Goal: Transaction & Acquisition: Purchase product/service

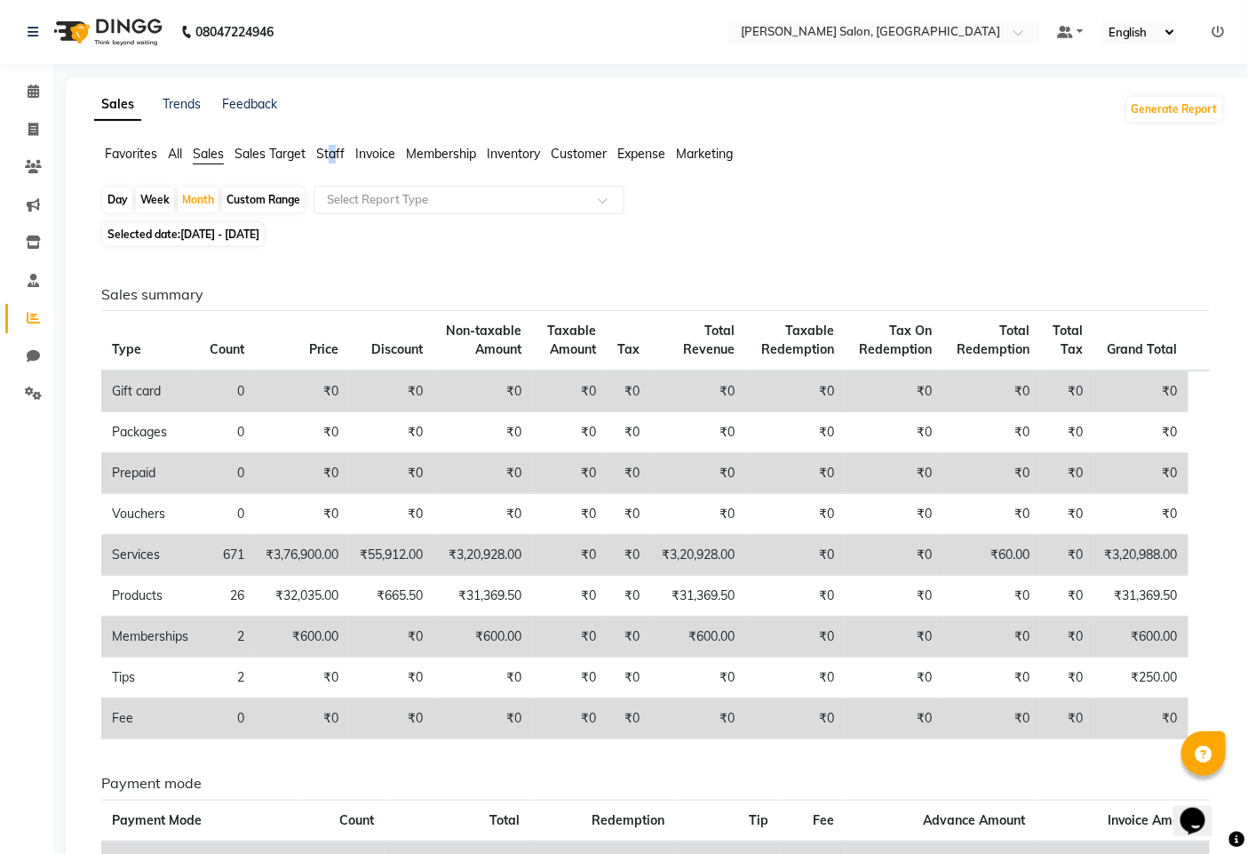
click at [336, 158] on span "Staff" at bounding box center [330, 154] width 28 height 16
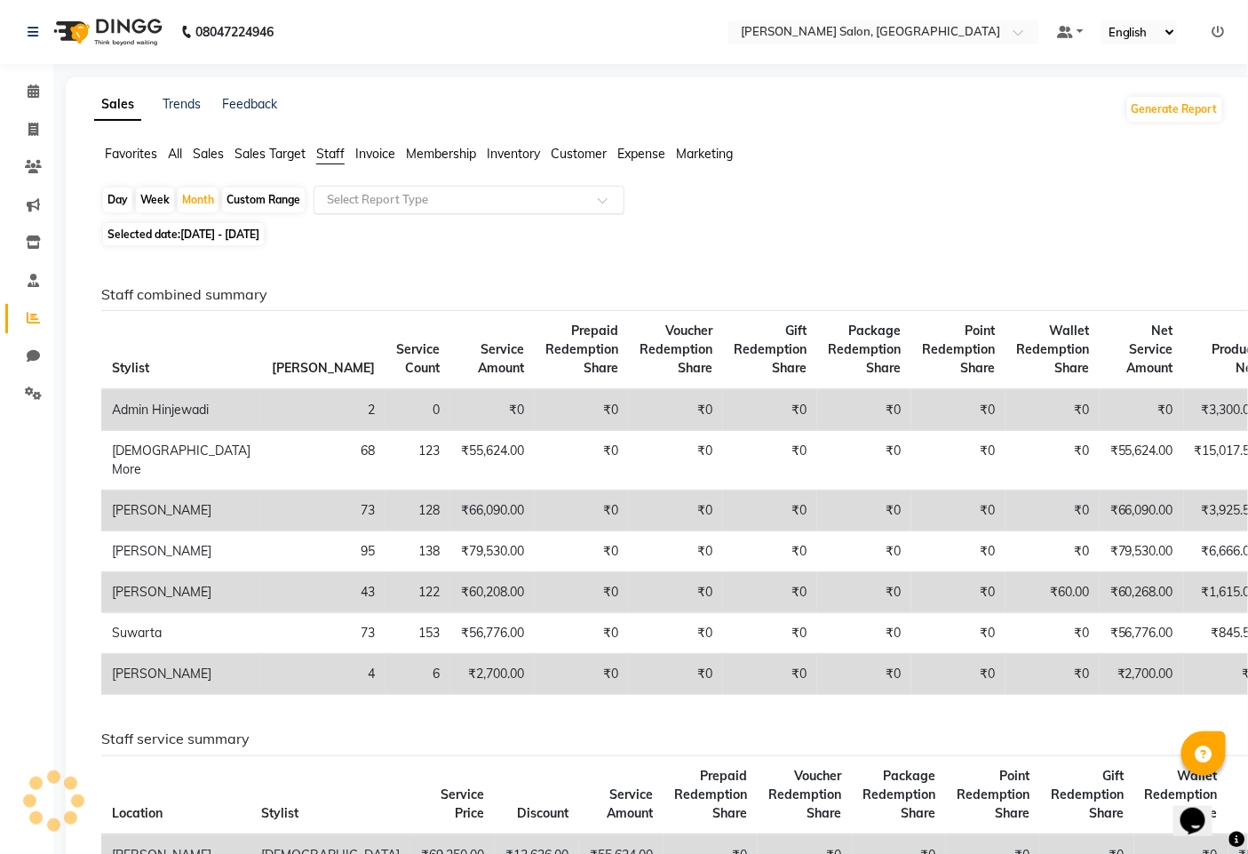
click at [349, 207] on input "text" at bounding box center [451, 200] width 256 height 18
click at [746, 194] on div "Day Week Month Custom Range Select Report Type" at bounding box center [659, 202] width 1116 height 32
click at [251, 148] on span "Sales Target" at bounding box center [270, 154] width 71 height 16
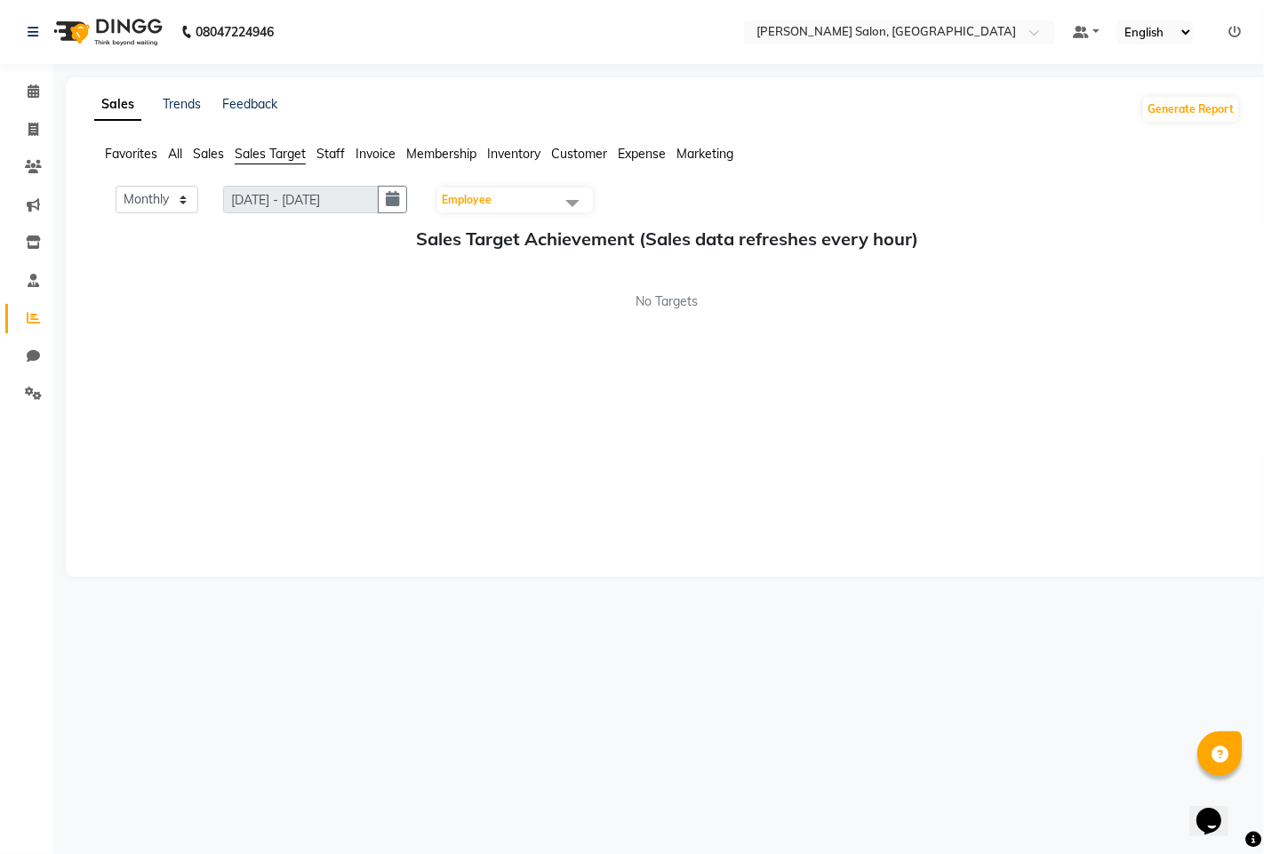
click at [219, 156] on span "Sales" at bounding box center [208, 154] width 31 height 16
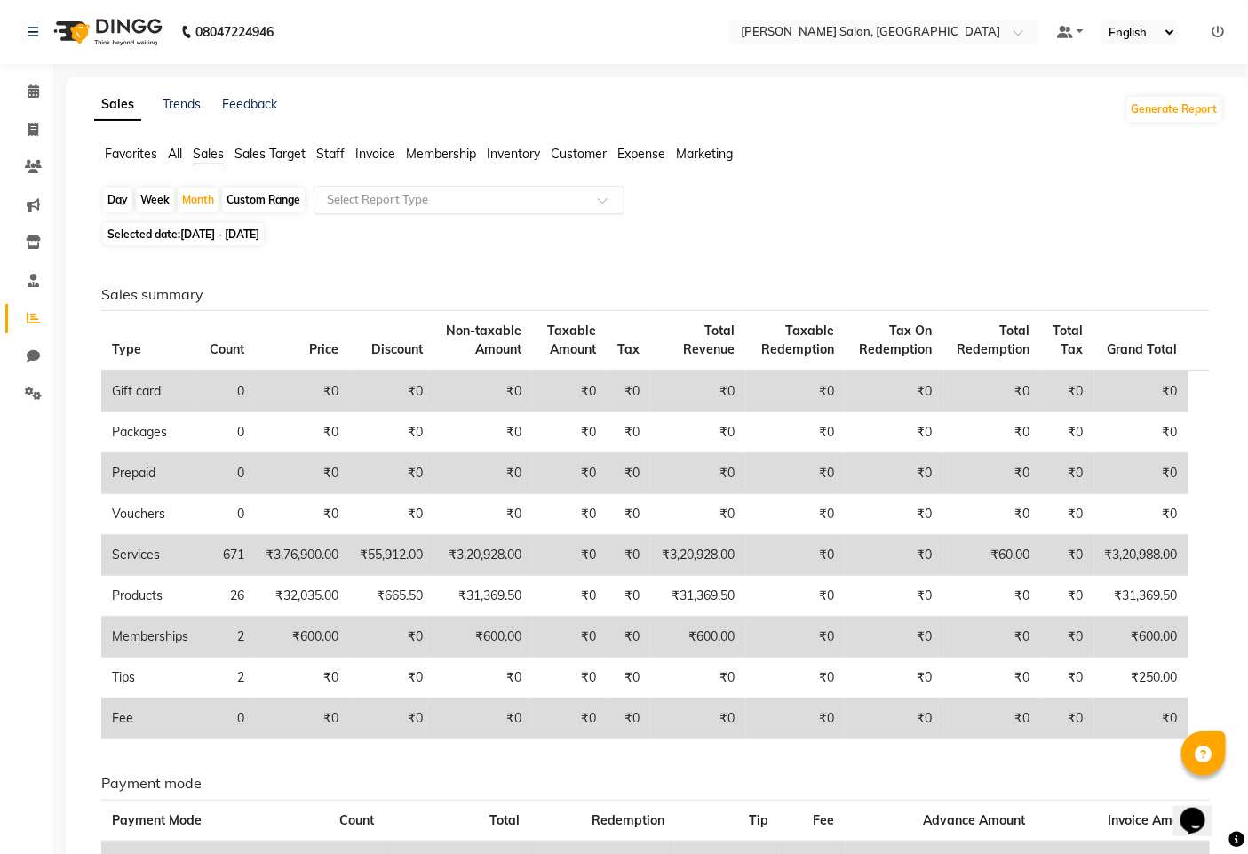
drag, startPoint x: 444, startPoint y: 188, endPoint x: 453, endPoint y: 187, distance: 9.1
click at [453, 187] on div "Select Report Type" at bounding box center [469, 200] width 311 height 28
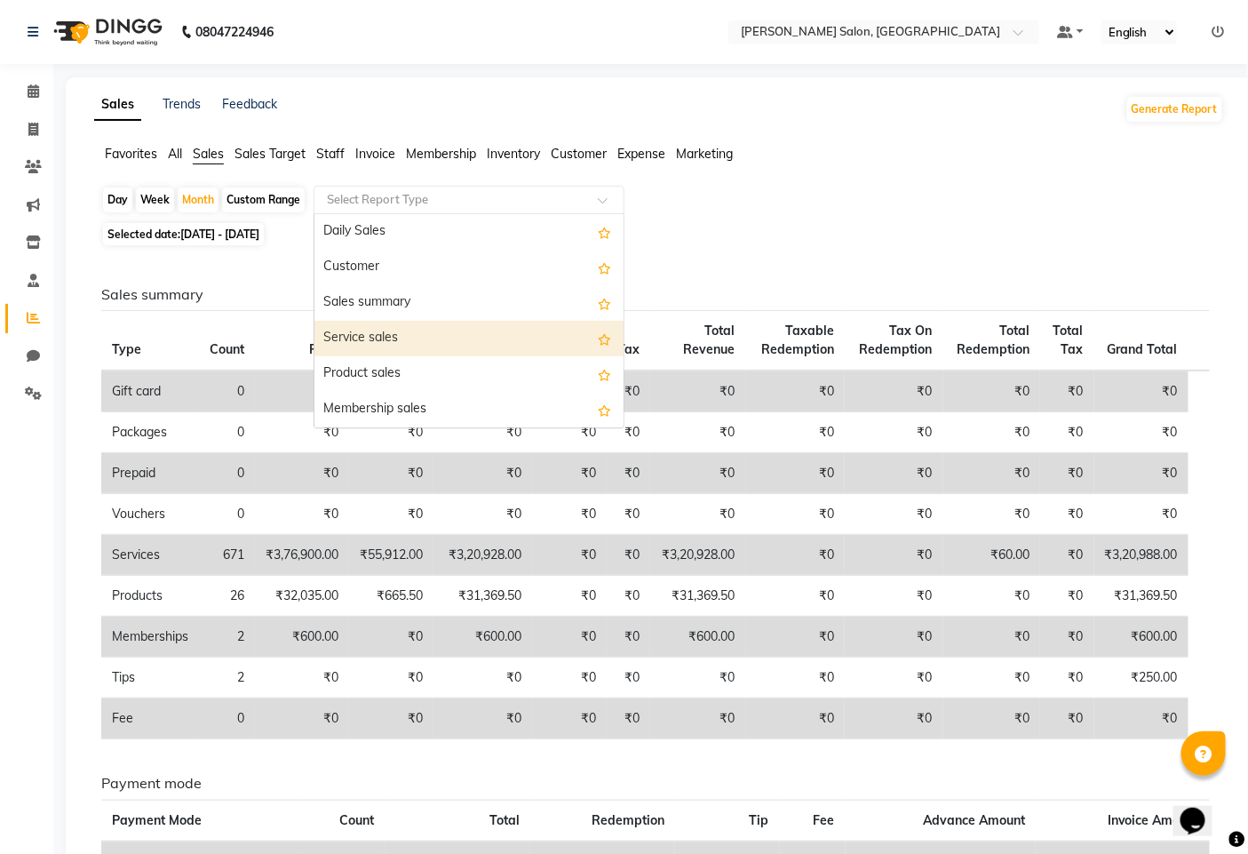
click at [404, 333] on div "Service sales" at bounding box center [469, 339] width 309 height 36
select select "full_report"
select select "pdf"
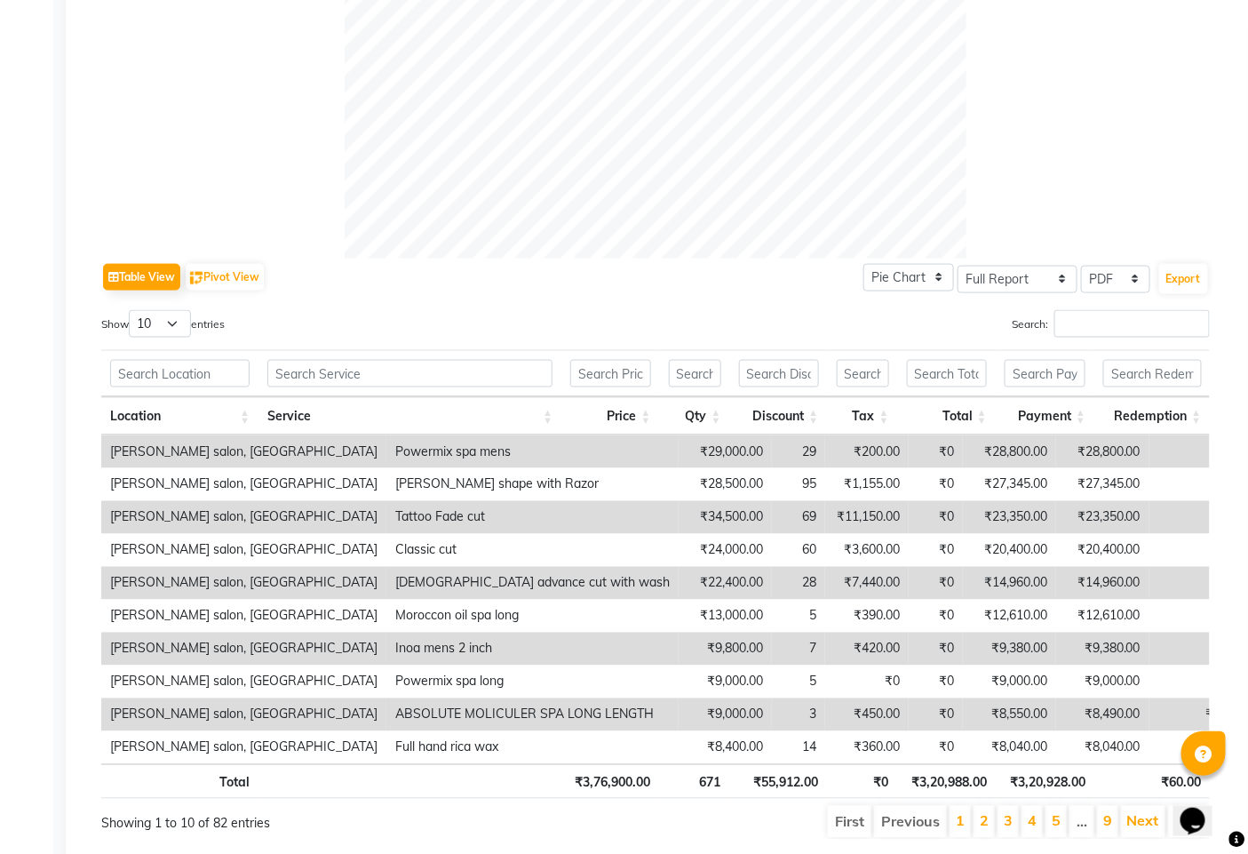
scroll to position [709, 0]
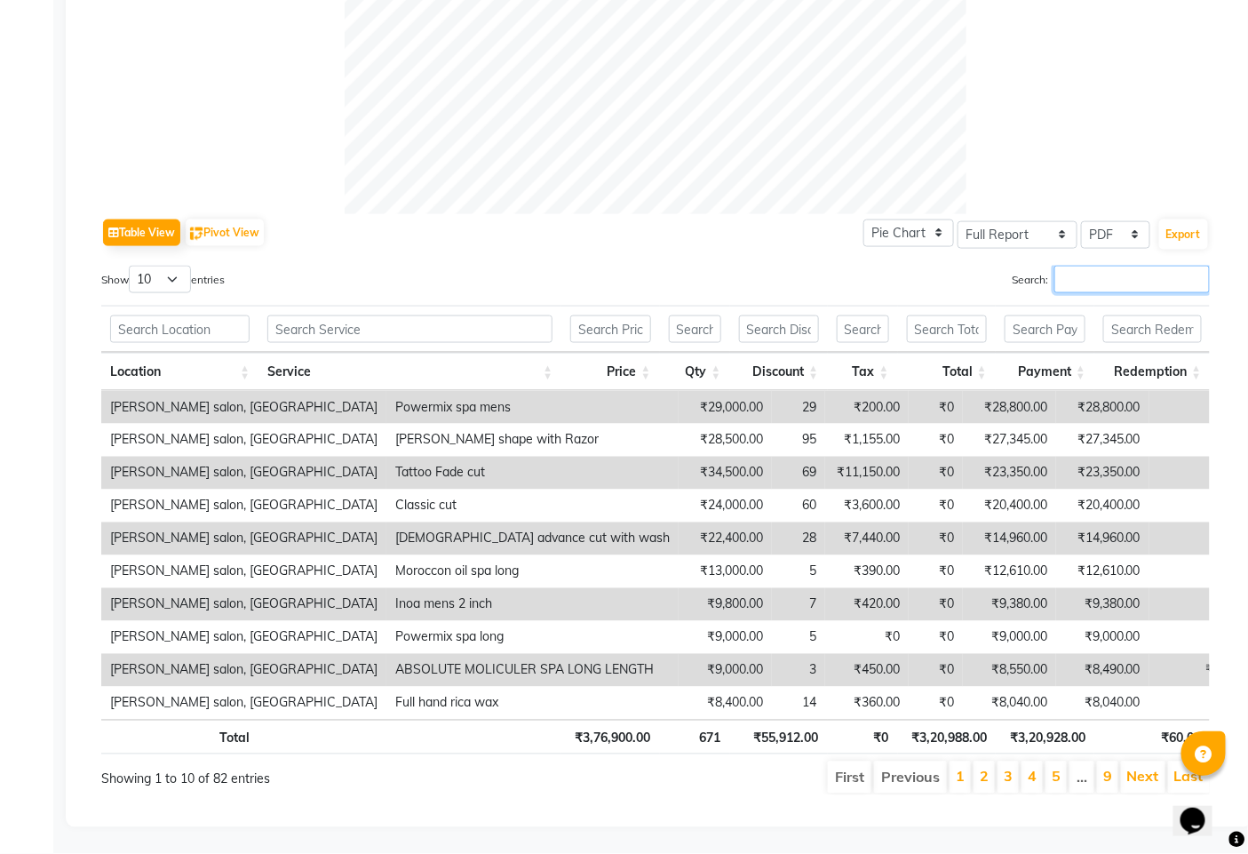
click at [1064, 271] on input "Search:" at bounding box center [1133, 280] width 156 height 28
click at [1061, 266] on input "Search:" at bounding box center [1133, 280] width 156 height 28
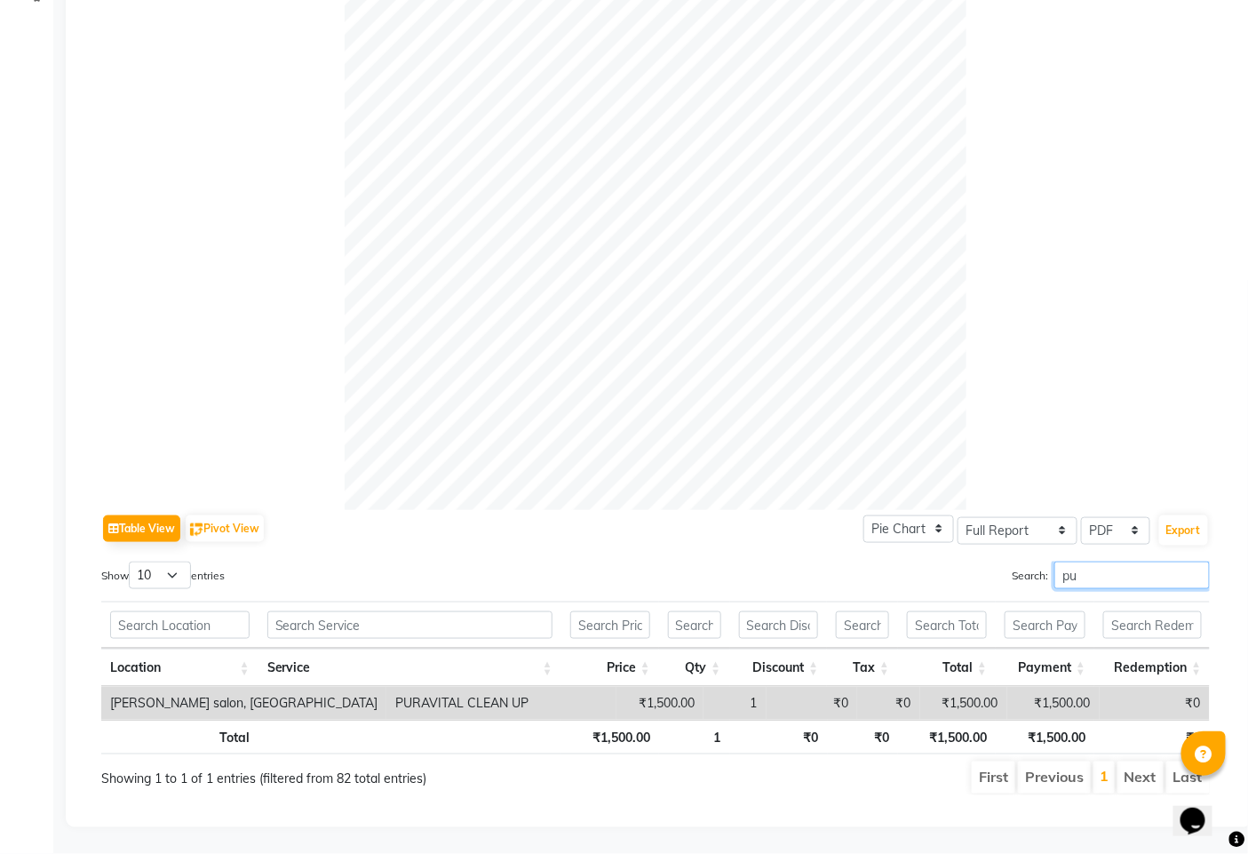
scroll to position [414, 0]
type input "p"
type input "h"
type input "pu"
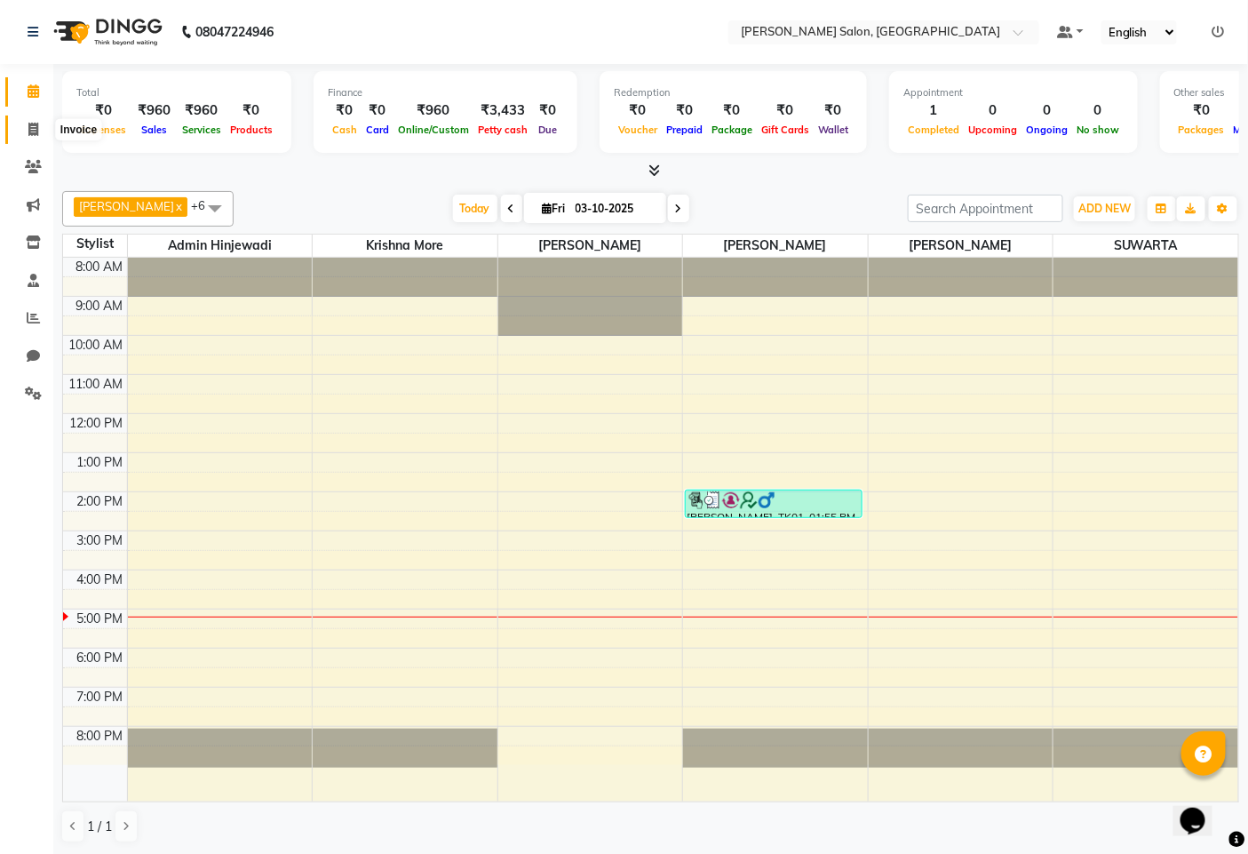
click at [33, 130] on icon at bounding box center [33, 129] width 10 height 13
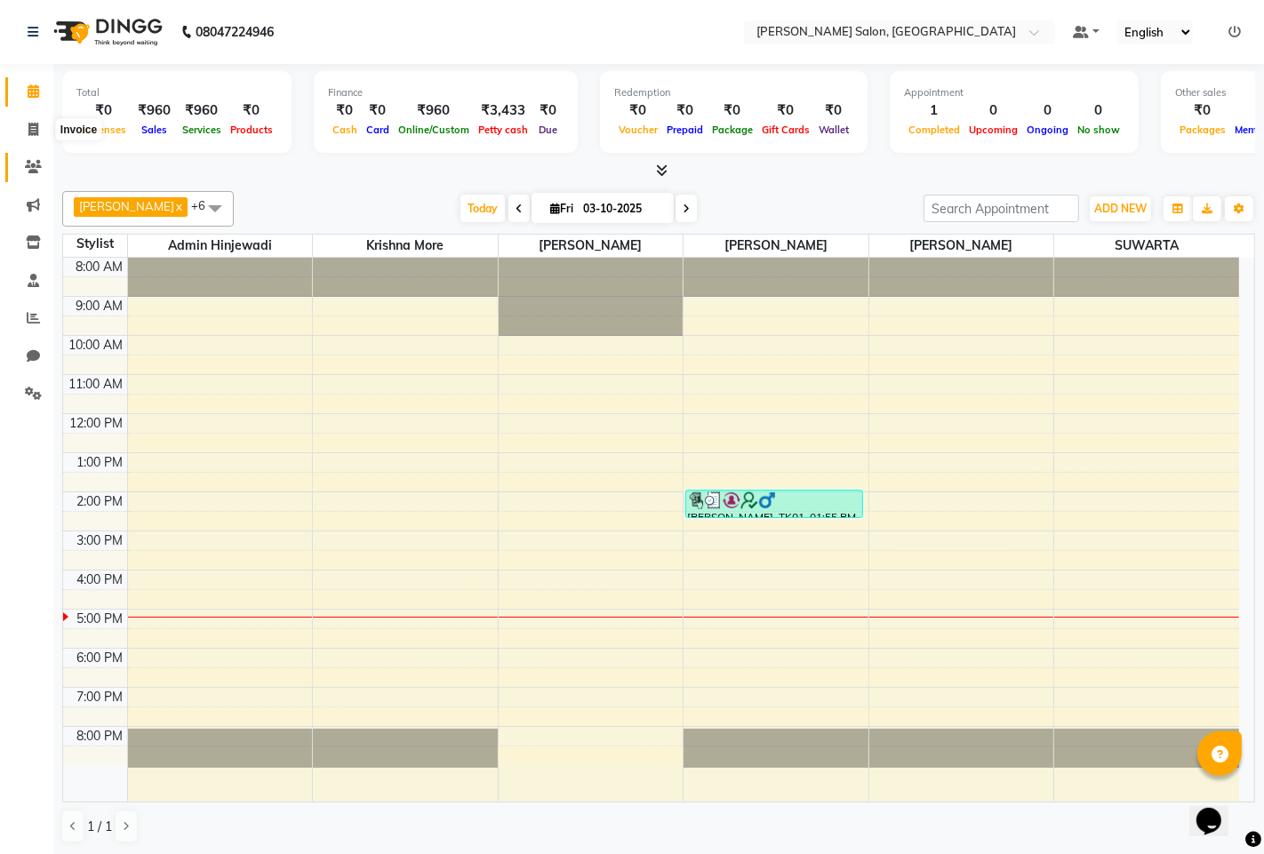
select select "service"
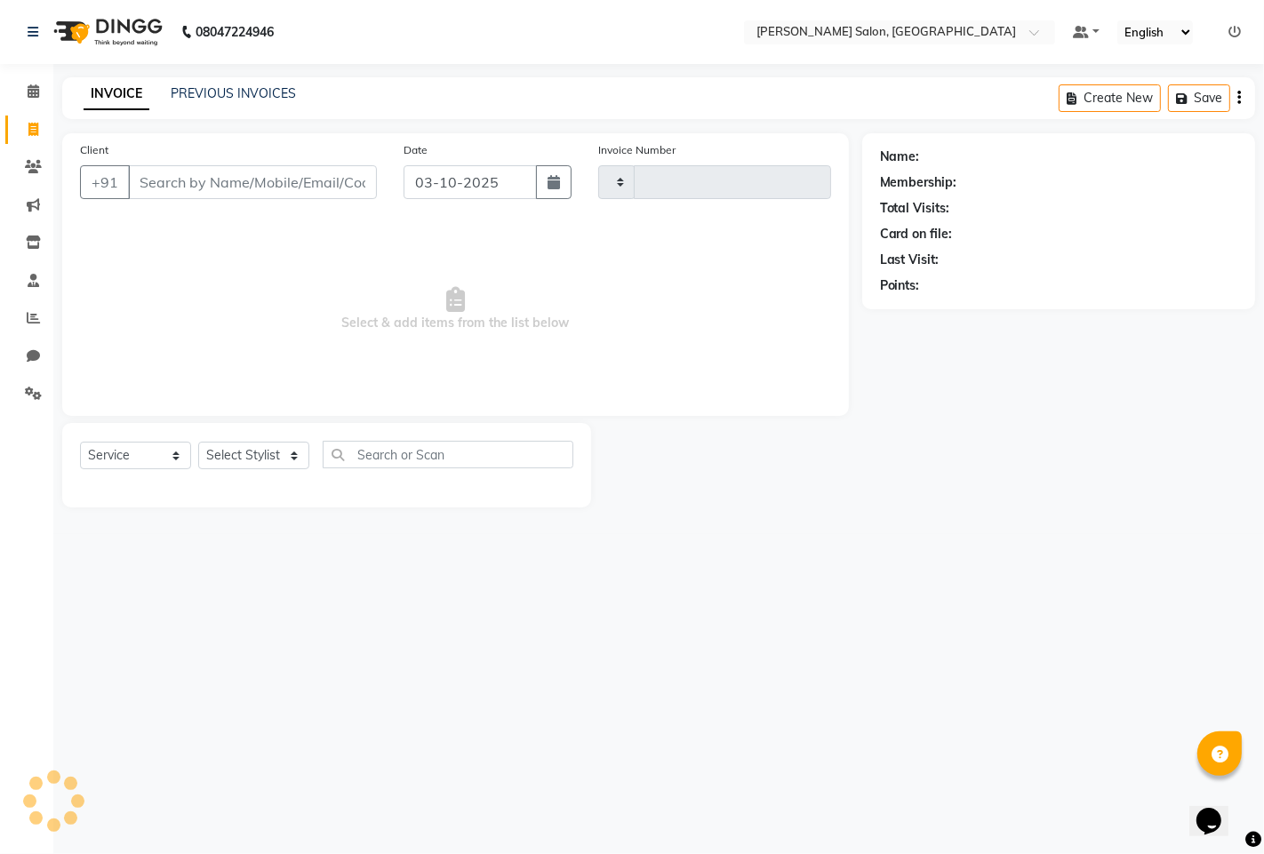
type input "1599"
select select "7331"
click at [249, 457] on select "Select Stylist" at bounding box center [253, 456] width 111 height 28
select select "63569"
click at [198, 443] on select "Select Stylist admin hinjewadi [PERSON_NAME] krishna more [PERSON_NAME] rishi […" at bounding box center [256, 456] width 117 height 28
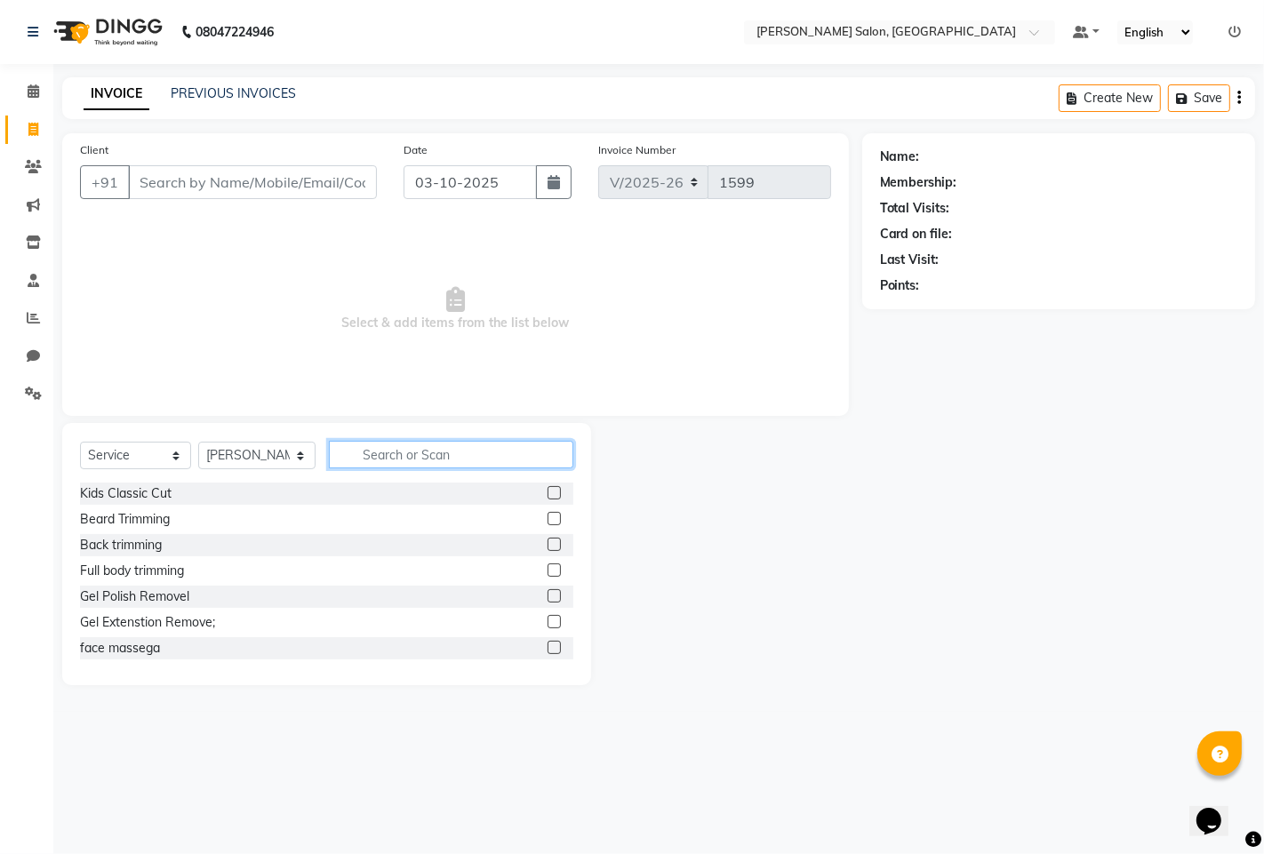
click at [404, 463] on input "text" at bounding box center [451, 455] width 244 height 28
click at [387, 460] on input "text" at bounding box center [451, 455] width 244 height 28
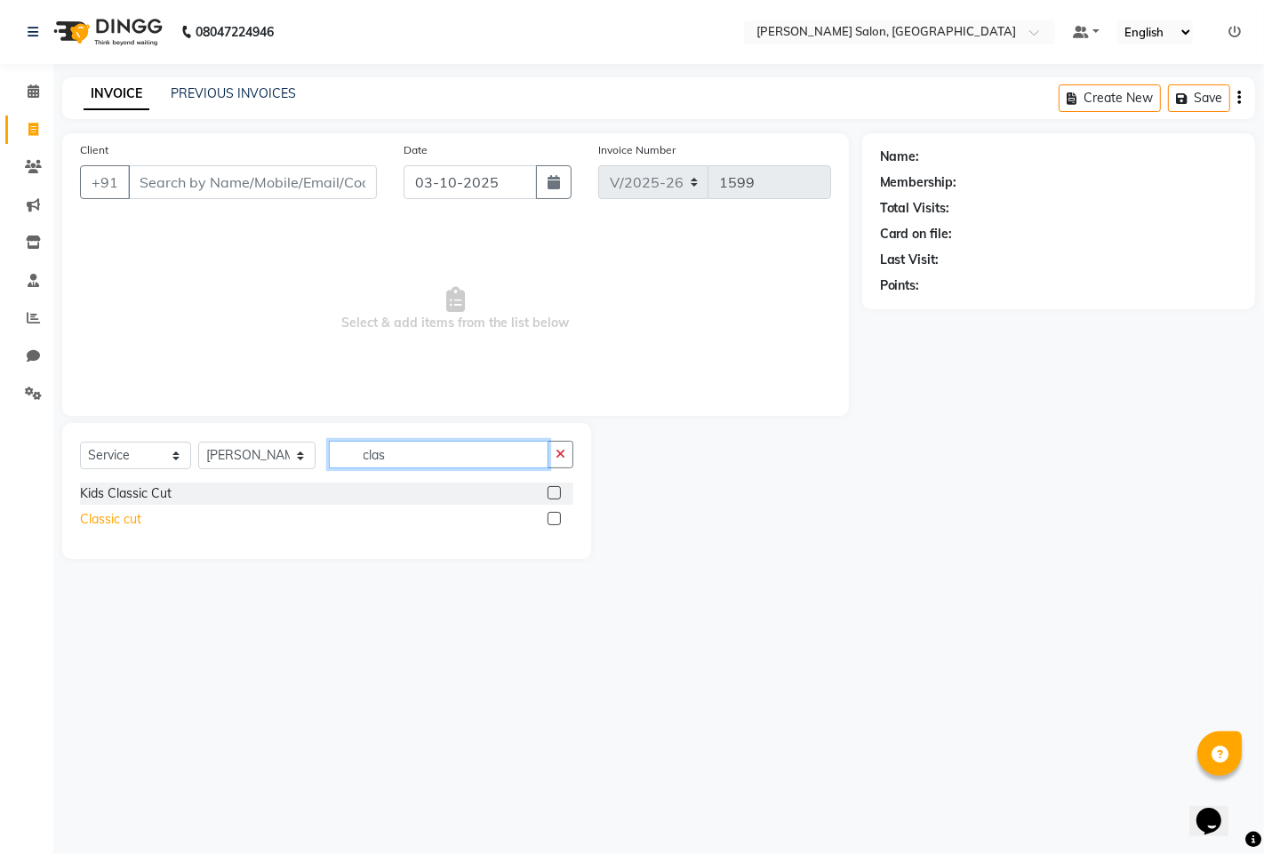
type input "clas"
click at [116, 514] on div "Classic cut" at bounding box center [110, 519] width 61 height 19
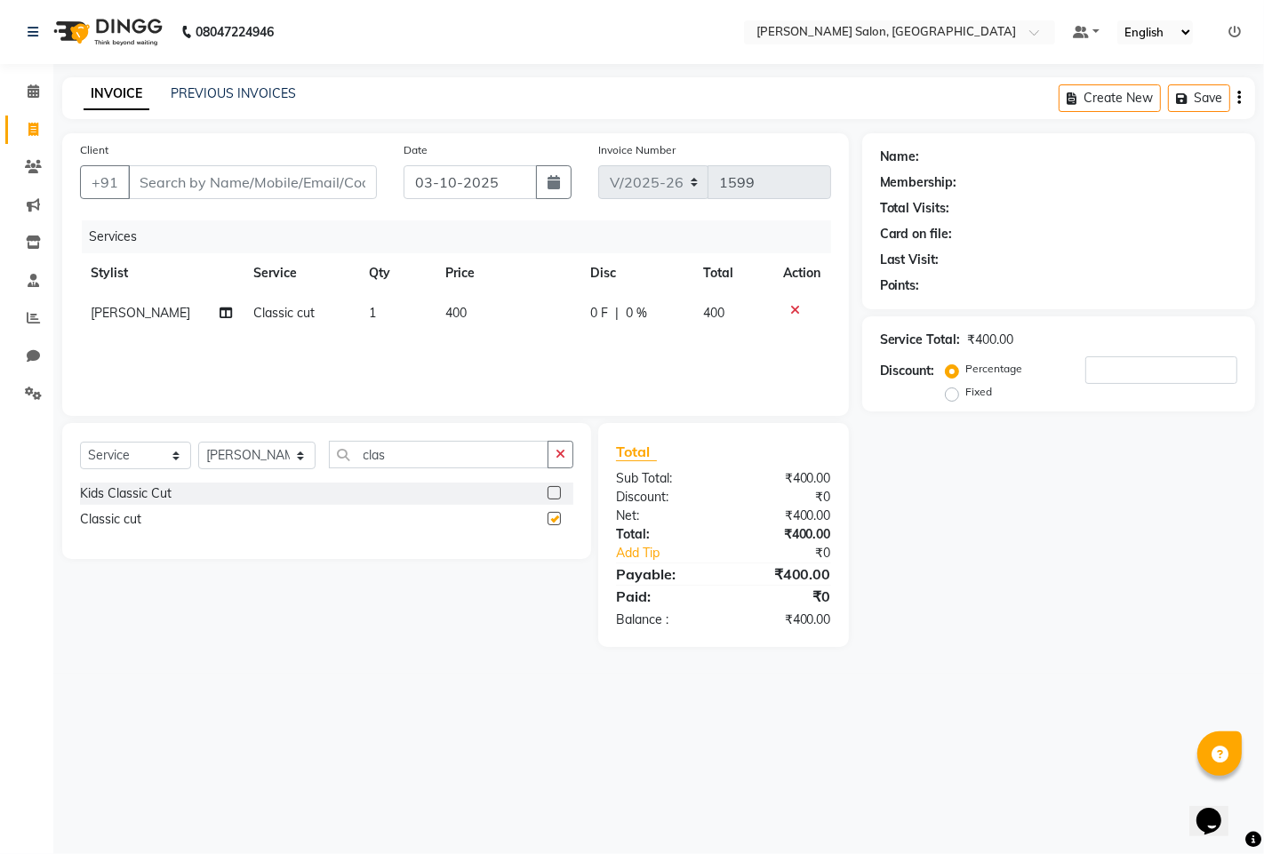
checkbox input "false"
click at [419, 447] on input "clas" at bounding box center [438, 455] width 219 height 28
type input "c"
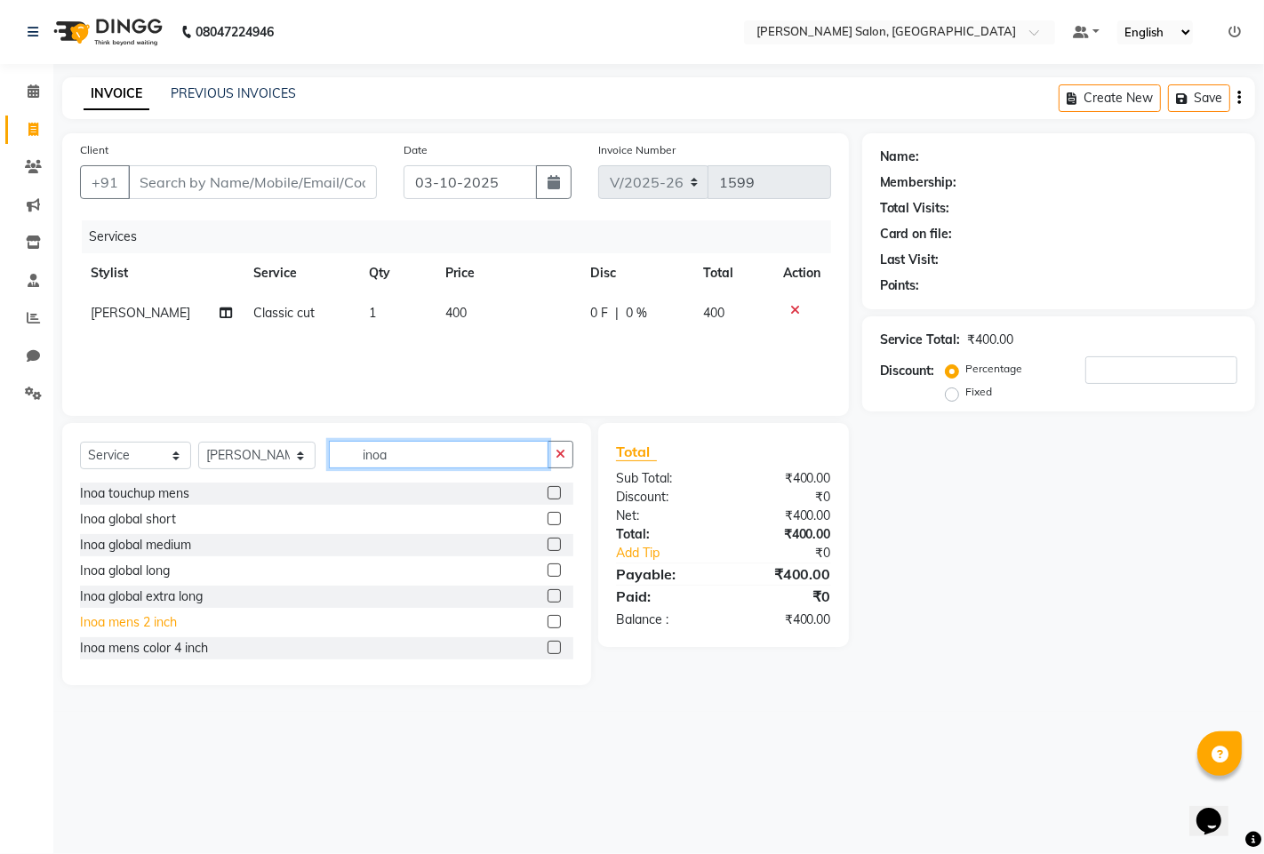
type input "inoa"
click at [111, 626] on div "Inoa mens 2 inch" at bounding box center [128, 622] width 97 height 19
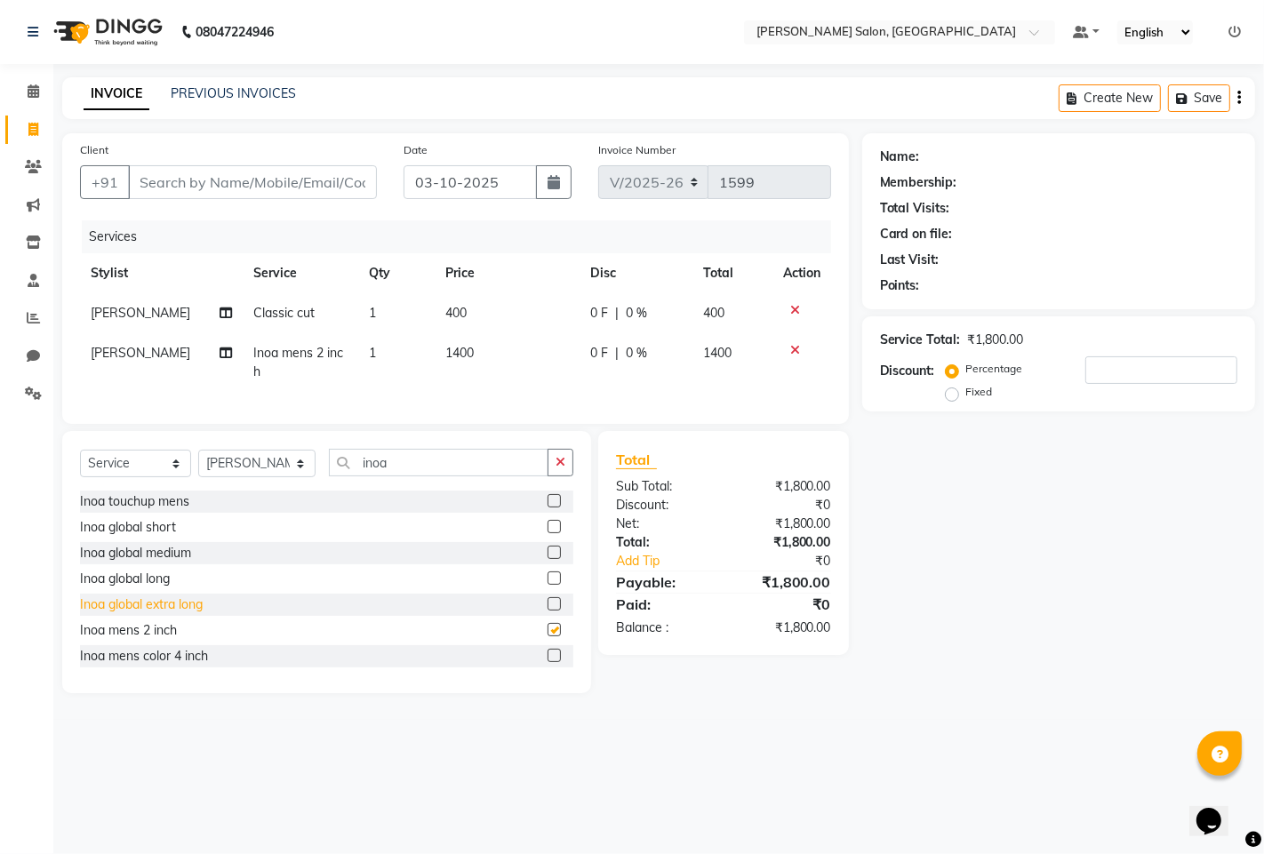
checkbox input "false"
click at [396, 476] on input "inoa" at bounding box center [438, 463] width 219 height 28
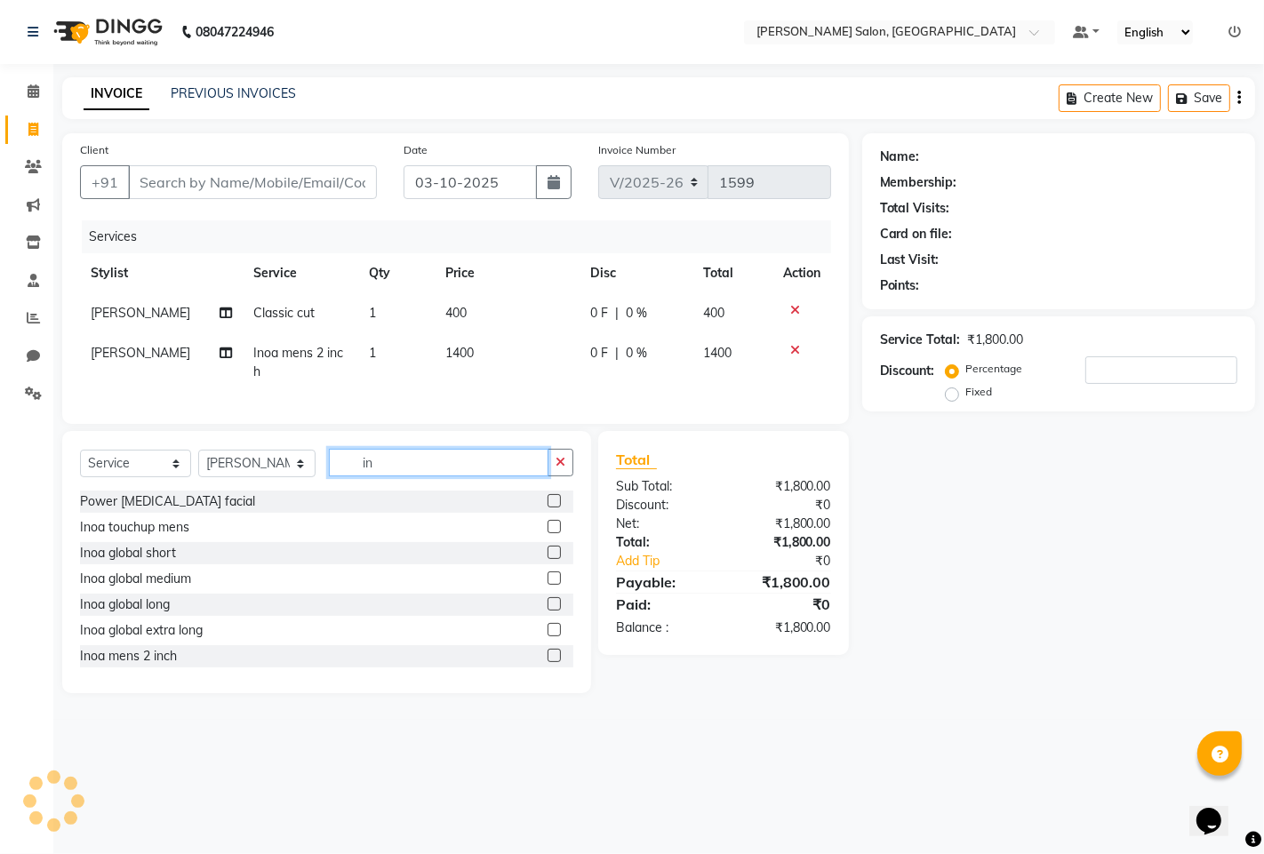
type input "i"
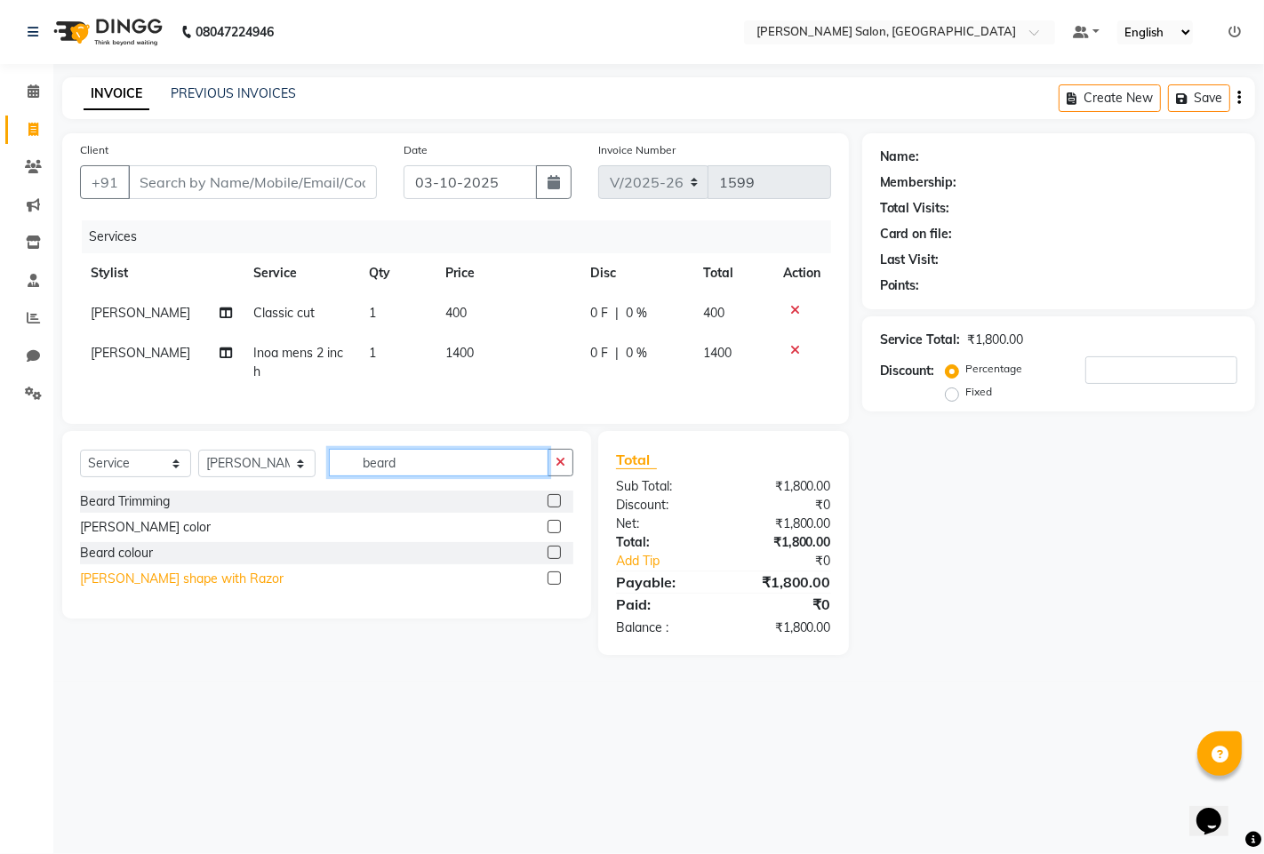
type input "beard"
click at [112, 588] on div "[PERSON_NAME] shape with Razor" at bounding box center [181, 579] width 203 height 19
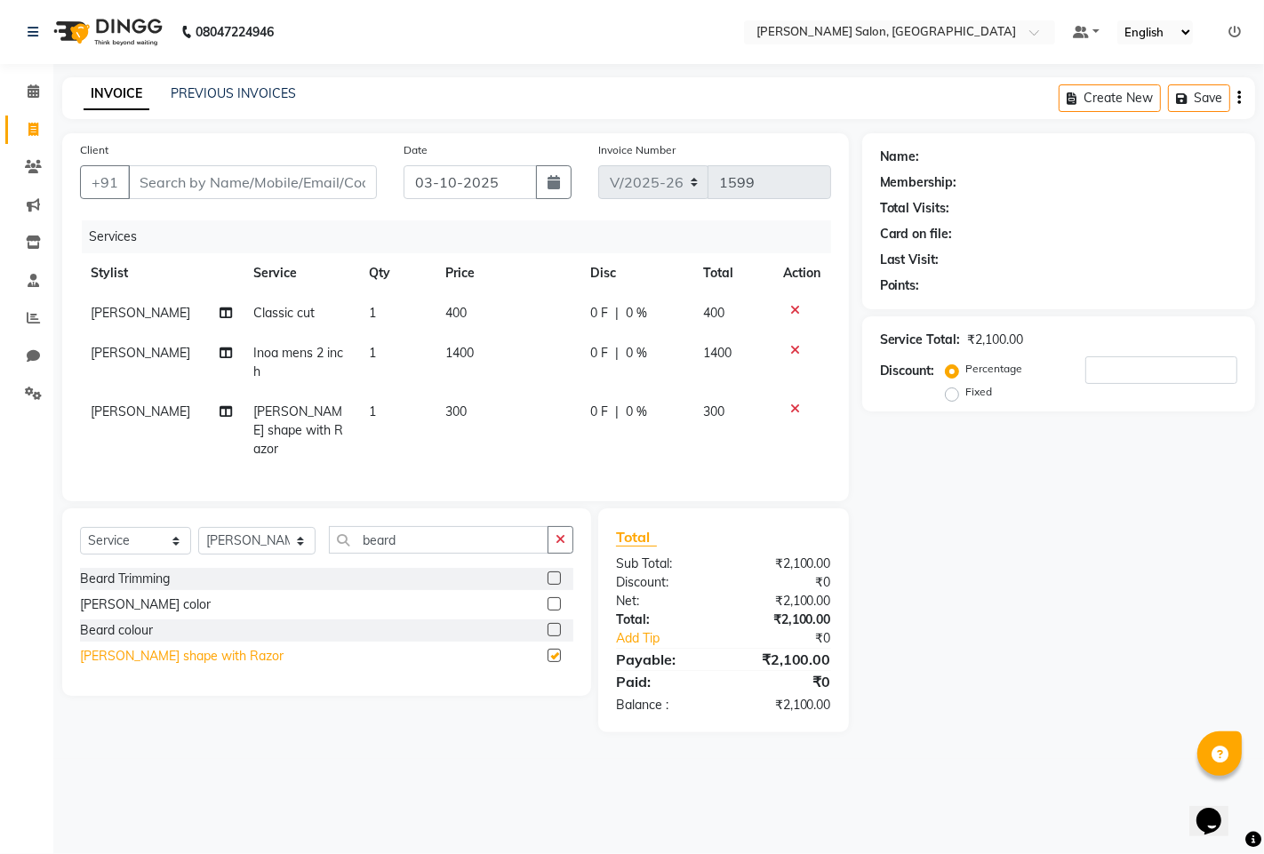
checkbox input "false"
click at [797, 344] on icon at bounding box center [795, 350] width 10 height 12
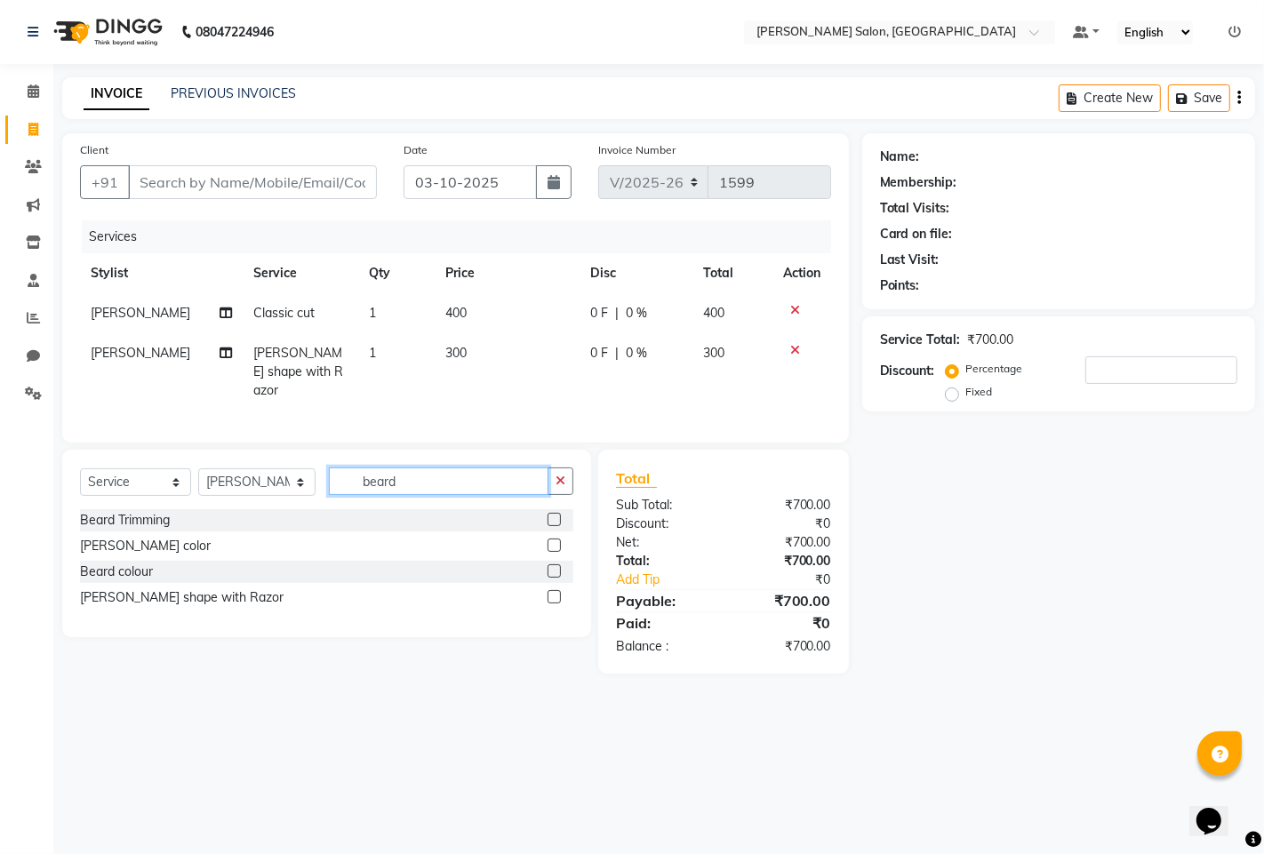
click at [456, 489] on input "beard" at bounding box center [438, 481] width 219 height 28
type input "b"
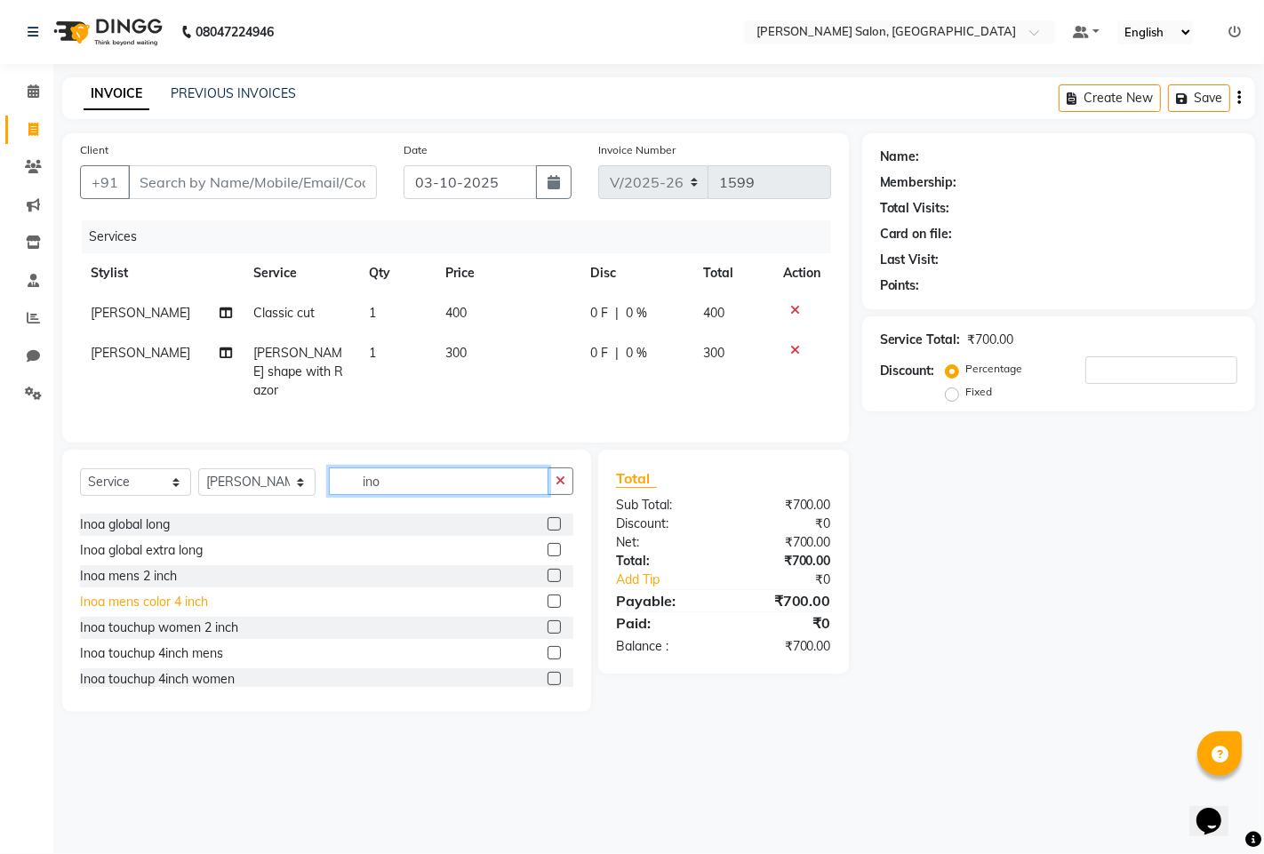
type input "ino"
click at [157, 599] on div "Inoa mens color 4 inch" at bounding box center [144, 602] width 128 height 19
checkbox input "false"
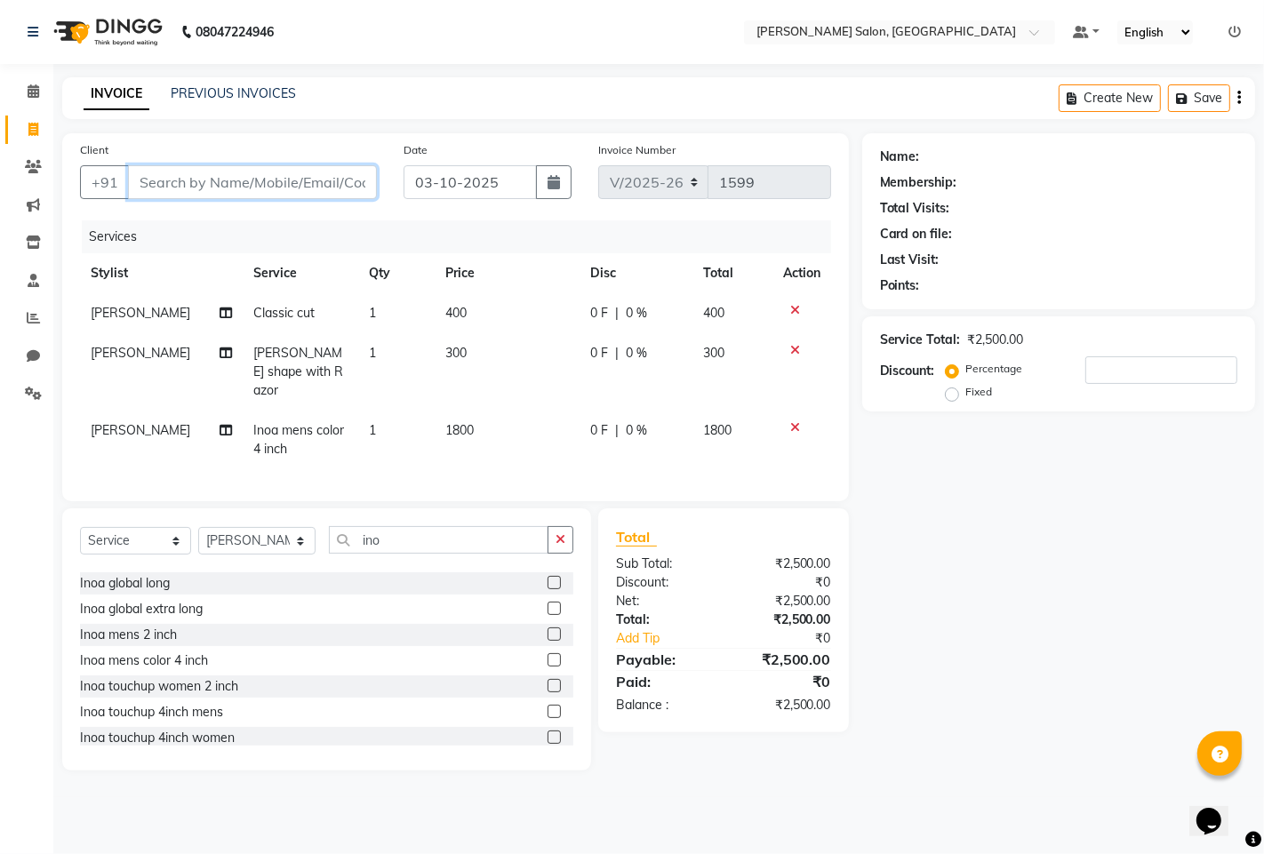
drag, startPoint x: 228, startPoint y: 192, endPoint x: 228, endPoint y: 156, distance: 36.4
click at [228, 190] on input "Client" at bounding box center [252, 182] width 249 height 34
click at [194, 176] on input "Client" at bounding box center [252, 182] width 249 height 34
click at [196, 179] on input "Client" at bounding box center [252, 182] width 249 height 34
type input "9"
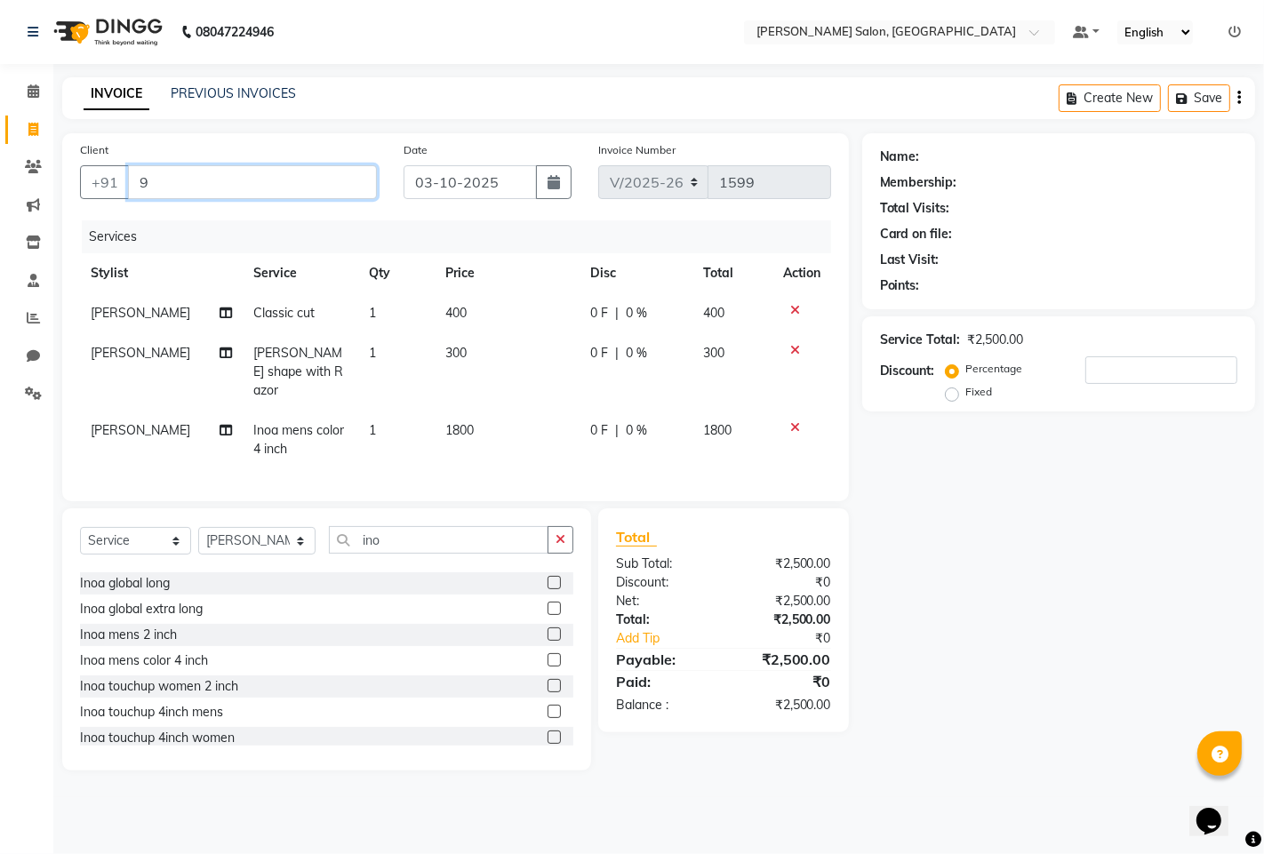
type input "0"
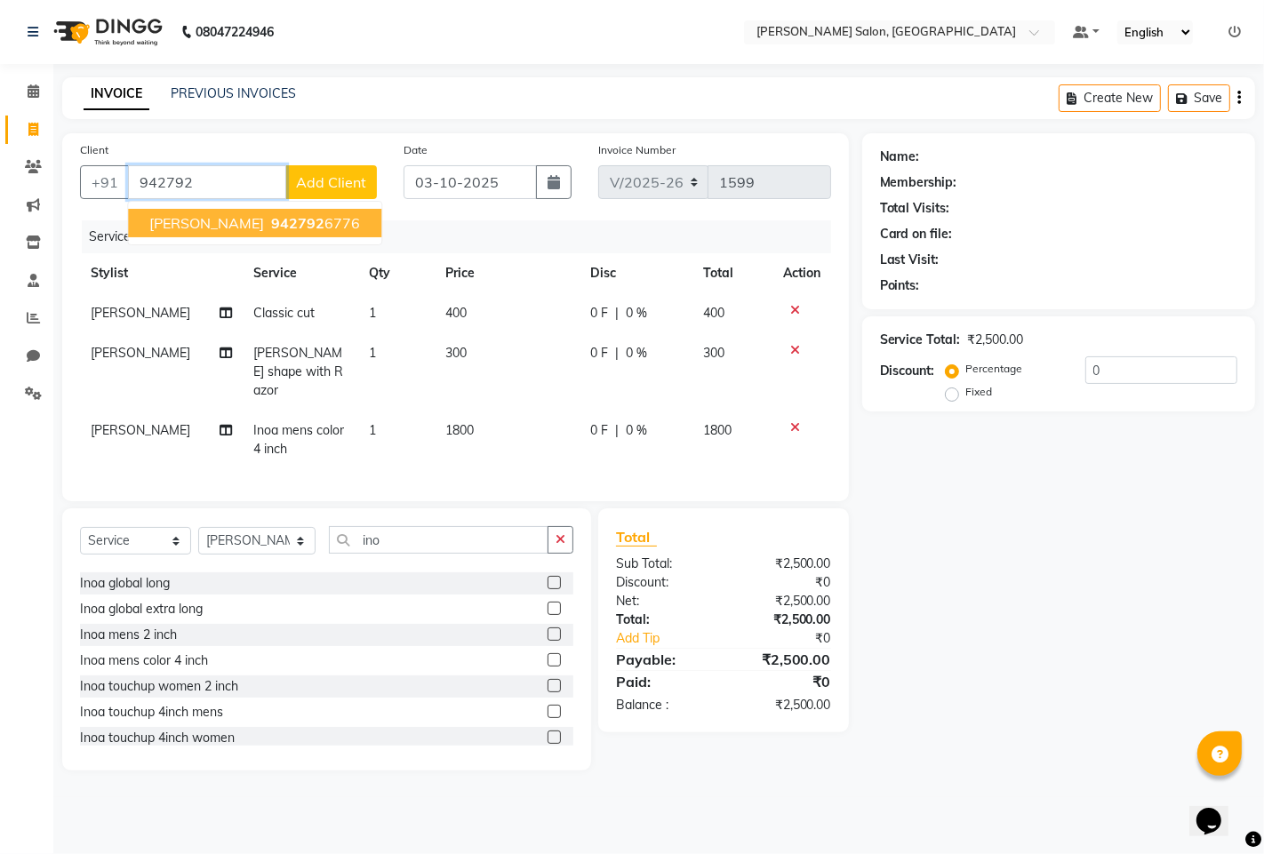
click at [271, 227] on span "942792" at bounding box center [297, 223] width 53 height 18
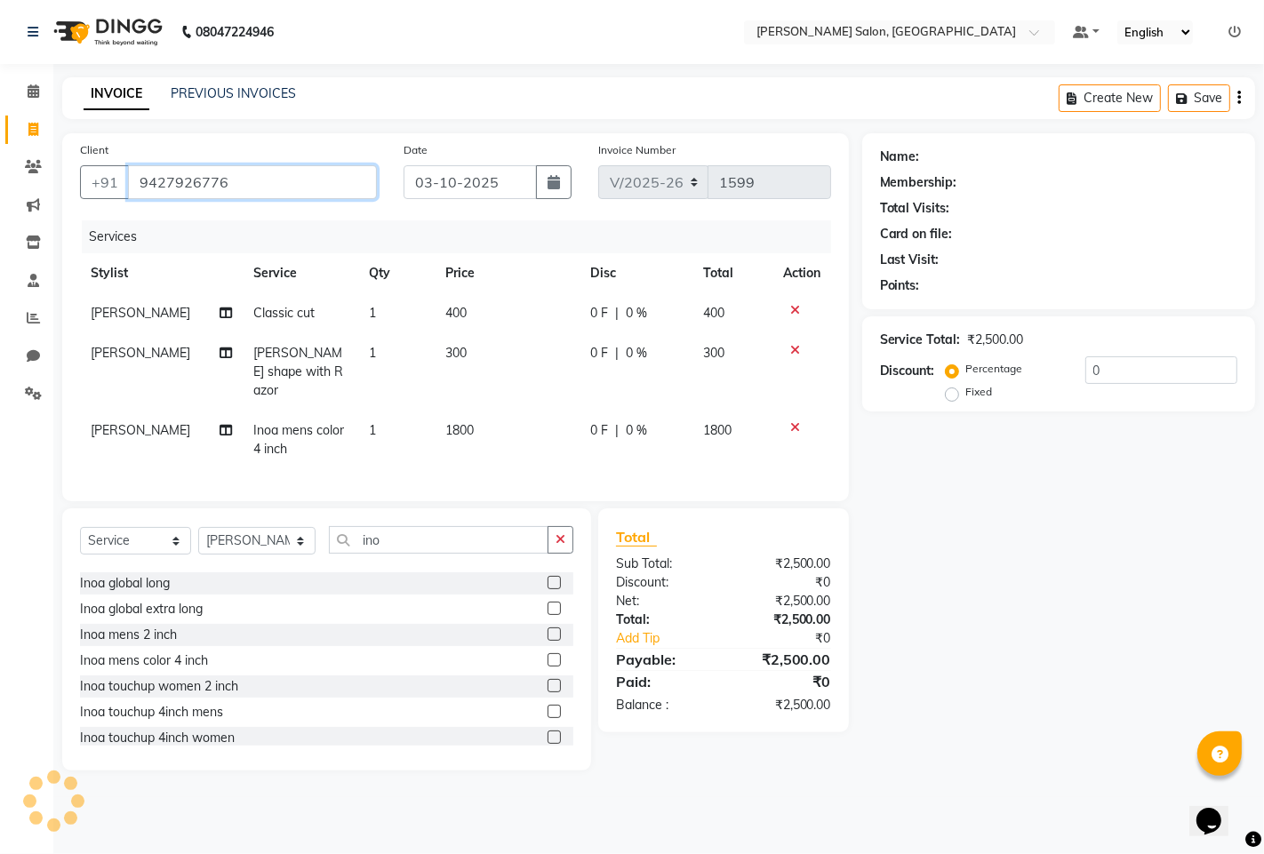
type input "9427926776"
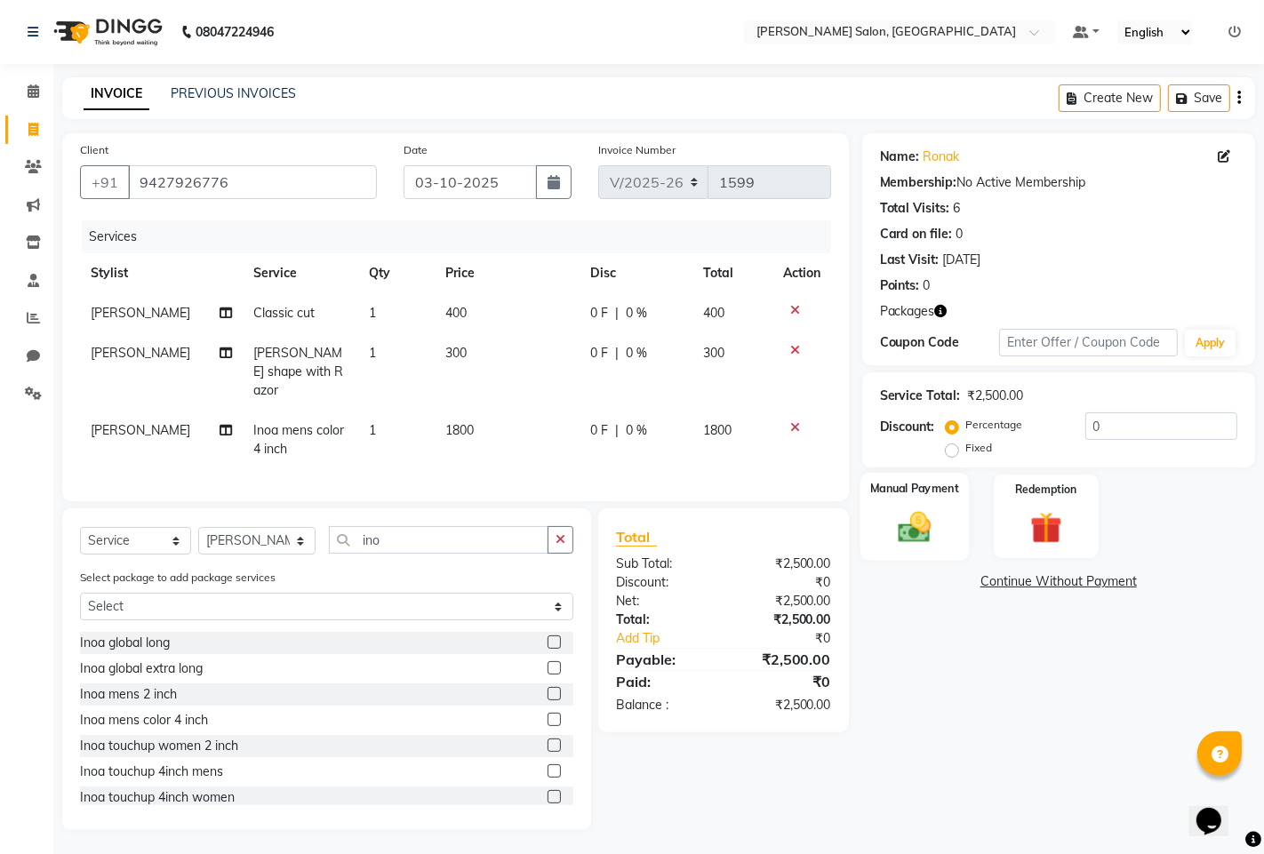
click at [924, 507] on img at bounding box center [914, 526] width 54 height 38
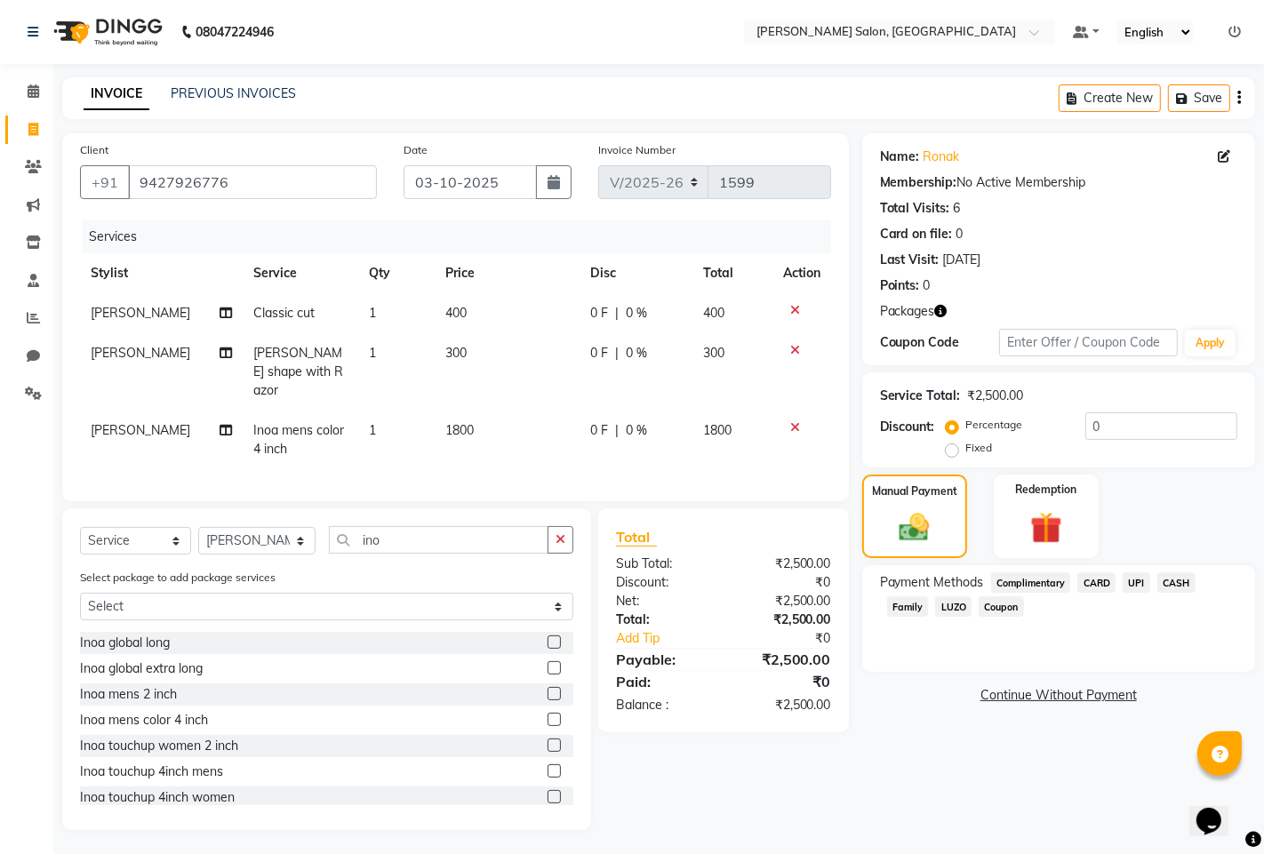
click at [1095, 579] on span "CARD" at bounding box center [1096, 582] width 38 height 20
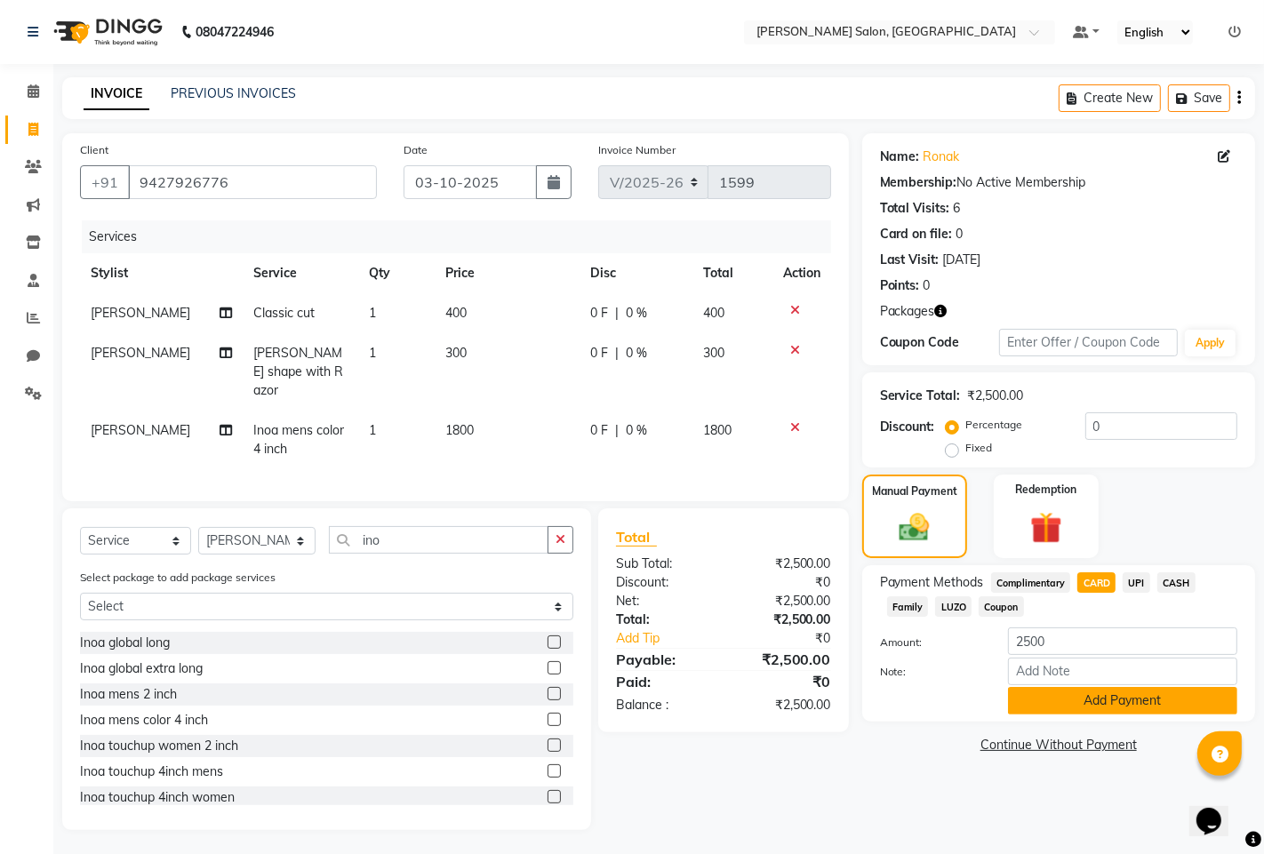
click at [1062, 698] on button "Add Payment" at bounding box center [1122, 701] width 229 height 28
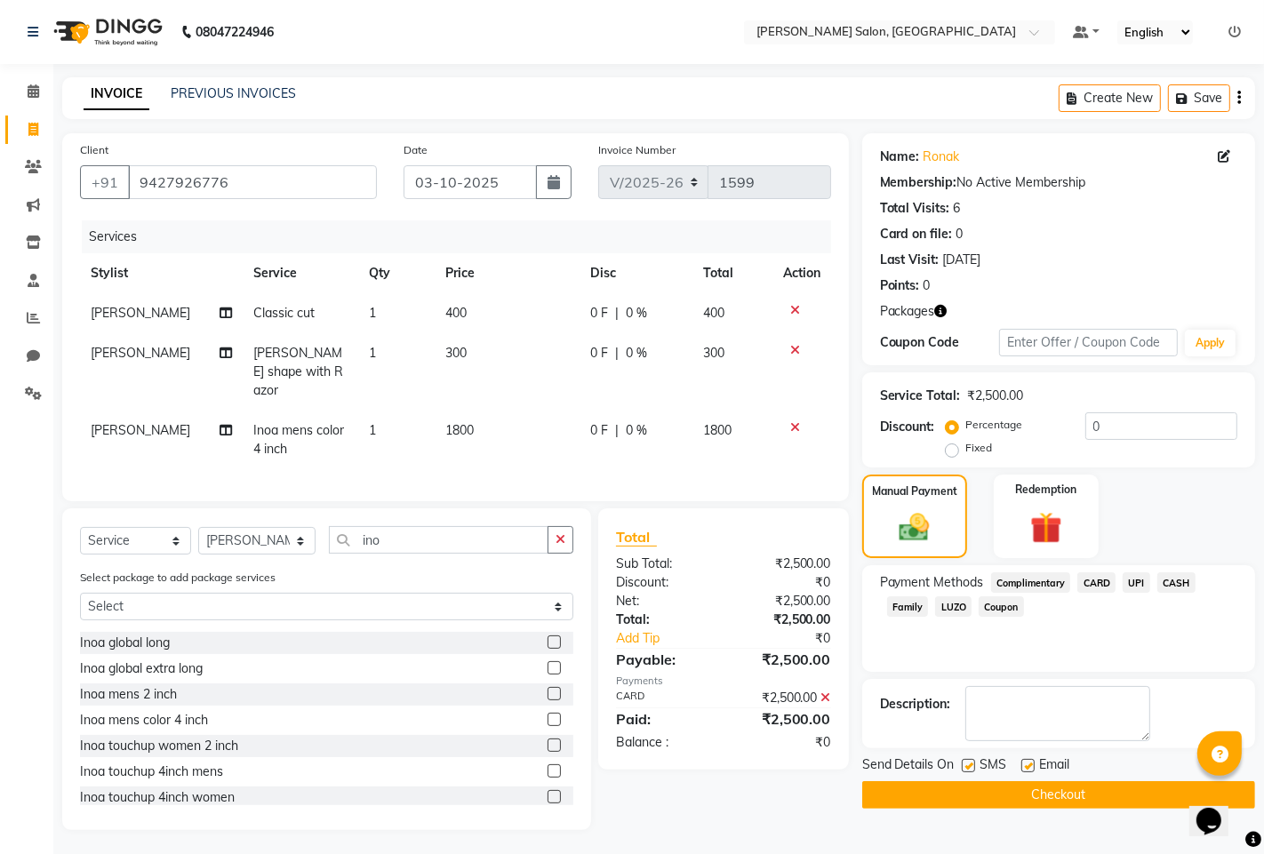
click at [1059, 801] on button "Checkout" at bounding box center [1058, 795] width 393 height 28
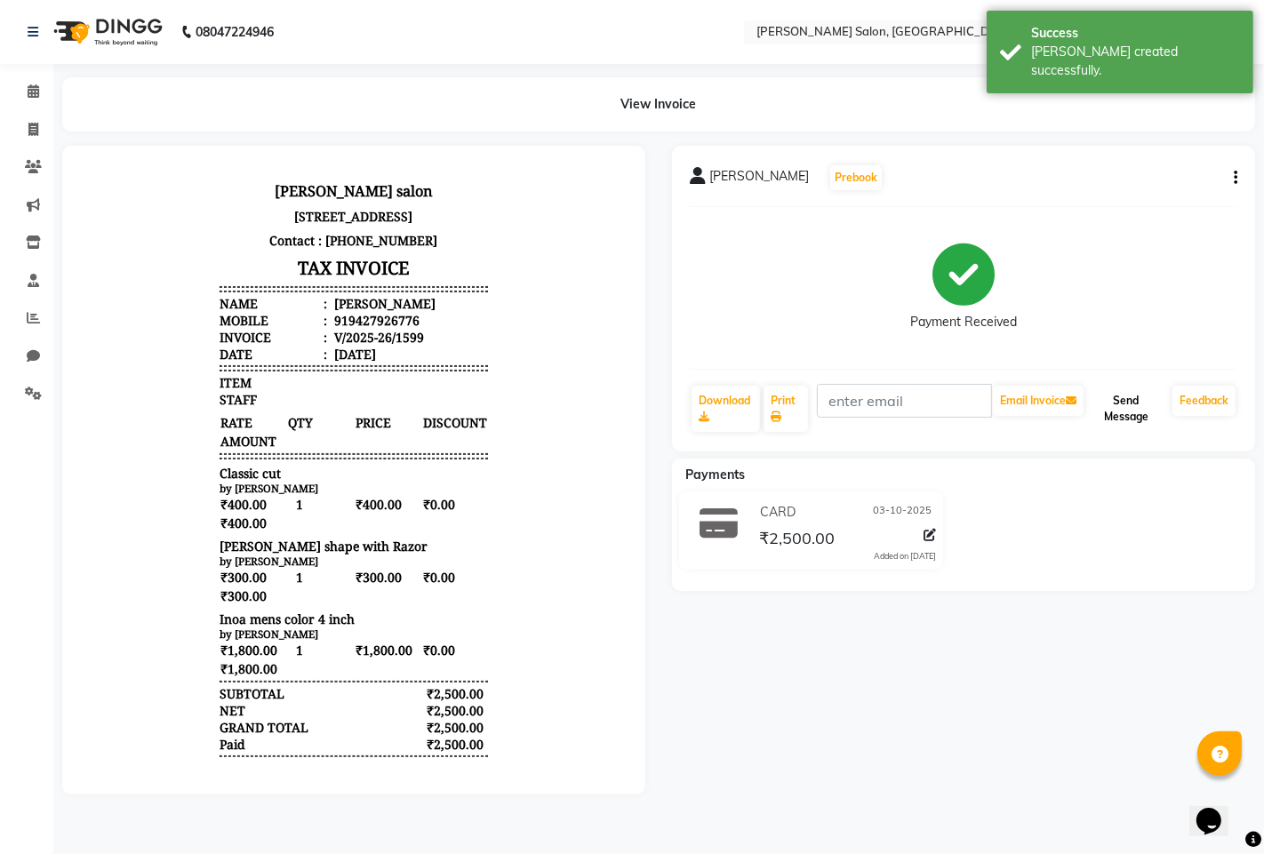
click at [1122, 423] on button "Send Message" at bounding box center [1126, 409] width 78 height 46
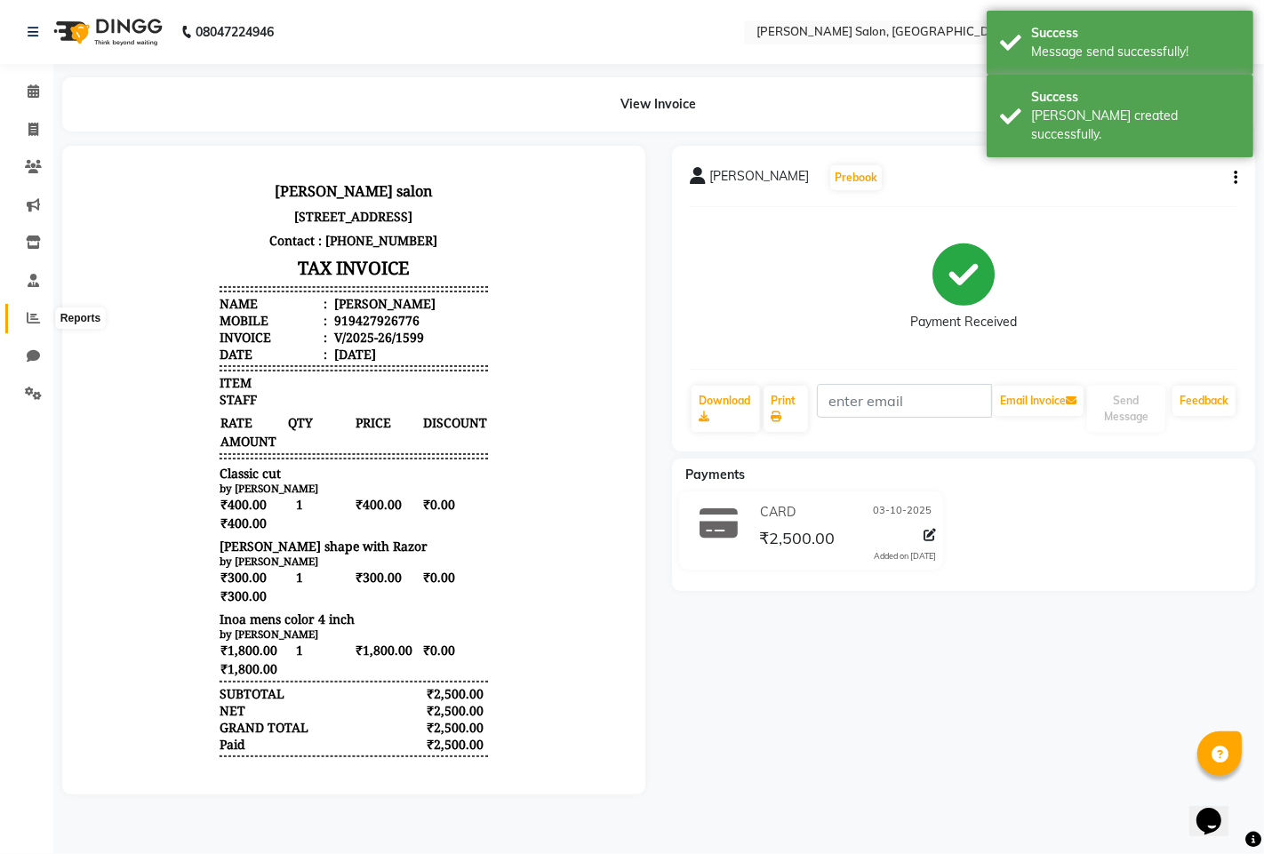
click at [27, 316] on icon at bounding box center [33, 317] width 13 height 13
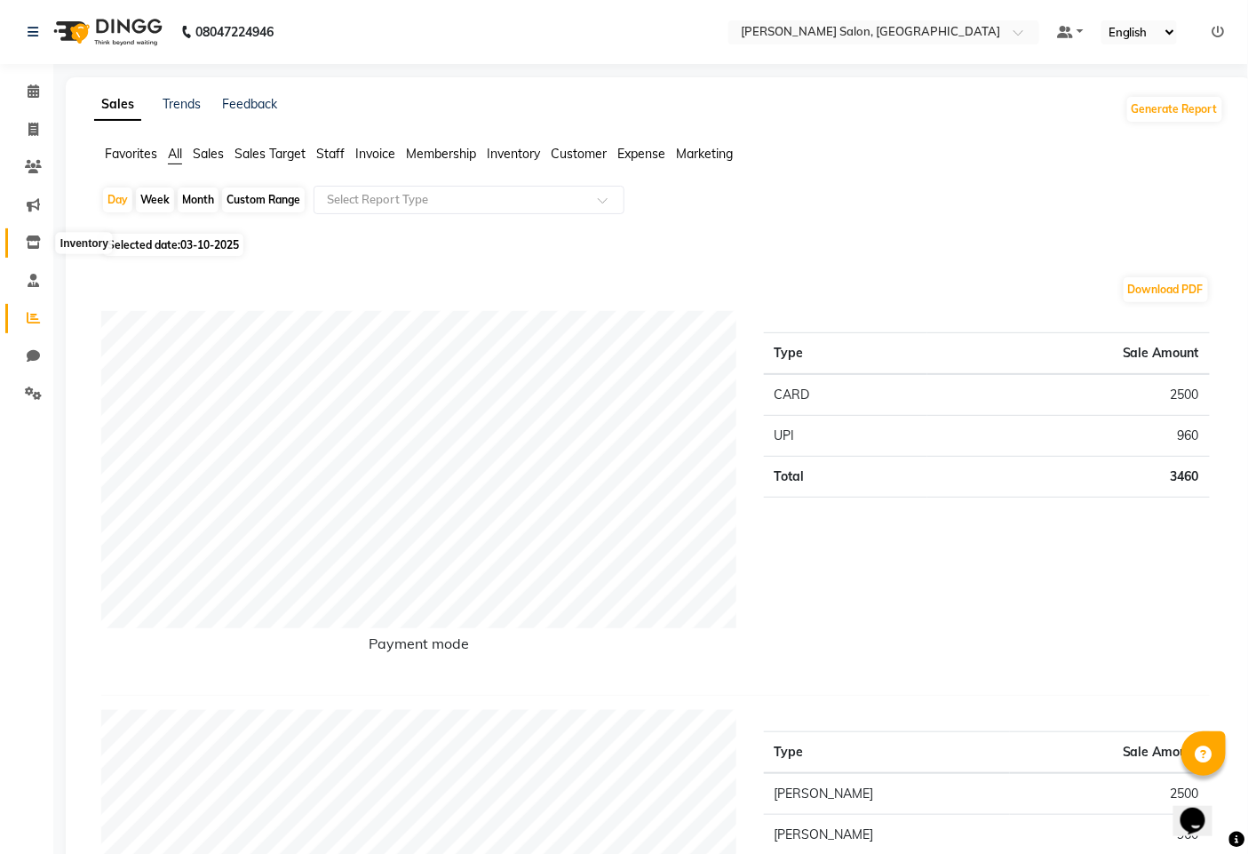
click at [28, 238] on icon at bounding box center [33, 241] width 15 height 13
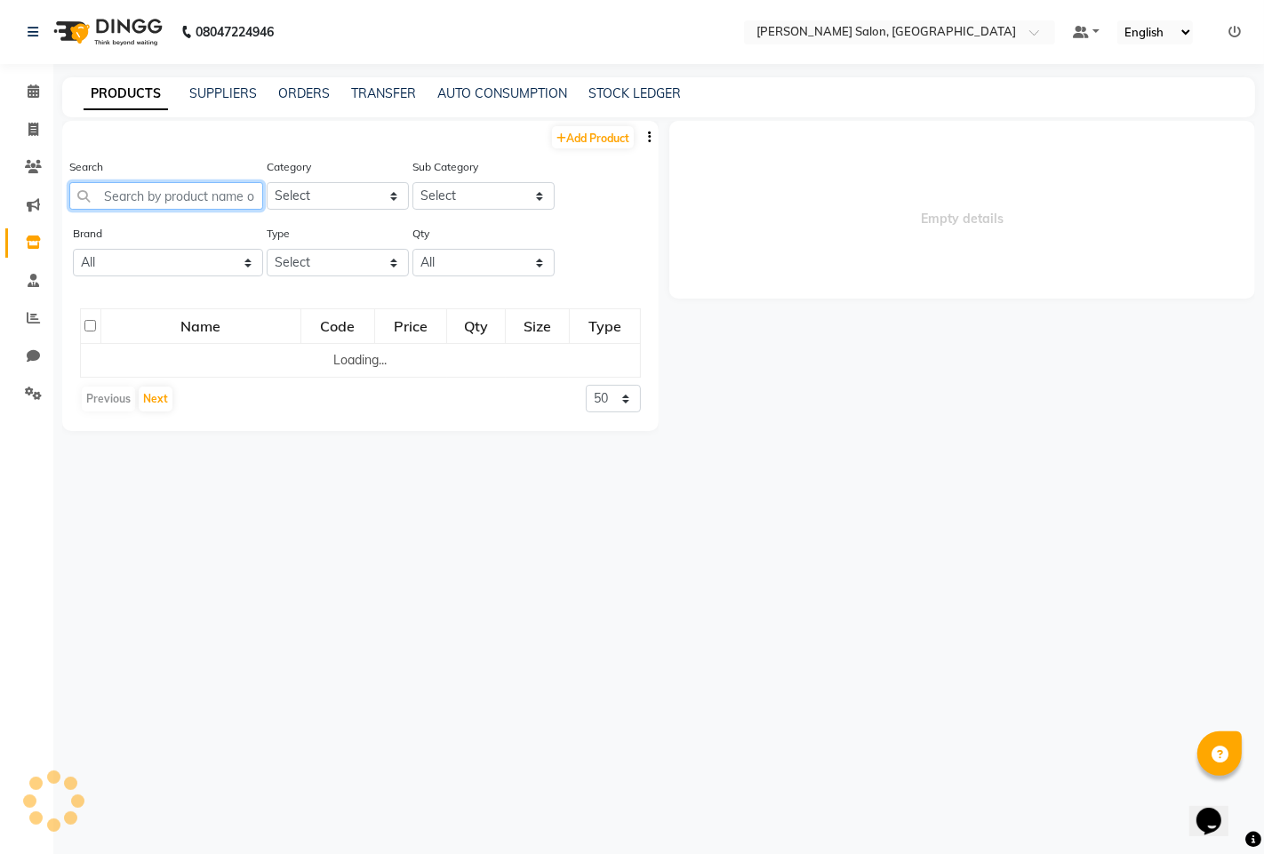
click at [153, 184] on input "text" at bounding box center [166, 196] width 194 height 28
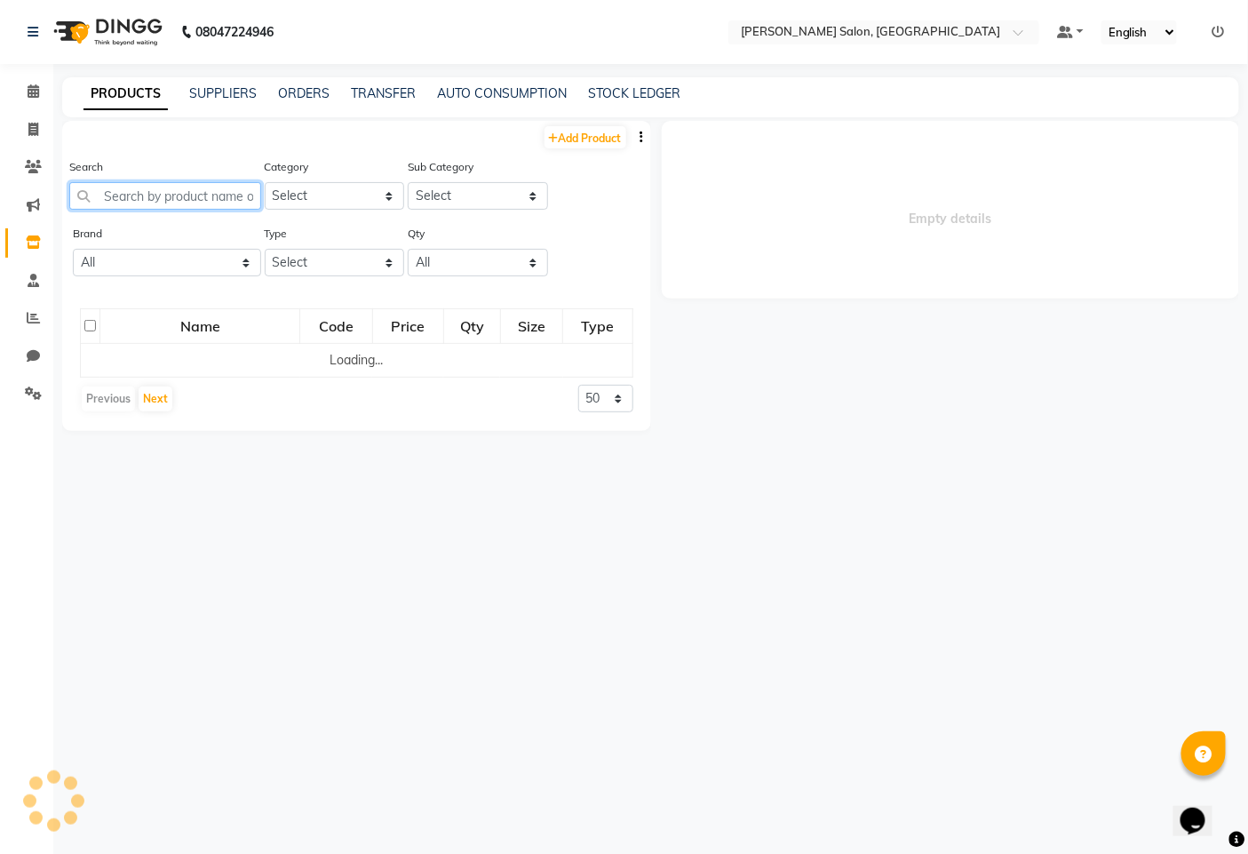
select select
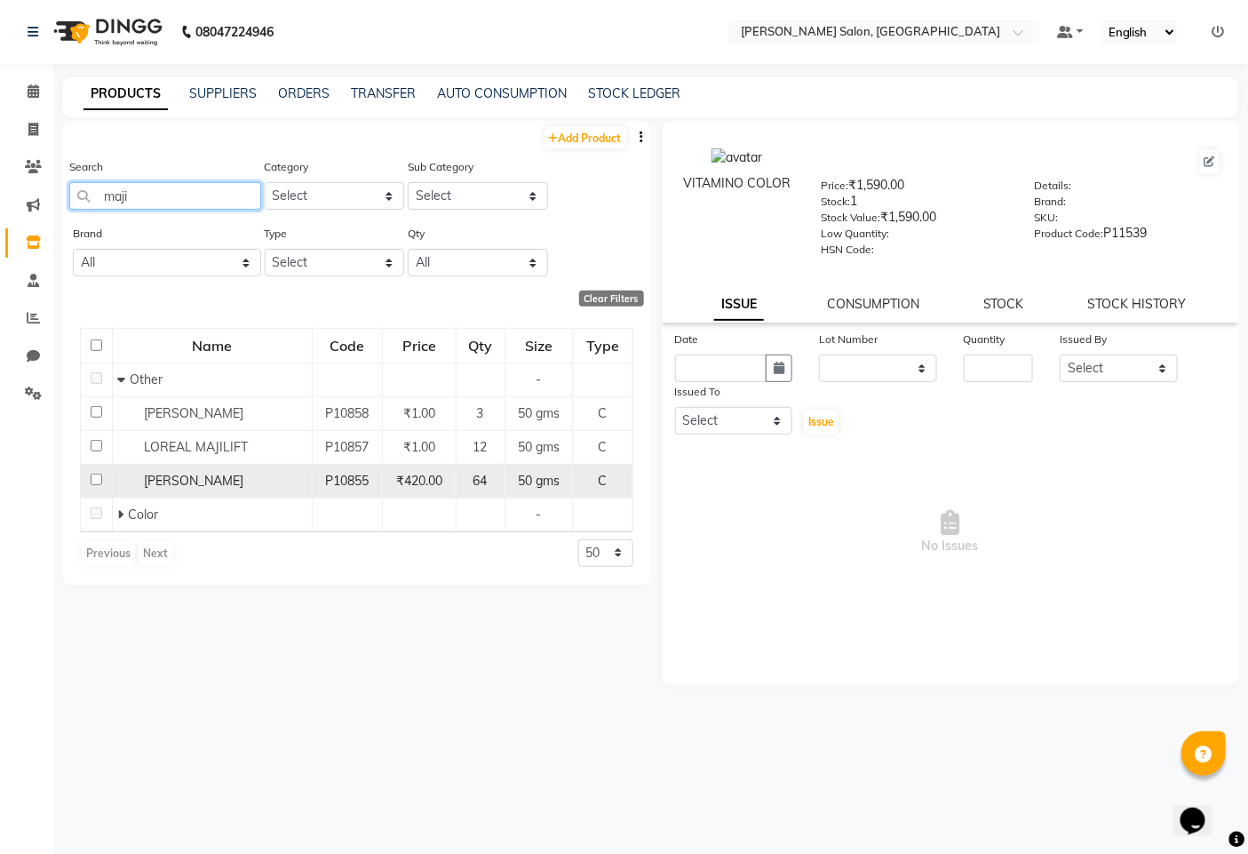
type input "maji"
click at [91, 481] on input "checkbox" at bounding box center [97, 480] width 12 height 12
checkbox input "true"
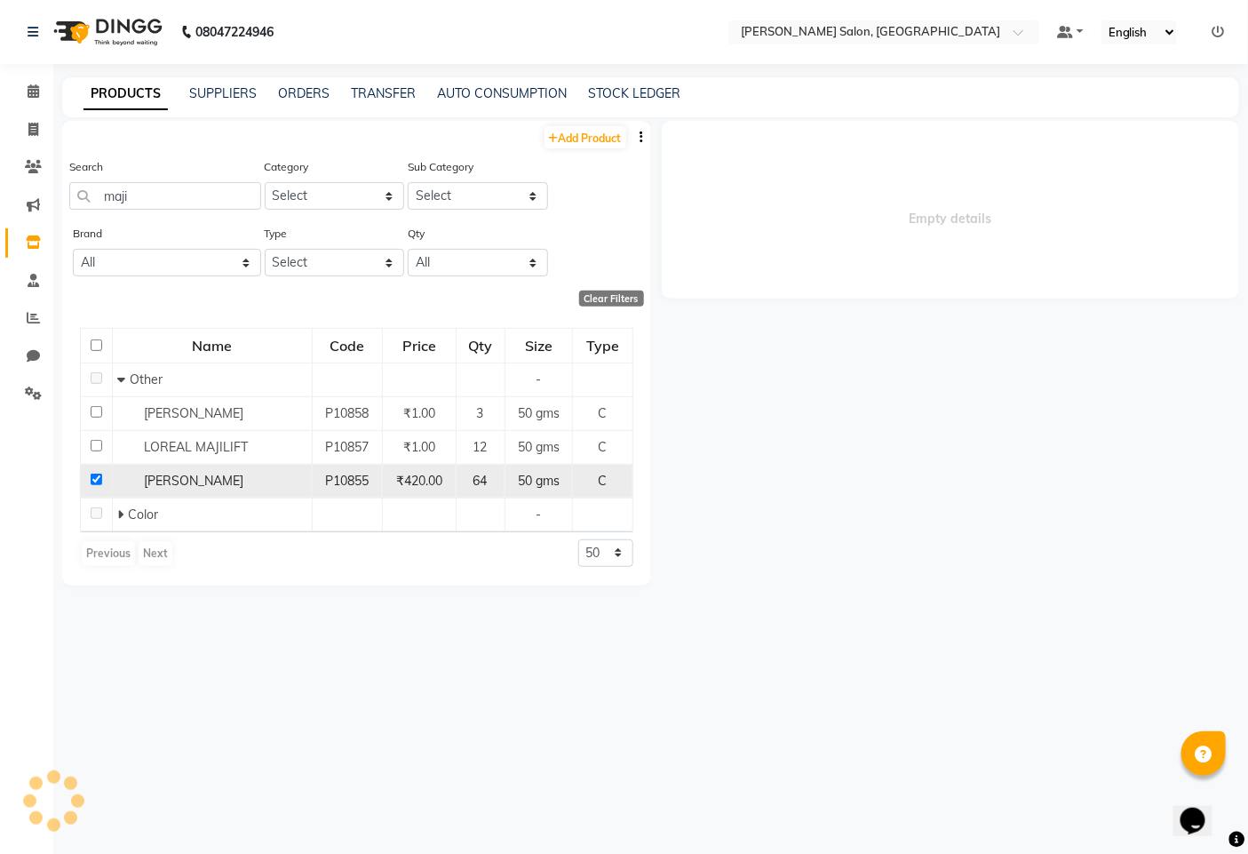
select select
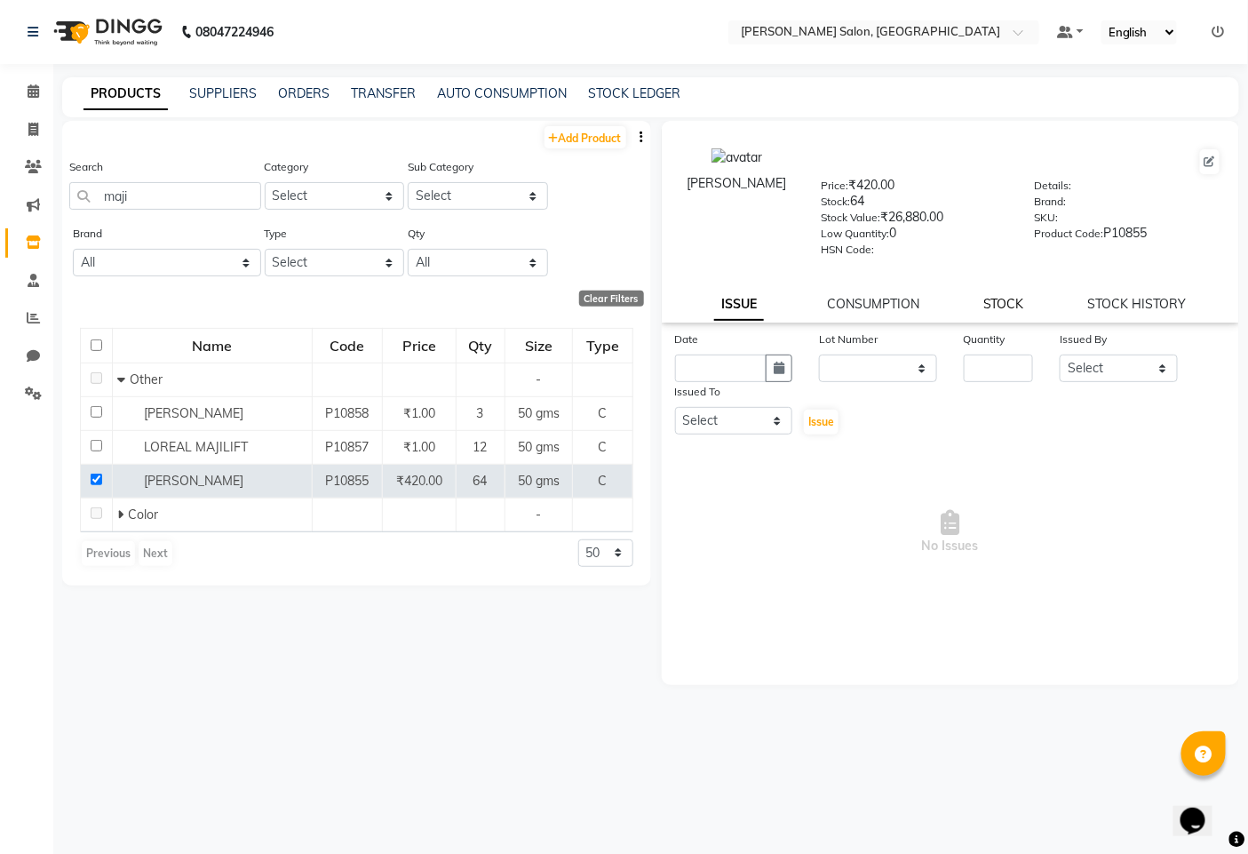
click at [987, 307] on link "STOCK" at bounding box center [1004, 304] width 41 height 16
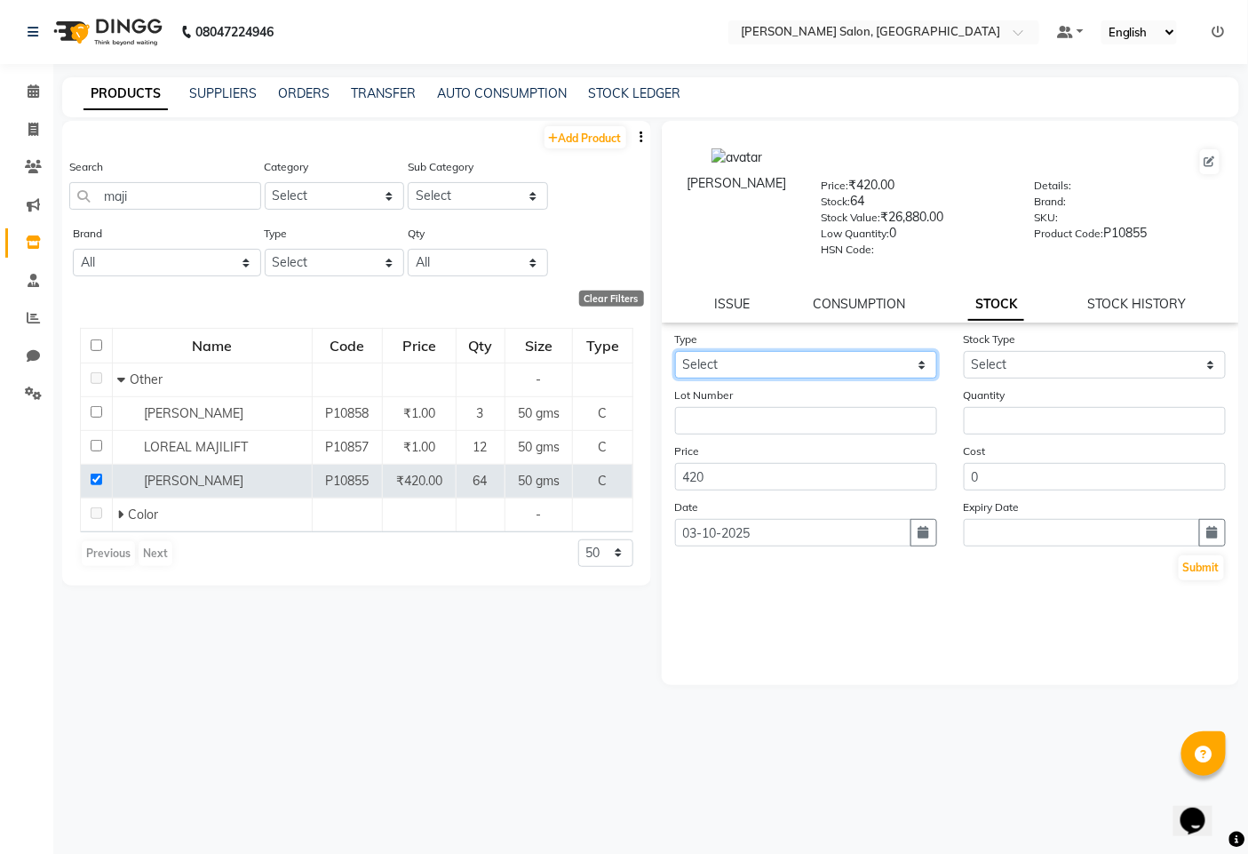
click at [800, 362] on select "Select In Out" at bounding box center [806, 365] width 262 height 28
select select "out"
click at [675, 352] on select "Select In Out" at bounding box center [806, 365] width 262 height 28
select select
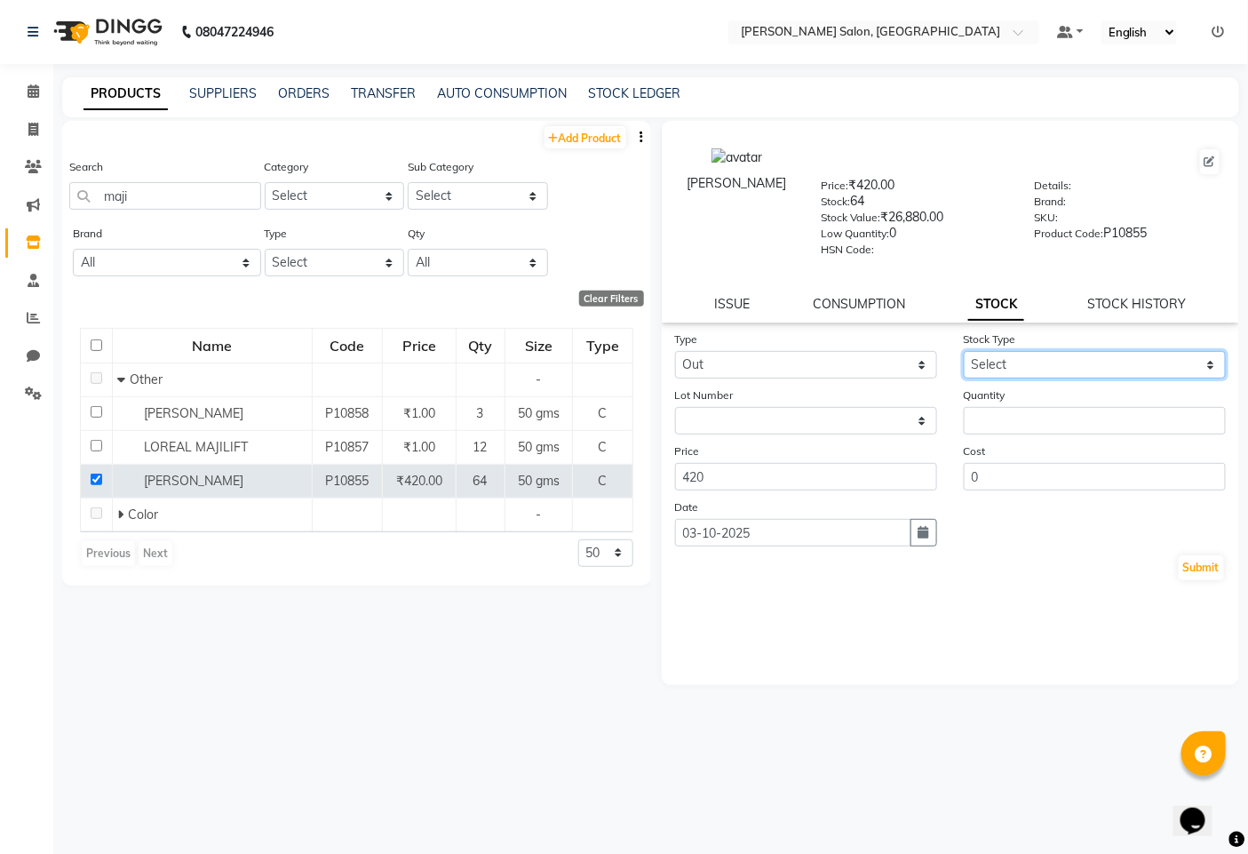
drag, startPoint x: 1071, startPoint y: 365, endPoint x: 1058, endPoint y: 376, distance: 16.4
click at [1071, 365] on select "Select Internal Use Damaged Expired Adjustment Return Other" at bounding box center [1095, 365] width 262 height 28
select select "internal use"
click at [964, 352] on select "Select Internal Use Damaged Expired Adjustment Return Other" at bounding box center [1095, 365] width 262 height 28
click at [1027, 424] on input "number" at bounding box center [1095, 421] width 262 height 28
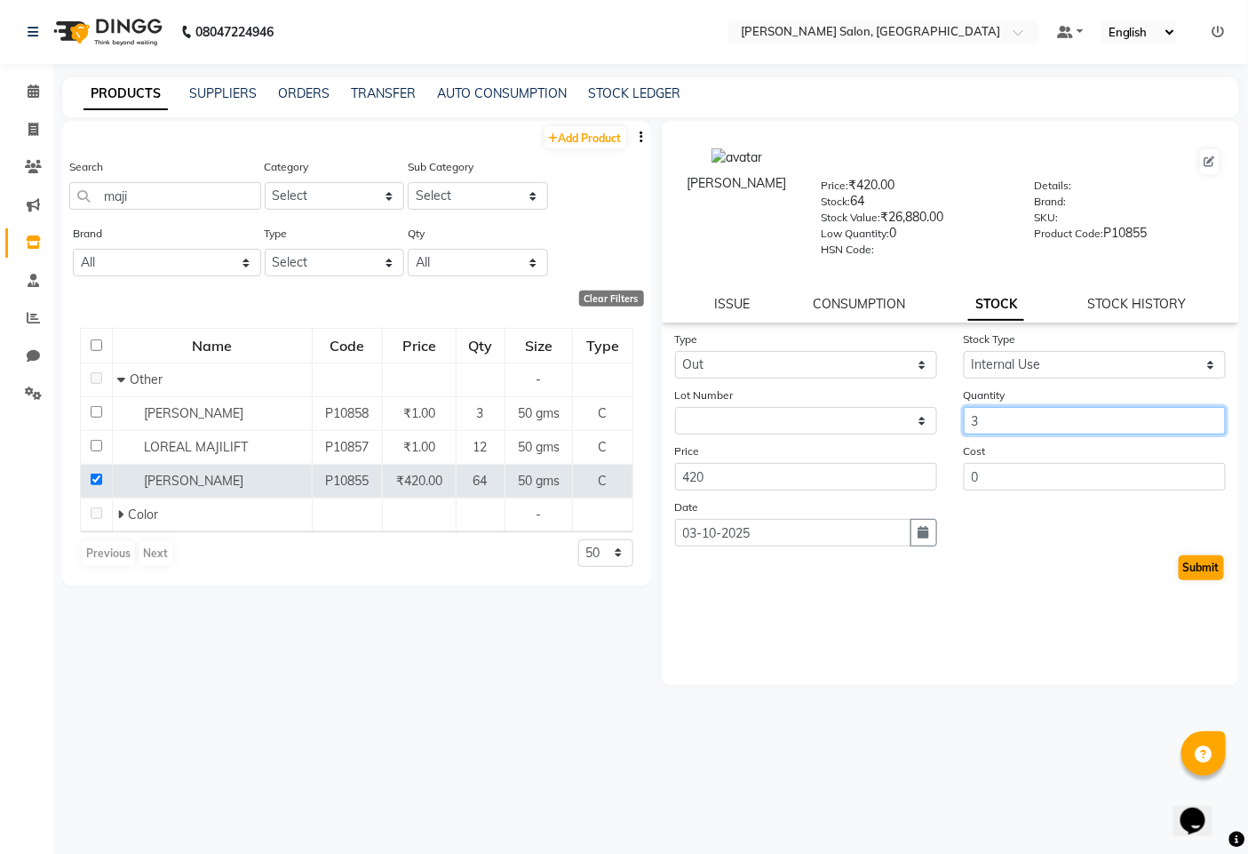
type input "3"
click at [1209, 572] on button "Submit" at bounding box center [1201, 567] width 45 height 25
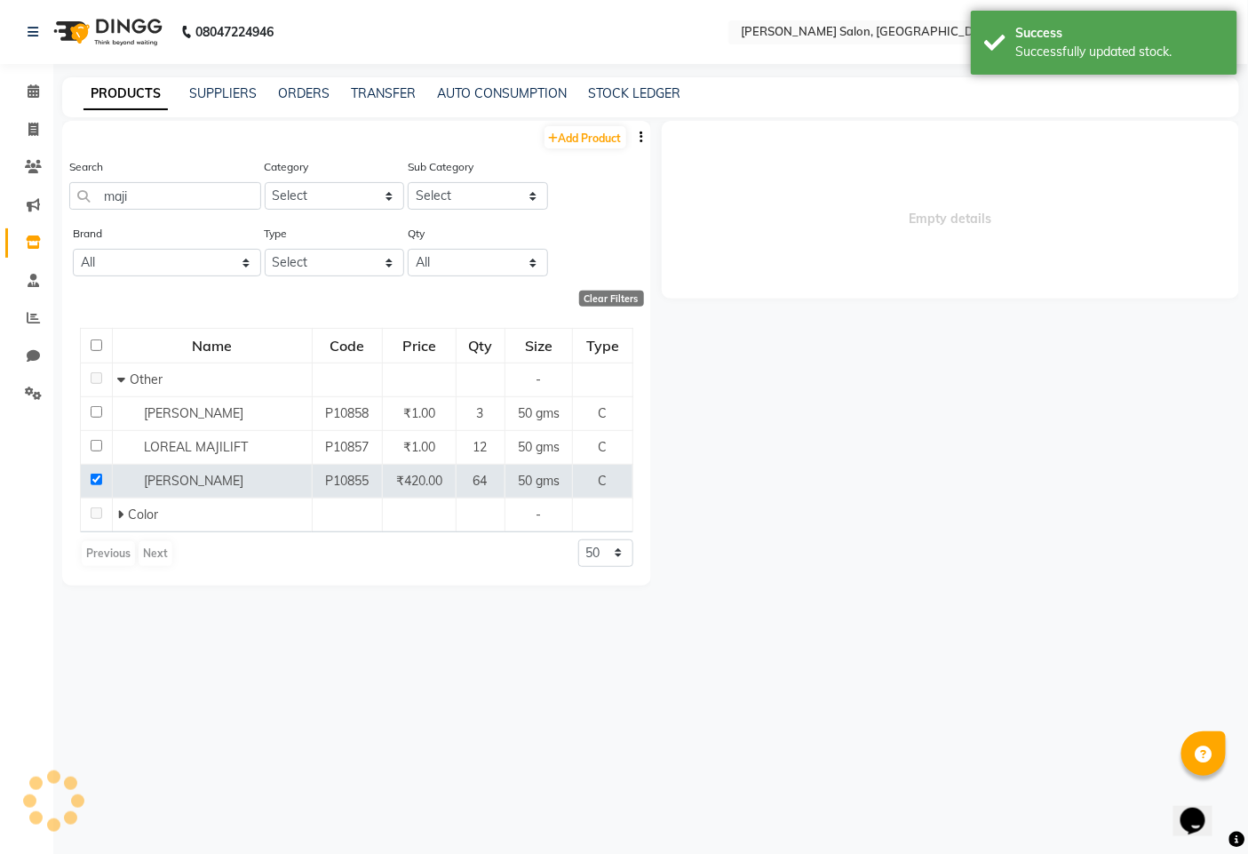
select select
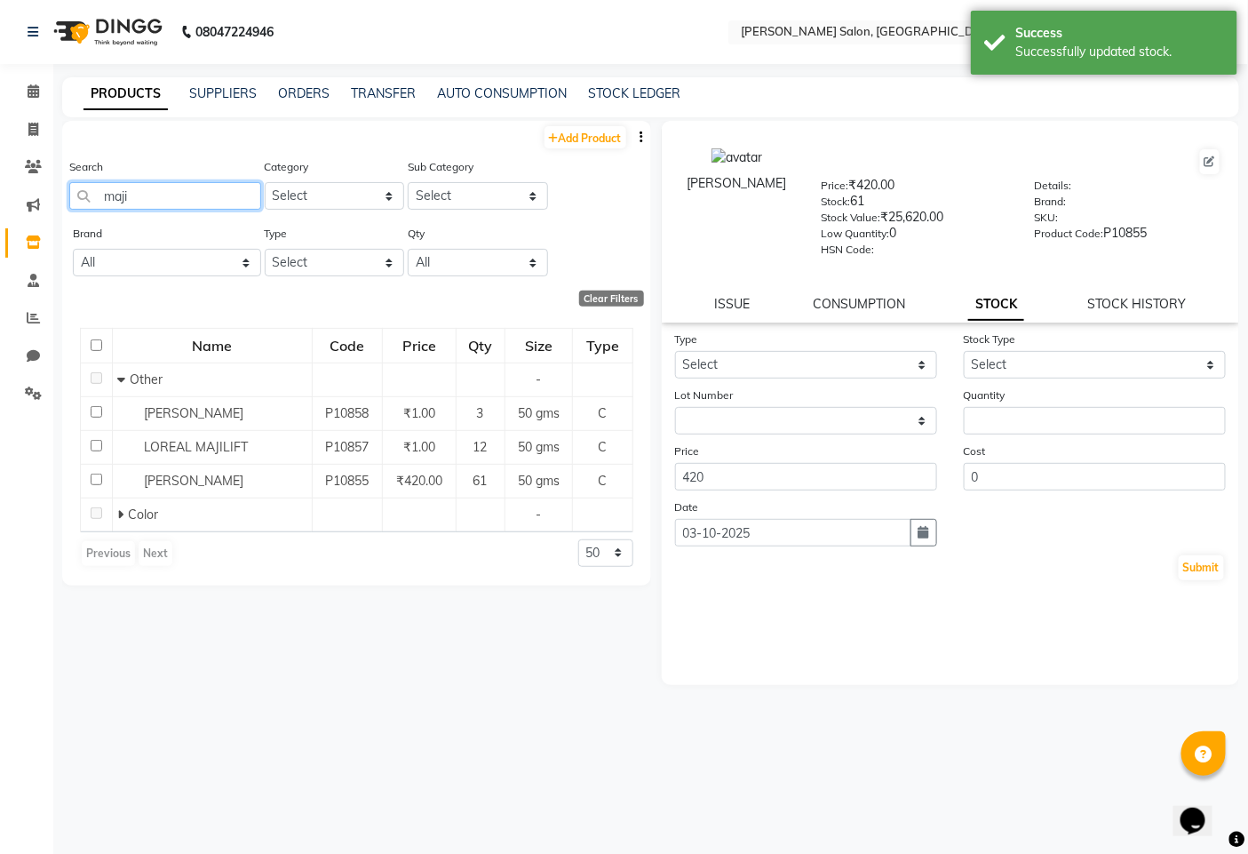
click at [146, 198] on input "maji" at bounding box center [165, 196] width 192 height 28
type input "m"
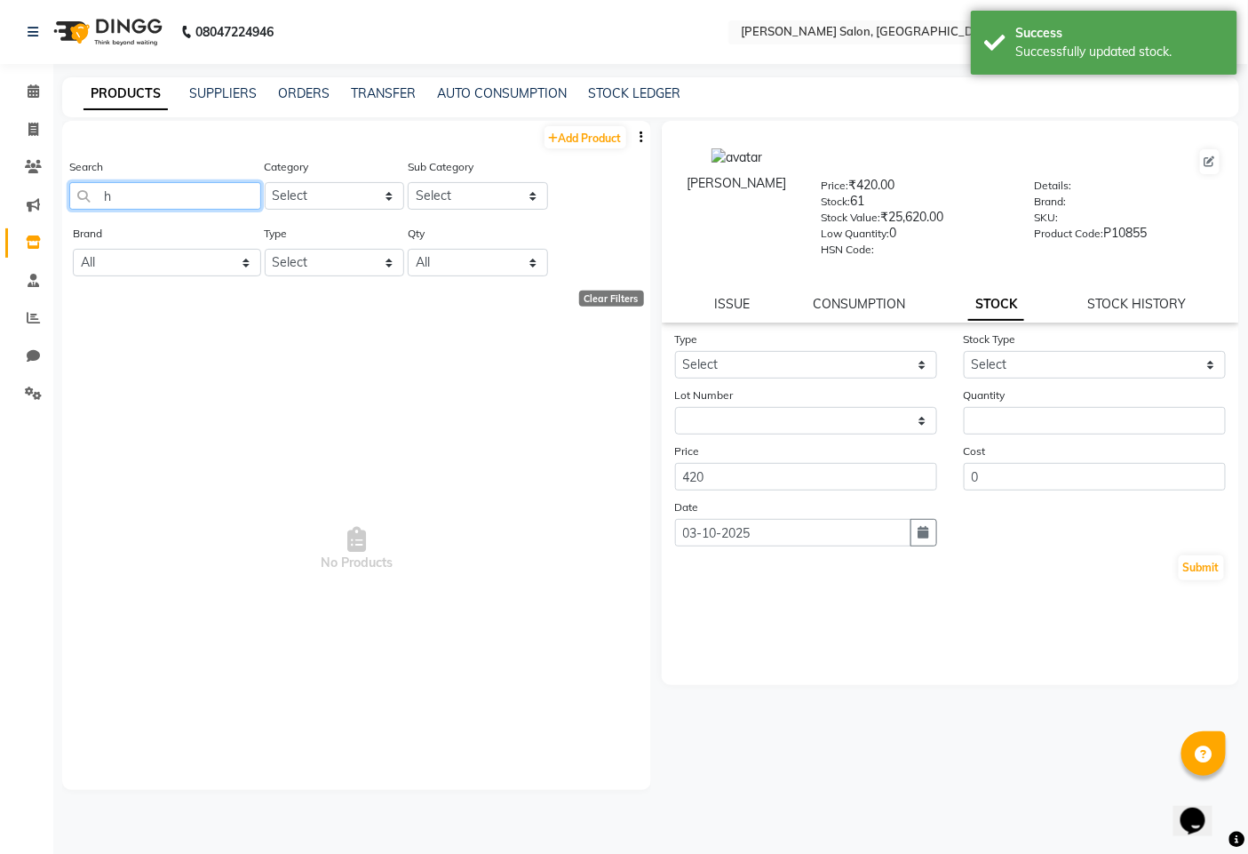
type input "h"
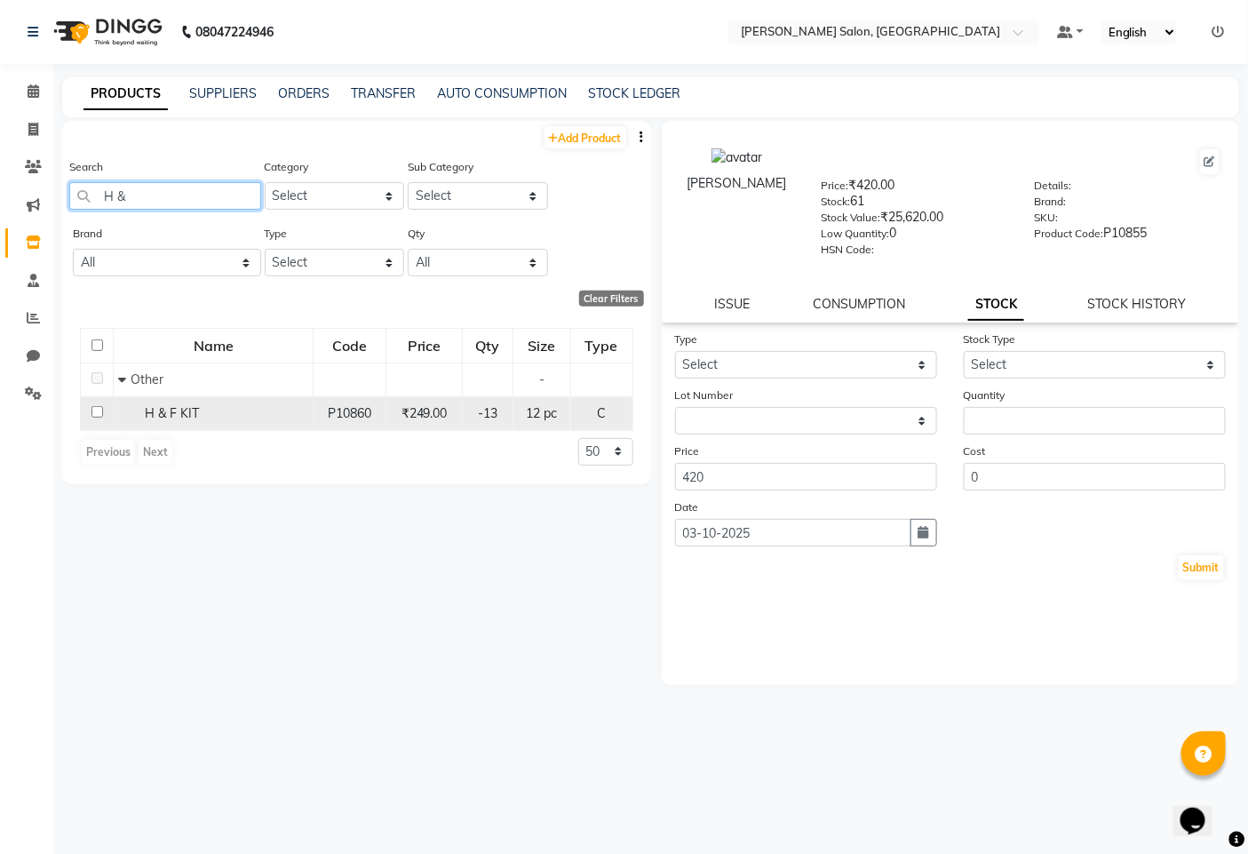
type input "H &"
click at [92, 411] on input "checkbox" at bounding box center [98, 412] width 12 height 12
checkbox input "true"
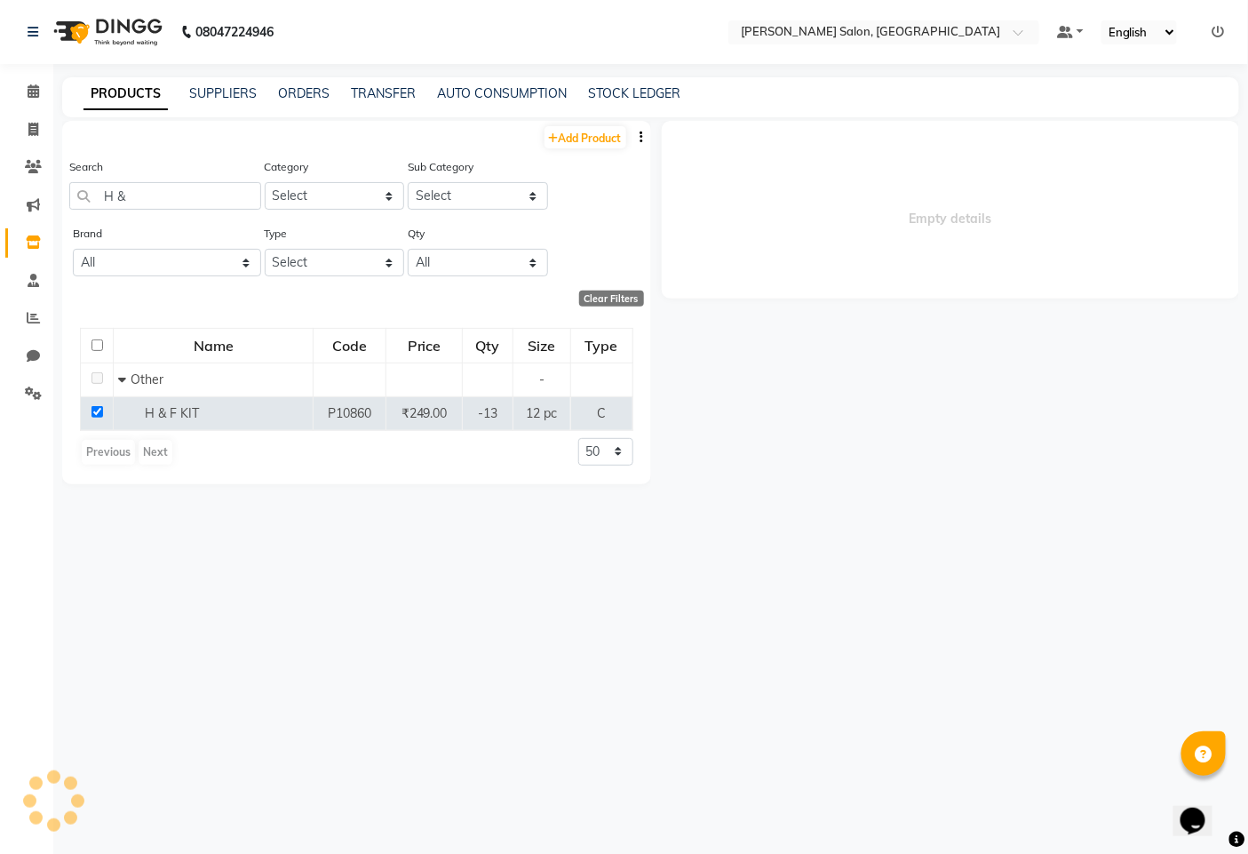
select select
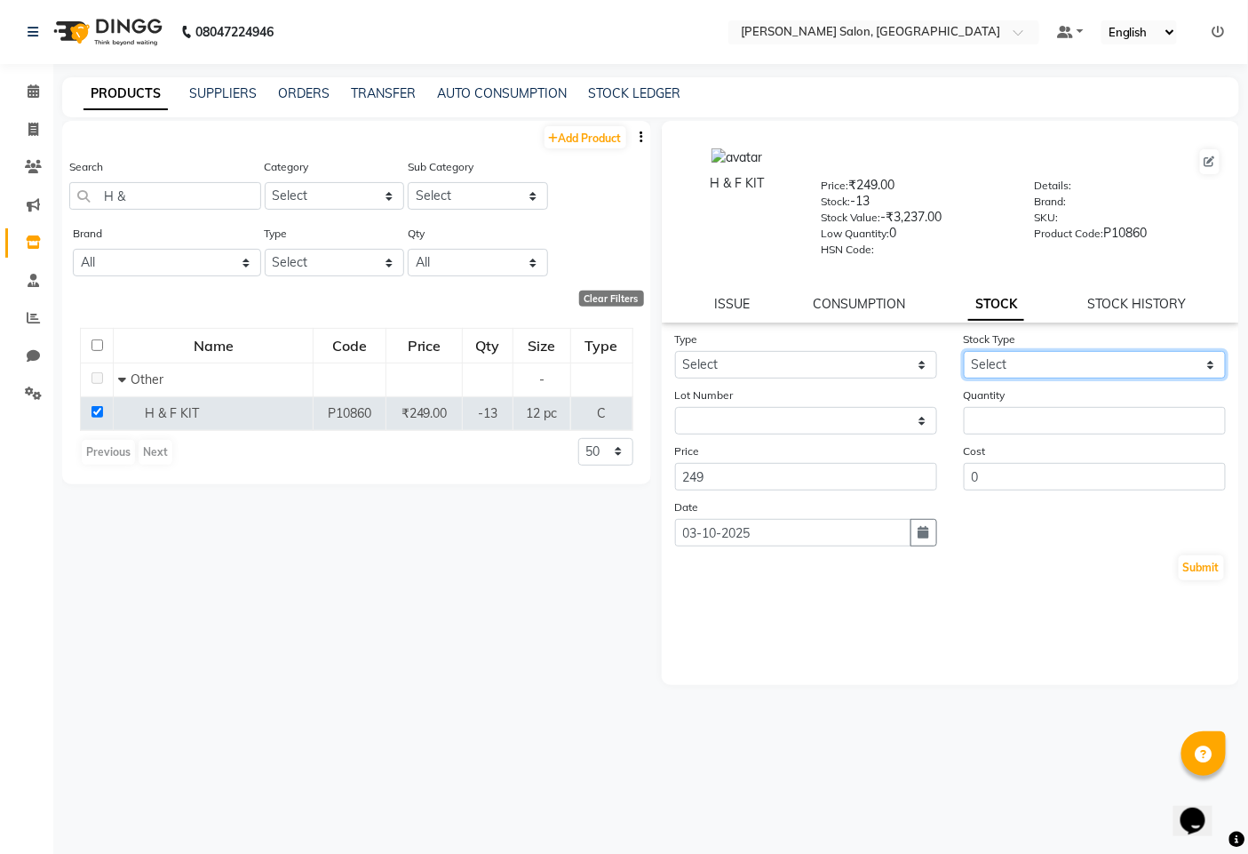
drag, startPoint x: 1043, startPoint y: 357, endPoint x: 1032, endPoint y: 363, distance: 12.7
click at [1045, 357] on select "Select Internal Use Damaged Expired Adjustment Return Other" at bounding box center [1095, 365] width 262 height 28
select select "internal use"
click at [964, 352] on select "Select Internal Use Damaged Expired Adjustment Return Other" at bounding box center [1095, 365] width 262 height 28
click at [1037, 415] on input "number" at bounding box center [1095, 421] width 262 height 28
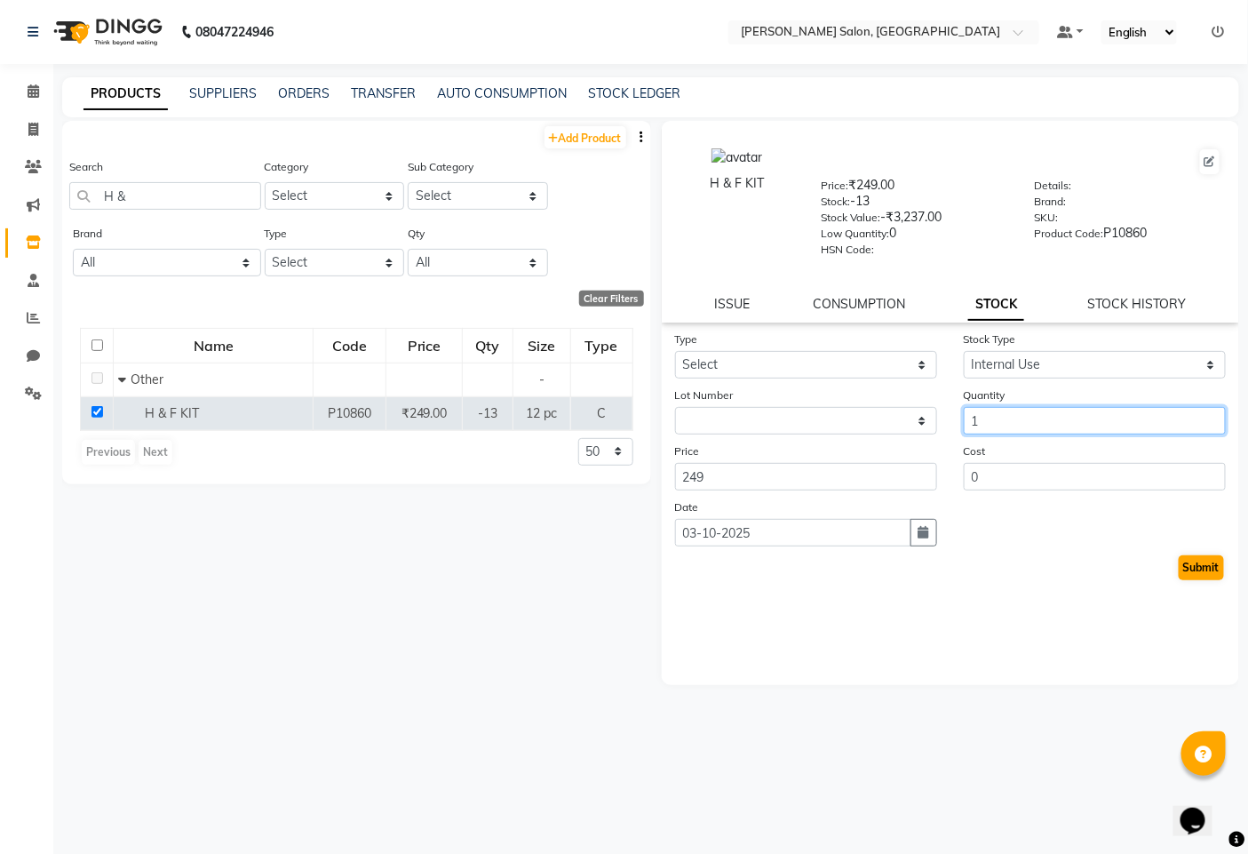
type input "1"
click at [1202, 560] on button "Submit" at bounding box center [1201, 567] width 45 height 25
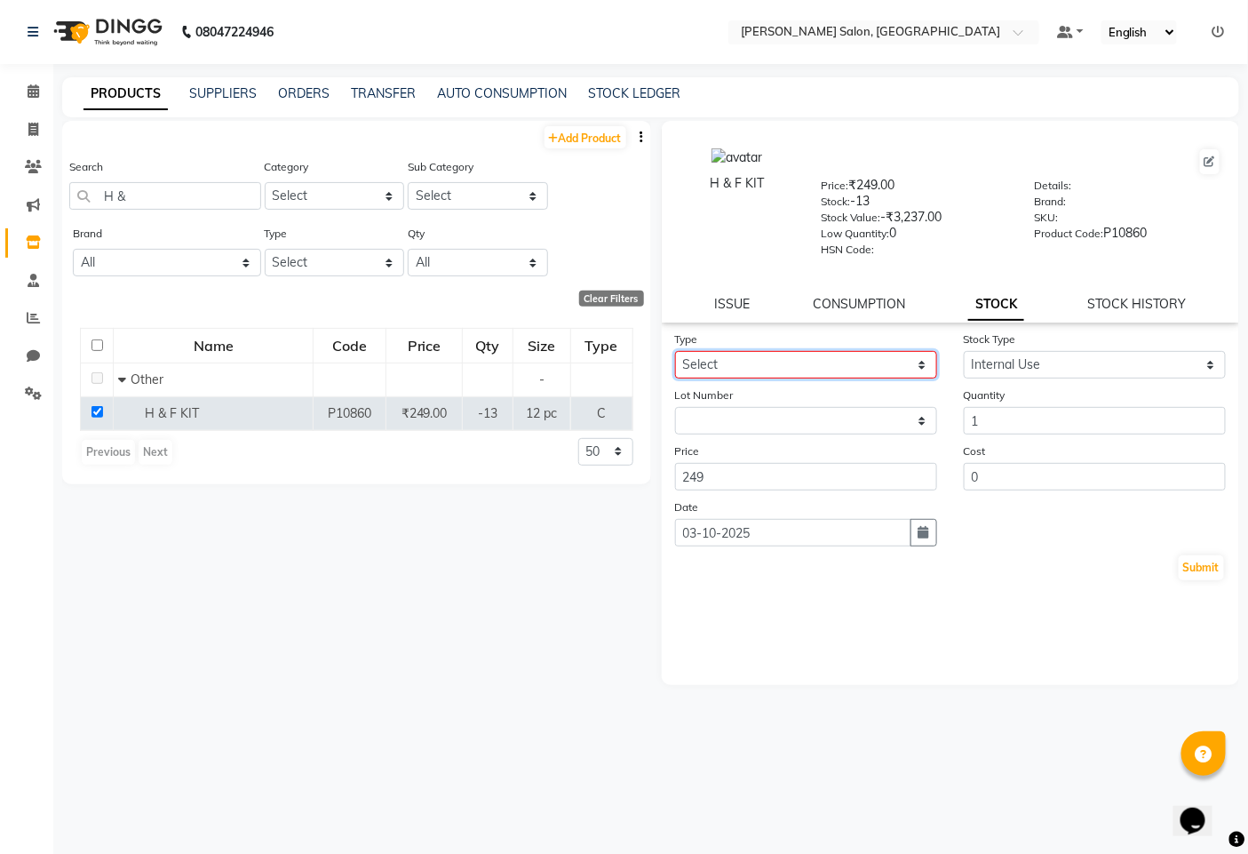
click at [878, 360] on select "Select In Out" at bounding box center [806, 365] width 262 height 28
select select "out"
click at [675, 352] on select "Select In Out" at bounding box center [806, 365] width 262 height 28
click at [1026, 362] on select "Select Internal Use Damaged Expired Adjustment Return Other" at bounding box center [1095, 365] width 262 height 28
select select "internal use"
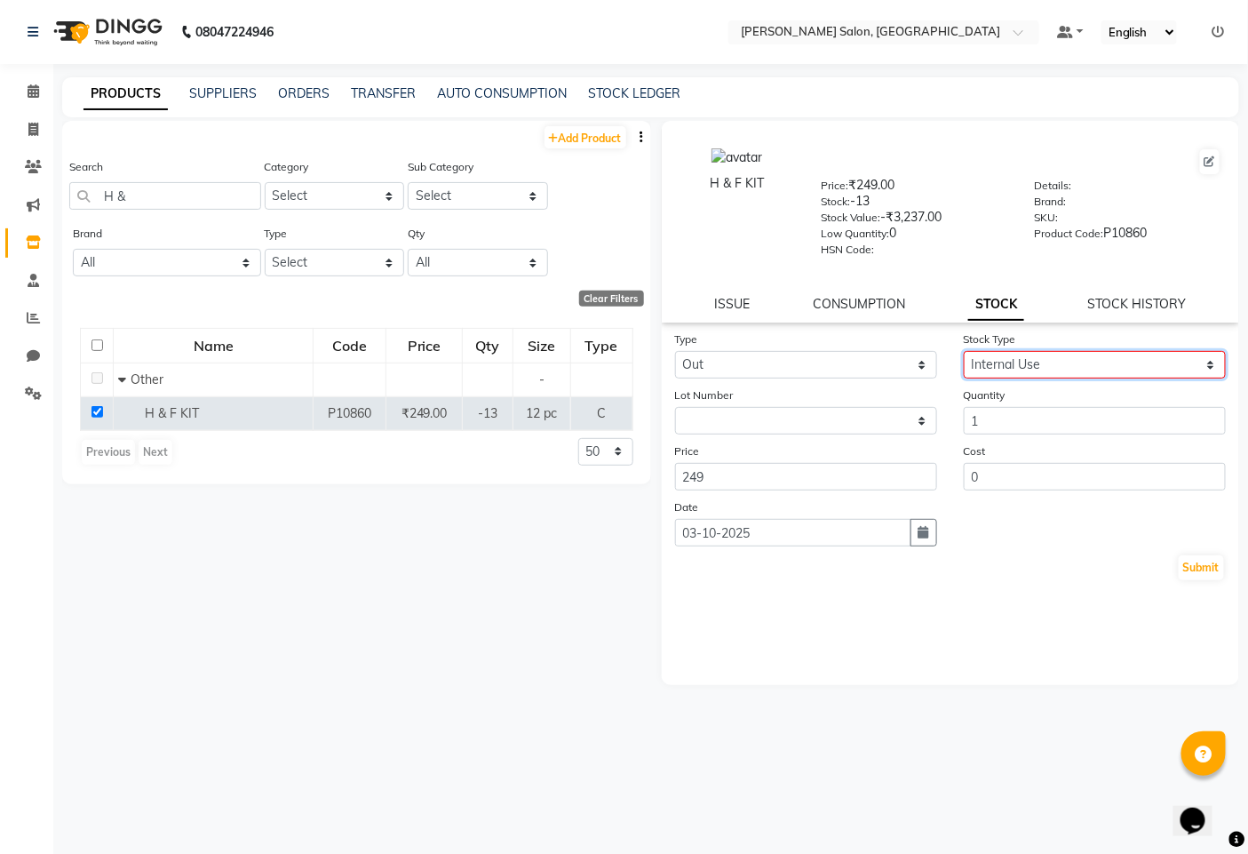
click at [964, 352] on select "Select Internal Use Damaged Expired Adjustment Return Other" at bounding box center [1095, 365] width 262 height 28
click at [1038, 424] on input "1" at bounding box center [1095, 421] width 262 height 28
click at [1214, 563] on button "Submit" at bounding box center [1201, 567] width 45 height 25
select select
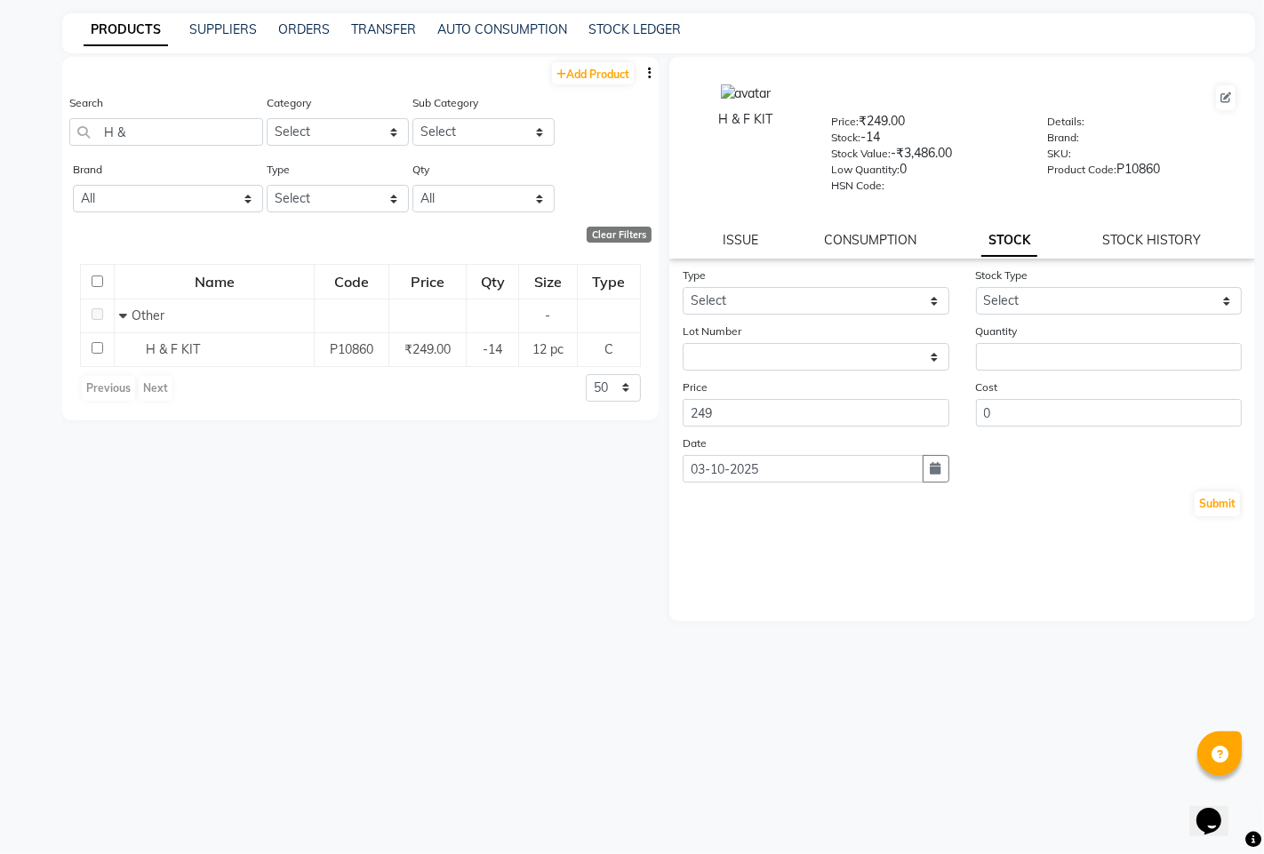
drag, startPoint x: 427, startPoint y: 660, endPoint x: 441, endPoint y: 642, distance: 22.8
click at [441, 642] on div "Add Product Search H & Category Select Hair Skin Makeup Personal Care Appliance…" at bounding box center [360, 416] width 596 height 718
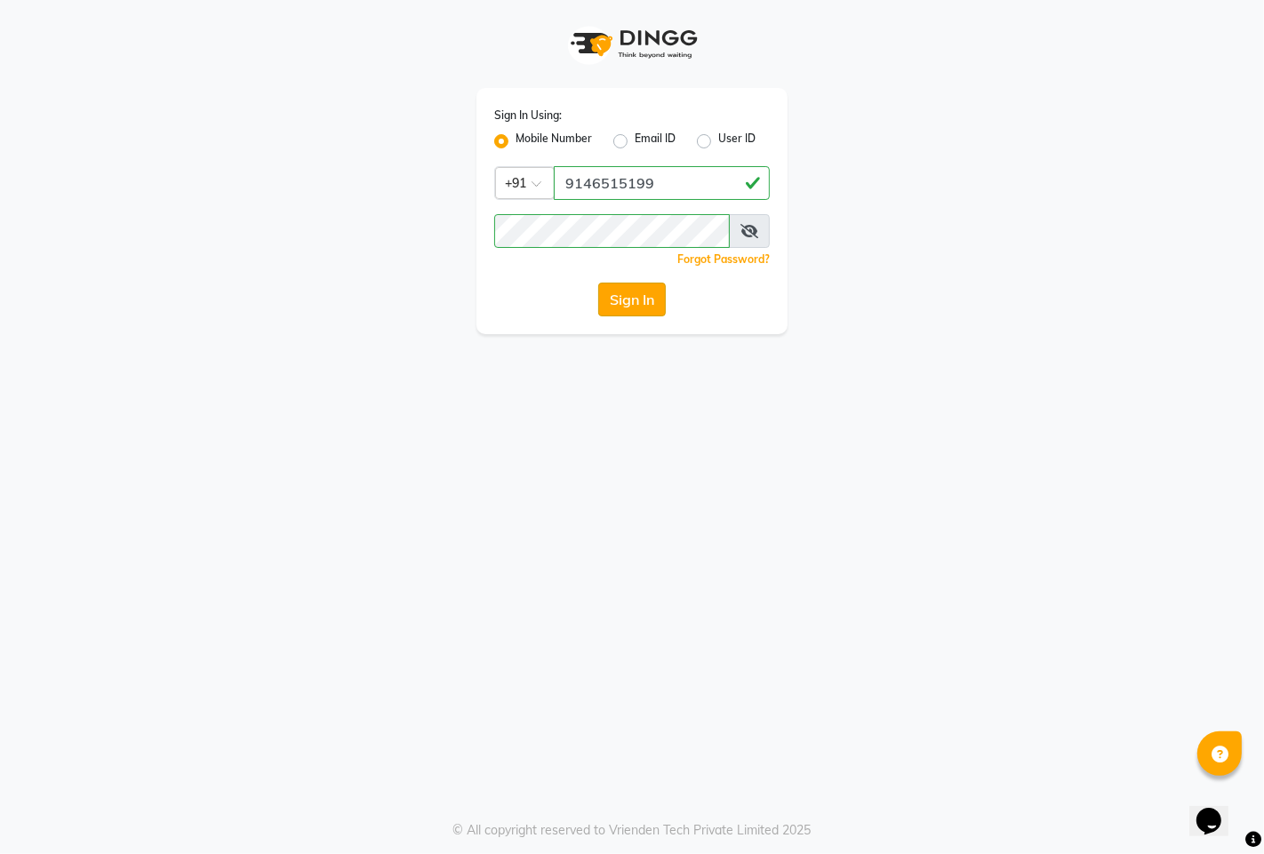
click at [656, 296] on button "Sign In" at bounding box center [632, 300] width 68 height 34
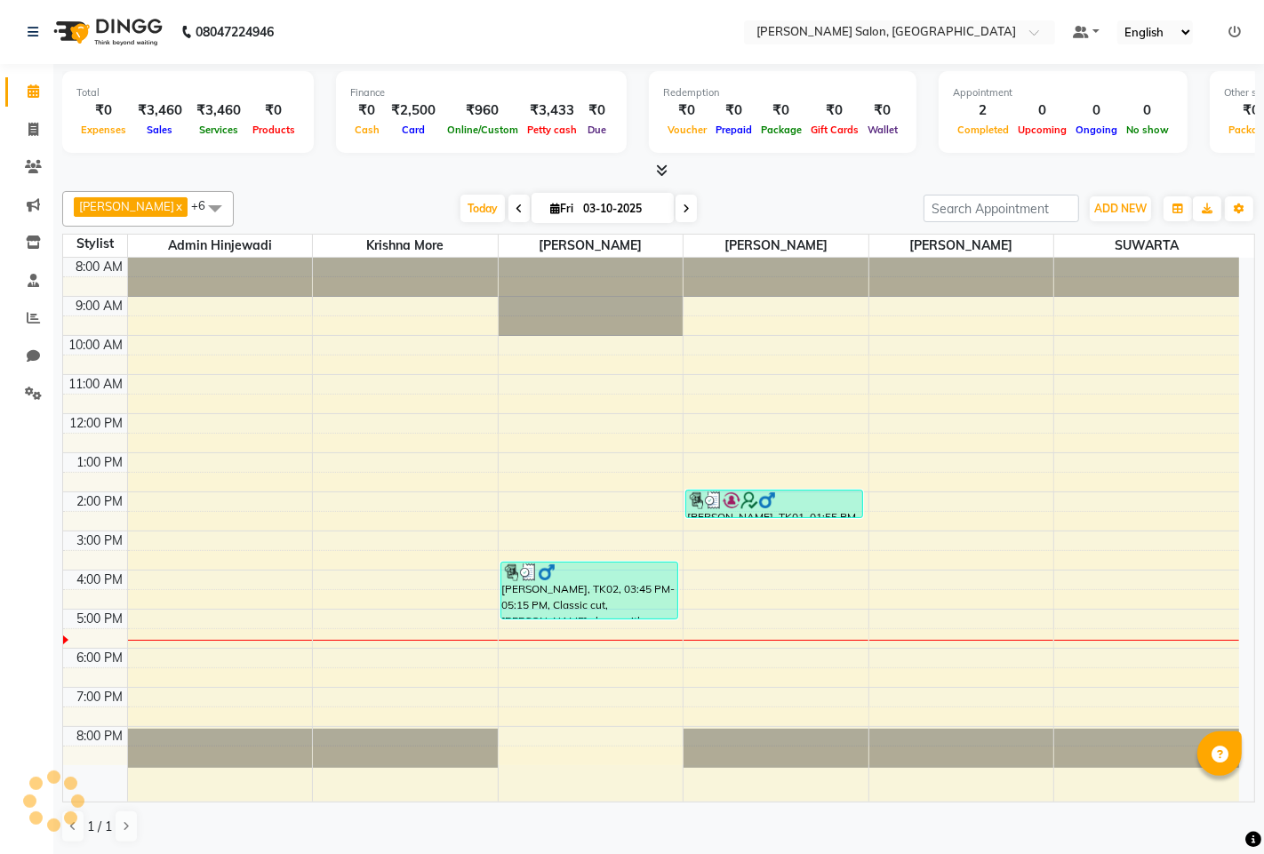
select select "en"
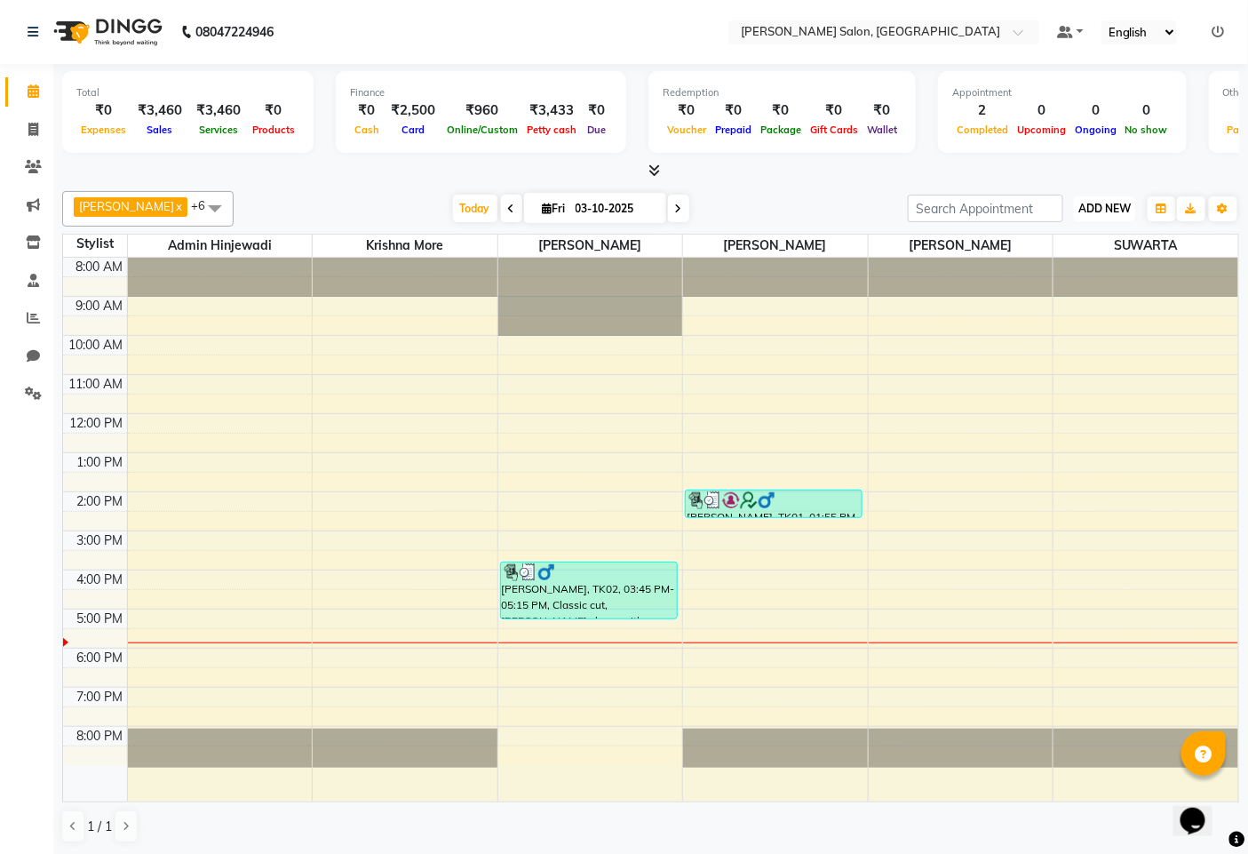
click at [1081, 213] on span "ADD NEW" at bounding box center [1105, 208] width 52 height 13
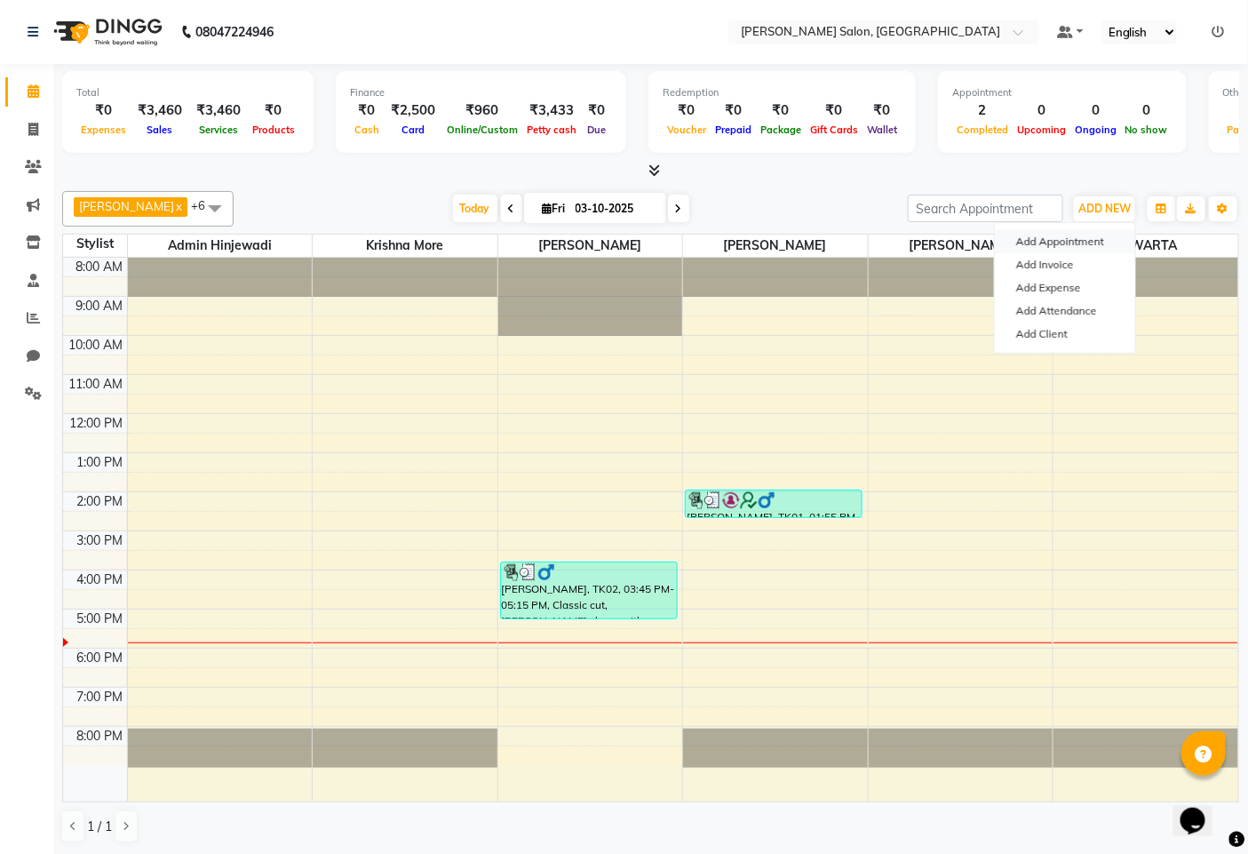
click at [1050, 241] on button "Add Appointment" at bounding box center [1065, 241] width 140 height 23
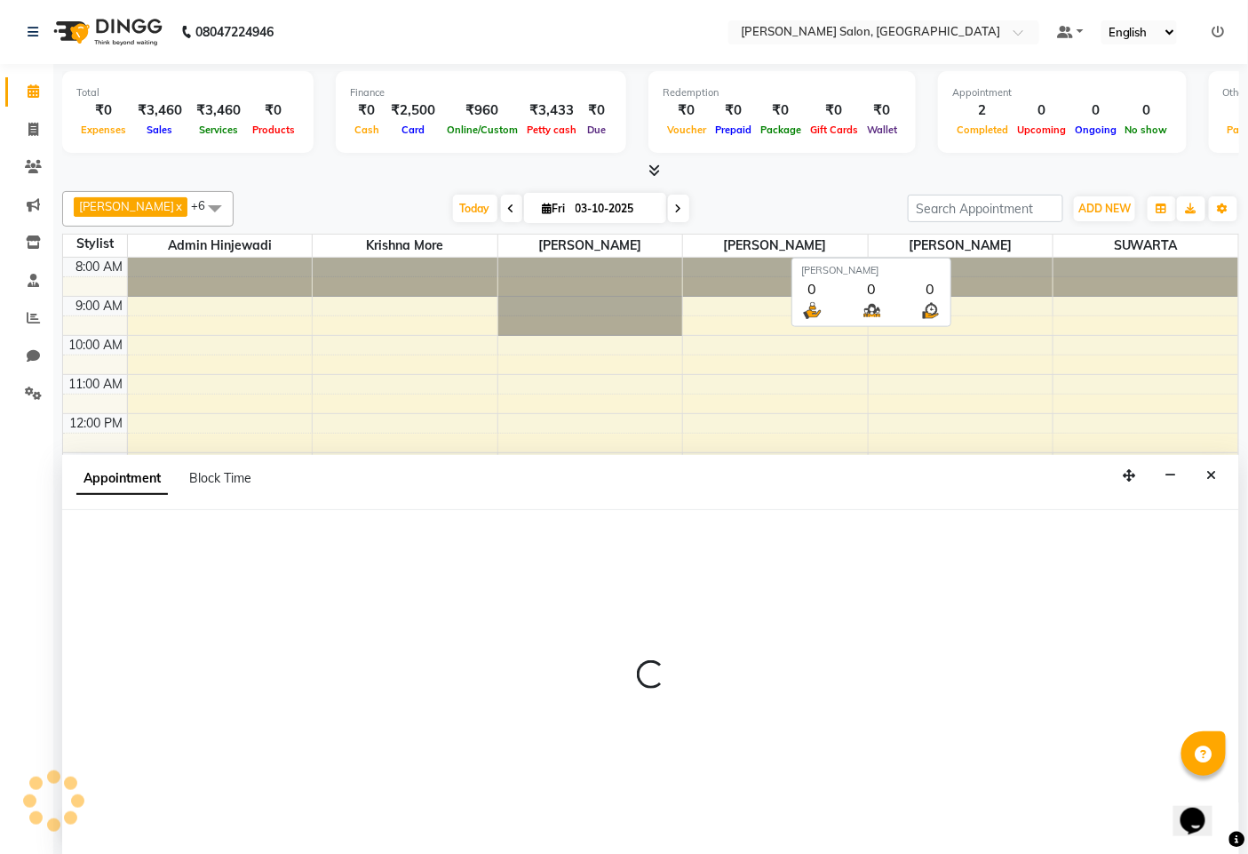
scroll to position [1, 0]
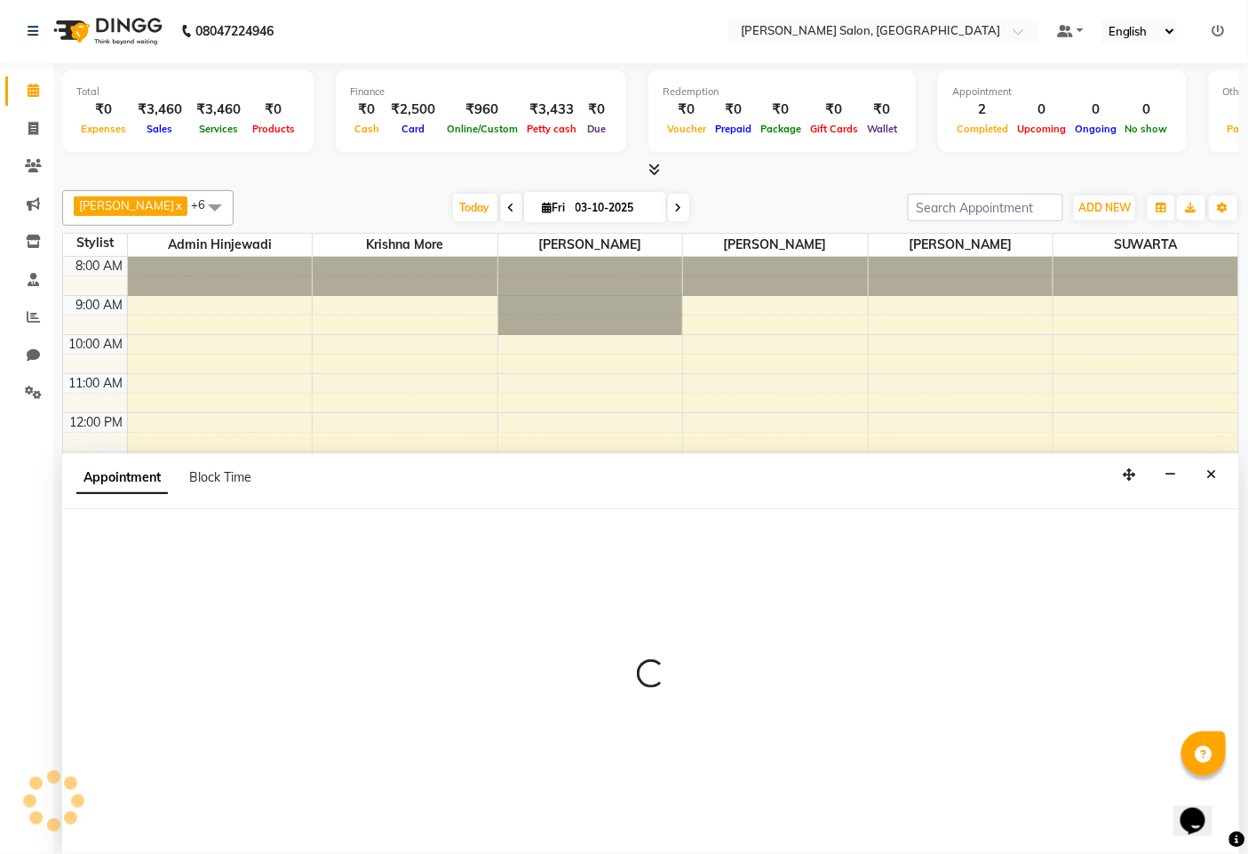
select select "540"
select select "tentative"
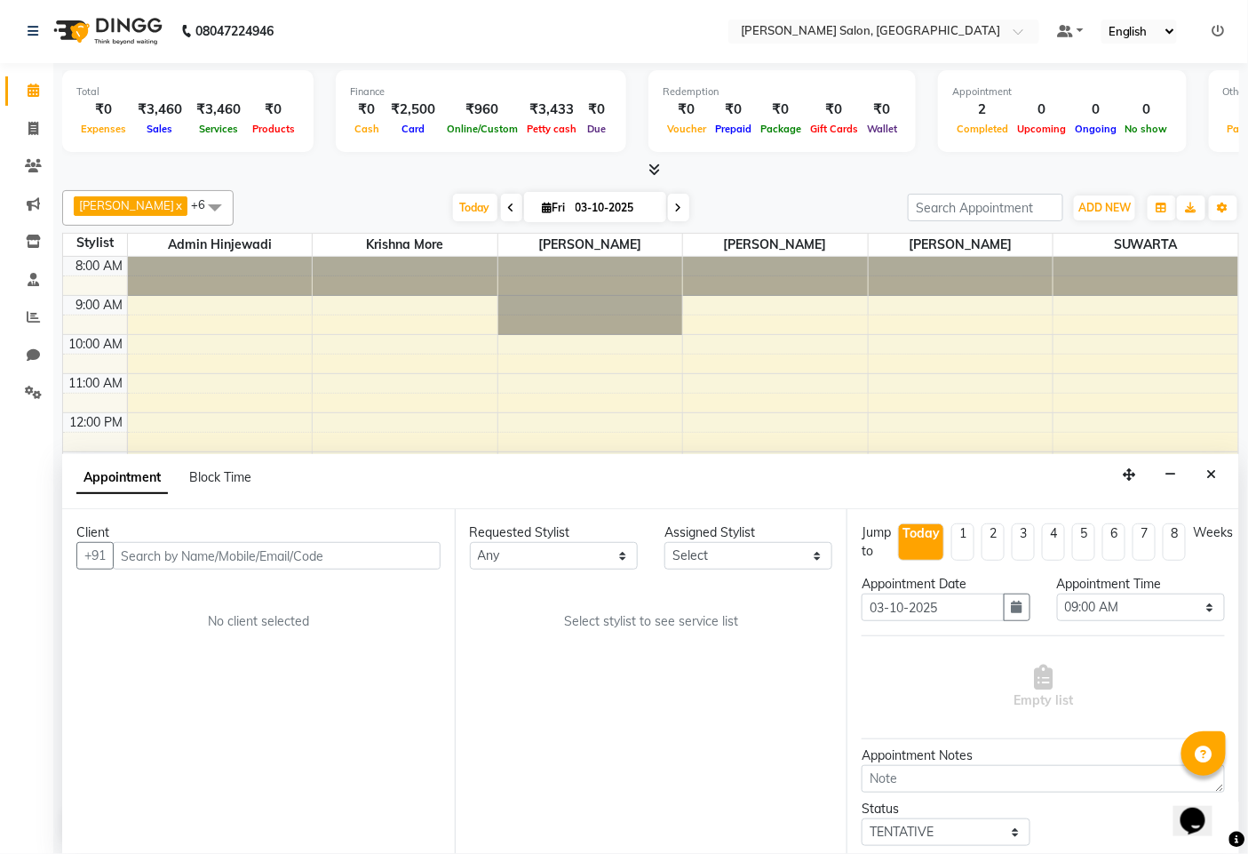
click at [308, 555] on input "text" at bounding box center [277, 556] width 328 height 28
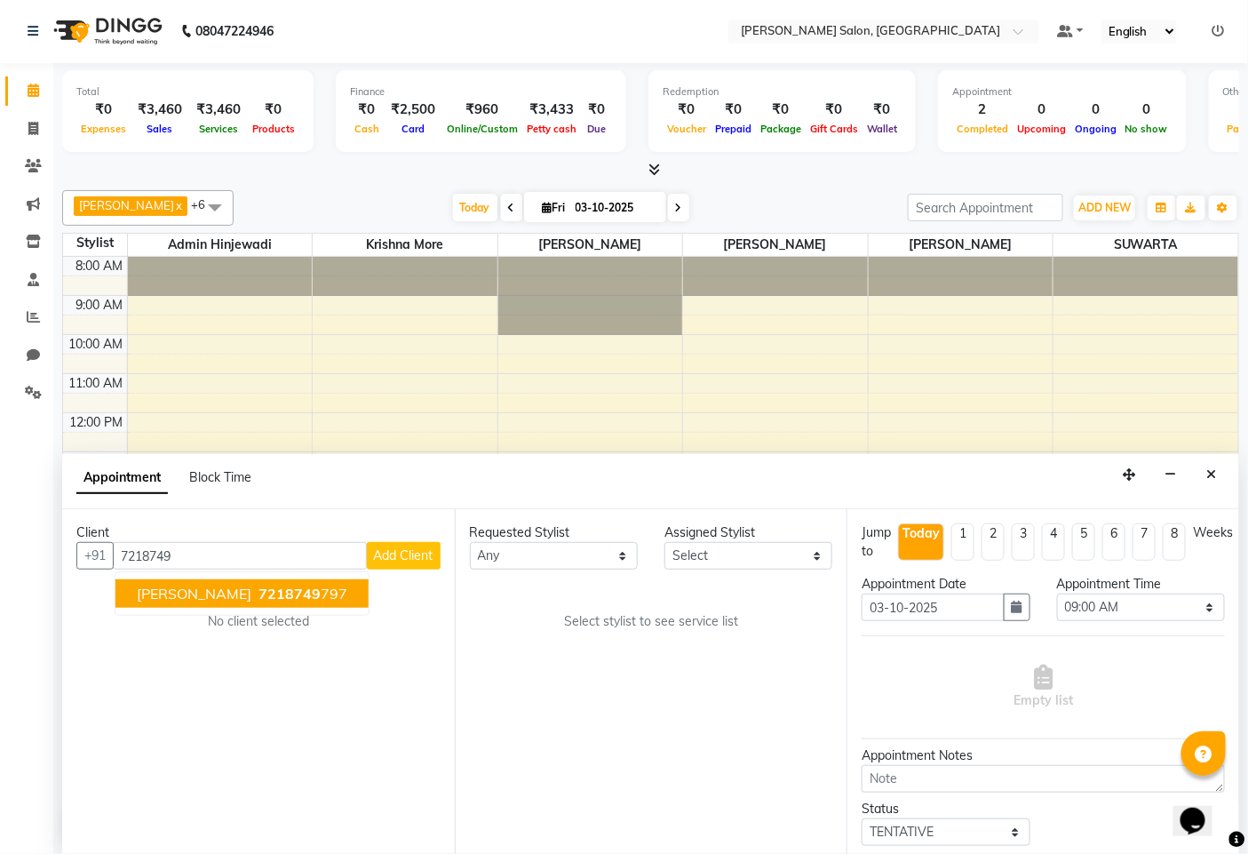
click at [259, 593] on span "7218749" at bounding box center [290, 594] width 62 height 18
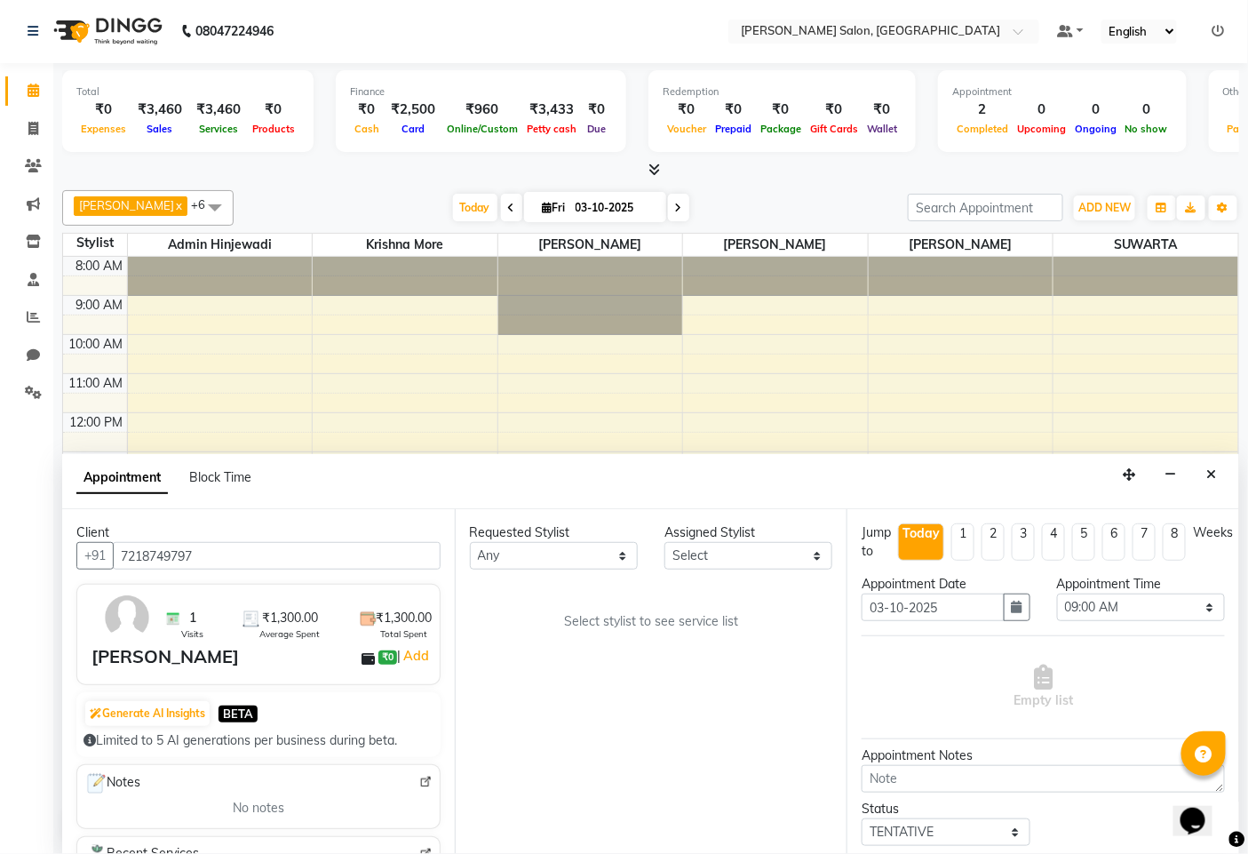
type input "7218749797"
click at [712, 546] on select "Select admin hinjewadi ASHWINI DESHMUKH krishna more pratik shelke rishi gayke …" at bounding box center [749, 556] width 168 height 28
select select "76917"
click at [665, 542] on select "Select admin hinjewadi ASHWINI DESHMUKH krishna more pratik shelke rishi gayke …" at bounding box center [749, 556] width 168 height 28
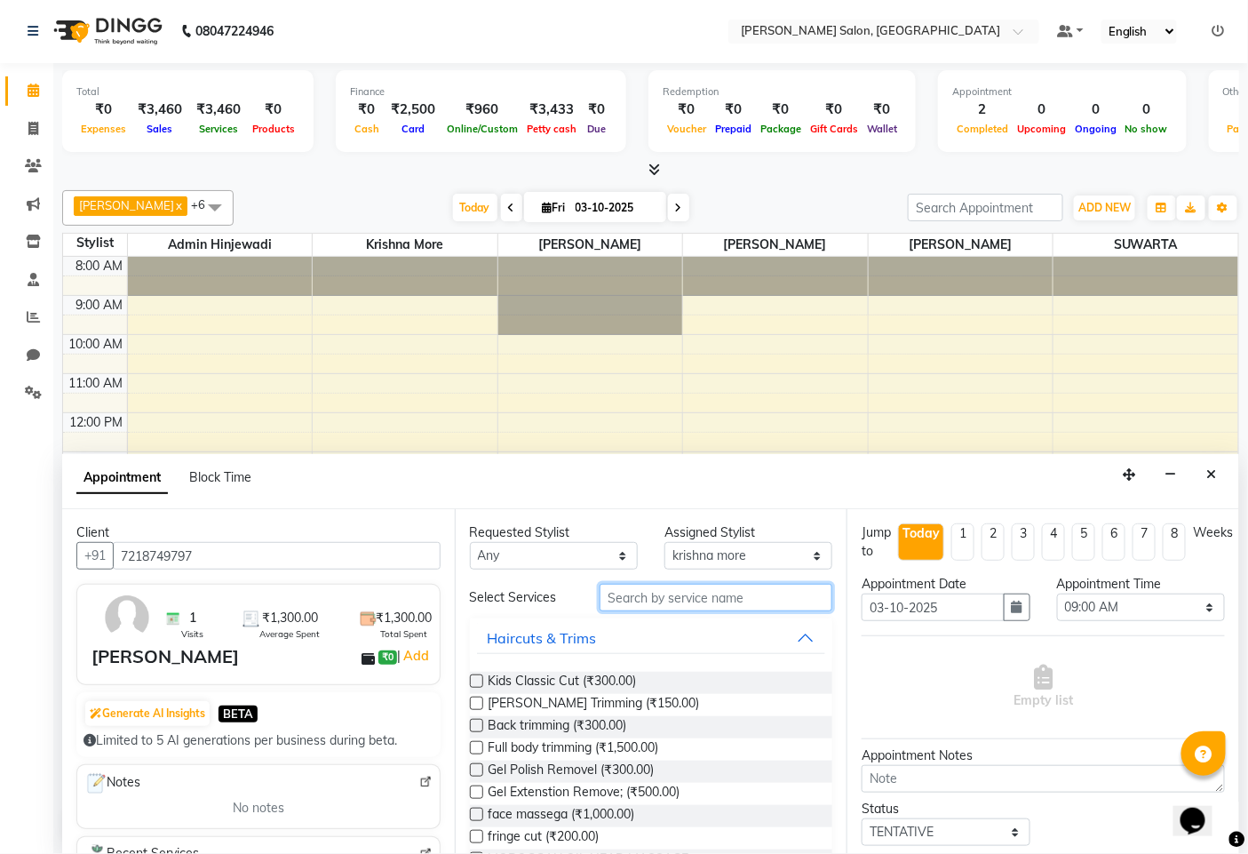
click at [642, 599] on input "text" at bounding box center [716, 598] width 233 height 28
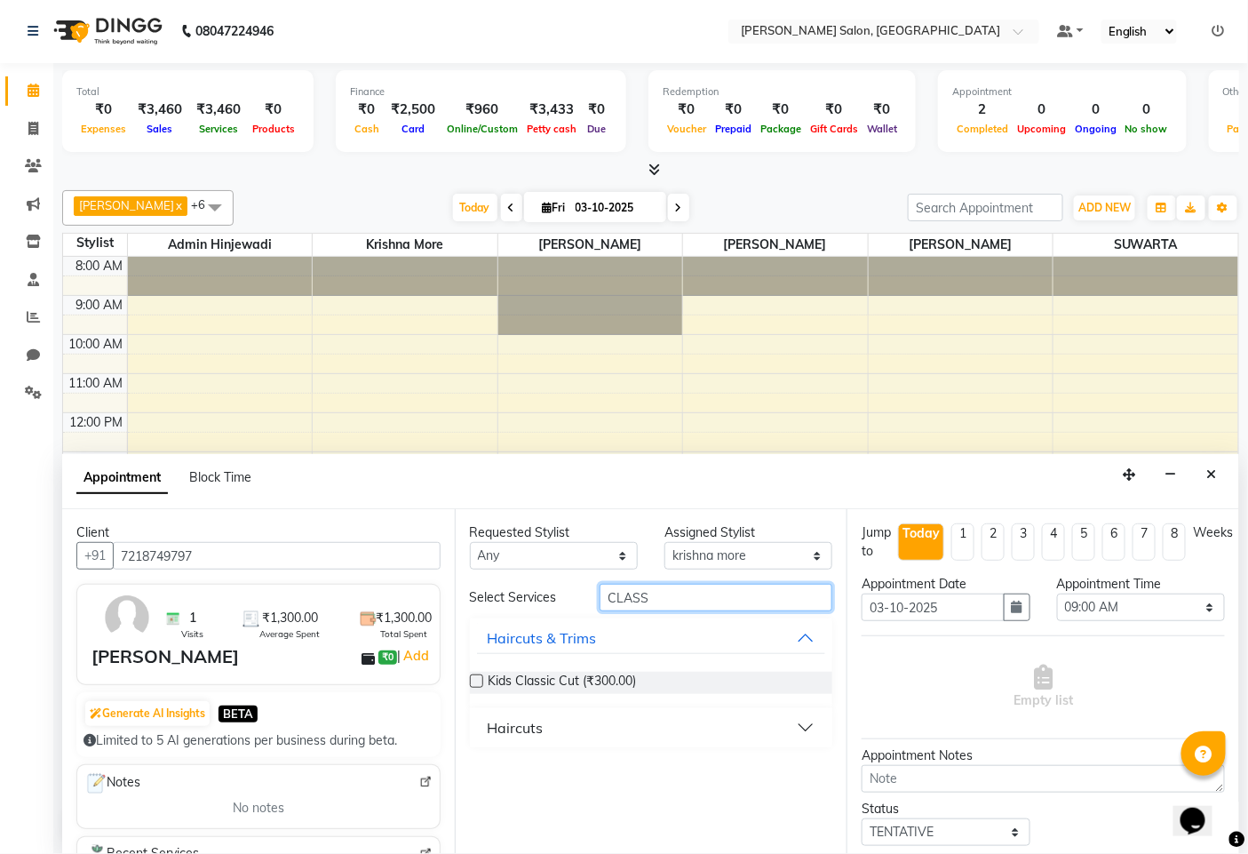
type input "CLASS"
click at [493, 718] on div "Haircuts" at bounding box center [516, 727] width 56 height 21
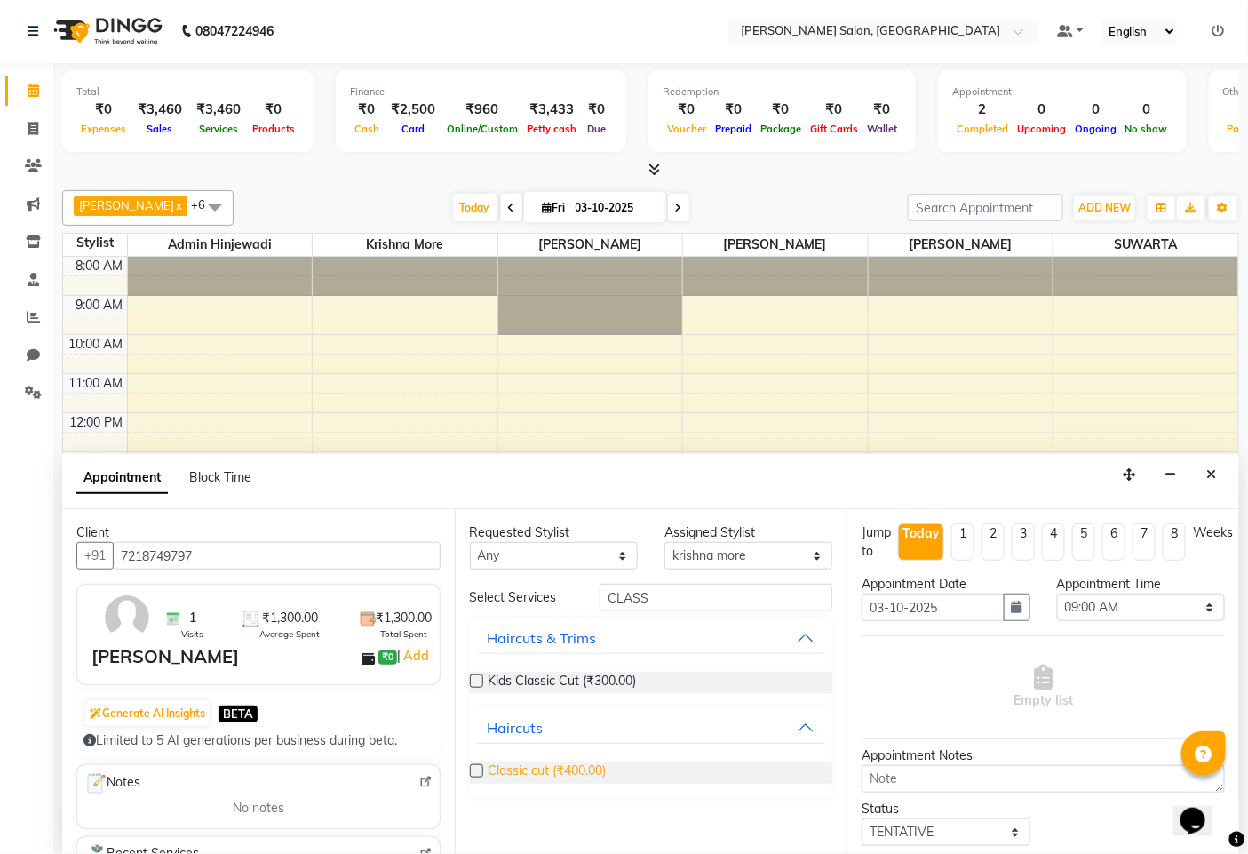
click at [515, 770] on span "Classic cut (₹400.00)" at bounding box center [548, 773] width 118 height 22
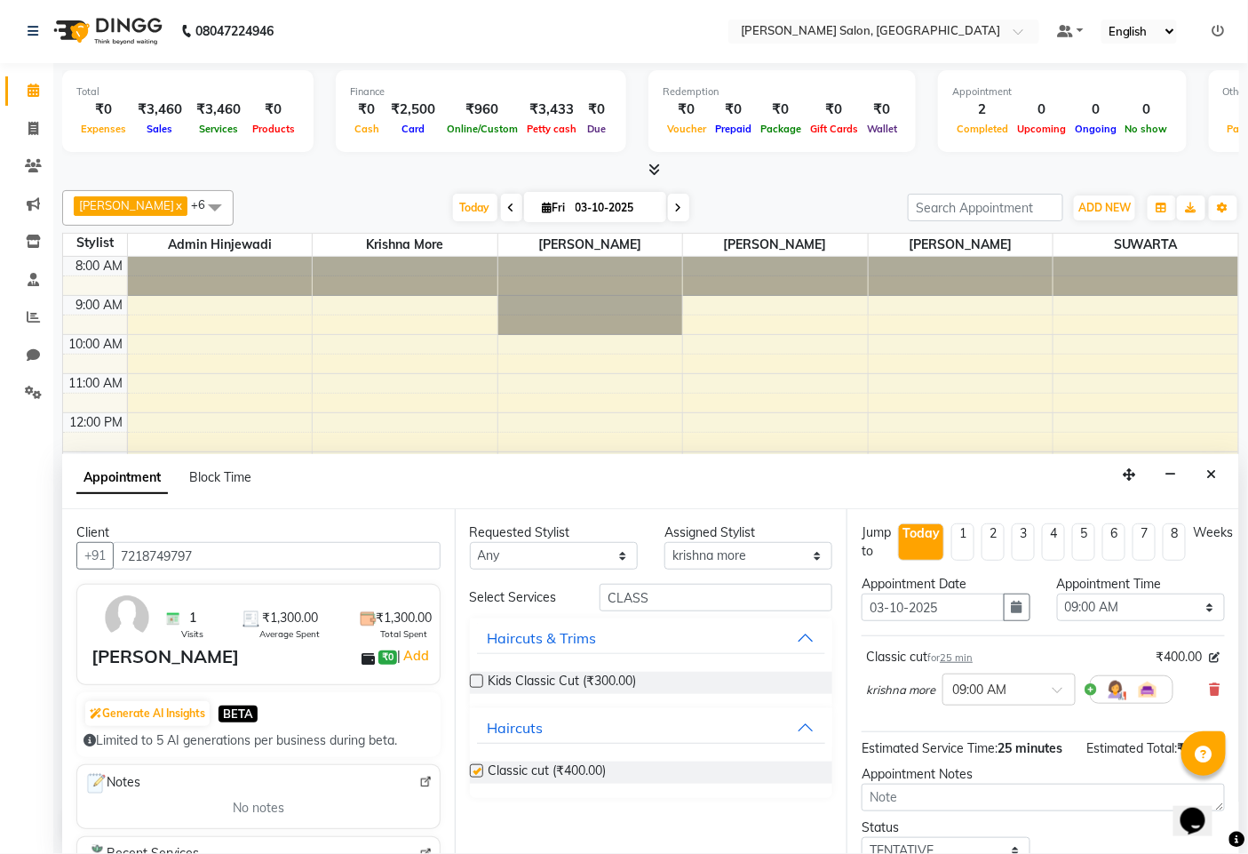
checkbox input "false"
click at [677, 600] on input "CLASS" at bounding box center [716, 598] width 233 height 28
type input "C"
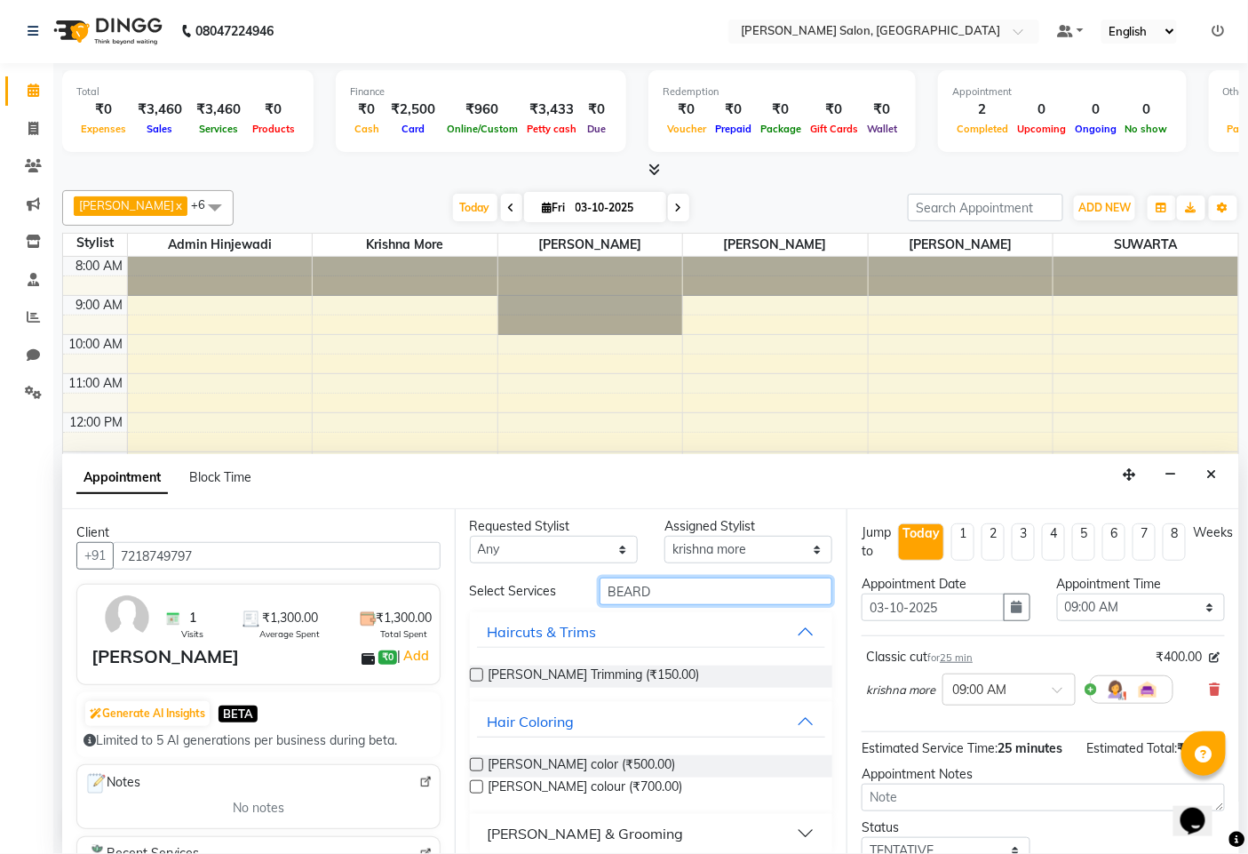
scroll to position [19, 0]
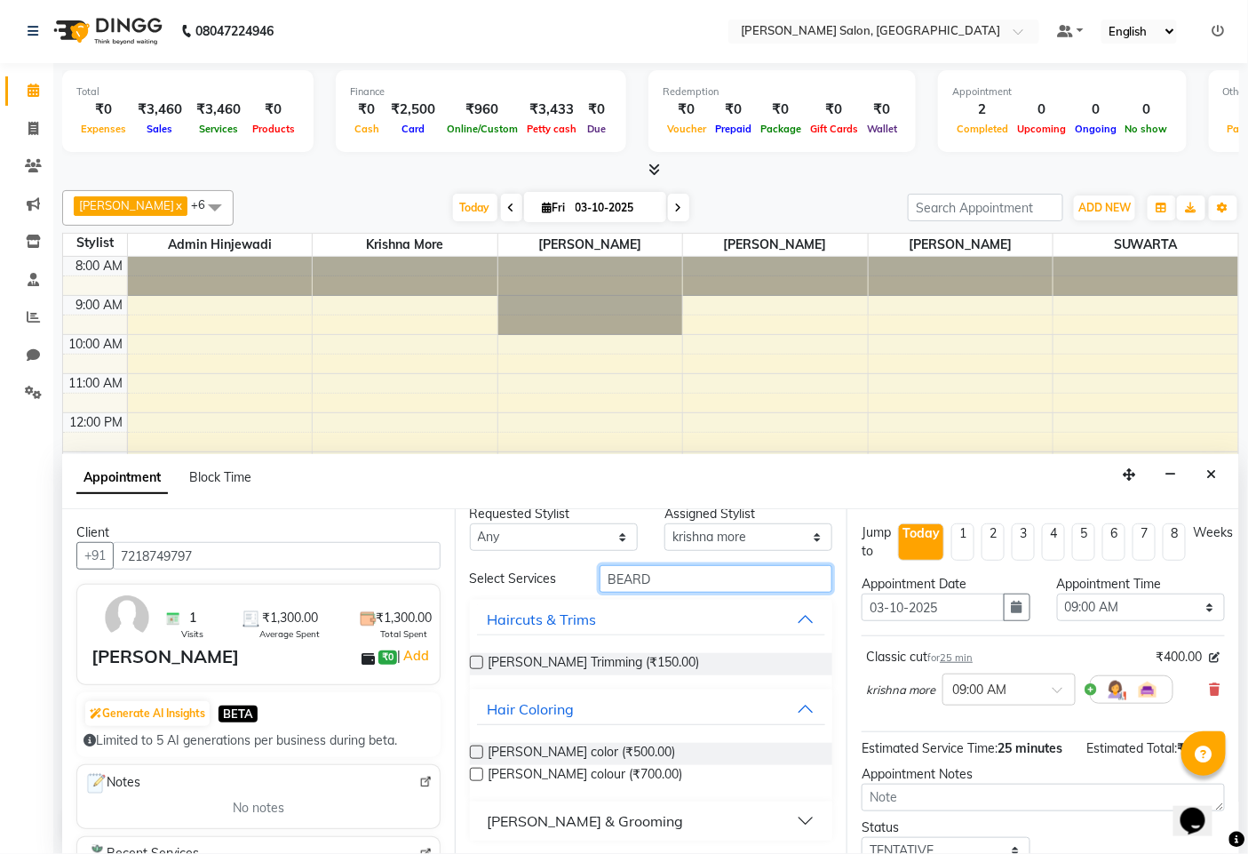
type input "BEARD"
click at [509, 821] on div "[PERSON_NAME] & Grooming" at bounding box center [586, 820] width 196 height 21
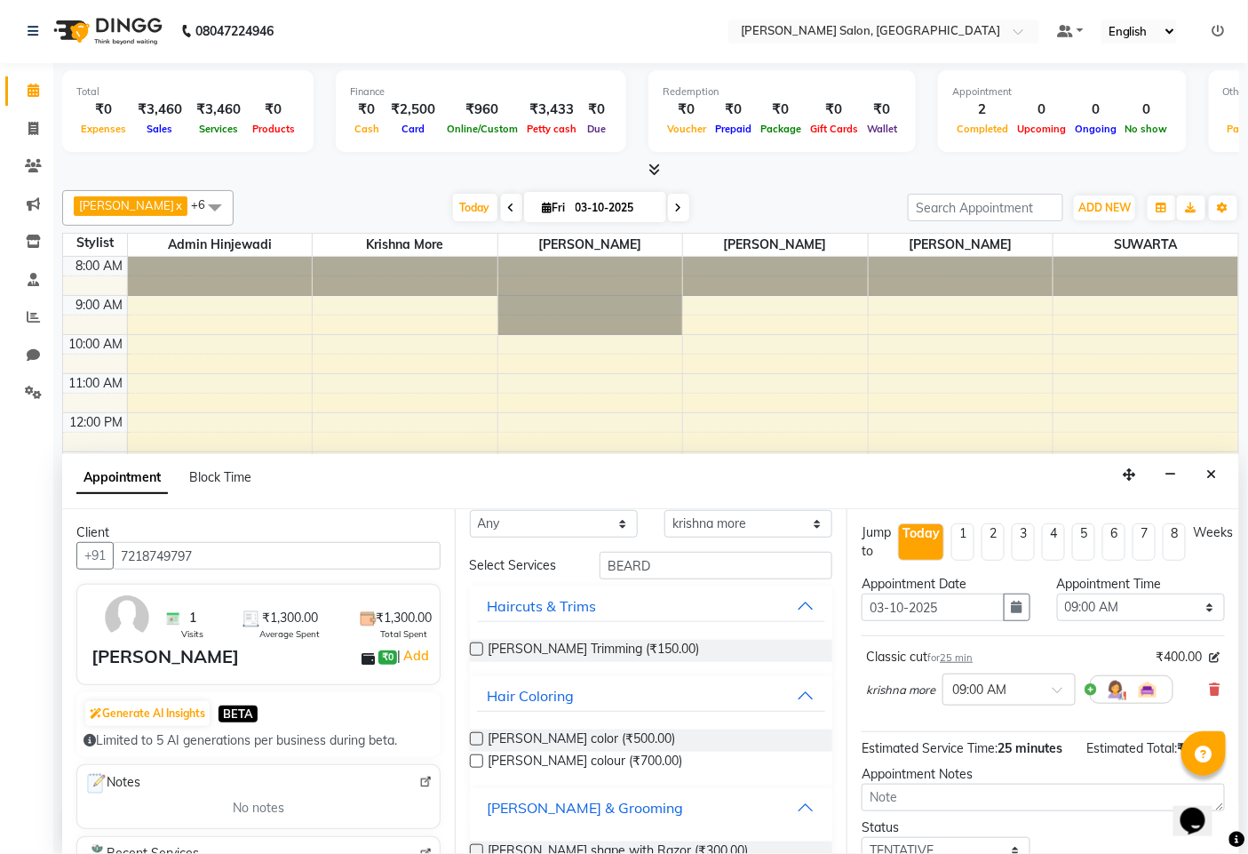
scroll to position [69, 0]
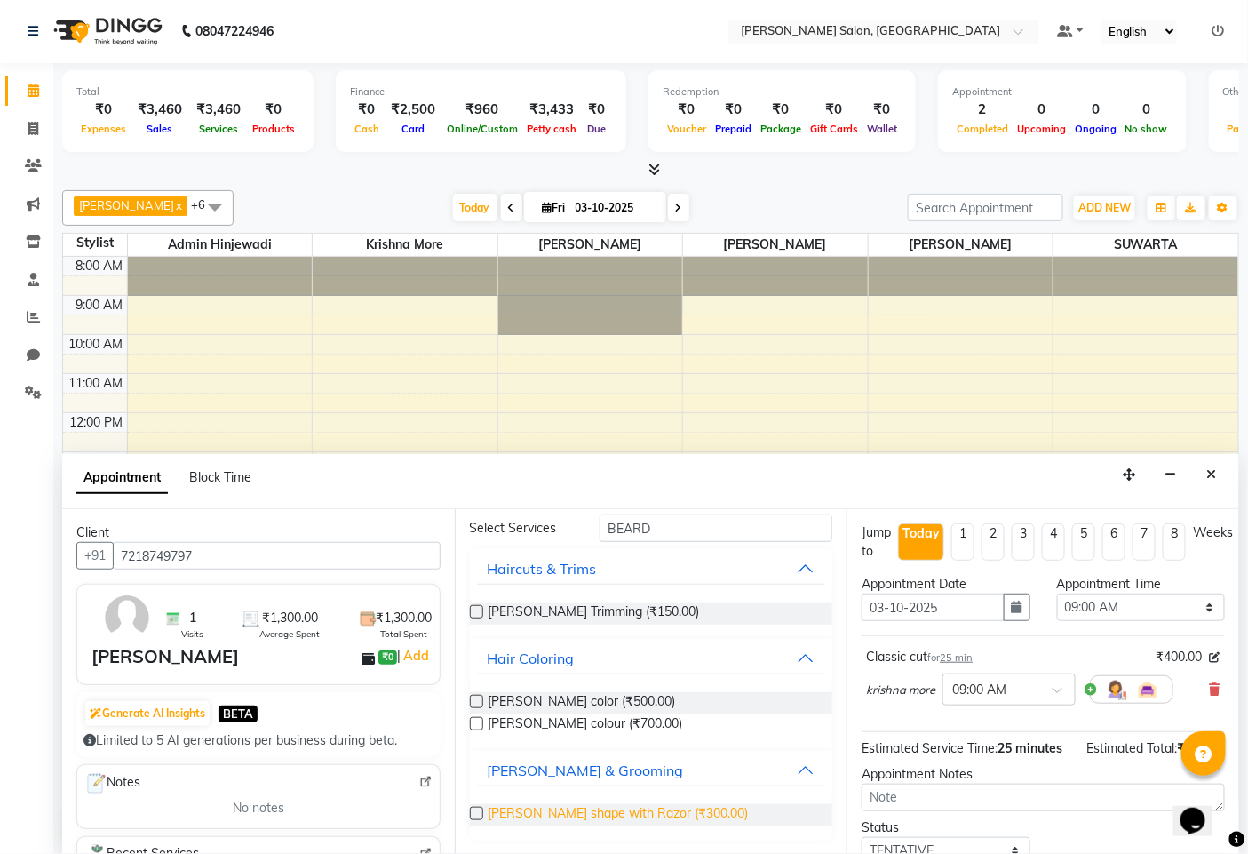
click at [623, 813] on span "Beard shape with Razor (₹300.00)" at bounding box center [619, 815] width 260 height 22
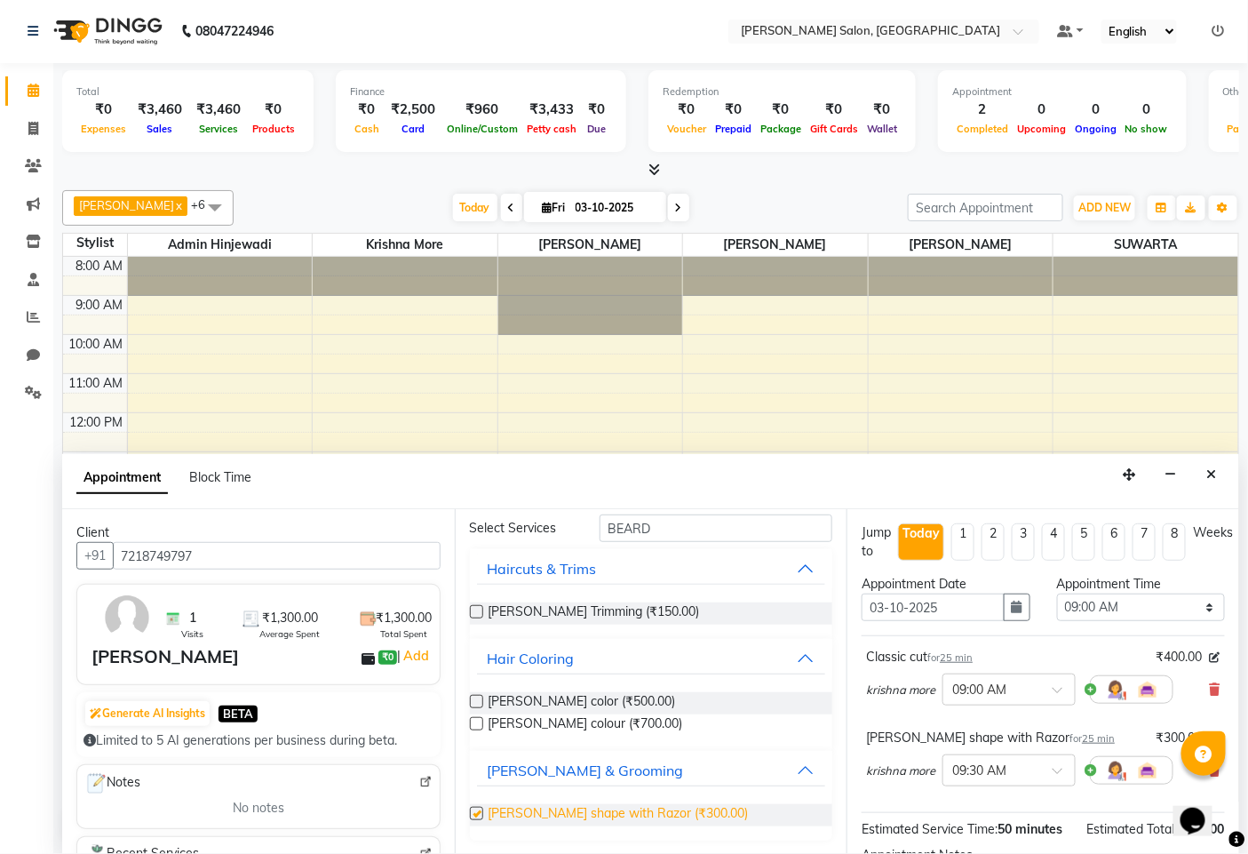
checkbox input "false"
click at [1201, 606] on select "Select 09:00 AM 09:15 AM 09:30 AM 09:45 AM 10:00 AM 10:15 AM 10:30 AM 10:45 AM …" at bounding box center [1141, 608] width 168 height 28
select select "1110"
click at [1057, 594] on select "Select 09:00 AM 09:15 AM 09:30 AM 09:45 AM 10:00 AM 10:15 AM 10:30 AM 10:45 AM …" at bounding box center [1141, 608] width 168 height 28
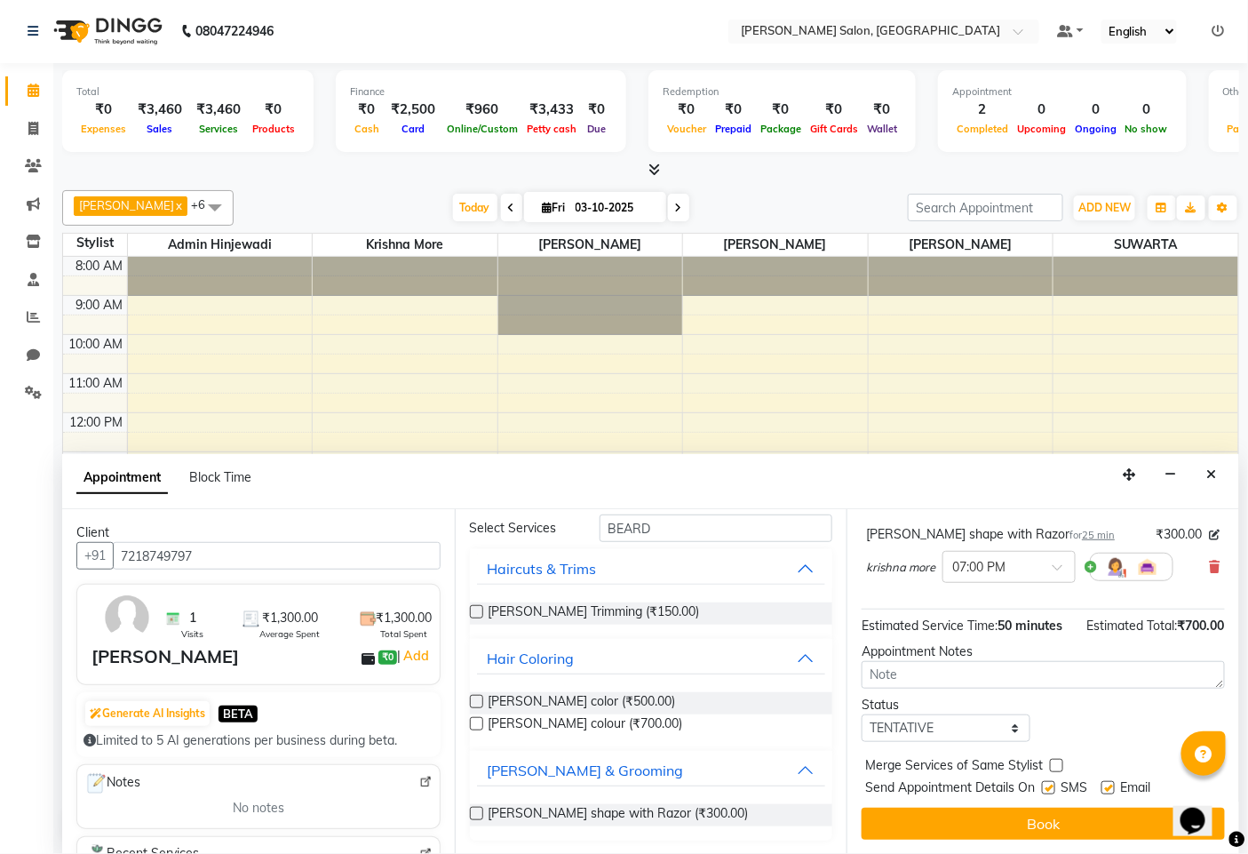
scroll to position [222, 0]
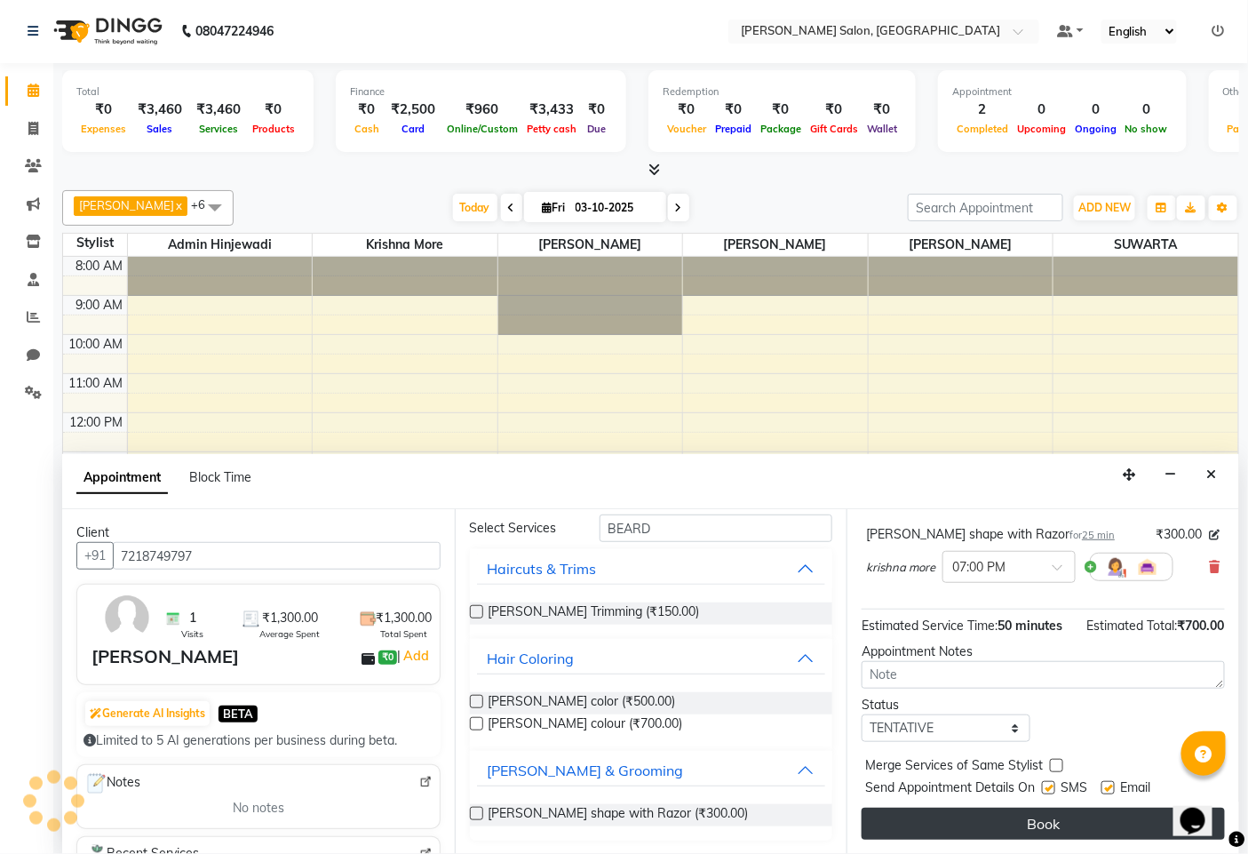
click at [1044, 813] on button "Book" at bounding box center [1043, 824] width 363 height 32
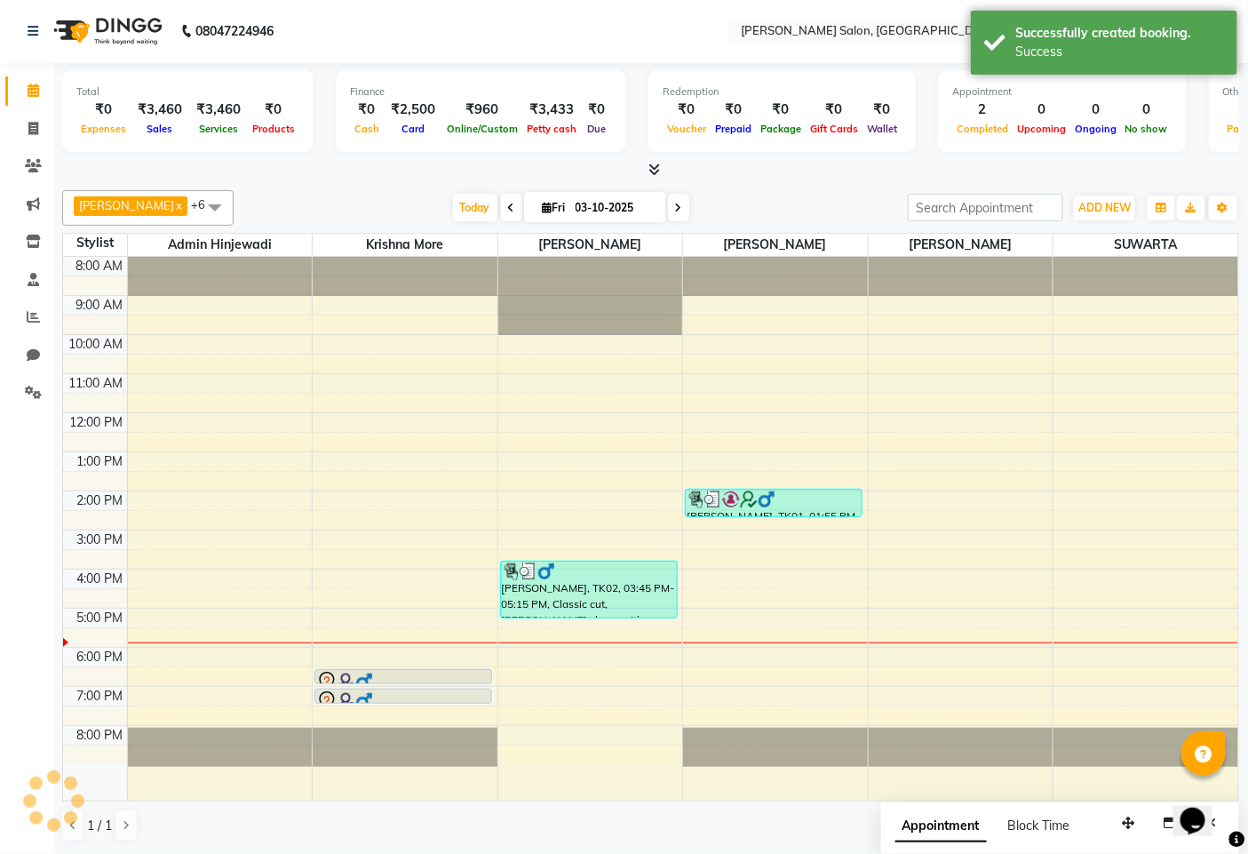
scroll to position [0, 0]
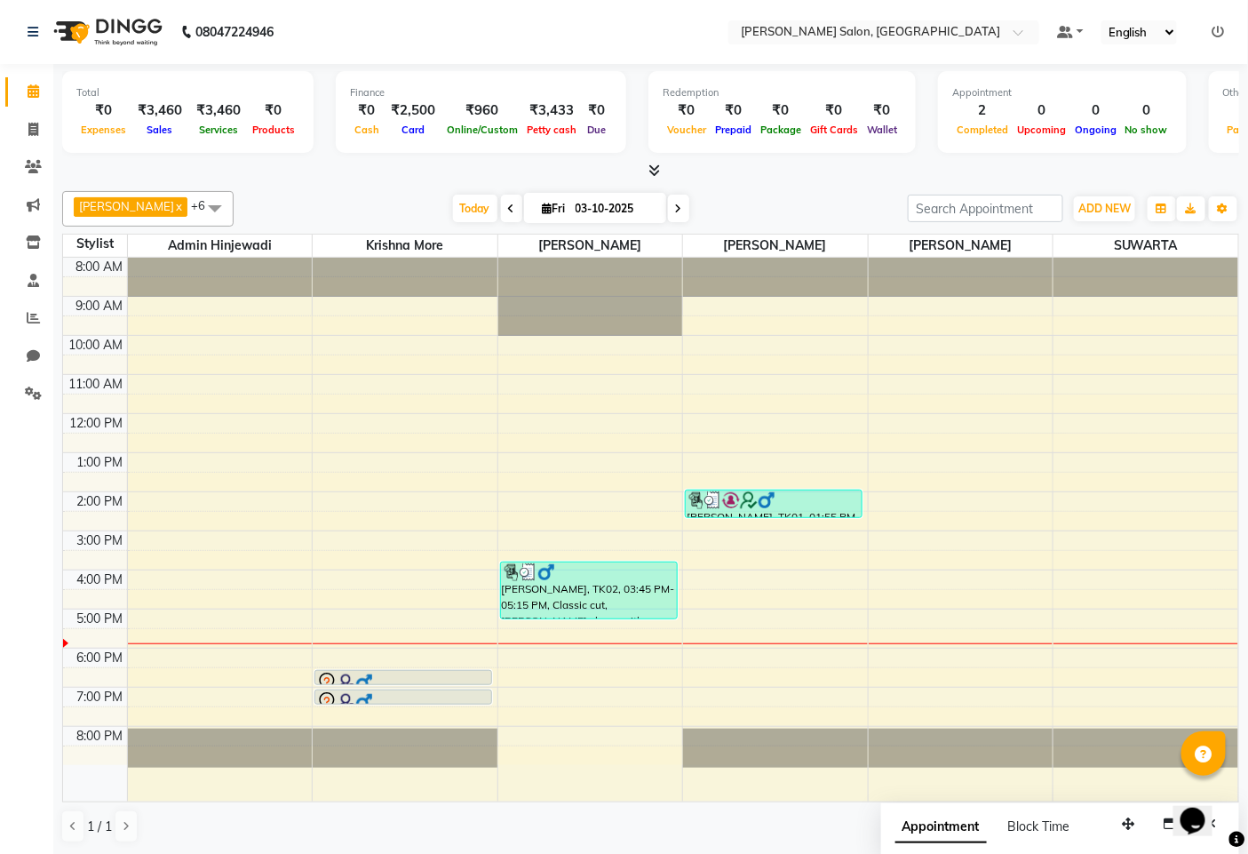
click at [675, 209] on icon at bounding box center [678, 208] width 7 height 11
type input "04-10-2025"
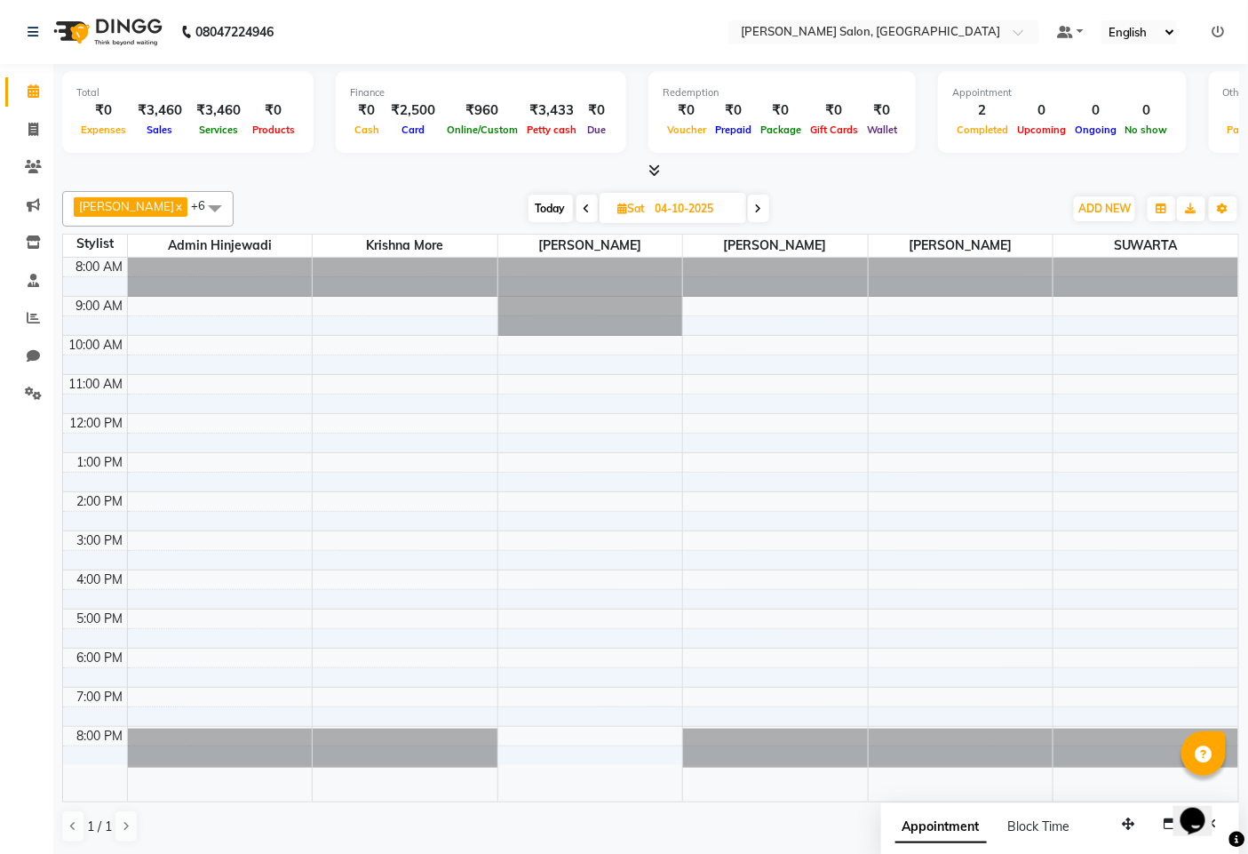
click at [953, 365] on div "8:00 AM 9:00 AM 10:00 AM 11:00 AM 12:00 PM 1:00 PM 2:00 PM 3:00 PM 4:00 PM 5:00…" at bounding box center [651, 530] width 1176 height 544
select select "85091"
select select "tentative"
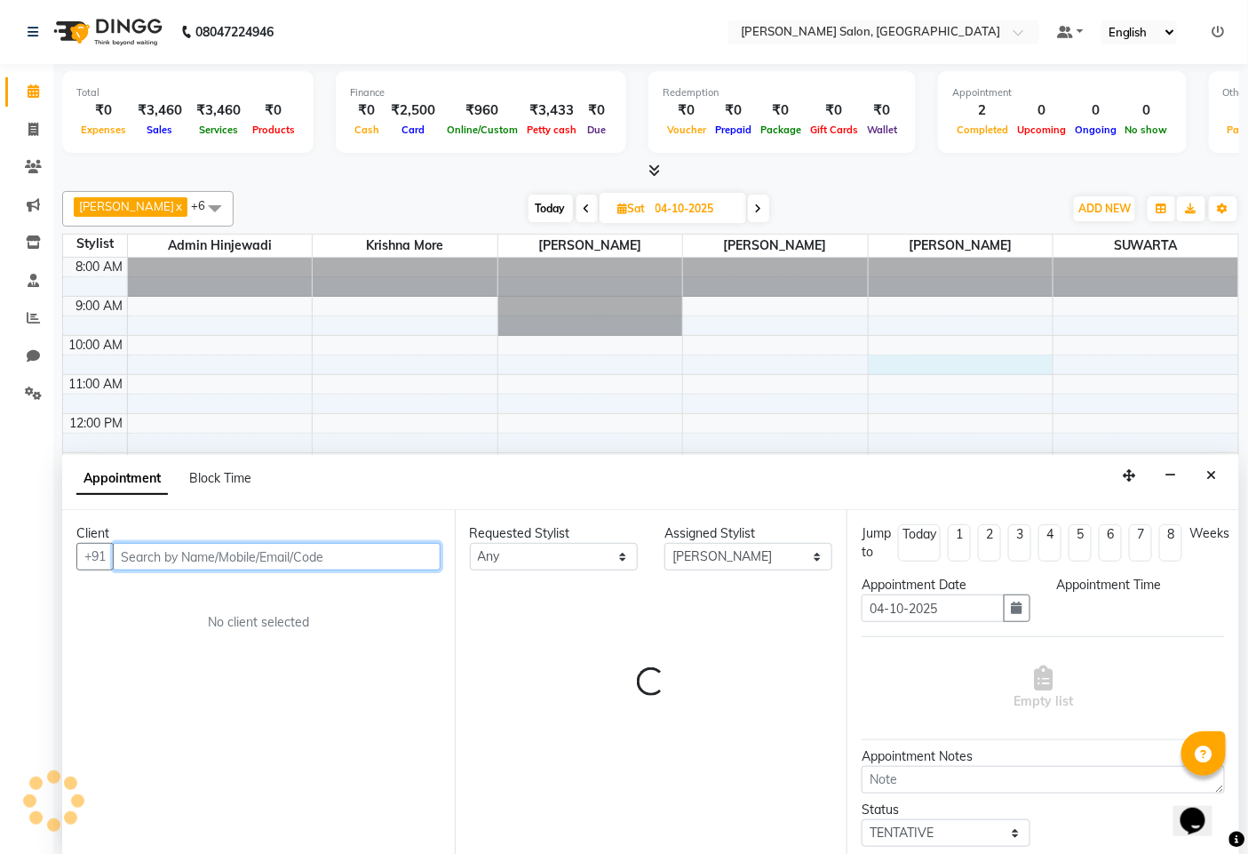
scroll to position [1, 0]
select select "630"
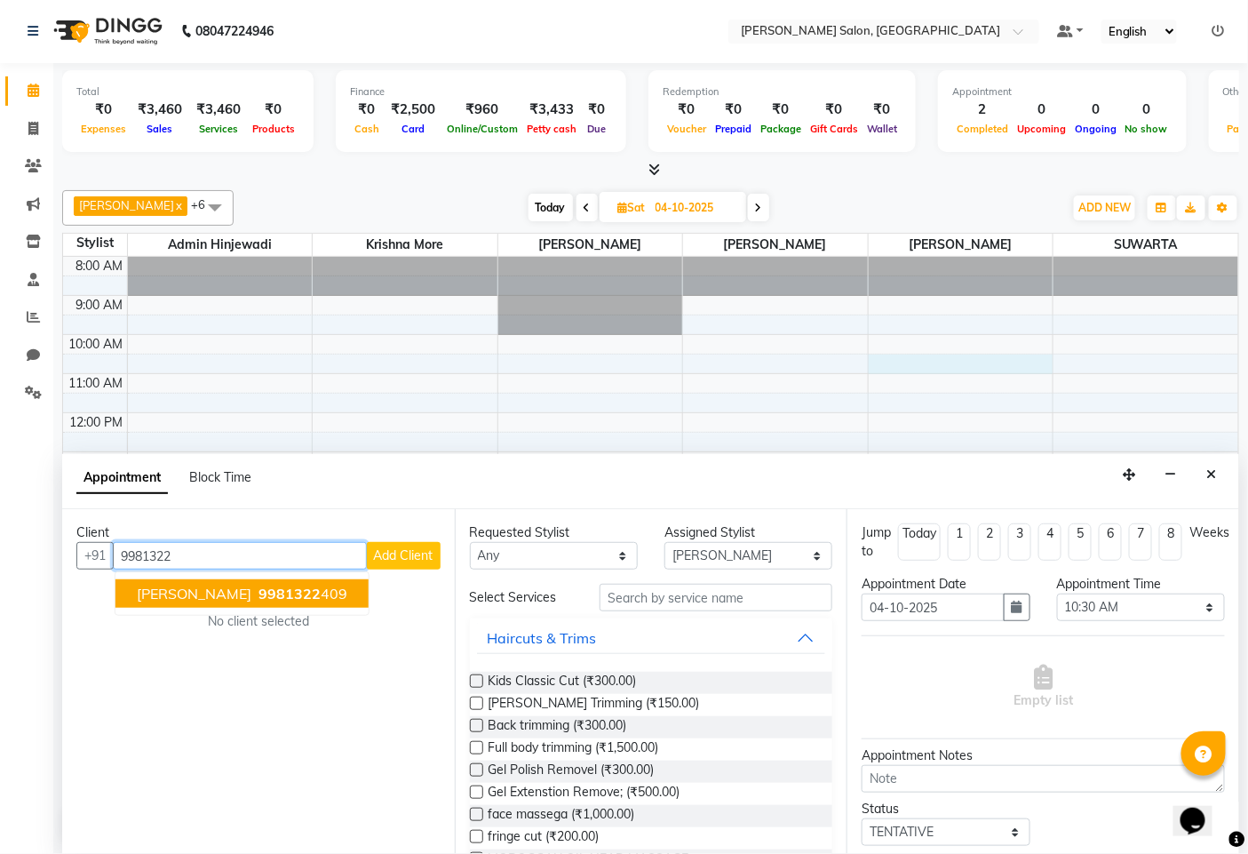
click at [258, 586] on ngb-highlight "9981322 409" at bounding box center [301, 594] width 92 height 18
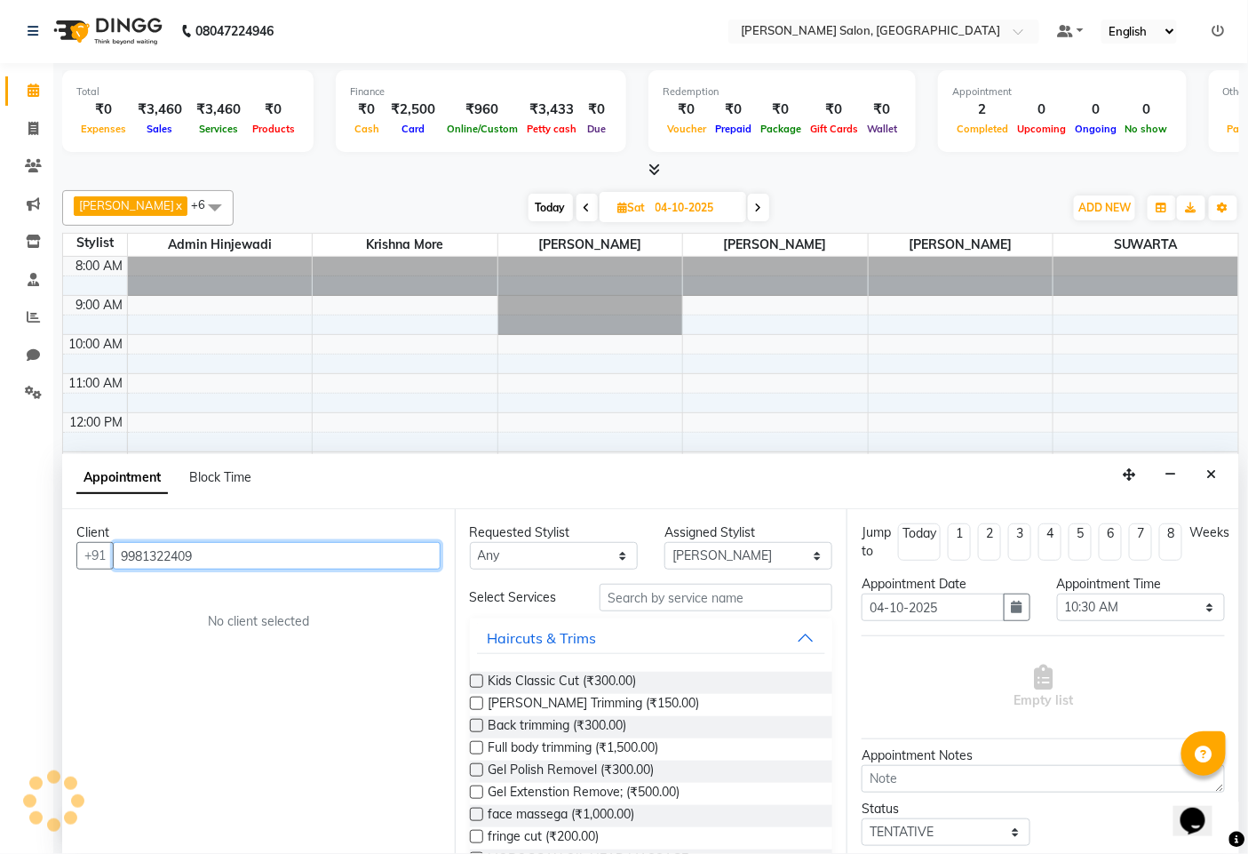
type input "9981322409"
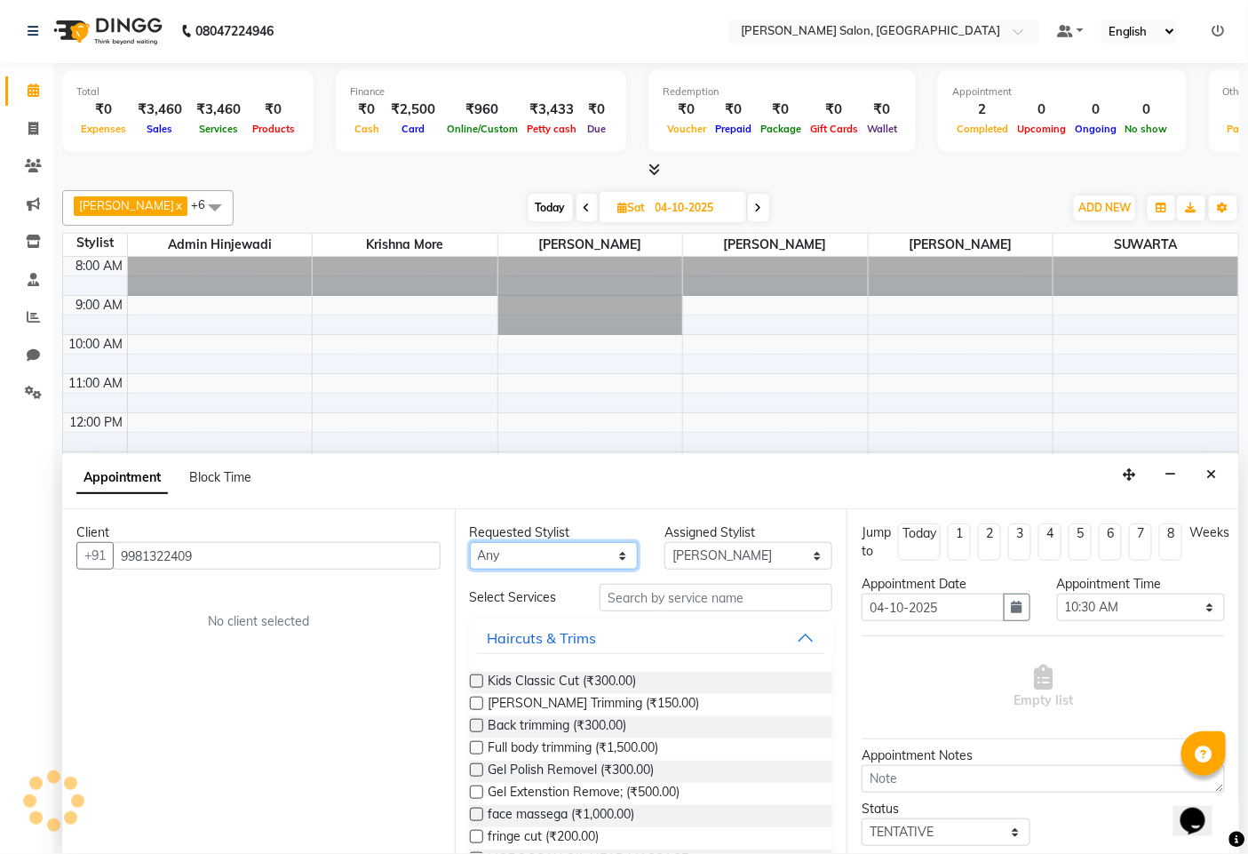
click at [598, 557] on select "Any admin hinjewadi ASHWINI DESHMUKH krishna more pratik shelke rishi gayke san…" at bounding box center [554, 556] width 168 height 28
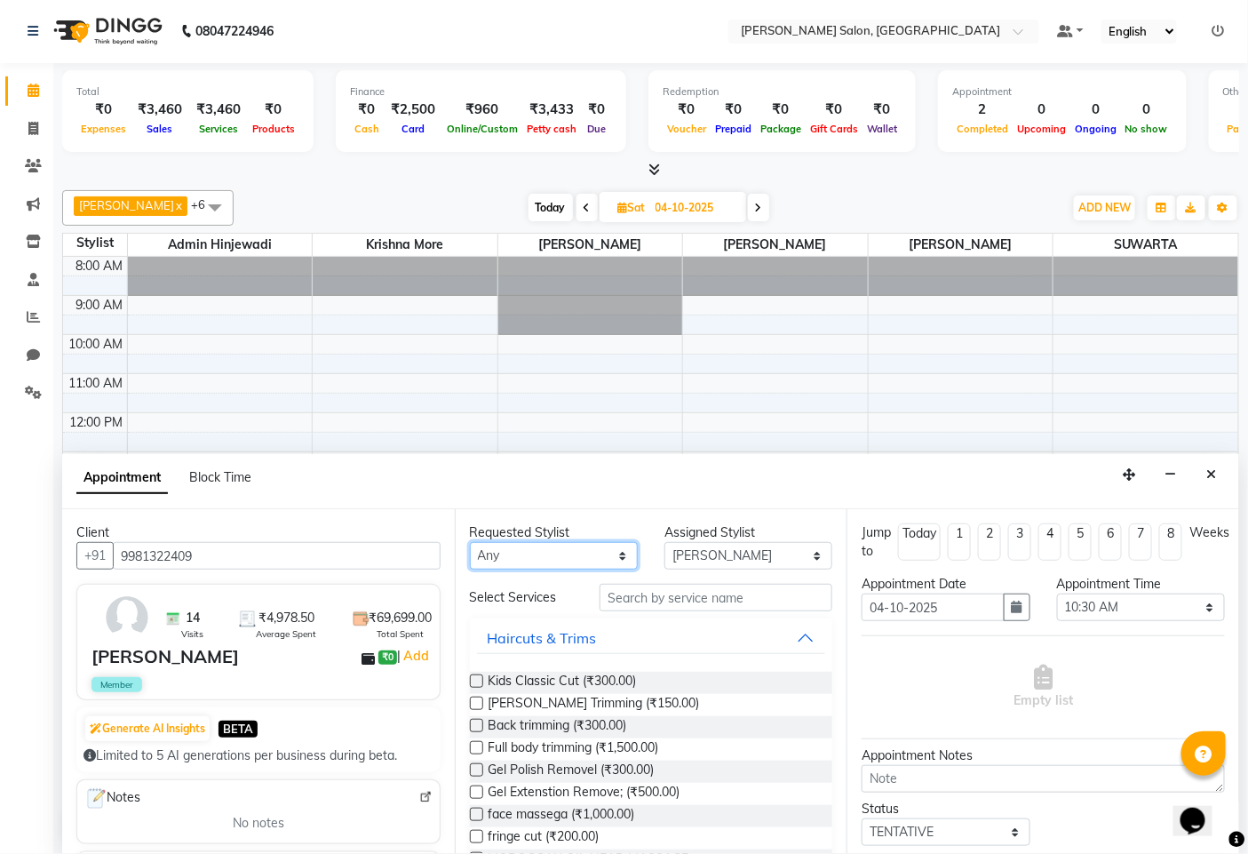
select select "65183"
click at [470, 542] on select "Any admin hinjewadi ASHWINI DESHMUKH krishna more pratik shelke rishi gayke san…" at bounding box center [554, 556] width 168 height 28
select select "65183"
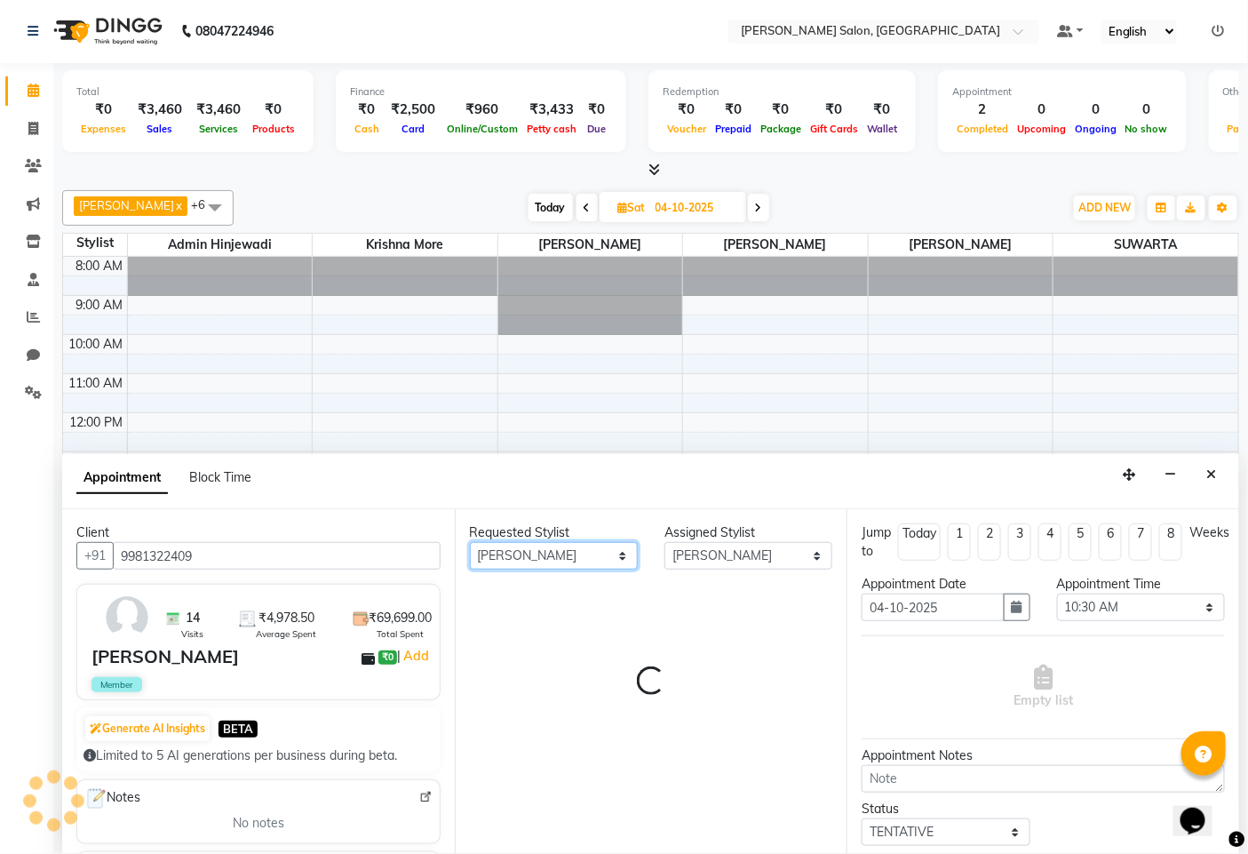
click at [567, 554] on select "Any admin hinjewadi ASHWINI DESHMUKH krishna more pratik shelke rishi gayke san…" at bounding box center [554, 556] width 168 height 28
click at [726, 547] on select "Select admin hinjewadi ASHWINI DESHMUKH krishna more pratik shelke rishi gayke …" at bounding box center [749, 556] width 168 height 28
click at [613, 557] on select "Any admin hinjewadi ASHWINI DESHMUKH krishna more pratik shelke rishi gayke san…" at bounding box center [554, 556] width 168 height 28
select select "85091"
click at [470, 542] on select "Any admin hinjewadi ASHWINI DESHMUKH krishna more pratik shelke rishi gayke san…" at bounding box center [554, 556] width 168 height 28
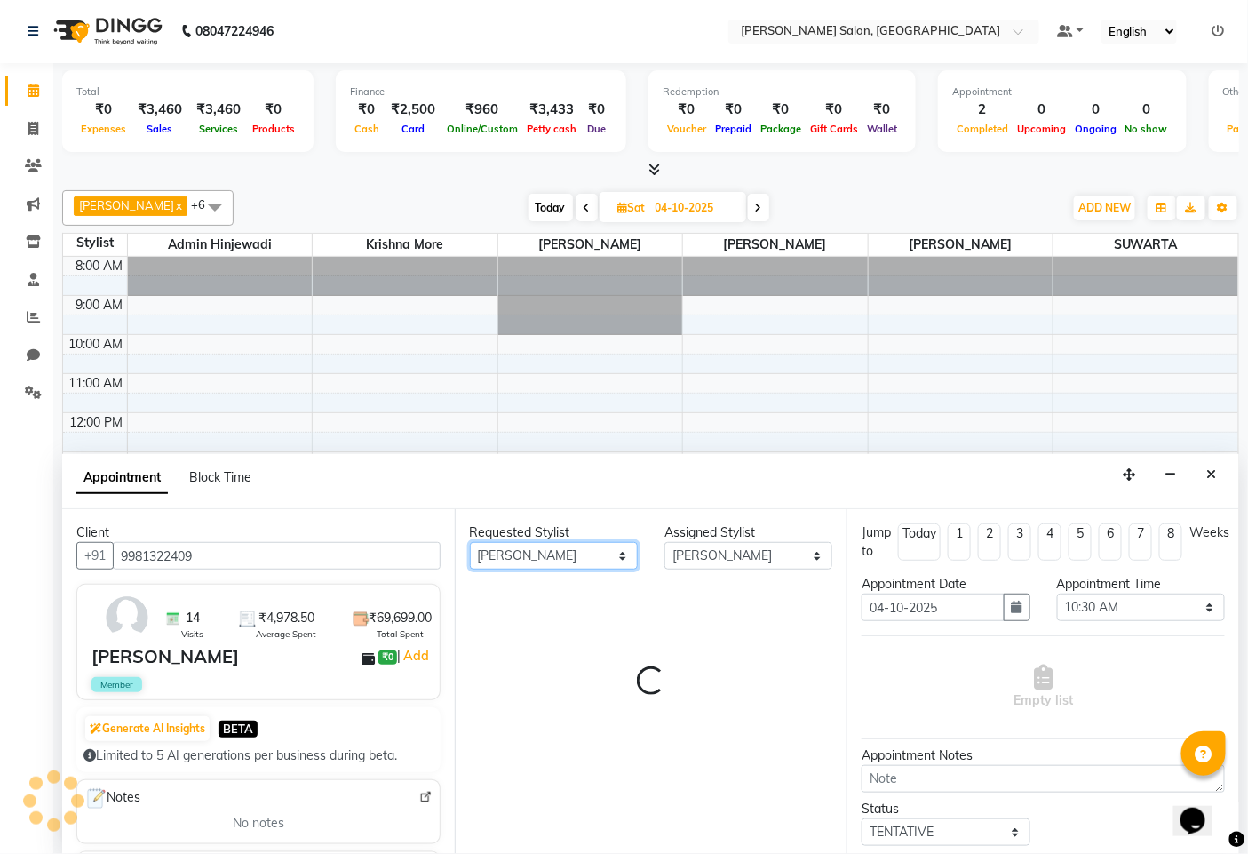
select select "85091"
click at [718, 560] on select "Select admin hinjewadi ASHWINI DESHMUKH krishna more pratik shelke rishi gayke …" at bounding box center [749, 556] width 168 height 28
click at [665, 542] on select "Select admin hinjewadi ASHWINI DESHMUKH krishna more pratik shelke rishi gayke …" at bounding box center [749, 556] width 168 height 28
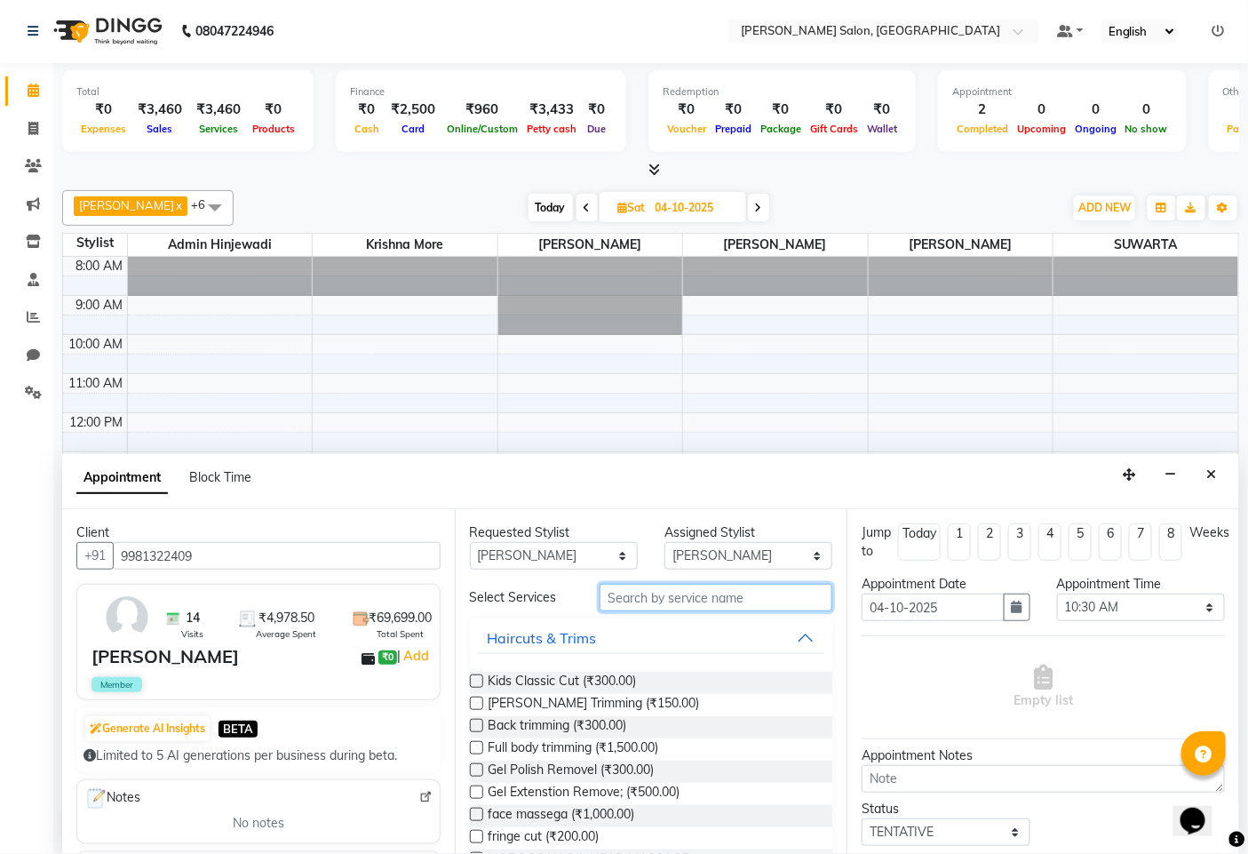
drag, startPoint x: 623, startPoint y: 594, endPoint x: 664, endPoint y: 589, distance: 41.1
click at [654, 597] on input "text" at bounding box center [716, 598] width 233 height 28
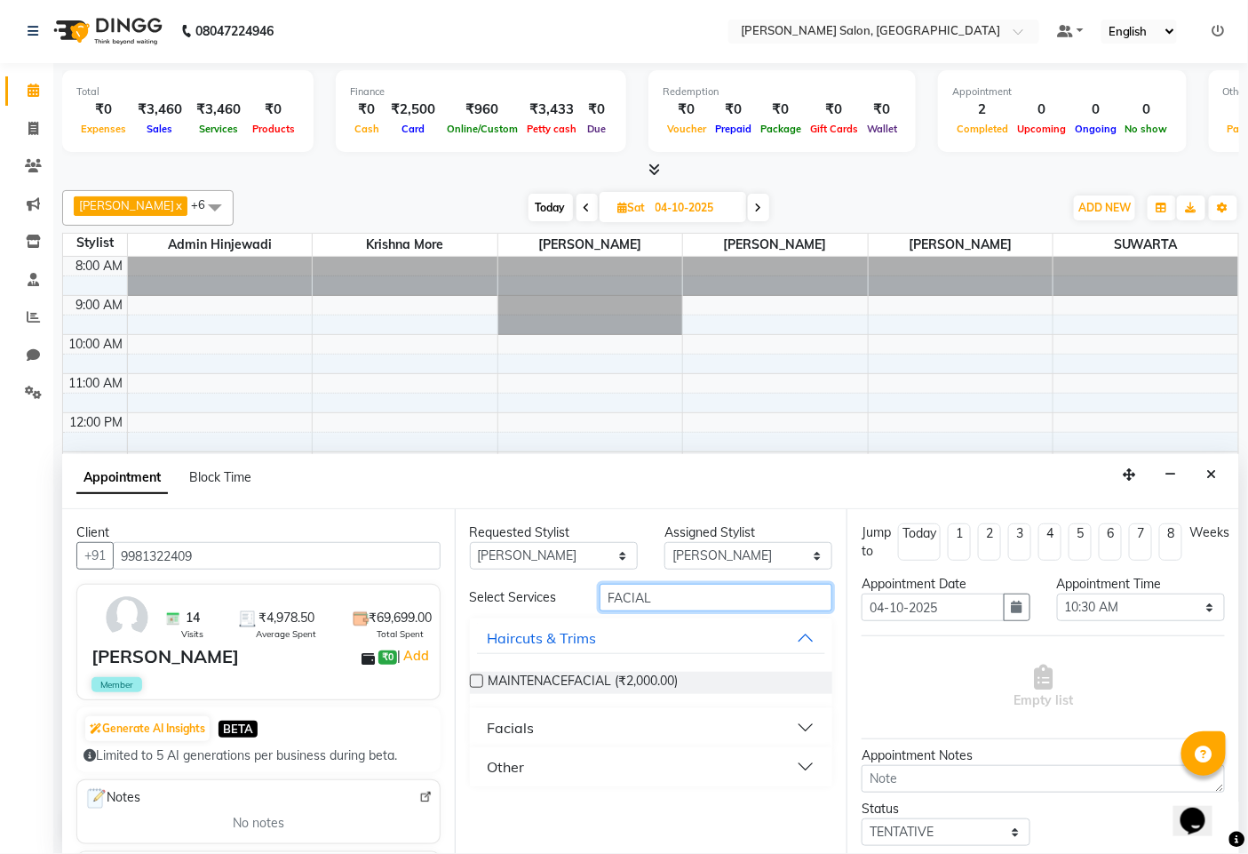
type input "FACIAL"
click at [557, 726] on button "Facials" at bounding box center [651, 728] width 349 height 32
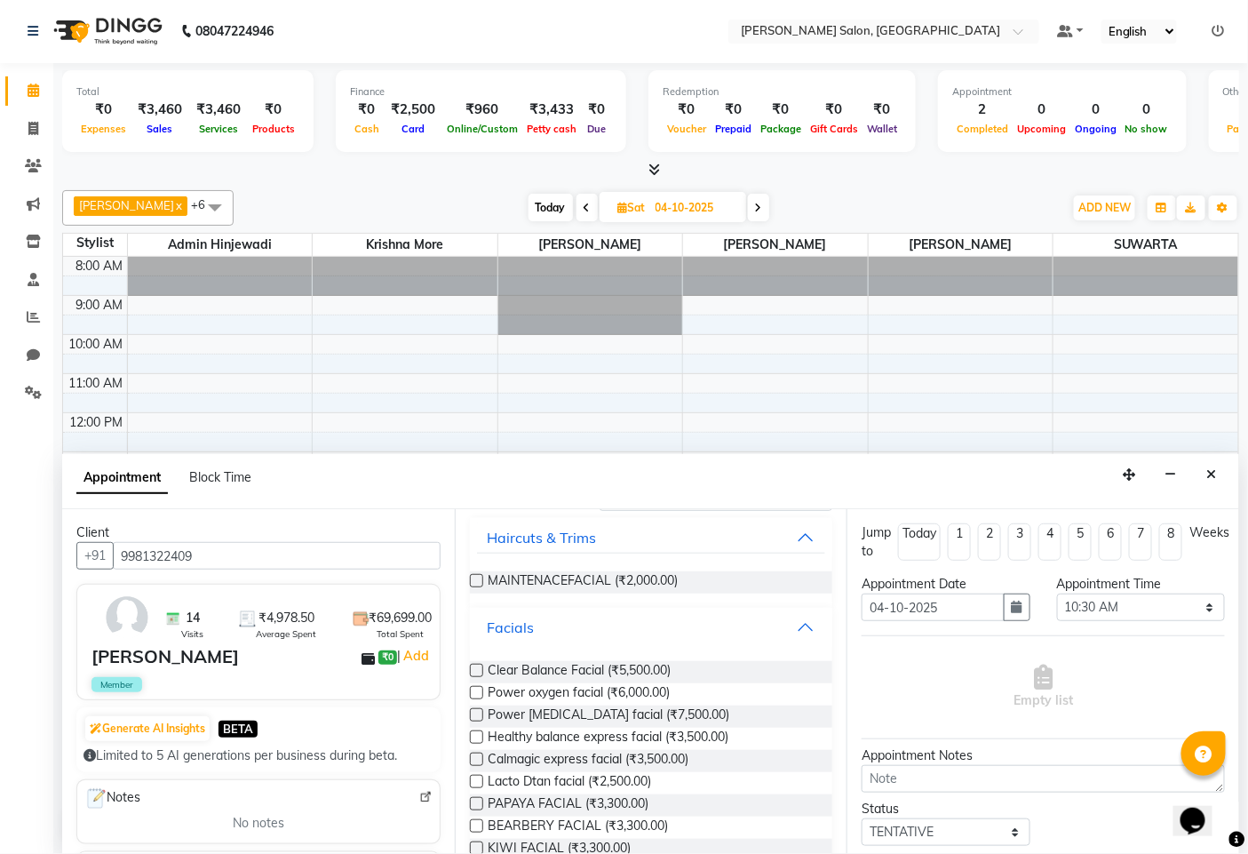
scroll to position [197, 0]
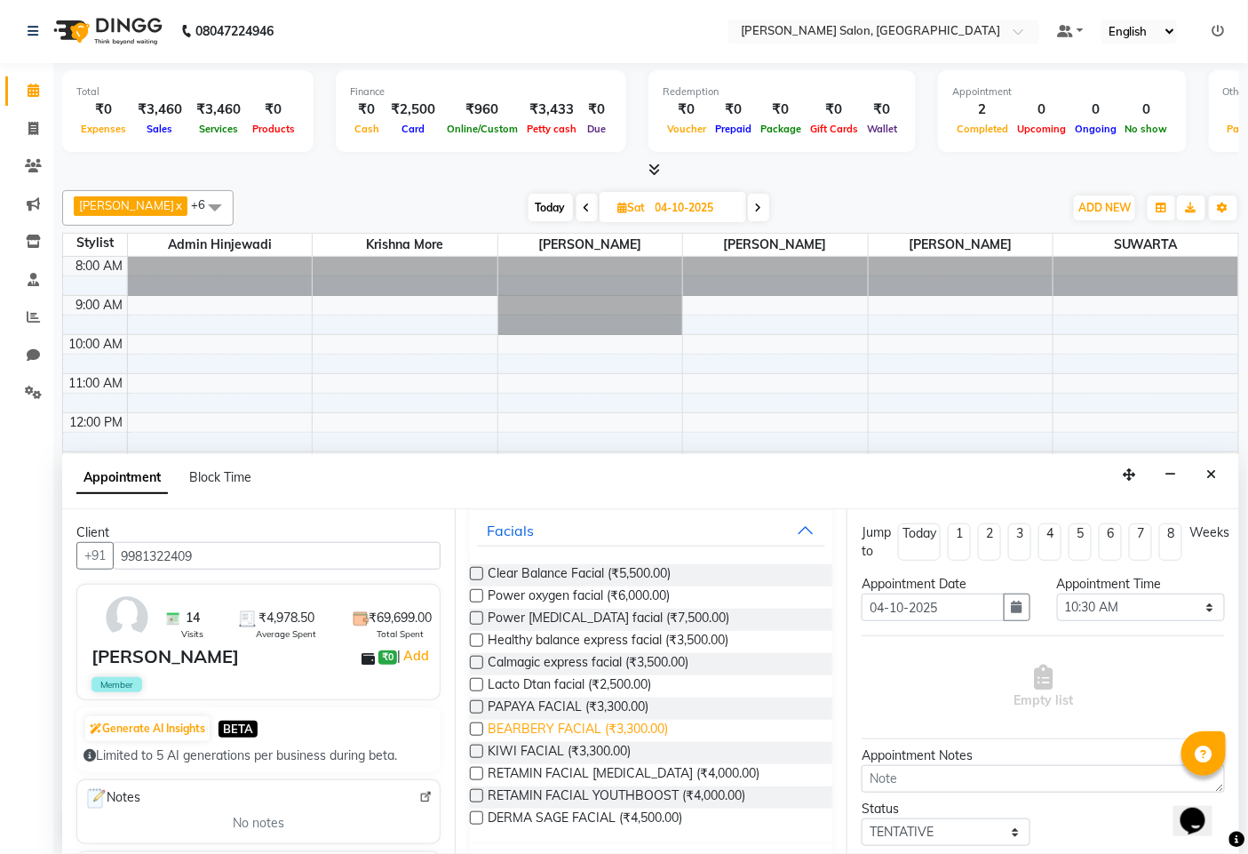
click at [573, 722] on span "BEARBERY FACIAL (₹3,300.00)" at bounding box center [579, 731] width 180 height 22
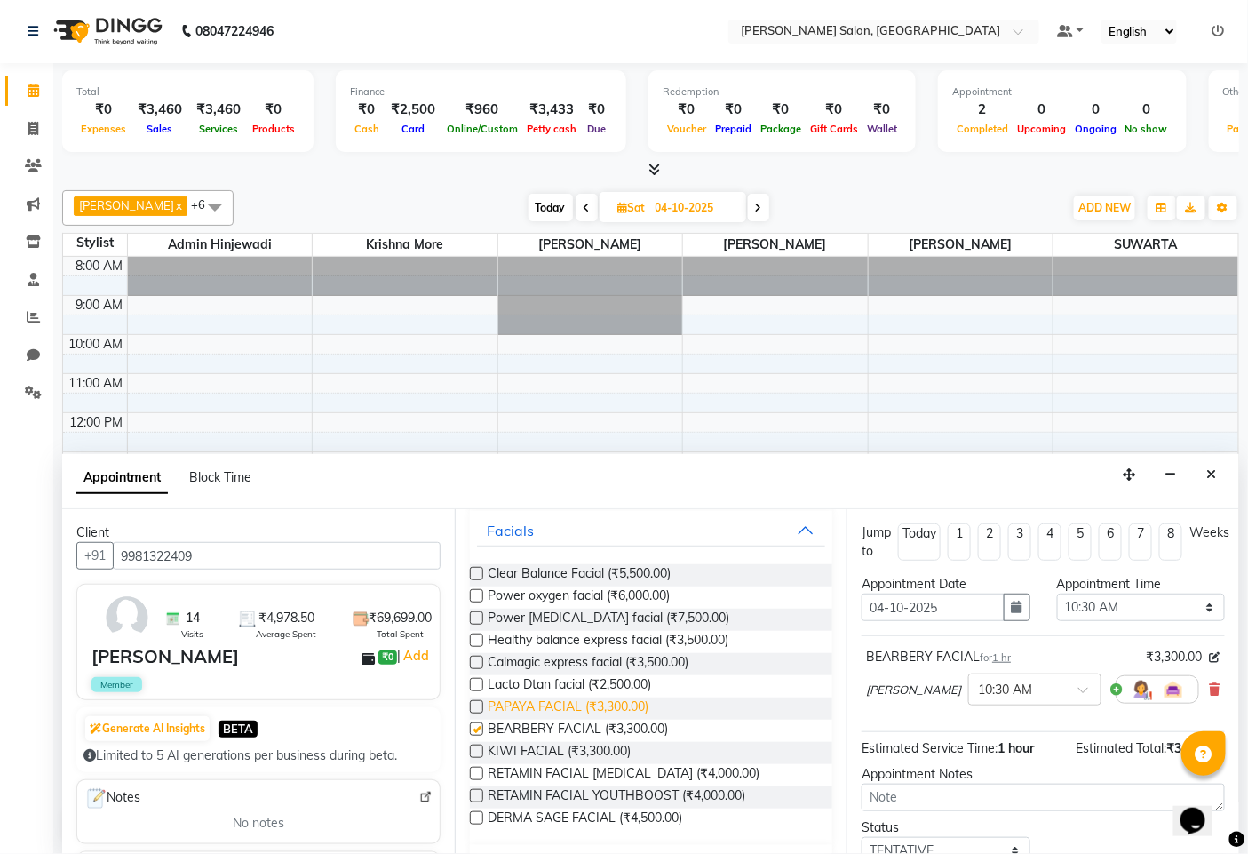
checkbox input "false"
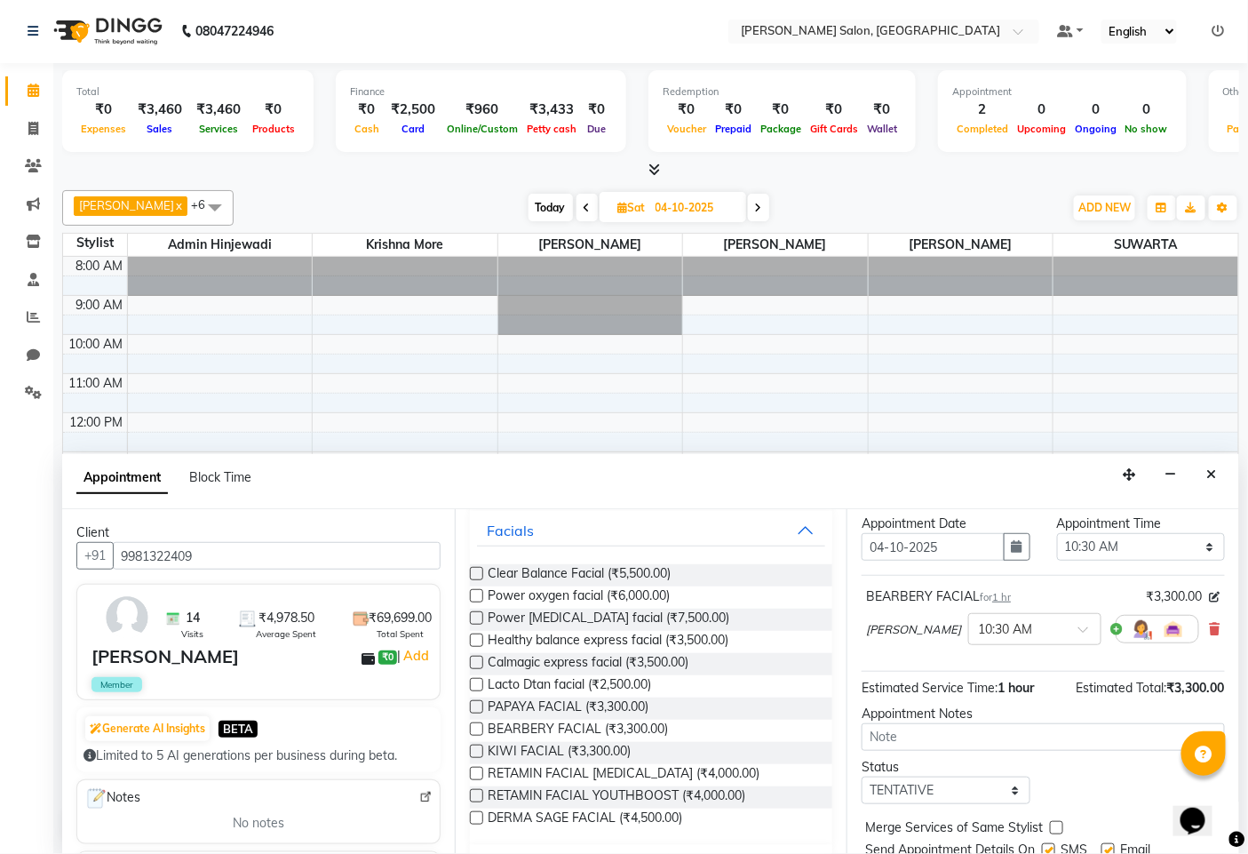
scroll to position [122, 0]
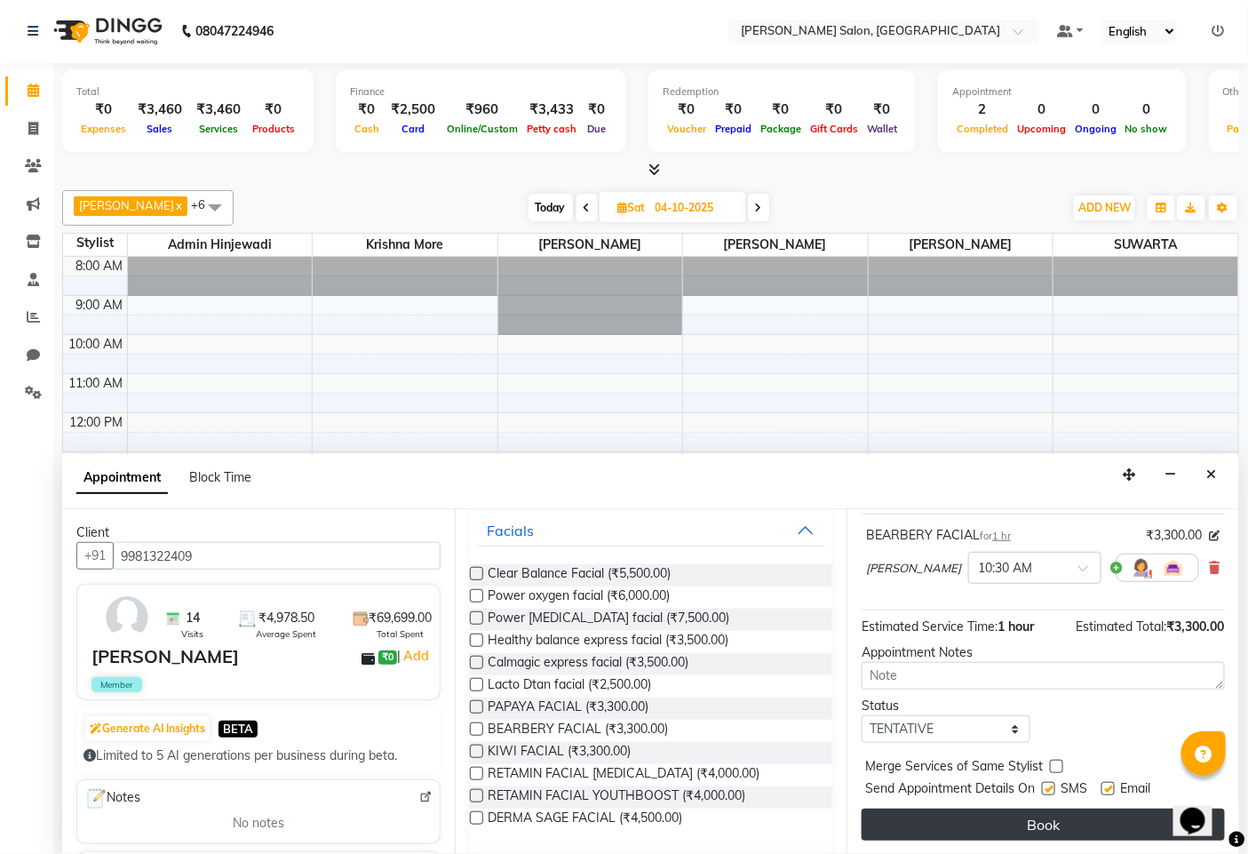
click at [990, 827] on button "Book" at bounding box center [1043, 825] width 363 height 32
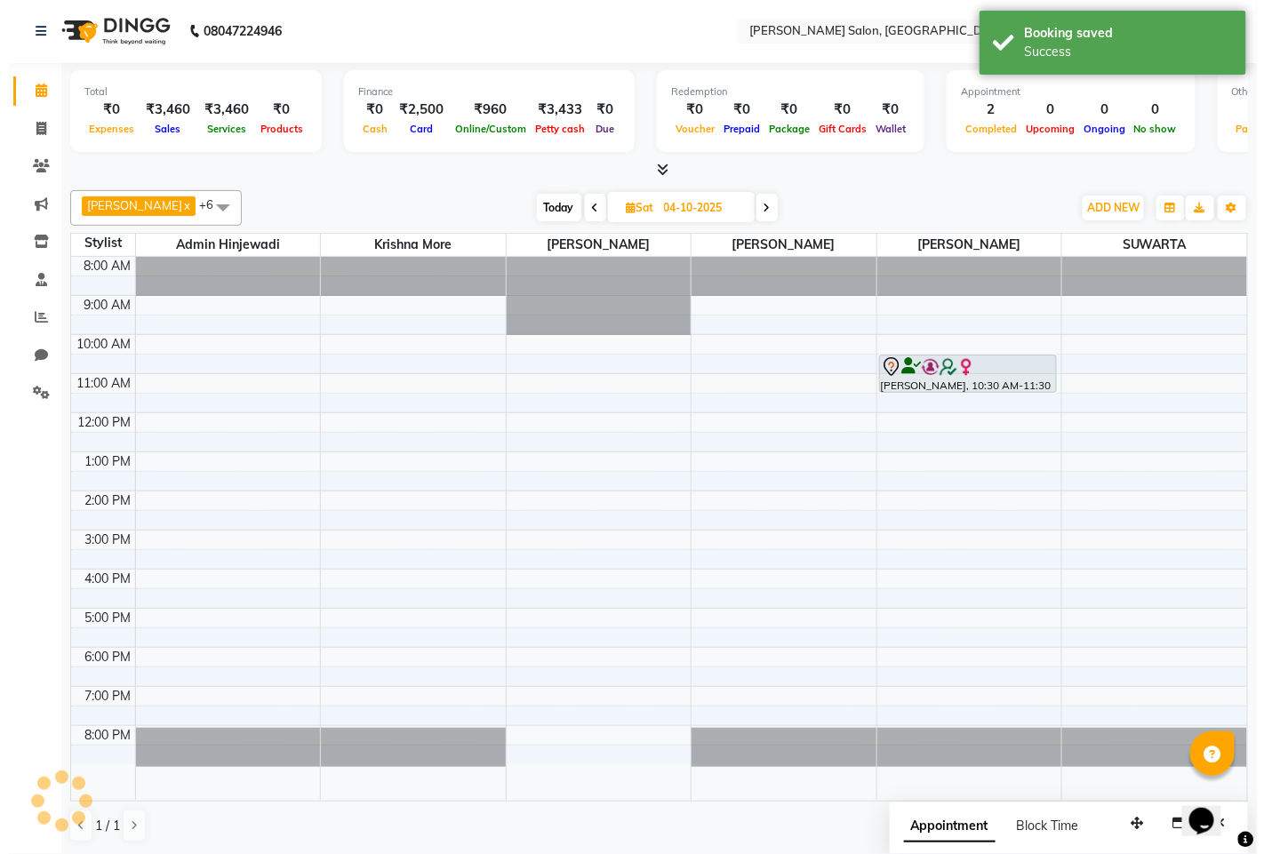
scroll to position [0, 0]
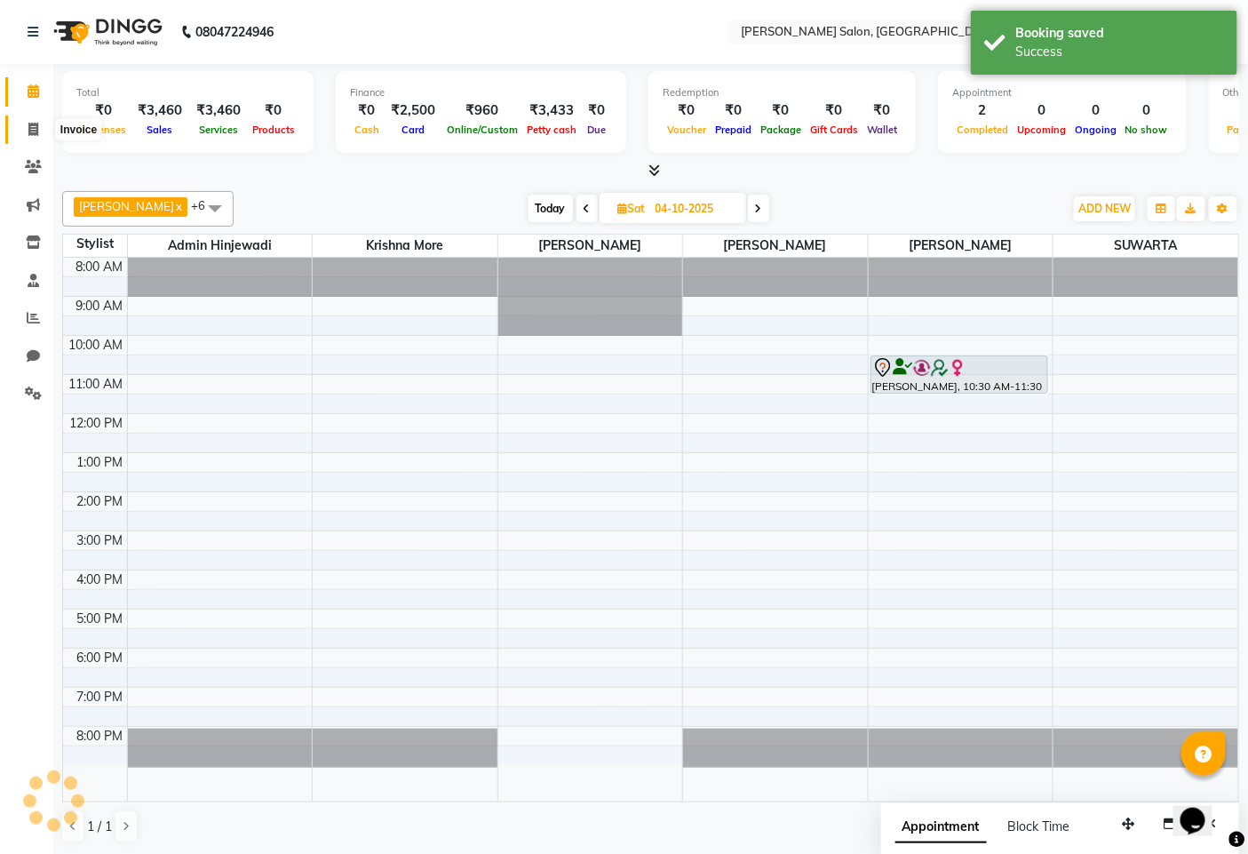
click at [30, 132] on icon at bounding box center [33, 129] width 10 height 13
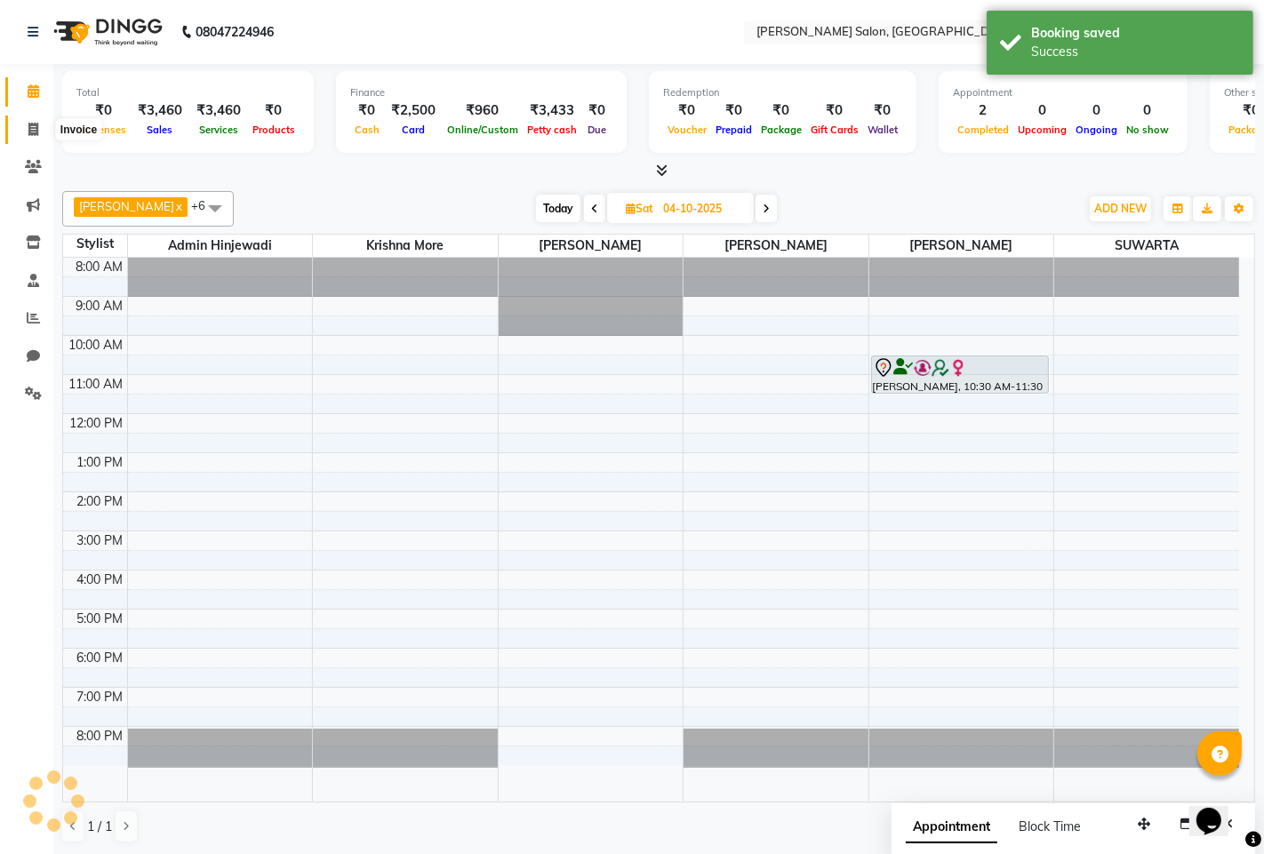
select select "7331"
select select "service"
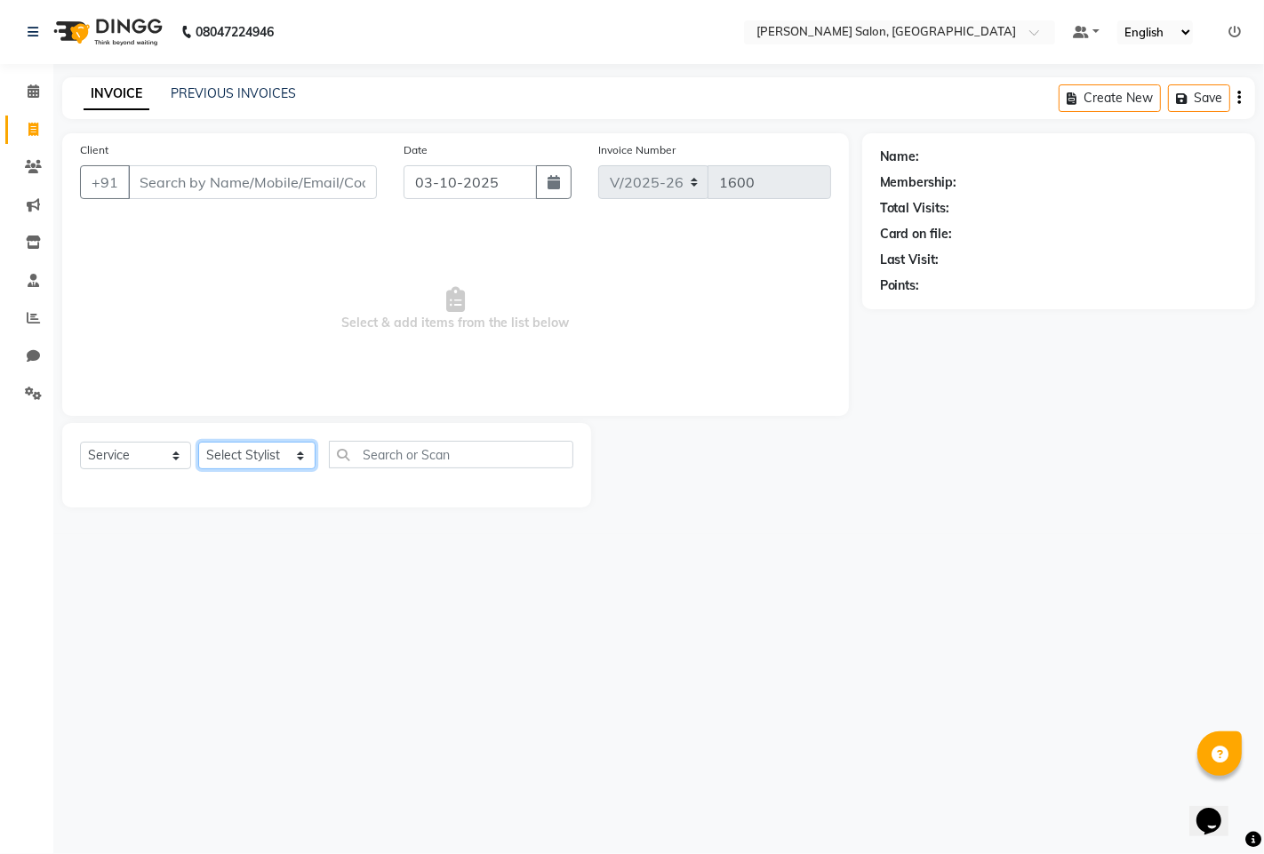
click at [249, 446] on select "Select Stylist admin hinjewadi [PERSON_NAME] krishna more [PERSON_NAME] rishi […" at bounding box center [256, 456] width 117 height 28
select select "63569"
click at [198, 443] on select "Select Stylist admin hinjewadi [PERSON_NAME] krishna more [PERSON_NAME] rishi […" at bounding box center [256, 456] width 117 height 28
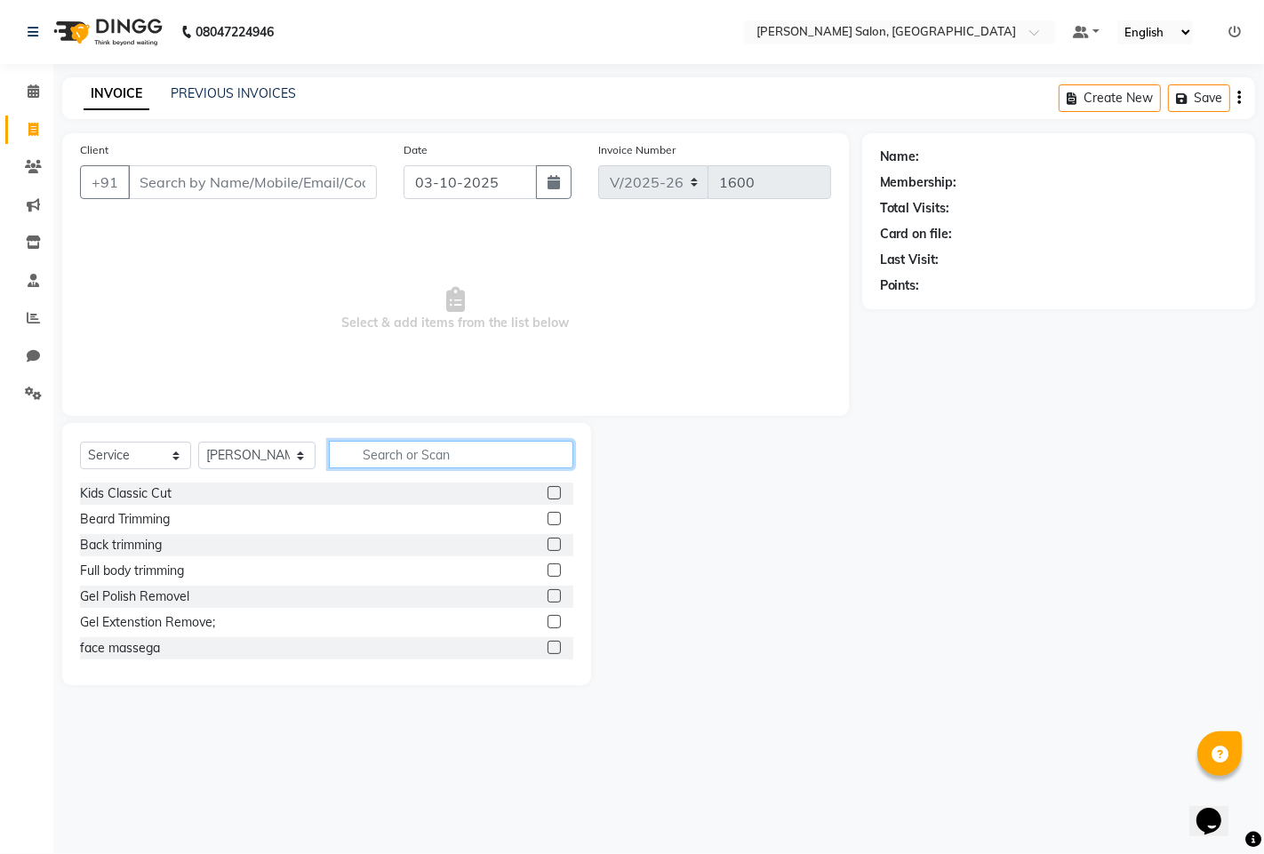
click at [410, 448] on input "text" at bounding box center [451, 455] width 244 height 28
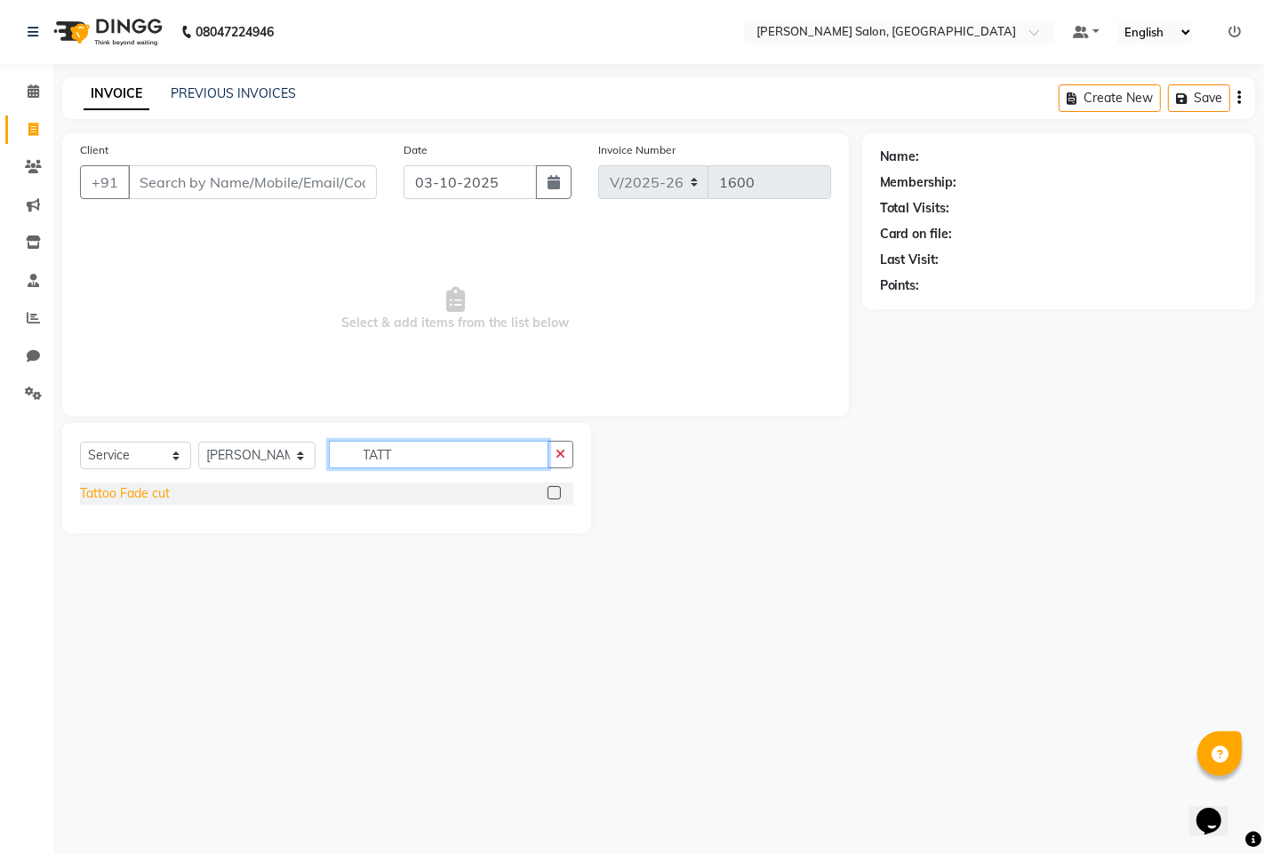
type input "TATT"
click at [144, 500] on div "Tattoo Fade cut" at bounding box center [125, 493] width 90 height 19
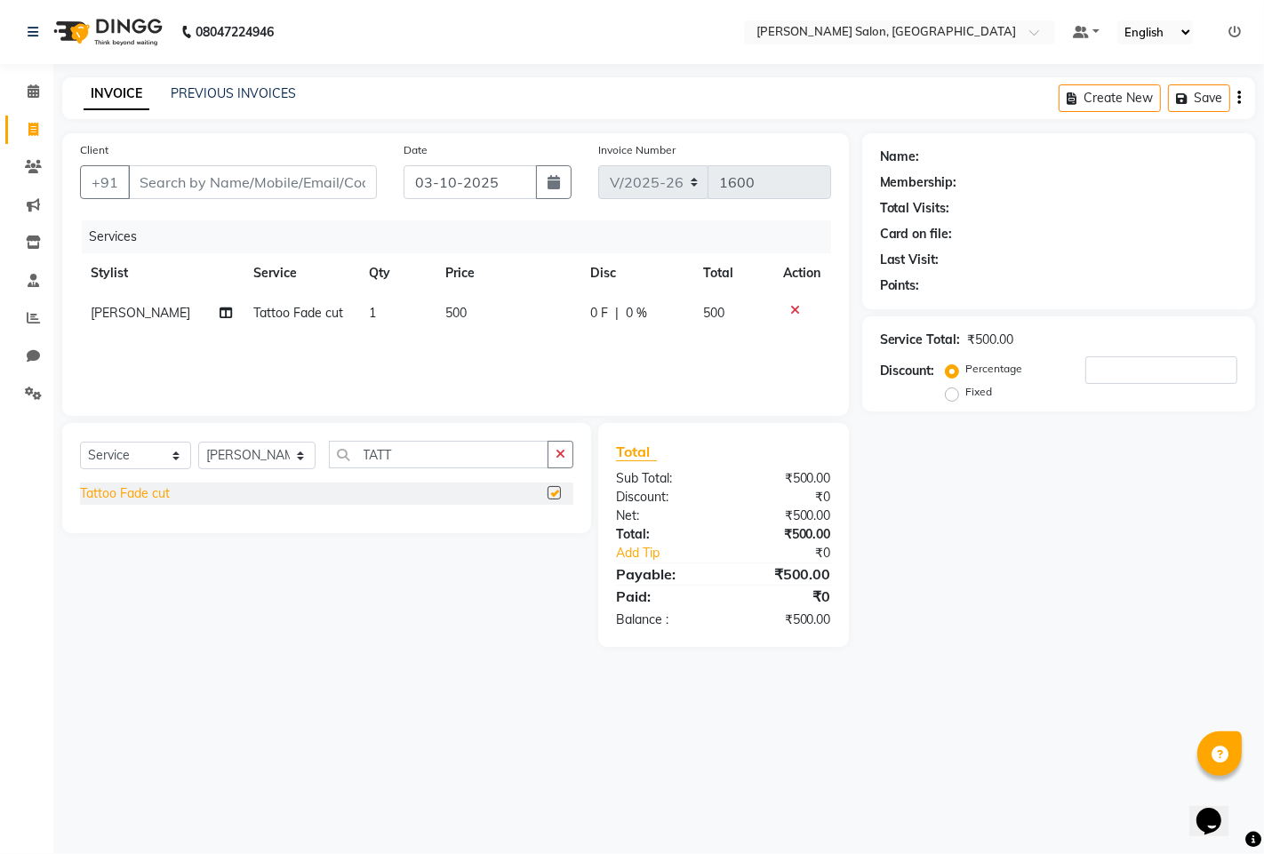
checkbox input "false"
click at [222, 197] on input "Client" at bounding box center [252, 182] width 249 height 34
click at [216, 175] on input "Client" at bounding box center [252, 182] width 249 height 34
click at [210, 187] on input "Client" at bounding box center [252, 182] width 249 height 34
type input "9"
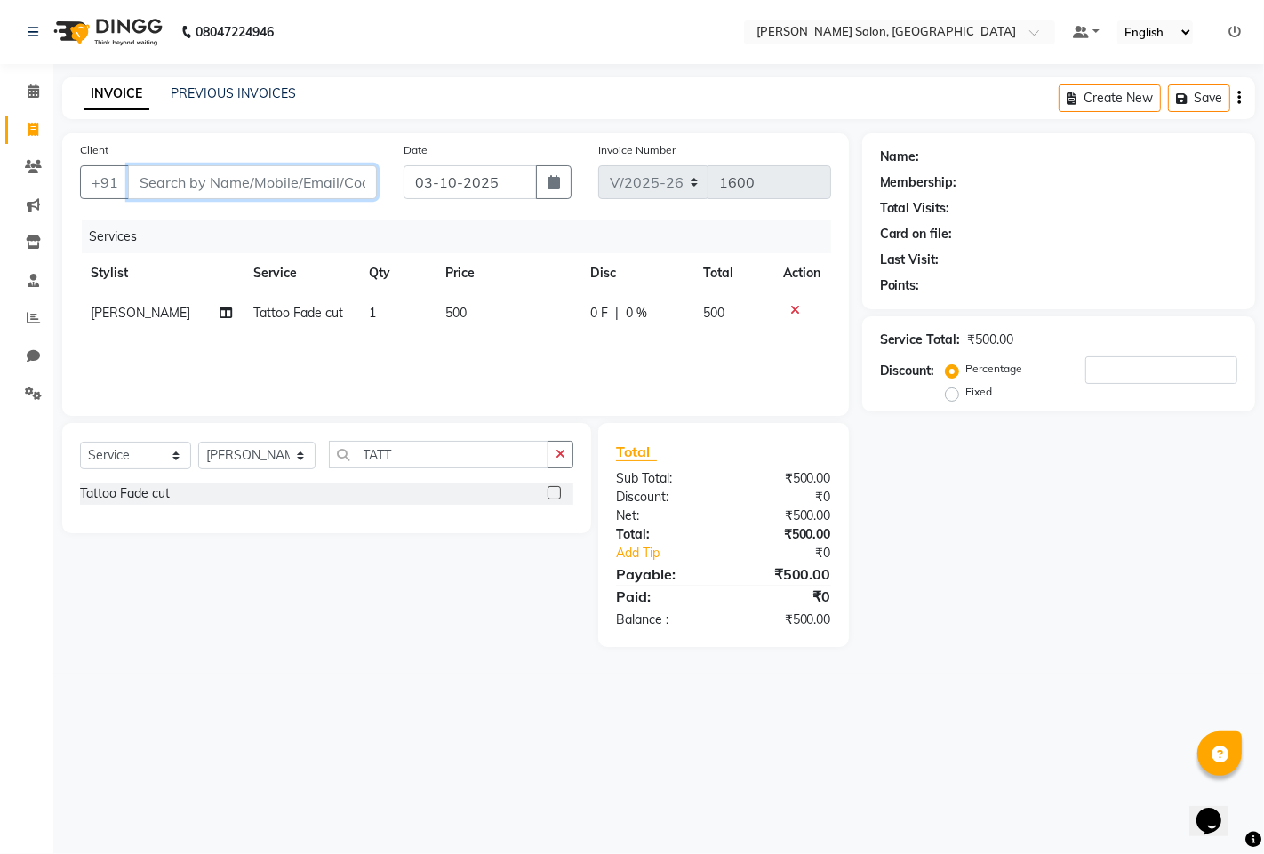
type input "0"
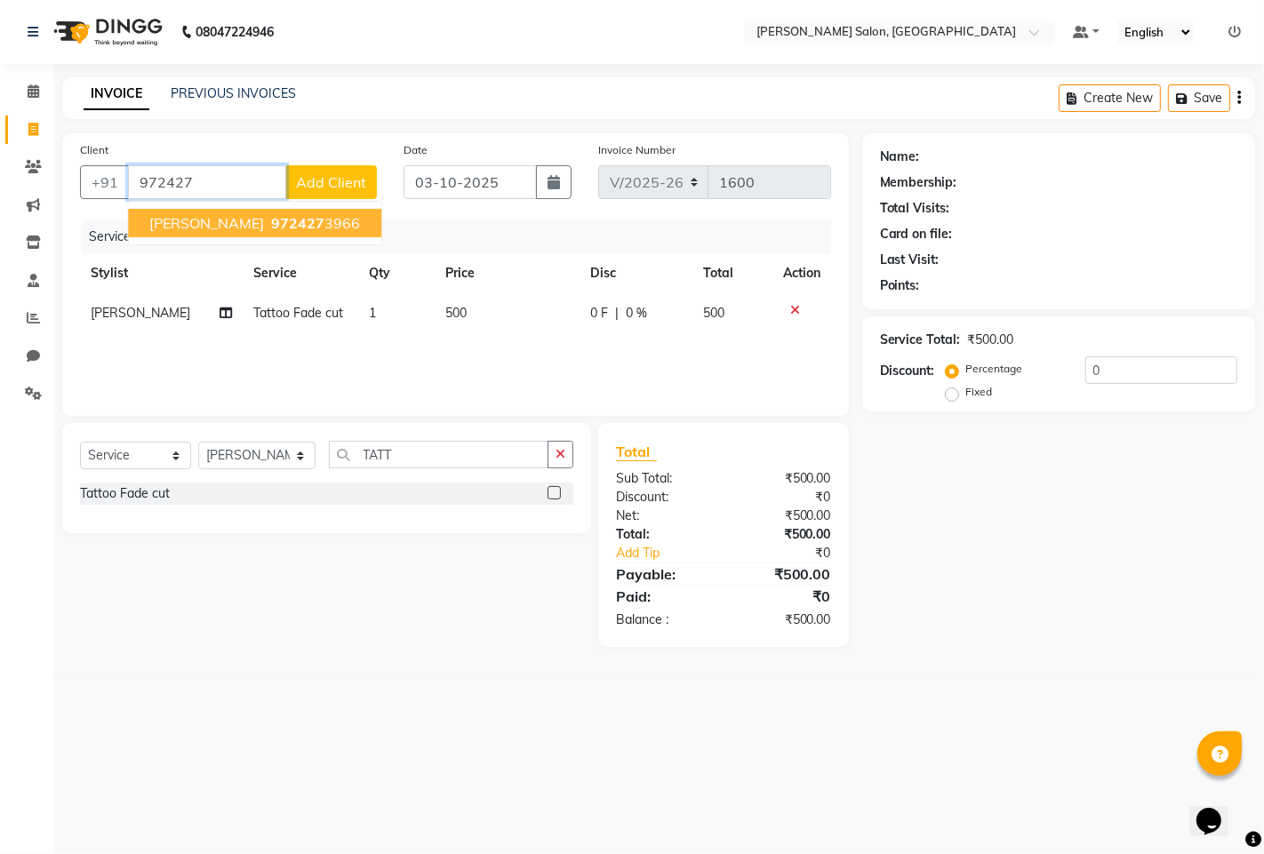
click at [209, 214] on button "RUTWIK 972427 3966" at bounding box center [254, 223] width 253 height 28
type input "9724273966"
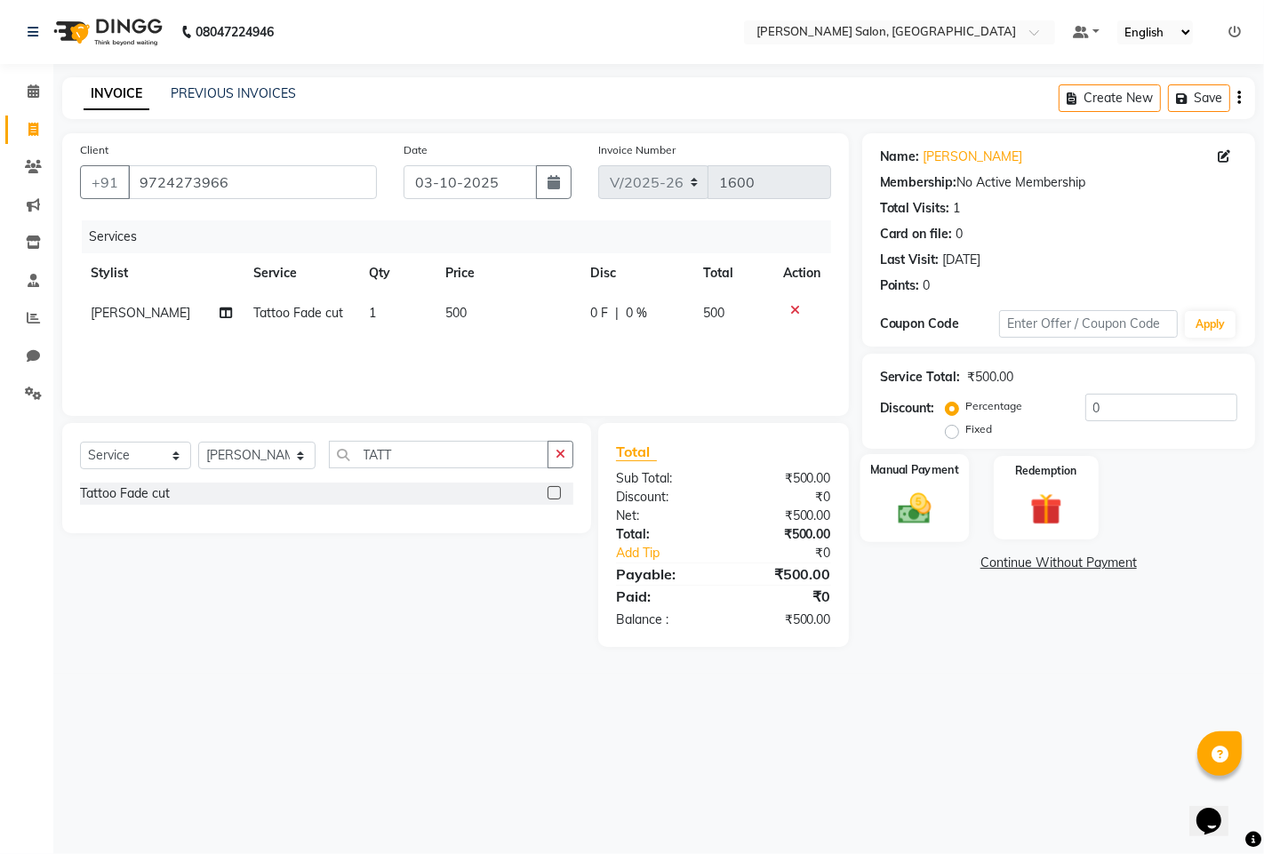
click at [887, 504] on img at bounding box center [914, 508] width 54 height 38
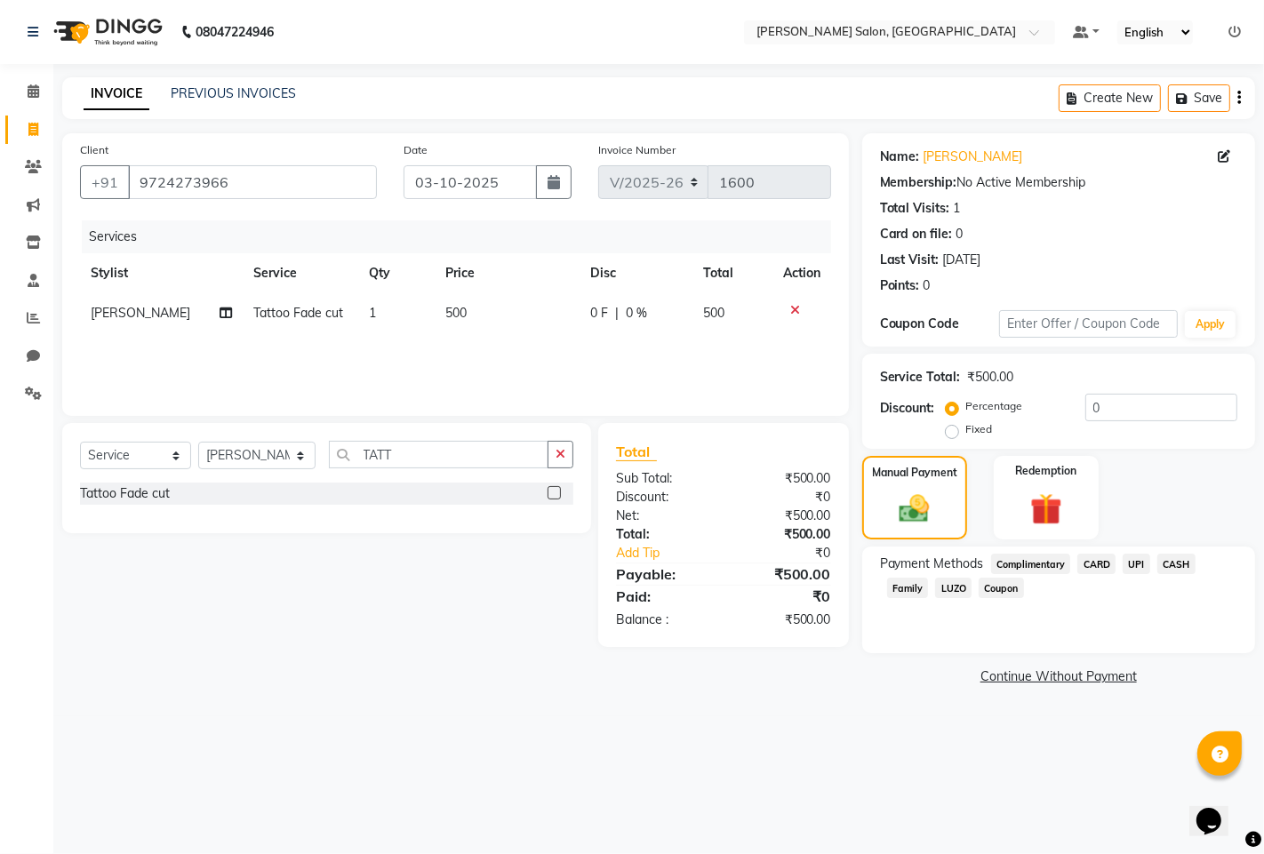
click at [1129, 566] on span "UPI" at bounding box center [1136, 564] width 28 height 20
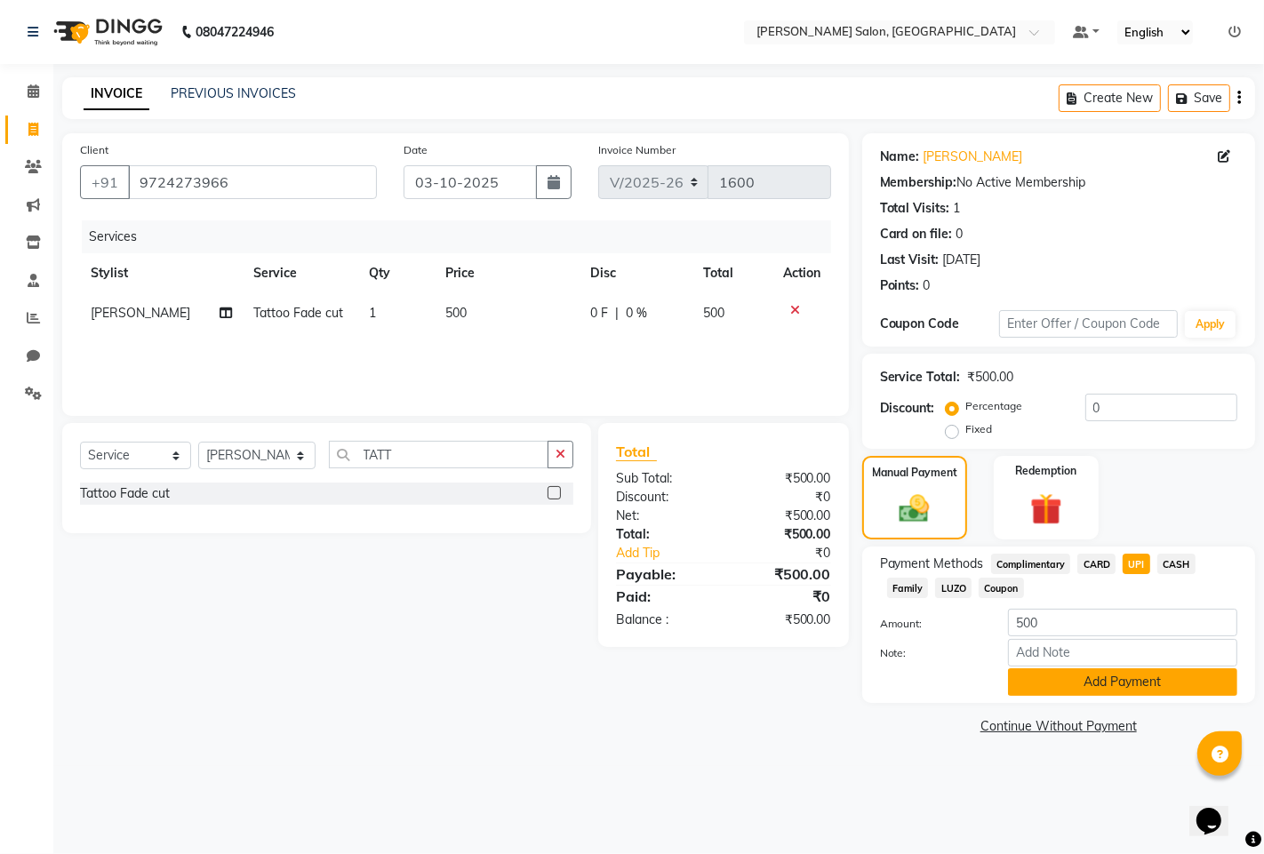
click at [1138, 689] on button "Add Payment" at bounding box center [1122, 682] width 229 height 28
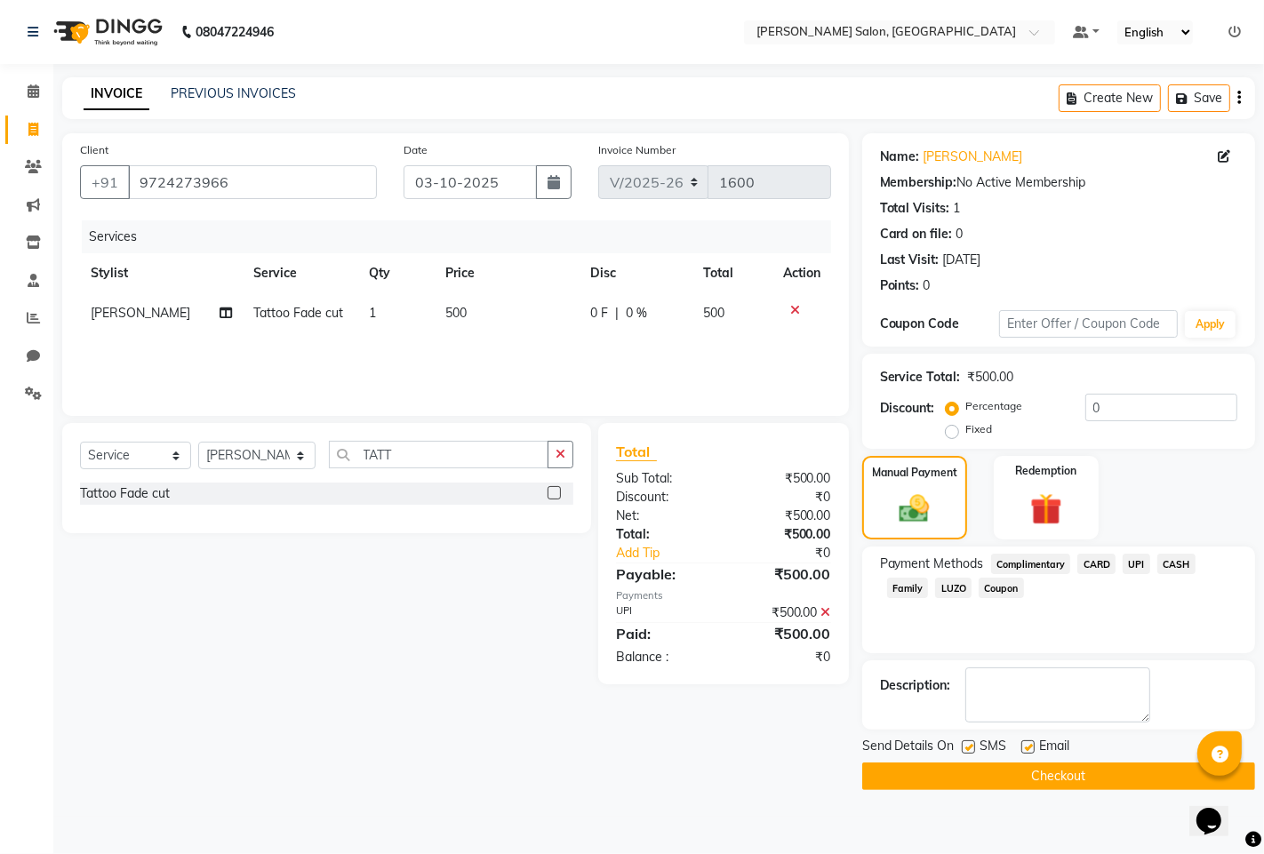
click at [1049, 784] on button "Checkout" at bounding box center [1058, 776] width 393 height 28
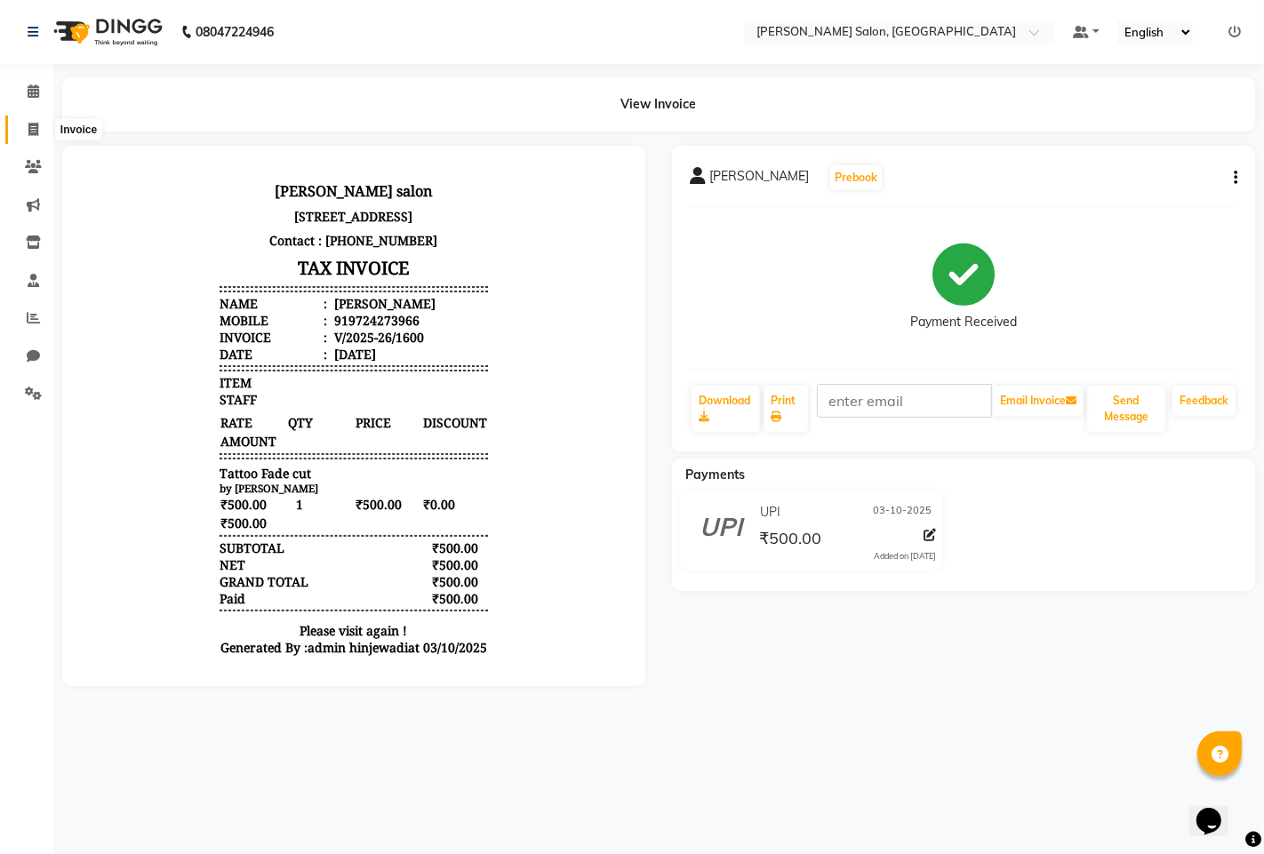
click at [28, 123] on icon at bounding box center [33, 129] width 10 height 13
select select "service"
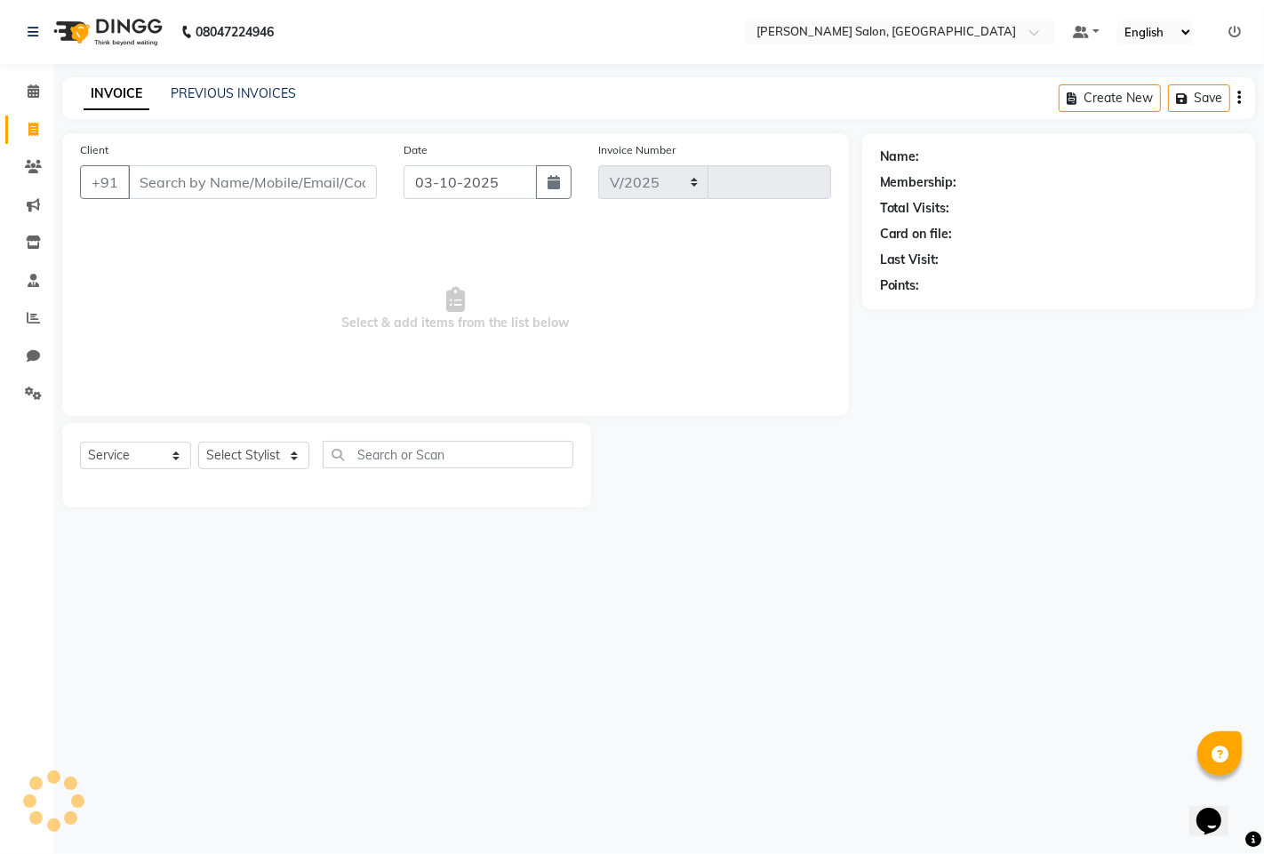
select select "7331"
type input "1601"
click at [34, 323] on icon at bounding box center [33, 317] width 13 height 13
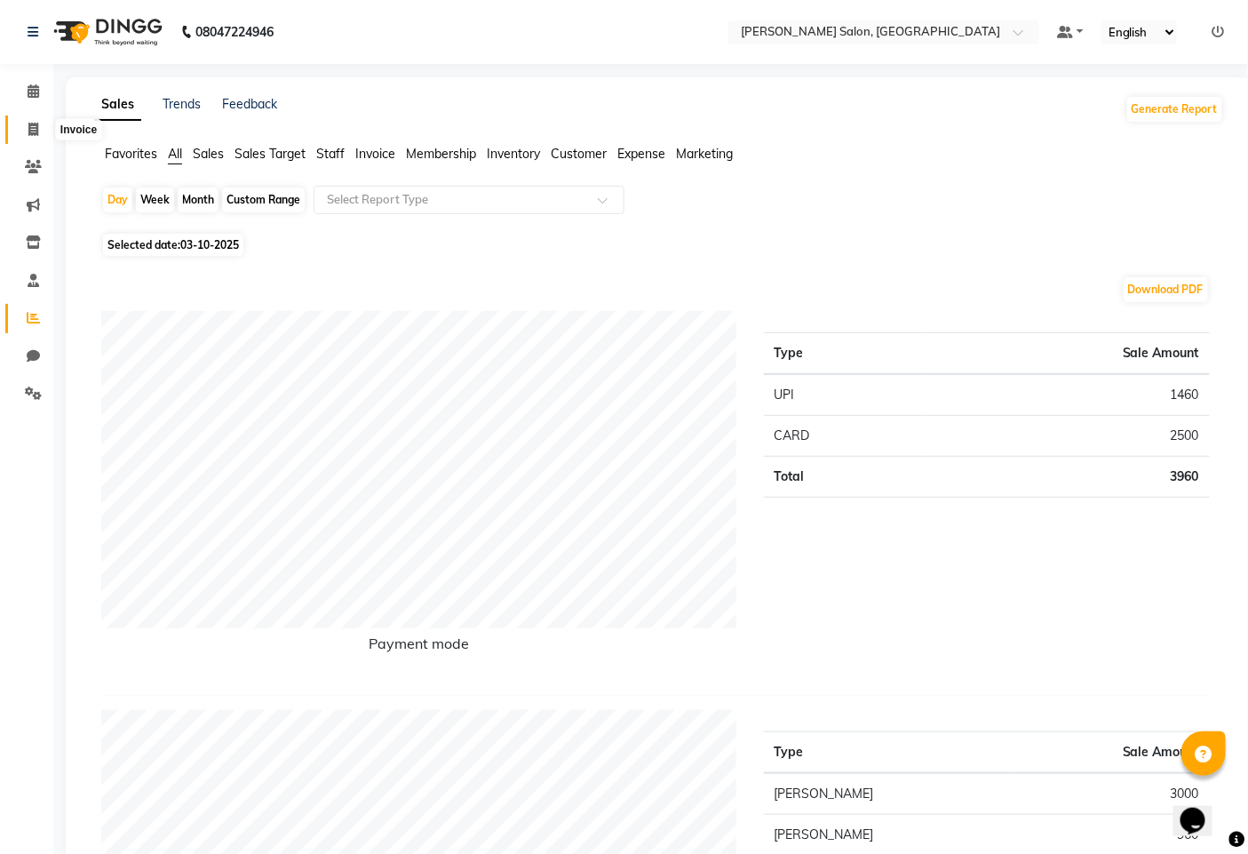
click at [28, 123] on icon at bounding box center [33, 129] width 10 height 13
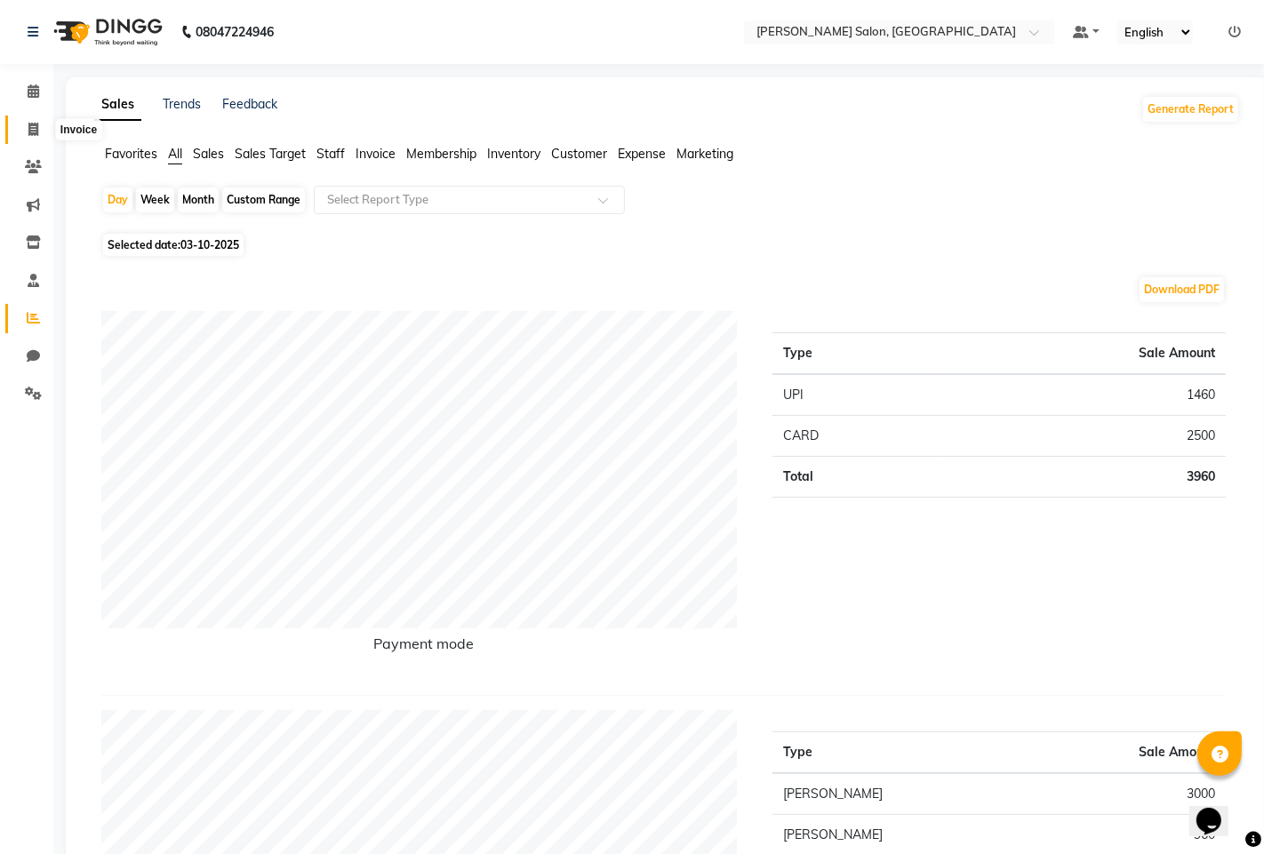
select select "7331"
select select "service"
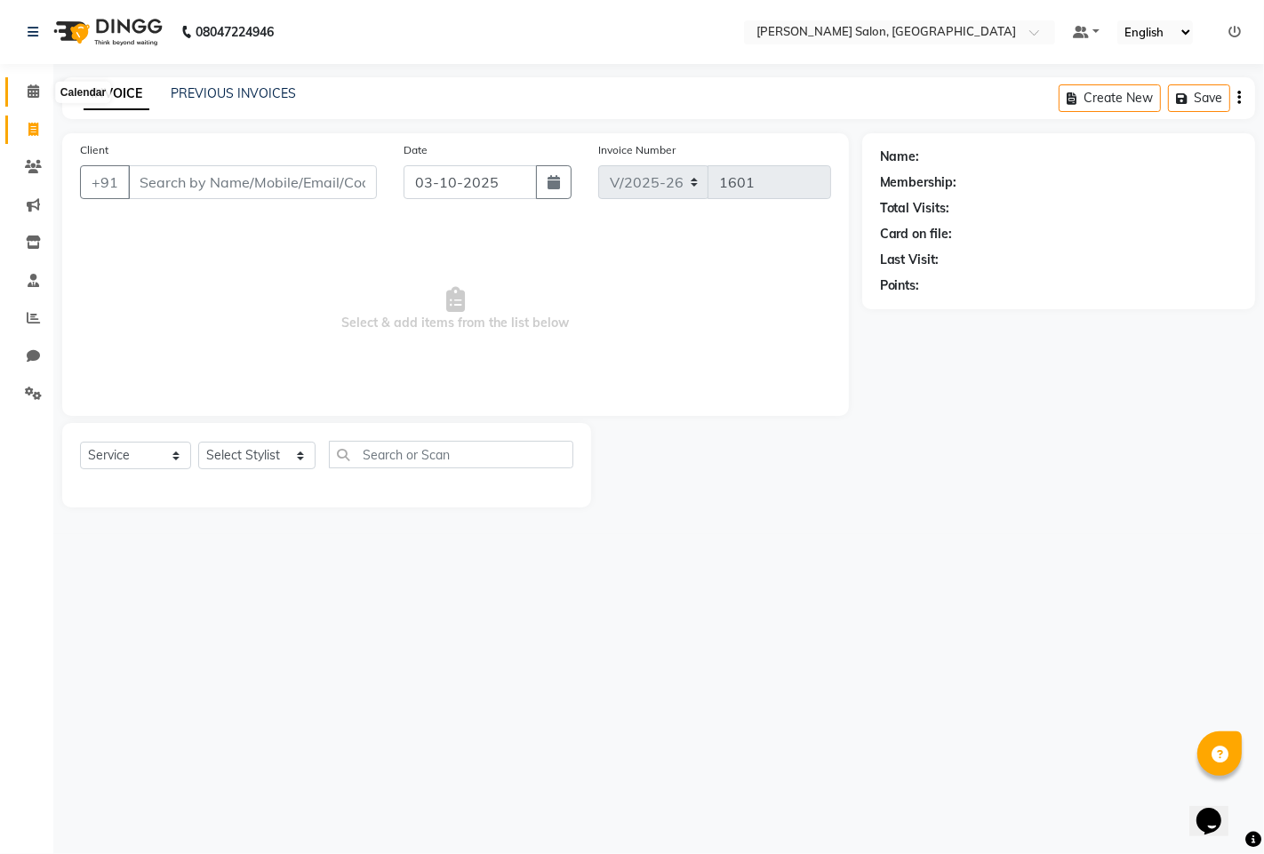
click at [28, 91] on icon at bounding box center [34, 90] width 12 height 13
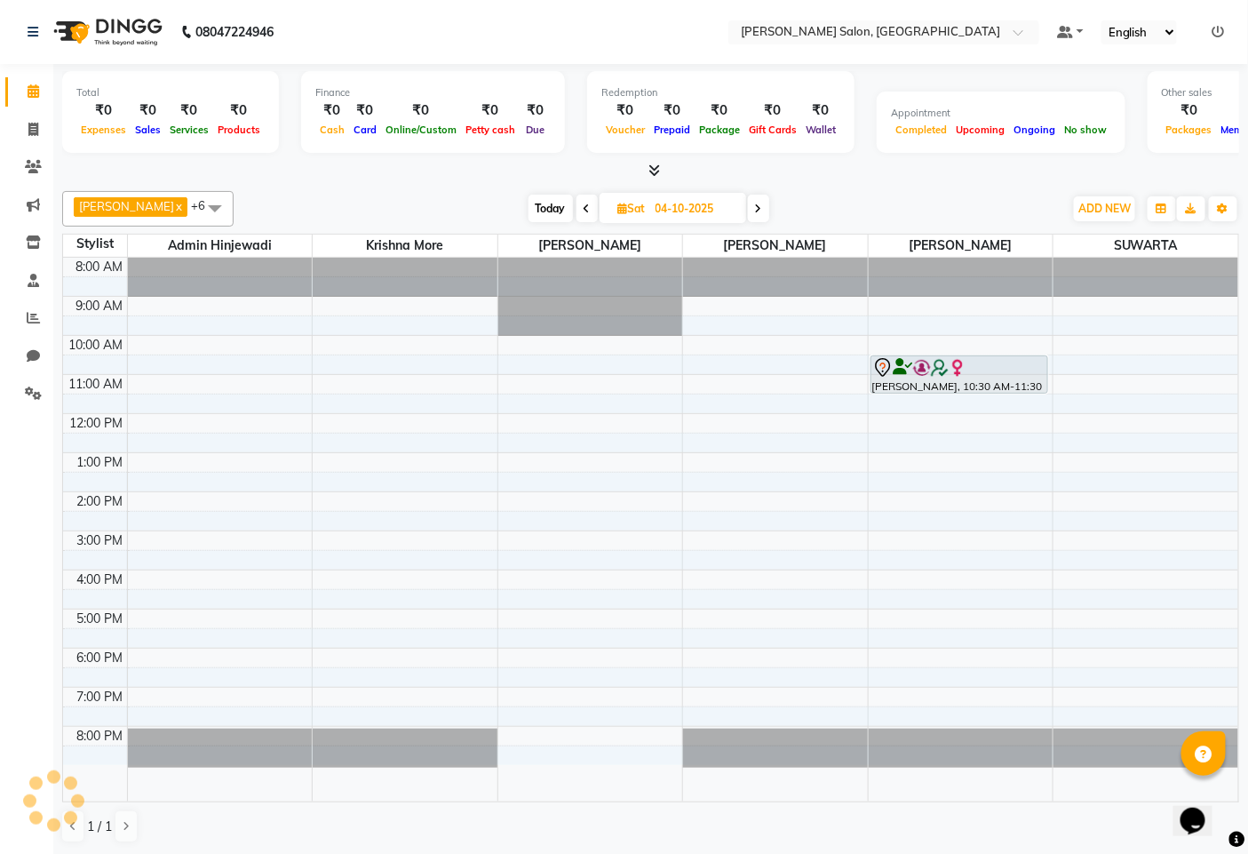
click at [584, 207] on icon at bounding box center [587, 208] width 7 height 11
type input "03-10-2025"
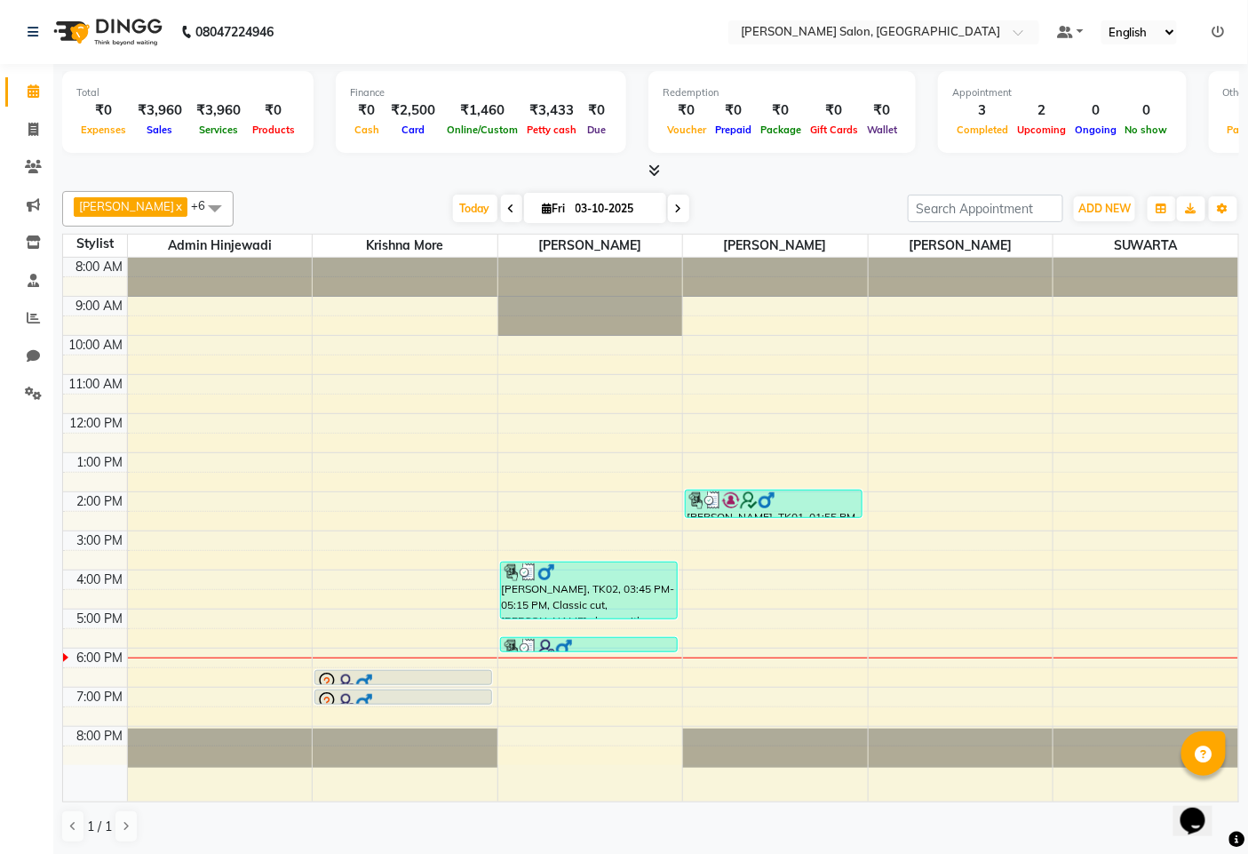
scroll to position [1, 0]
click at [30, 134] on icon at bounding box center [33, 128] width 10 height 13
select select "7331"
select select "service"
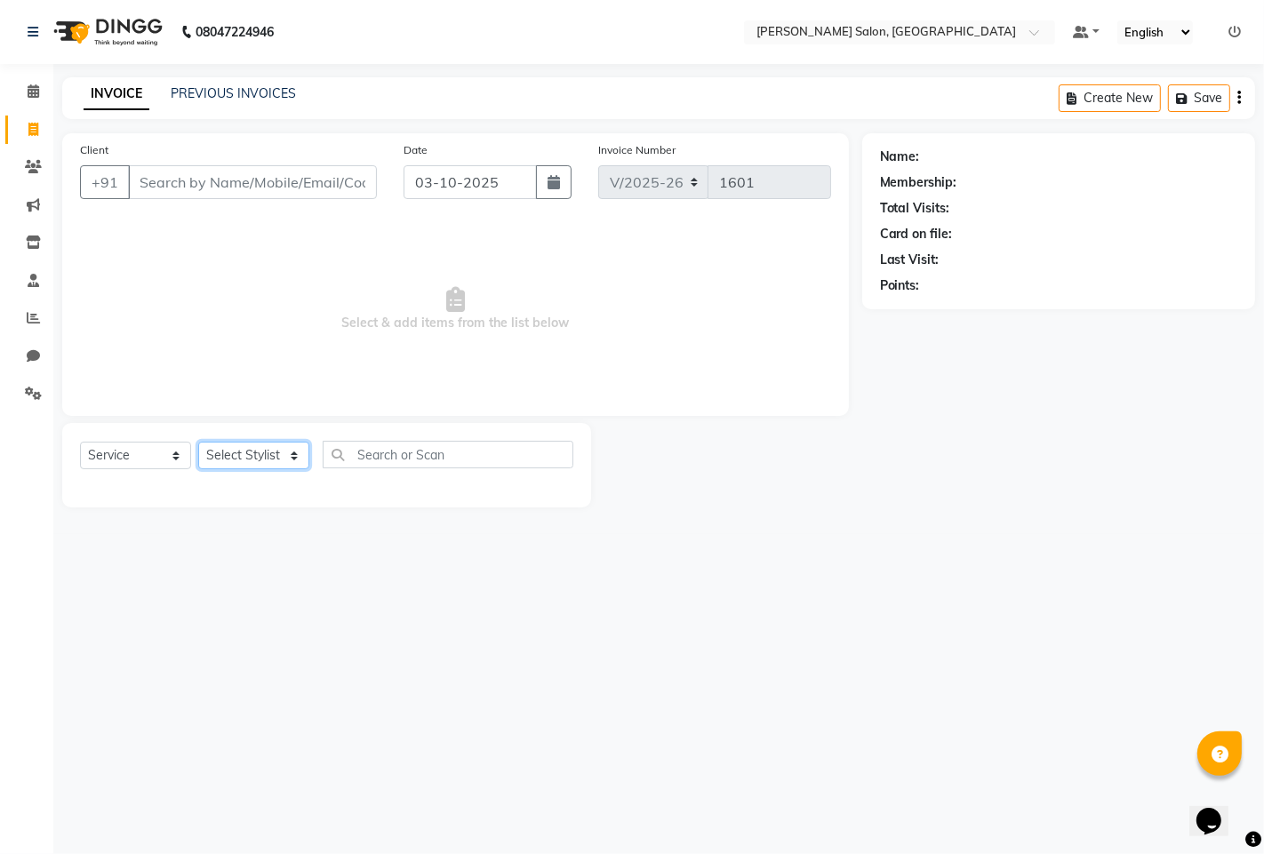
click at [291, 458] on select "Select Stylist" at bounding box center [253, 456] width 111 height 28
select select "76917"
click at [198, 443] on select "Select Stylist admin hinjewadi [PERSON_NAME] krishna more [PERSON_NAME] rishi […" at bounding box center [256, 456] width 117 height 28
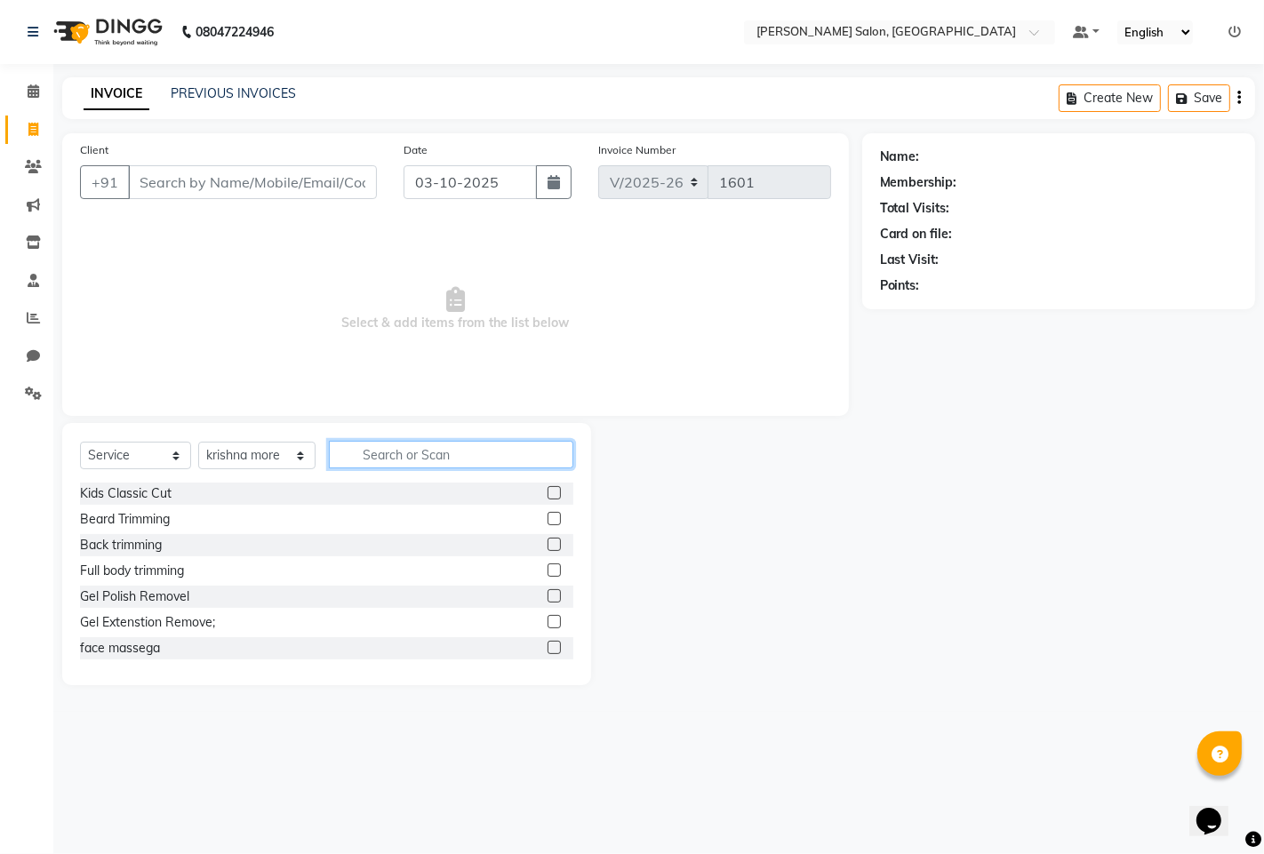
click at [410, 459] on input "text" at bounding box center [451, 455] width 244 height 28
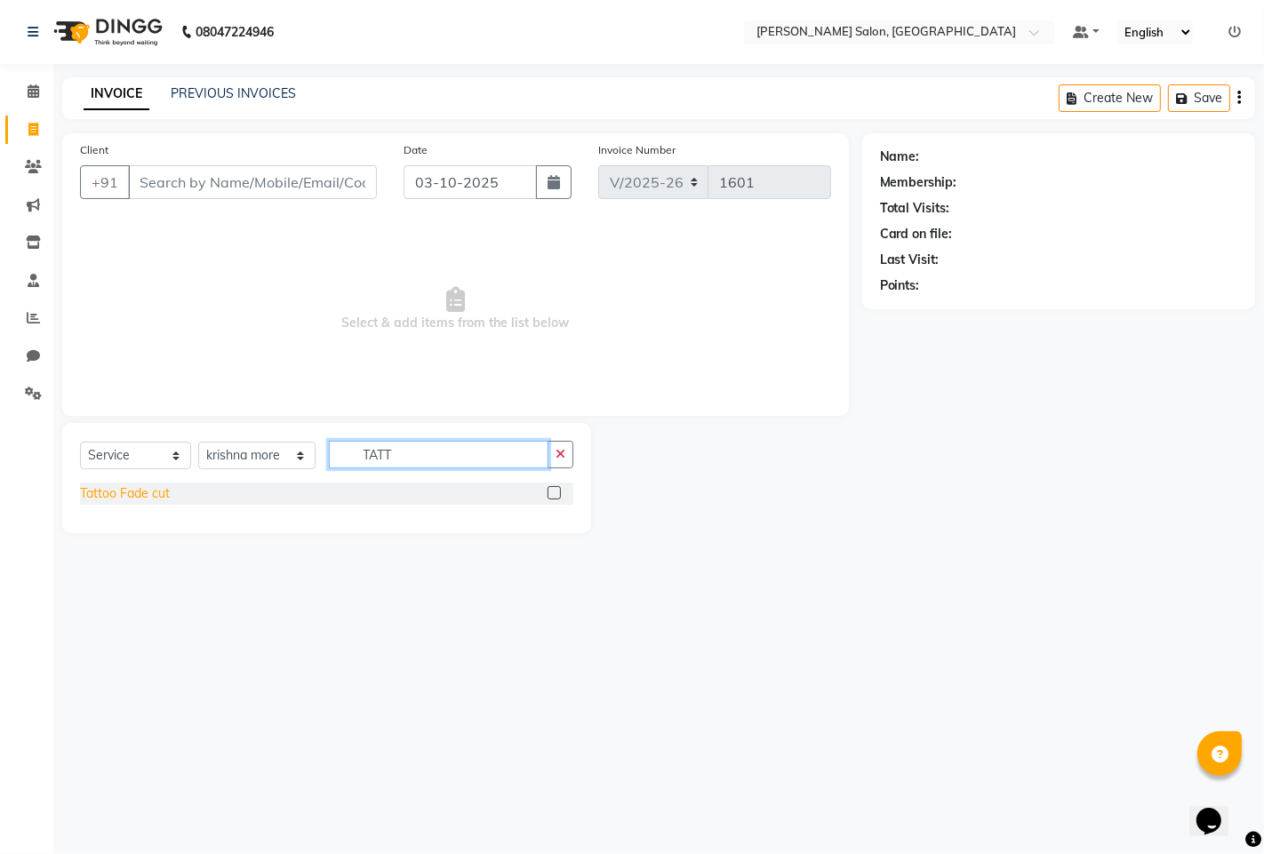
type input "TATT"
click at [101, 501] on div "Tattoo Fade cut" at bounding box center [125, 493] width 90 height 19
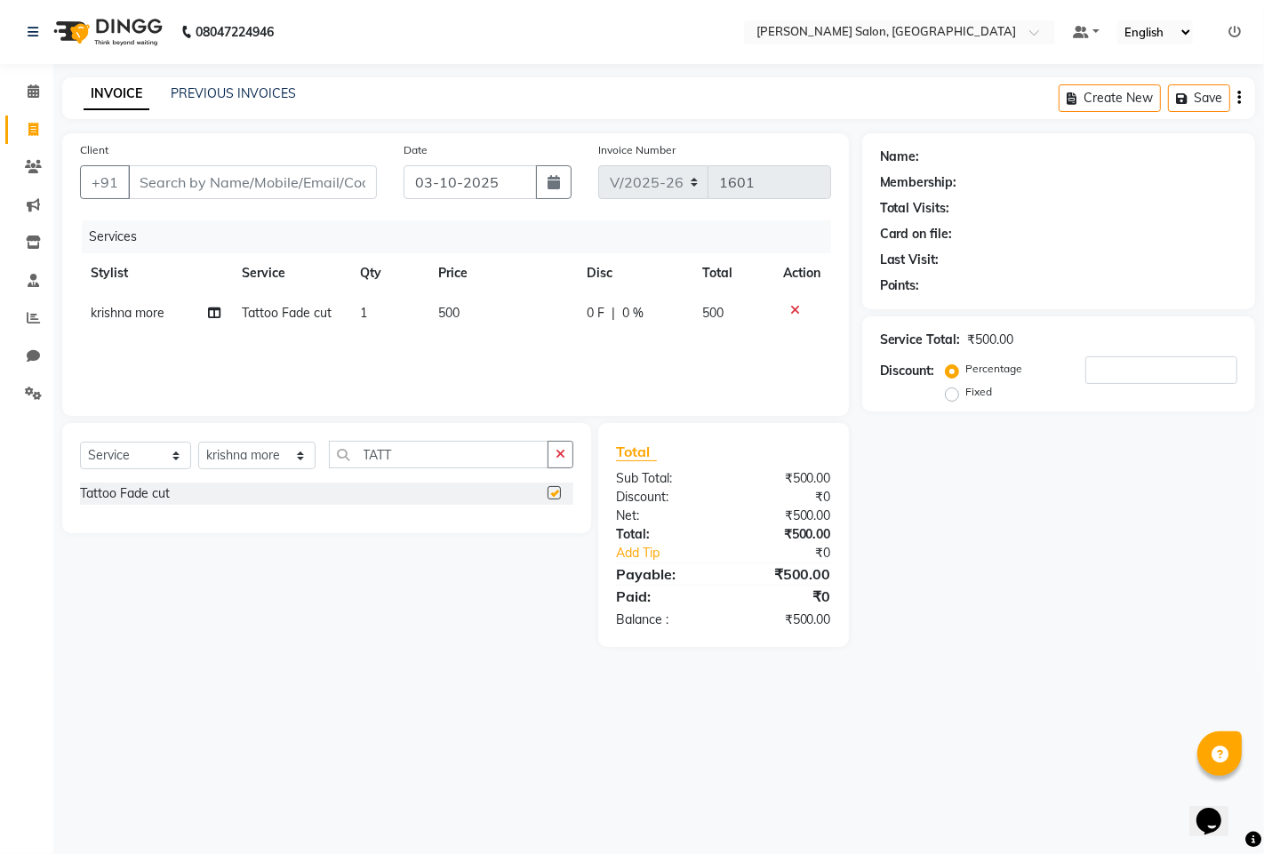
checkbox input "false"
click at [419, 455] on input "TATT" at bounding box center [438, 455] width 219 height 28
type input "T"
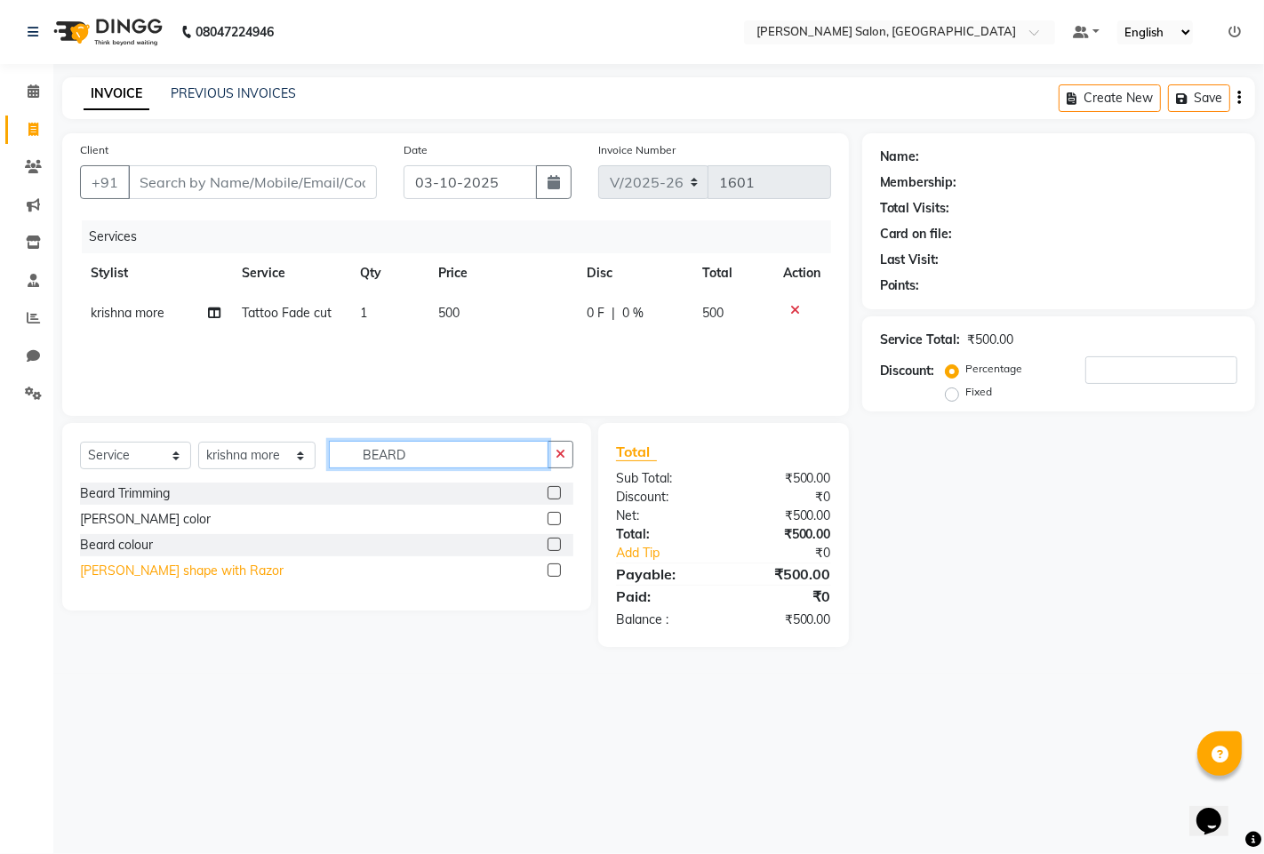
type input "BEARD"
click at [117, 565] on div "[PERSON_NAME] shape with Razor" at bounding box center [181, 571] width 203 height 19
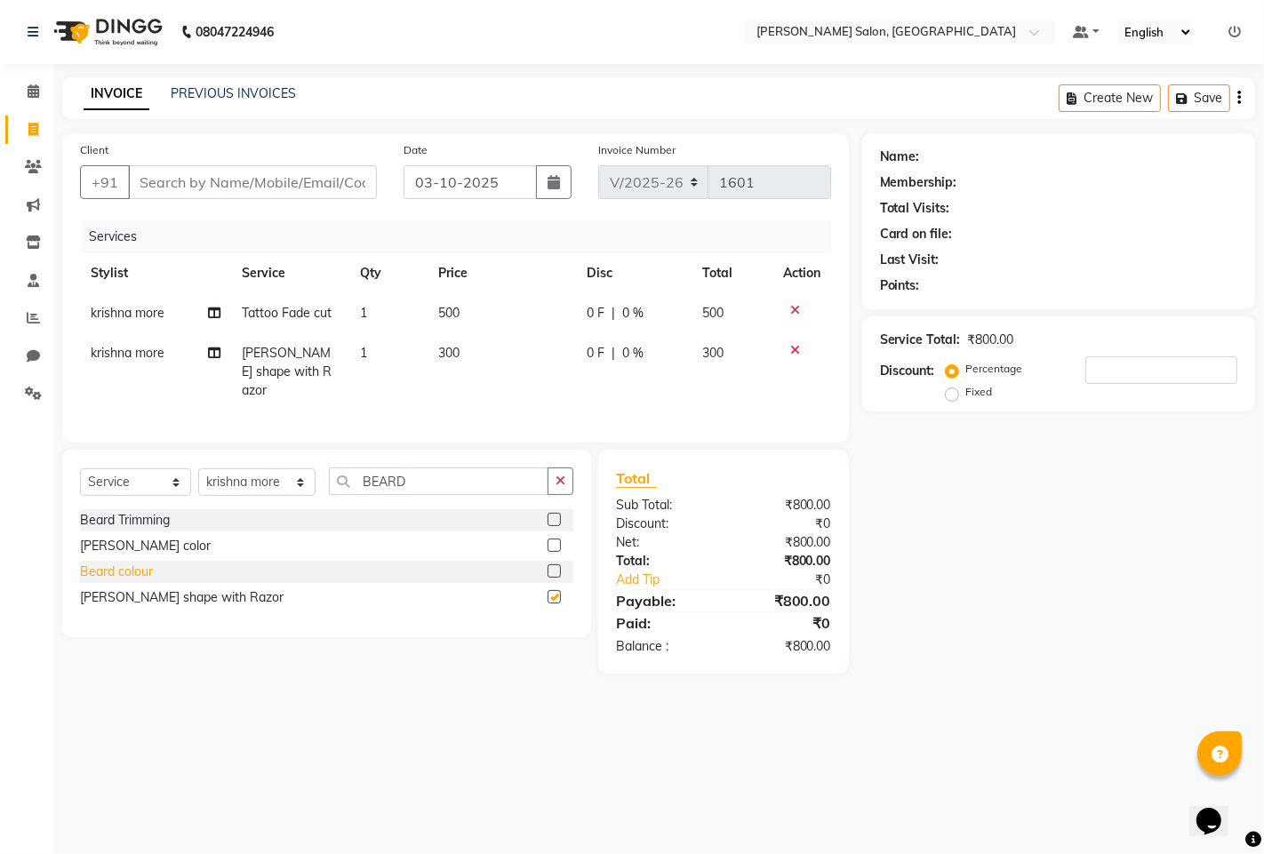
checkbox input "false"
click at [184, 179] on input "Client" at bounding box center [252, 182] width 249 height 34
type input "9"
type input "0"
click at [231, 172] on input "959529906" at bounding box center [207, 182] width 158 height 34
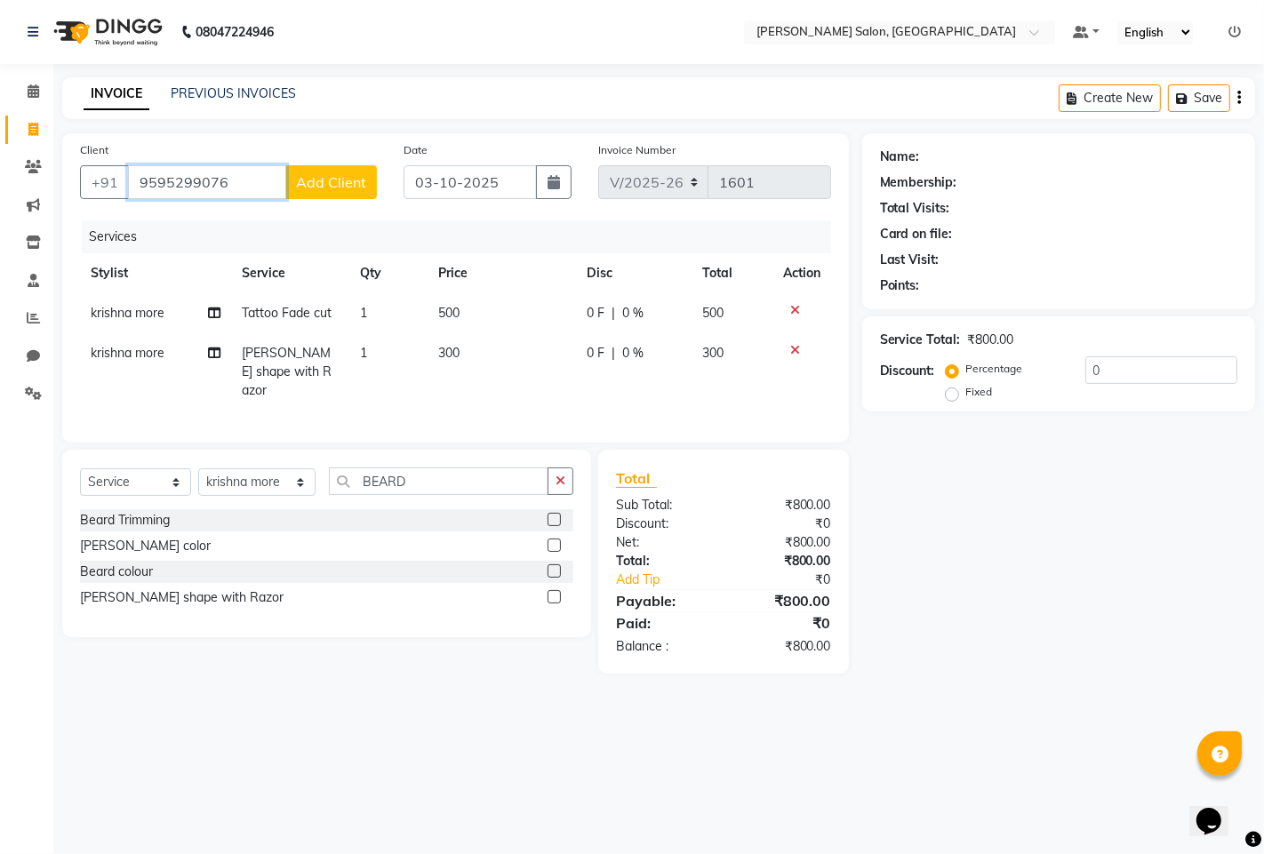
type input "9595299076"
click at [335, 184] on span "Add Client" at bounding box center [331, 182] width 70 height 18
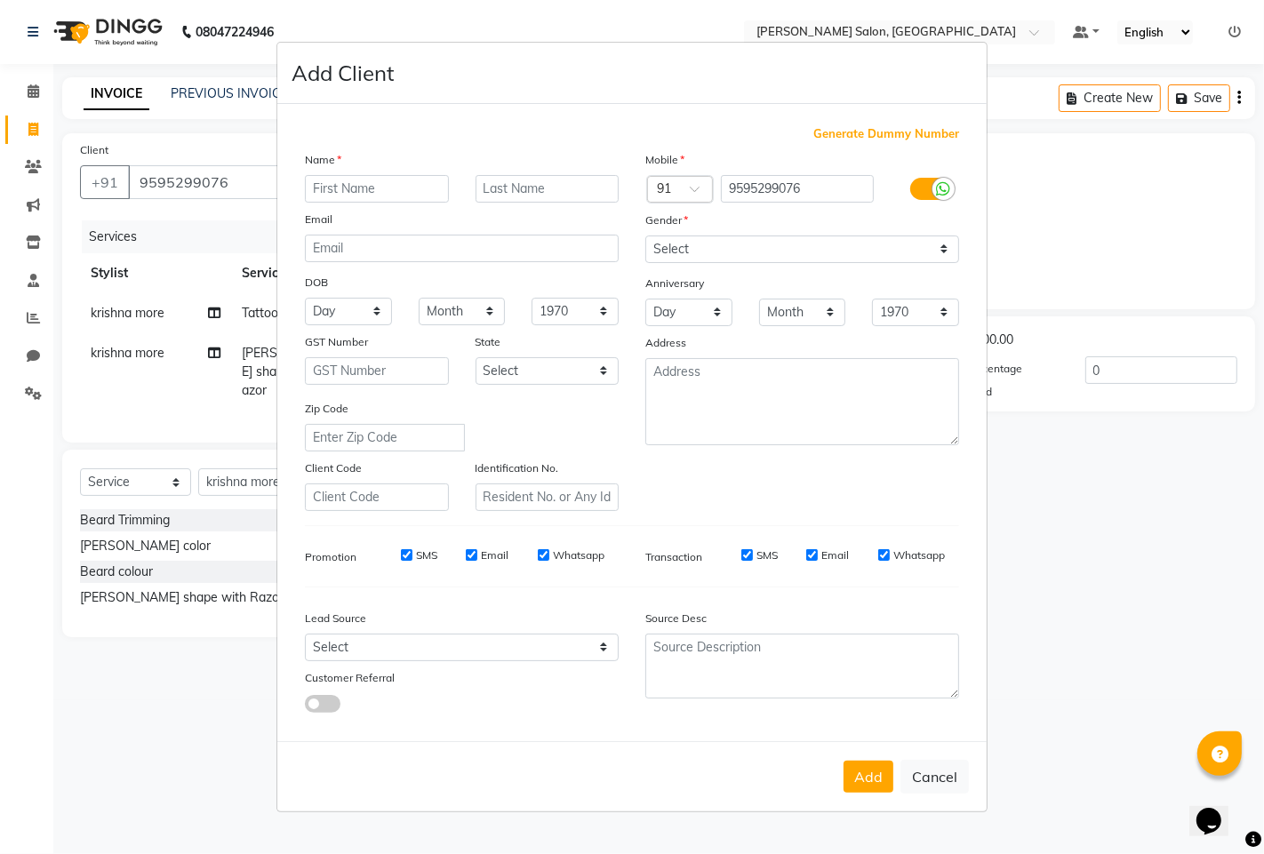
click at [348, 188] on input "text" at bounding box center [377, 189] width 144 height 28
type input "CHETAN"
click at [679, 256] on select "Select [DEMOGRAPHIC_DATA] [DEMOGRAPHIC_DATA] Other Prefer Not To Say" at bounding box center [802, 249] width 314 height 28
select select "male"
click at [645, 235] on select "Select [DEMOGRAPHIC_DATA] [DEMOGRAPHIC_DATA] Other Prefer Not To Say" at bounding box center [802, 249] width 314 height 28
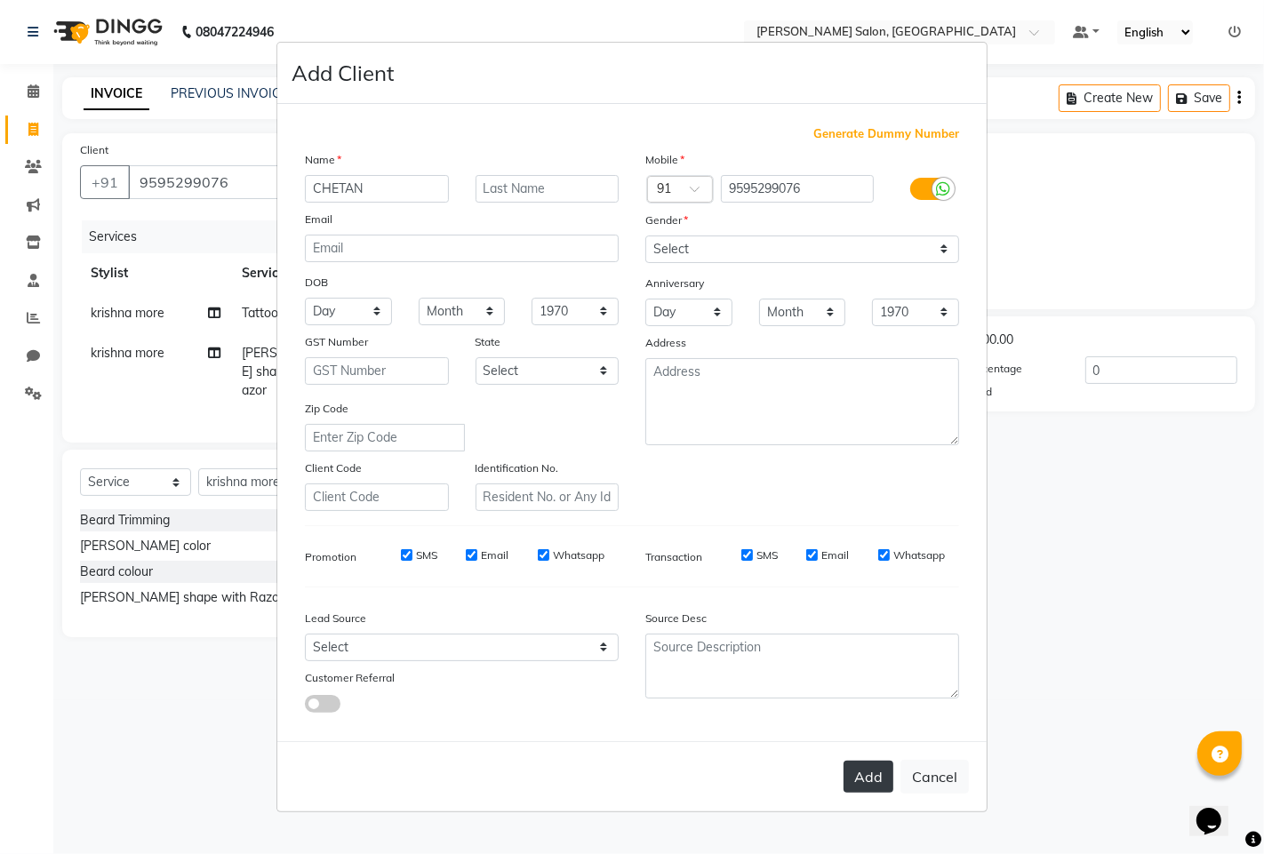
click at [859, 782] on button "Add" at bounding box center [868, 777] width 50 height 32
select select
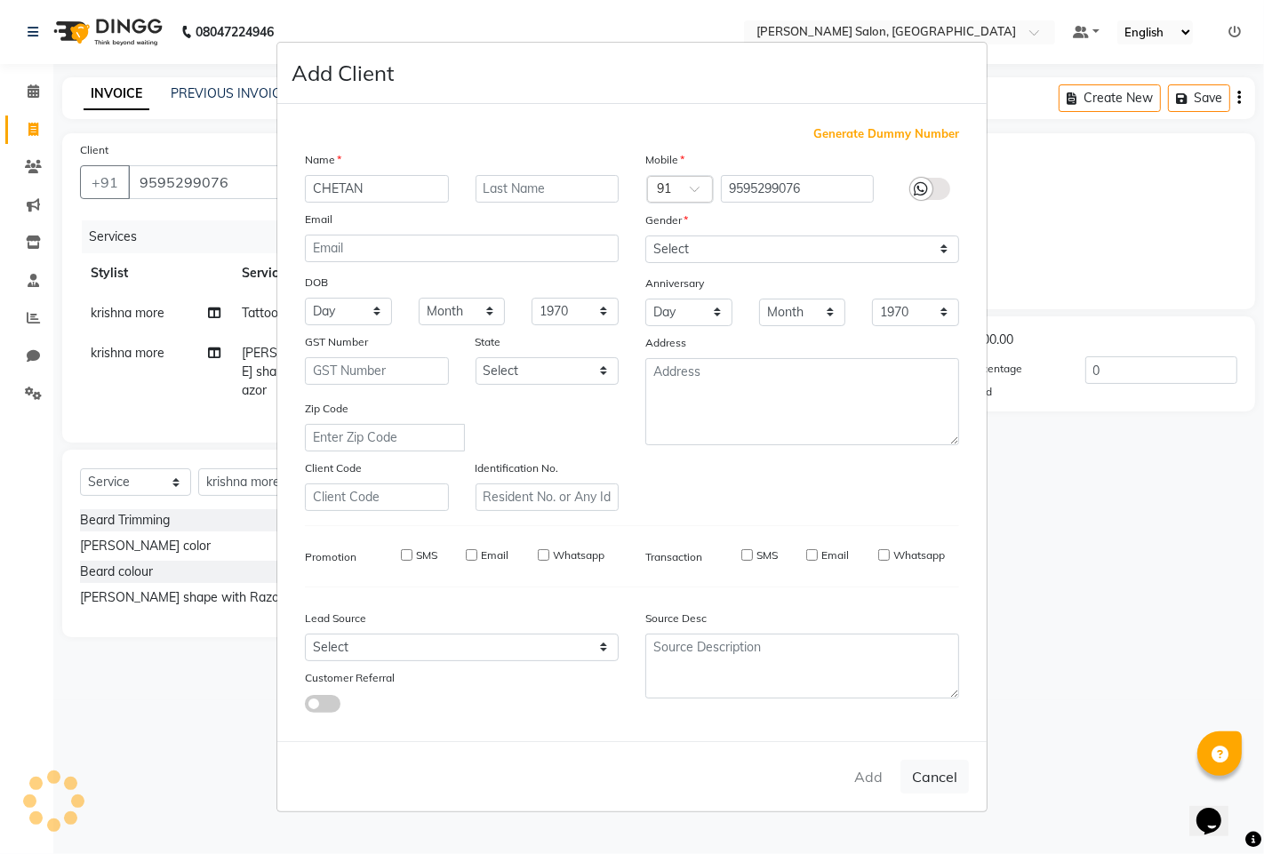
select select
checkbox input "false"
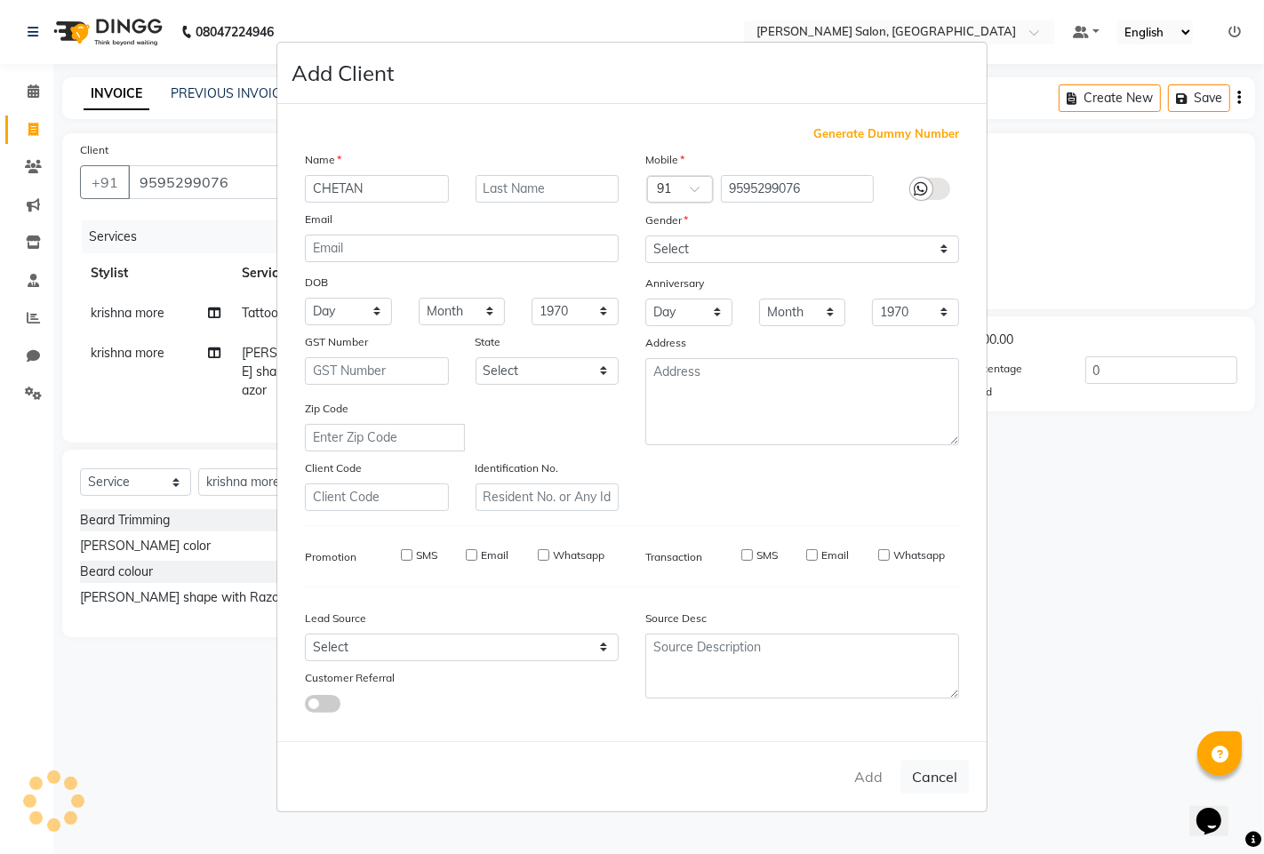
checkbox input "false"
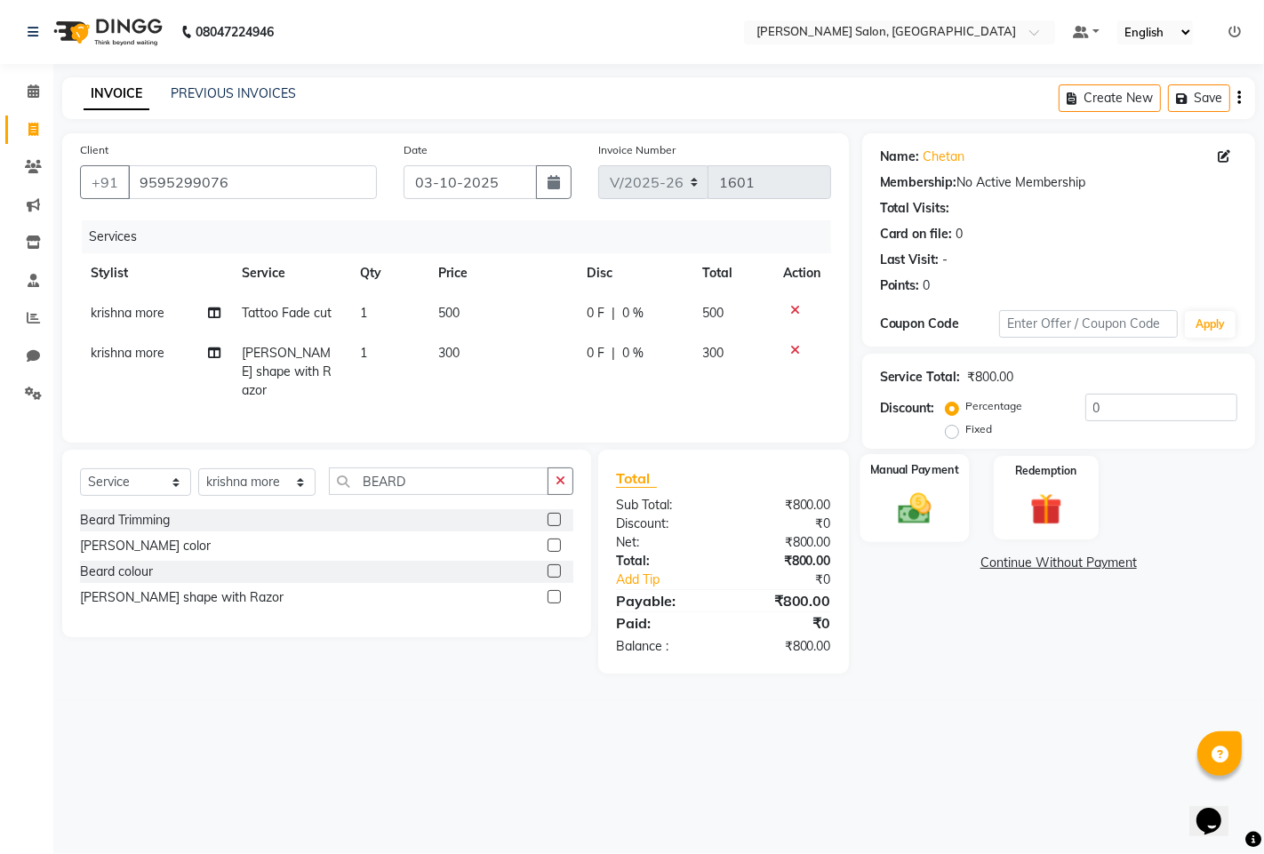
click at [901, 504] on img at bounding box center [914, 508] width 54 height 38
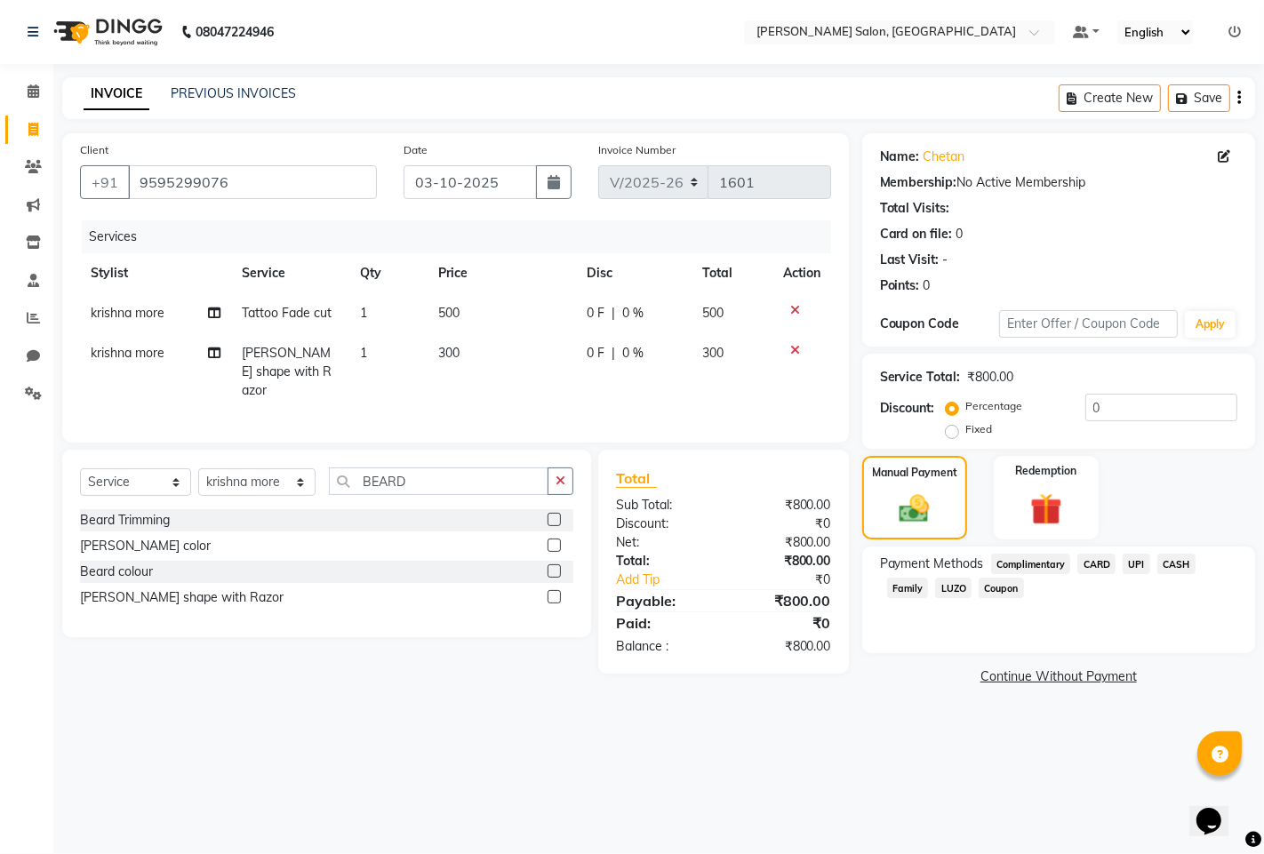
click at [1136, 555] on span "UPI" at bounding box center [1136, 564] width 28 height 20
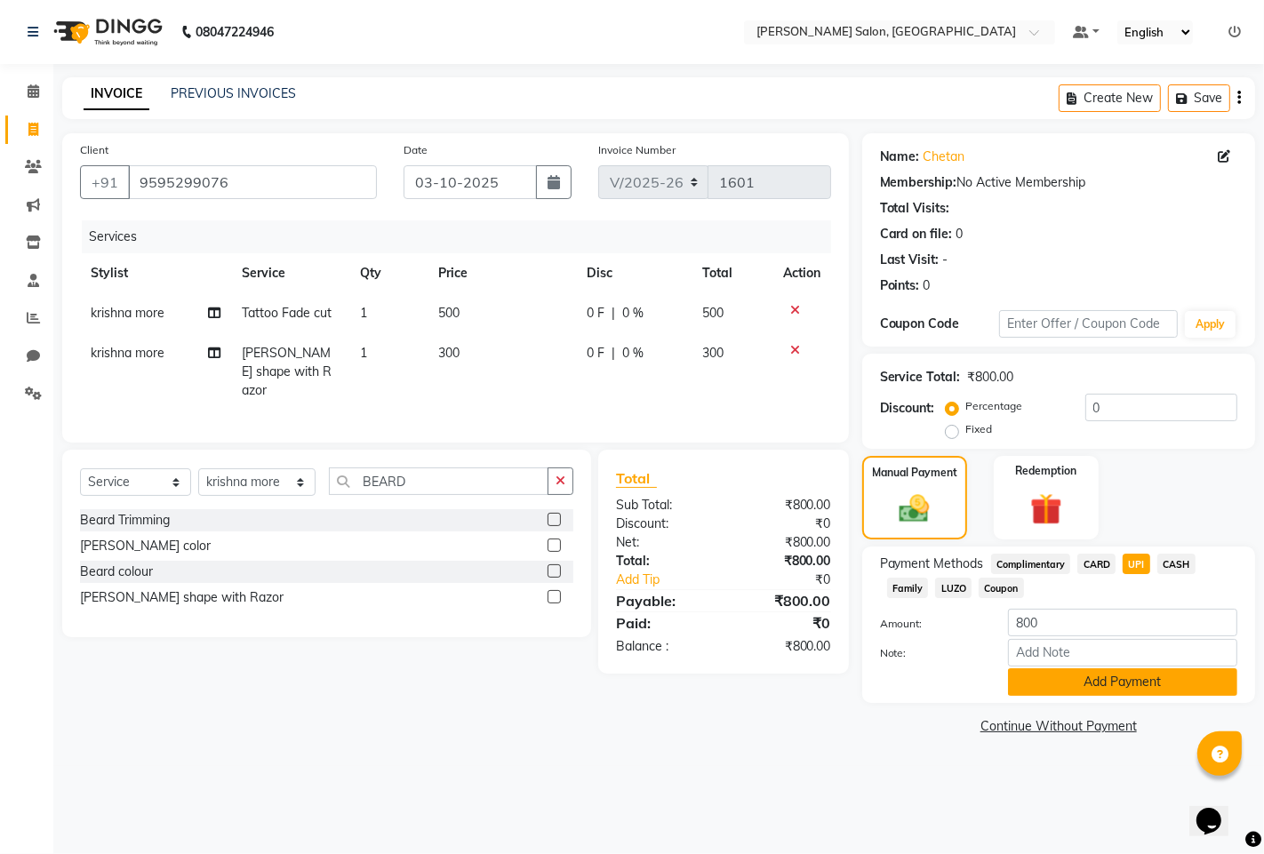
click at [1107, 685] on button "Add Payment" at bounding box center [1122, 682] width 229 height 28
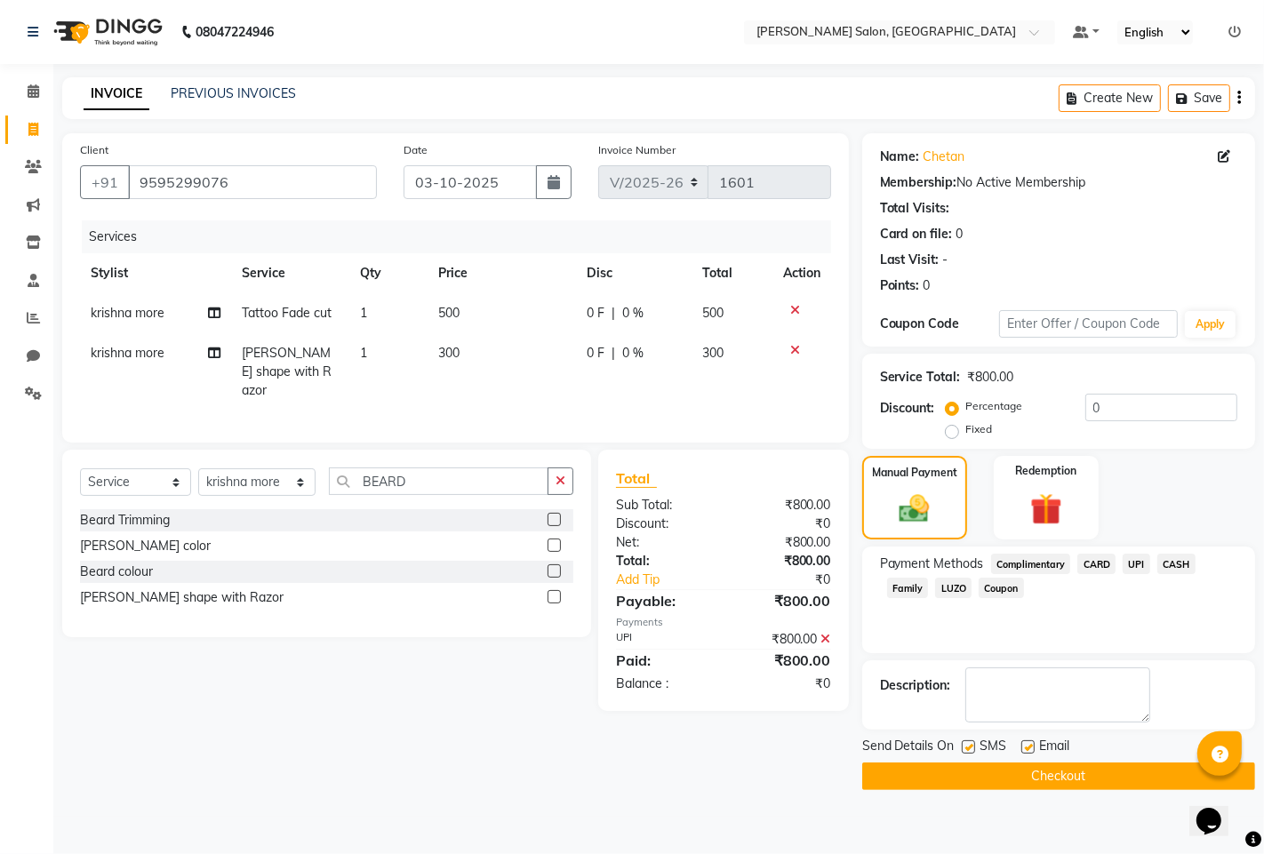
click at [1042, 770] on button "Checkout" at bounding box center [1058, 776] width 393 height 28
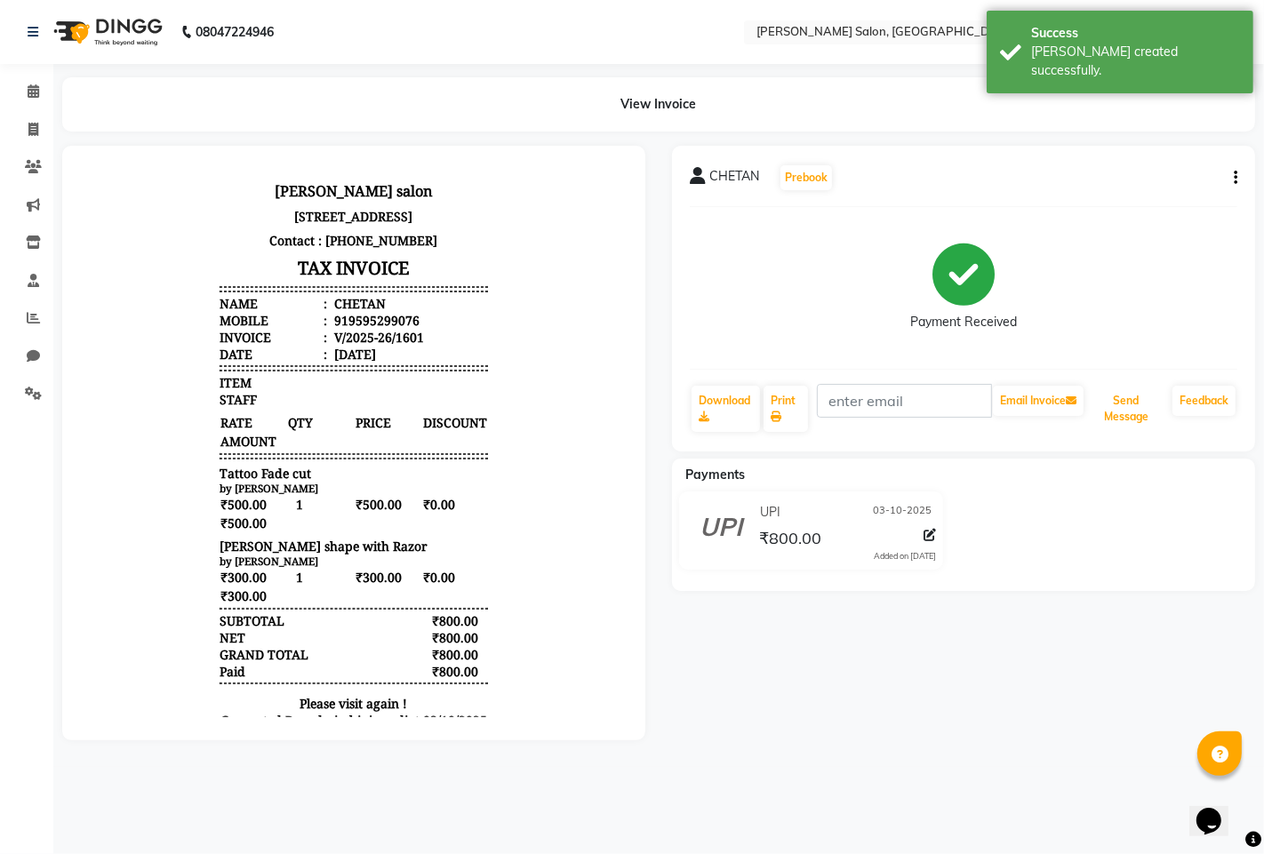
drag, startPoint x: 1109, startPoint y: 401, endPoint x: 917, endPoint y: 379, distance: 193.1
click at [1111, 401] on button "Send Message" at bounding box center [1126, 409] width 78 height 46
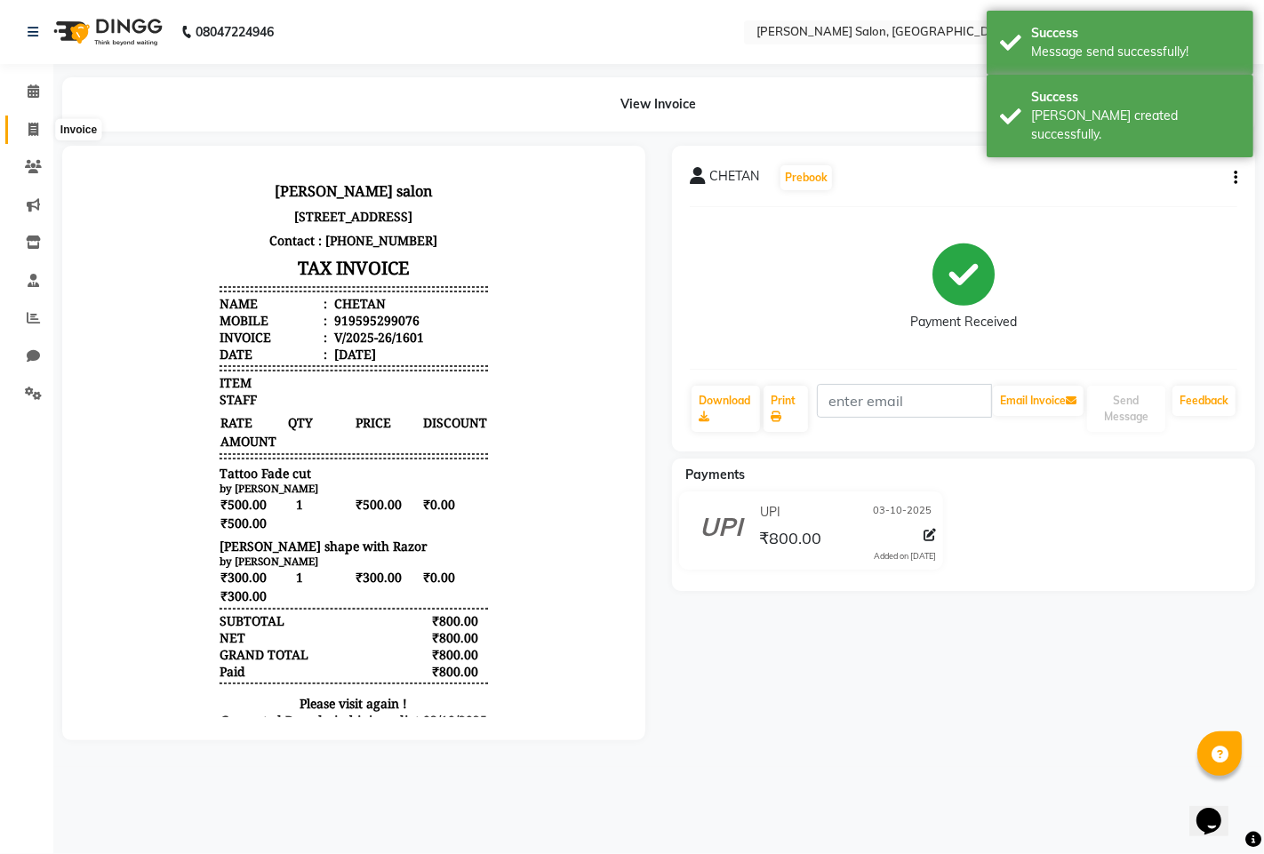
click at [34, 125] on icon at bounding box center [33, 129] width 10 height 13
select select "7331"
select select "service"
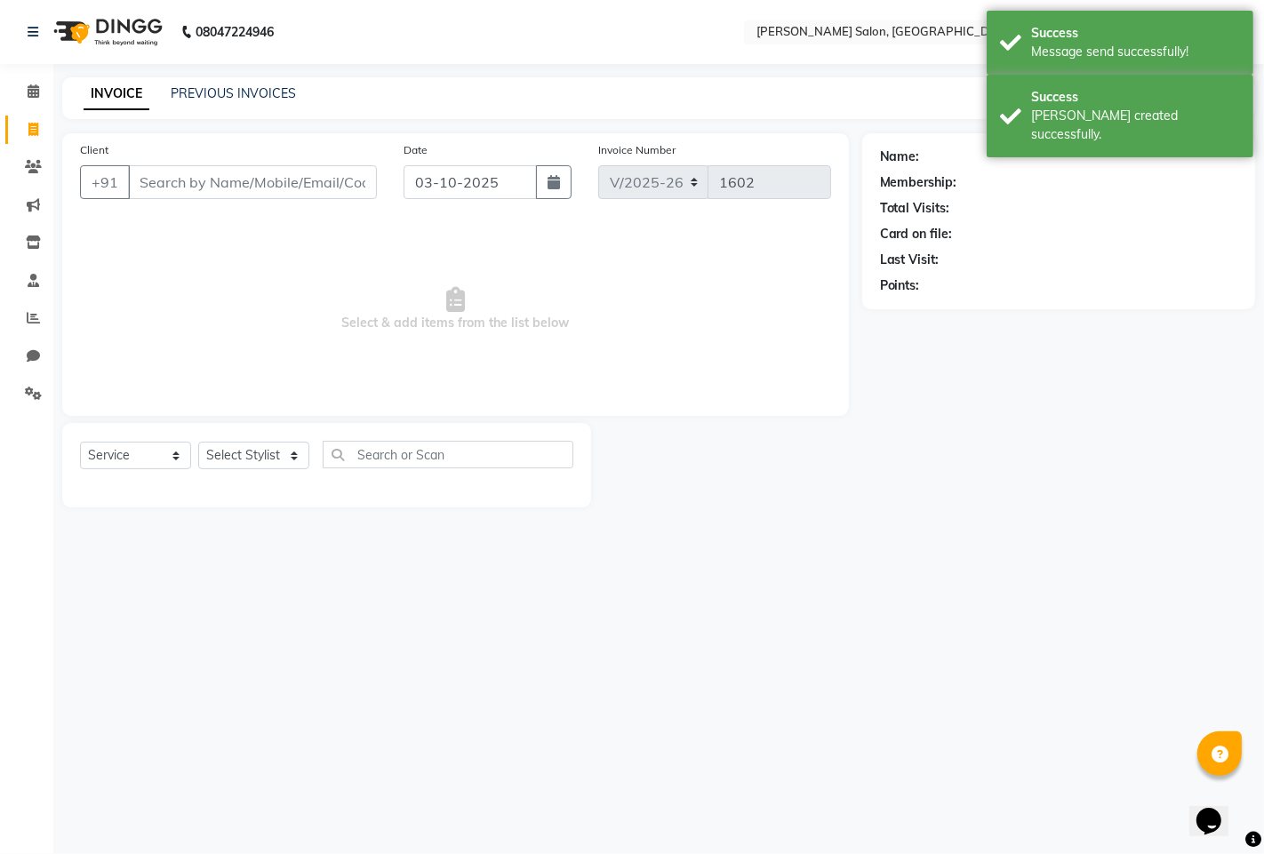
click at [219, 434] on div "Select Service Product Membership Package Voucher Prepaid Gift Card Select Styl…" at bounding box center [326, 465] width 529 height 84
click at [233, 437] on div "Select Service Product Membership Package Voucher Prepaid Gift Card Select Styl…" at bounding box center [326, 465] width 529 height 84
click at [259, 460] on select "Select Stylist admin hinjewadi [PERSON_NAME] krishna more [PERSON_NAME] rishi […" at bounding box center [256, 456] width 117 height 28
click at [198, 443] on select "Select Stylist admin hinjewadi [PERSON_NAME] krishna more [PERSON_NAME] rishi […" at bounding box center [256, 456] width 117 height 28
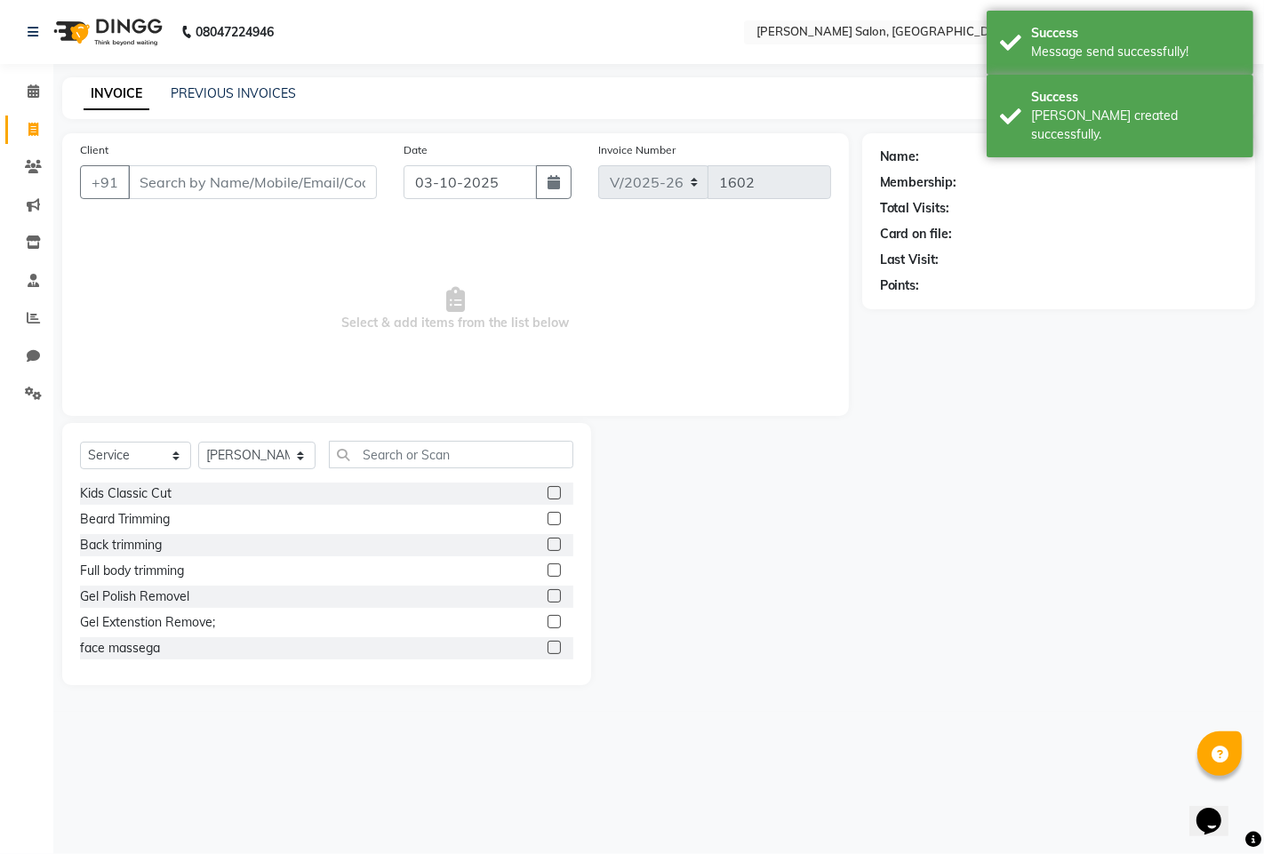
click at [270, 434] on div "Select Service Product Membership Package Voucher Prepaid Gift Card Select Styl…" at bounding box center [326, 554] width 529 height 262
drag, startPoint x: 288, startPoint y: 451, endPoint x: 282, endPoint y: 458, distance: 9.4
click at [288, 450] on select "Select Stylist admin hinjewadi [PERSON_NAME] krishna more [PERSON_NAME] rishi […" at bounding box center [256, 456] width 117 height 28
select select "90443"
click at [198, 443] on select "Select Stylist admin hinjewadi [PERSON_NAME] krishna more [PERSON_NAME] rishi […" at bounding box center [256, 456] width 117 height 28
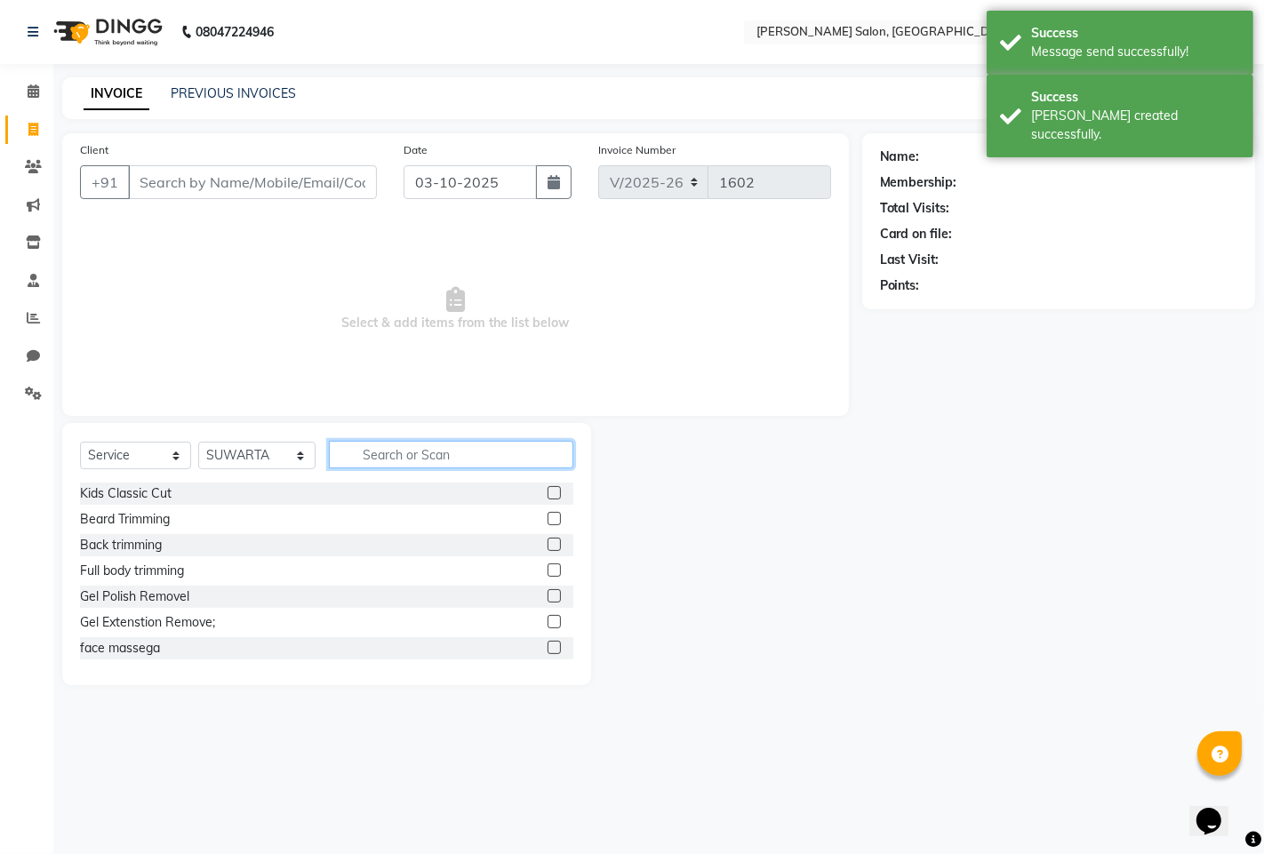
click at [409, 455] on input "text" at bounding box center [451, 455] width 244 height 28
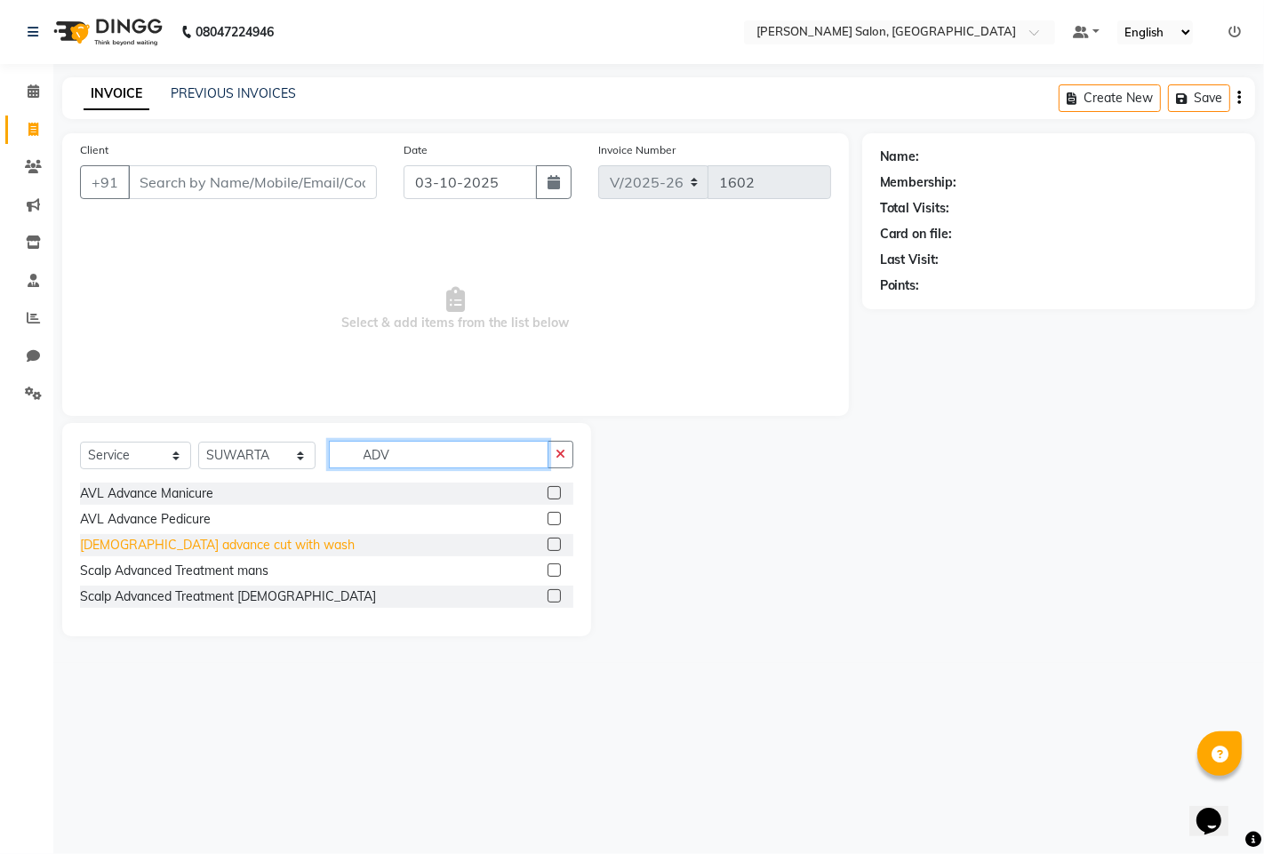
type input "ADV"
click at [118, 540] on div "[DEMOGRAPHIC_DATA] advance cut with wash" at bounding box center [217, 545] width 275 height 19
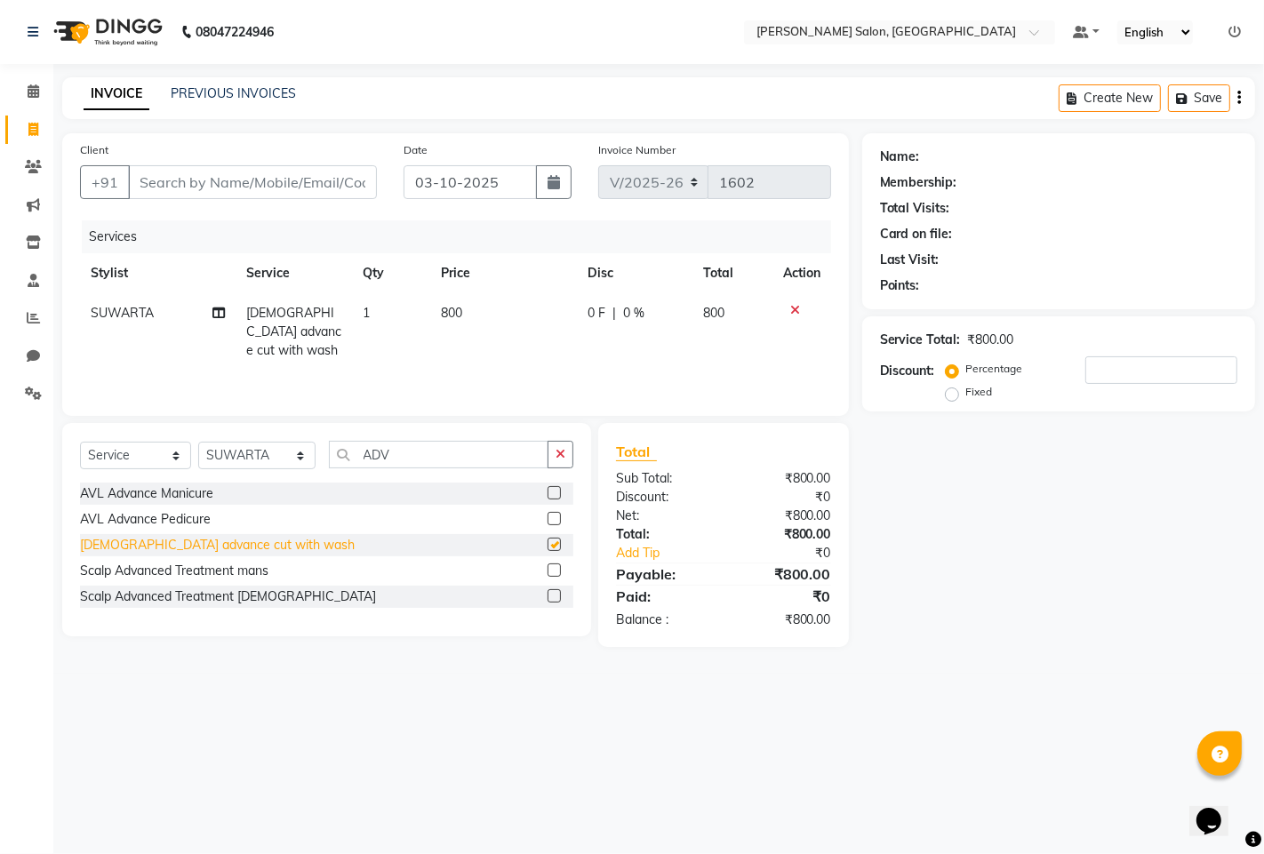
checkbox input "false"
click at [240, 451] on select "Select Stylist admin hinjewadi [PERSON_NAME] krishna more [PERSON_NAME] rishi […" at bounding box center [256, 456] width 117 height 28
select select "63569"
click at [198, 443] on select "Select Stylist admin hinjewadi [PERSON_NAME] krishna more [PERSON_NAME] rishi […" at bounding box center [256, 456] width 117 height 28
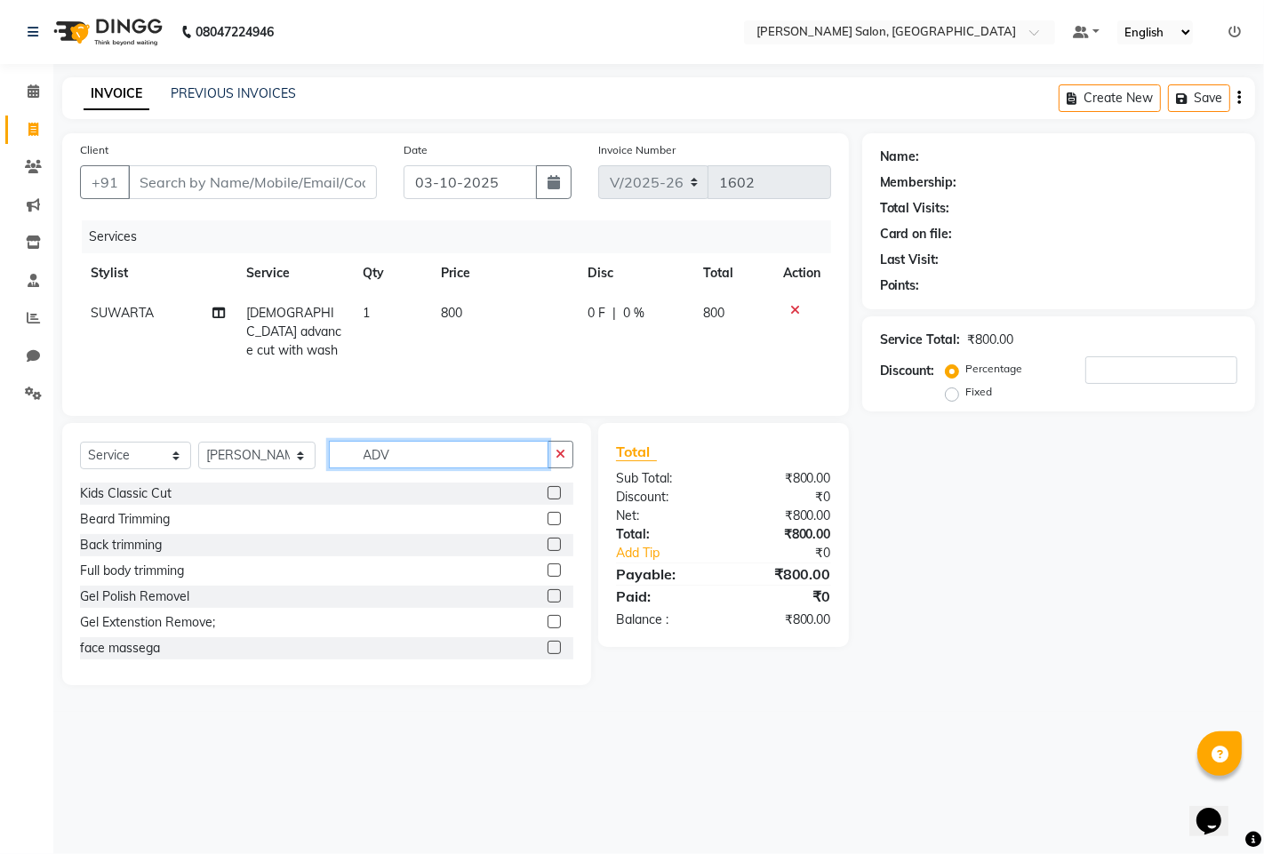
click at [425, 451] on input "ADV" at bounding box center [438, 455] width 219 height 28
type input "A"
click at [436, 458] on input "text" at bounding box center [451, 455] width 244 height 28
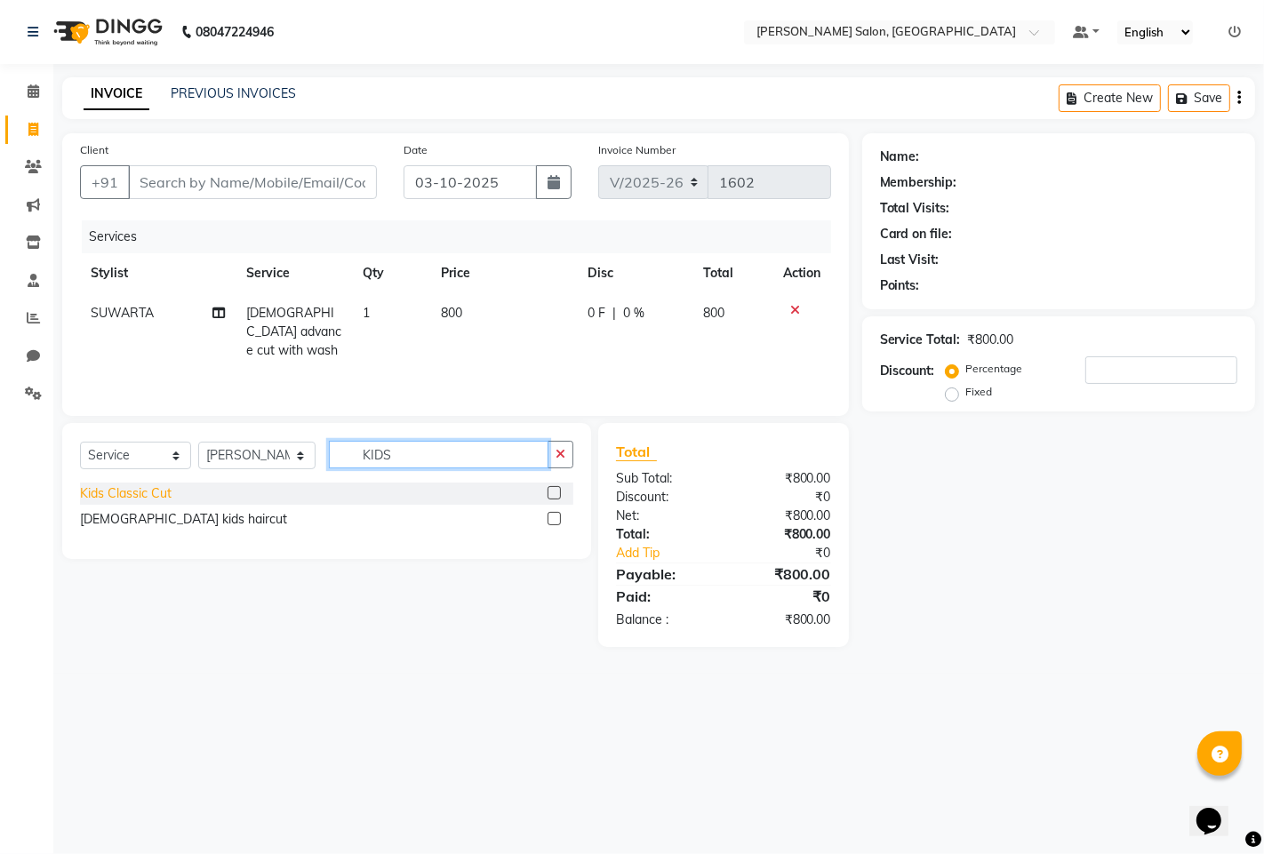
type input "KIDS"
drag, startPoint x: 166, startPoint y: 500, endPoint x: 149, endPoint y: 498, distance: 17.1
click at [165, 500] on div "Kids Classic Cut" at bounding box center [126, 493] width 92 height 19
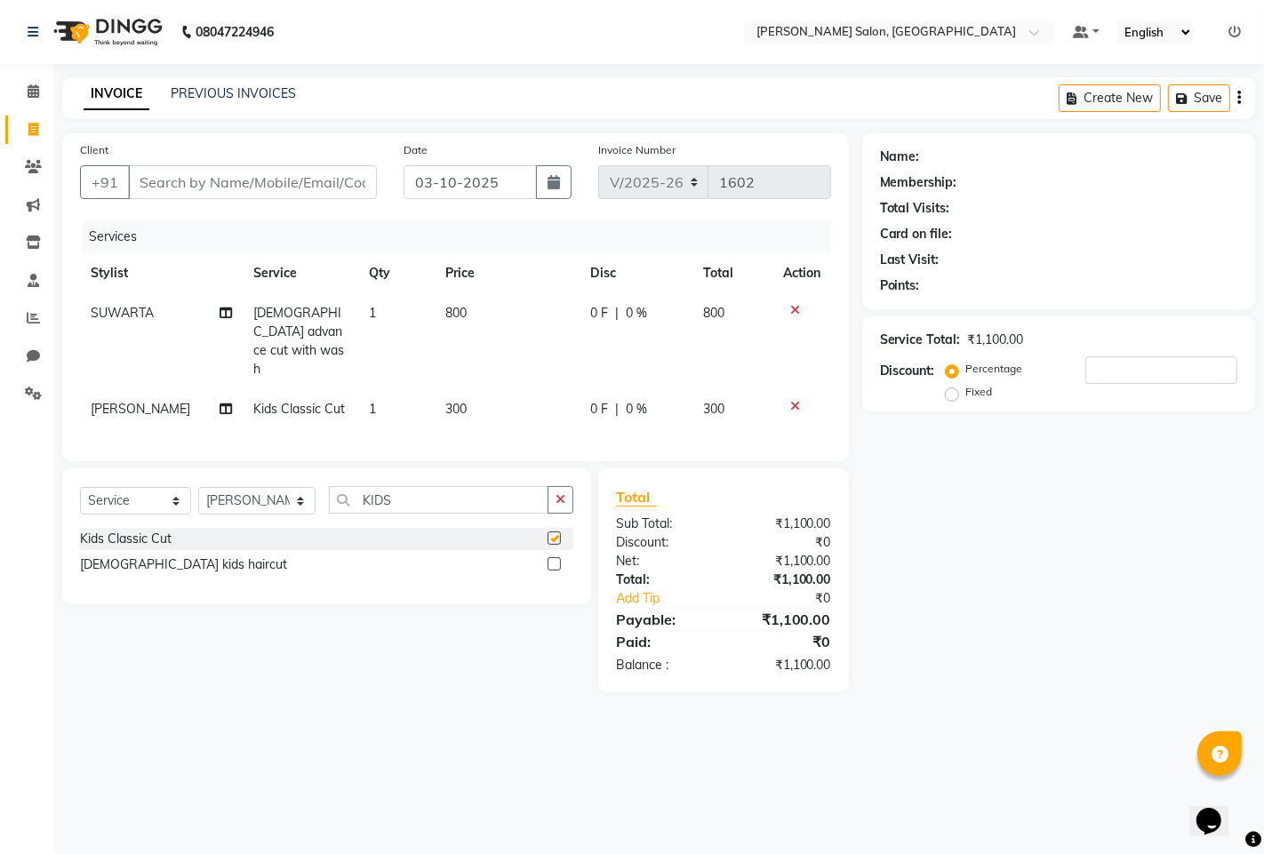
checkbox input "false"
click at [189, 189] on input "Client" at bounding box center [252, 182] width 249 height 34
type input "9"
type input "0"
type input "9619172758"
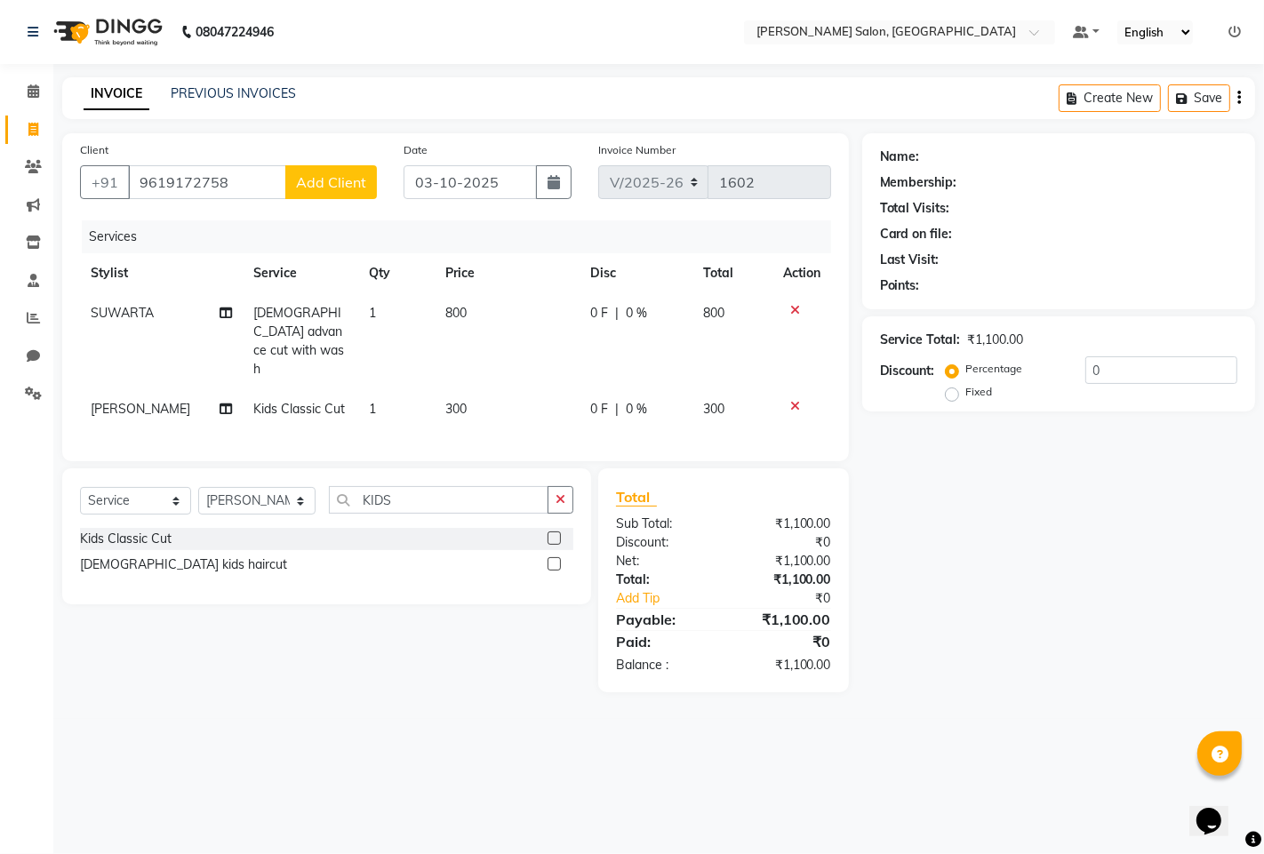
click at [332, 170] on button "Add Client" at bounding box center [331, 182] width 92 height 34
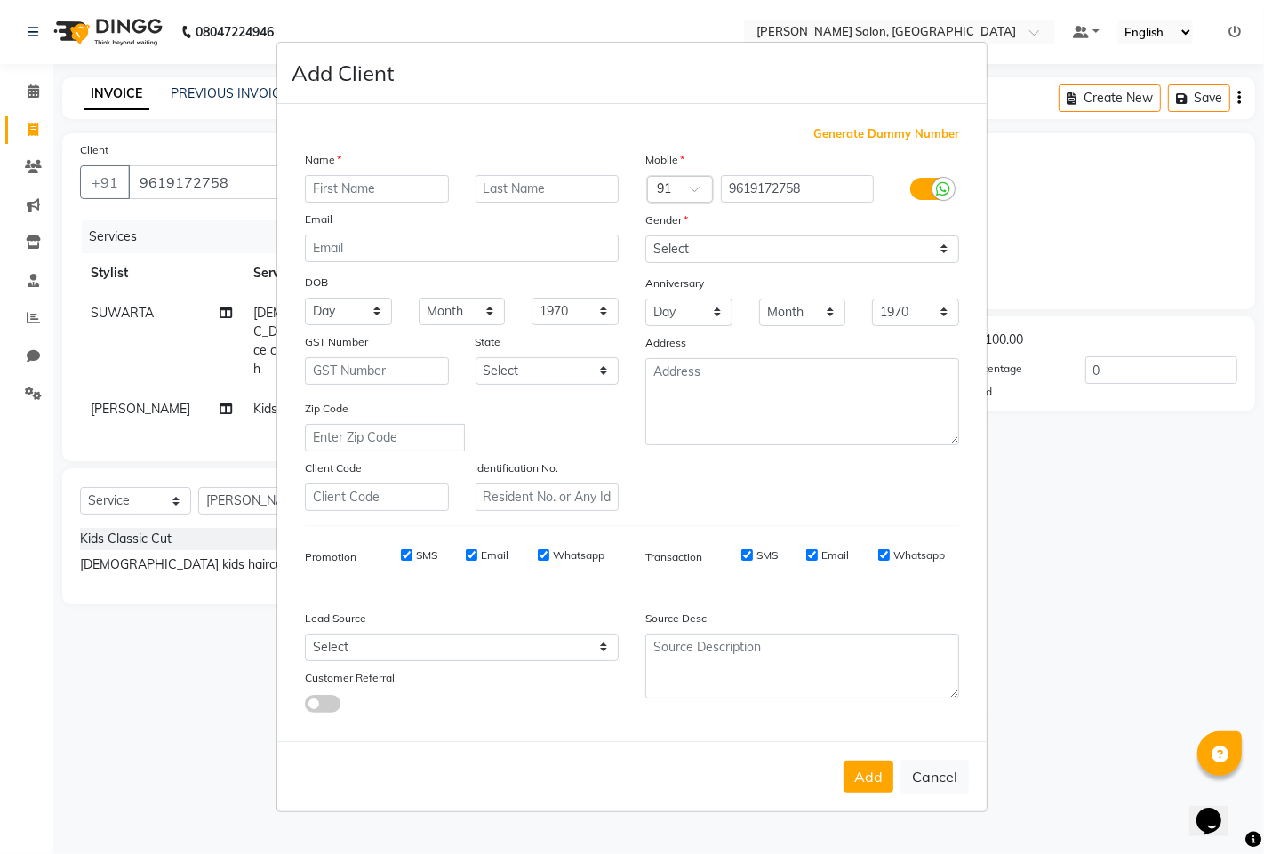
drag, startPoint x: 333, startPoint y: 172, endPoint x: 333, endPoint y: 182, distance: 10.7
click at [333, 182] on div "Name Email DOB Day 01 02 03 04 05 06 07 08 09 10 11 12 13 14 15 16 17 18 19 20 …" at bounding box center [461, 330] width 340 height 361
click at [398, 184] on input "text" at bounding box center [377, 189] width 144 height 28
type input "MUKTI"
click at [721, 243] on select "Select [DEMOGRAPHIC_DATA] [DEMOGRAPHIC_DATA] Other Prefer Not To Say" at bounding box center [802, 249] width 314 height 28
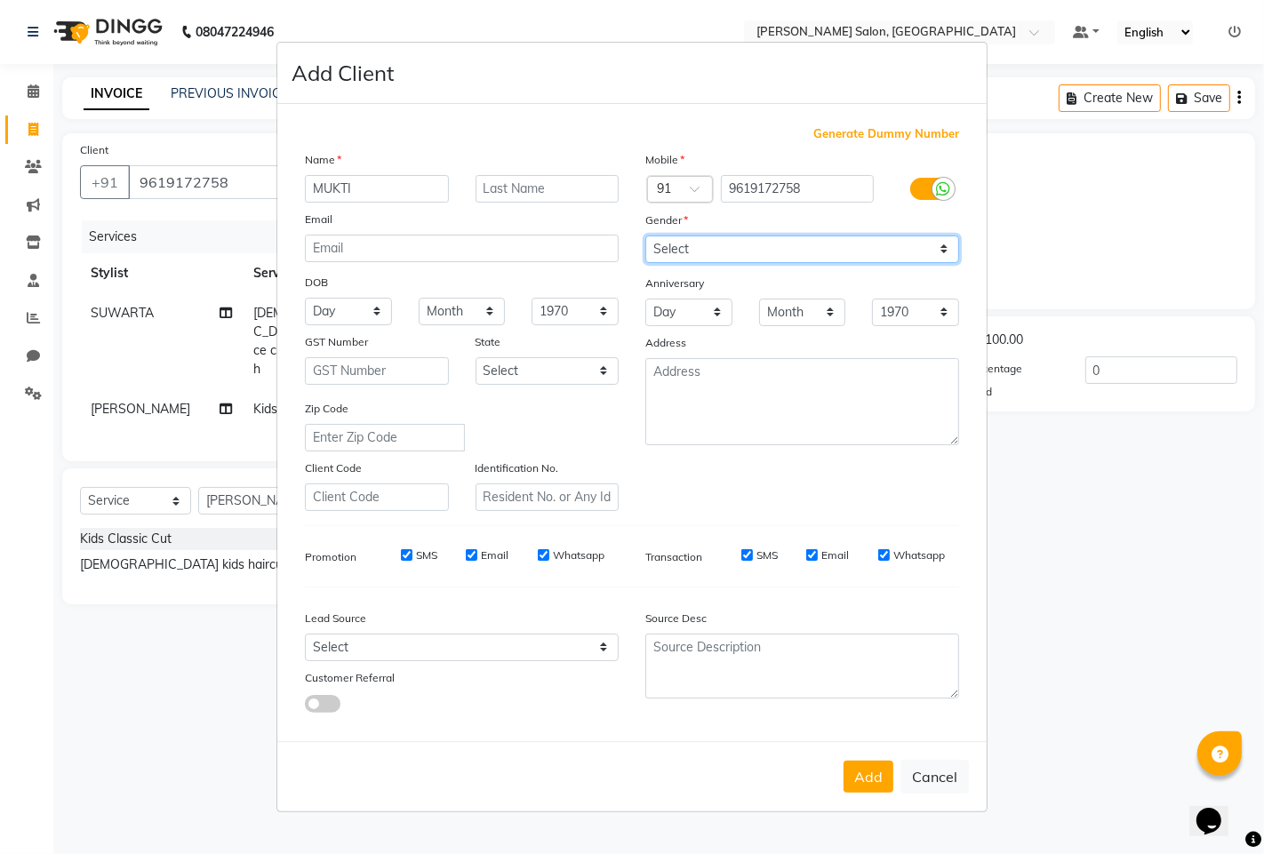
select select "[DEMOGRAPHIC_DATA]"
click at [645, 235] on select "Select [DEMOGRAPHIC_DATA] [DEMOGRAPHIC_DATA] Other Prefer Not To Say" at bounding box center [802, 249] width 314 height 28
click at [873, 787] on button "Add" at bounding box center [868, 777] width 50 height 32
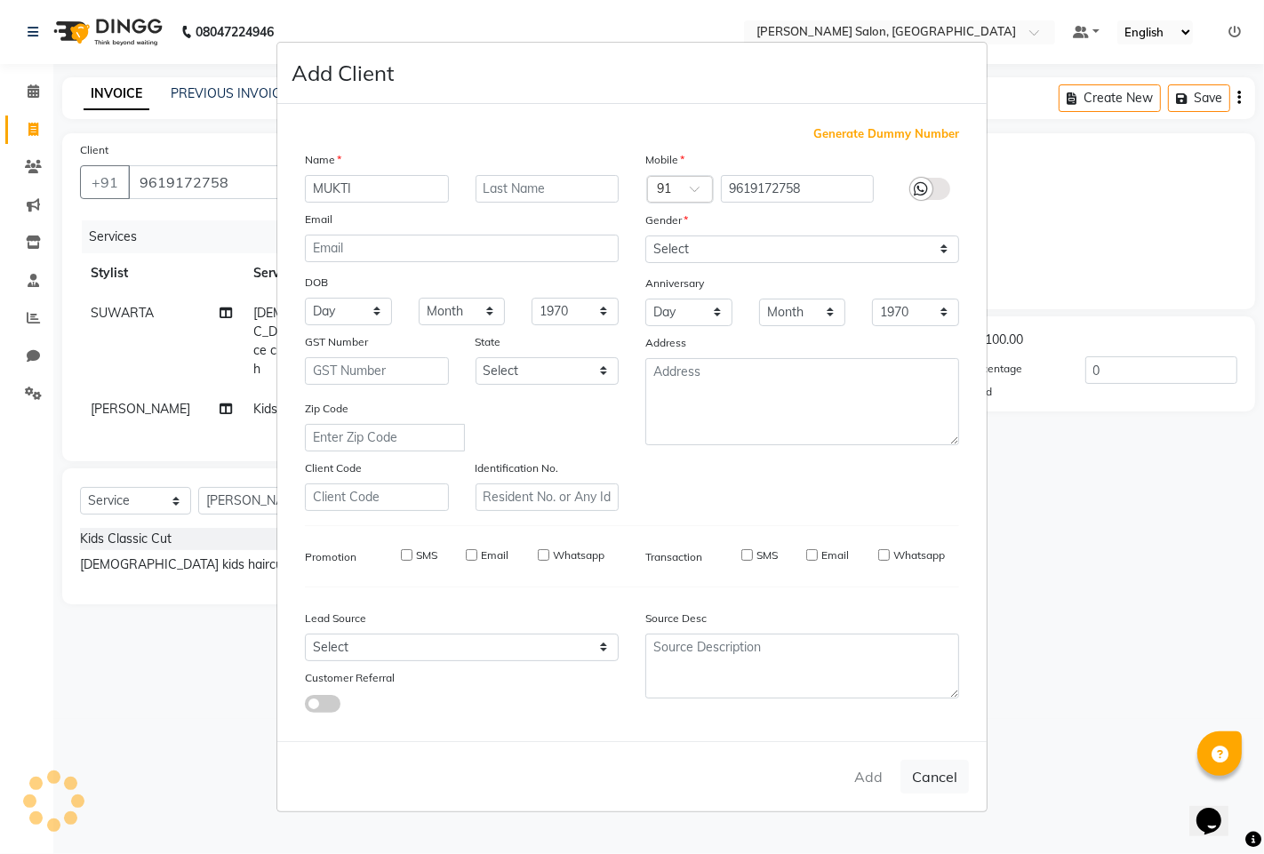
select select
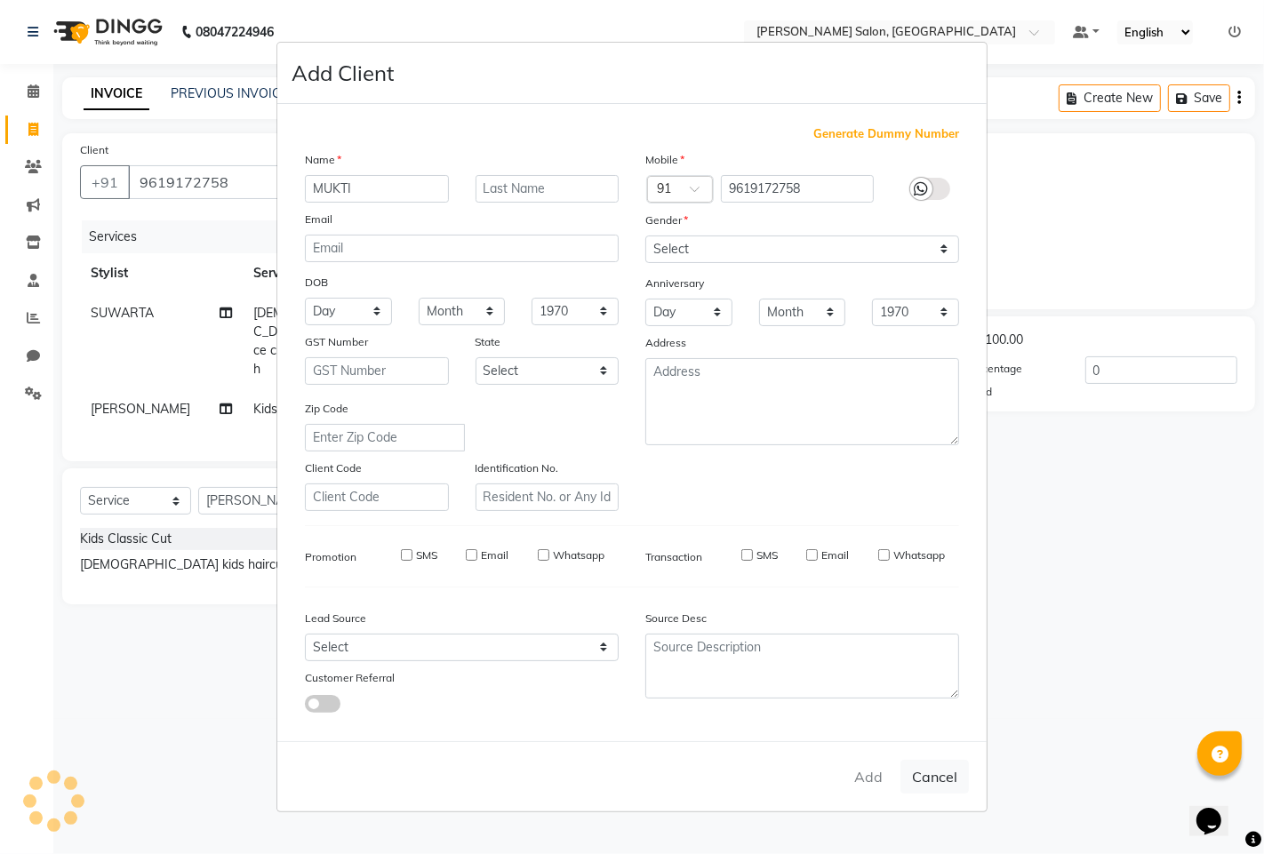
select select
checkbox input "false"
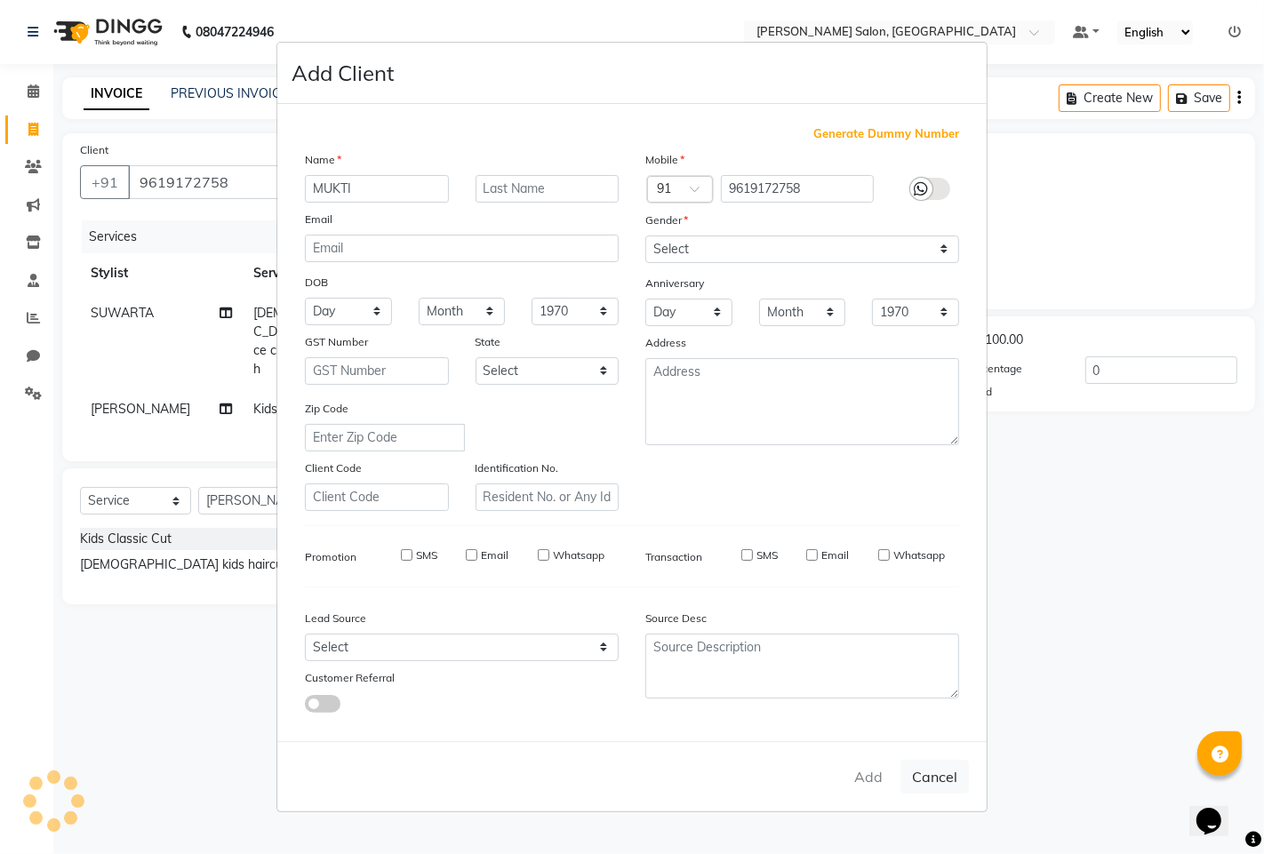
checkbox input "false"
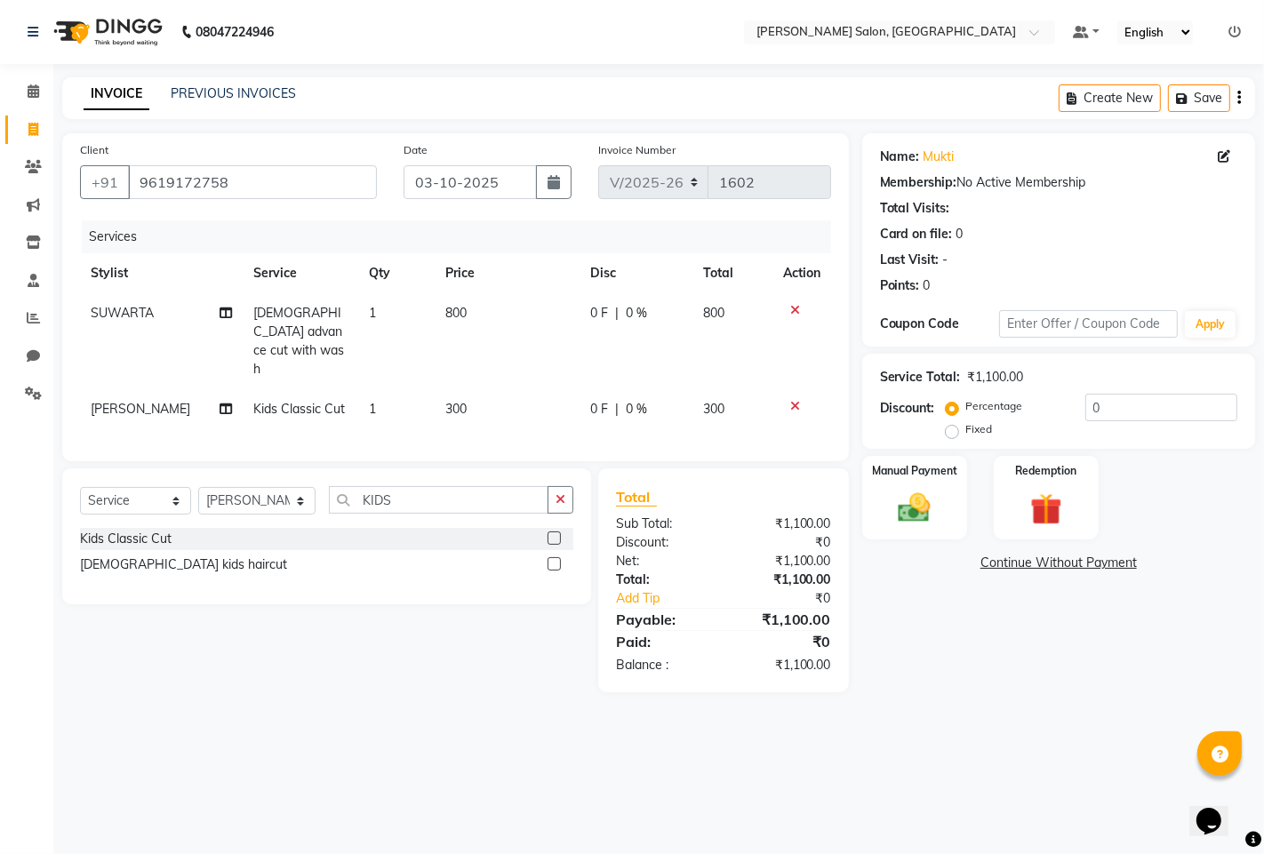
click at [626, 313] on span "0 %" at bounding box center [636, 313] width 21 height 19
select select "90443"
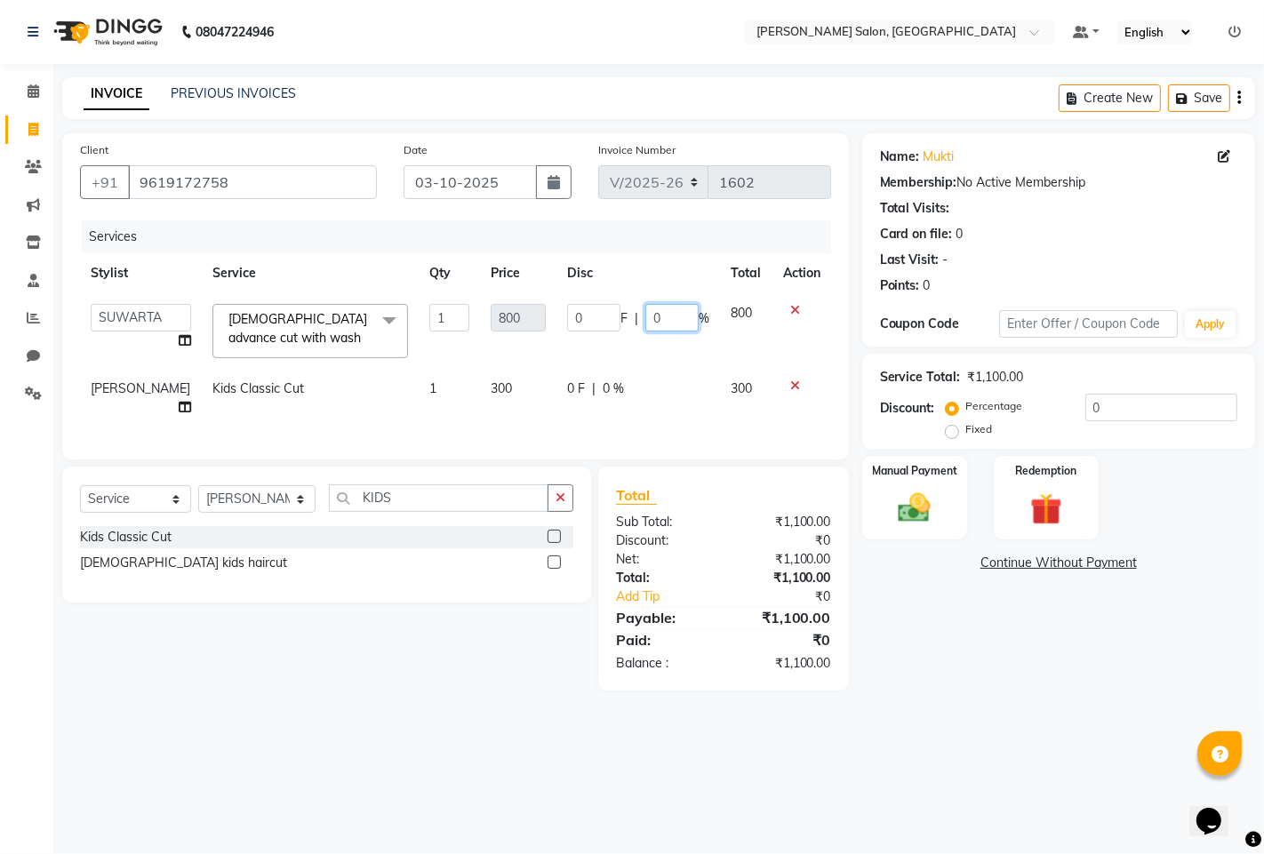
click at [666, 324] on input "0" at bounding box center [671, 318] width 53 height 28
type input "10"
click at [985, 667] on div "Name: Mukti Membership: No Active Membership Total Visits: Card on file: 0 Last…" at bounding box center [1065, 411] width 406 height 557
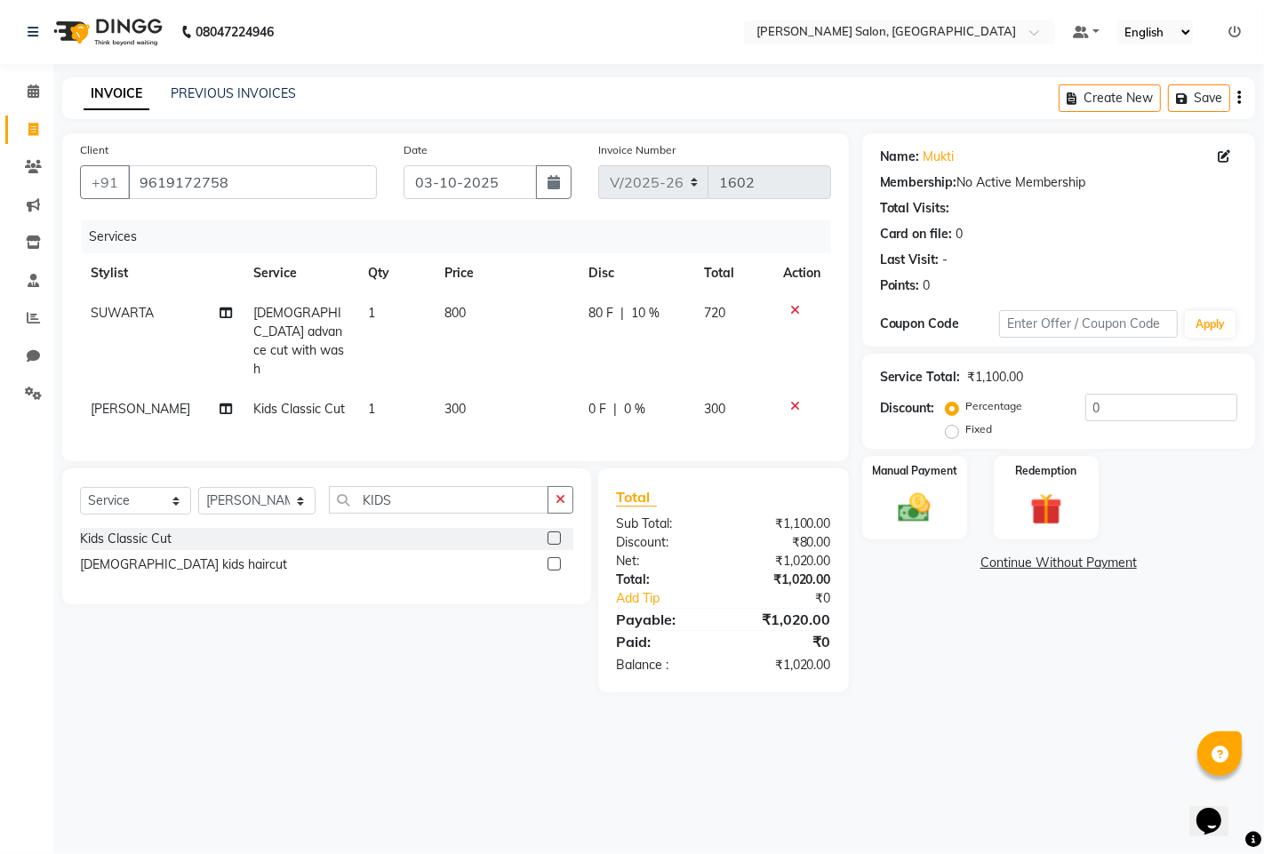
click at [795, 400] on icon at bounding box center [795, 406] width 10 height 12
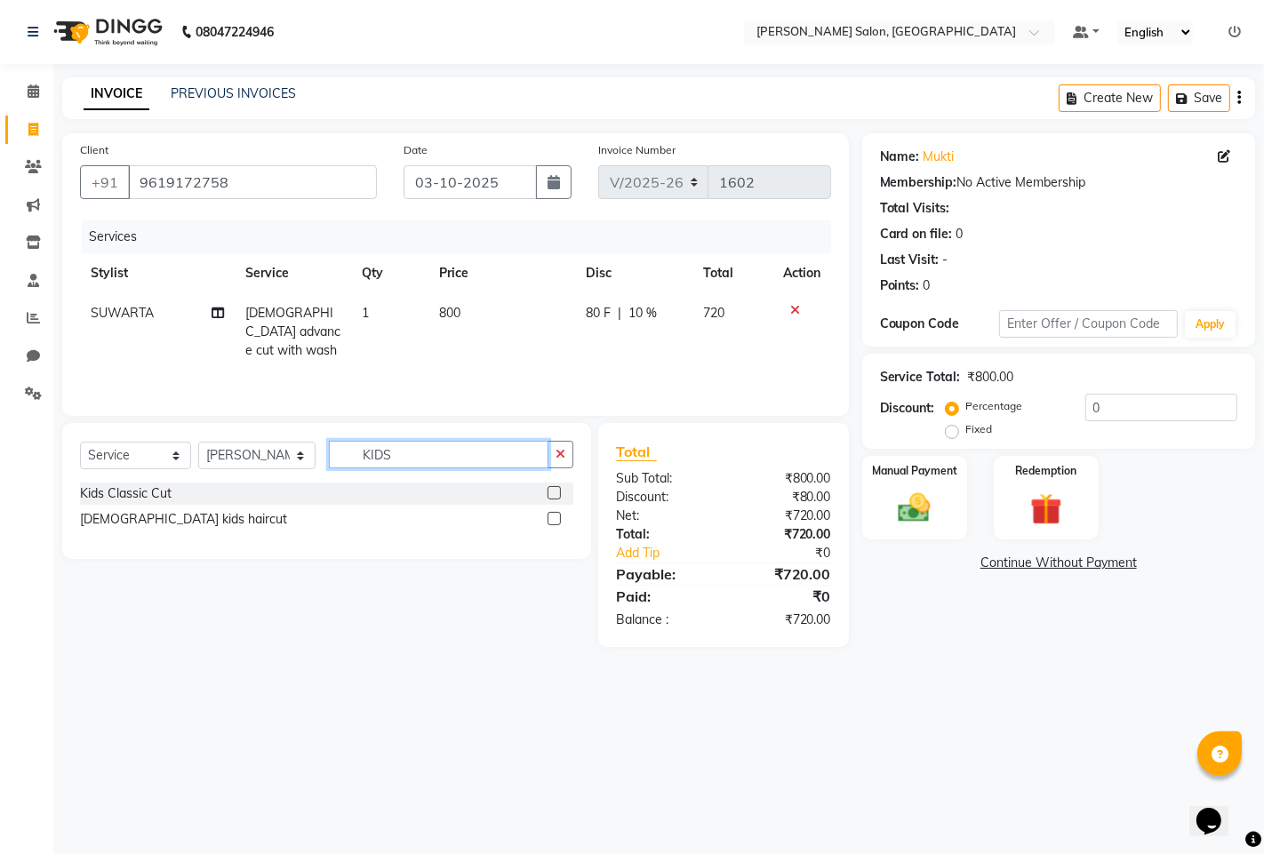
click at [435, 453] on input "KIDS" at bounding box center [438, 455] width 219 height 28
type input "K"
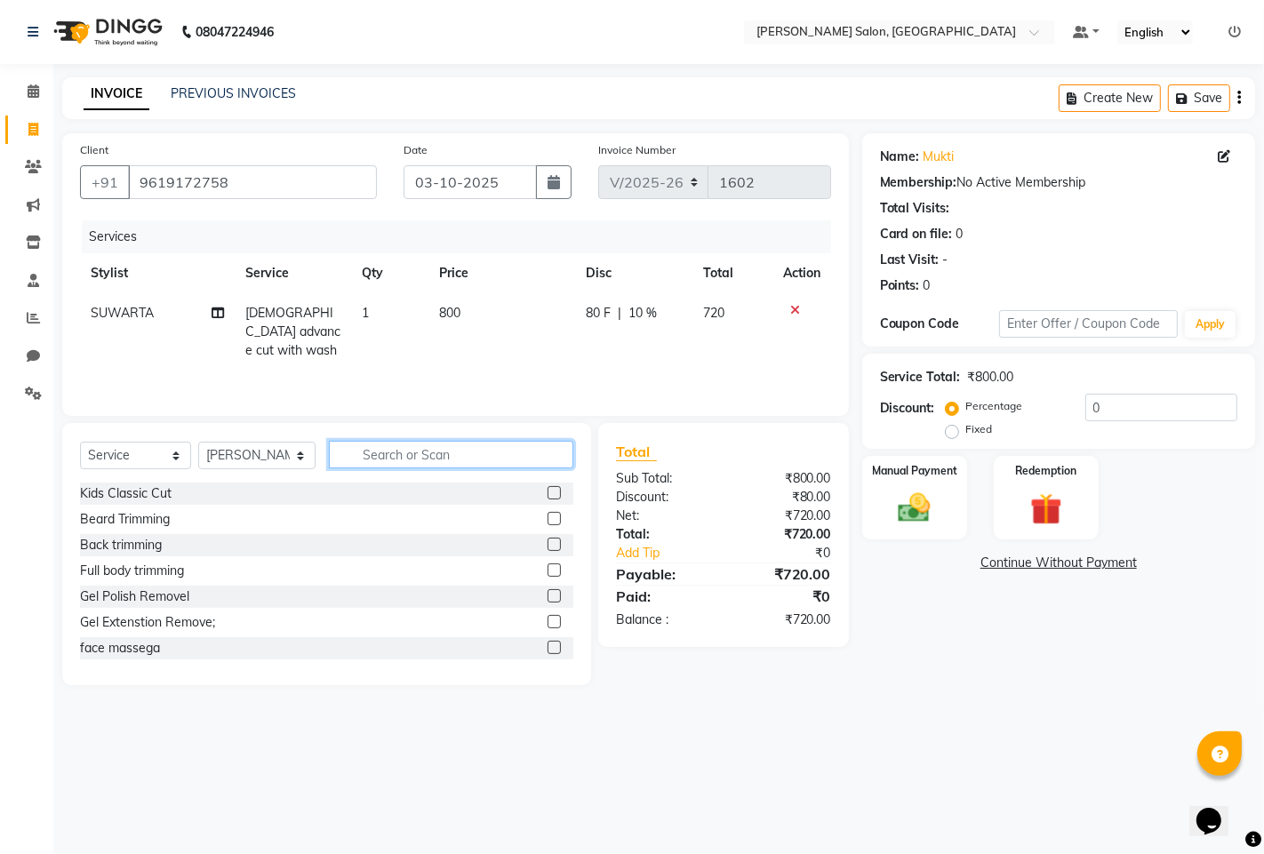
click at [427, 456] on input "text" at bounding box center [451, 455] width 244 height 28
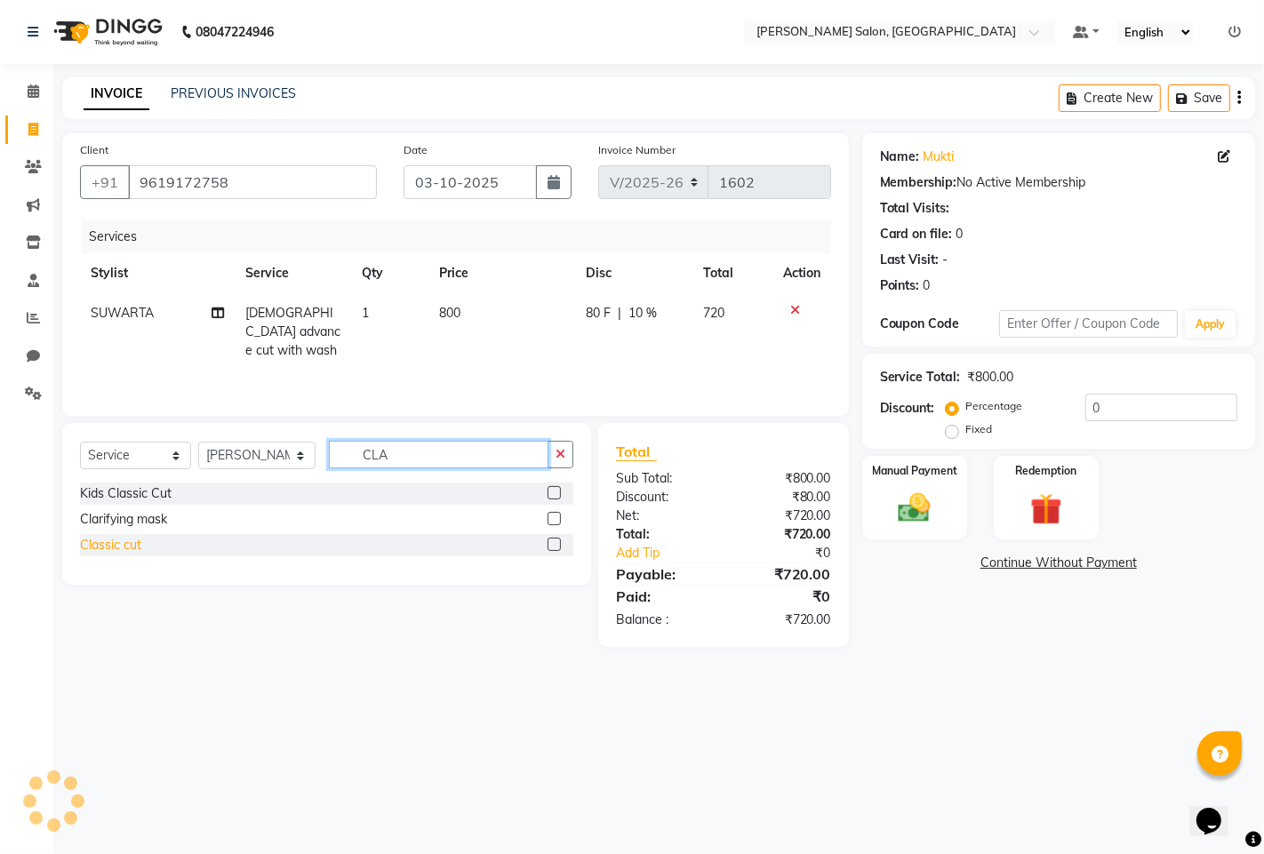
type input "CLA"
click at [89, 548] on div "Classic cut" at bounding box center [110, 545] width 61 height 19
checkbox input "false"
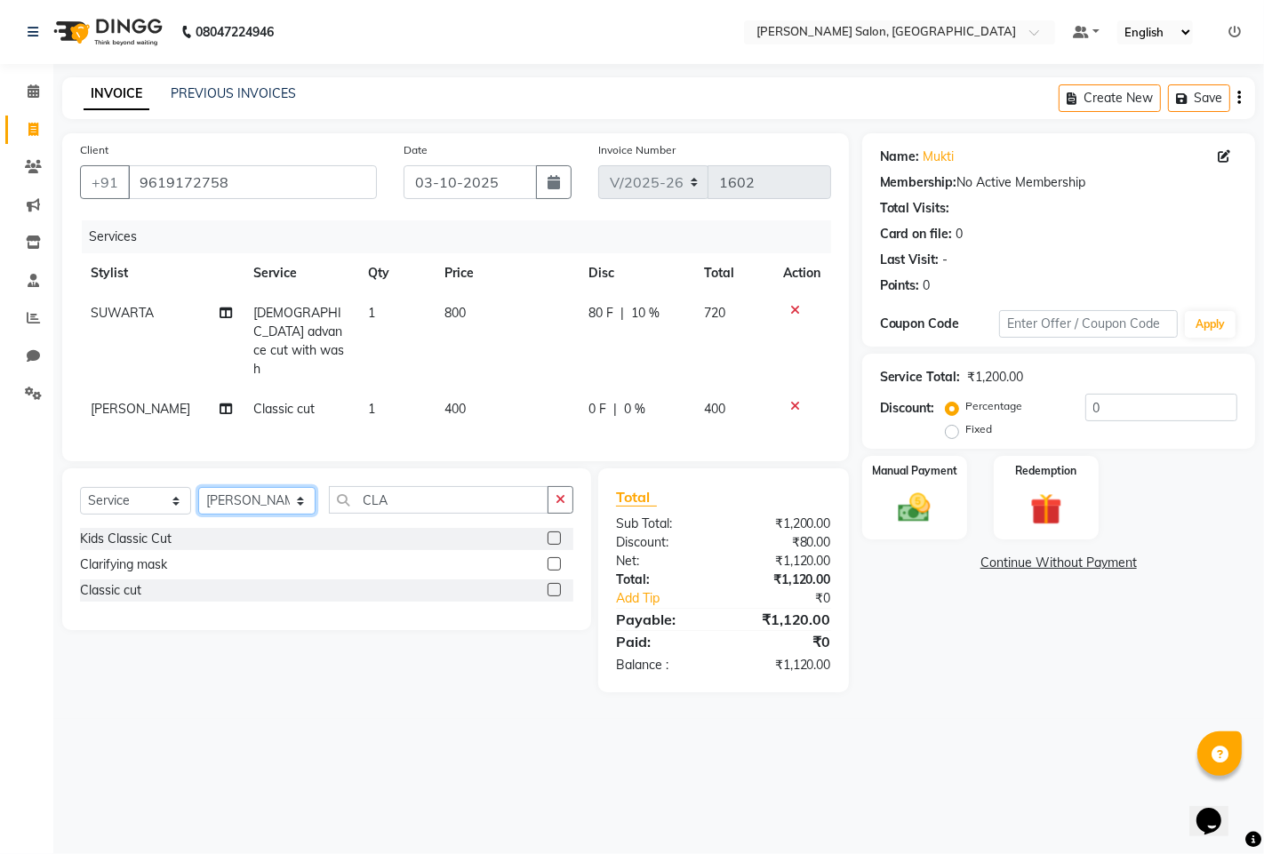
click at [291, 487] on select "Select Stylist admin hinjewadi [PERSON_NAME] krishna more [PERSON_NAME] rishi […" at bounding box center [256, 501] width 117 height 28
select select "90443"
click at [198, 487] on select "Select Stylist admin hinjewadi [PERSON_NAME] krishna more [PERSON_NAME] rishi […" at bounding box center [256, 501] width 117 height 28
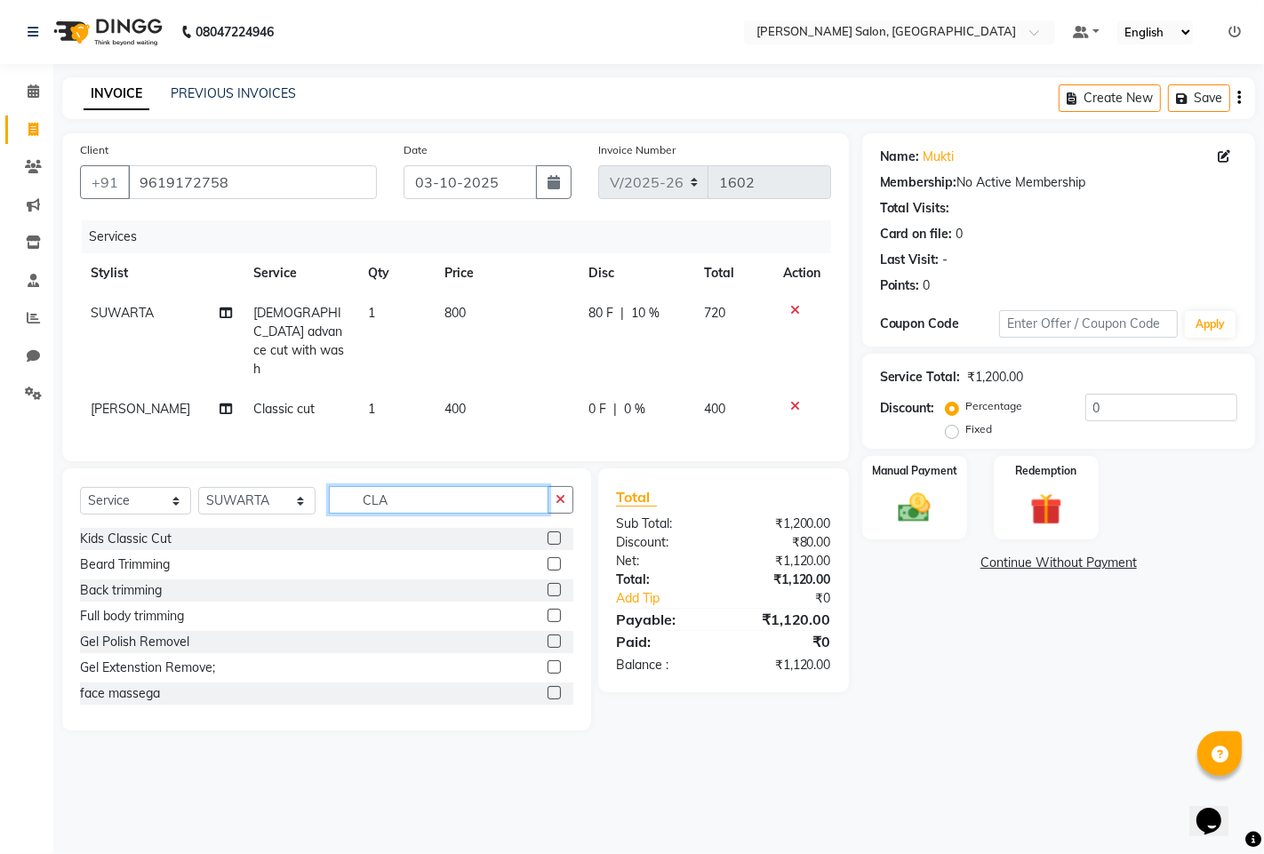
click at [418, 486] on input "CLA" at bounding box center [438, 500] width 219 height 28
type input "C"
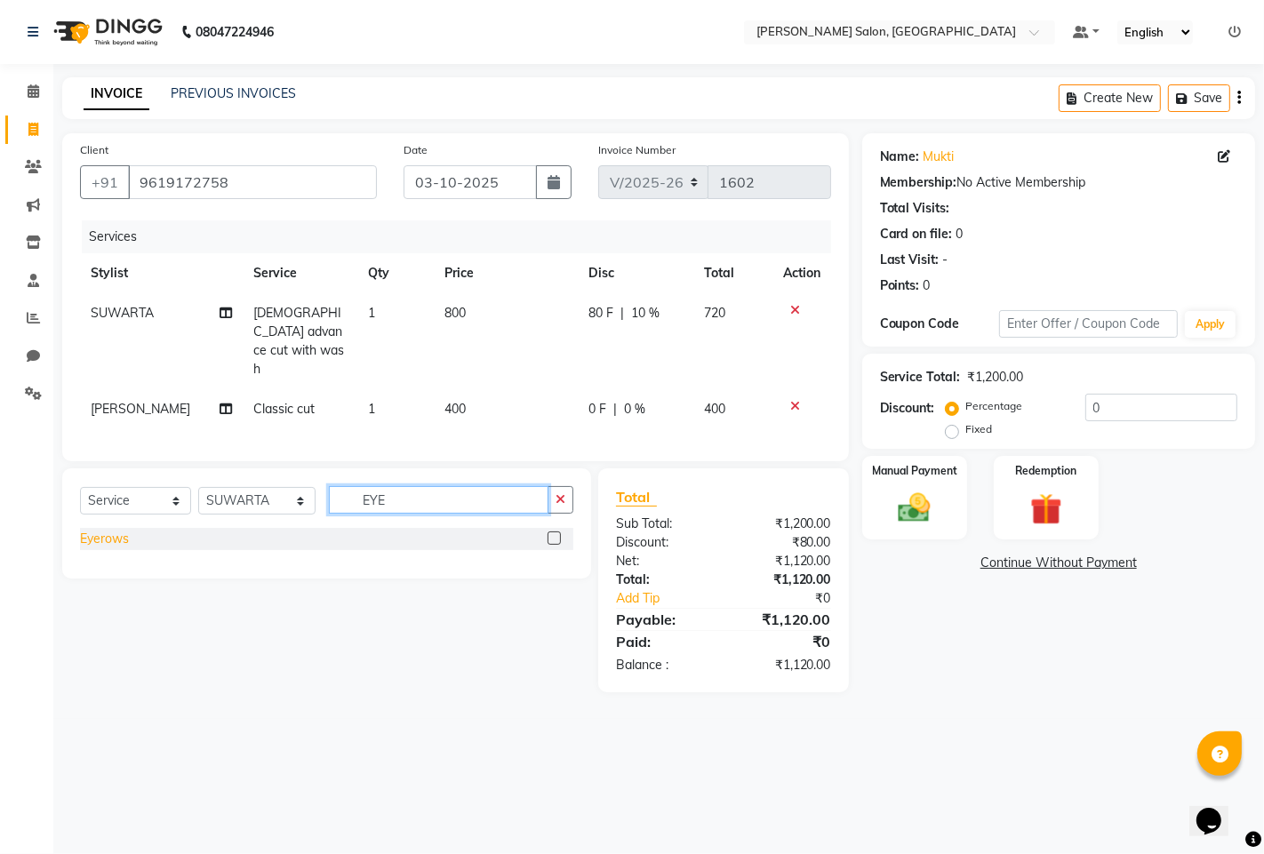
type input "EYE"
click at [93, 530] on div "Eyerows" at bounding box center [104, 539] width 49 height 19
checkbox input "false"
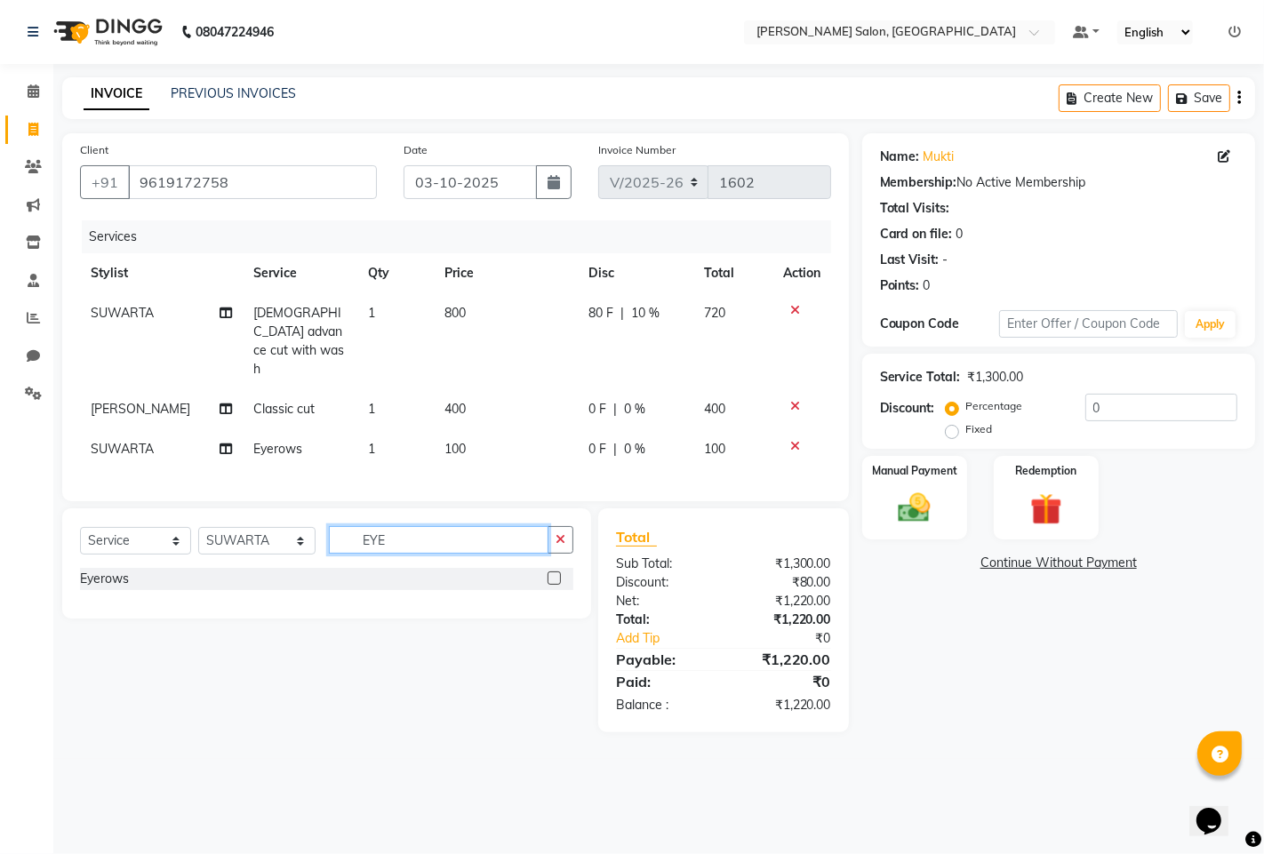
click at [481, 526] on input "EYE" at bounding box center [438, 540] width 219 height 28
type input "E"
type input "UPP"
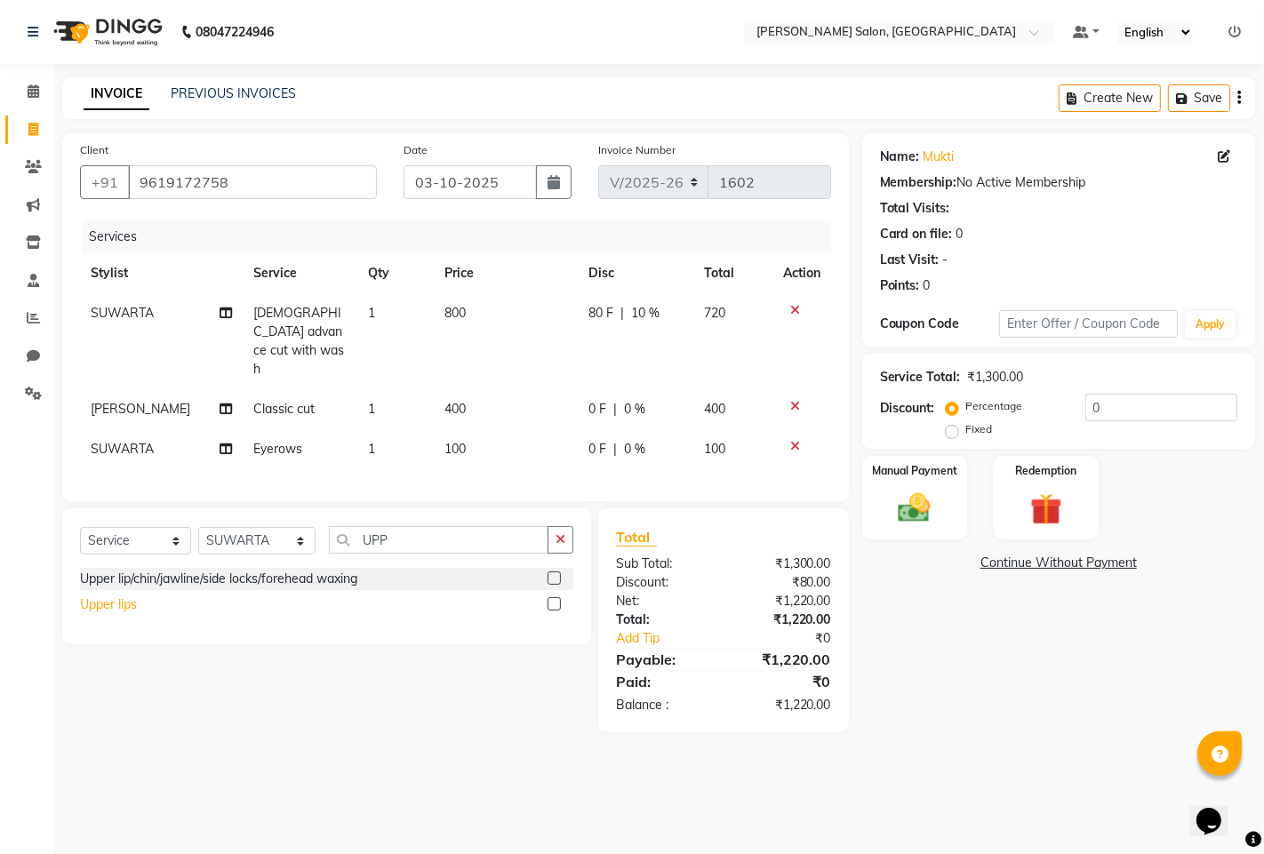
click at [92, 595] on div "Upper lips" at bounding box center [108, 604] width 57 height 19
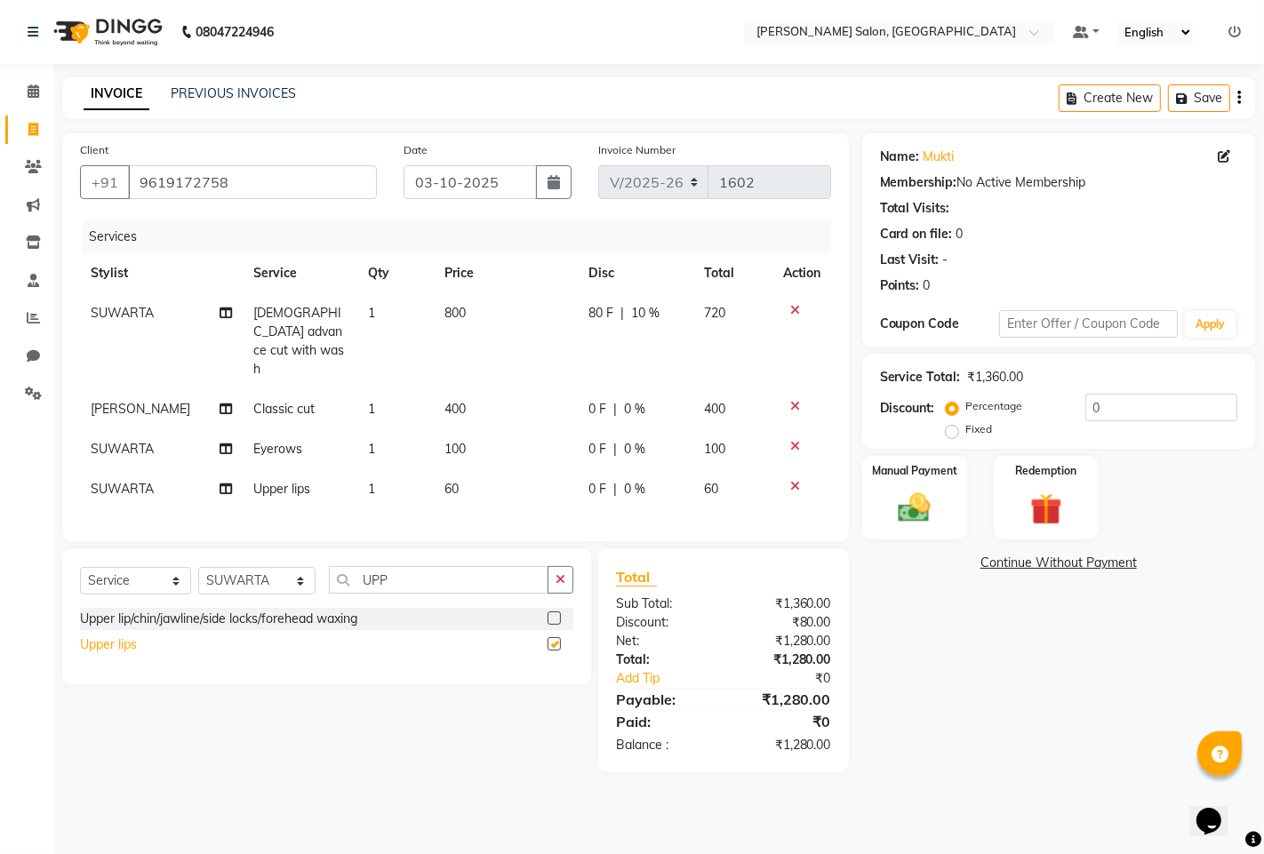
checkbox input "false"
click at [626, 400] on span "0 %" at bounding box center [634, 409] width 21 height 19
select select "63569"
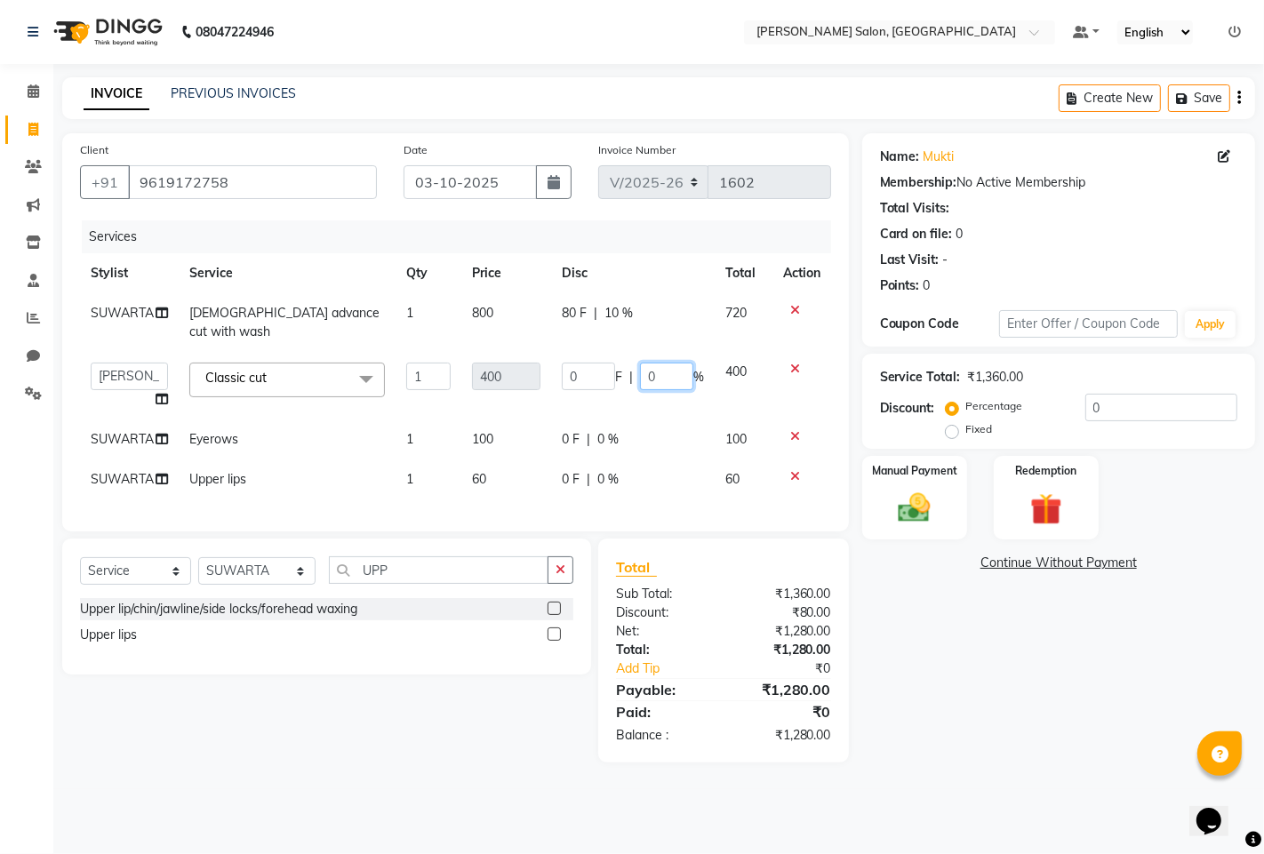
click at [676, 363] on input "0" at bounding box center [666, 377] width 53 height 28
type input "5"
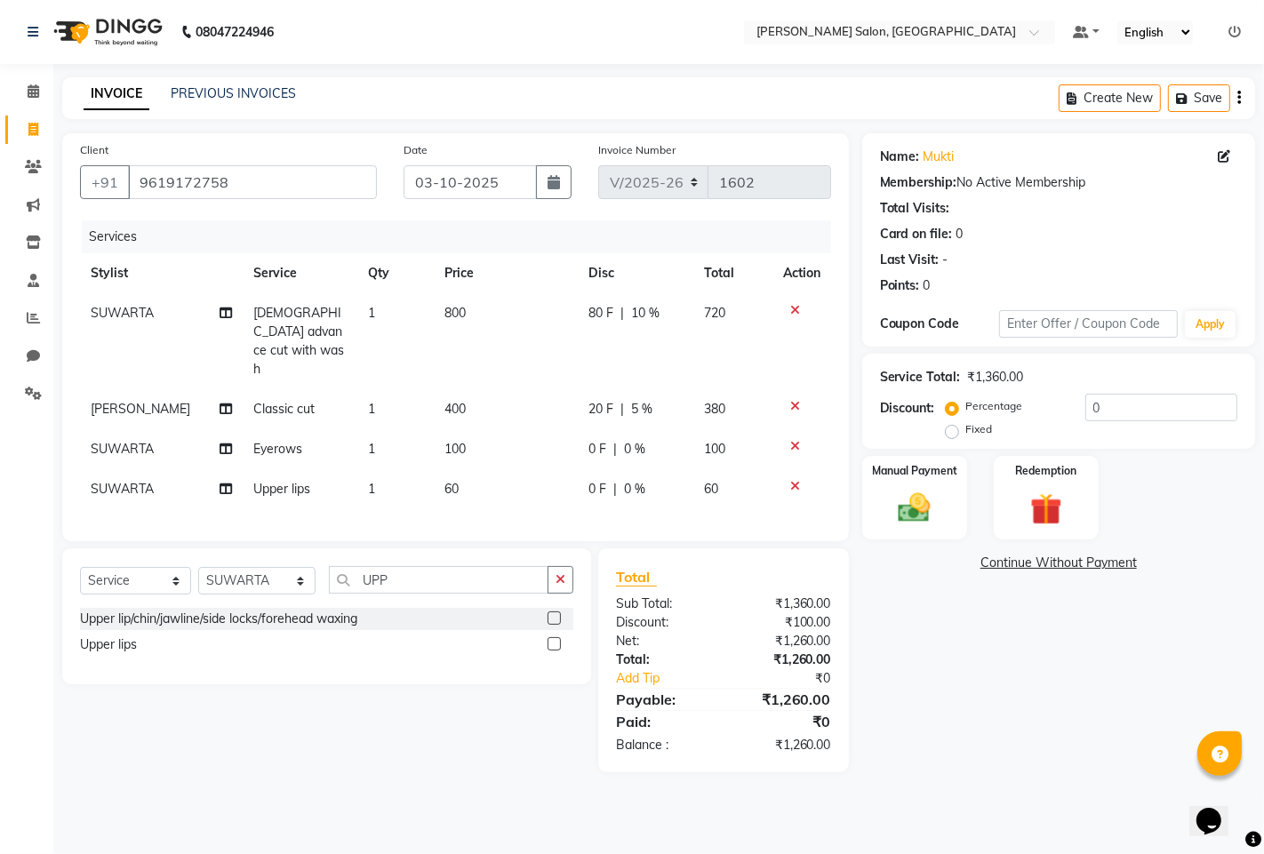
click at [947, 616] on div "Name: Mukti Membership: No Active Membership Total Visits: Card on file: 0 Last…" at bounding box center [1065, 452] width 406 height 639
click at [634, 400] on span "5 %" at bounding box center [641, 409] width 21 height 19
select select "63569"
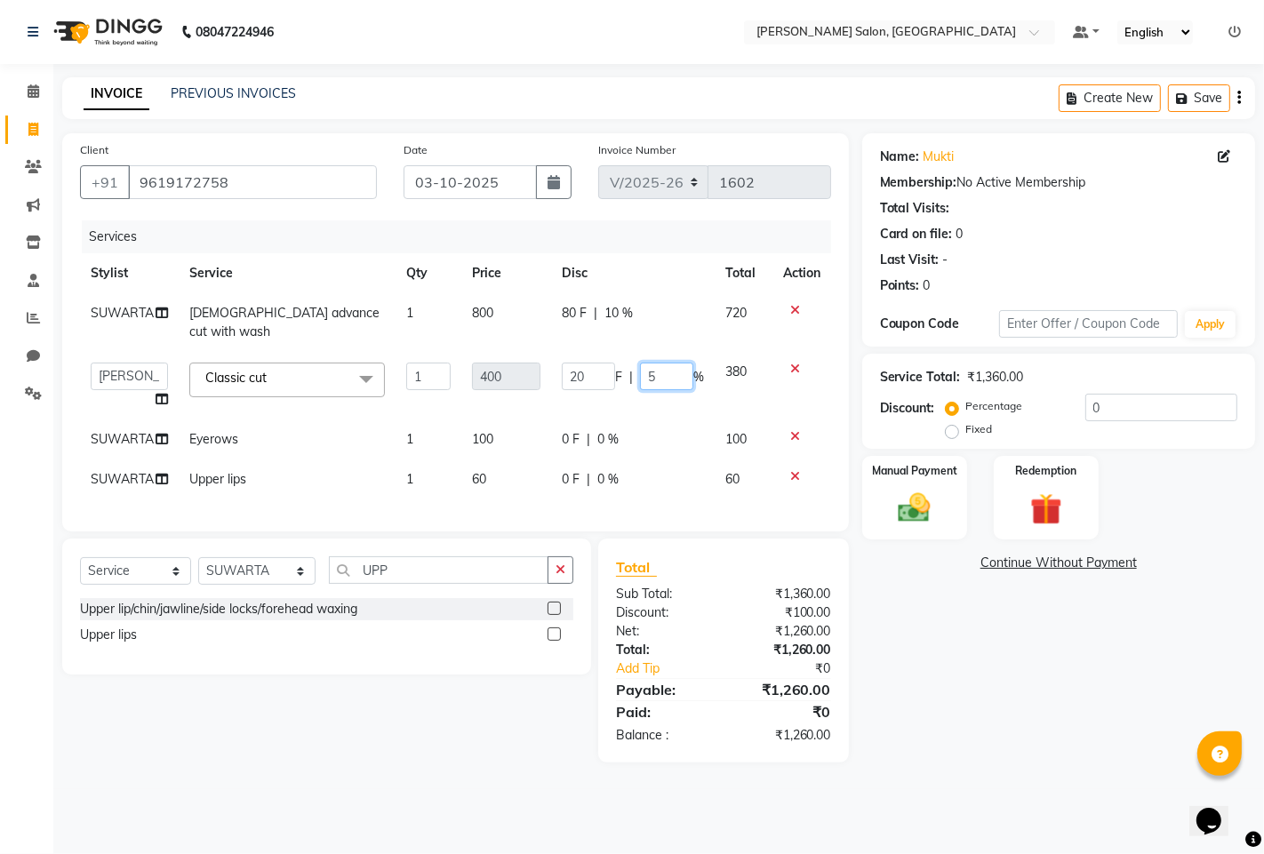
click at [666, 363] on input "5" at bounding box center [666, 377] width 53 height 28
type input "10"
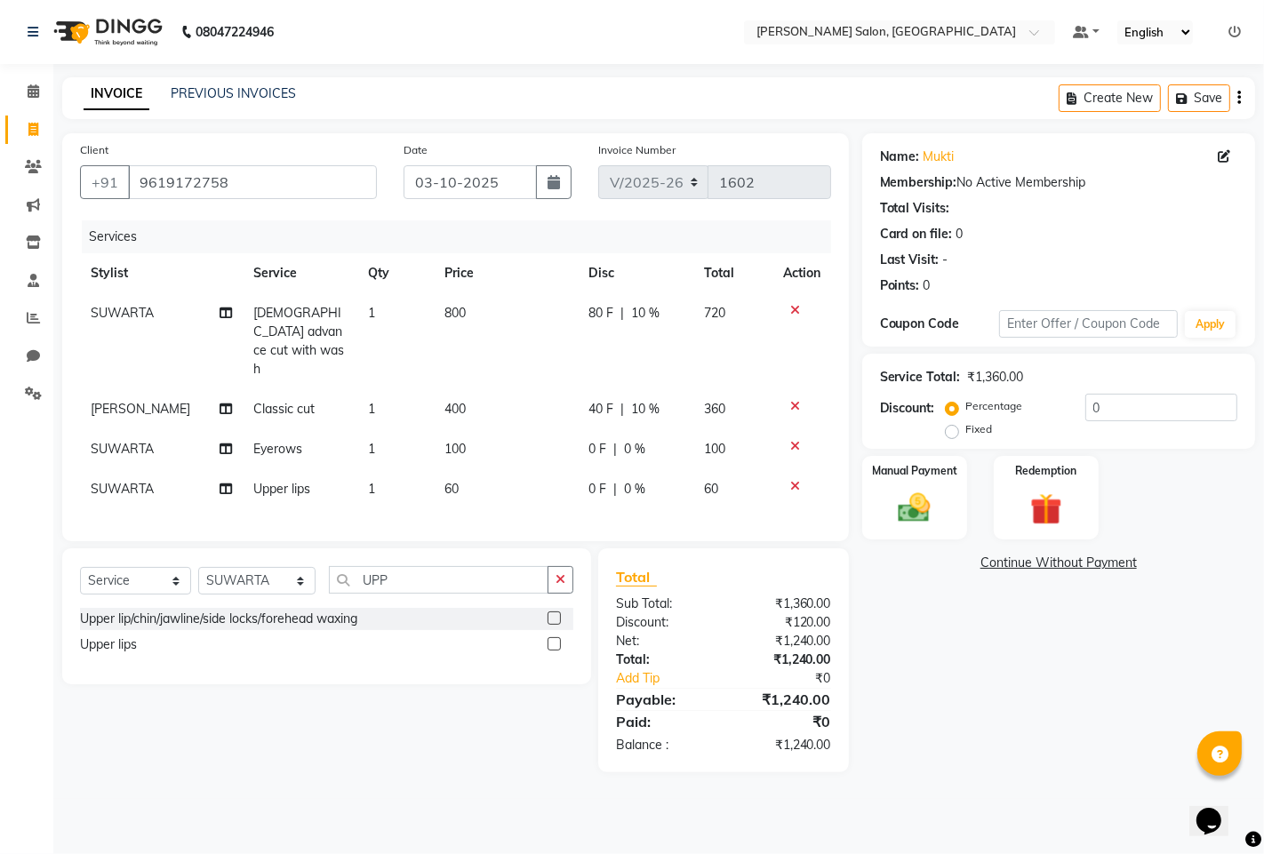
drag, startPoint x: 985, startPoint y: 661, endPoint x: 972, endPoint y: 661, distance: 12.4
click at [981, 661] on div "Name: Mukti Membership: No Active Membership Total Visits: Card on file: 0 Last…" at bounding box center [1065, 452] width 406 height 639
click at [887, 468] on label "Manual Payment" at bounding box center [914, 469] width 89 height 17
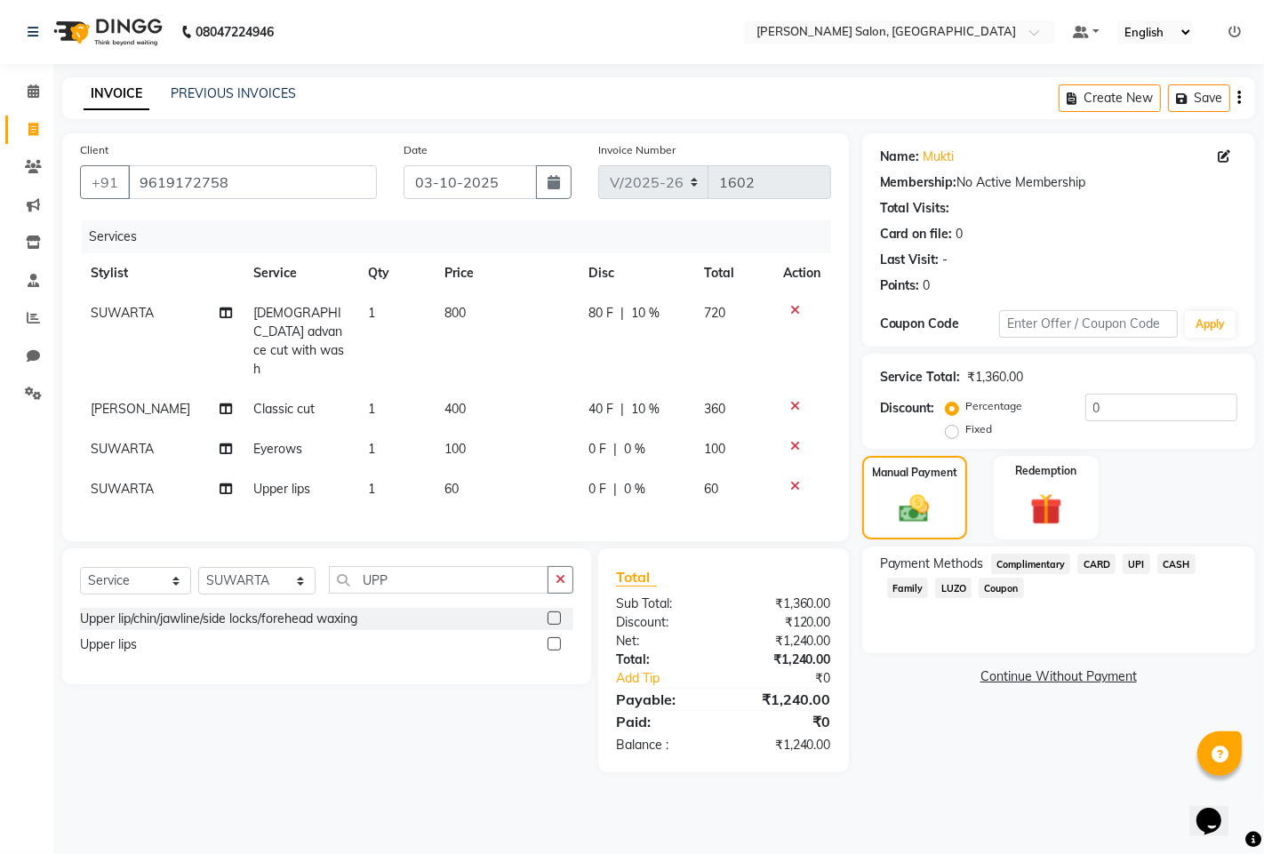
click at [1131, 562] on span "UPI" at bounding box center [1136, 564] width 28 height 20
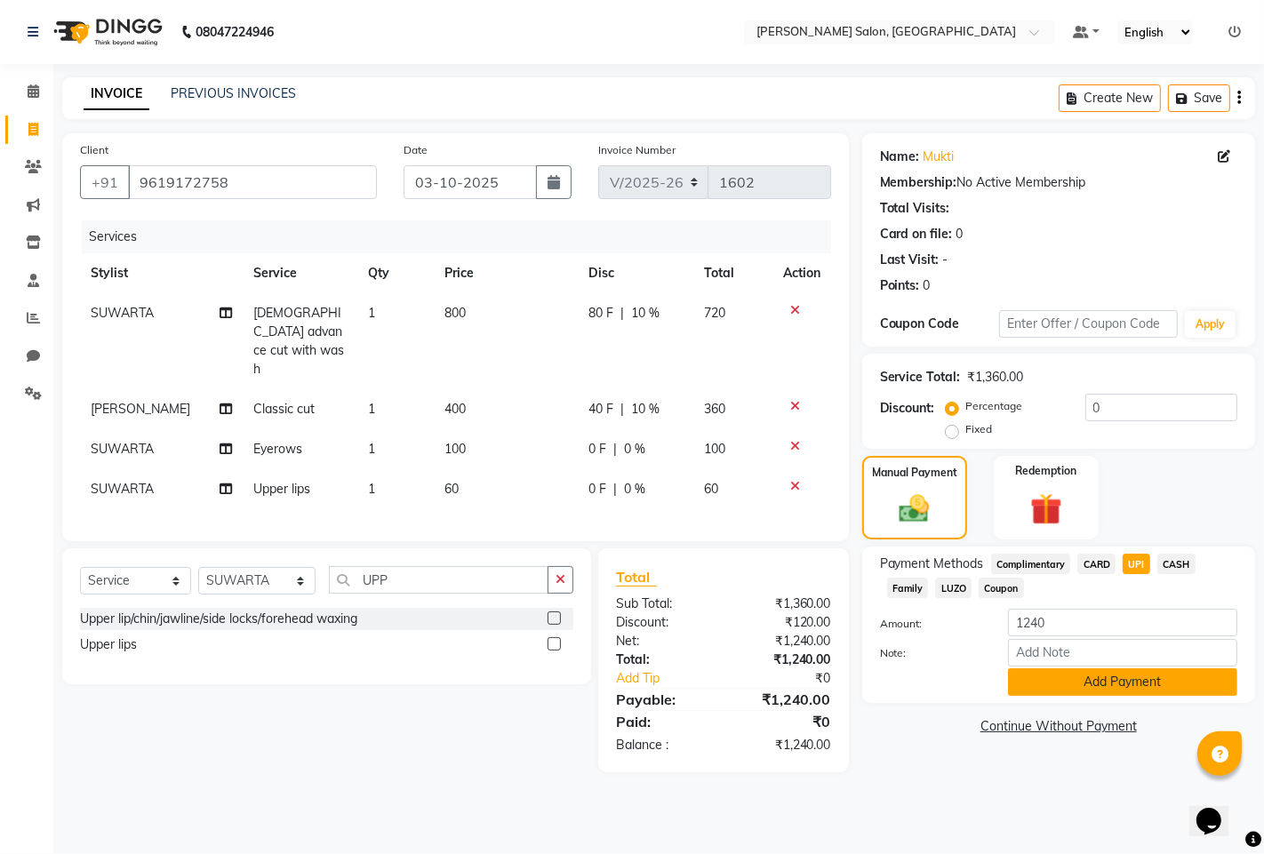
click at [1088, 680] on button "Add Payment" at bounding box center [1122, 682] width 229 height 28
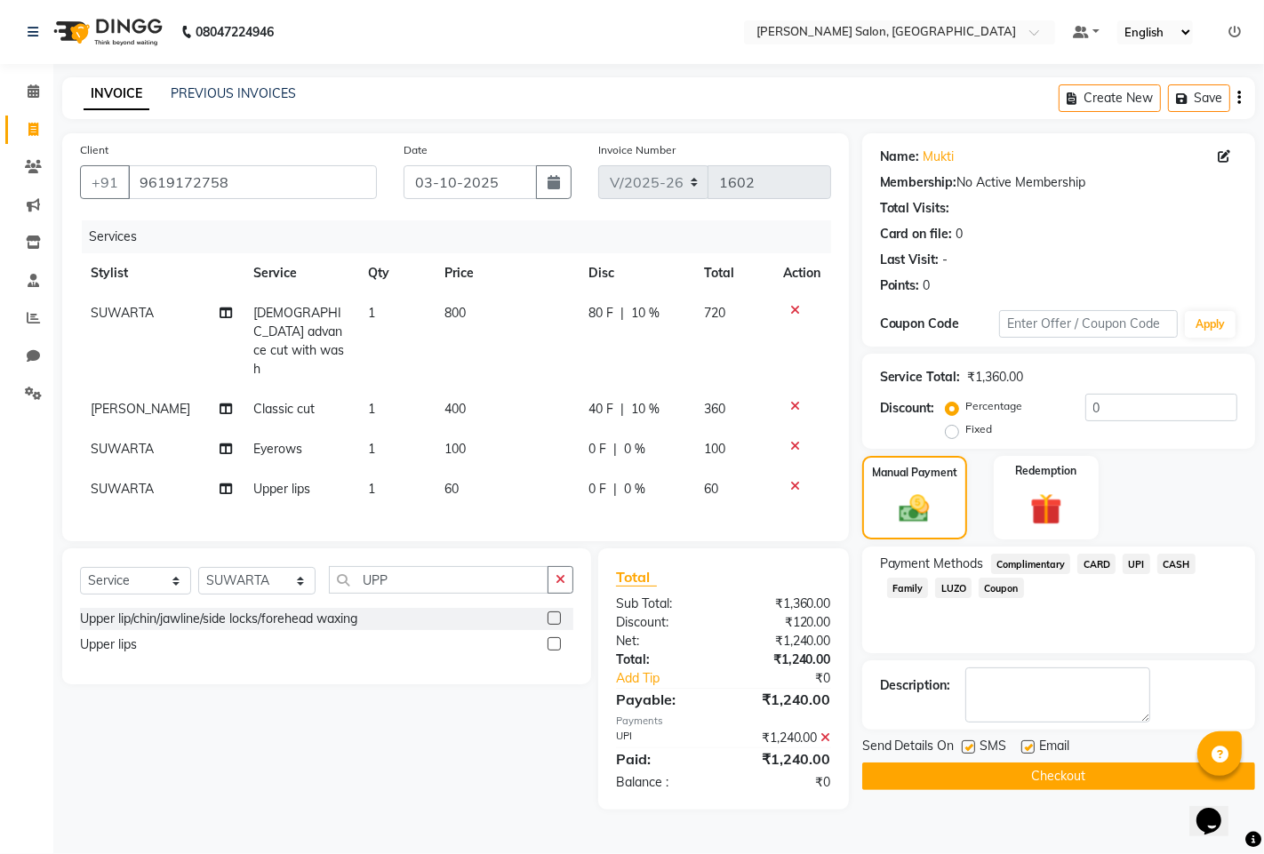
click at [1005, 764] on button "Checkout" at bounding box center [1058, 776] width 393 height 28
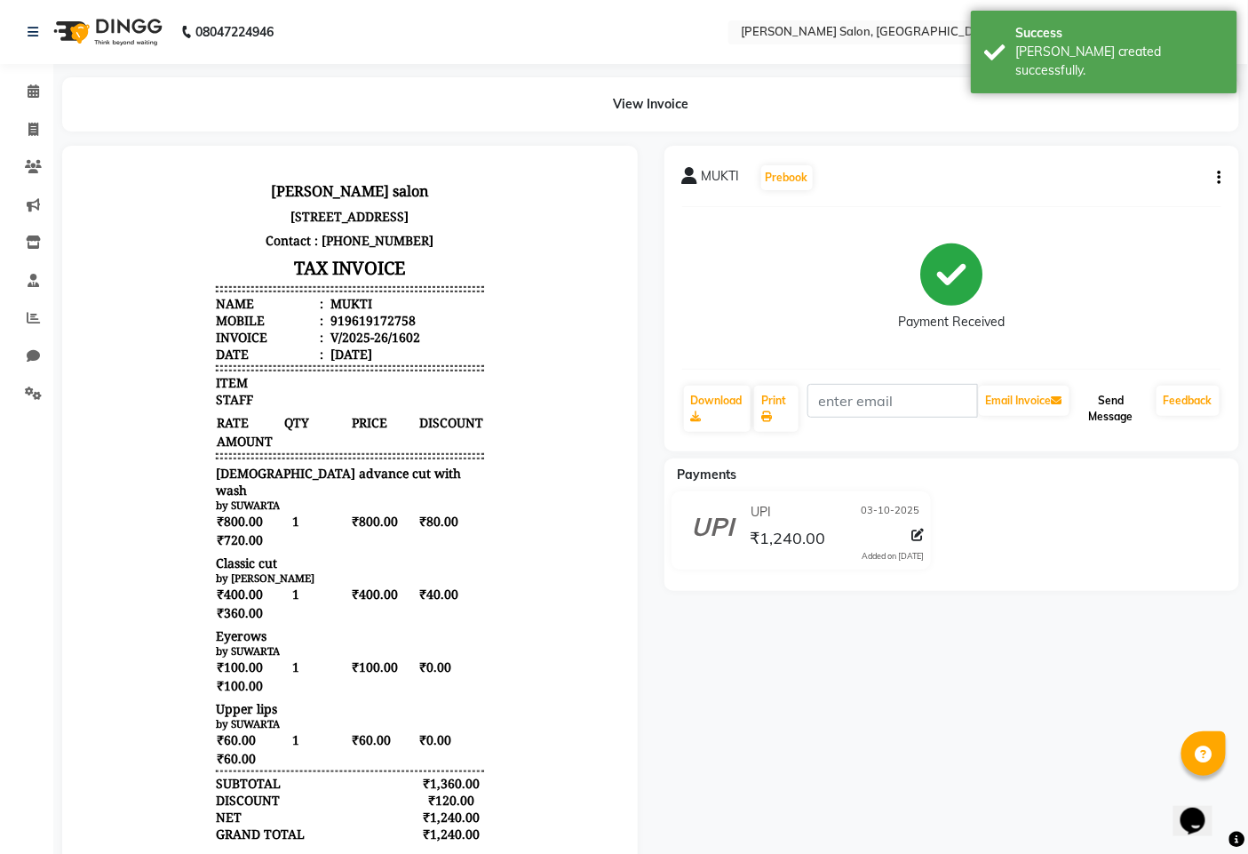
click at [1090, 424] on button "Send Message" at bounding box center [1111, 409] width 76 height 46
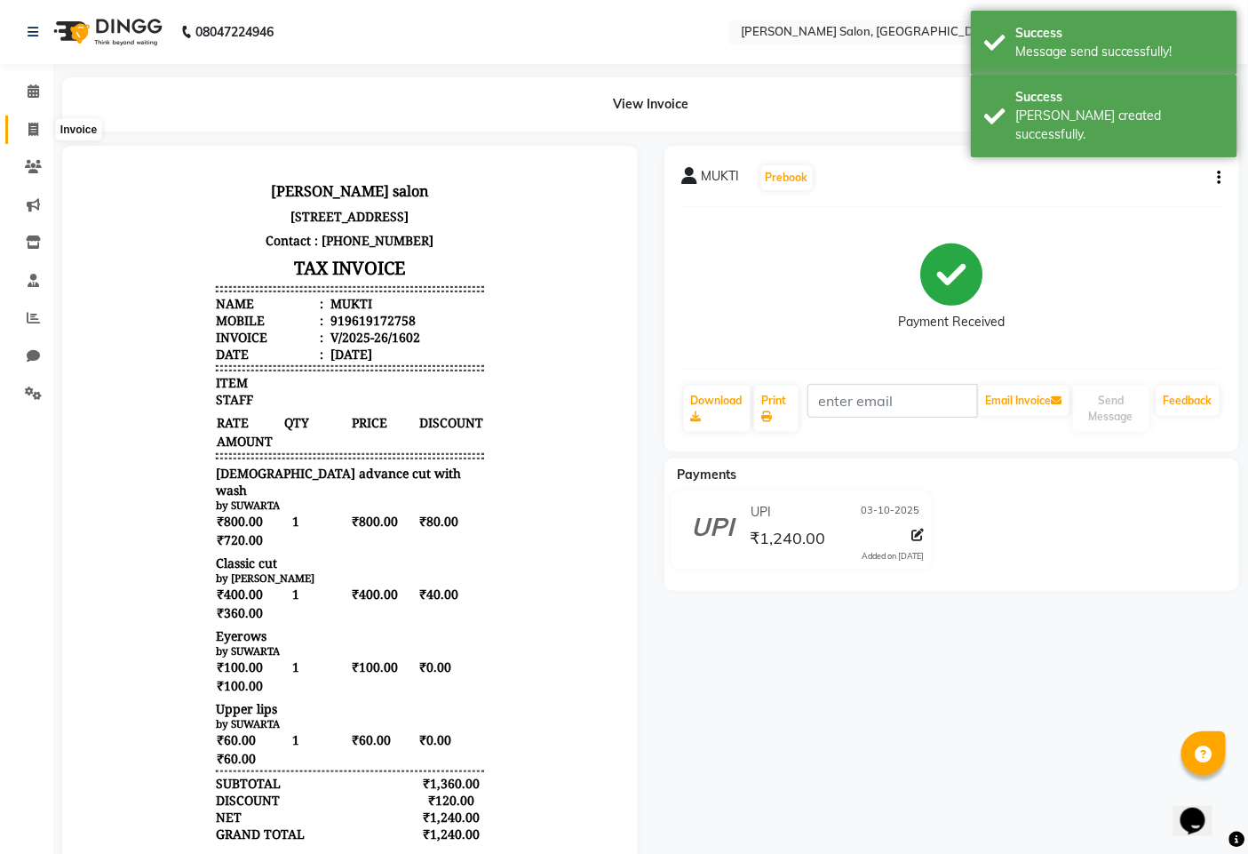
click at [28, 125] on icon at bounding box center [33, 129] width 10 height 13
select select "7331"
select select "service"
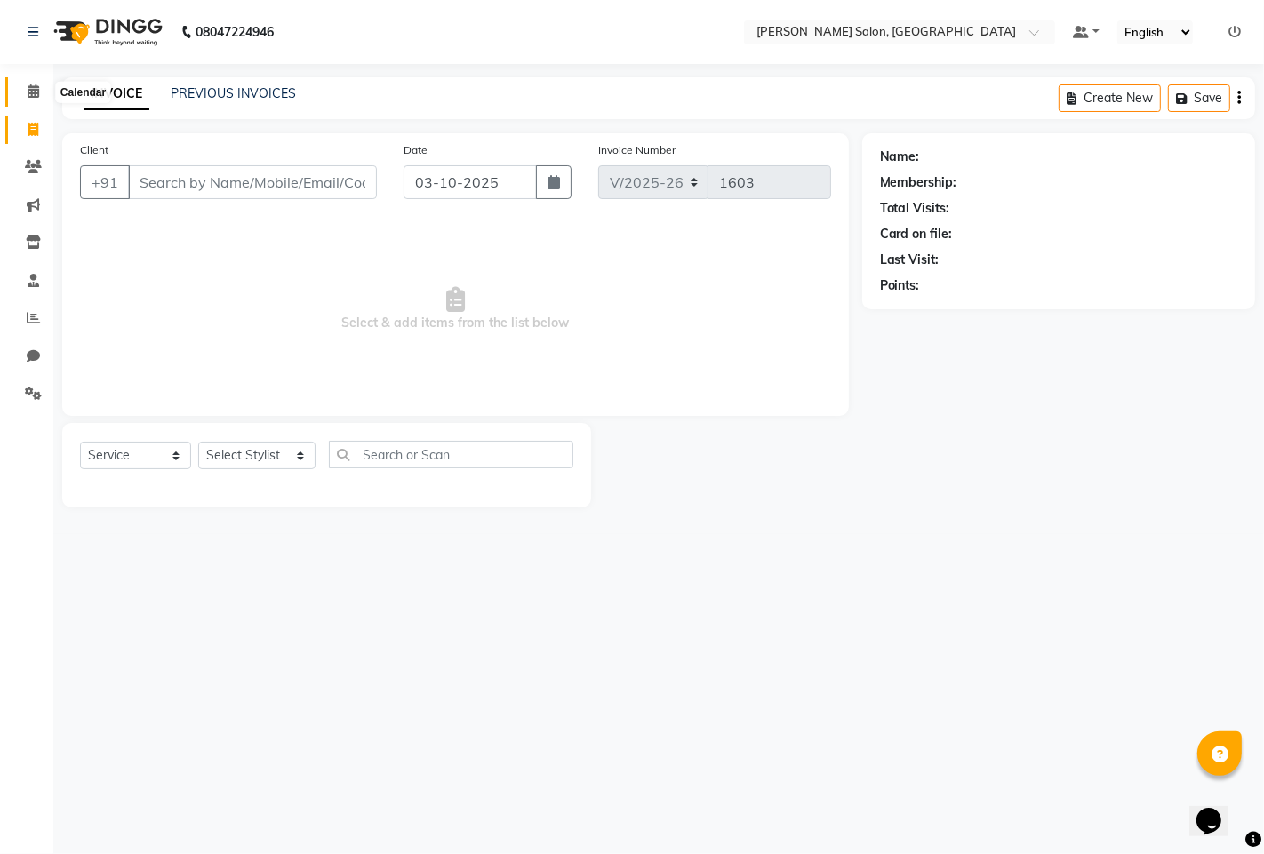
click at [39, 91] on span at bounding box center [33, 92] width 31 height 20
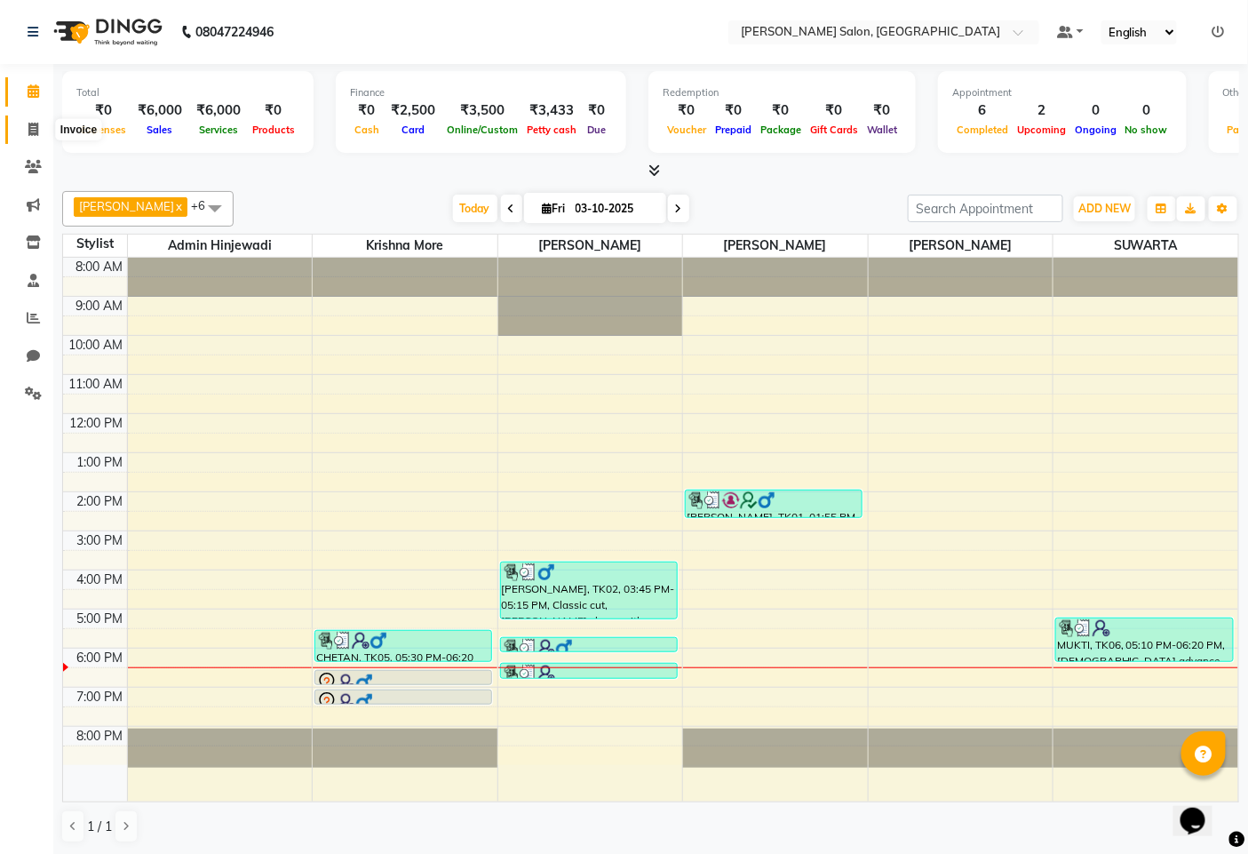
click at [29, 131] on icon at bounding box center [33, 129] width 10 height 13
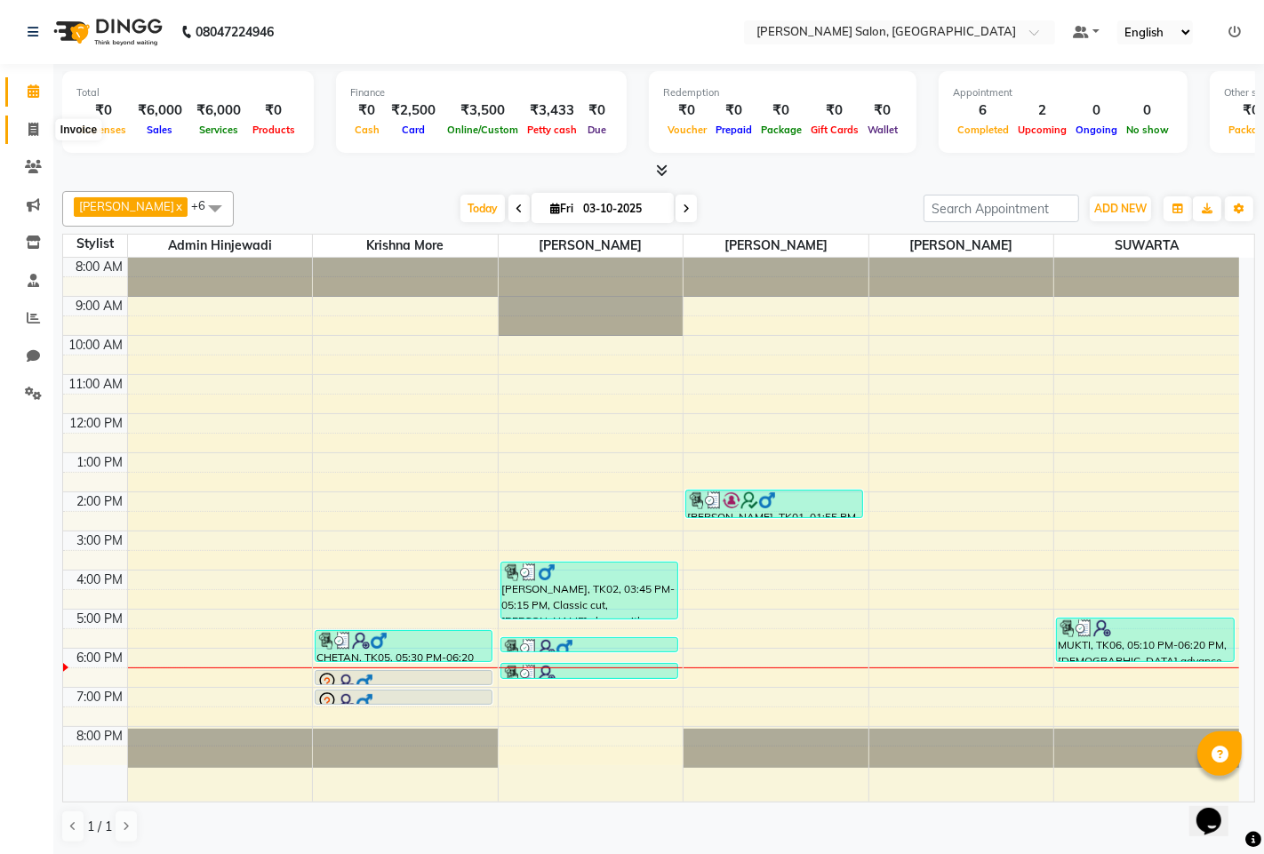
select select "service"
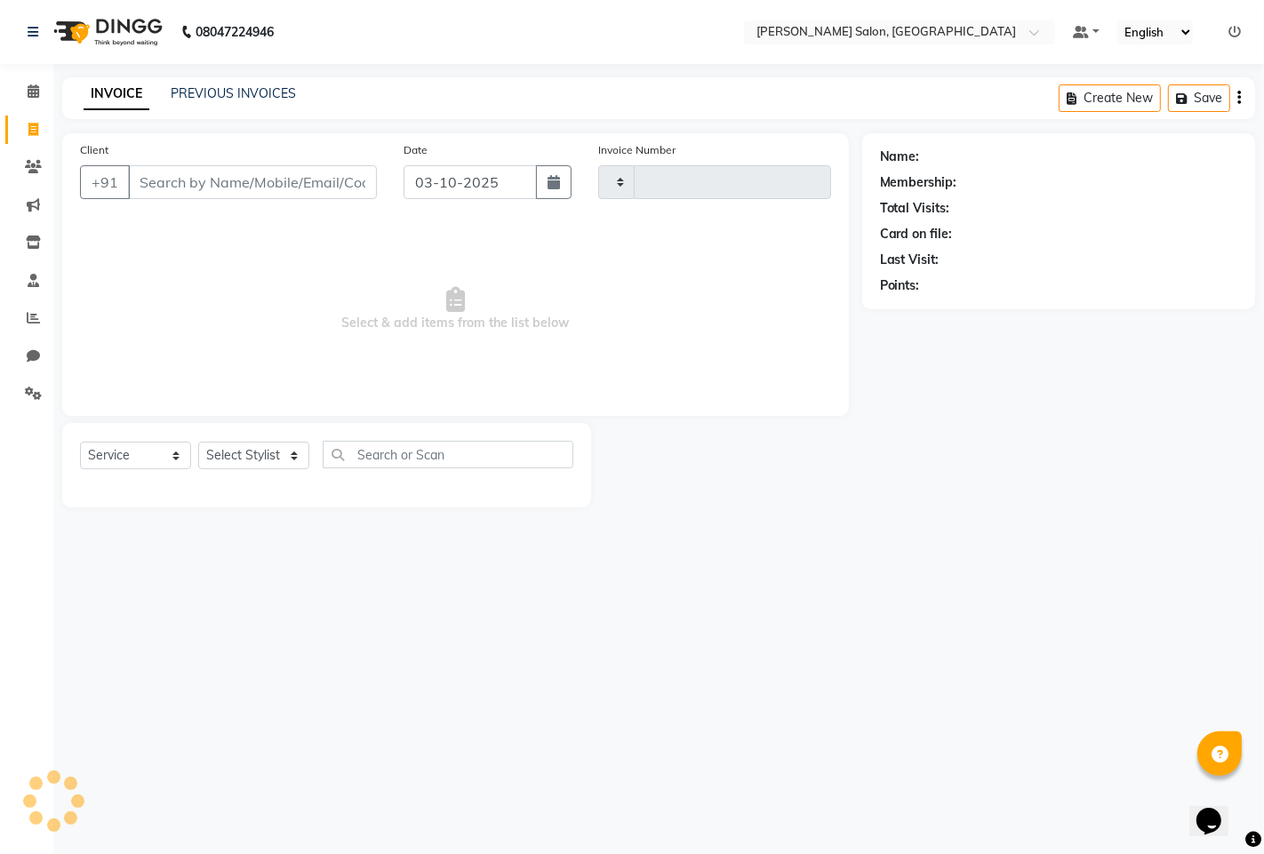
type input "1603"
select select "7331"
click at [294, 451] on select "Select Stylist admin hinjewadi [PERSON_NAME] krishna more [PERSON_NAME] rishi […" at bounding box center [256, 456] width 117 height 28
select select "85091"
click at [198, 443] on select "Select Stylist admin hinjewadi [PERSON_NAME] krishna more [PERSON_NAME] rishi […" at bounding box center [256, 456] width 117 height 28
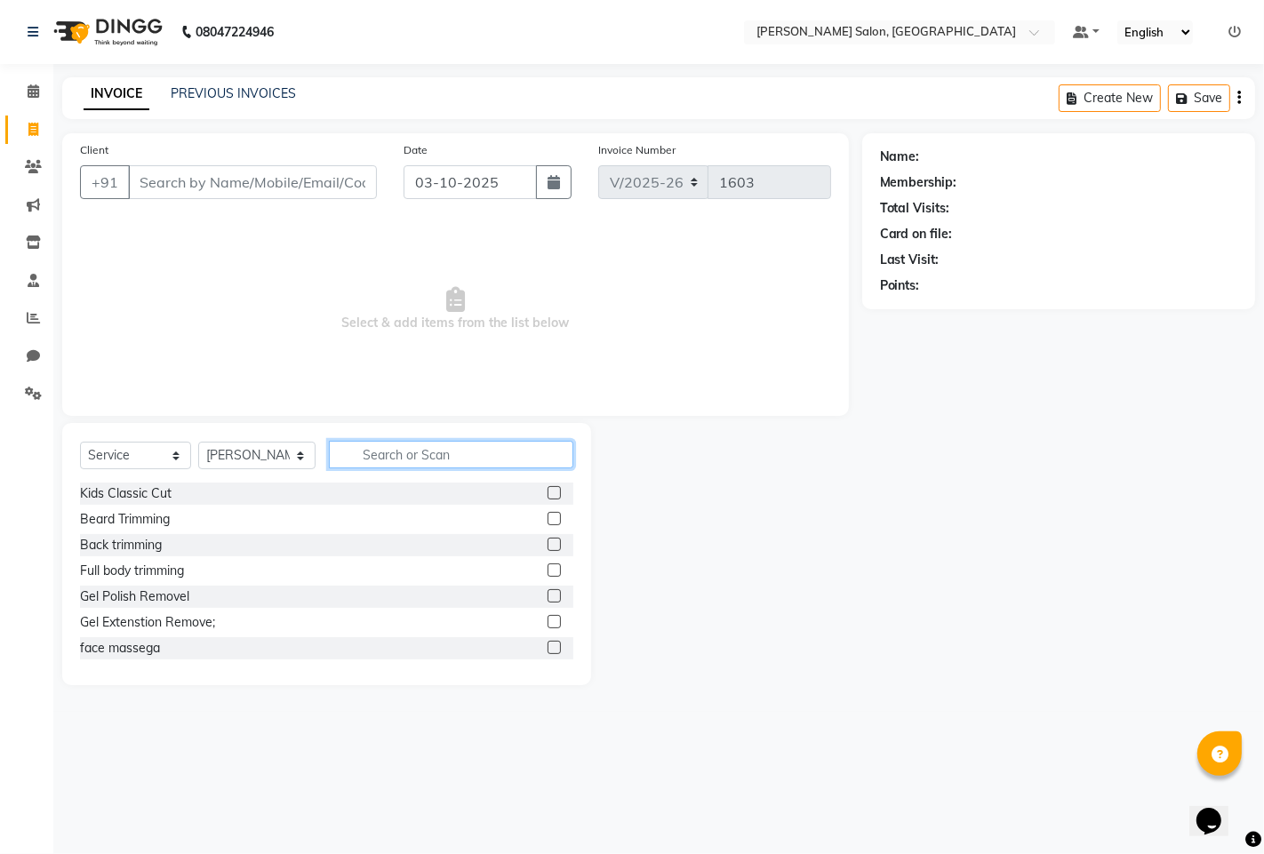
click at [396, 462] on input "text" at bounding box center [451, 455] width 244 height 28
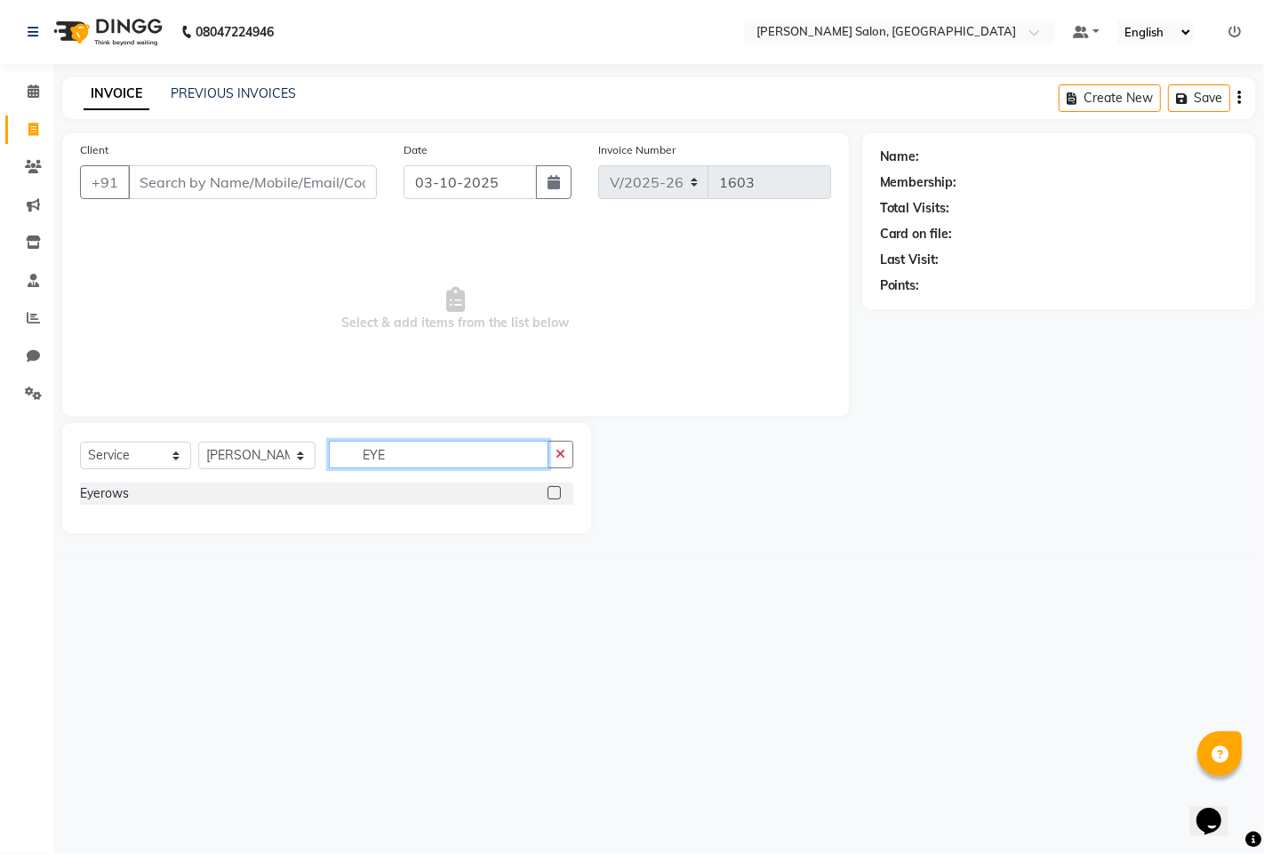
type input "EYE"
click at [92, 503] on div "Eyerows" at bounding box center [326, 494] width 493 height 22
click at [104, 481] on div "Select Service Product Membership Package Voucher Prepaid Gift Card Select Styl…" at bounding box center [326, 462] width 493 height 42
click at [104, 485] on div "Eyerows" at bounding box center [104, 493] width 49 height 19
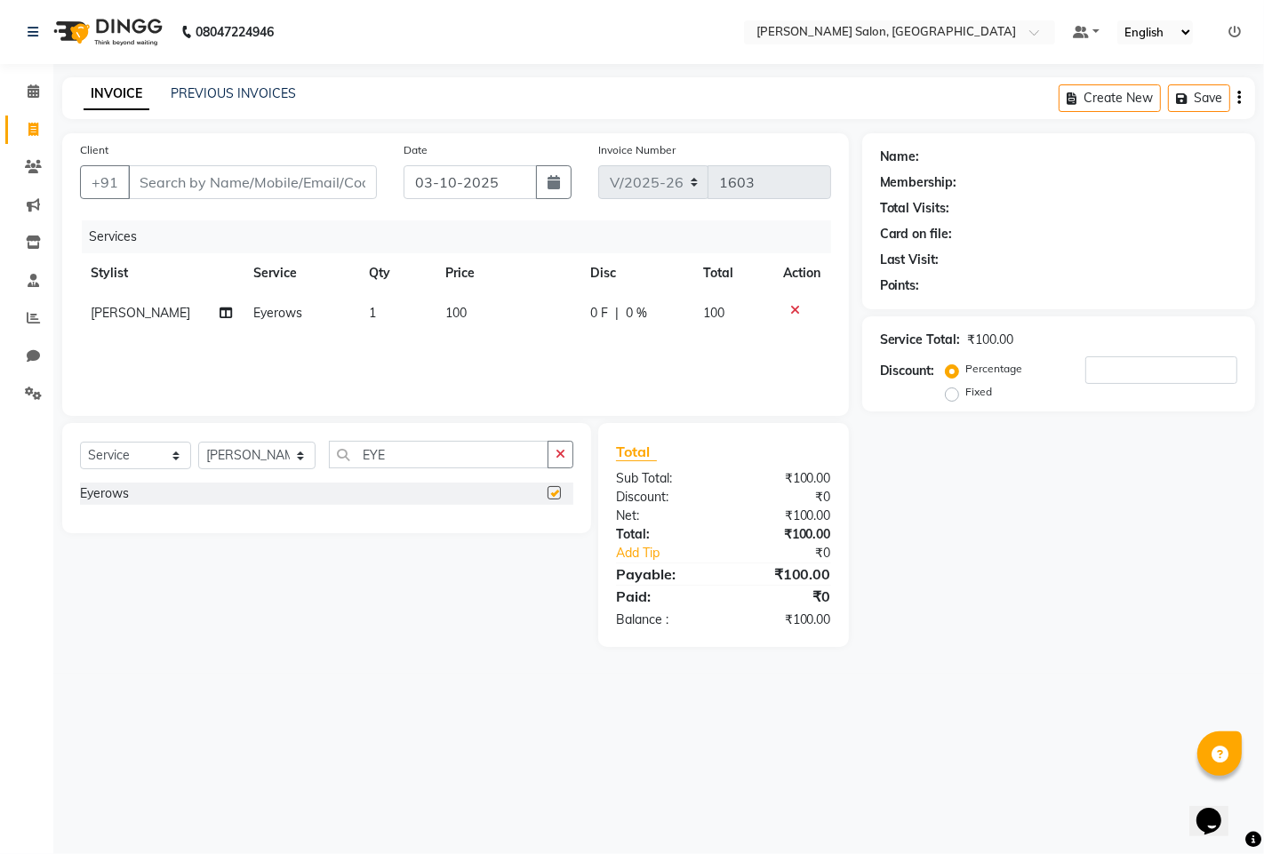
checkbox input "false"
click at [444, 467] on input "EYE" at bounding box center [438, 455] width 219 height 28
click at [34, 82] on span at bounding box center [33, 92] width 31 height 20
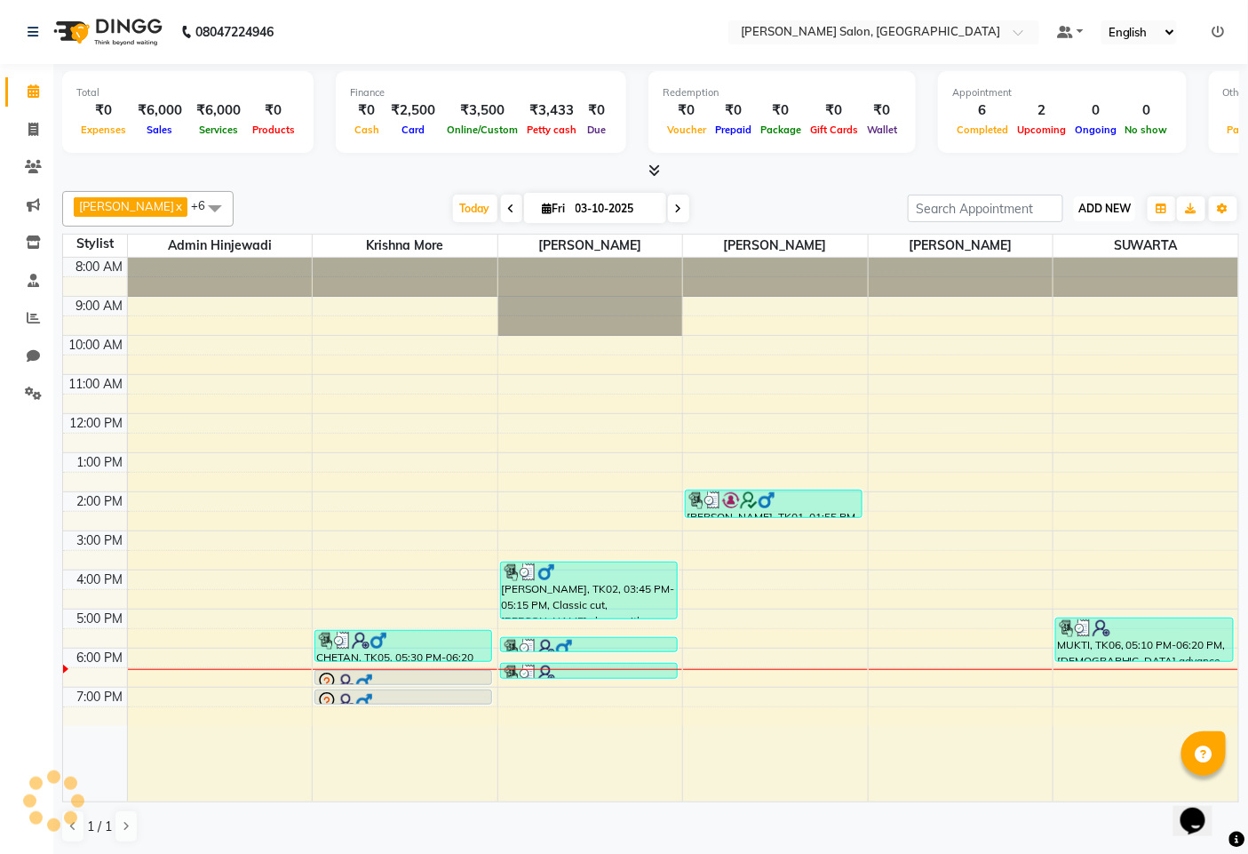
click at [1095, 196] on button "ADD NEW Toggle Dropdown" at bounding box center [1104, 208] width 61 height 25
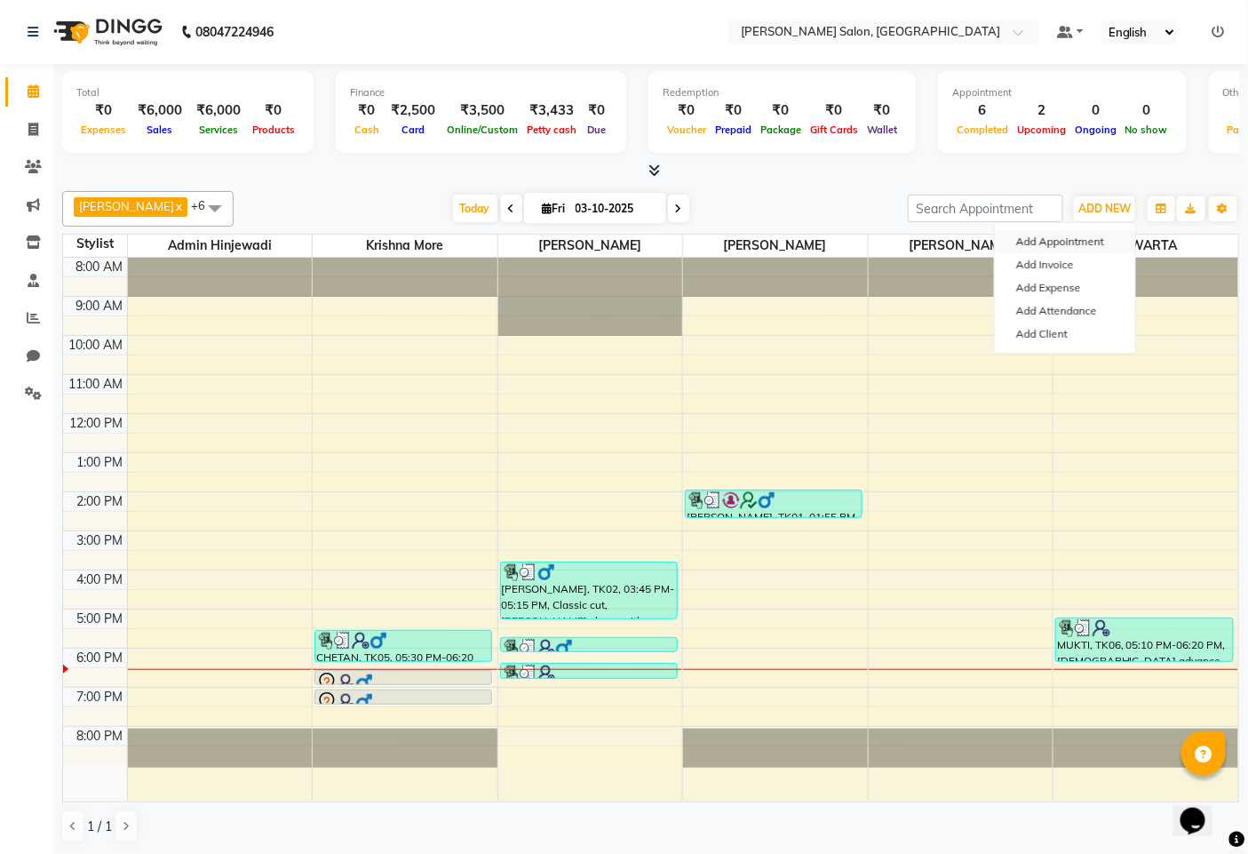
click at [1046, 244] on button "Add Appointment" at bounding box center [1065, 241] width 140 height 23
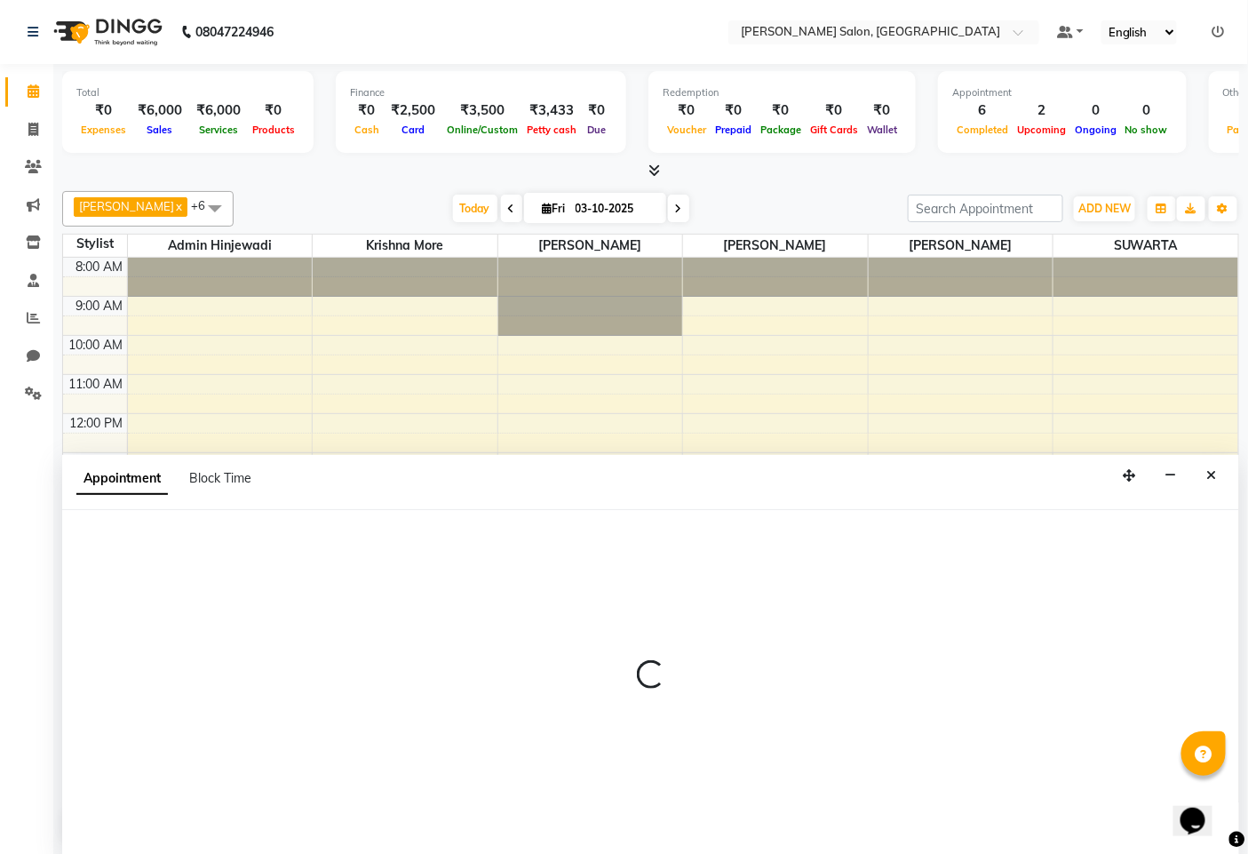
scroll to position [1, 0]
select select "540"
select select "tentative"
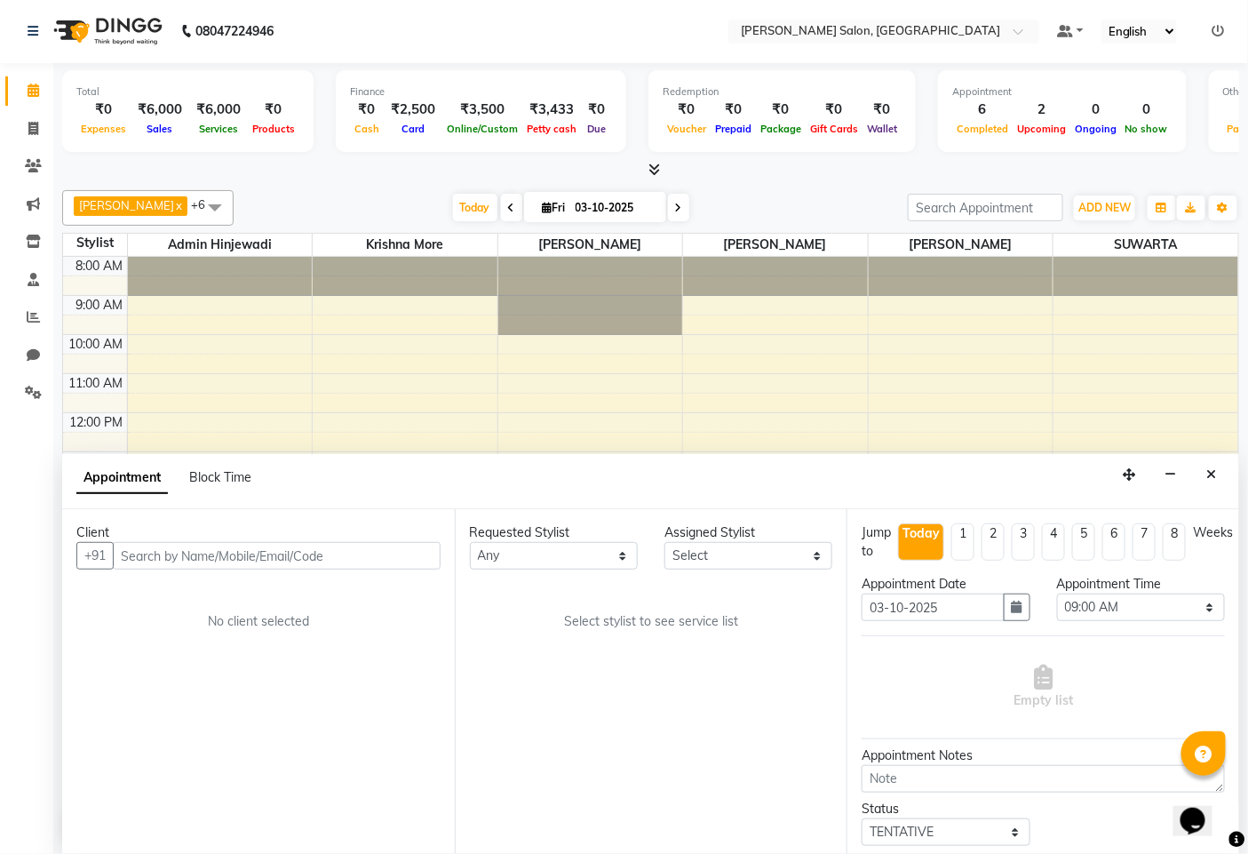
click at [207, 553] on input "text" at bounding box center [277, 556] width 328 height 28
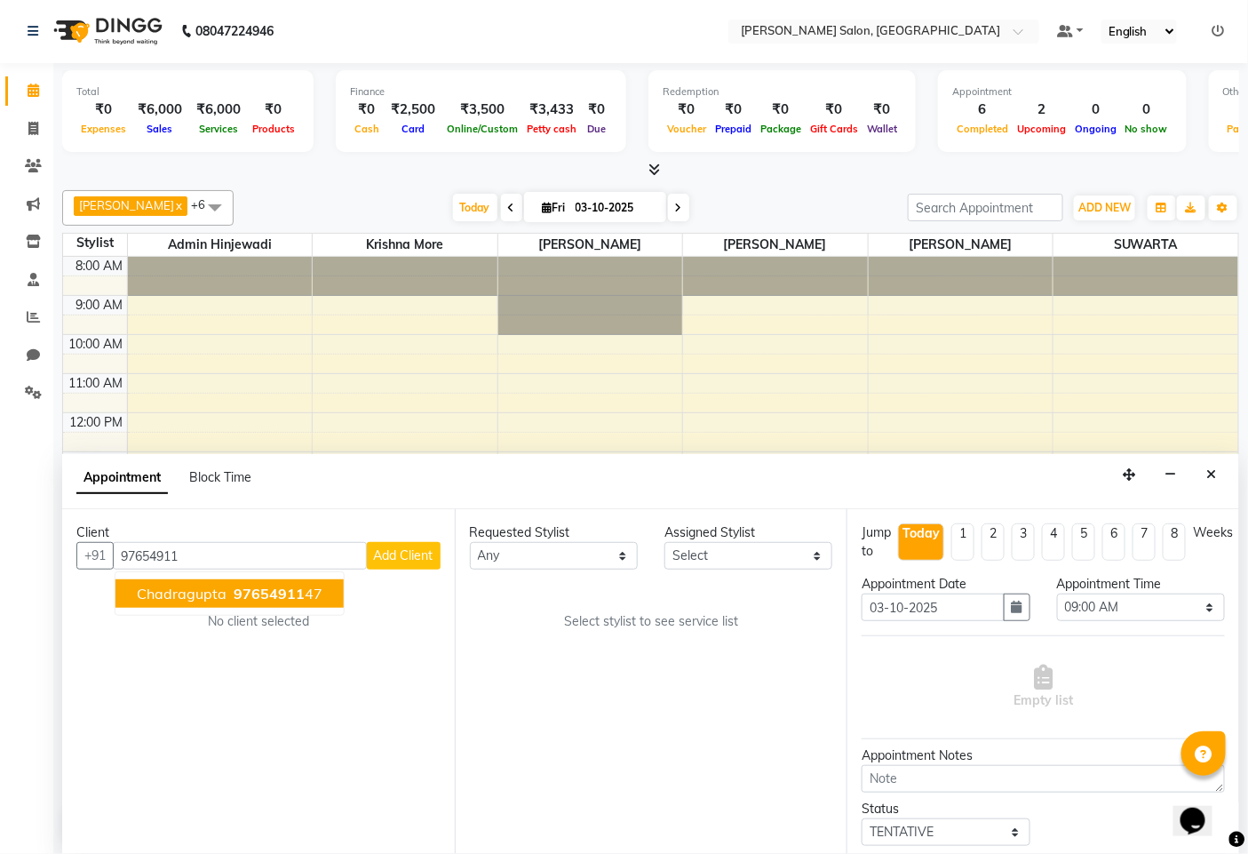
click at [261, 597] on span "97654911" at bounding box center [269, 594] width 71 height 18
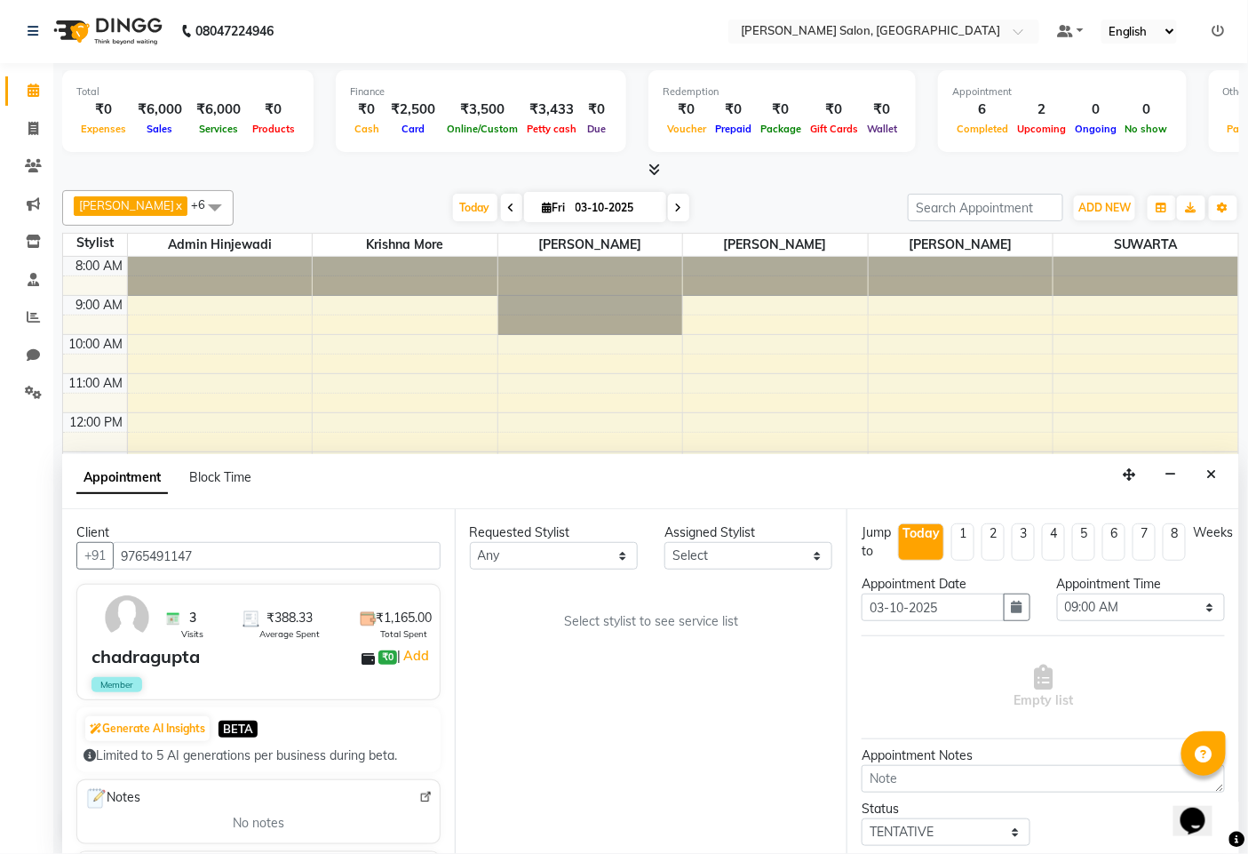
type input "9765491147"
click at [583, 560] on select "Any admin hinjewadi ASHWINI DESHMUKH krishna more pratik shelke rishi gayke san…" at bounding box center [554, 556] width 168 height 28
select select "65183"
click at [470, 542] on select "Any admin hinjewadi ASHWINI DESHMUKH krishna more pratik shelke rishi gayke san…" at bounding box center [554, 556] width 168 height 28
select select "65183"
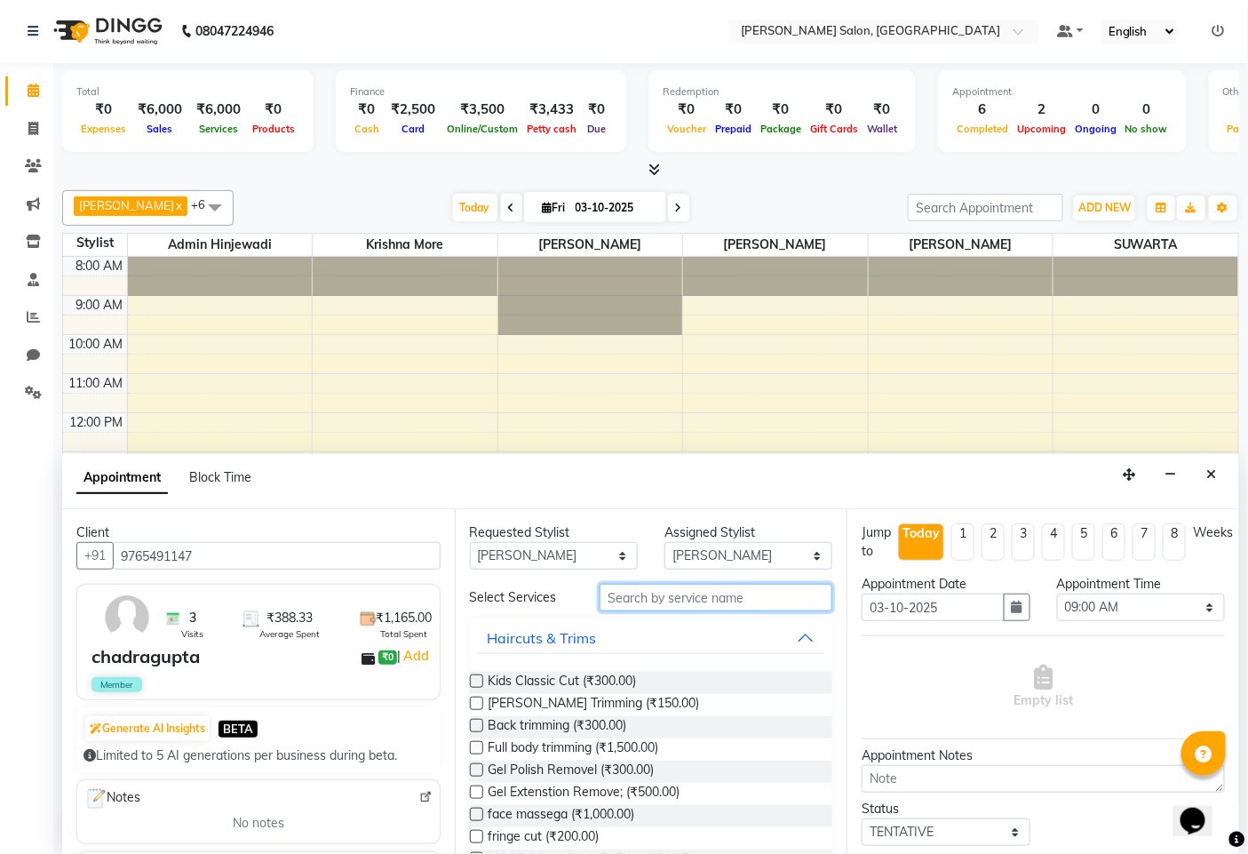
click at [696, 605] on input "text" at bounding box center [716, 598] width 233 height 28
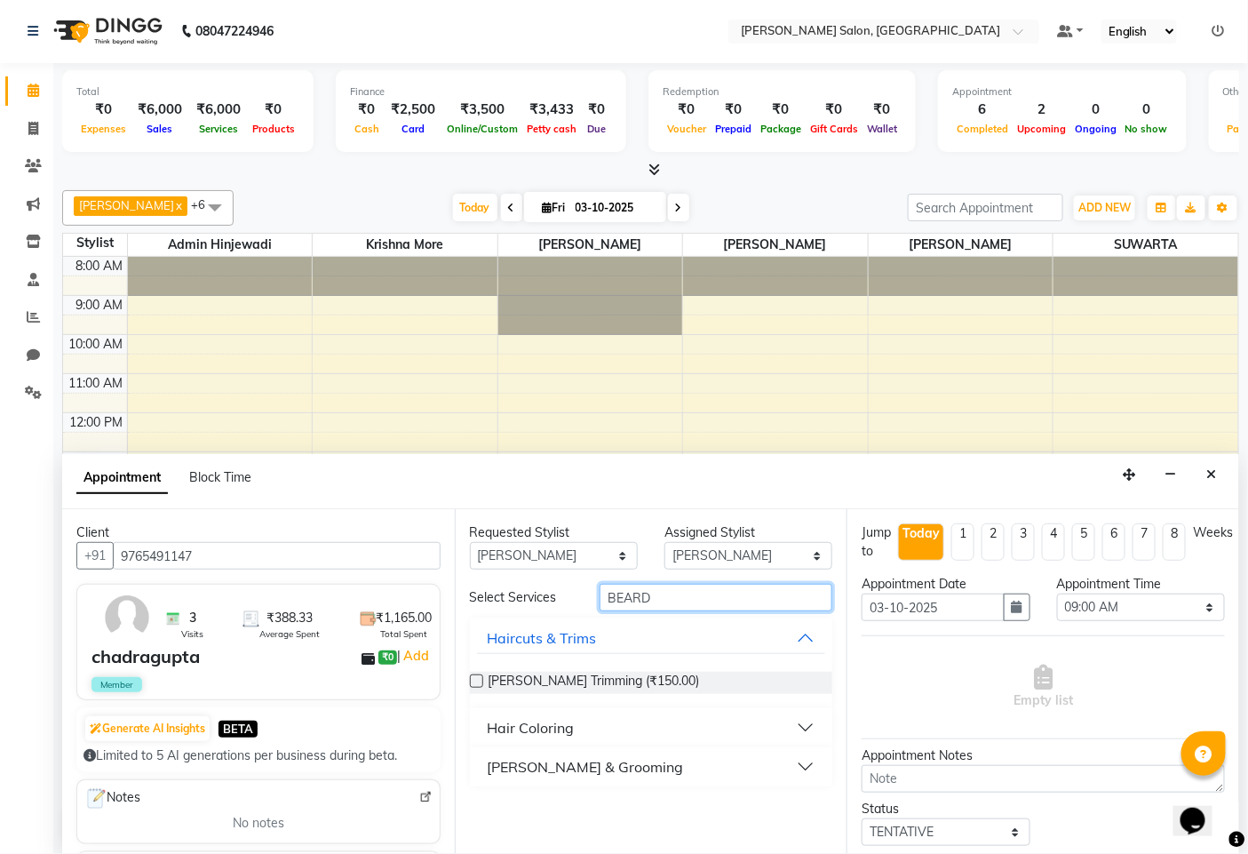
type input "BEARD"
click at [524, 751] on button "[PERSON_NAME] & Grooming" at bounding box center [651, 767] width 349 height 32
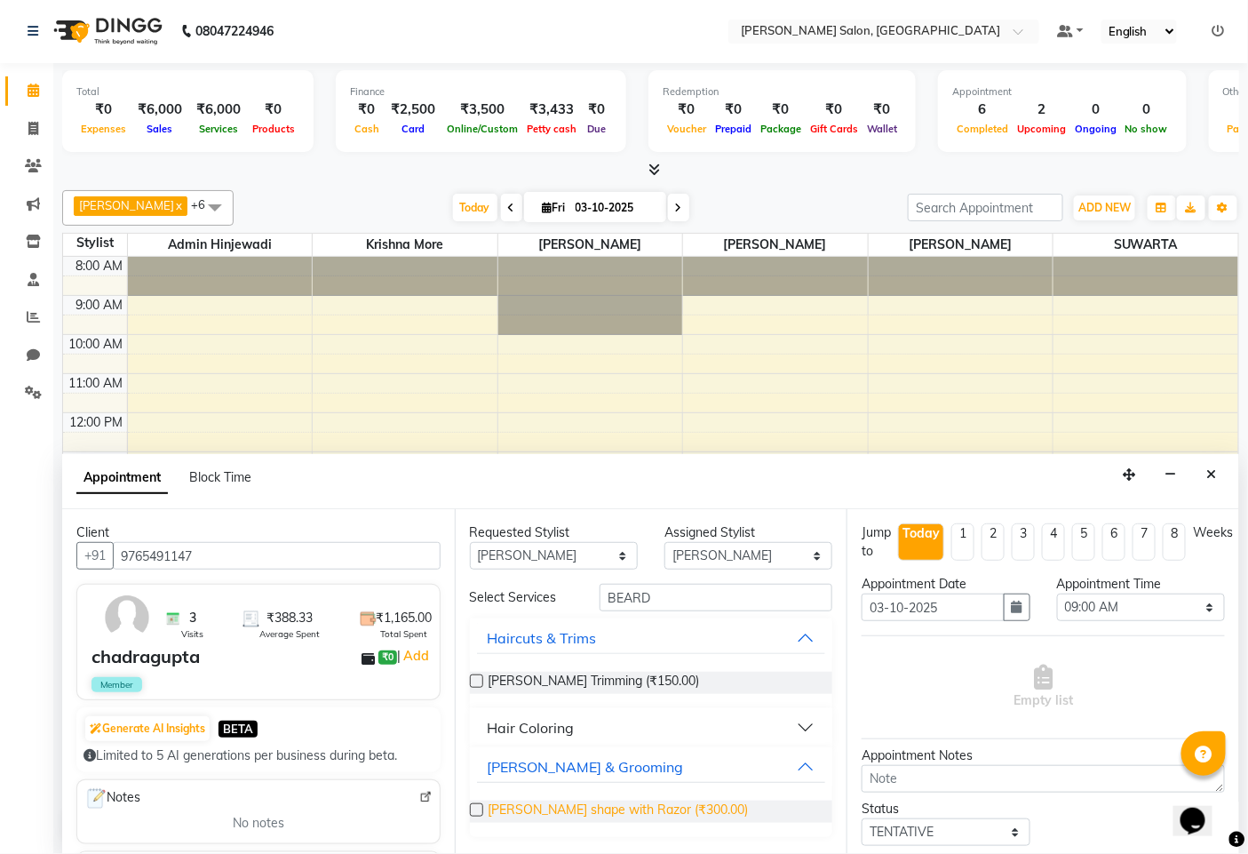
click at [580, 814] on span "Beard shape with Razor (₹300.00)" at bounding box center [619, 812] width 260 height 22
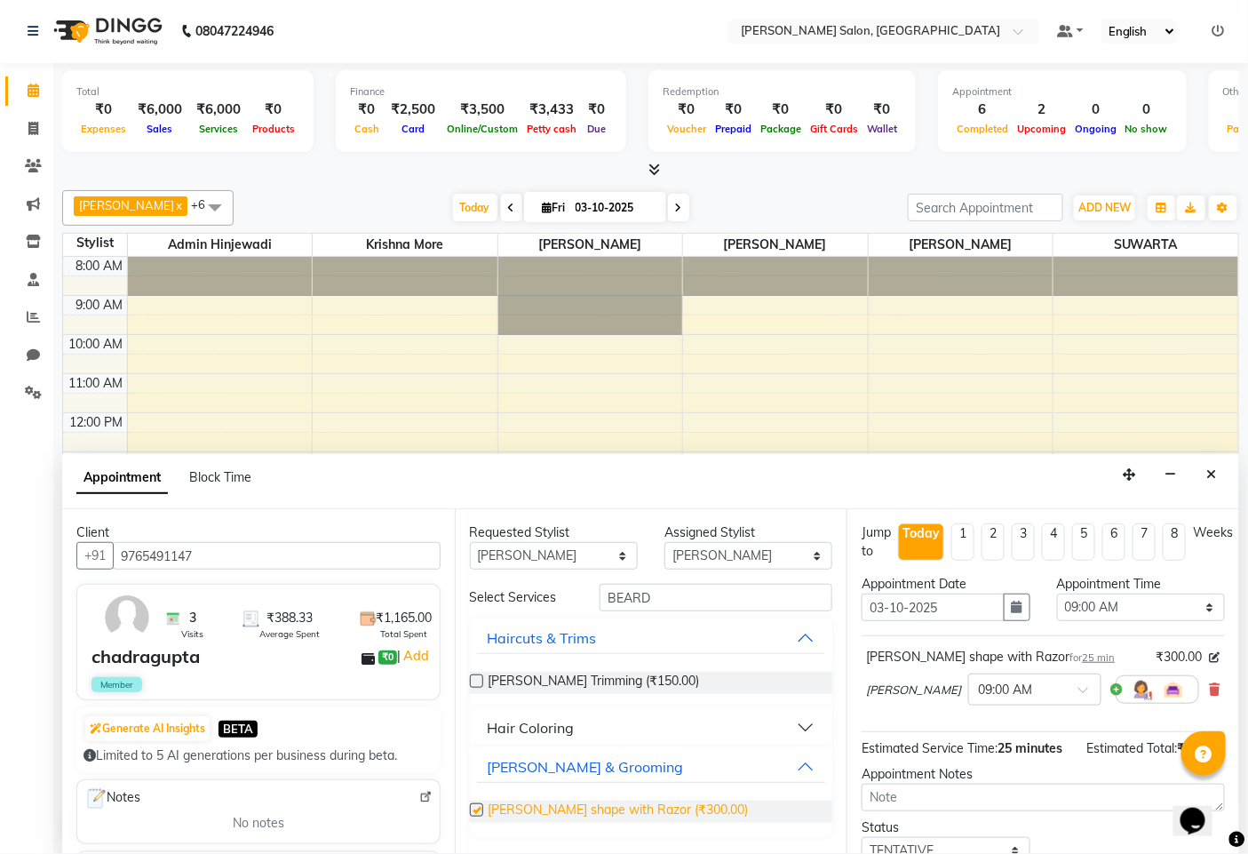
checkbox input "false"
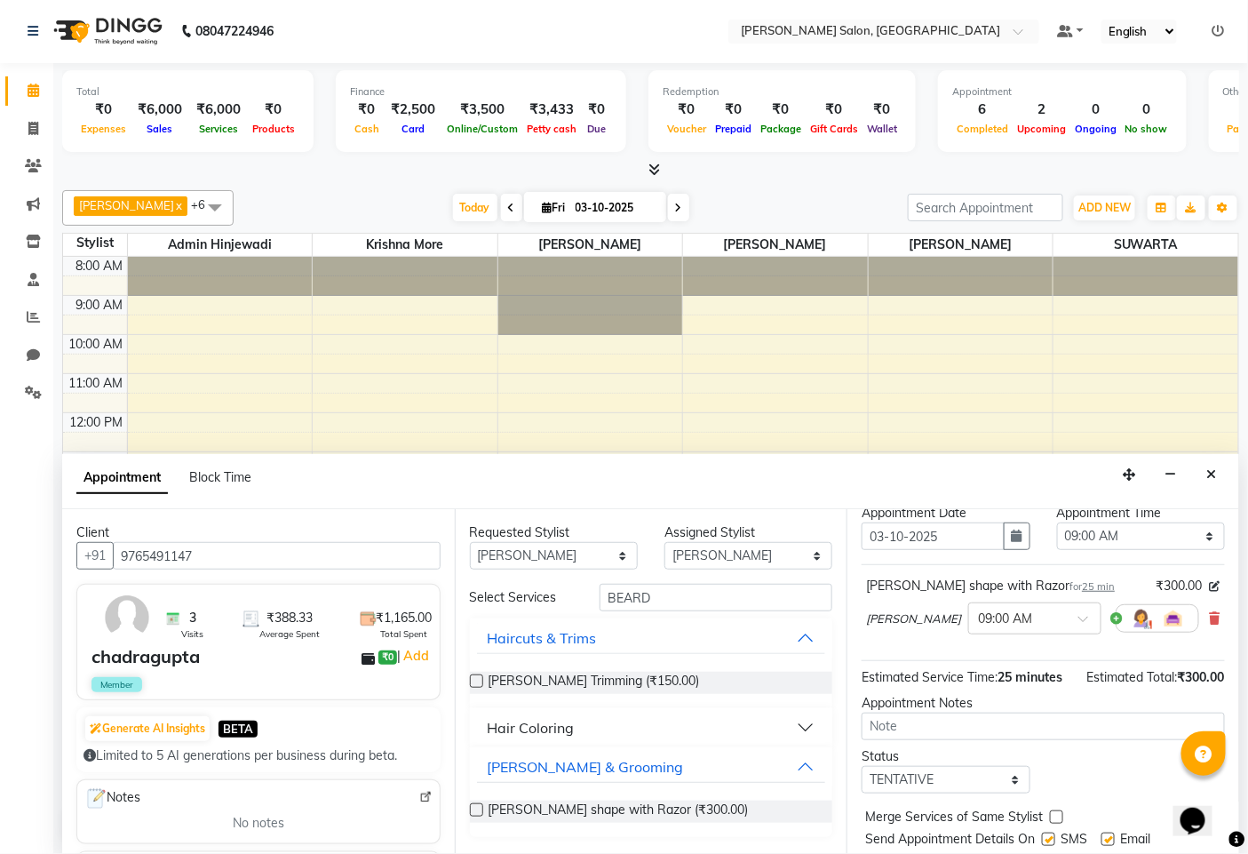
scroll to position [0, 0]
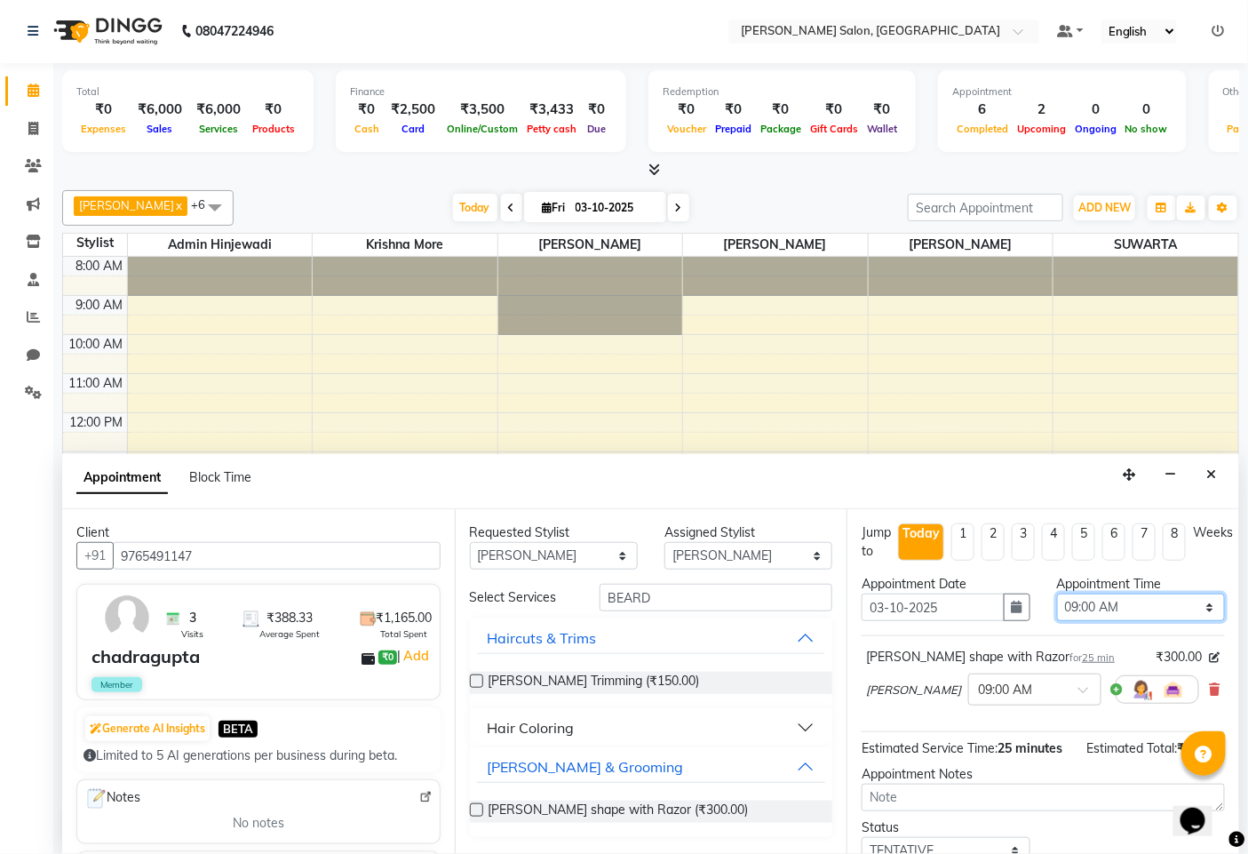
click at [1182, 611] on select "Select 09:00 AM 09:15 AM 09:30 AM 09:45 AM 10:00 AM 10:15 AM 10:30 AM 10:45 AM …" at bounding box center [1141, 608] width 168 height 28
drag, startPoint x: 1208, startPoint y: 602, endPoint x: 1200, endPoint y: 604, distance: 9.1
click at [1208, 602] on select "Select 09:00 AM 09:15 AM 09:30 AM 09:45 AM 10:00 AM 10:15 AM 10:30 AM 10:45 AM …" at bounding box center [1141, 608] width 168 height 28
select select "1140"
click at [1057, 594] on select "Select 09:00 AM 09:15 AM 09:30 AM 09:45 AM 10:00 AM 10:15 AM 10:30 AM 10:45 AM …" at bounding box center [1141, 608] width 168 height 28
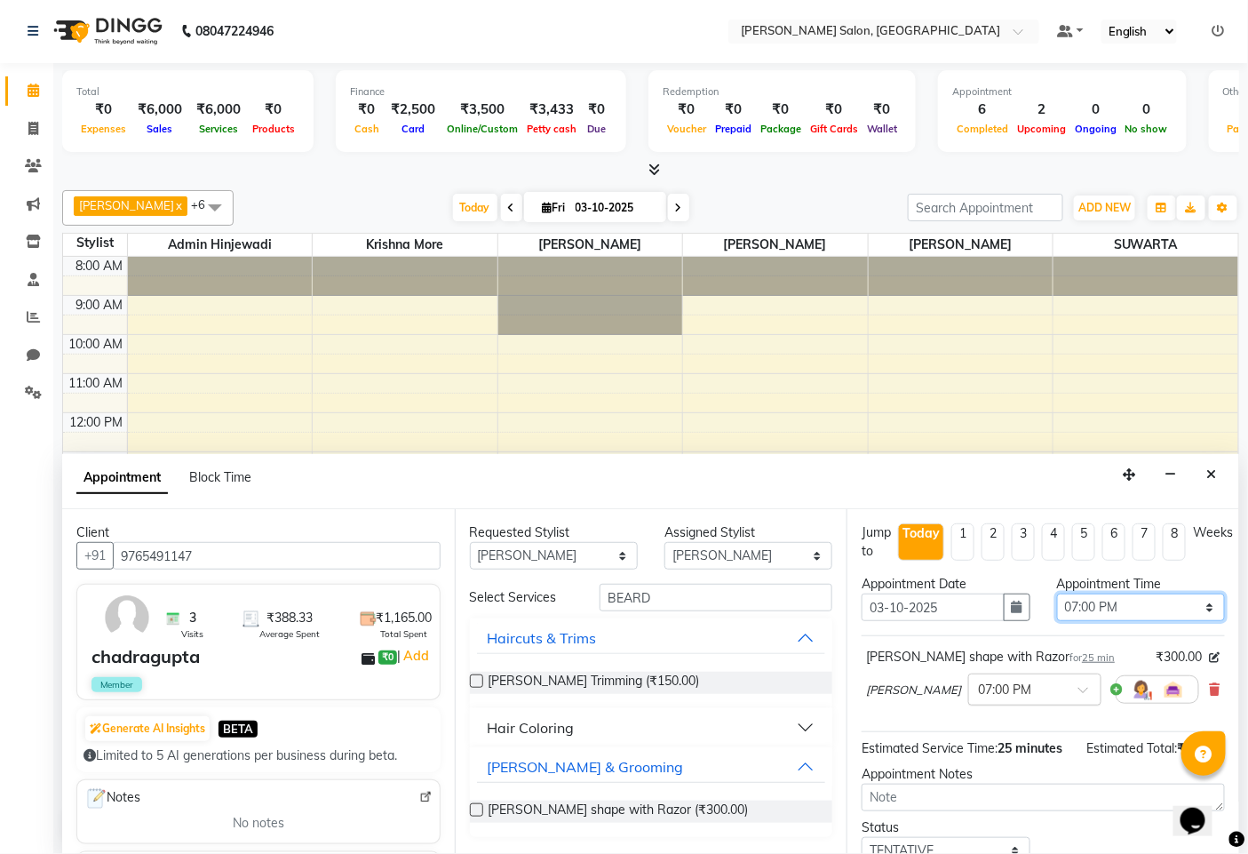
scroll to position [144, 0]
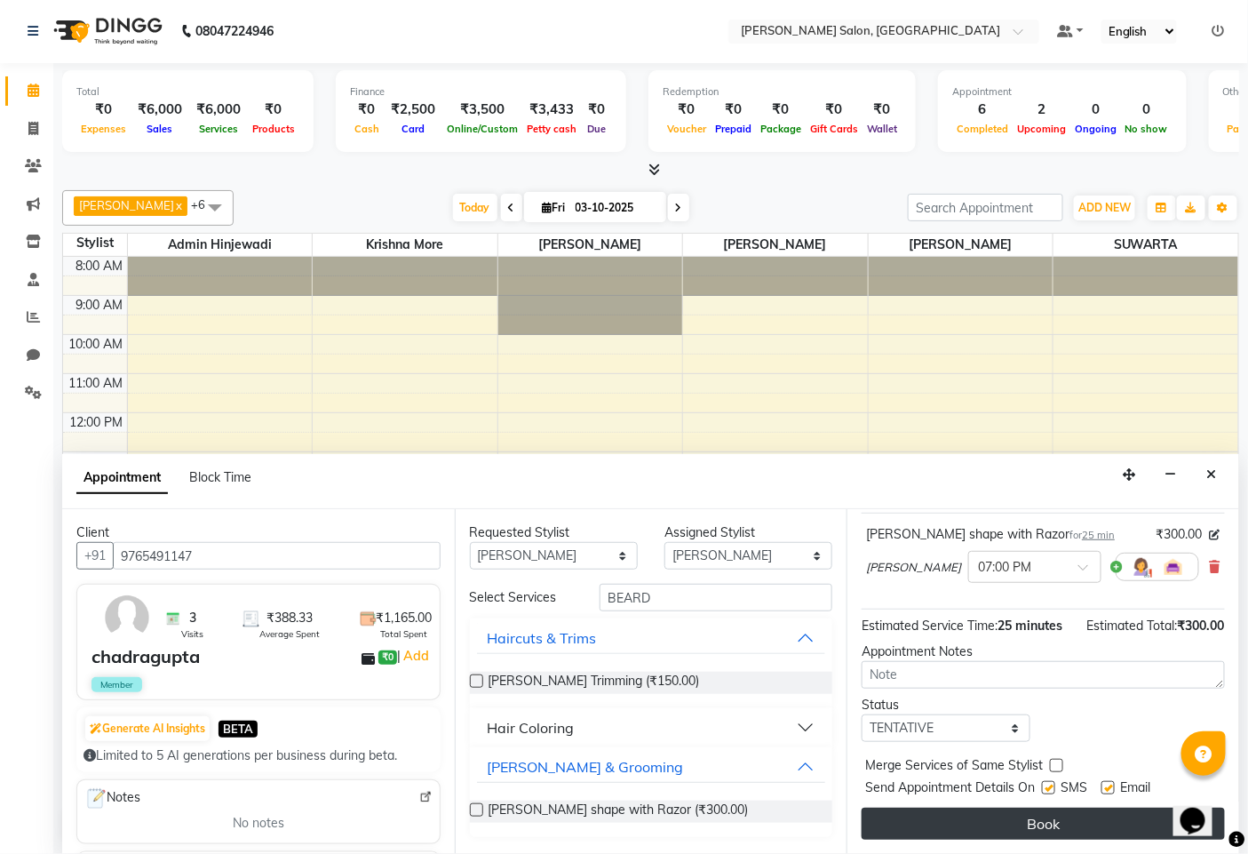
click at [1029, 833] on button "Book" at bounding box center [1043, 824] width 363 height 32
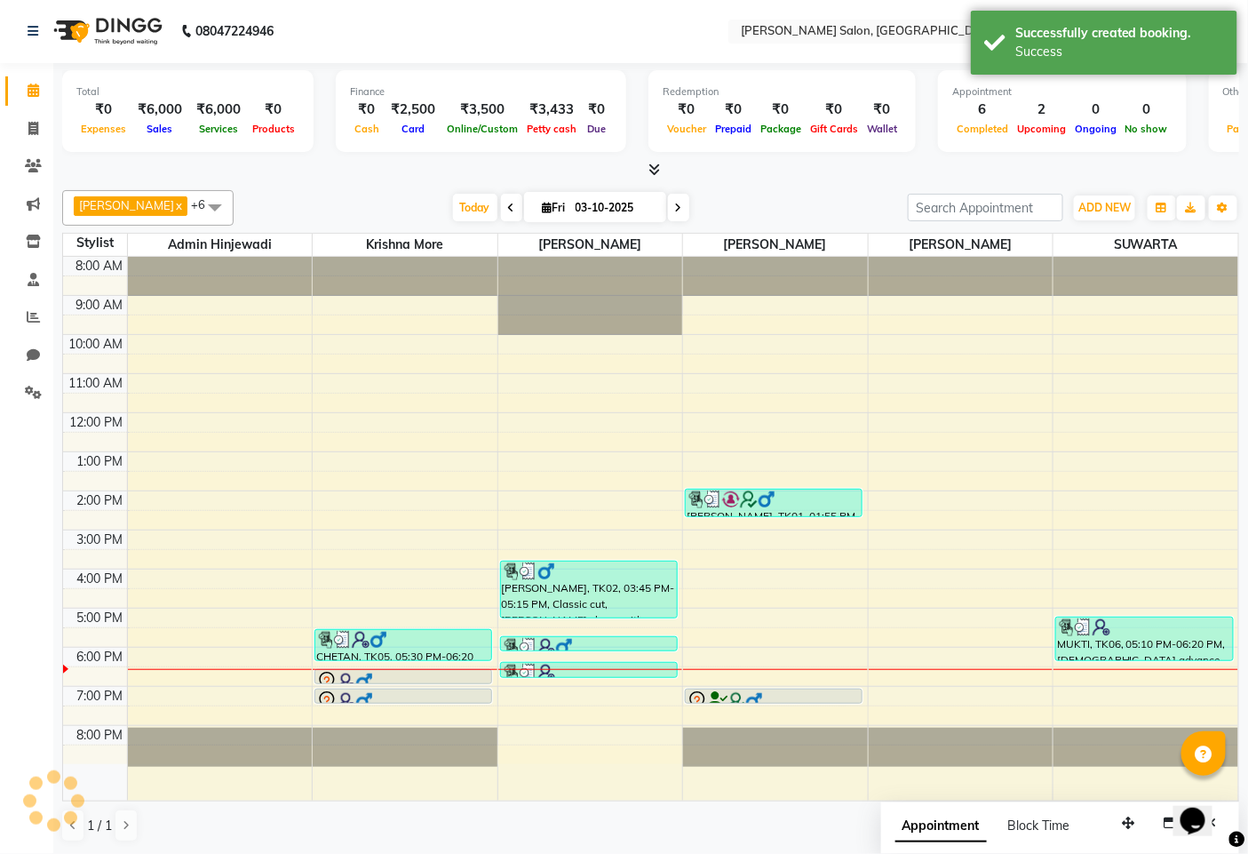
scroll to position [0, 0]
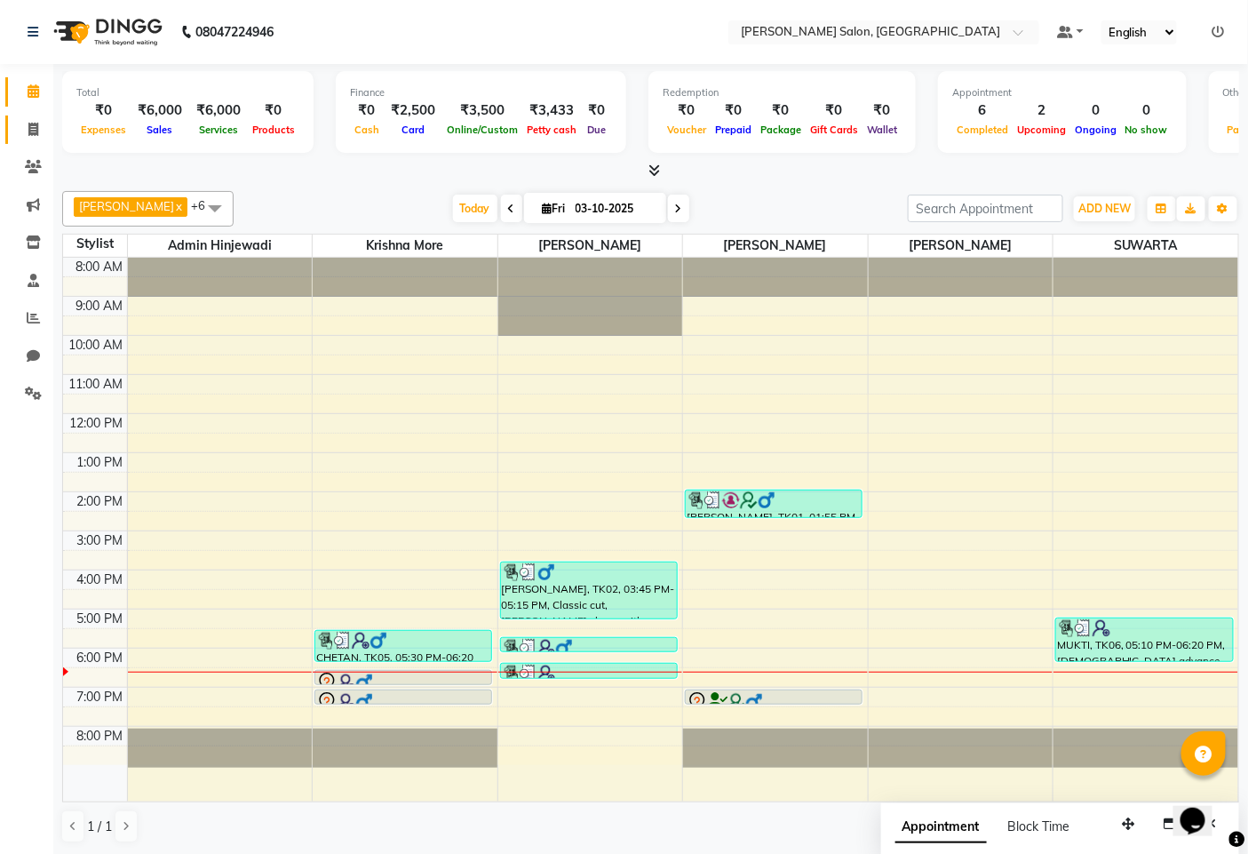
click at [36, 118] on link "Invoice" at bounding box center [26, 130] width 43 height 29
select select "service"
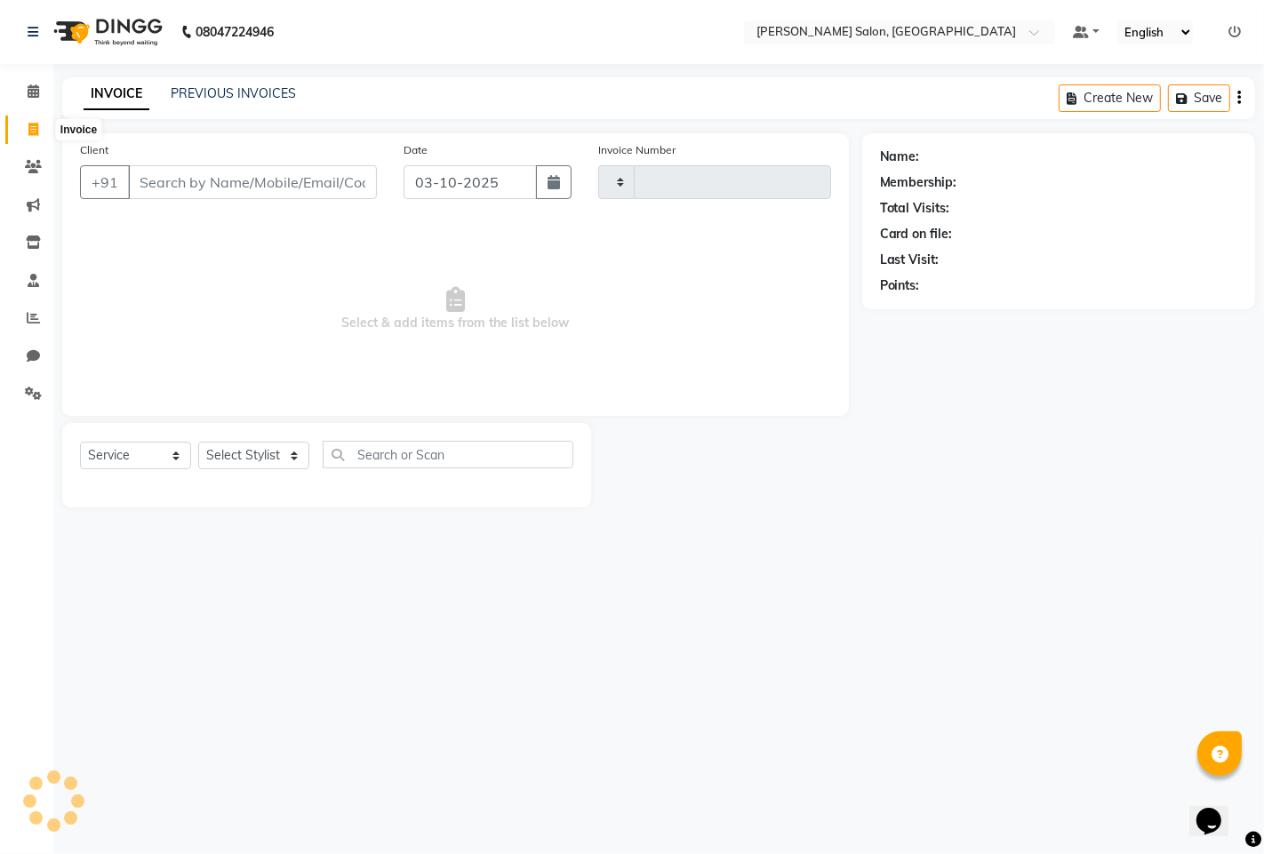
click at [37, 133] on icon at bounding box center [33, 129] width 10 height 13
select select "service"
click at [267, 469] on select "Select Stylist" at bounding box center [253, 456] width 111 height 28
type input "1603"
select select "7331"
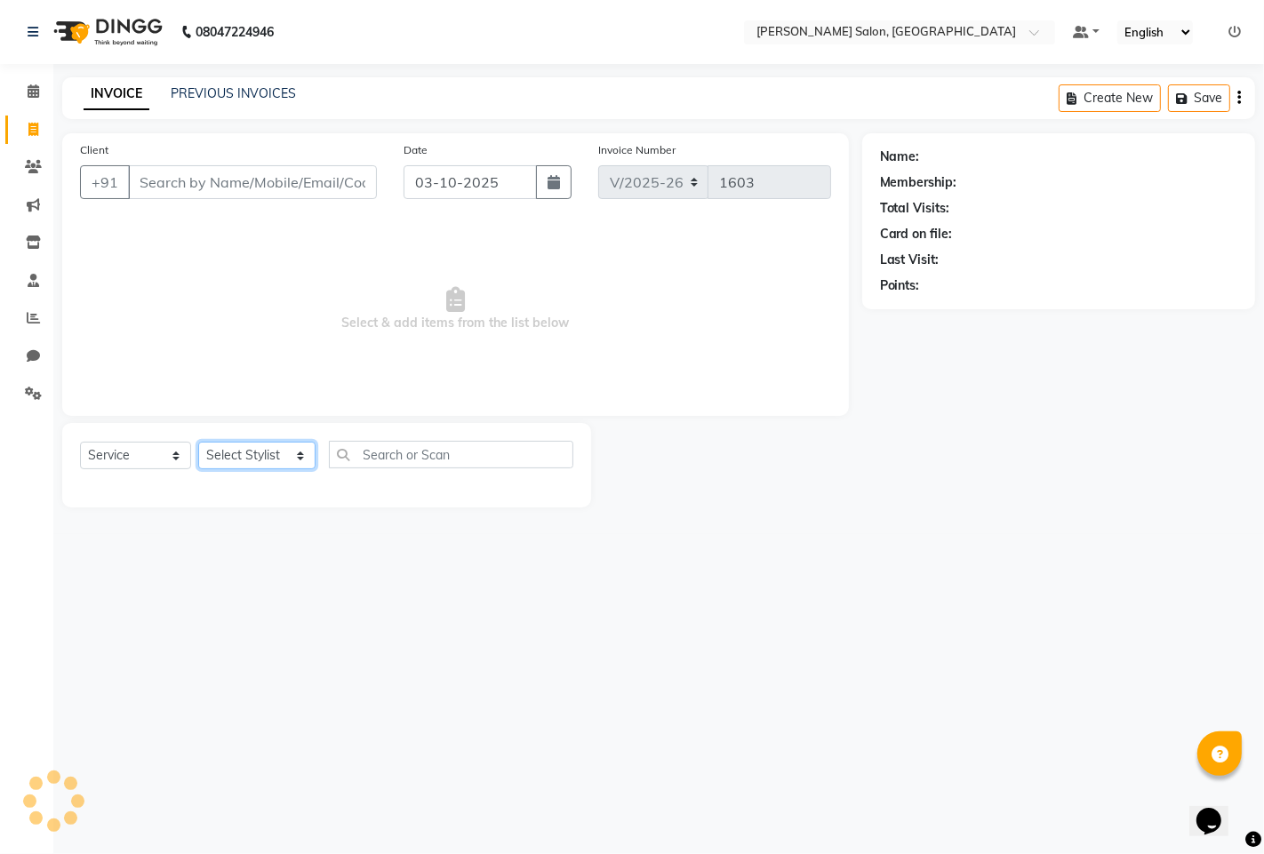
click at [259, 460] on select "Select Stylist admin hinjewadi [PERSON_NAME] krishna more [PERSON_NAME] rishi […" at bounding box center [256, 456] width 117 height 28
select select "85091"
click at [198, 443] on select "Select Stylist admin hinjewadi [PERSON_NAME] krishna more [PERSON_NAME] rishi […" at bounding box center [256, 456] width 117 height 28
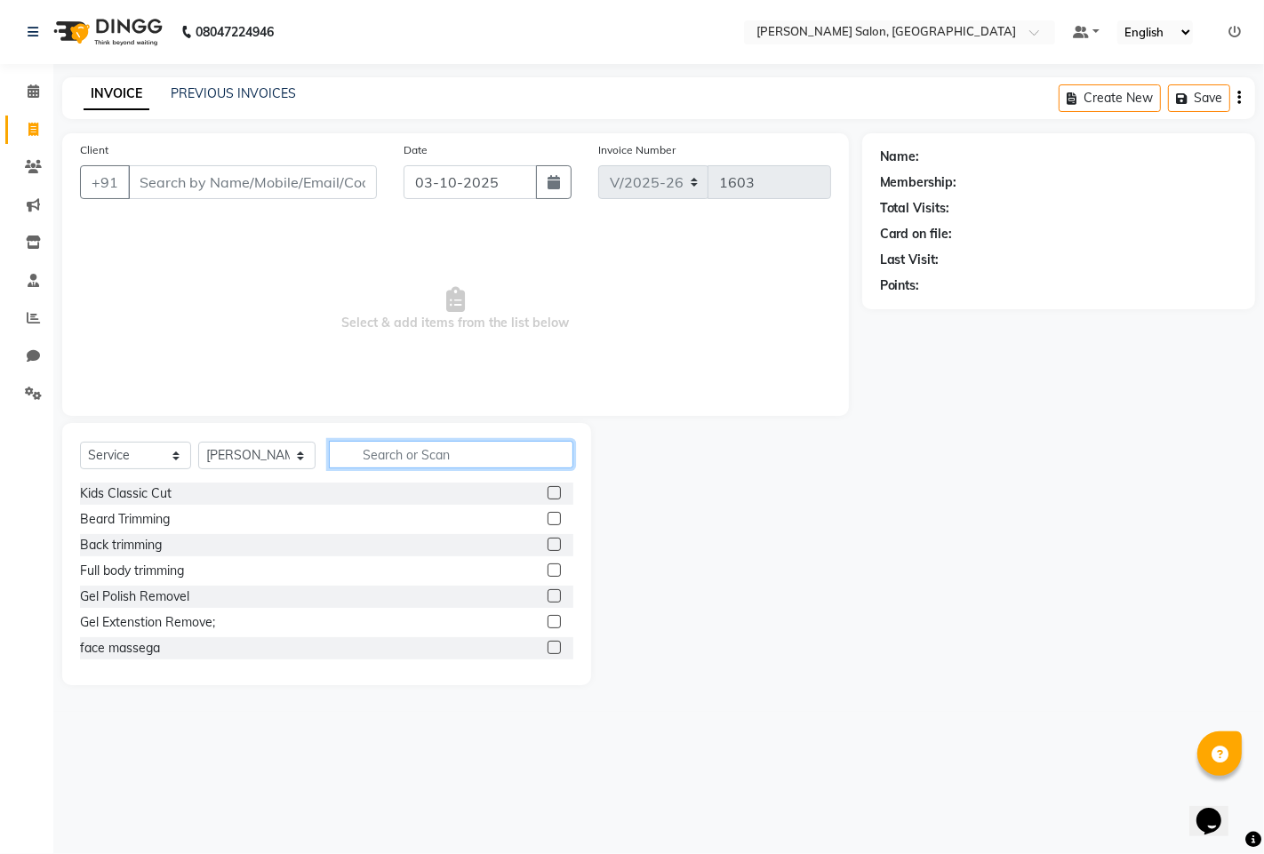
click at [395, 447] on input "text" at bounding box center [451, 455] width 244 height 28
type input "RICA"
click at [116, 489] on div "Full leg rica wax" at bounding box center [126, 493] width 92 height 19
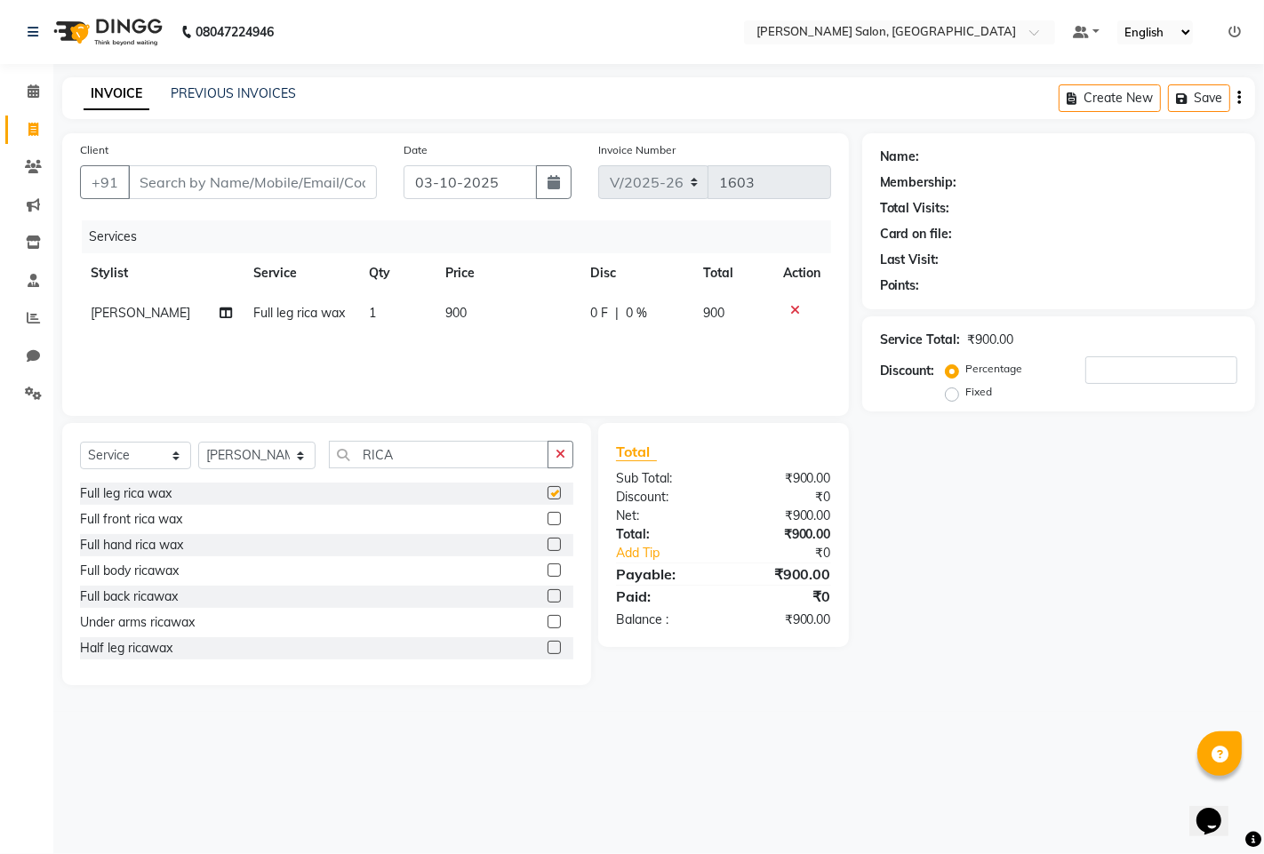
checkbox input "false"
click at [144, 553] on div "Full hand rica wax" at bounding box center [131, 545] width 103 height 19
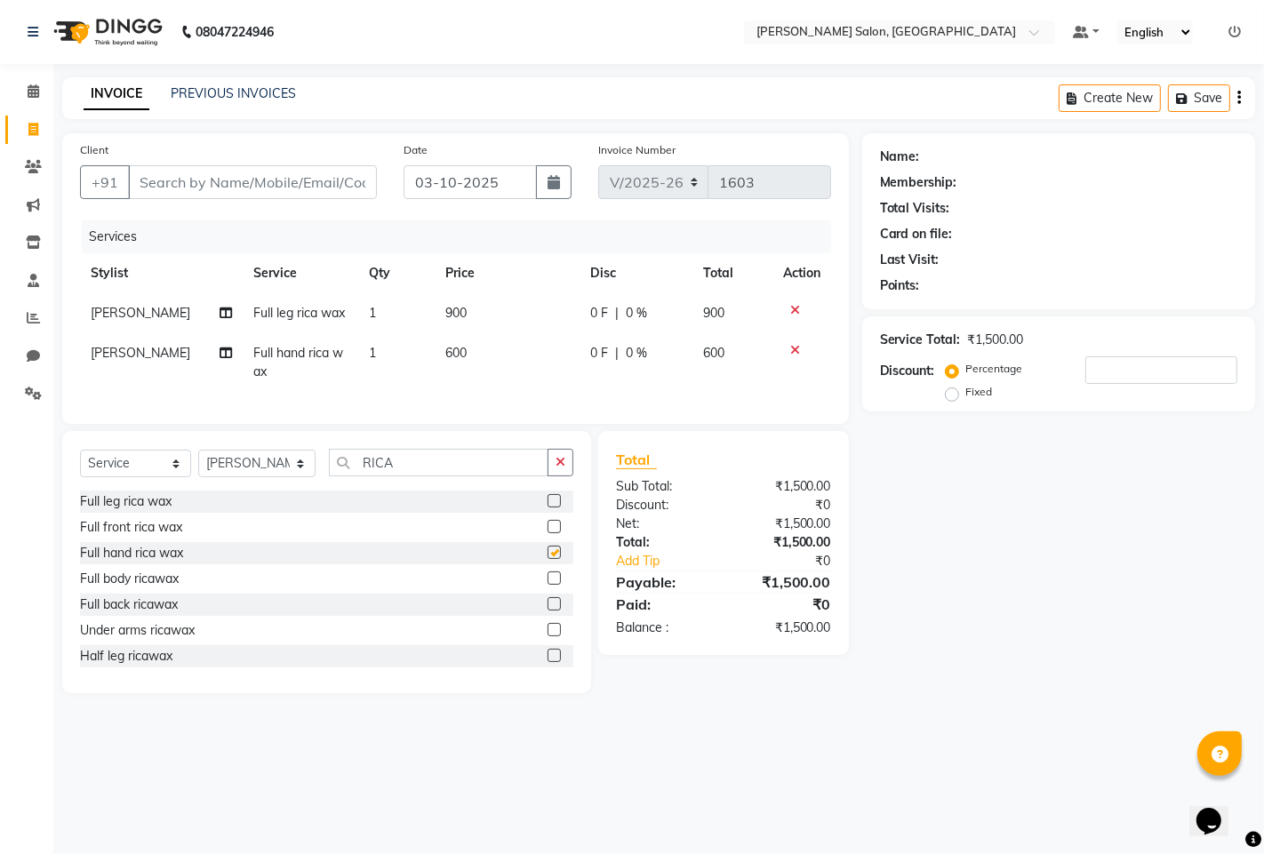
checkbox input "false"
click at [450, 491] on div "Select Service Product Membership Package Voucher Prepaid Gift Card Select Styl…" at bounding box center [326, 470] width 493 height 42
click at [448, 491] on div "Select Service Product Membership Package Voucher Prepaid Gift Card Select Styl…" at bounding box center [326, 470] width 493 height 42
click at [456, 476] on input "RICA" at bounding box center [438, 463] width 219 height 28
type input "R"
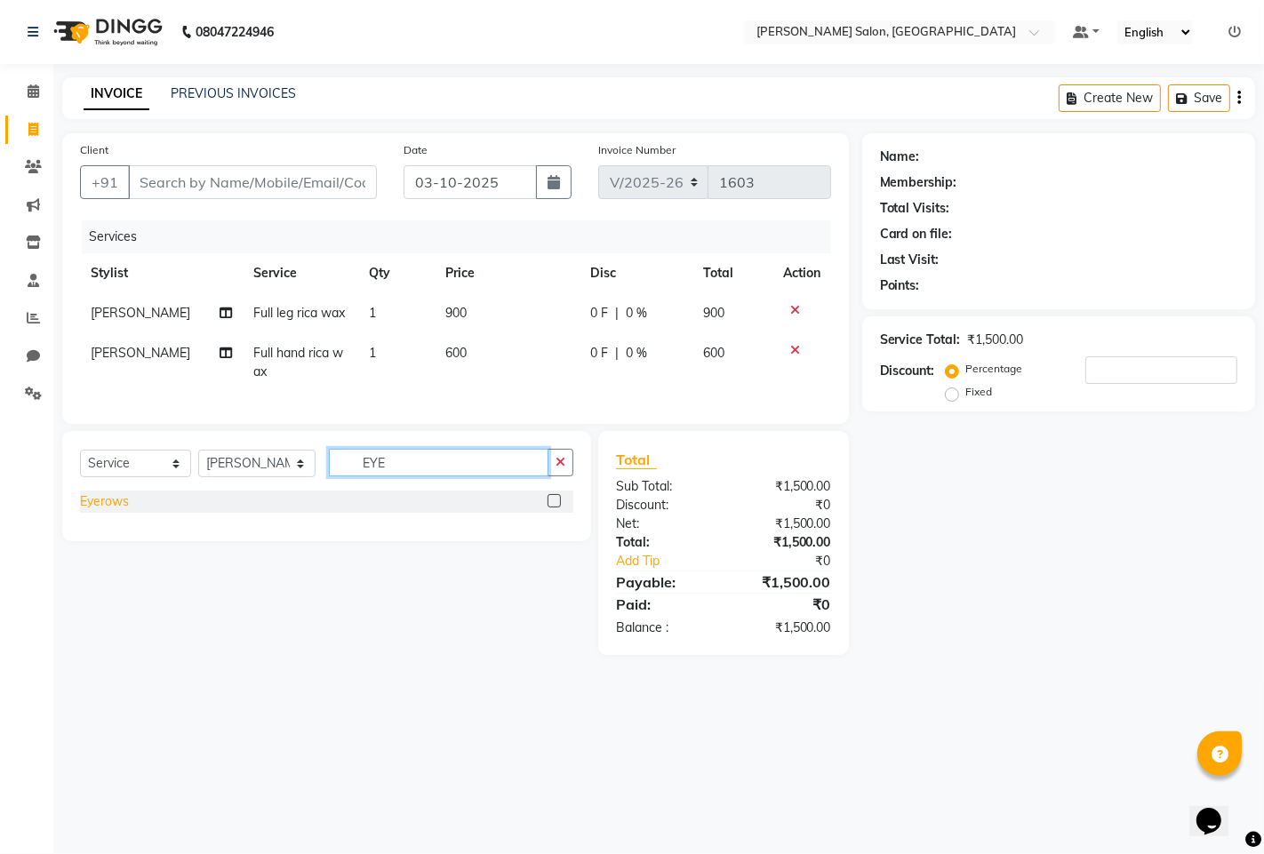
type input "EYE"
click at [104, 511] on div "Eyerows" at bounding box center [104, 501] width 49 height 19
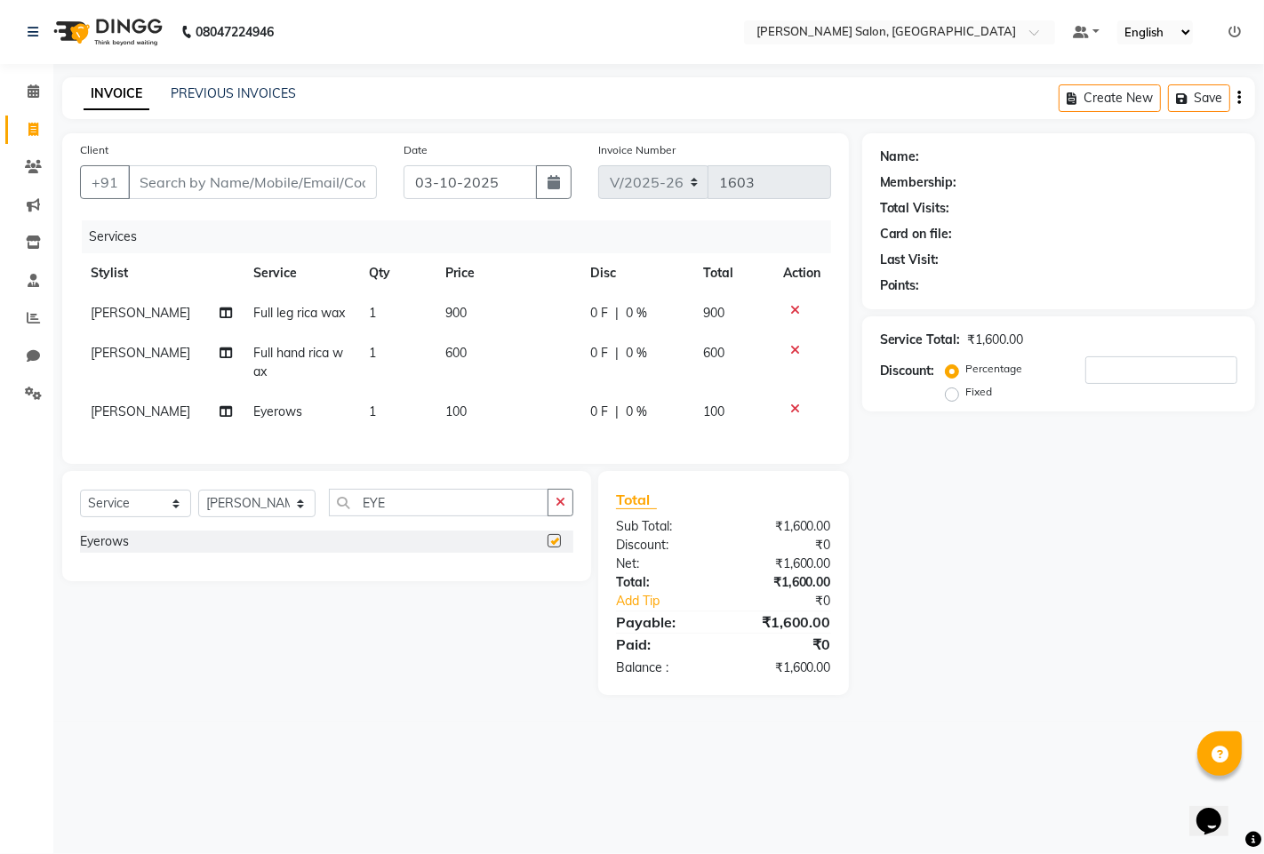
checkbox input "false"
click at [415, 516] on input "EYE" at bounding box center [438, 503] width 219 height 28
type input "E"
type input "UPP"
click at [98, 577] on div "Upper lips" at bounding box center [108, 567] width 57 height 19
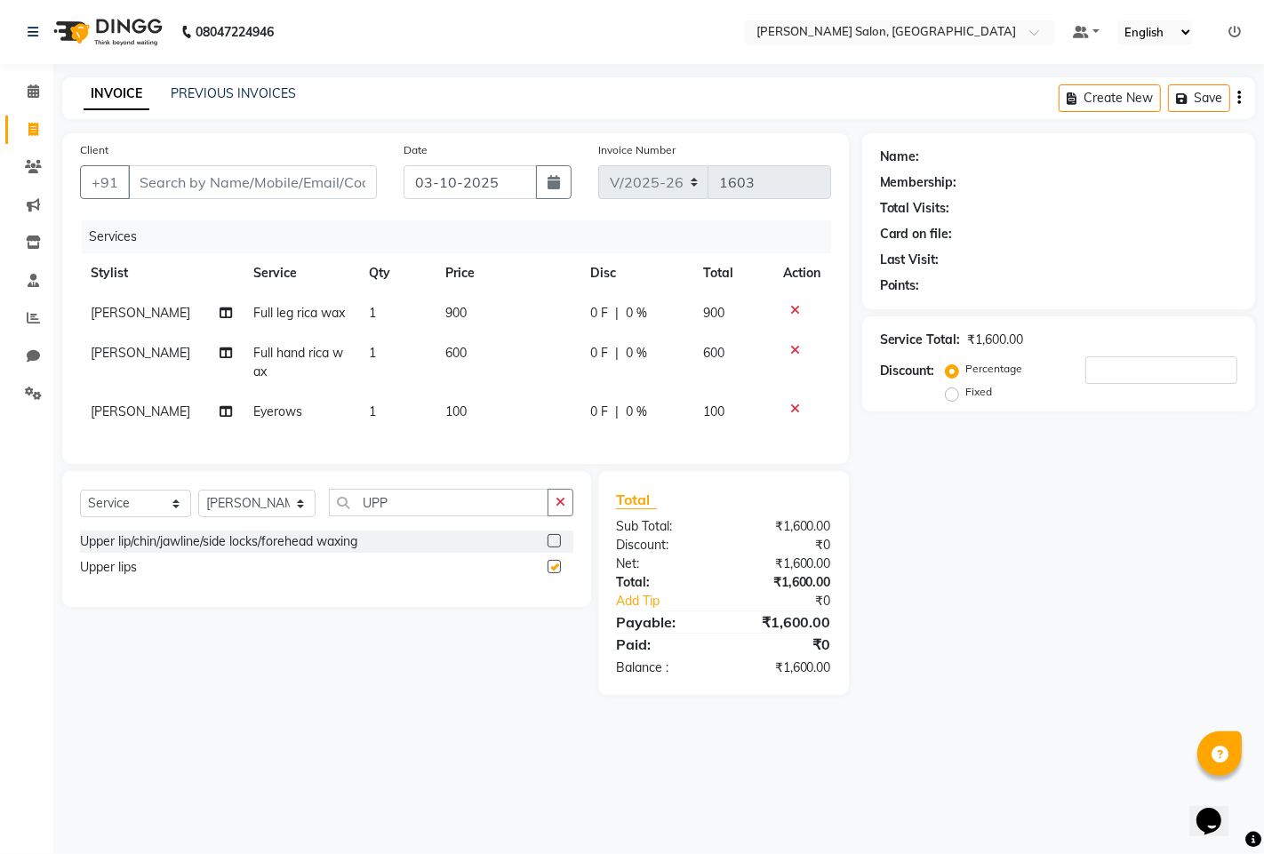
checkbox input "false"
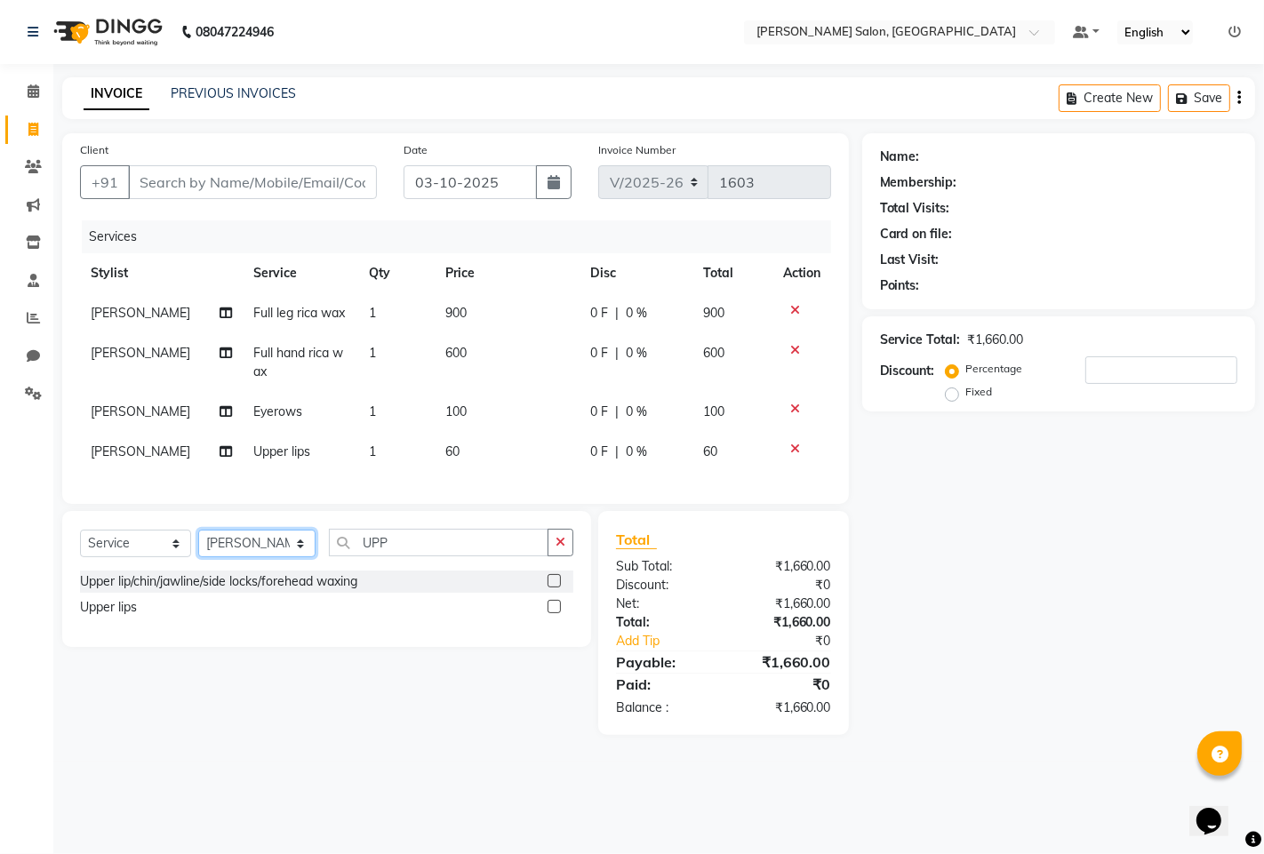
click at [283, 557] on select "Select Stylist admin hinjewadi [PERSON_NAME] krishna more [PERSON_NAME] rishi […" at bounding box center [256, 544] width 117 height 28
select select "76917"
click at [198, 545] on select "Select Stylist admin hinjewadi [PERSON_NAME] krishna more [PERSON_NAME] rishi […" at bounding box center [256, 544] width 117 height 28
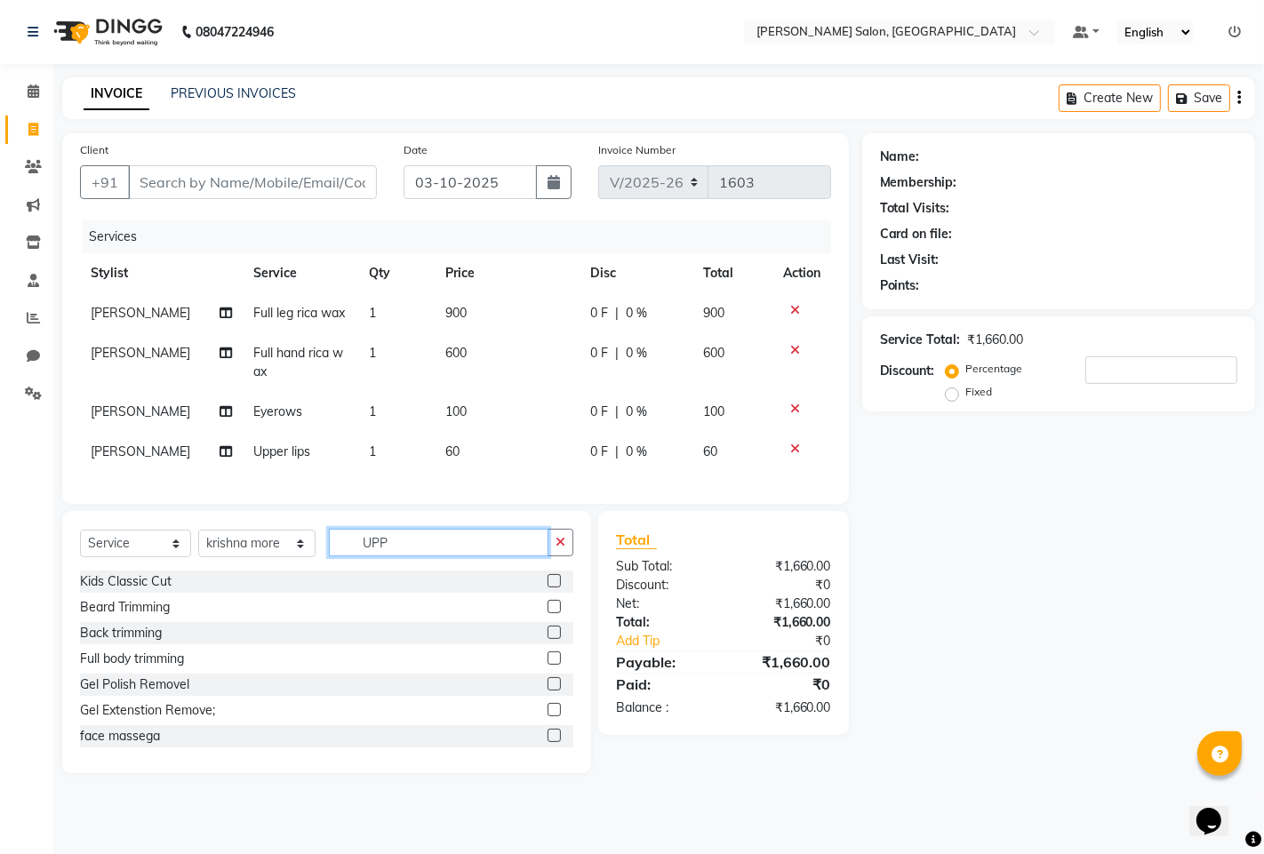
click at [451, 552] on input "UPP" at bounding box center [438, 543] width 219 height 28
type input "U"
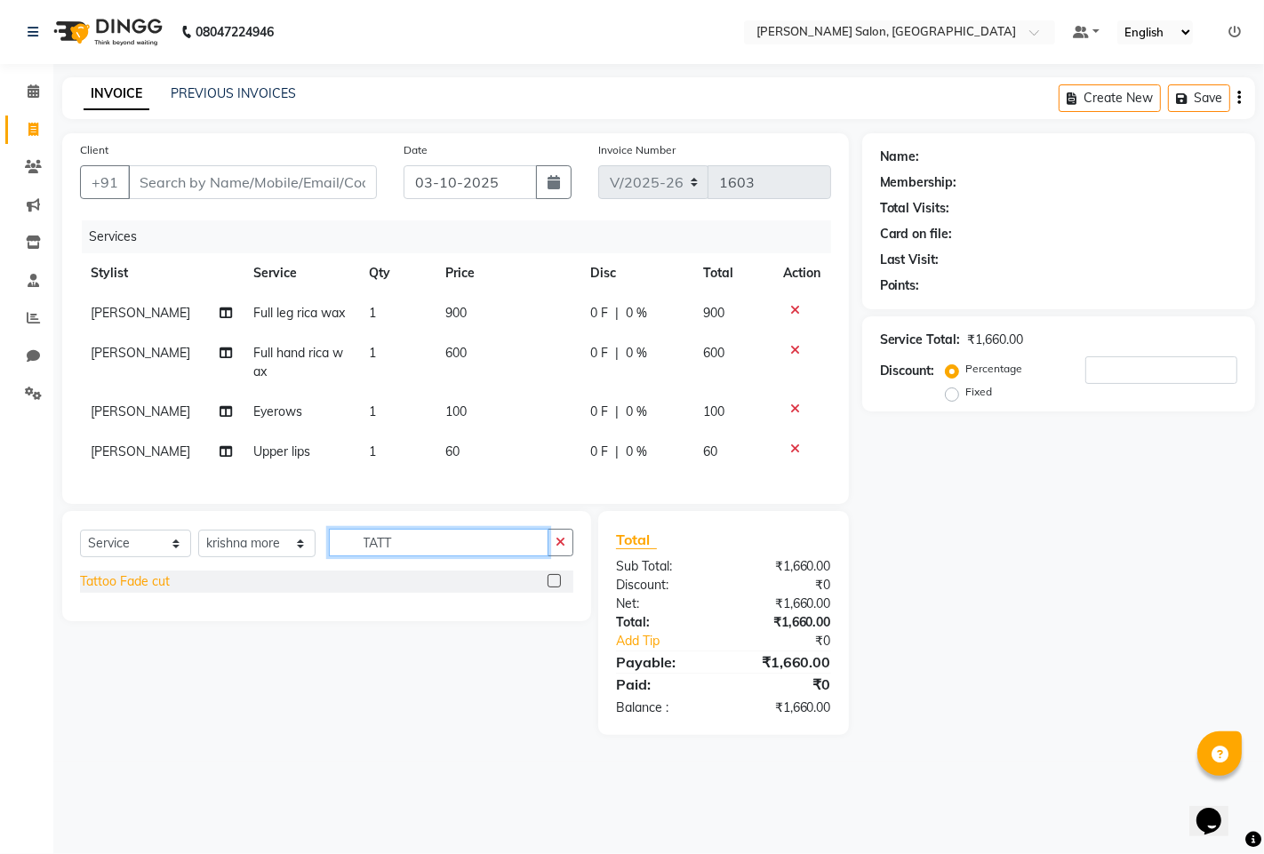
type input "TATT"
click at [93, 591] on div "Tattoo Fade cut" at bounding box center [125, 581] width 90 height 19
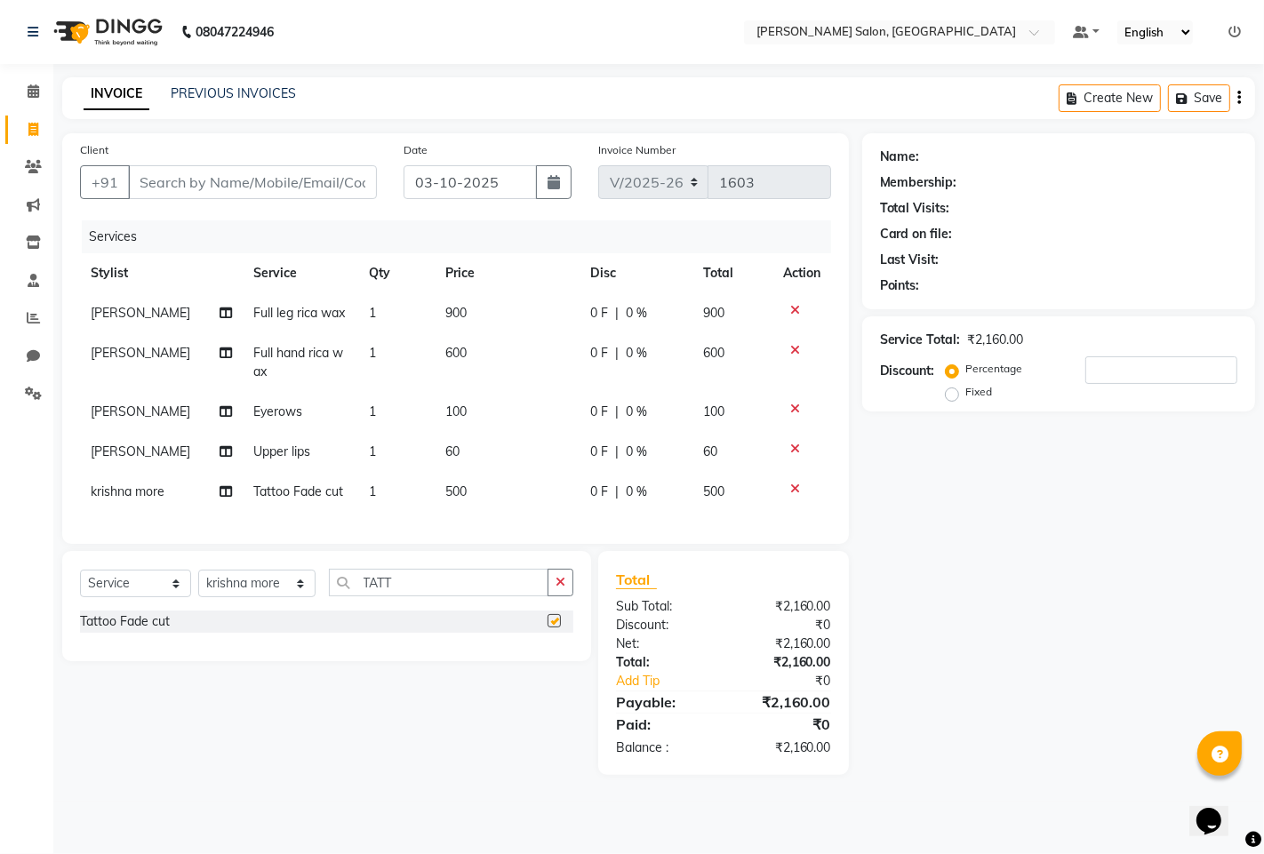
checkbox input "false"
click at [430, 582] on div "Select Service Product Membership Package Voucher Prepaid Gift Card Select Styl…" at bounding box center [326, 606] width 529 height 110
click at [431, 594] on input "TATT" at bounding box center [438, 583] width 219 height 28
type input "T"
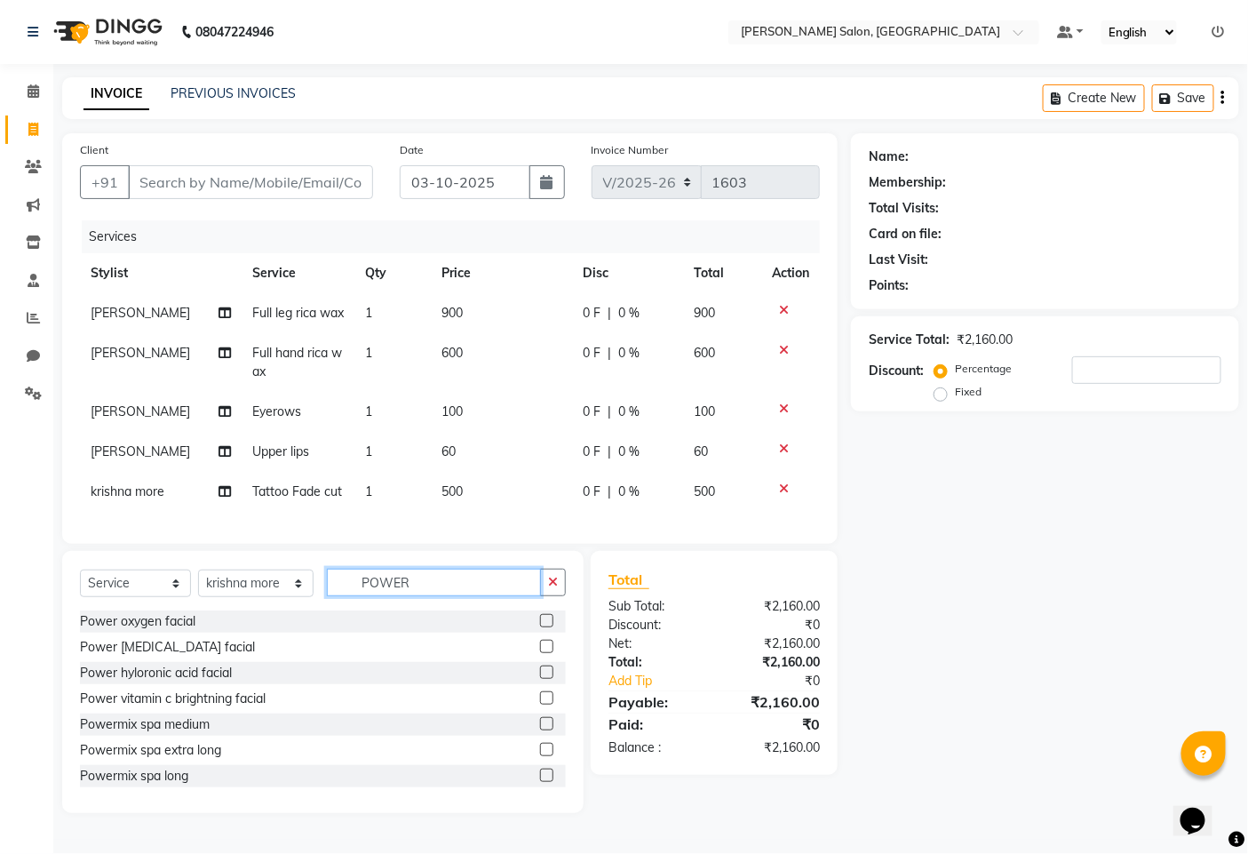
scroll to position [53, 0]
type input "POWER"
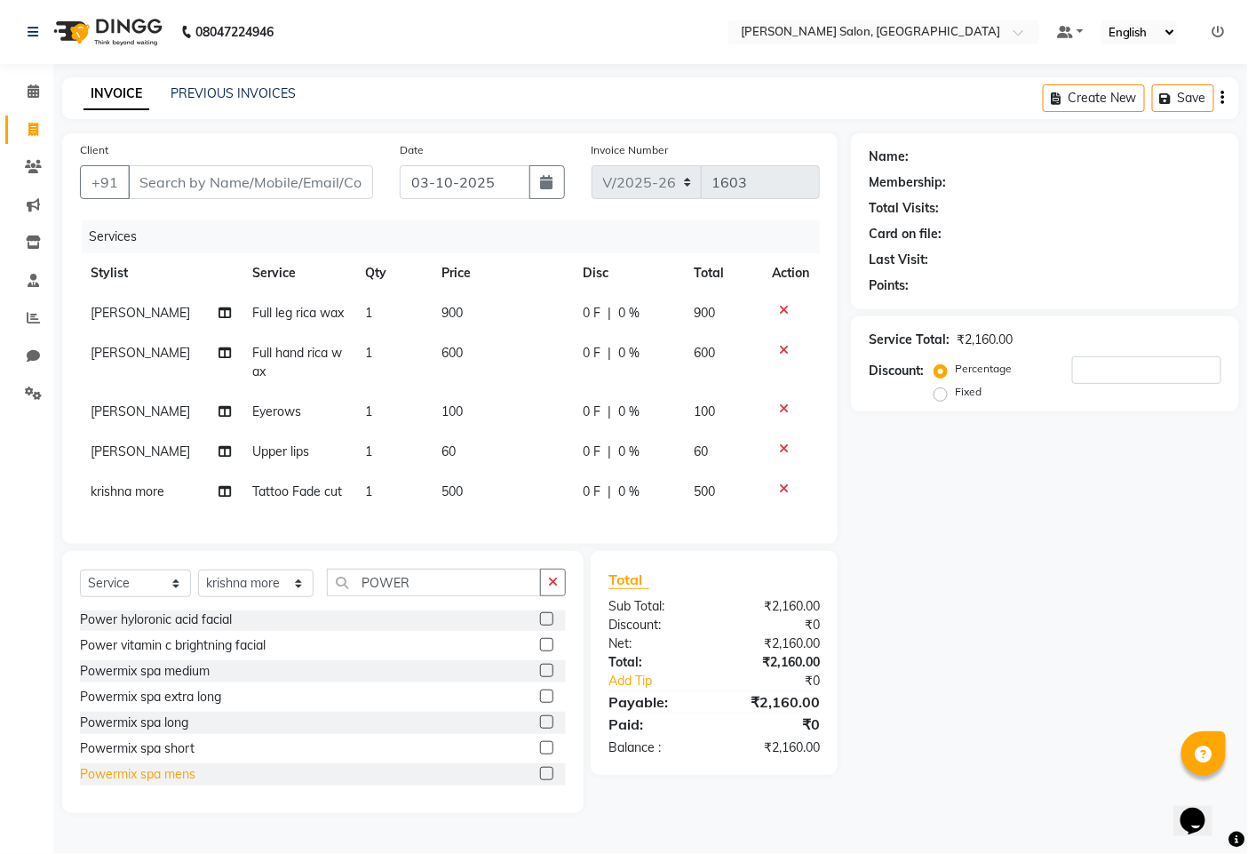
click at [167, 784] on div "Powermix spa mens" at bounding box center [138, 774] width 116 height 19
checkbox input "false"
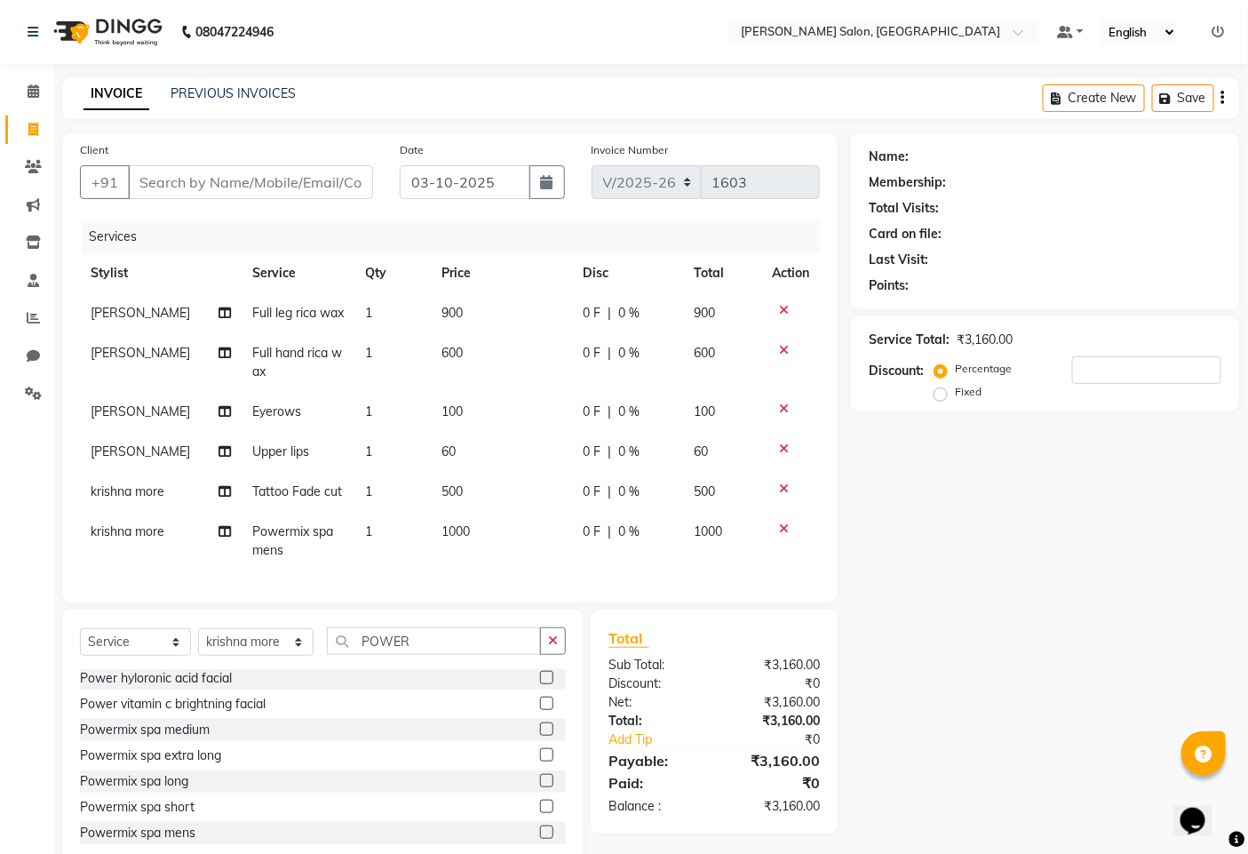
scroll to position [59, 0]
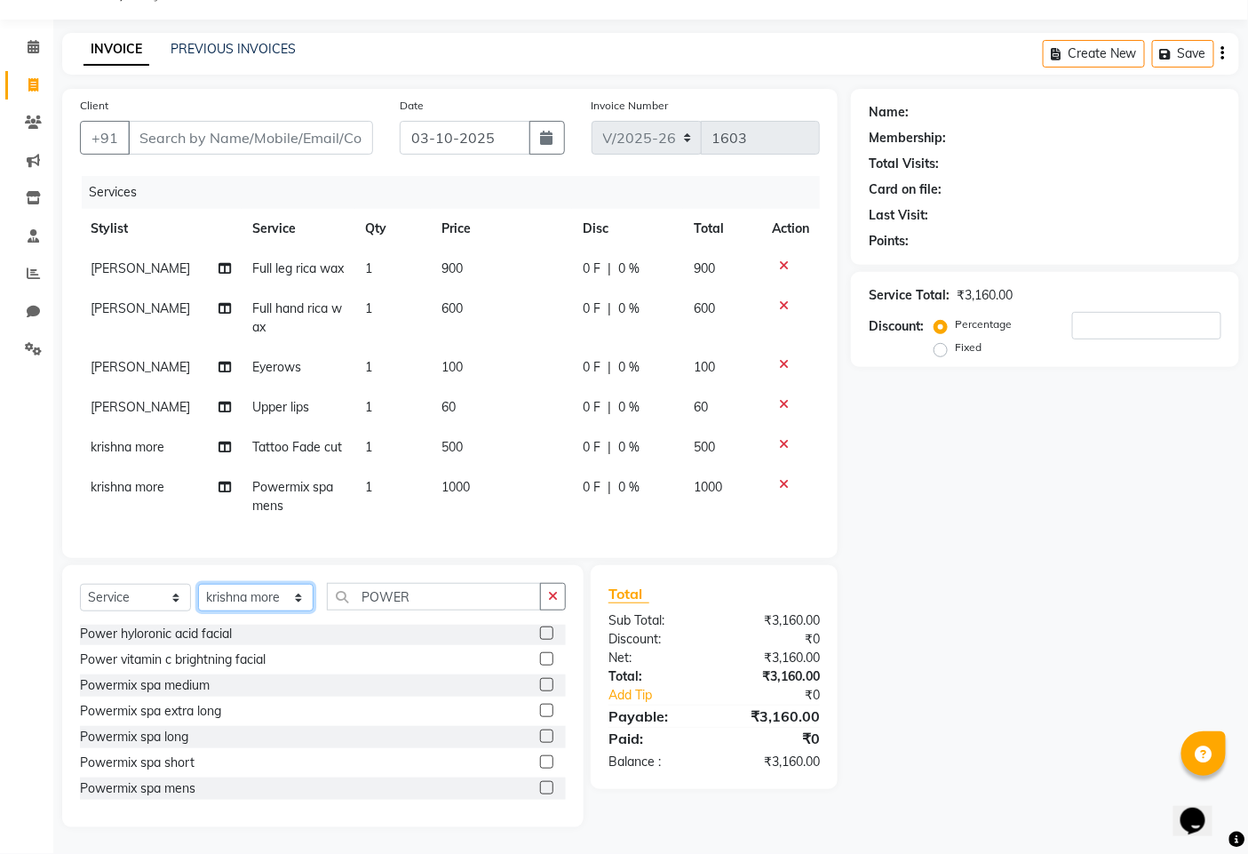
click at [291, 602] on select "Select Stylist admin hinjewadi [PERSON_NAME] krishna more [PERSON_NAME] rishi […" at bounding box center [256, 598] width 116 height 28
select select "65183"
click at [198, 585] on select "Select Stylist admin hinjewadi [PERSON_NAME] krishna more [PERSON_NAME] rishi […" at bounding box center [256, 598] width 116 height 28
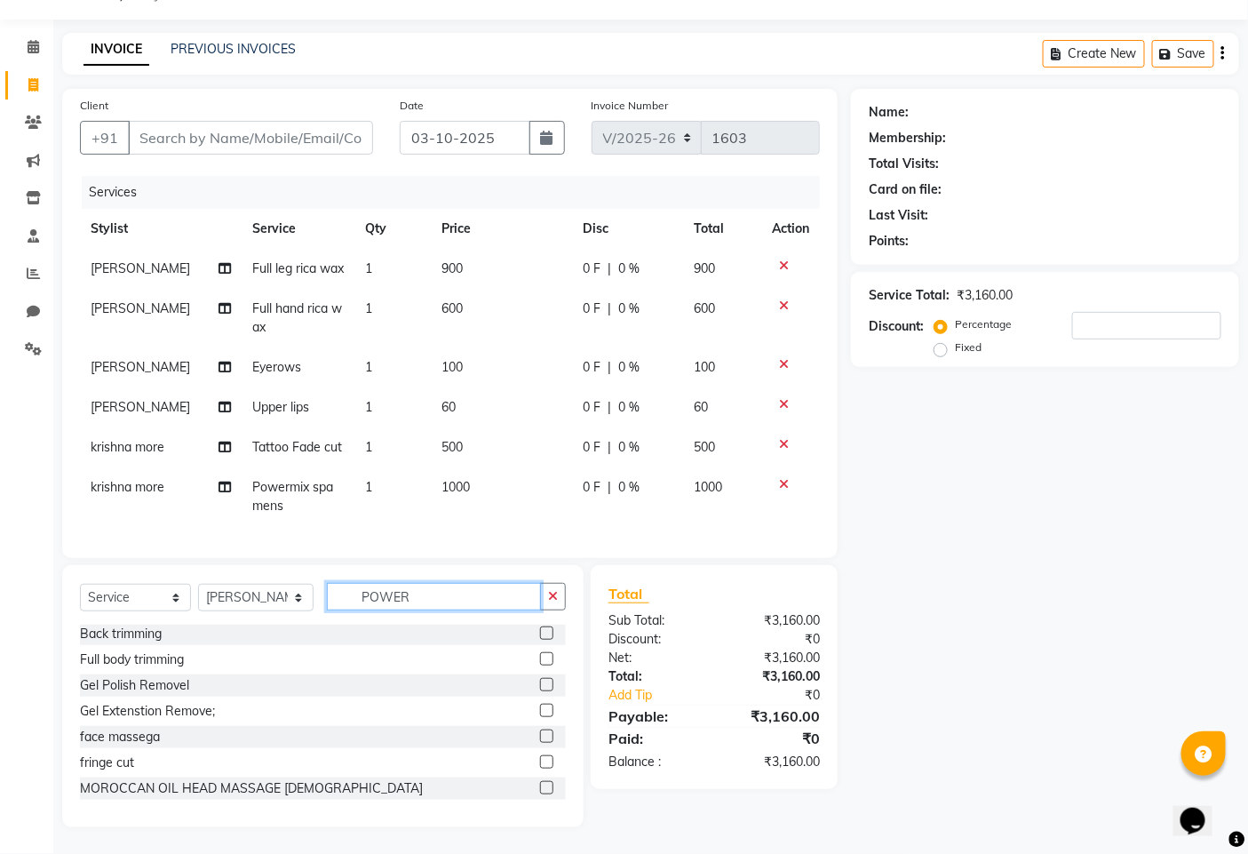
click at [420, 598] on input "POWER" at bounding box center [434, 597] width 214 height 28
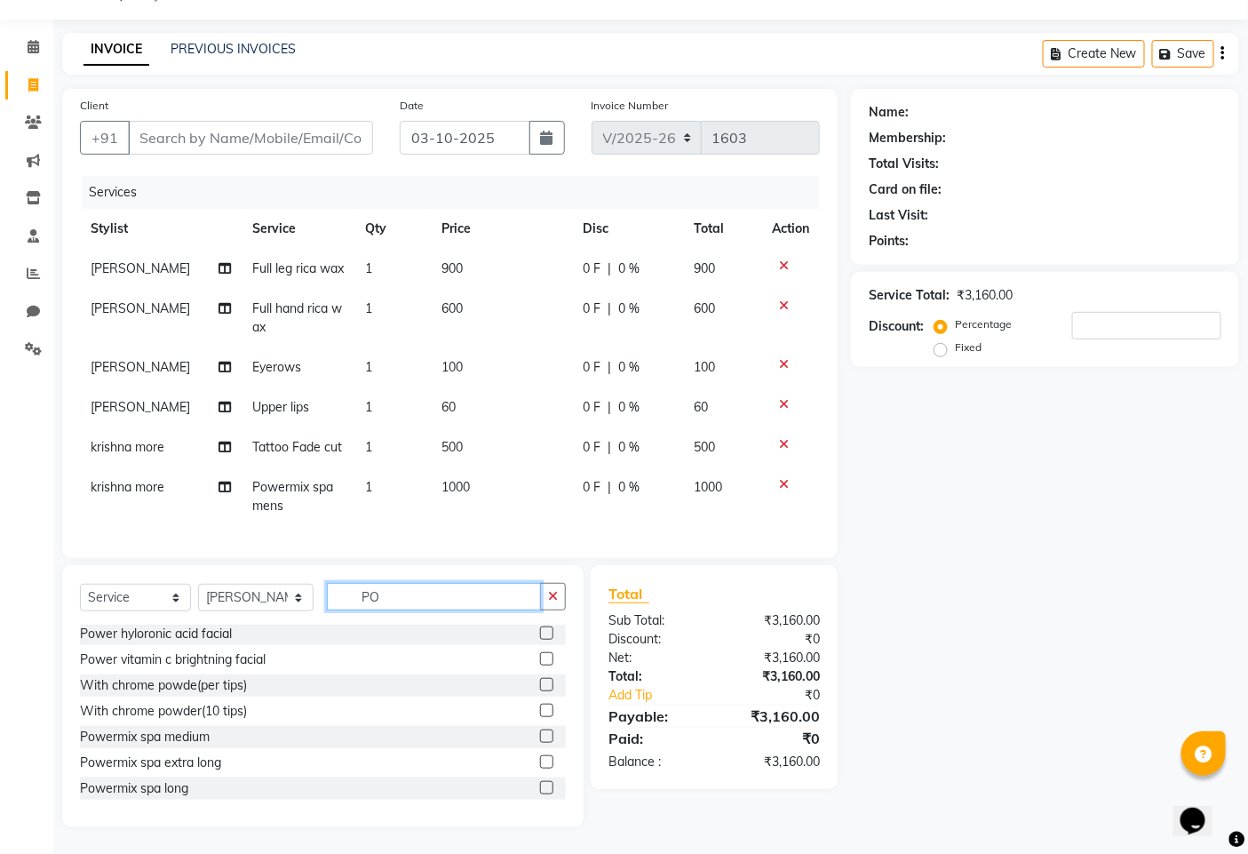
type input "P"
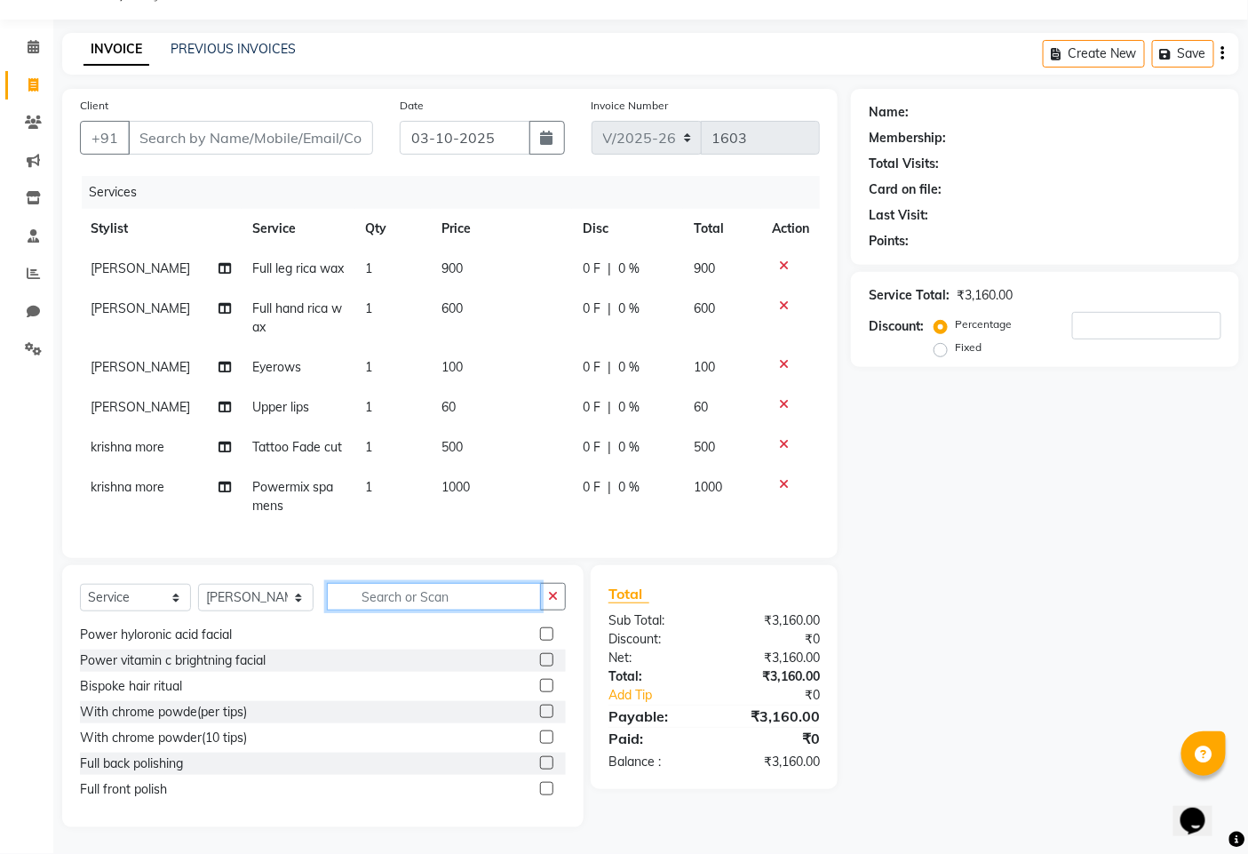
scroll to position [929, 0]
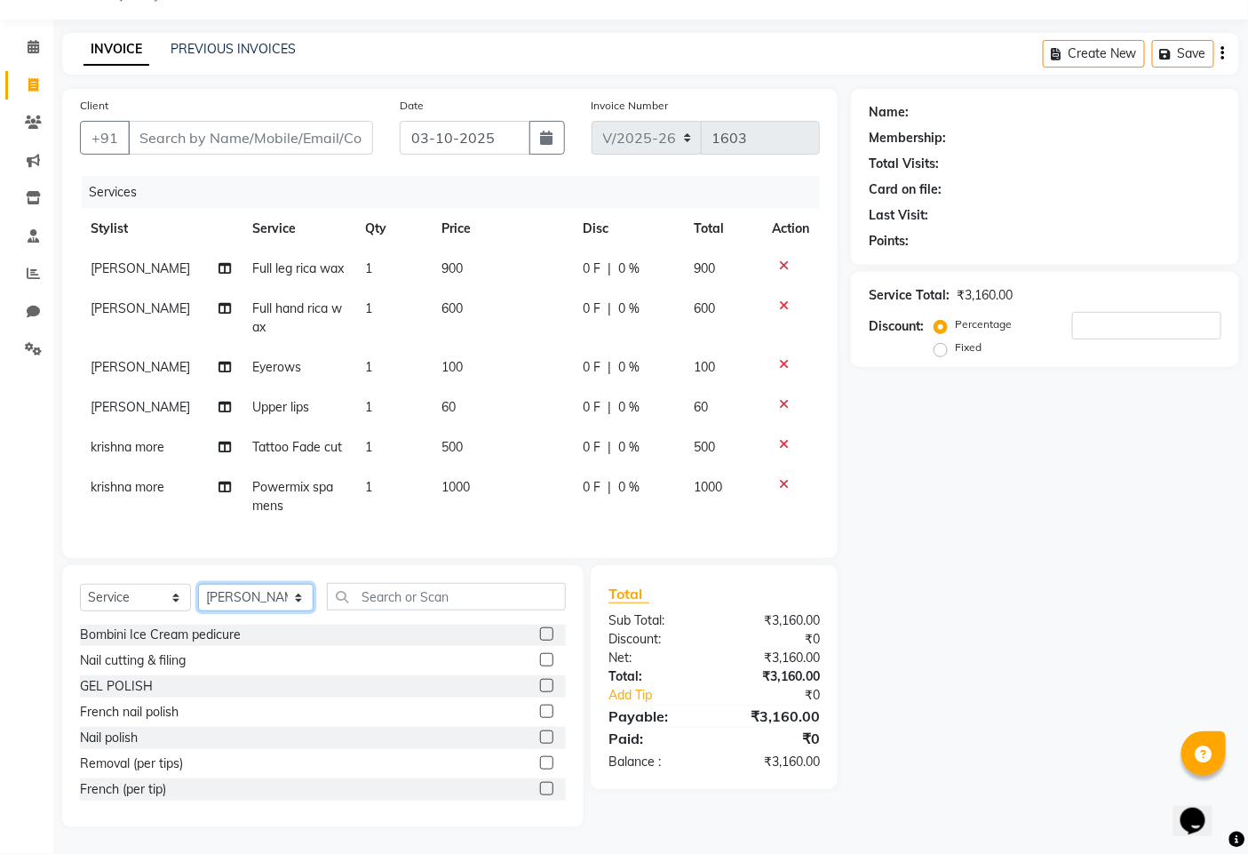
click at [244, 592] on select "Select Stylist admin hinjewadi [PERSON_NAME] krishna more [PERSON_NAME] rishi […" at bounding box center [256, 598] width 116 height 28
click at [407, 599] on input "text" at bounding box center [446, 597] width 239 height 28
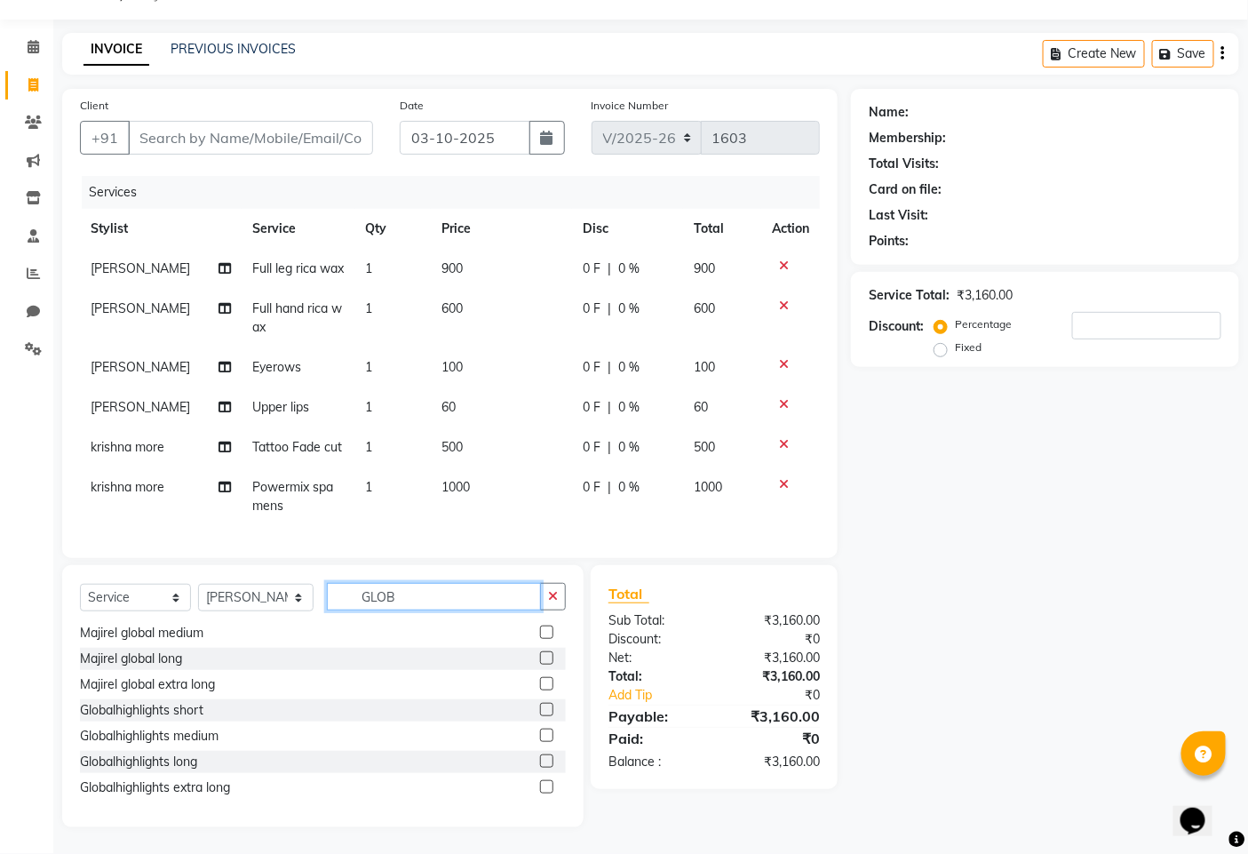
scroll to position [131, 0]
type input "GLOBAL"
click at [198, 742] on div "Globalhighlights medium" at bounding box center [149, 737] width 139 height 19
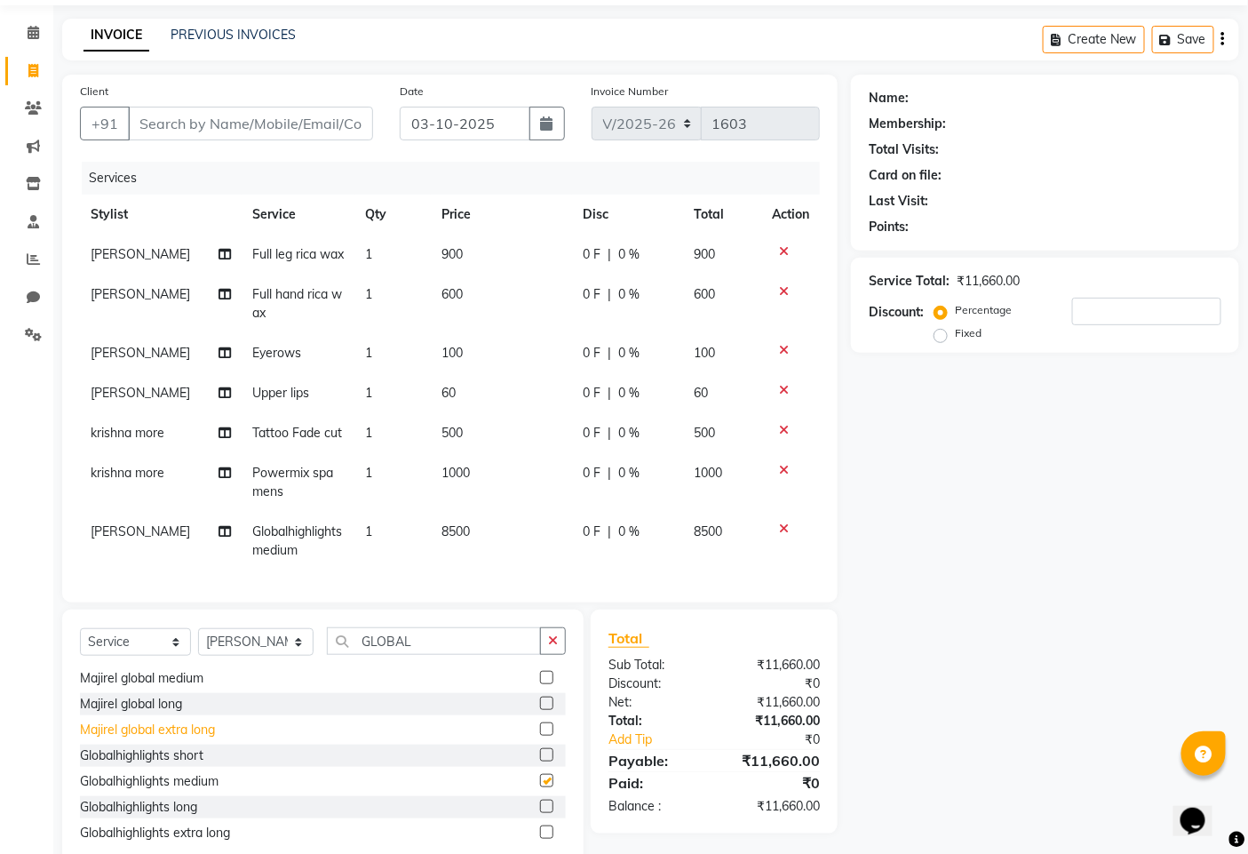
checkbox input "false"
drag, startPoint x: 786, startPoint y: 524, endPoint x: 731, endPoint y: 528, distance: 54.3
click at [782, 524] on icon at bounding box center [784, 528] width 10 height 12
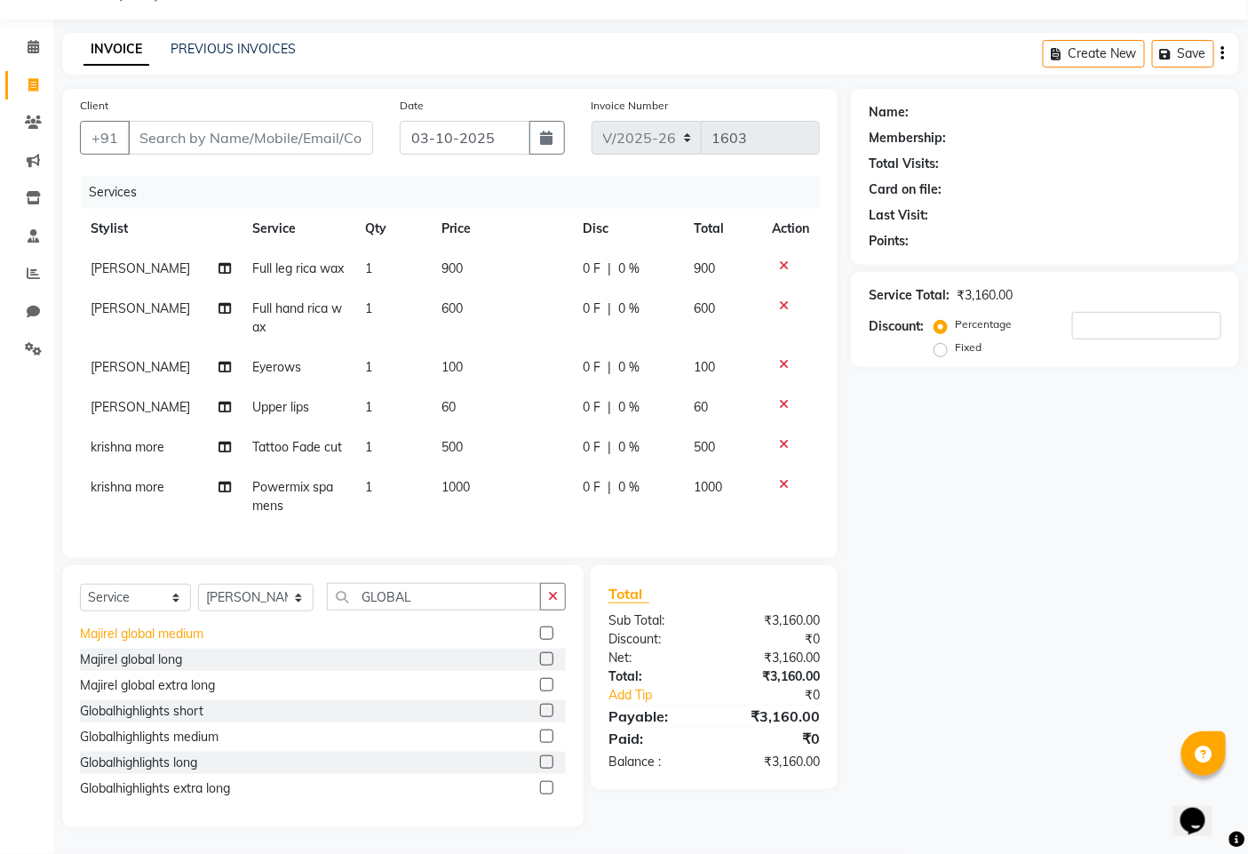
click at [162, 634] on div "Majirel global medium" at bounding box center [142, 634] width 124 height 19
checkbox input "false"
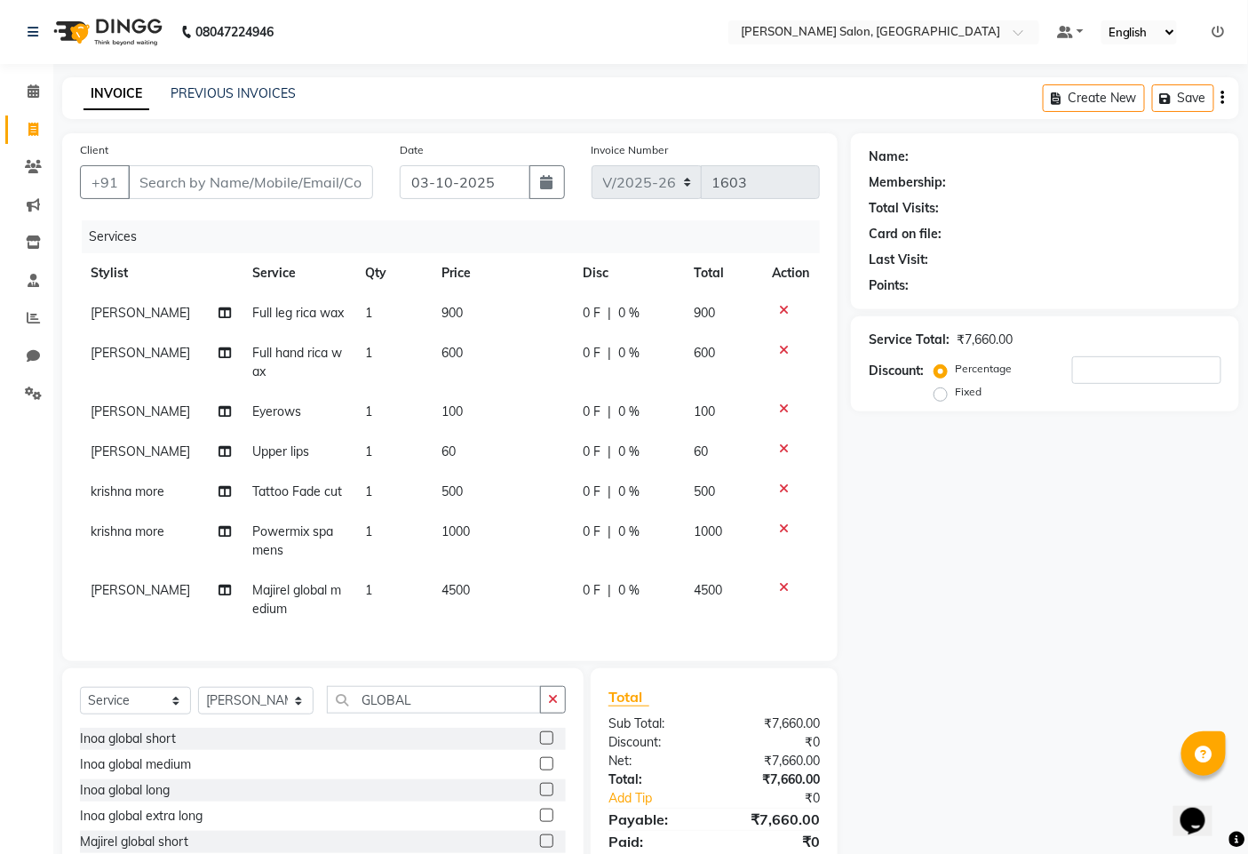
scroll to position [117, 0]
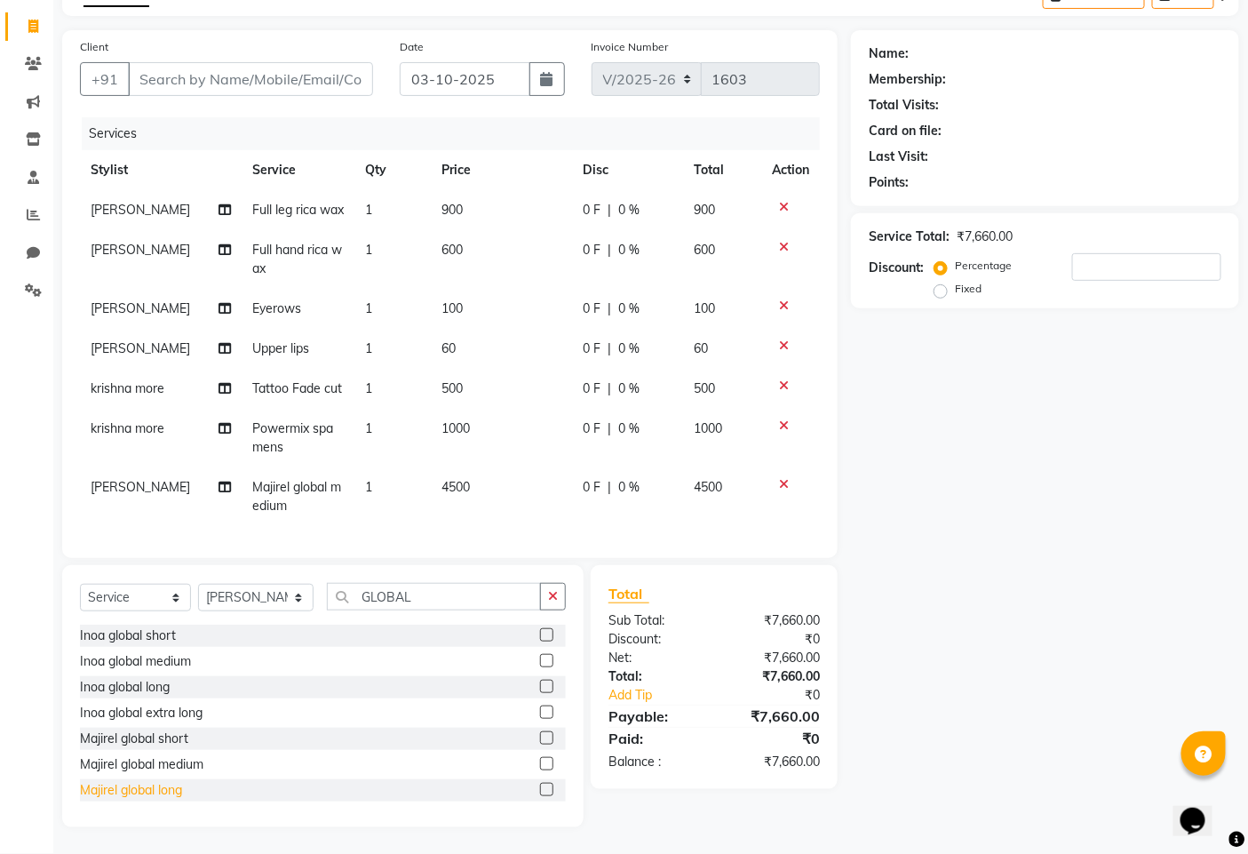
click at [134, 796] on div "Majirel global long" at bounding box center [131, 790] width 102 height 19
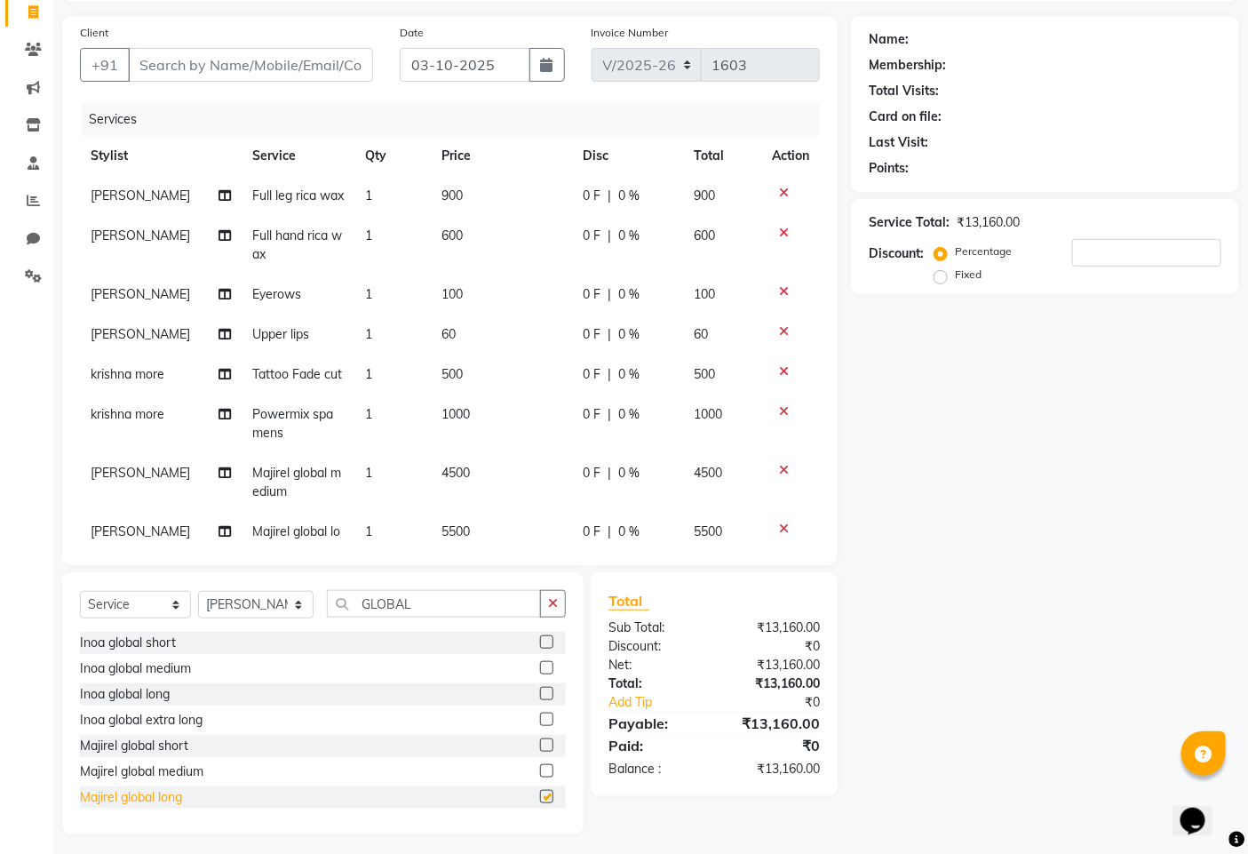
checkbox input "false"
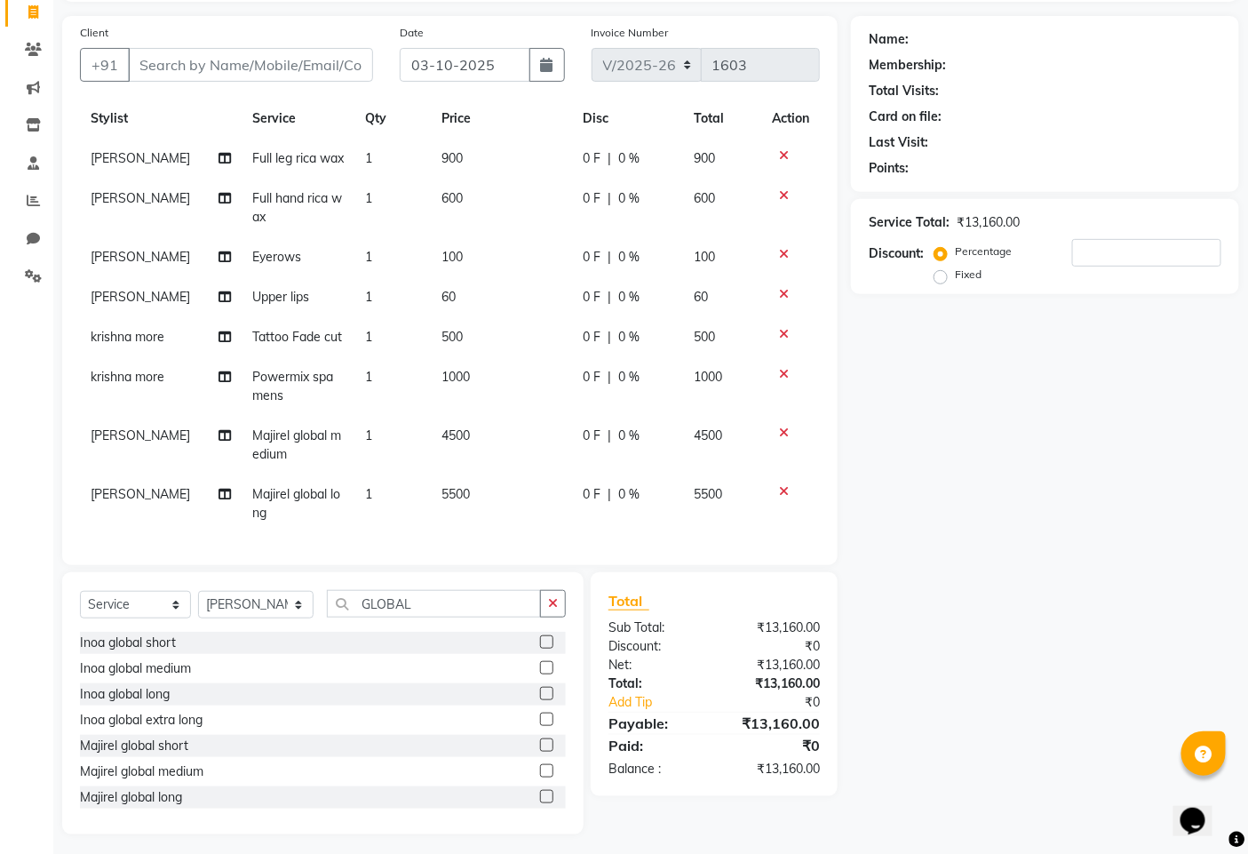
scroll to position [69, 0]
click at [779, 427] on icon at bounding box center [784, 433] width 10 height 12
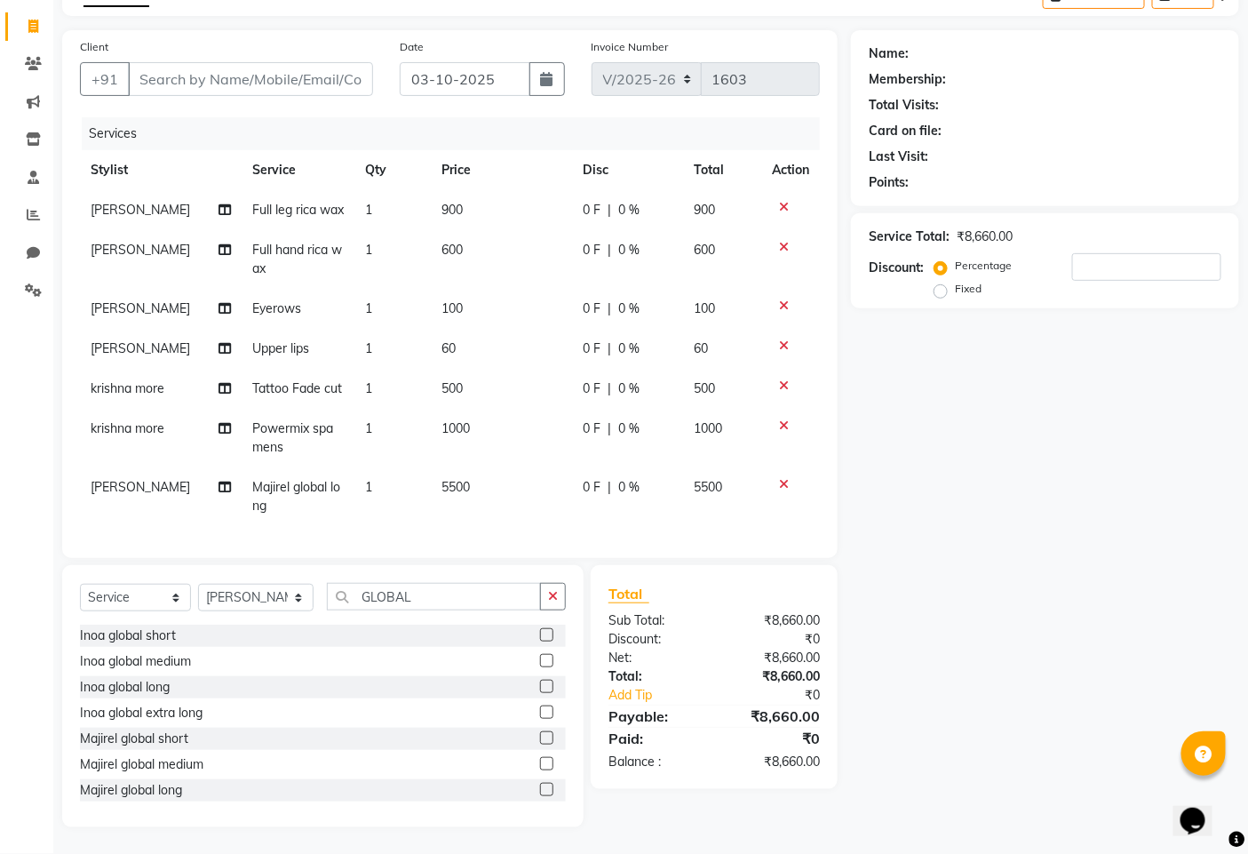
scroll to position [102, 0]
click at [206, 81] on input "Client" at bounding box center [250, 80] width 245 height 34
click at [207, 82] on input "Client" at bounding box center [250, 80] width 245 height 34
click at [419, 604] on input "GLOBAL" at bounding box center [434, 598] width 214 height 28
type input "G"
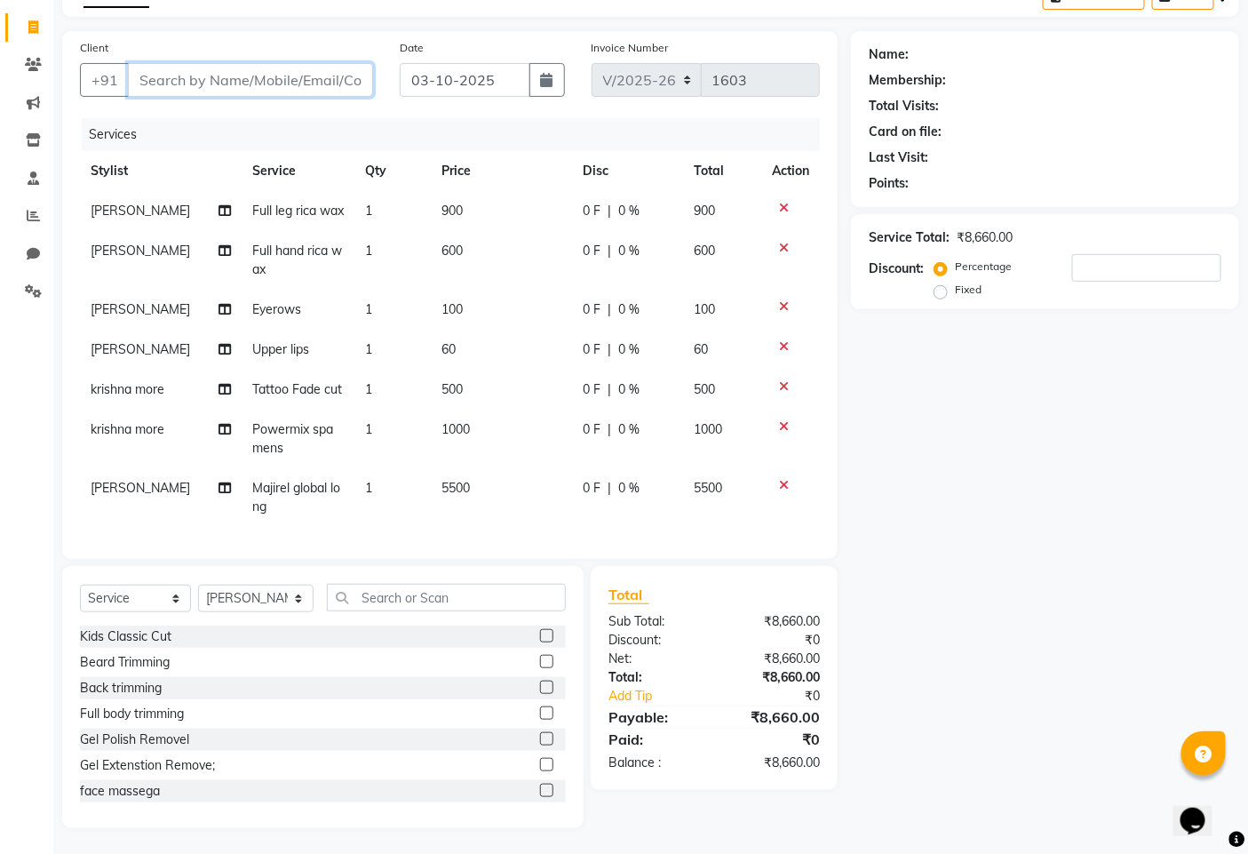
click at [191, 92] on input "Client" at bounding box center [250, 80] width 245 height 34
type input "7"
type input "0"
click at [232, 77] on input "7620143952" at bounding box center [205, 80] width 155 height 34
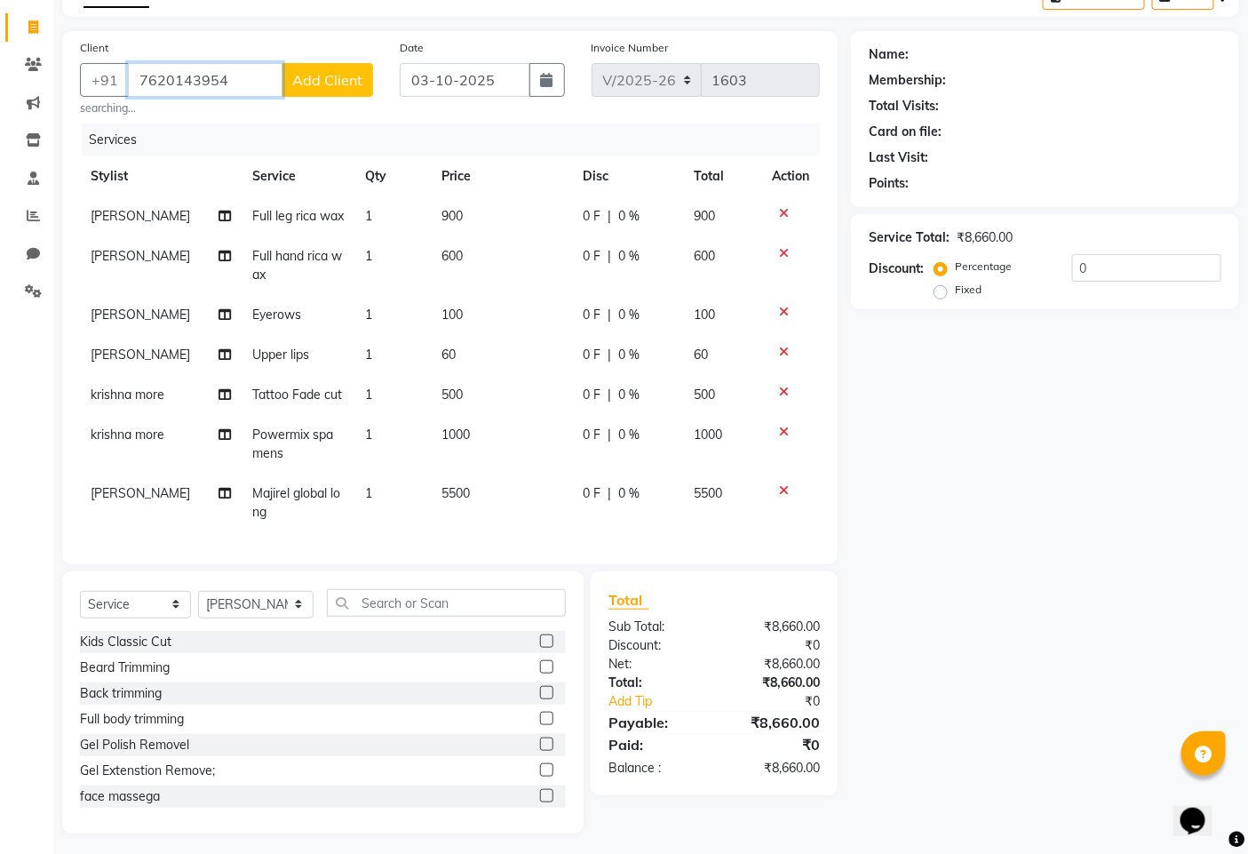
type input "7620143954"
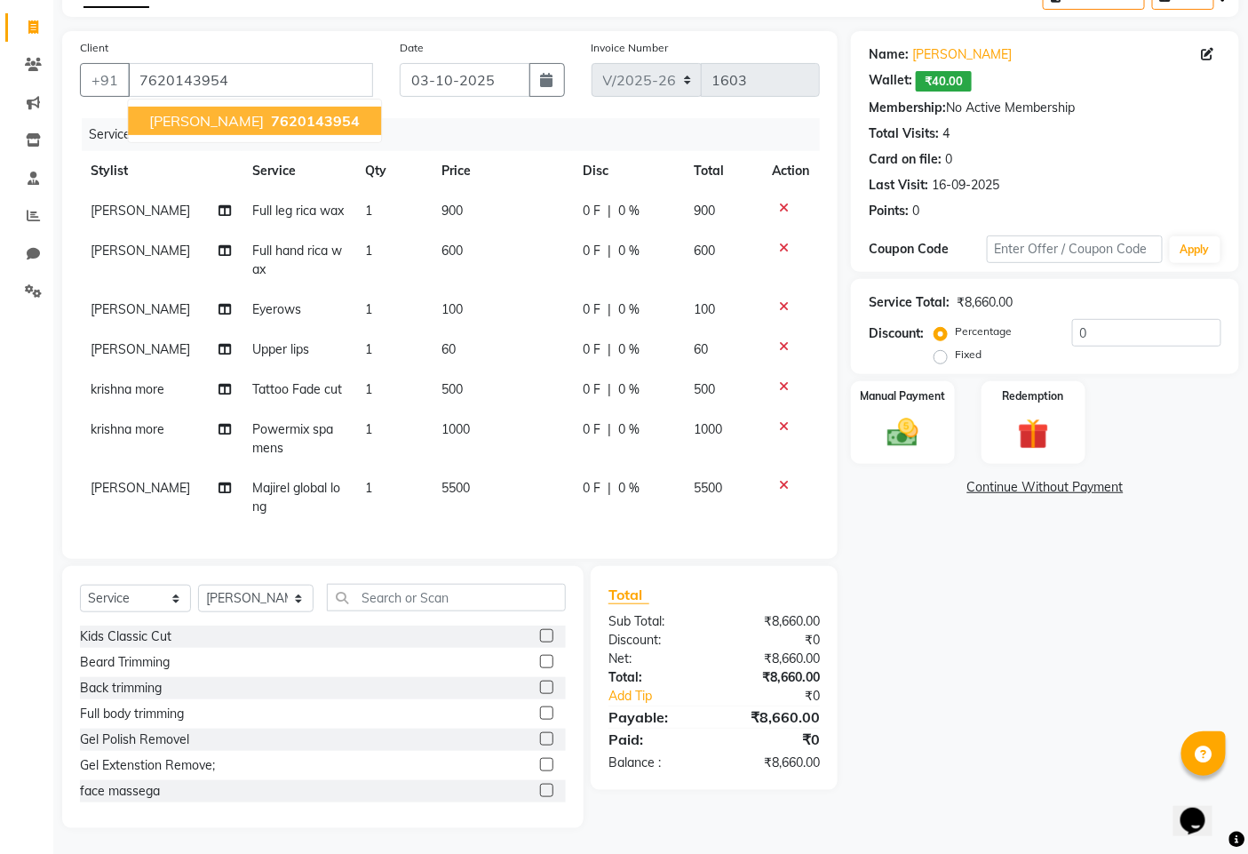
click at [271, 124] on span "7620143954" at bounding box center [315, 121] width 89 height 18
click at [623, 486] on span "0 %" at bounding box center [628, 488] width 21 height 19
select select "65183"
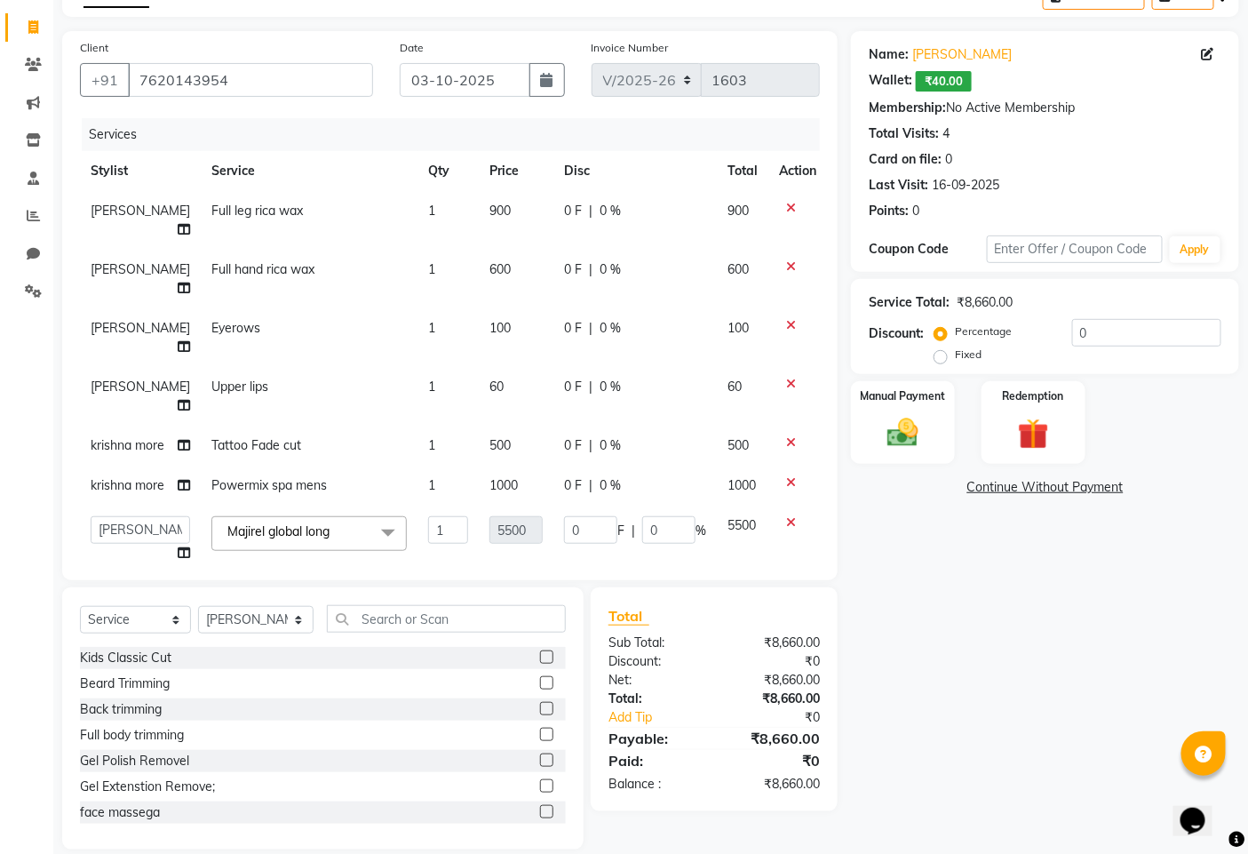
click at [600, 495] on span "0 %" at bounding box center [610, 485] width 21 height 19
select select "76917"
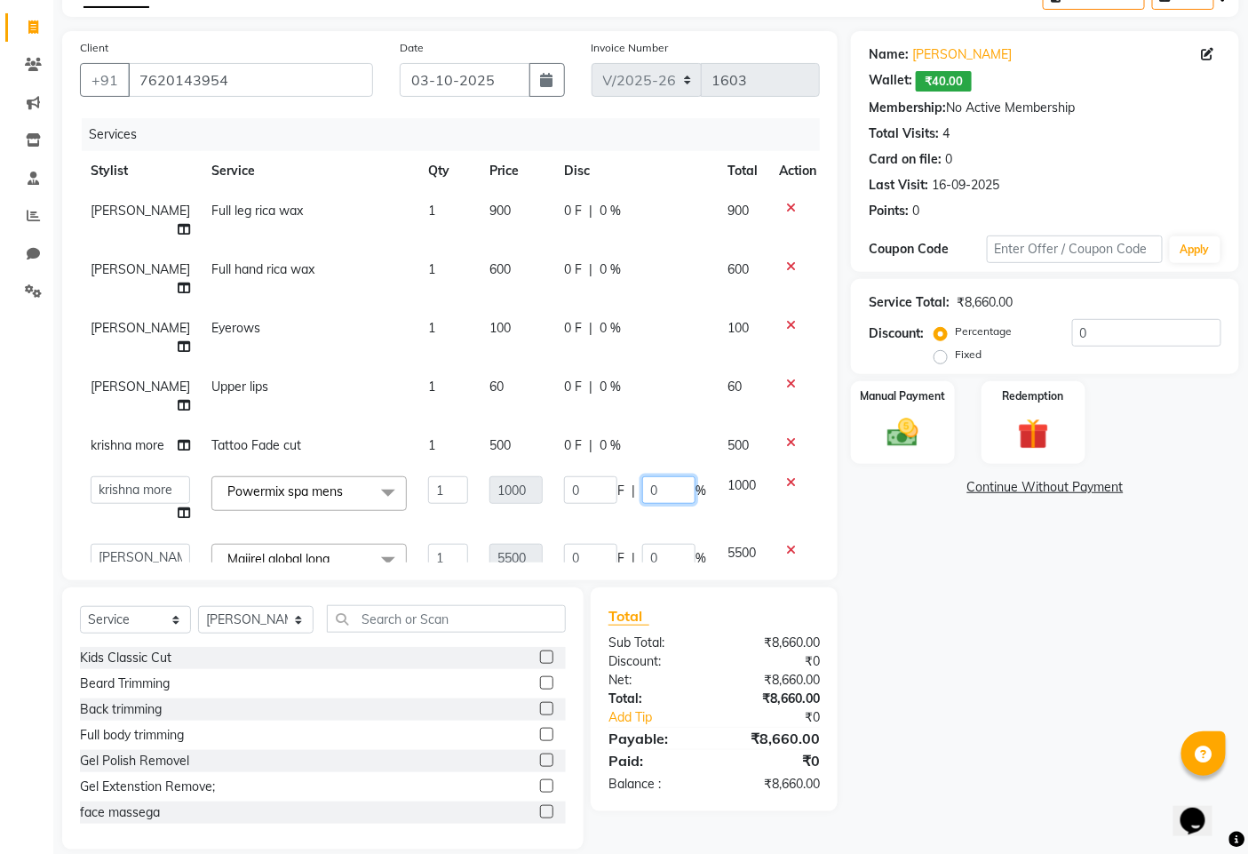
click at [650, 499] on input "0" at bounding box center [668, 490] width 53 height 28
type input "15"
click at [897, 589] on div "Name: Ishwari Wallet: ₹40.00 Membership: No Active Membership Total Visits: 4 C…" at bounding box center [1052, 440] width 402 height 818
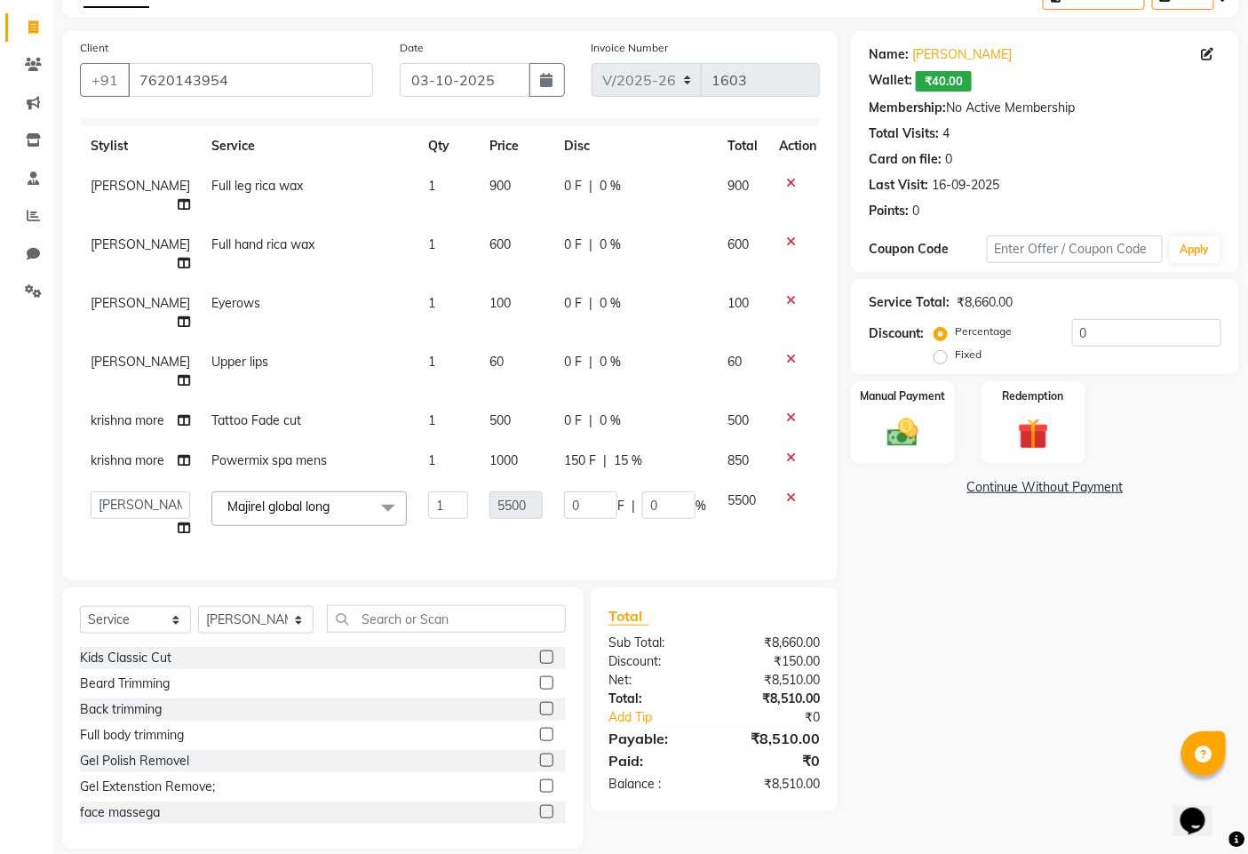
scroll to position [76, 0]
click at [614, 451] on span "15 %" at bounding box center [628, 460] width 28 height 19
select select "76917"
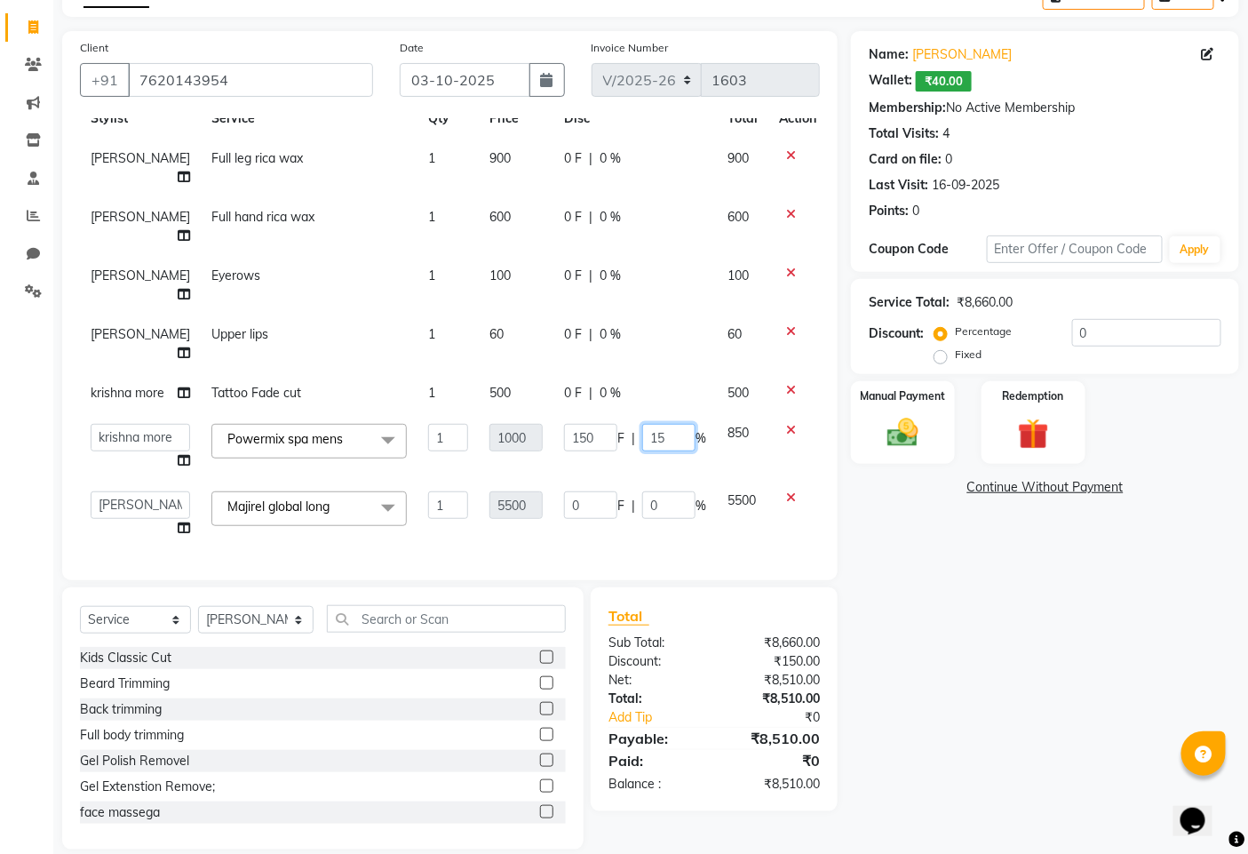
click at [665, 441] on input "15" at bounding box center [668, 438] width 53 height 28
type input "1"
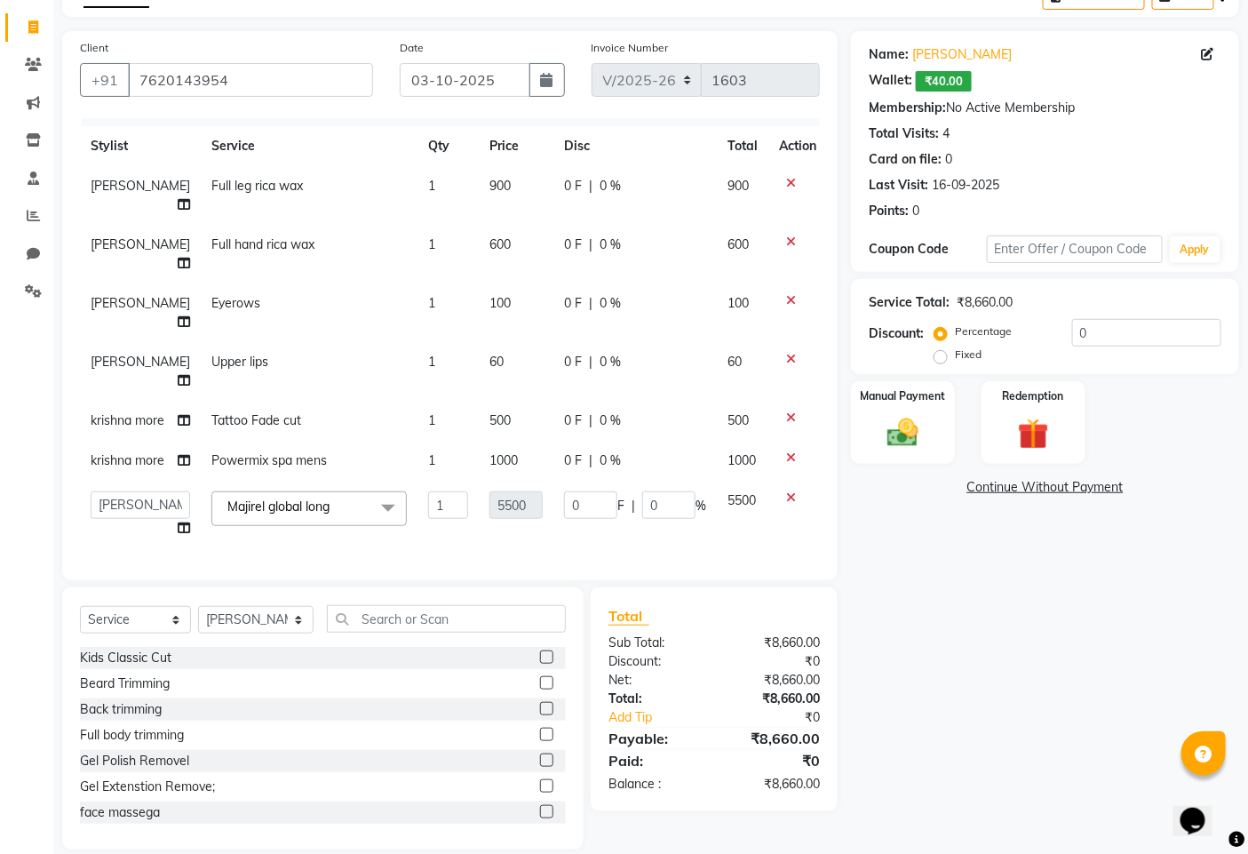
click at [1044, 574] on div "Name: Ishwari Wallet: ₹40.00 Membership: No Active Membership Total Visits: 4 C…" at bounding box center [1052, 440] width 402 height 818
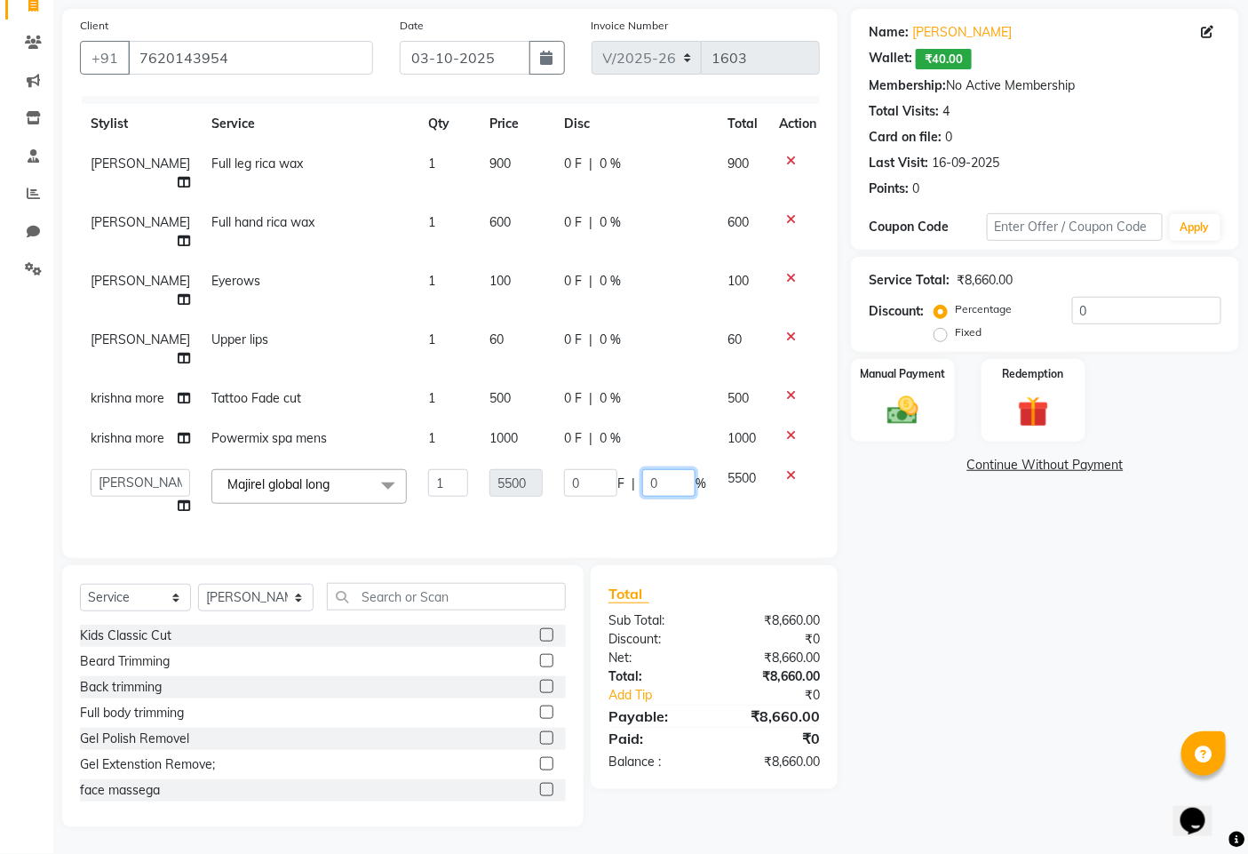
click at [644, 472] on input "0" at bounding box center [668, 483] width 53 height 28
type input "15"
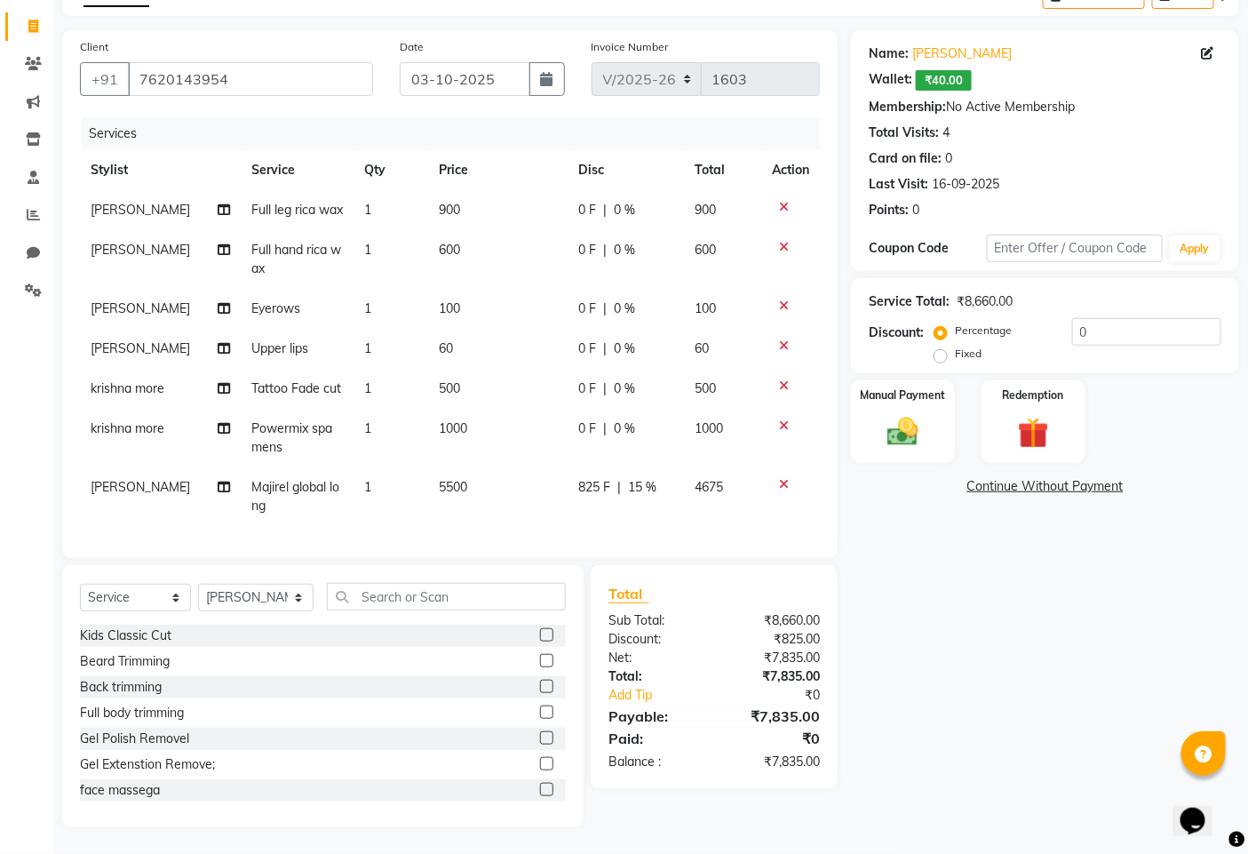
scroll to position [0, 0]
click at [897, 518] on div "Name: Ishwari Wallet: ₹40.00 Membership: No Active Membership Total Visits: 4 C…" at bounding box center [1052, 429] width 402 height 797
click at [622, 386] on span "0 %" at bounding box center [625, 389] width 21 height 19
select select "76917"
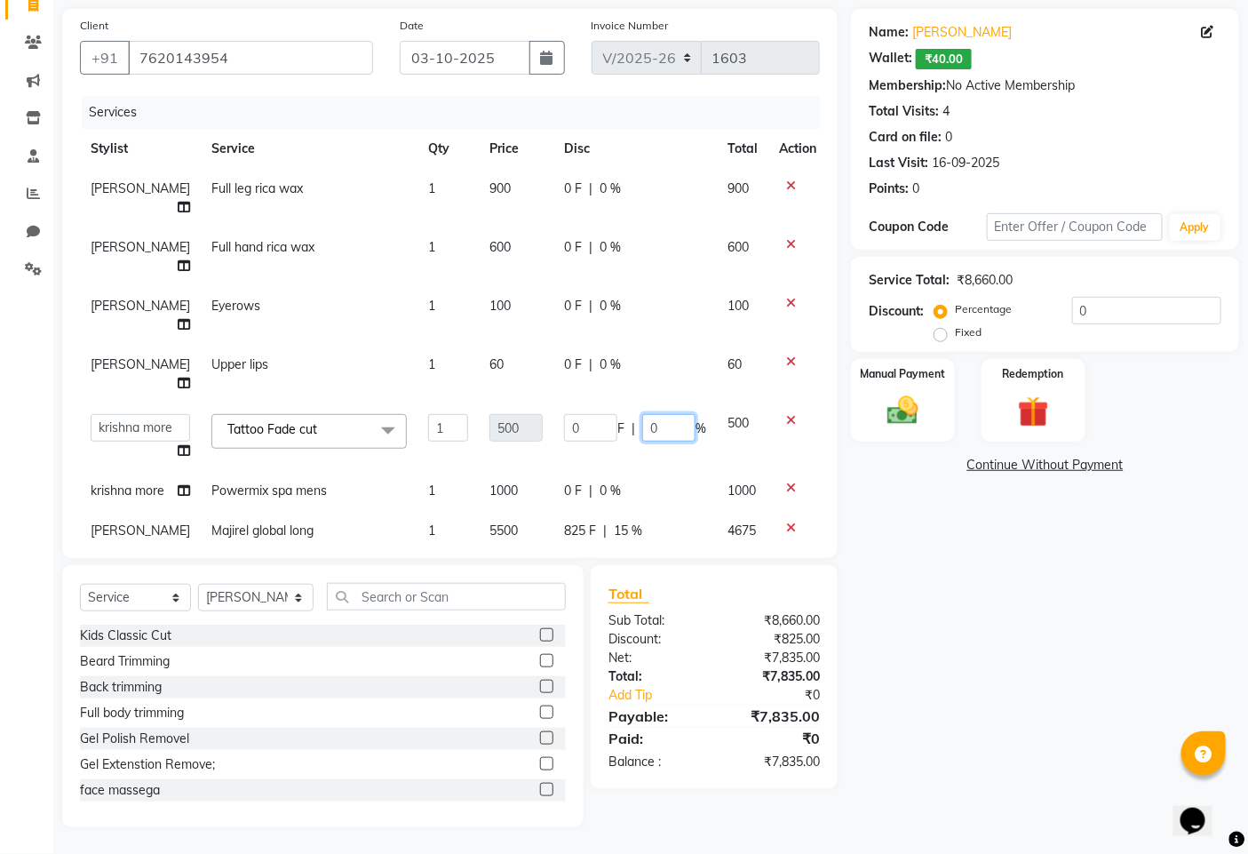
click at [664, 422] on input "0" at bounding box center [668, 428] width 53 height 28
type input "100"
click at [990, 724] on div "Name: Ishwari Wallet: ₹40.00 Membership: No Active Membership Total Visits: 4 C…" at bounding box center [1052, 418] width 402 height 818
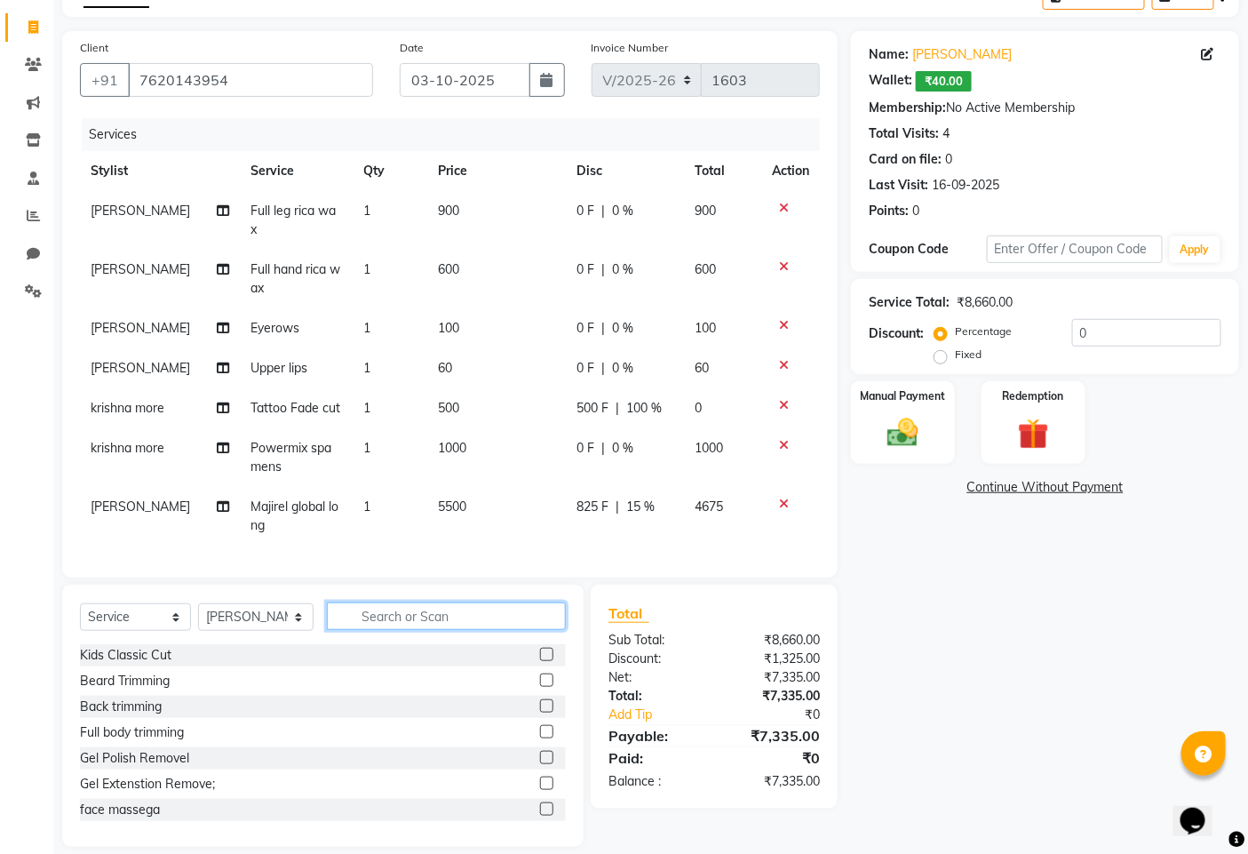
click at [455, 602] on input "text" at bounding box center [446, 616] width 239 height 28
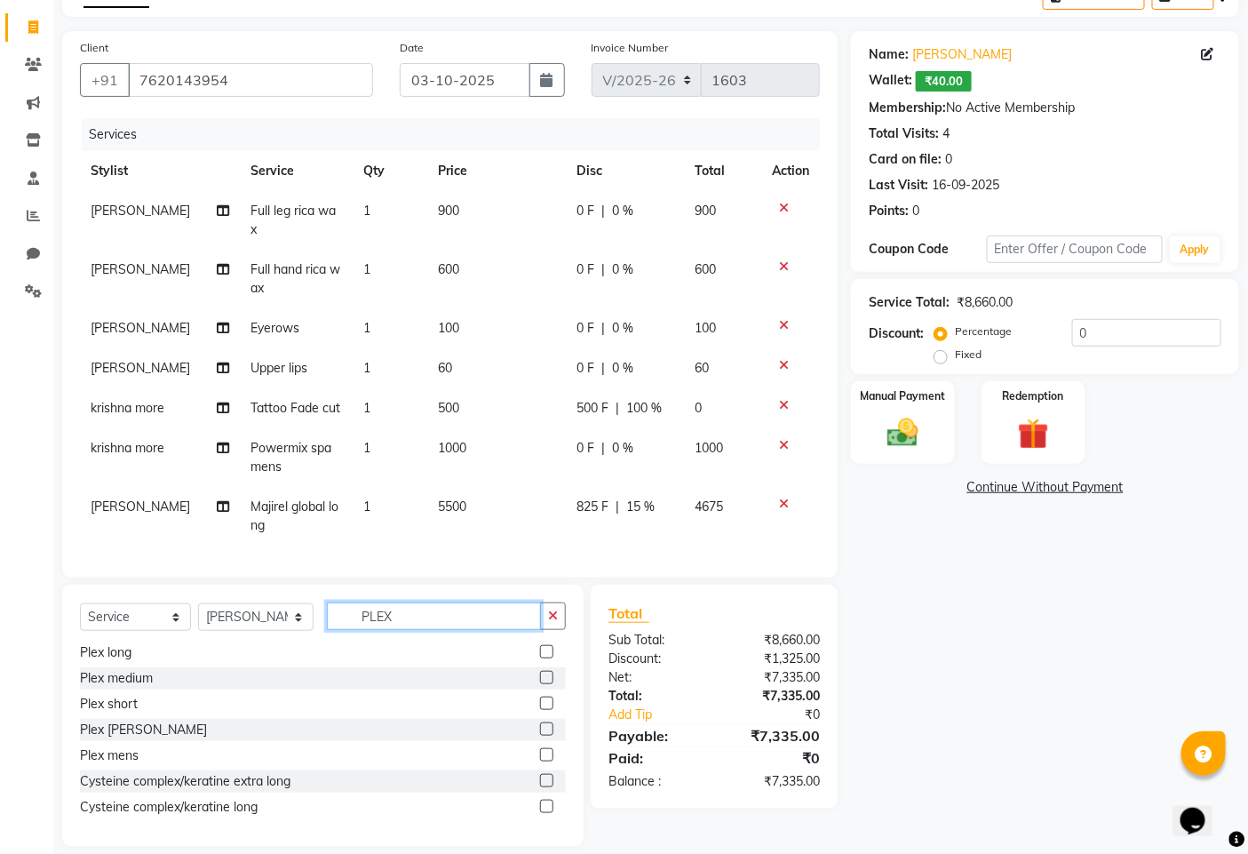
scroll to position [99, 0]
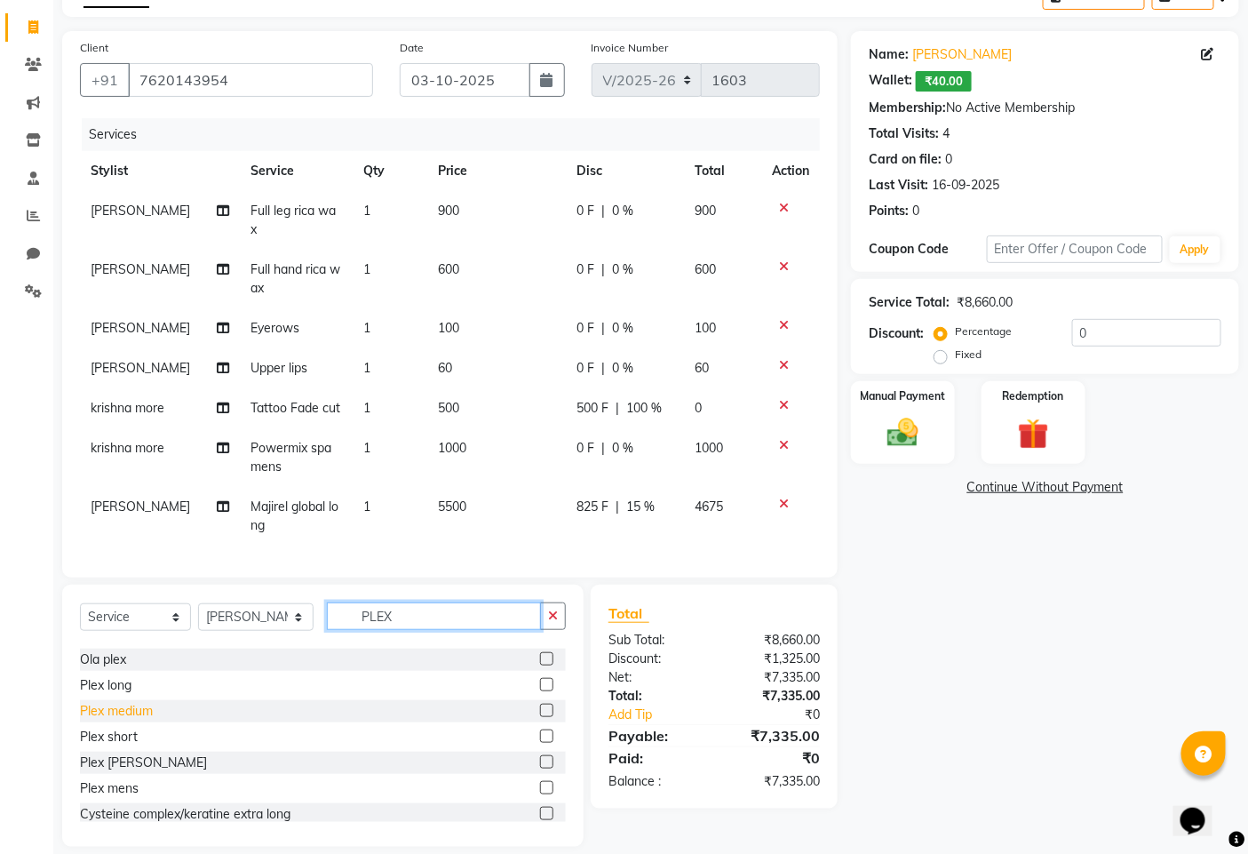
type input "PLEX"
click at [148, 702] on div "Plex medium" at bounding box center [116, 711] width 73 height 19
checkbox input "false"
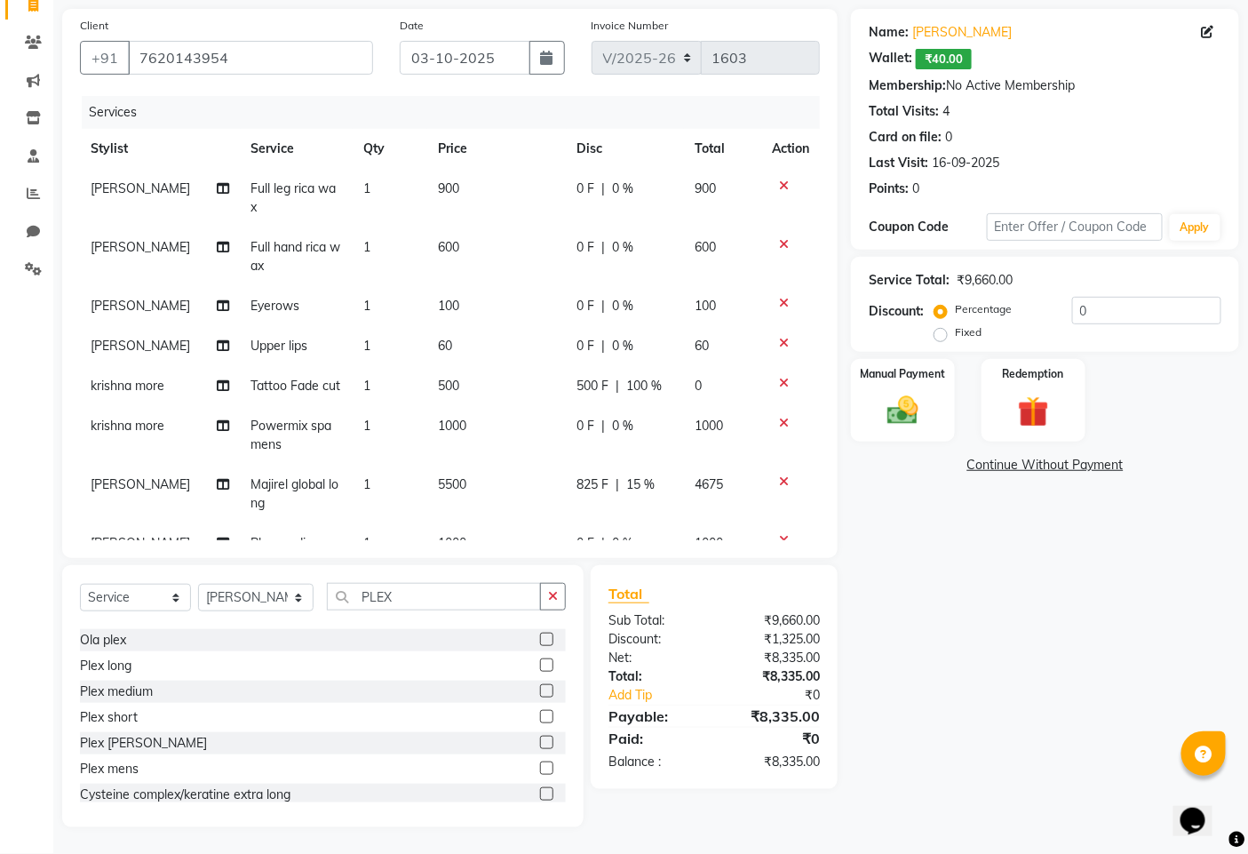
scroll to position [52, 0]
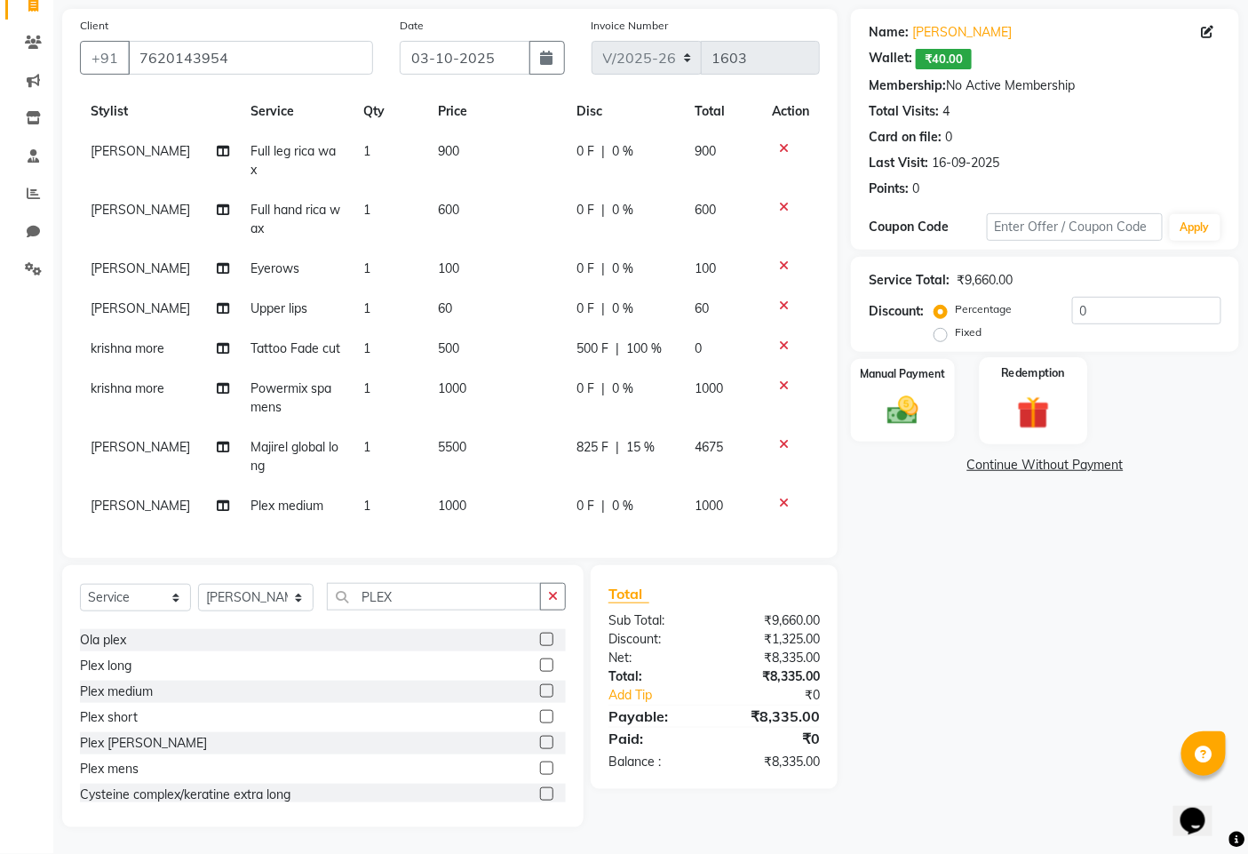
click at [1054, 403] on img at bounding box center [1033, 412] width 53 height 41
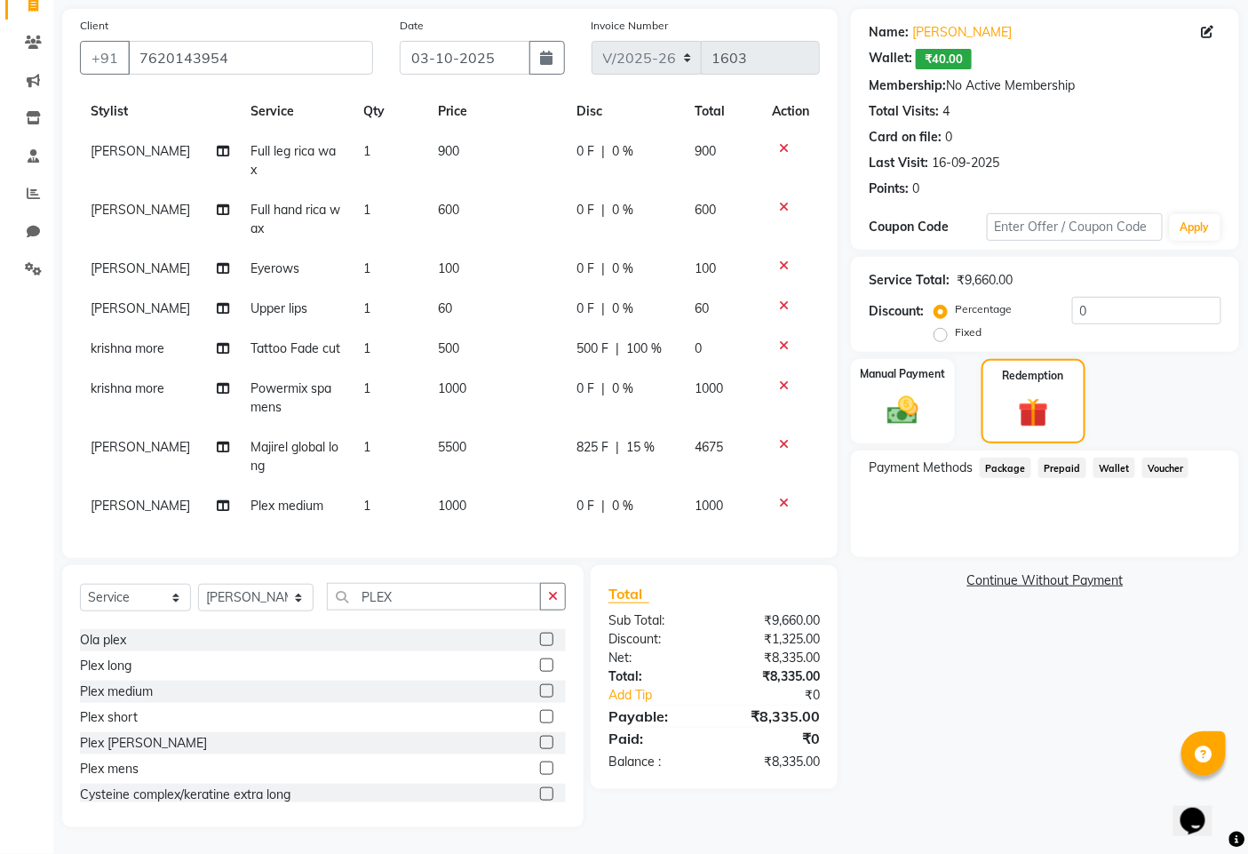
click at [1115, 467] on span "Wallet" at bounding box center [1115, 468] width 42 height 20
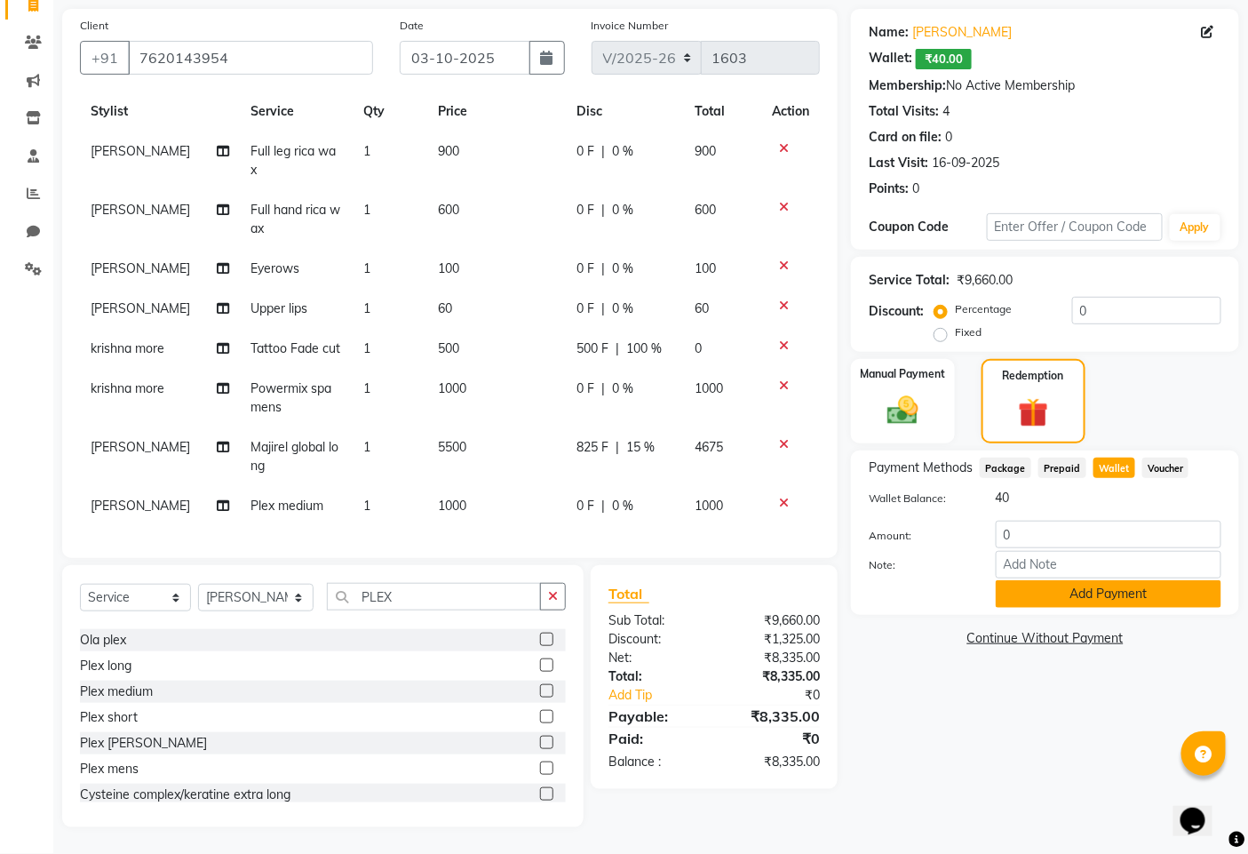
click at [1044, 592] on button "Add Payment" at bounding box center [1109, 594] width 226 height 28
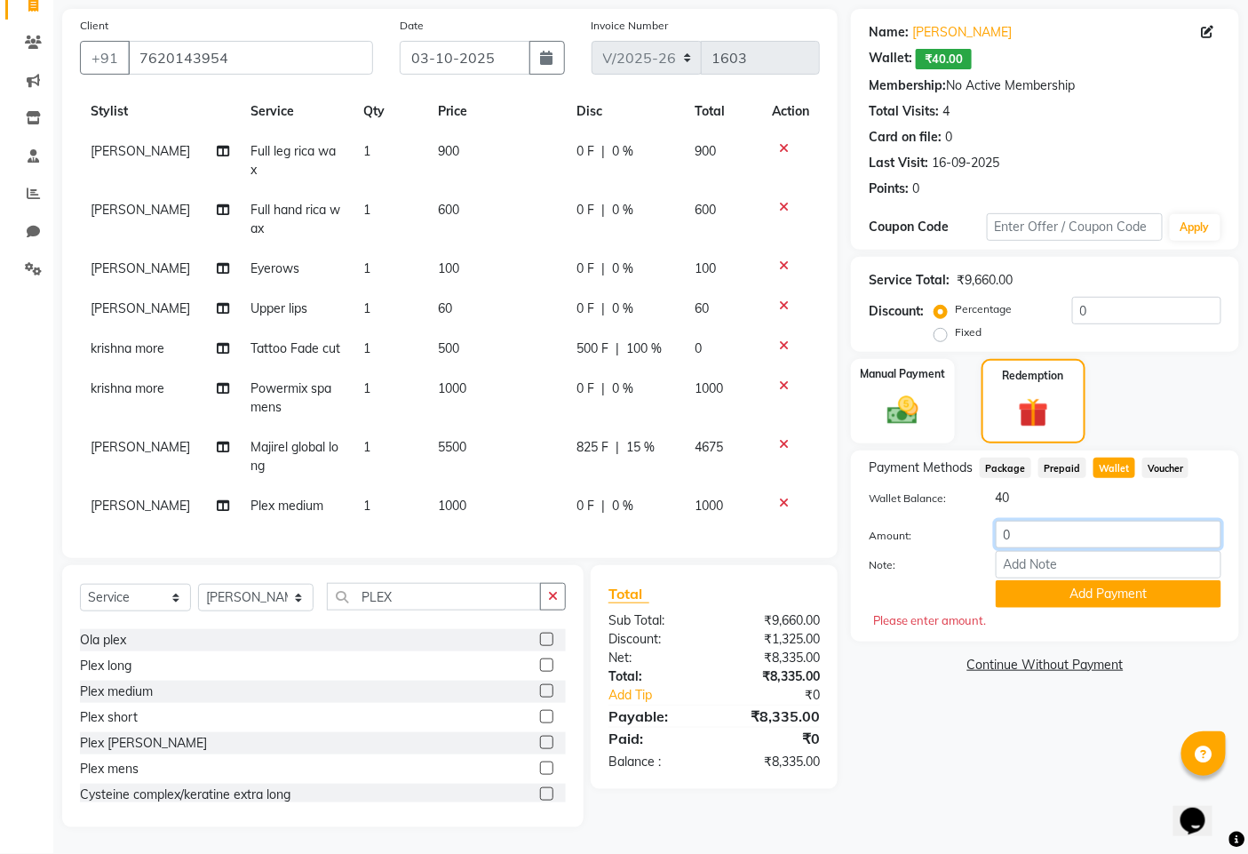
click at [1040, 534] on input "0" at bounding box center [1109, 535] width 226 height 28
type input "40"
click at [1006, 698] on div "Name: Ishwari Wallet: ₹40.00 Membership: No Active Membership Total Visits: 4 C…" at bounding box center [1052, 418] width 402 height 818
click at [1111, 595] on button "Add Payment" at bounding box center [1109, 594] width 226 height 28
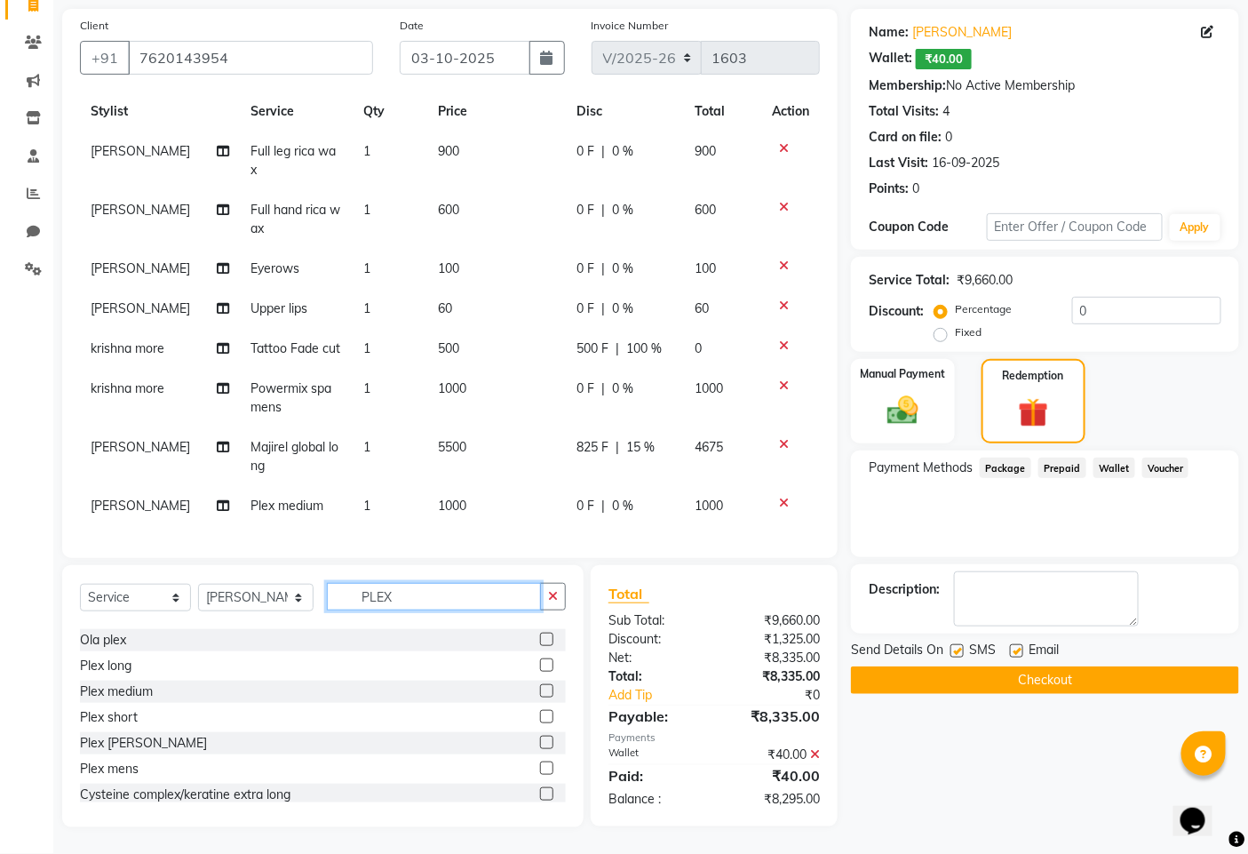
click at [422, 605] on input "PLEX" at bounding box center [434, 597] width 214 height 28
type input "P"
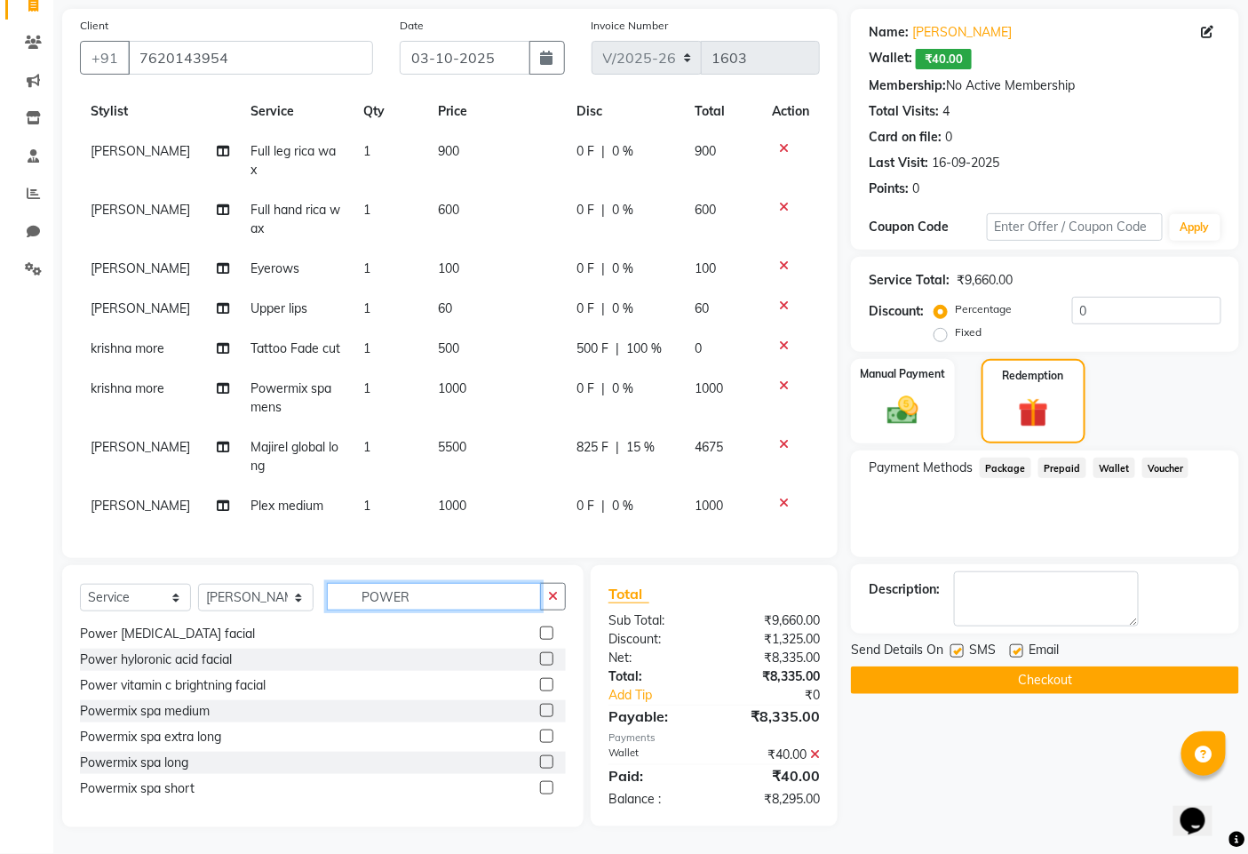
scroll to position [54, 0]
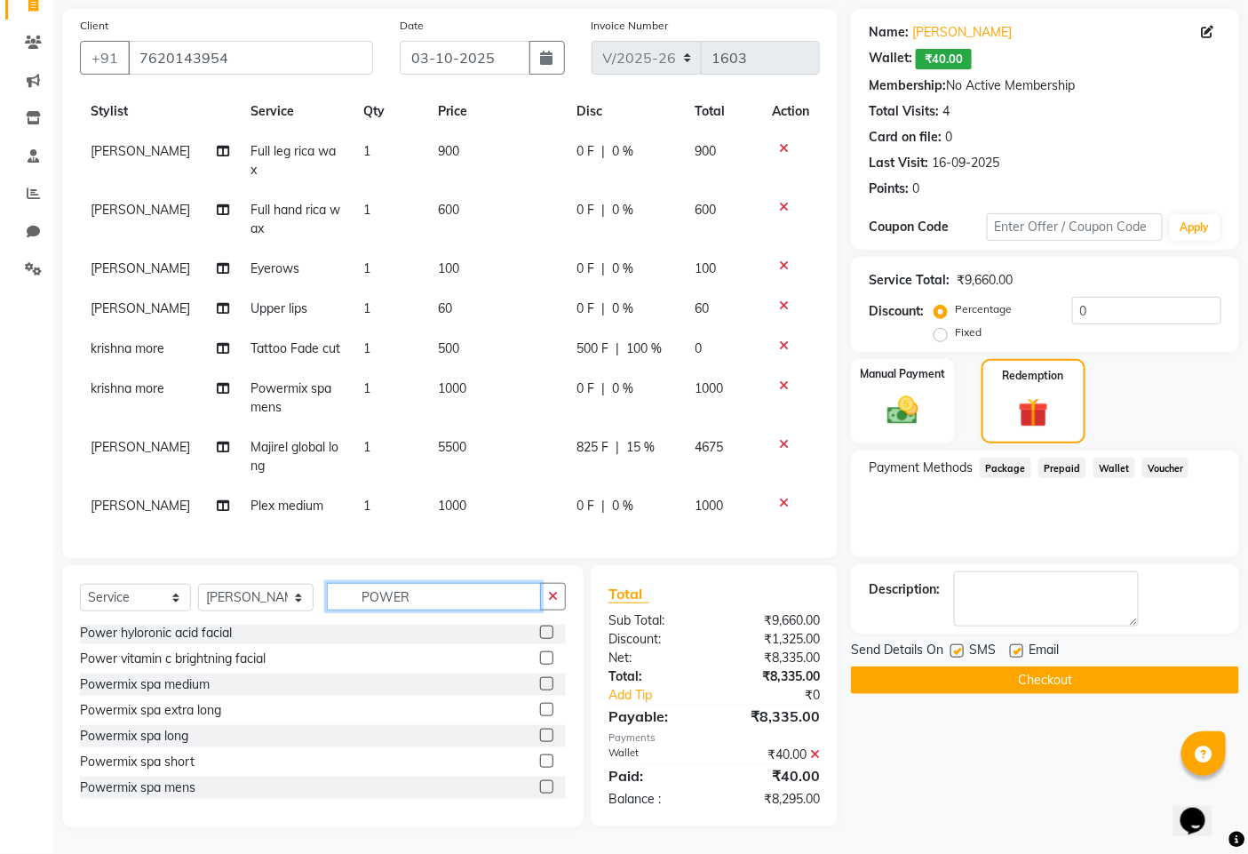
type input "POWER"
click at [540, 762] on label at bounding box center [546, 760] width 13 height 13
click at [540, 762] on input "checkbox" at bounding box center [546, 762] width 12 height 12
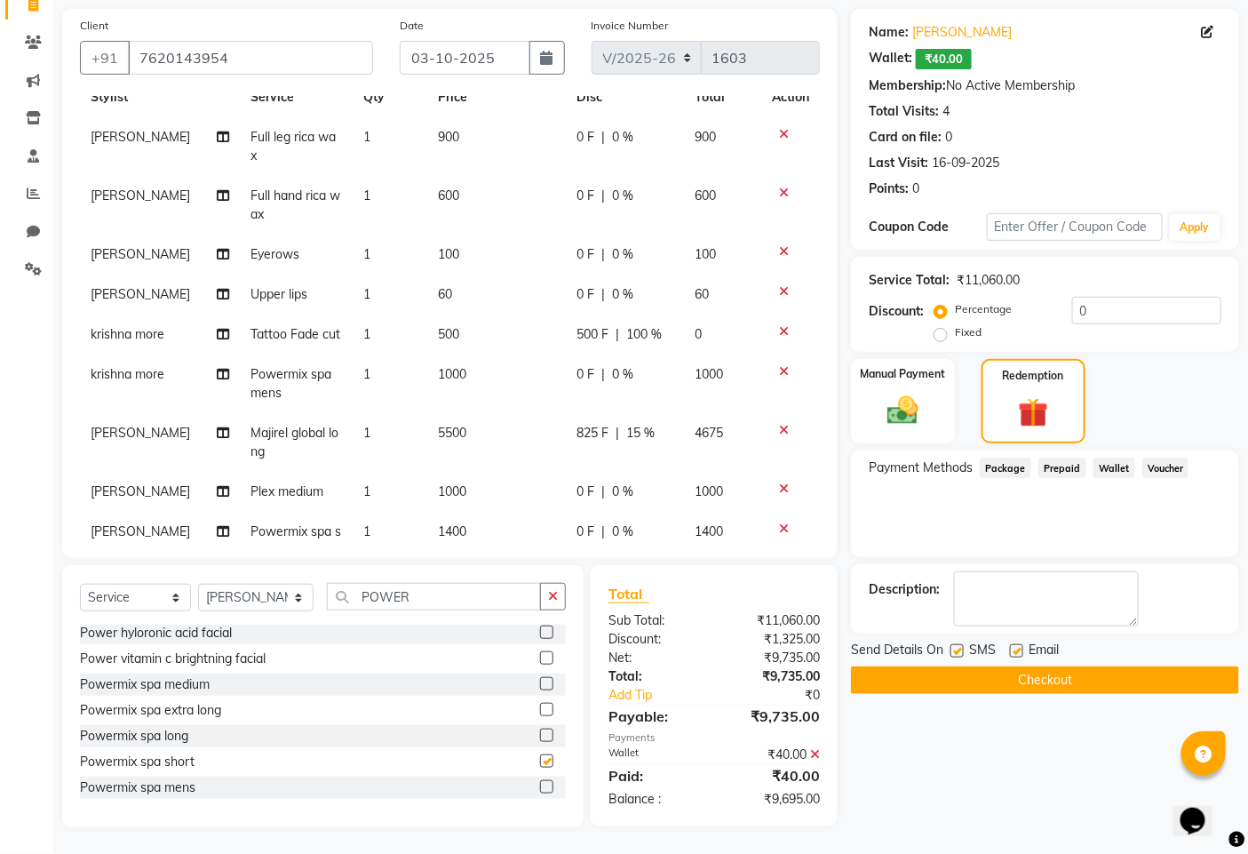
checkbox input "false"
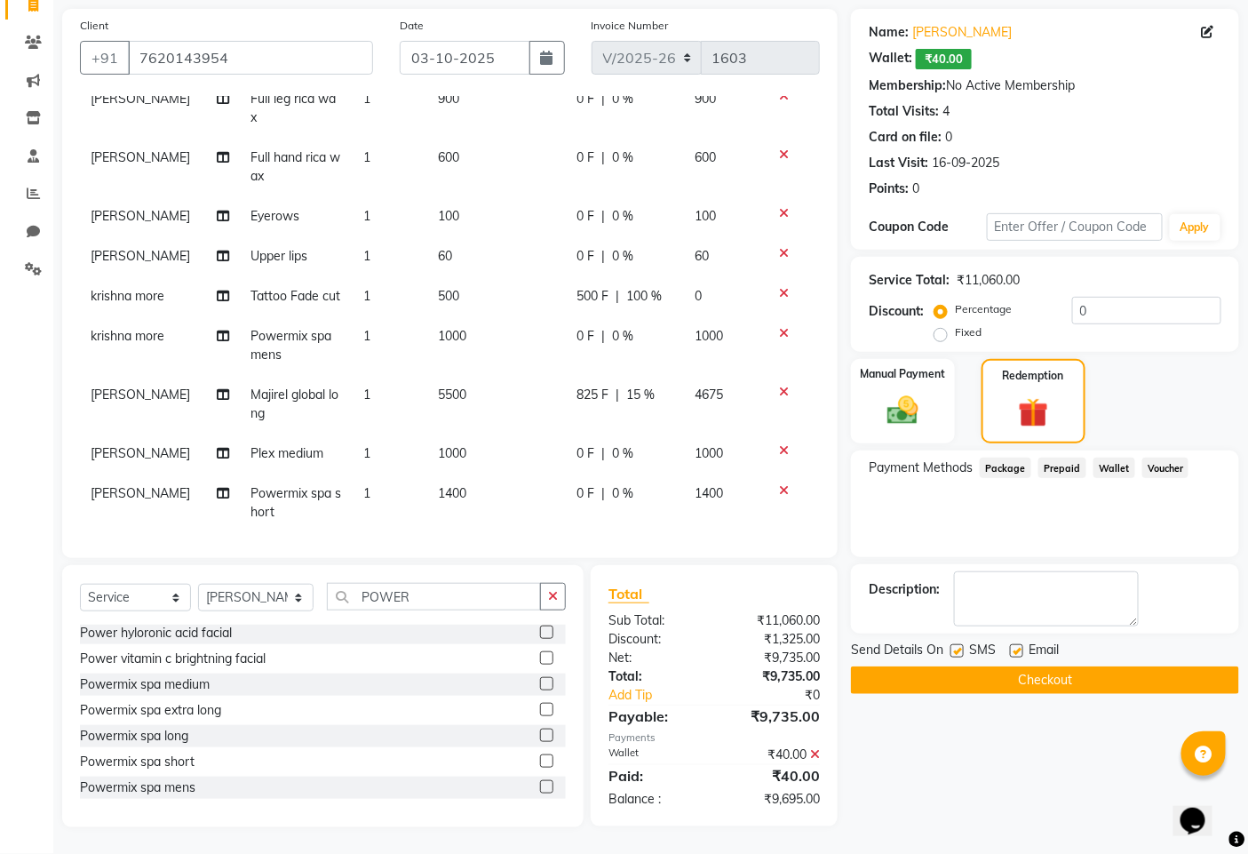
scroll to position [110, 0]
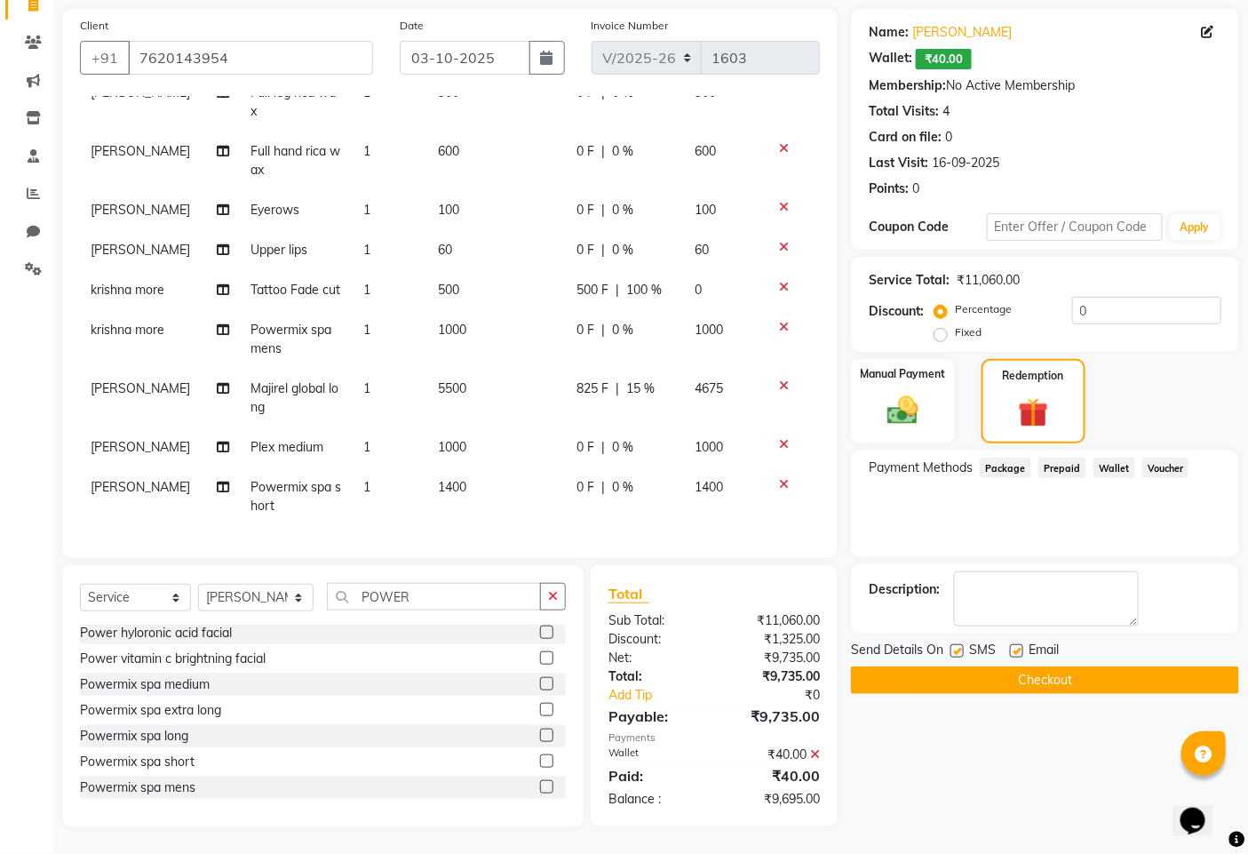
click at [779, 478] on icon at bounding box center [784, 484] width 10 height 12
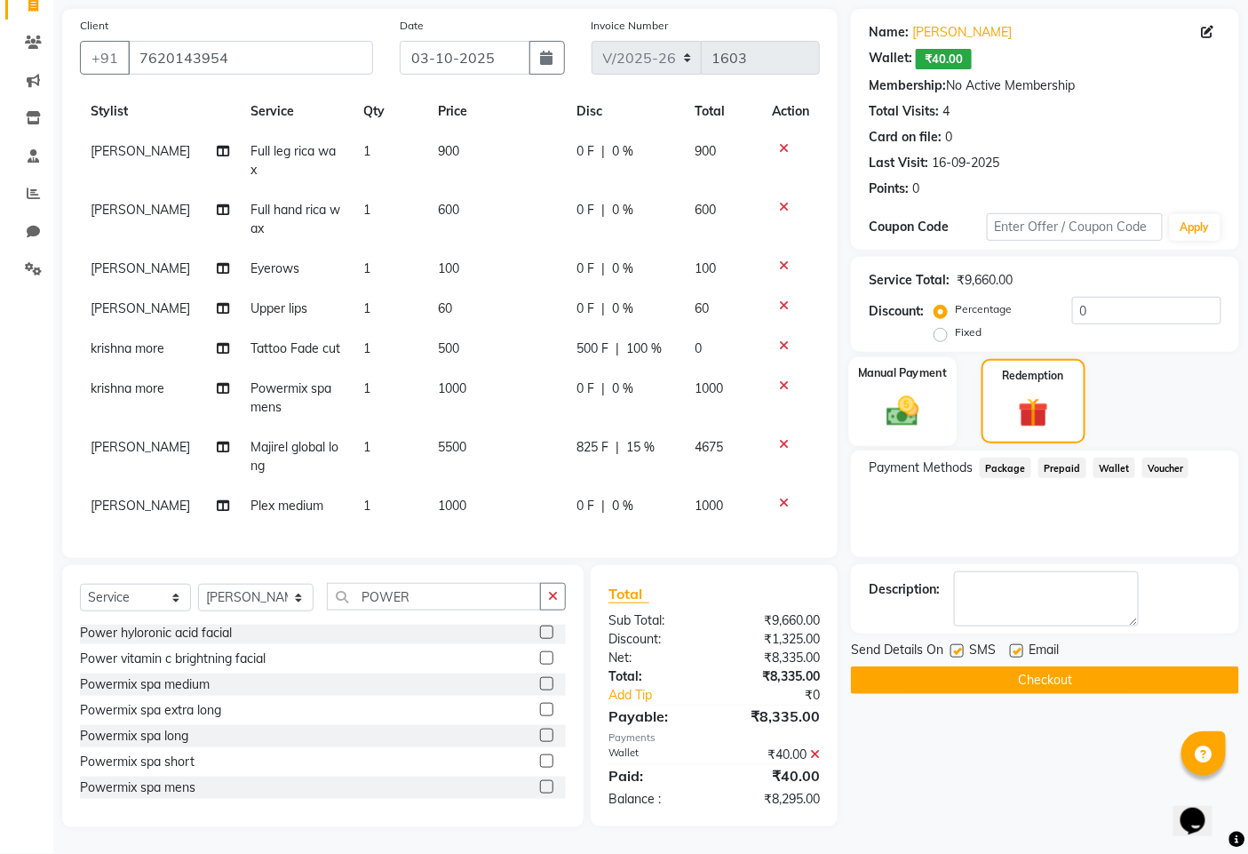
click at [929, 419] on img at bounding box center [903, 410] width 53 height 37
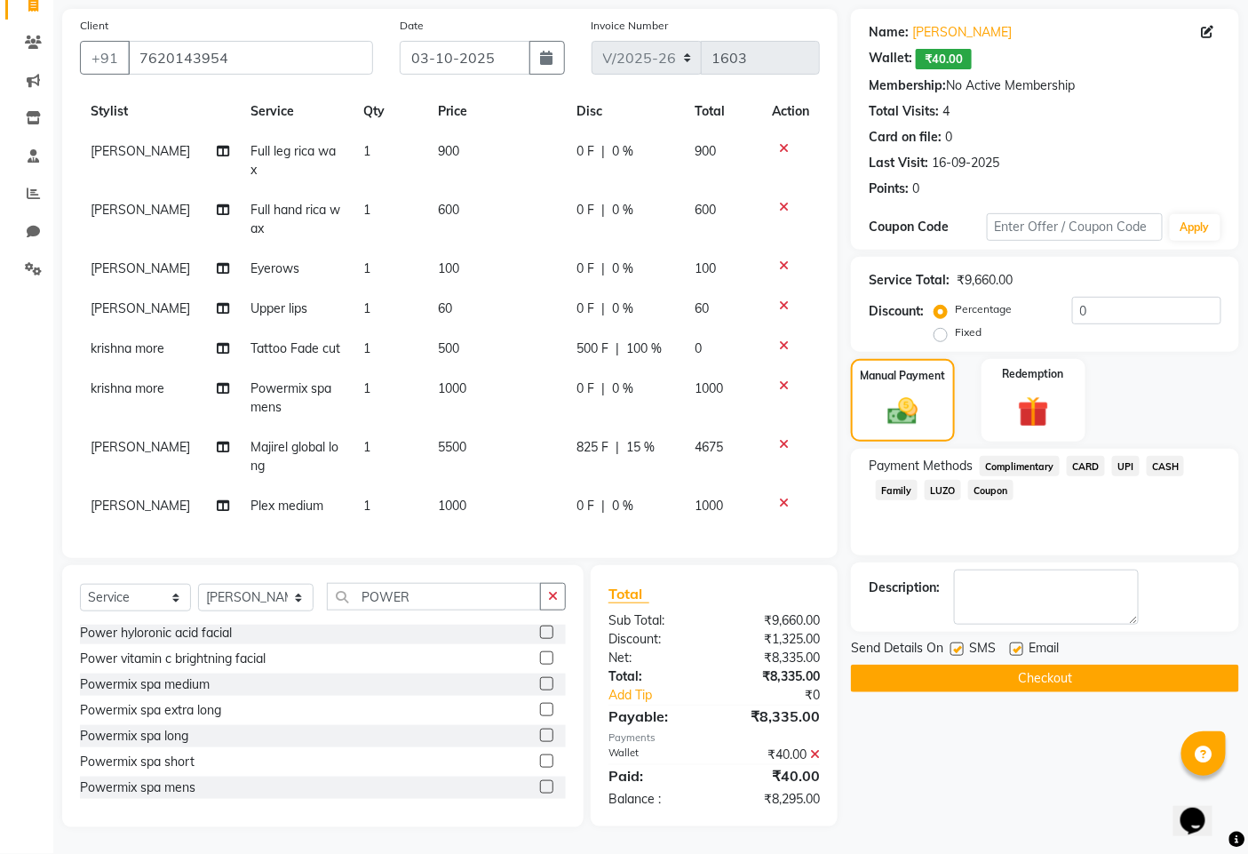
click at [1168, 469] on span "CASH" at bounding box center [1166, 466] width 38 height 20
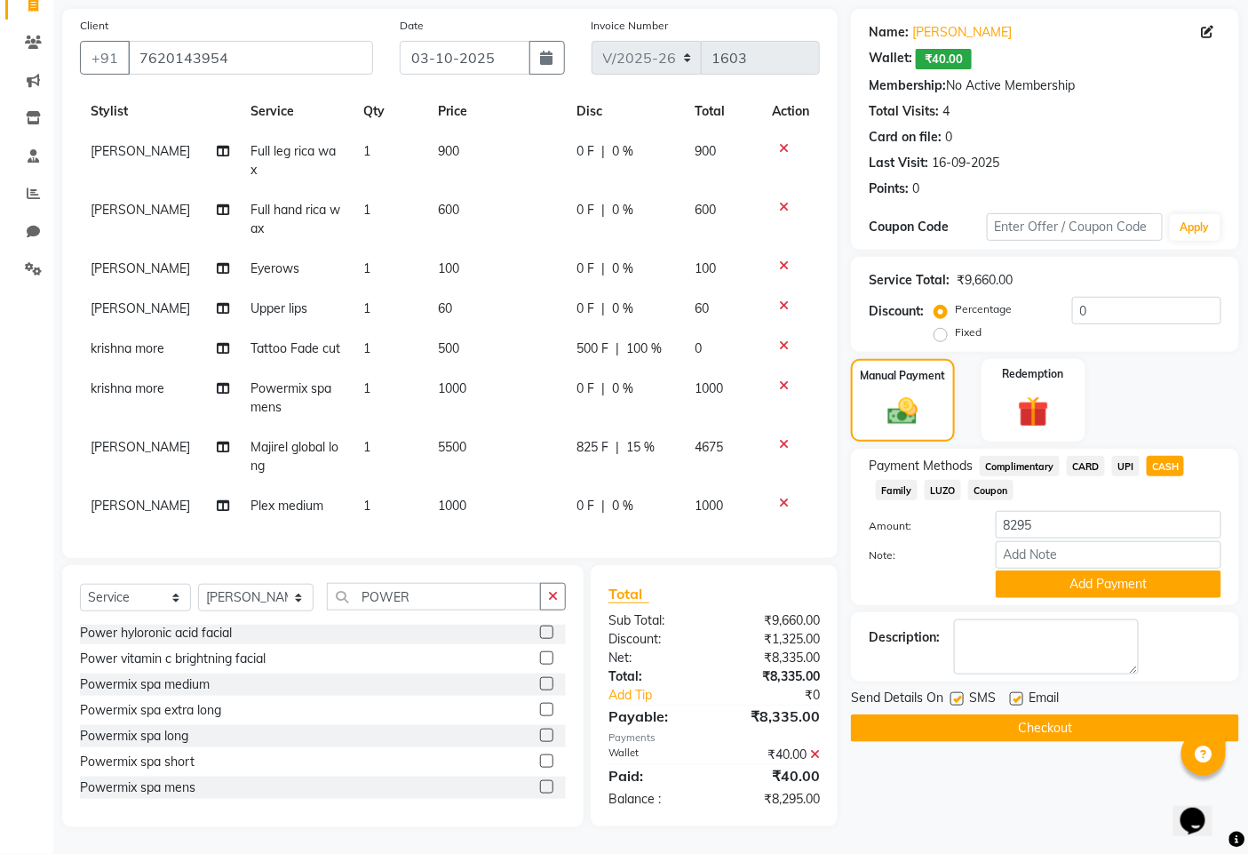
click at [1017, 726] on button "Checkout" at bounding box center [1045, 728] width 388 height 28
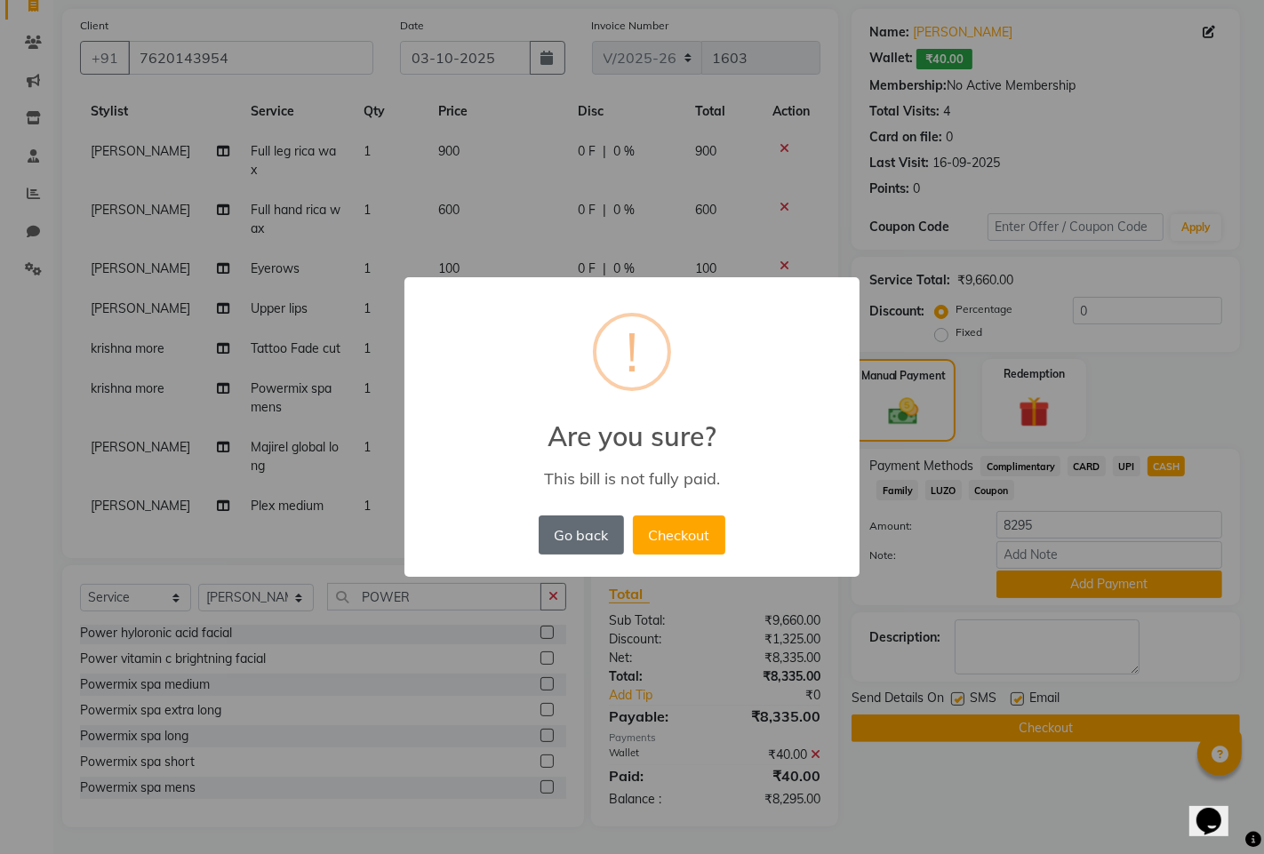
click at [601, 535] on button "Go back" at bounding box center [580, 534] width 85 height 39
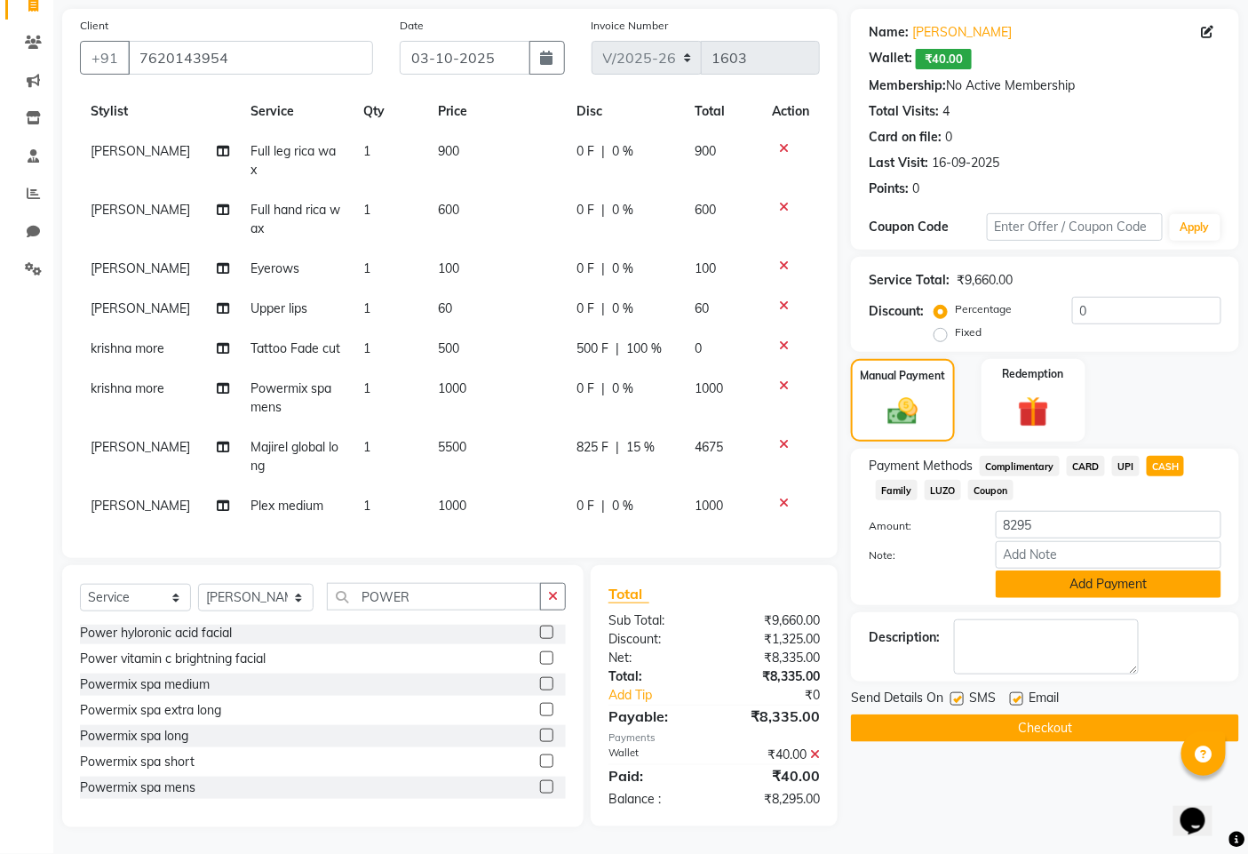
click at [1109, 586] on button "Add Payment" at bounding box center [1109, 584] width 226 height 28
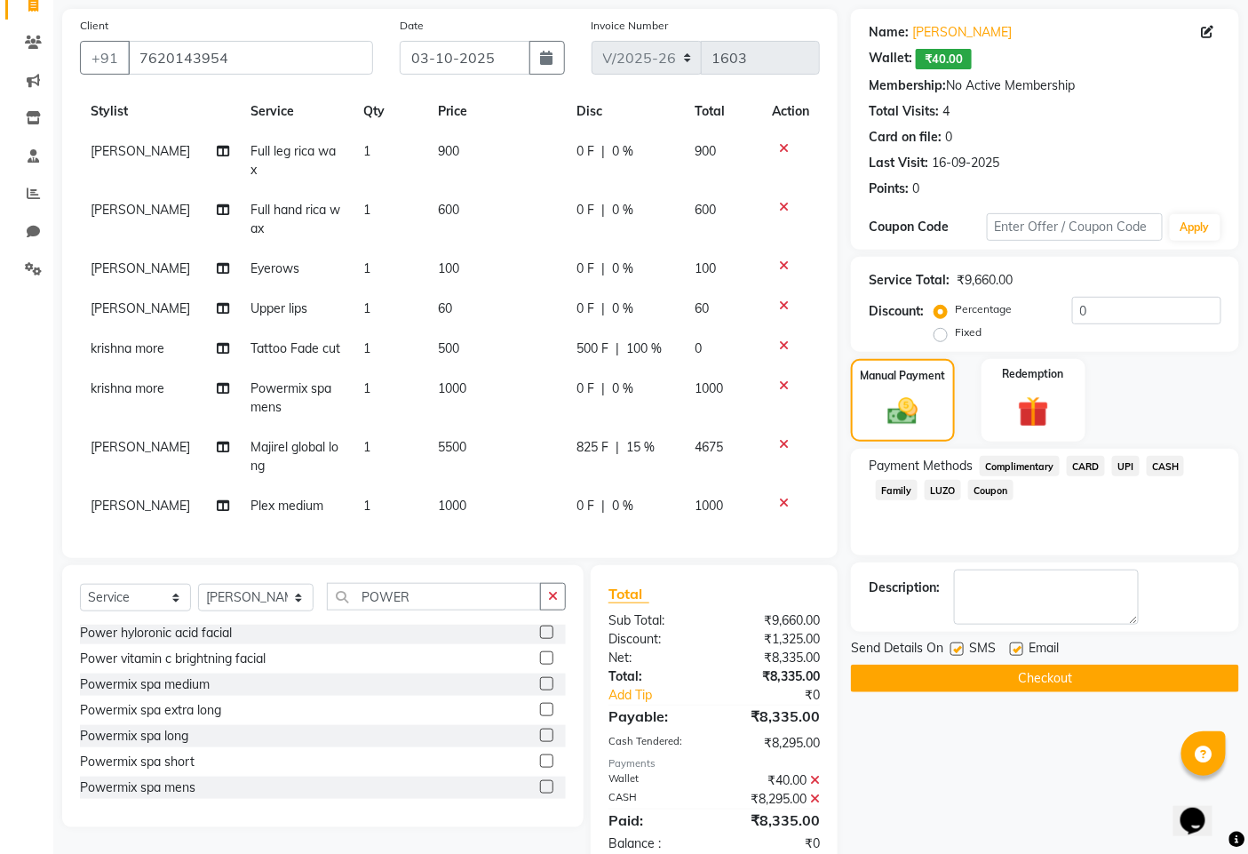
scroll to position [167, 0]
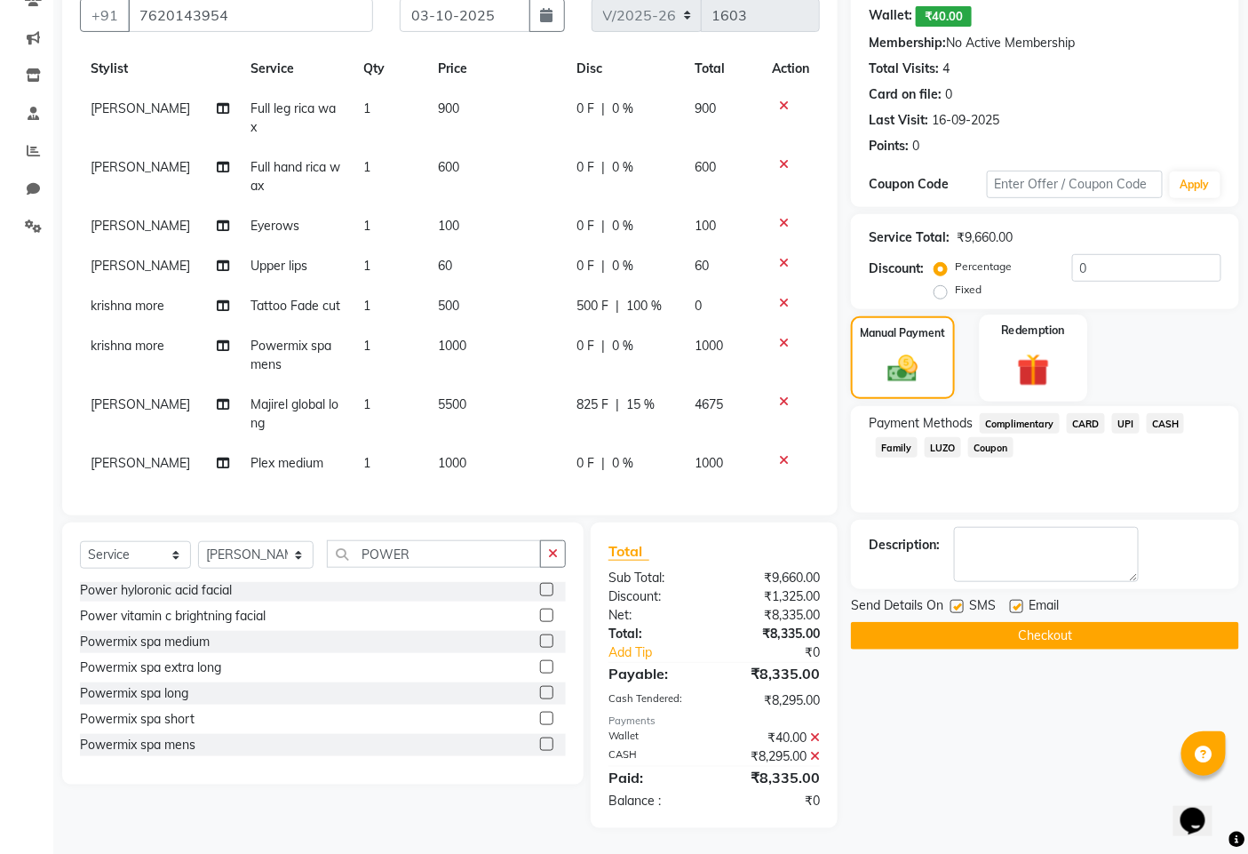
click at [1035, 361] on img at bounding box center [1033, 369] width 53 height 41
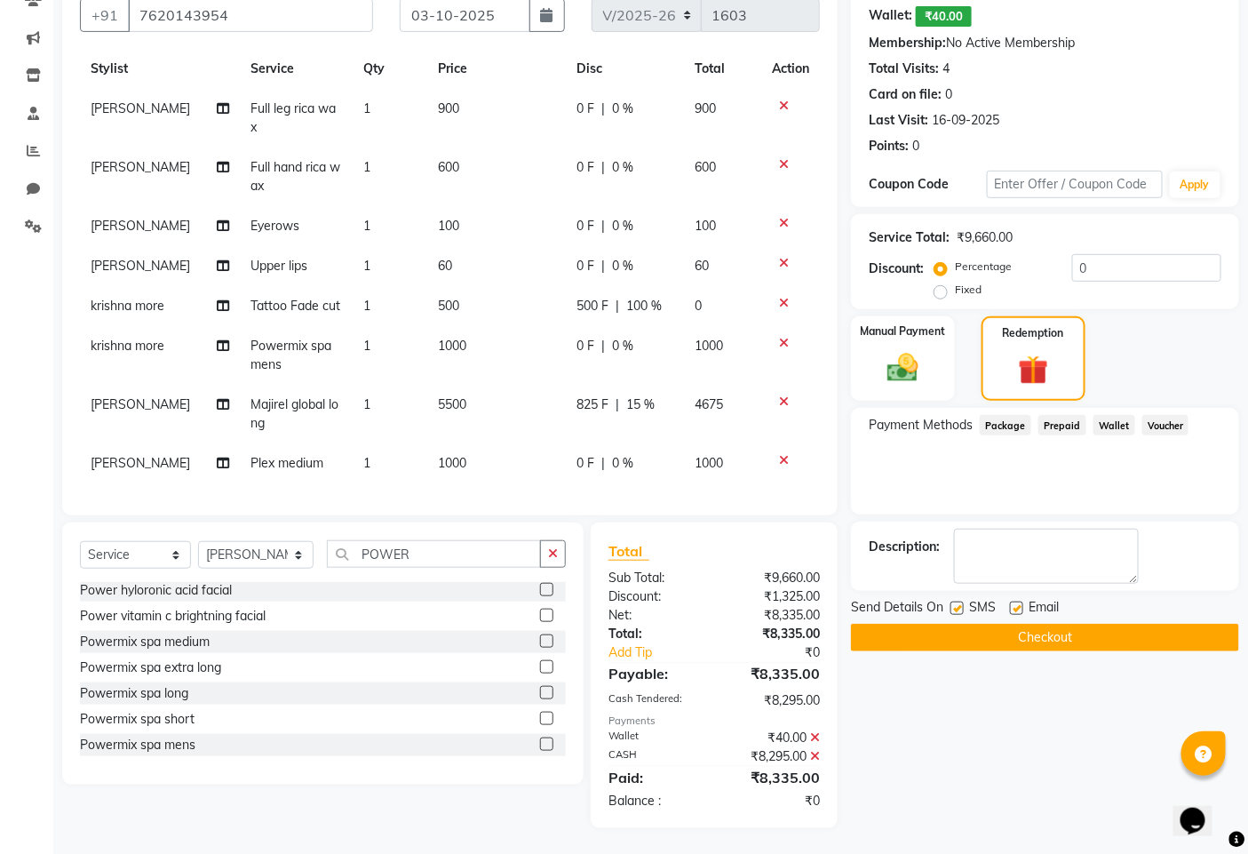
click at [1120, 419] on span "Wallet" at bounding box center [1115, 425] width 42 height 20
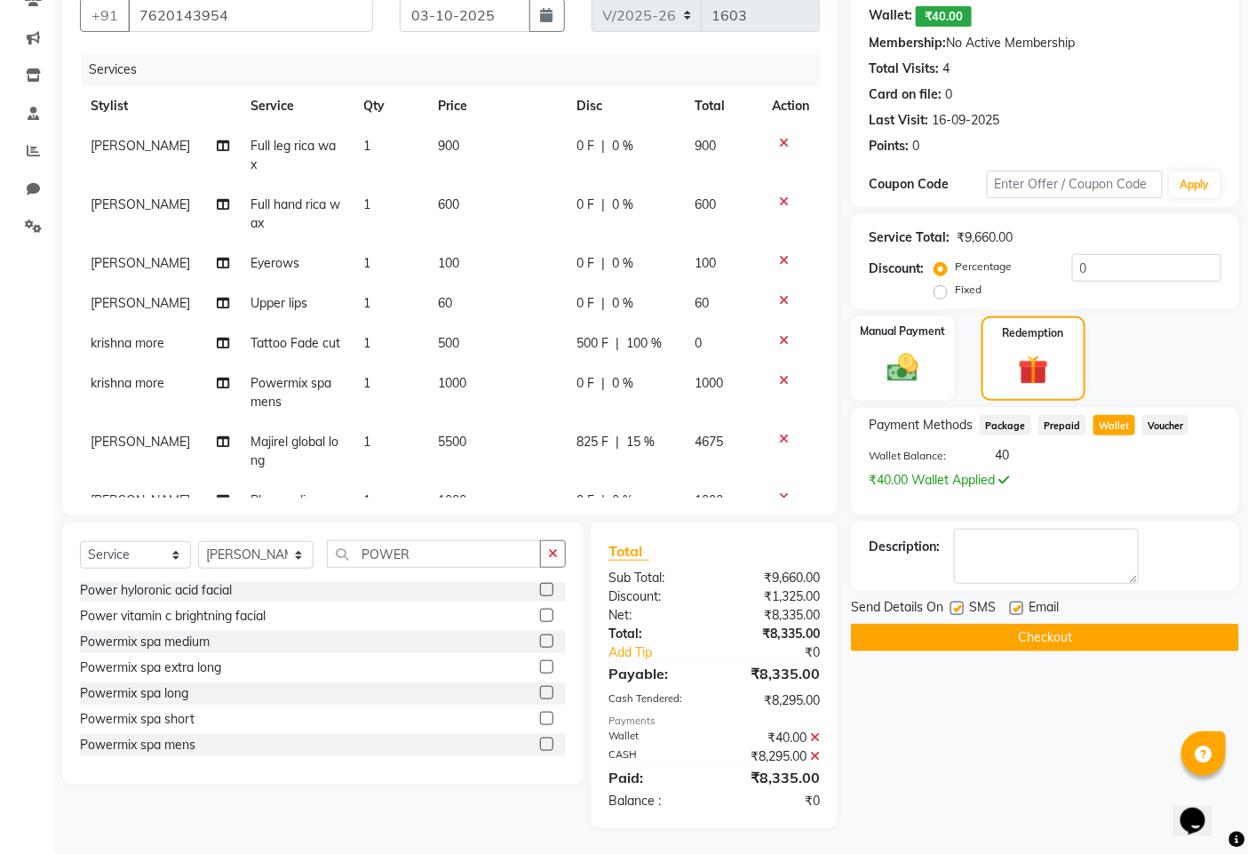
scroll to position [0, 0]
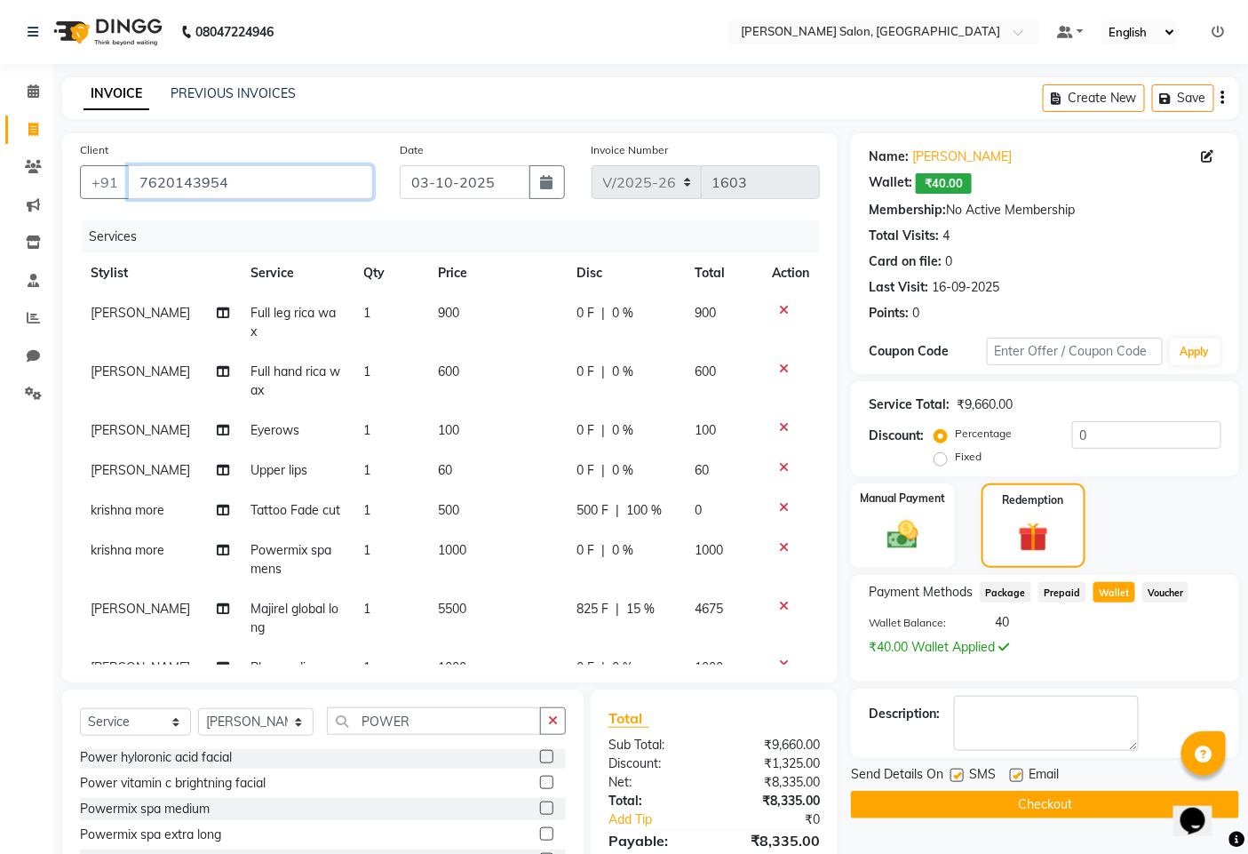
click at [187, 181] on input "7620143954" at bounding box center [250, 182] width 245 height 34
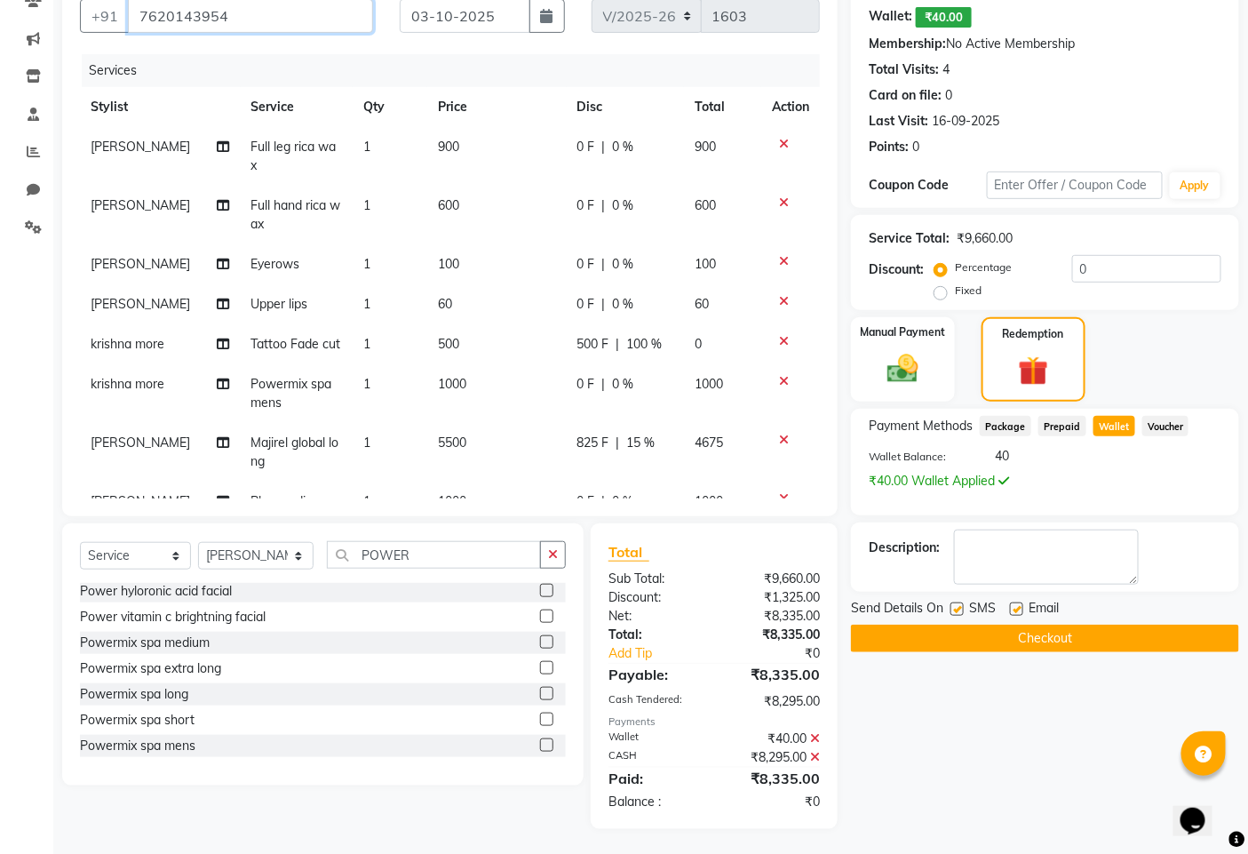
scroll to position [167, 0]
click at [871, 387] on div "Manual Payment" at bounding box center [904, 359] width 108 height 88
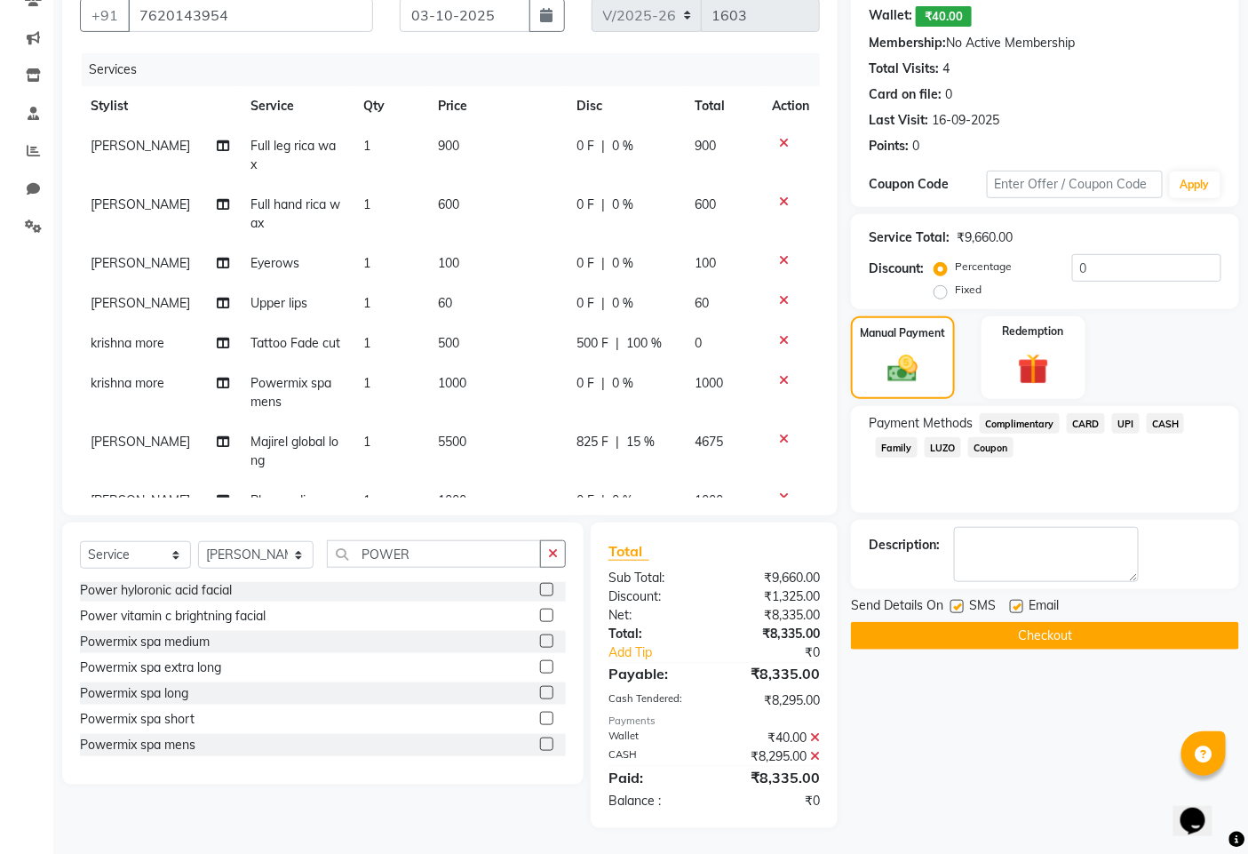
click at [1008, 641] on button "Checkout" at bounding box center [1045, 636] width 388 height 28
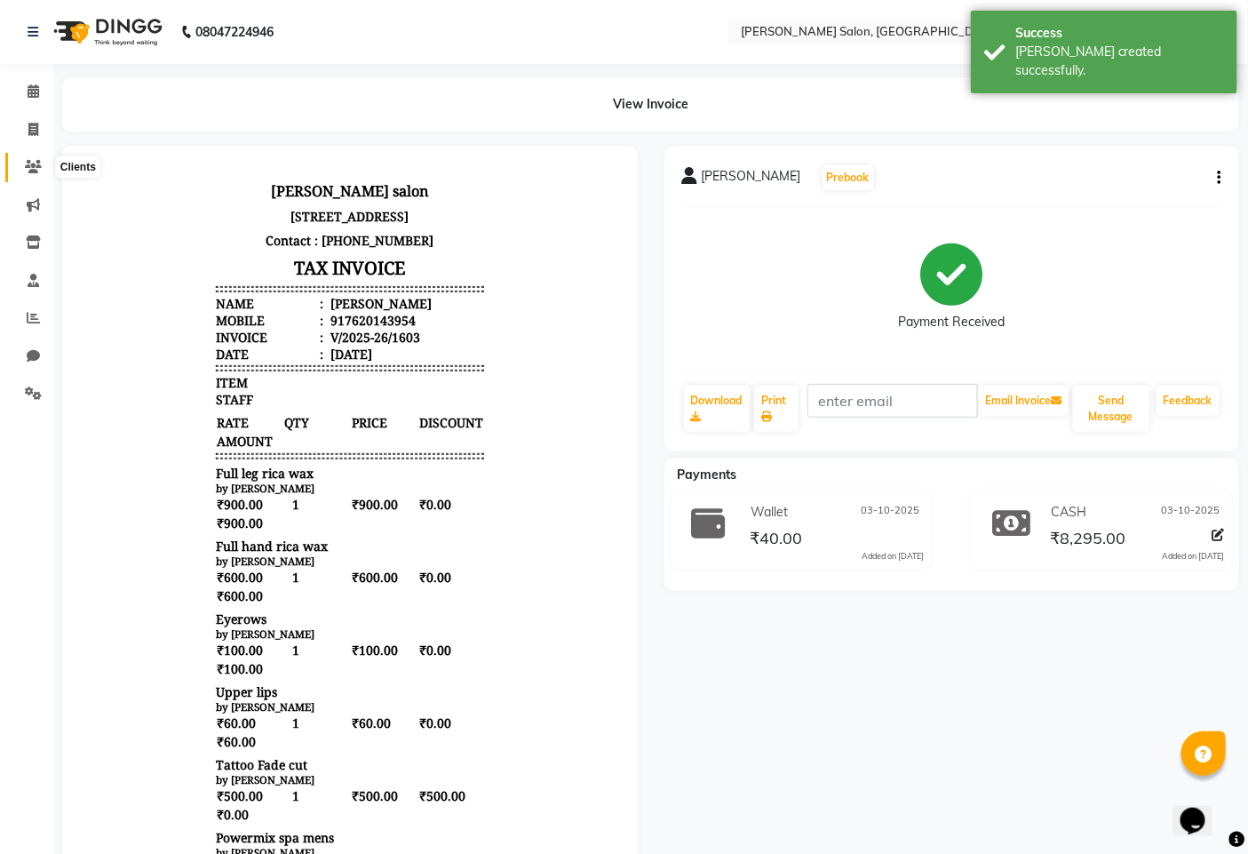
click at [33, 164] on icon at bounding box center [33, 166] width 17 height 13
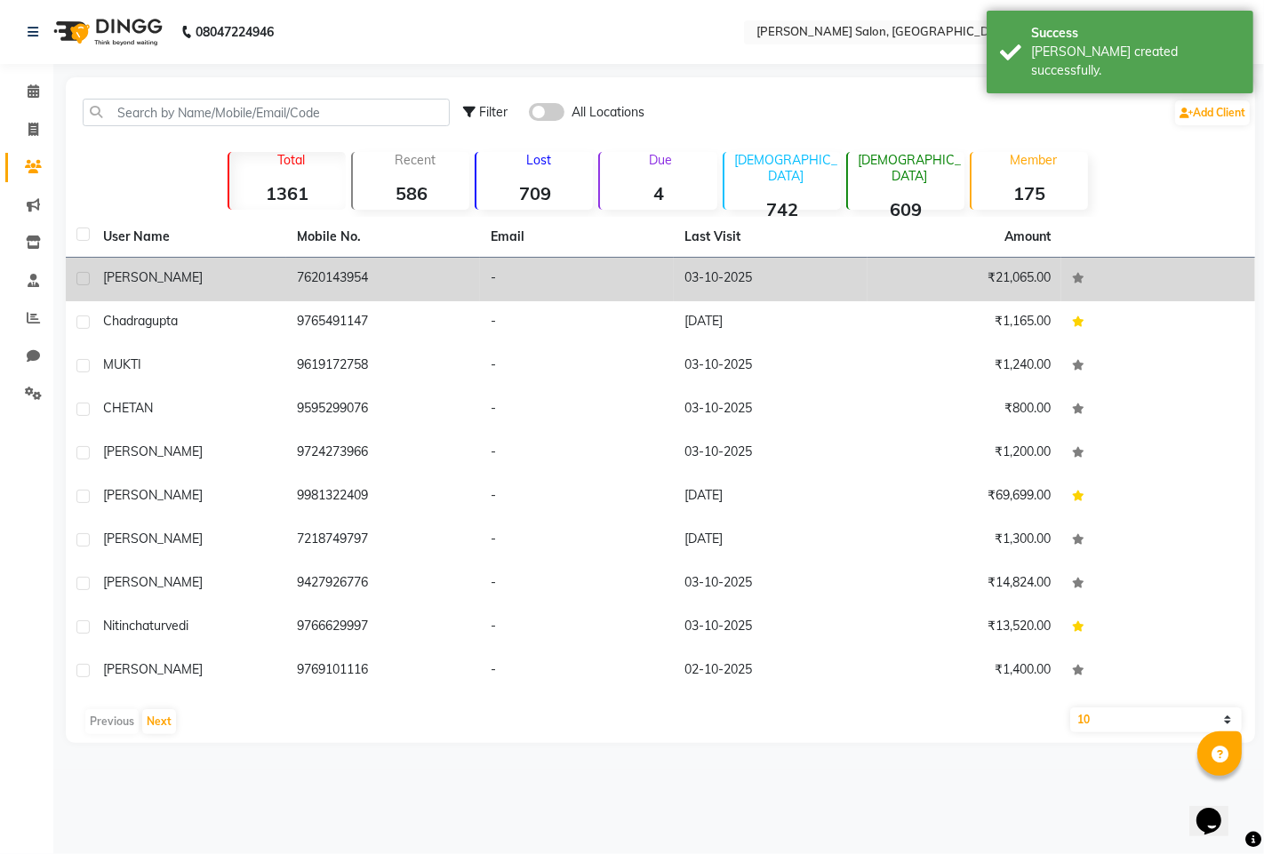
click at [114, 281] on span "[PERSON_NAME]" at bounding box center [153, 277] width 100 height 16
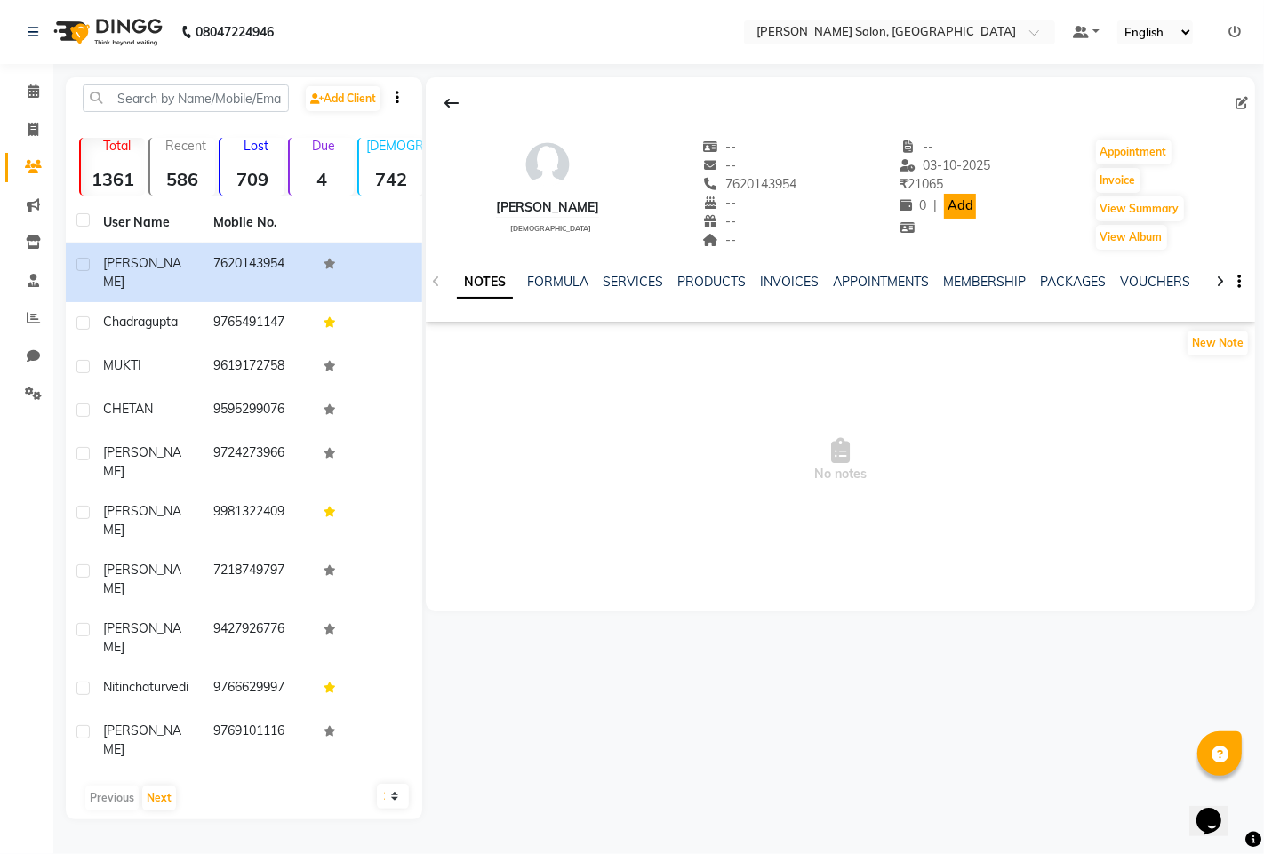
click at [949, 208] on link "Add" at bounding box center [959, 206] width 31 height 25
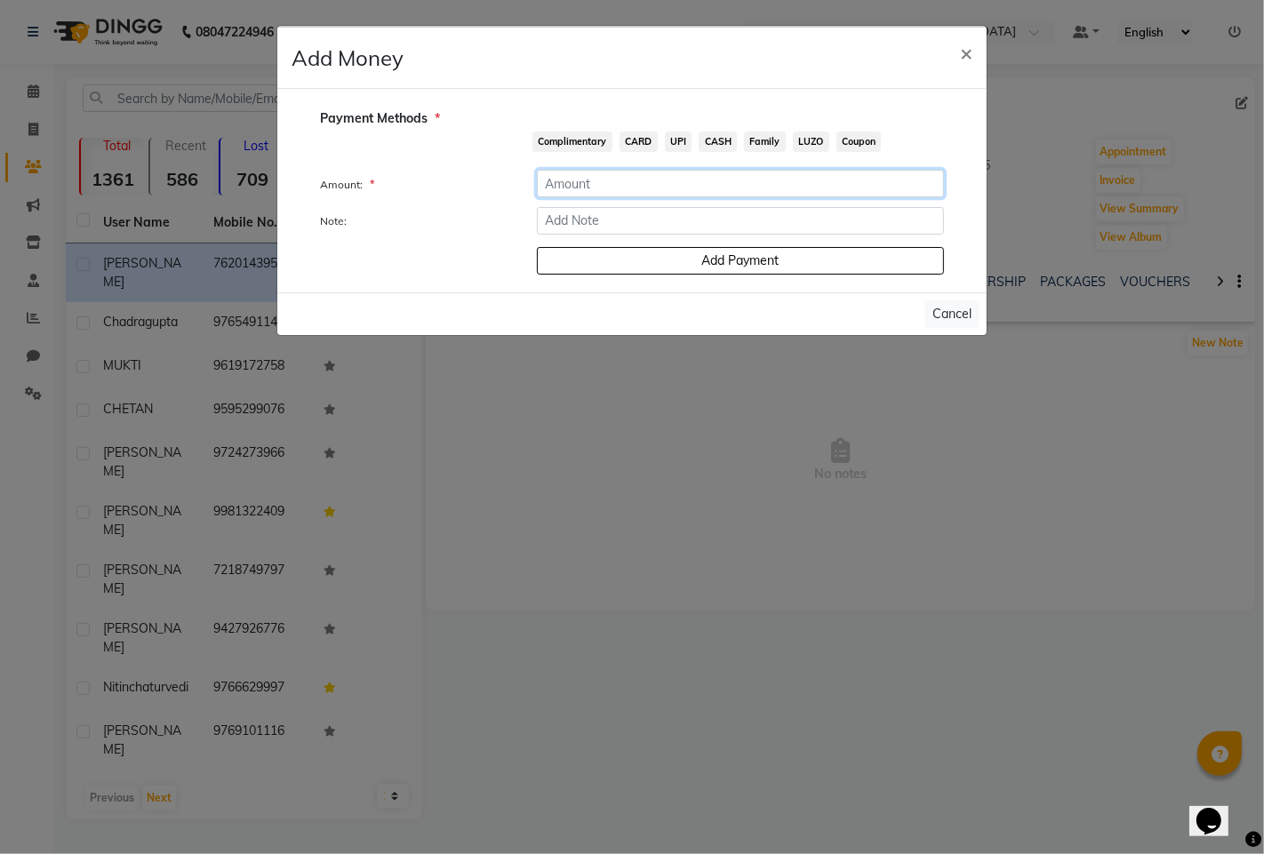
click at [637, 189] on input "number" at bounding box center [740, 184] width 407 height 28
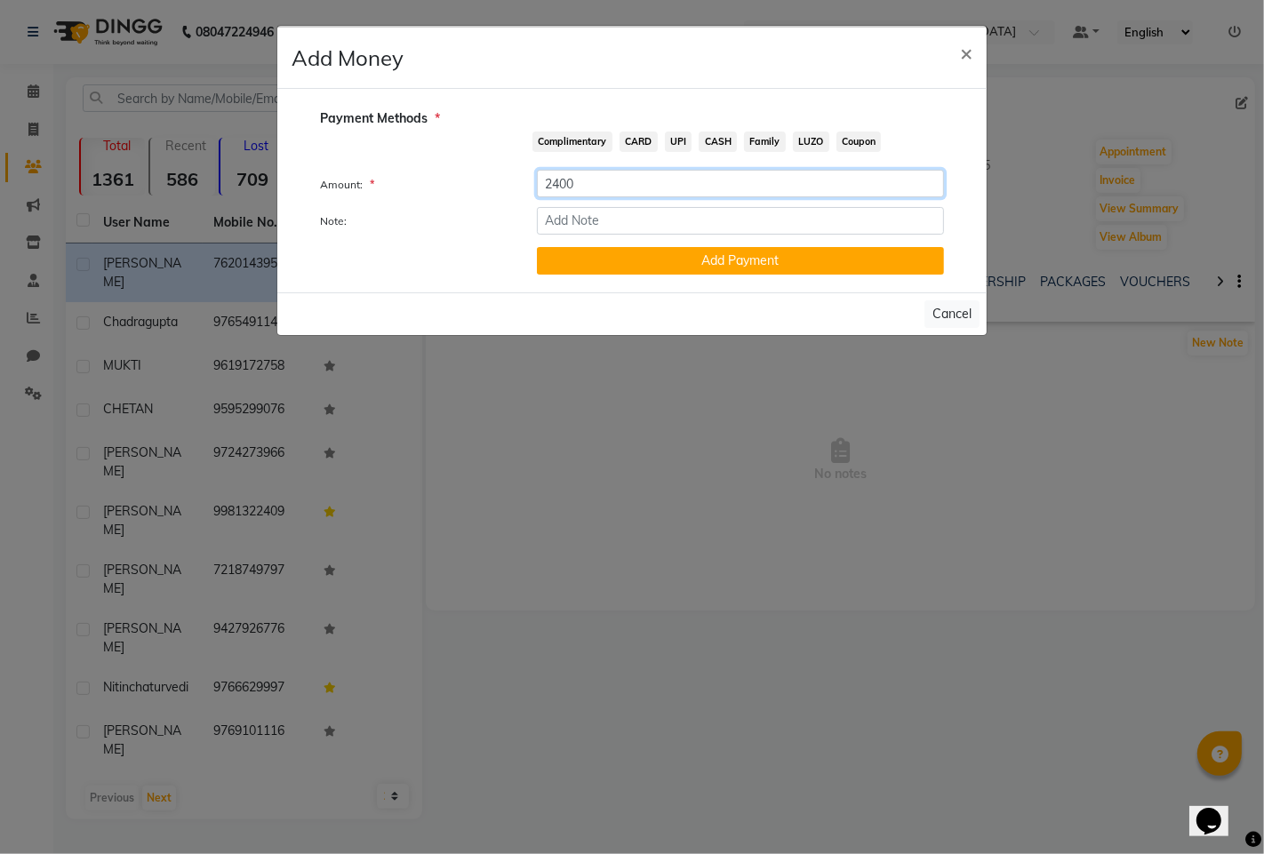
type input "2400"
click at [716, 142] on span "CASH" at bounding box center [717, 142] width 38 height 20
click at [732, 260] on button "Add Payment" at bounding box center [740, 261] width 407 height 28
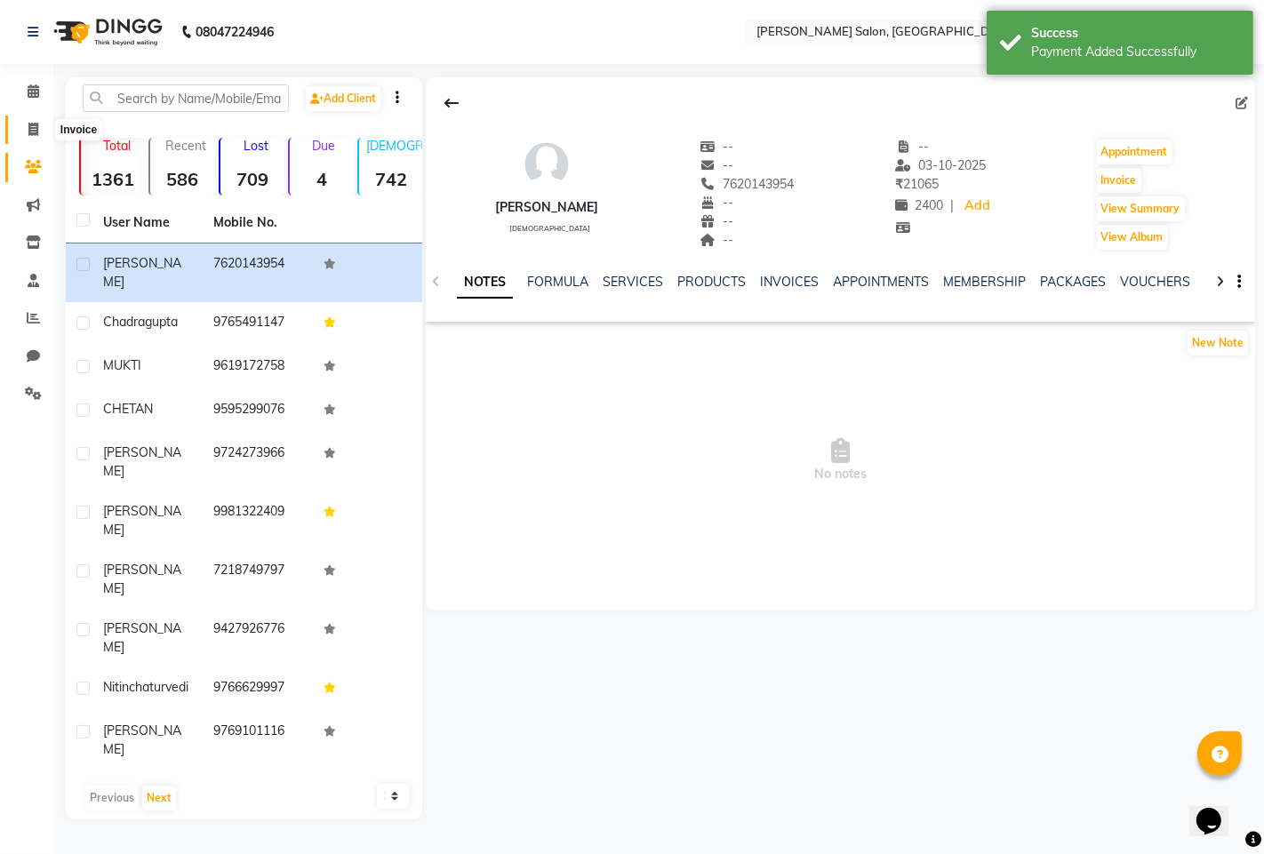
click at [28, 128] on icon at bounding box center [33, 129] width 10 height 13
select select "service"
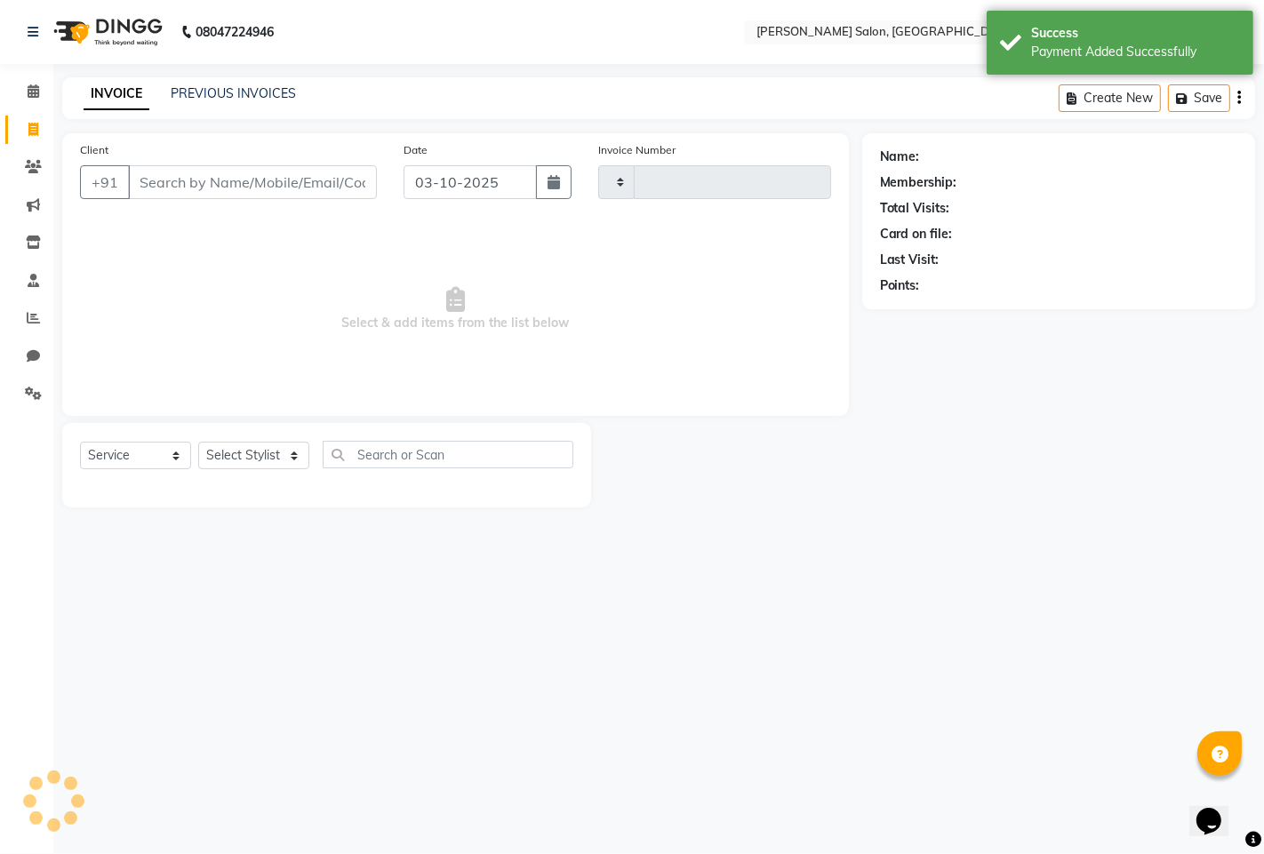
type input "1604"
select select "7331"
click at [34, 89] on icon at bounding box center [34, 90] width 12 height 13
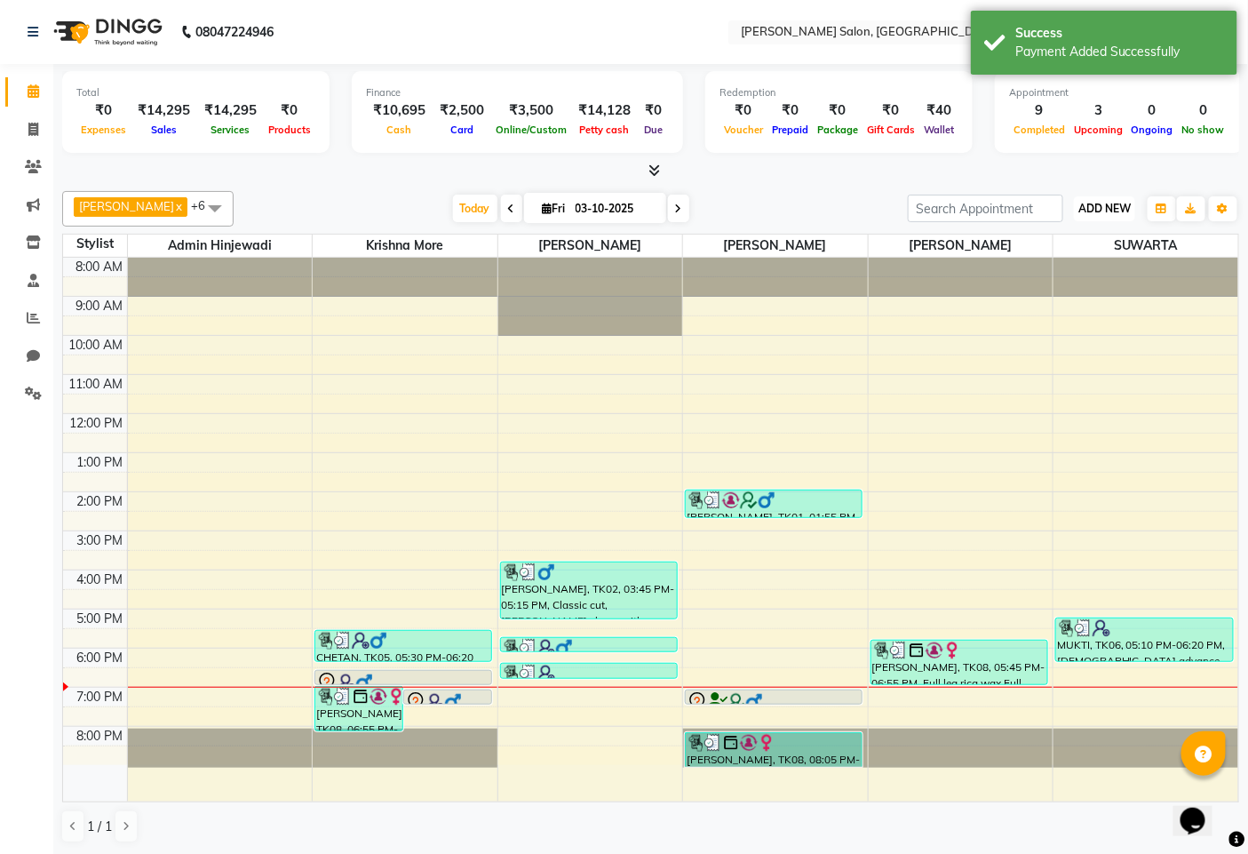
click at [1089, 214] on span "ADD NEW" at bounding box center [1105, 208] width 52 height 13
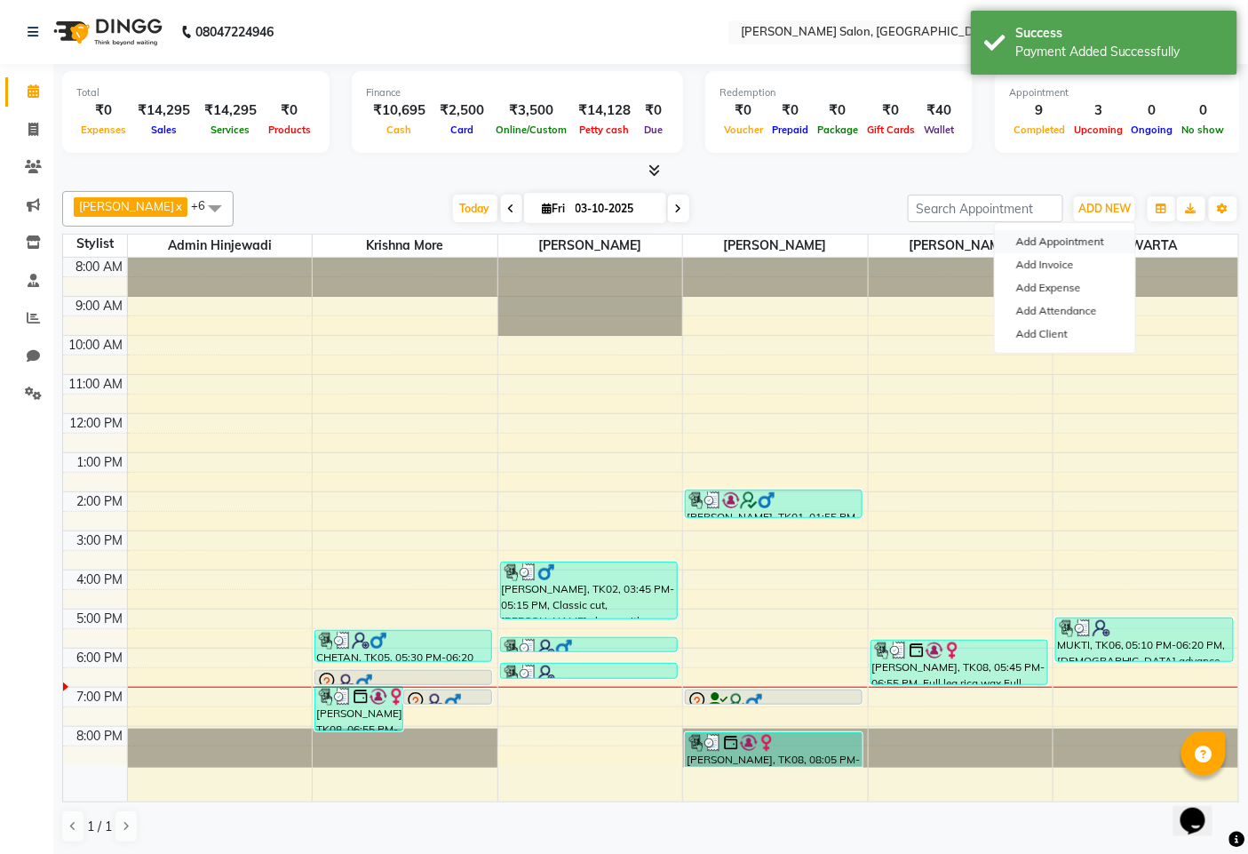
click at [1028, 237] on button "Add Appointment" at bounding box center [1065, 241] width 140 height 23
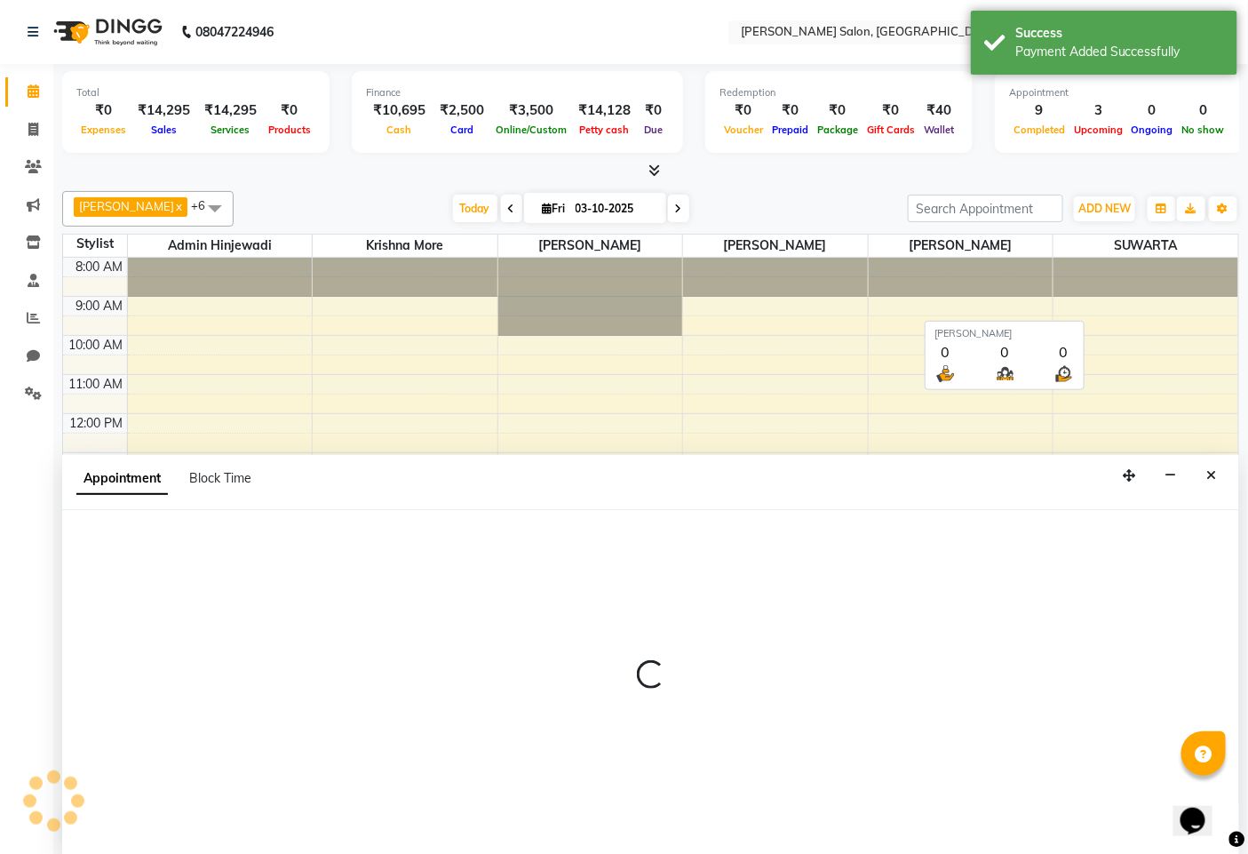
scroll to position [1, 0]
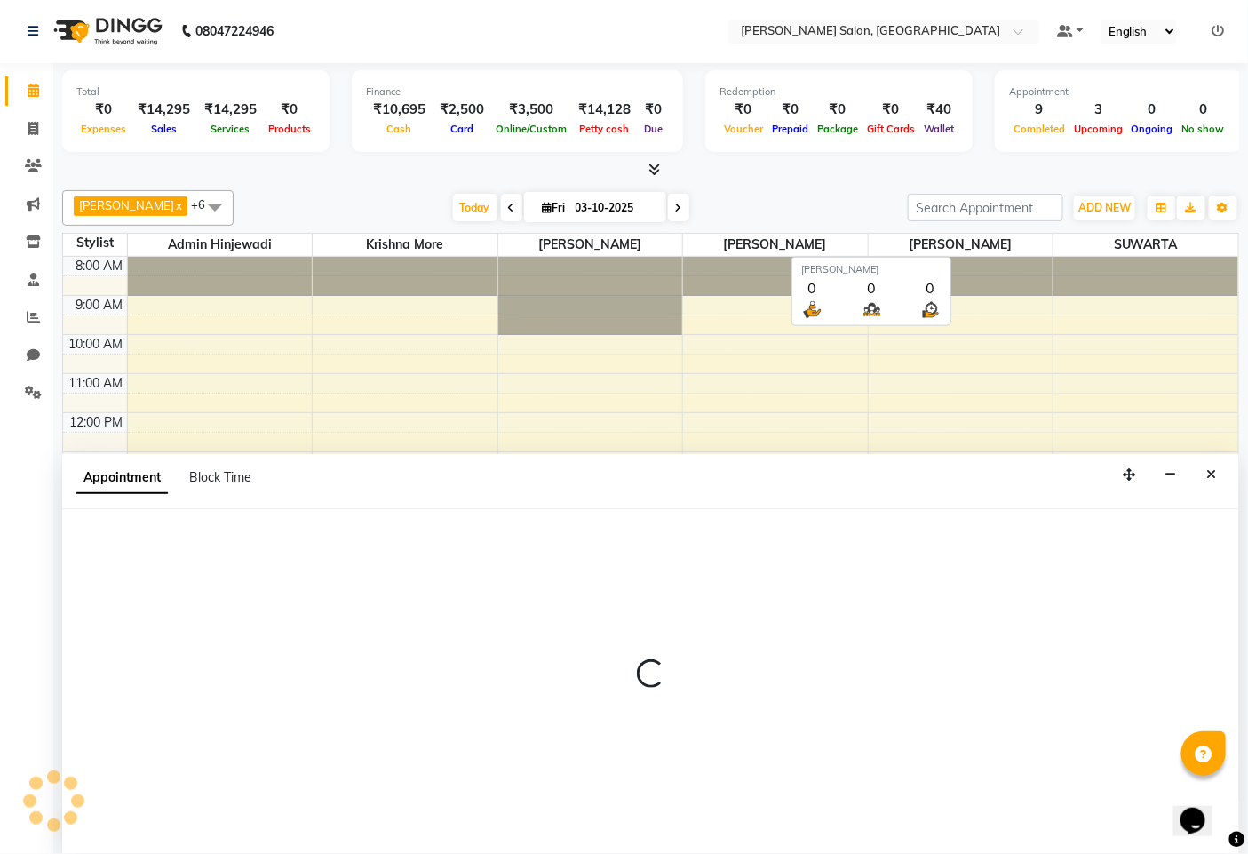
select select "540"
select select "tentative"
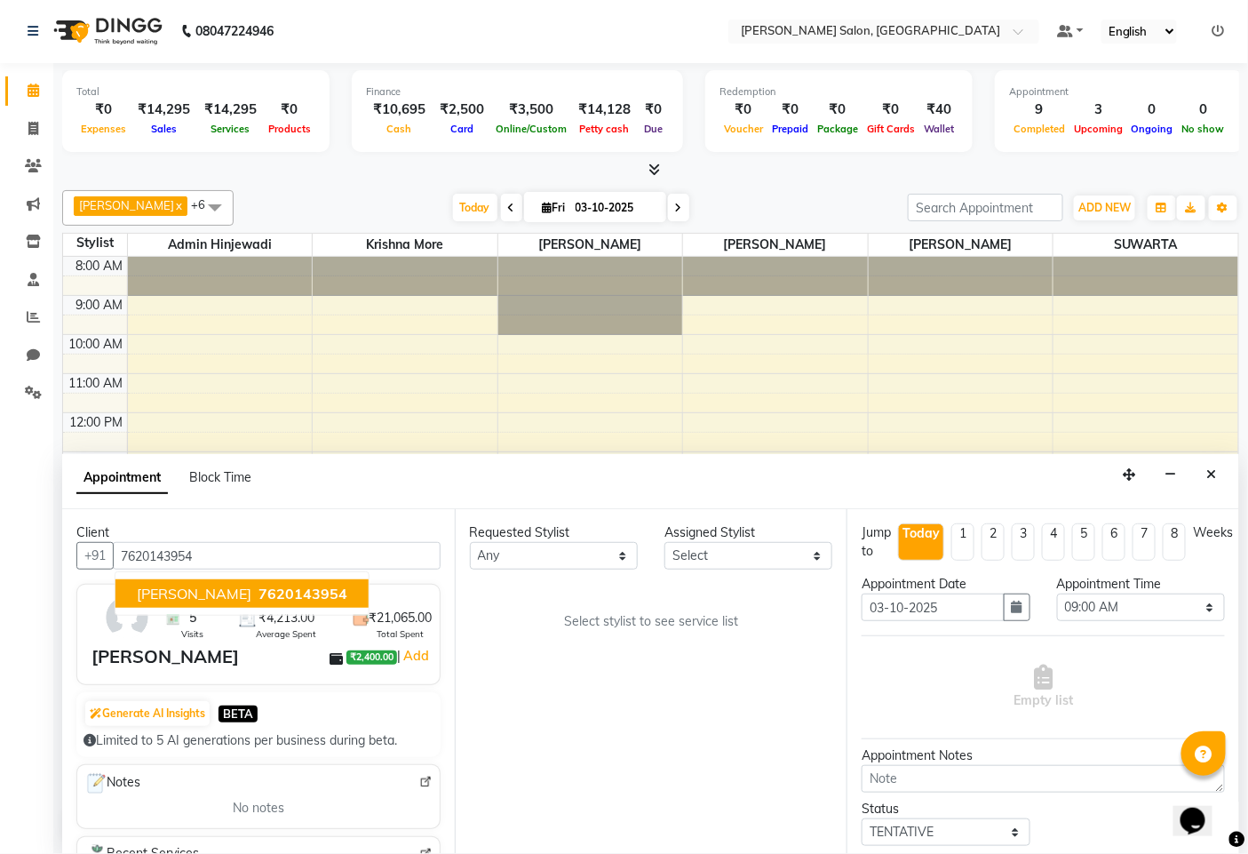
type input "7620143954"
click at [690, 547] on select "Select admin hinjewadi ASHWINI DESHMUKH krishna more pratik shelke rishi gayke …" at bounding box center [749, 556] width 168 height 28
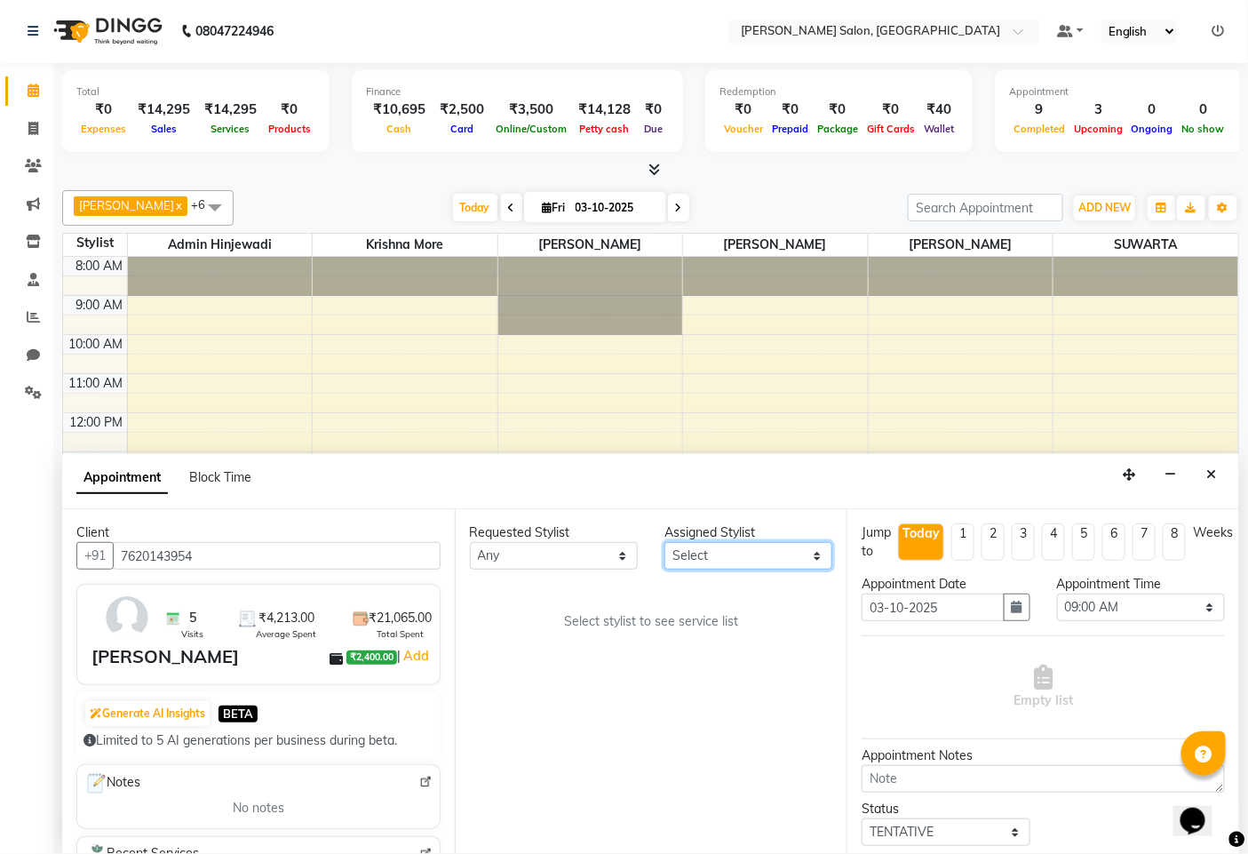
select select "63569"
click at [665, 542] on select "Select admin hinjewadi ASHWINI DESHMUKH krishna more pratik shelke rishi gayke …" at bounding box center [749, 556] width 168 height 28
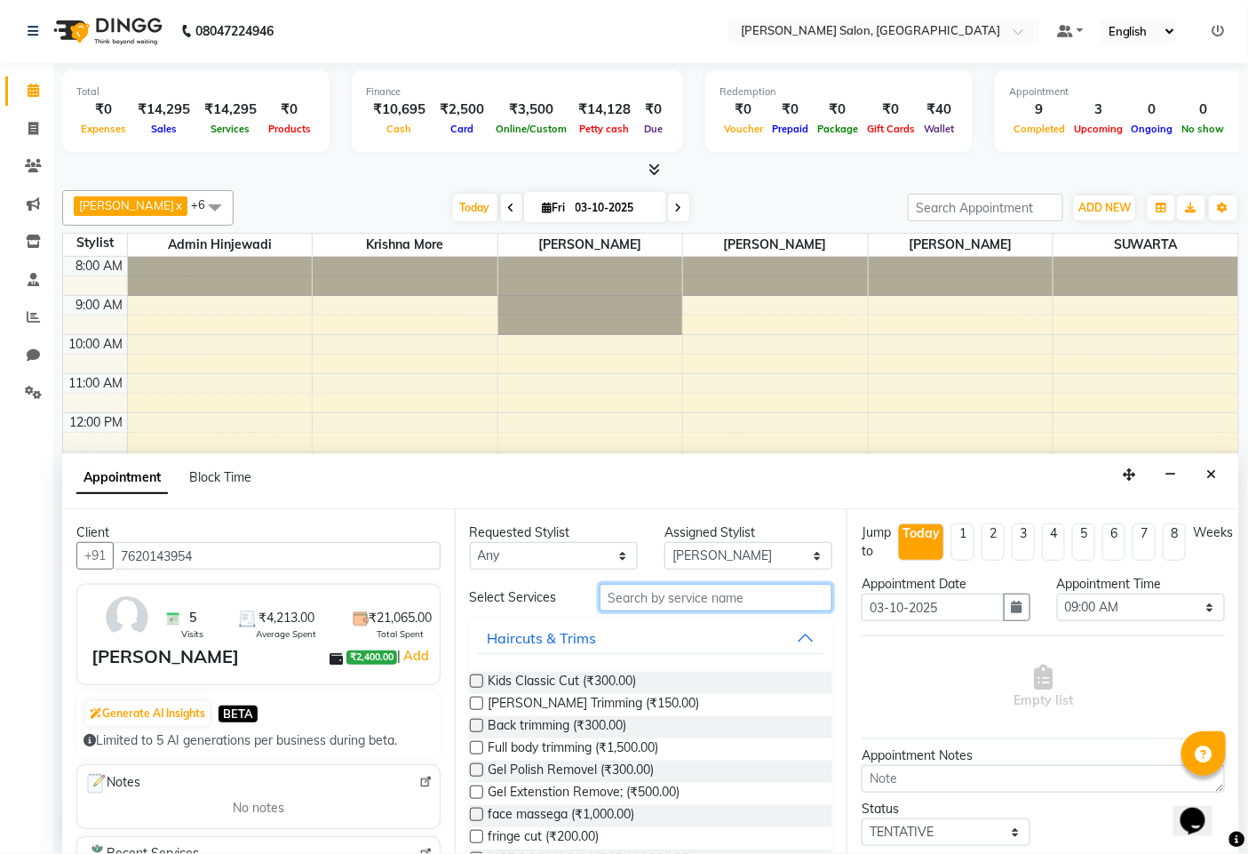
click at [669, 596] on input "text" at bounding box center [716, 598] width 233 height 28
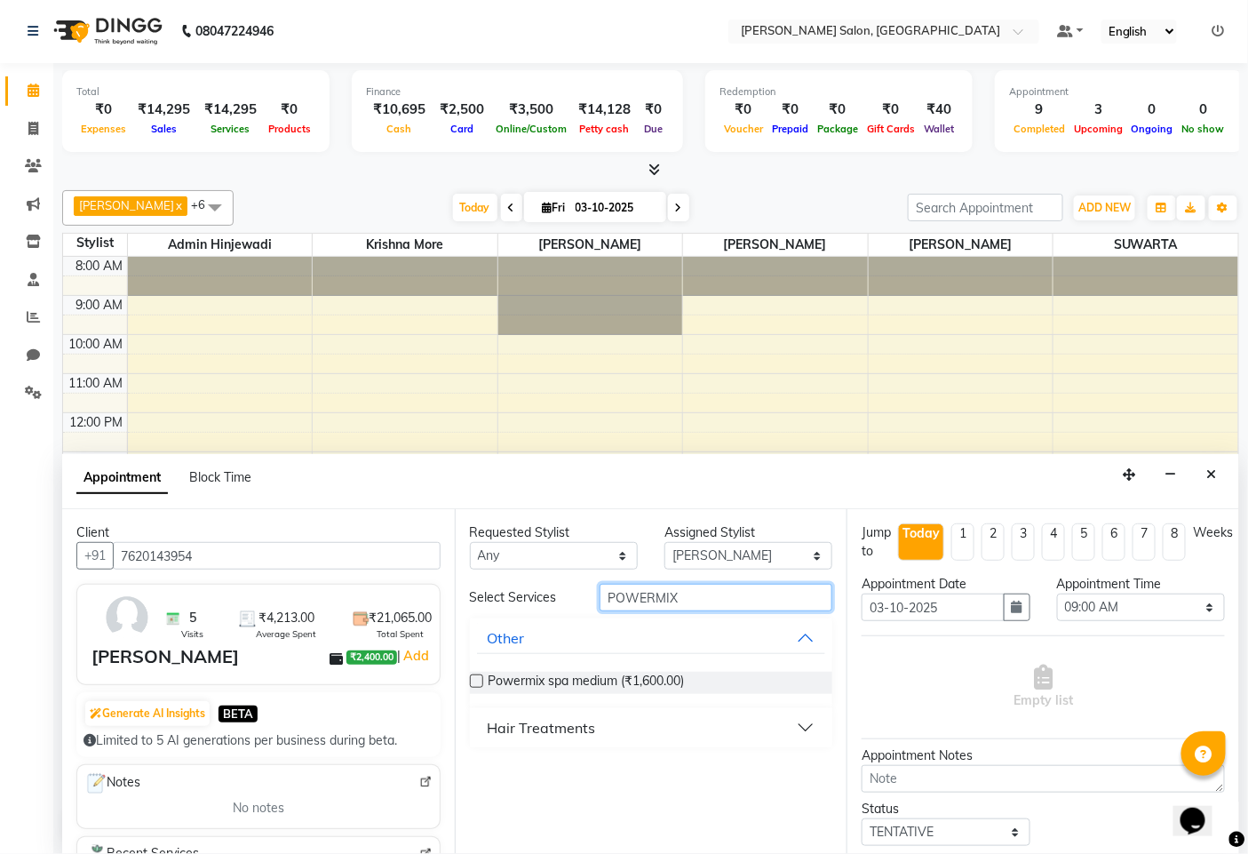
type input "POWERMIX"
click at [804, 722] on button "Hair Treatments" at bounding box center [651, 728] width 349 height 32
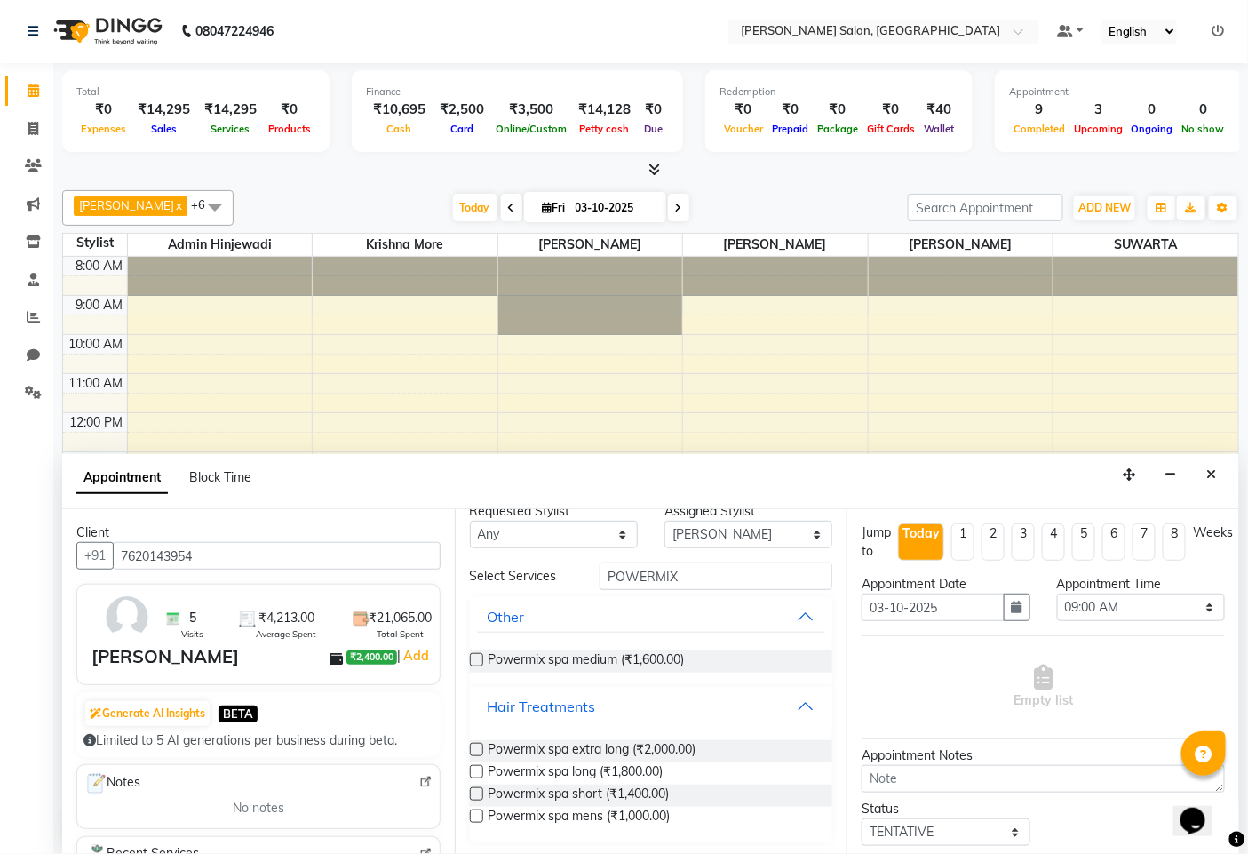
scroll to position [24, 0]
click at [471, 791] on label at bounding box center [476, 791] width 13 height 13
click at [471, 791] on input "checkbox" at bounding box center [476, 793] width 12 height 12
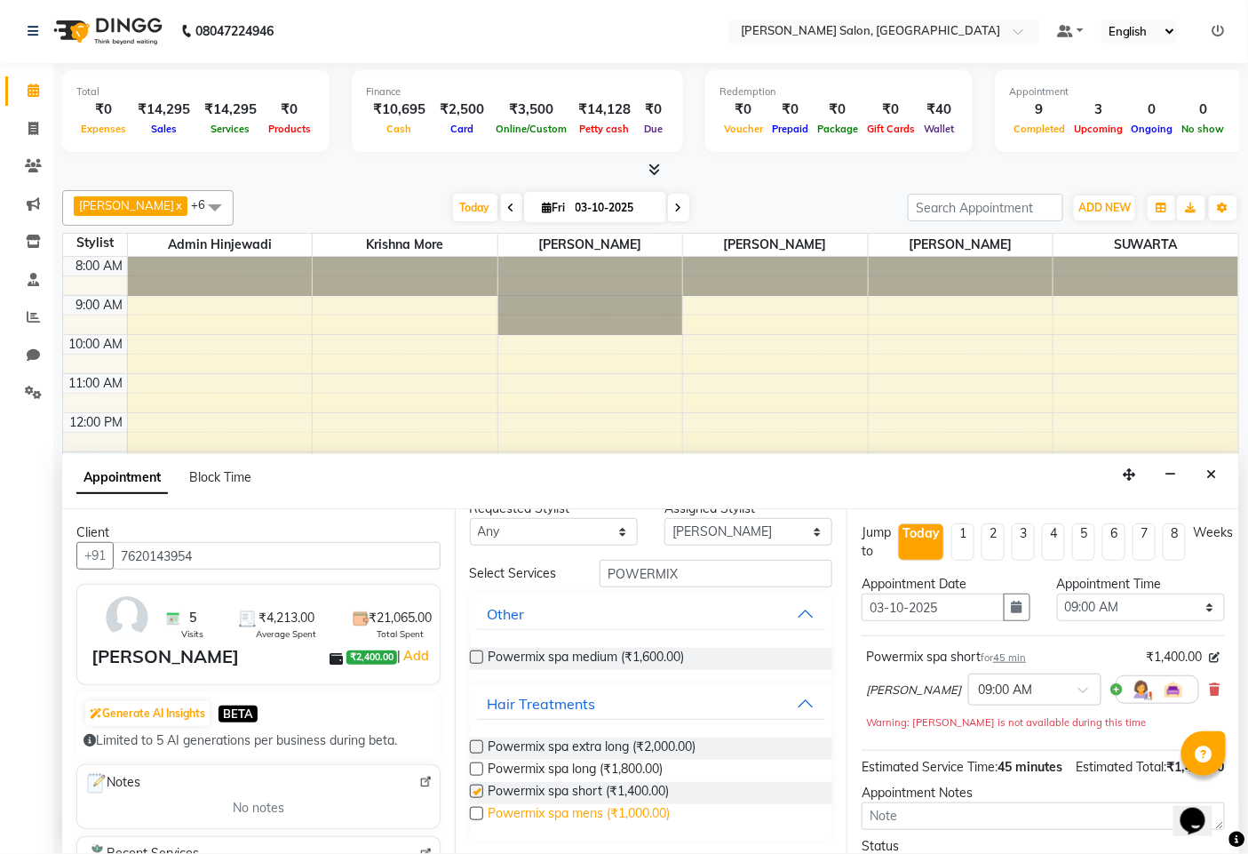
checkbox input "false"
click at [478, 809] on label at bounding box center [476, 813] width 13 height 13
click at [478, 810] on input "checkbox" at bounding box center [476, 816] width 12 height 12
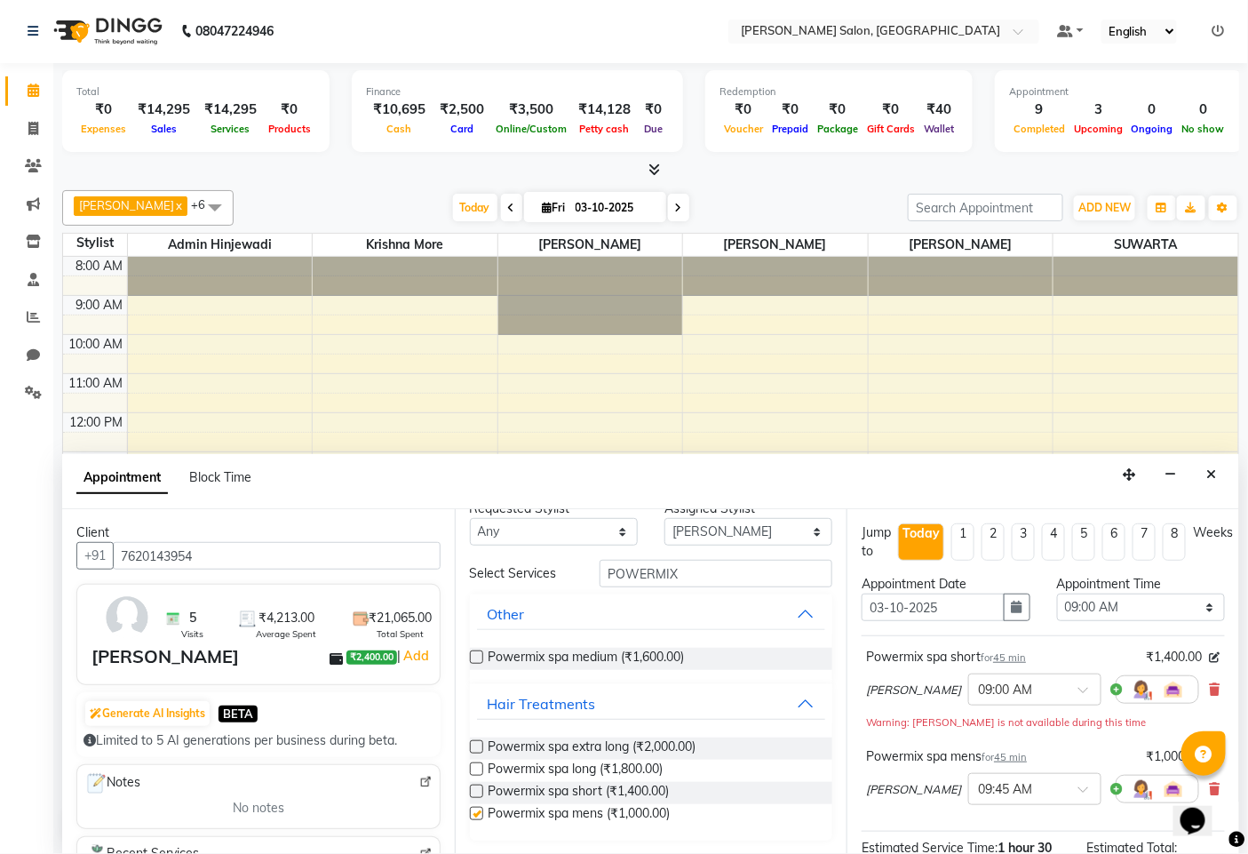
checkbox input "false"
click at [1012, 611] on icon "button" at bounding box center [1017, 607] width 11 height 12
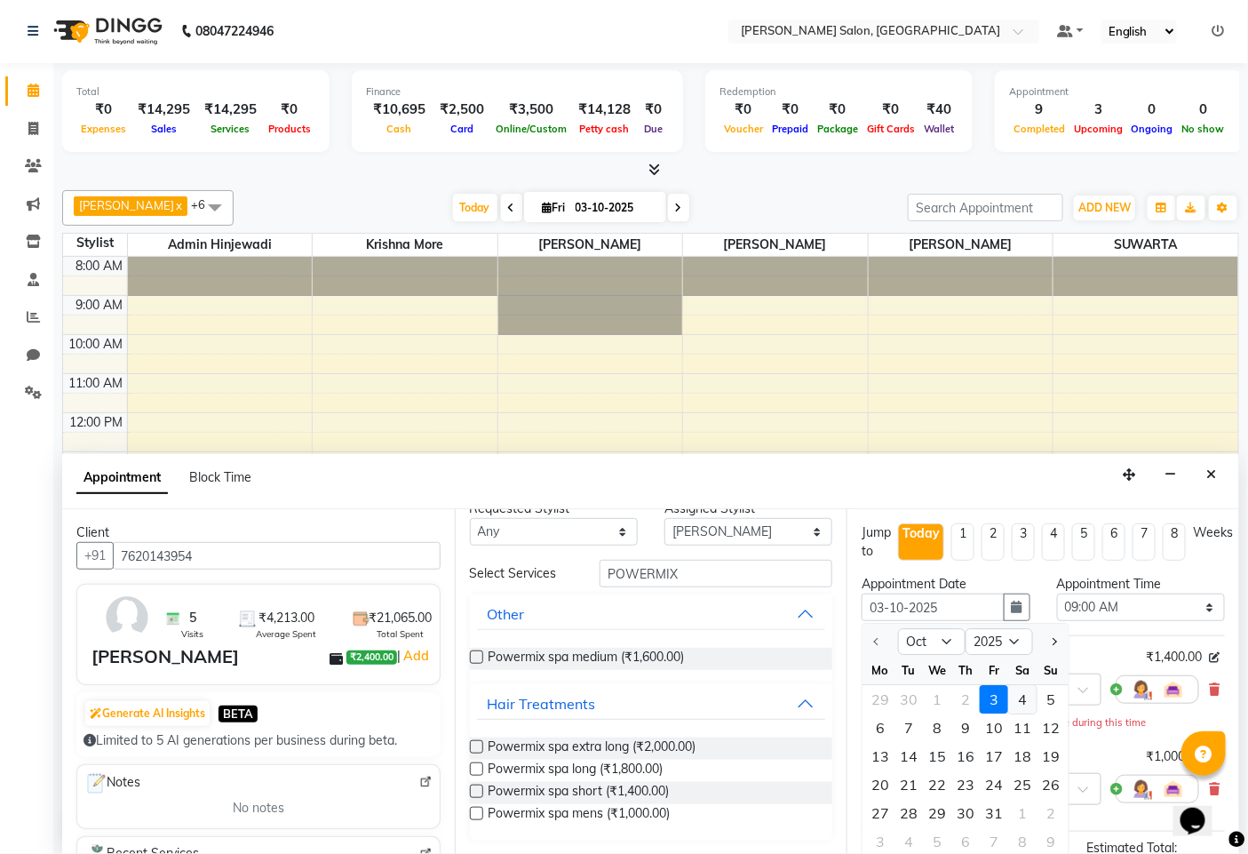
click at [1017, 697] on div "4" at bounding box center [1023, 700] width 28 height 28
type input "04-10-2025"
select select "540"
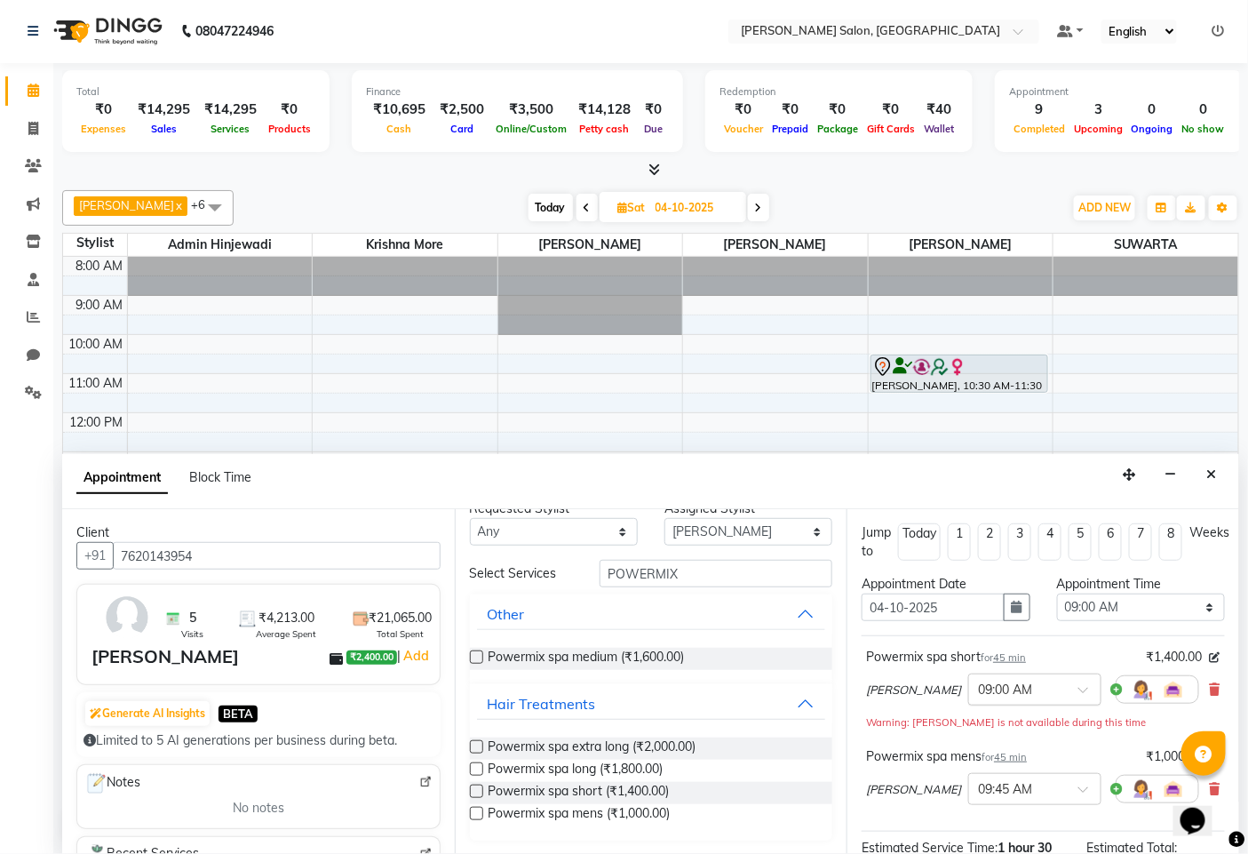
click at [1046, 687] on div at bounding box center [1035, 688] width 132 height 19
click at [990, 787] on div "11:00 AM" at bounding box center [1035, 794] width 132 height 33
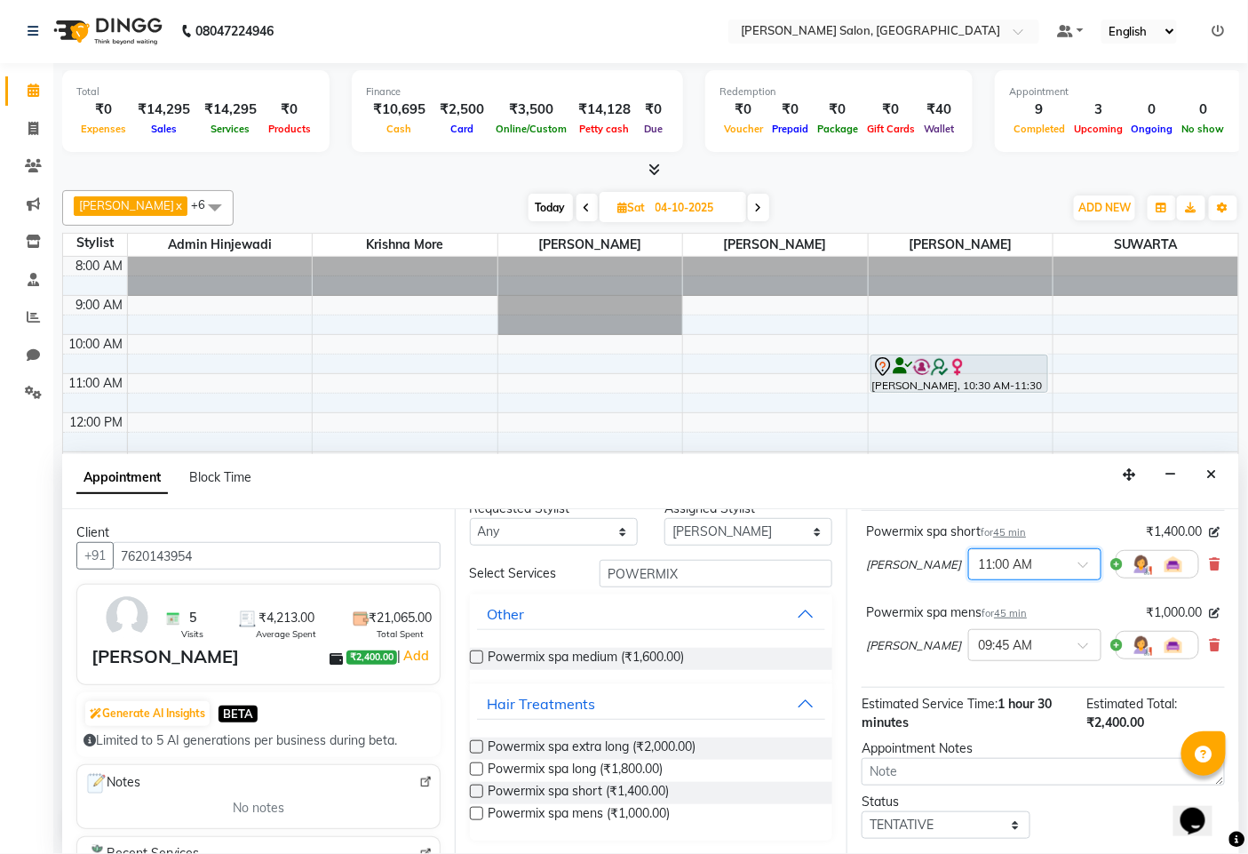
scroll to position [222, 0]
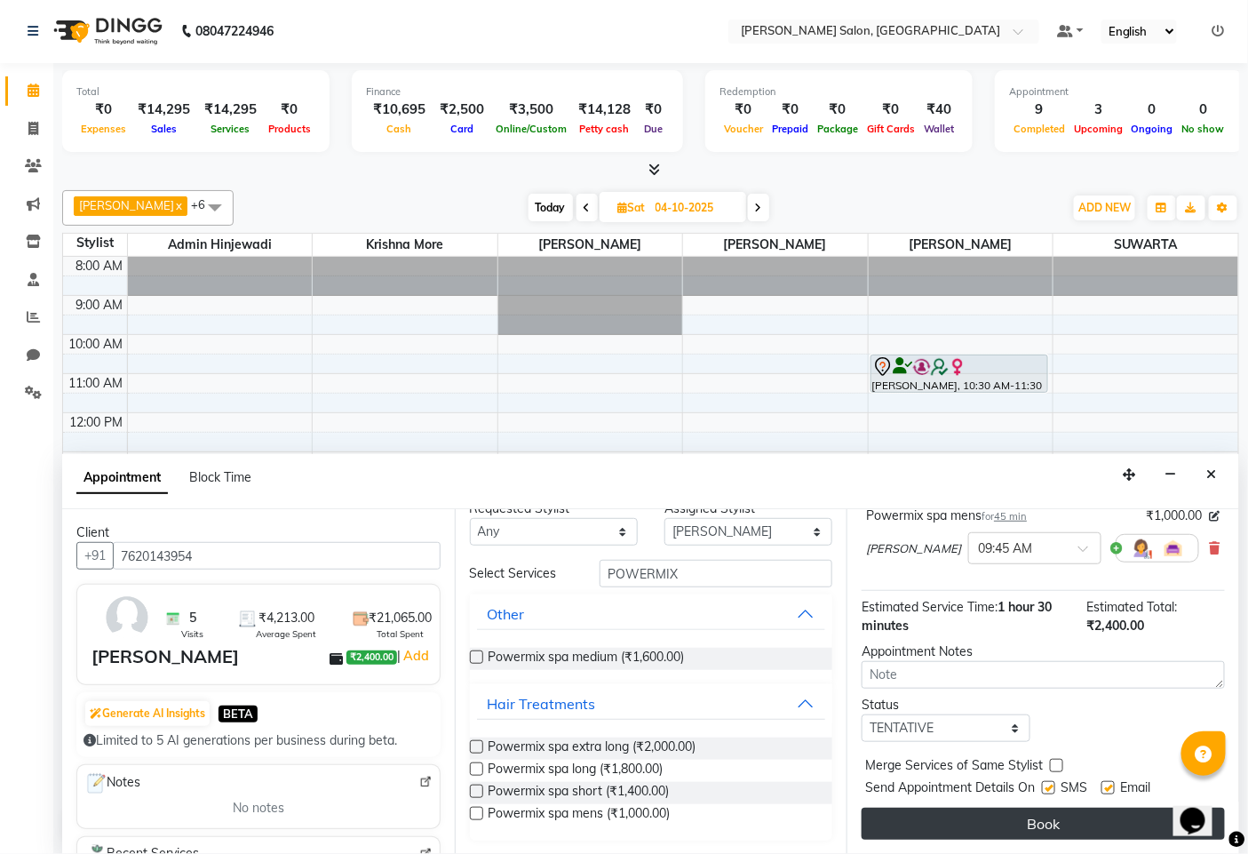
click at [1055, 822] on button "Book" at bounding box center [1043, 824] width 363 height 32
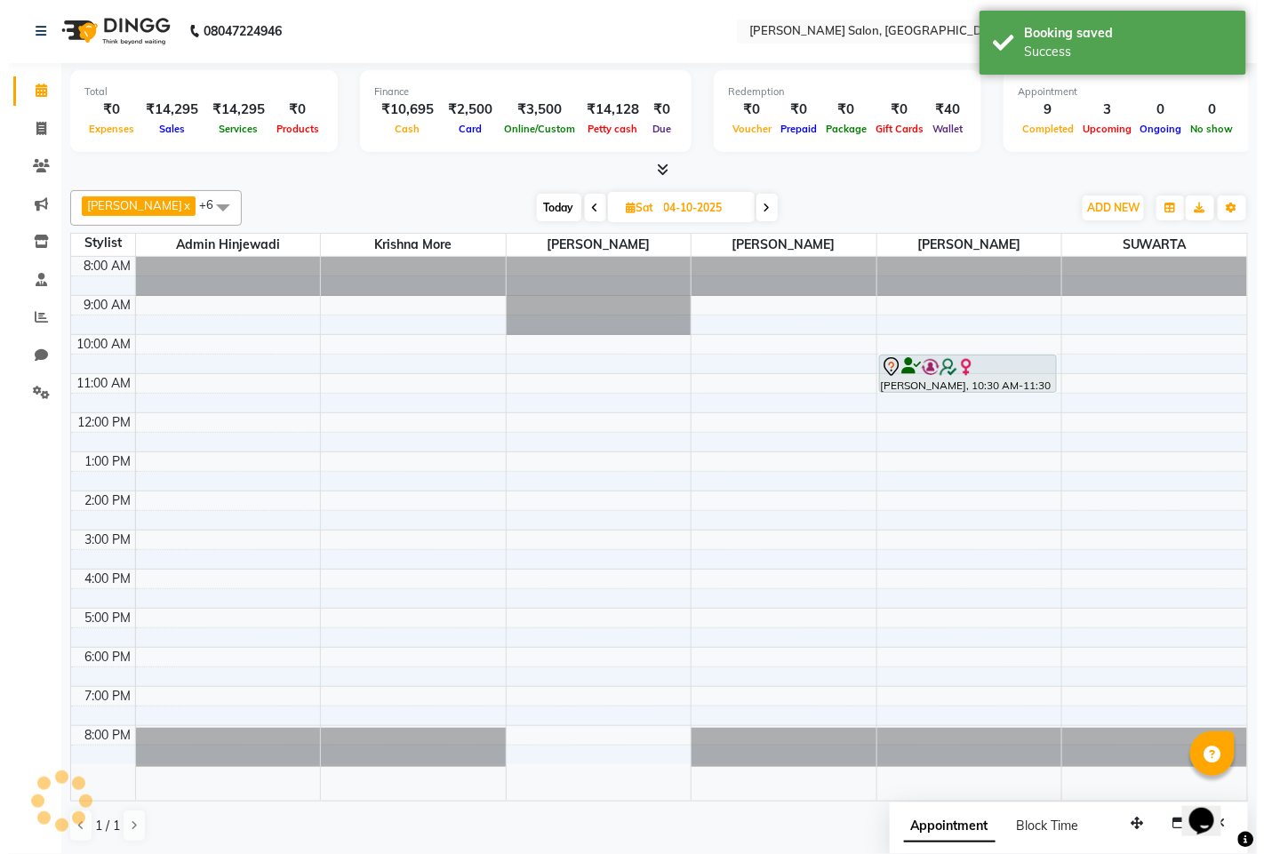
scroll to position [0, 0]
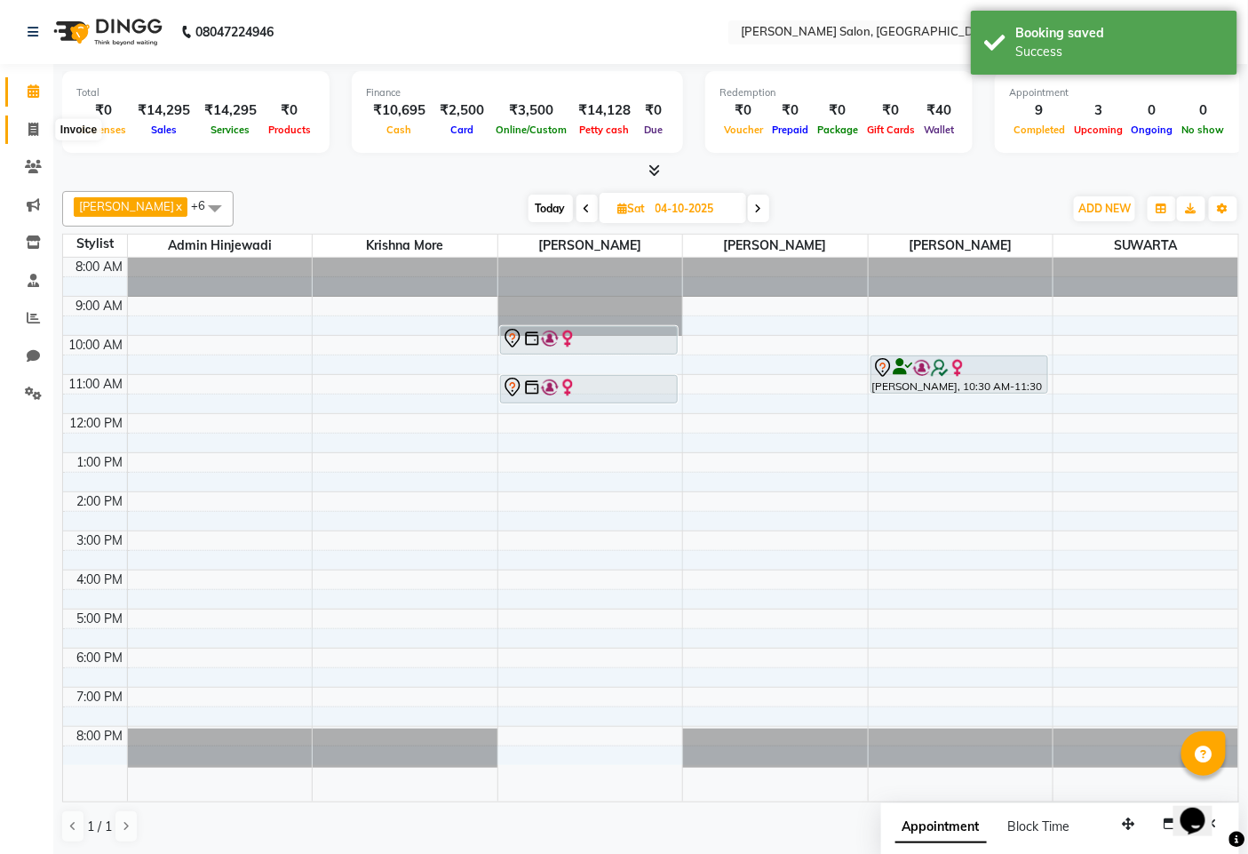
click at [36, 133] on icon at bounding box center [33, 129] width 10 height 13
select select "7331"
select select "service"
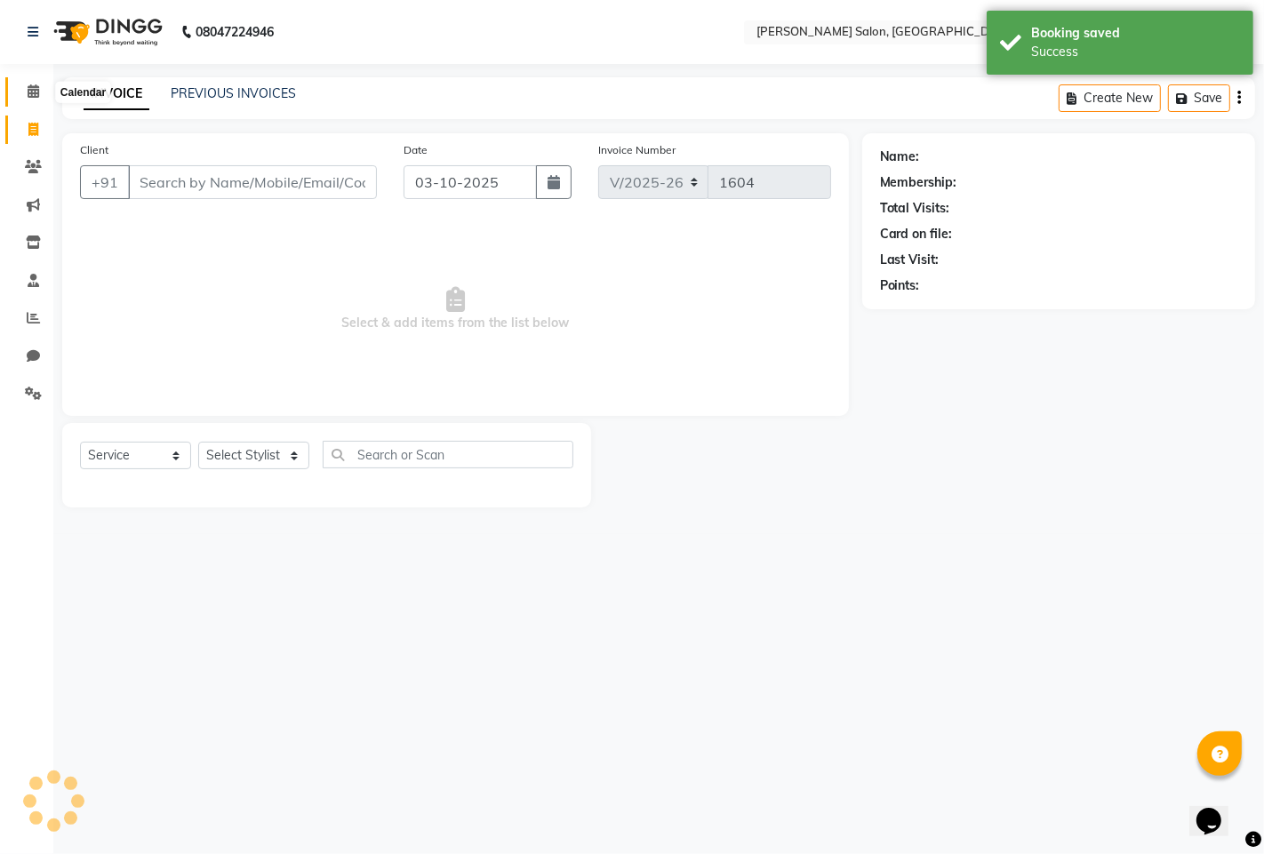
click at [33, 82] on span at bounding box center [33, 92] width 31 height 20
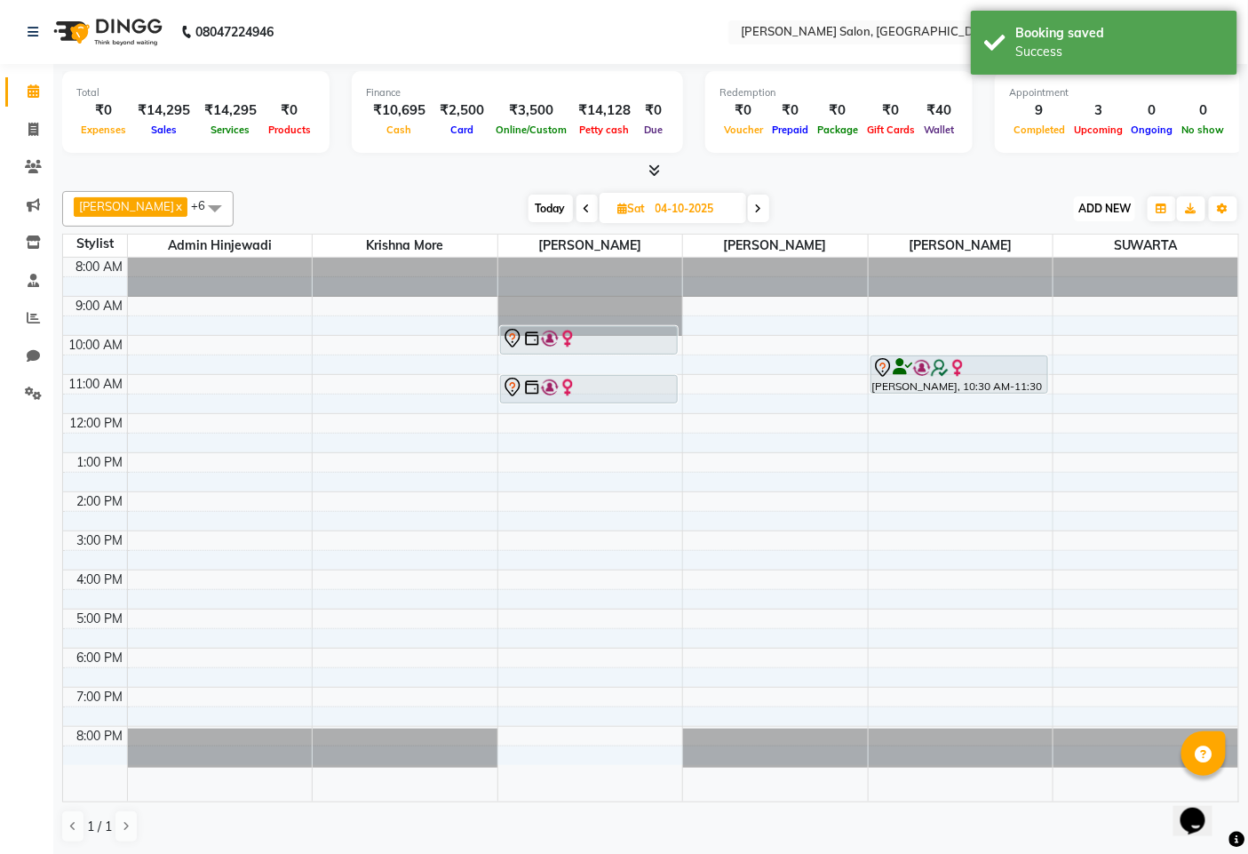
click at [1098, 210] on span "ADD NEW" at bounding box center [1105, 208] width 52 height 13
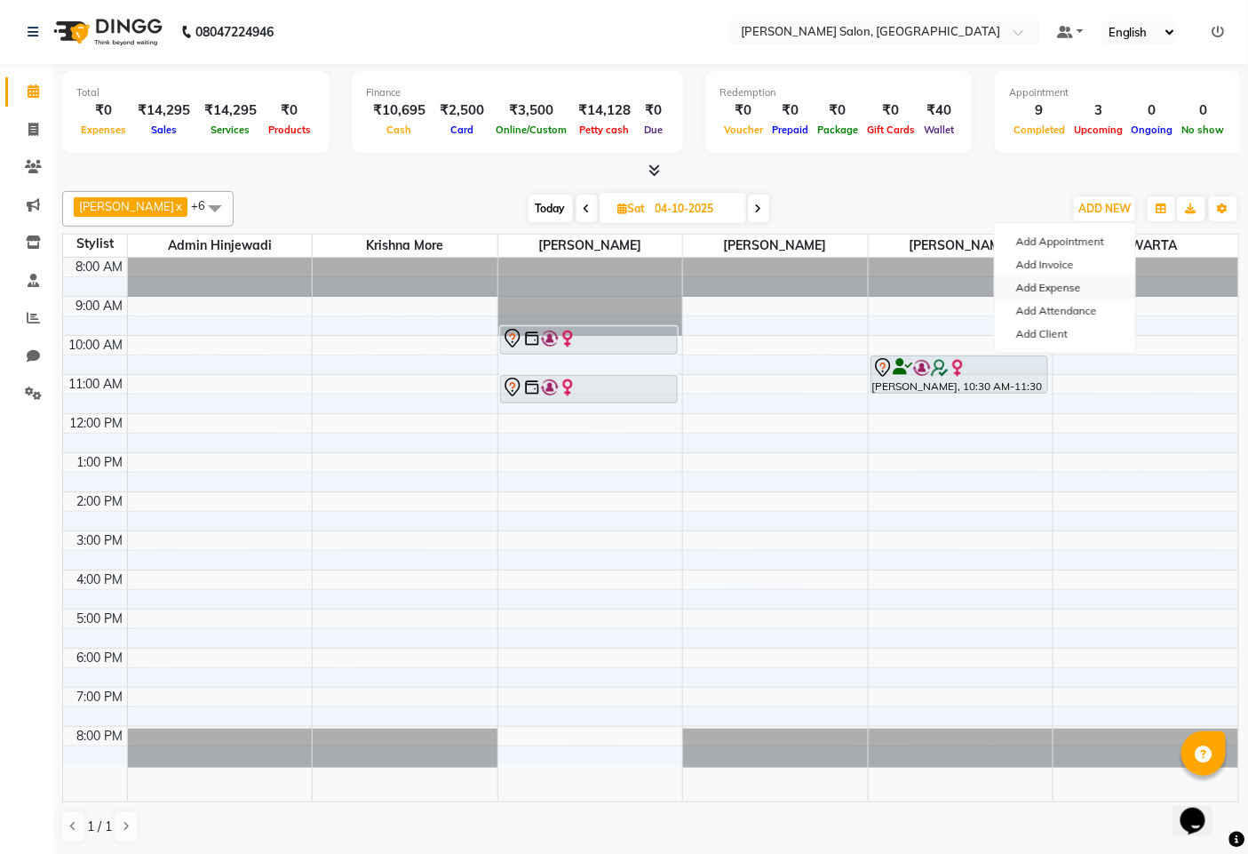
click at [1040, 293] on link "Add Expense" at bounding box center [1065, 287] width 140 height 23
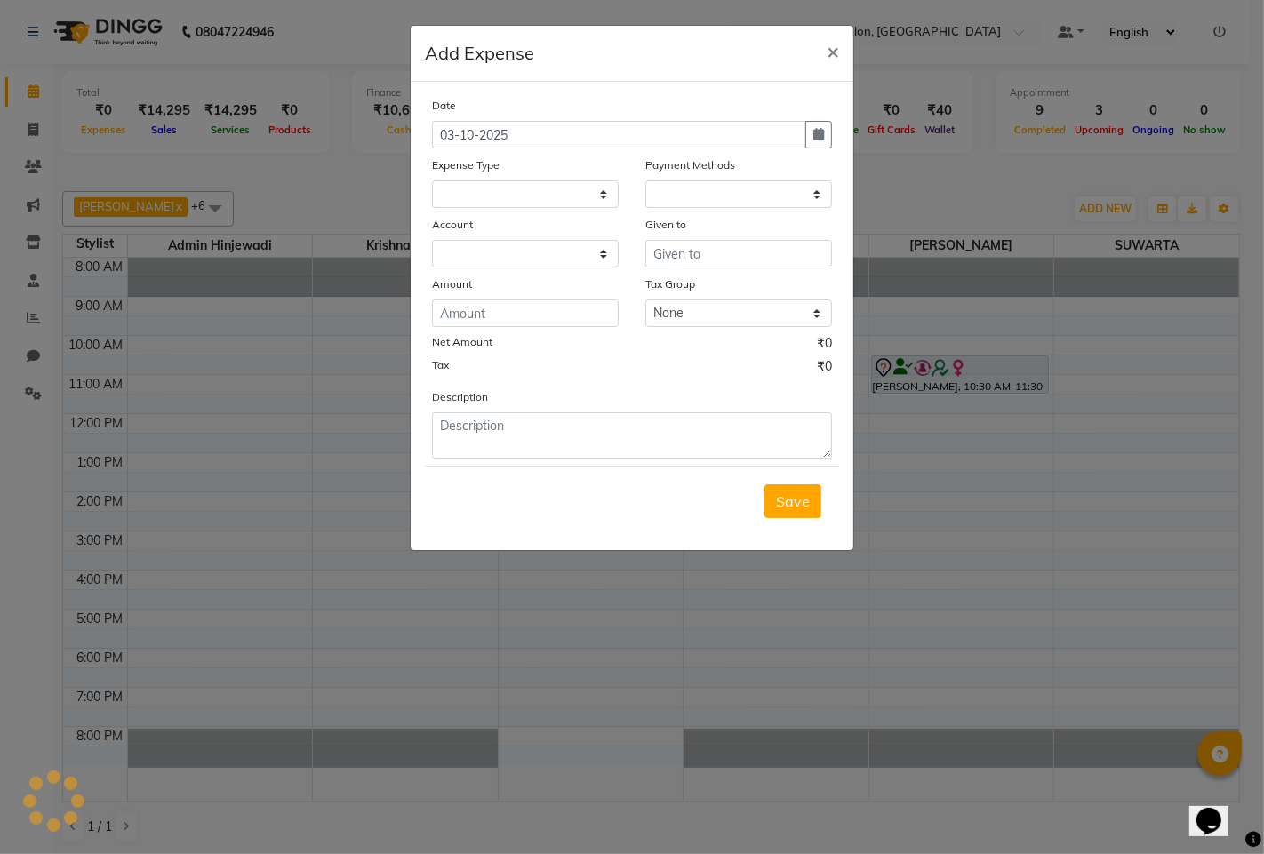
select select "1"
select select "6424"
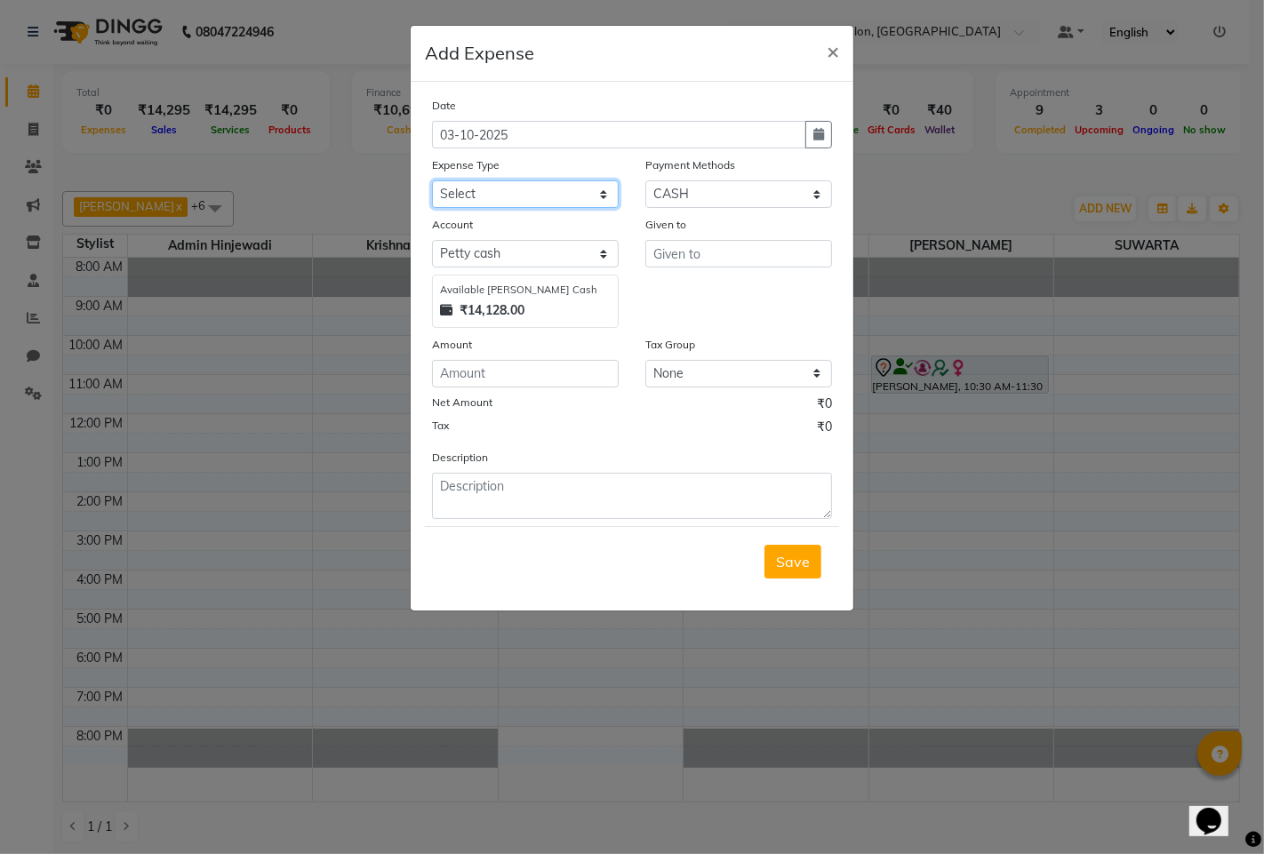
click at [515, 187] on select "Select Advance Salary Amezon parcel Bank charges birthday cake BLINKIT Car main…" at bounding box center [525, 194] width 187 height 28
select select "18216"
click at [432, 180] on select "Select Advance Salary Amezon parcel Bank charges birthday cake BLINKIT Car main…" at bounding box center [525, 194] width 187 height 28
click at [676, 195] on select "Select Package Prepaid Complimentary CARD UPI CASH Wallet Voucher Family LUZO C…" at bounding box center [738, 194] width 187 height 28
click at [645, 180] on select "Select Package Prepaid Complimentary CARD UPI CASH Wallet Voucher Family LUZO C…" at bounding box center [738, 194] width 187 height 28
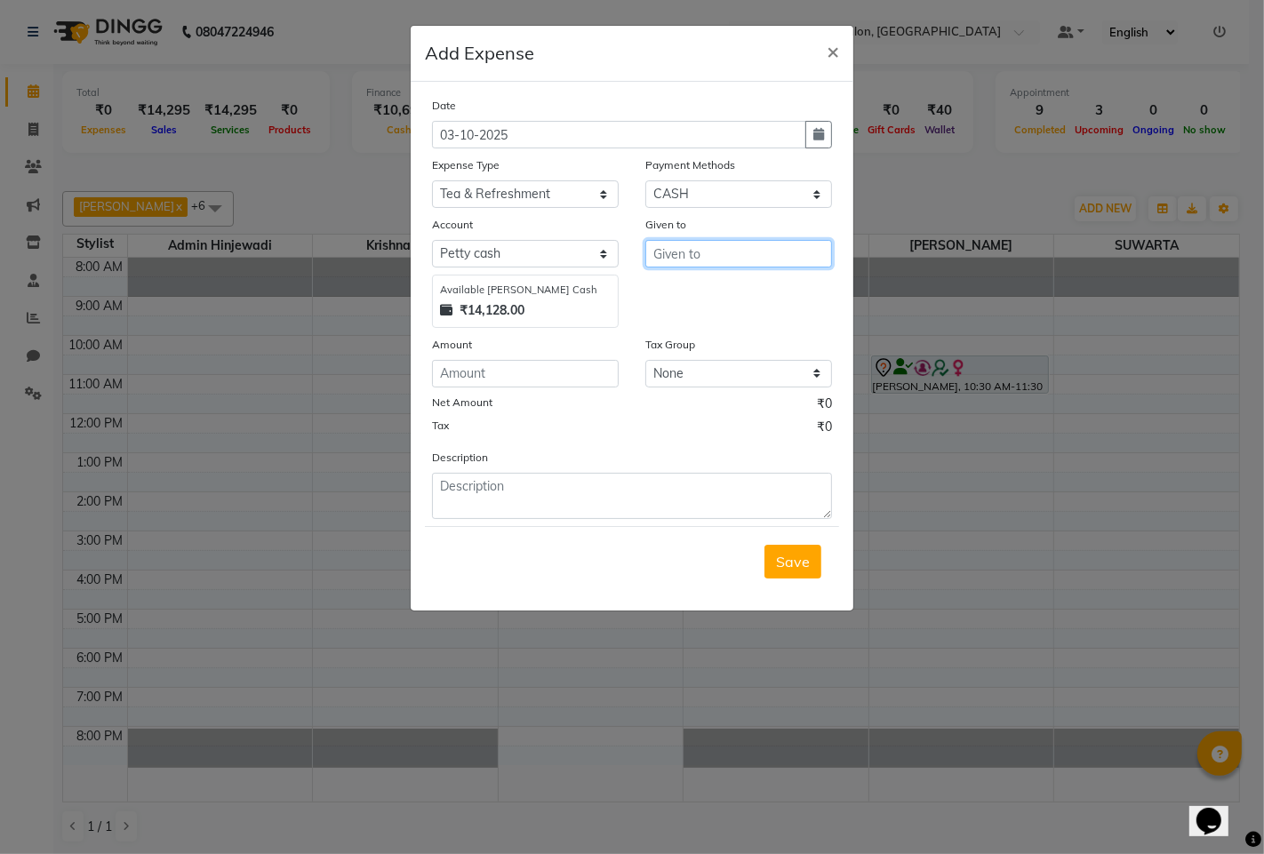
click at [698, 250] on input "text" at bounding box center [738, 254] width 187 height 28
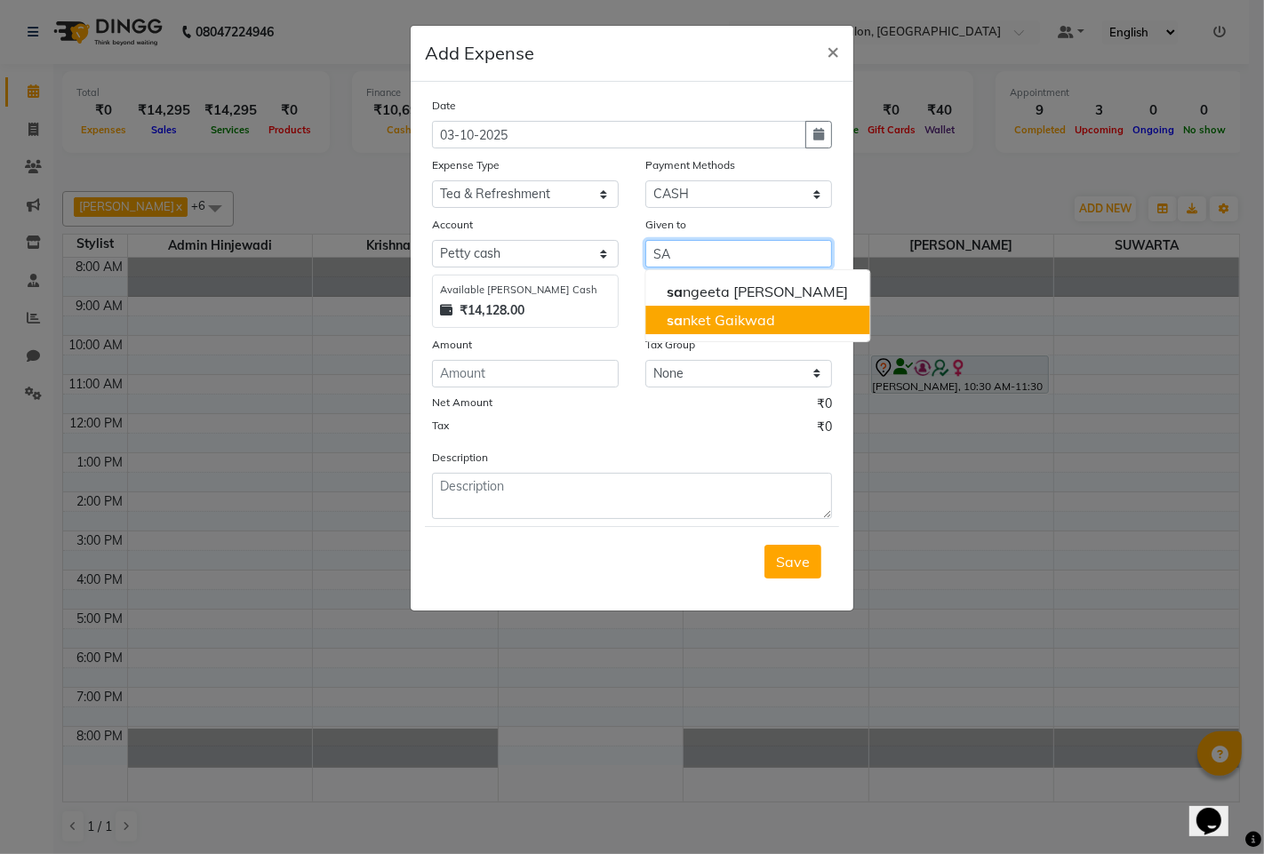
type input "SA"
click at [529, 361] on input "number" at bounding box center [525, 374] width 187 height 28
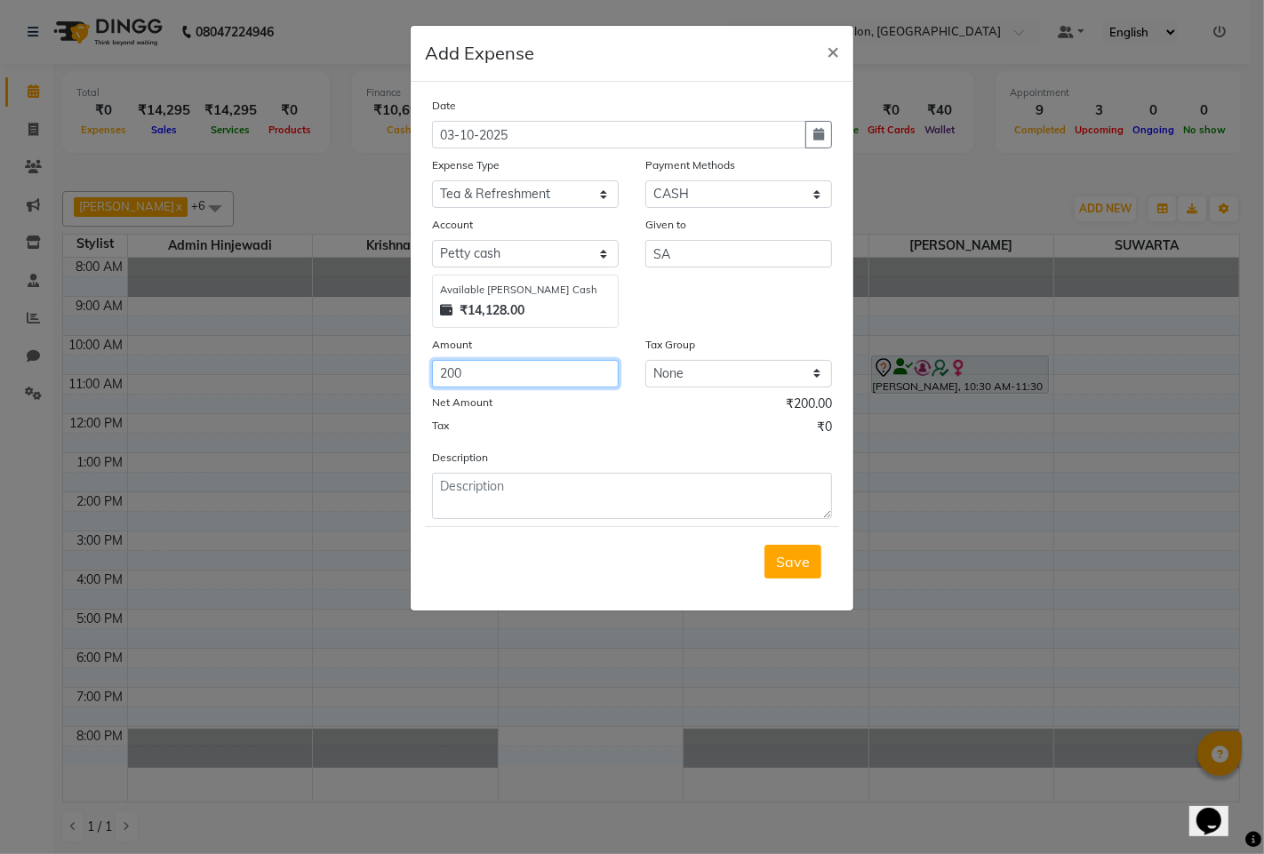
type input "200"
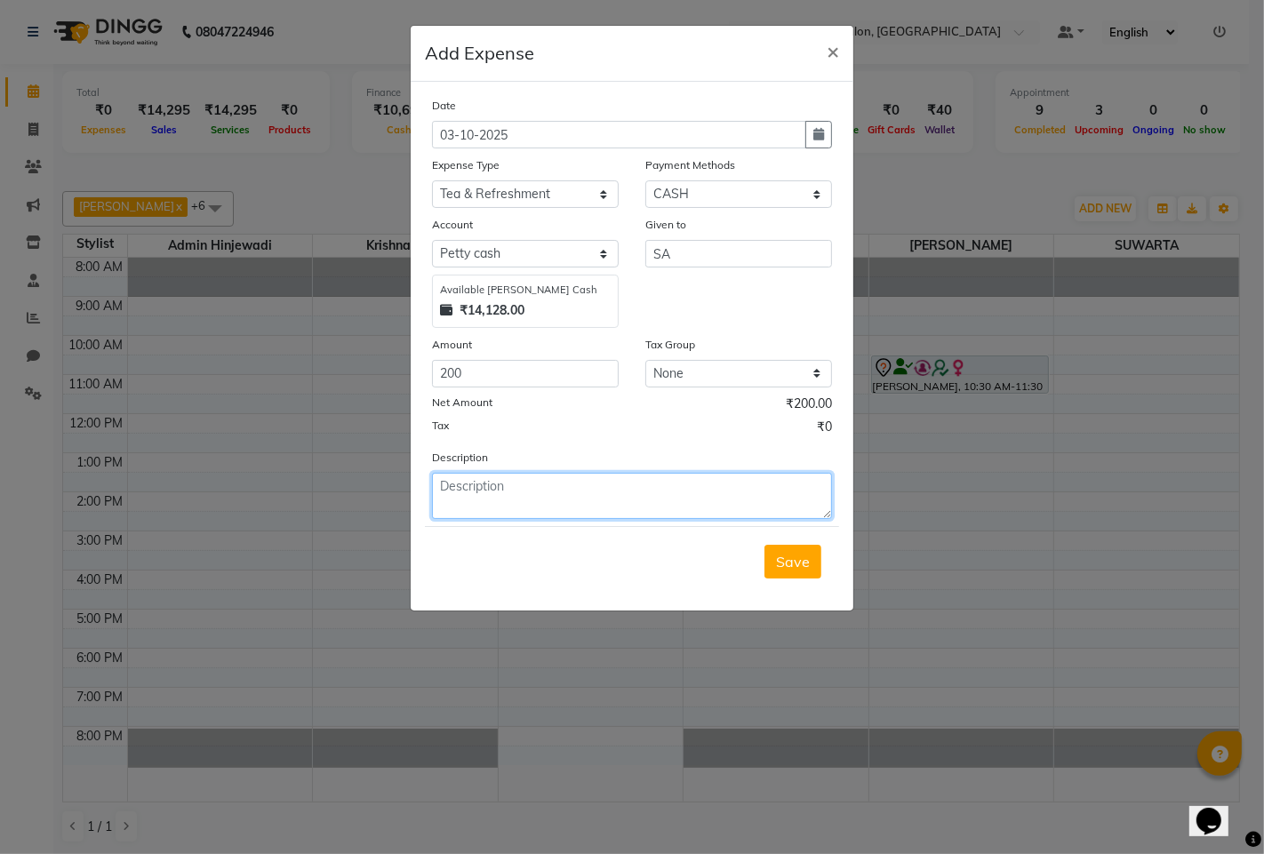
click at [530, 486] on textarea at bounding box center [632, 496] width 400 height 46
type textarea "2 DAYS MILK COFEE"
click at [810, 560] on button "Save" at bounding box center [792, 562] width 57 height 34
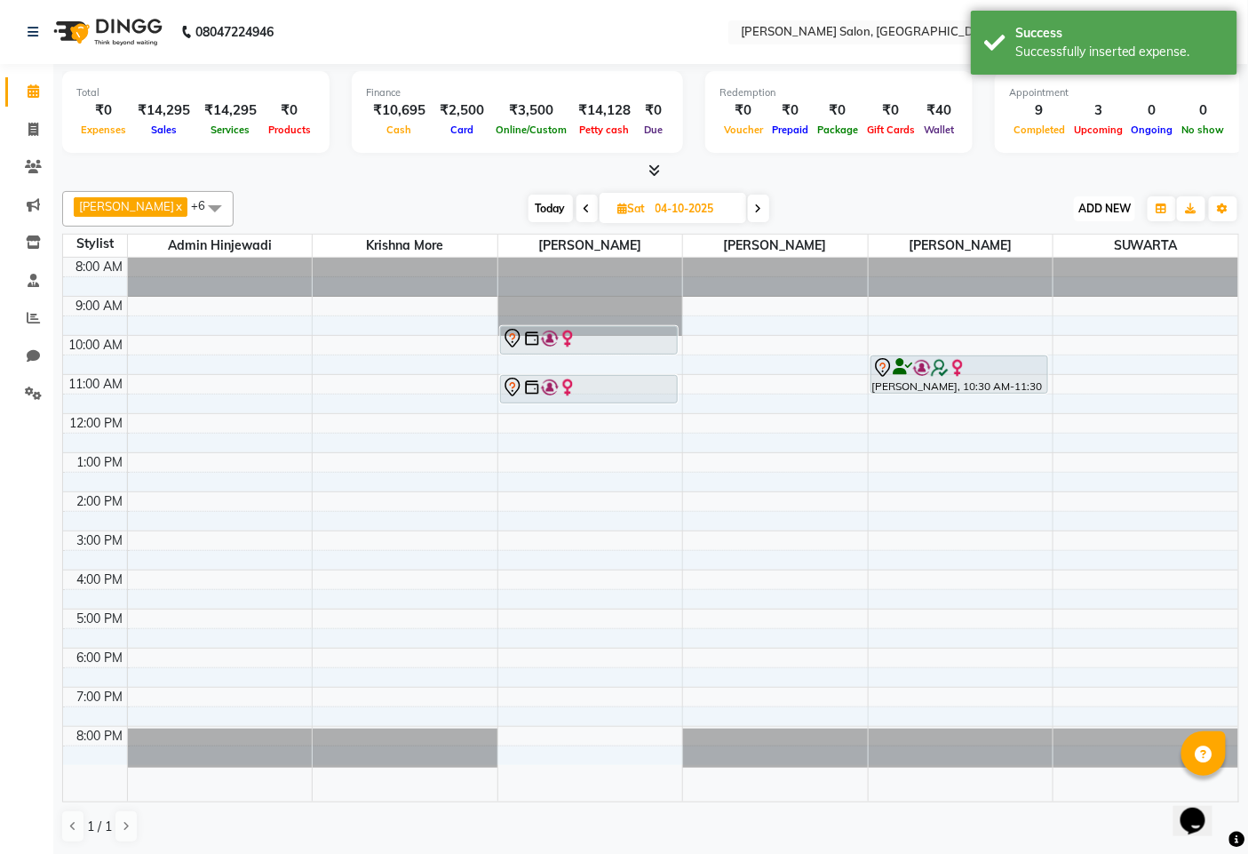
click at [1093, 205] on span "ADD NEW" at bounding box center [1105, 208] width 52 height 13
click at [1066, 286] on link "Add Expense" at bounding box center [1065, 287] width 140 height 23
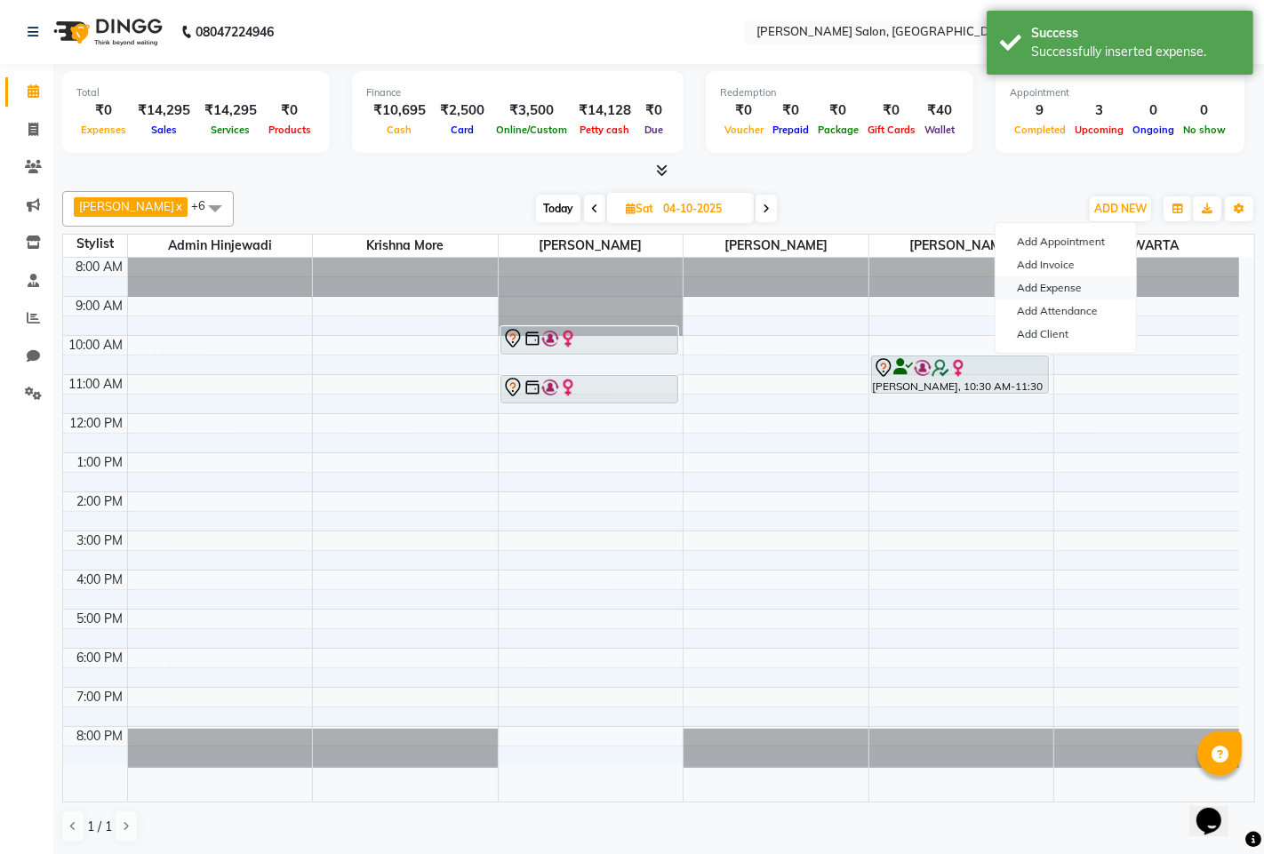
select select "1"
select select "6424"
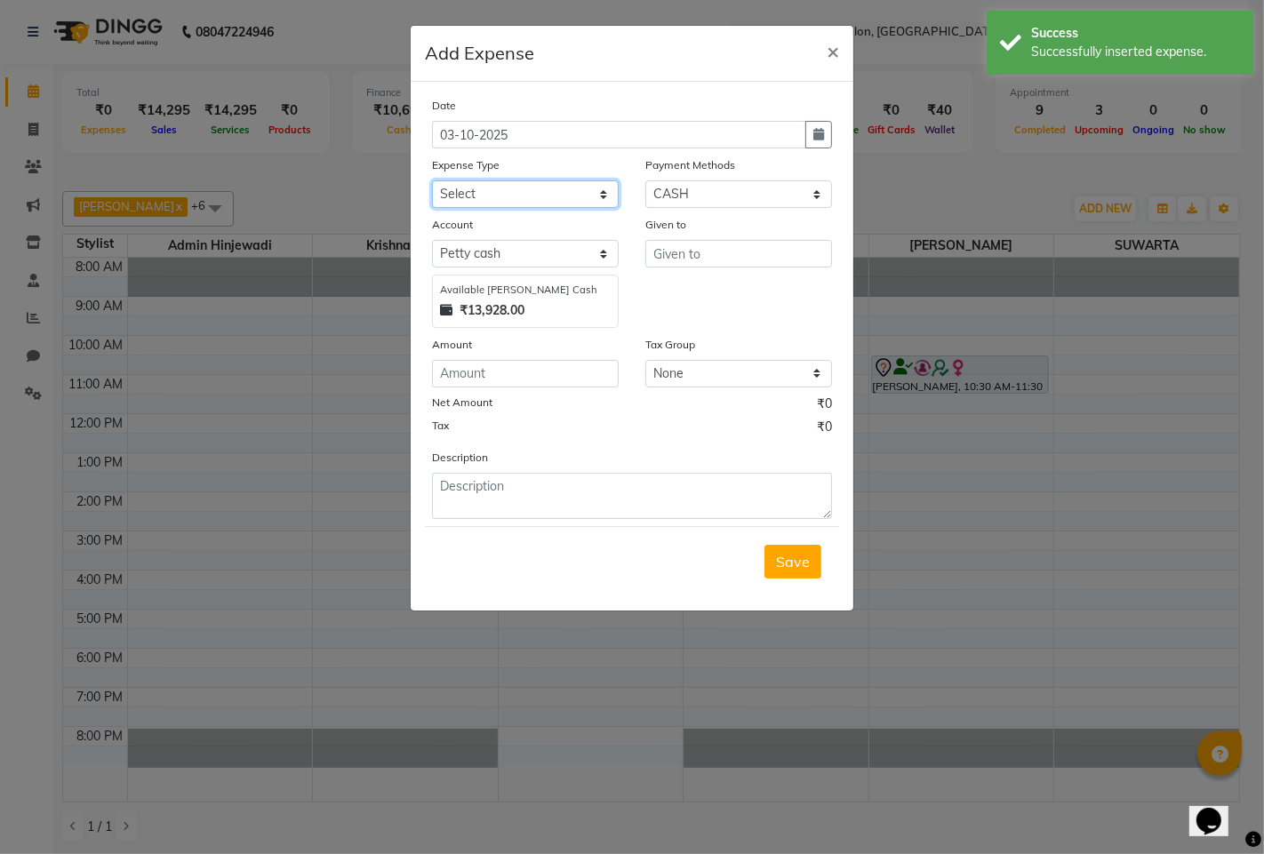
click at [554, 191] on select "Select Advance Salary Amezon parcel Bank charges birthday cake BLINKIT Car main…" at bounding box center [525, 194] width 187 height 28
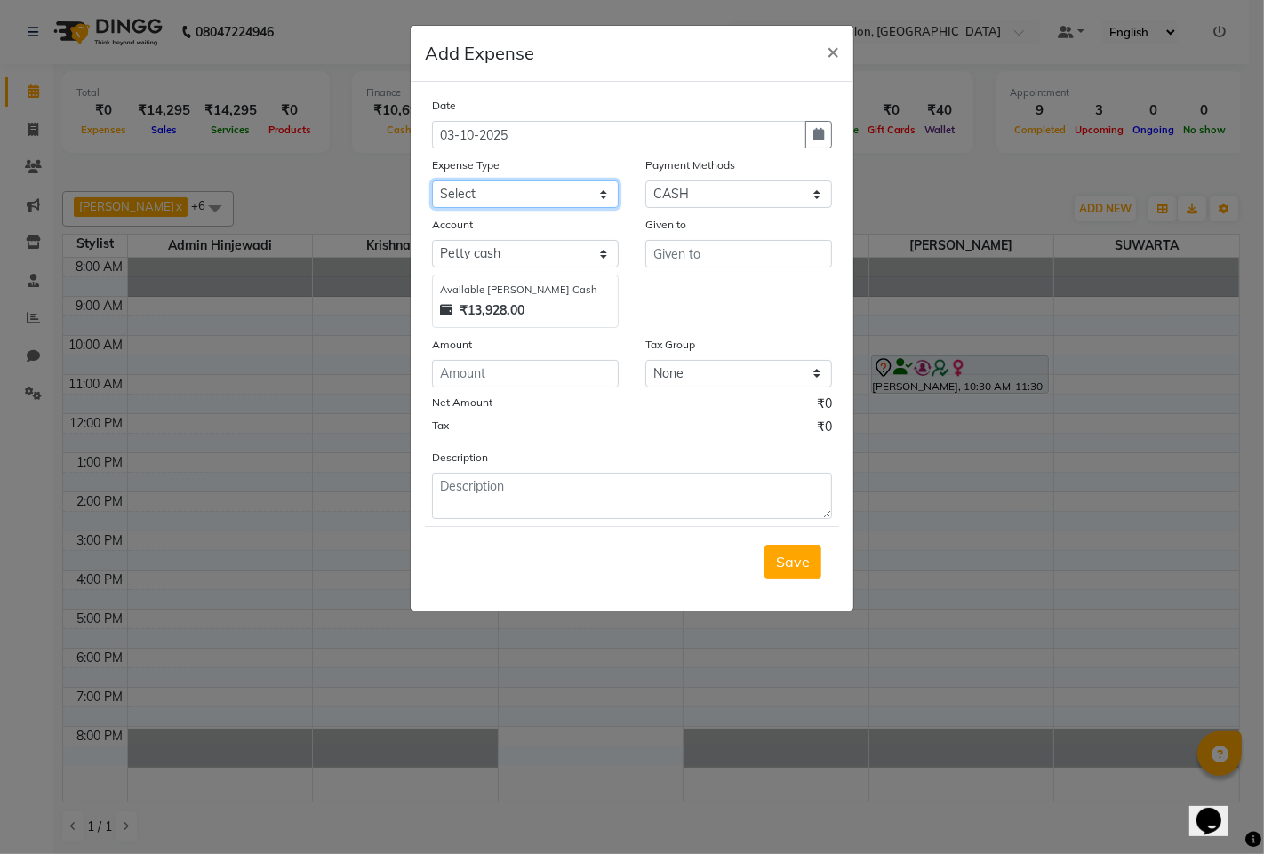
select select "23795"
click at [432, 180] on select "Select Advance Salary Amezon parcel Bank charges birthday cake BLINKIT Car main…" at bounding box center [525, 194] width 187 height 28
click at [687, 255] on input "text" at bounding box center [738, 254] width 187 height 28
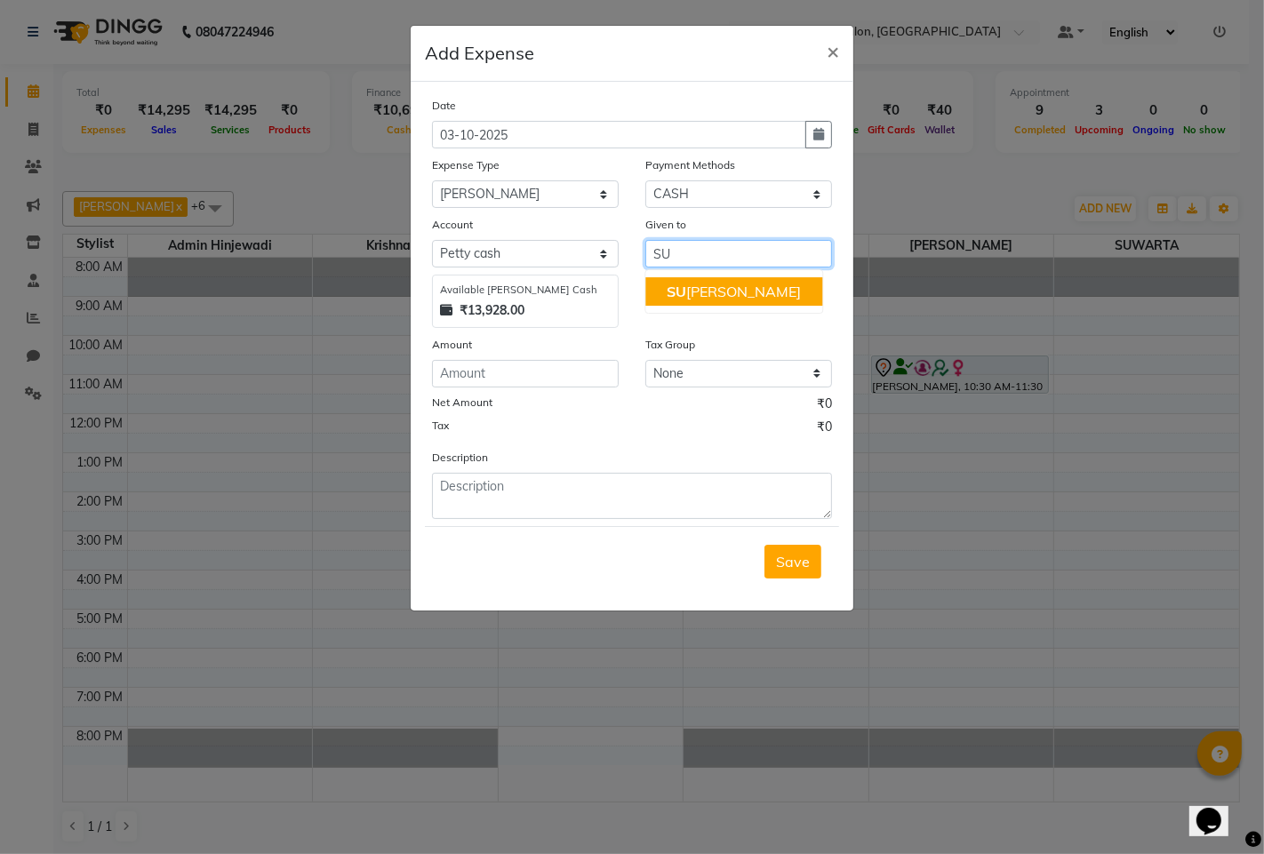
click at [682, 285] on span "SU" at bounding box center [676, 292] width 20 height 18
type input "SUWARTA"
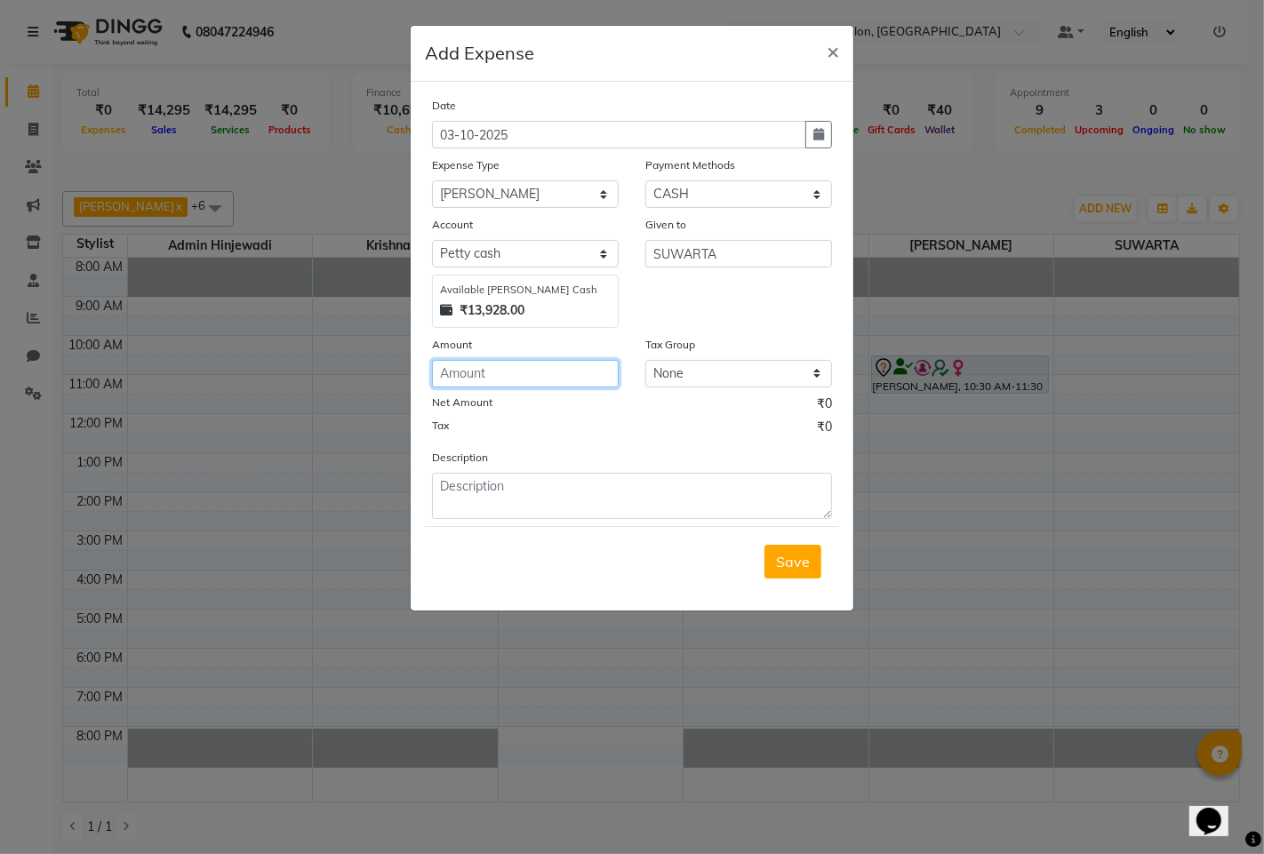
click at [570, 371] on input "number" at bounding box center [525, 374] width 187 height 28
type input "600"
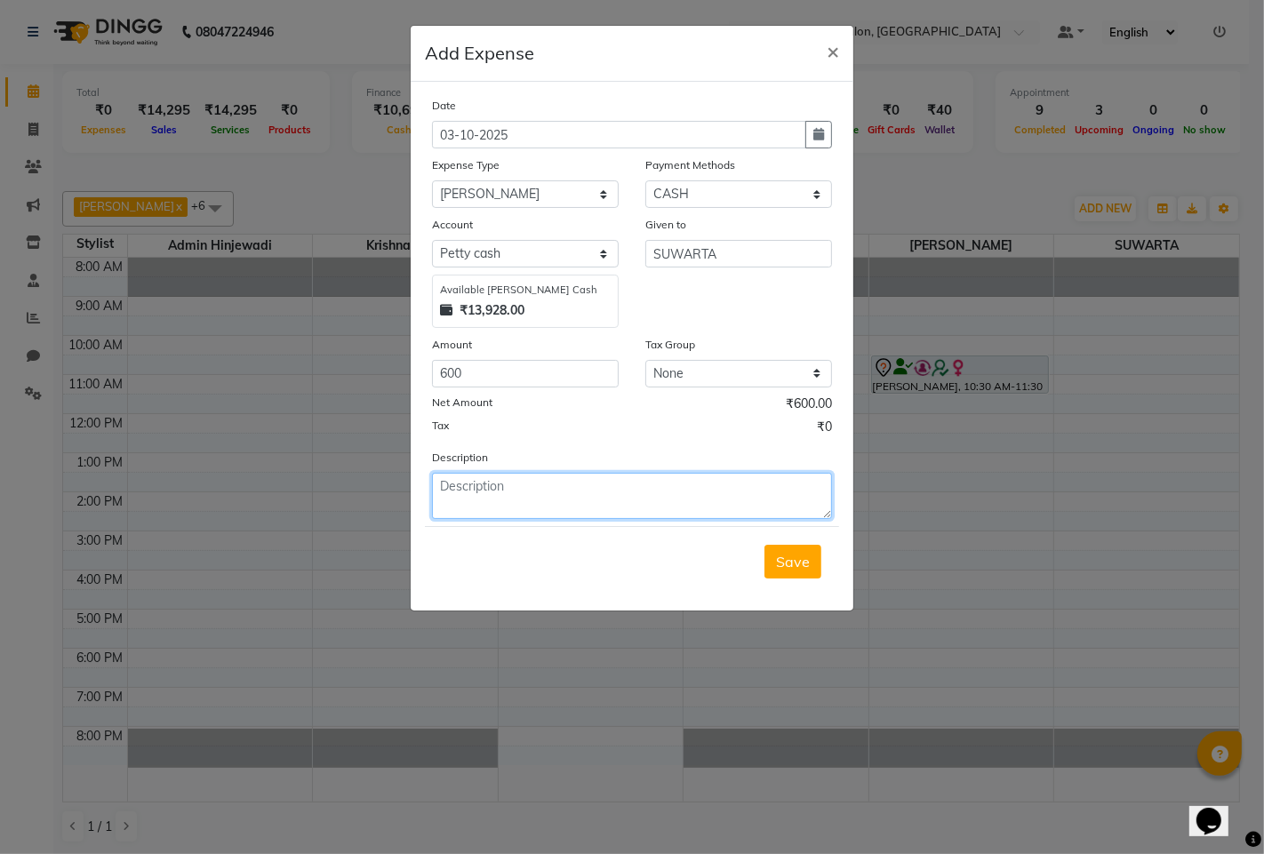
click at [565, 491] on textarea at bounding box center [632, 496] width 400 height 46
type textarea "D"
type textarea "F"
type textarea "PUJA FLOWERS"
click at [804, 558] on span "Save" at bounding box center [793, 562] width 34 height 18
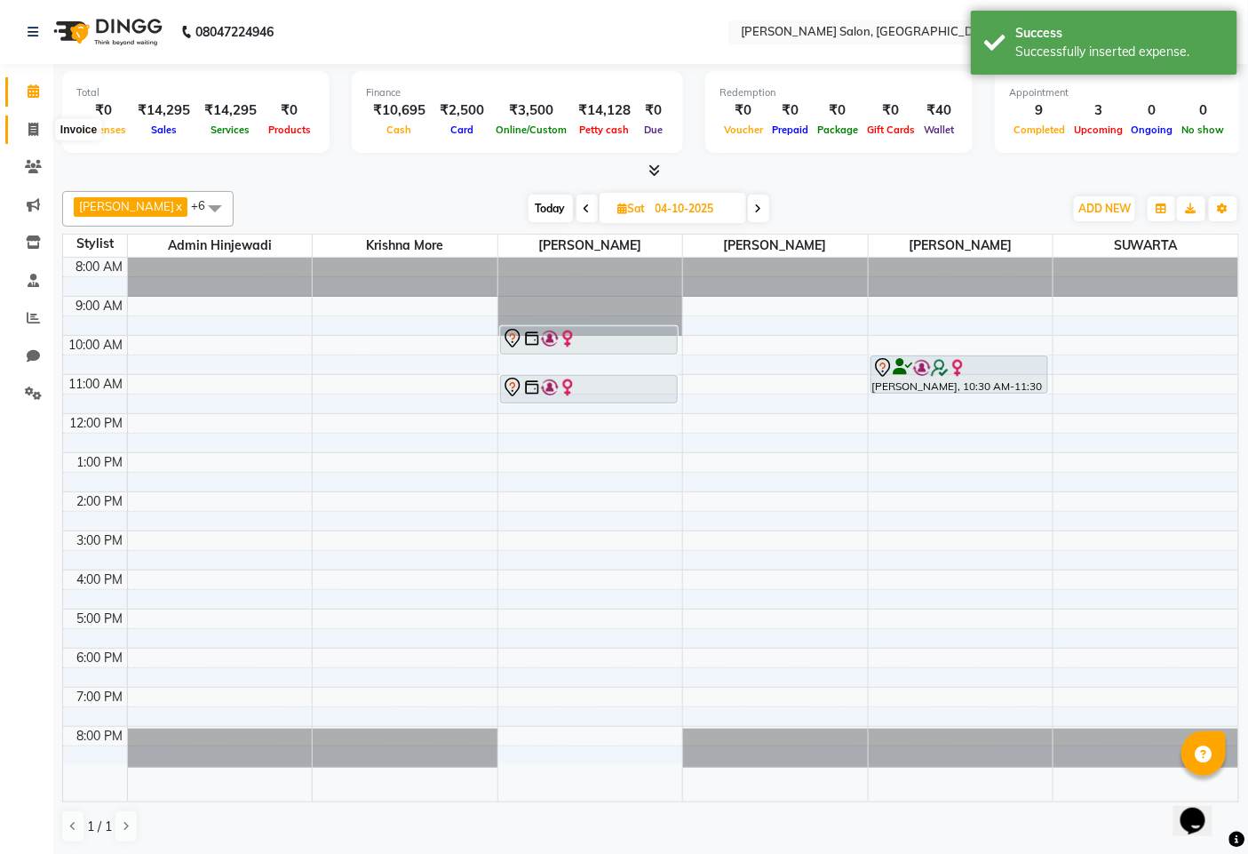
click at [30, 128] on icon at bounding box center [33, 129] width 10 height 13
select select "service"
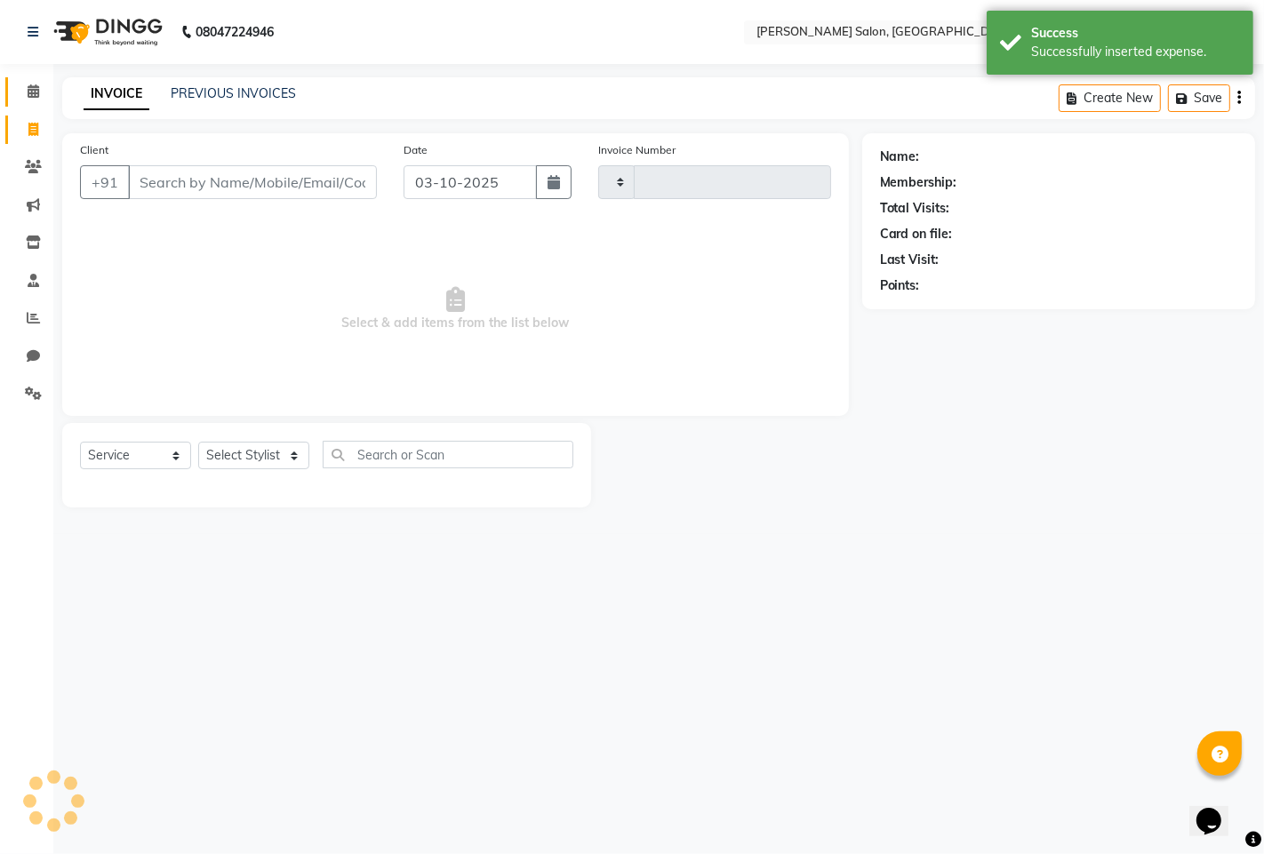
type input "1604"
click at [30, 83] on span at bounding box center [33, 92] width 31 height 20
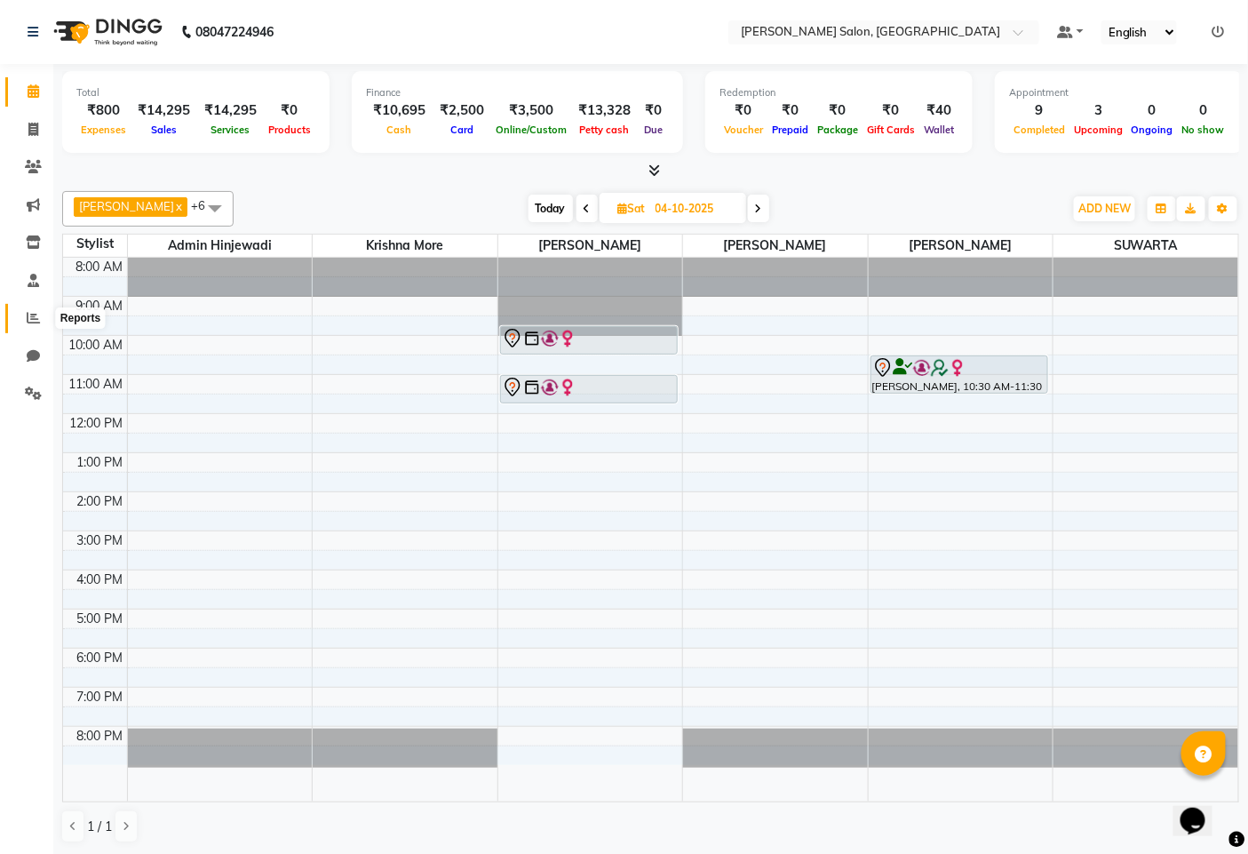
click at [36, 318] on icon at bounding box center [33, 317] width 13 height 13
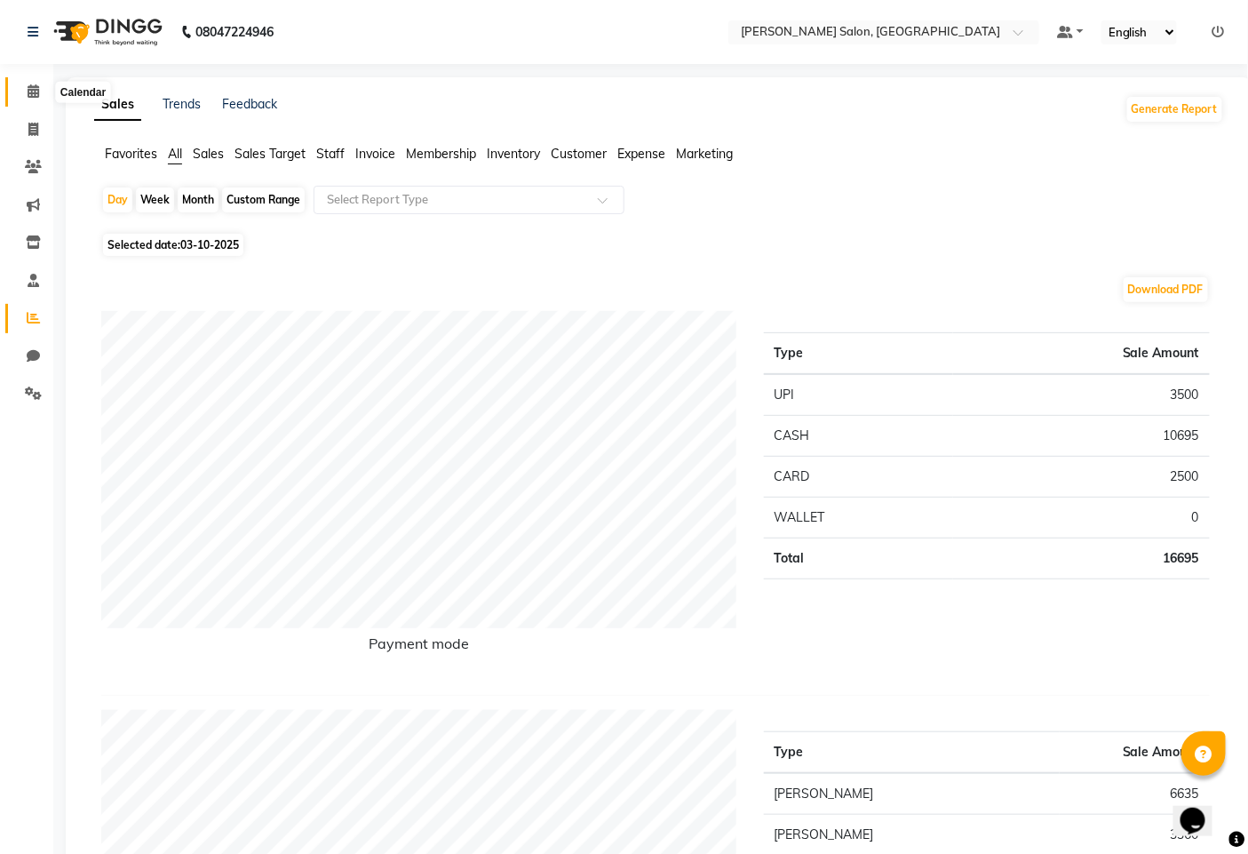
click at [31, 86] on icon at bounding box center [34, 90] width 12 height 13
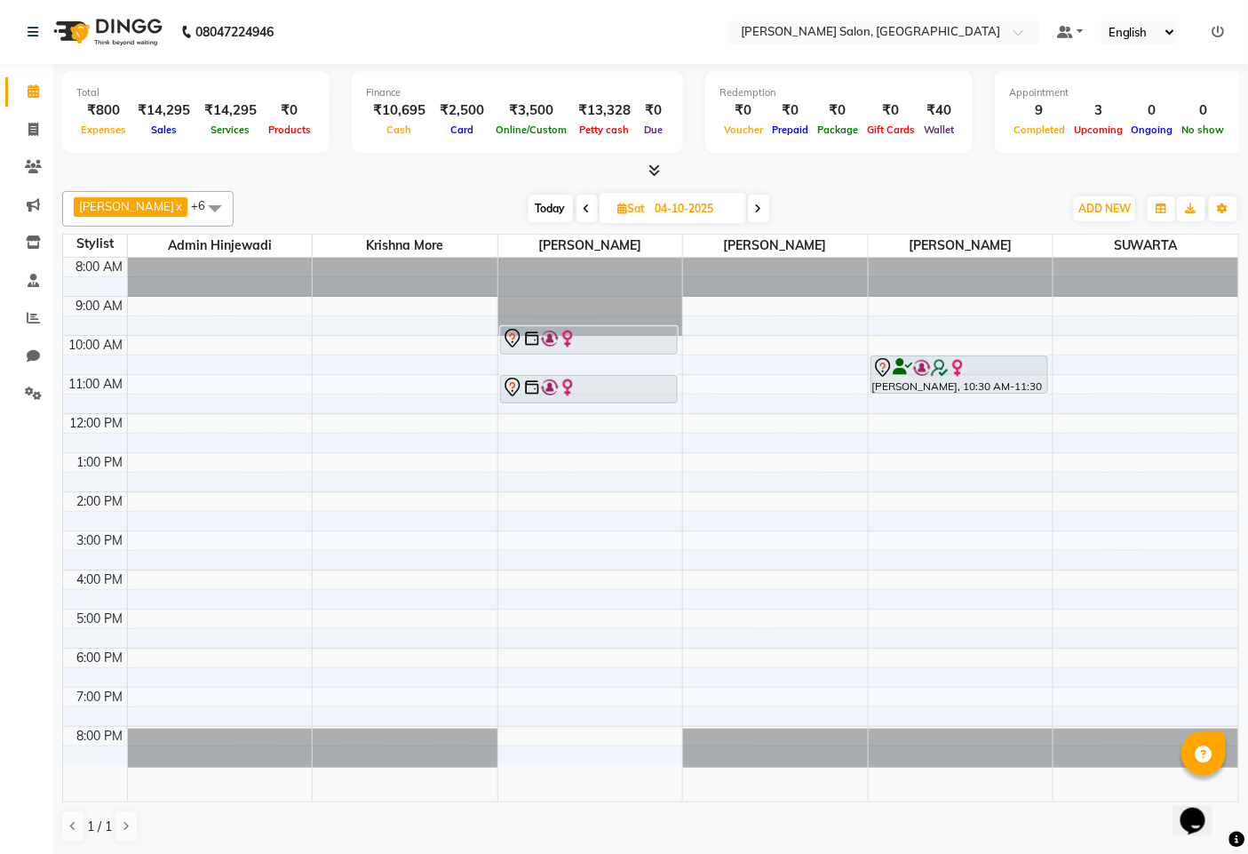
click at [584, 211] on icon at bounding box center [587, 208] width 7 height 11
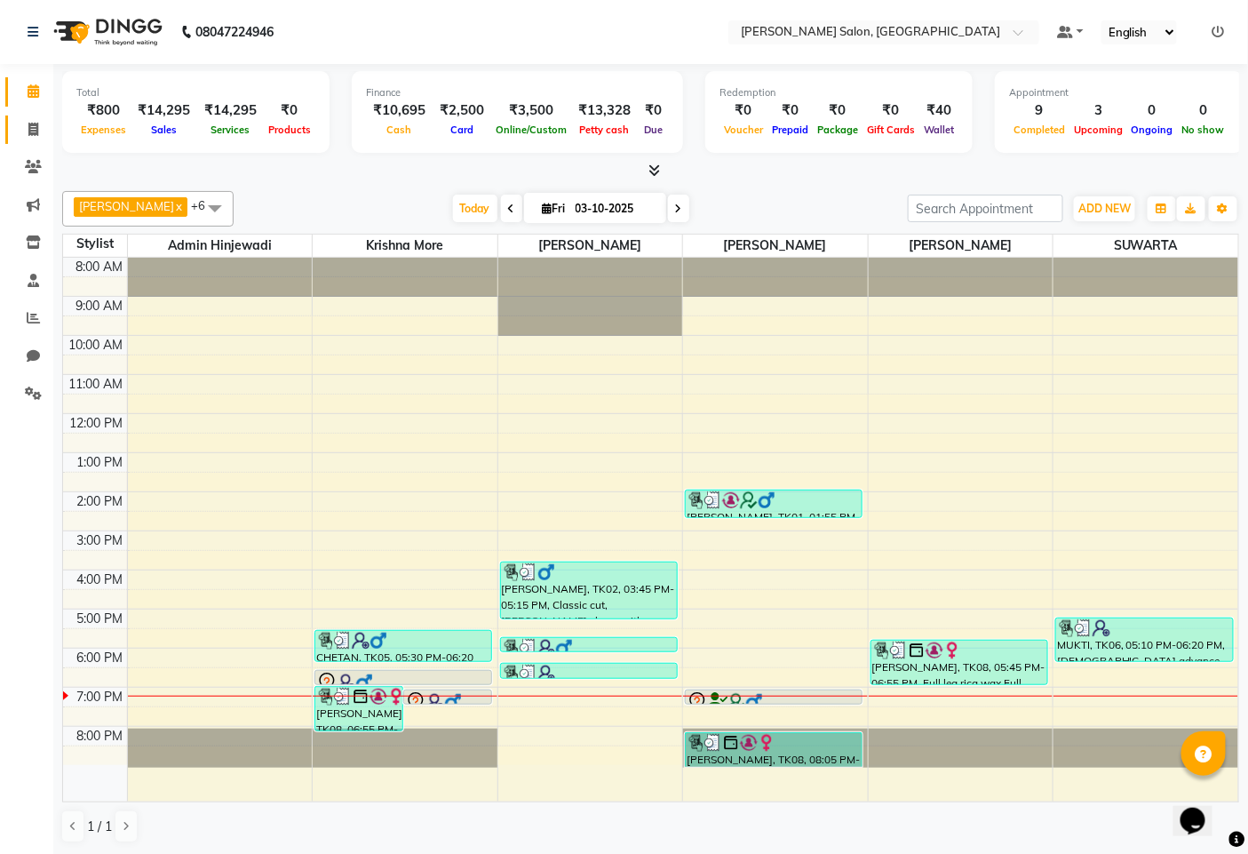
click at [36, 117] on link "Invoice" at bounding box center [26, 130] width 43 height 29
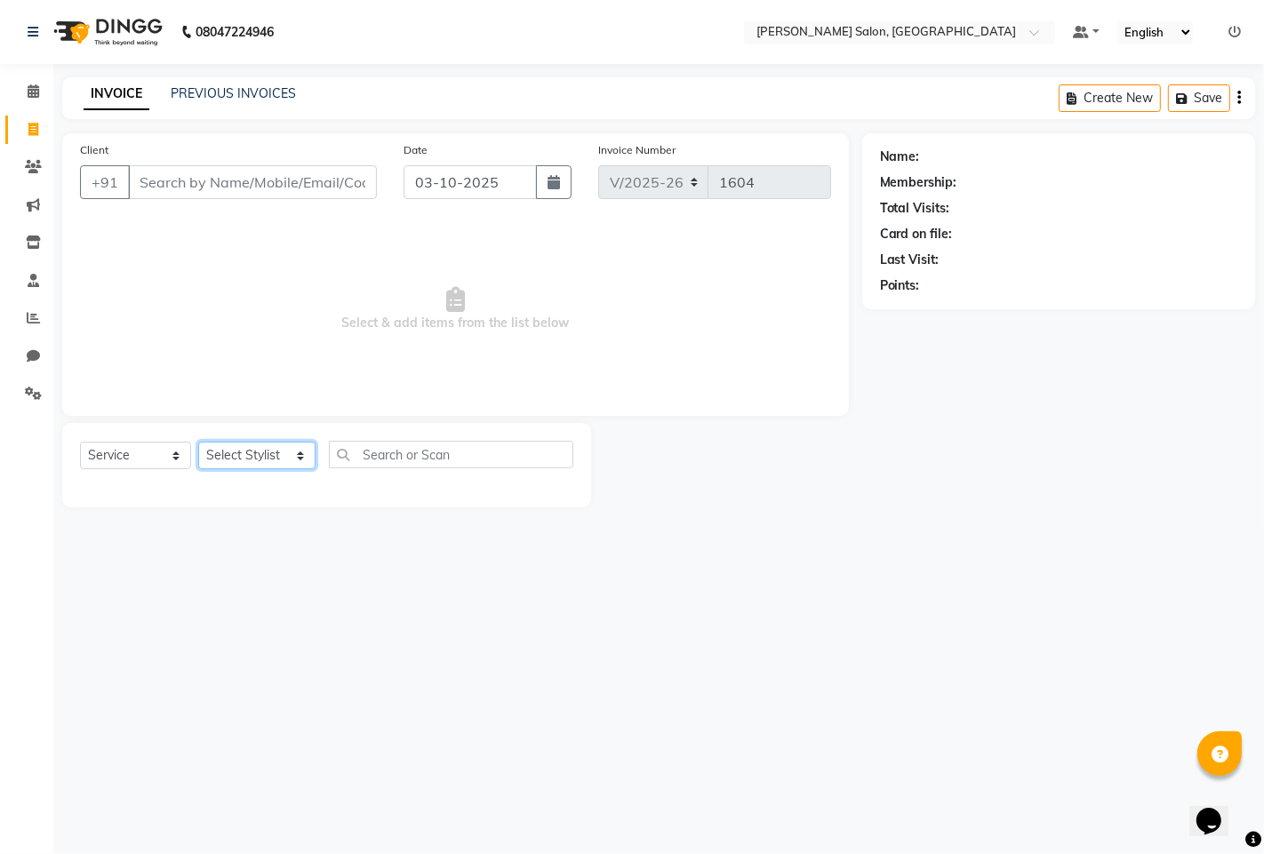
click at [231, 463] on select "Select Stylist admin hinjewadi [PERSON_NAME] krishna more [PERSON_NAME] rishi […" at bounding box center [256, 456] width 117 height 28
click at [198, 443] on select "Select Stylist admin hinjewadi [PERSON_NAME] krishna more [PERSON_NAME] rishi […" at bounding box center [256, 456] width 117 height 28
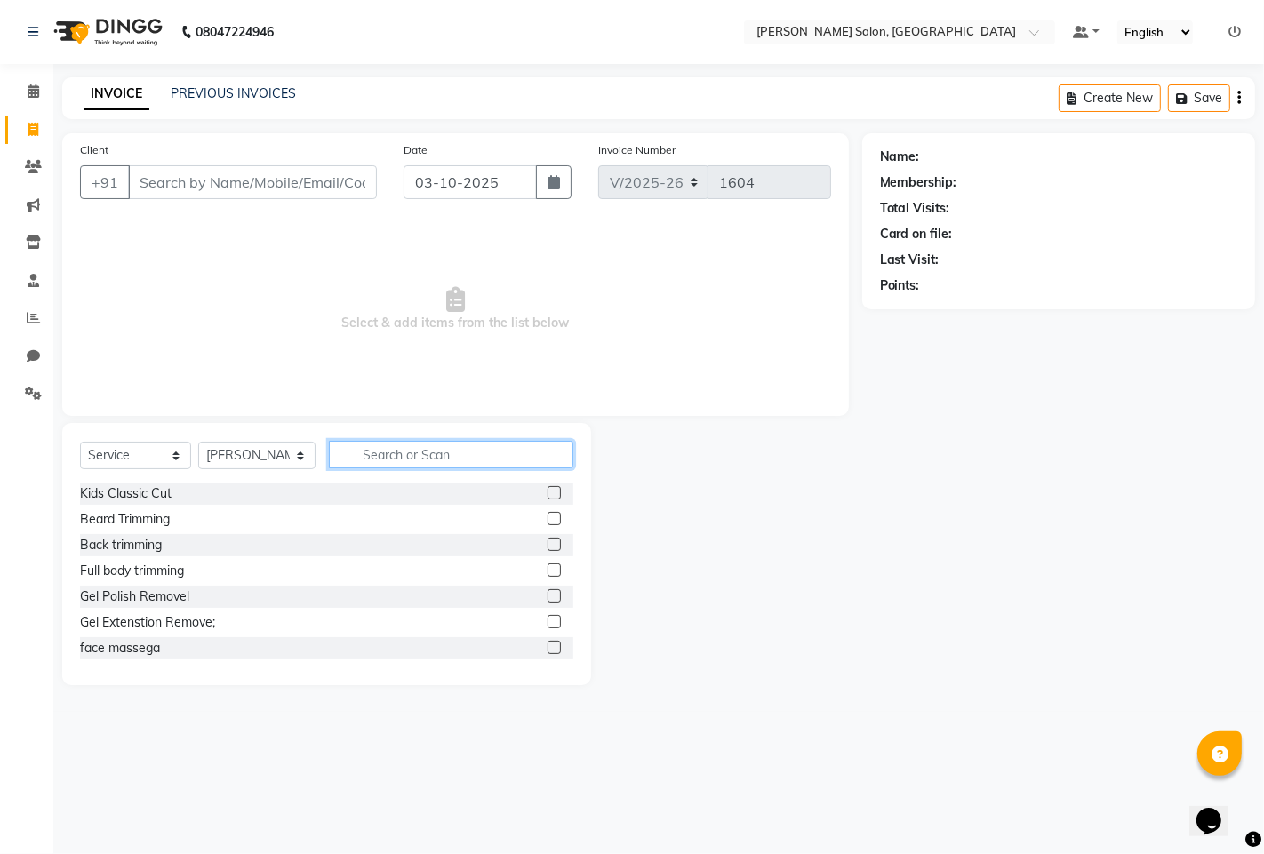
click at [410, 449] on input "text" at bounding box center [451, 455] width 244 height 28
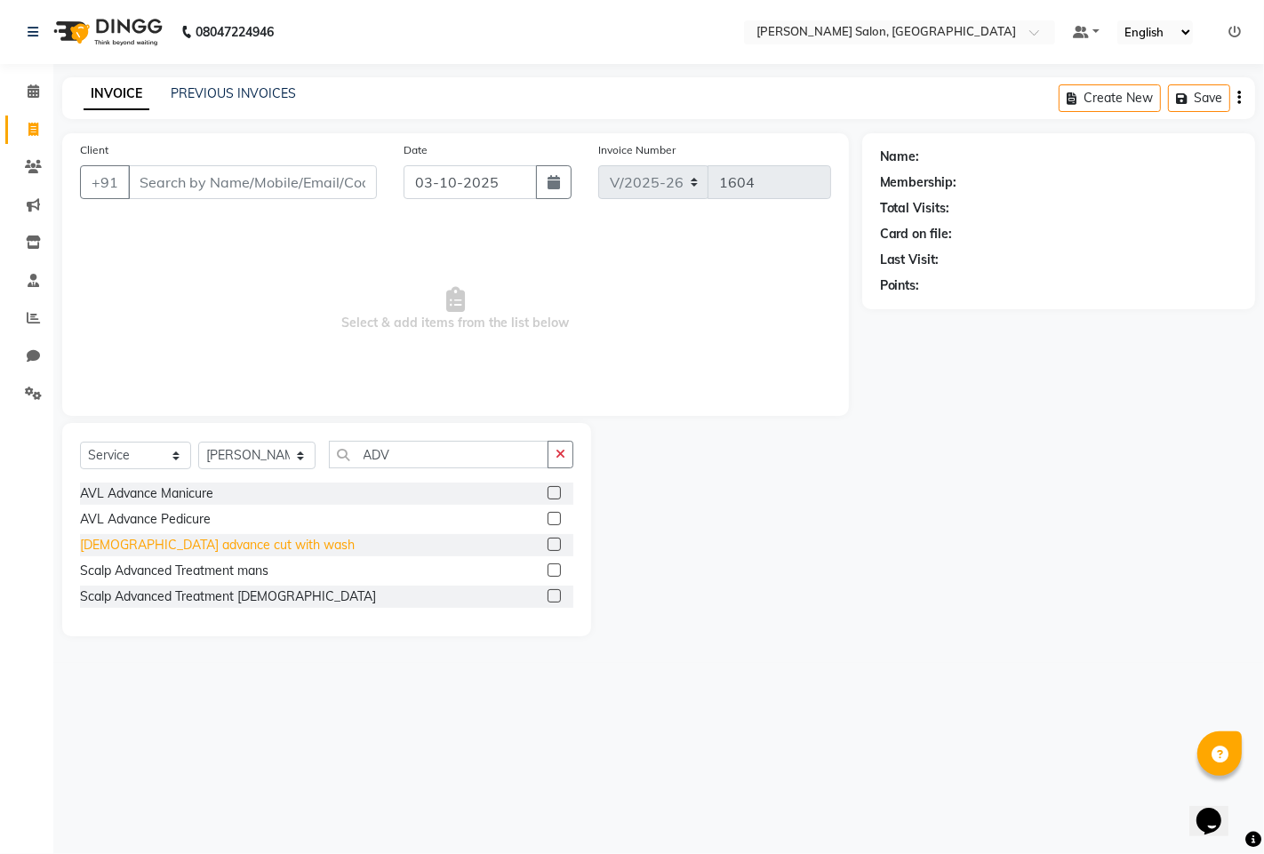
click at [100, 548] on div "[DEMOGRAPHIC_DATA] advance cut with wash" at bounding box center [217, 545] width 275 height 19
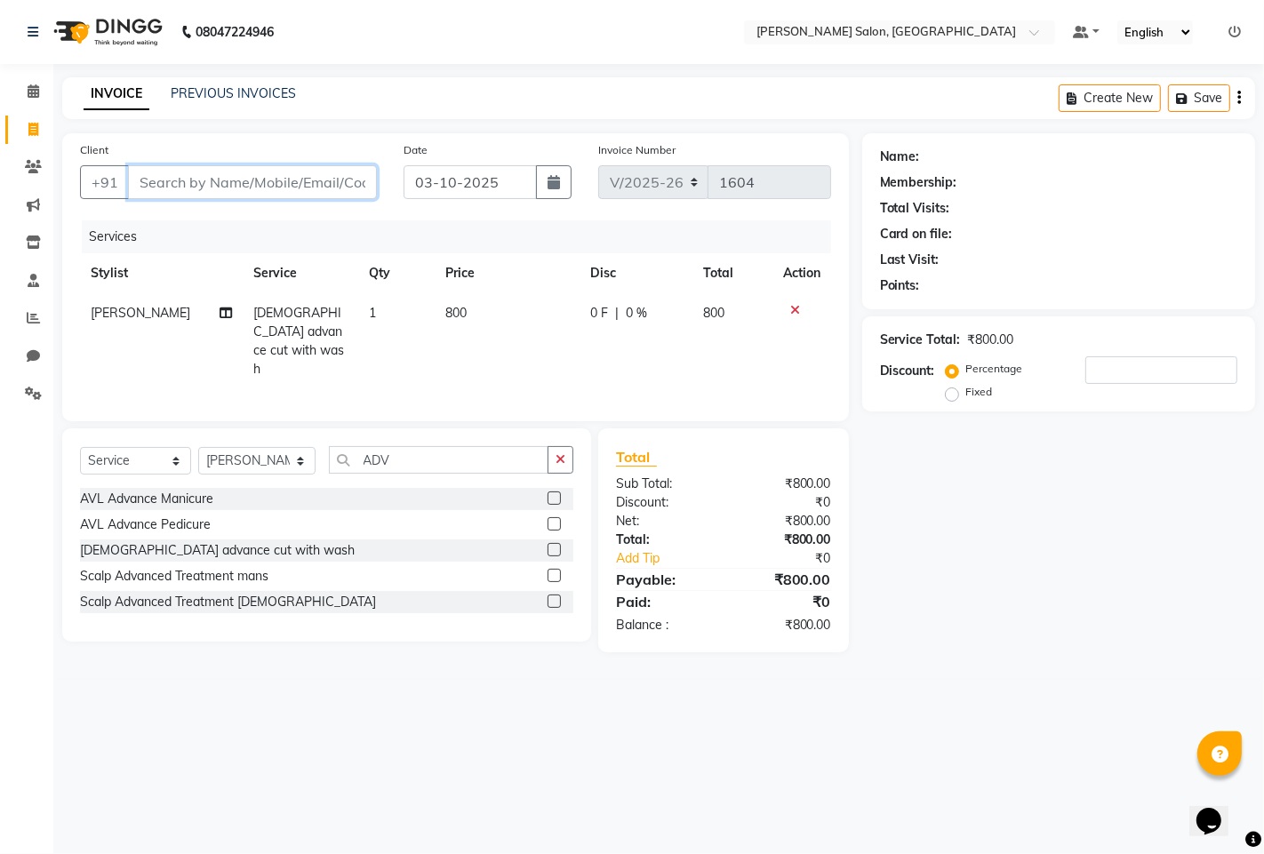
click at [255, 184] on input "Client" at bounding box center [252, 182] width 249 height 34
click at [341, 167] on button "Add Client" at bounding box center [331, 182] width 92 height 34
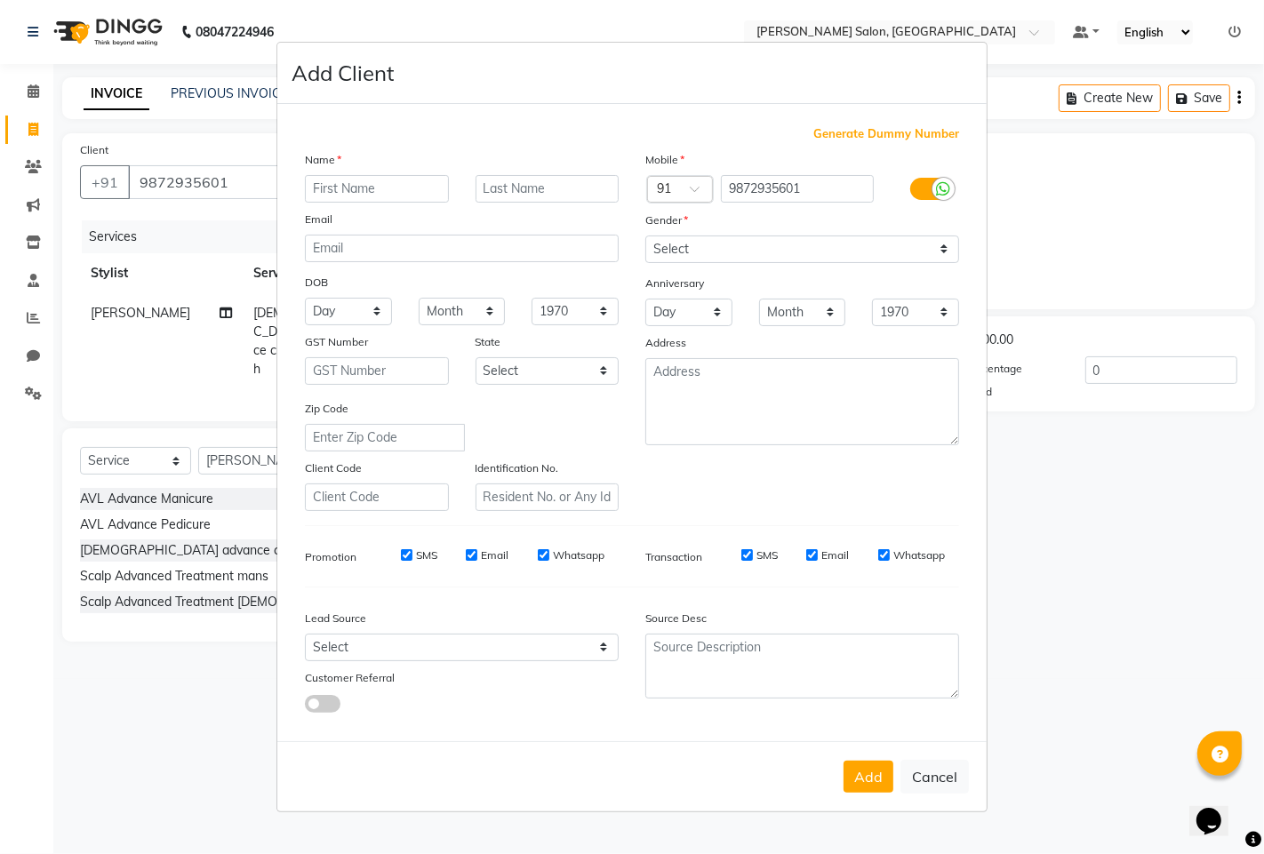
click at [345, 169] on div "Name" at bounding box center [319, 162] width 57 height 25
click at [348, 187] on input "text" at bounding box center [377, 189] width 144 height 28
click at [777, 252] on select "Select [DEMOGRAPHIC_DATA] [DEMOGRAPHIC_DATA] Other Prefer Not To Say" at bounding box center [802, 249] width 314 height 28
click at [645, 235] on select "Select [DEMOGRAPHIC_DATA] [DEMOGRAPHIC_DATA] Other Prefer Not To Say" at bounding box center [802, 249] width 314 height 28
click at [854, 775] on button "Add" at bounding box center [868, 777] width 50 height 32
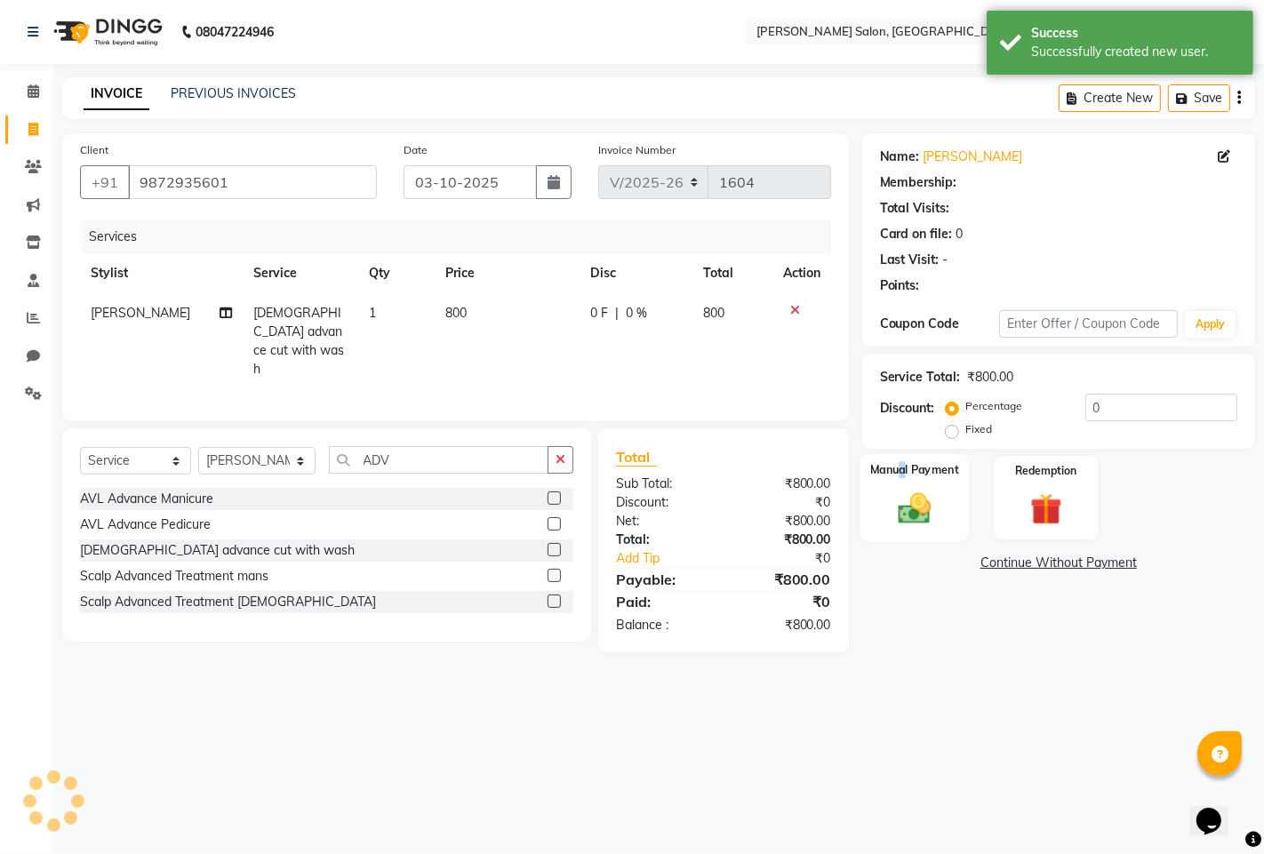
click at [904, 483] on div "Manual Payment" at bounding box center [913, 498] width 109 height 88
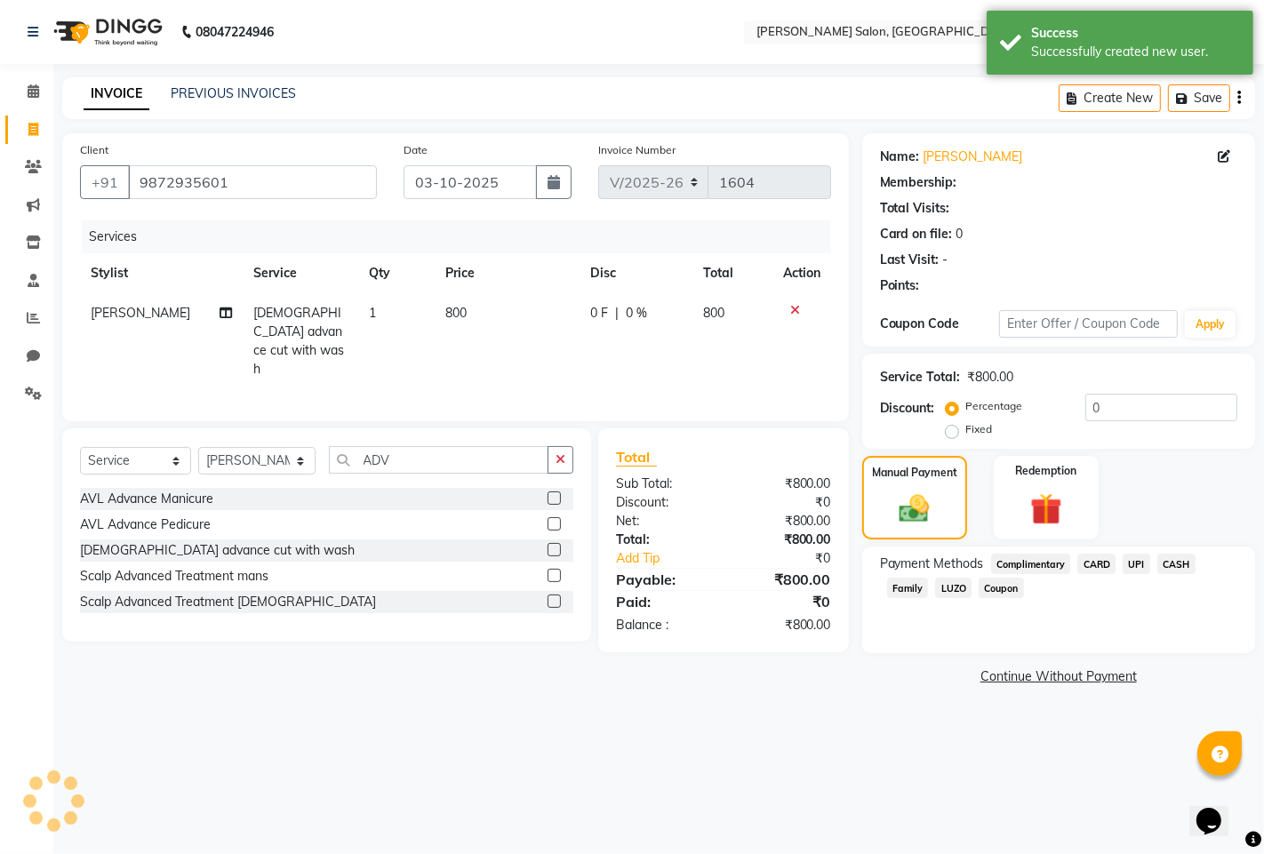
click at [1129, 560] on span "UPI" at bounding box center [1136, 564] width 28 height 20
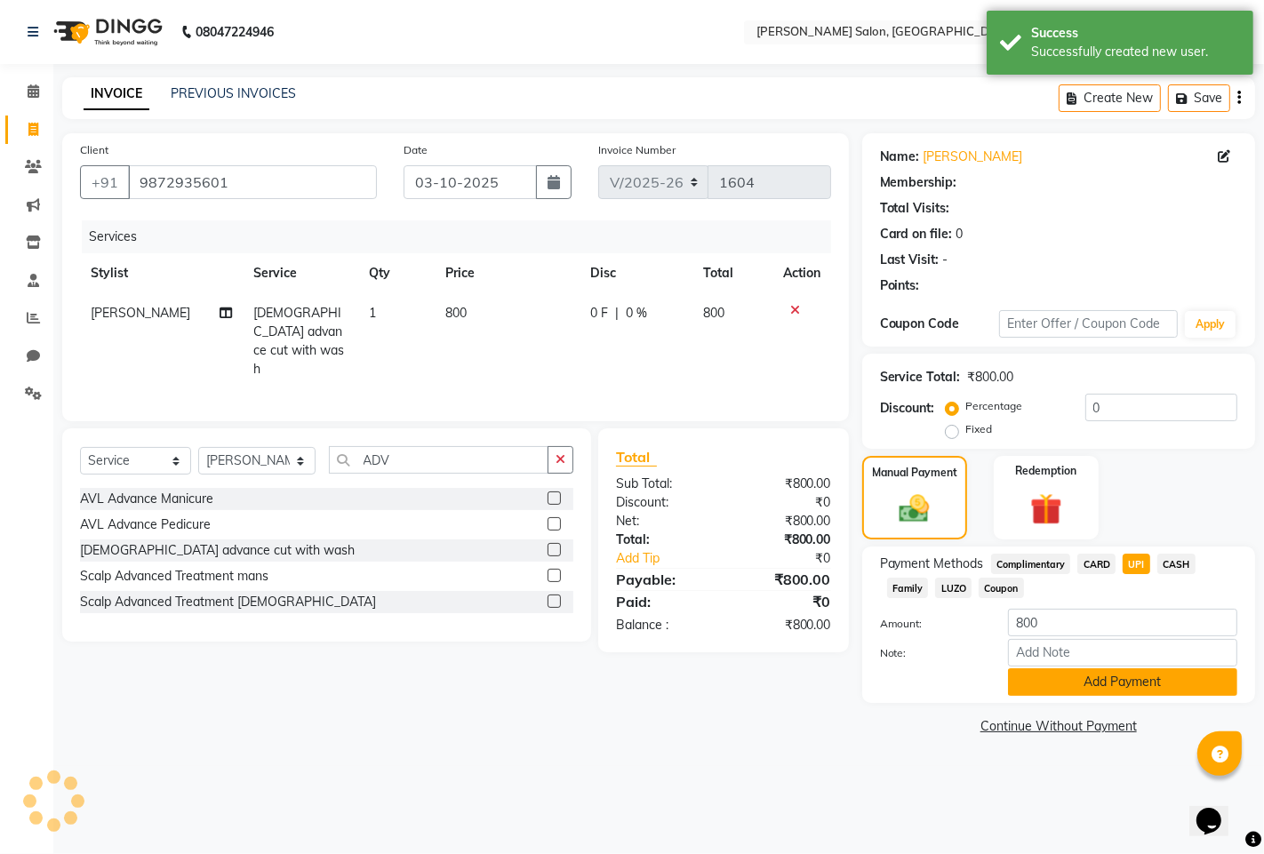
click at [1032, 680] on button "Add Payment" at bounding box center [1122, 682] width 229 height 28
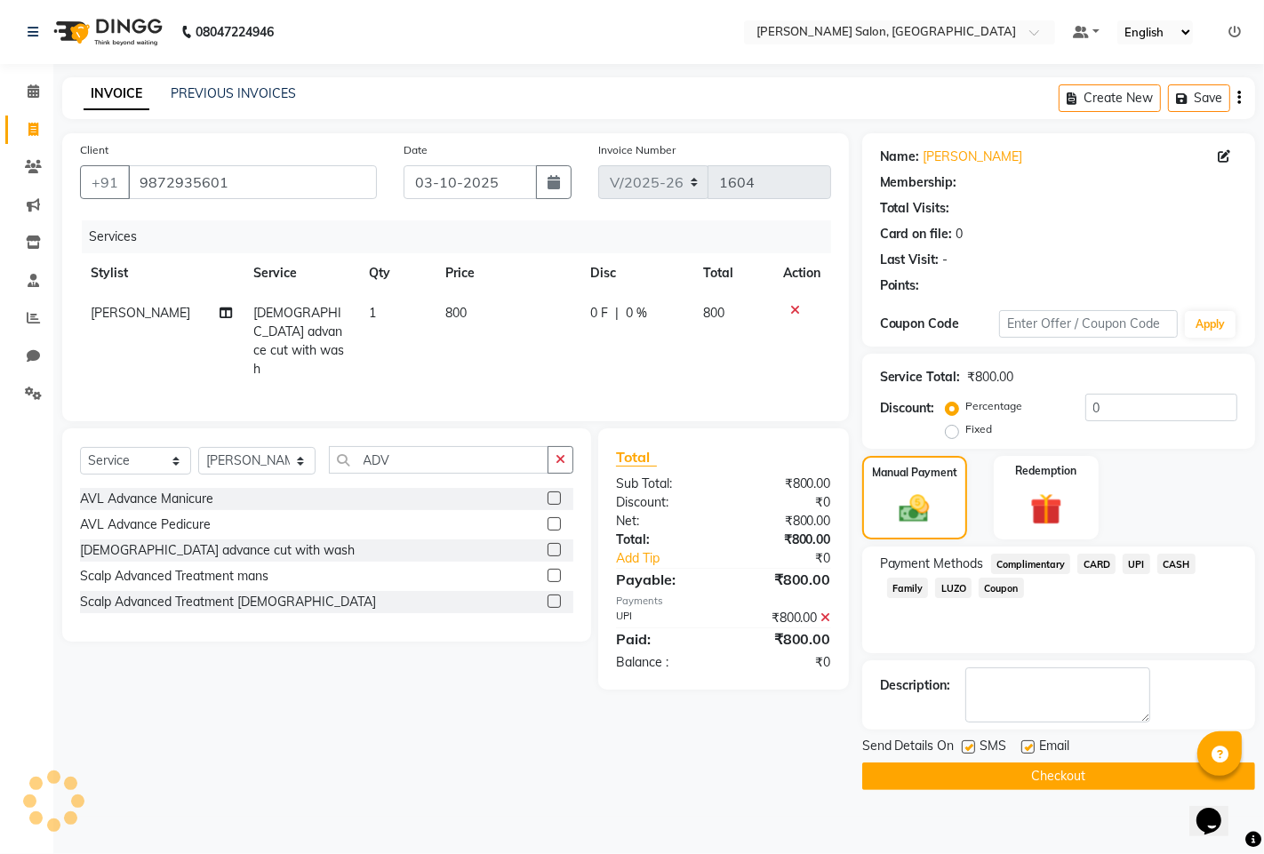
click at [1029, 779] on button "Checkout" at bounding box center [1058, 776] width 393 height 28
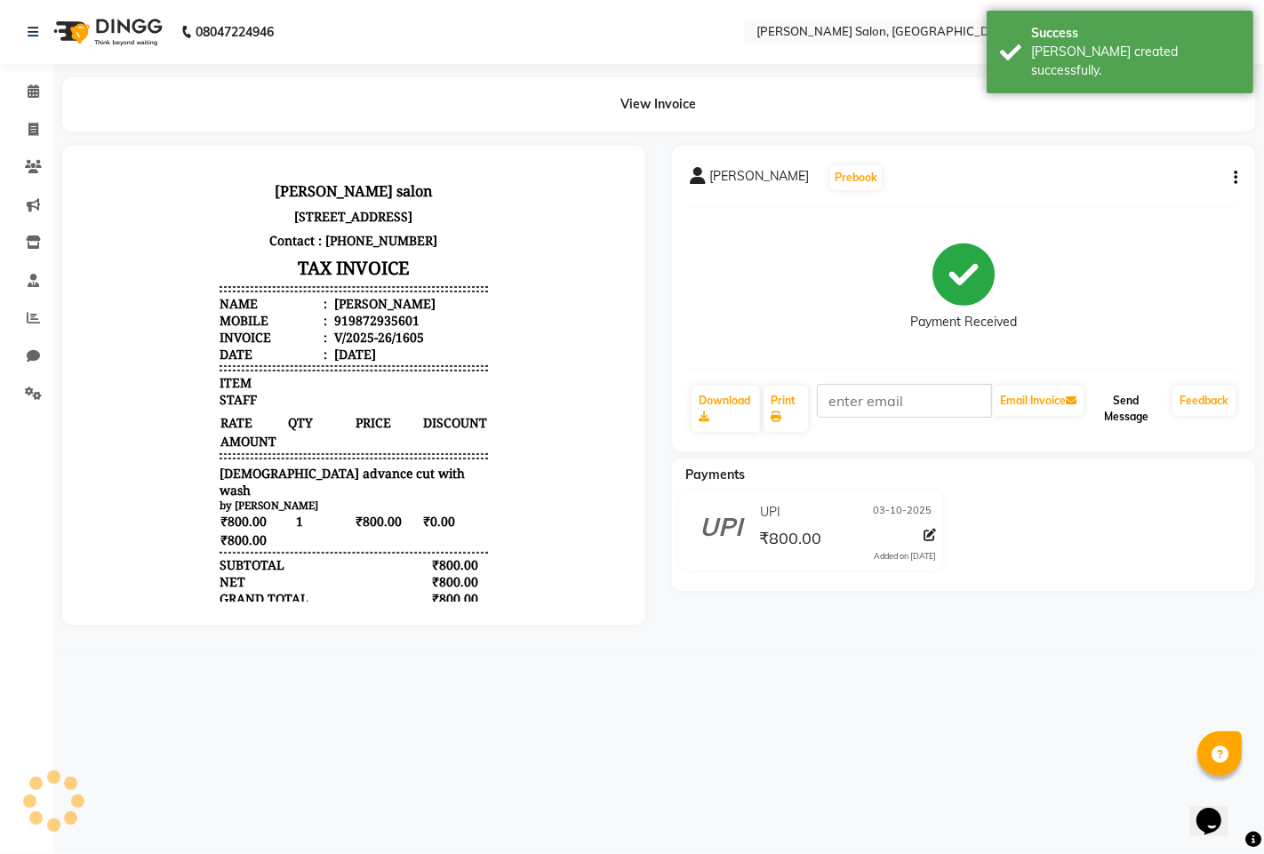
click at [1150, 419] on button "Send Message" at bounding box center [1126, 409] width 78 height 46
click at [38, 318] on icon at bounding box center [33, 317] width 13 height 13
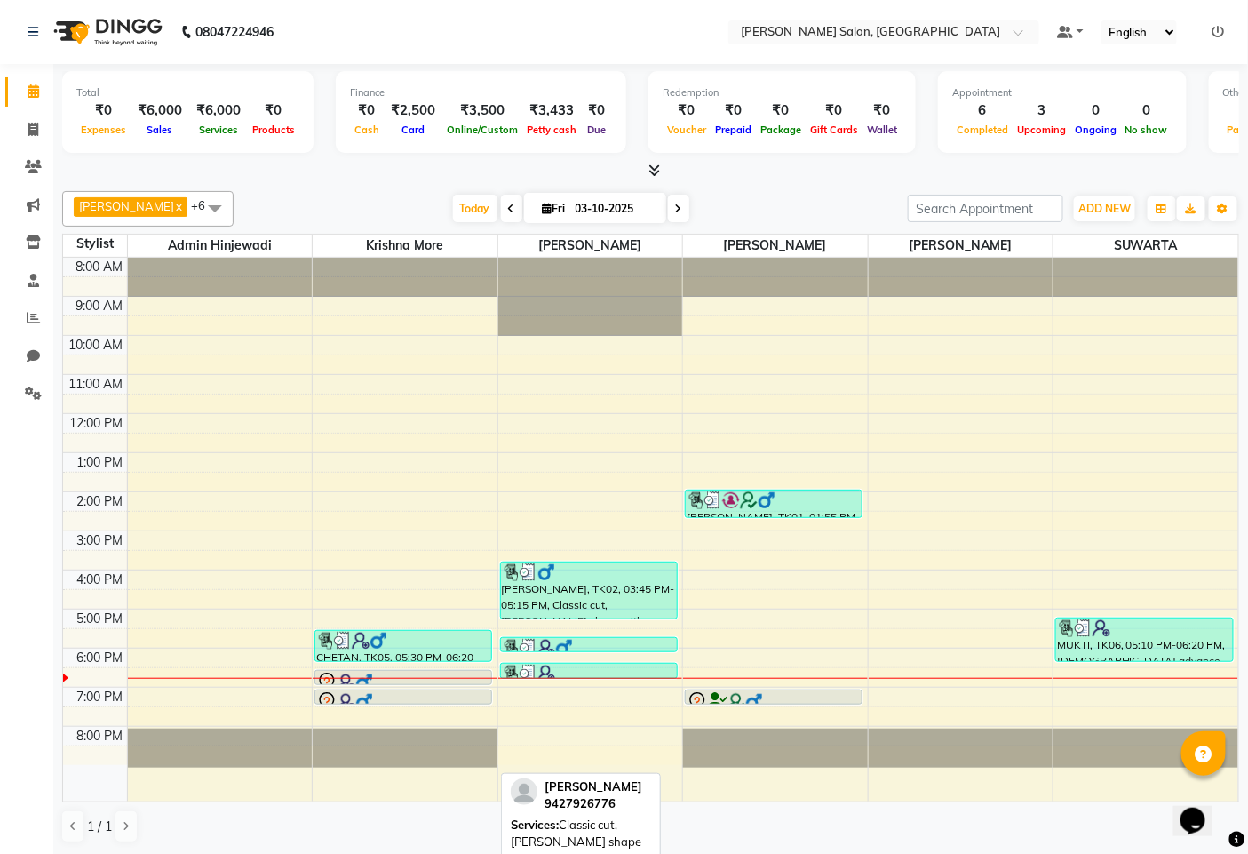
scroll to position [1, 0]
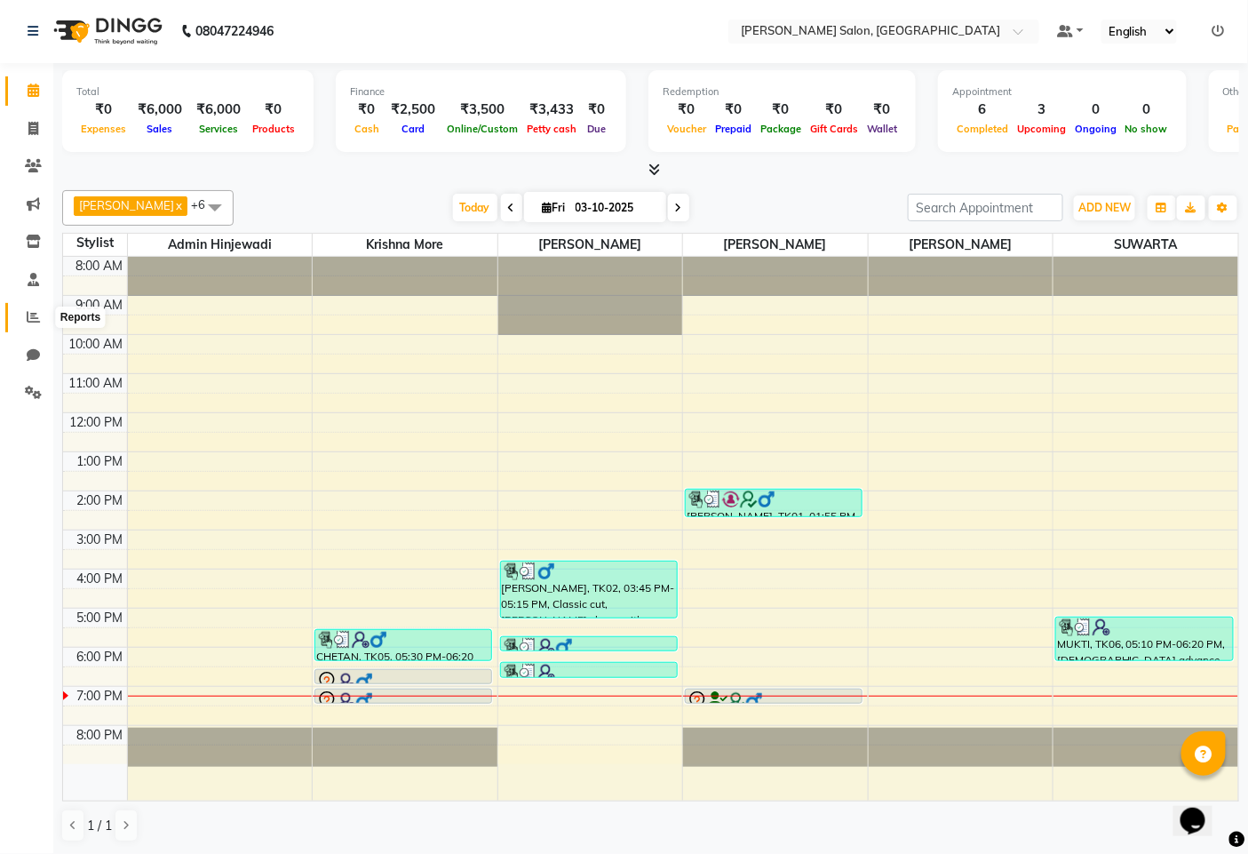
click at [27, 315] on icon at bounding box center [33, 316] width 13 height 13
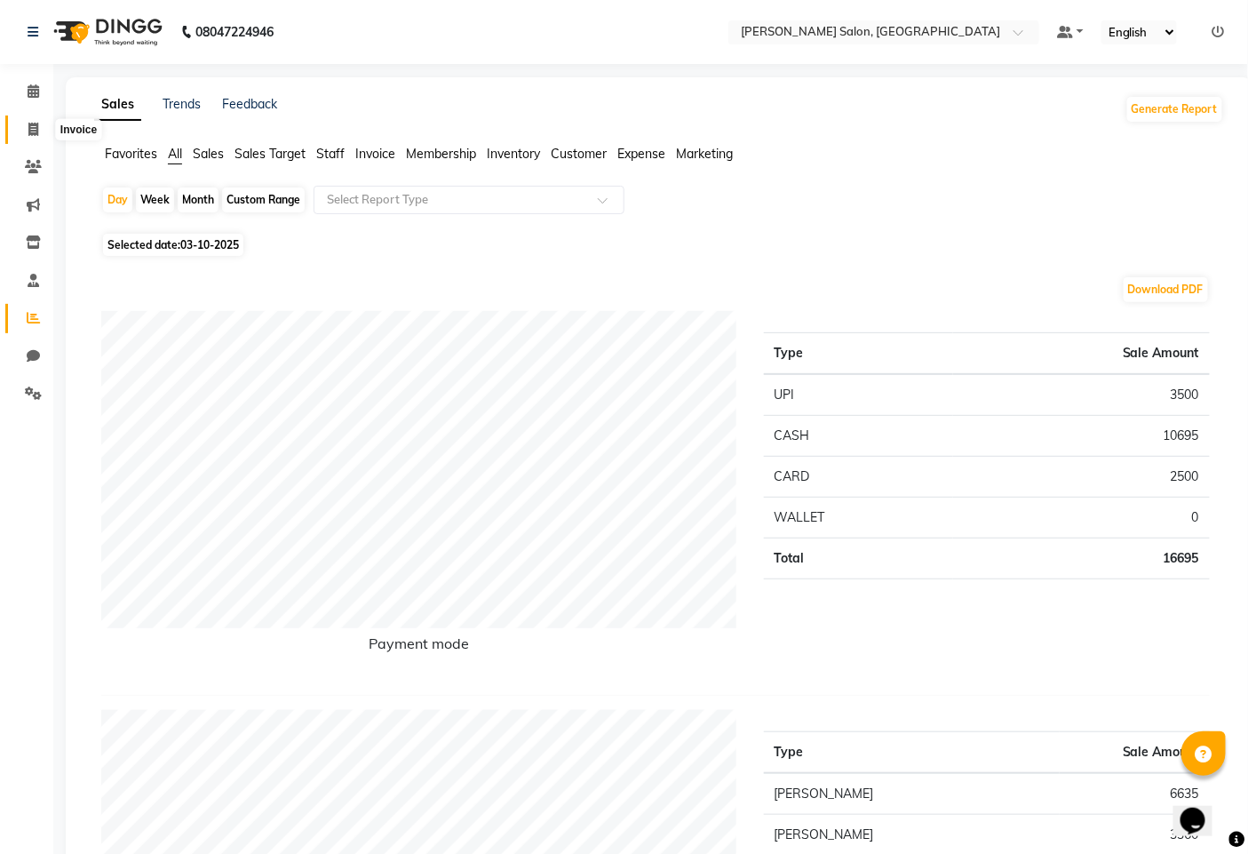
click at [30, 132] on icon at bounding box center [33, 129] width 10 height 13
select select "service"
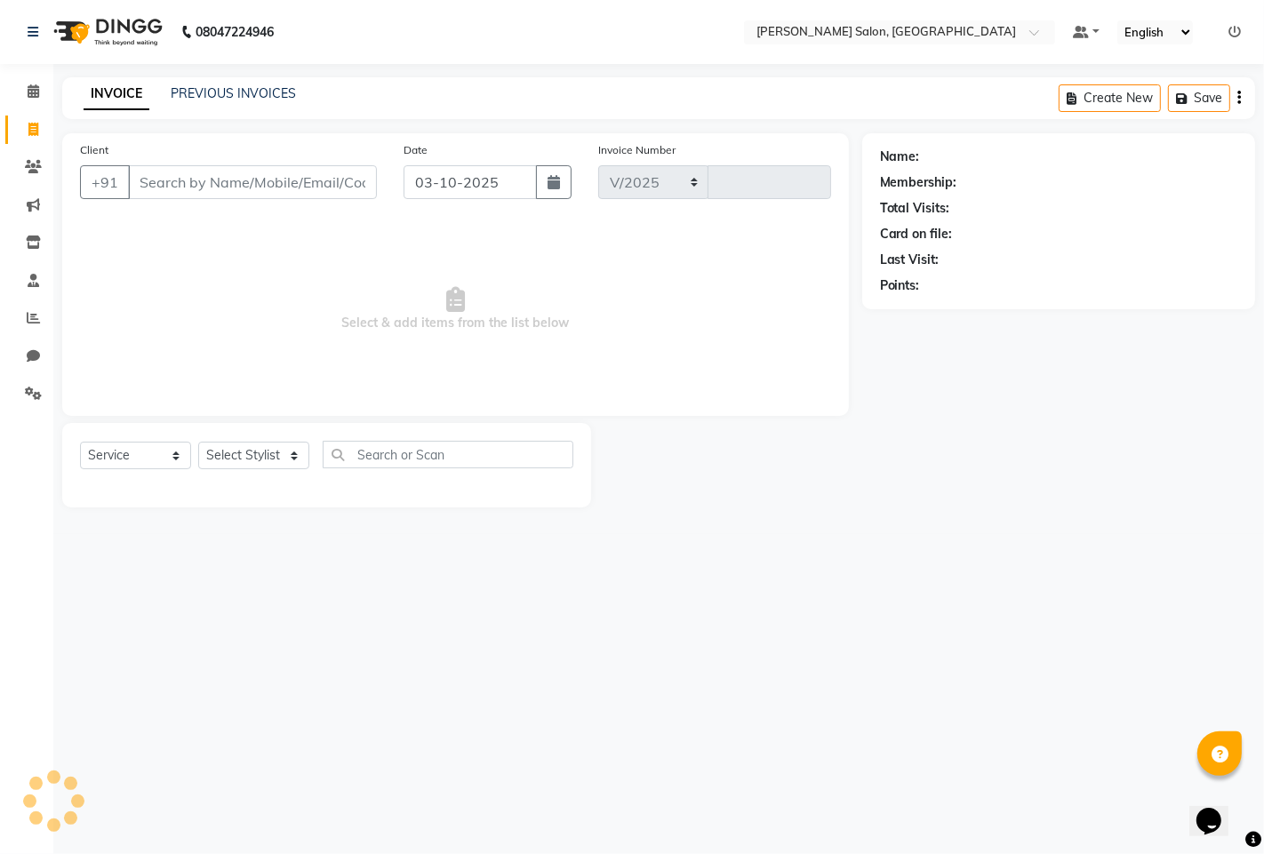
select select "7331"
type input "1604"
click at [252, 465] on select "Select Stylist admin hinjewadi [PERSON_NAME] krishna more [PERSON_NAME] rishi […" at bounding box center [256, 456] width 117 height 28
select select "76917"
click at [198, 443] on select "Select Stylist admin hinjewadi [PERSON_NAME] krishna more [PERSON_NAME] rishi […" at bounding box center [256, 456] width 117 height 28
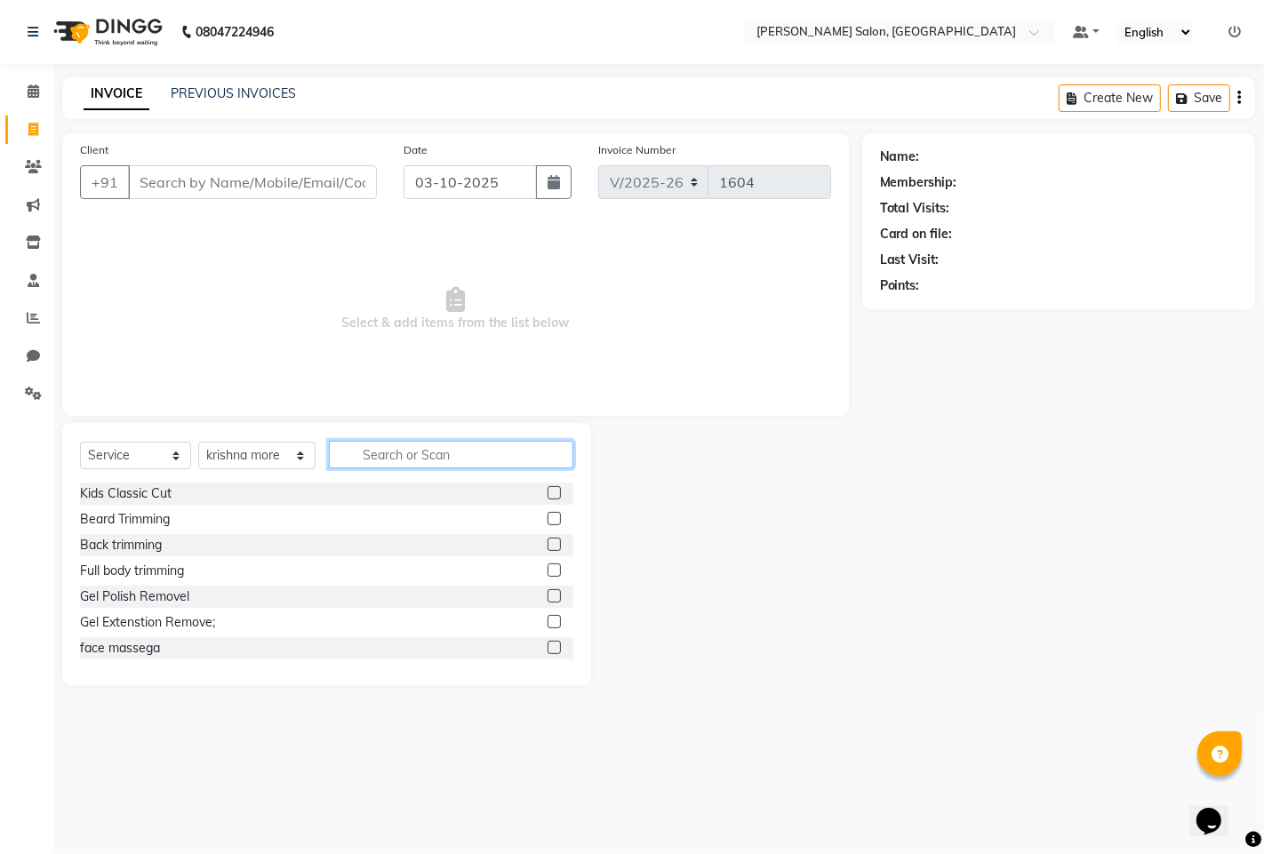
click at [388, 454] on input "text" at bounding box center [451, 455] width 244 height 28
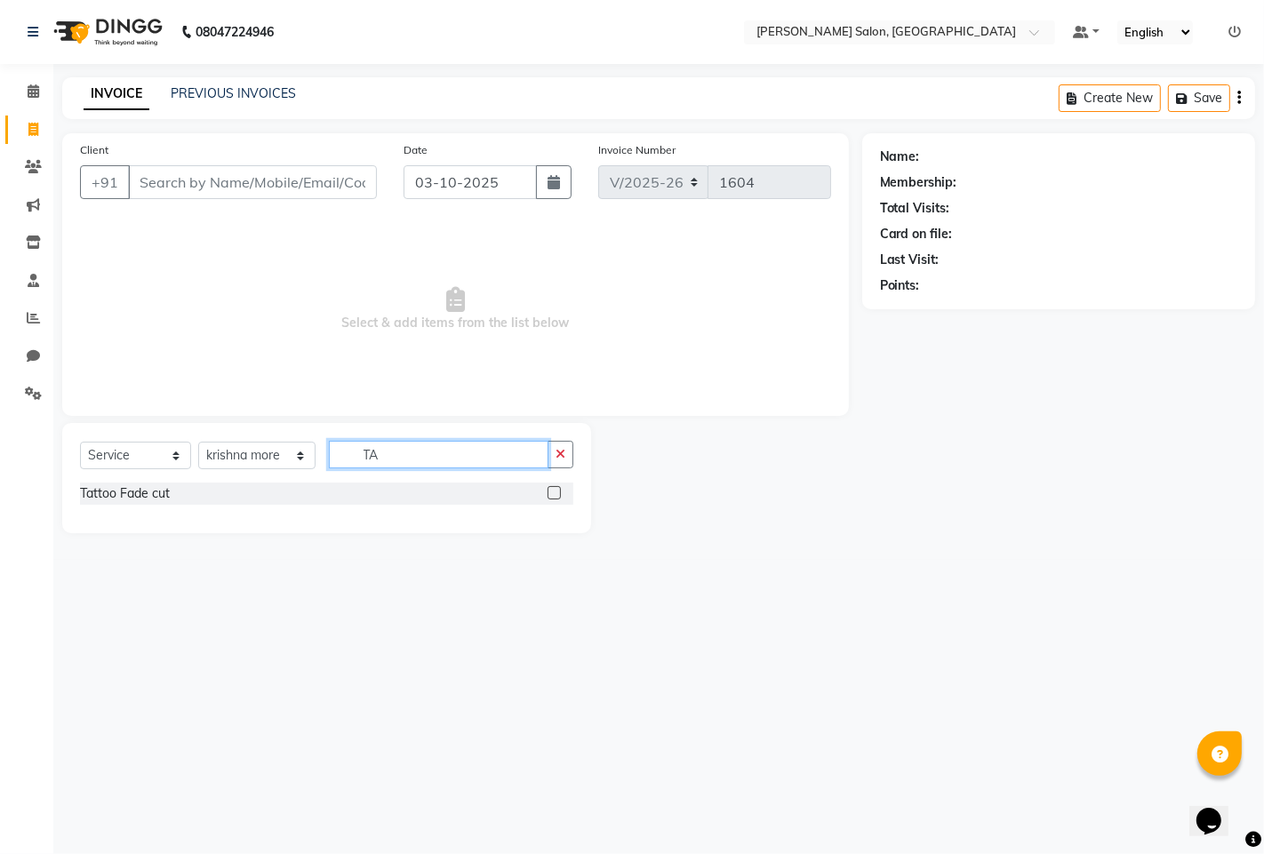
type input "T"
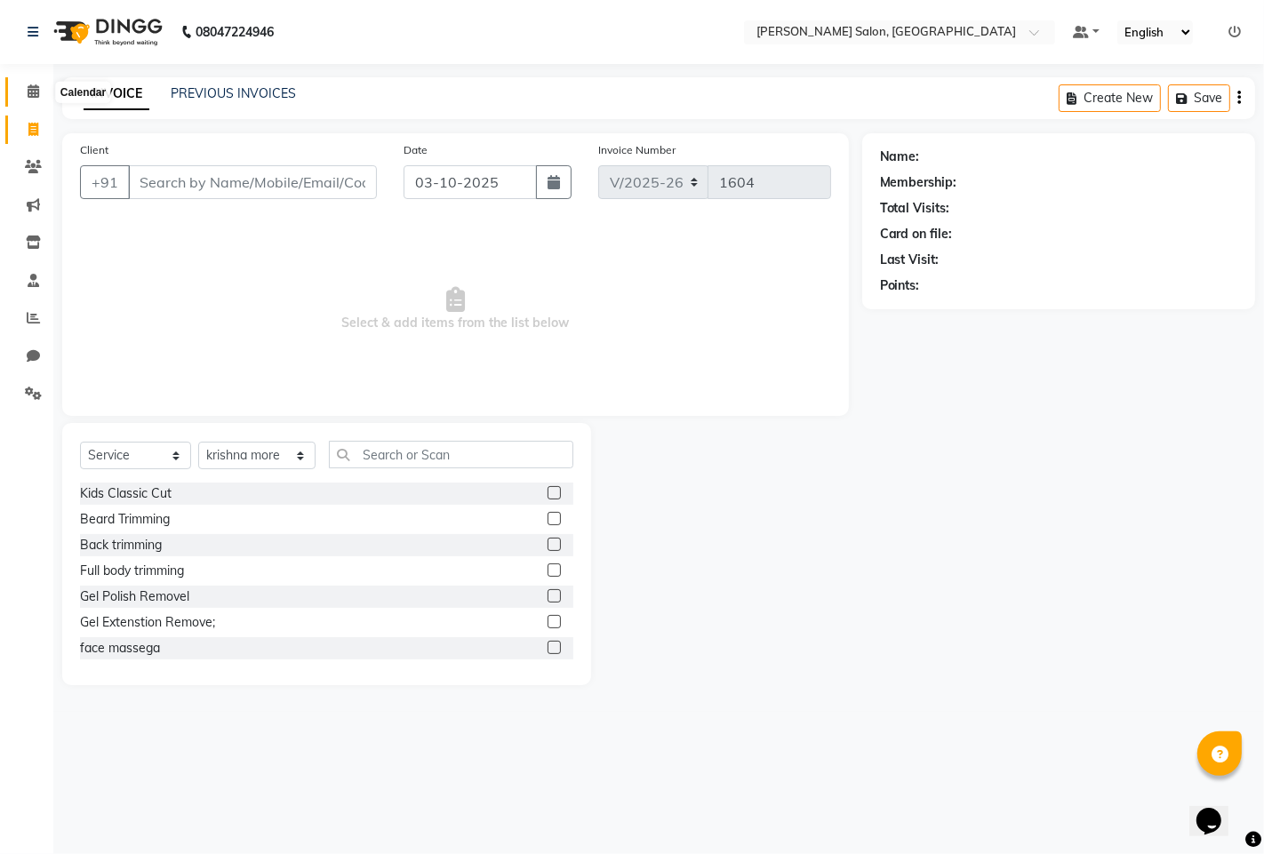
click at [36, 92] on icon at bounding box center [34, 90] width 12 height 13
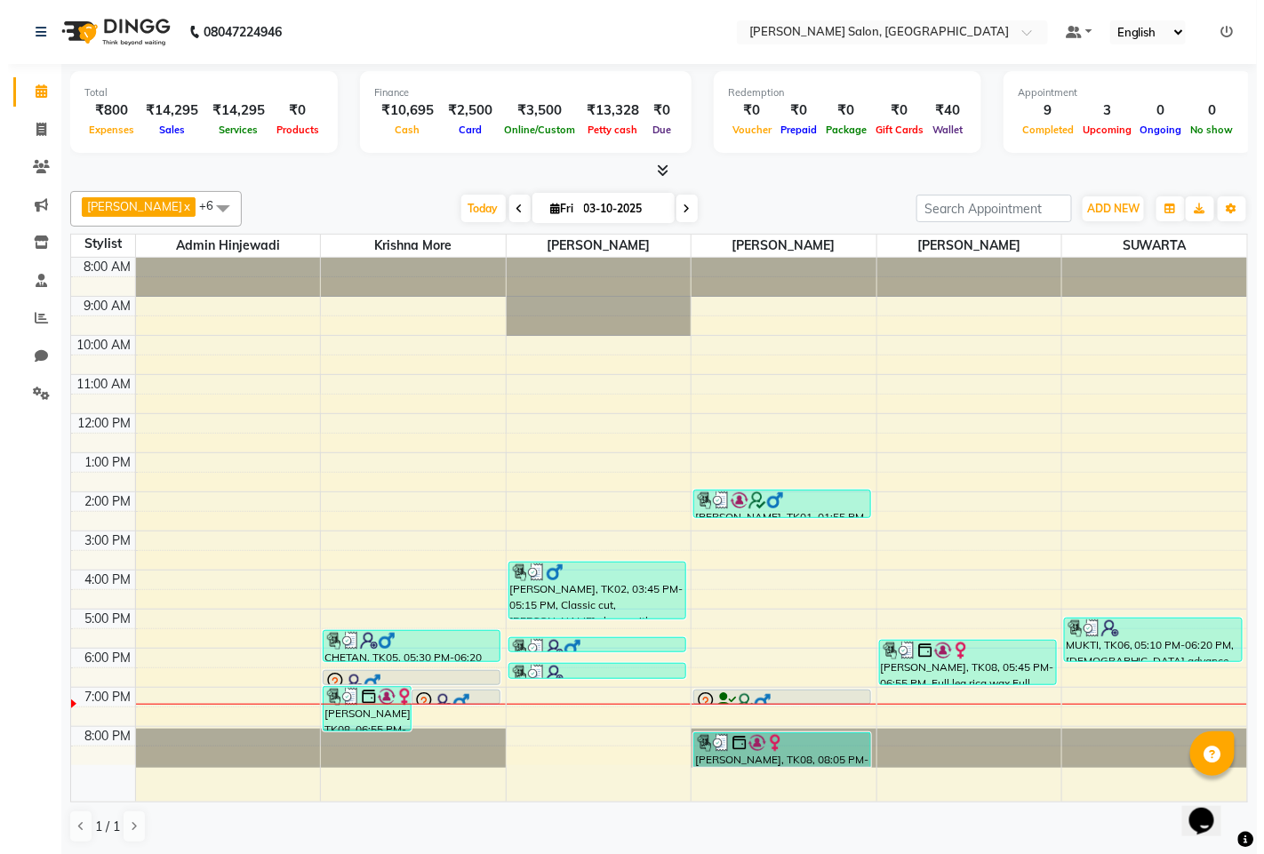
scroll to position [1, 0]
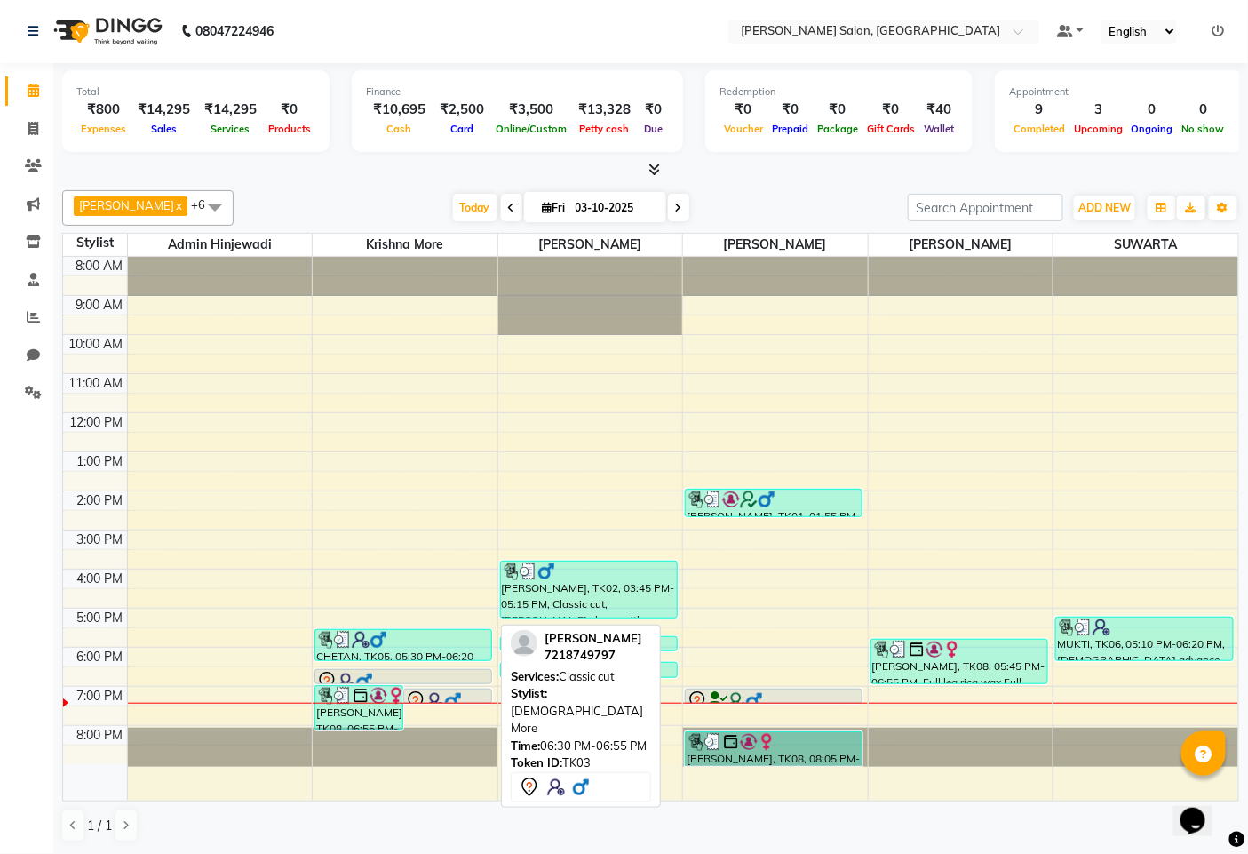
click at [427, 680] on div at bounding box center [403, 683] width 176 height 7
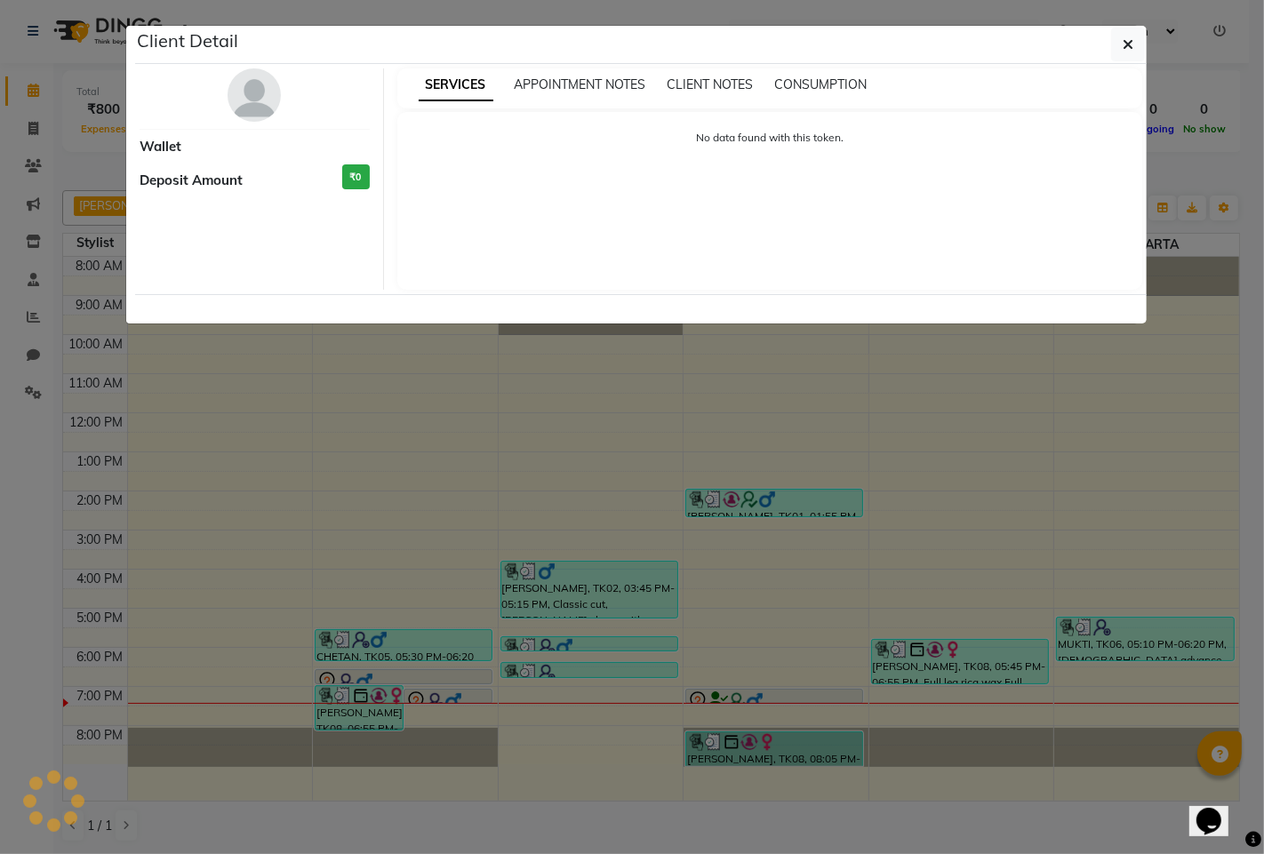
select select "7"
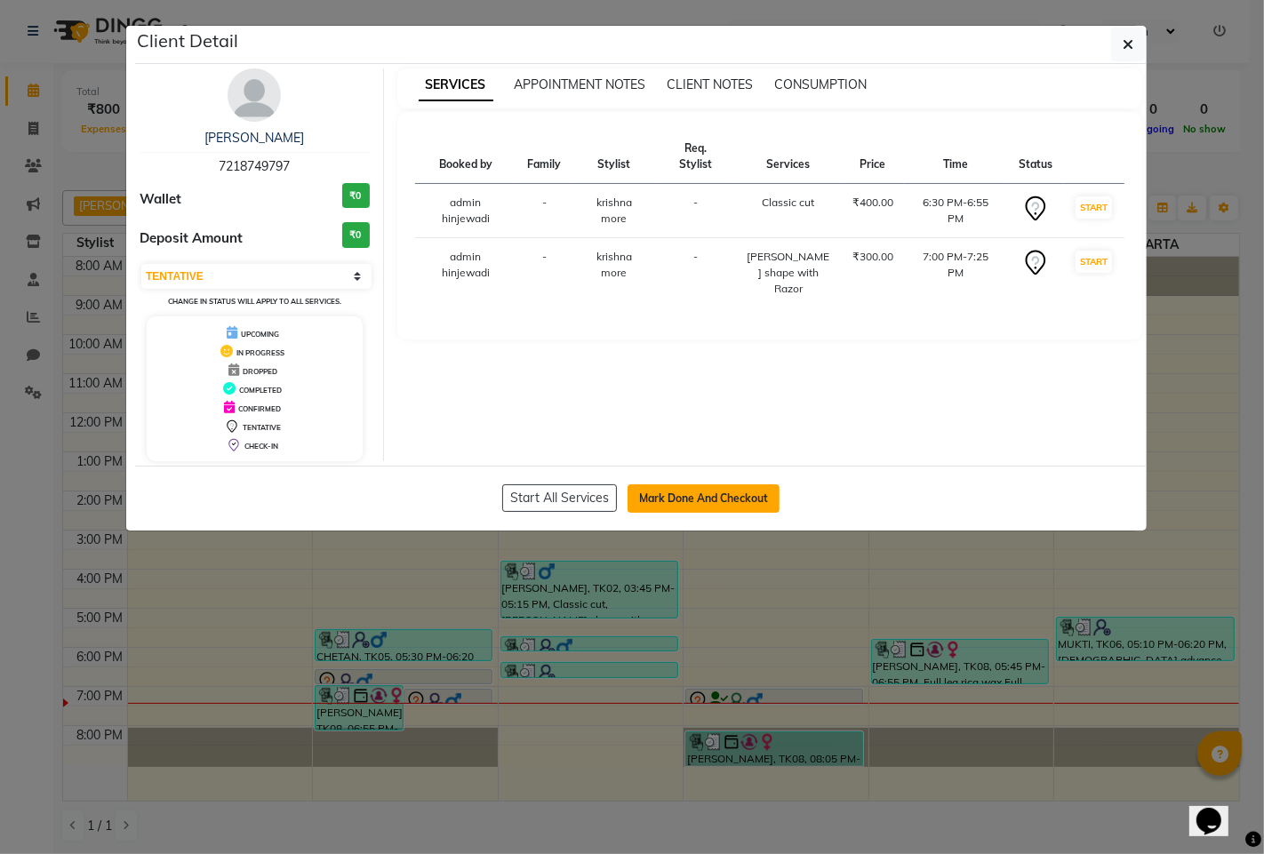
click at [685, 500] on button "Mark Done And Checkout" at bounding box center [703, 498] width 152 height 28
select select "7331"
select select "service"
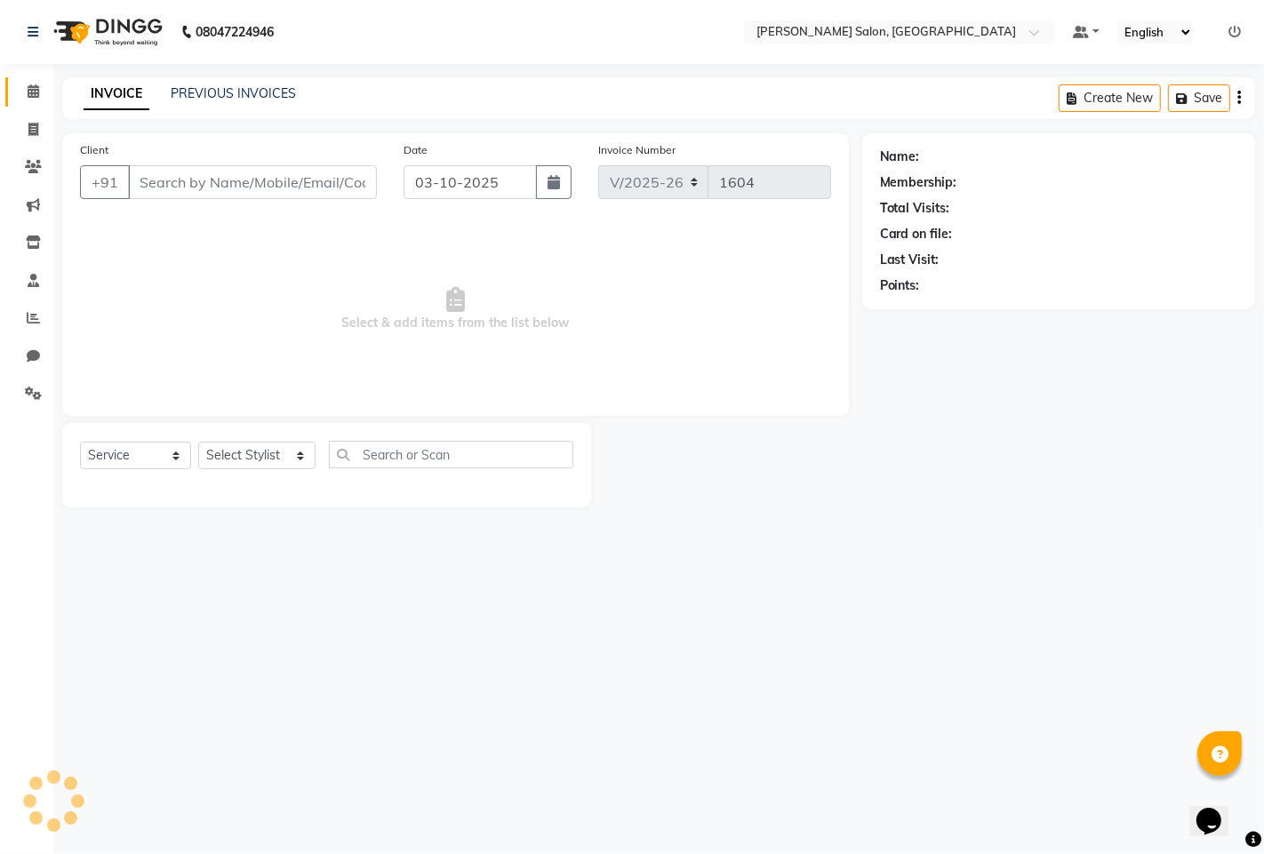
type input "7218749797"
select select "76917"
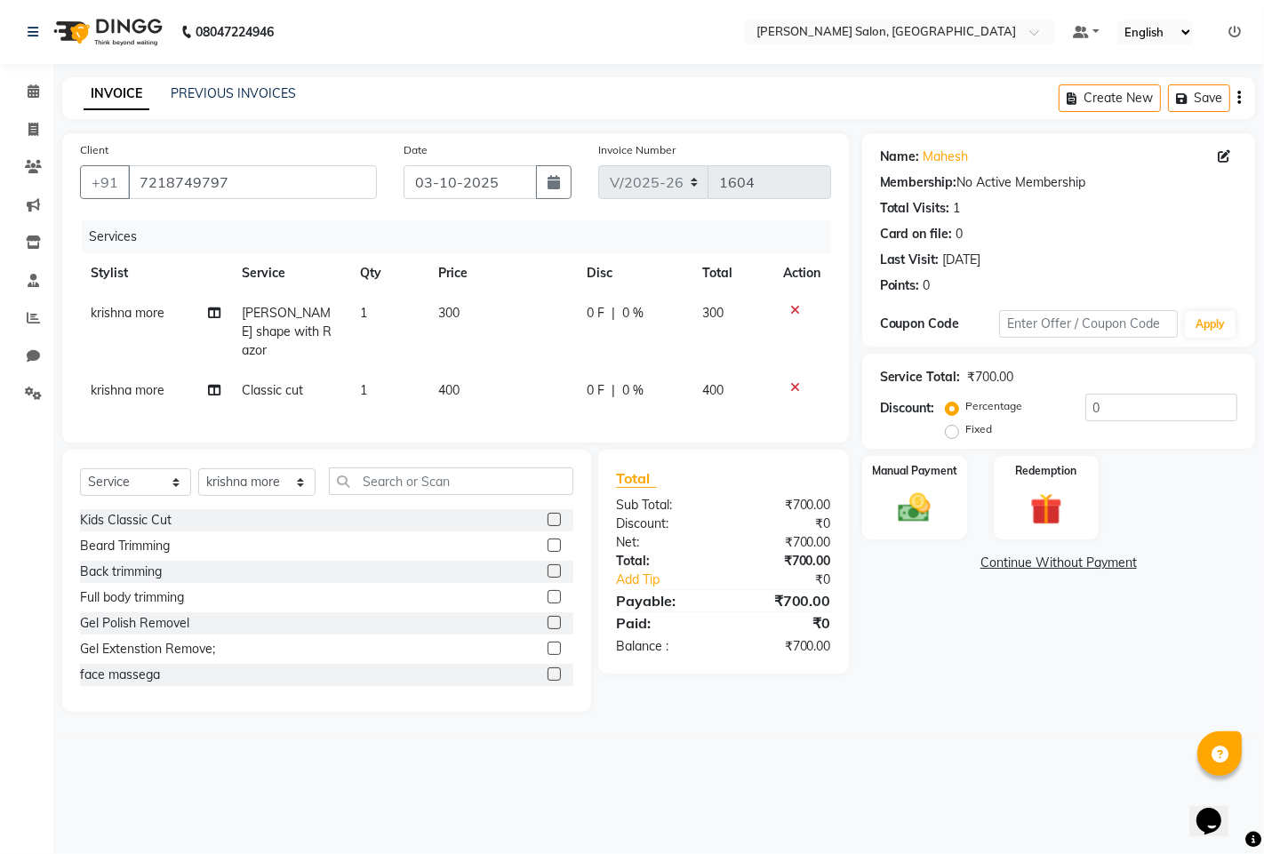
click at [790, 311] on icon at bounding box center [795, 310] width 10 height 12
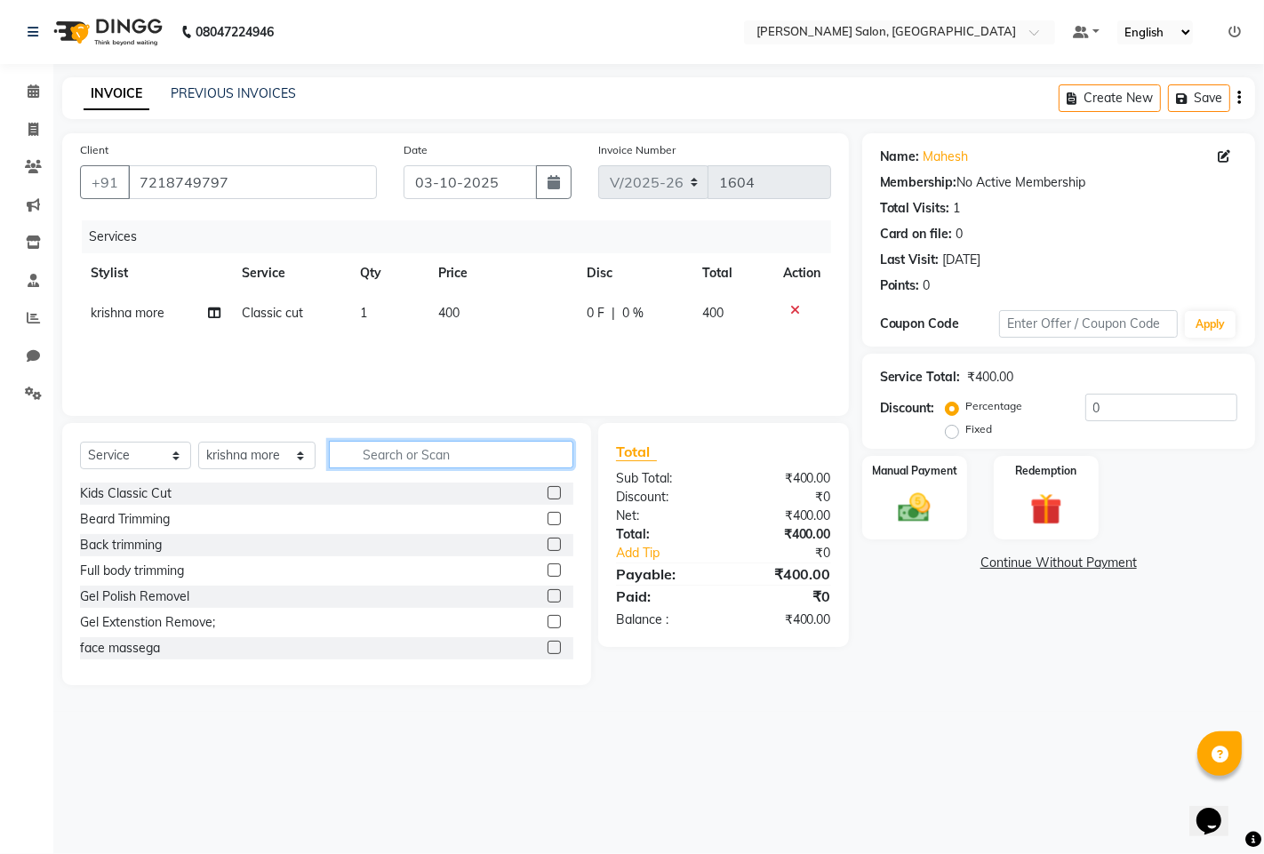
drag, startPoint x: 469, startPoint y: 447, endPoint x: 454, endPoint y: 445, distance: 15.2
click at [455, 445] on input "text" at bounding box center [451, 455] width 244 height 28
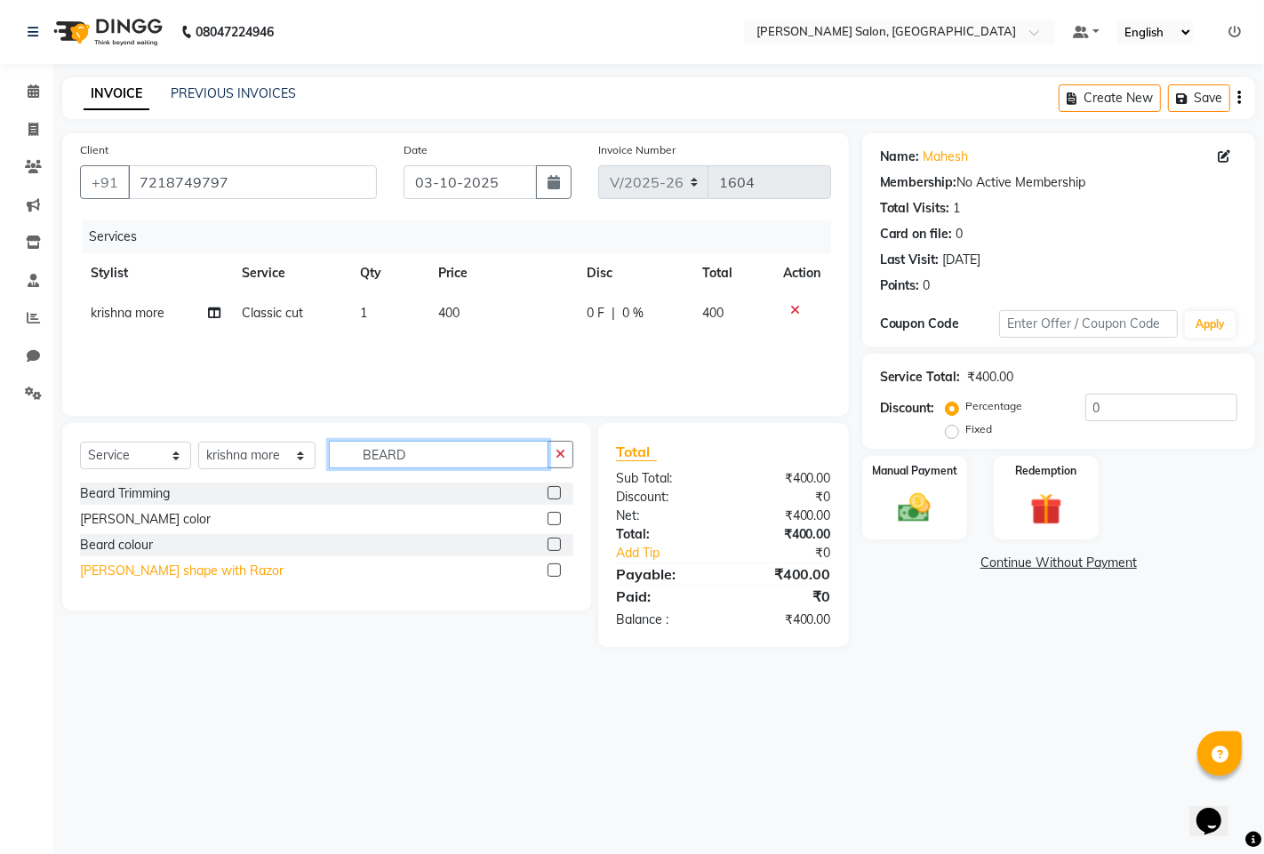
type input "BEARD"
click at [164, 570] on div "[PERSON_NAME] shape with Razor" at bounding box center [181, 571] width 203 height 19
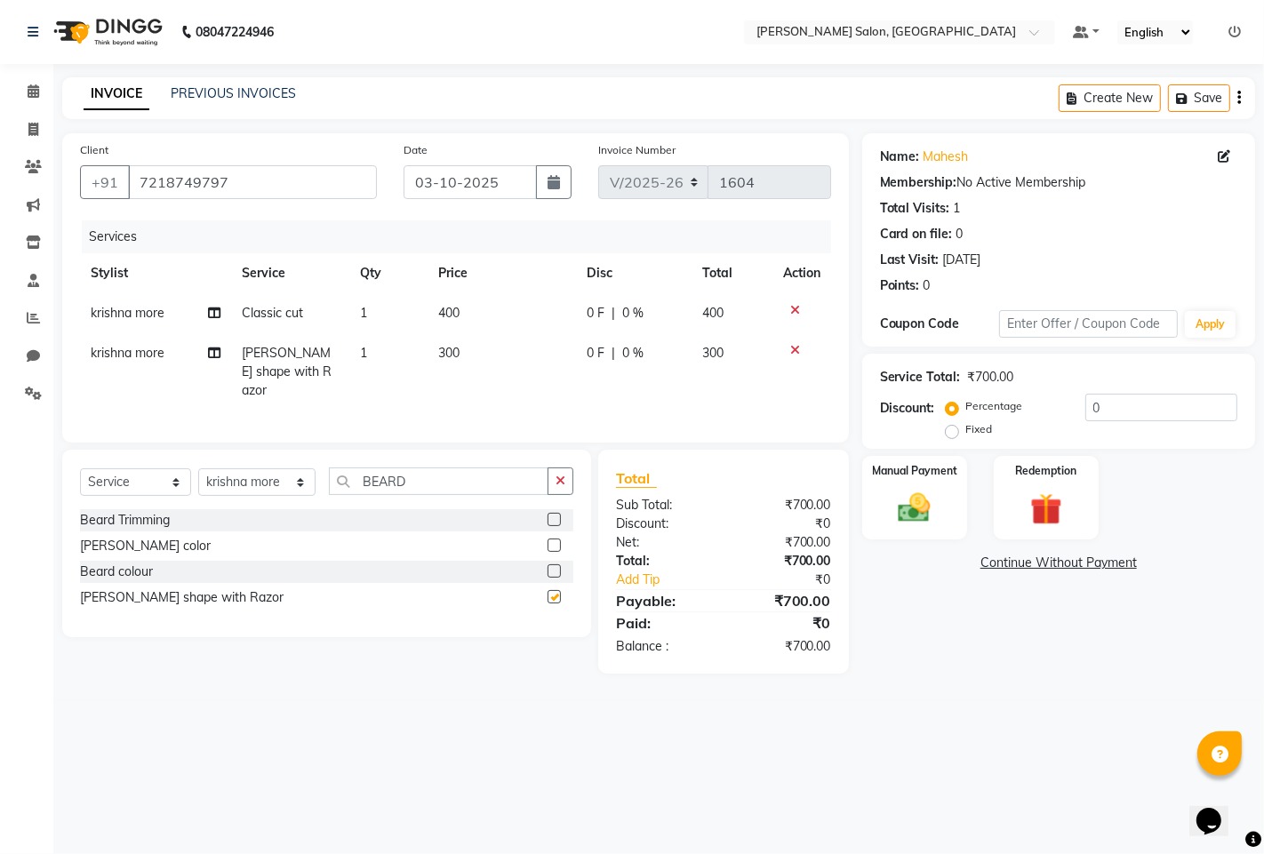
checkbox input "false"
click at [953, 507] on div "Manual Payment" at bounding box center [913, 498] width 109 height 88
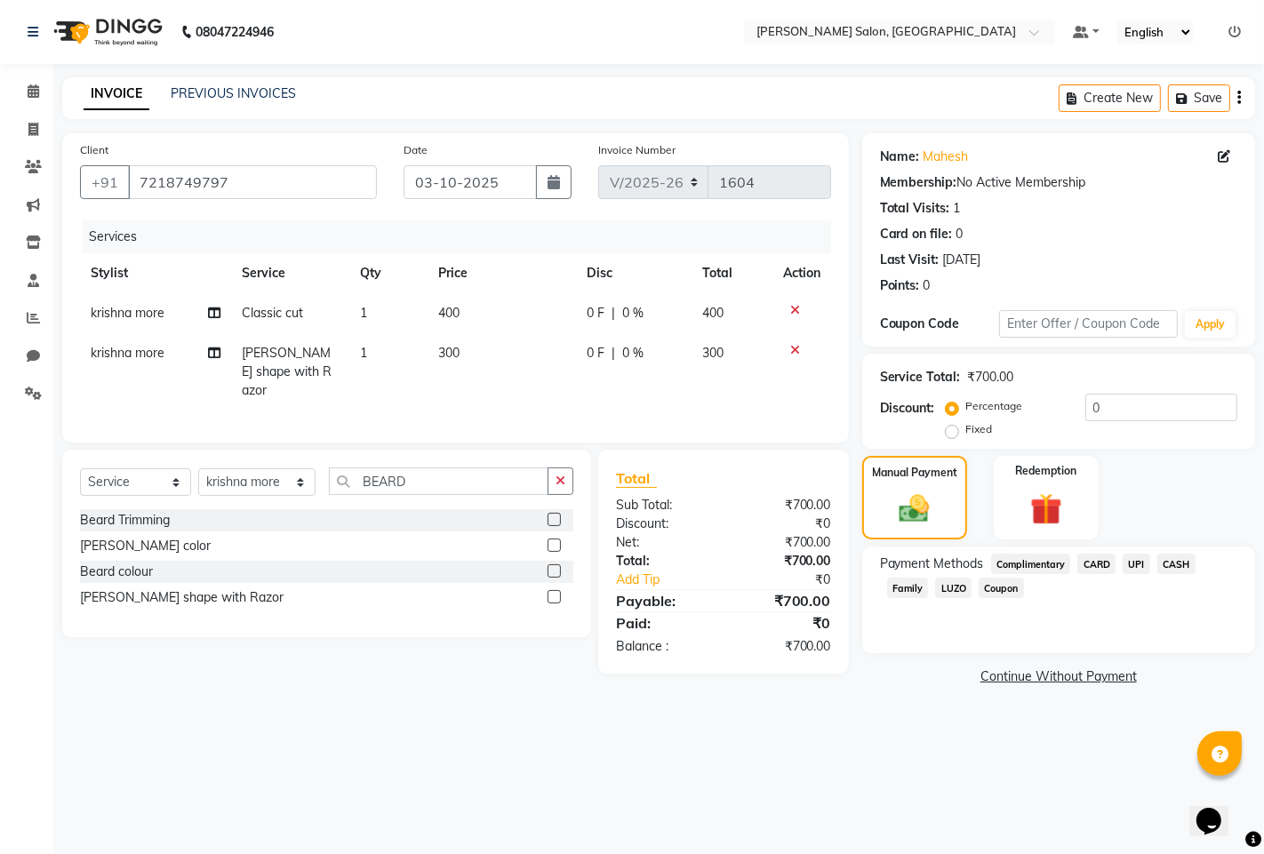
click at [1133, 563] on span "UPI" at bounding box center [1136, 564] width 28 height 20
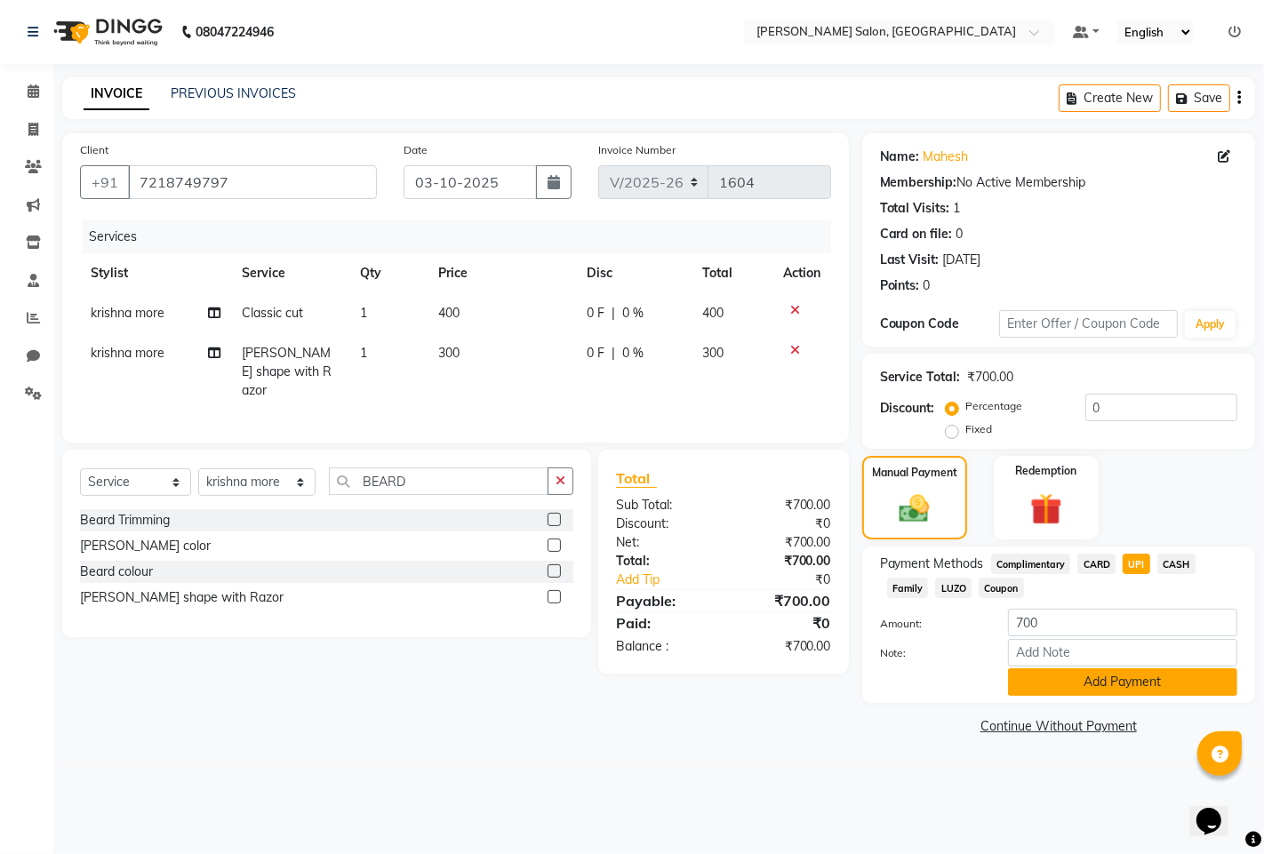
click at [1089, 681] on button "Add Payment" at bounding box center [1122, 682] width 229 height 28
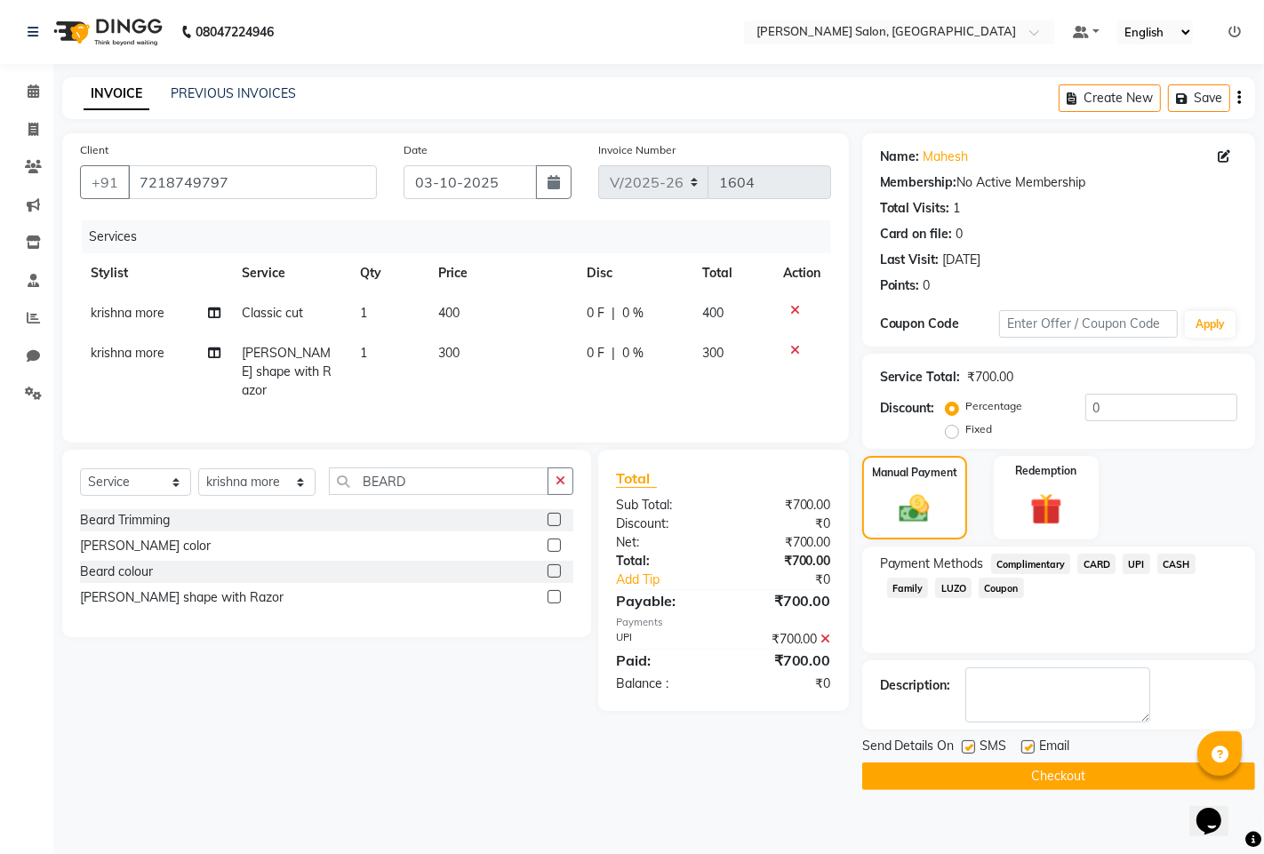
click at [1055, 779] on button "Checkout" at bounding box center [1058, 776] width 393 height 28
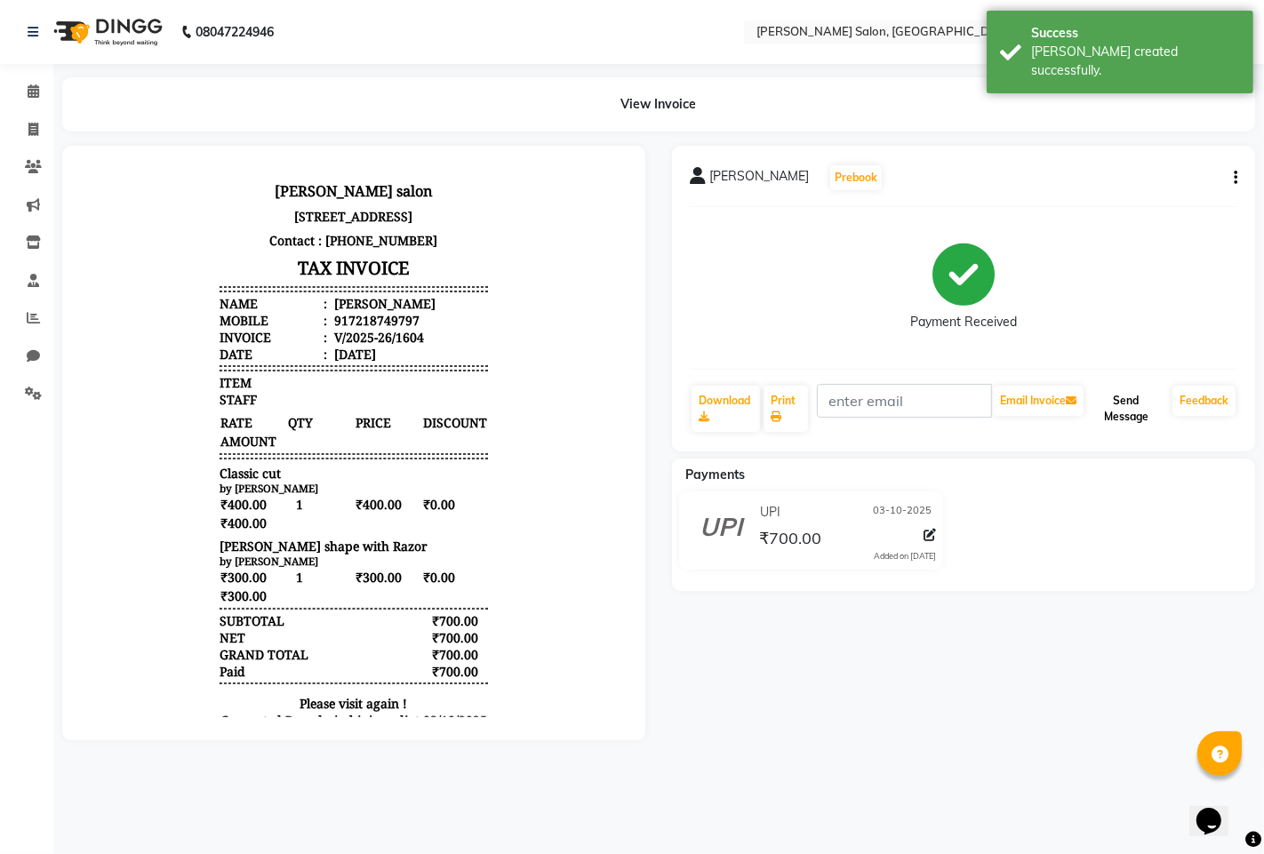
click at [1129, 416] on button "Send Message" at bounding box center [1126, 409] width 78 height 46
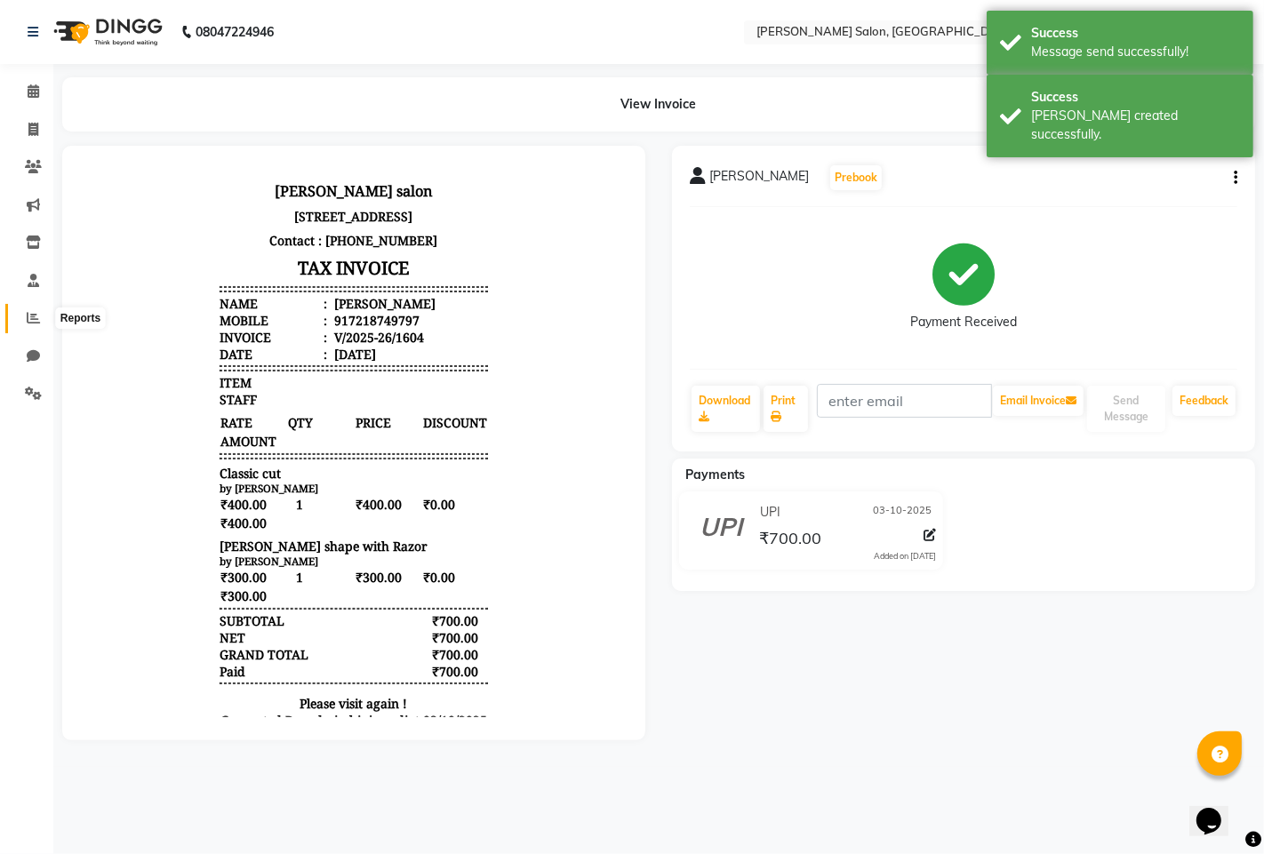
click at [36, 316] on icon at bounding box center [33, 317] width 13 height 13
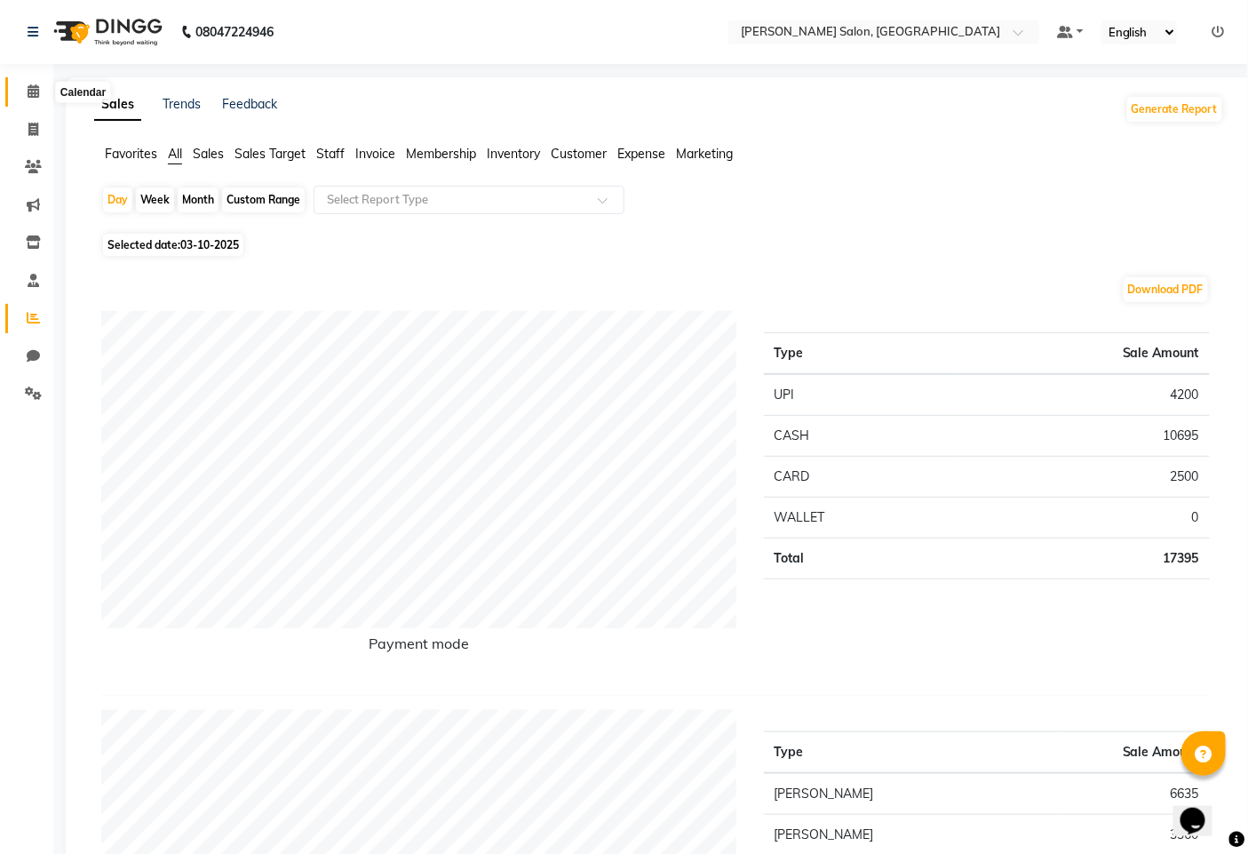
click at [31, 92] on icon at bounding box center [34, 90] width 12 height 13
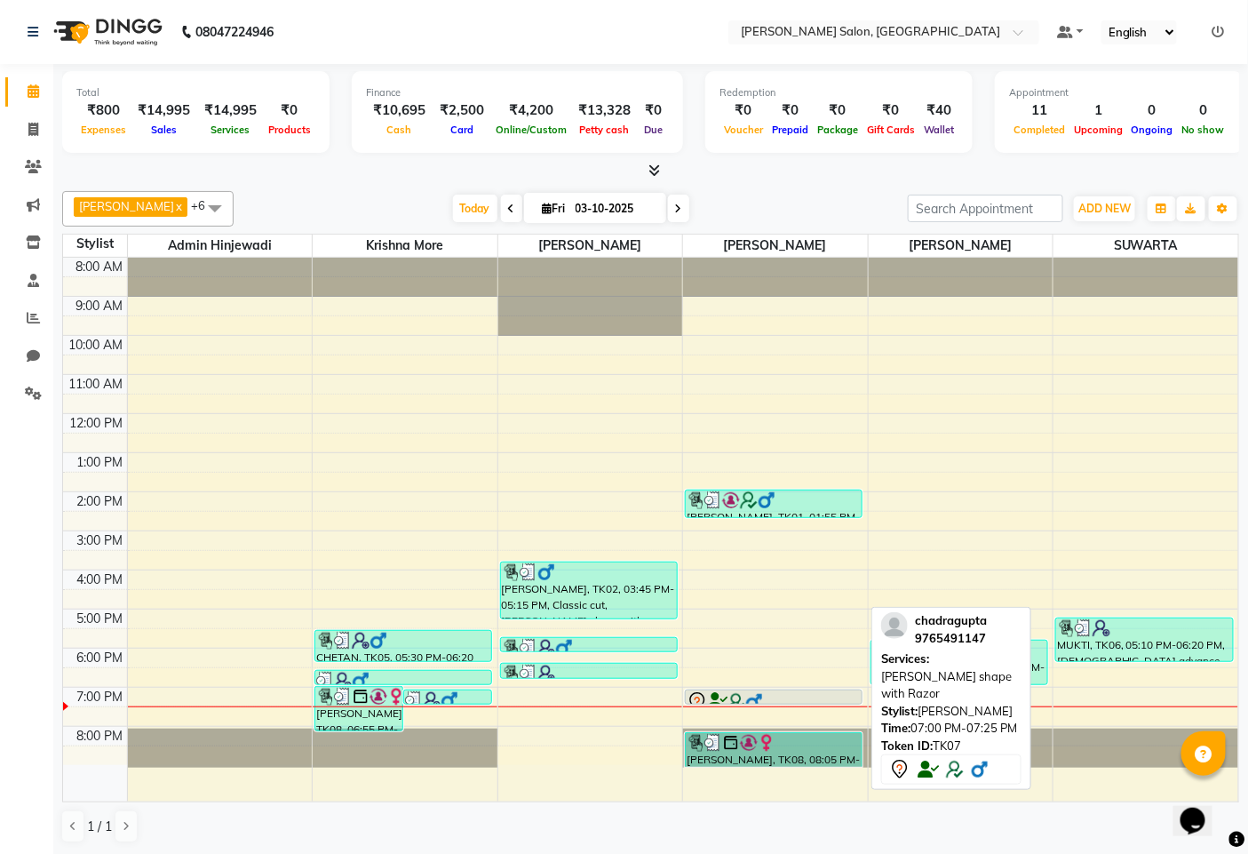
click at [752, 704] on div at bounding box center [774, 703] width 176 height 7
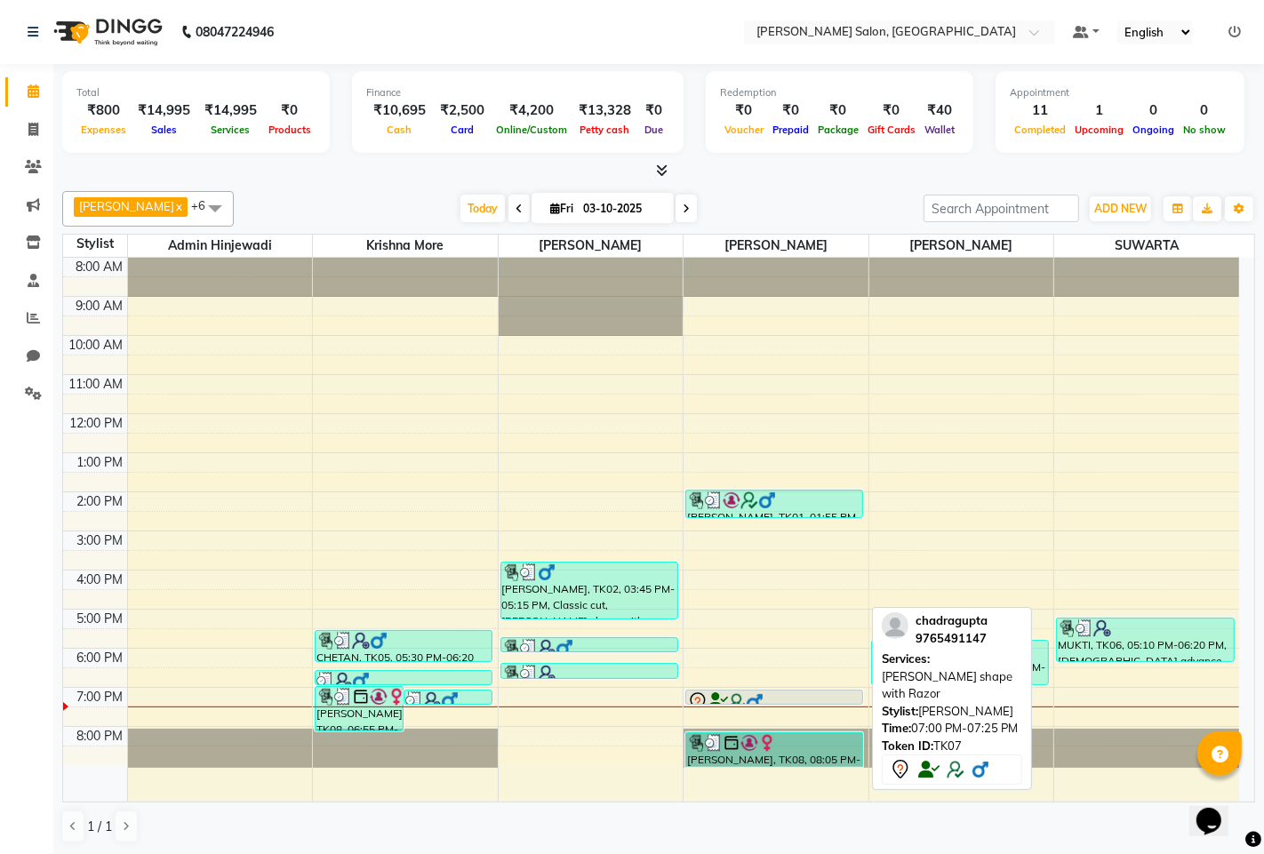
select select "7"
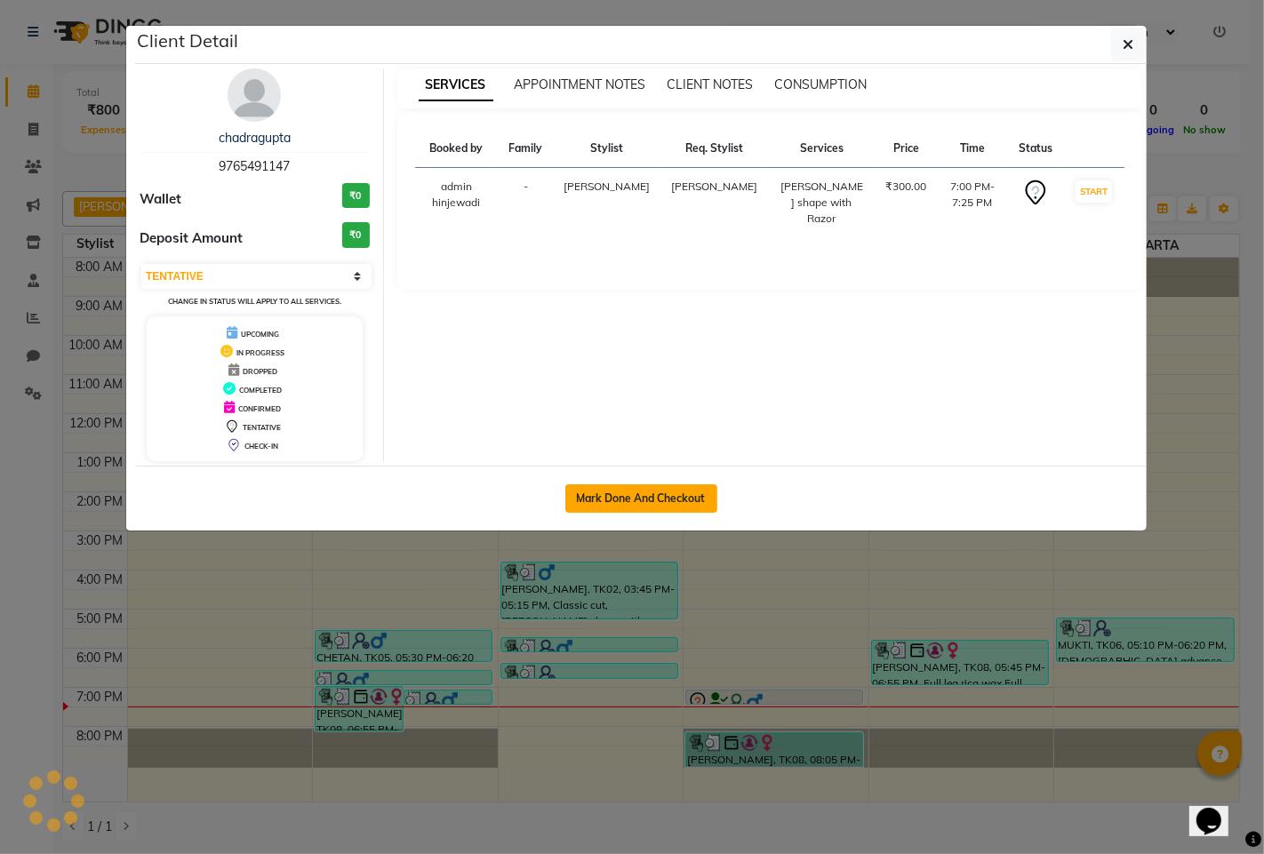
click at [654, 493] on button "Mark Done And Checkout" at bounding box center [641, 498] width 152 height 28
select select "service"
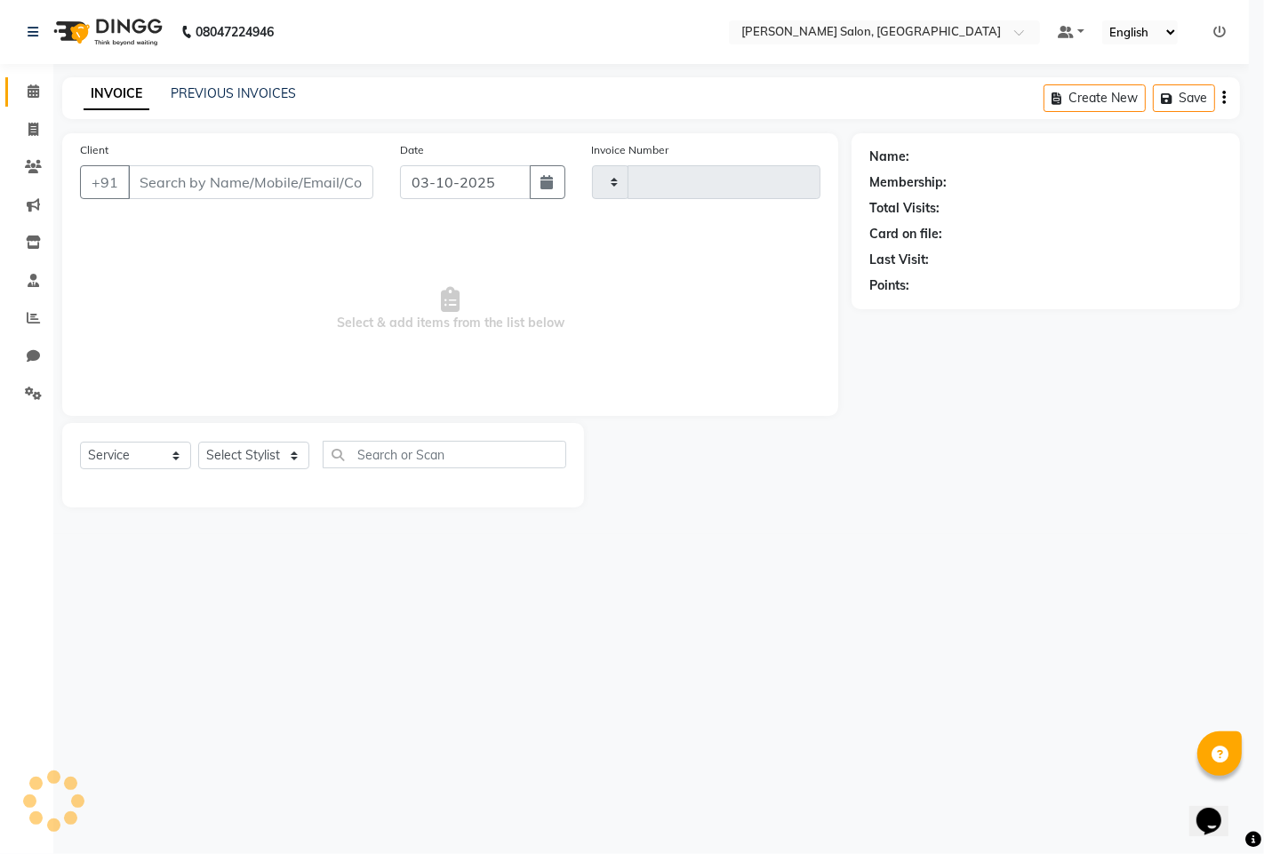
type input "1605"
select select "7331"
type input "9765491147"
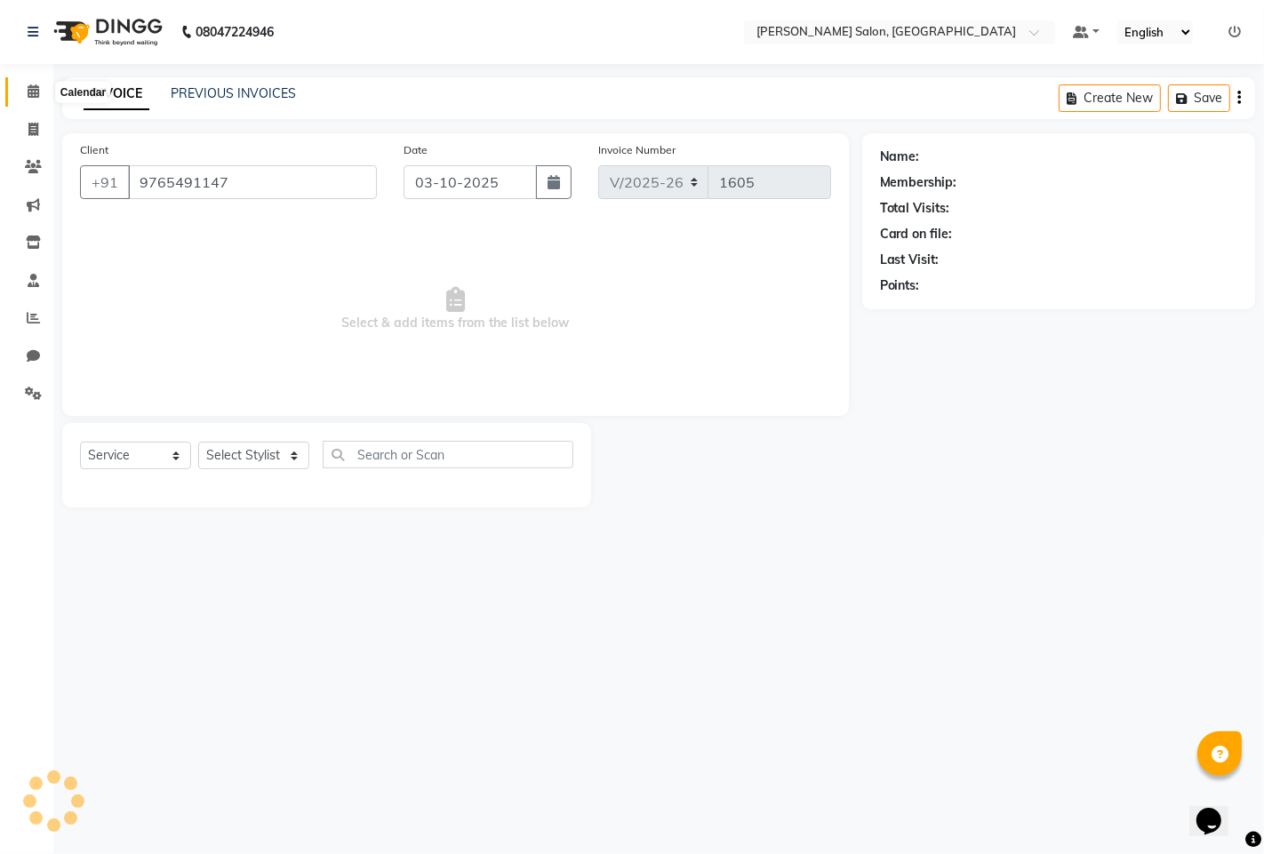
select select "65183"
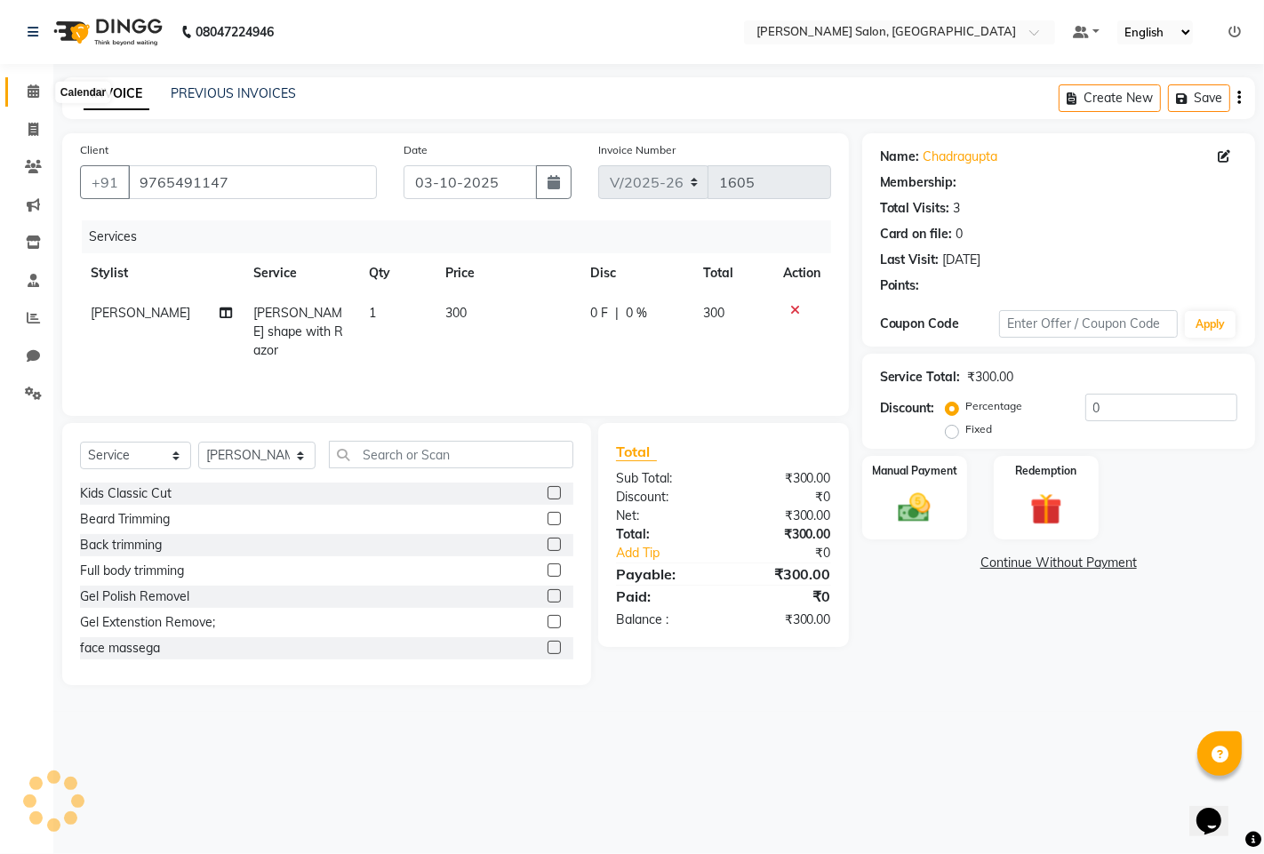
select select "1: Object"
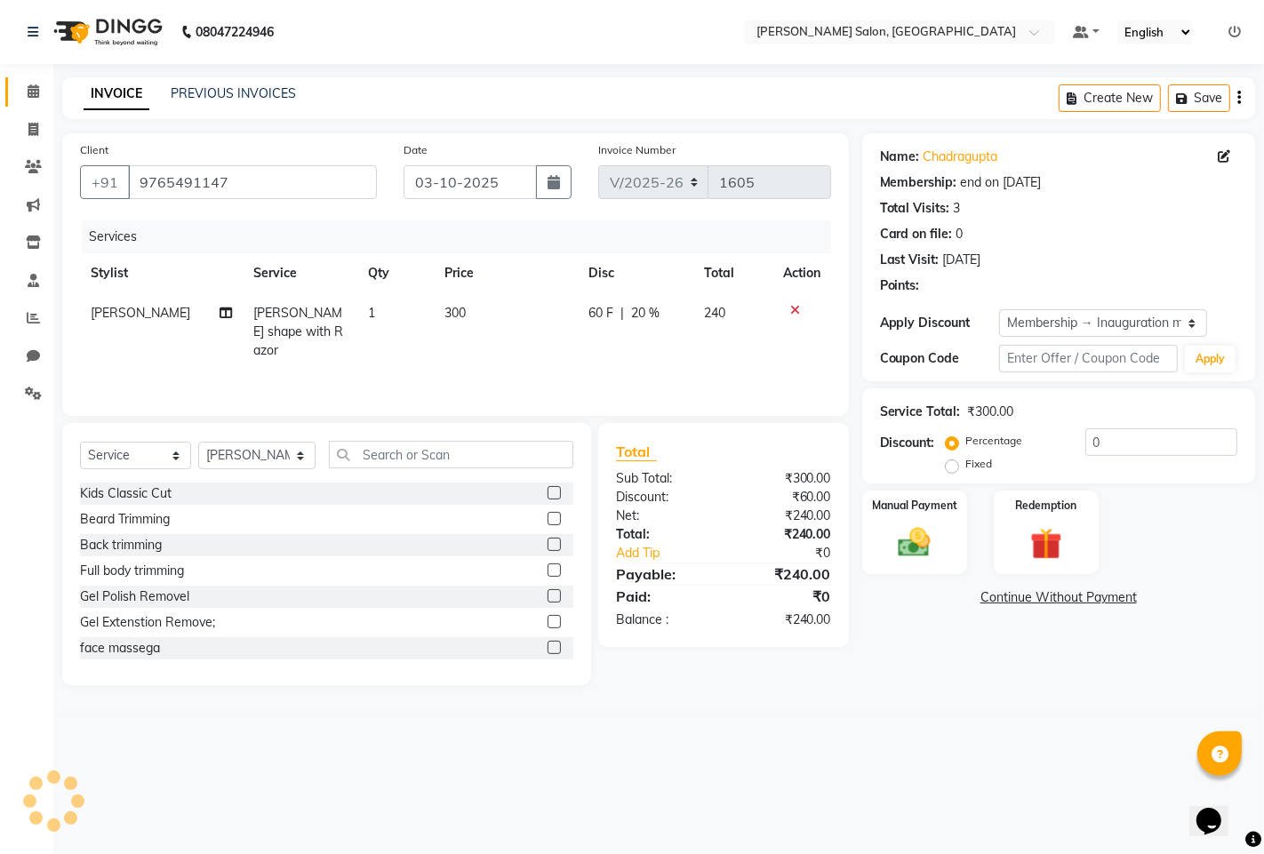
type input "20"
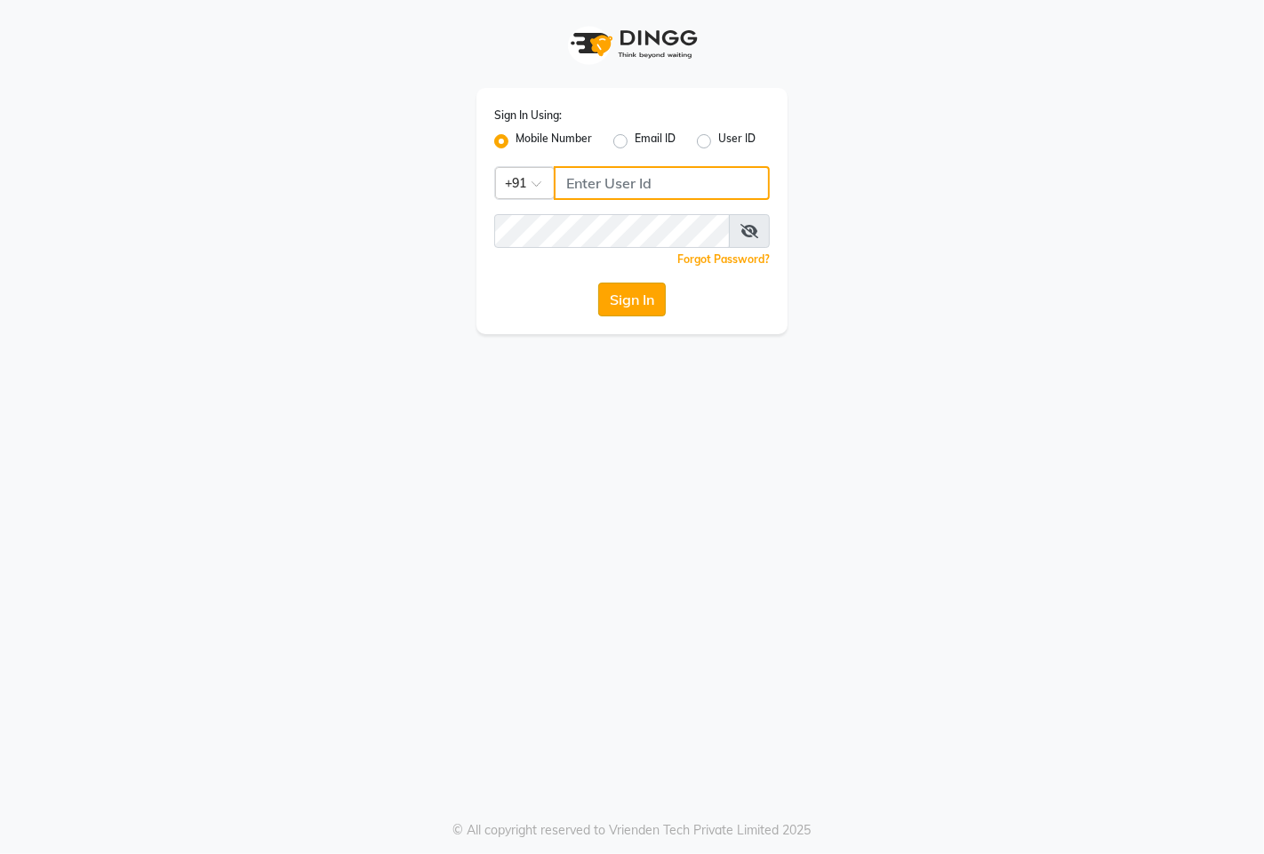
type input "9146515199"
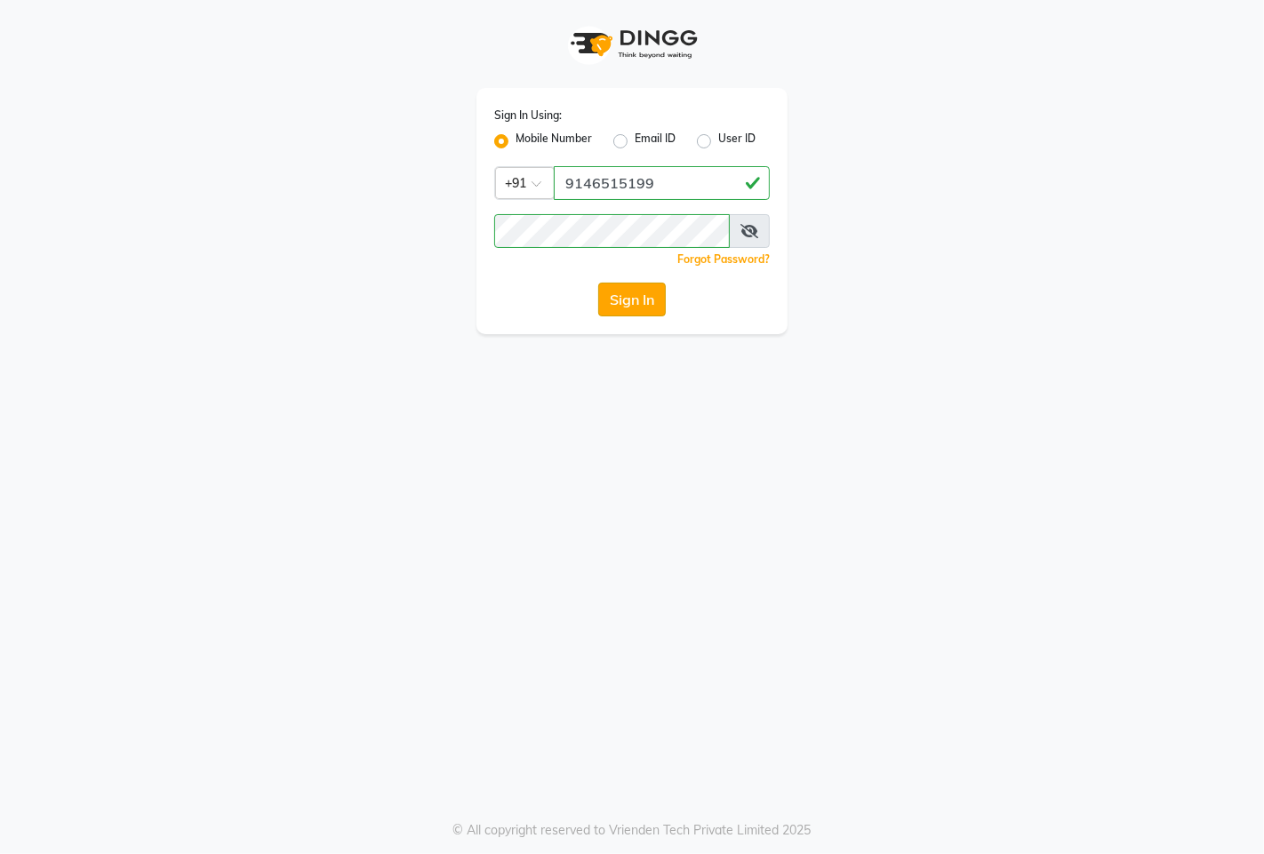
click at [635, 293] on button "Sign In" at bounding box center [632, 300] width 68 height 34
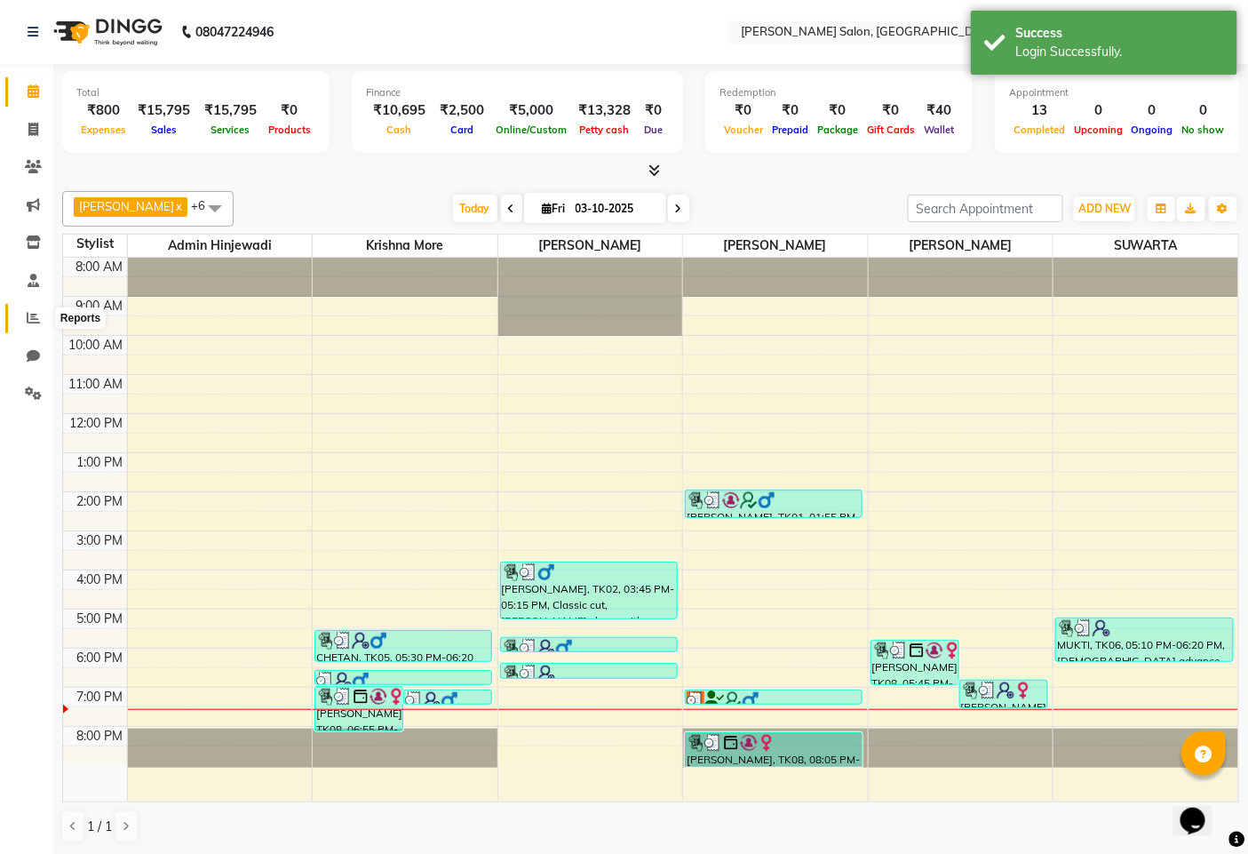
drag, startPoint x: 41, startPoint y: 317, endPoint x: 57, endPoint y: 314, distance: 16.4
click at [42, 317] on span at bounding box center [33, 318] width 31 height 20
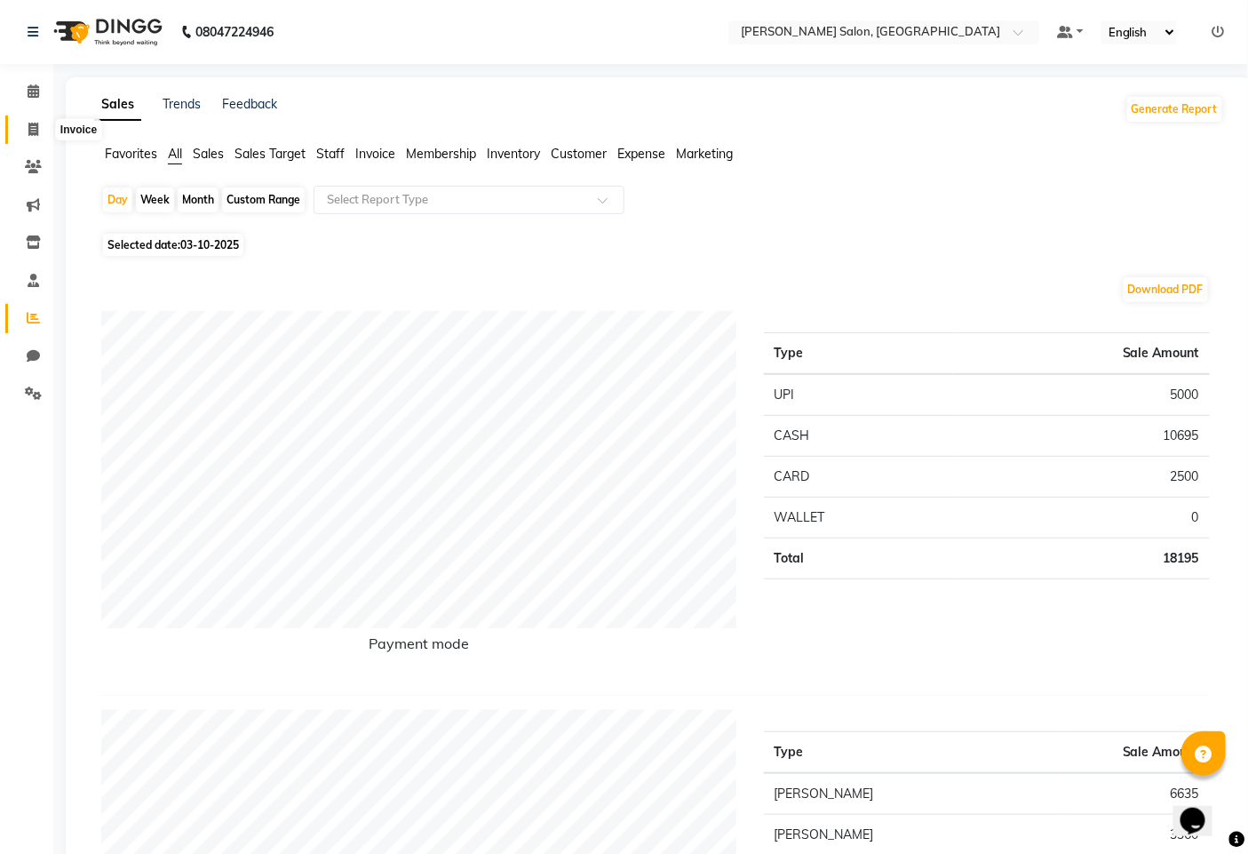
click at [28, 132] on icon at bounding box center [33, 129] width 10 height 13
select select "7331"
select select "service"
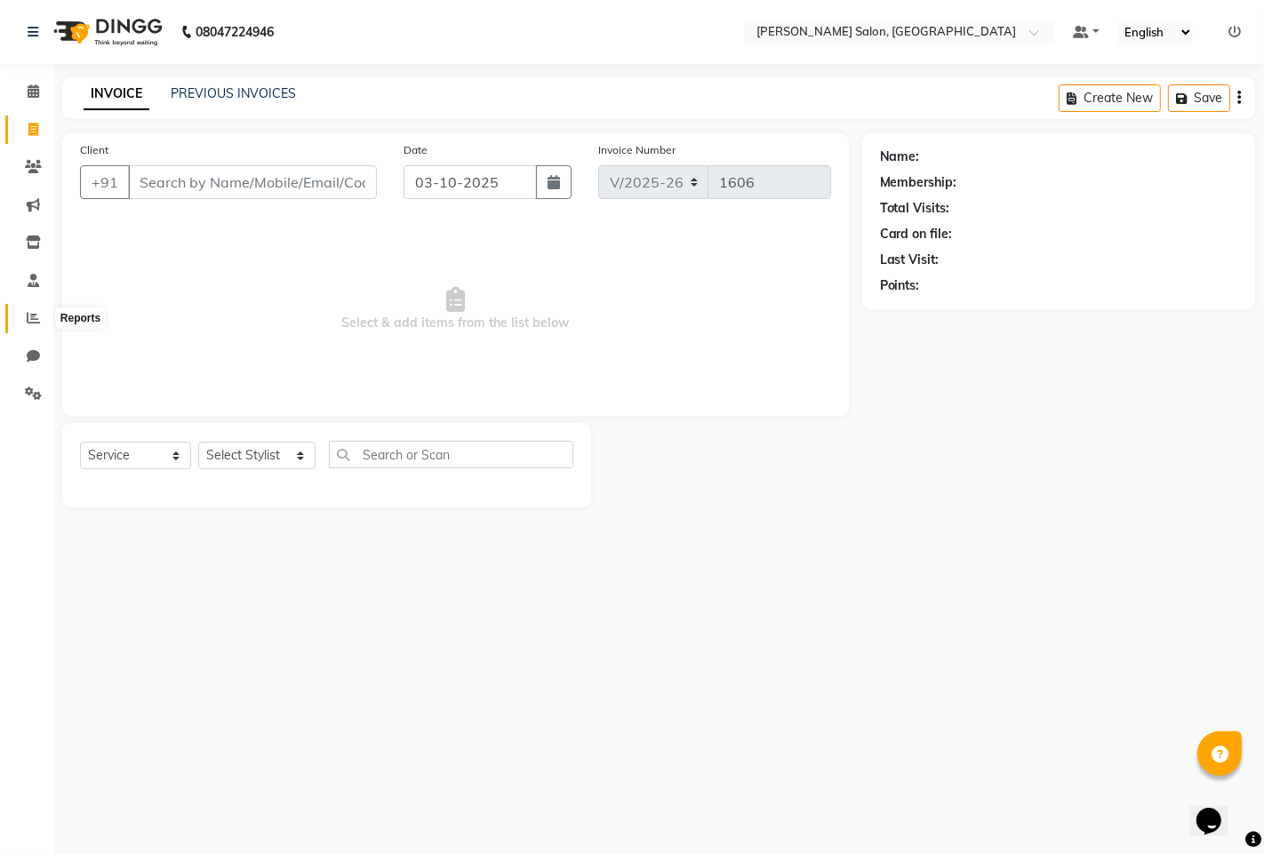
click at [36, 316] on icon at bounding box center [33, 317] width 13 height 13
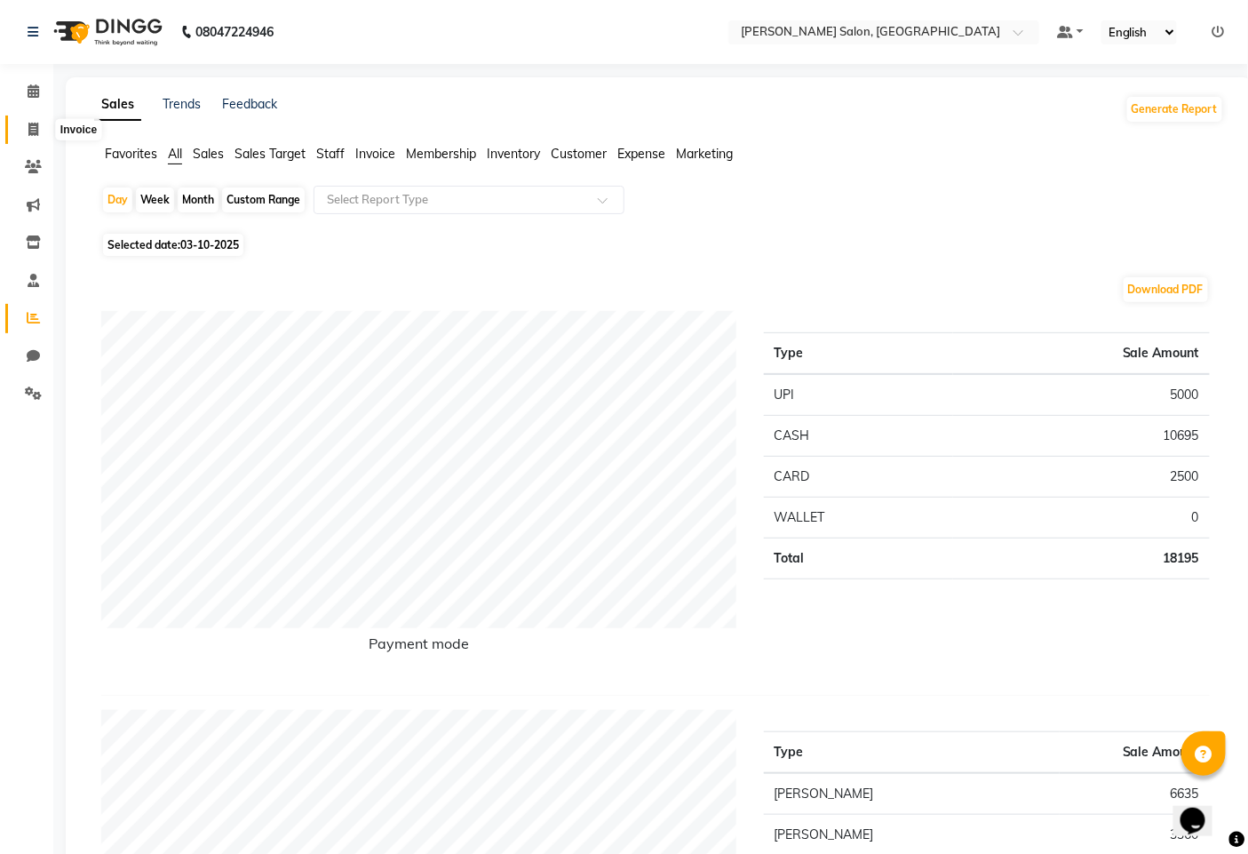
click at [29, 134] on icon at bounding box center [33, 129] width 10 height 13
select select "service"
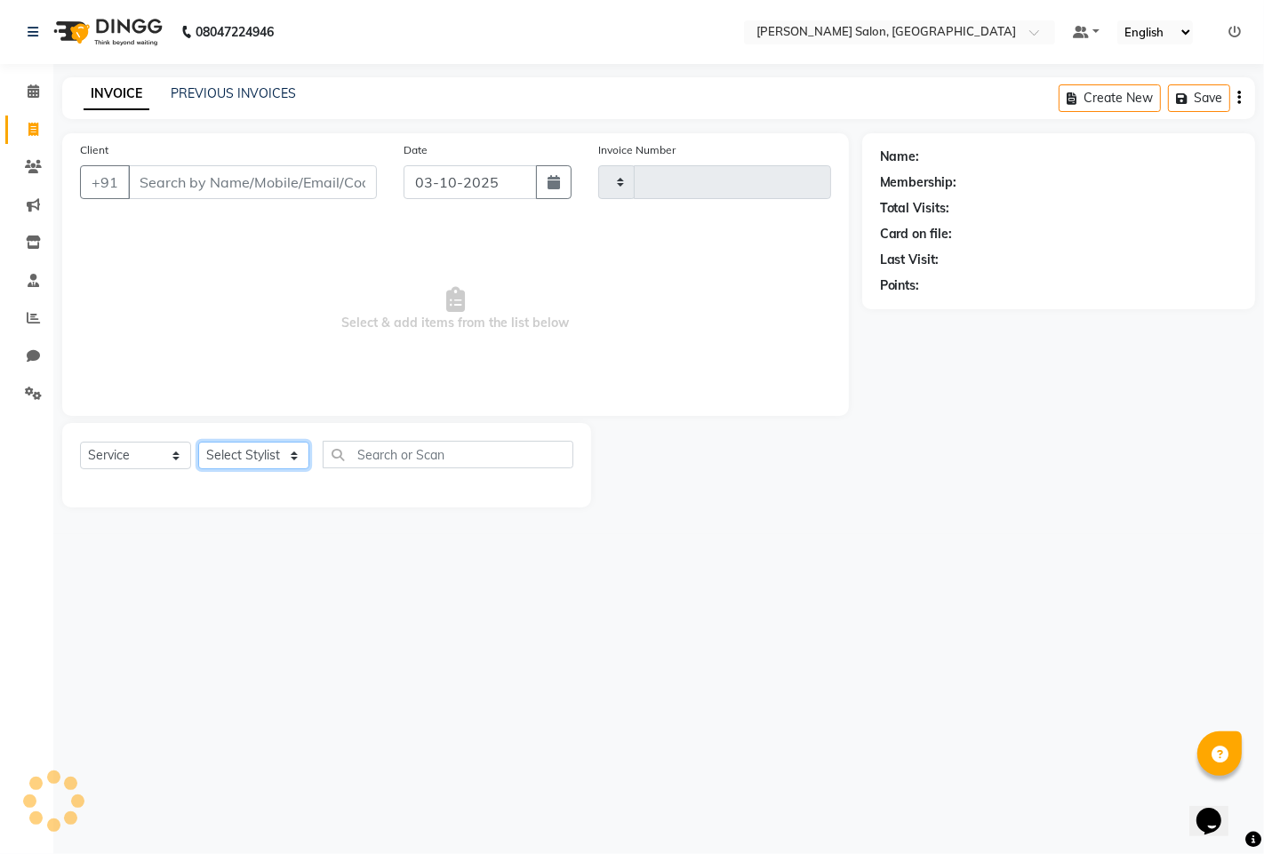
click at [268, 455] on select "Select Stylist" at bounding box center [253, 456] width 111 height 28
type input "1606"
select select "7331"
select select "63569"
click at [198, 443] on select "Select Stylist admin hinjewadi [PERSON_NAME] krishna more [PERSON_NAME] rishi […" at bounding box center [256, 456] width 117 height 28
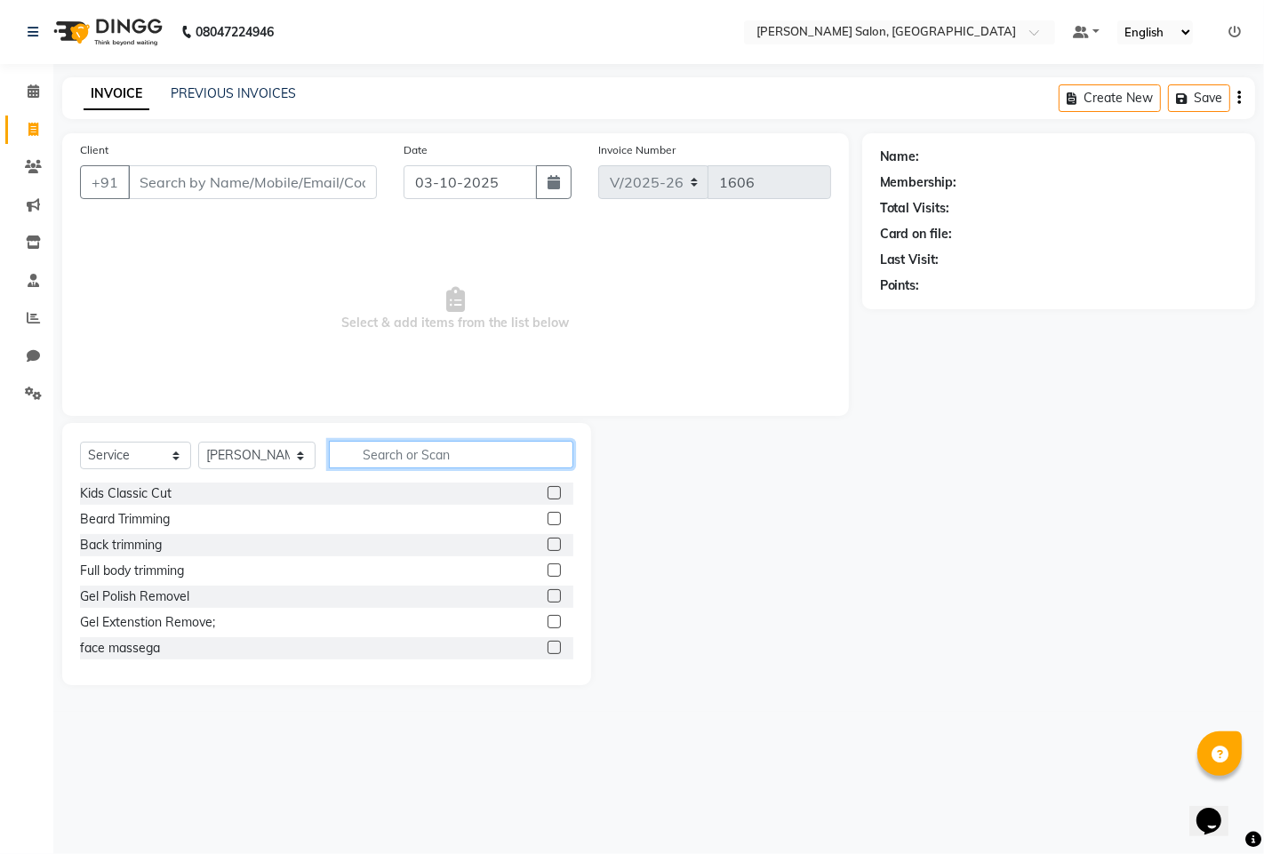
click at [354, 459] on input "text" at bounding box center [451, 455] width 244 height 28
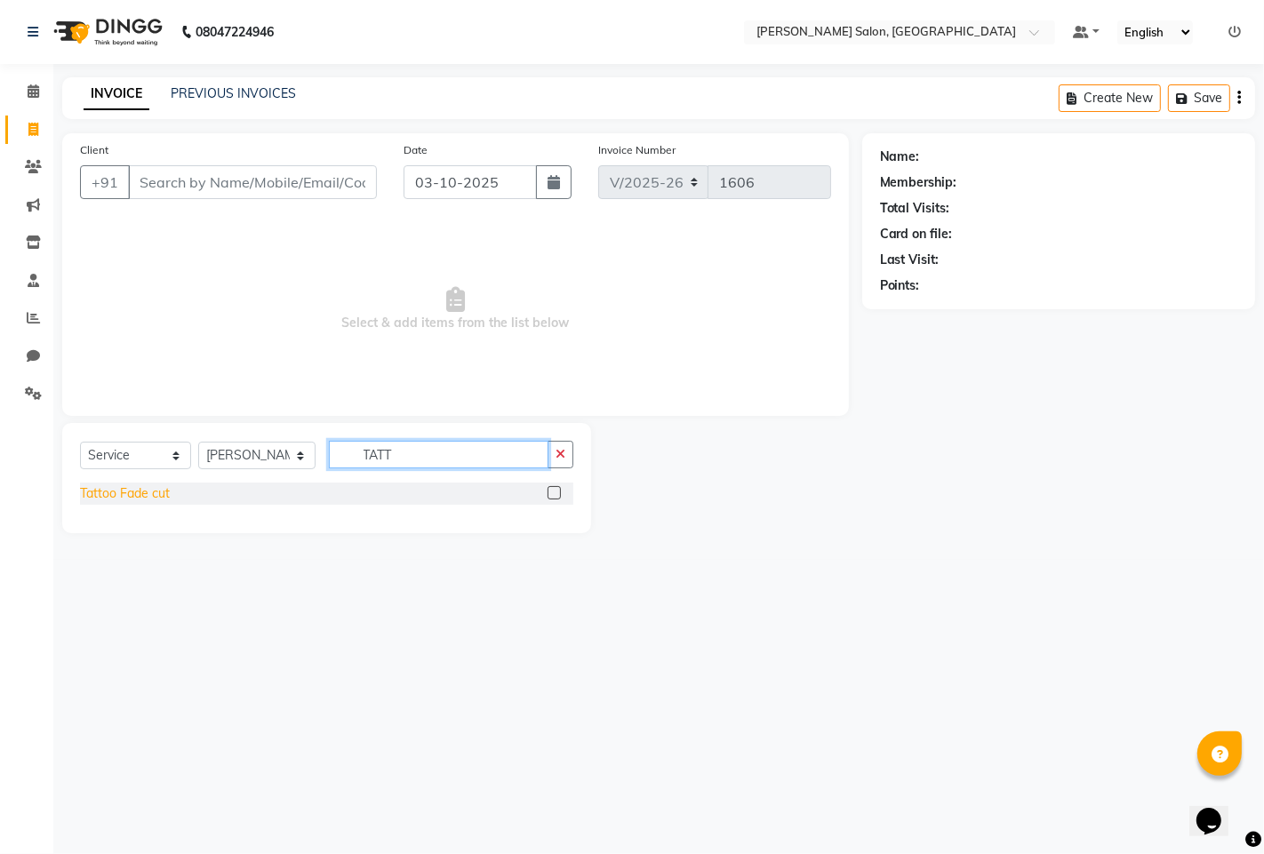
type input "TATT"
click at [139, 500] on div "Tattoo Fade cut" at bounding box center [125, 493] width 90 height 19
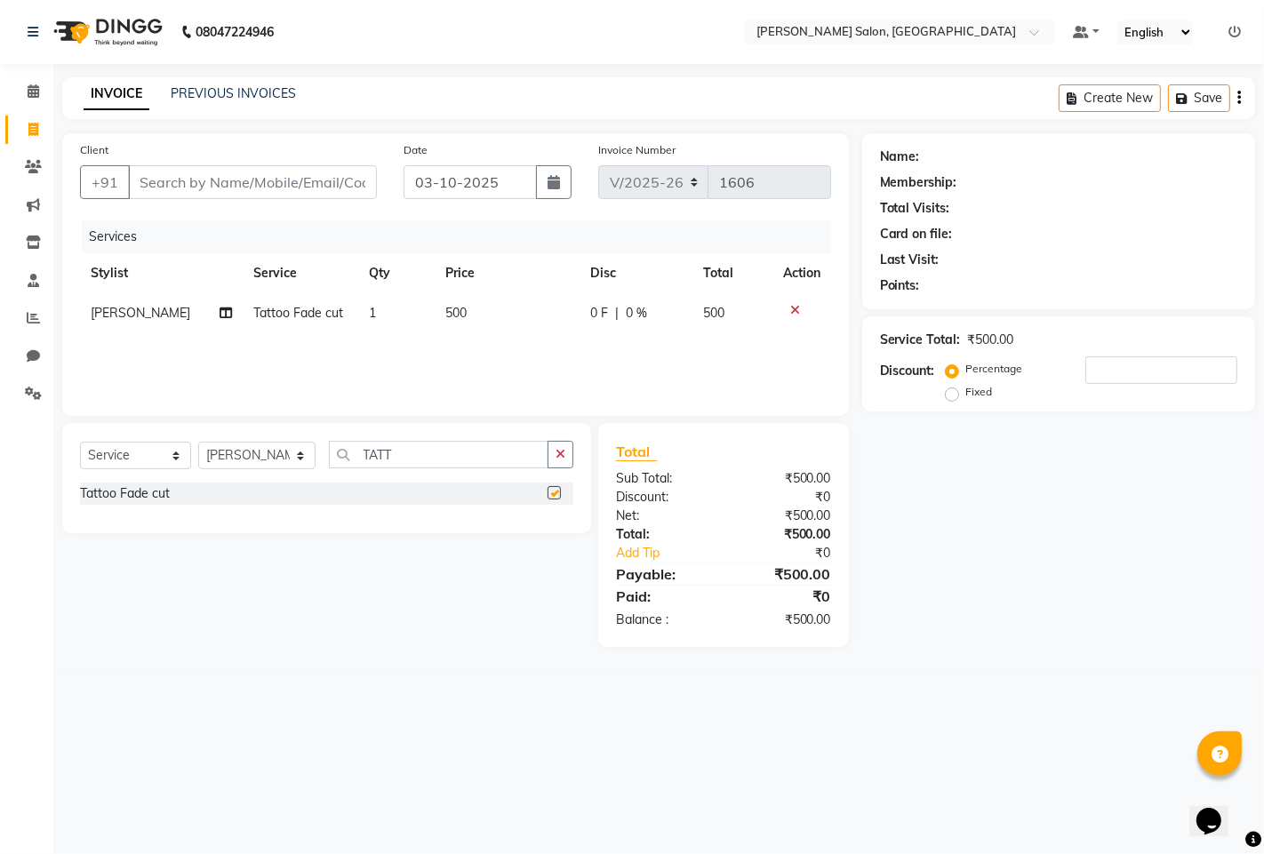
checkbox input "false"
click at [556, 455] on icon "button" at bounding box center [560, 454] width 10 height 12
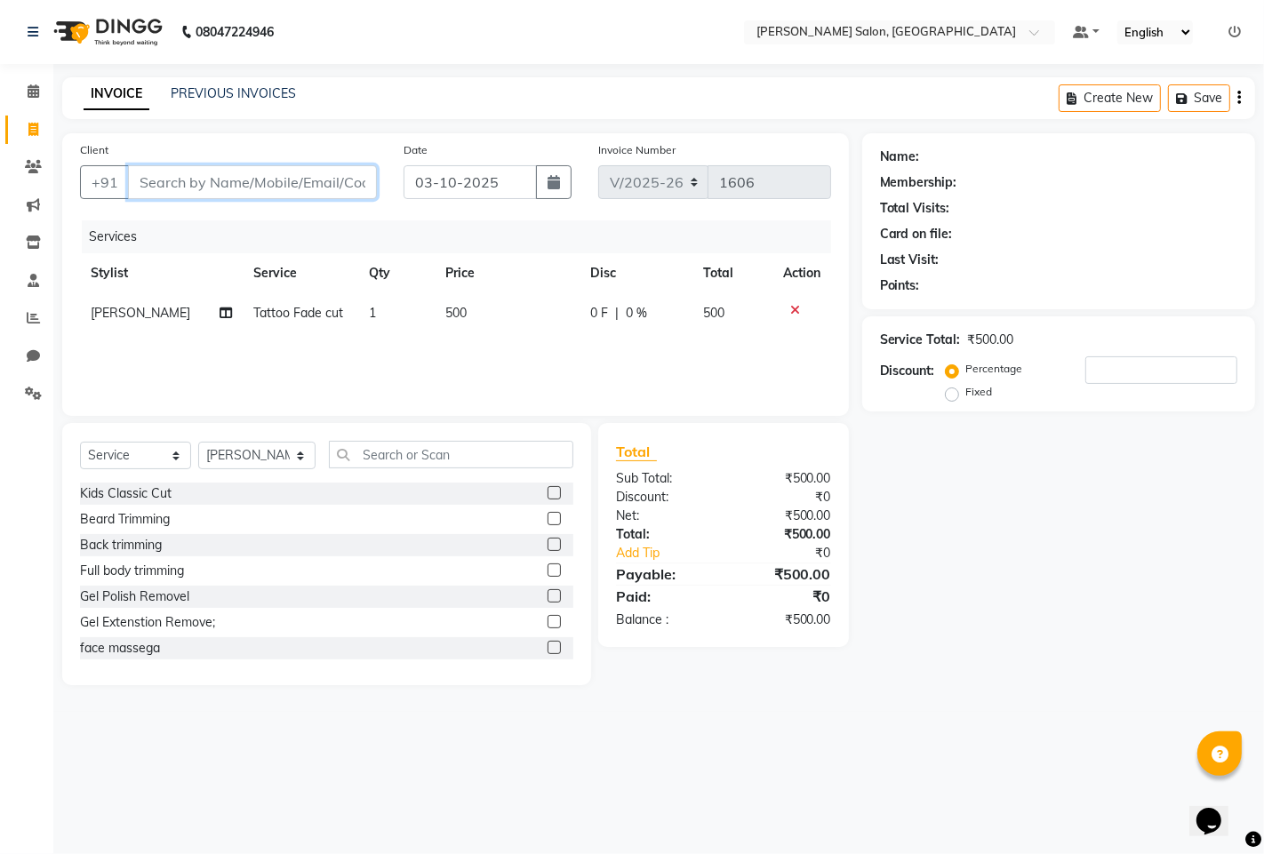
click at [360, 189] on input "Client" at bounding box center [252, 182] width 249 height 34
click at [318, 184] on input "Client" at bounding box center [252, 182] width 249 height 34
type input "7"
type input "0"
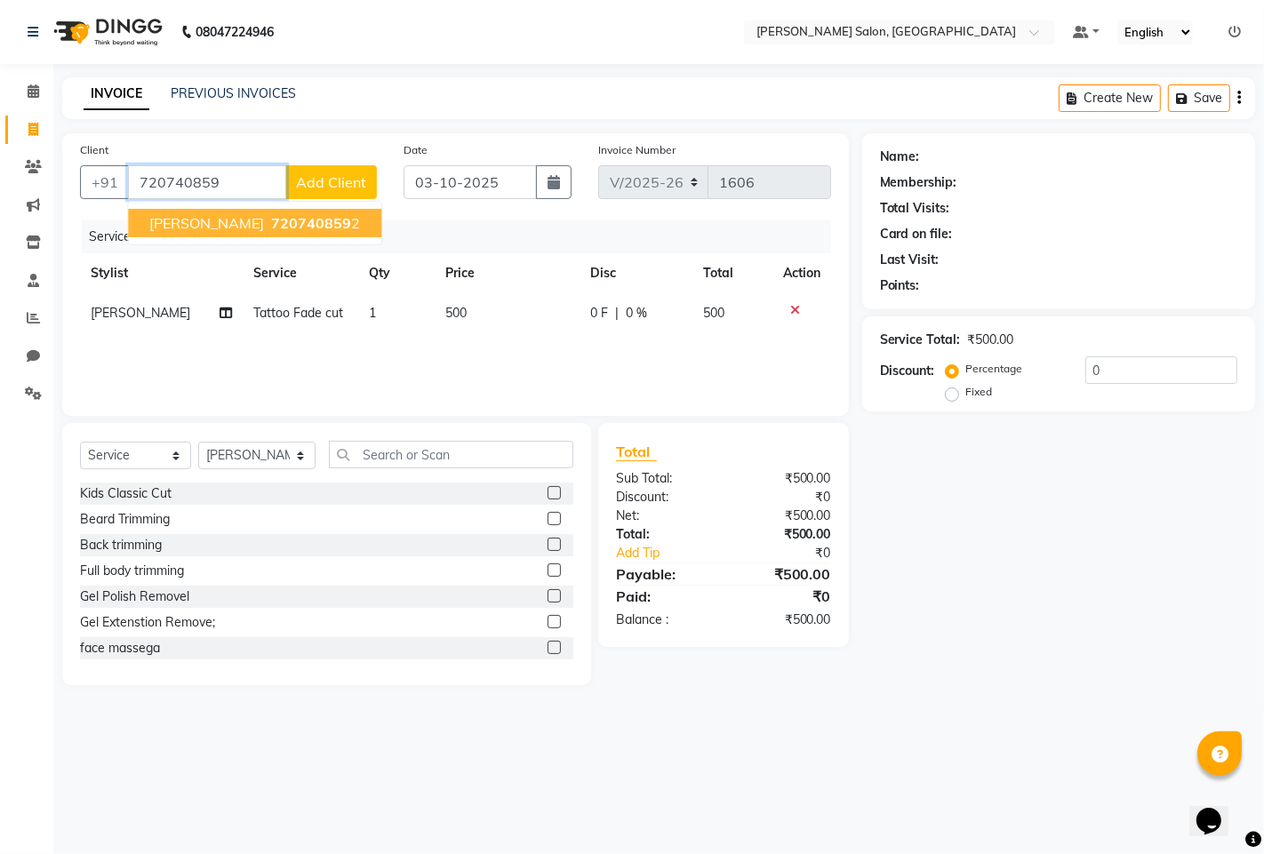
click at [327, 219] on span "720740859" at bounding box center [311, 223] width 80 height 18
type input "7207408592"
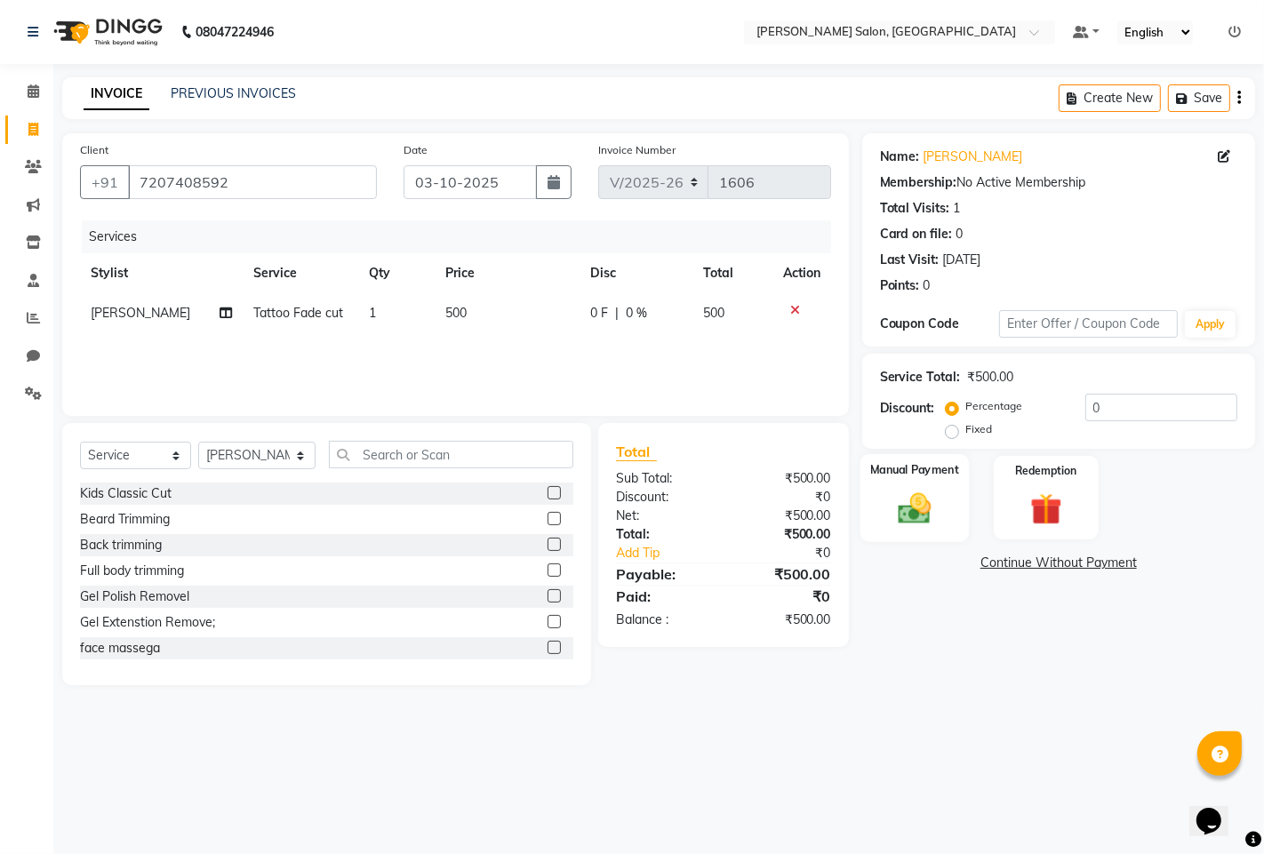
click at [884, 473] on label "Manual Payment" at bounding box center [914, 469] width 89 height 17
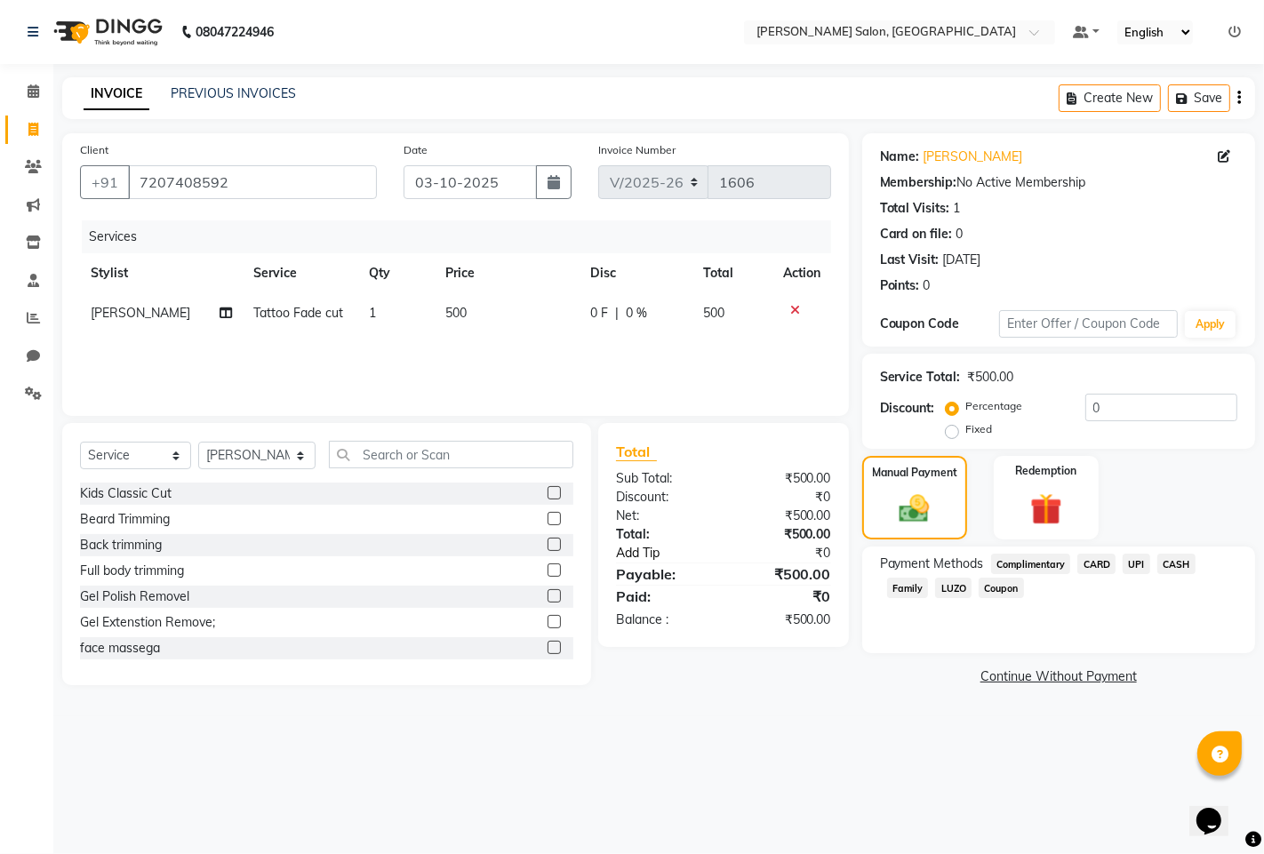
click at [650, 554] on link "Add Tip" at bounding box center [672, 553] width 141 height 19
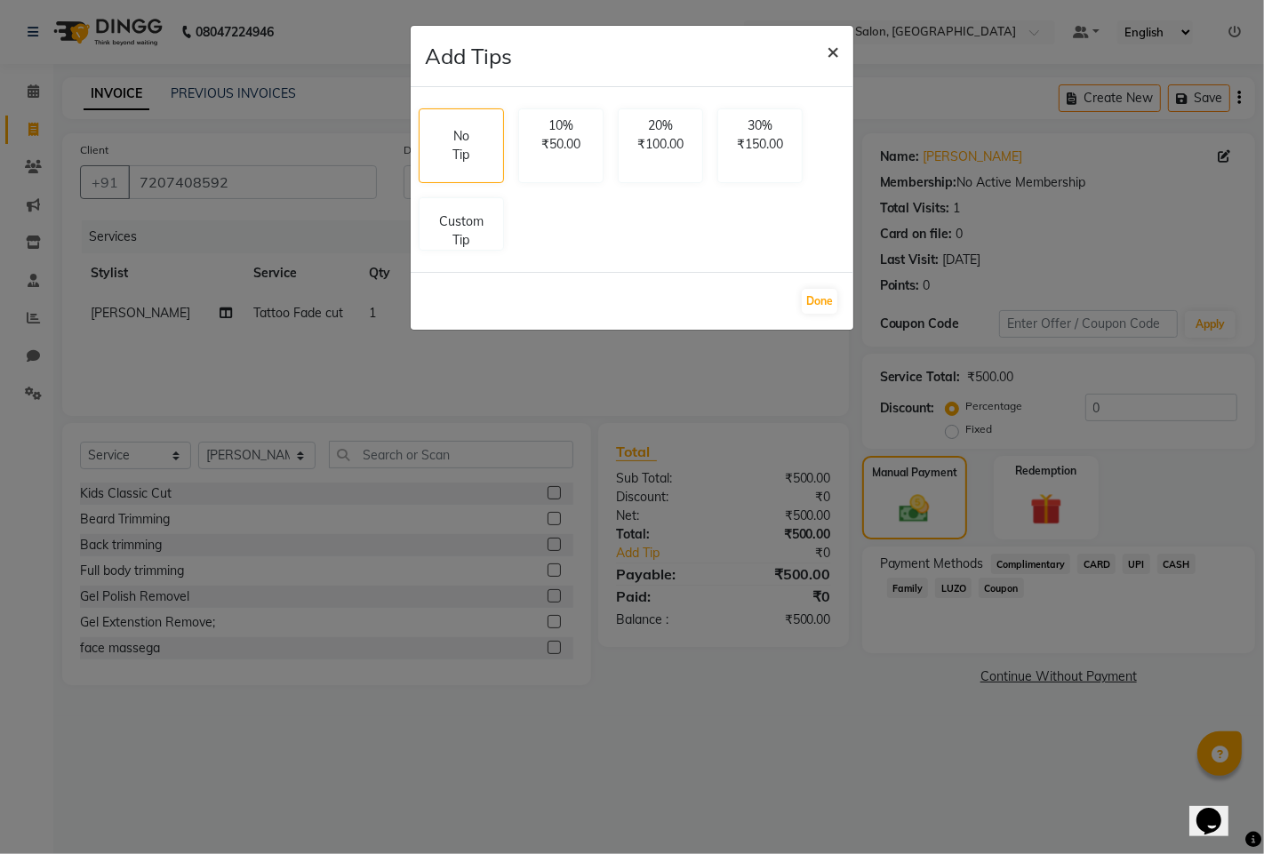
click at [837, 49] on span "×" at bounding box center [832, 50] width 12 height 27
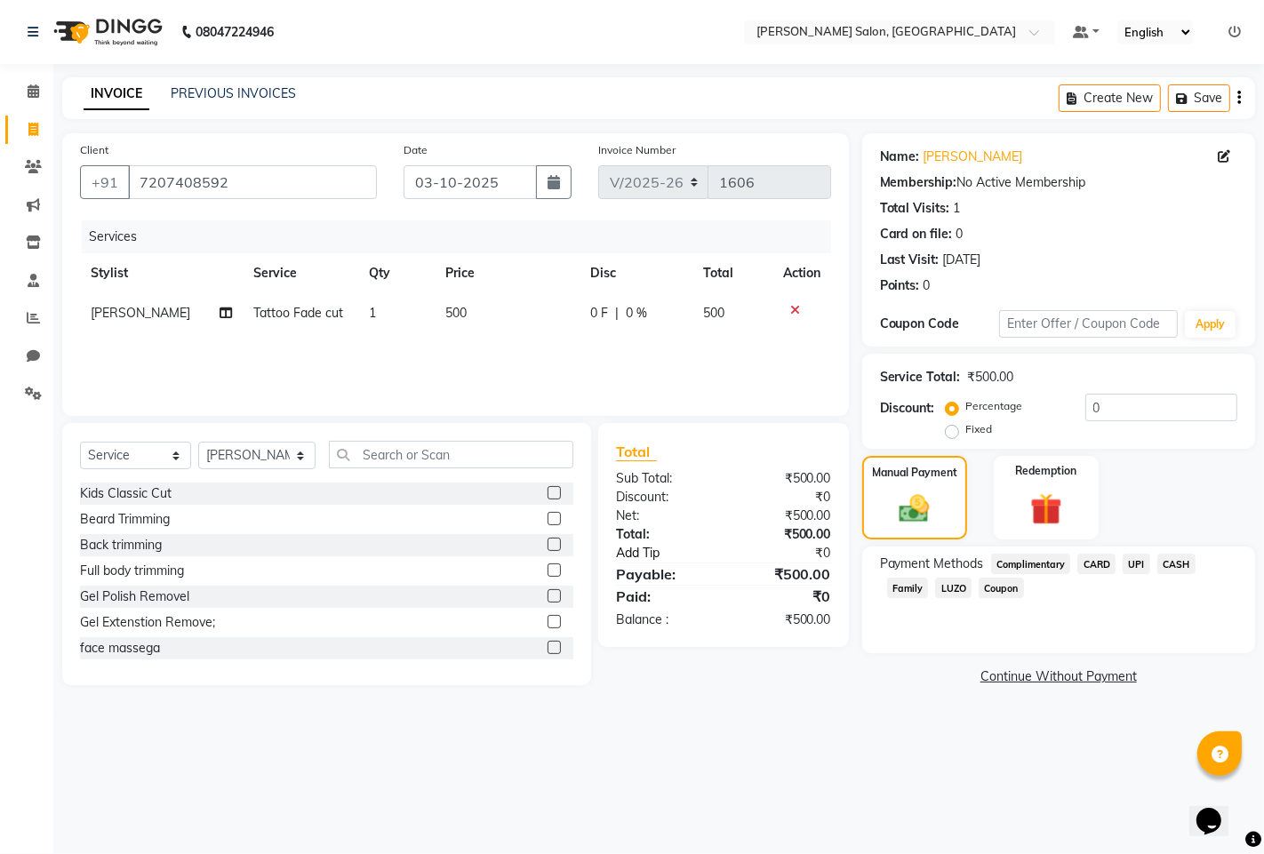
click at [650, 548] on link "Add Tip" at bounding box center [672, 553] width 141 height 19
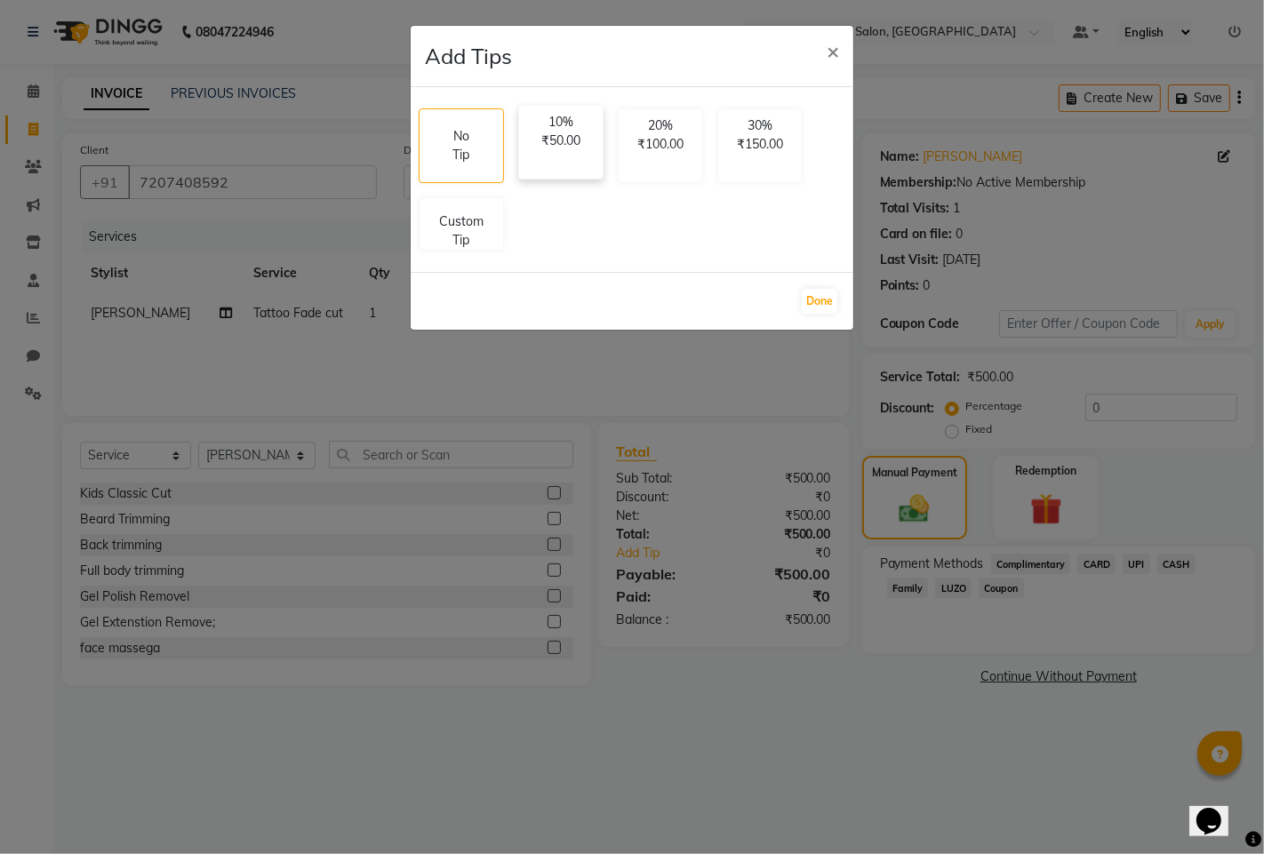
click at [583, 173] on div "10% ₹50.00" at bounding box center [560, 142] width 85 height 75
select select "63569"
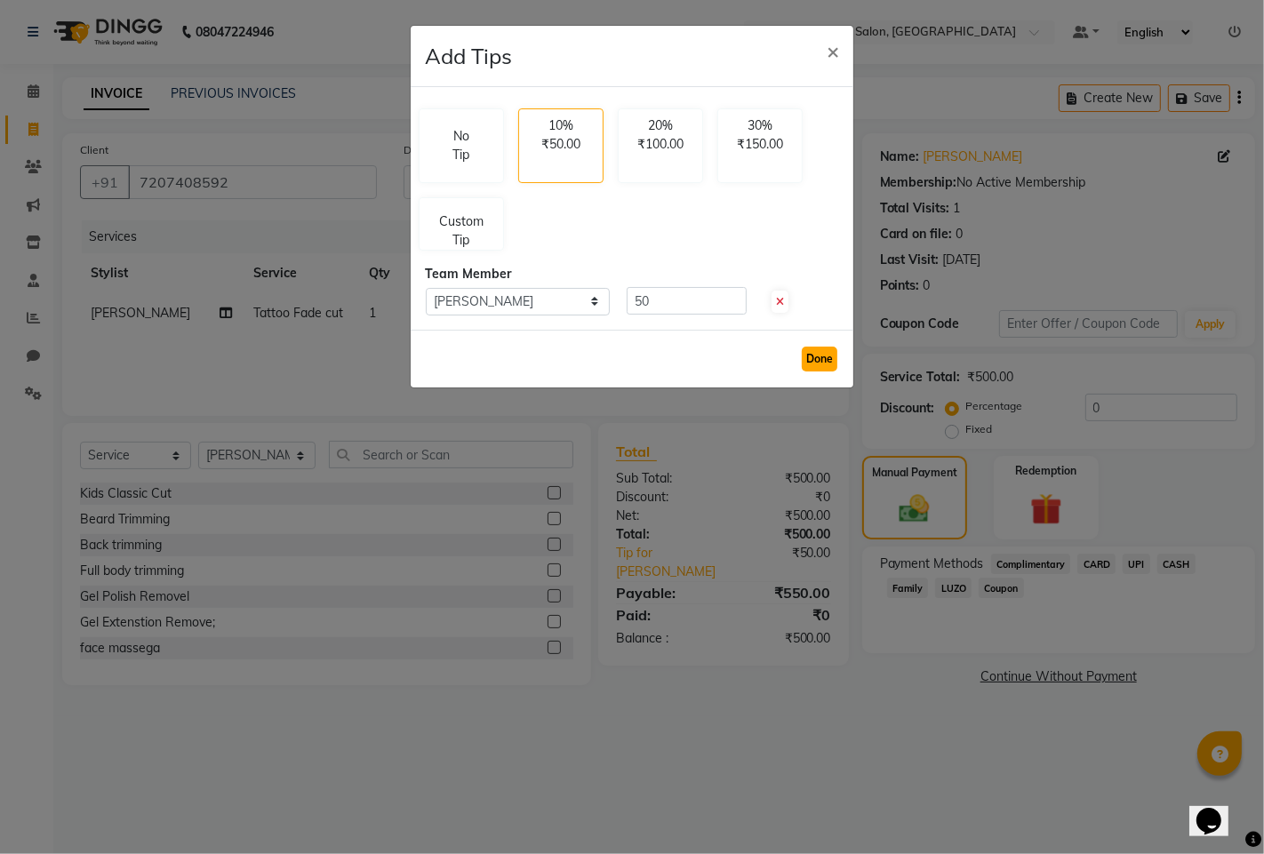
click at [816, 353] on button "Done" at bounding box center [820, 359] width 36 height 25
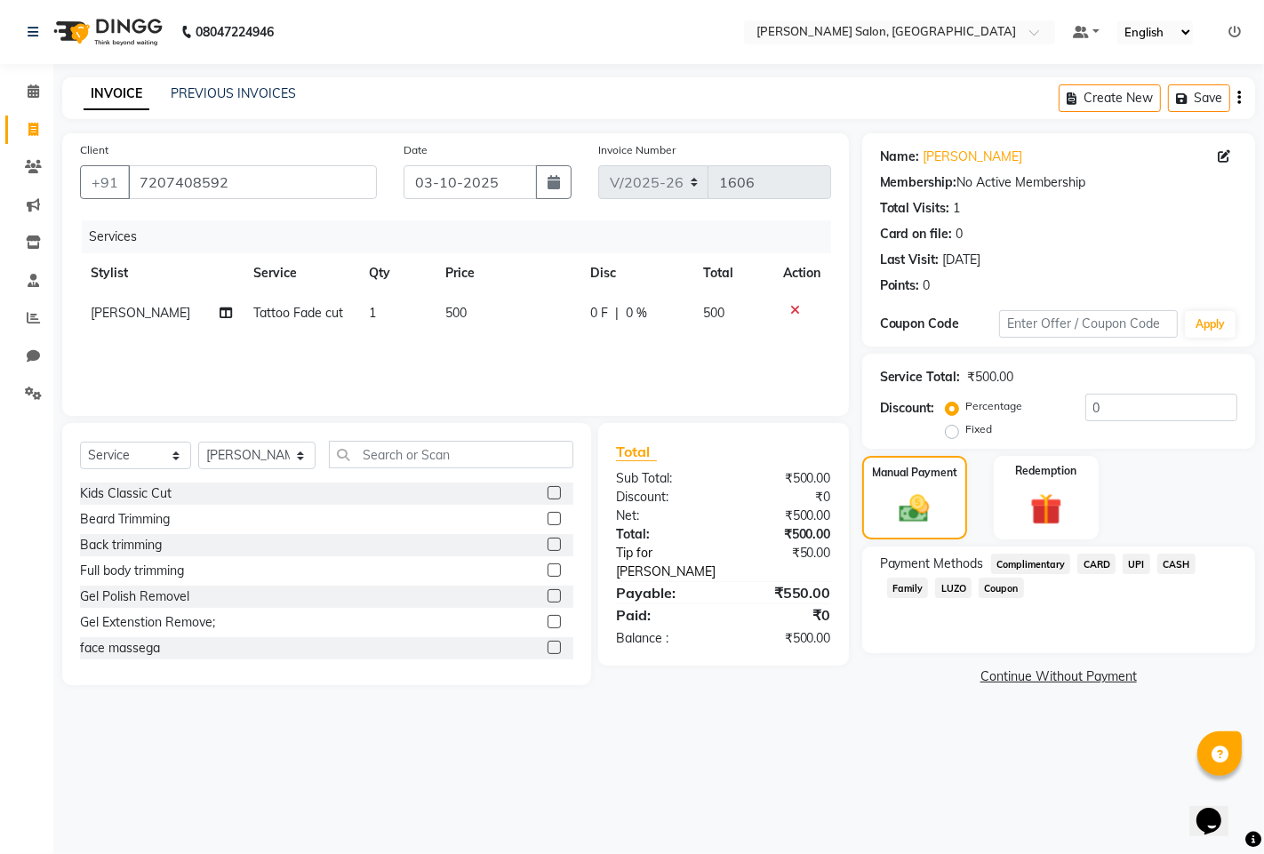
click at [729, 558] on link "Tip for [PERSON_NAME]" at bounding box center [672, 562] width 141 height 37
select select "63569"
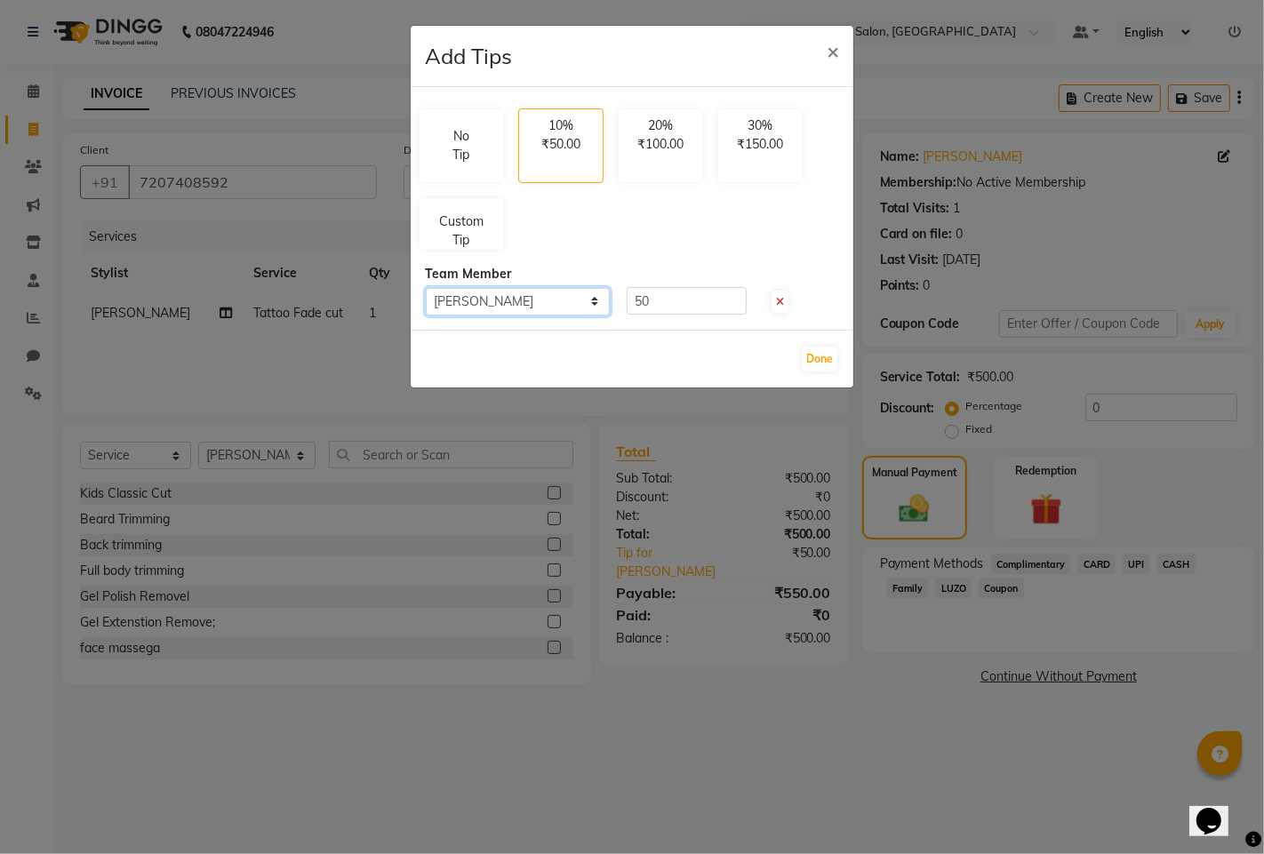
click at [528, 306] on select "Select [PERSON_NAME]" at bounding box center [518, 302] width 184 height 28
select select
click at [426, 288] on select "Select [PERSON_NAME]" at bounding box center [518, 302] width 184 height 28
click at [545, 311] on select "Select [PERSON_NAME]" at bounding box center [518, 302] width 184 height 28
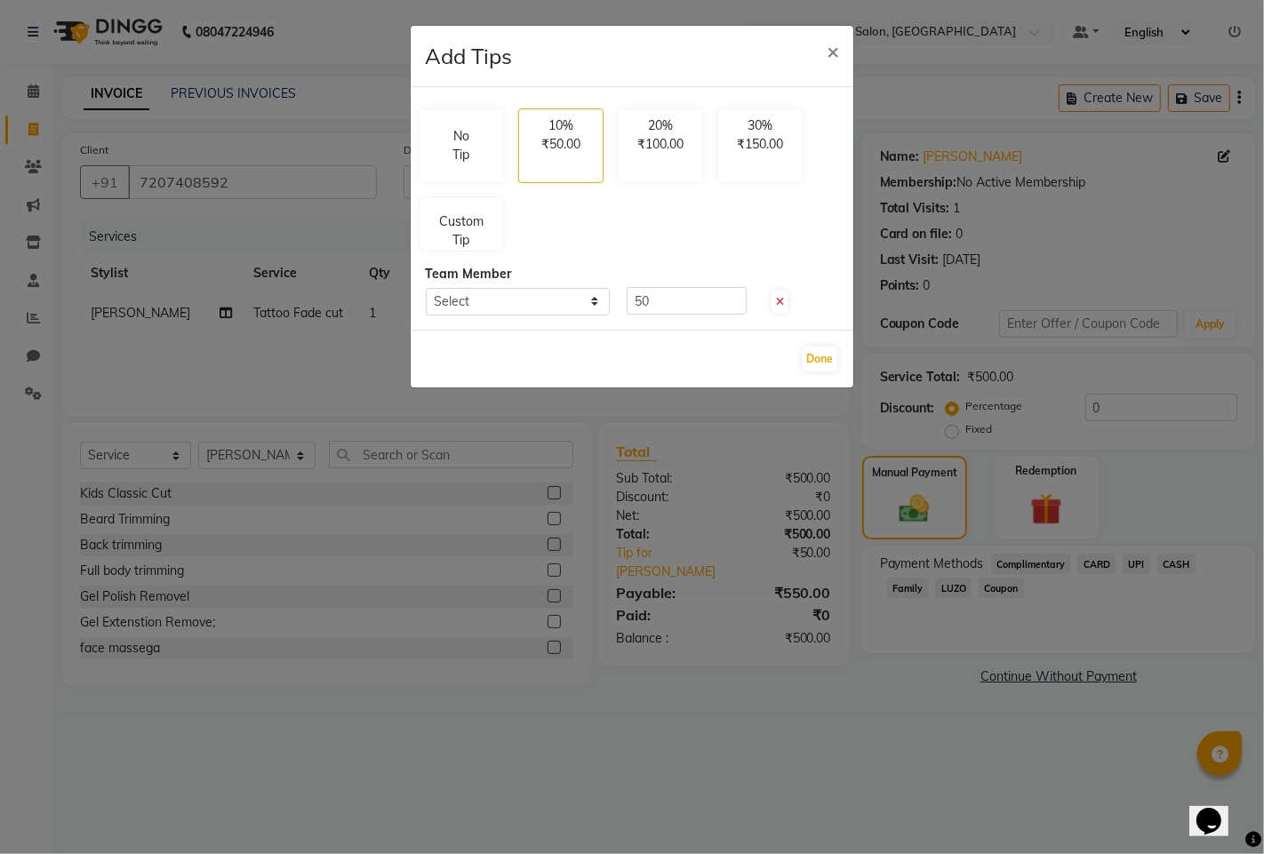
click at [341, 157] on ngb-modal-window "Add Tips × No Tip 10% ₹50.00 20% ₹100.00 30% ₹150.00 Custom Tip Team Member Sel…" at bounding box center [632, 427] width 1264 height 854
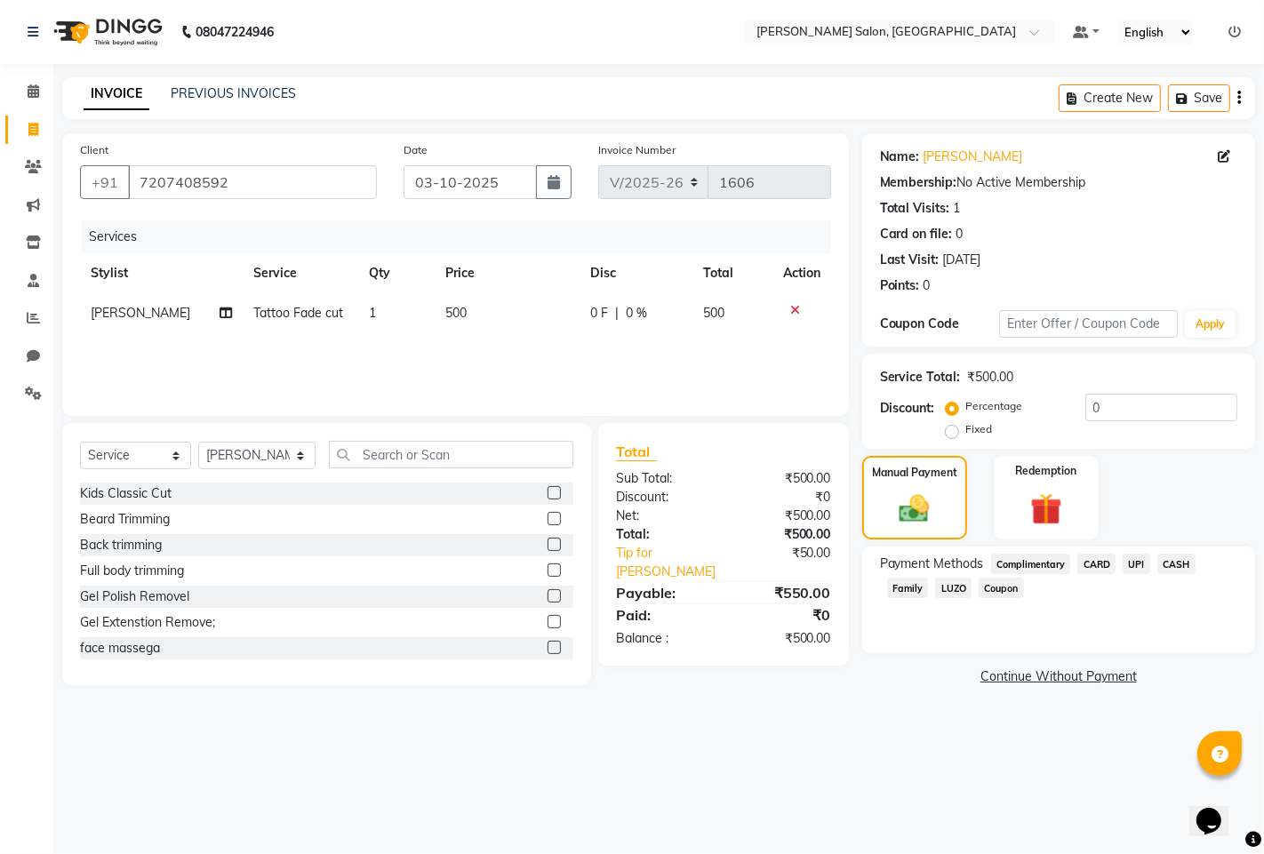
click at [157, 312] on span "[PERSON_NAME]" at bounding box center [141, 313] width 100 height 16
click at [157, 312] on td "[PERSON_NAME]" at bounding box center [161, 313] width 163 height 40
select select "63569"
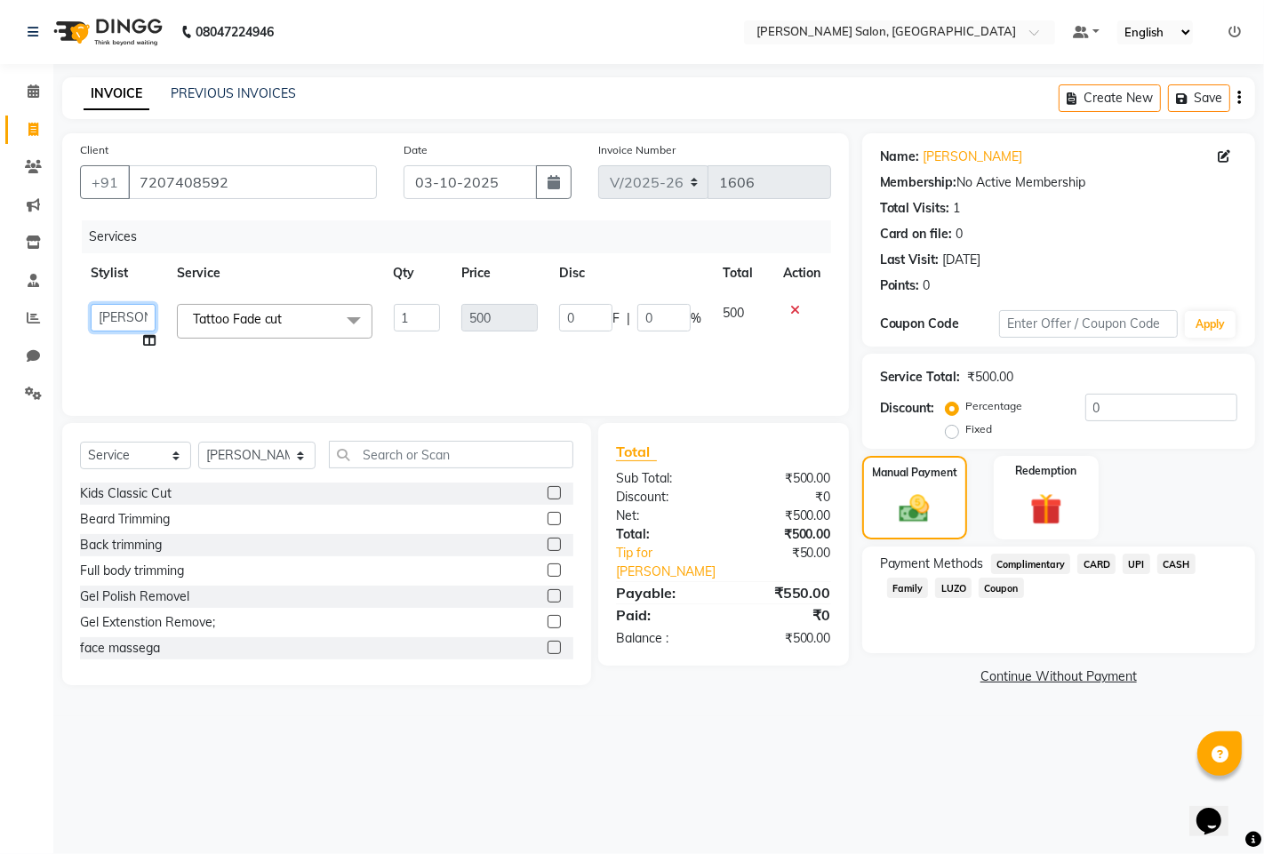
click at [148, 316] on select "admin hinjewadi [PERSON_NAME] [DEMOGRAPHIC_DATA] more [PERSON_NAME] rishi [PERS…" at bounding box center [123, 318] width 65 height 28
select select "65183"
click at [1140, 560] on span "UPI" at bounding box center [1136, 564] width 28 height 20
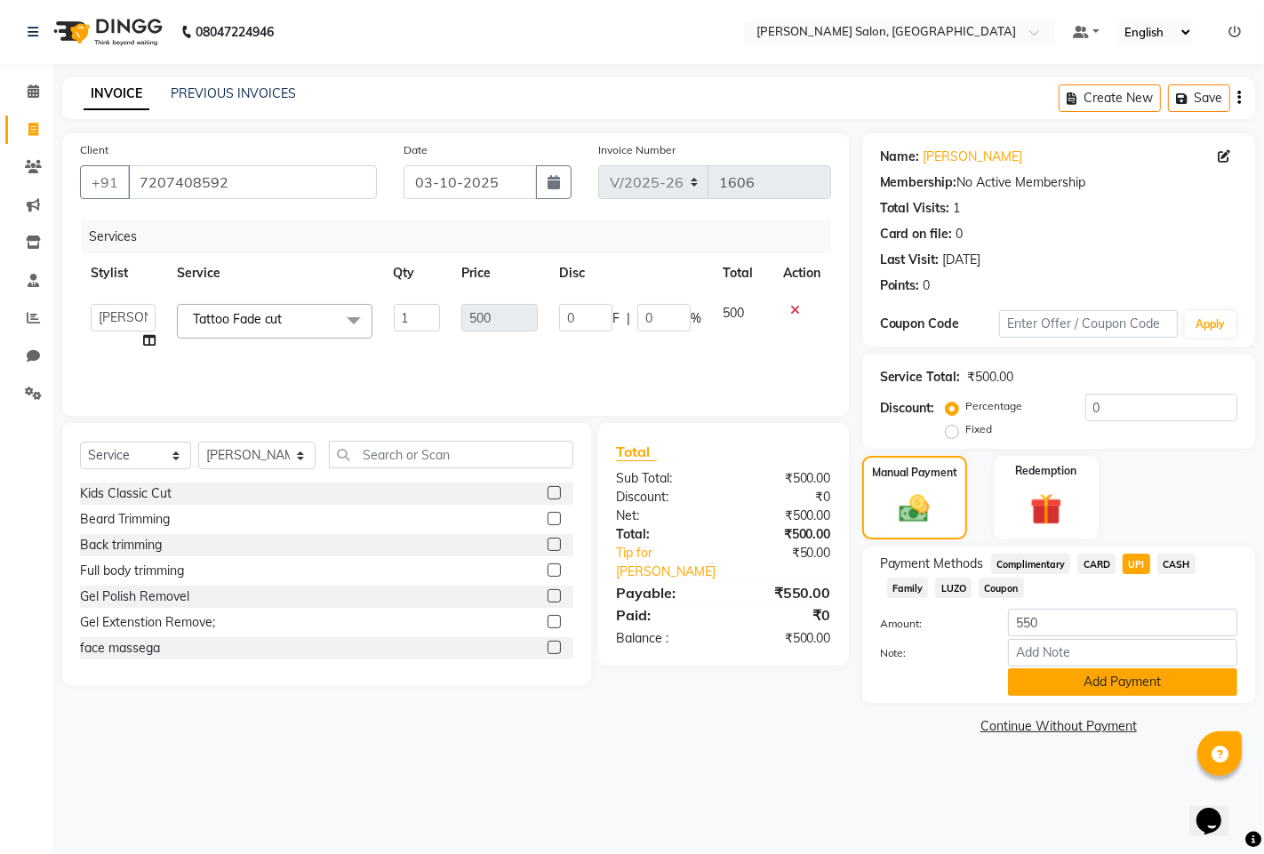
click at [1123, 687] on button "Add Payment" at bounding box center [1122, 682] width 229 height 28
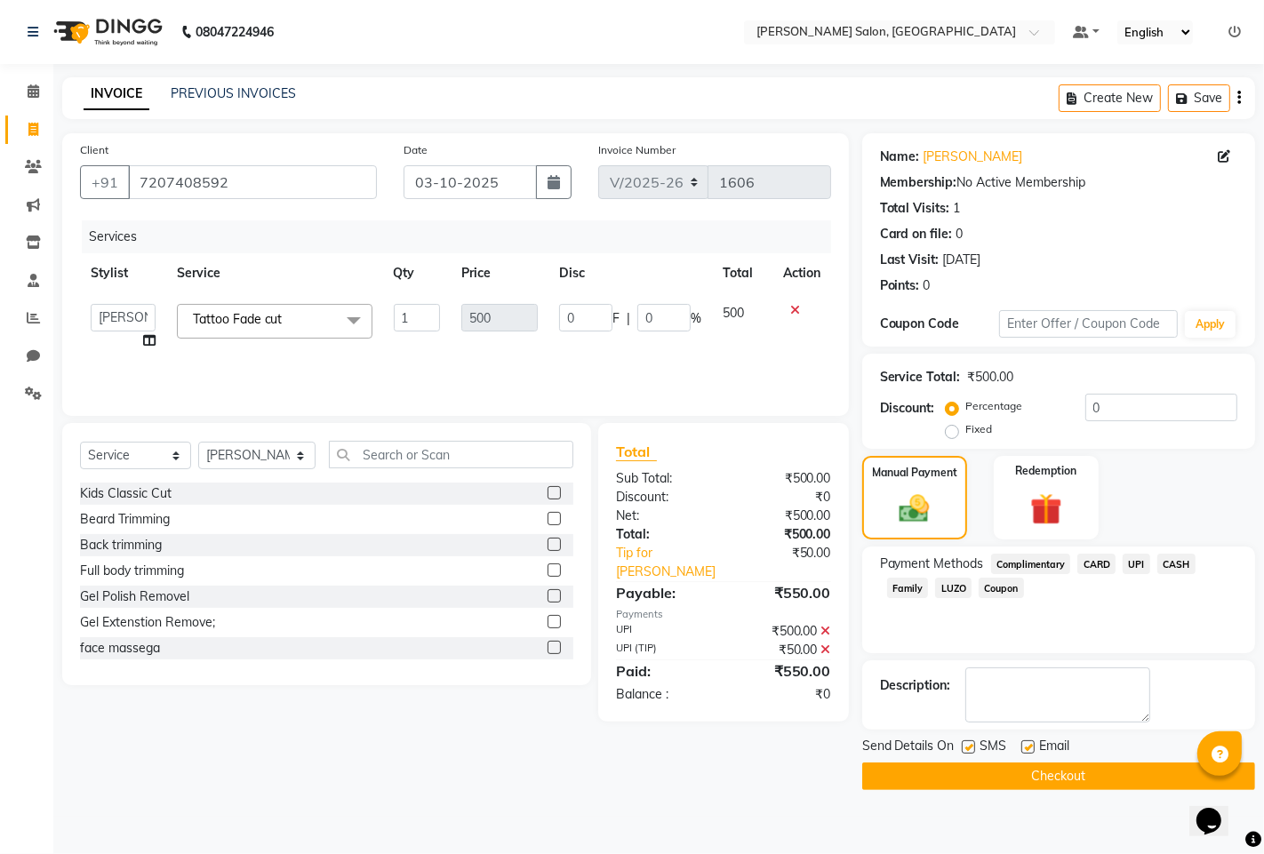
click at [1001, 770] on button "Checkout" at bounding box center [1058, 776] width 393 height 28
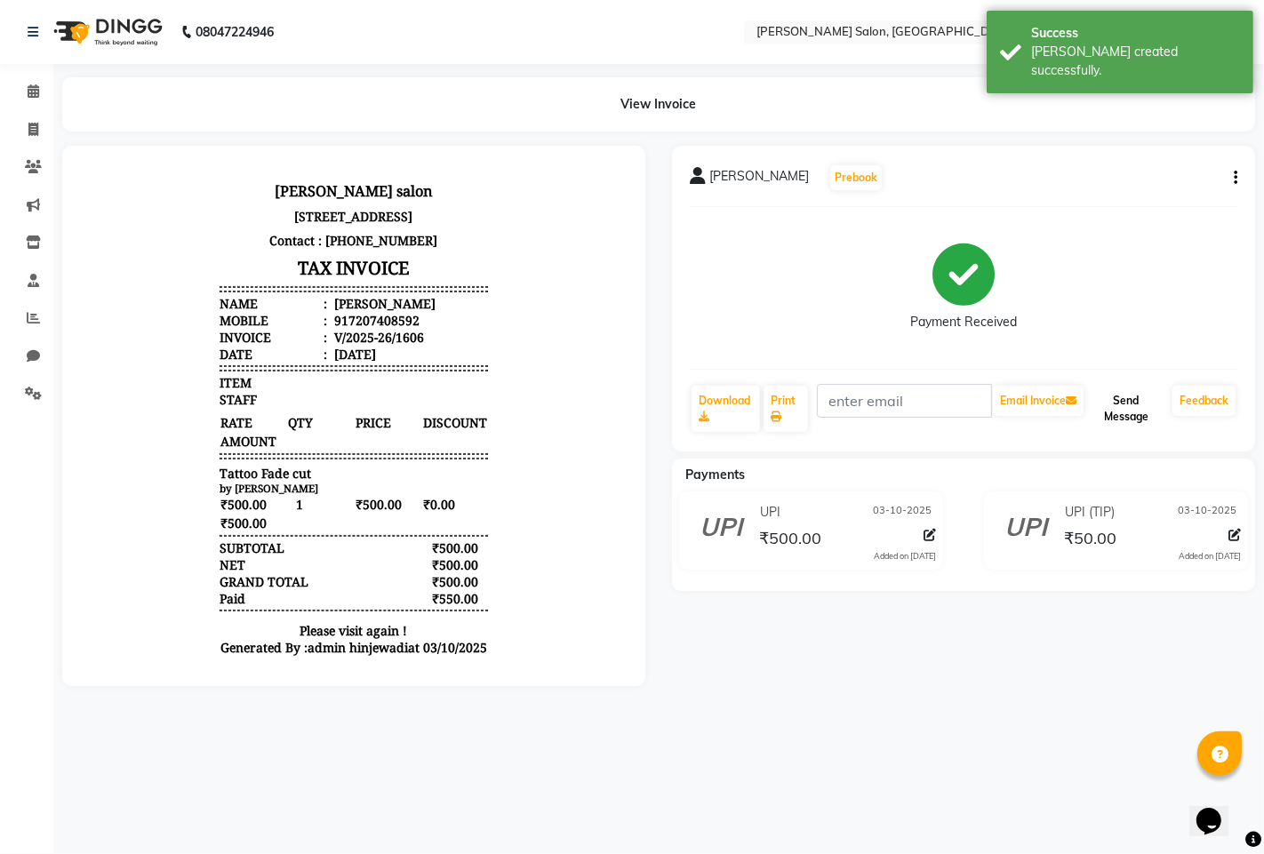
click at [1143, 397] on button "Send Message" at bounding box center [1126, 409] width 78 height 46
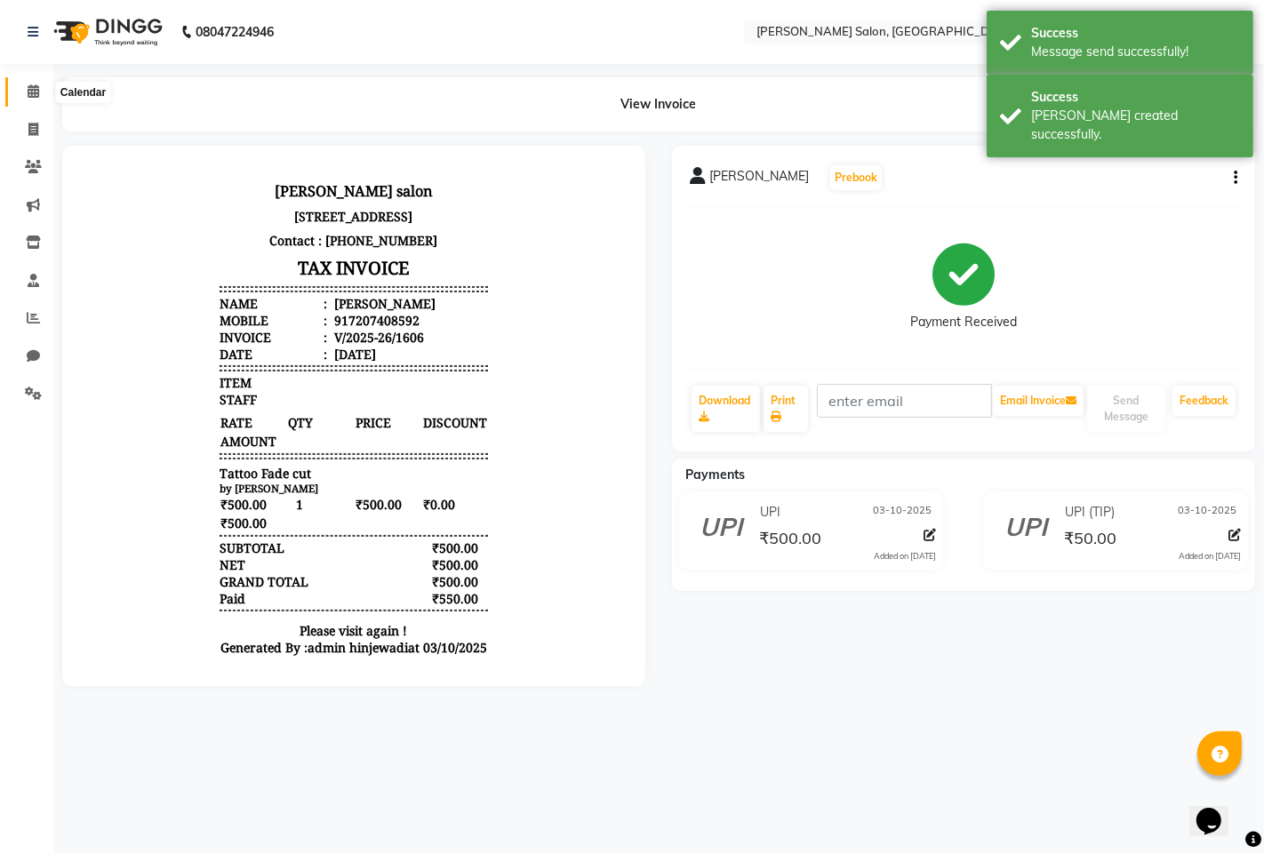
click at [30, 82] on span at bounding box center [33, 92] width 31 height 20
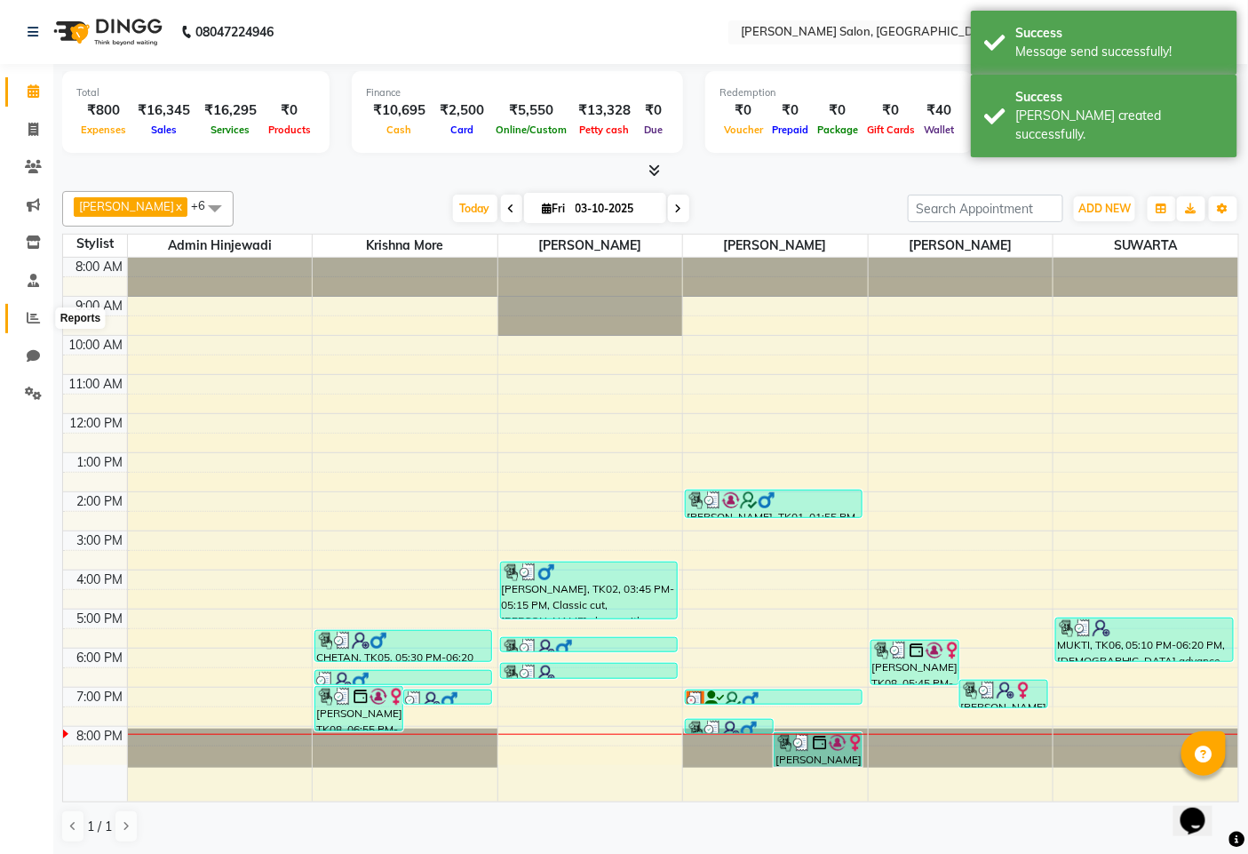
click at [30, 311] on icon at bounding box center [33, 317] width 13 height 13
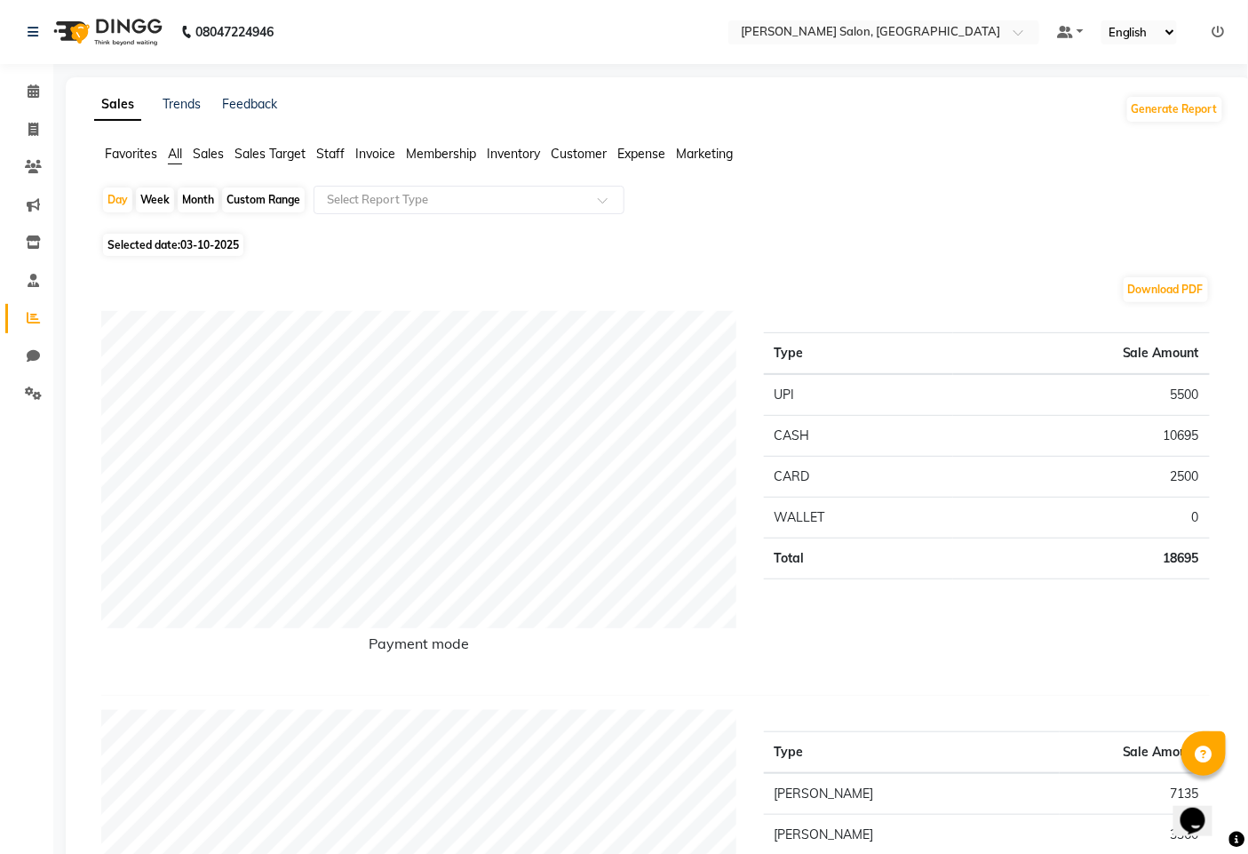
click at [189, 197] on div "Month" at bounding box center [198, 199] width 41 height 25
select select "10"
select select "2025"
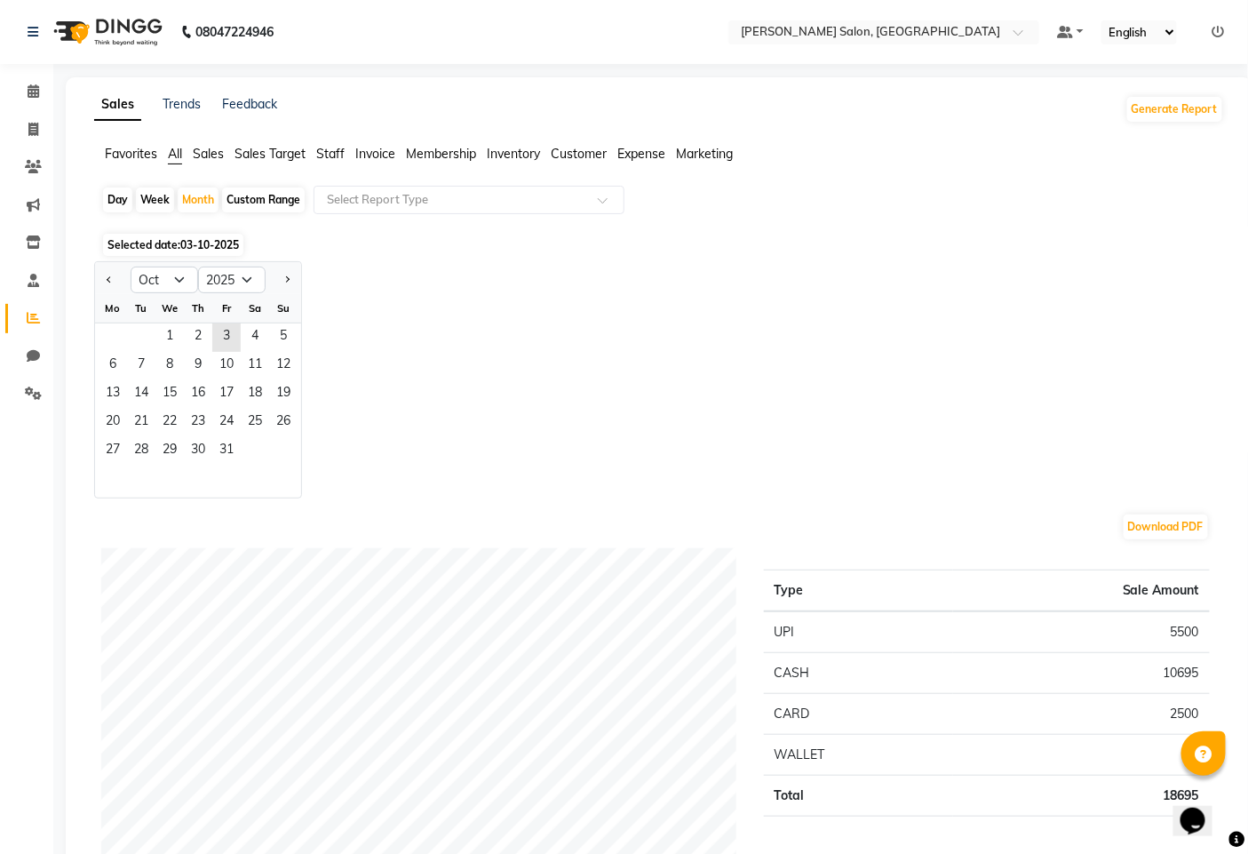
click at [200, 308] on div "Th" at bounding box center [198, 308] width 28 height 28
click at [208, 356] on span "9" at bounding box center [198, 366] width 28 height 28
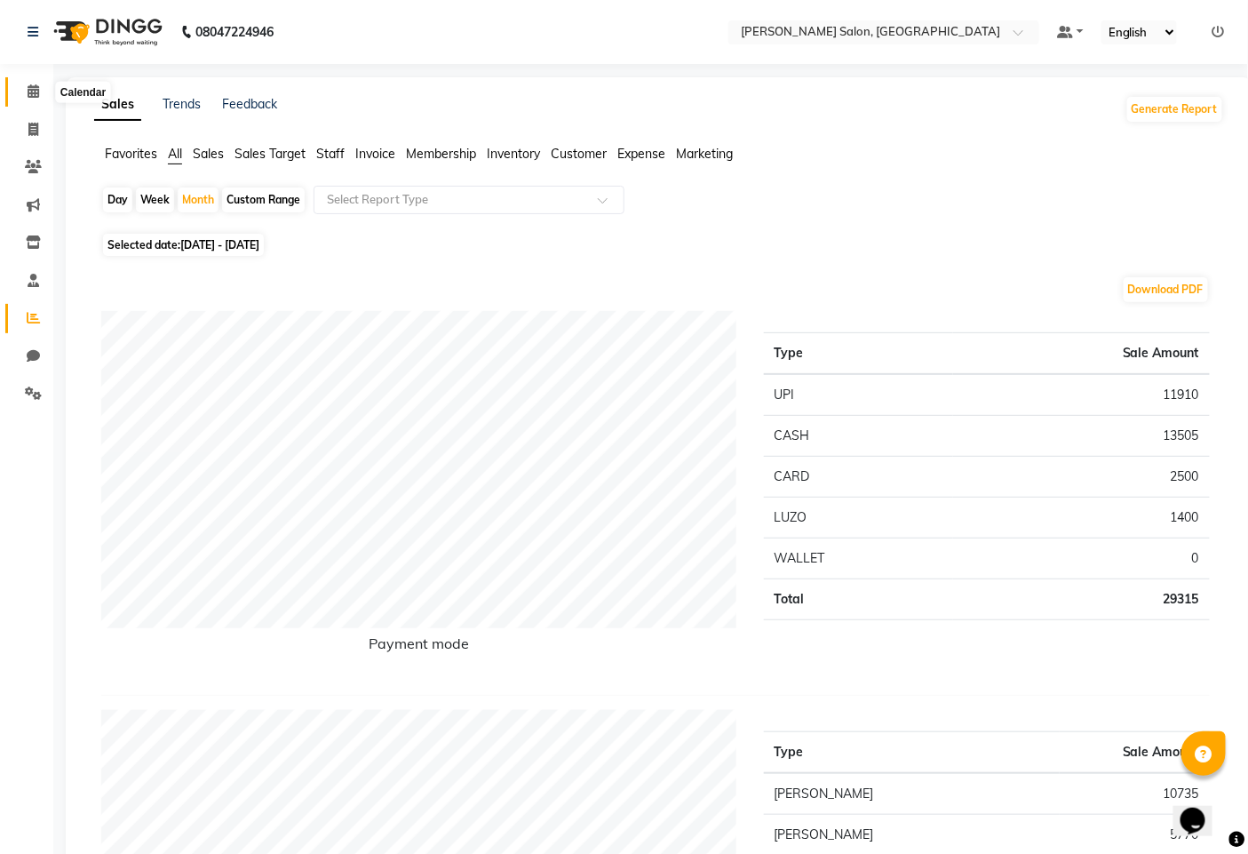
click at [32, 90] on icon at bounding box center [34, 90] width 12 height 13
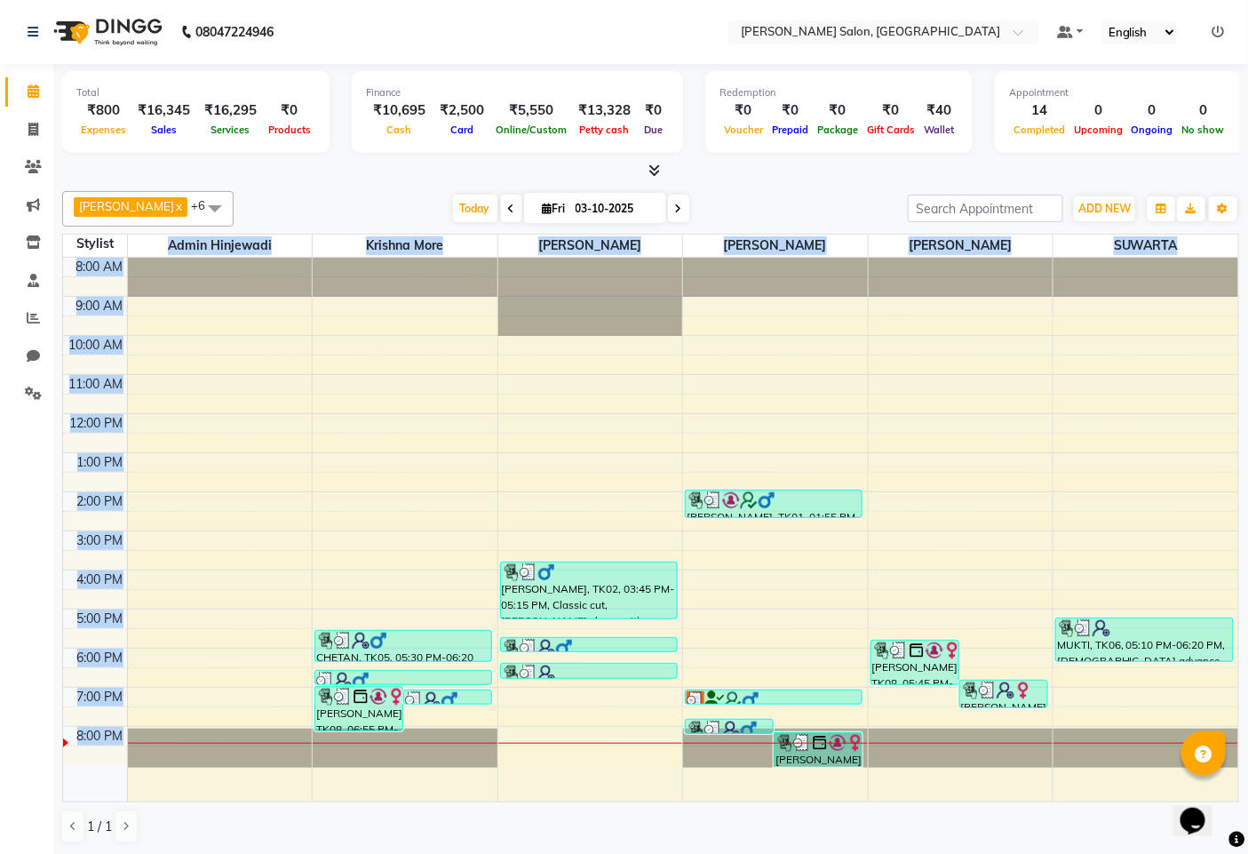
click at [202, 286] on table "Stylist admin hinjewadi krishna more [PERSON_NAME] [PERSON_NAME] [PERSON_NAME] …" at bounding box center [650, 518] width 1177 height 569
click at [203, 291] on div at bounding box center [220, 277] width 185 height 39
click at [202, 293] on div at bounding box center [220, 277] width 185 height 39
click at [23, 124] on span at bounding box center [33, 130] width 31 height 20
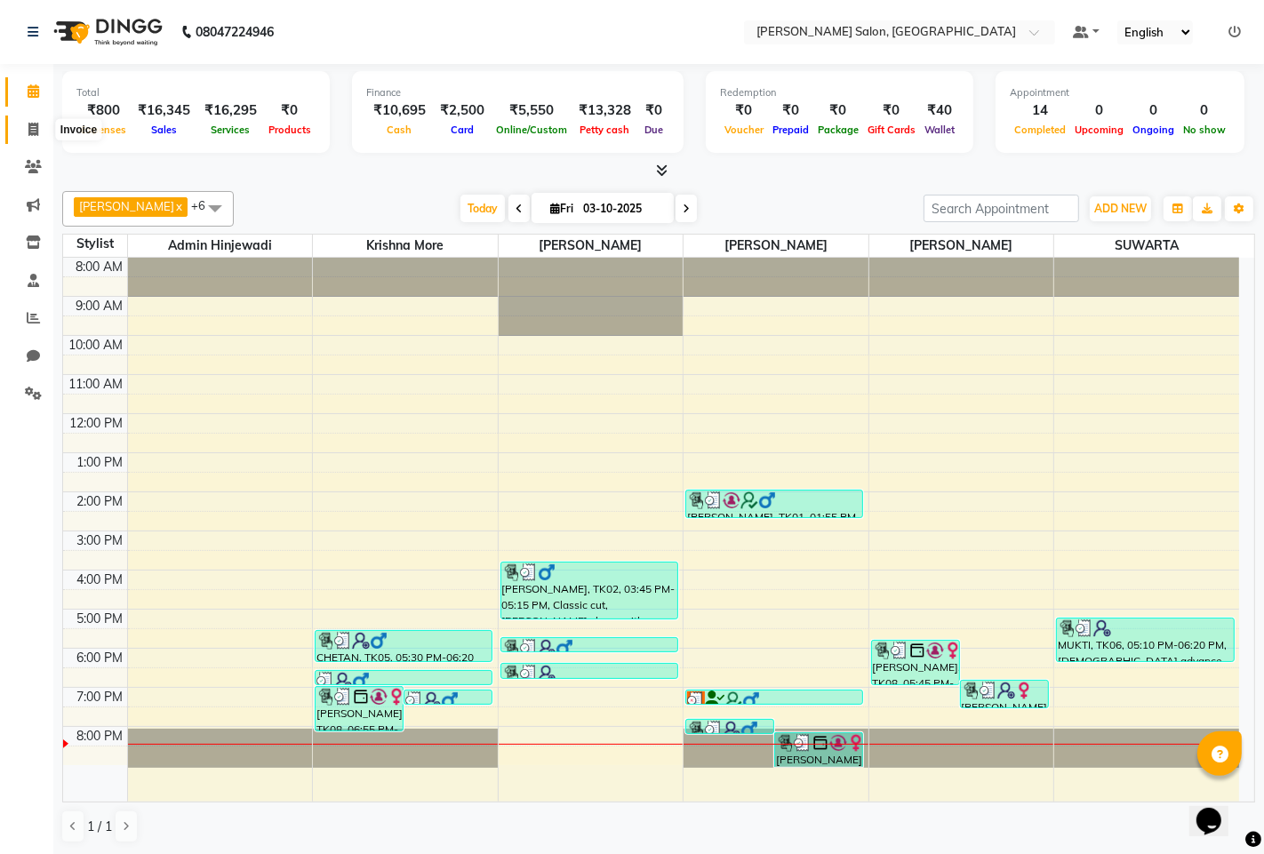
select select "service"
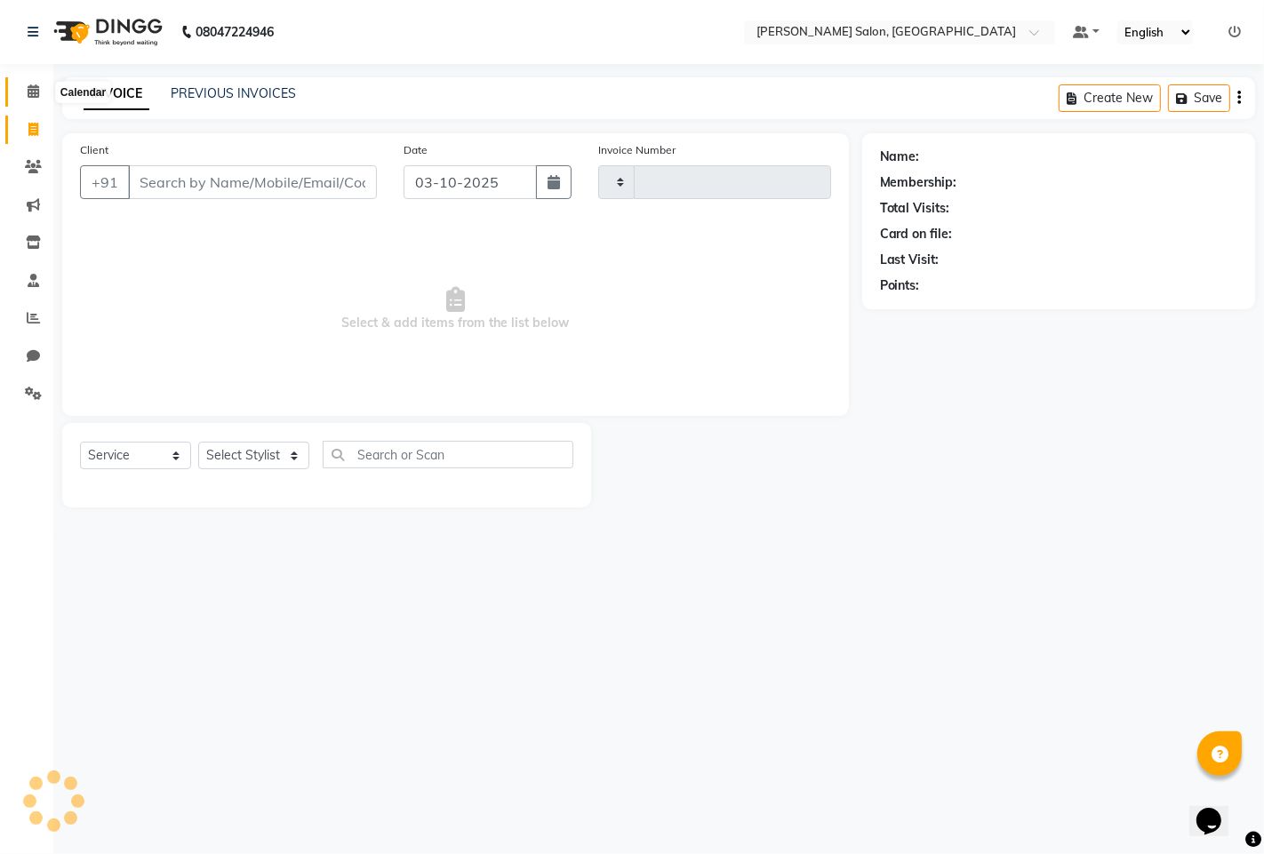
type input "1607"
select select "7331"
click at [158, 180] on input "Client" at bounding box center [252, 182] width 249 height 34
type input "7224097766"
click at [324, 190] on span "Add Client" at bounding box center [331, 182] width 70 height 18
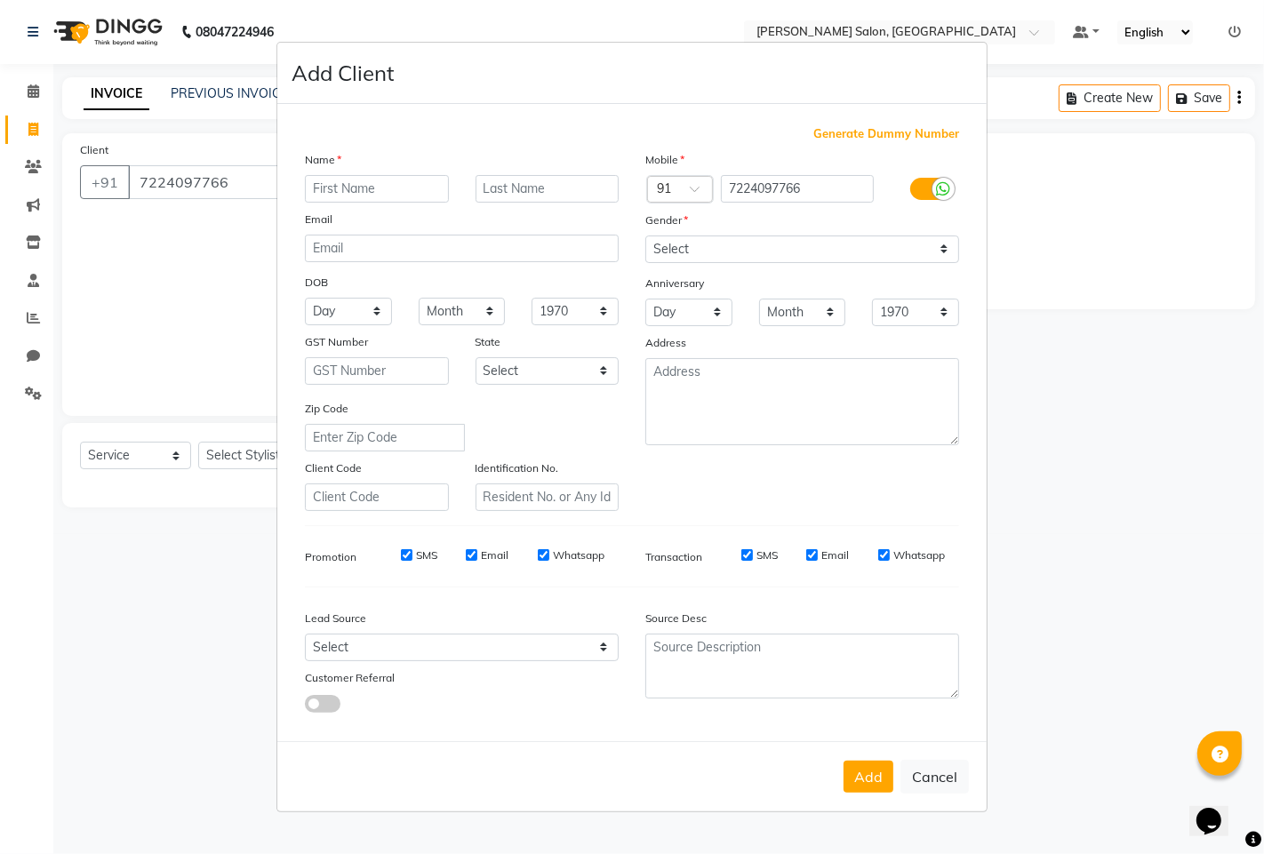
click at [326, 190] on input "text" at bounding box center [377, 189] width 144 height 28
type input "[PERSON_NAME]"
click at [720, 243] on select "Select [DEMOGRAPHIC_DATA] [DEMOGRAPHIC_DATA] Other Prefer Not To Say" at bounding box center [802, 249] width 314 height 28
select select "[DEMOGRAPHIC_DATA]"
click at [645, 235] on select "Select [DEMOGRAPHIC_DATA] [DEMOGRAPHIC_DATA] Other Prefer Not To Say" at bounding box center [802, 249] width 314 height 28
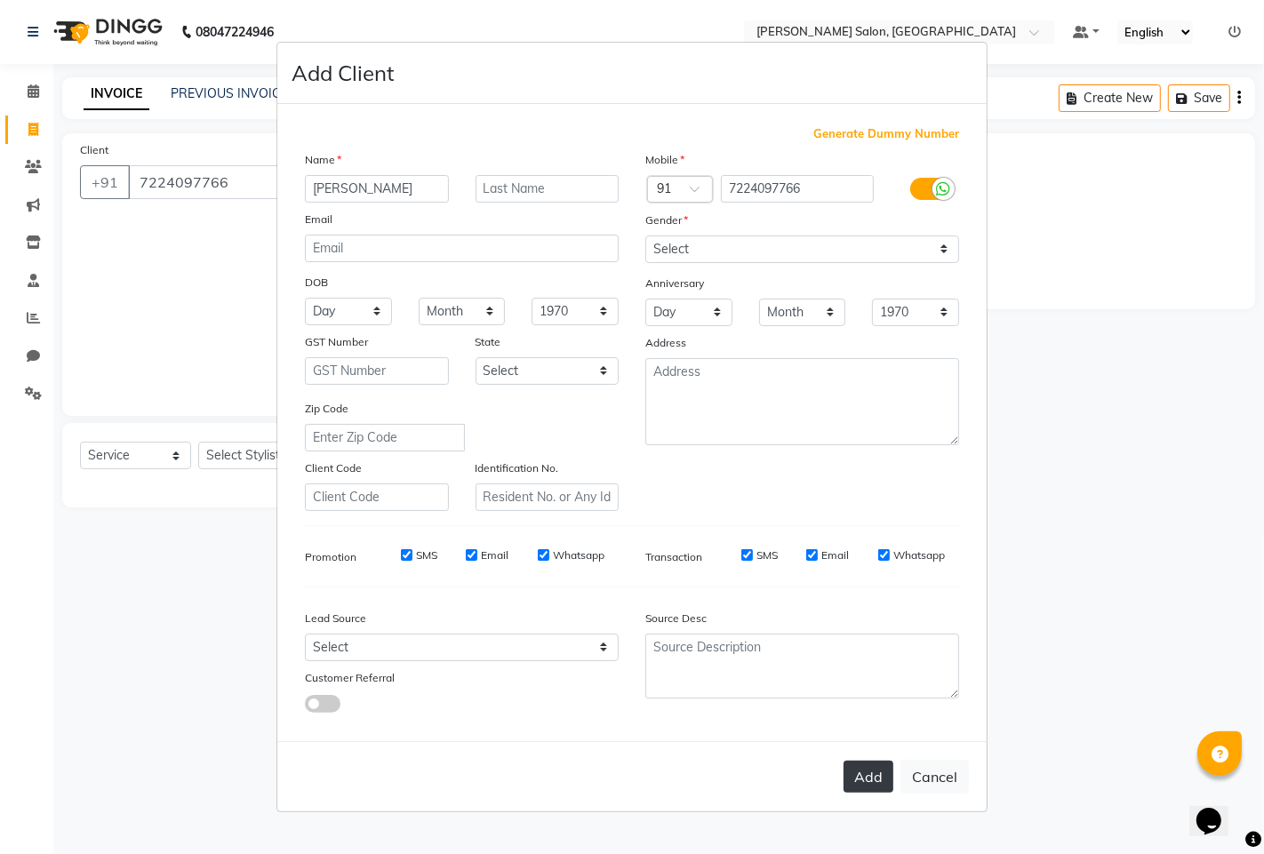
click at [873, 767] on button "Add" at bounding box center [868, 777] width 50 height 32
select select
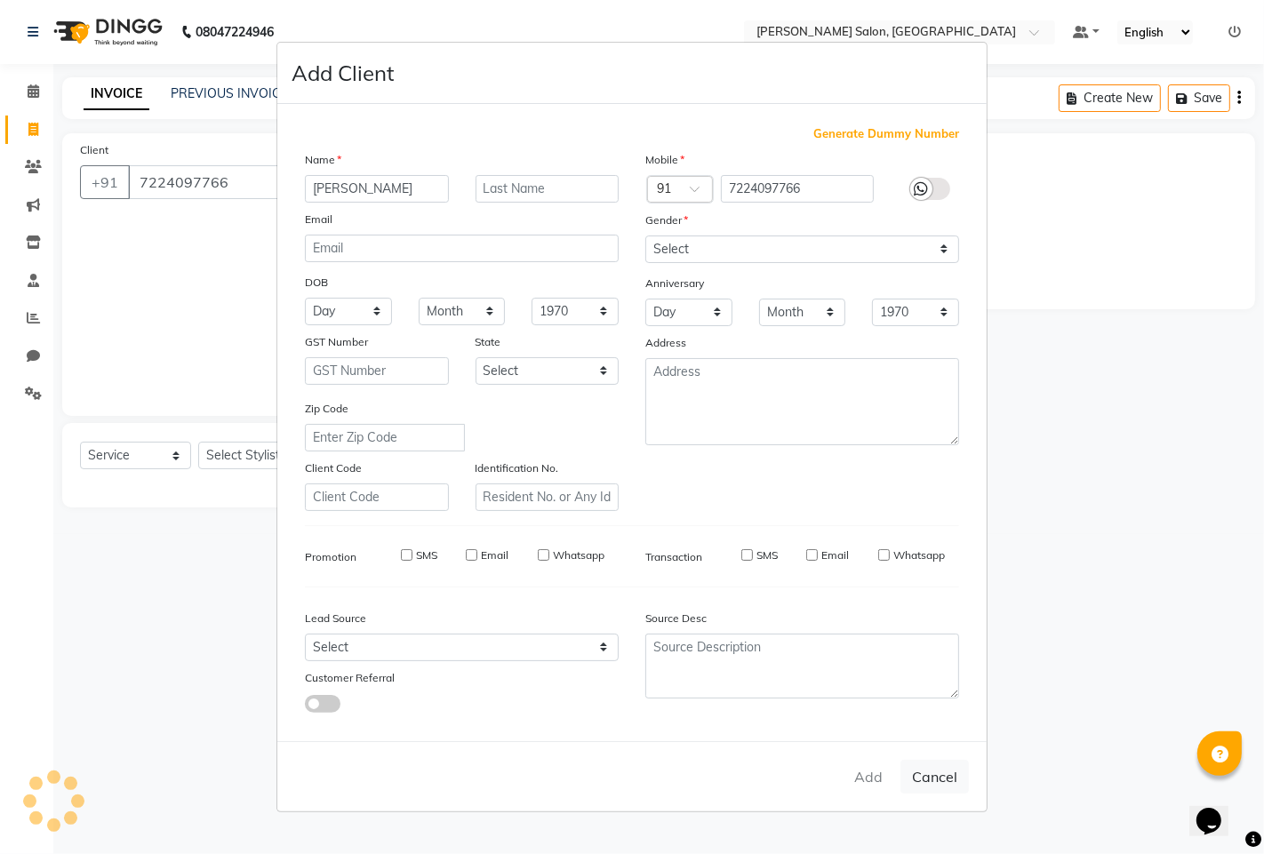
select select
checkbox input "false"
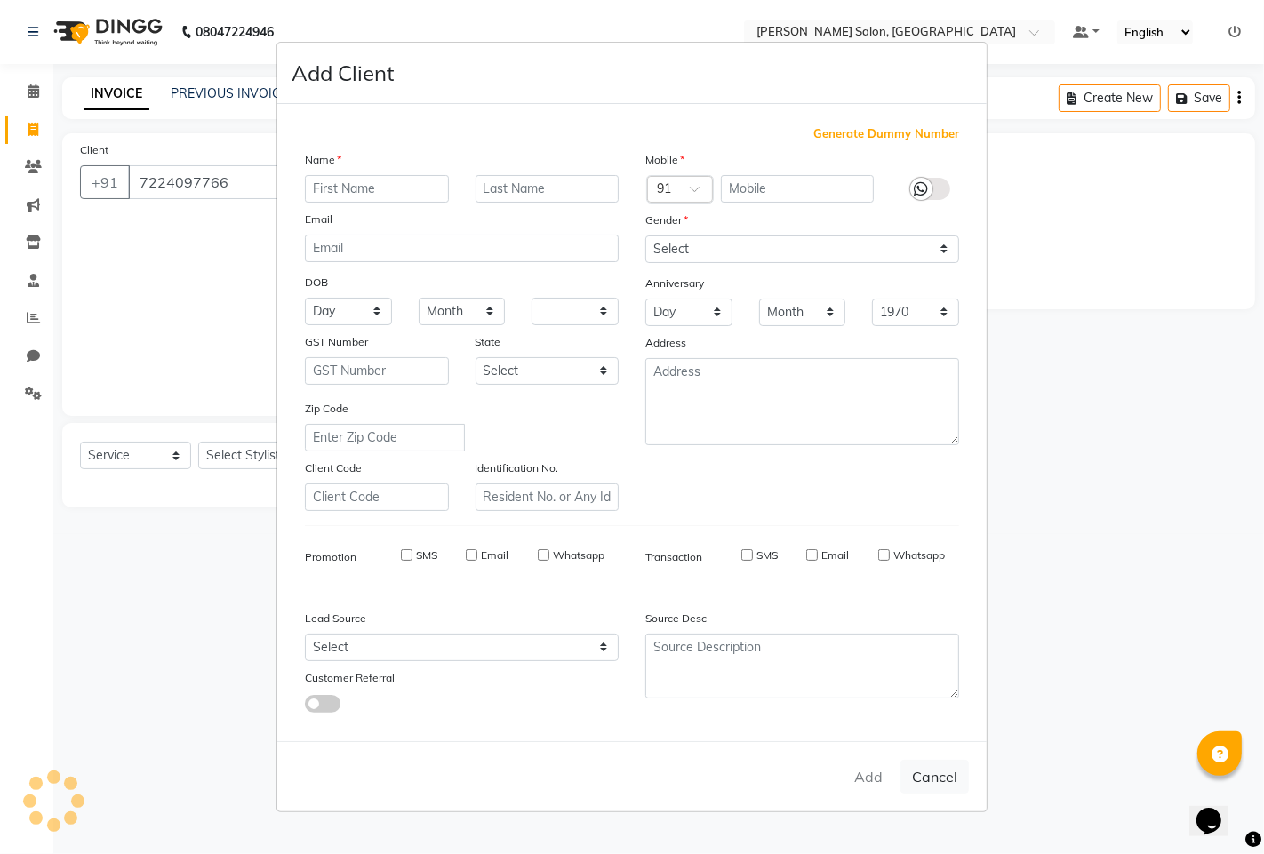
checkbox input "false"
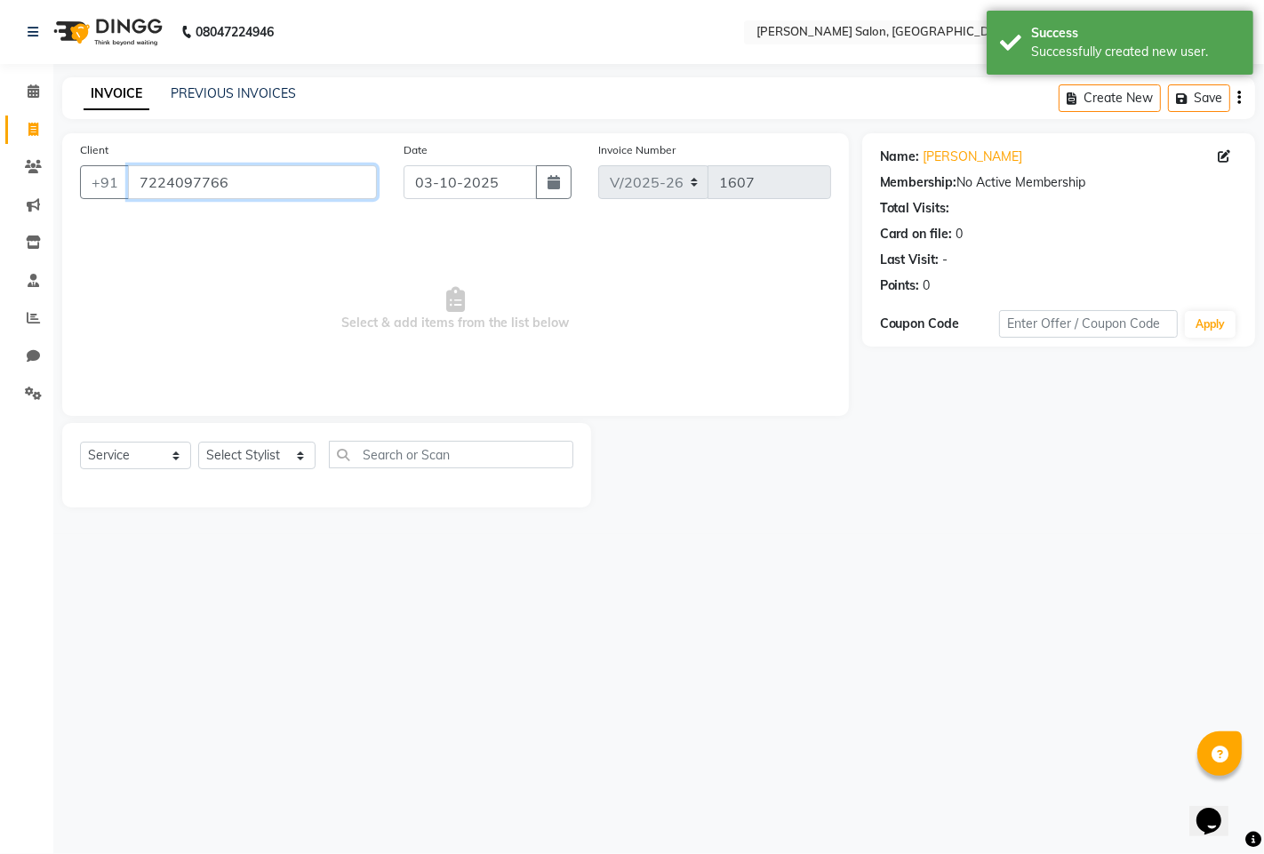
click at [207, 183] on input "7224097766" at bounding box center [252, 182] width 249 height 34
click at [208, 183] on input "7224097766" at bounding box center [252, 182] width 249 height 34
click at [206, 183] on input "7224097766" at bounding box center [252, 182] width 249 height 34
click at [148, 181] on input "7224097766" at bounding box center [252, 182] width 249 height 34
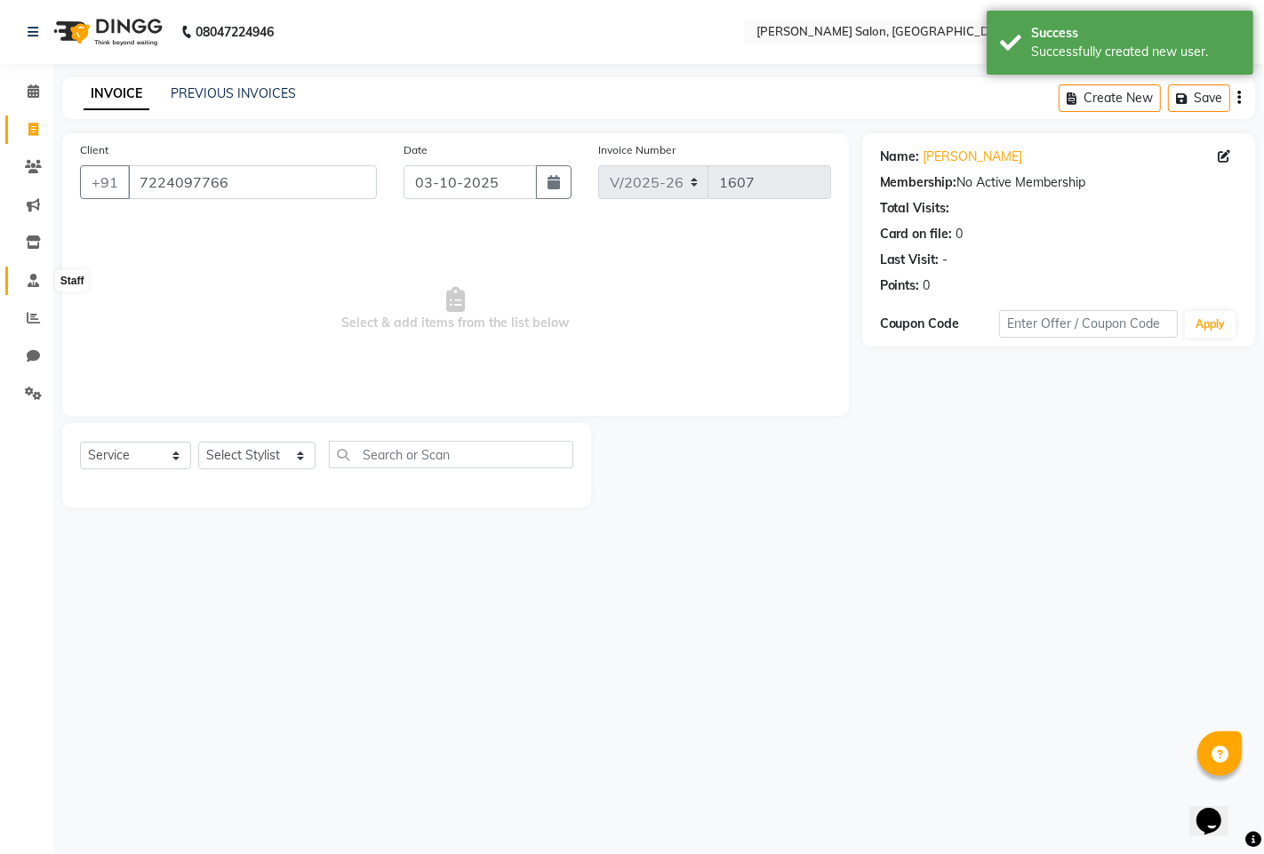
click at [32, 282] on icon at bounding box center [34, 280] width 12 height 13
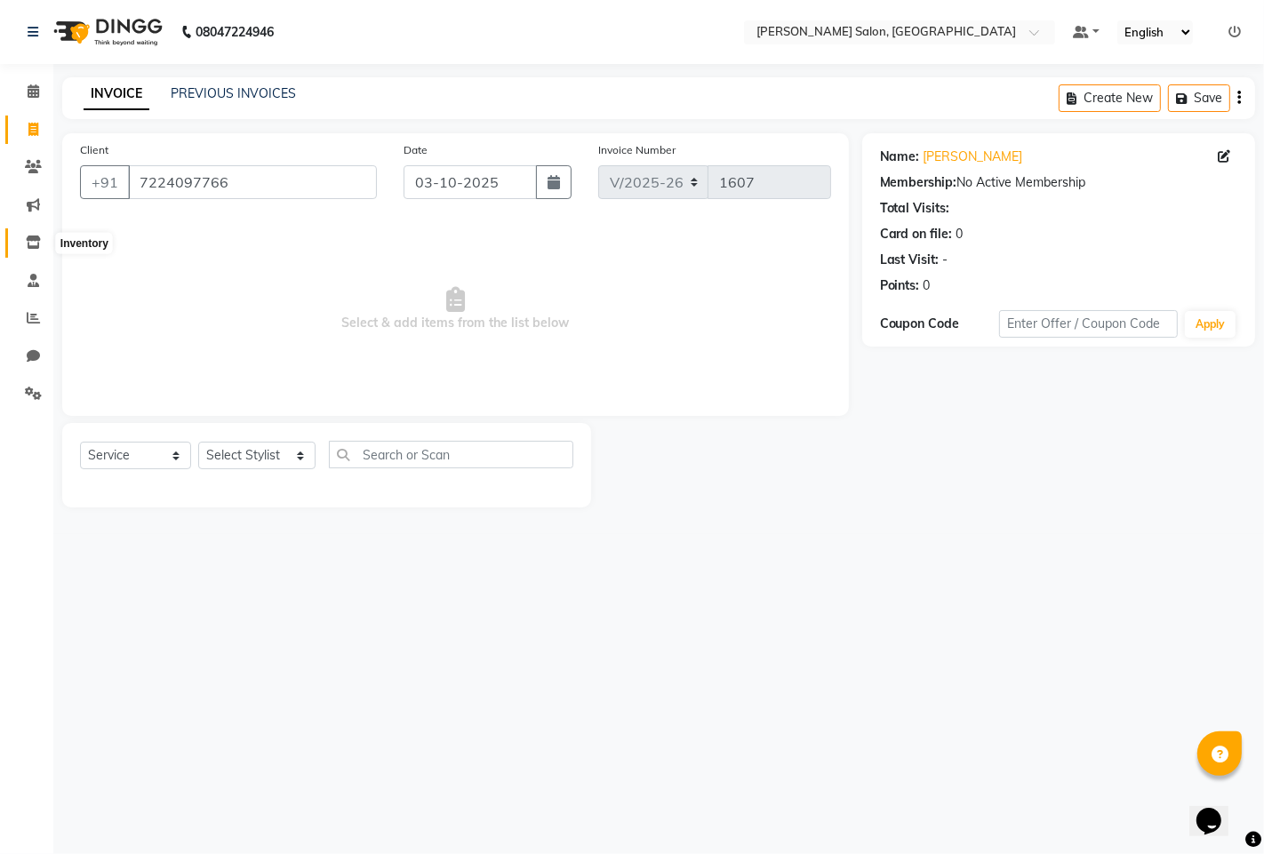
click at [40, 241] on span at bounding box center [33, 243] width 31 height 20
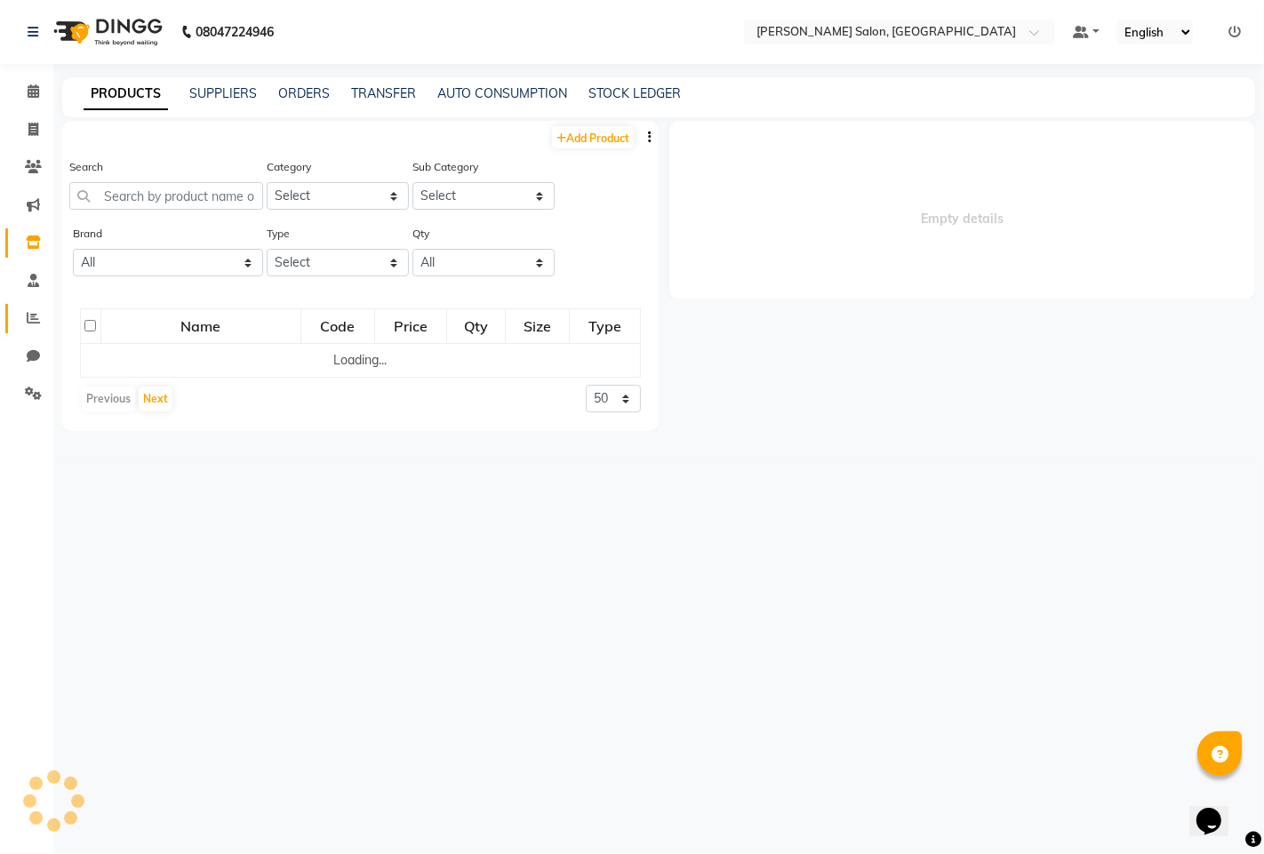
select select
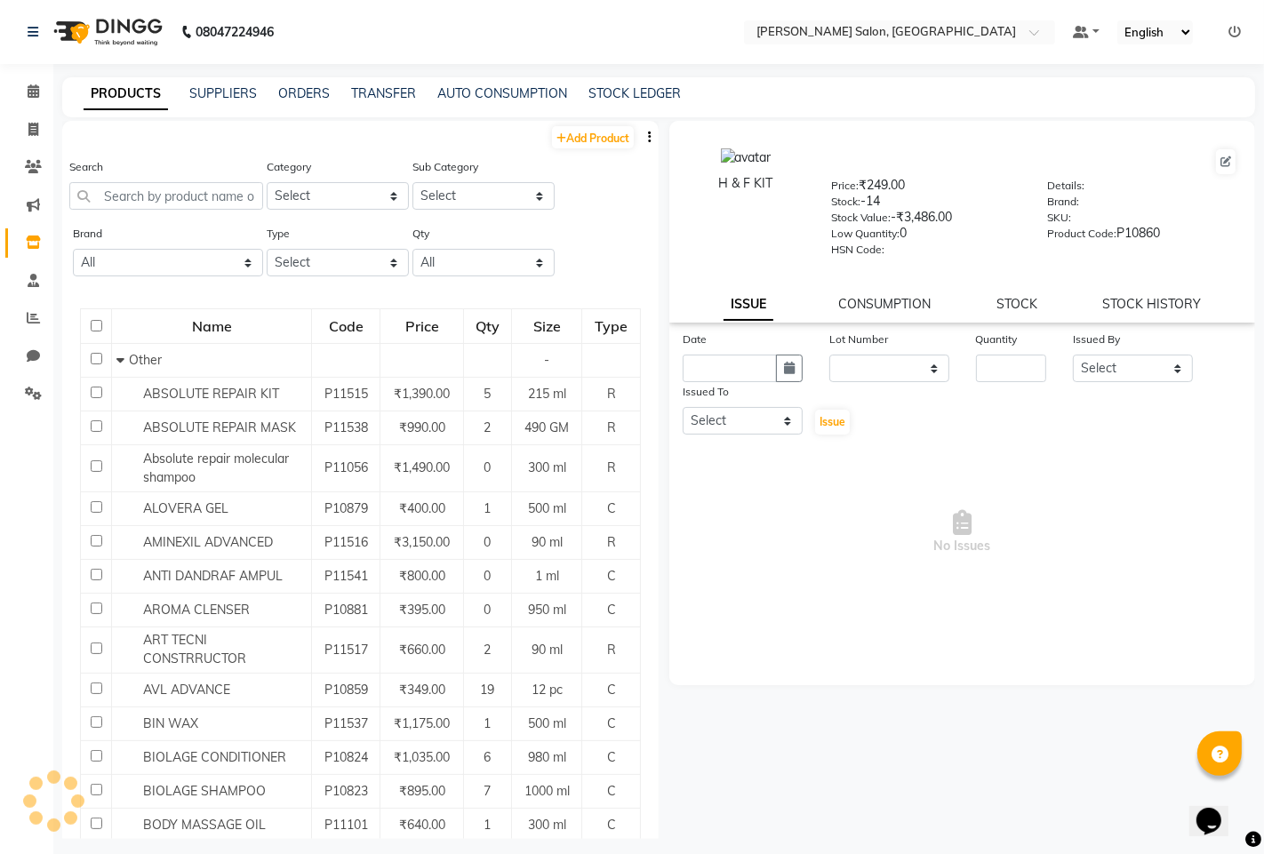
click at [36, 302] on li "Reports" at bounding box center [26, 318] width 53 height 38
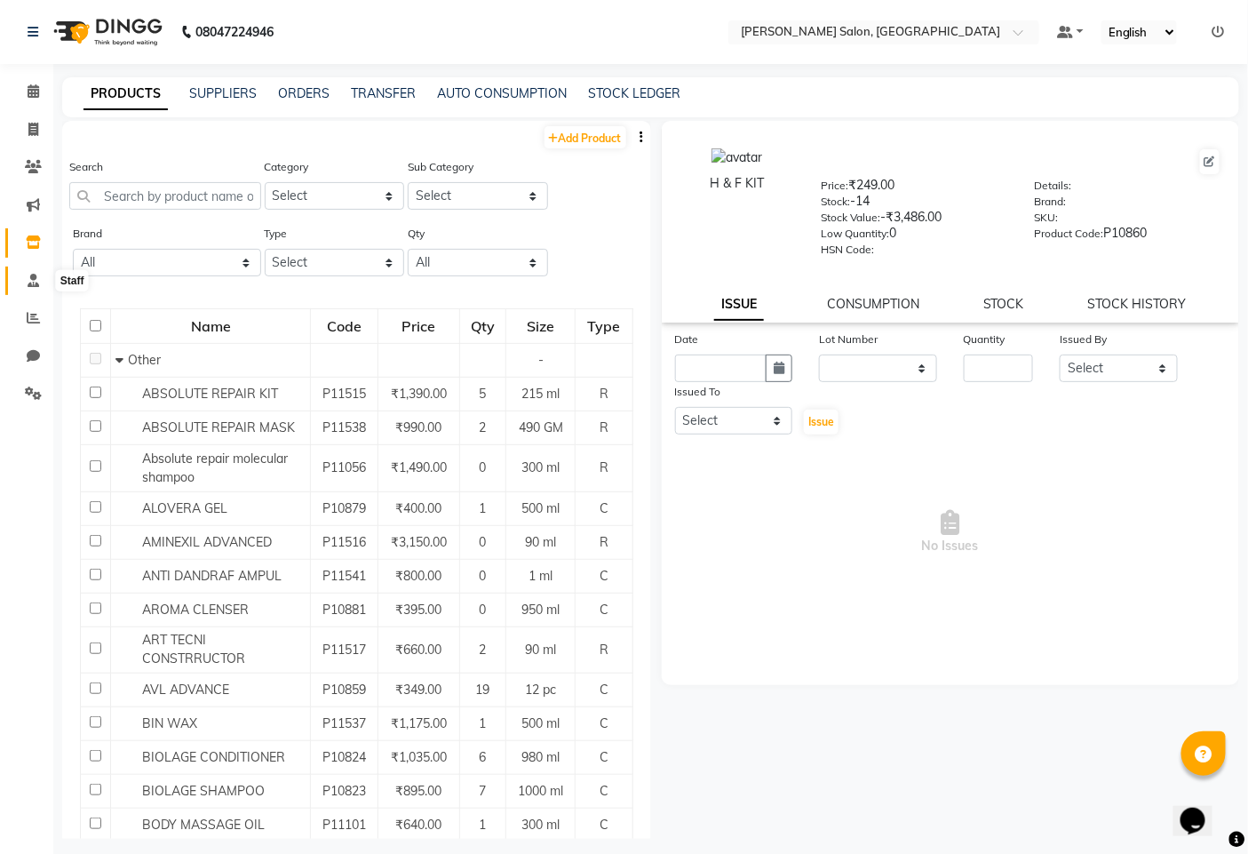
click at [41, 279] on span at bounding box center [33, 281] width 31 height 20
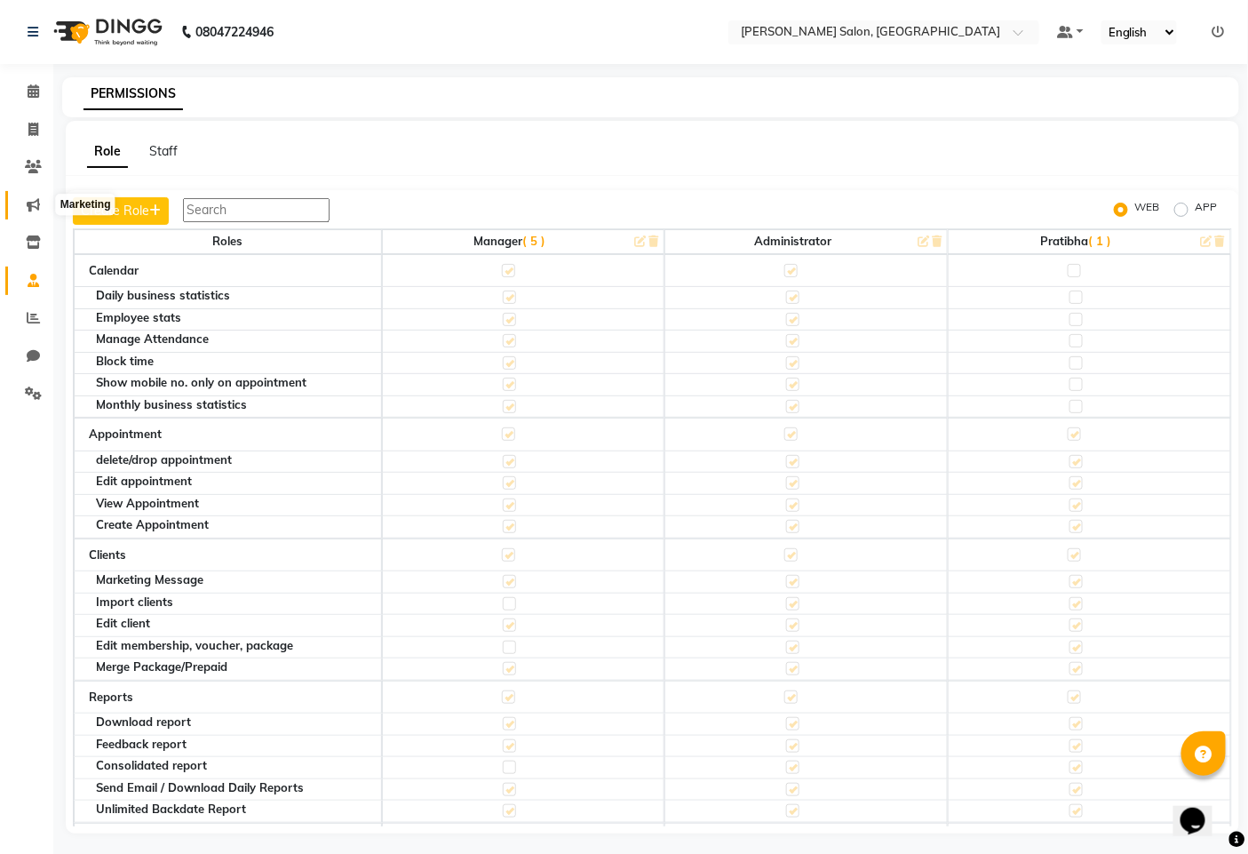
click at [30, 209] on icon at bounding box center [33, 204] width 13 height 13
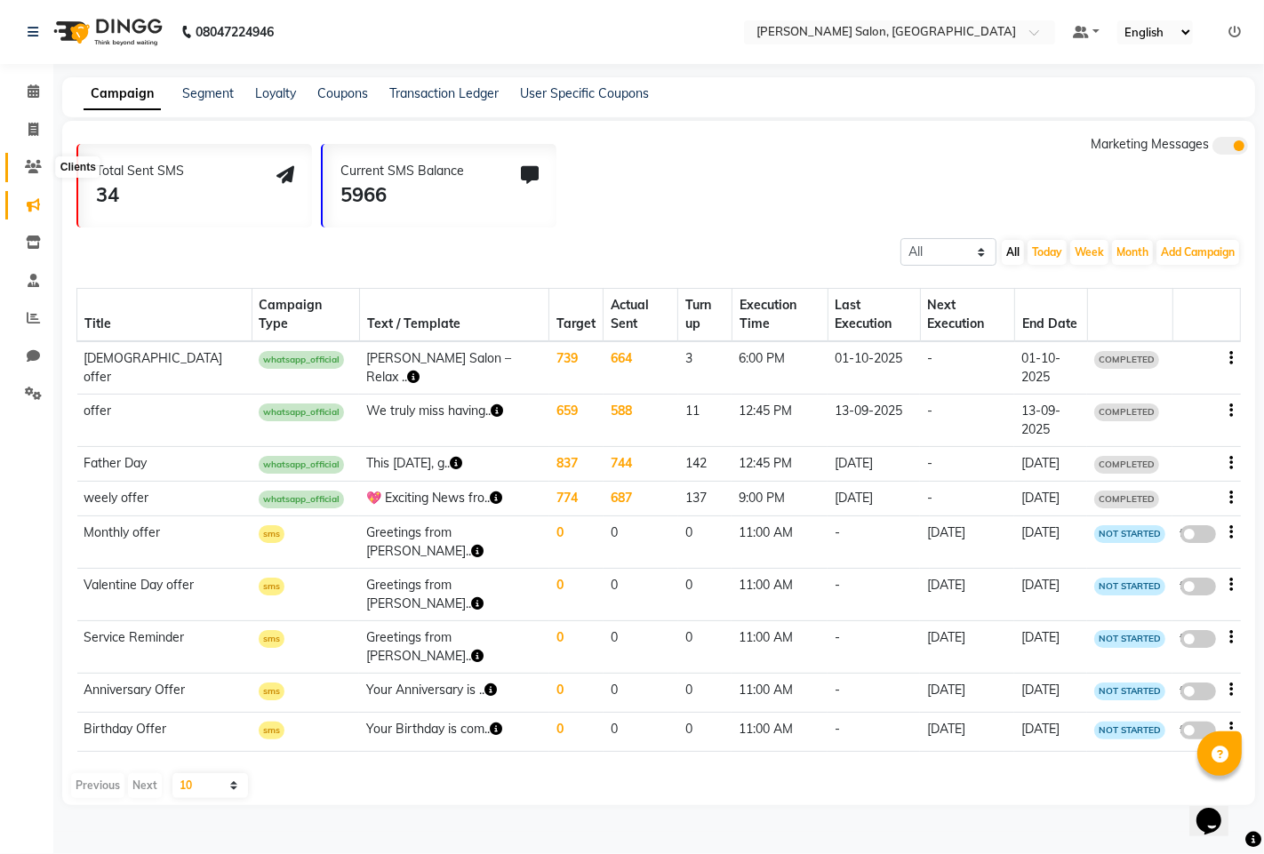
click at [36, 170] on icon at bounding box center [33, 166] width 17 height 13
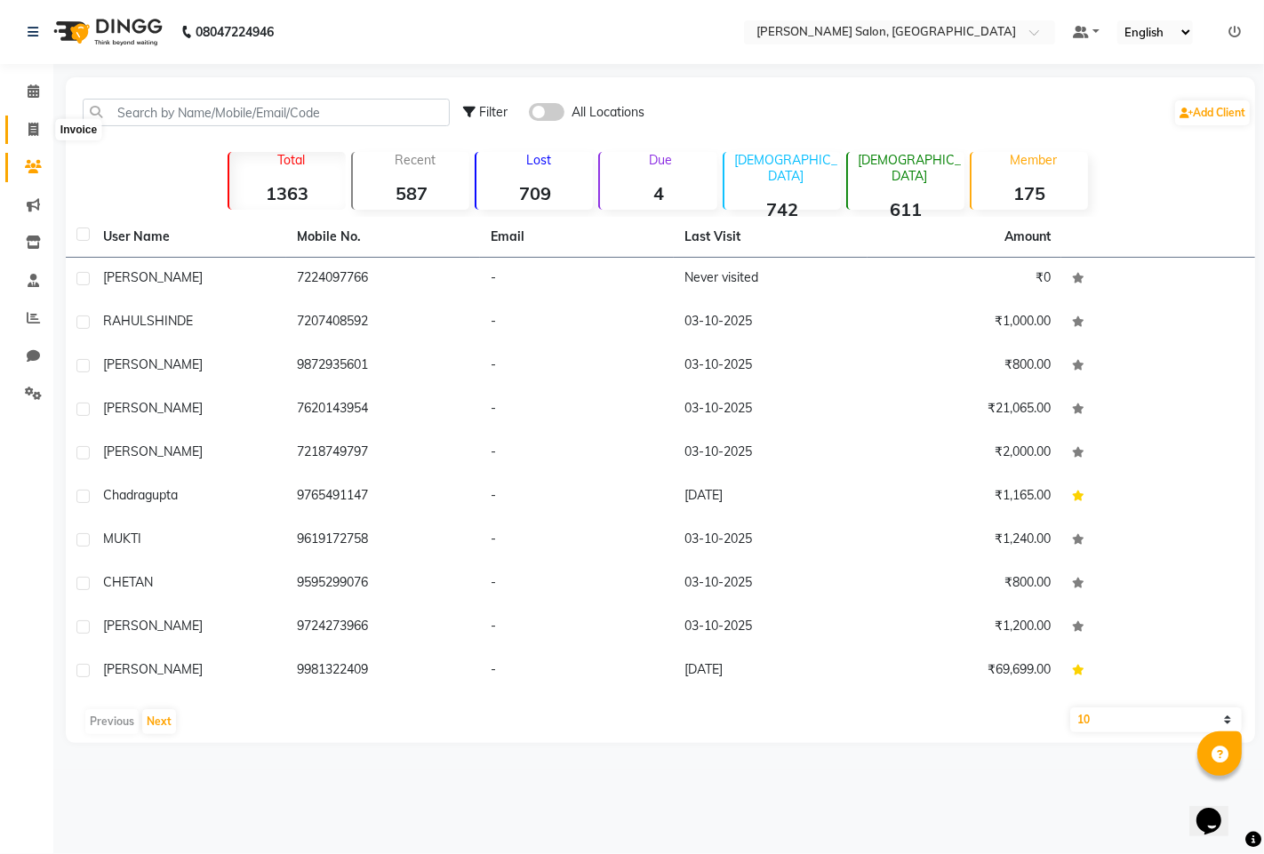
click at [36, 121] on span at bounding box center [33, 130] width 31 height 20
select select "7331"
select select "service"
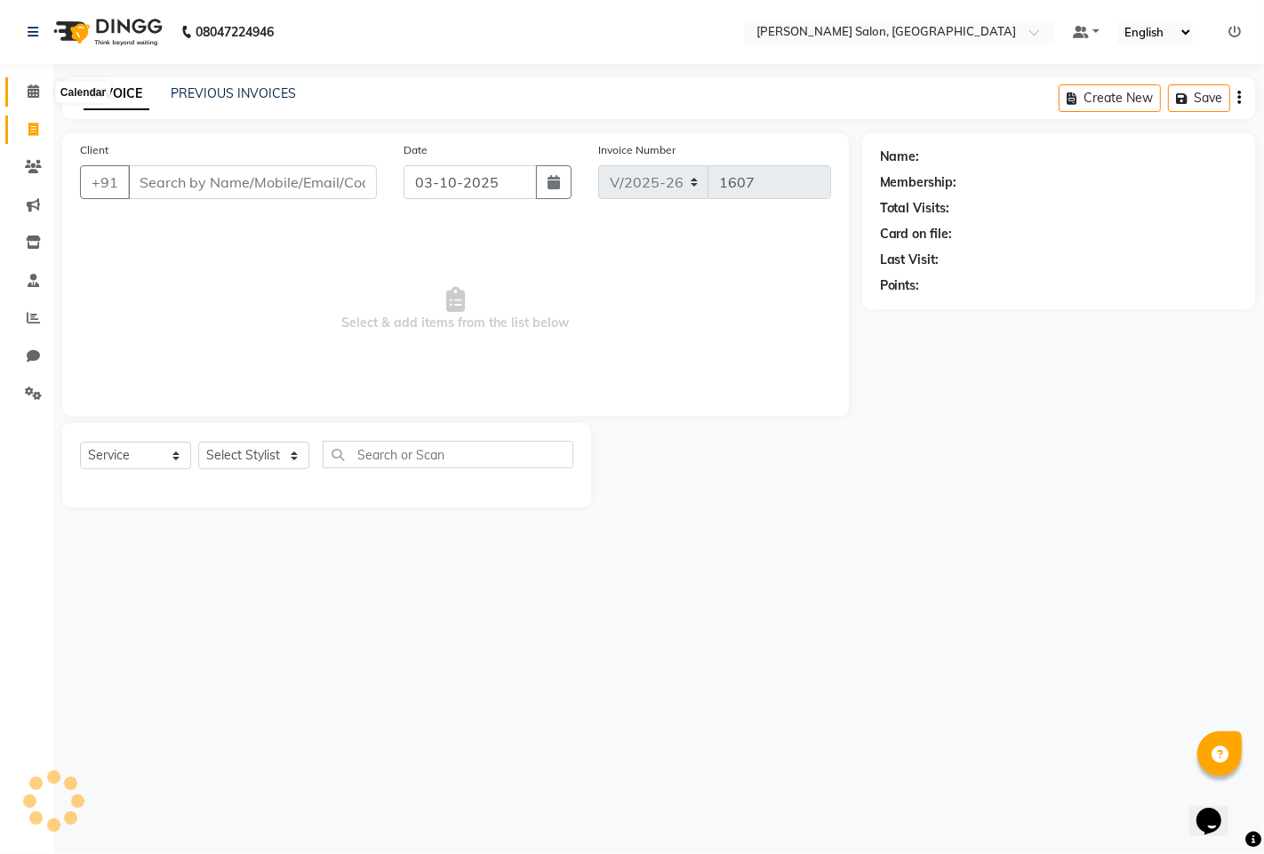
click at [37, 96] on icon at bounding box center [34, 90] width 12 height 13
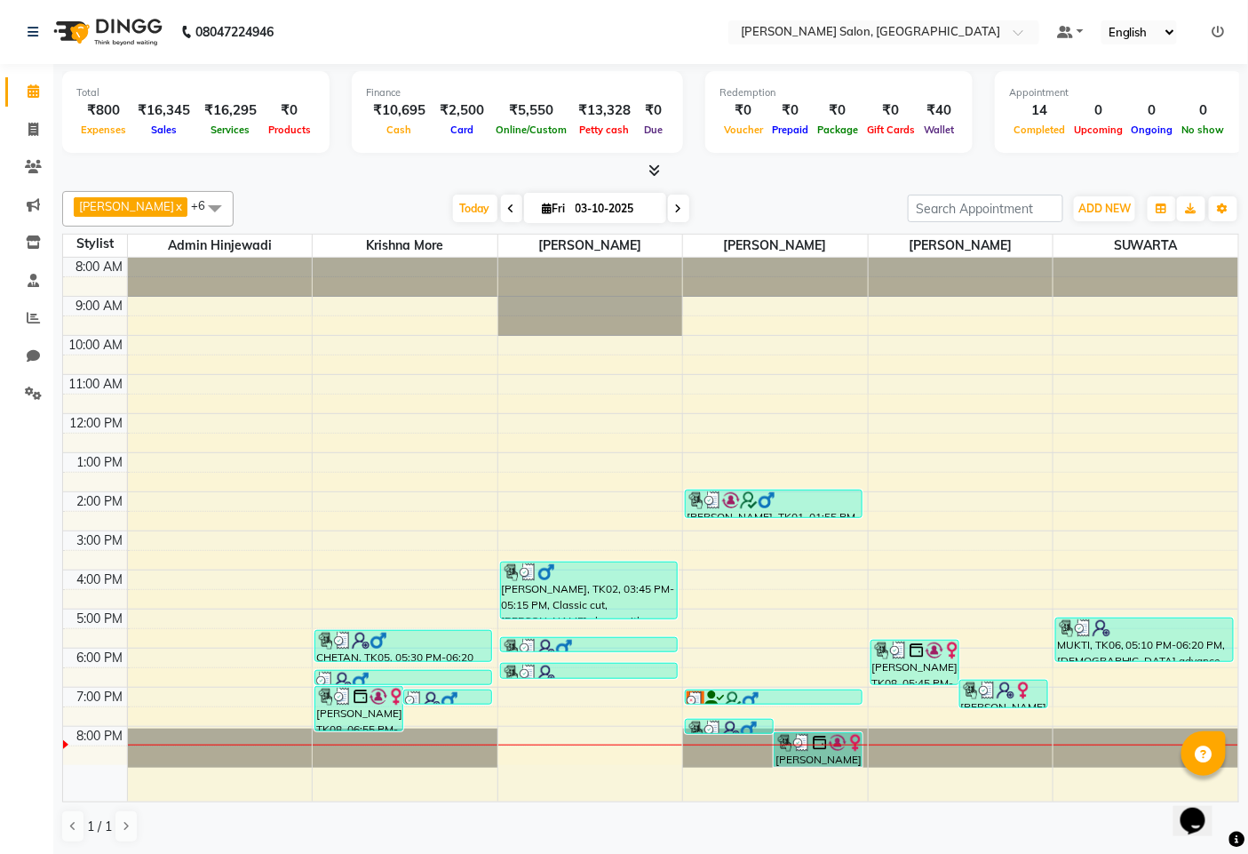
scroll to position [1, 0]
click at [27, 316] on icon at bounding box center [33, 316] width 13 height 13
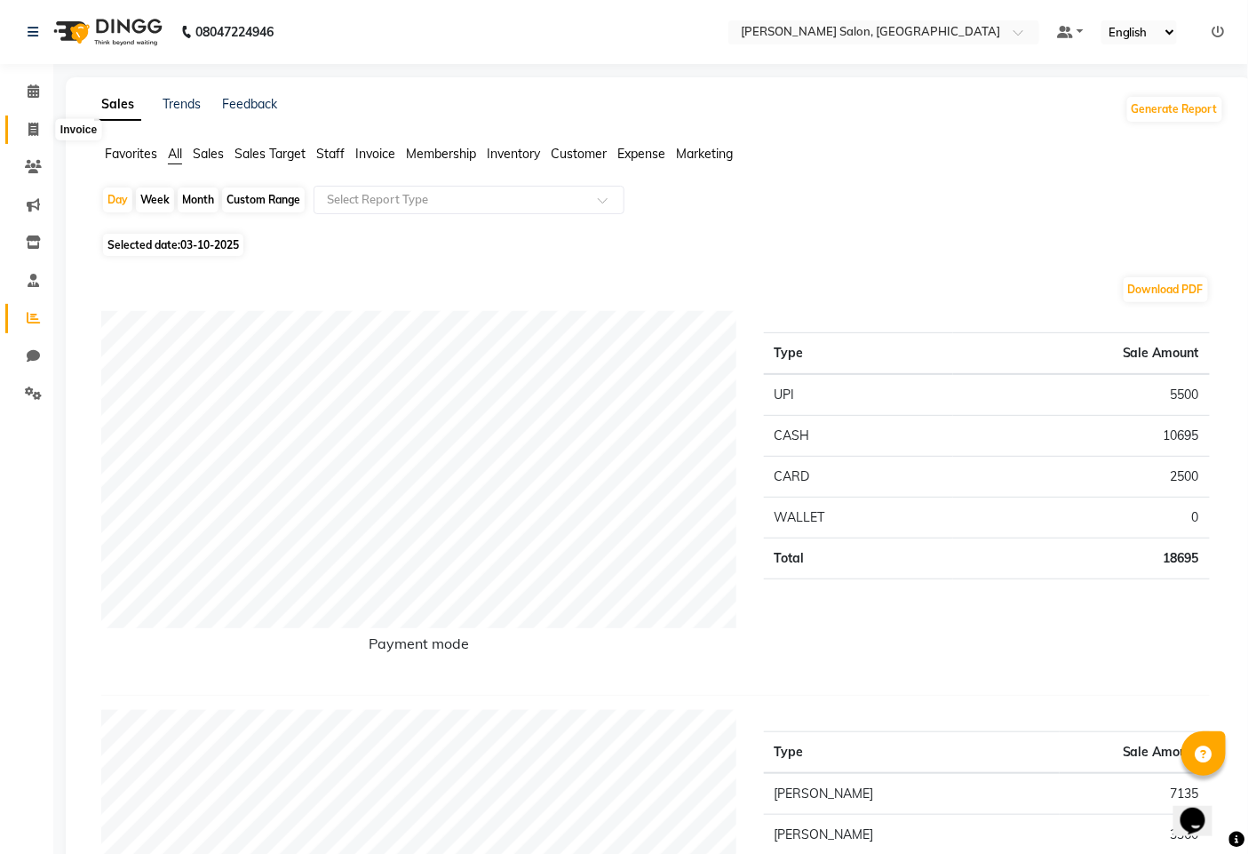
click at [28, 136] on icon at bounding box center [33, 129] width 10 height 13
select select "service"
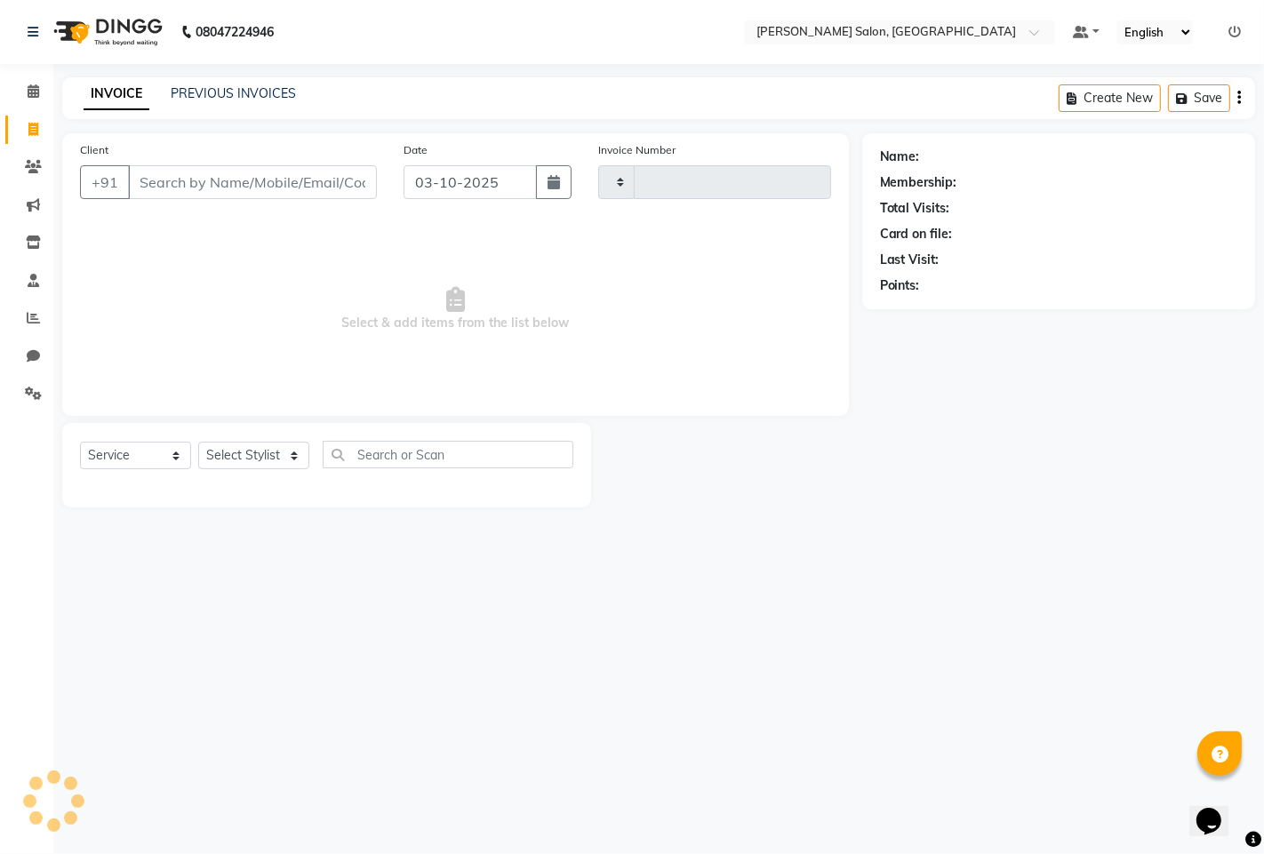
type input "1607"
select select "7331"
click at [274, 451] on select "Select Stylist admin hinjewadi [PERSON_NAME] krishna more [PERSON_NAME] rishi […" at bounding box center [256, 456] width 117 height 28
select select "63569"
click at [198, 443] on select "Select Stylist admin hinjewadi [PERSON_NAME] krishna more [PERSON_NAME] rishi […" at bounding box center [256, 456] width 117 height 28
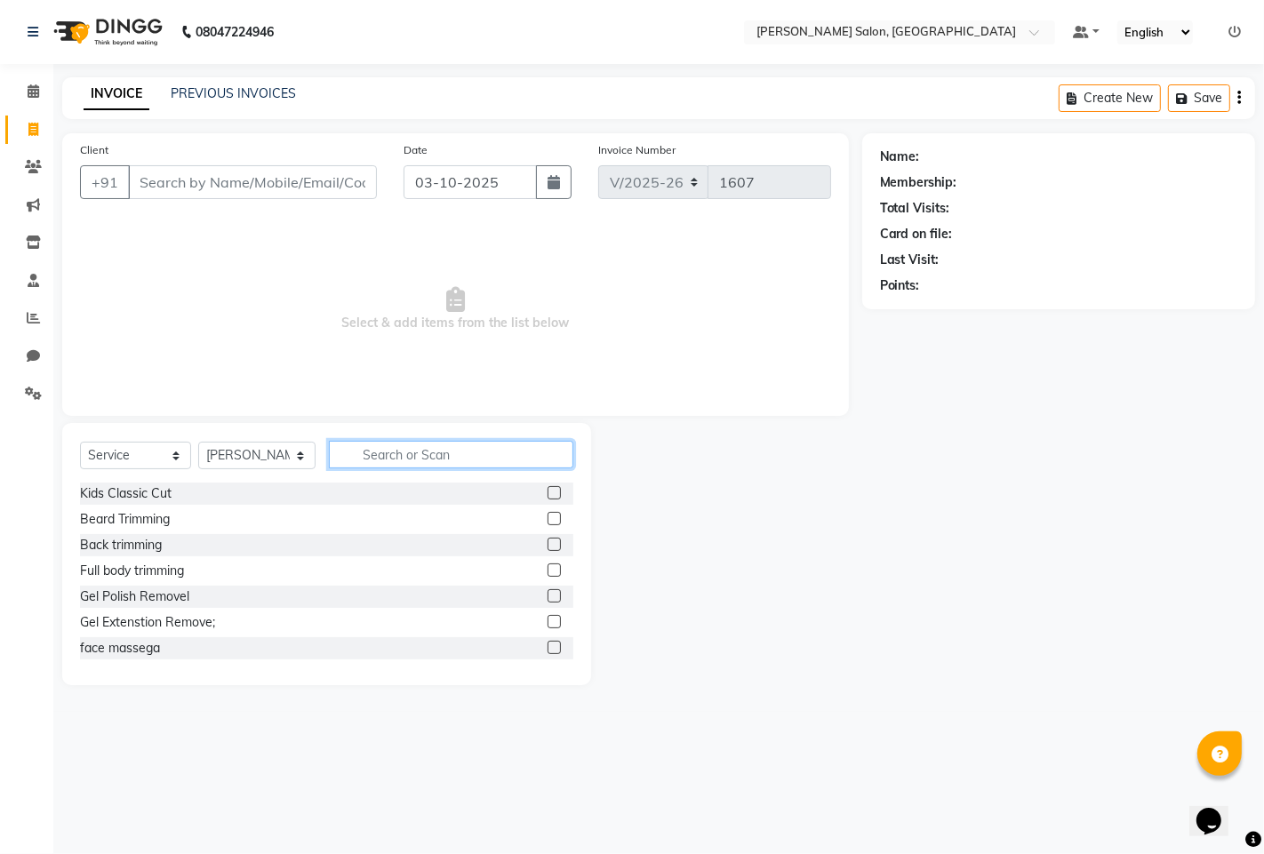
click at [425, 450] on input "text" at bounding box center [451, 455] width 244 height 28
type input "MAJI"
click at [163, 601] on div "Majirel global long" at bounding box center [131, 596] width 102 height 19
checkbox input "false"
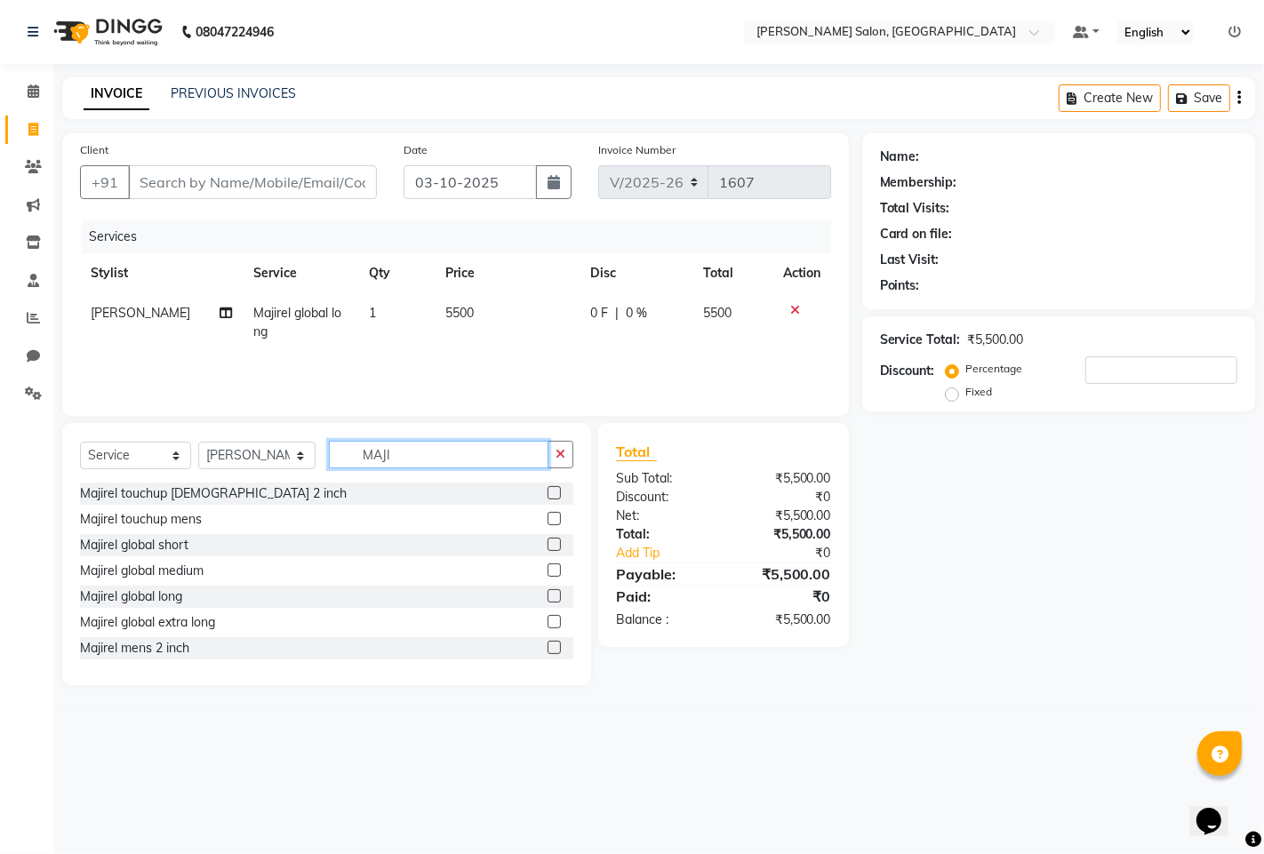
click at [400, 451] on input "MAJI" at bounding box center [438, 455] width 219 height 28
click at [1144, 378] on input "number" at bounding box center [1161, 370] width 152 height 28
type input "10"
click at [31, 95] on icon at bounding box center [34, 90] width 12 height 13
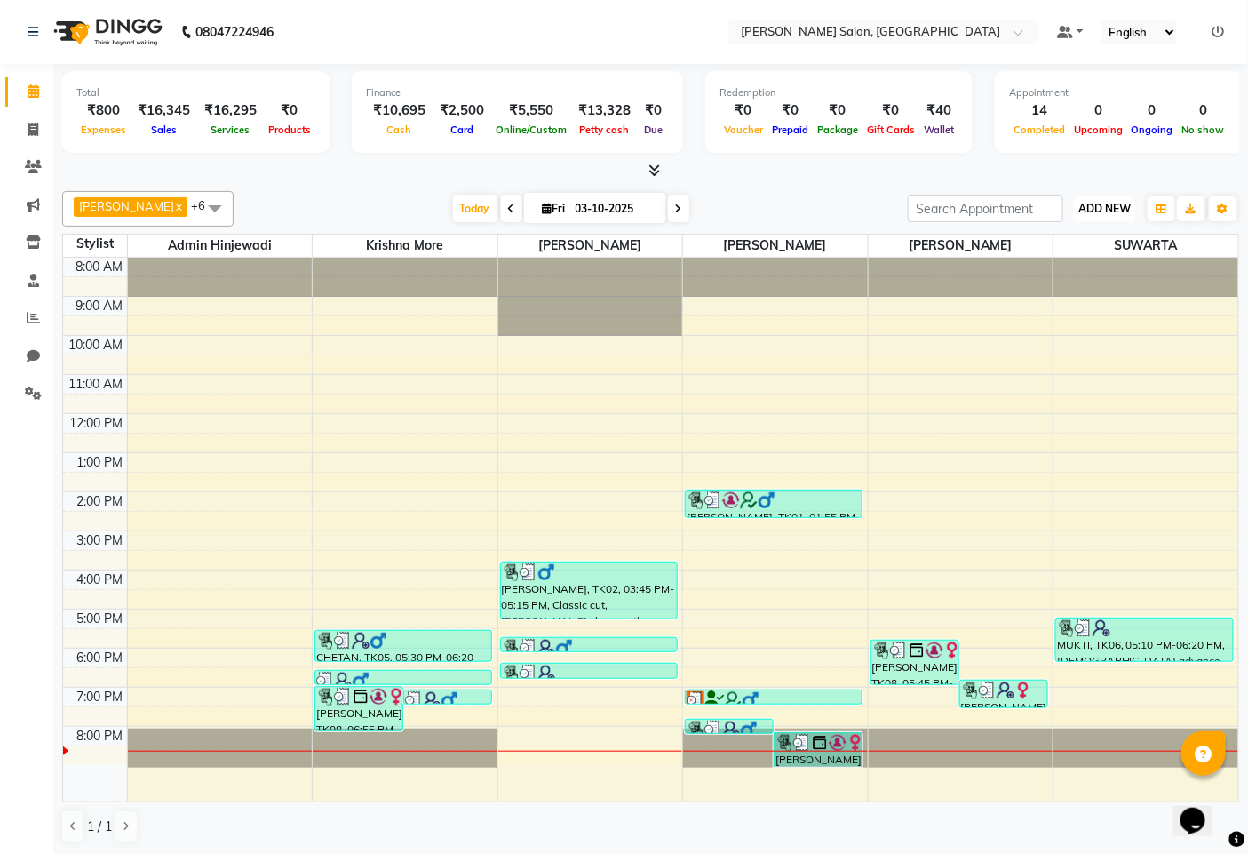
click at [1129, 205] on span "ADD NEW" at bounding box center [1105, 208] width 52 height 13
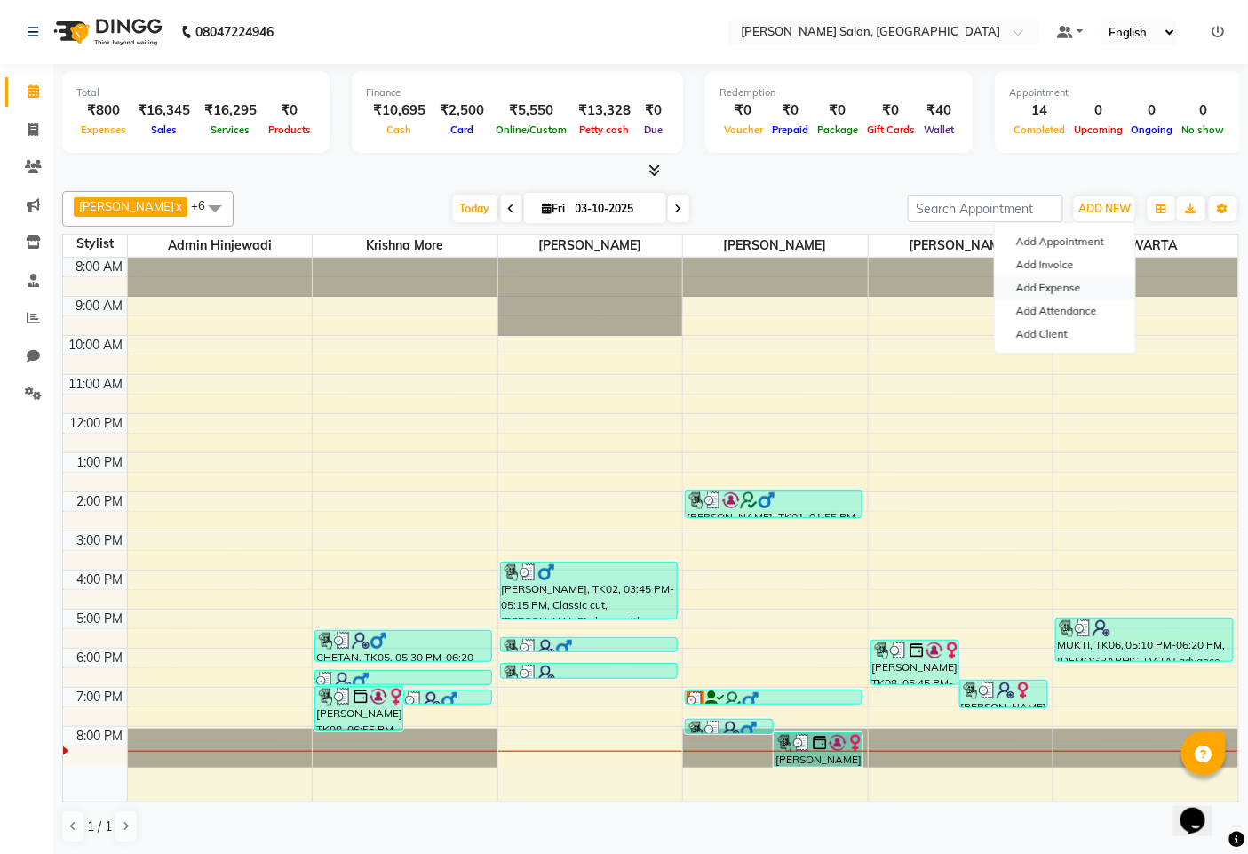
click at [1046, 293] on link "Add Expense" at bounding box center [1065, 287] width 140 height 23
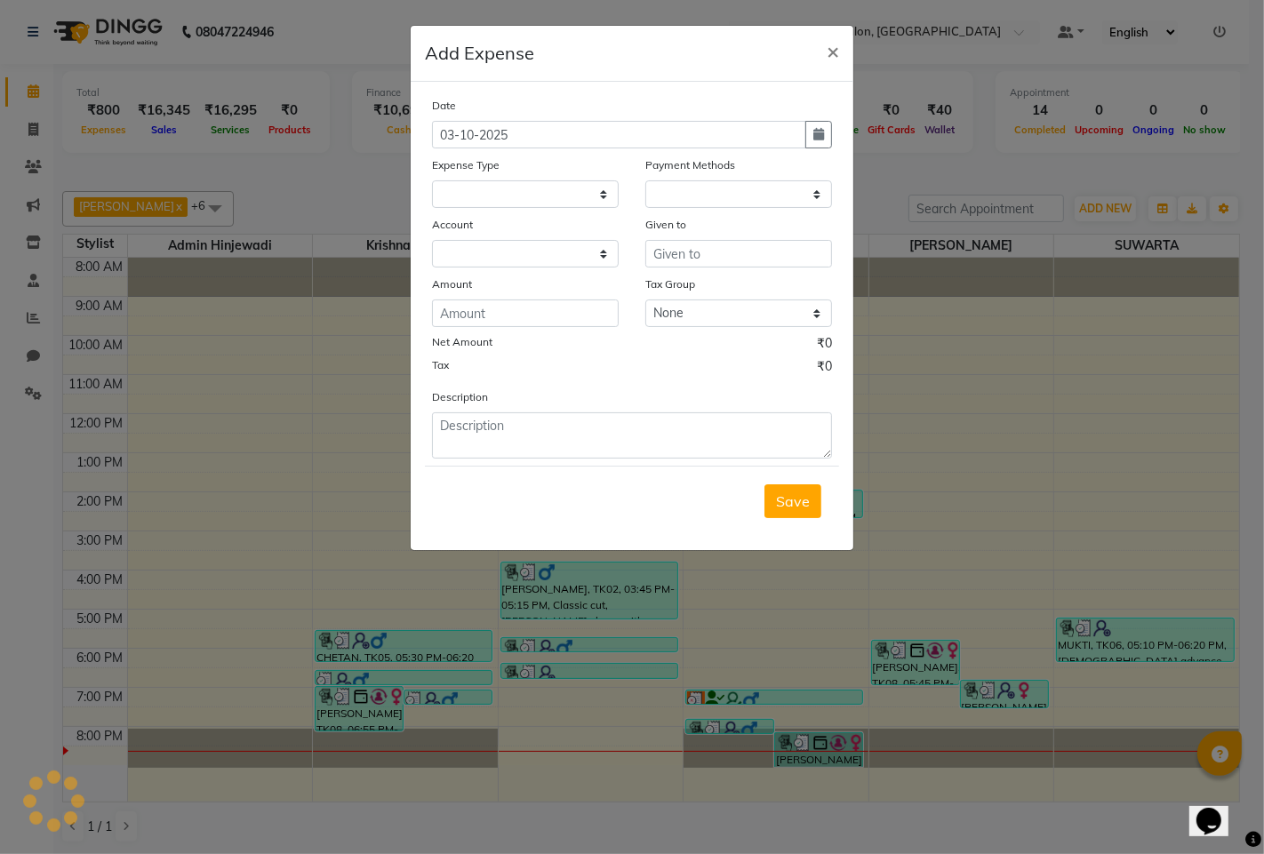
select select "1"
select select "6424"
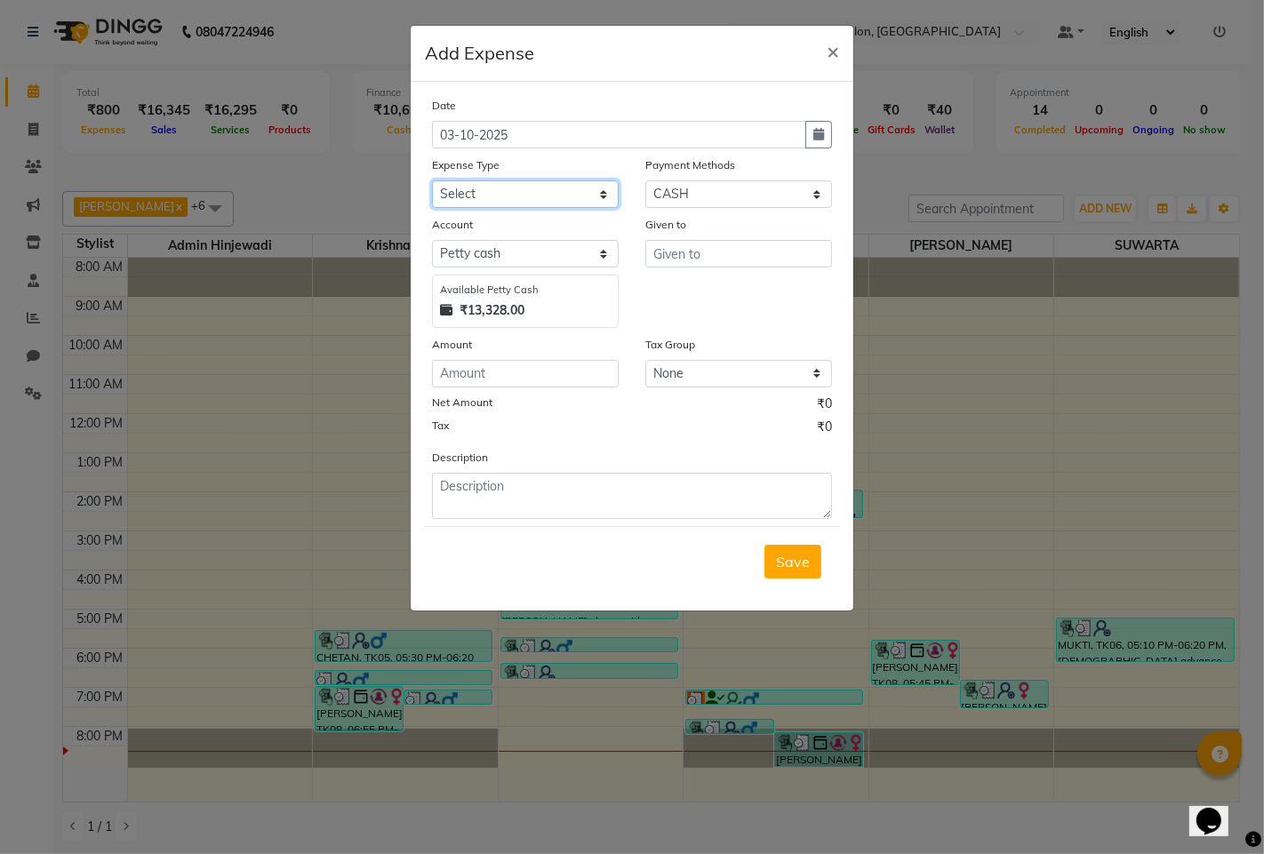
click at [569, 197] on select "Select Advance Salary Amezon parcel Bank charges birthday cake BLINKIT Car main…" at bounding box center [525, 194] width 187 height 28
select select "23795"
click at [432, 180] on select "Select Advance Salary Amezon parcel Bank charges birthday cake BLINKIT Car main…" at bounding box center [525, 194] width 187 height 28
click at [712, 256] on input "text" at bounding box center [738, 254] width 187 height 28
type input "2"
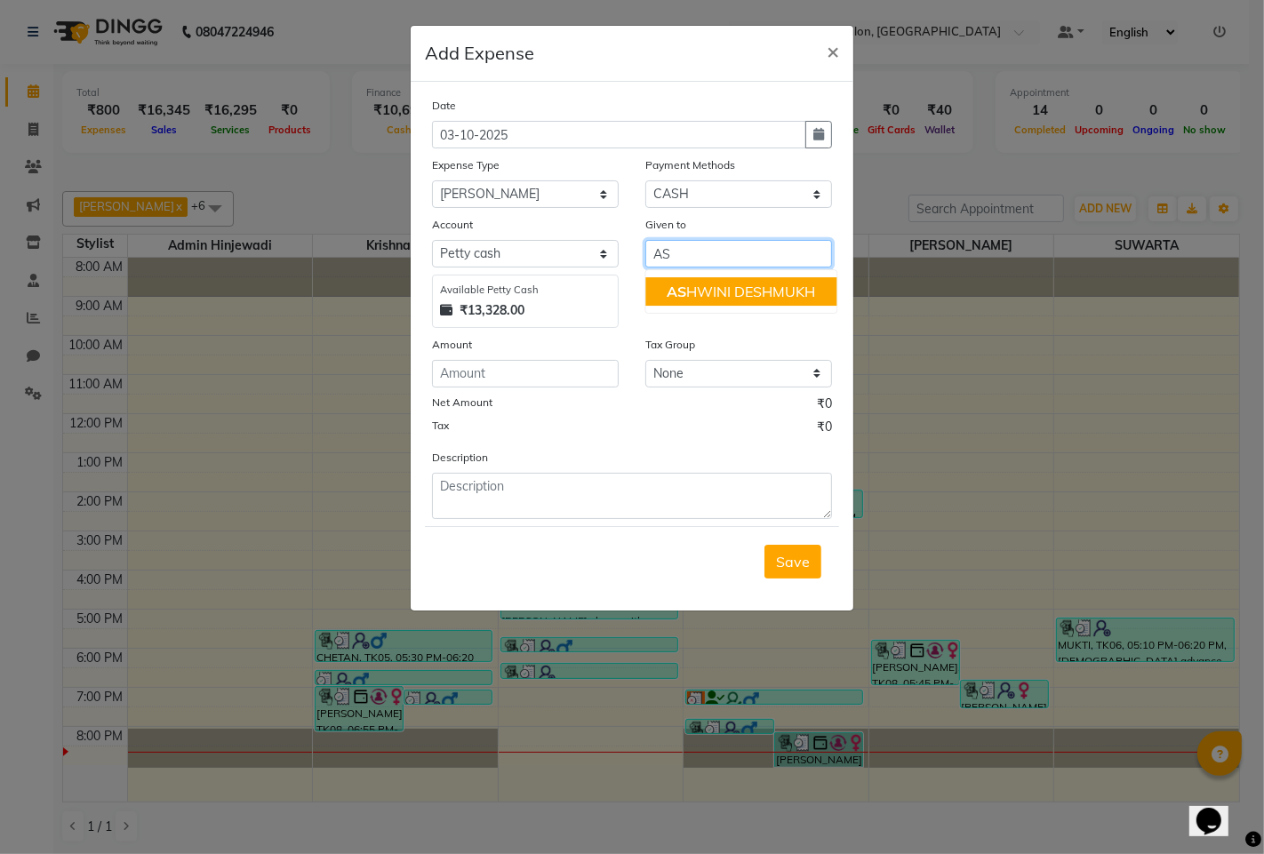
click at [722, 283] on ngb-highlight "AS HWINI DESHMUKH" at bounding box center [740, 292] width 148 height 18
type input "[PERSON_NAME]"
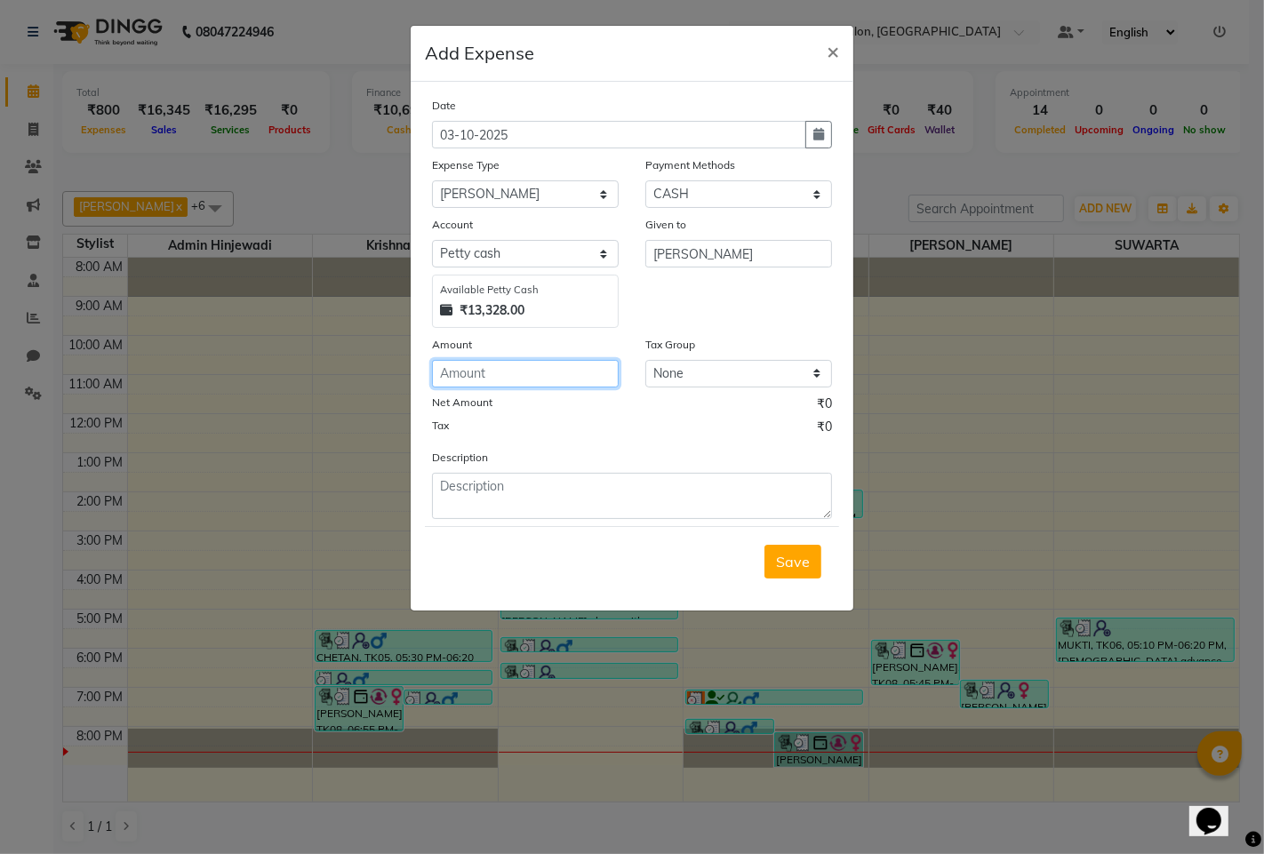
click at [608, 371] on input "number" at bounding box center [525, 374] width 187 height 28
type input "200"
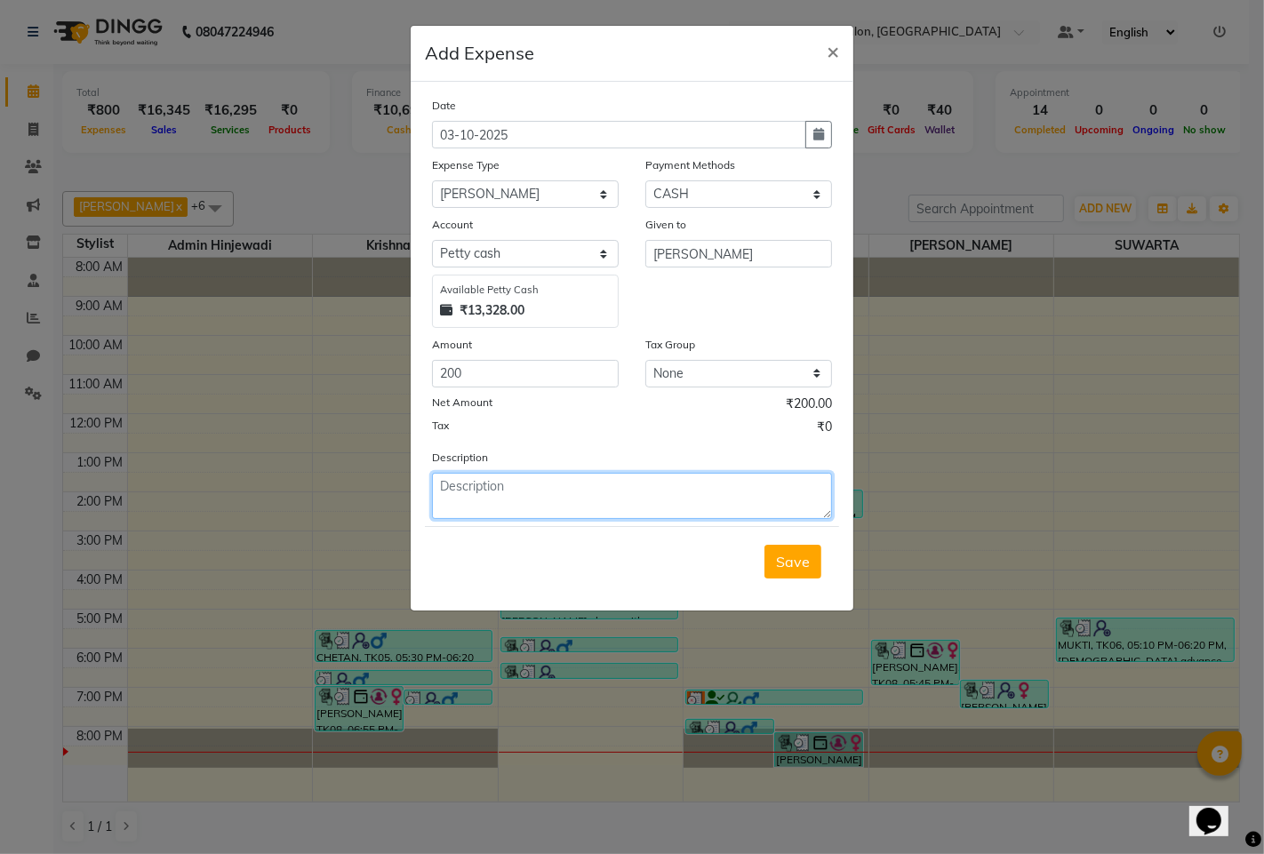
click at [507, 474] on textarea at bounding box center [632, 496] width 400 height 46
type textarea "KRISHNA TIP"
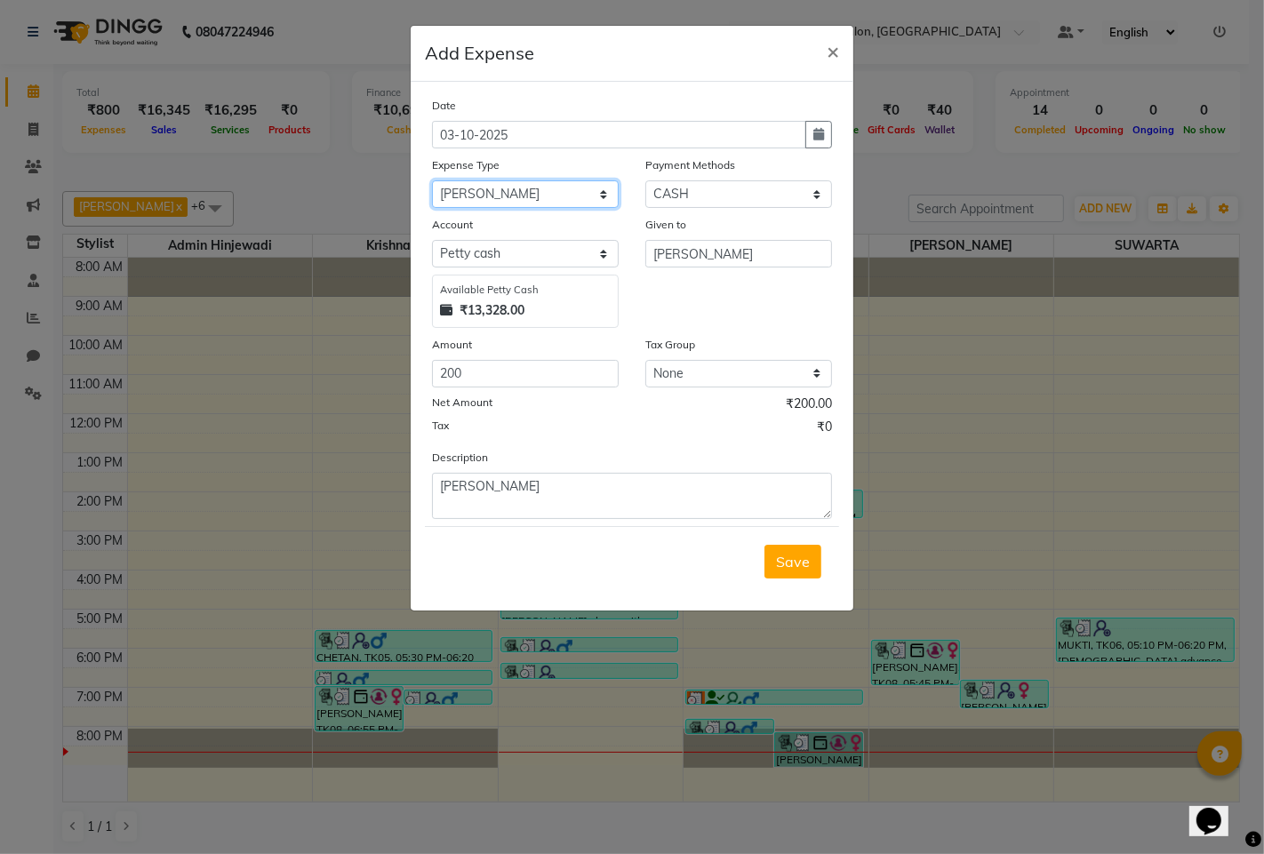
click at [611, 202] on select "Select Advance Salary Amezon parcel Bank charges birthday cake BLINKIT Car main…" at bounding box center [525, 194] width 187 height 28
select select "18210"
click at [432, 180] on select "Select Advance Salary Amezon parcel Bank charges birthday cake BLINKIT Car main…" at bounding box center [525, 194] width 187 height 28
click at [778, 562] on span "Save" at bounding box center [793, 562] width 34 height 18
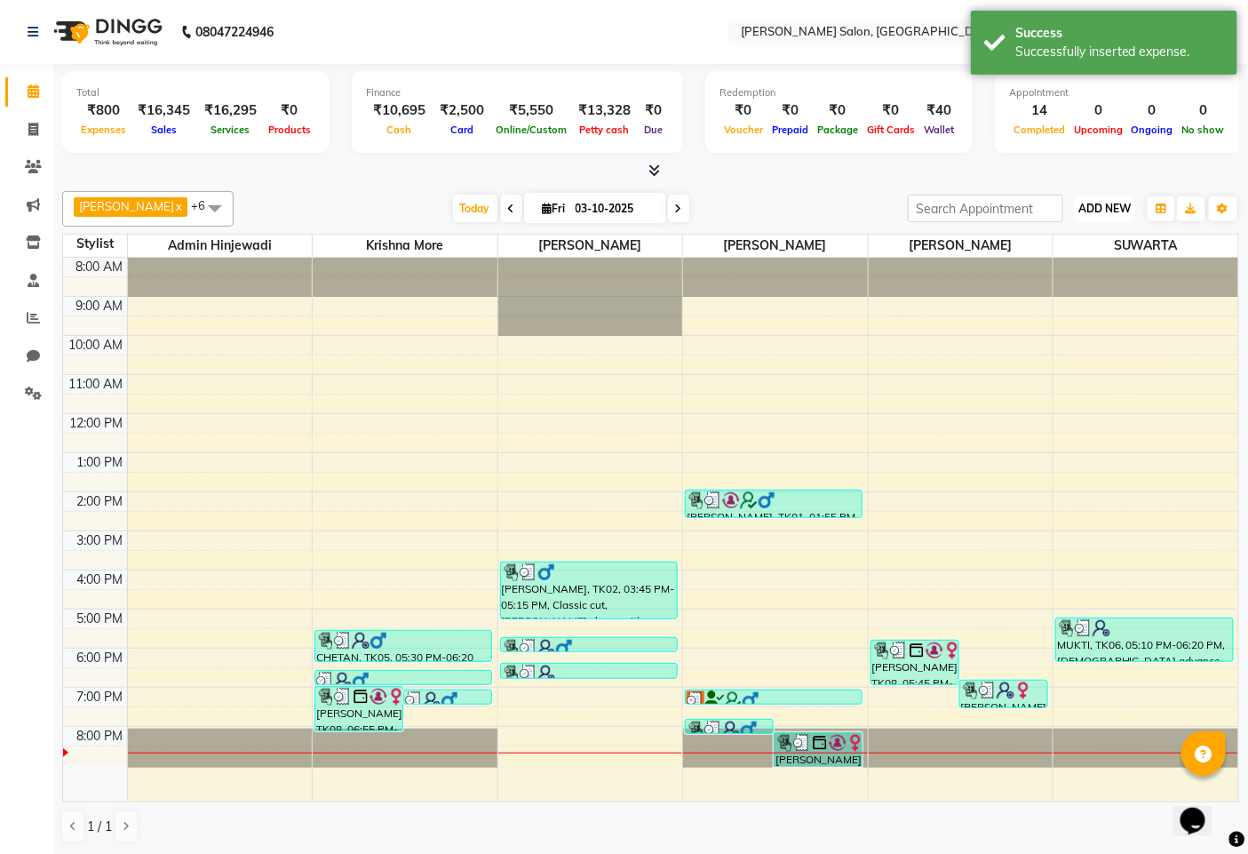
click at [1094, 202] on span "ADD NEW" at bounding box center [1105, 208] width 52 height 13
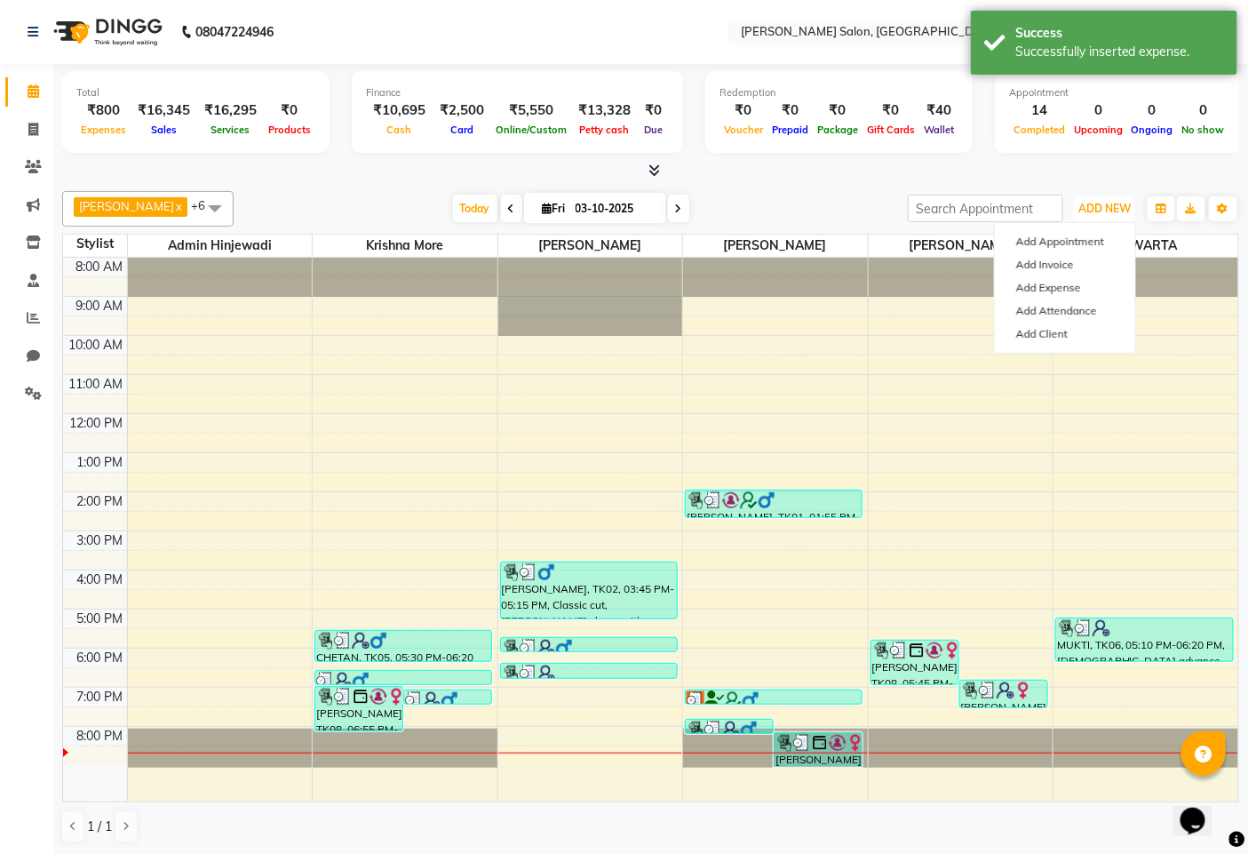
click at [1109, 389] on div "8:00 AM 9:00 AM 10:00 AM 11:00 AM 12:00 PM 1:00 PM 2:00 PM 3:00 PM 4:00 PM 5:00…" at bounding box center [651, 530] width 1176 height 544
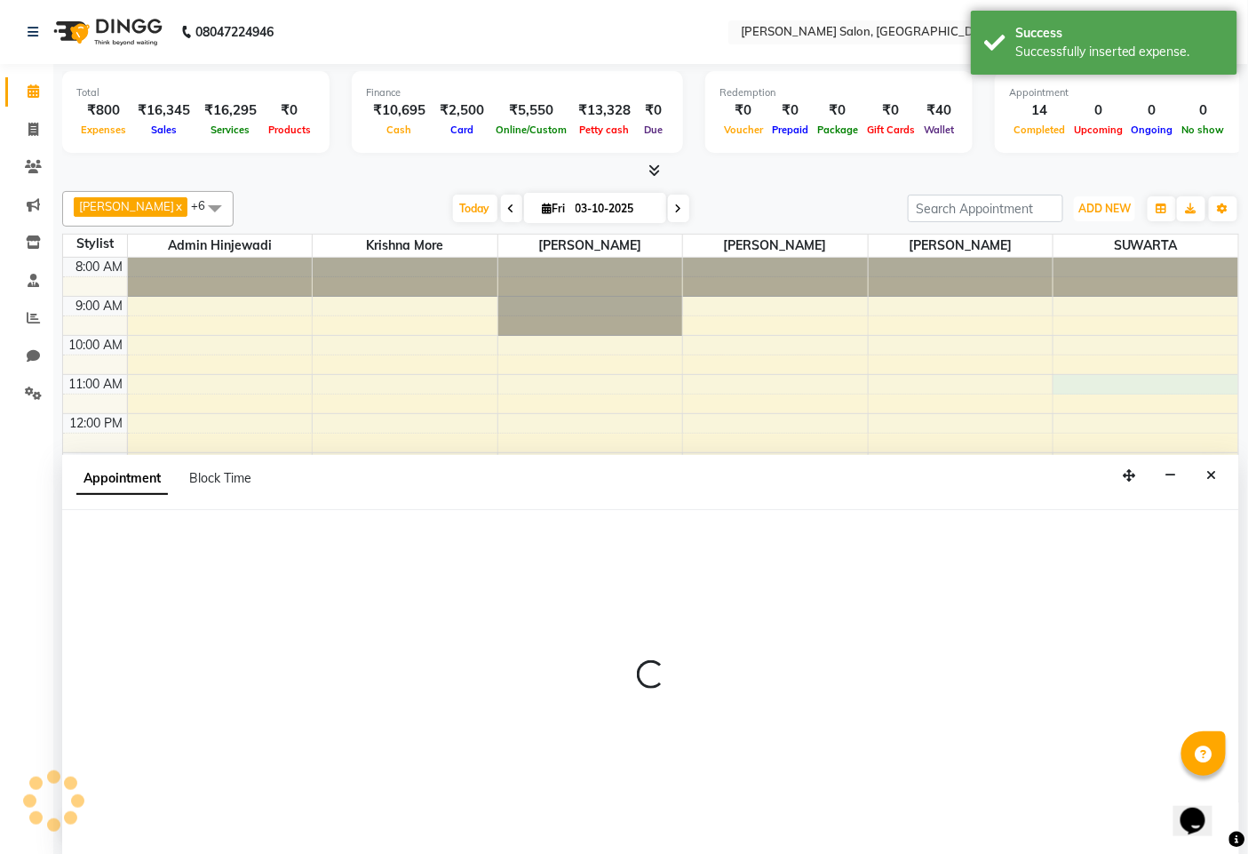
scroll to position [1, 0]
select select "90443"
select select "660"
select select "tentative"
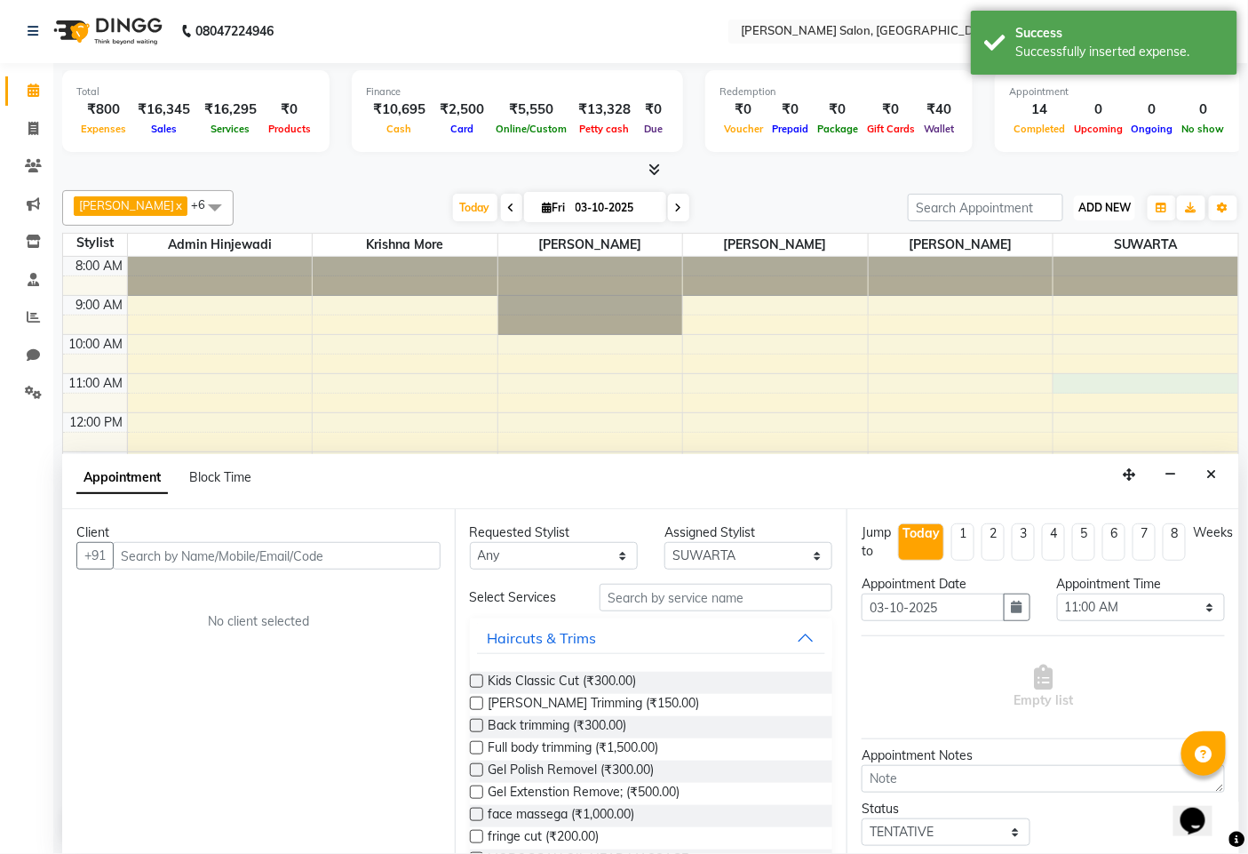
click at [1105, 201] on span "ADD NEW" at bounding box center [1105, 207] width 52 height 13
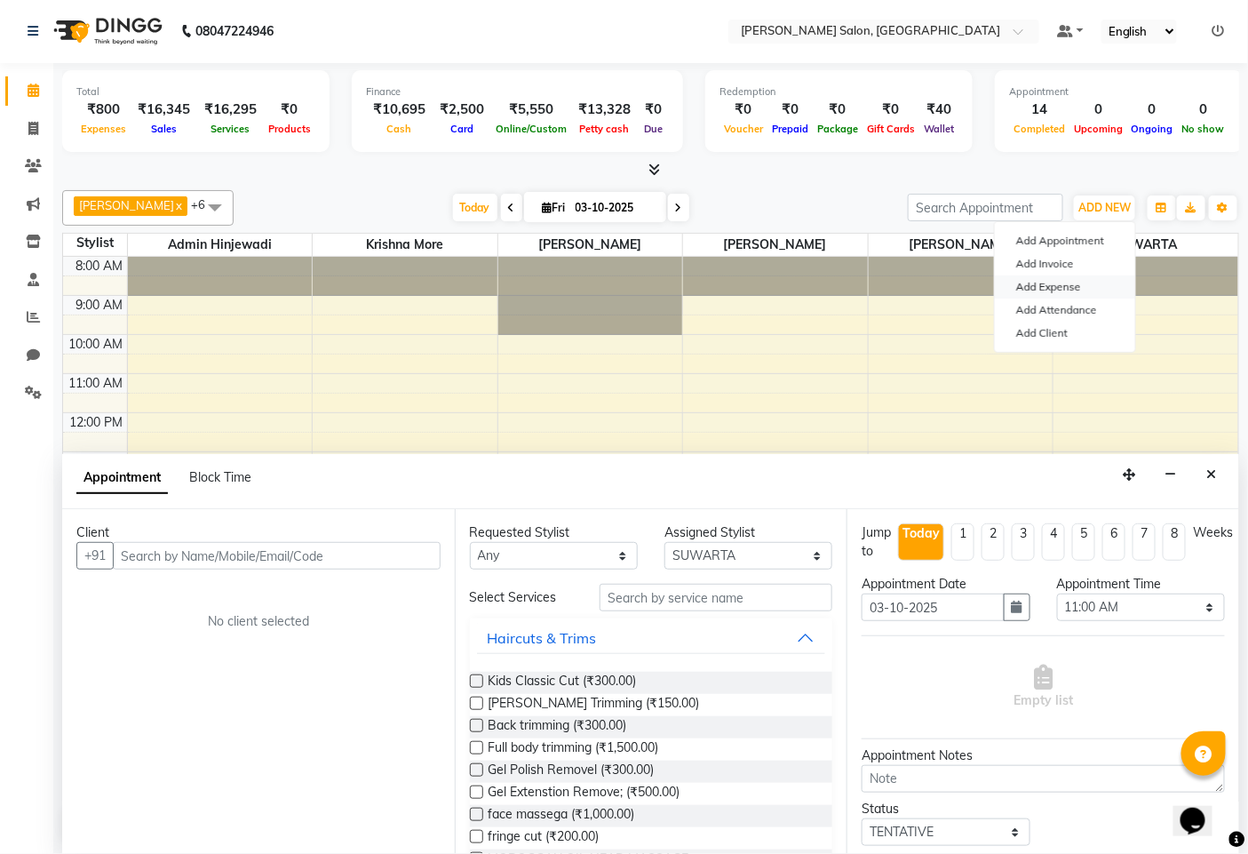
click at [1051, 291] on link "Add Expense" at bounding box center [1065, 286] width 140 height 23
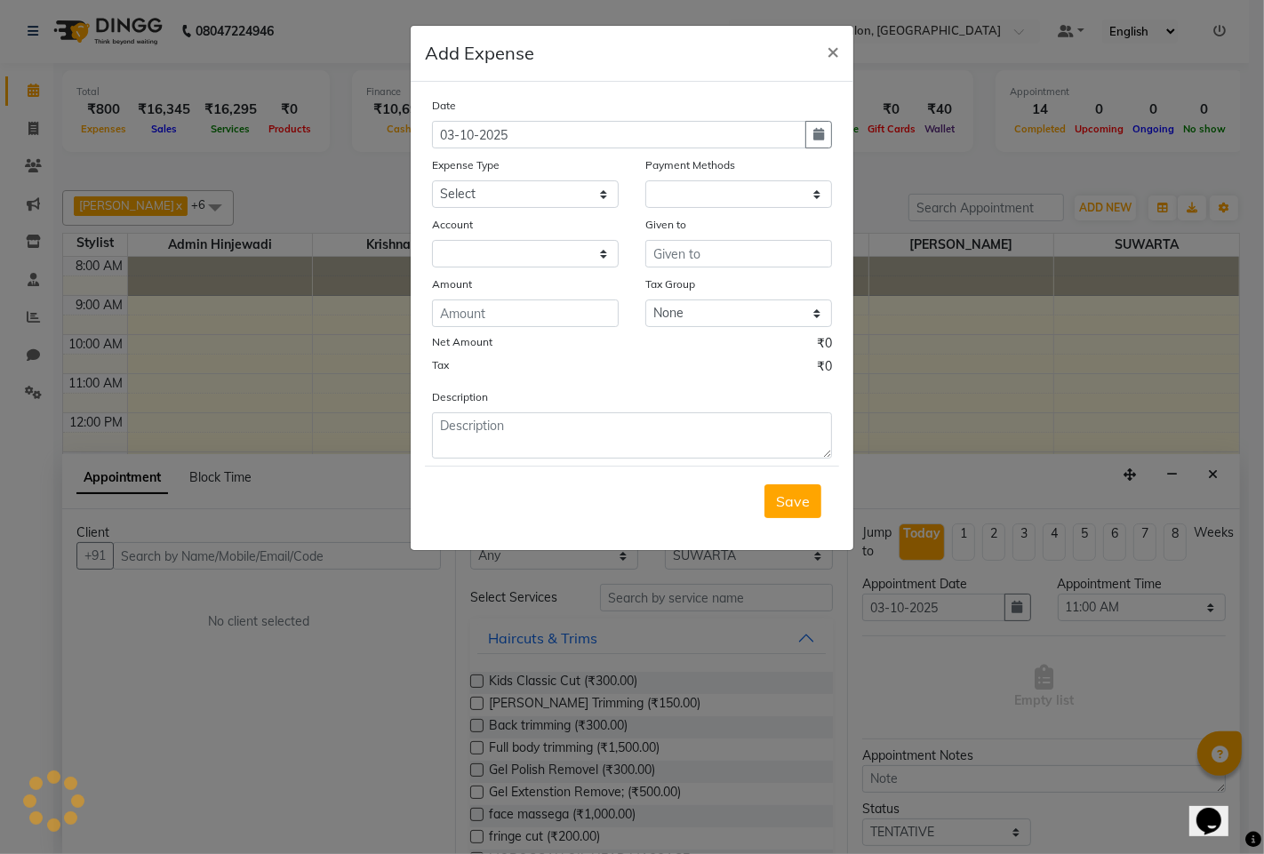
select select "1"
select select "6424"
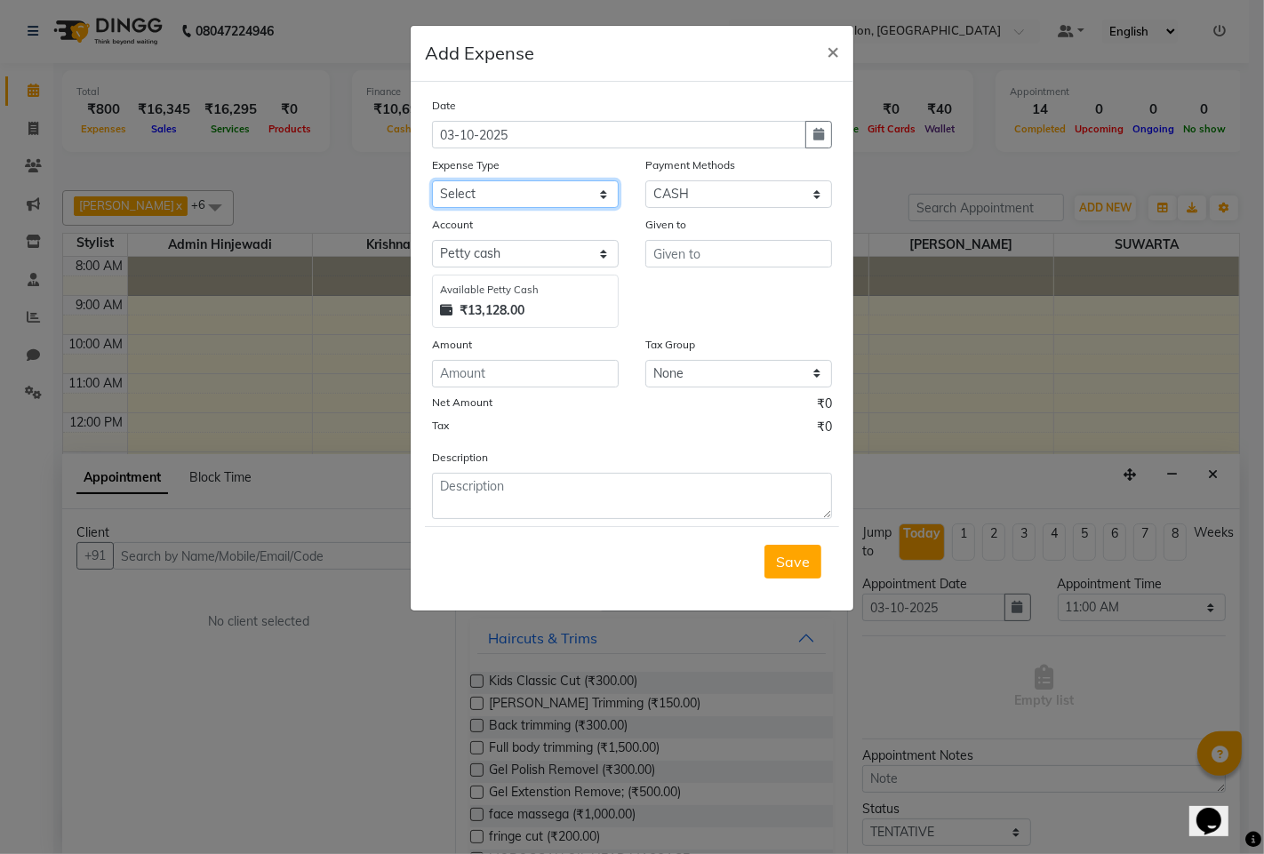
click at [591, 206] on select "Select Advance Salary Amezon parcel Bank charges birthday cake BLINKIT Car main…" at bounding box center [525, 194] width 187 height 28
click at [528, 187] on select "Select Advance Salary Amezon parcel Bank charges birthday cake BLINKIT Car main…" at bounding box center [525, 194] width 187 height 28
select select "23795"
click at [432, 180] on select "Select Advance Salary Amezon parcel Bank charges birthday cake BLINKIT Car main…" at bounding box center [525, 194] width 187 height 28
click at [700, 254] on input "text" at bounding box center [738, 254] width 187 height 28
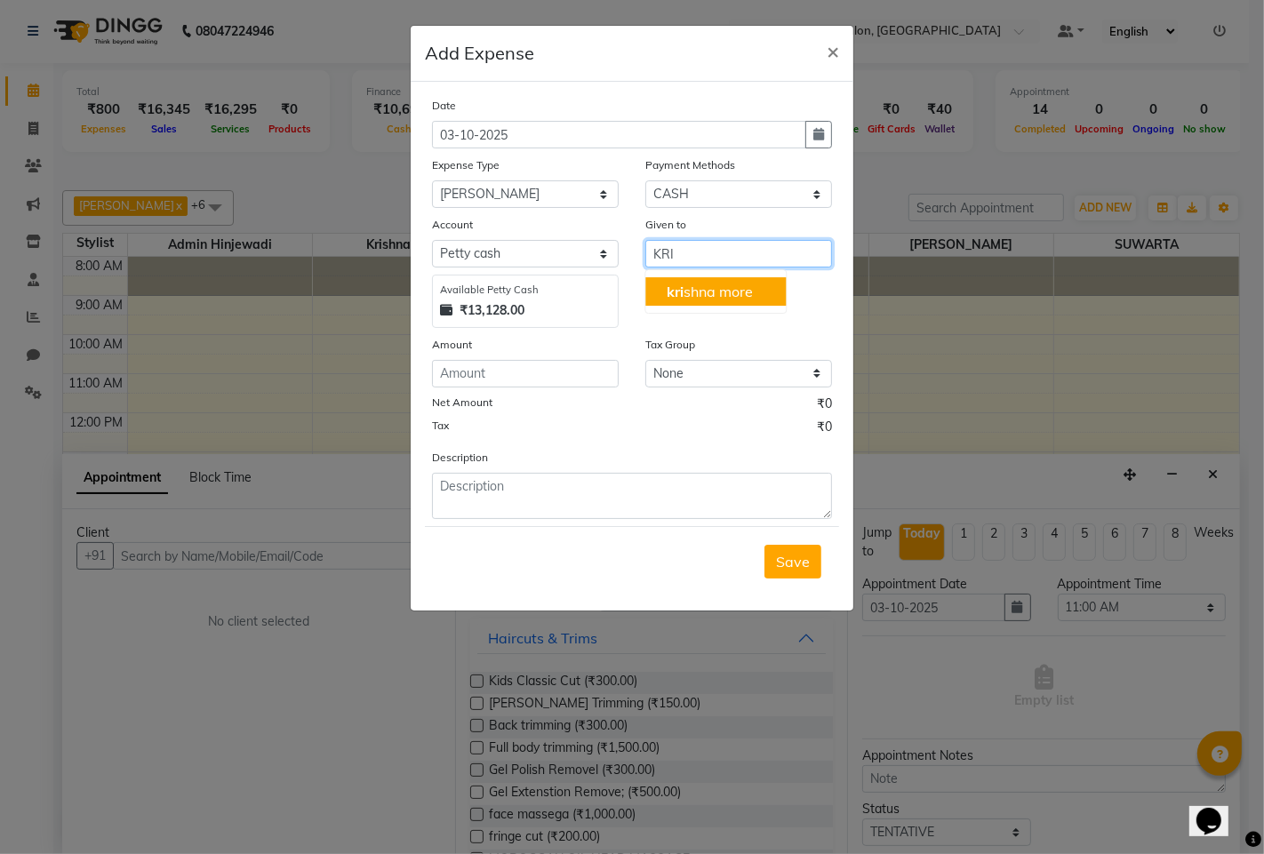
click at [673, 298] on span "kri" at bounding box center [674, 292] width 17 height 18
type input "krishna more"
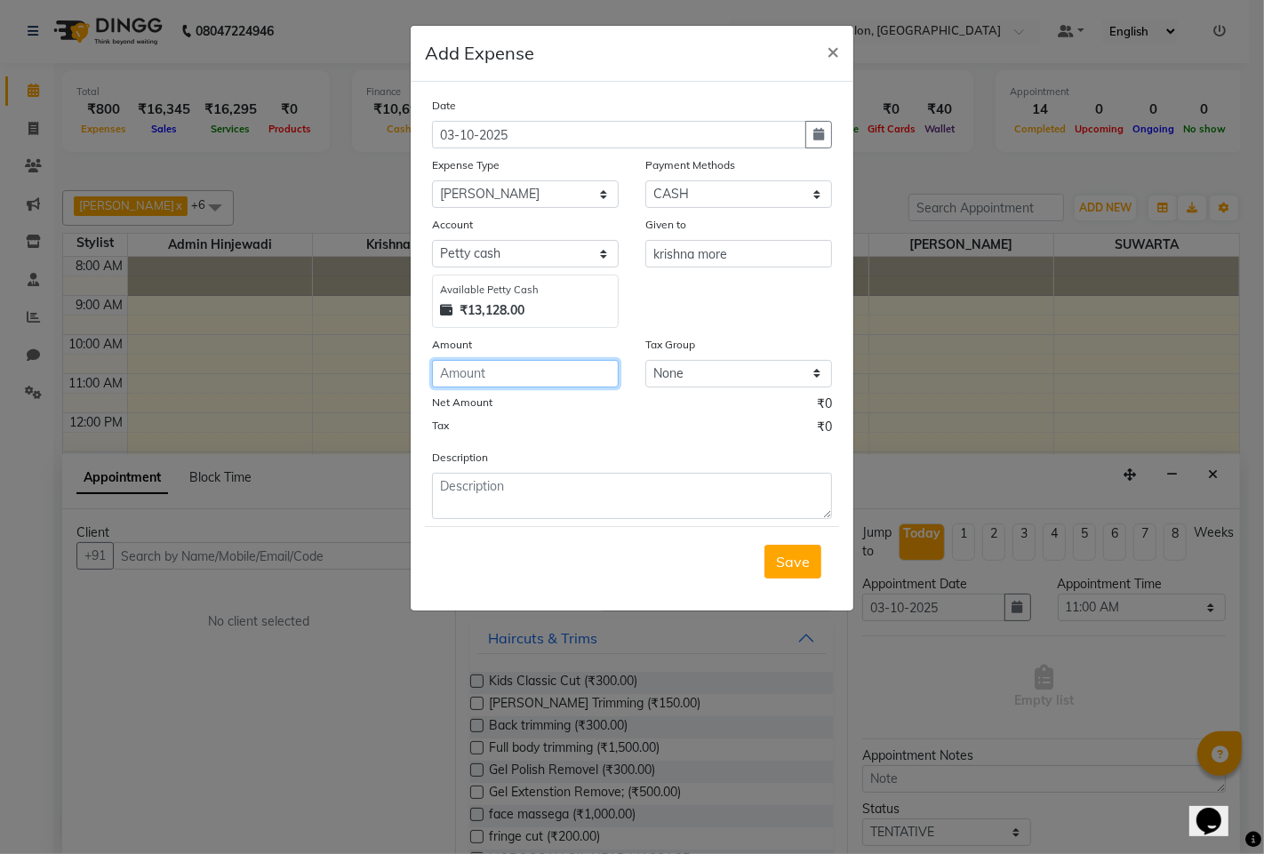
click at [561, 373] on input "number" at bounding box center [525, 374] width 187 height 28
click at [537, 375] on input "300" at bounding box center [525, 374] width 187 height 28
type input "300"
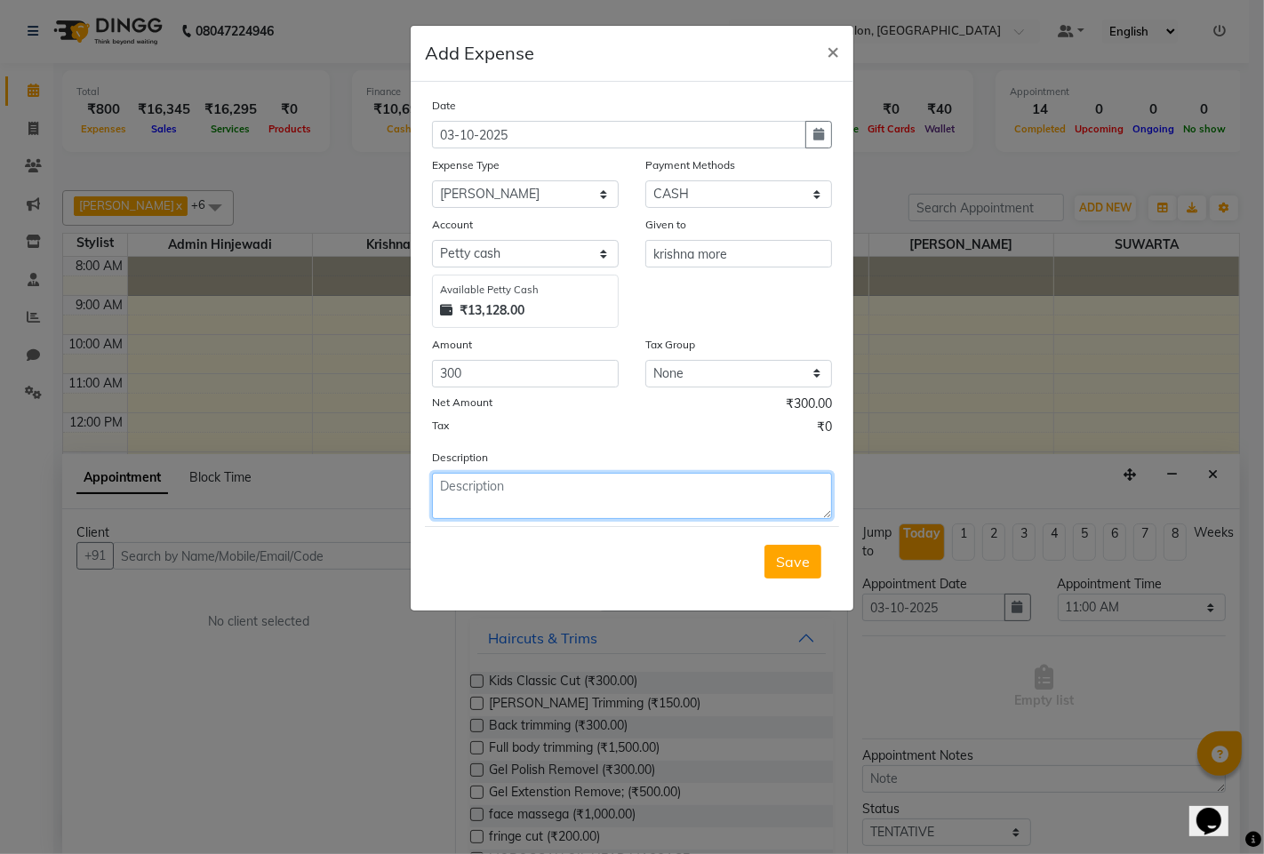
click at [549, 493] on textarea at bounding box center [632, 496] width 400 height 46
type textarea "FOR MITHAI"
click at [792, 561] on span "Save" at bounding box center [793, 562] width 34 height 18
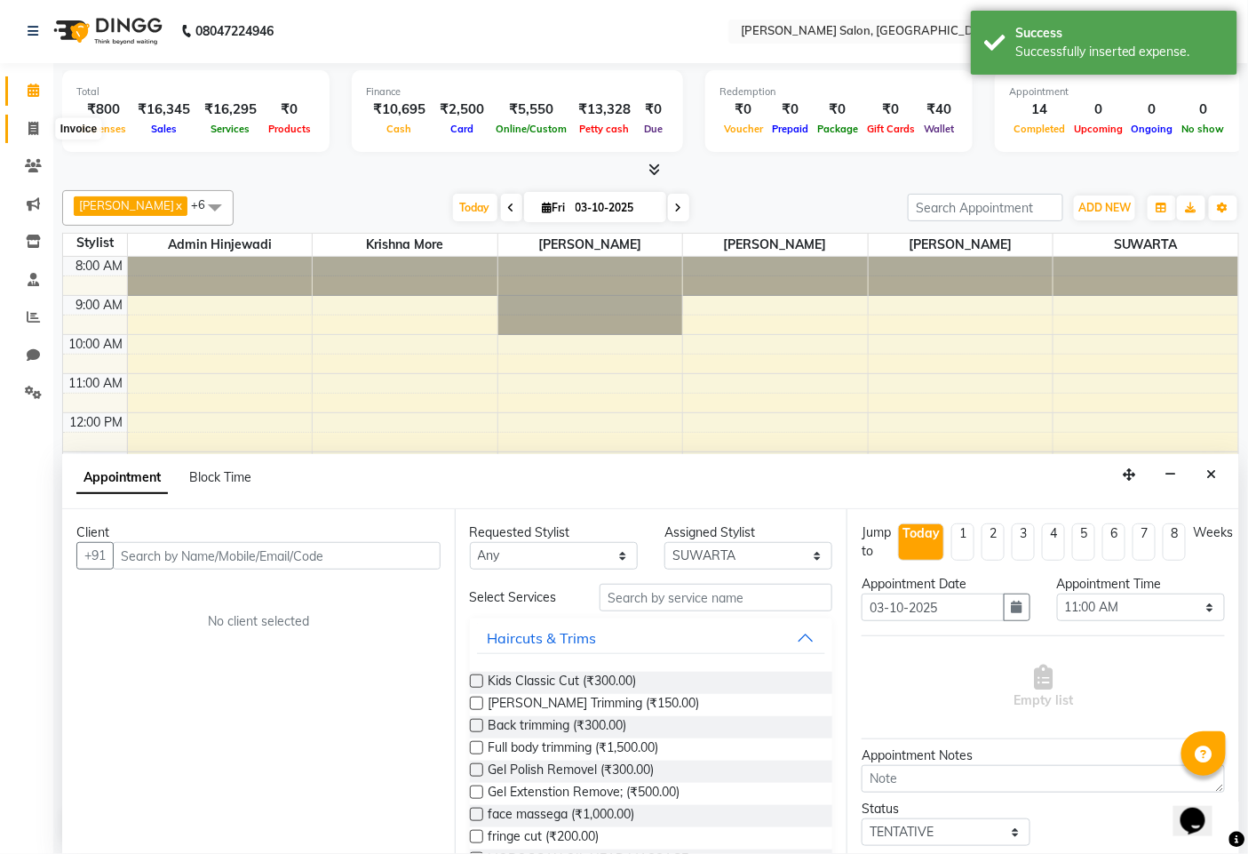
click at [30, 130] on icon at bounding box center [33, 128] width 10 height 13
select select "7331"
select select "service"
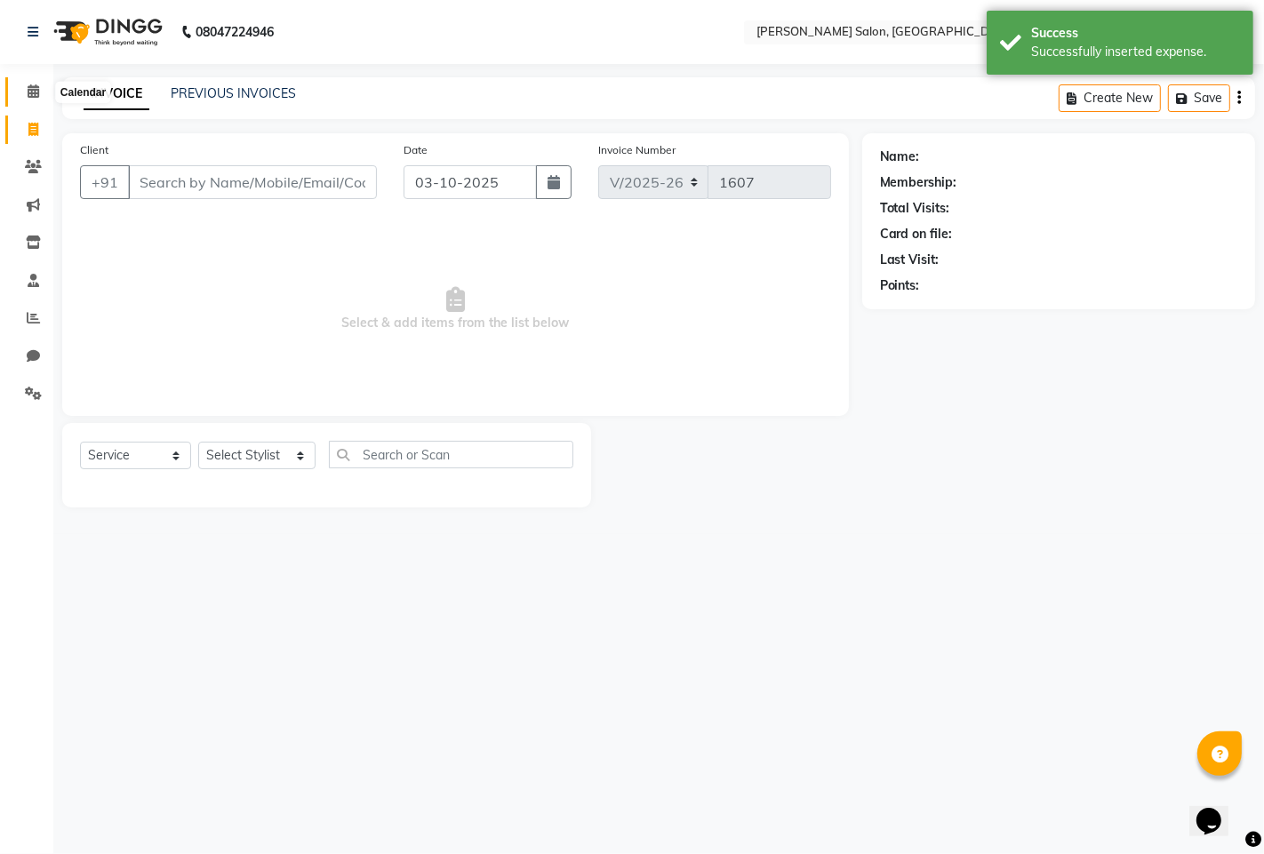
click at [21, 95] on span at bounding box center [33, 92] width 31 height 20
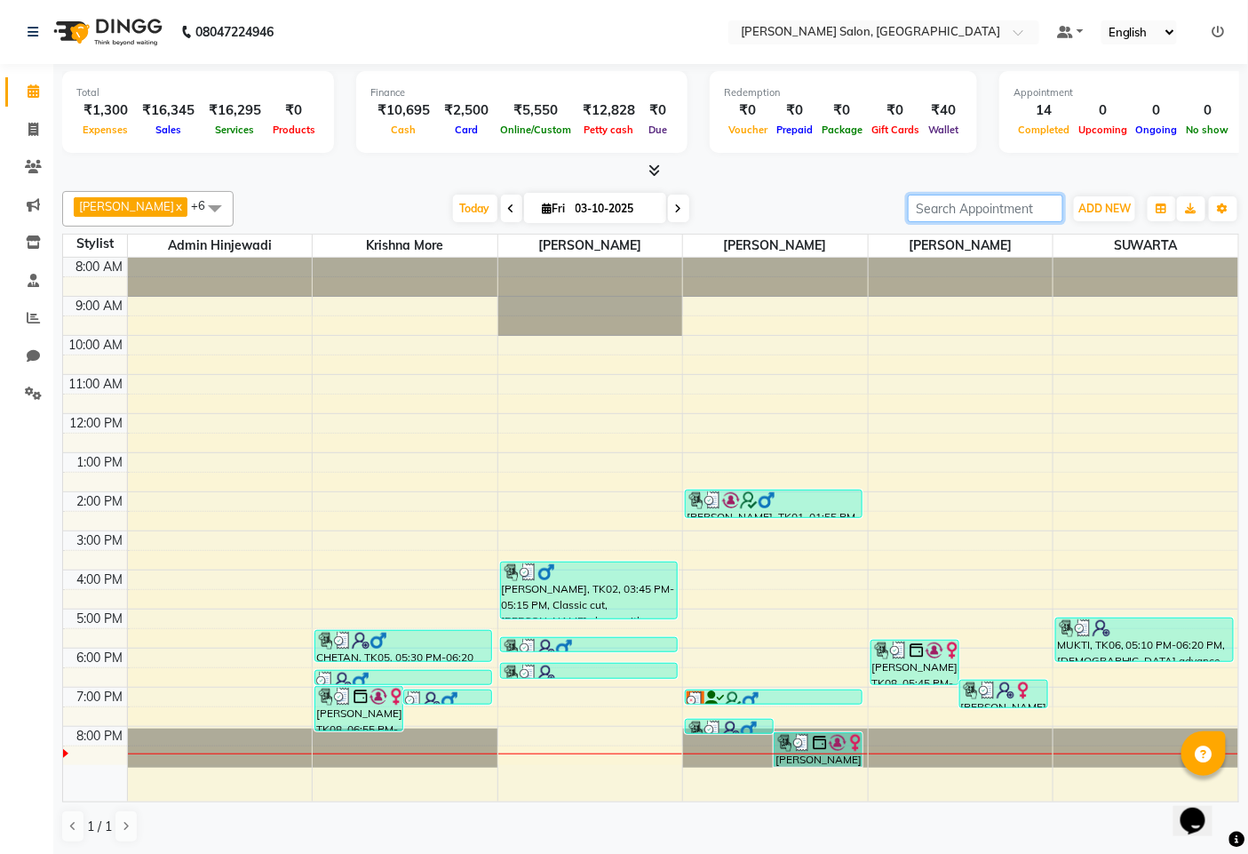
click at [1028, 195] on input "search" at bounding box center [986, 209] width 156 height 28
click at [1129, 214] on span "ADD NEW" at bounding box center [1105, 208] width 52 height 13
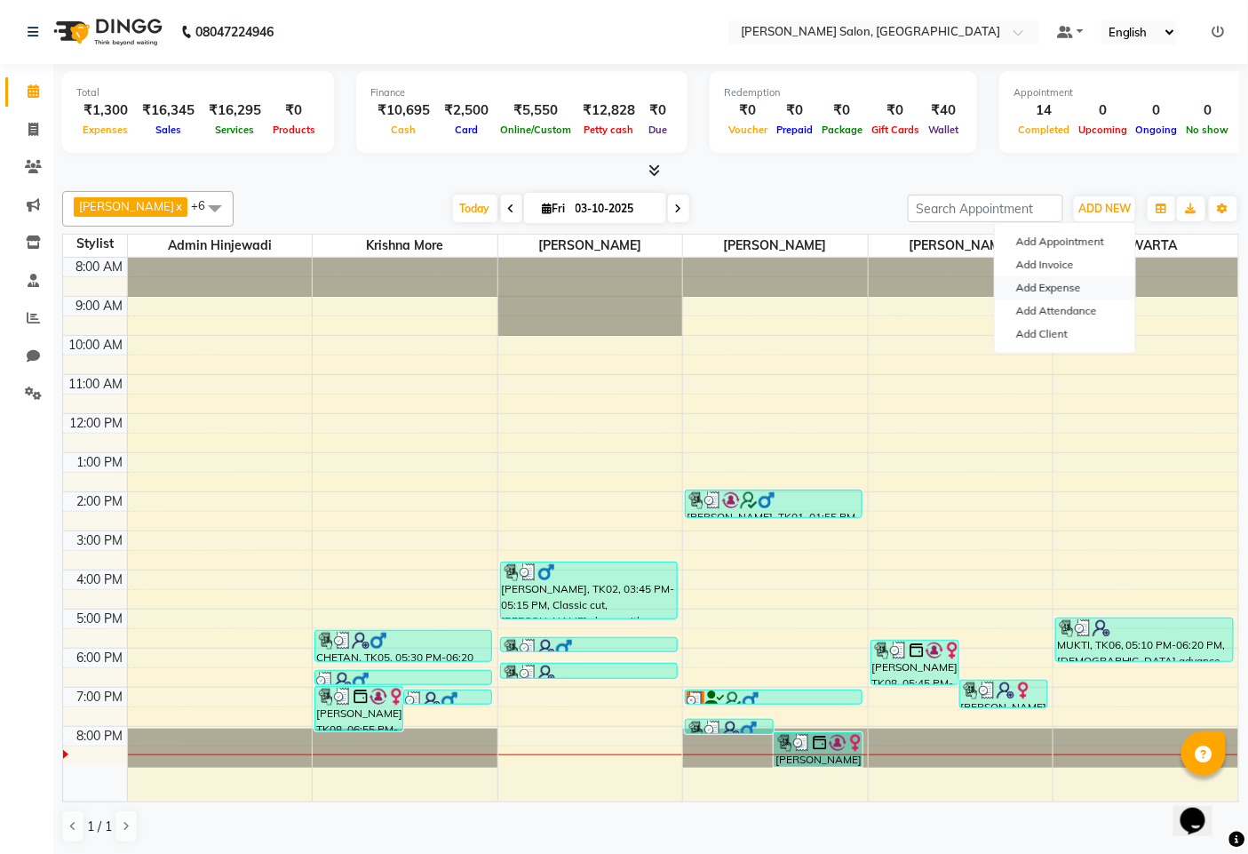
click at [1049, 294] on link "Add Expense" at bounding box center [1065, 287] width 140 height 23
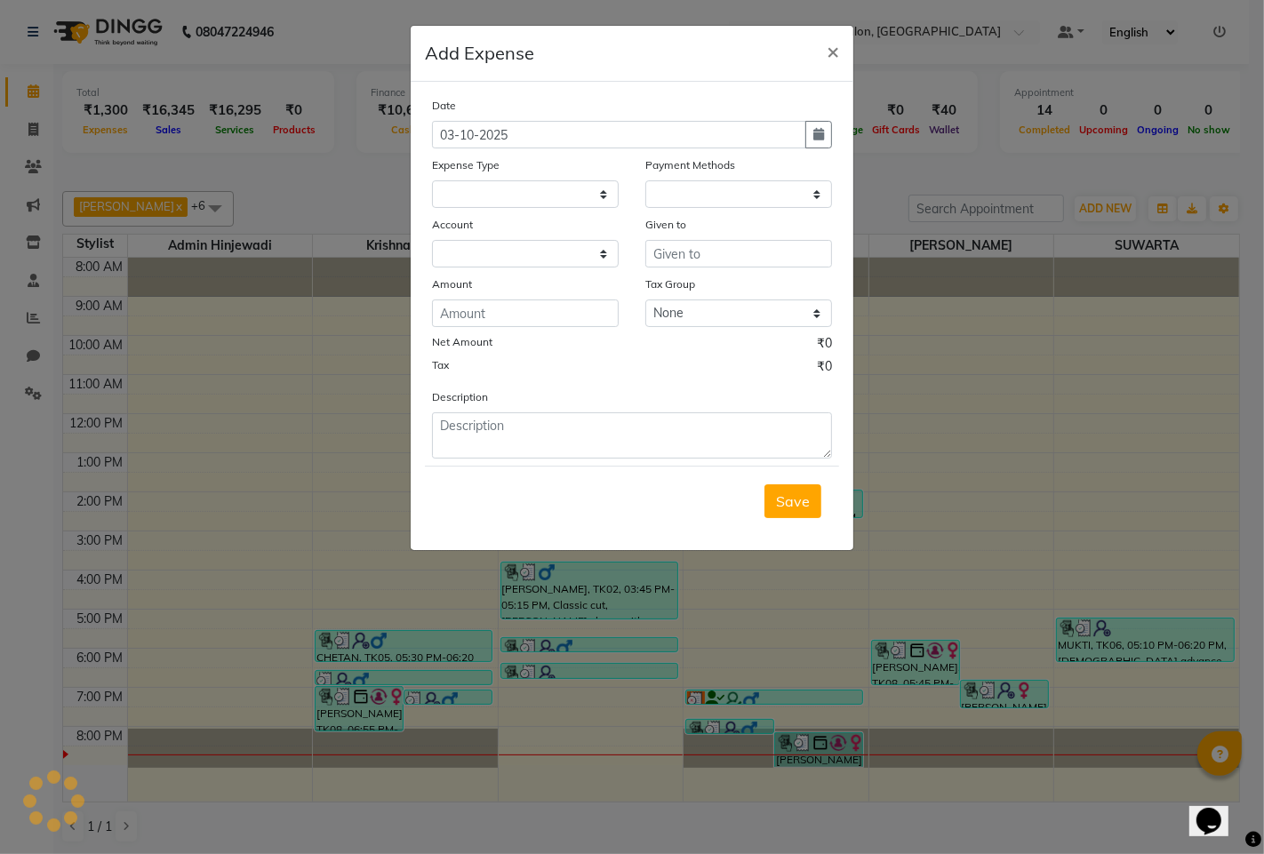
select select "1"
select select "6424"
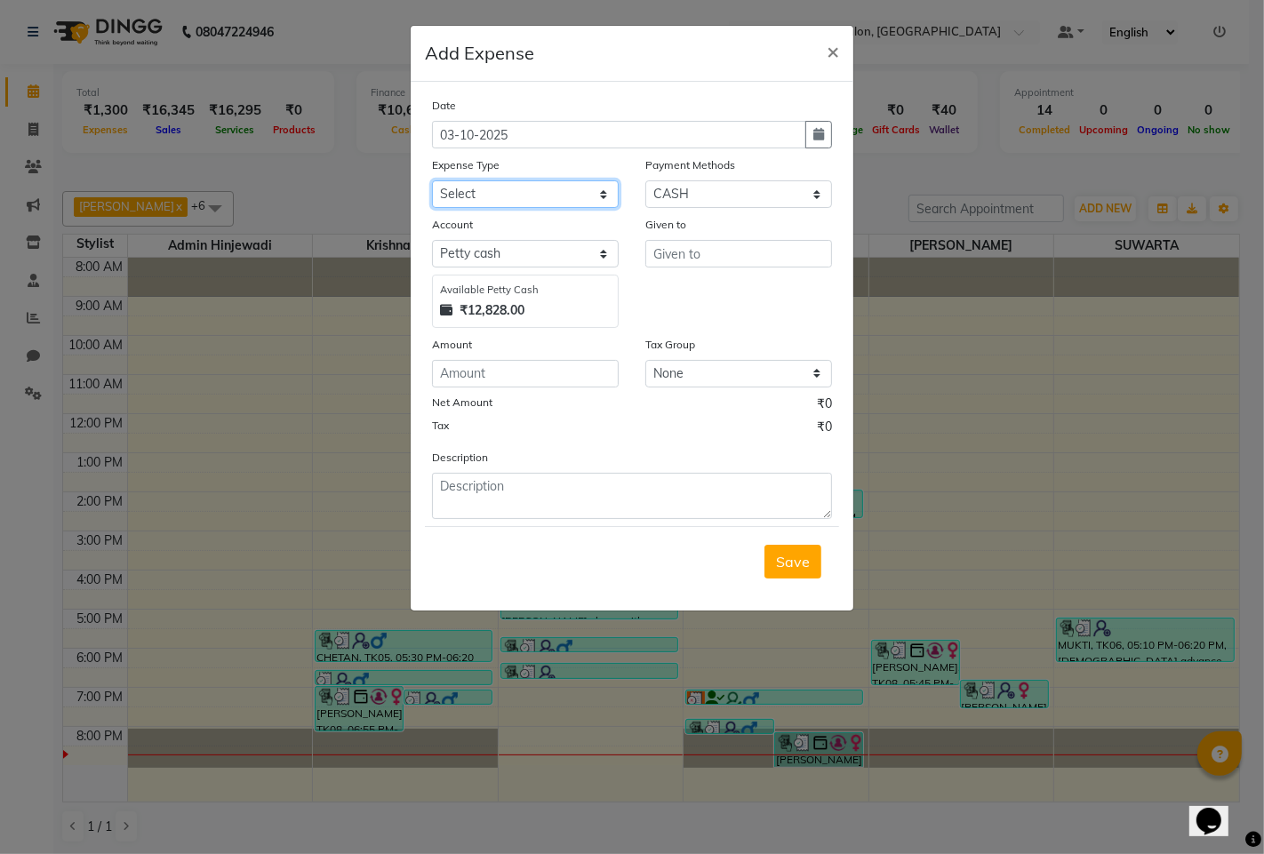
click at [553, 188] on select "Select Advance Salary Amezon parcel Bank charges birthday cake BLINKIT Car main…" at bounding box center [525, 194] width 187 height 28
select select "18629"
click at [432, 180] on select "Select Advance Salary Amezon parcel Bank charges birthday cake BLINKIT Car main…" at bounding box center [525, 194] width 187 height 28
click at [582, 253] on select "Select Petty cash Default account" at bounding box center [525, 254] width 187 height 28
click at [688, 243] on input "text" at bounding box center [738, 254] width 187 height 28
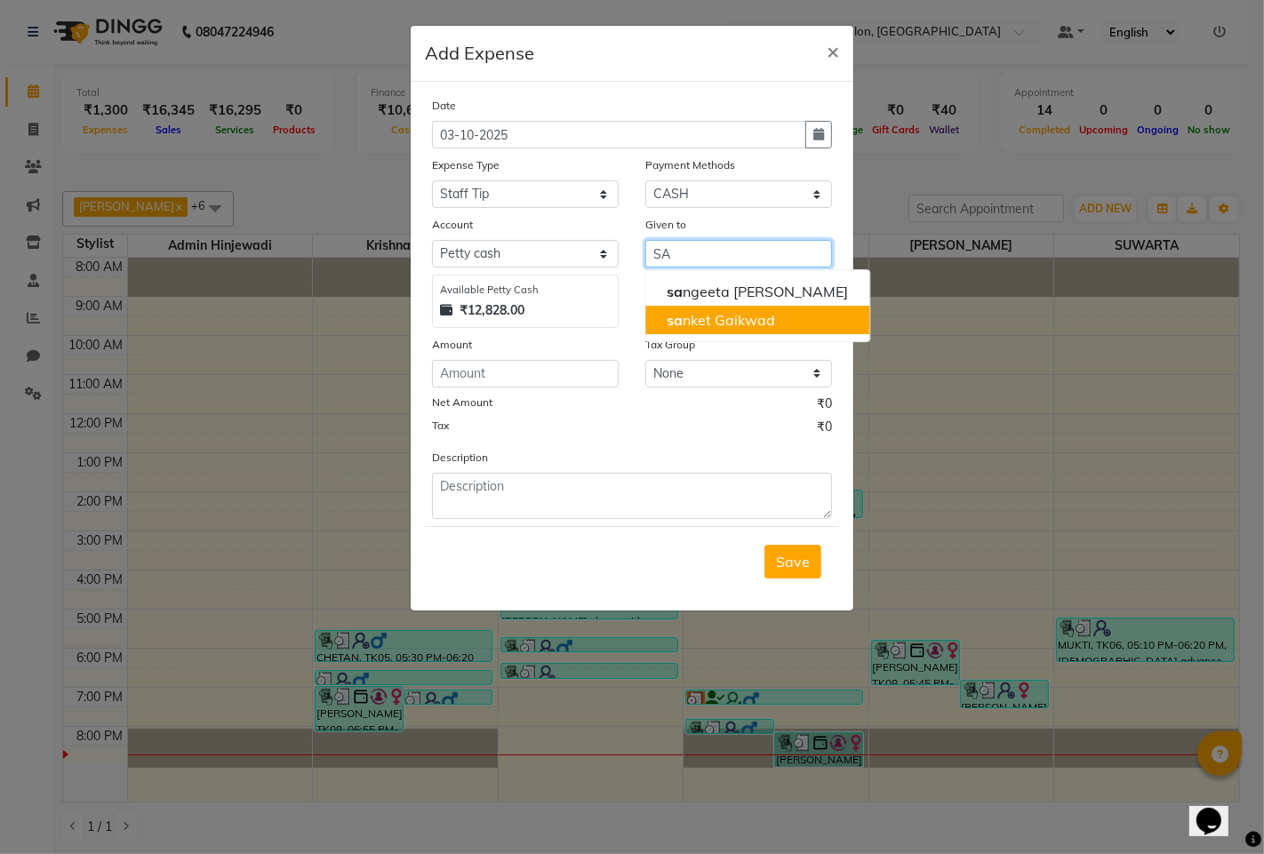
click at [736, 323] on ngb-highlight "sa nket Gaikwad" at bounding box center [720, 320] width 108 height 18
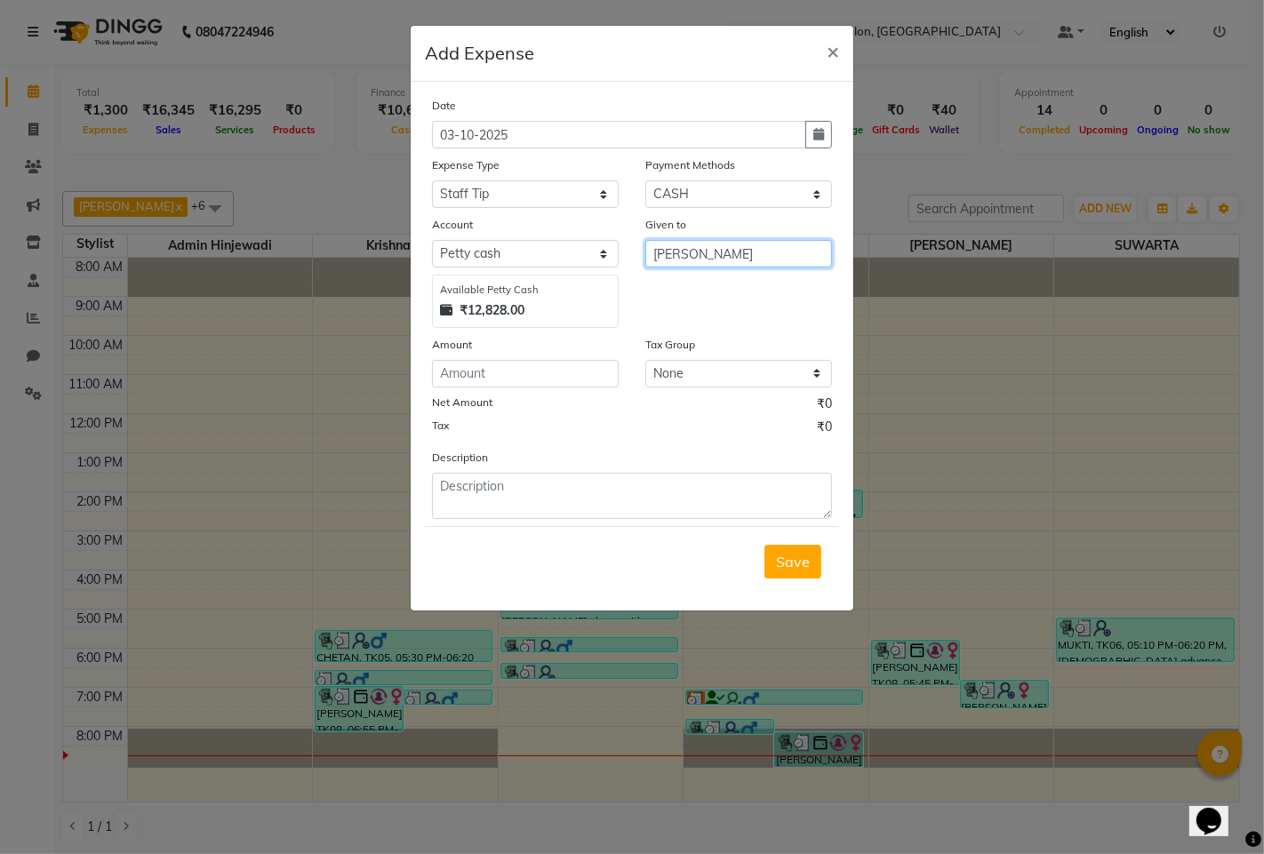
type input "[PERSON_NAME]"
click at [529, 371] on input "number" at bounding box center [525, 374] width 187 height 28
type input "50"
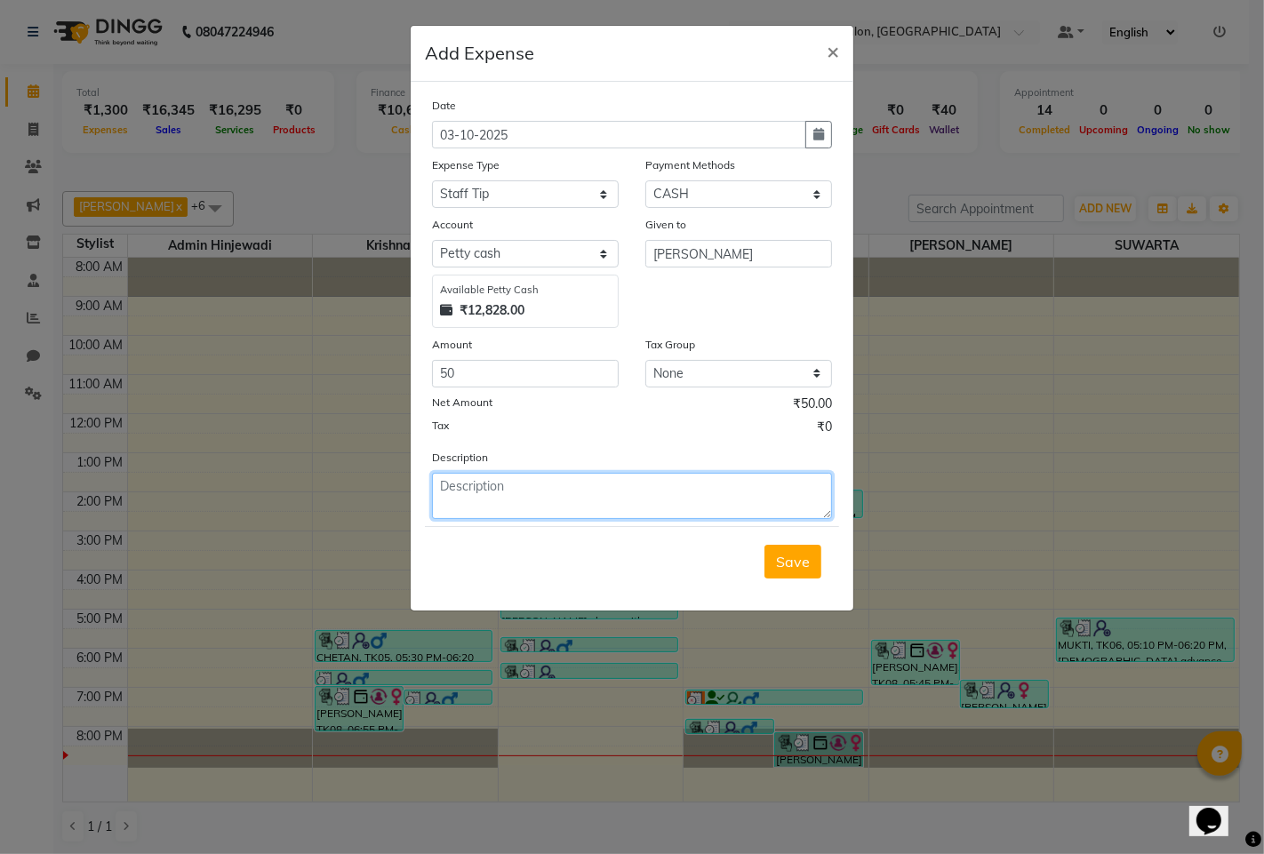
click at [527, 473] on textarea at bounding box center [632, 496] width 400 height 46
type textarea "TIP"
click at [802, 554] on span "Save" at bounding box center [793, 562] width 34 height 18
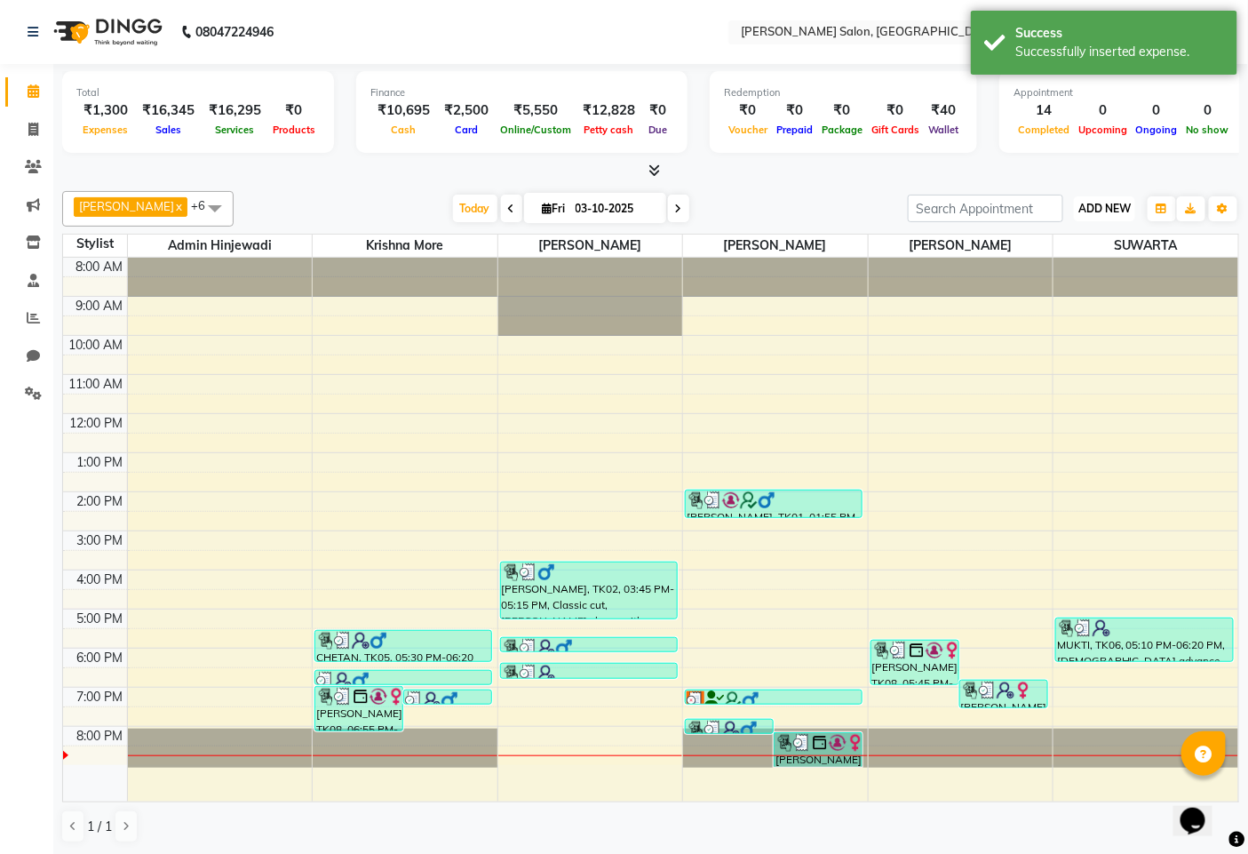
click at [1094, 203] on span "ADD NEW" at bounding box center [1105, 208] width 52 height 13
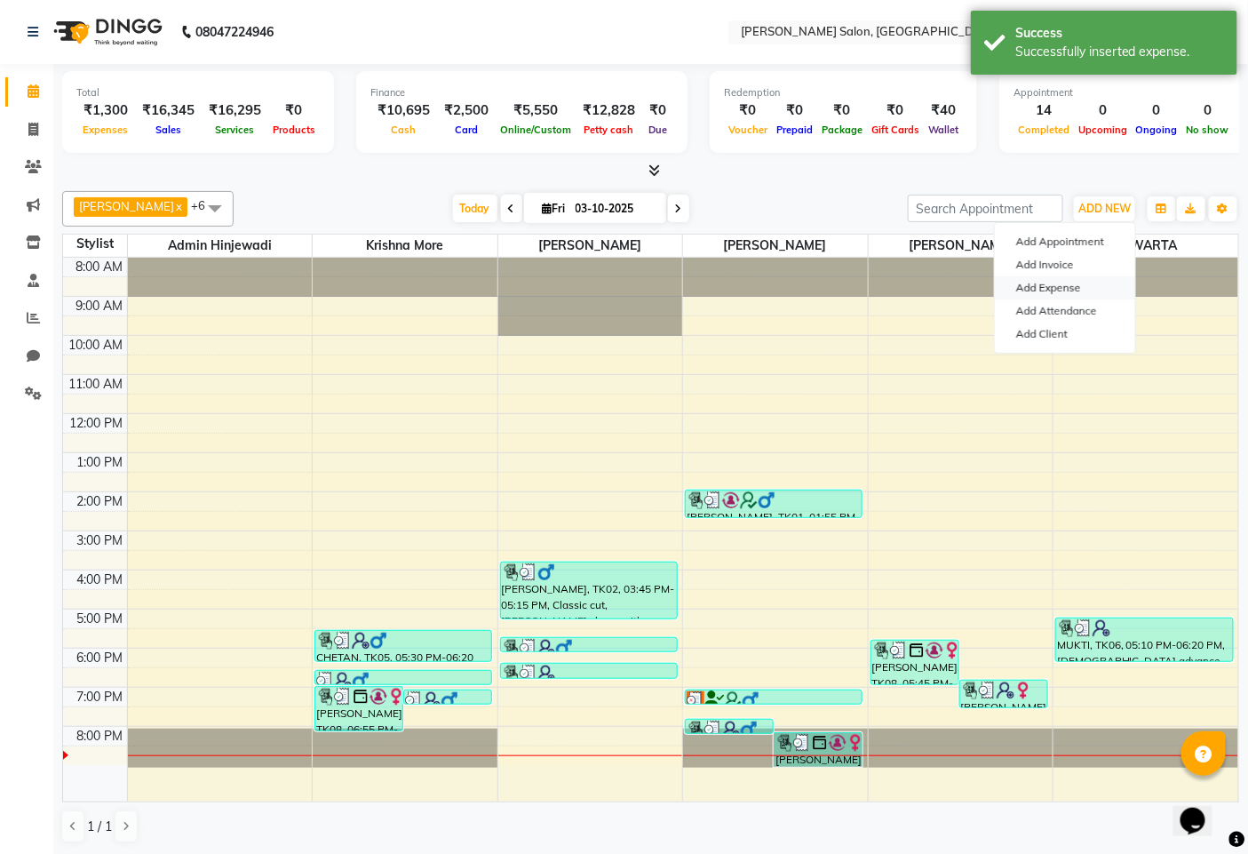
click at [1052, 281] on link "Add Expense" at bounding box center [1065, 287] width 140 height 23
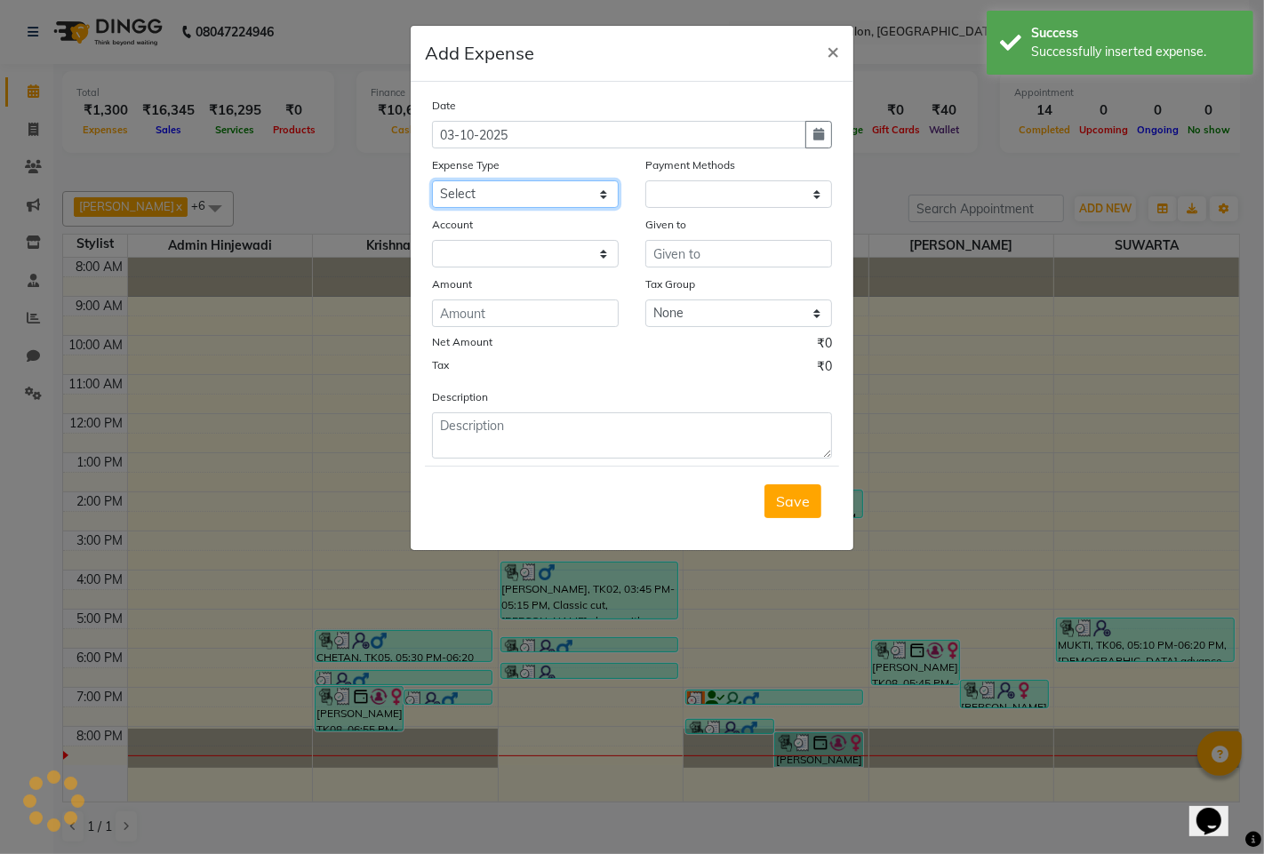
click at [538, 189] on select "Select Advance Salary Amezon parcel Bank charges birthday cake BLINKIT Car main…" at bounding box center [525, 194] width 187 height 28
select select "1"
select select "6424"
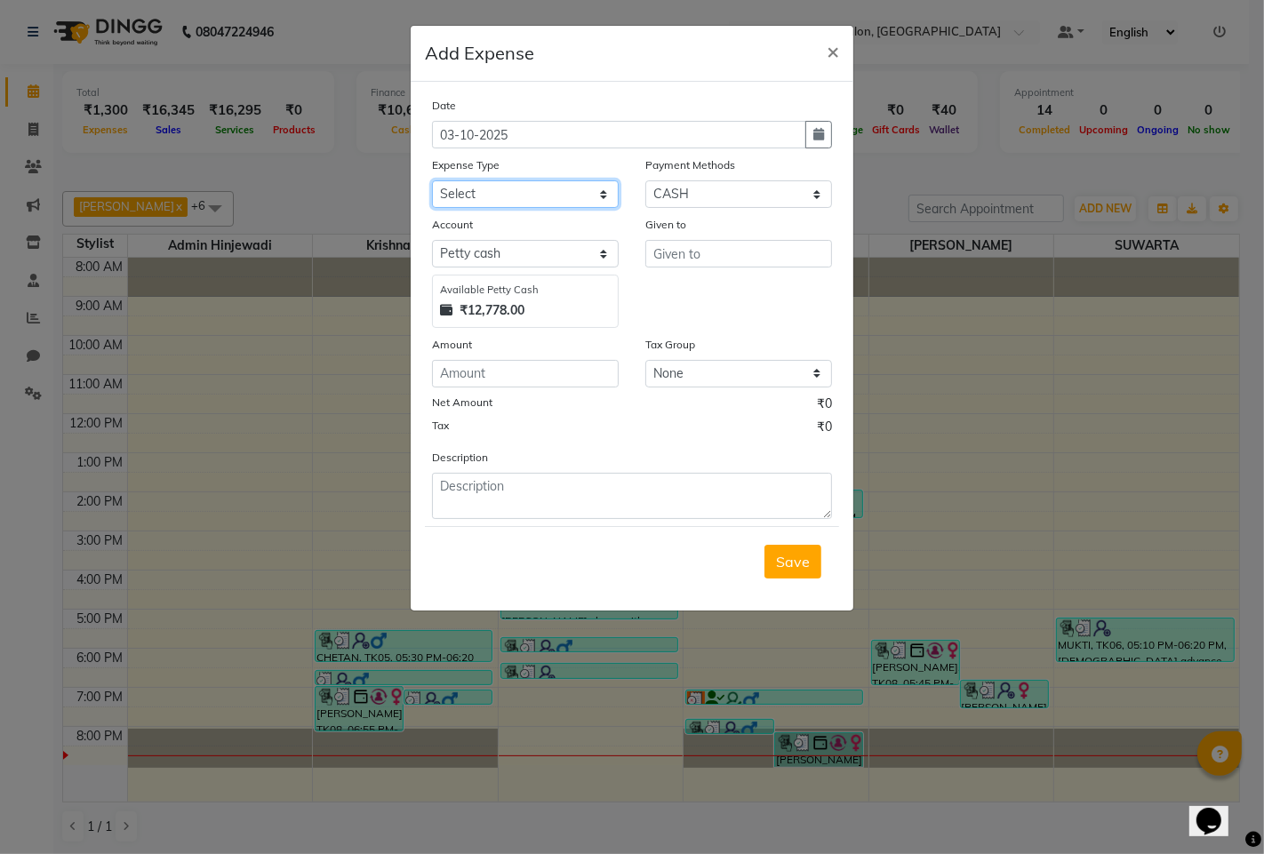
select select "18228"
click at [432, 180] on select "Select Advance Salary Amezon parcel Bank charges birthday cake BLINKIT Car main…" at bounding box center [525, 194] width 187 height 28
click at [690, 259] on input "text" at bounding box center [738, 254] width 187 height 28
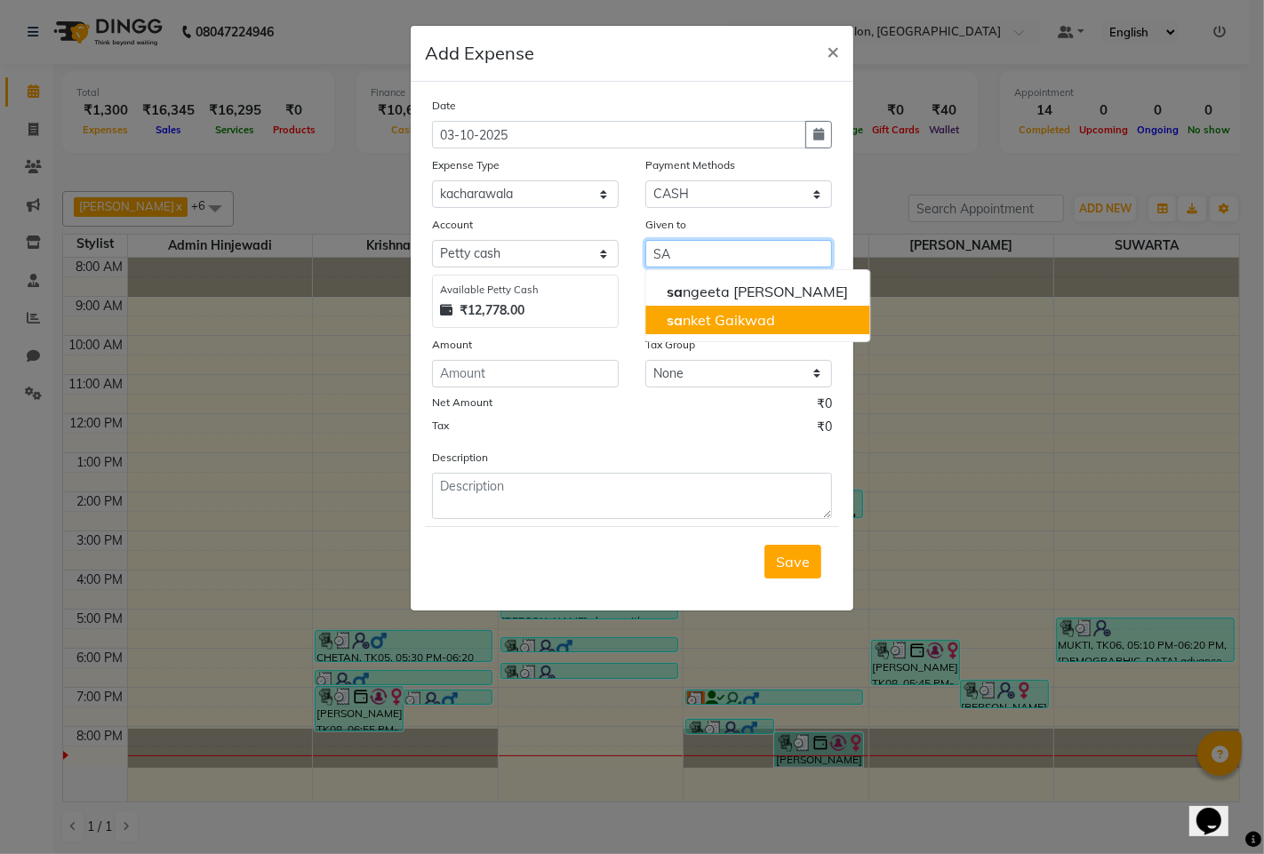
click at [734, 313] on ngb-highlight "sa nket Gaikwad" at bounding box center [720, 320] width 108 height 18
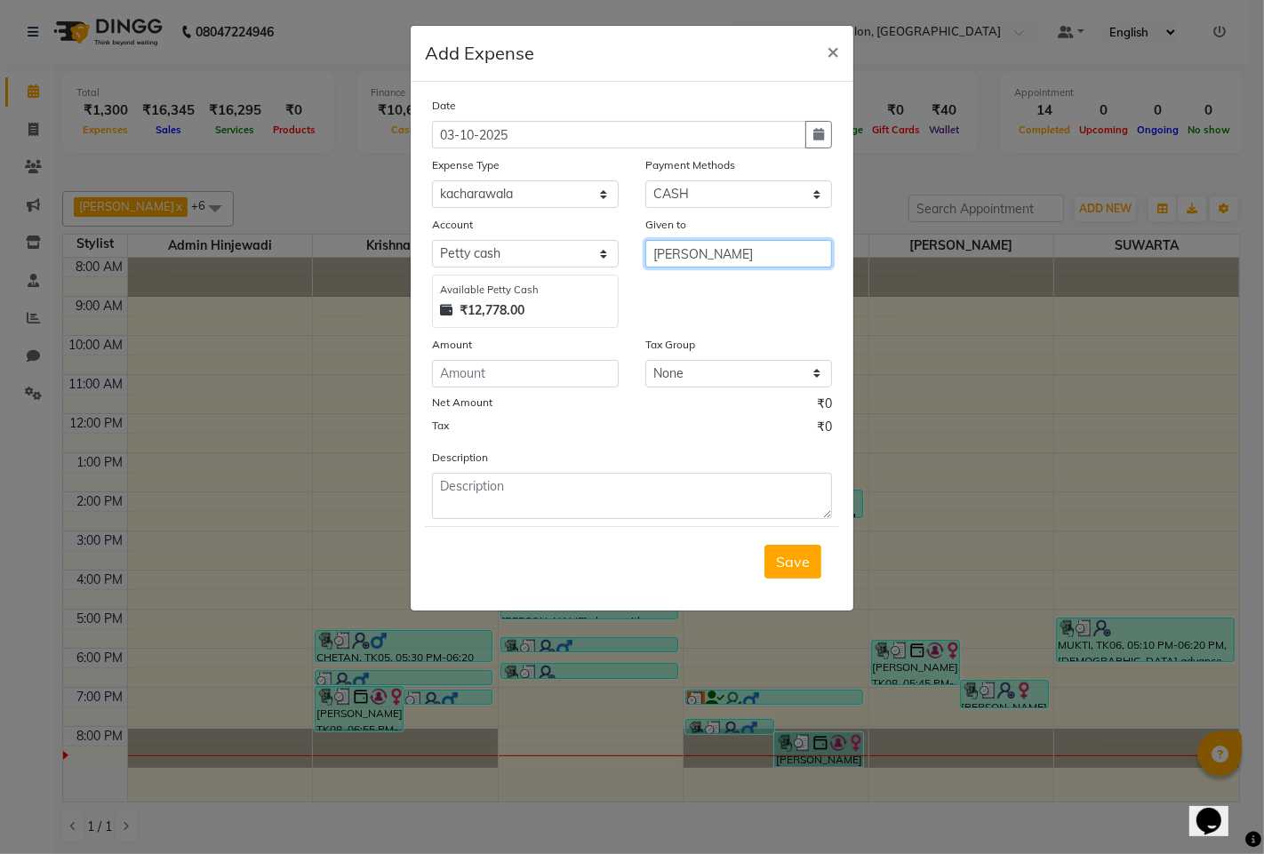
type input "[PERSON_NAME]"
click at [460, 258] on select "Select Petty cash Default account" at bounding box center [525, 254] width 187 height 28
click at [491, 371] on input "number" at bounding box center [525, 374] width 187 height 28
type input "150"
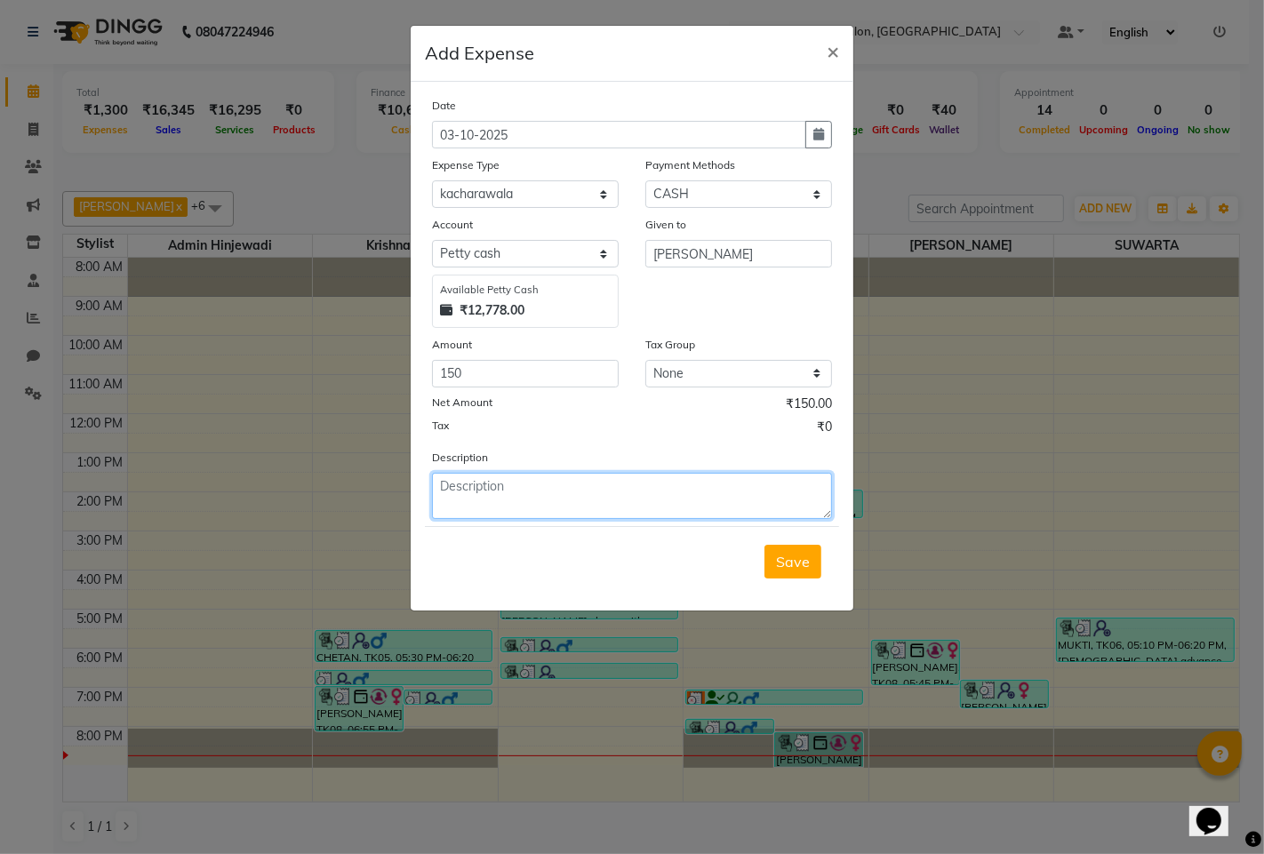
click at [646, 499] on textarea at bounding box center [632, 496] width 400 height 46
type textarea "FOR PETROL"
click at [791, 554] on span "Save" at bounding box center [793, 562] width 34 height 18
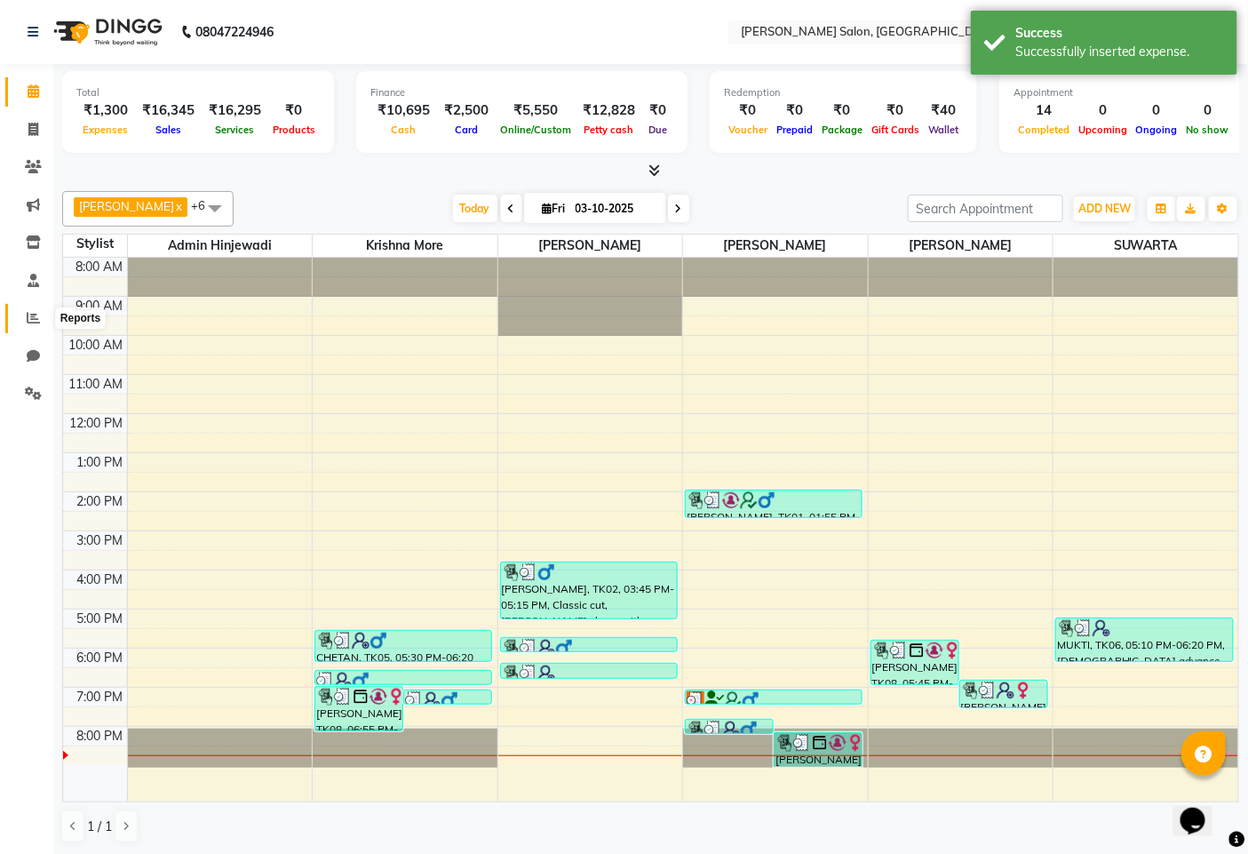
click at [27, 315] on icon at bounding box center [33, 317] width 13 height 13
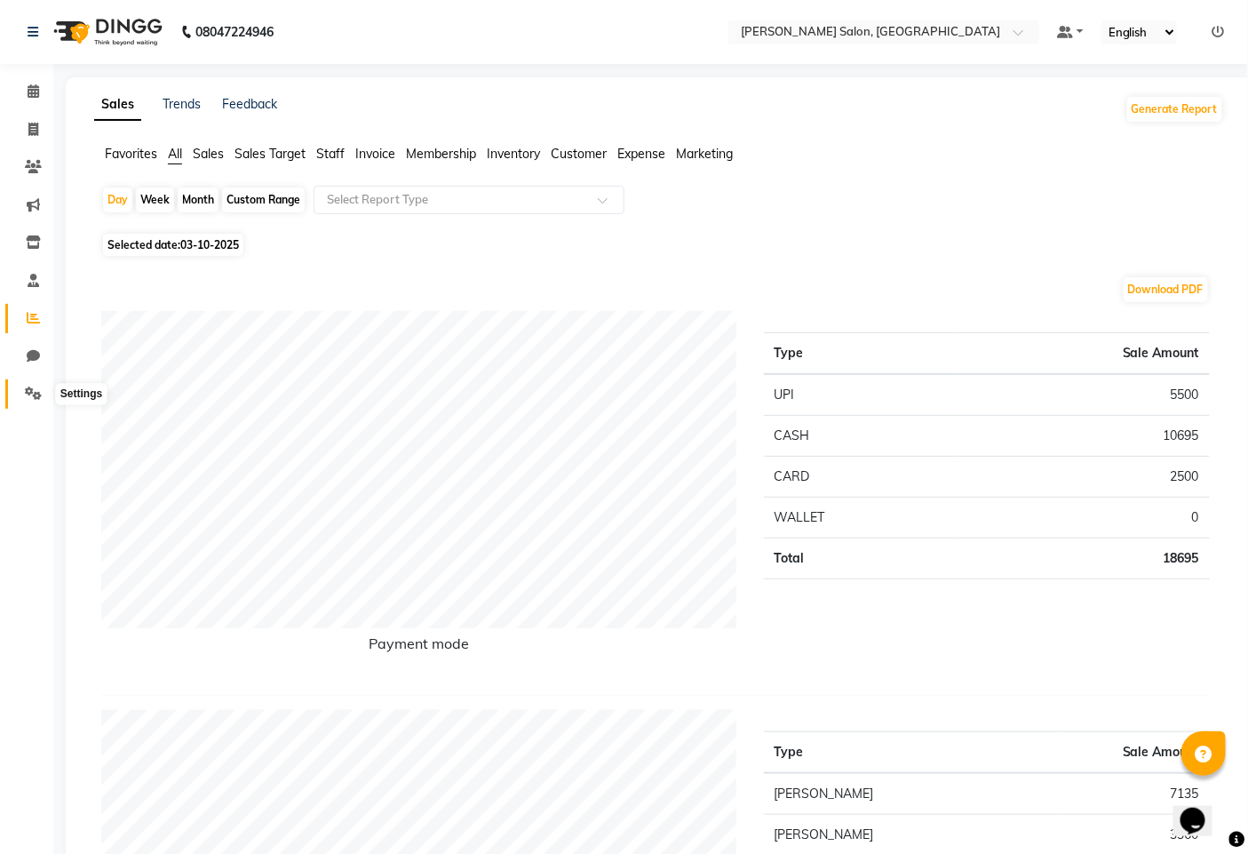
click at [27, 387] on icon at bounding box center [33, 393] width 17 height 13
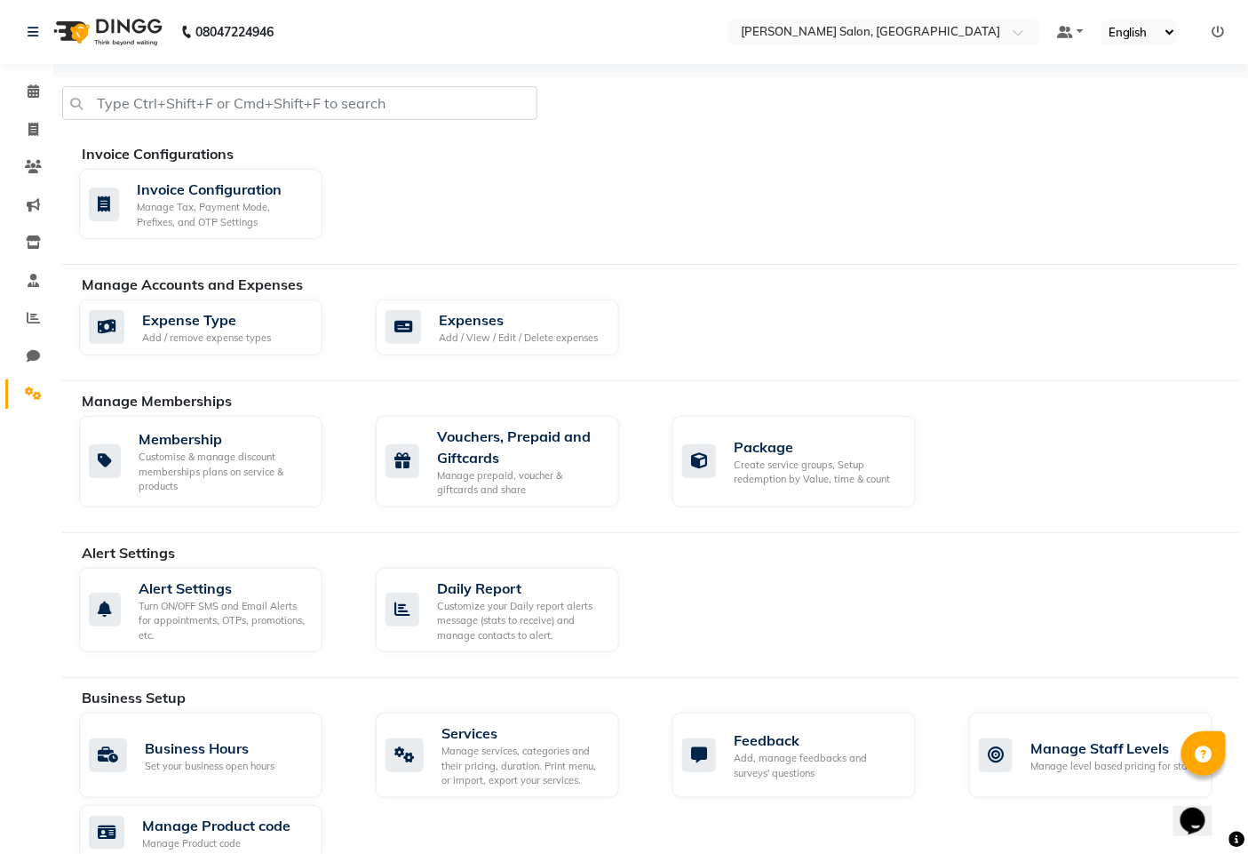
click at [42, 300] on li "Reports" at bounding box center [26, 318] width 53 height 38
click at [32, 318] on icon at bounding box center [33, 317] width 13 height 13
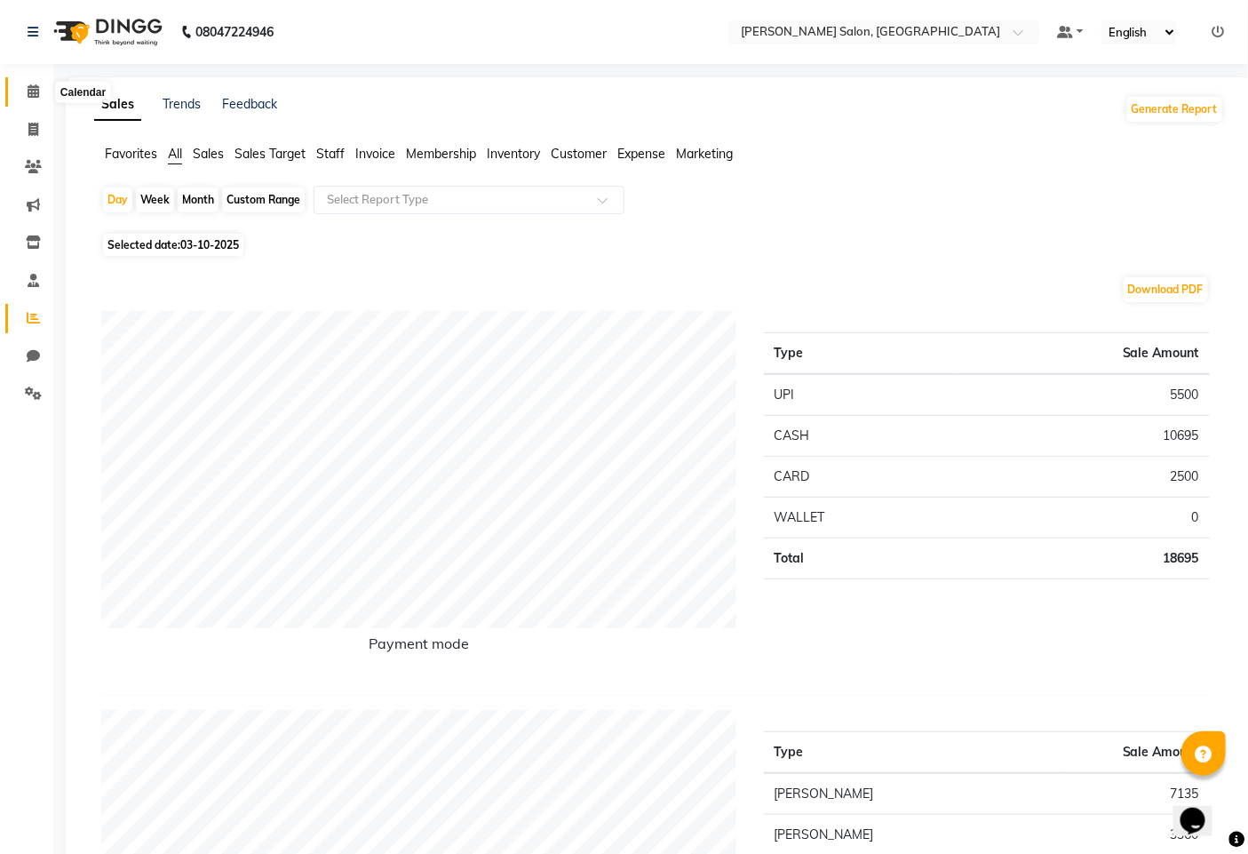
click at [30, 91] on icon at bounding box center [34, 90] width 12 height 13
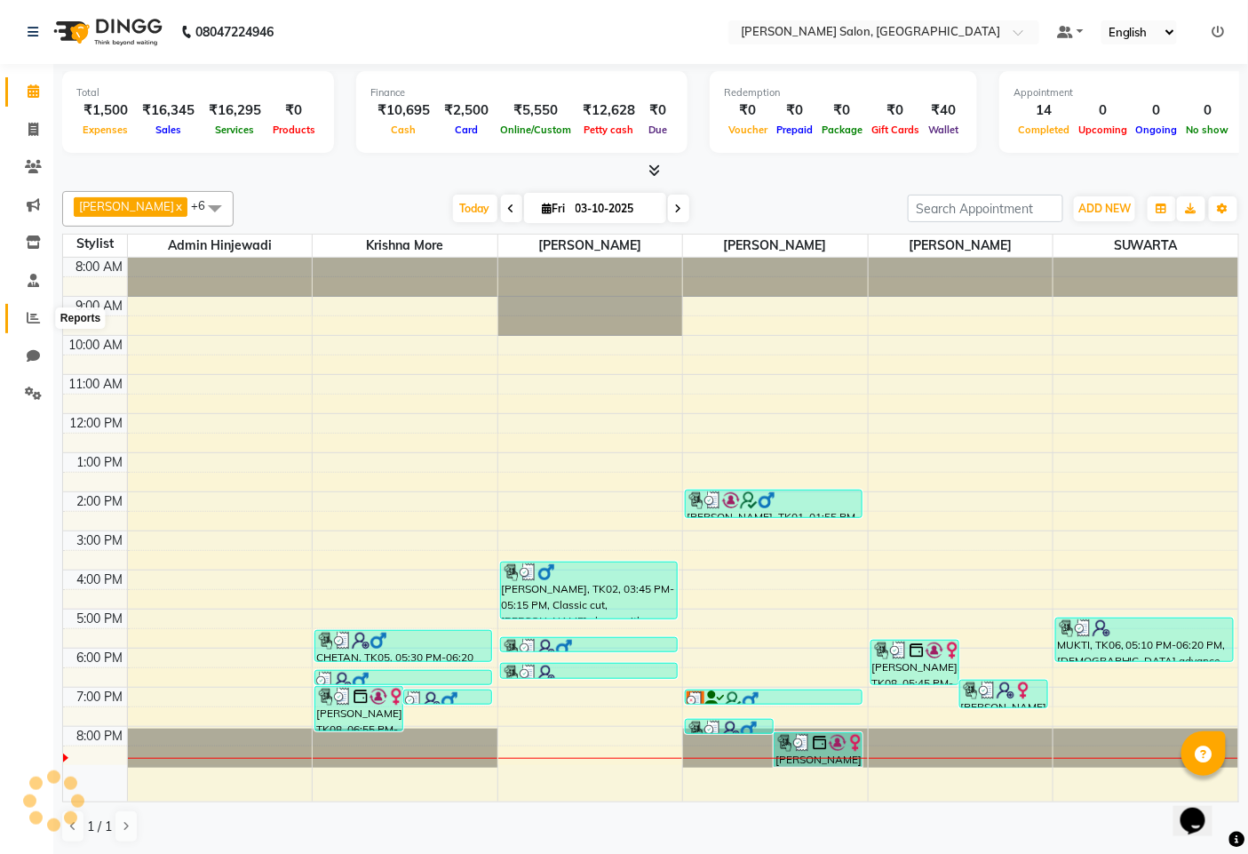
click at [31, 320] on icon at bounding box center [33, 317] width 13 height 13
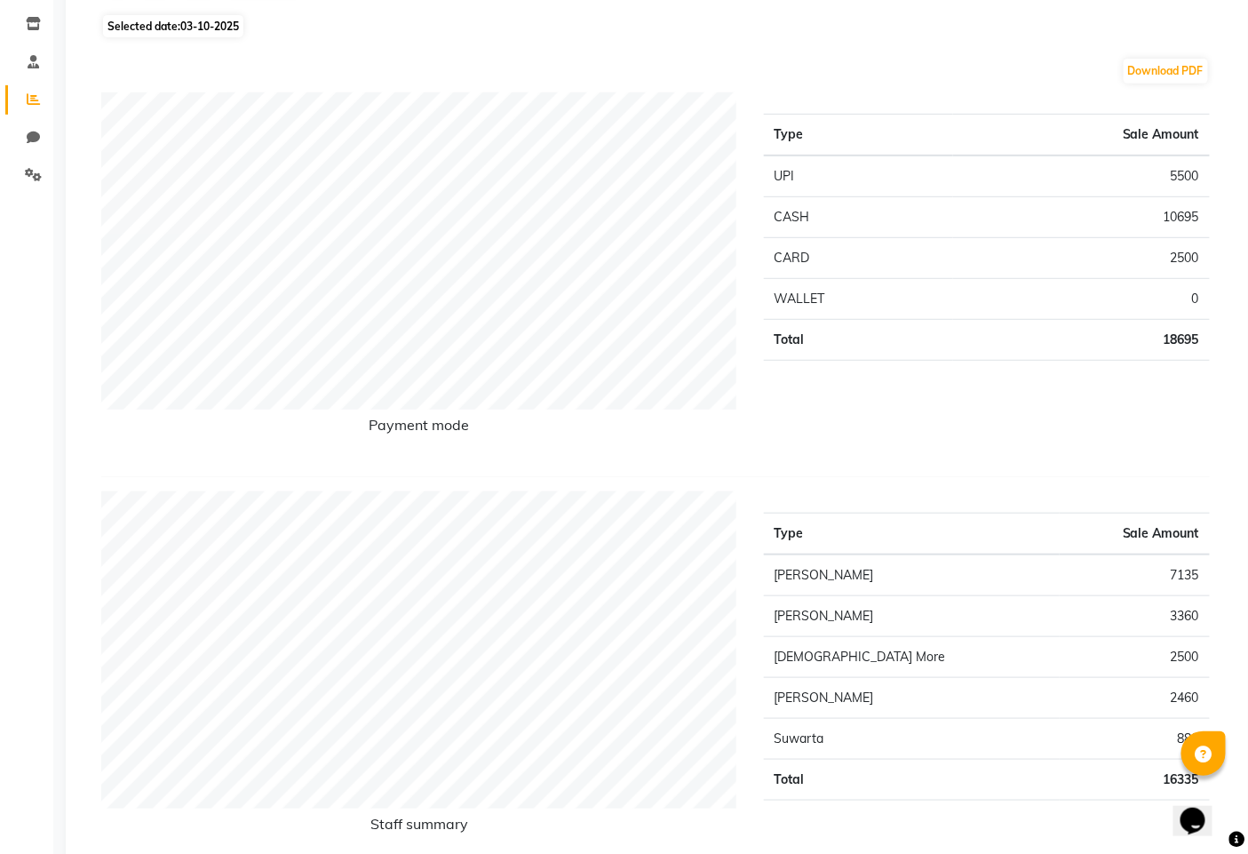
scroll to position [296, 0]
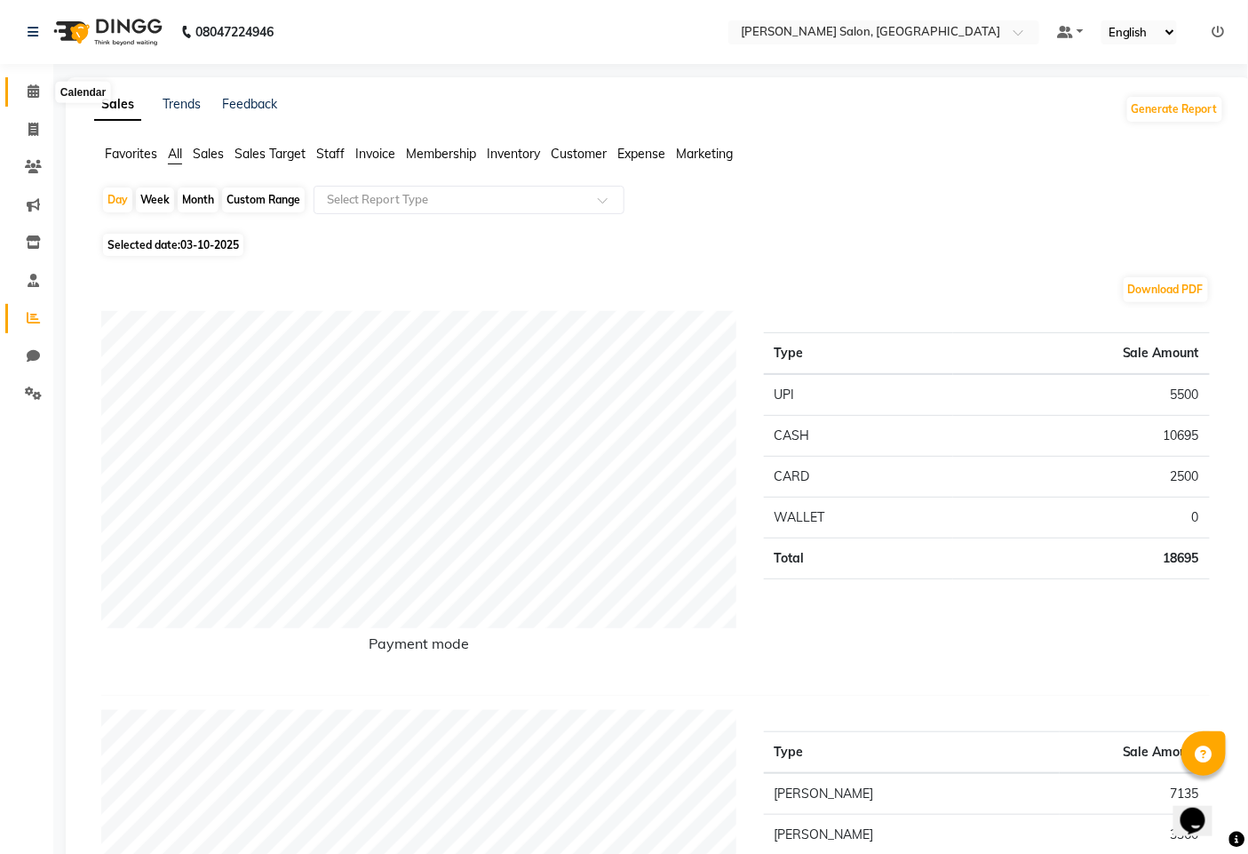
click at [37, 90] on icon at bounding box center [34, 90] width 12 height 13
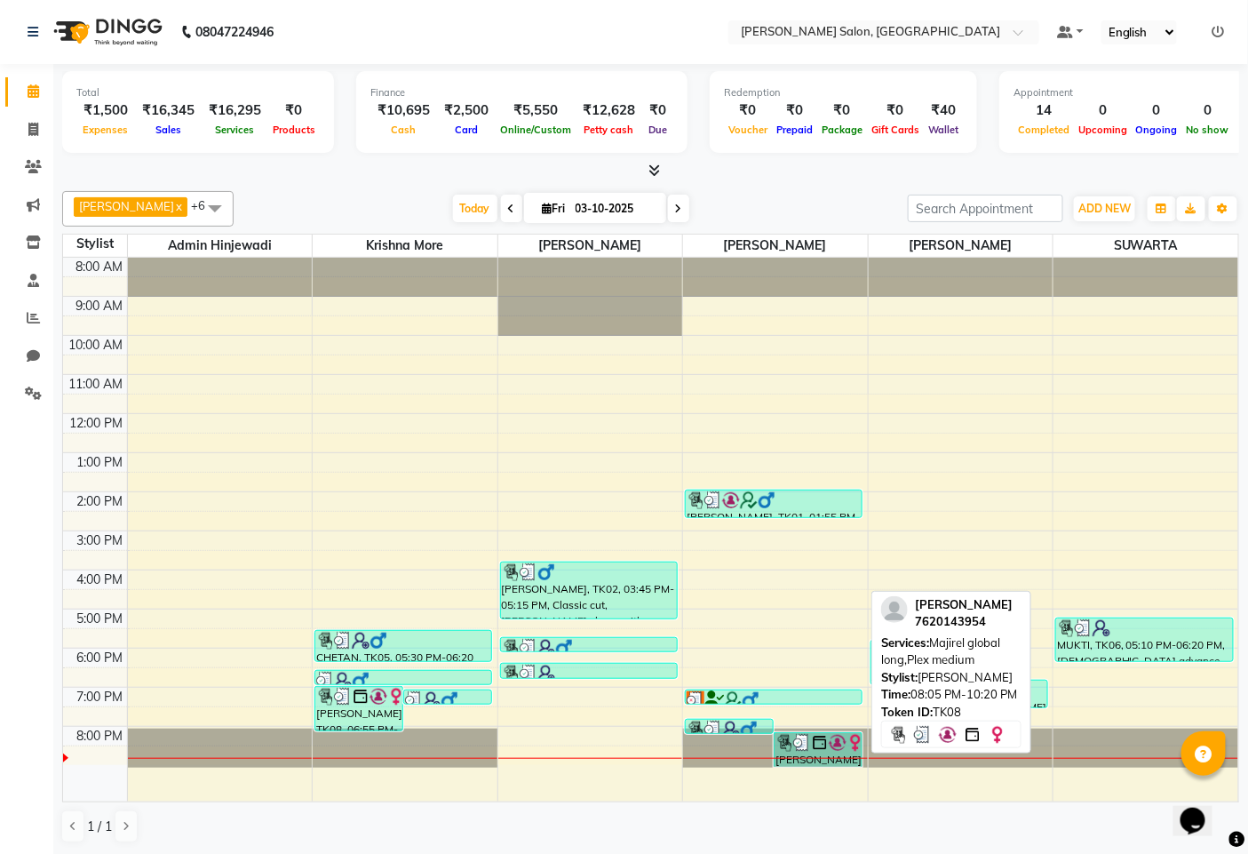
click at [810, 742] on img at bounding box center [803, 743] width 18 height 18
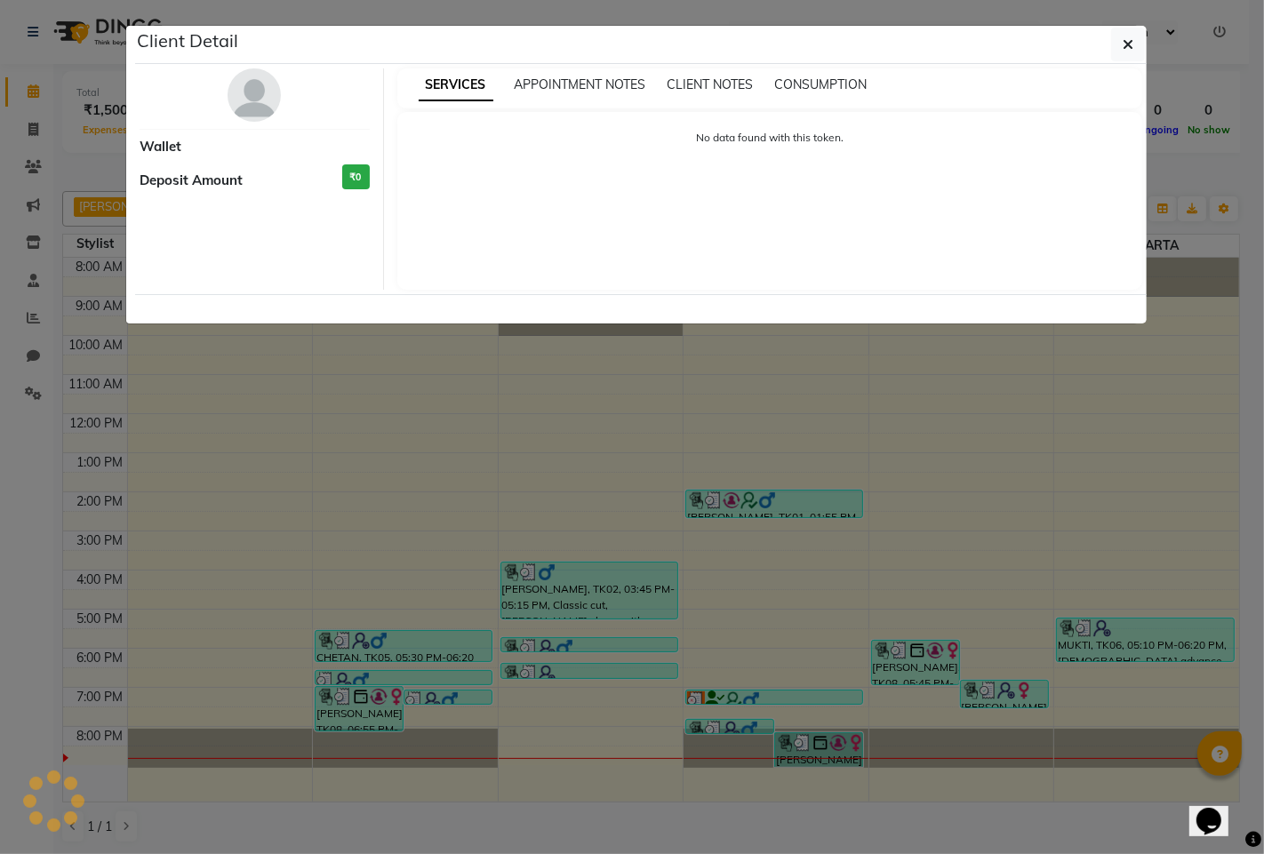
select select "3"
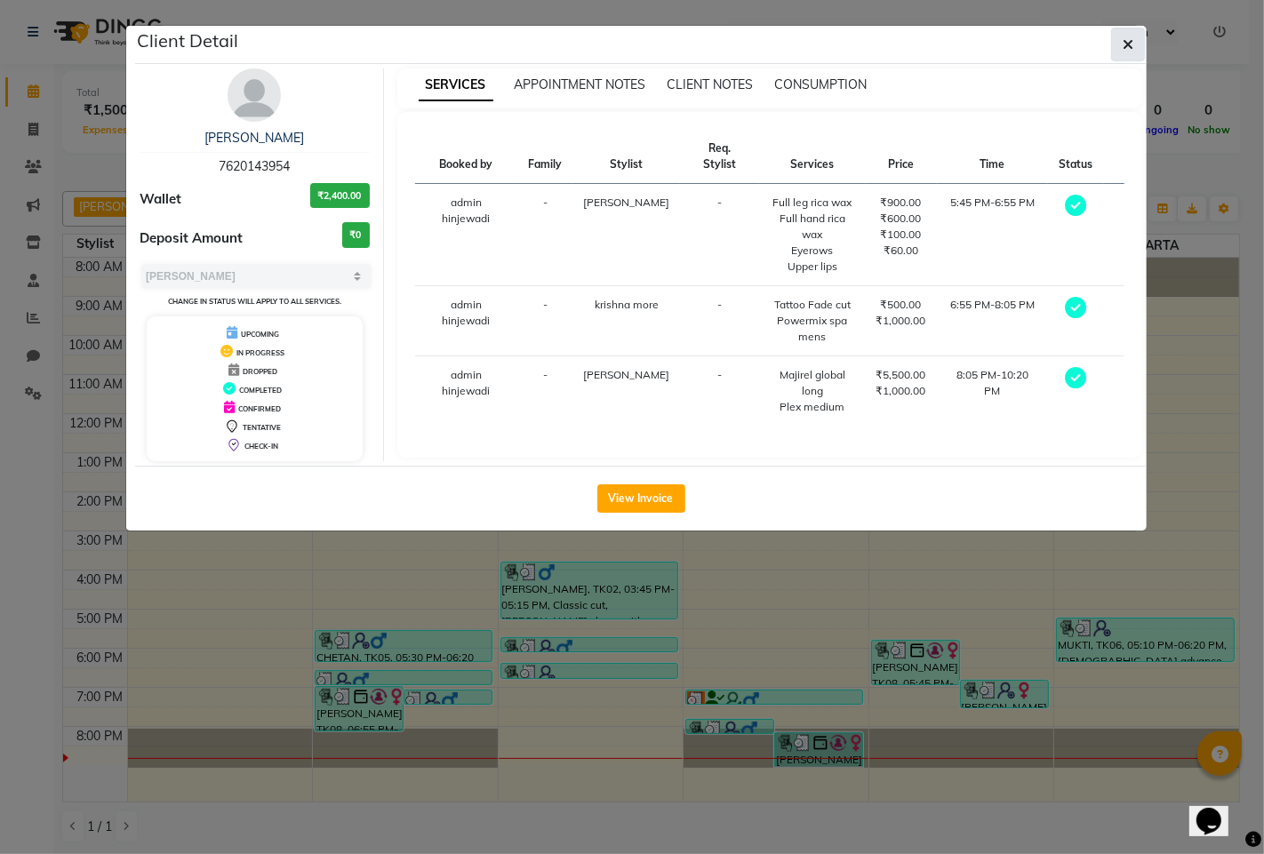
click at [1121, 36] on button "button" at bounding box center [1128, 45] width 34 height 34
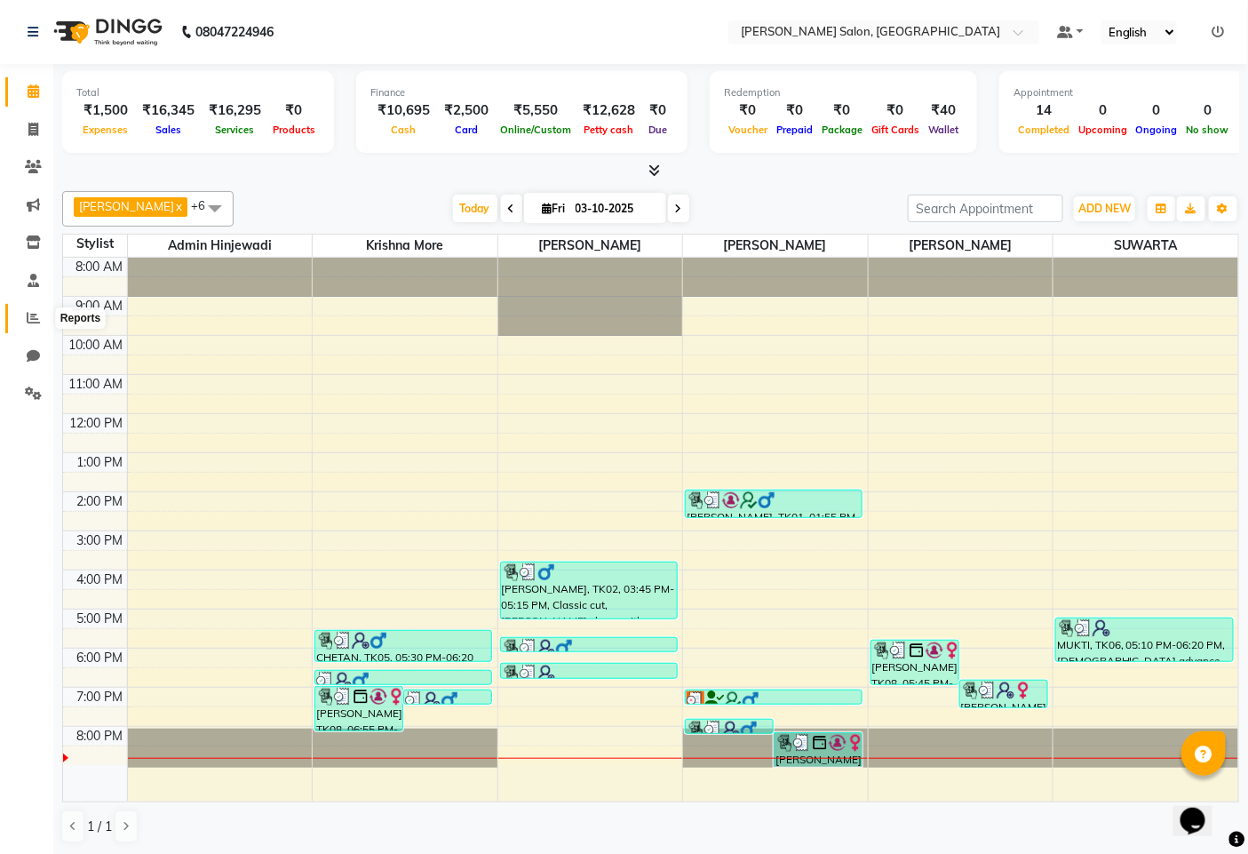
click at [28, 324] on icon at bounding box center [33, 317] width 13 height 13
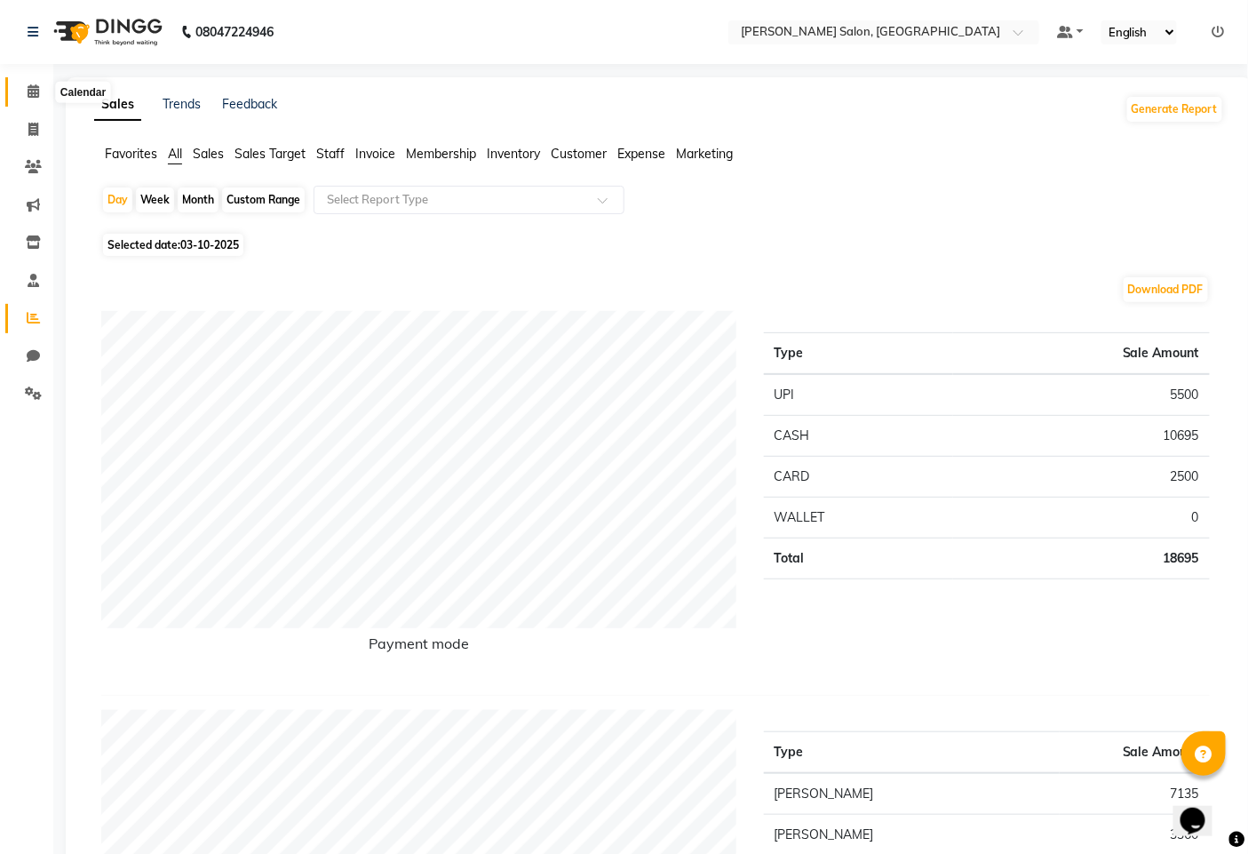
click at [32, 89] on icon at bounding box center [34, 90] width 12 height 13
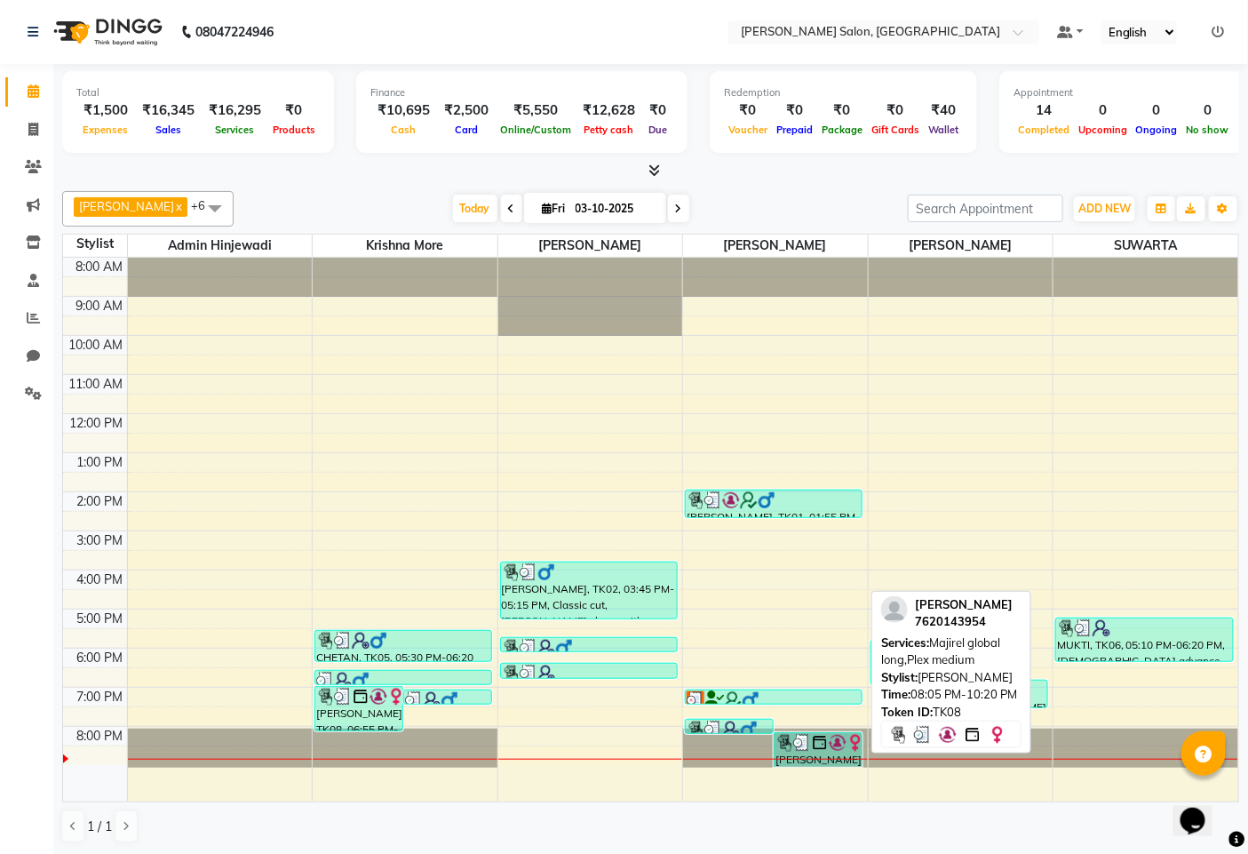
click at [798, 742] on img at bounding box center [803, 743] width 18 height 18
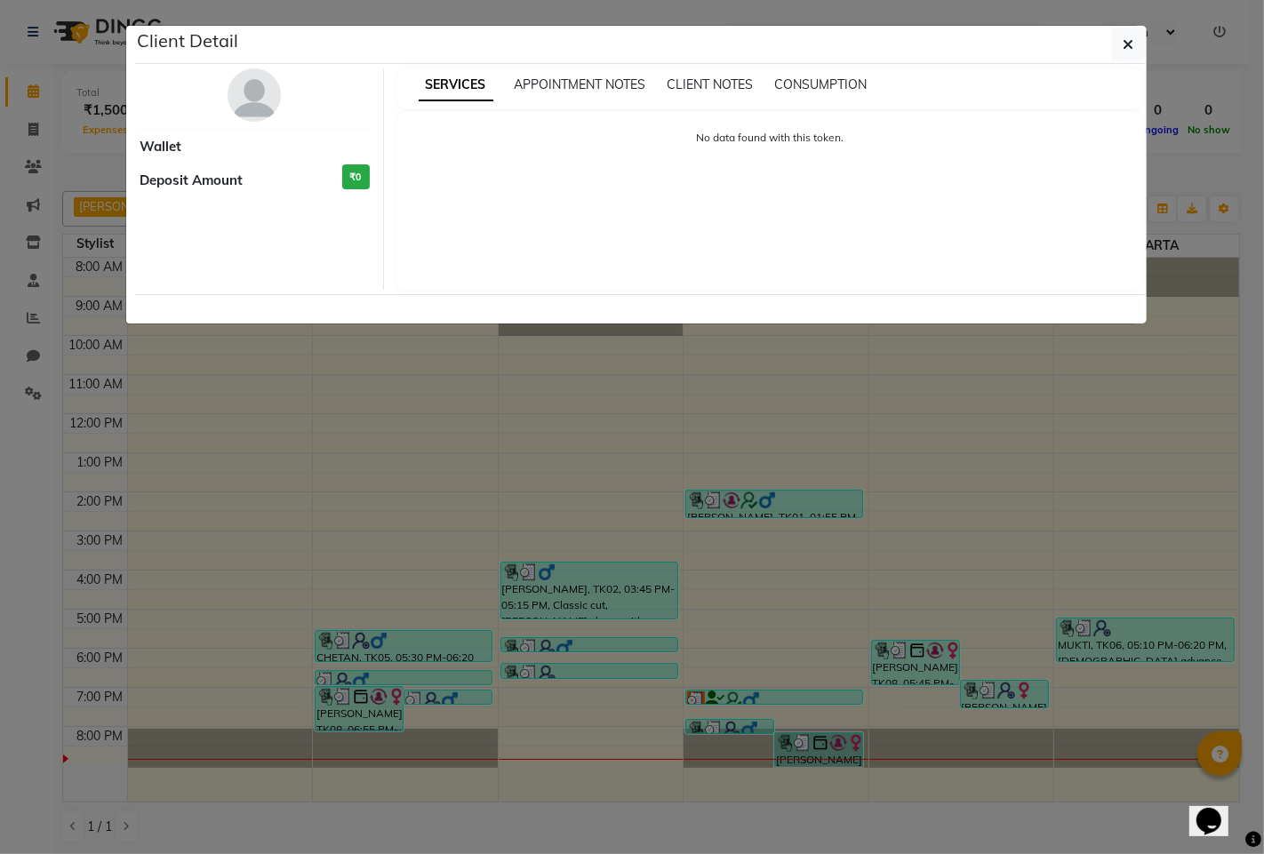
select select "3"
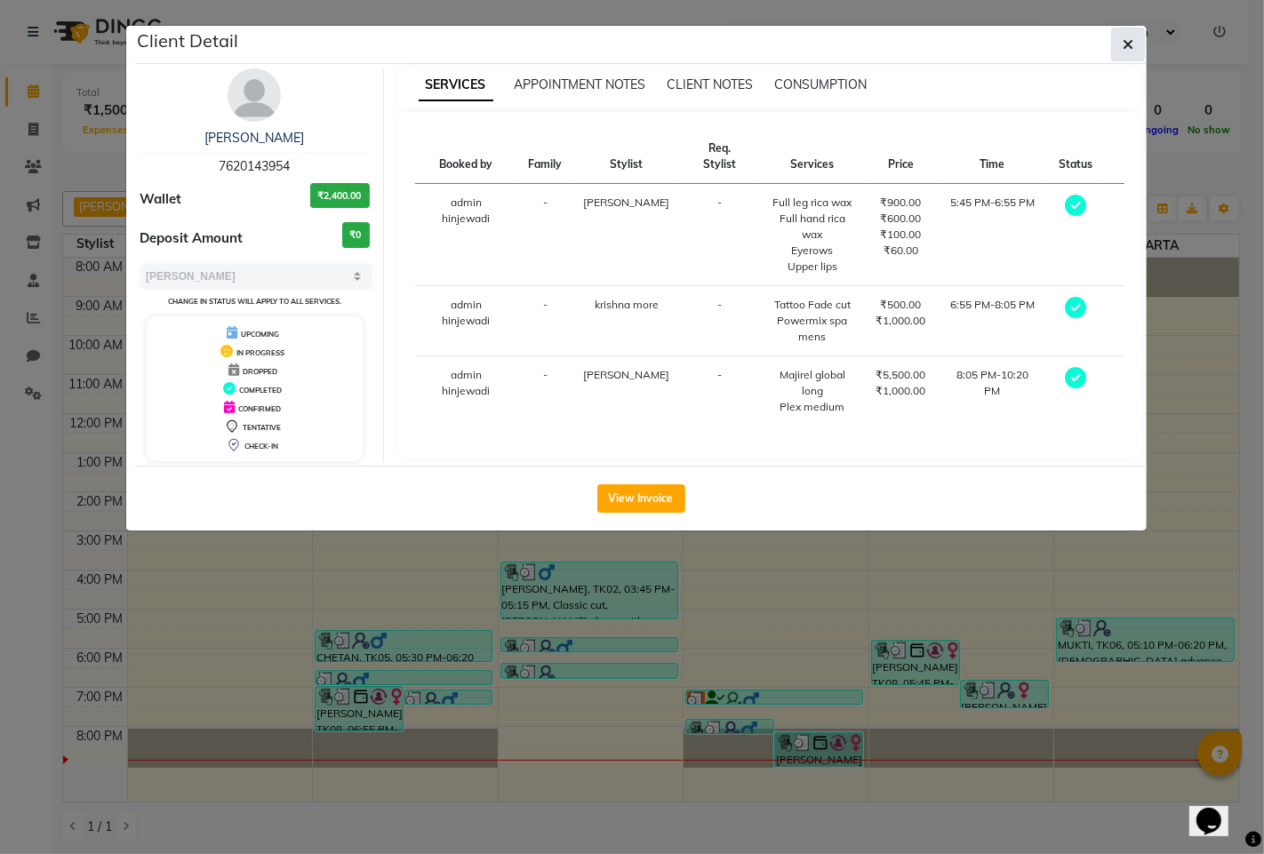
click at [1120, 40] on button "button" at bounding box center [1128, 45] width 34 height 34
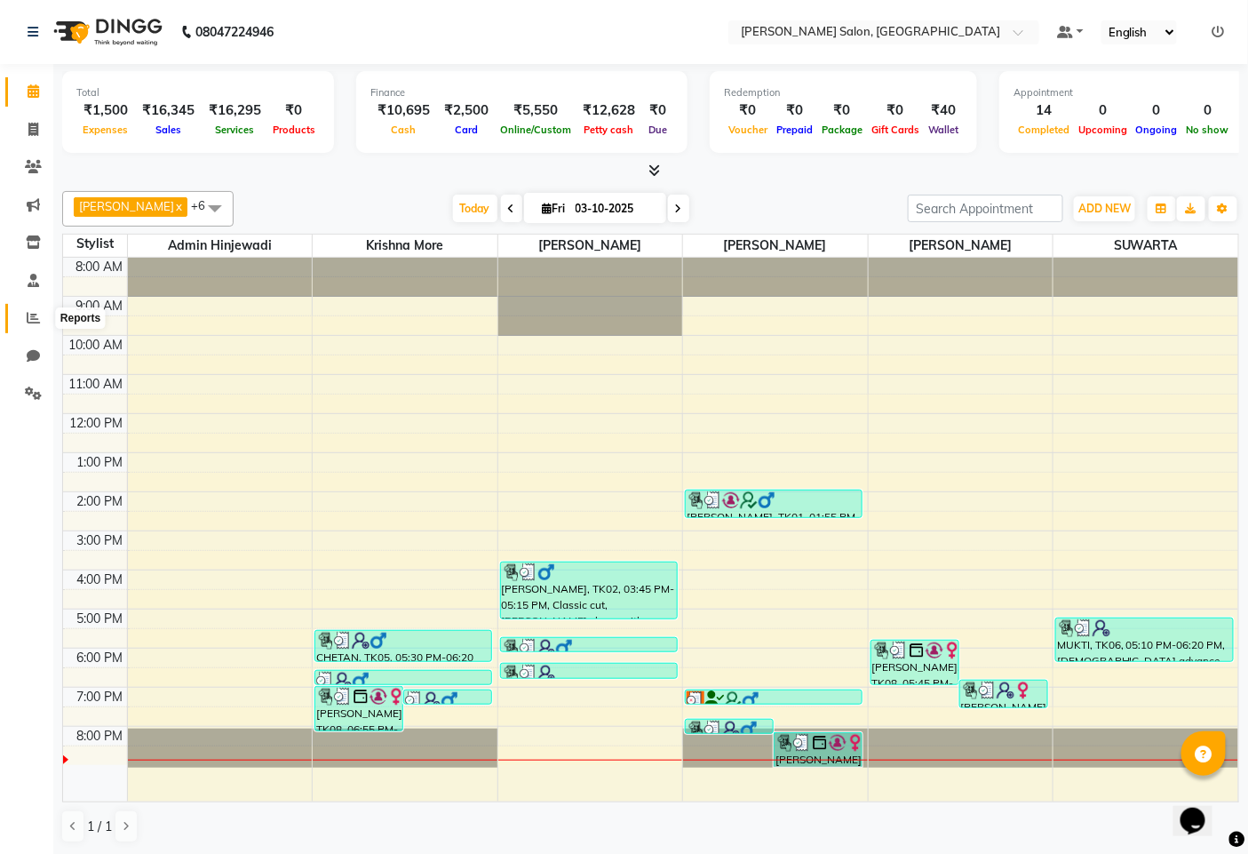
click at [28, 317] on icon at bounding box center [33, 317] width 13 height 13
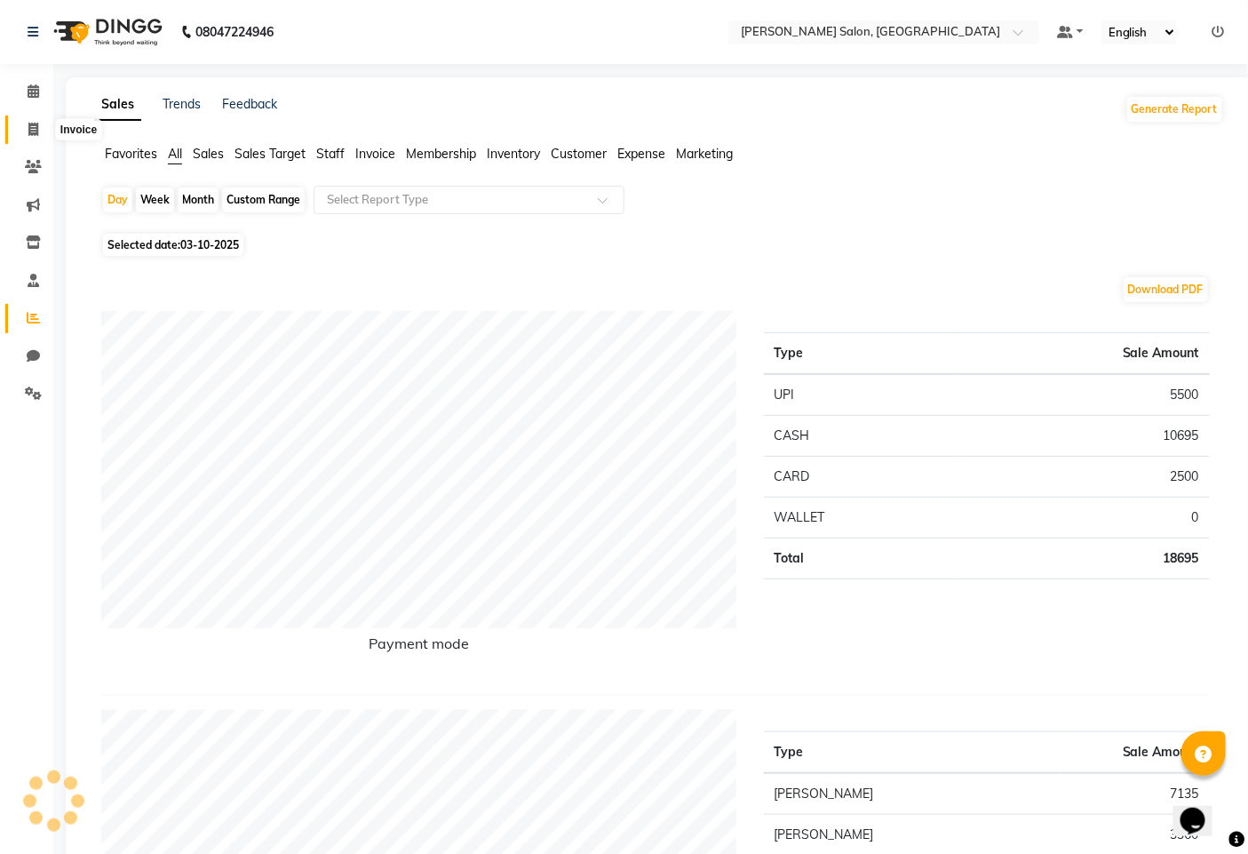
click at [33, 131] on icon at bounding box center [33, 129] width 10 height 13
select select "service"
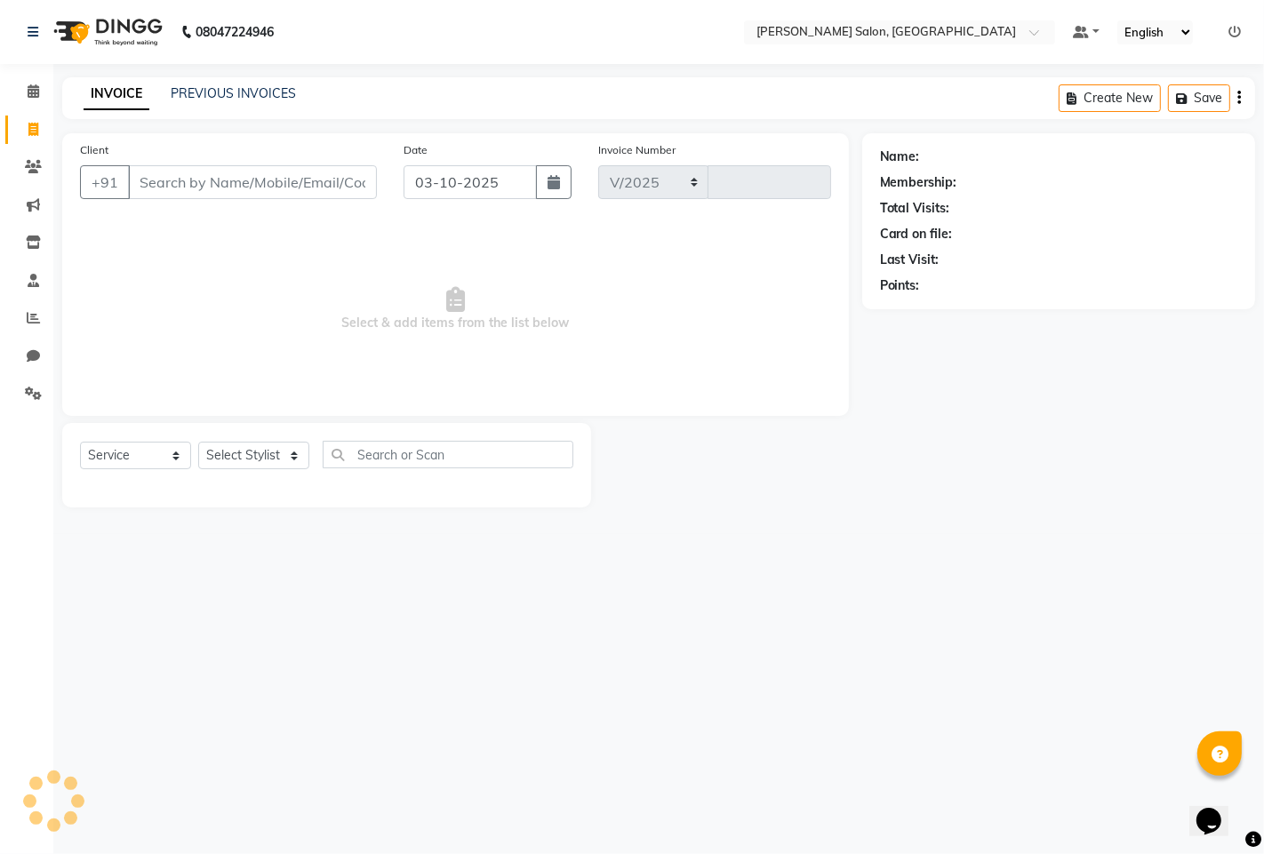
select select "7331"
type input "1607"
type input "9764427338"
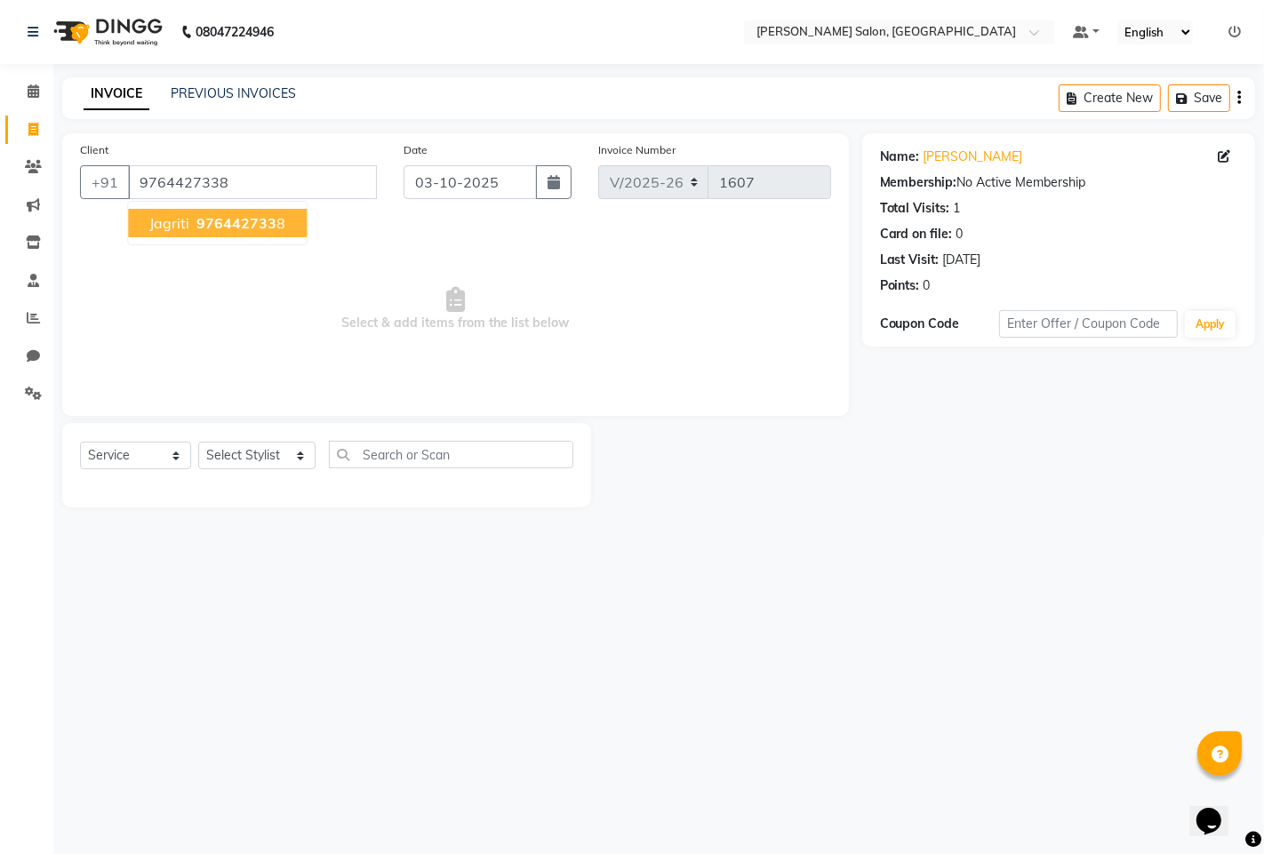
click at [235, 216] on span "976442733" at bounding box center [236, 223] width 80 height 18
click at [264, 456] on select "Select Stylist admin hinjewadi [PERSON_NAME] krishna more [PERSON_NAME] rishi […" at bounding box center [256, 456] width 117 height 28
select select "90443"
click at [198, 443] on select "Select Stylist admin hinjewadi [PERSON_NAME] krishna more [PERSON_NAME] rishi […" at bounding box center [256, 456] width 117 height 28
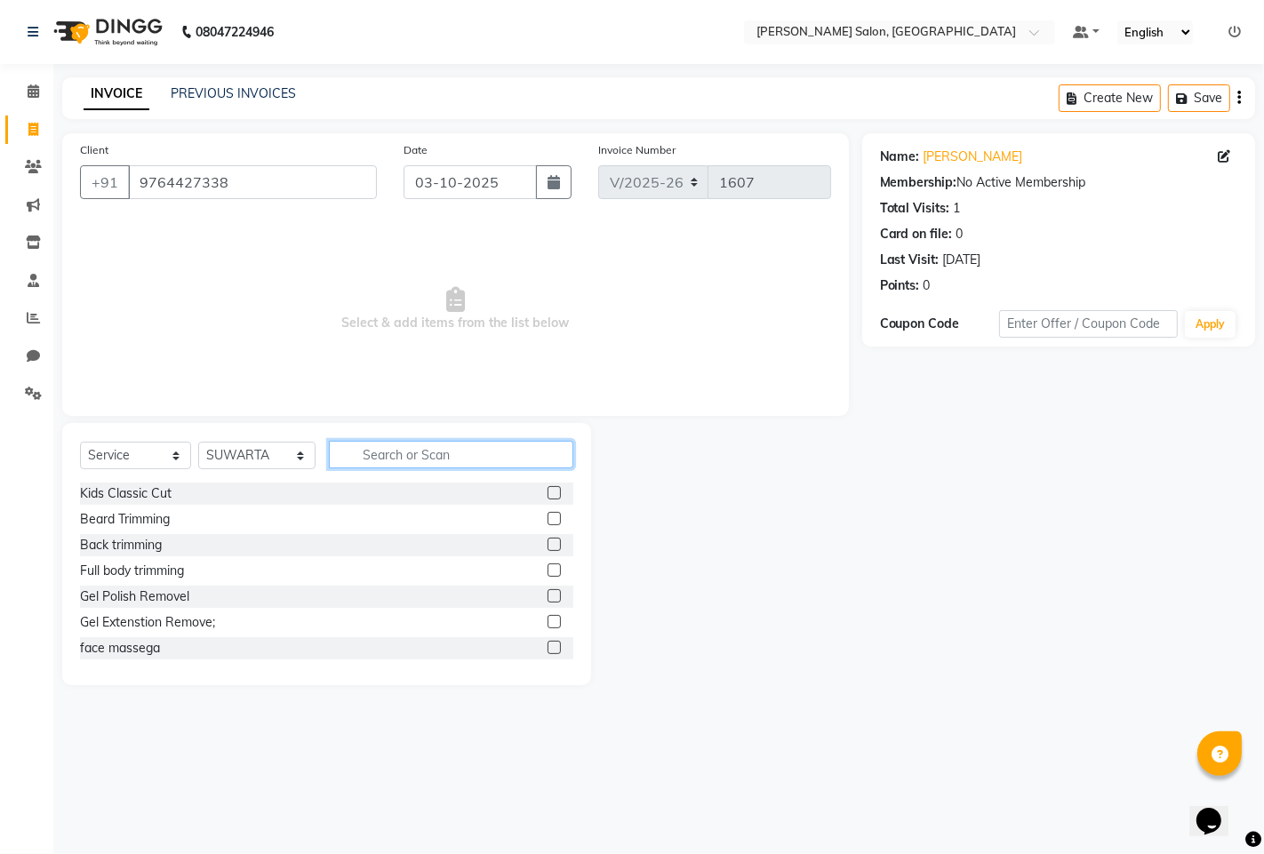
click at [388, 451] on input "text" at bounding box center [451, 455] width 244 height 28
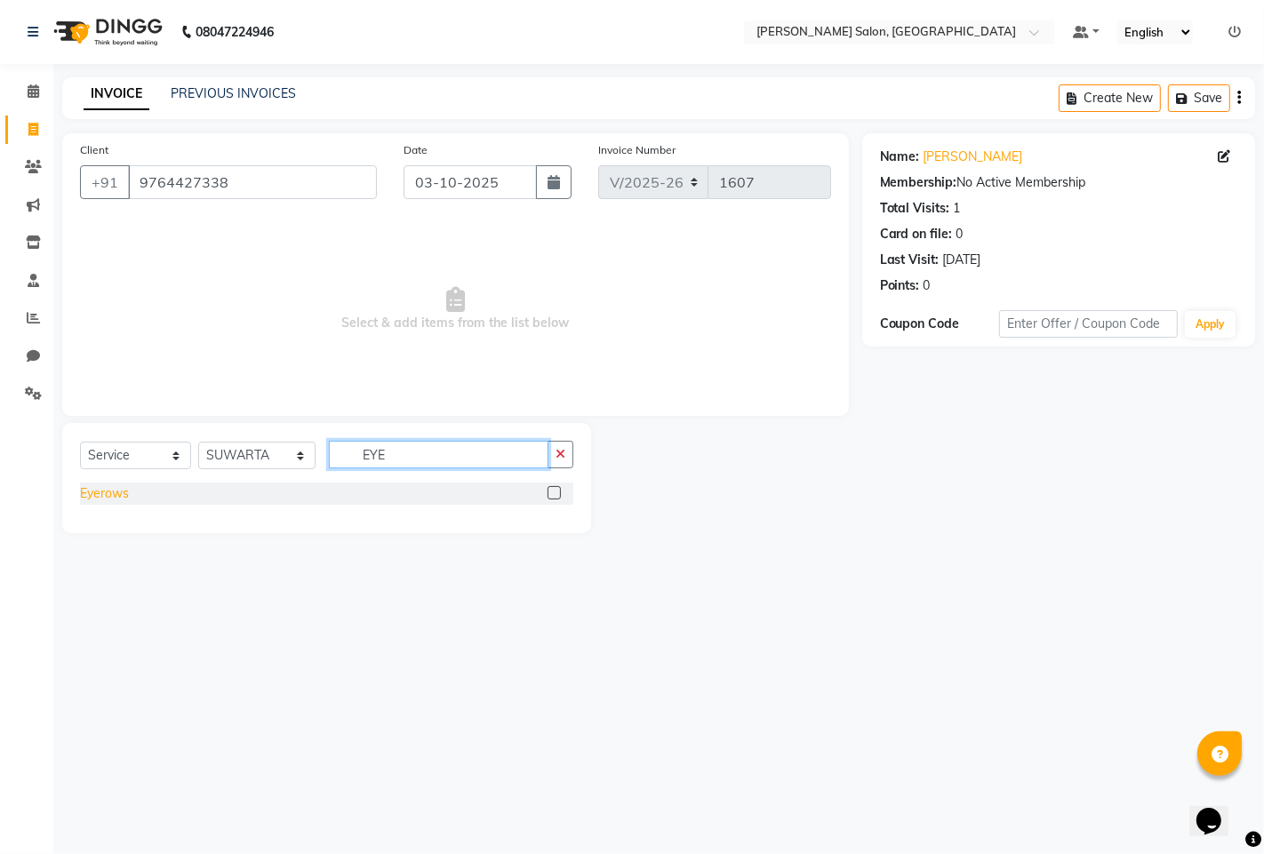
type input "EYE"
click at [114, 493] on div "Eyerows" at bounding box center [104, 493] width 49 height 19
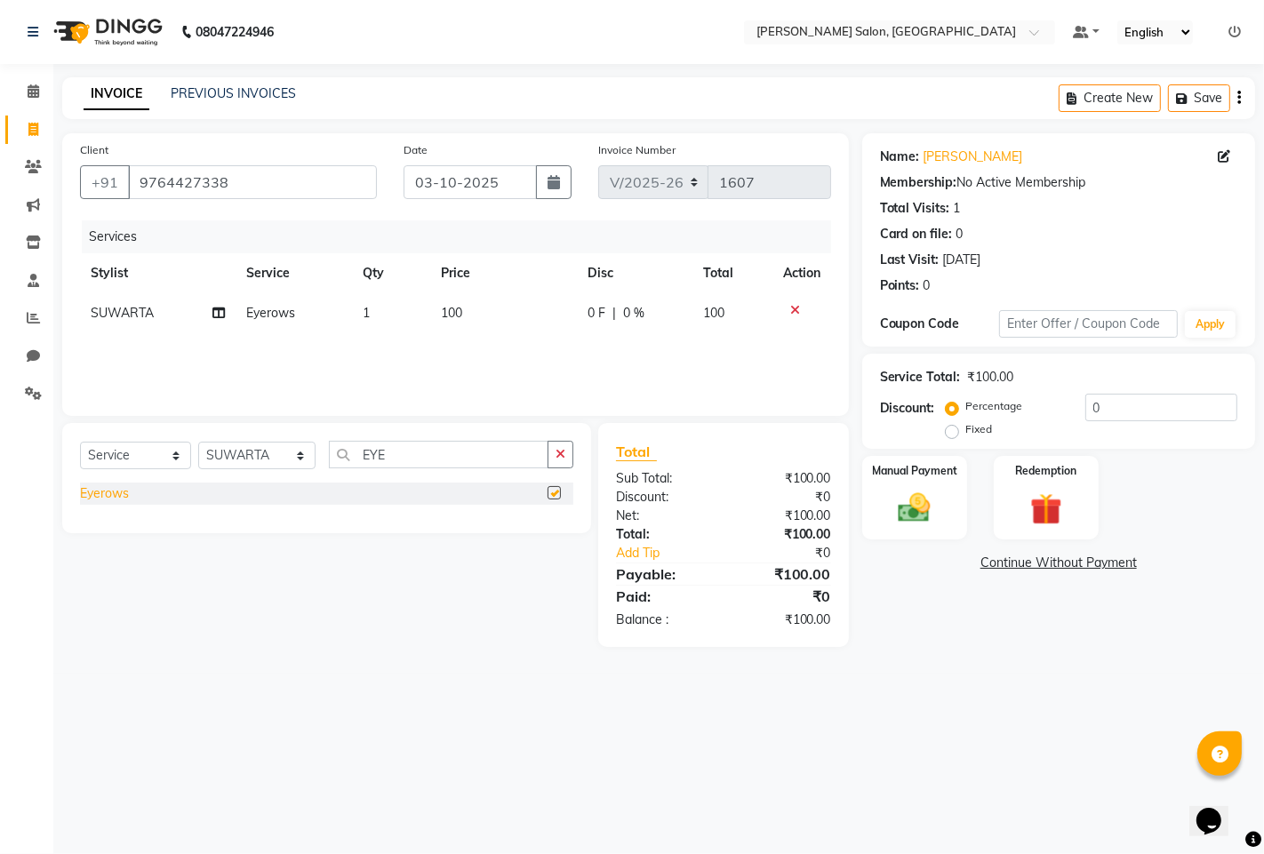
checkbox input "false"
click at [937, 493] on img at bounding box center [914, 508] width 54 height 38
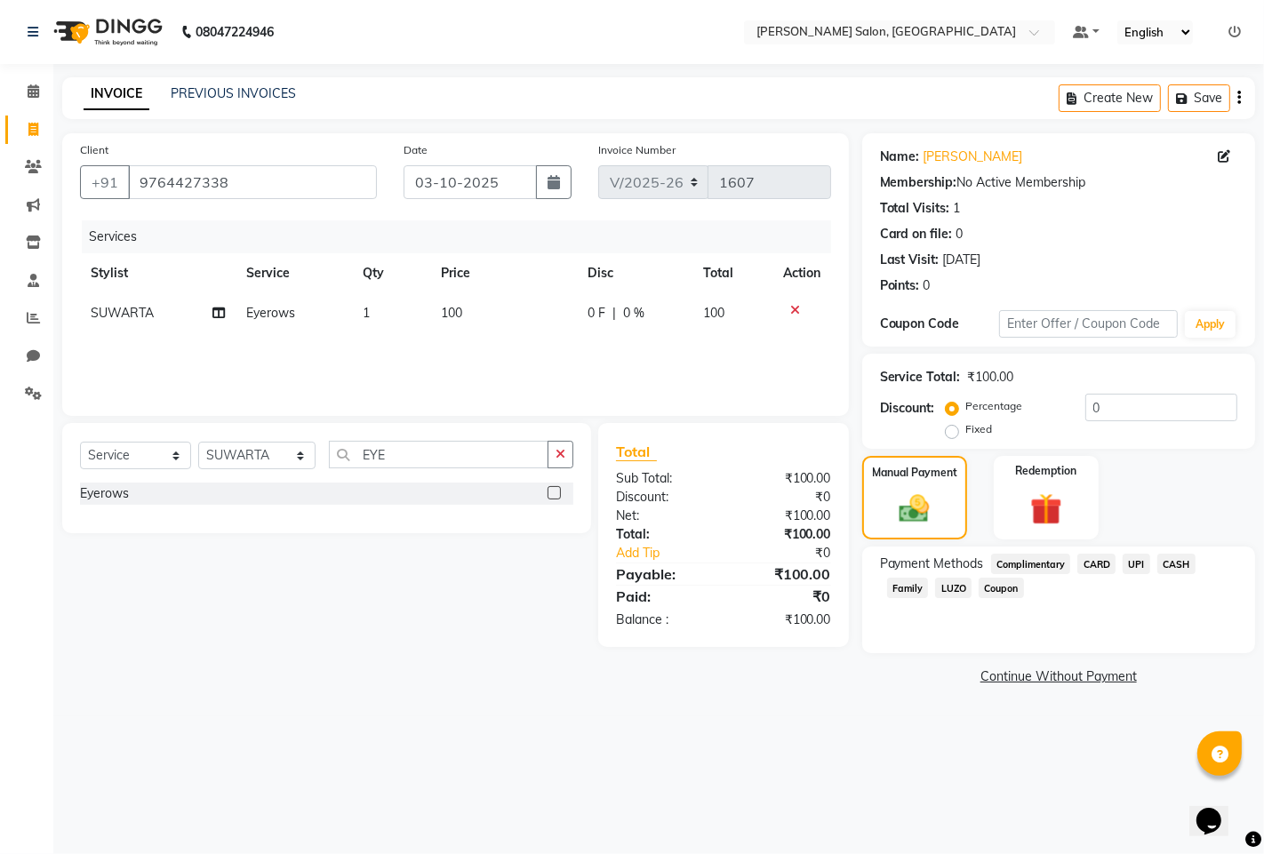
click at [1133, 562] on span "UPI" at bounding box center [1136, 564] width 28 height 20
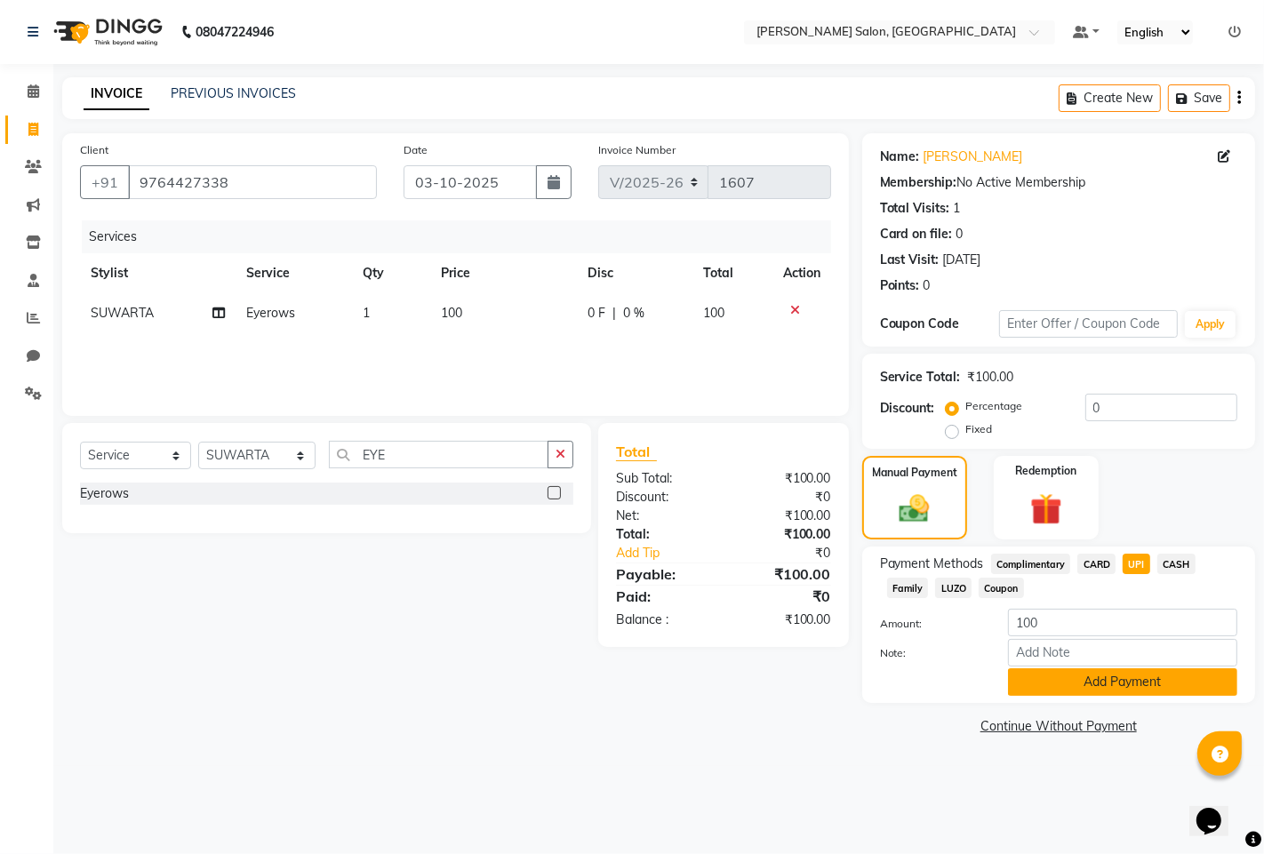
click at [1138, 682] on button "Add Payment" at bounding box center [1122, 682] width 229 height 28
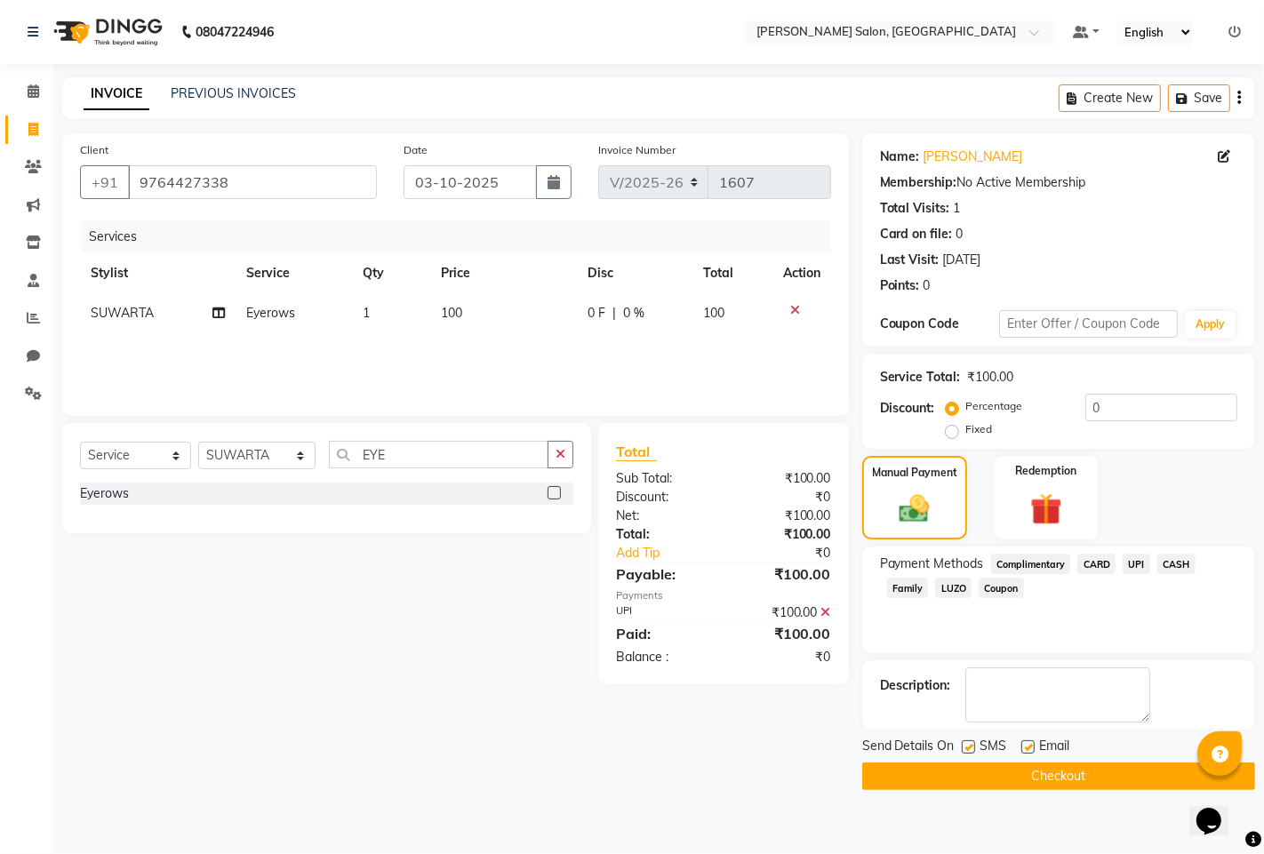
click at [969, 775] on button "Checkout" at bounding box center [1058, 776] width 393 height 28
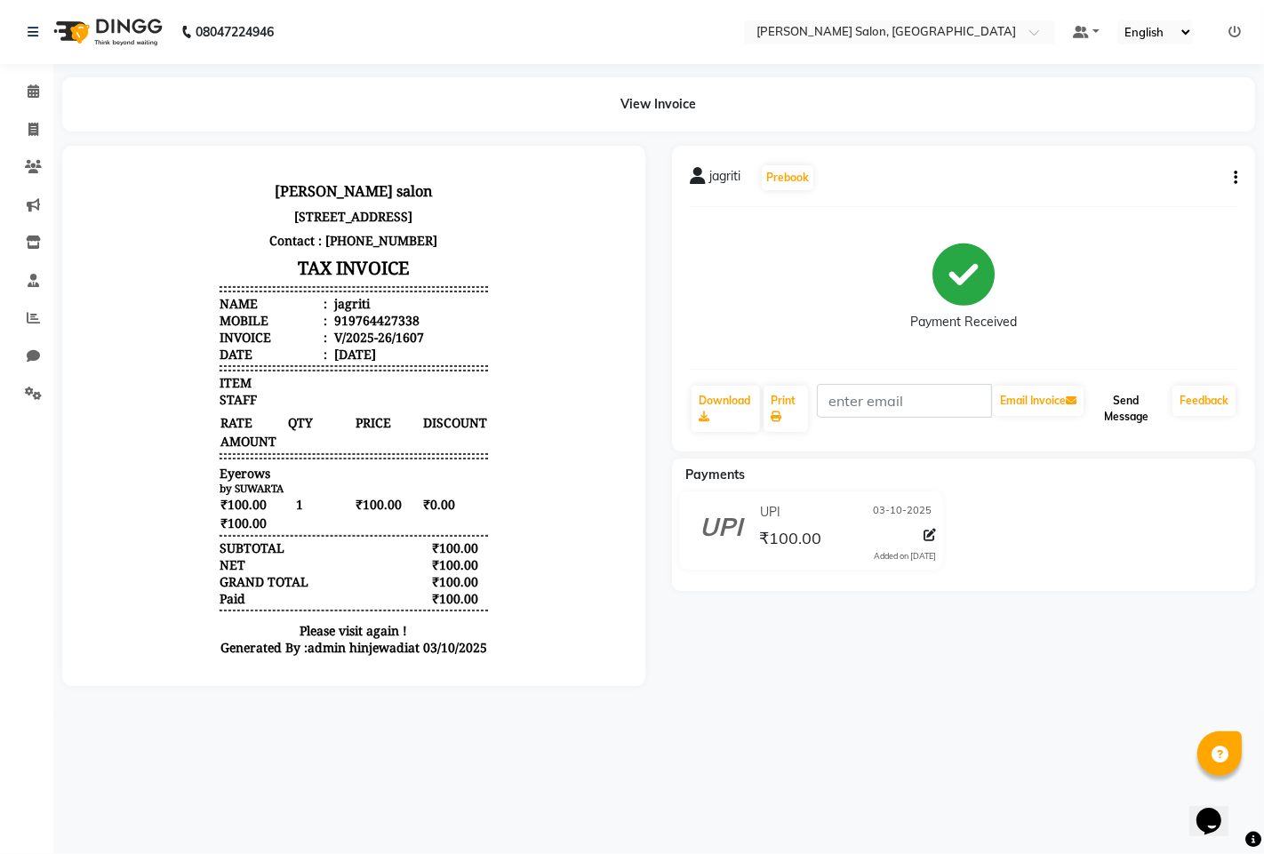
click at [1117, 418] on button "Send Message" at bounding box center [1126, 409] width 78 height 46
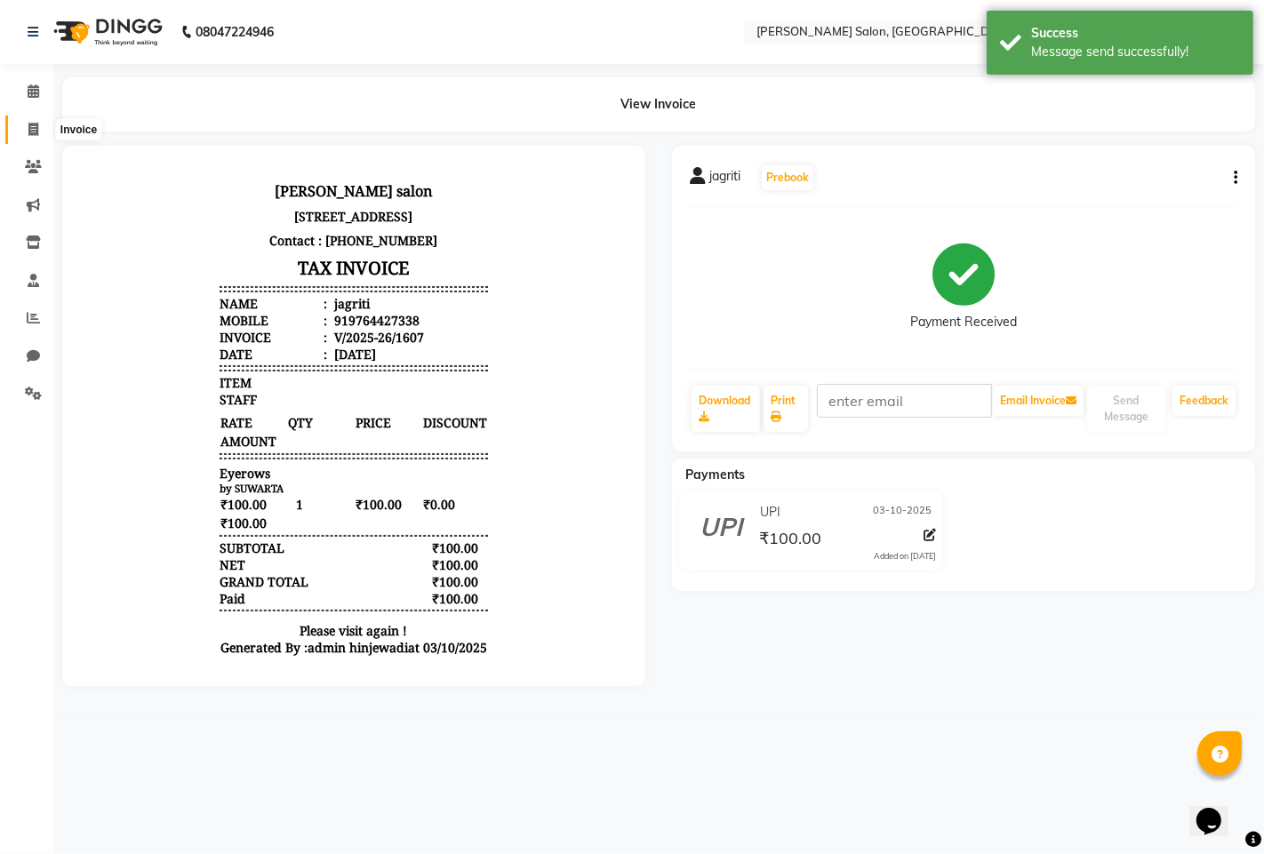
click at [37, 131] on icon at bounding box center [33, 129] width 10 height 13
select select "service"
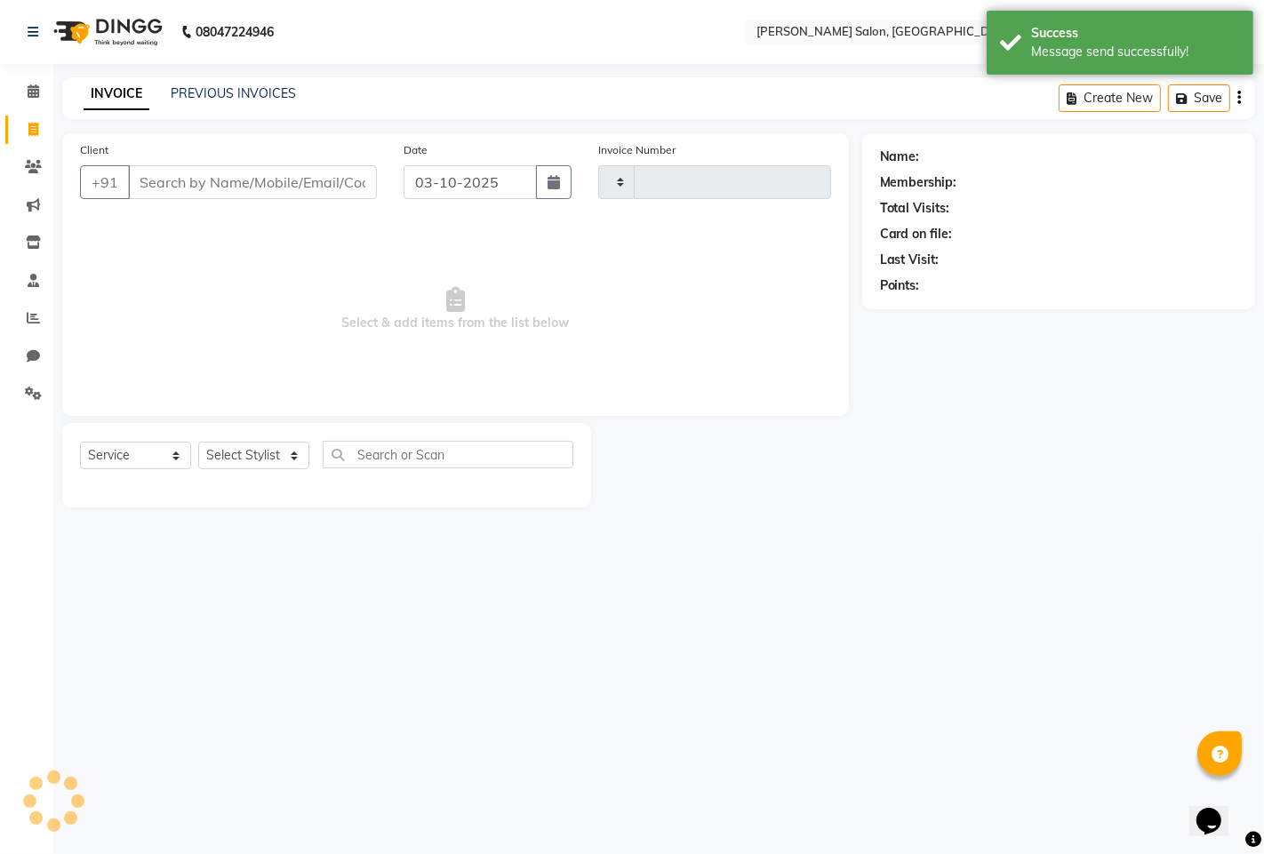
type input "1608"
select select "7331"
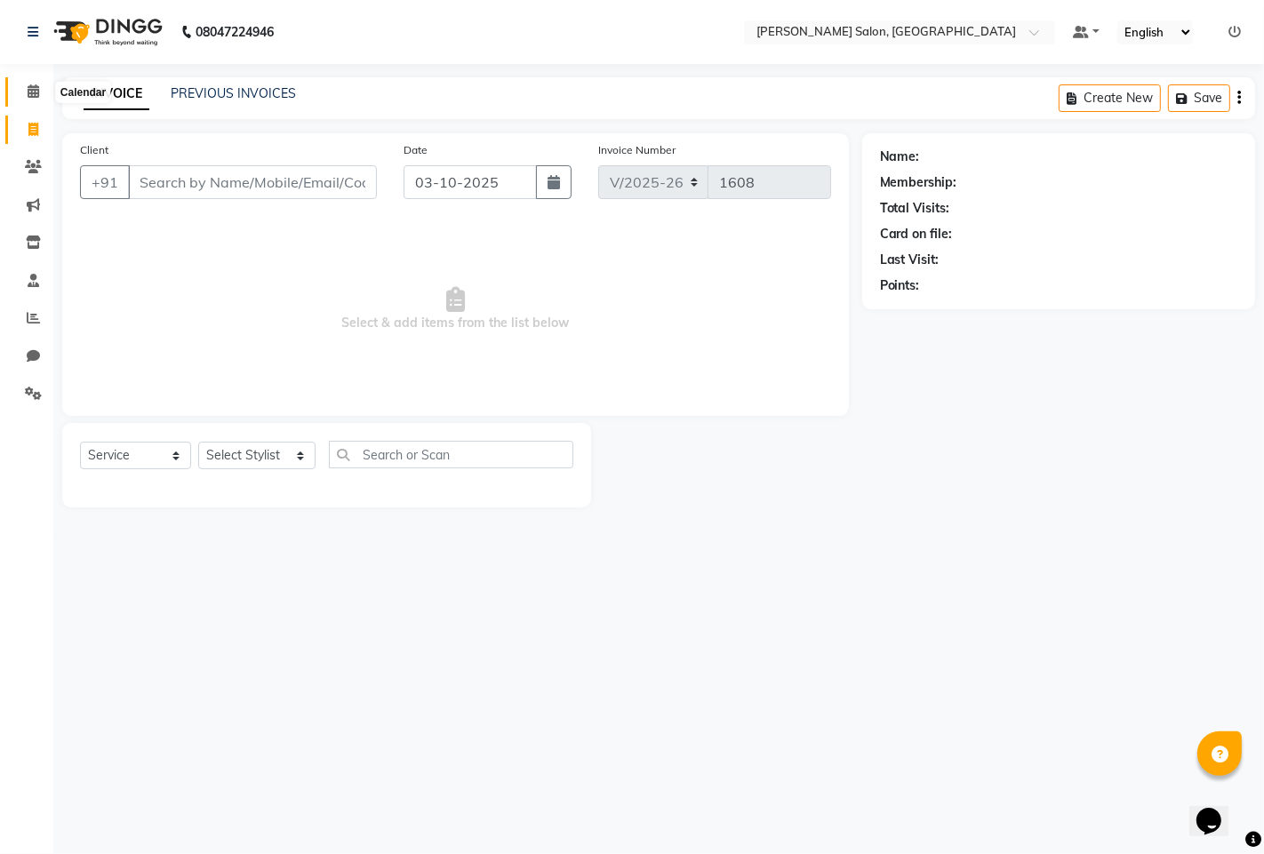
click at [34, 92] on icon at bounding box center [34, 90] width 12 height 13
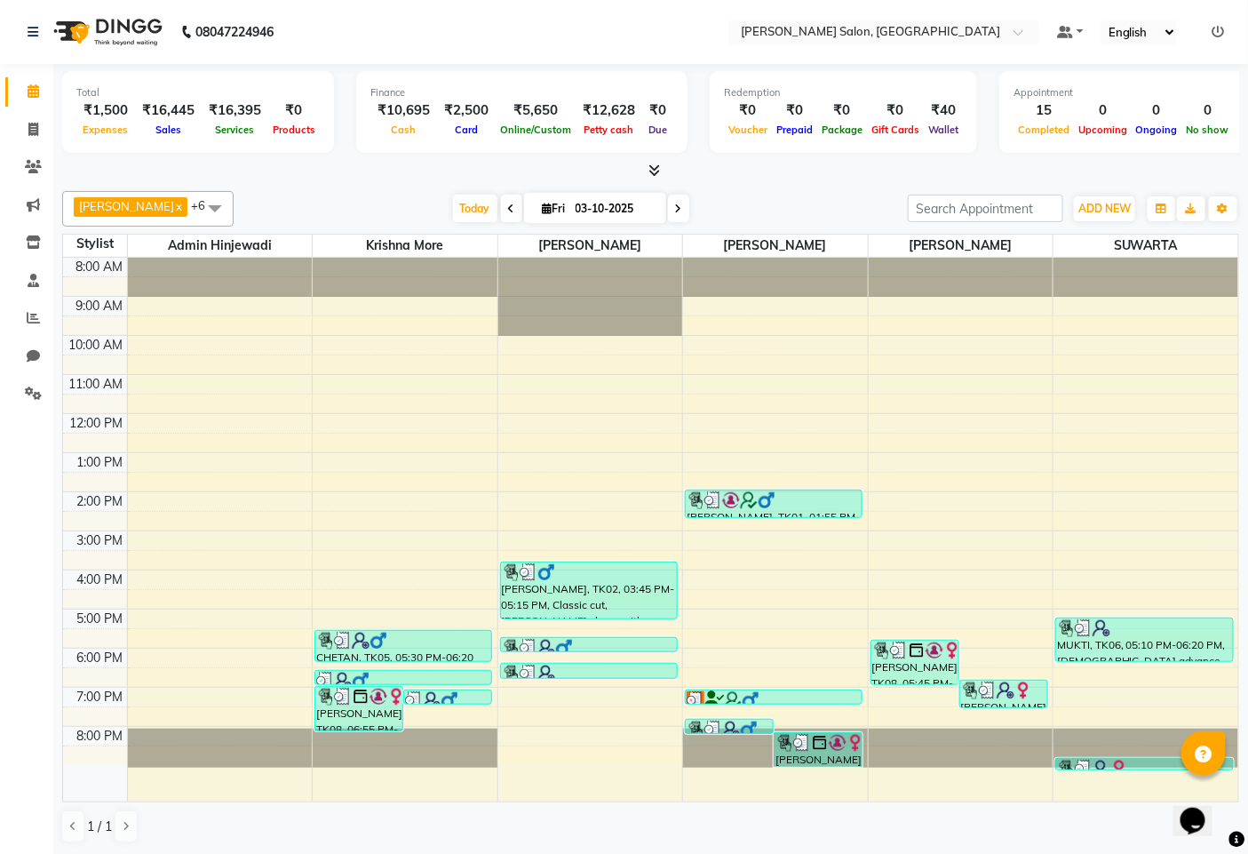
scroll to position [1, 0]
click at [39, 127] on span at bounding box center [33, 129] width 31 height 20
select select "service"
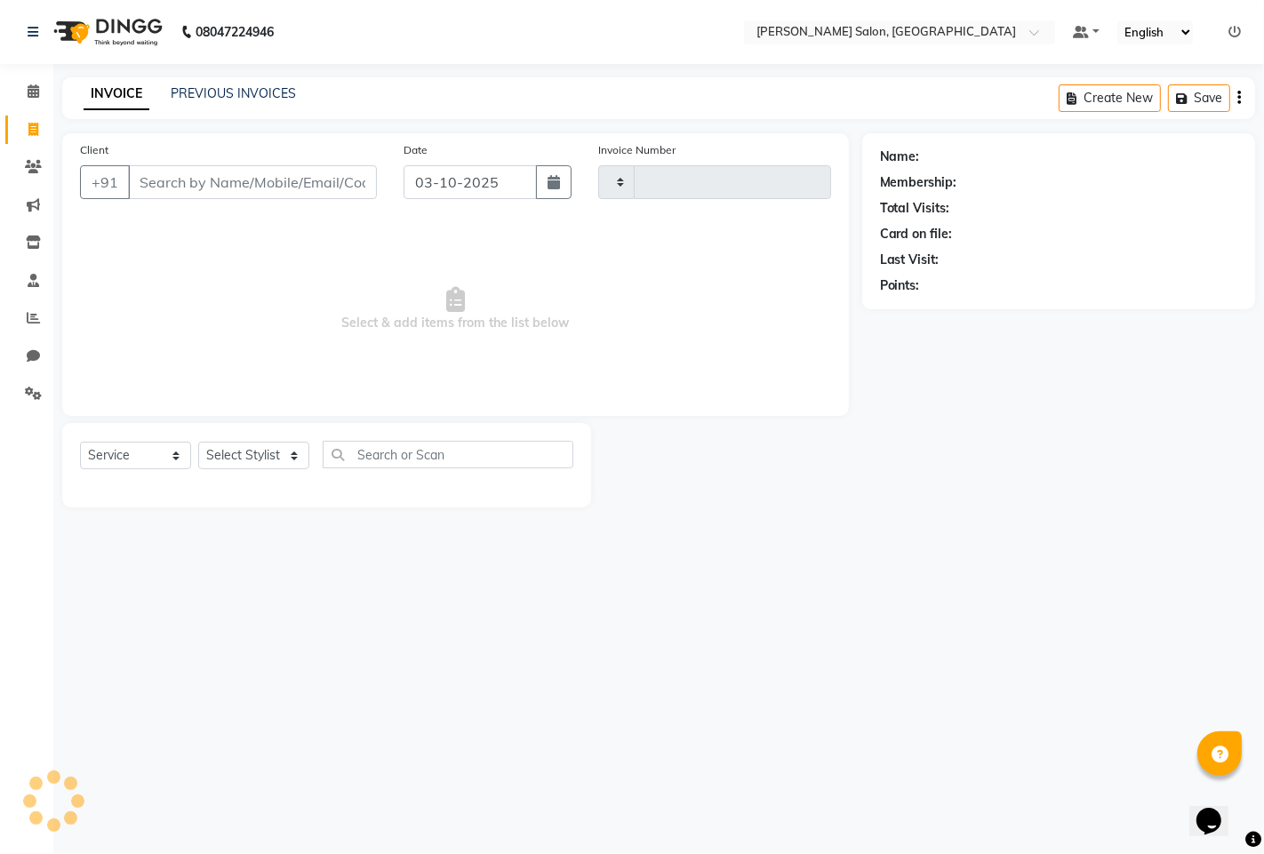
type input "1608"
select select "7331"
click at [272, 459] on select "Select Stylist admin hinjewadi [PERSON_NAME] krishna more [PERSON_NAME] rishi […" at bounding box center [256, 456] width 117 height 28
select select "63569"
click at [198, 443] on select "Select Stylist admin hinjewadi [PERSON_NAME] krishna more [PERSON_NAME] rishi […" at bounding box center [256, 456] width 117 height 28
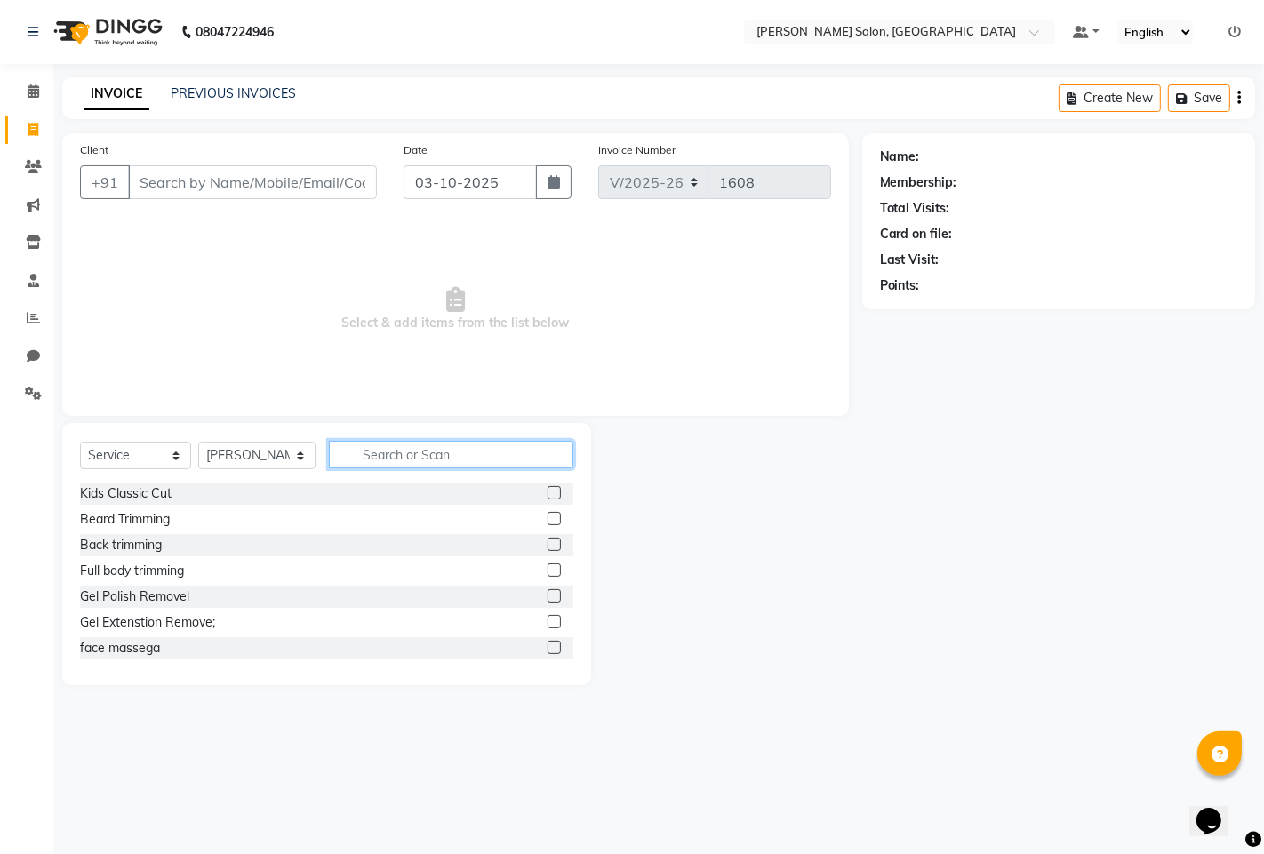
click at [361, 446] on input "text" at bounding box center [451, 455] width 244 height 28
type input "MAJI"
click at [170, 597] on div "Majirel global long" at bounding box center [131, 596] width 102 height 19
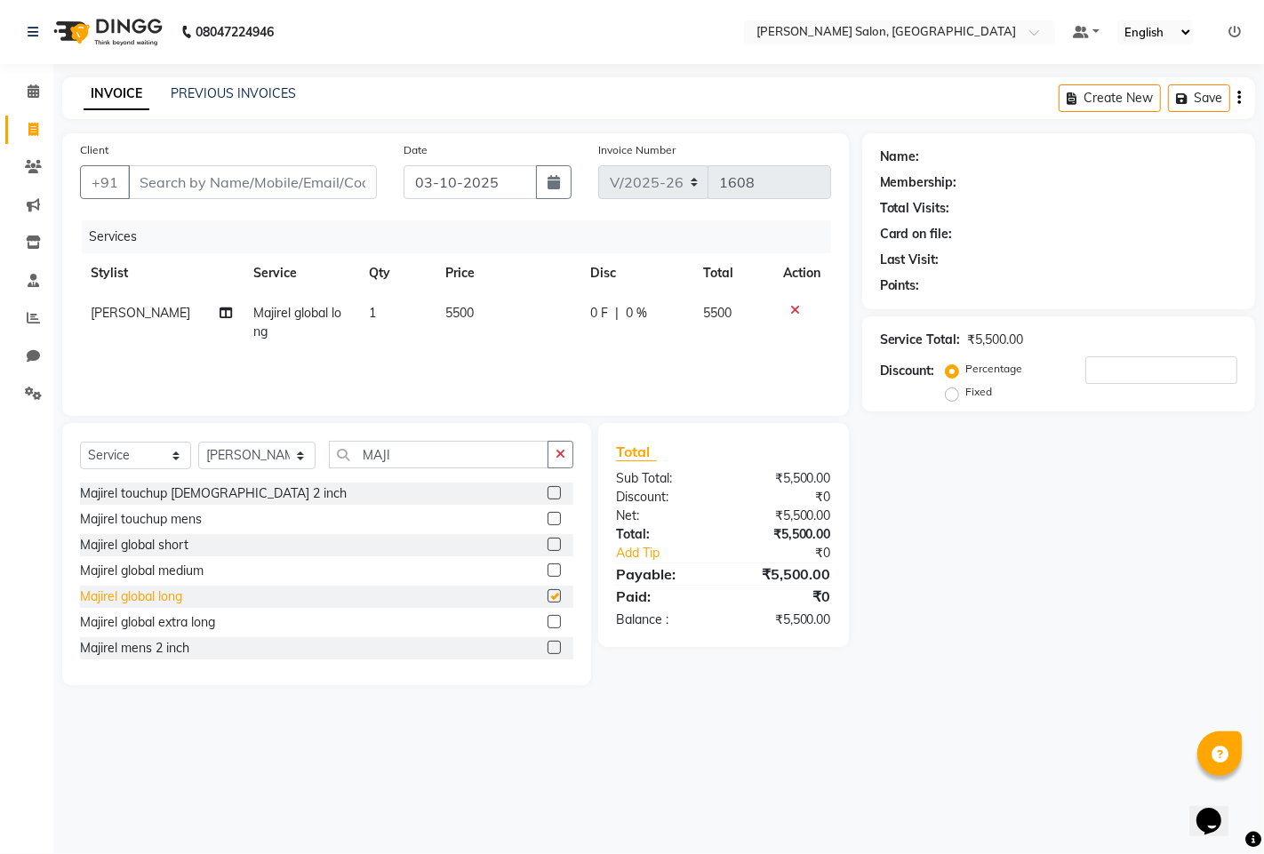
checkbox input "false"
click at [395, 458] on input "MAJI" at bounding box center [438, 455] width 219 height 28
type input "M"
click at [219, 320] on span at bounding box center [225, 313] width 12 height 19
select select "63569"
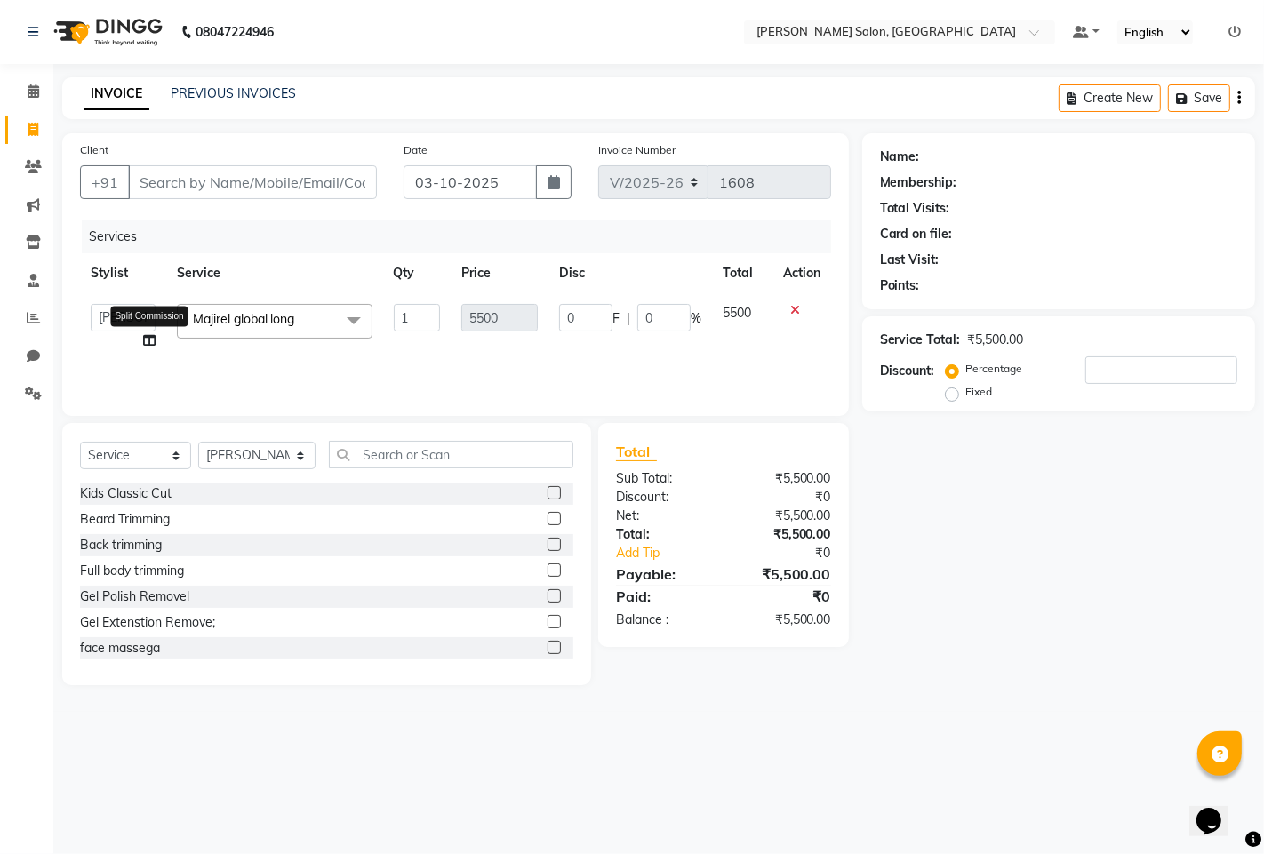
click at [149, 336] on icon at bounding box center [149, 340] width 12 height 12
select select "63569"
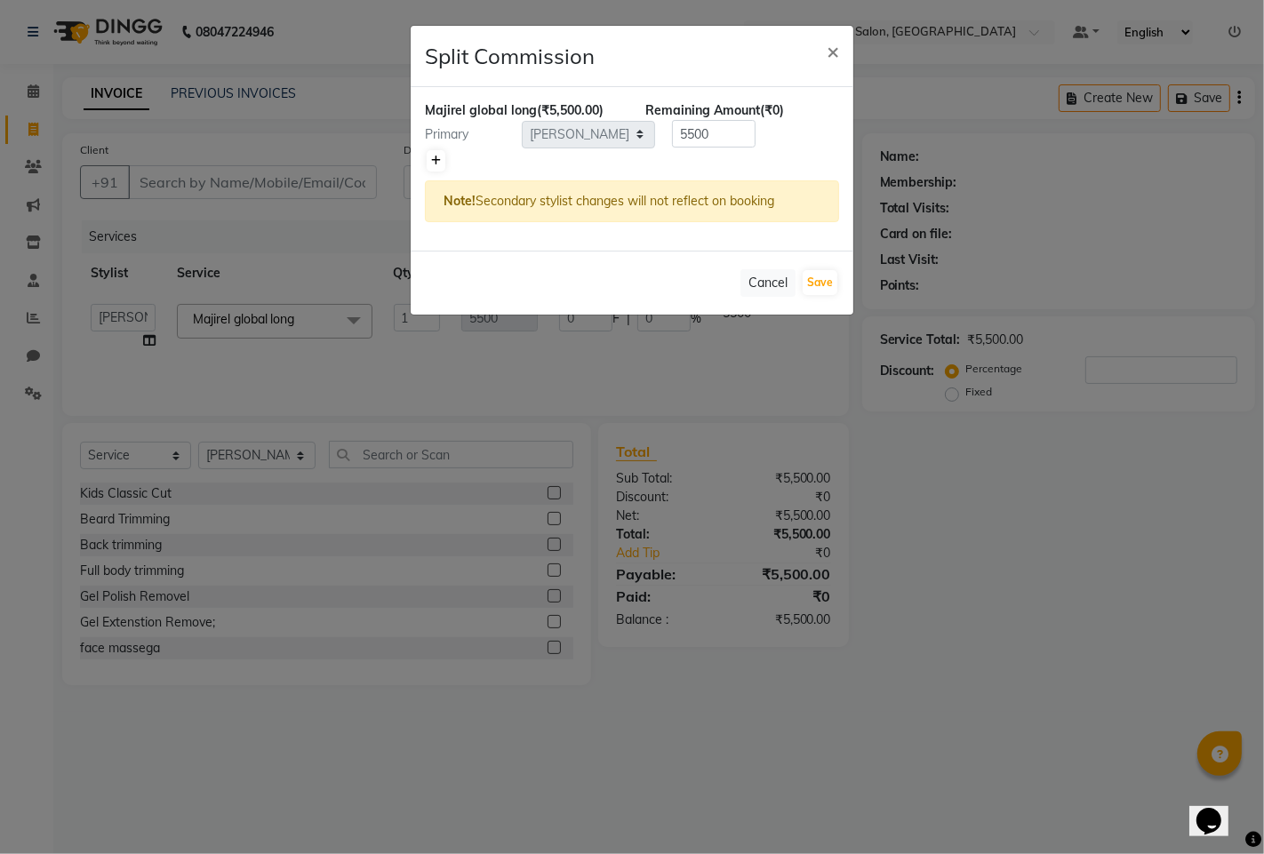
click at [433, 164] on icon at bounding box center [436, 161] width 10 height 11
type input "2750"
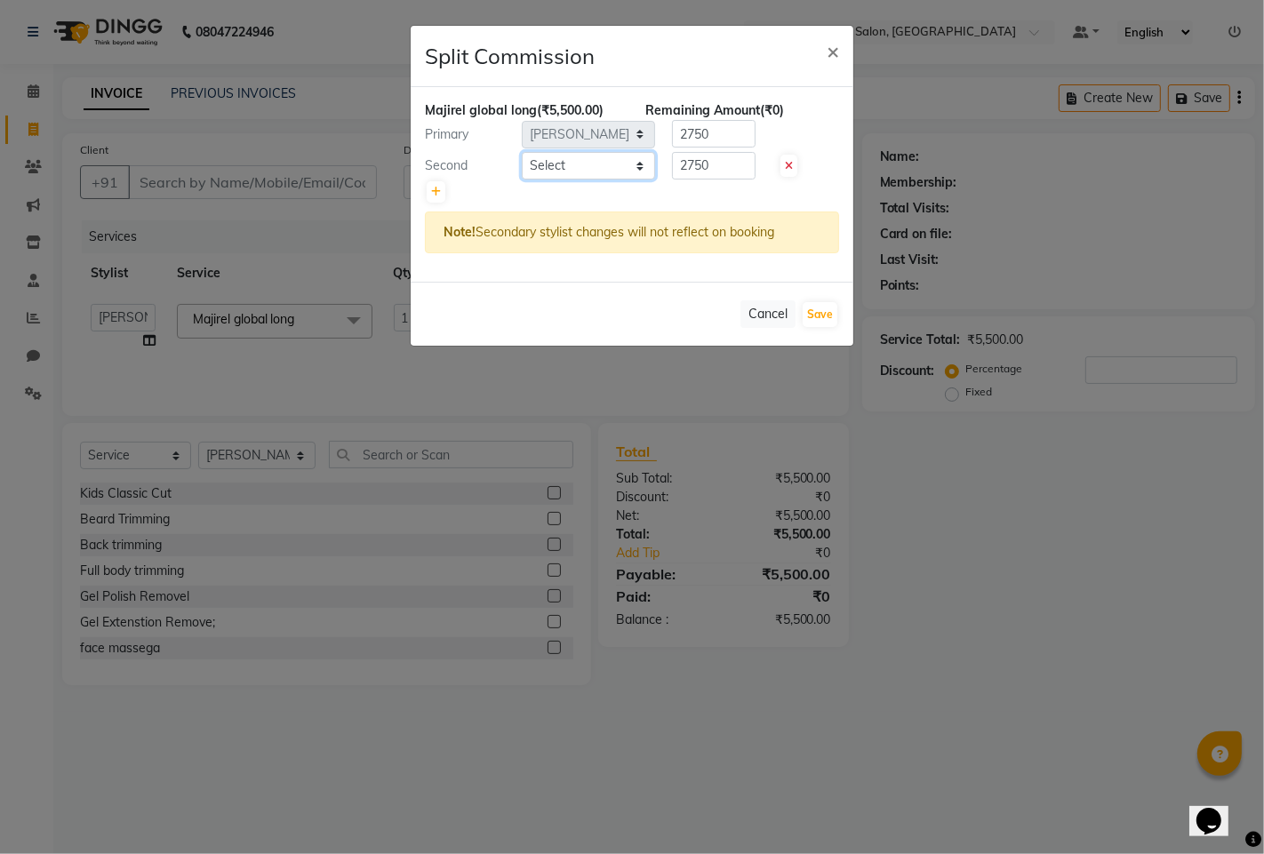
click at [638, 171] on select "Select admin hinjewadi [PERSON_NAME] krishna more [PERSON_NAME] rishi [PERSON_N…" at bounding box center [588, 166] width 133 height 28
select select "90443"
click at [522, 152] on select "Select admin hinjewadi [PERSON_NAME] krishna more [PERSON_NAME] rishi [PERSON_N…" at bounding box center [588, 166] width 133 height 28
click at [818, 305] on button "Save" at bounding box center [819, 314] width 35 height 25
select select "Select"
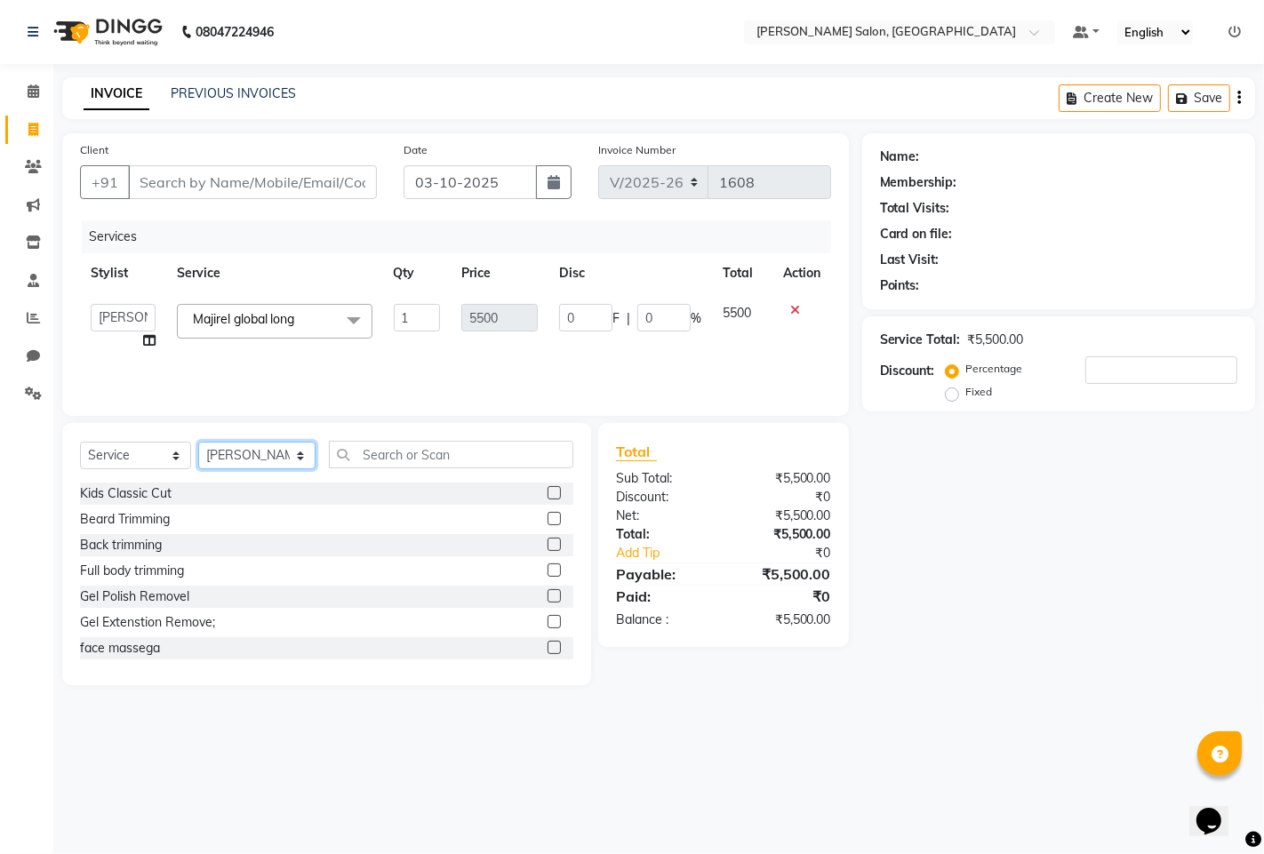
click at [270, 451] on select "Select Stylist admin hinjewadi [PERSON_NAME] krishna more [PERSON_NAME] rishi […" at bounding box center [256, 456] width 117 height 28
select select "90443"
click at [198, 443] on select "Select Stylist admin hinjewadi [PERSON_NAME] krishna more [PERSON_NAME] rishi […" at bounding box center [256, 456] width 117 height 28
click at [375, 451] on input "text" at bounding box center [451, 455] width 244 height 28
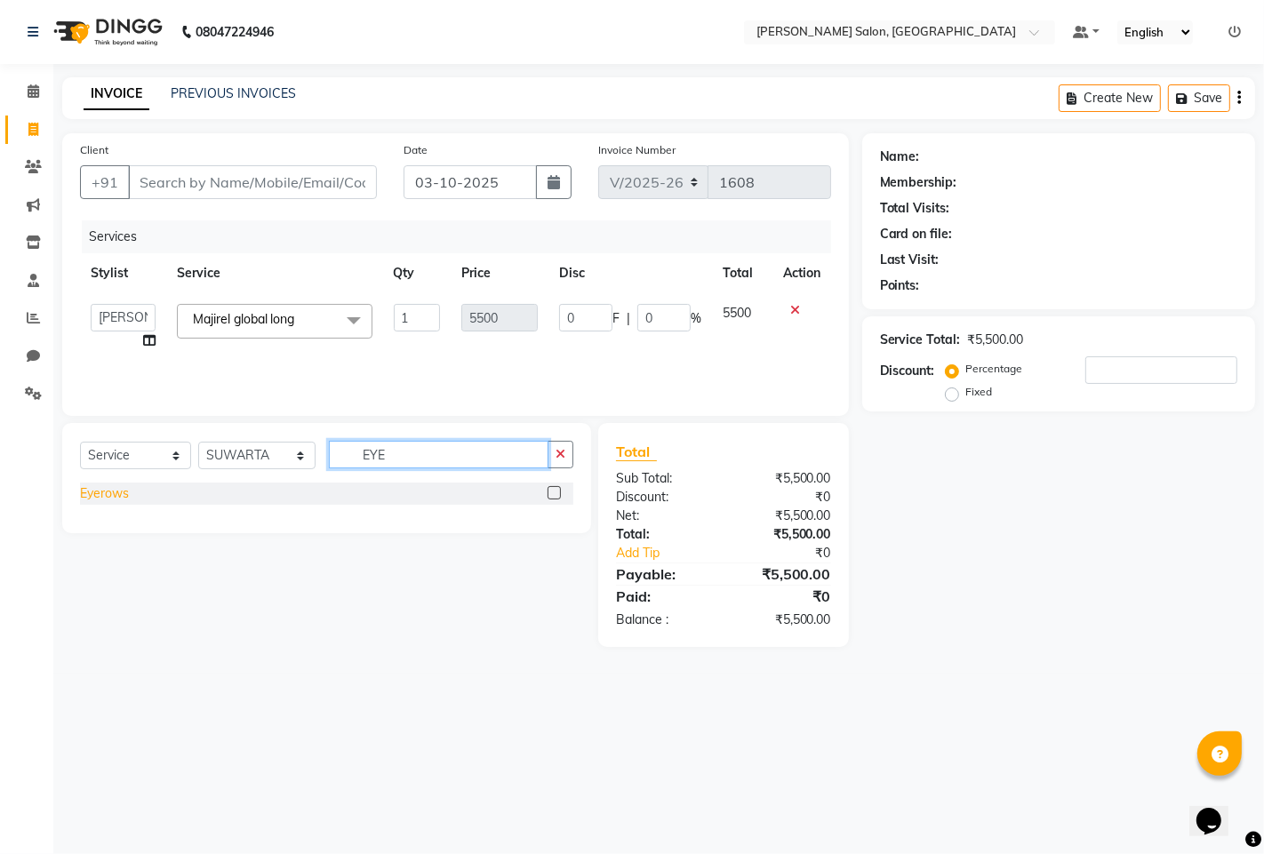
type input "EYE"
click at [125, 498] on div "Eyerows" at bounding box center [104, 493] width 49 height 19
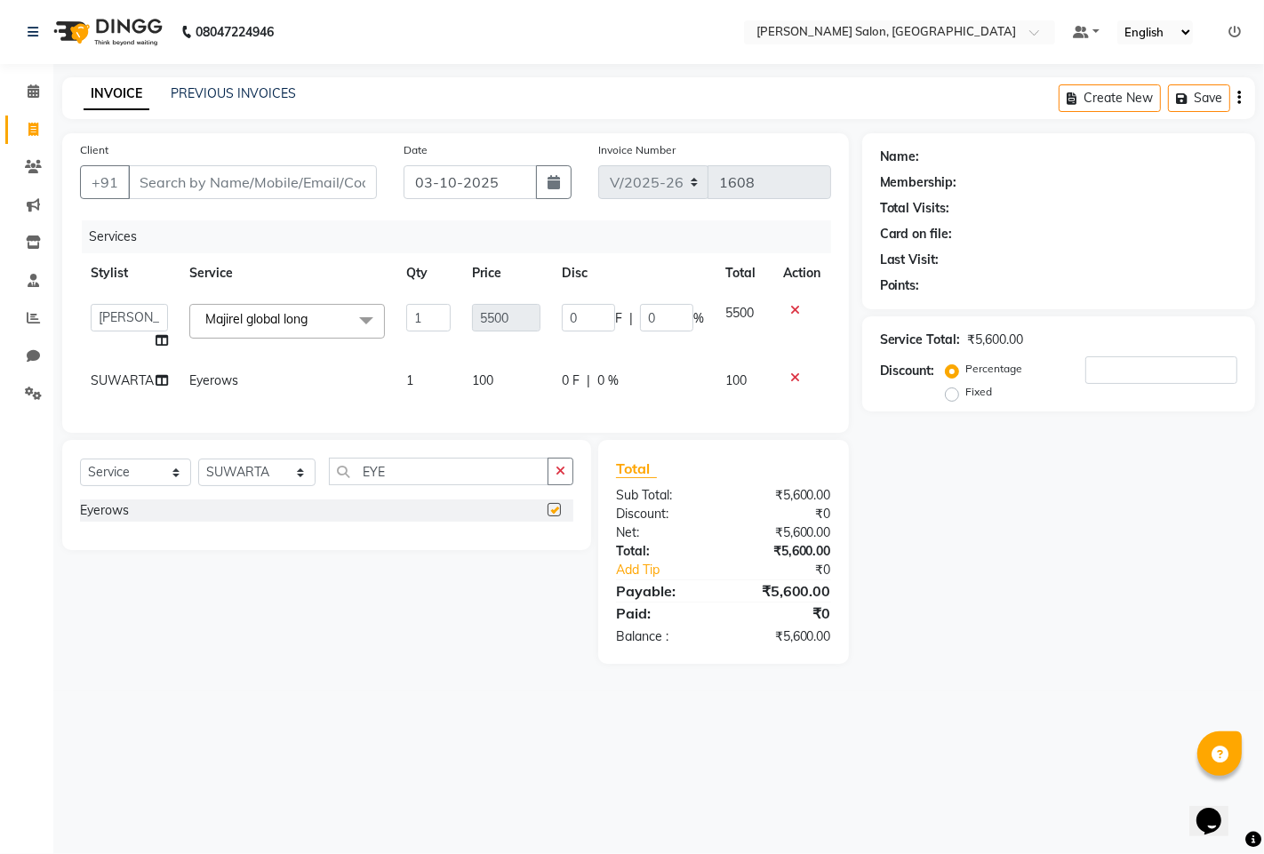
checkbox input "false"
click at [561, 477] on icon "button" at bounding box center [560, 471] width 10 height 12
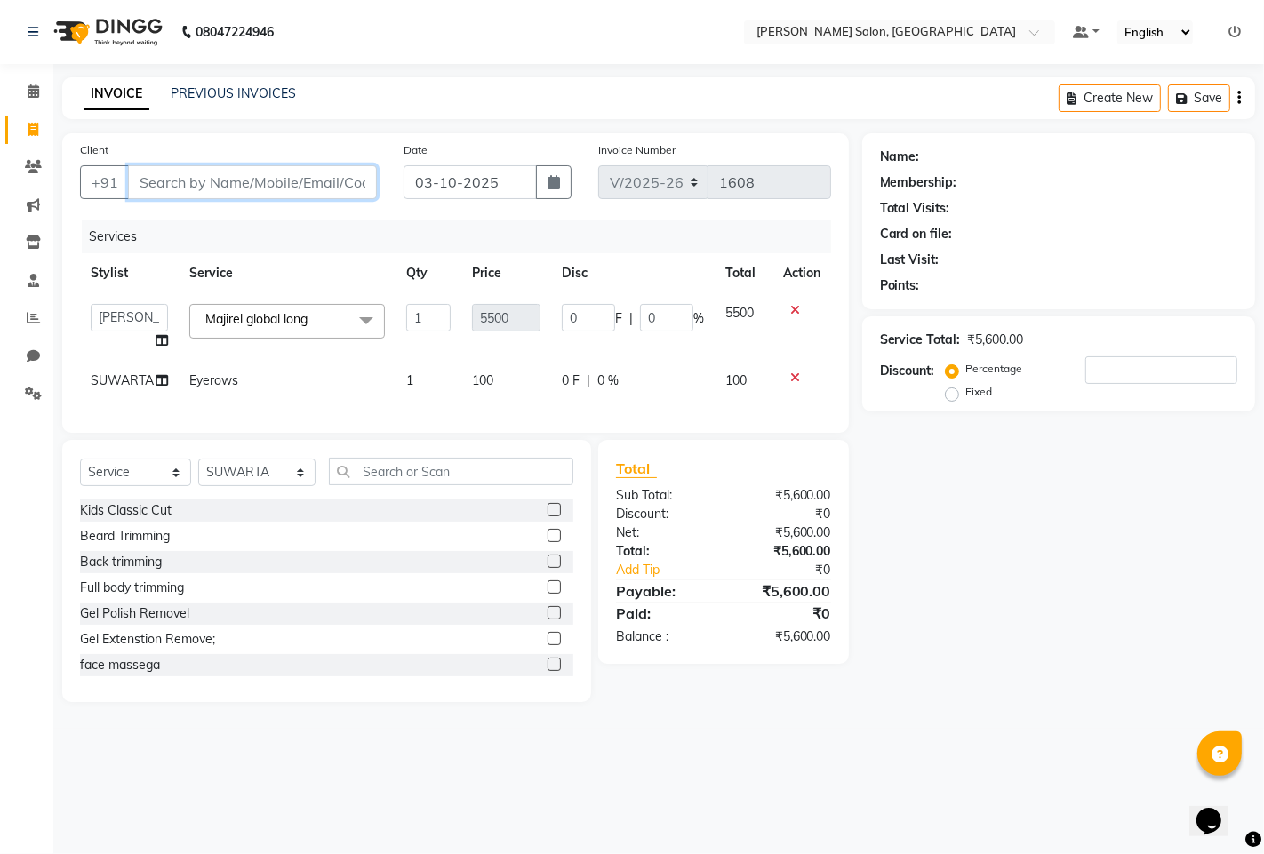
click at [323, 174] on input "Client" at bounding box center [252, 182] width 249 height 34
click at [336, 172] on input "Client" at bounding box center [252, 182] width 249 height 34
click at [336, 184] on input "Client" at bounding box center [252, 182] width 249 height 34
type input "8"
type input "0"
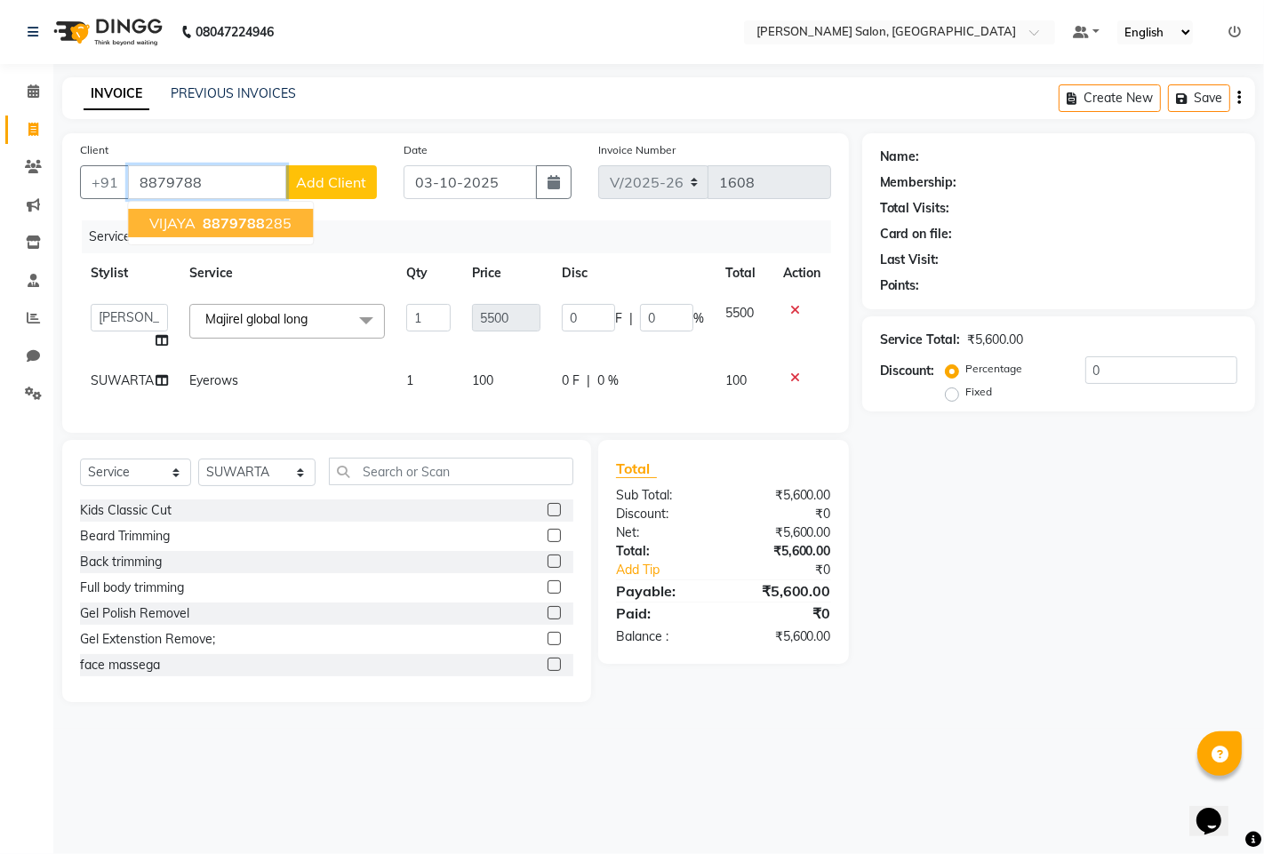
drag, startPoint x: 259, startPoint y: 220, endPoint x: 242, endPoint y: 214, distance: 18.8
click at [259, 224] on span "8879788" at bounding box center [234, 223] width 62 height 18
type input "8879788285"
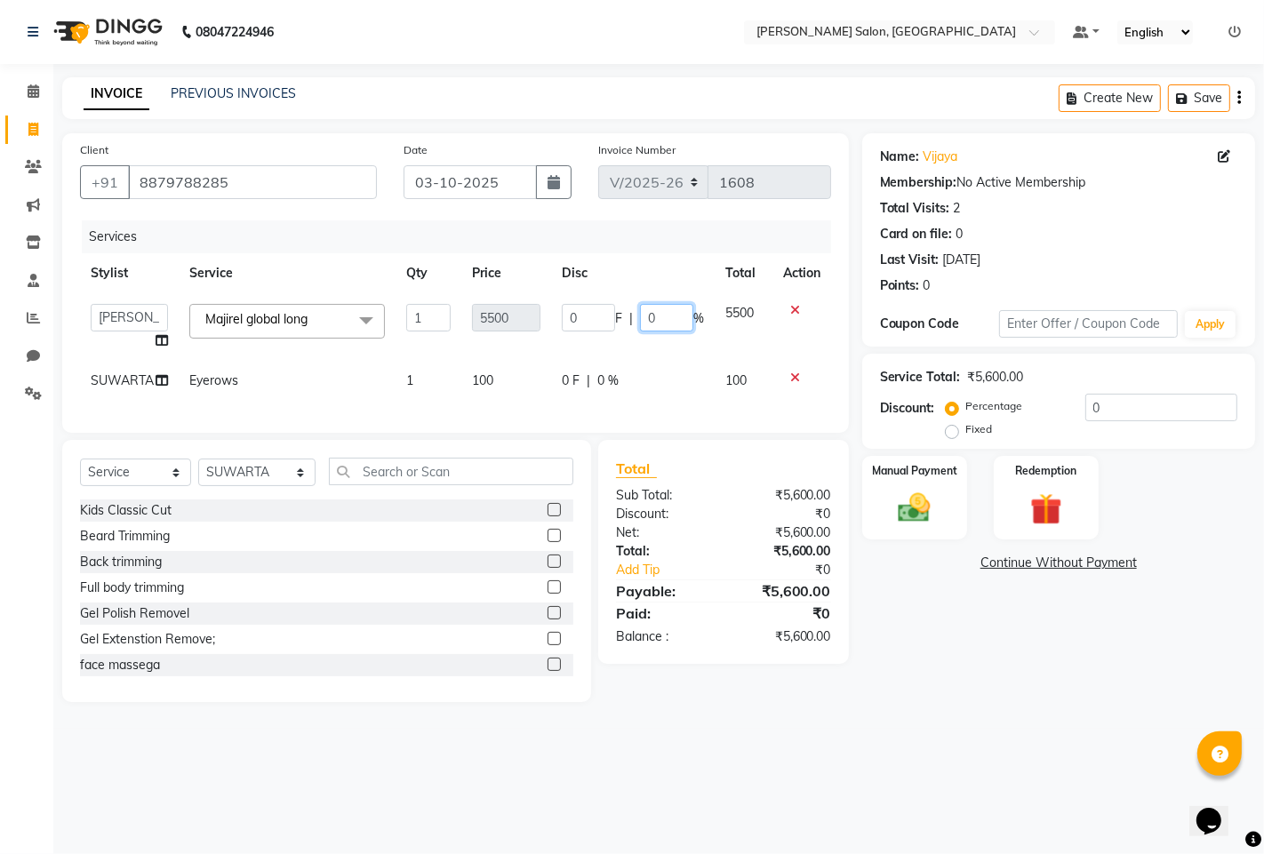
click at [682, 324] on input "0" at bounding box center [666, 318] width 53 height 28
type input "10"
click at [945, 643] on div "Name: [PERSON_NAME] Membership: No Active Membership Total Visits: 2 Card on fi…" at bounding box center [1065, 417] width 406 height 569
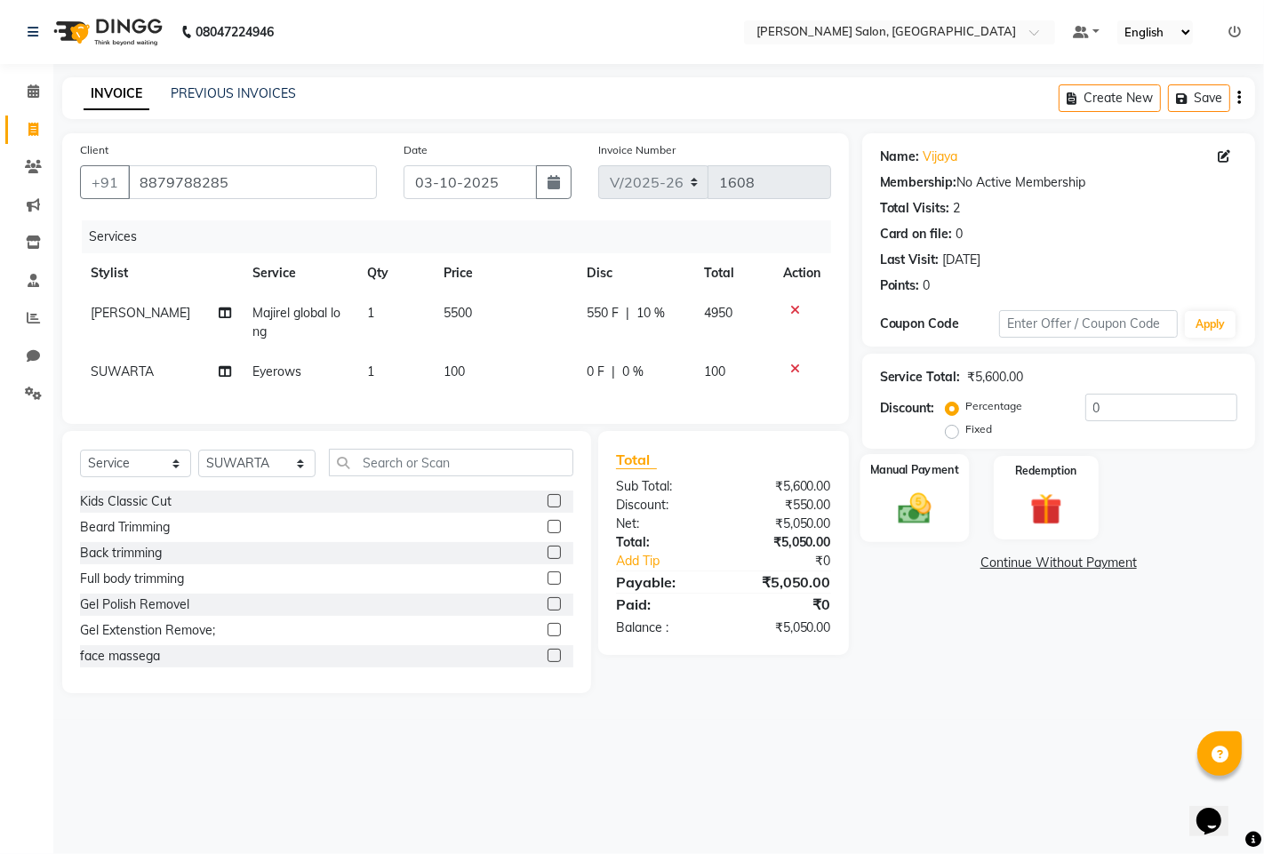
drag, startPoint x: 895, startPoint y: 476, endPoint x: 905, endPoint y: 481, distance: 10.7
click at [903, 481] on div "Manual Payment" at bounding box center [913, 498] width 109 height 88
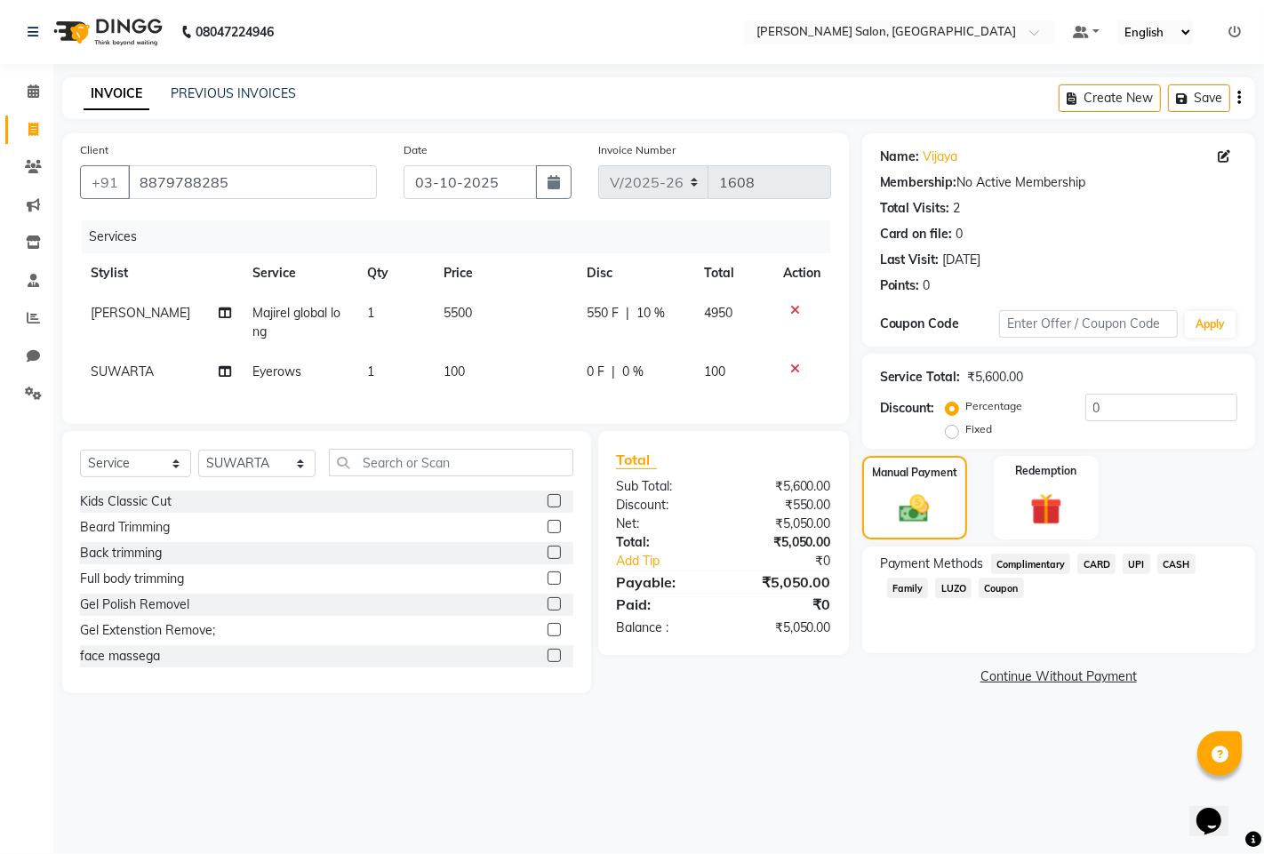
click at [1135, 562] on span "UPI" at bounding box center [1136, 564] width 28 height 20
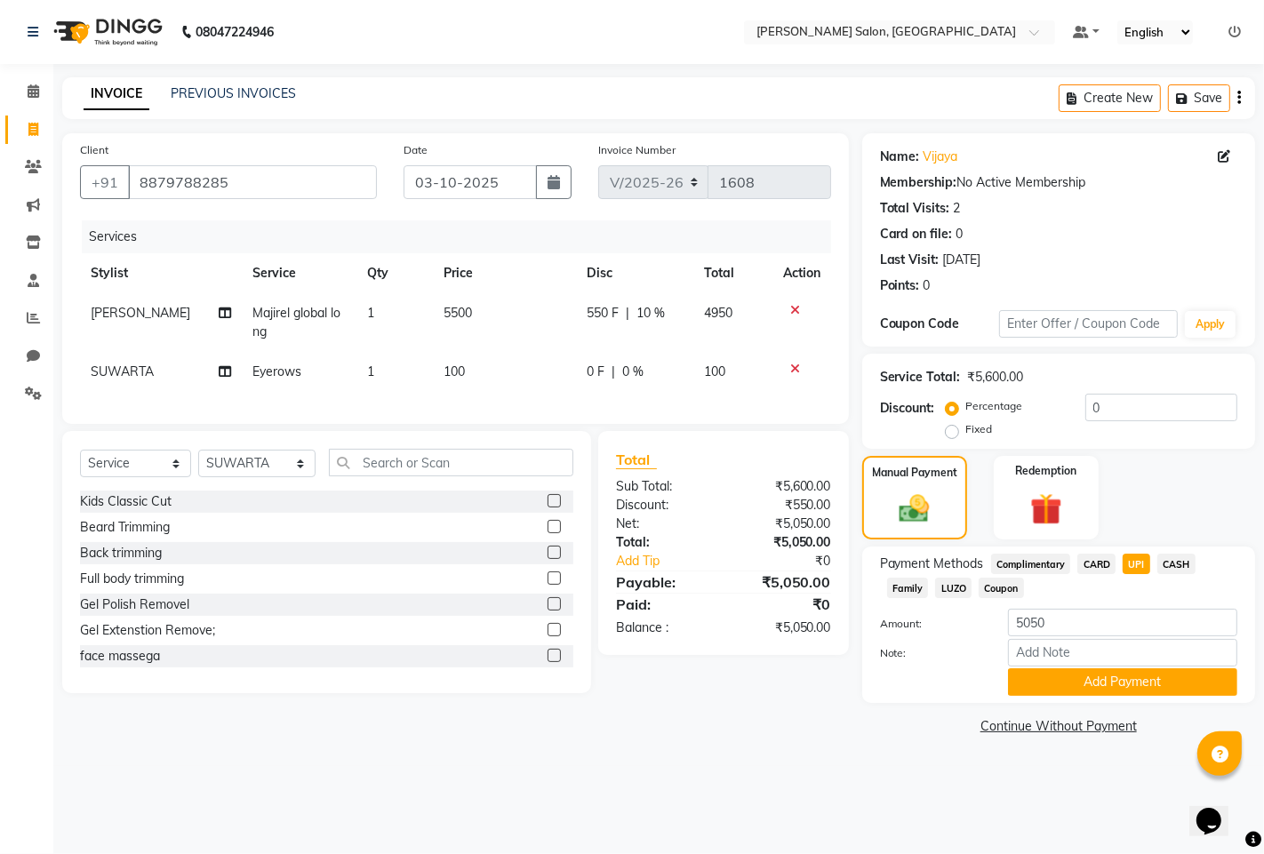
click at [219, 309] on icon at bounding box center [225, 313] width 12 height 12
select select "63569"
select select "90443"
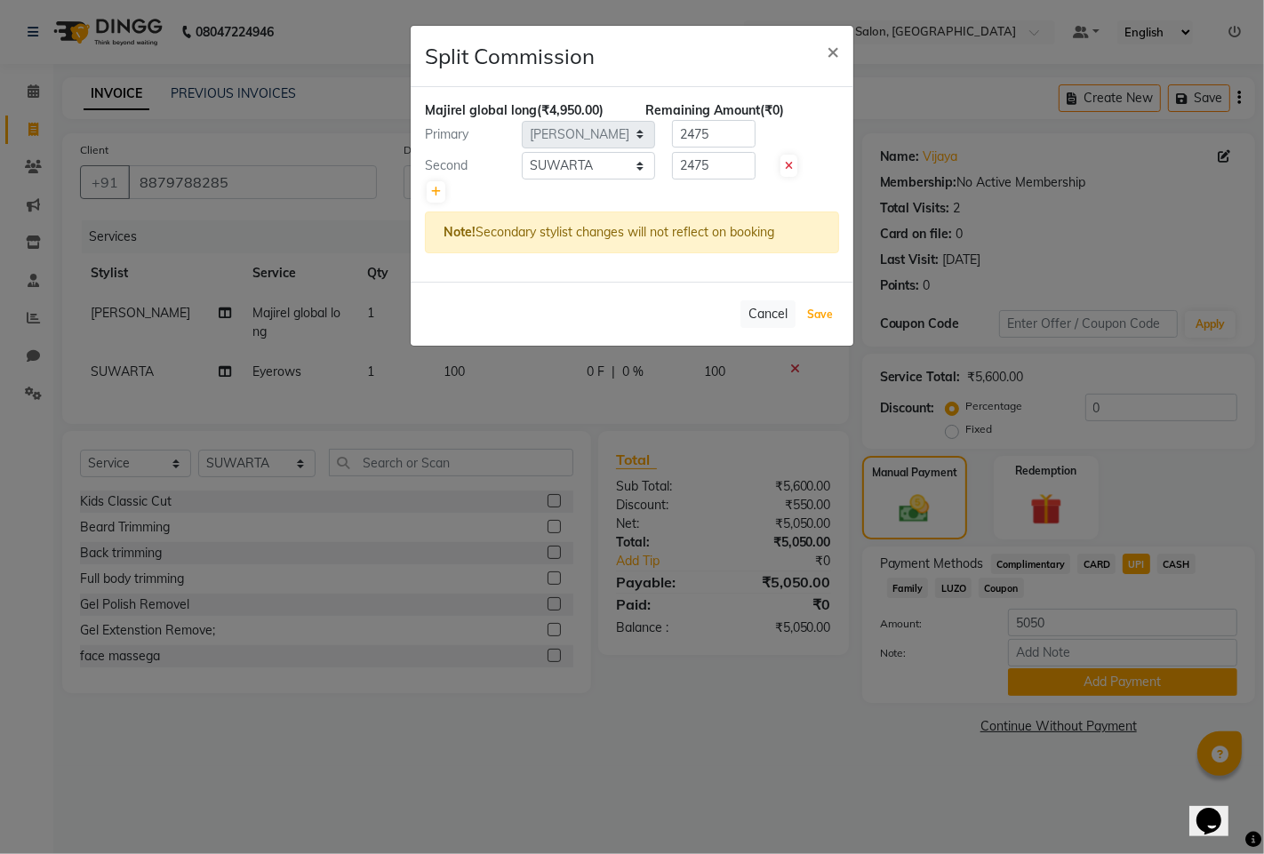
click at [814, 312] on button "Save" at bounding box center [819, 314] width 35 height 25
select select "Select"
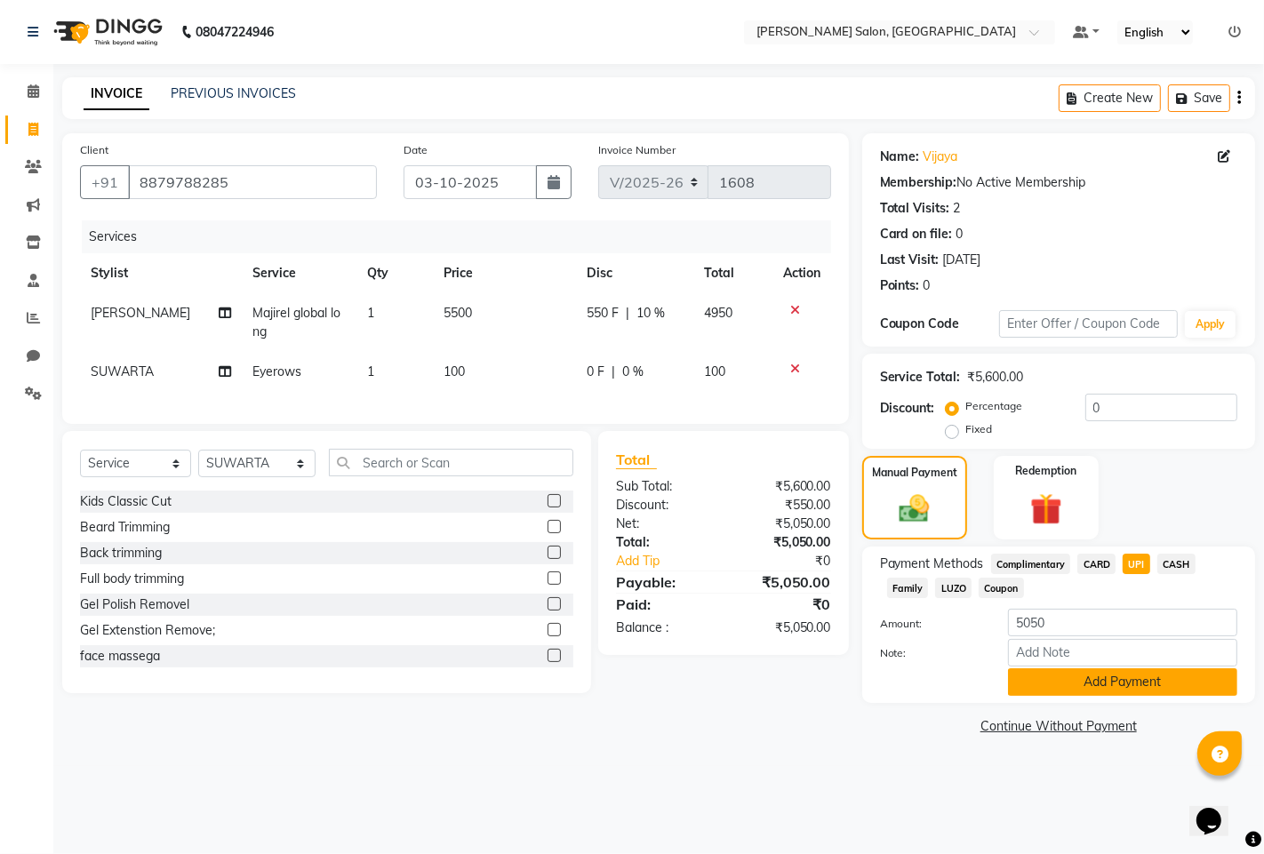
click at [1089, 682] on button "Add Payment" at bounding box center [1122, 682] width 229 height 28
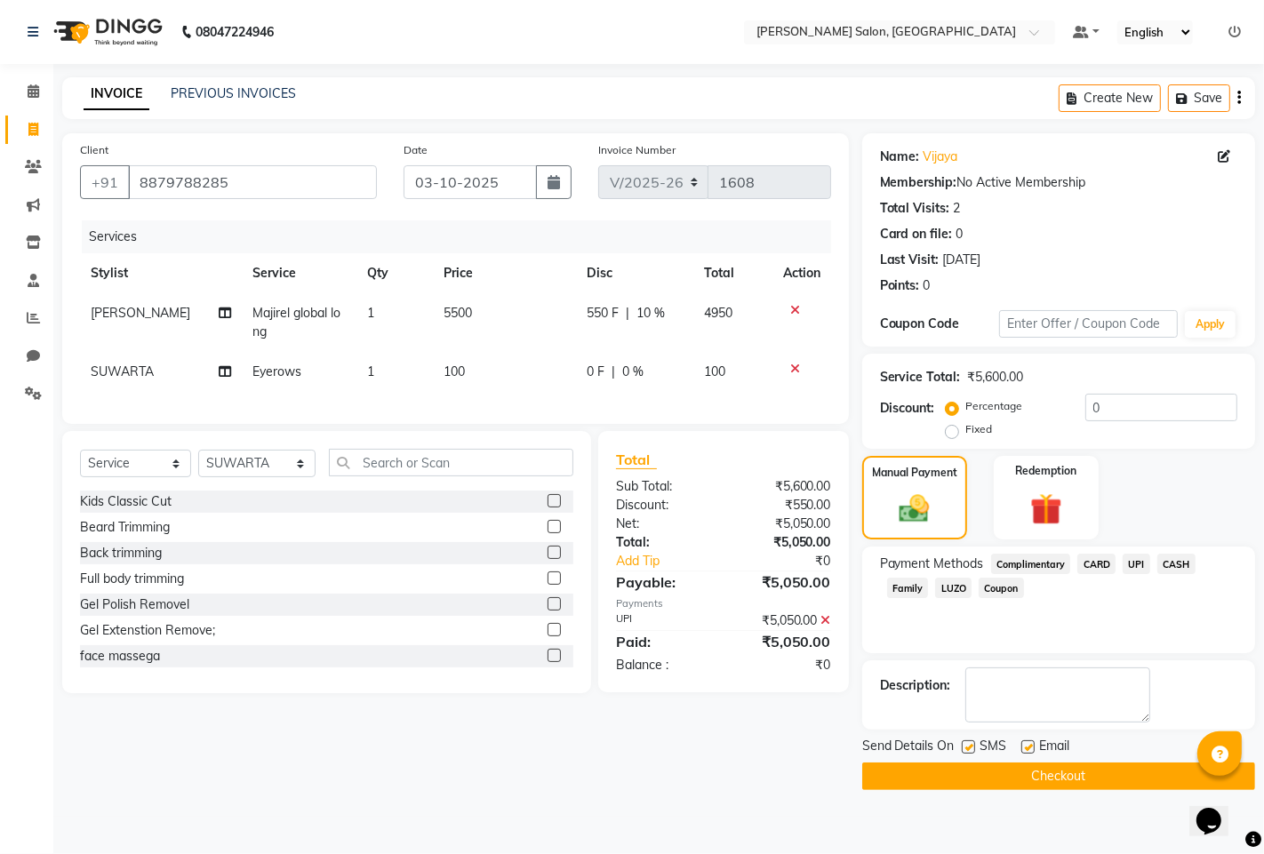
click at [1063, 780] on button "Checkout" at bounding box center [1058, 776] width 393 height 28
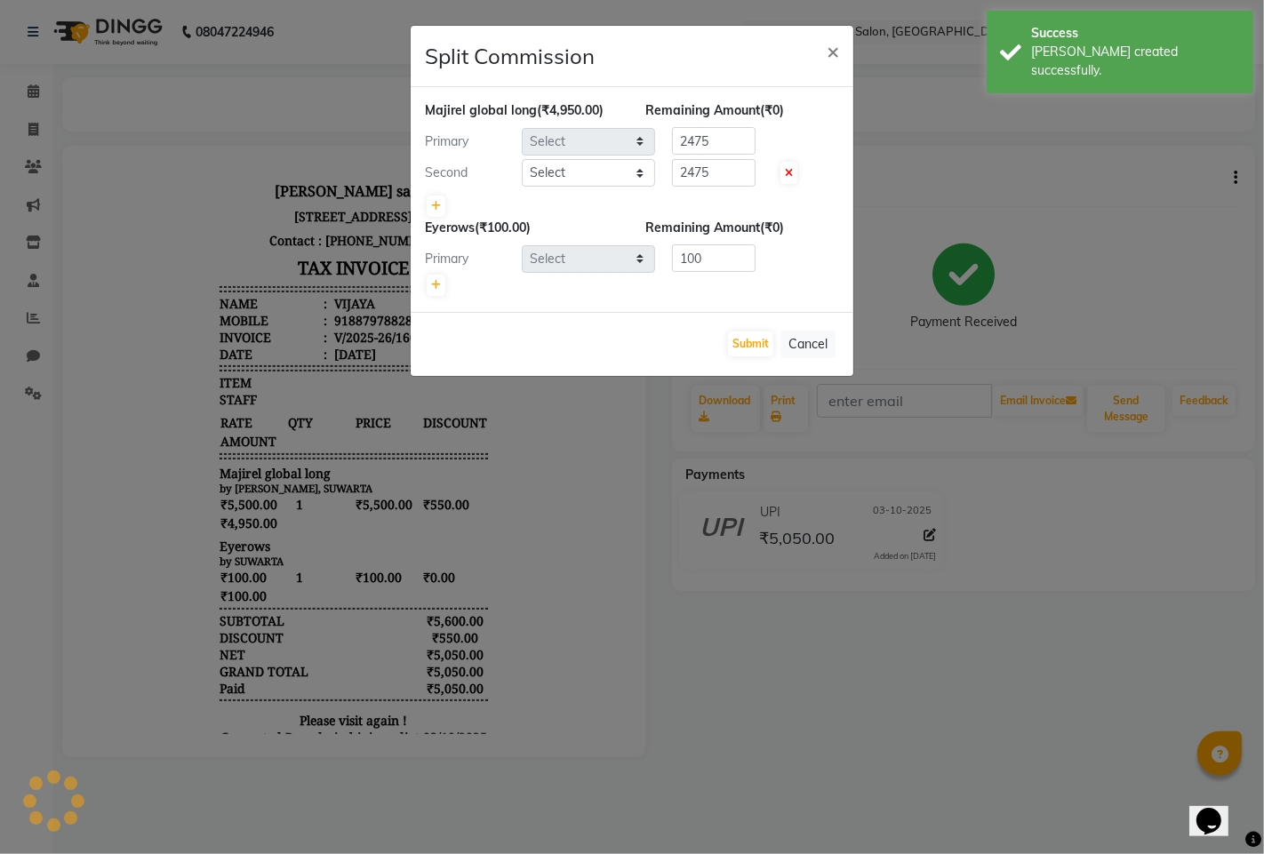
select select "63569"
select select "90443"
click at [761, 350] on button "Submit" at bounding box center [750, 343] width 45 height 25
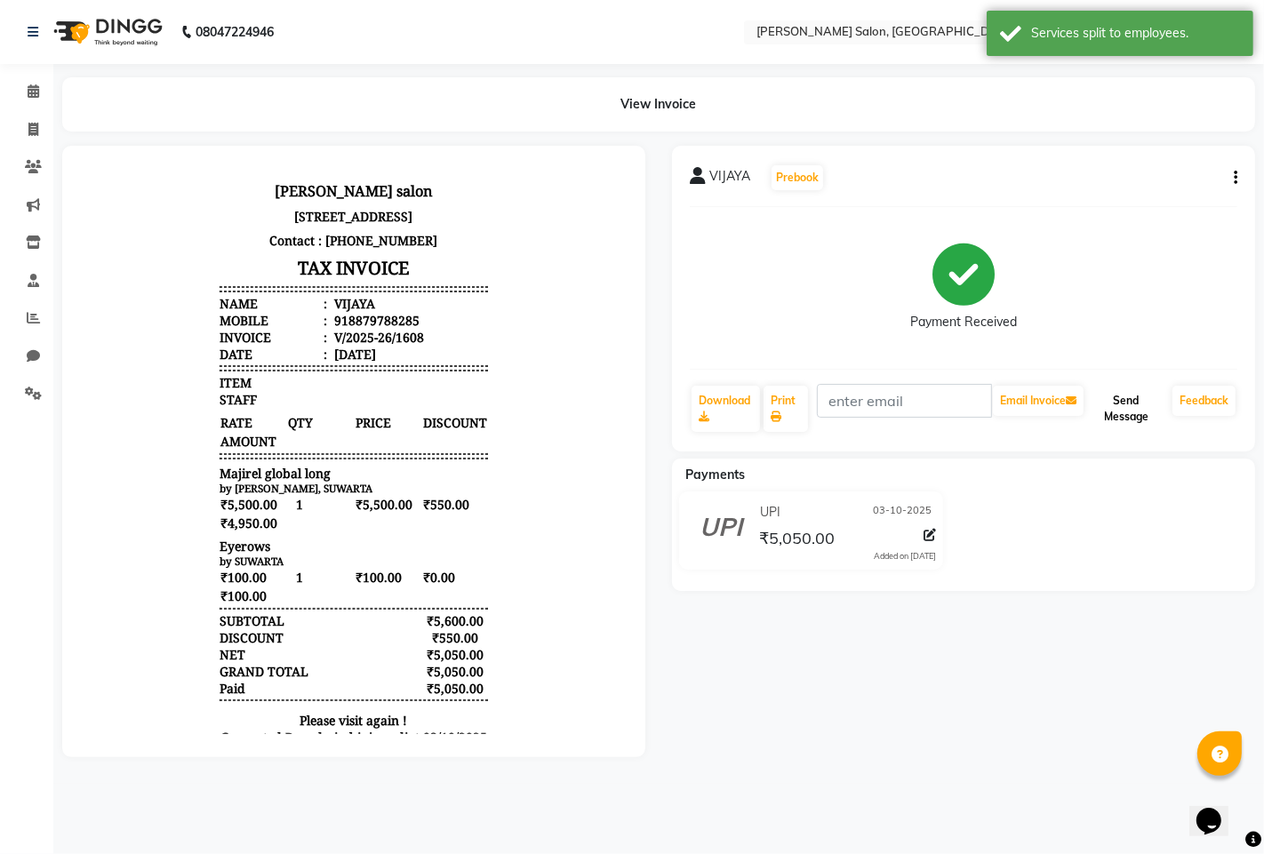
click at [1107, 403] on button "Send Message" at bounding box center [1126, 409] width 78 height 46
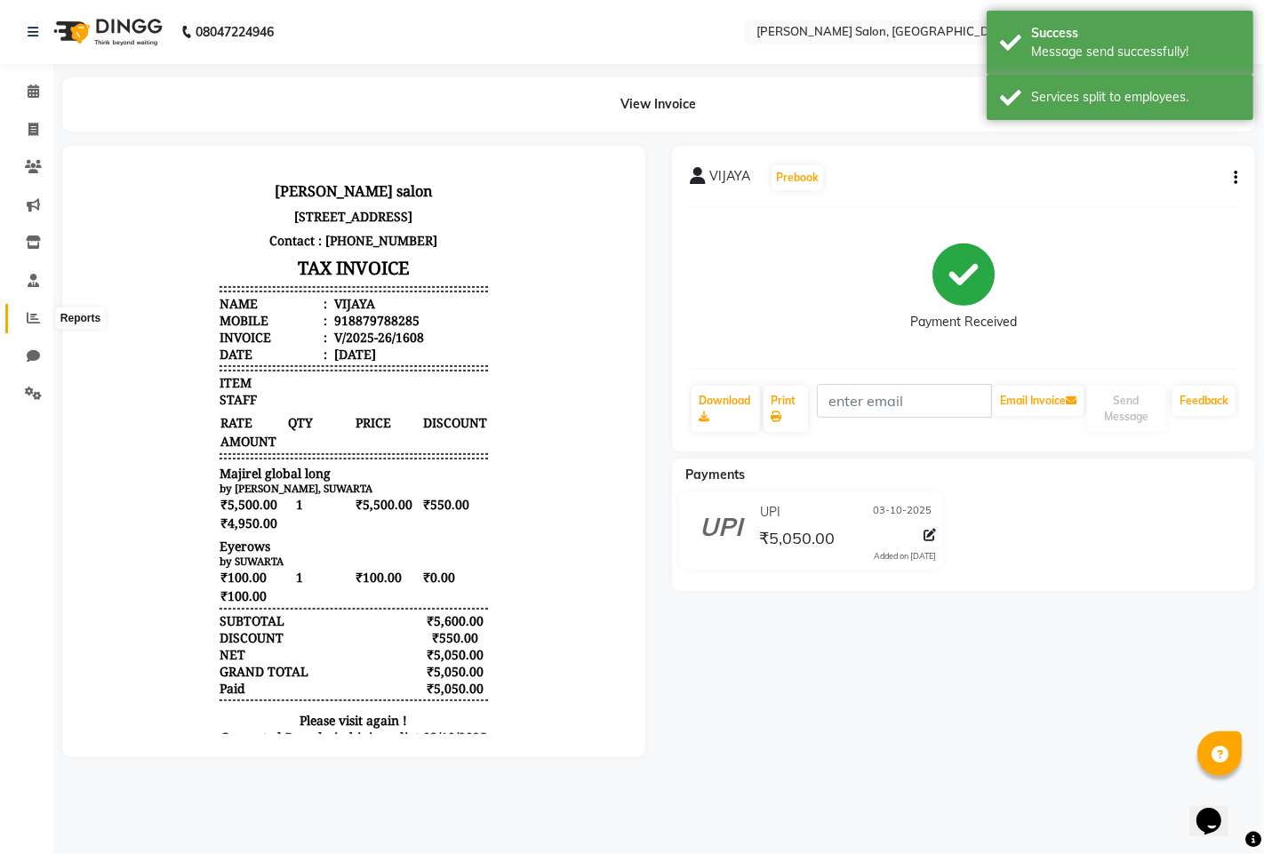
click at [33, 324] on icon at bounding box center [33, 317] width 13 height 13
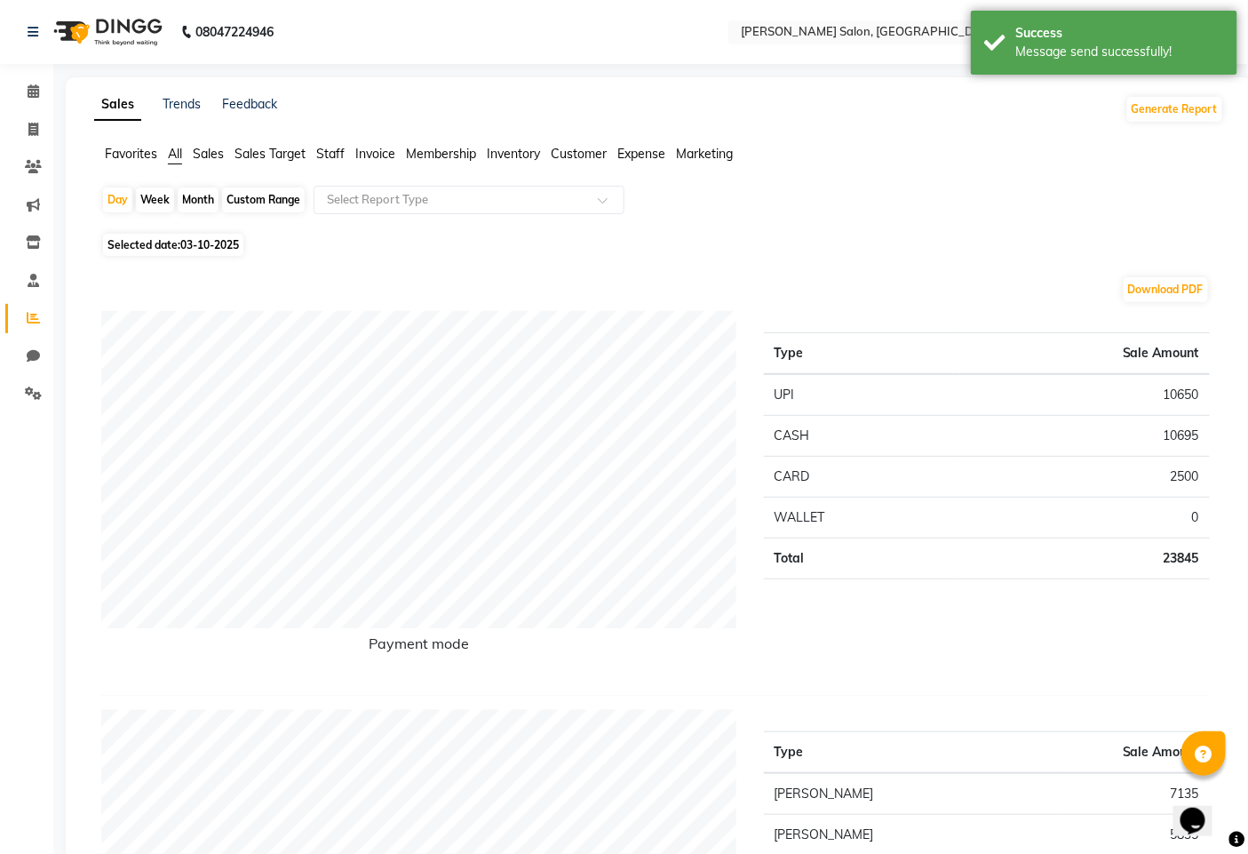
click at [190, 199] on div "Month" at bounding box center [198, 199] width 41 height 25
select select "10"
select select "2025"
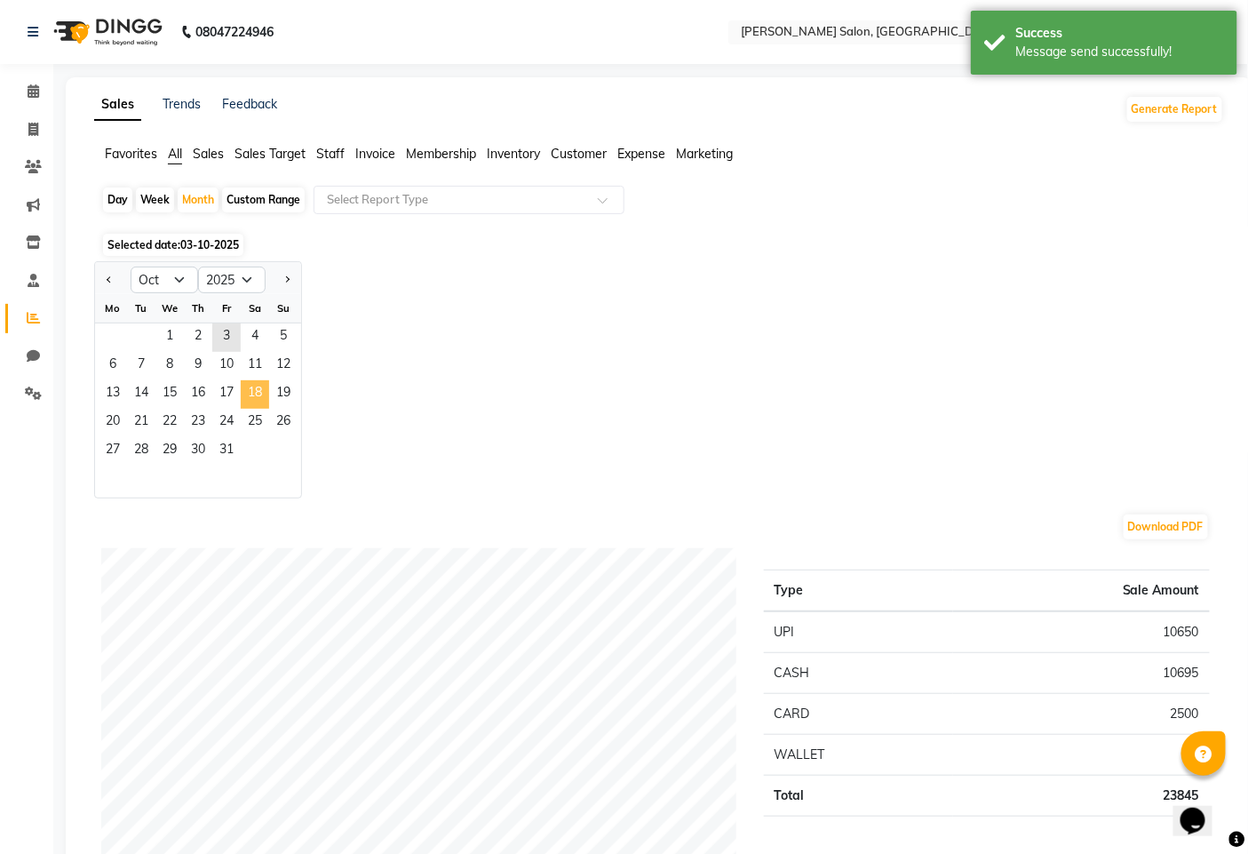
click at [247, 386] on span "18" at bounding box center [255, 394] width 28 height 28
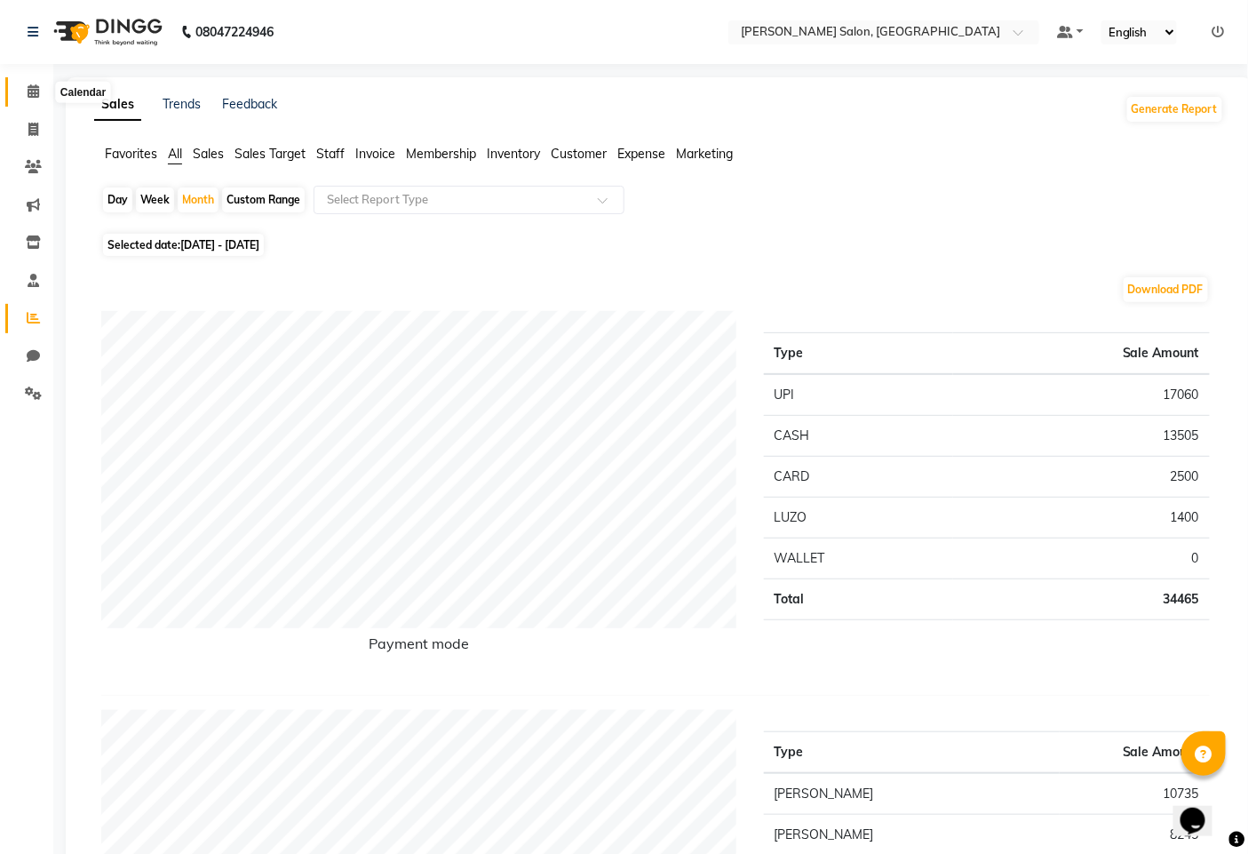
click at [38, 92] on span at bounding box center [33, 92] width 31 height 20
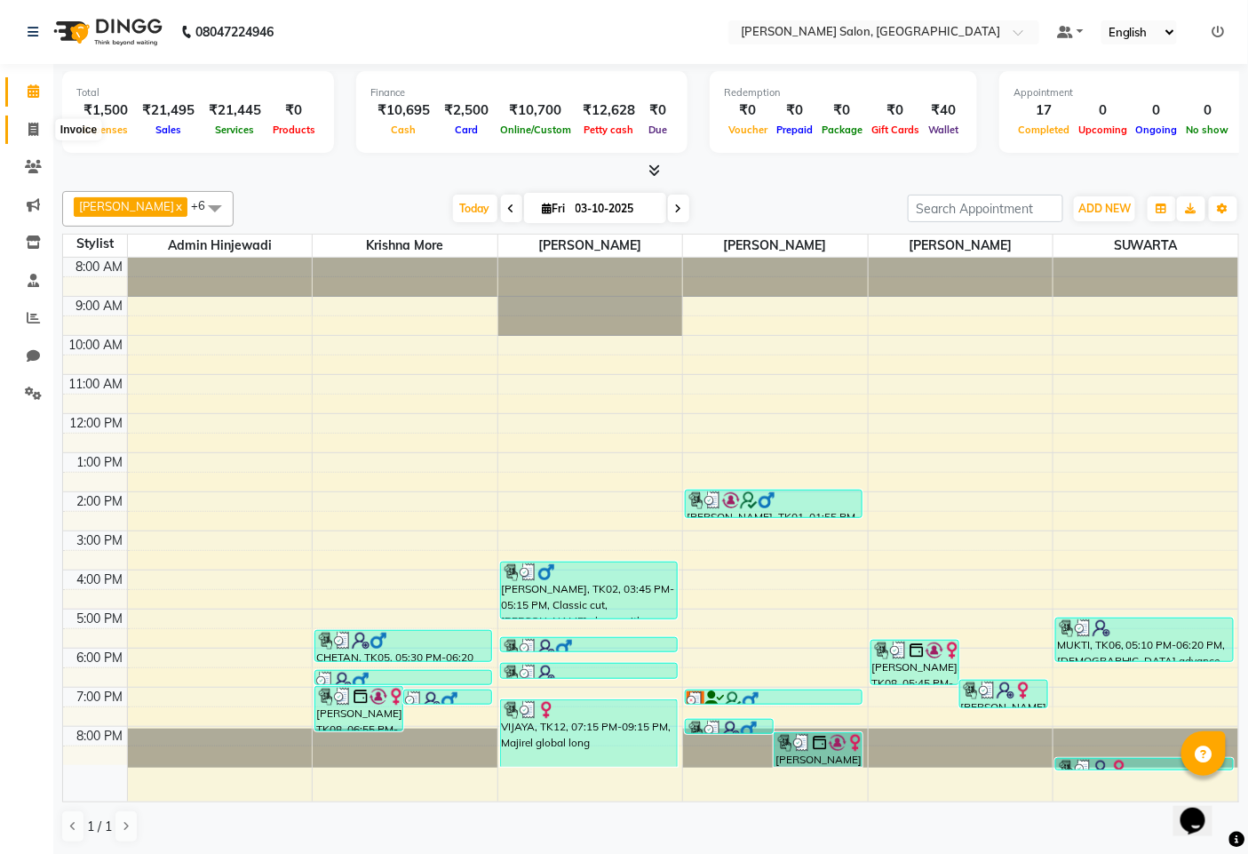
click at [33, 132] on icon at bounding box center [33, 129] width 10 height 13
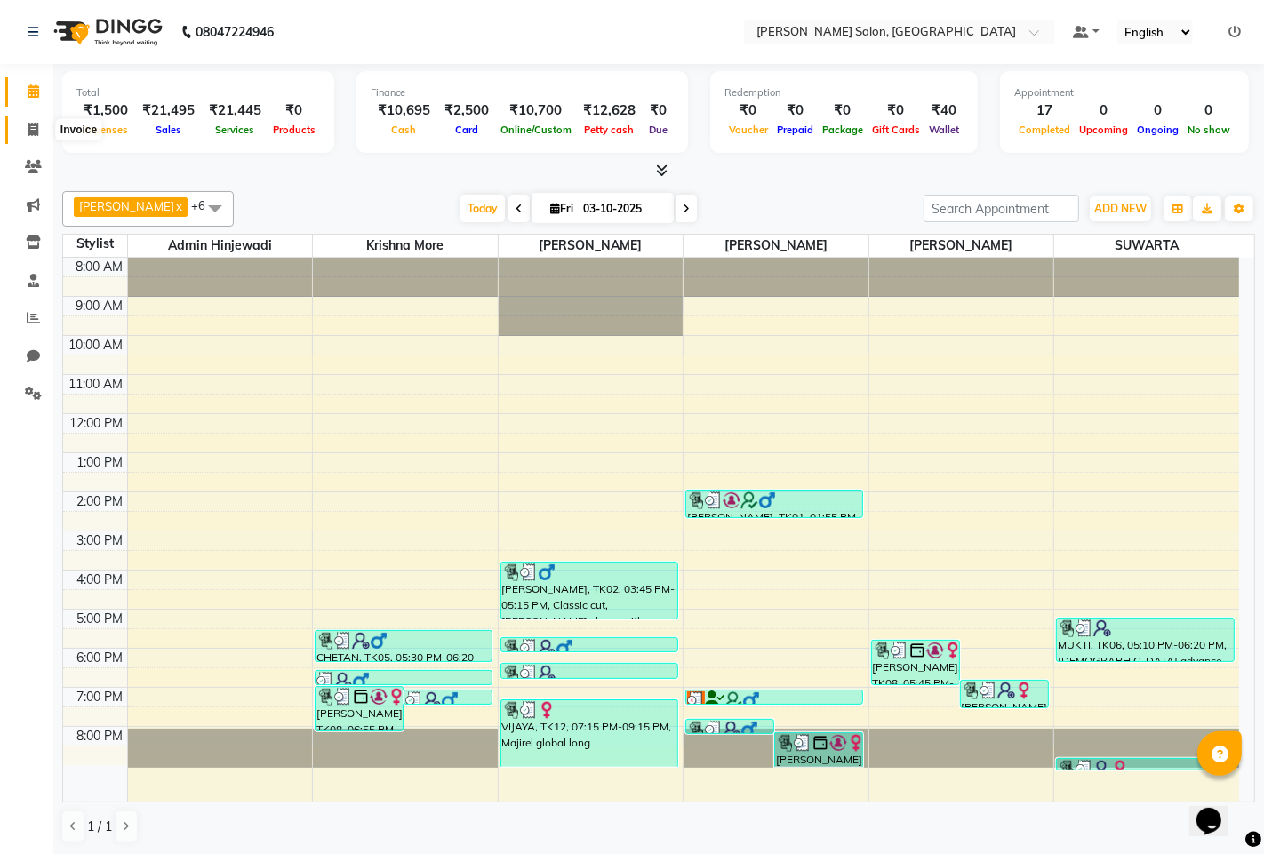
select select "service"
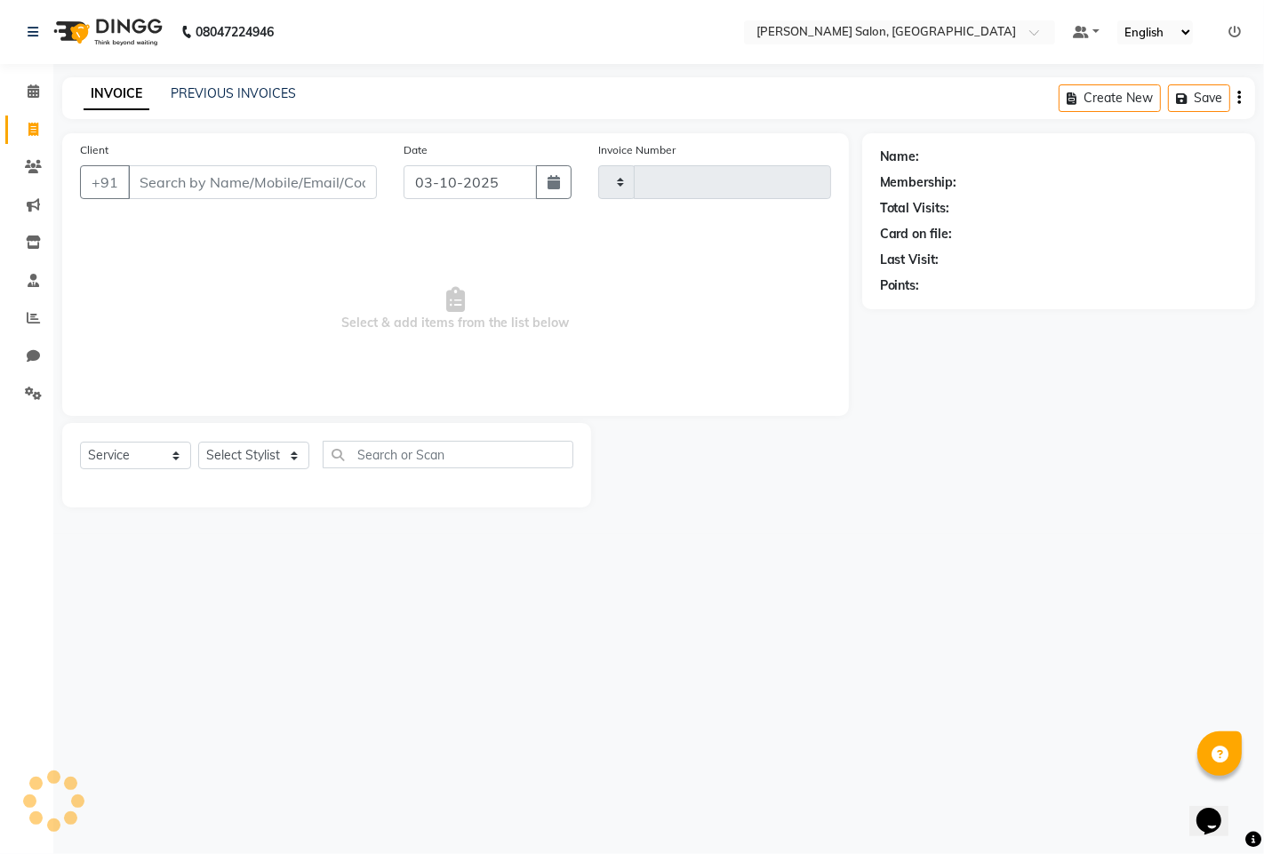
type input "1609"
select select "7331"
click at [251, 457] on select "Select Stylist admin hinjewadi [PERSON_NAME] krishna more [PERSON_NAME] rishi […" at bounding box center [256, 456] width 117 height 28
select select "90443"
click at [198, 443] on select "Select Stylist admin hinjewadi [PERSON_NAME] krishna more [PERSON_NAME] rishi […" at bounding box center [256, 456] width 117 height 28
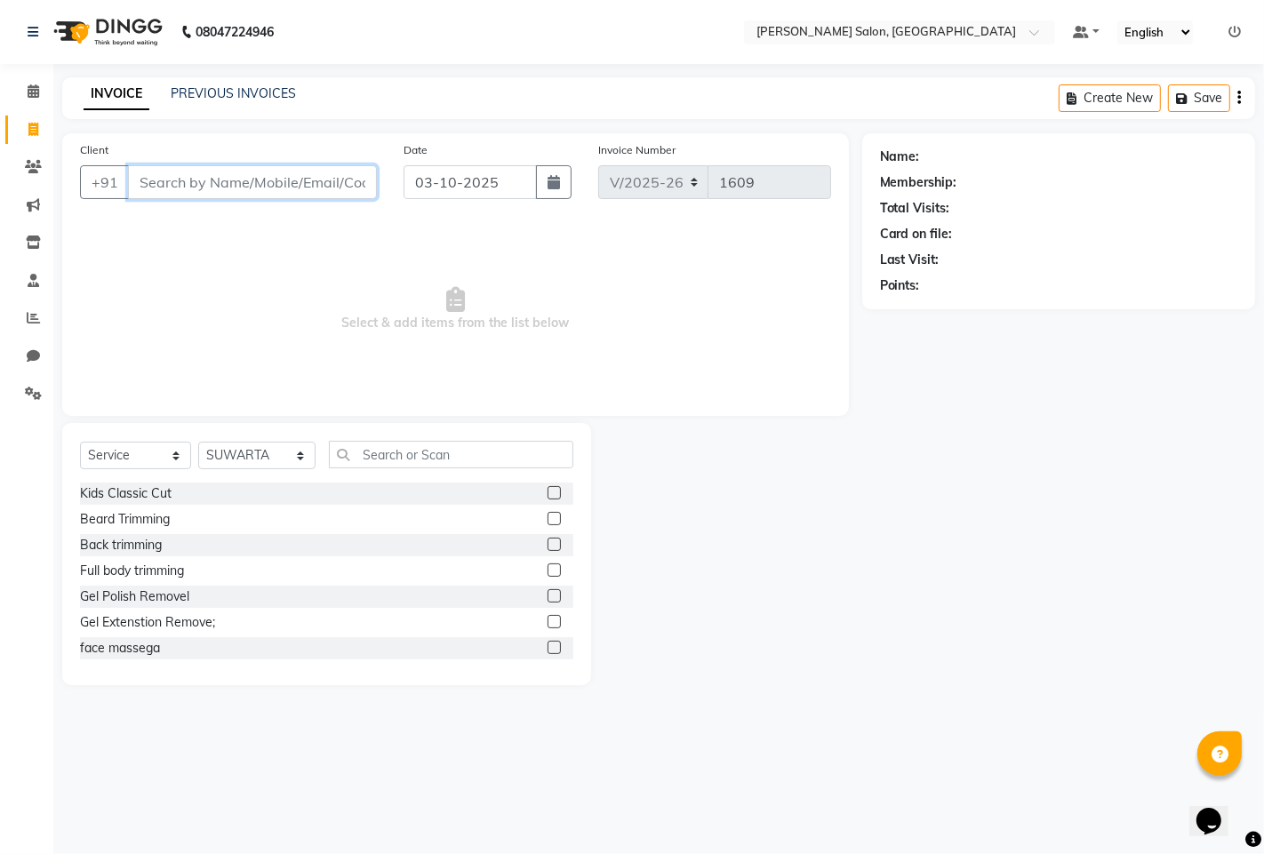
click at [251, 185] on input "Client" at bounding box center [252, 182] width 249 height 34
type input "7874785073"
click at [341, 187] on span "Add Client" at bounding box center [331, 182] width 70 height 18
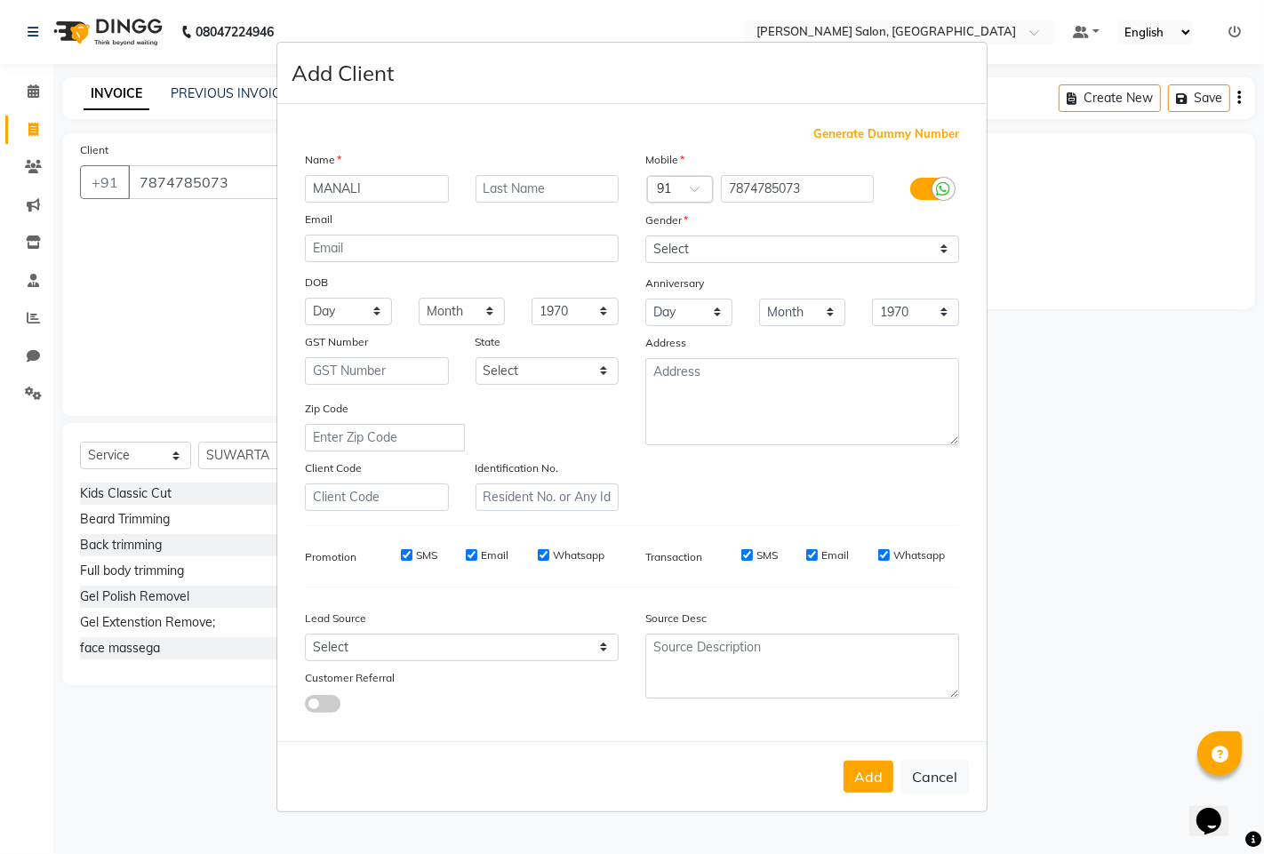
type input "MANALI"
click at [738, 251] on select "Select [DEMOGRAPHIC_DATA] [DEMOGRAPHIC_DATA] Other Prefer Not To Say" at bounding box center [802, 249] width 314 height 28
select select "[DEMOGRAPHIC_DATA]"
click at [645, 235] on select "Select [DEMOGRAPHIC_DATA] [DEMOGRAPHIC_DATA] Other Prefer Not To Say" at bounding box center [802, 249] width 314 height 28
click at [869, 788] on button "Add" at bounding box center [868, 777] width 50 height 32
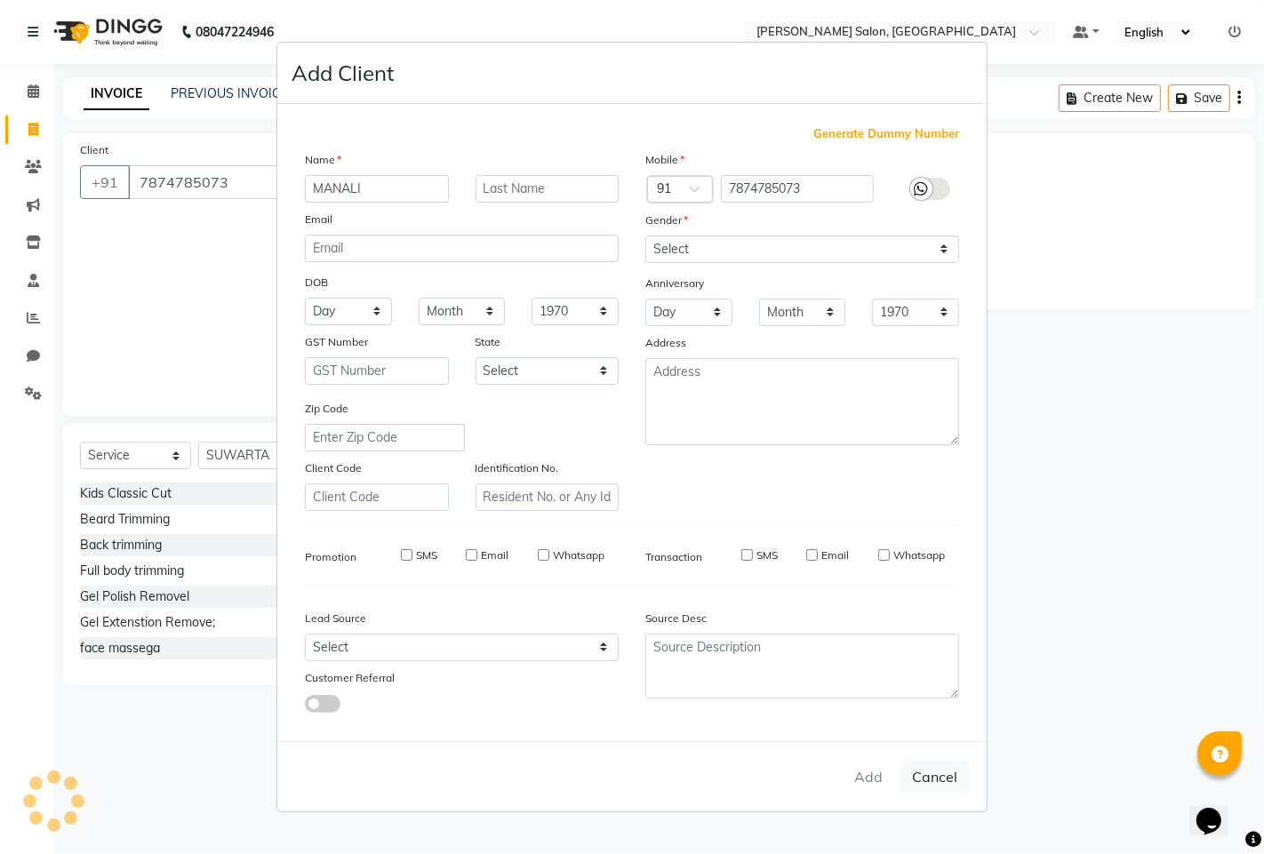
select select
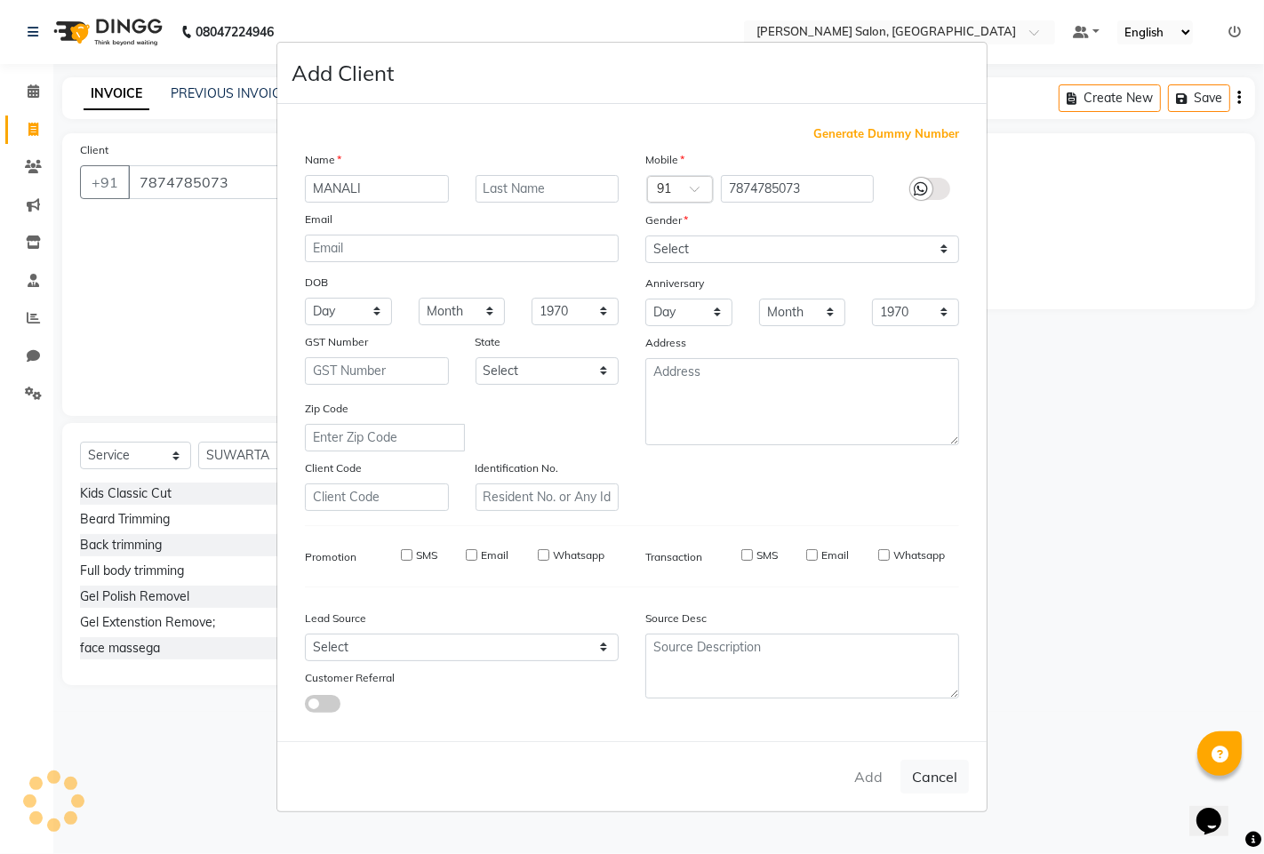
select select
checkbox input "false"
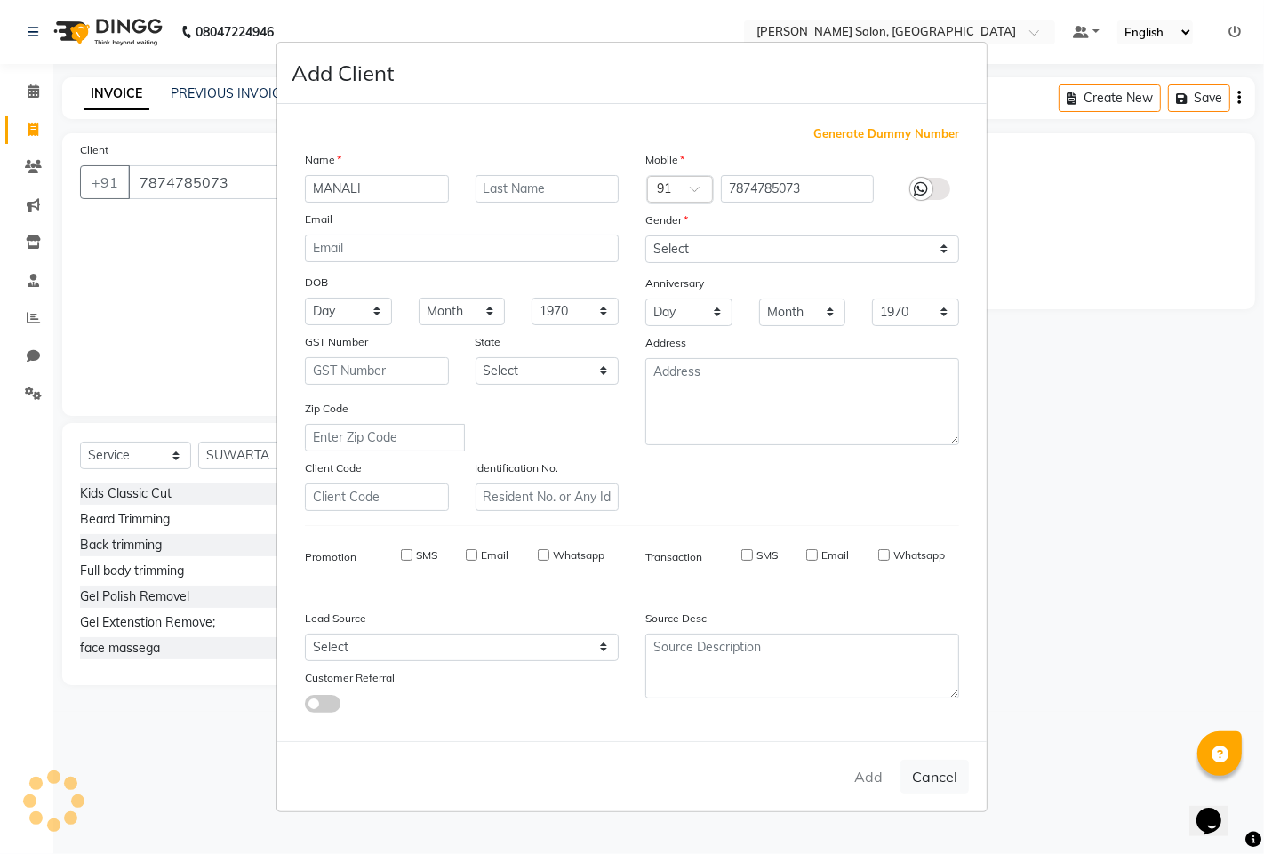
checkbox input "false"
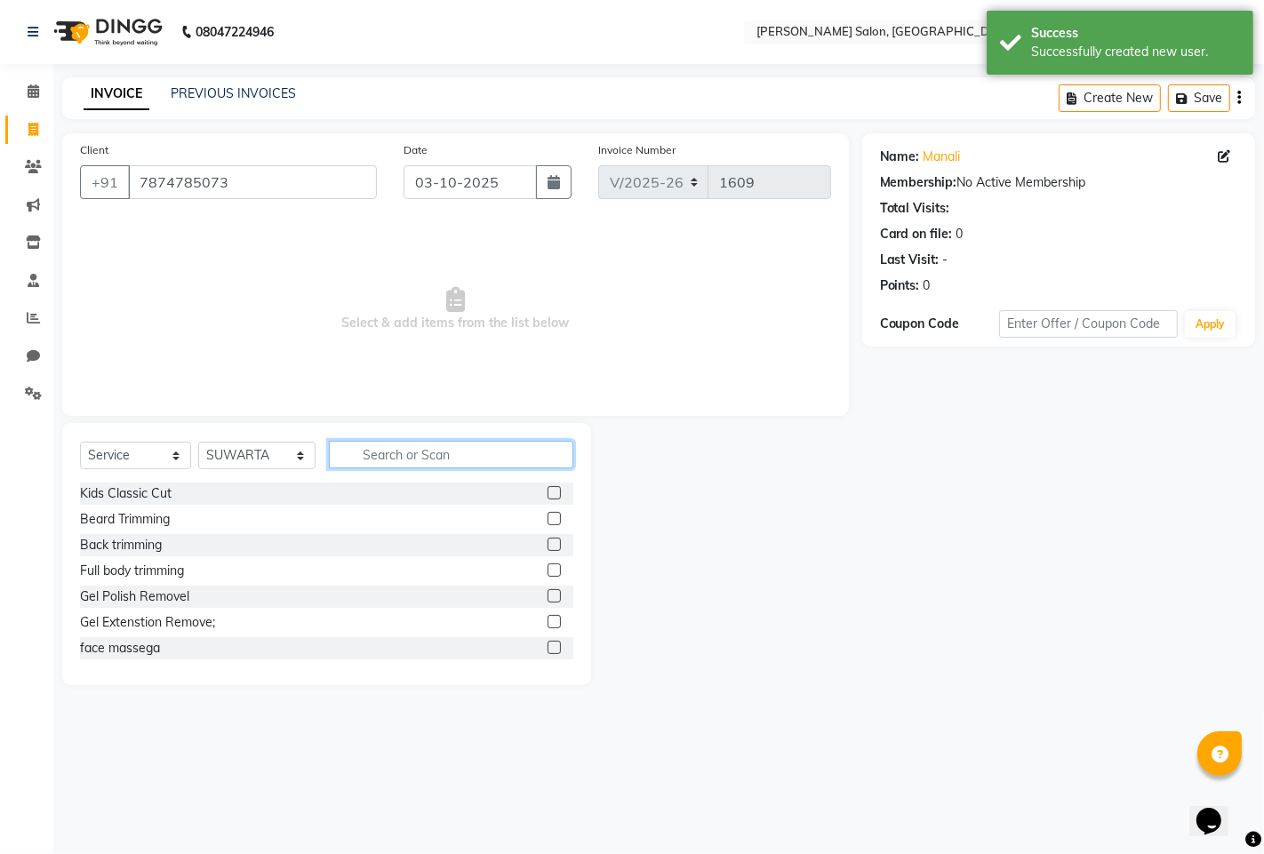
click at [413, 451] on input "text" at bounding box center [451, 455] width 244 height 28
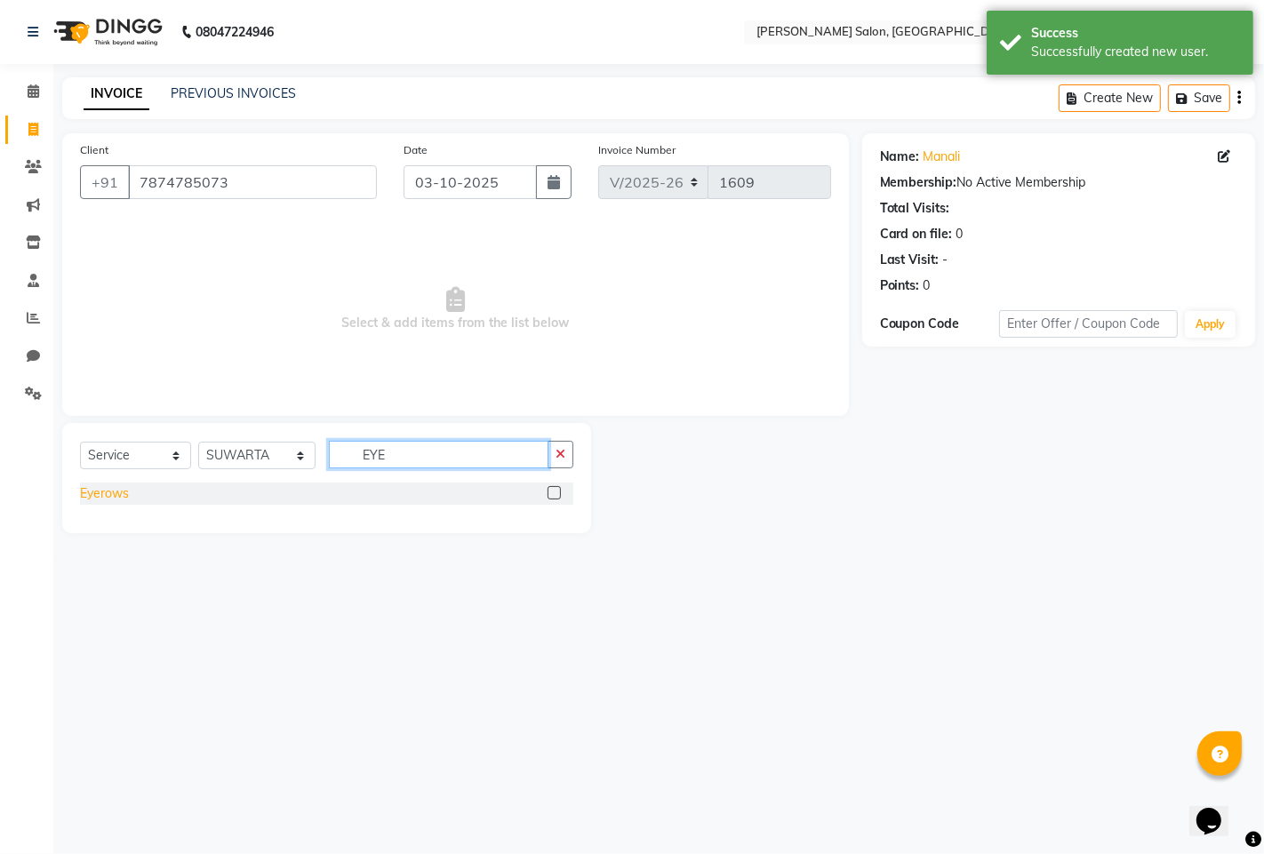
type input "EYE"
click at [100, 494] on div "Eyerows" at bounding box center [104, 493] width 49 height 19
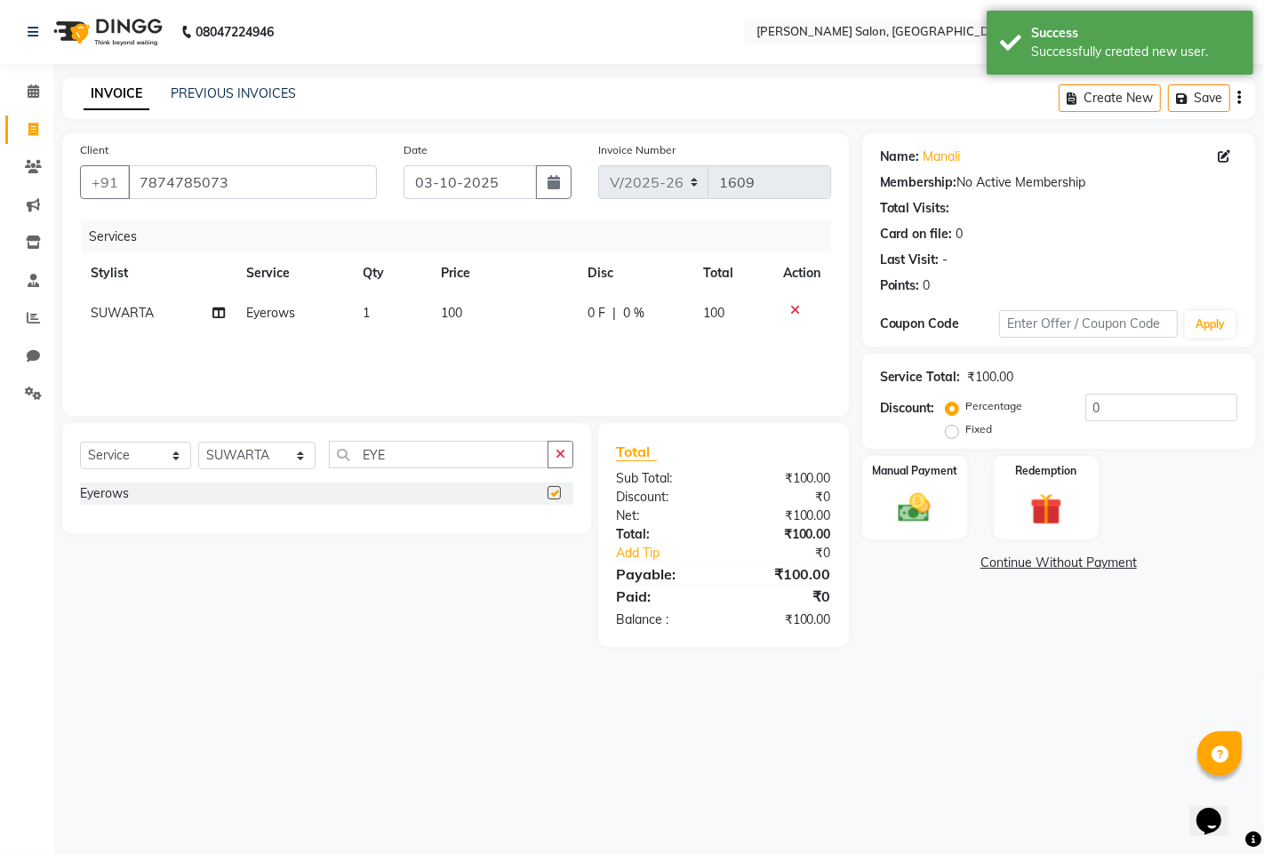
checkbox input "false"
click at [569, 459] on button "button" at bounding box center [560, 455] width 26 height 28
type input "CHIN"
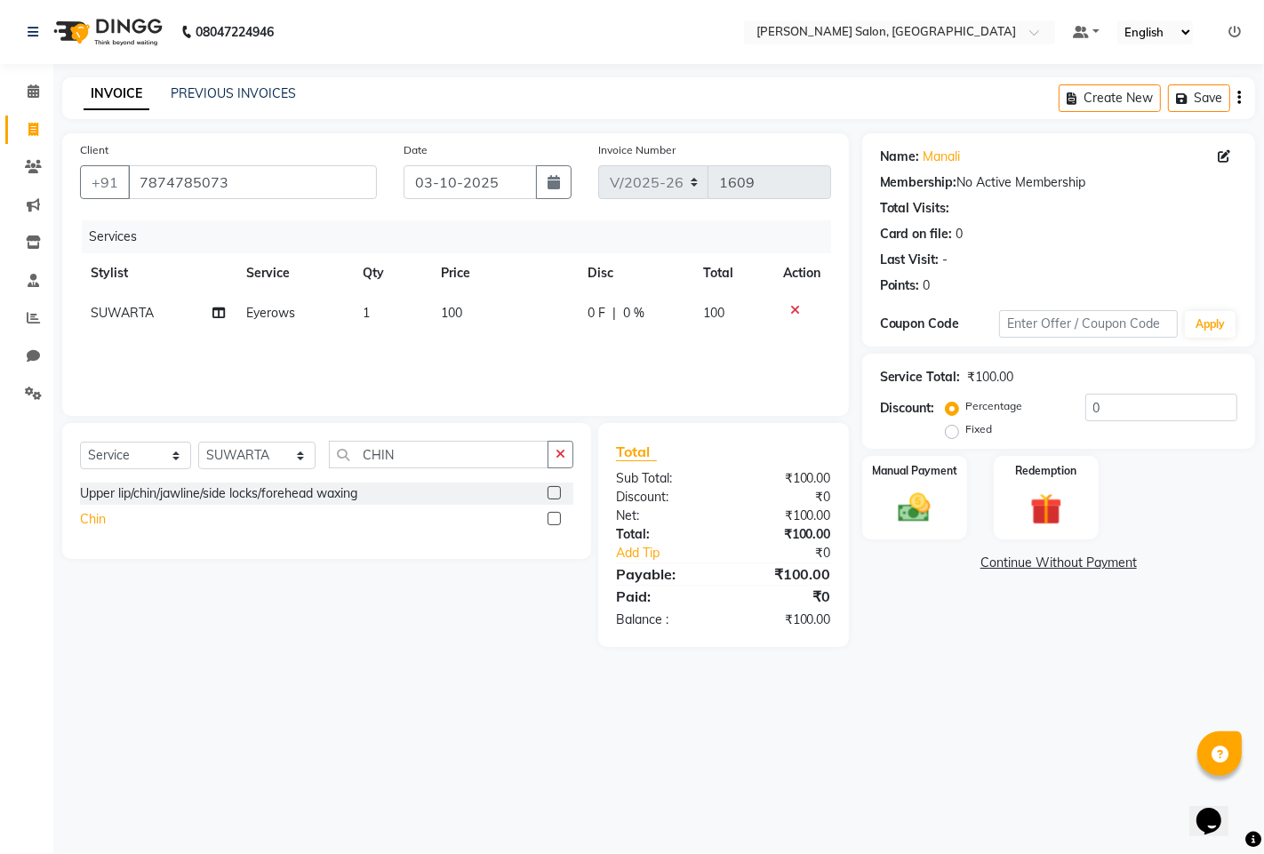
click at [102, 521] on div "Chin" at bounding box center [93, 519] width 26 height 19
checkbox input "false"
click at [563, 457] on icon "button" at bounding box center [560, 454] width 10 height 12
type input "UPP"
click at [114, 518] on div "Upper lips" at bounding box center [108, 519] width 57 height 19
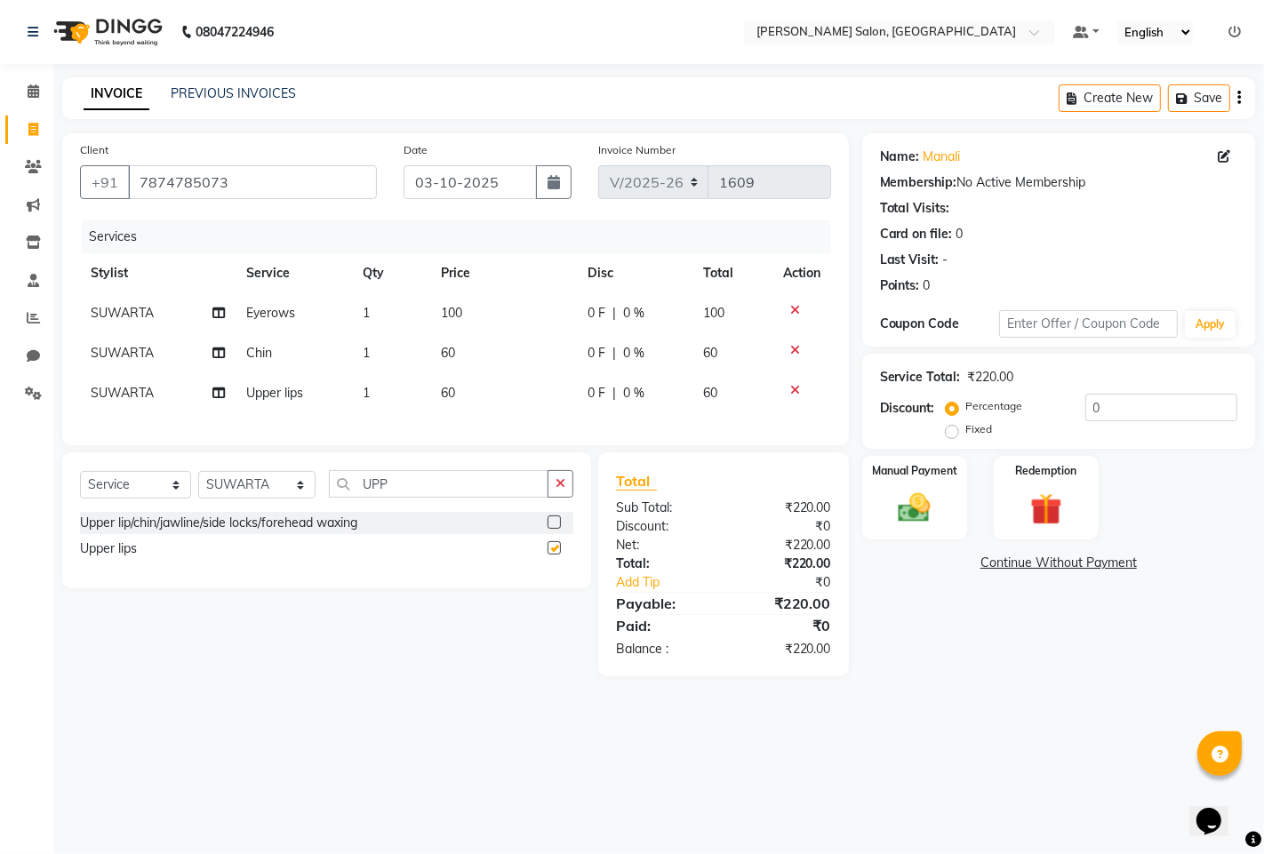
checkbox input "false"
click at [570, 493] on button "button" at bounding box center [560, 484] width 26 height 28
type input "FORE"
click at [111, 558] on div "Forehead" at bounding box center [107, 548] width 54 height 19
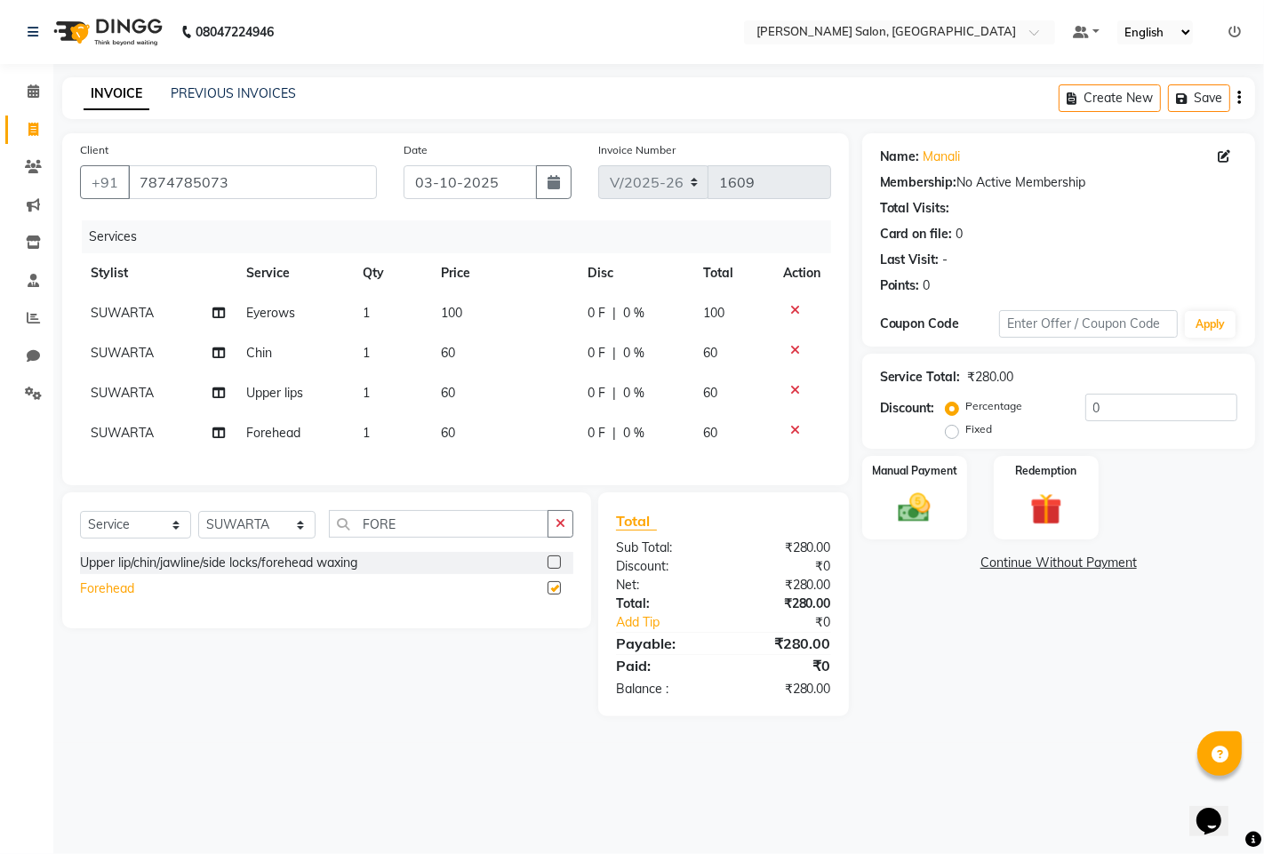
checkbox input "false"
click at [906, 507] on img at bounding box center [914, 508] width 54 height 38
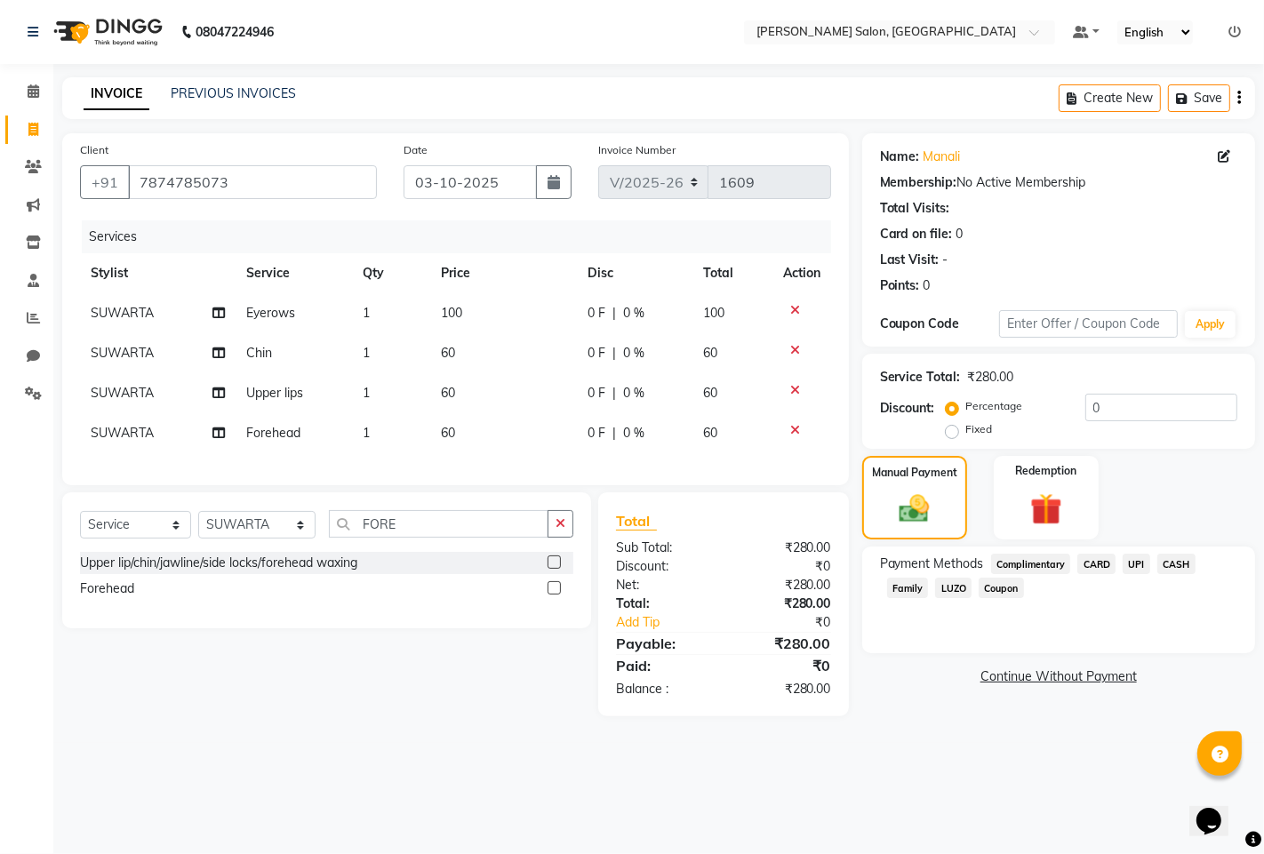
click at [1143, 561] on span "UPI" at bounding box center [1136, 564] width 28 height 20
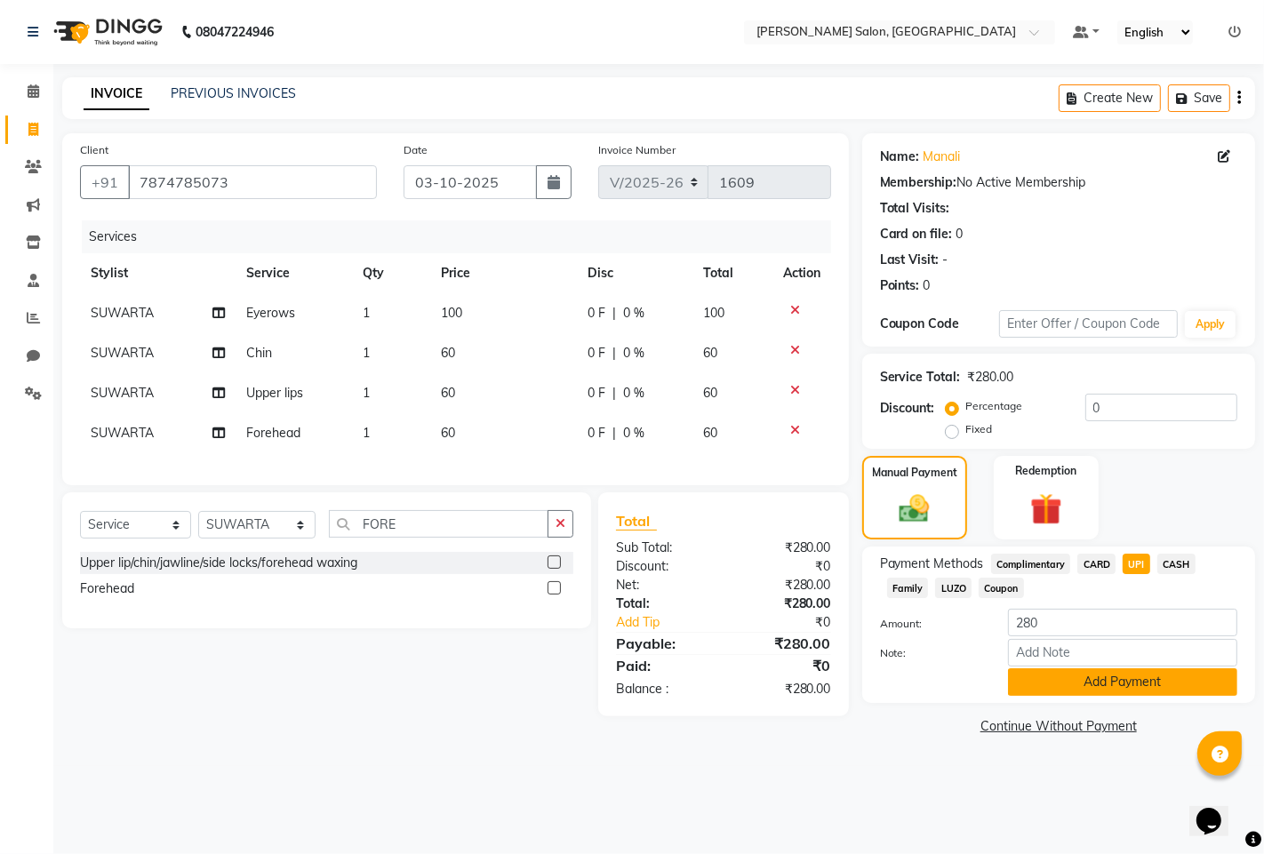
click at [1114, 691] on button "Add Payment" at bounding box center [1122, 682] width 229 height 28
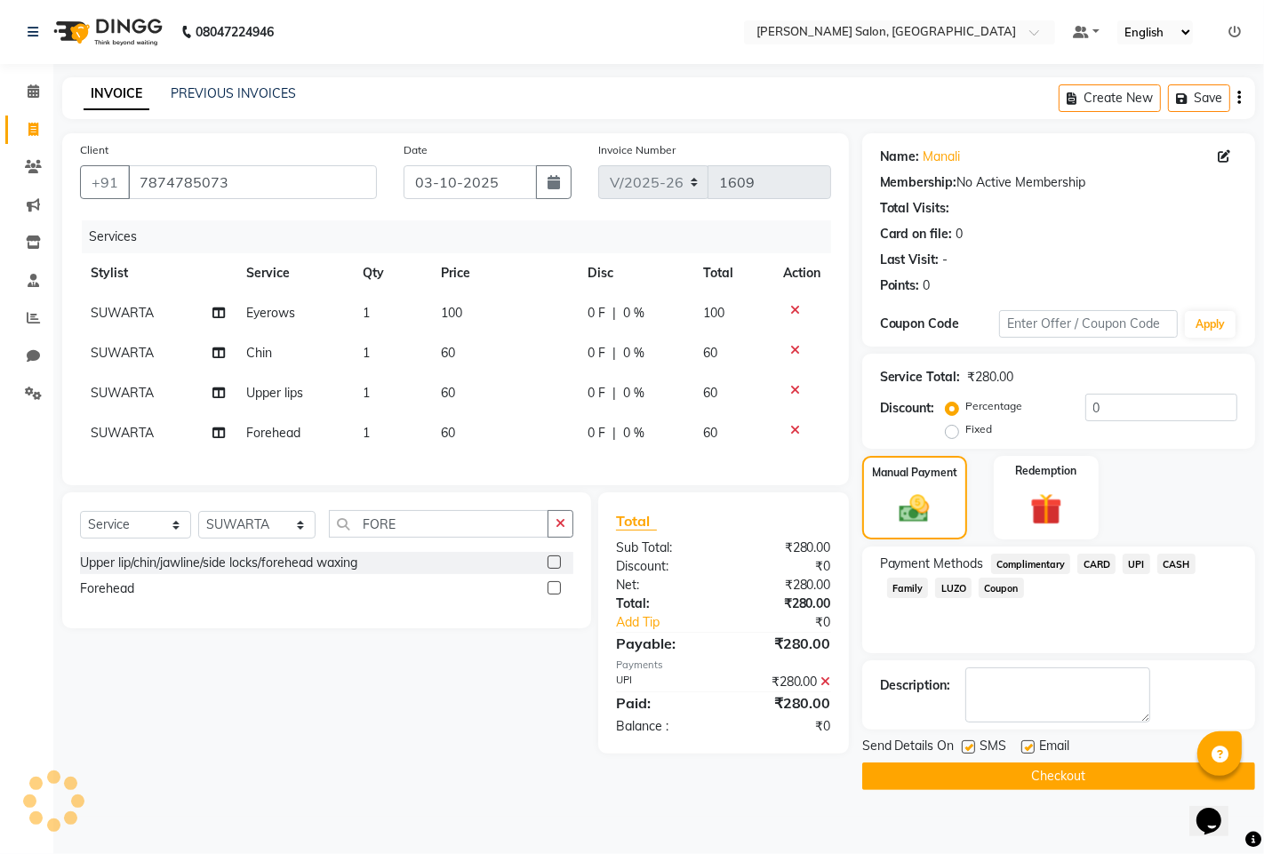
click at [964, 784] on button "Checkout" at bounding box center [1058, 776] width 393 height 28
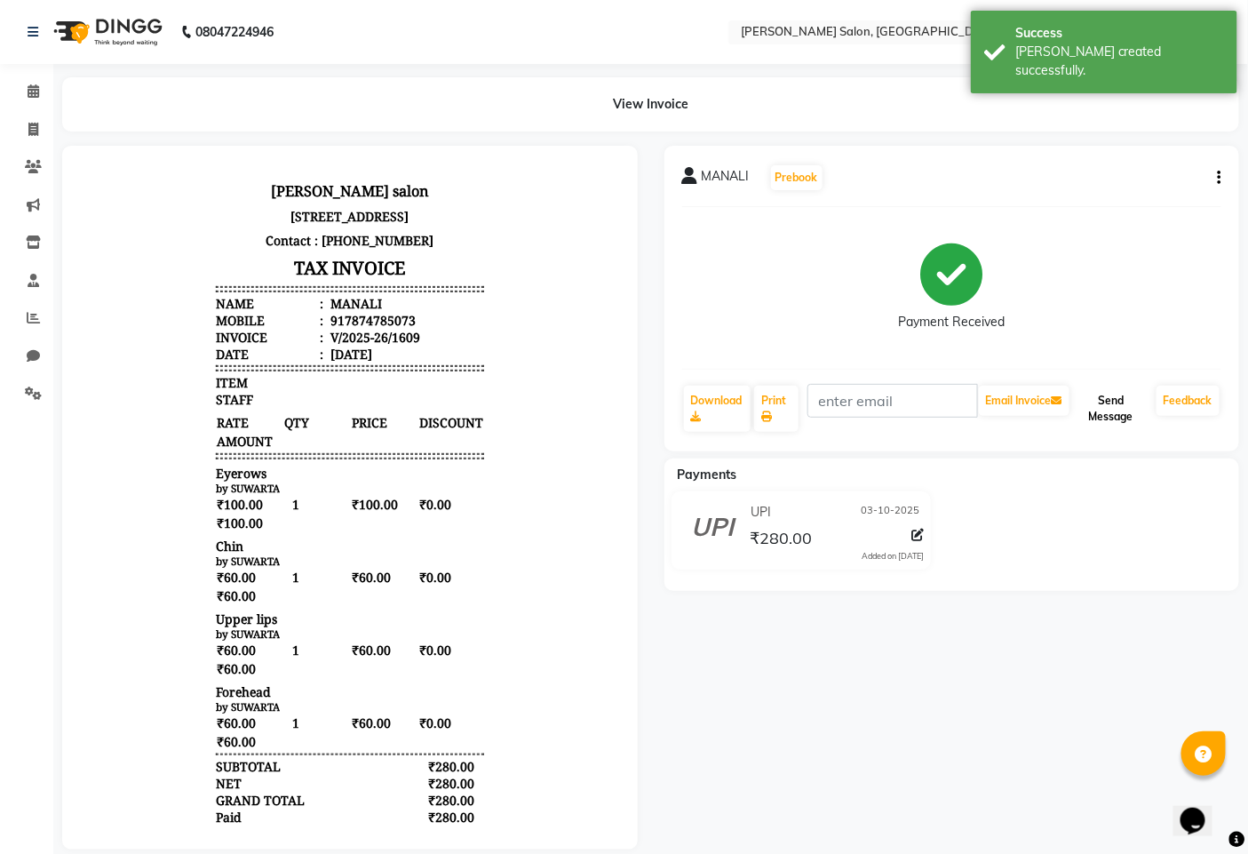
click at [1099, 407] on button "Send Message" at bounding box center [1111, 409] width 76 height 46
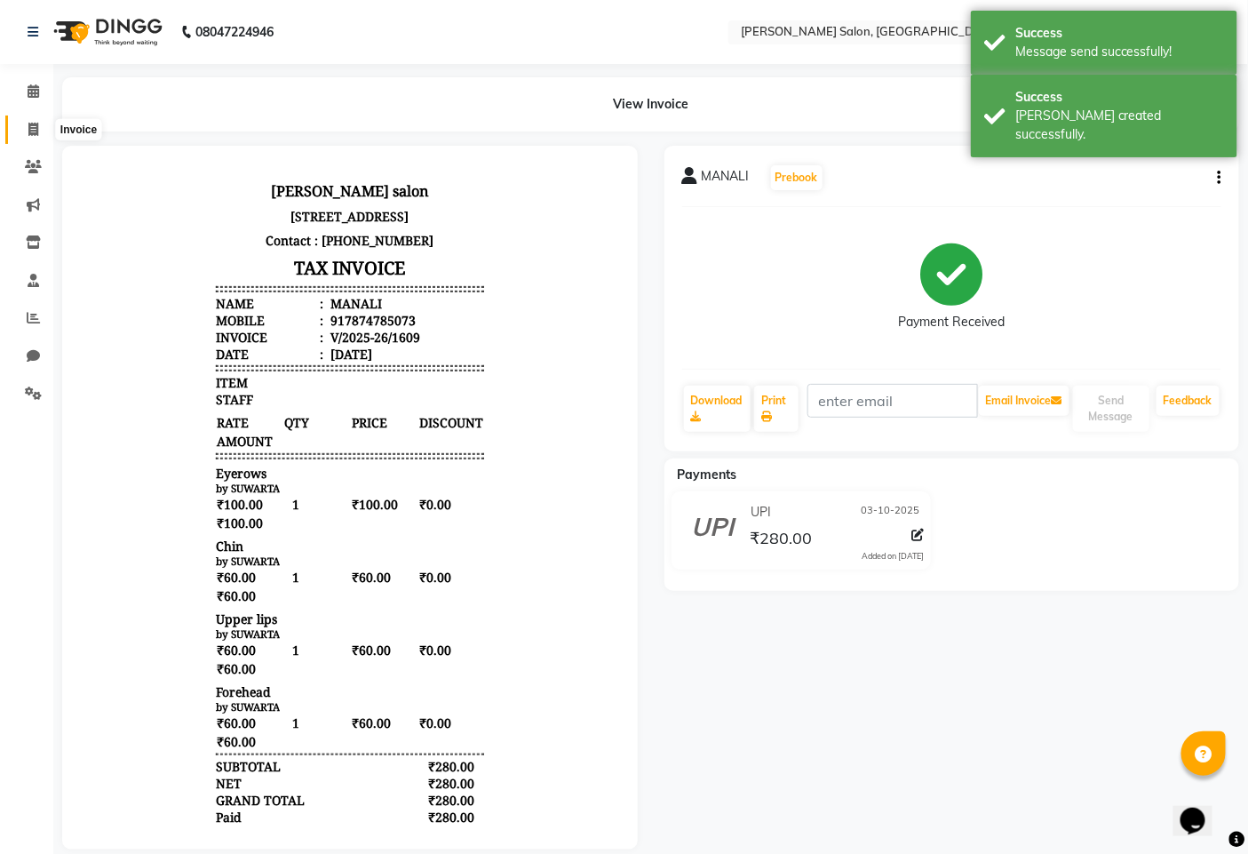
click at [32, 128] on icon at bounding box center [33, 129] width 10 height 13
select select "service"
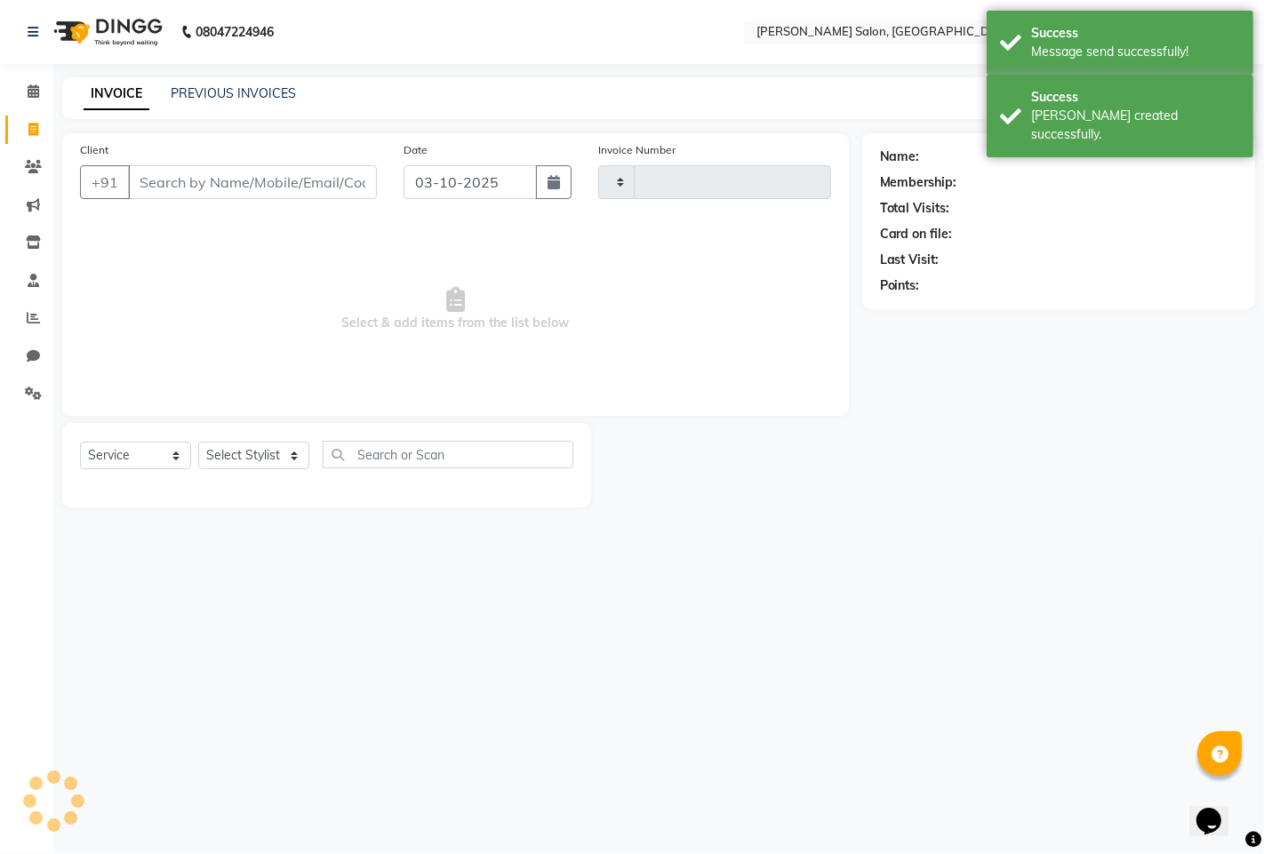
type input "1610"
select select "7331"
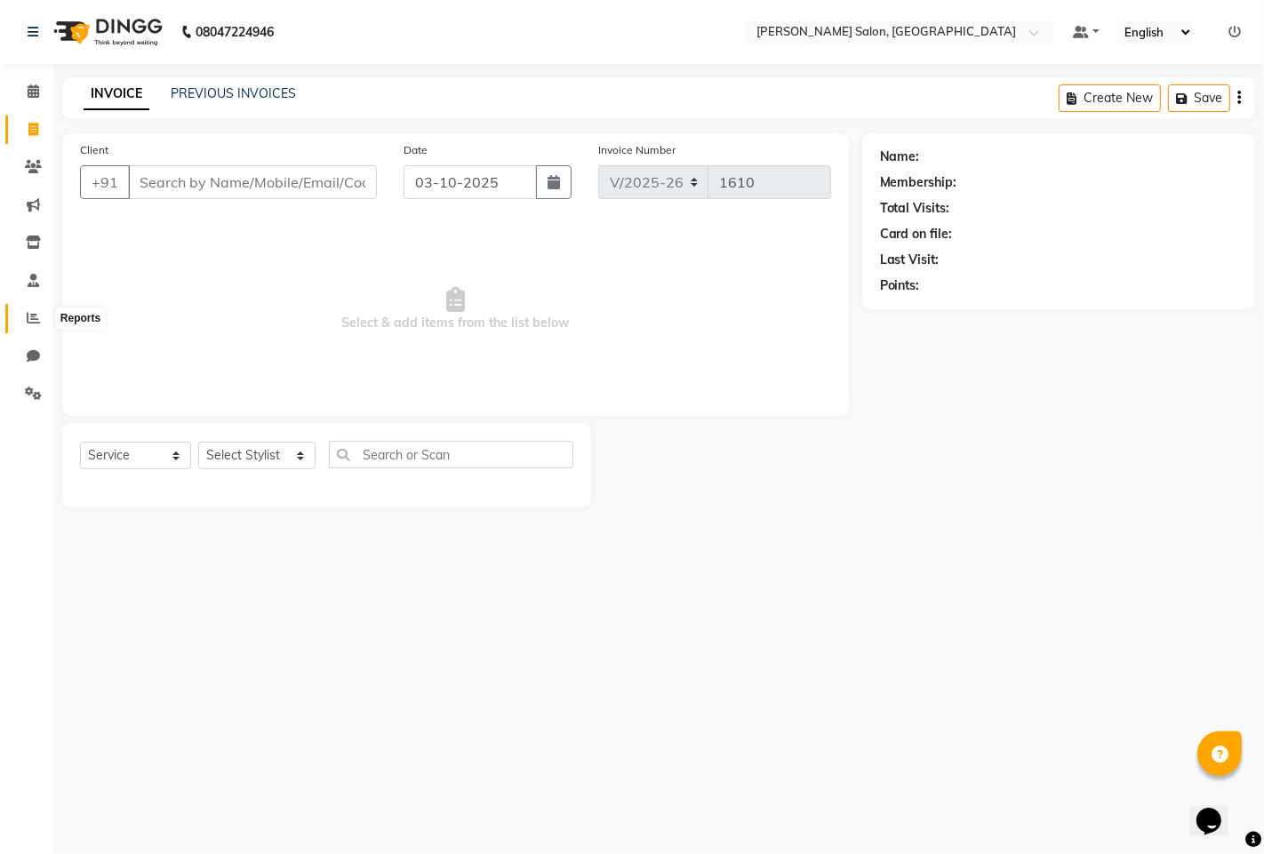
click at [30, 324] on icon at bounding box center [33, 317] width 13 height 13
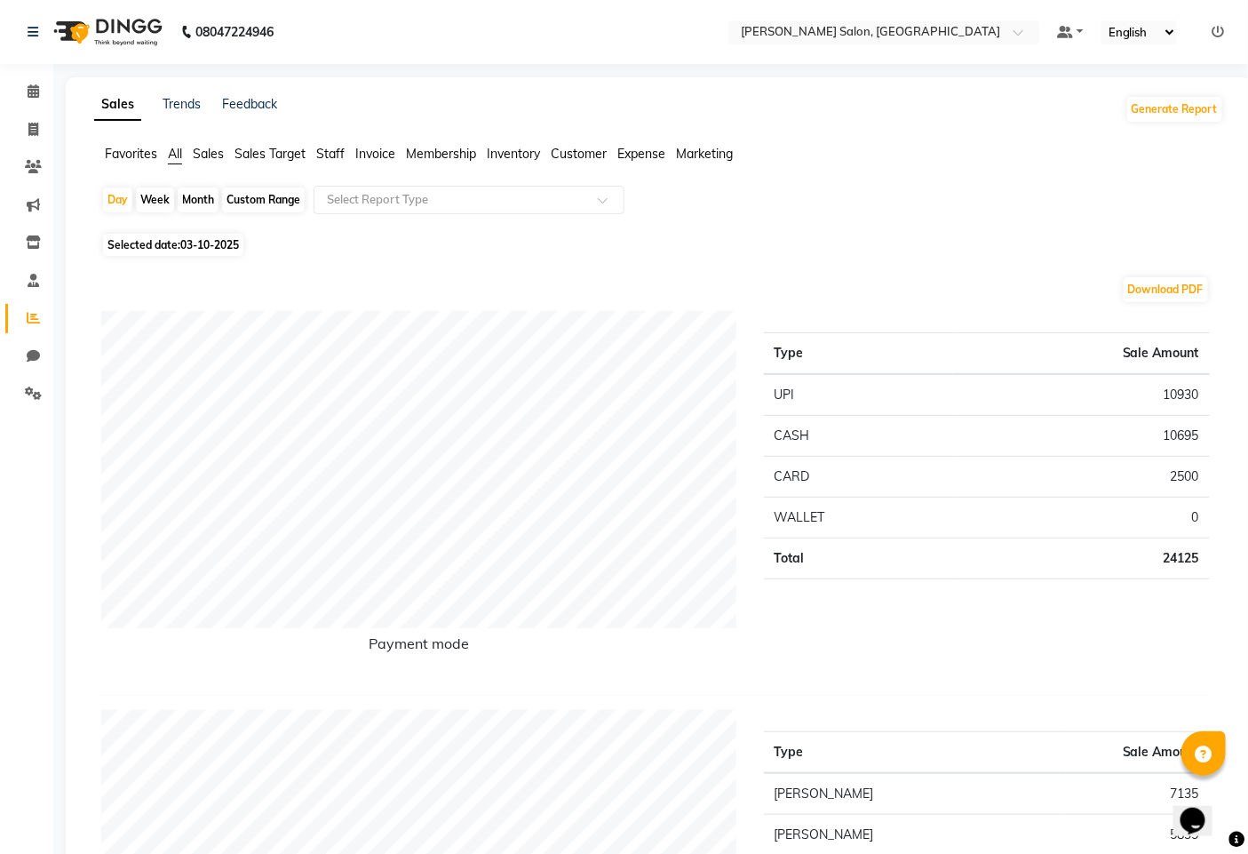
click at [184, 202] on div "Month" at bounding box center [198, 199] width 41 height 25
select select "10"
select select "2025"
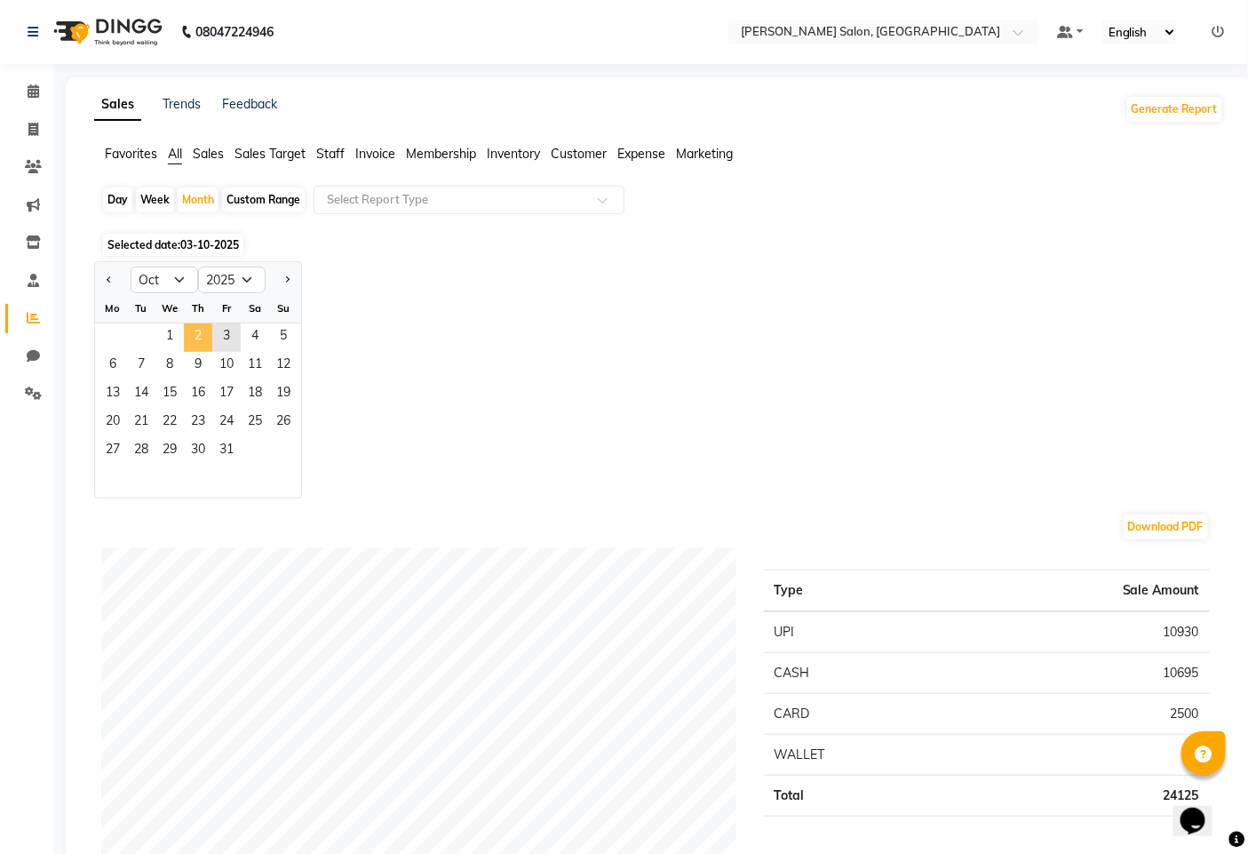
click at [191, 338] on span "2" at bounding box center [198, 337] width 28 height 28
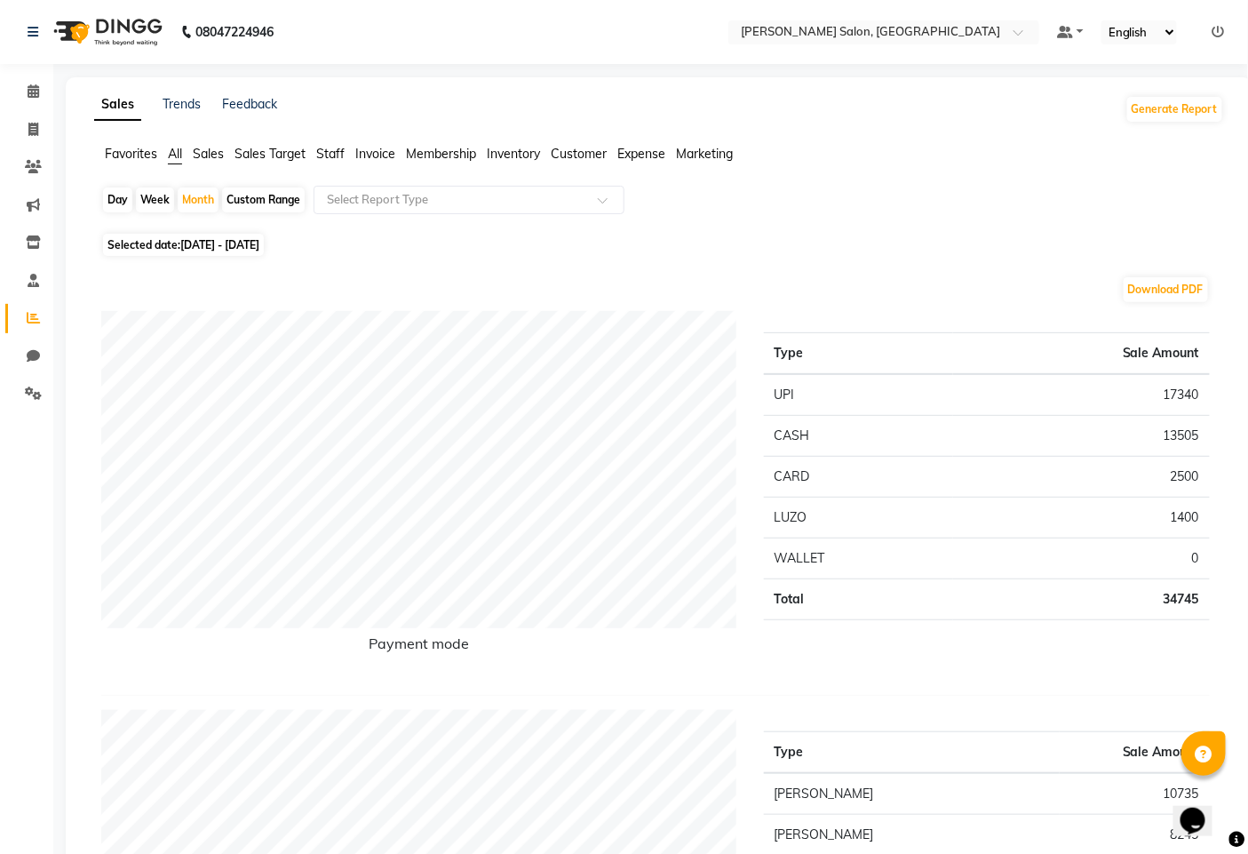
click at [125, 188] on div "Day Week Month Custom Range Select Report Type" at bounding box center [659, 207] width 1116 height 43
click at [125, 191] on div "Day" at bounding box center [117, 199] width 29 height 25
select select "10"
select select "2025"
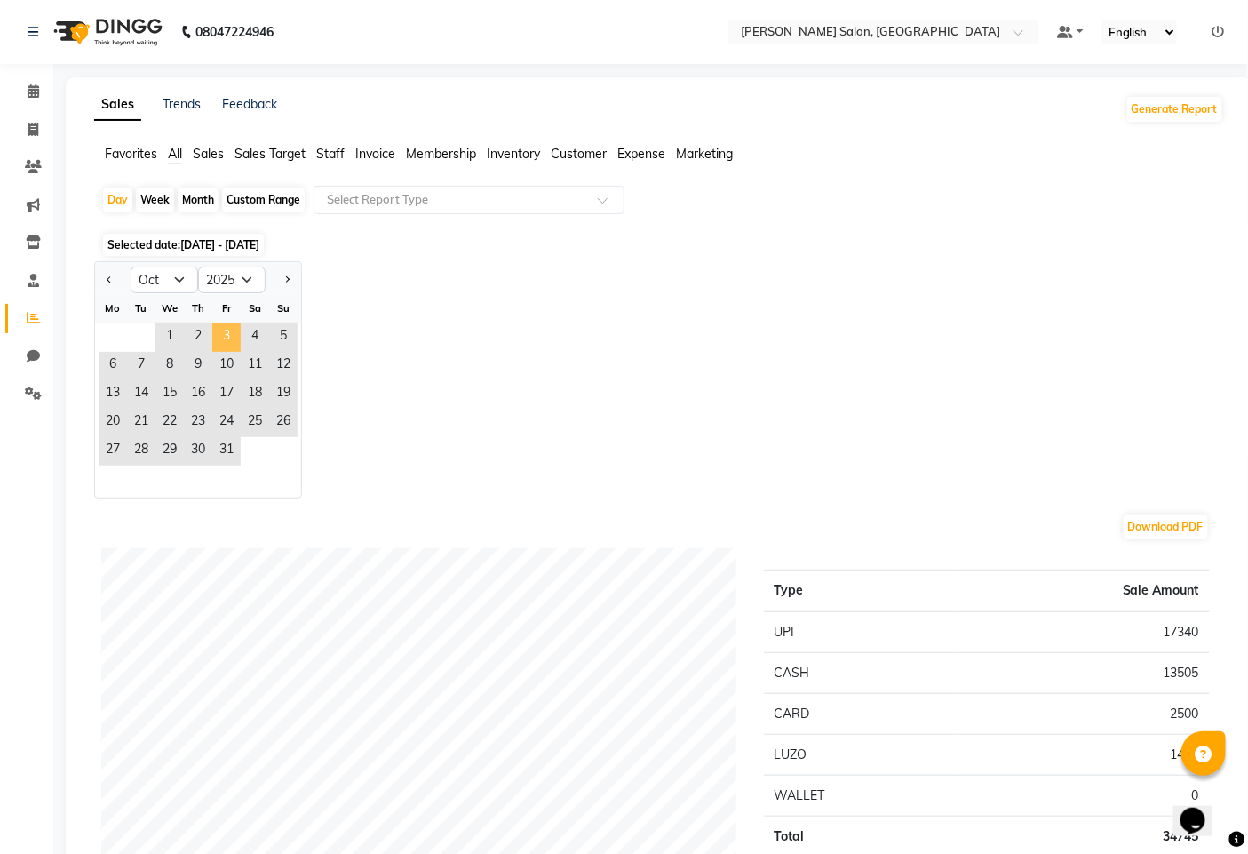
click at [212, 333] on span "3" at bounding box center [226, 337] width 28 height 28
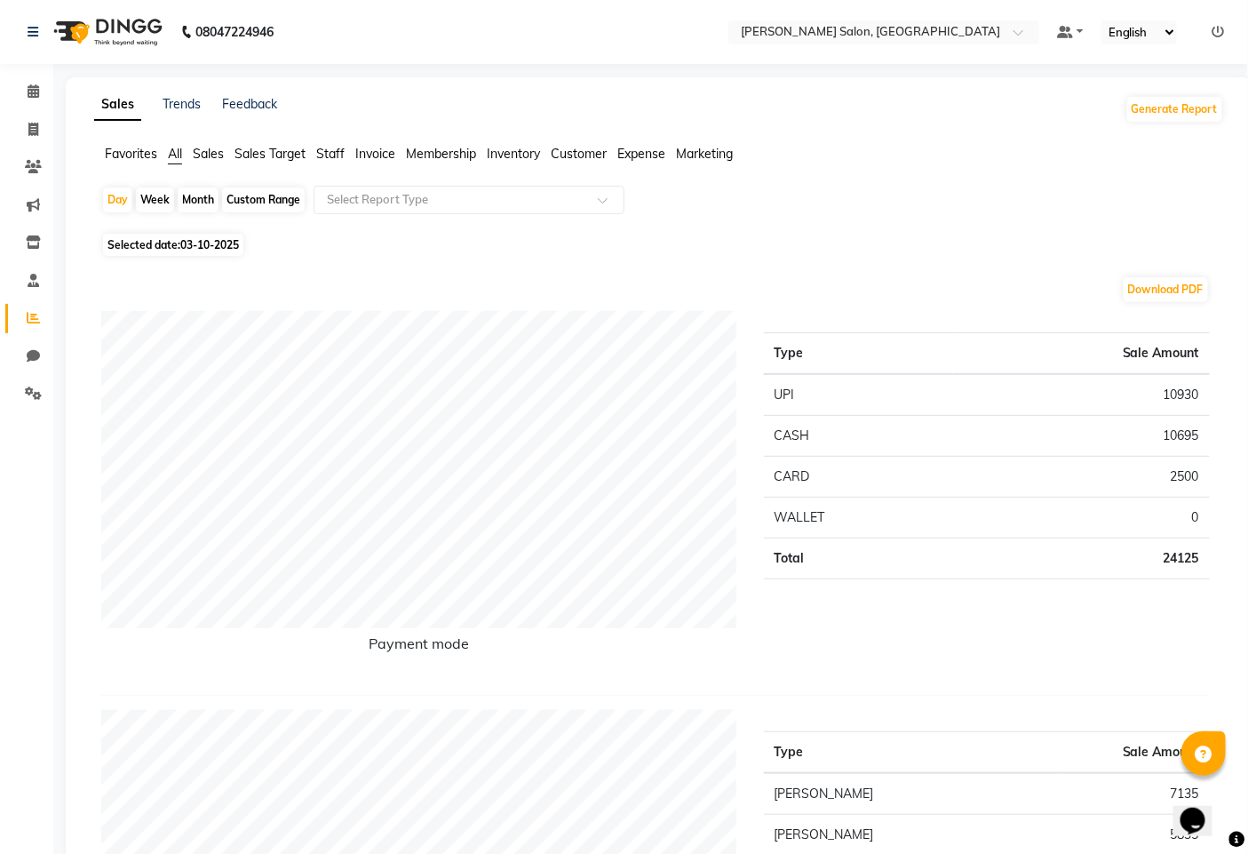
click at [179, 208] on div "Month" at bounding box center [198, 199] width 41 height 25
select select "10"
select select "2025"
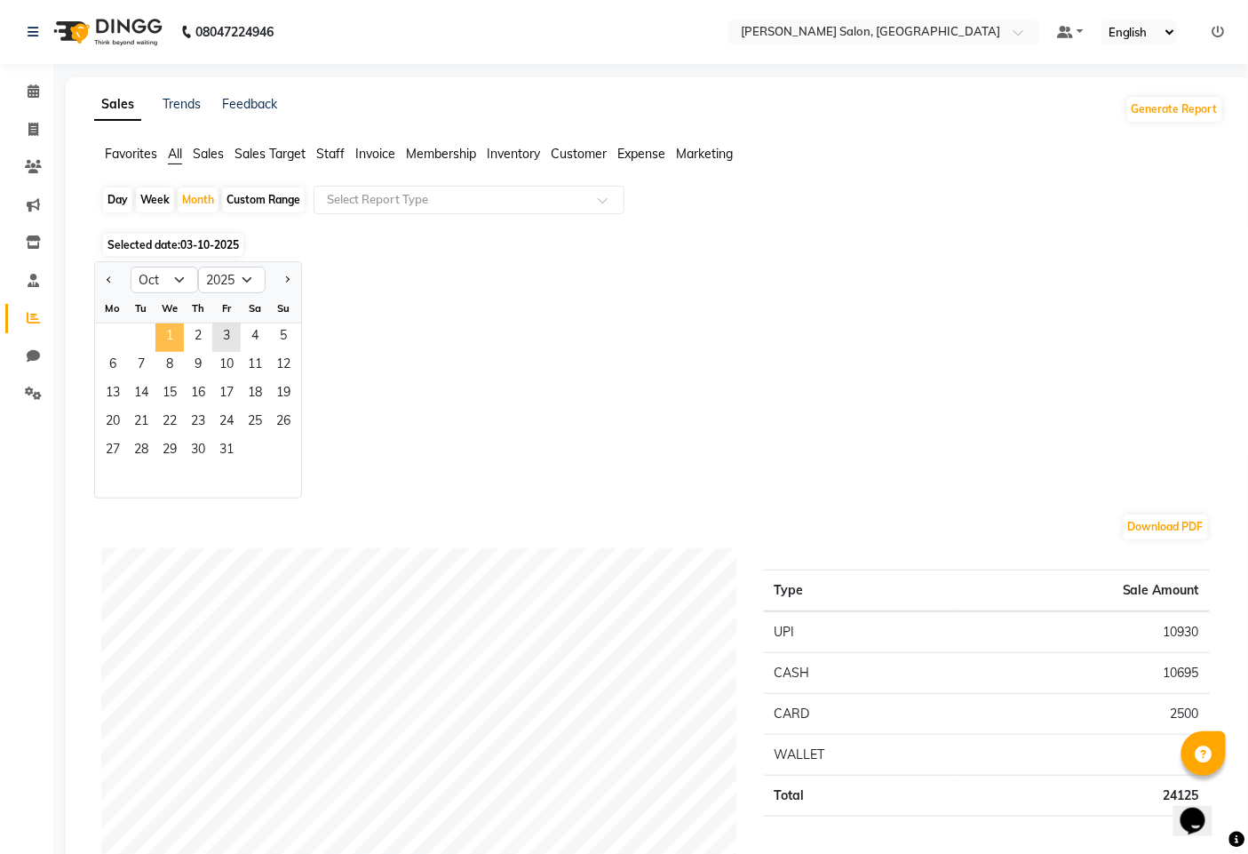
click at [182, 340] on span "1" at bounding box center [170, 337] width 28 height 28
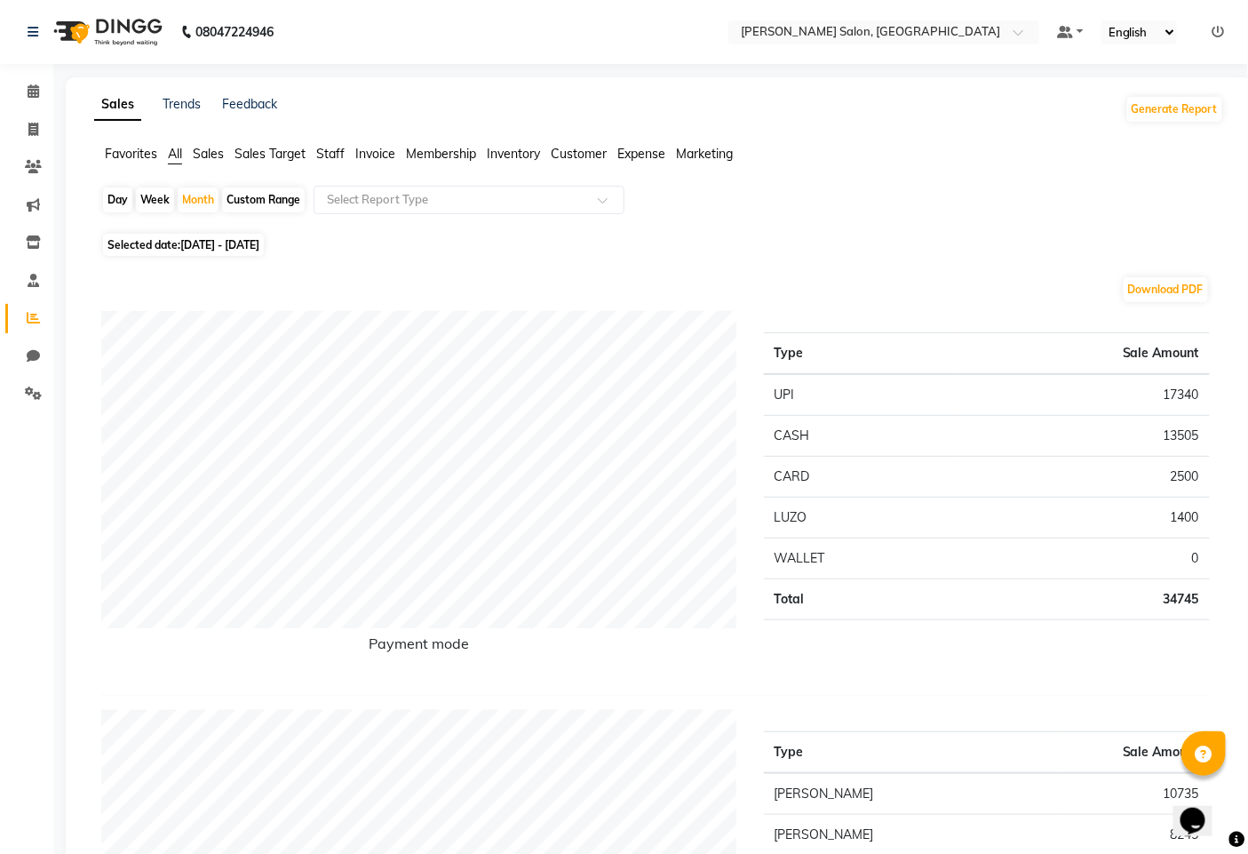
click at [264, 202] on div "Custom Range" at bounding box center [263, 199] width 83 height 25
select select "10"
select select "2025"
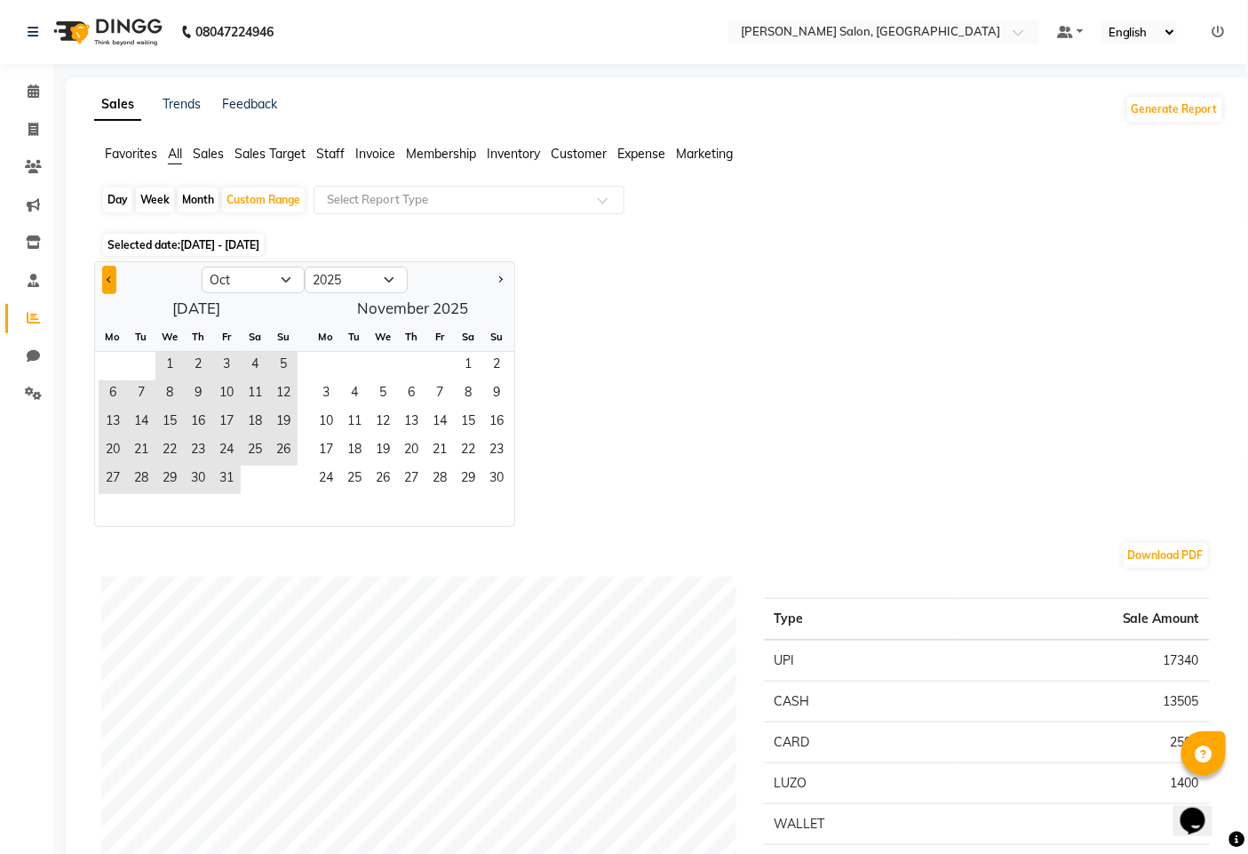
click at [104, 272] on button "Previous month" at bounding box center [109, 280] width 14 height 28
select select "9"
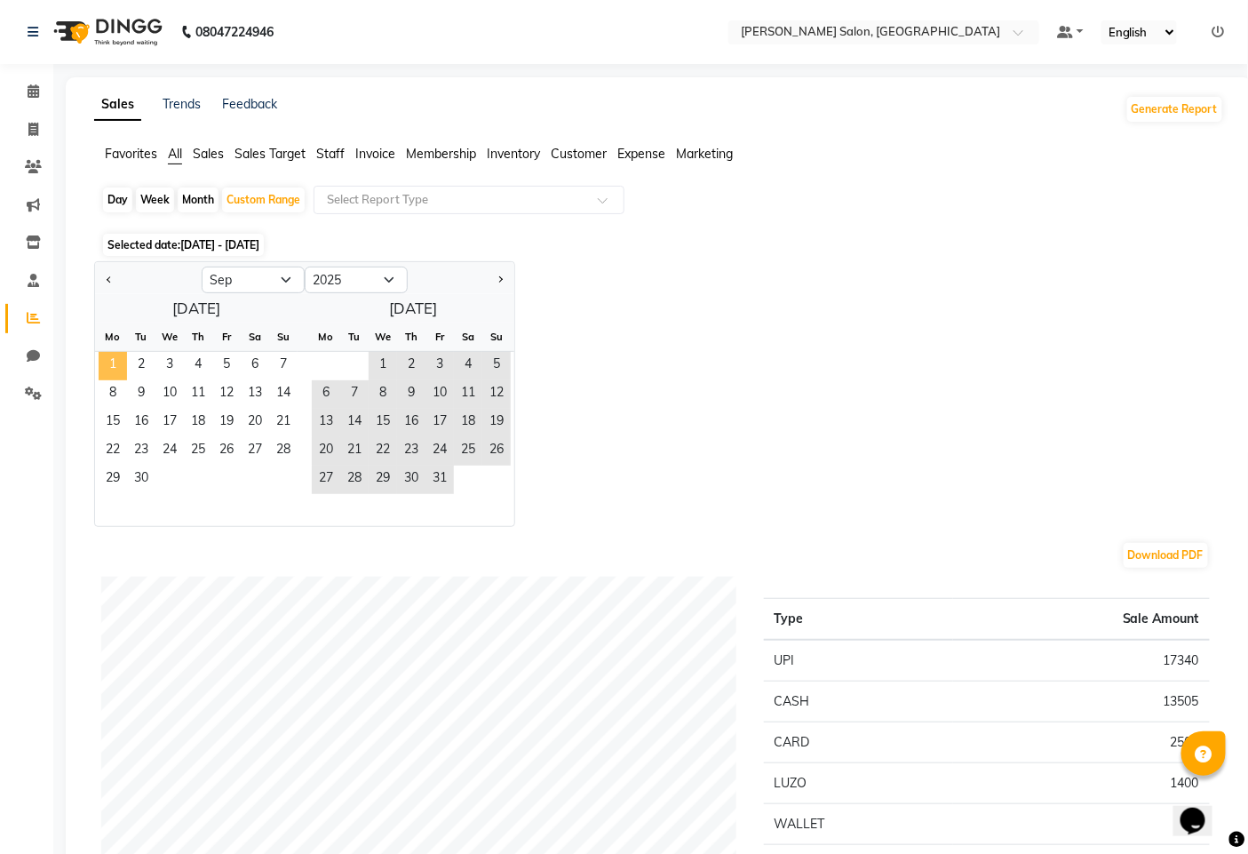
click at [116, 354] on span "1" at bounding box center [113, 366] width 28 height 28
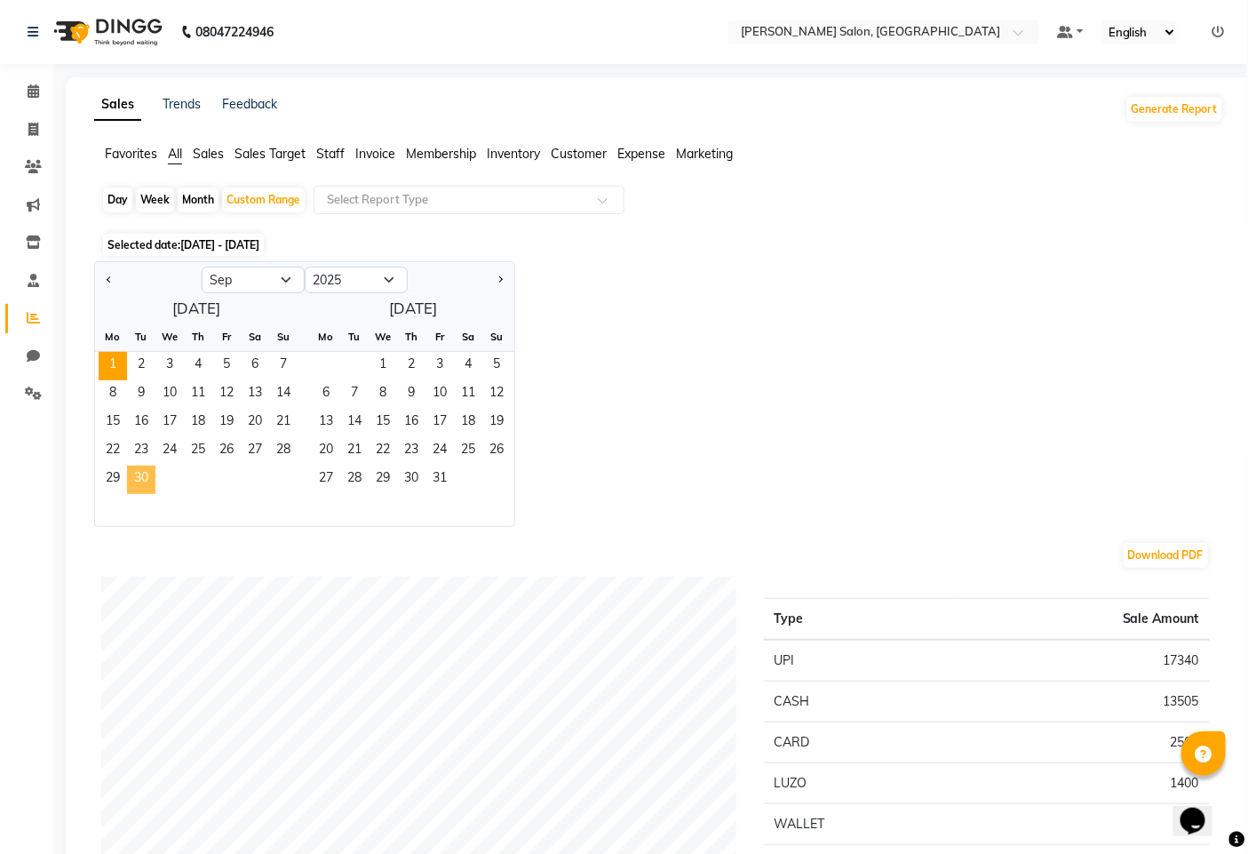
click at [143, 469] on span "30" at bounding box center [141, 480] width 28 height 28
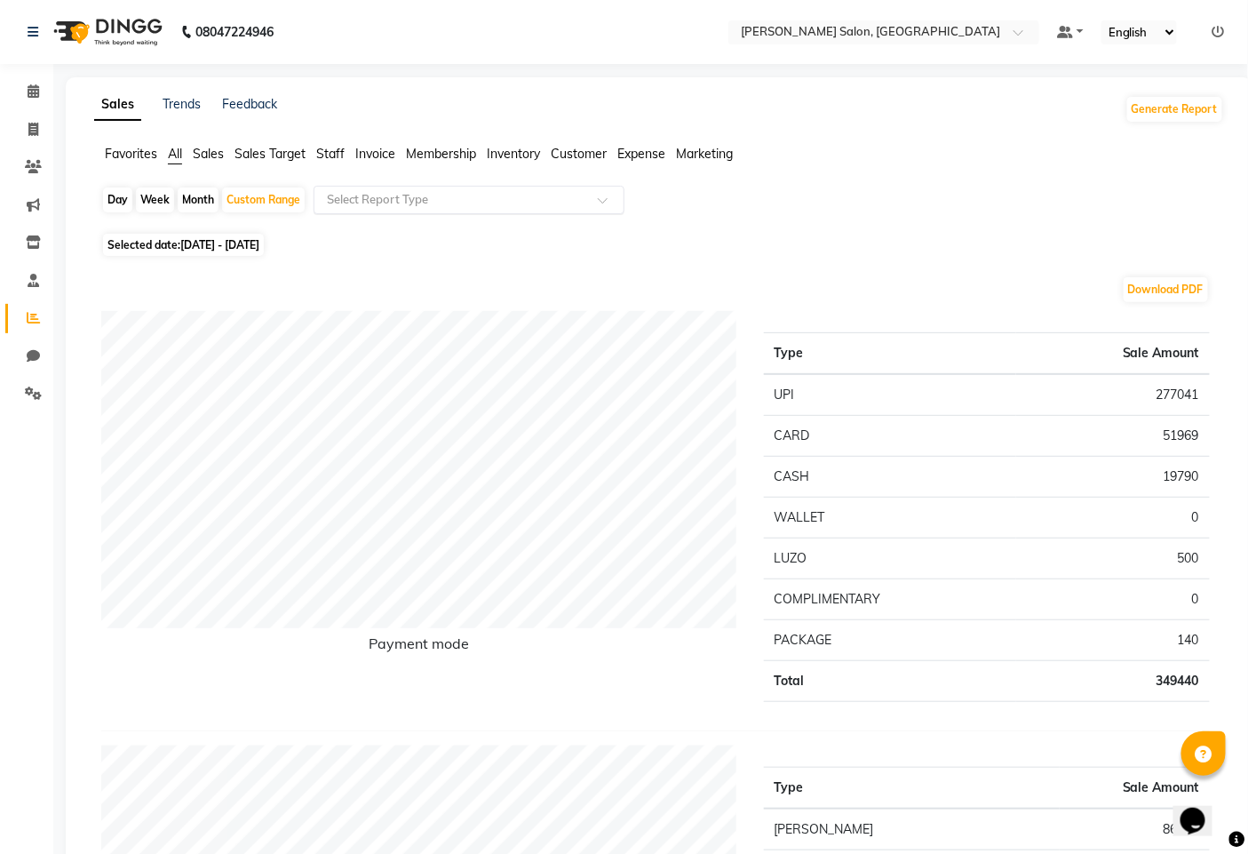
click at [401, 197] on input "text" at bounding box center [451, 200] width 256 height 18
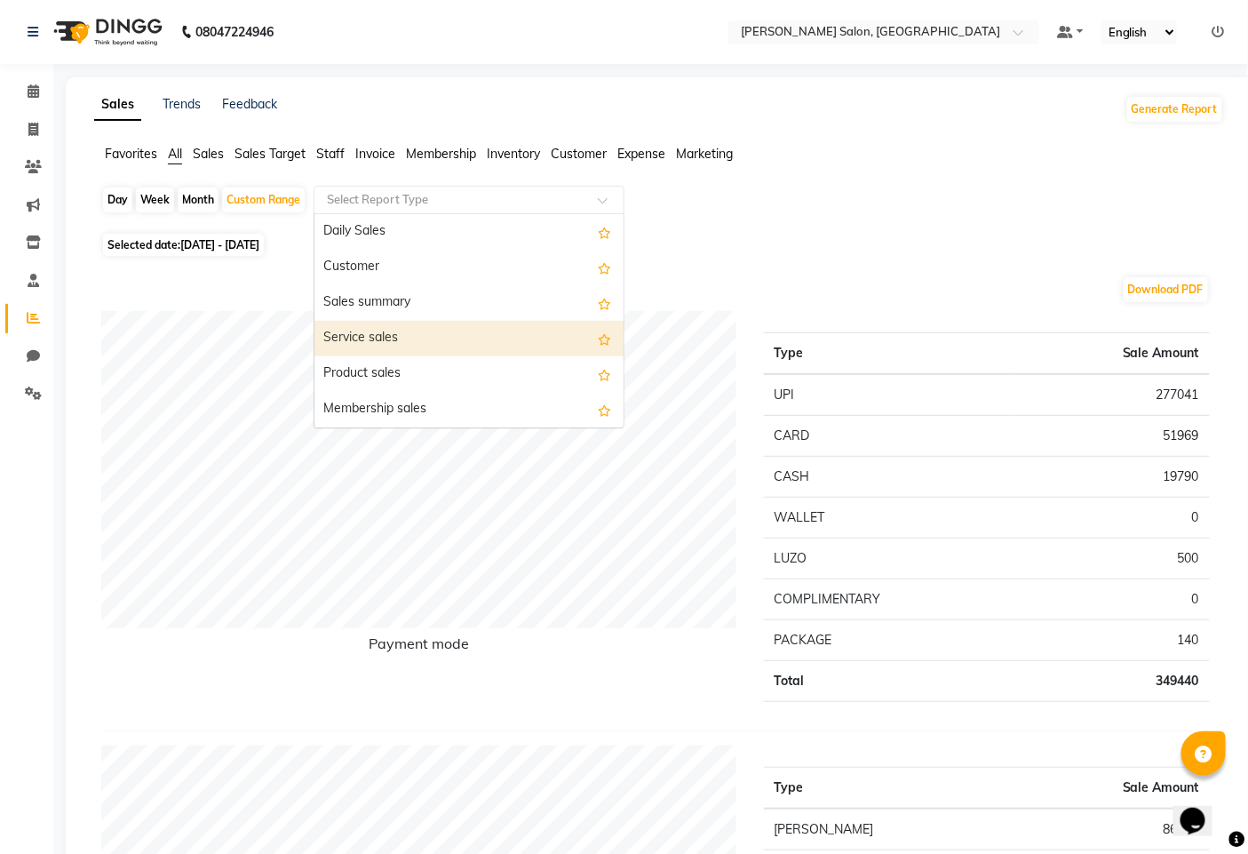
click at [411, 339] on div "Service sales" at bounding box center [469, 339] width 309 height 36
select select "full_report"
select select "pdf"
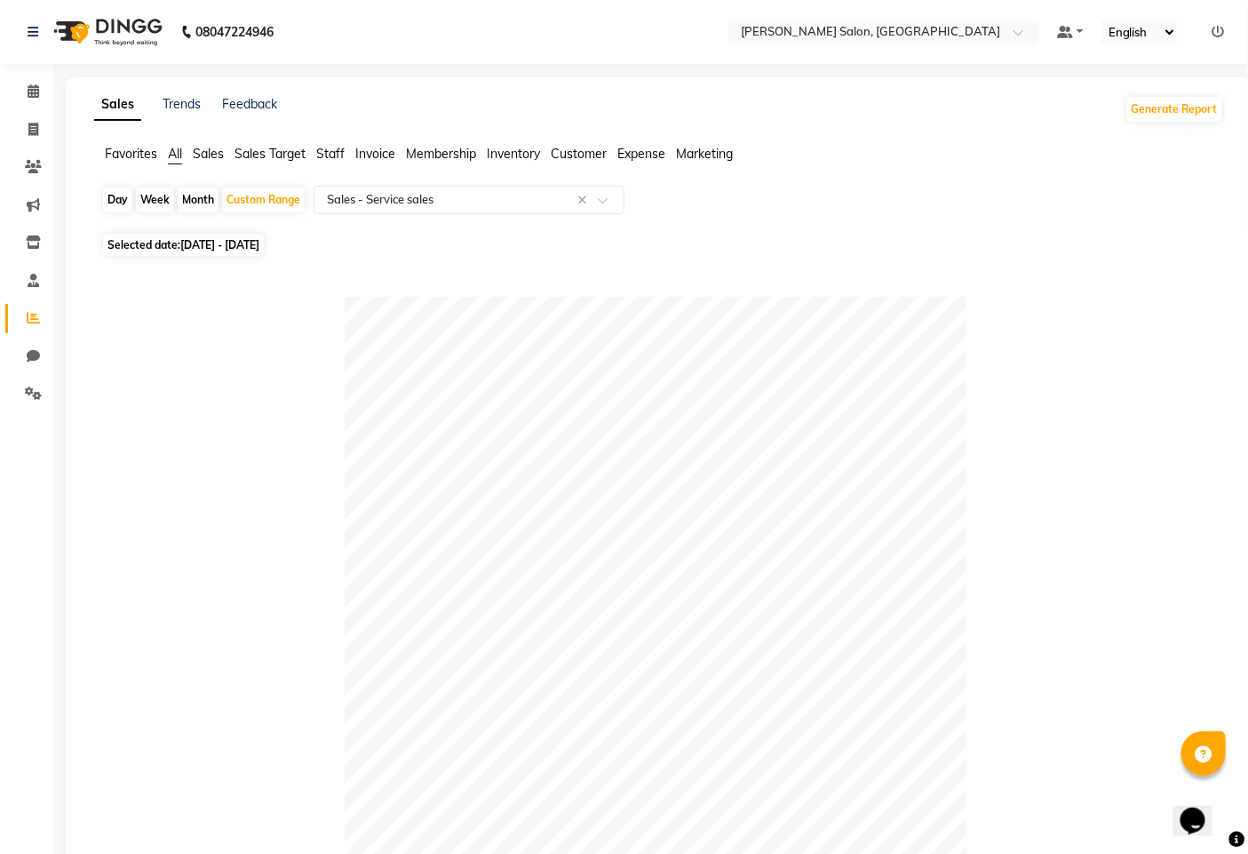
click at [325, 158] on span "Staff" at bounding box center [330, 154] width 28 height 16
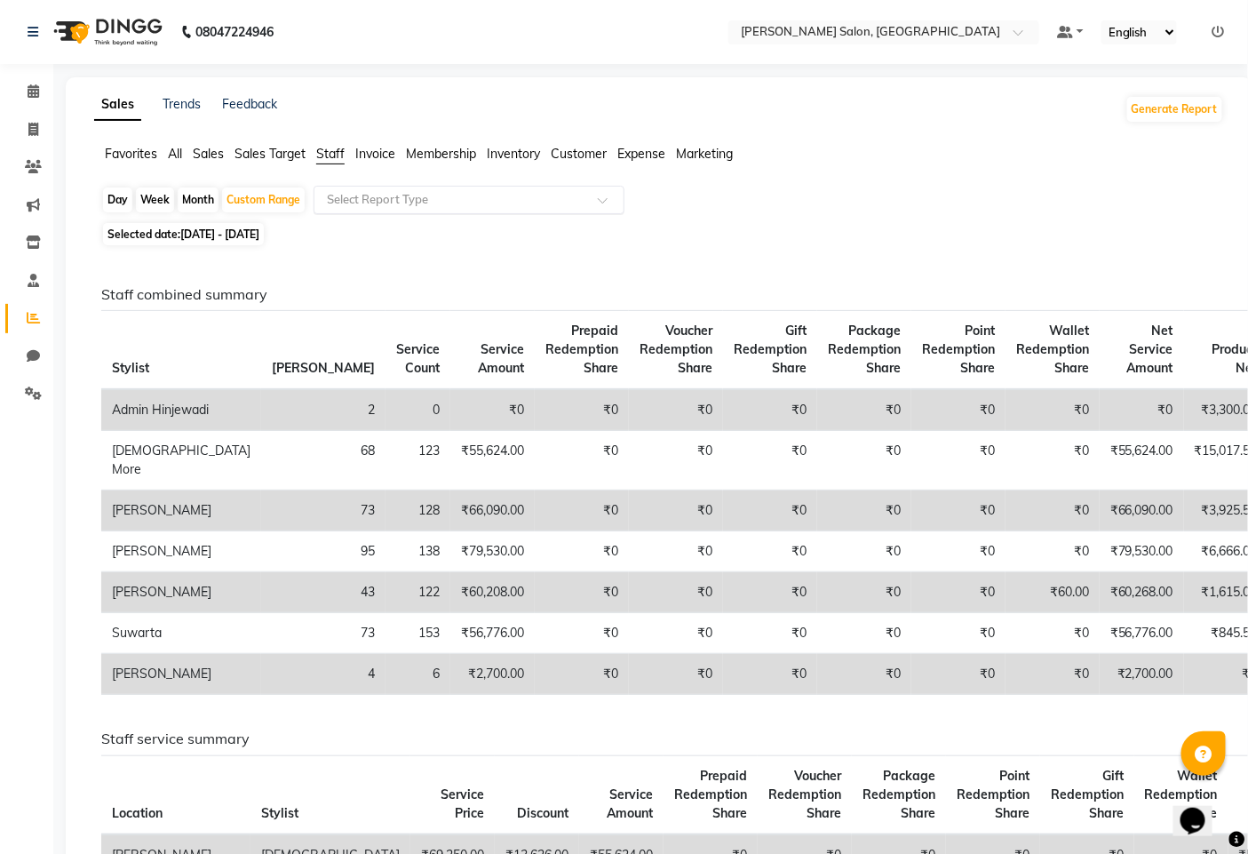
click at [491, 202] on input "text" at bounding box center [451, 200] width 256 height 18
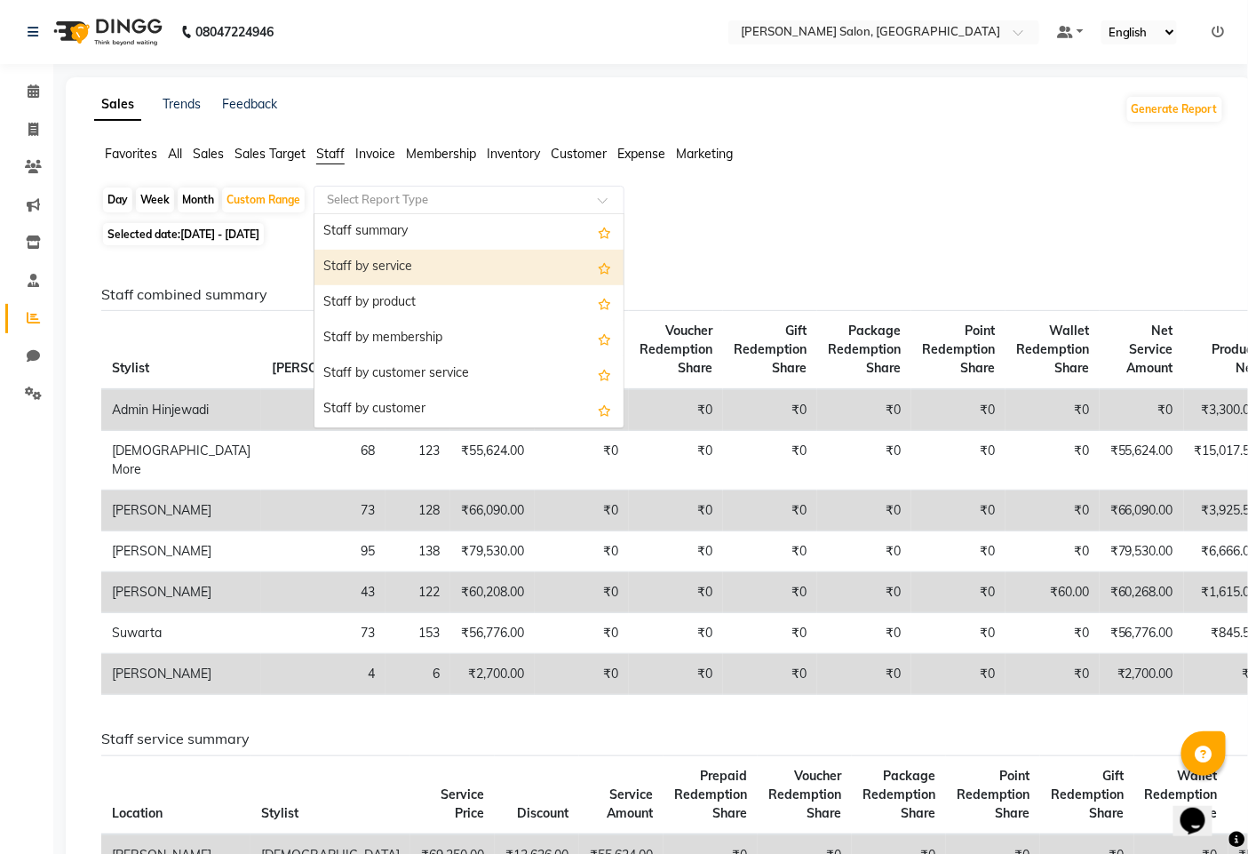
click at [465, 260] on div "Staff by service" at bounding box center [469, 268] width 309 height 36
select select "full_report"
select select "pdf"
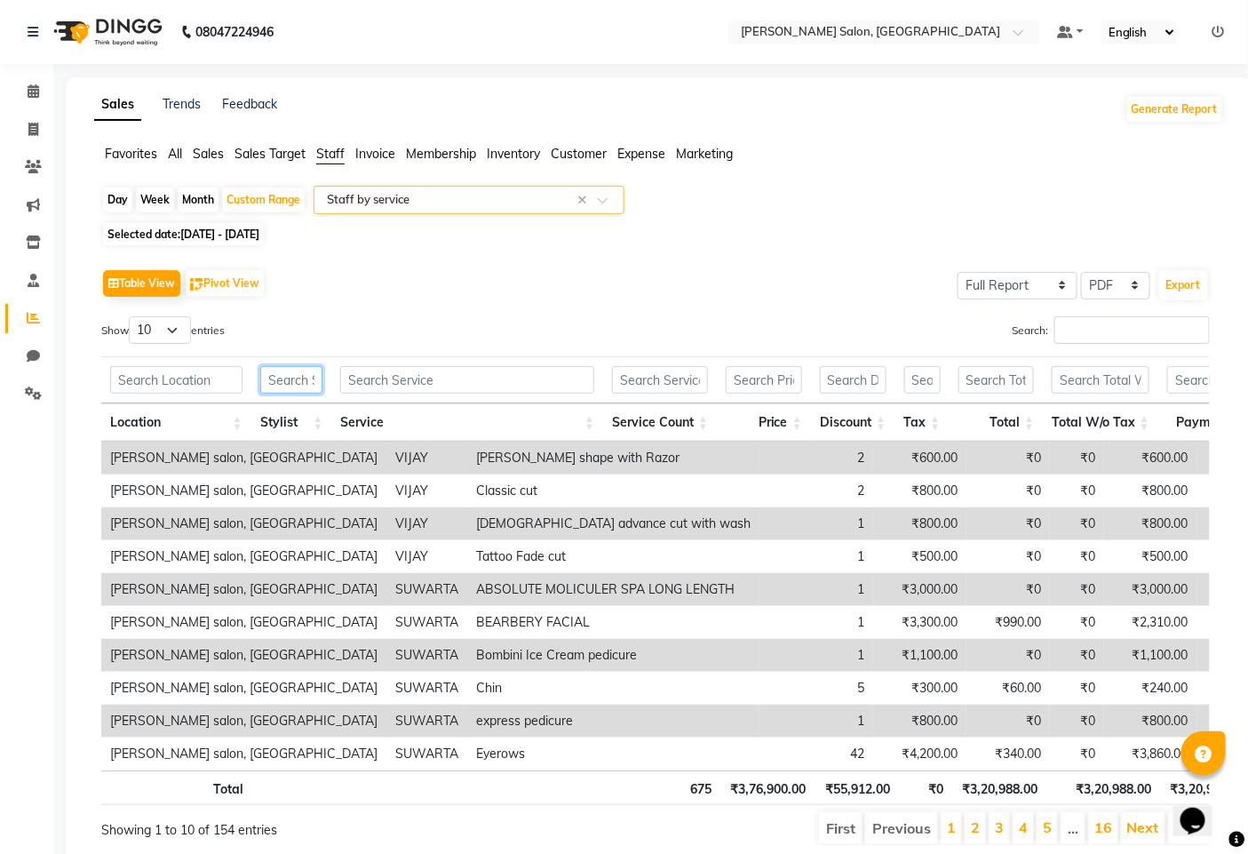
click at [291, 384] on input "text" at bounding box center [291, 380] width 63 height 28
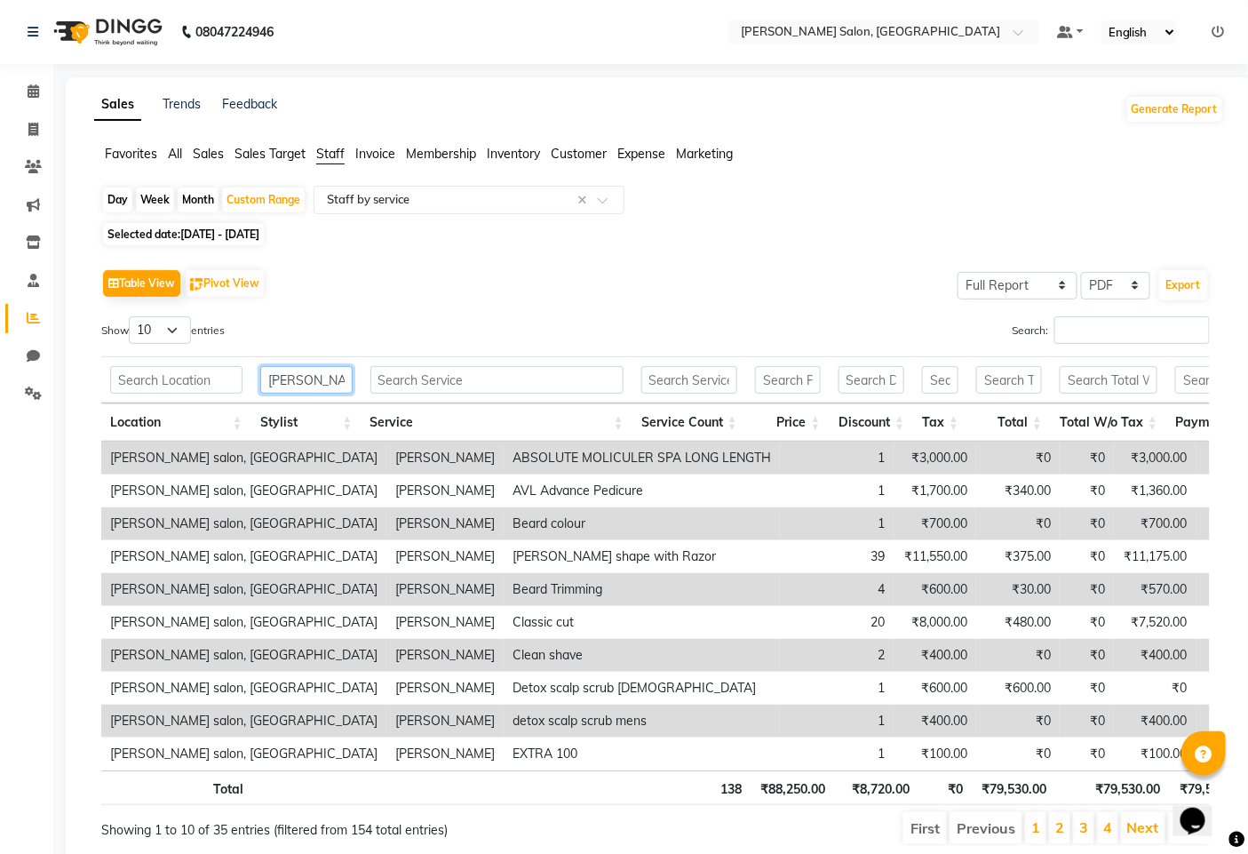
type input "[PERSON_NAME]"
click at [521, 373] on input "text" at bounding box center [497, 380] width 253 height 28
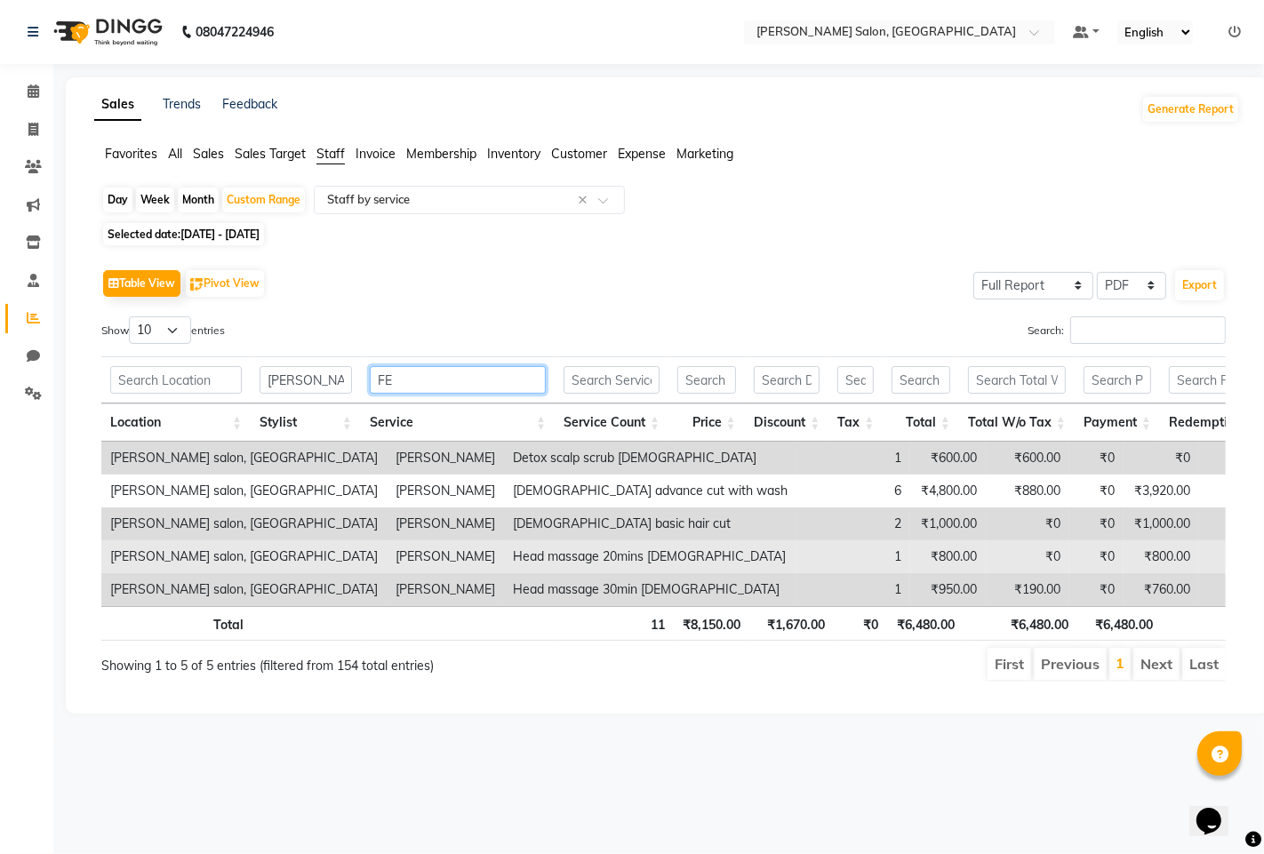
type input "F"
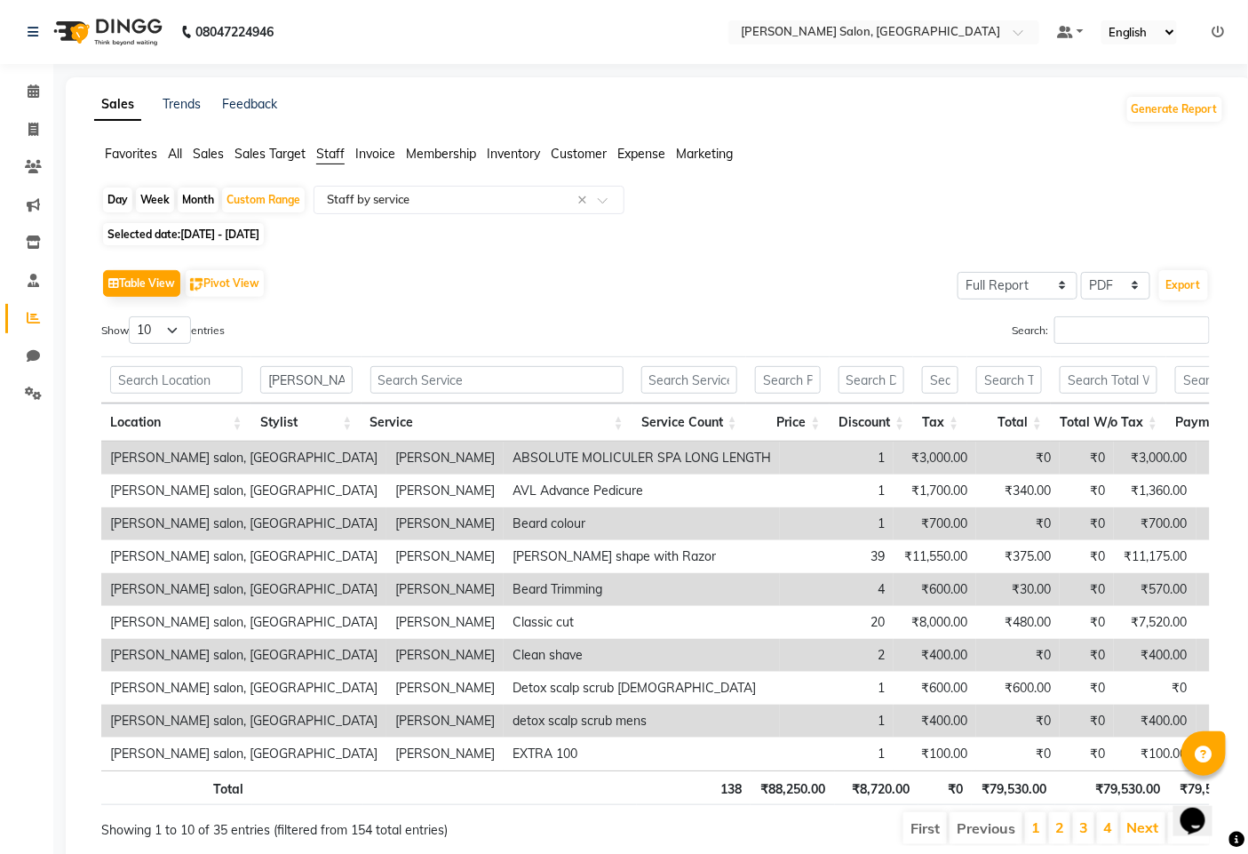
click at [162, 238] on span "Selected date: [DATE] - [DATE]" at bounding box center [183, 234] width 161 height 22
select select "9"
select select "2025"
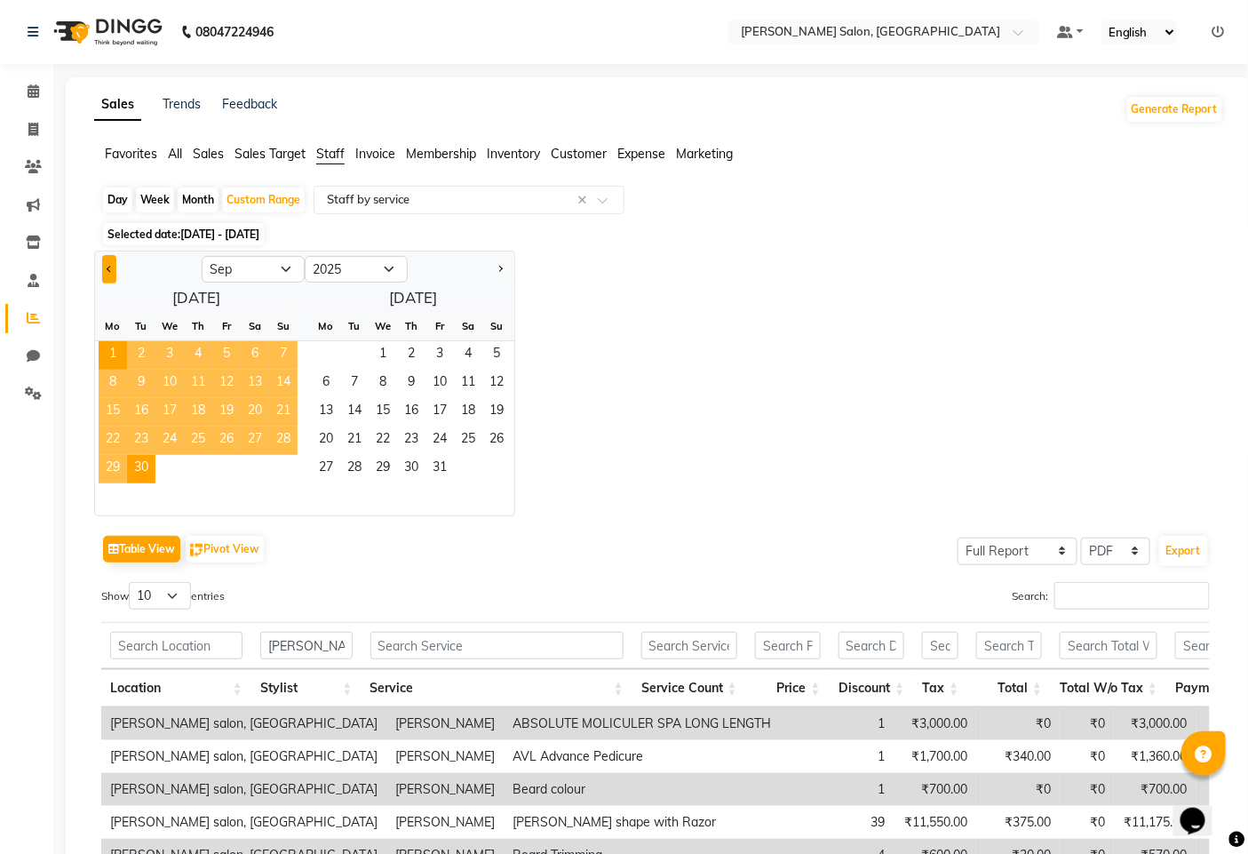
click at [109, 269] on span "Previous month" at bounding box center [110, 269] width 6 height 6
select select "8"
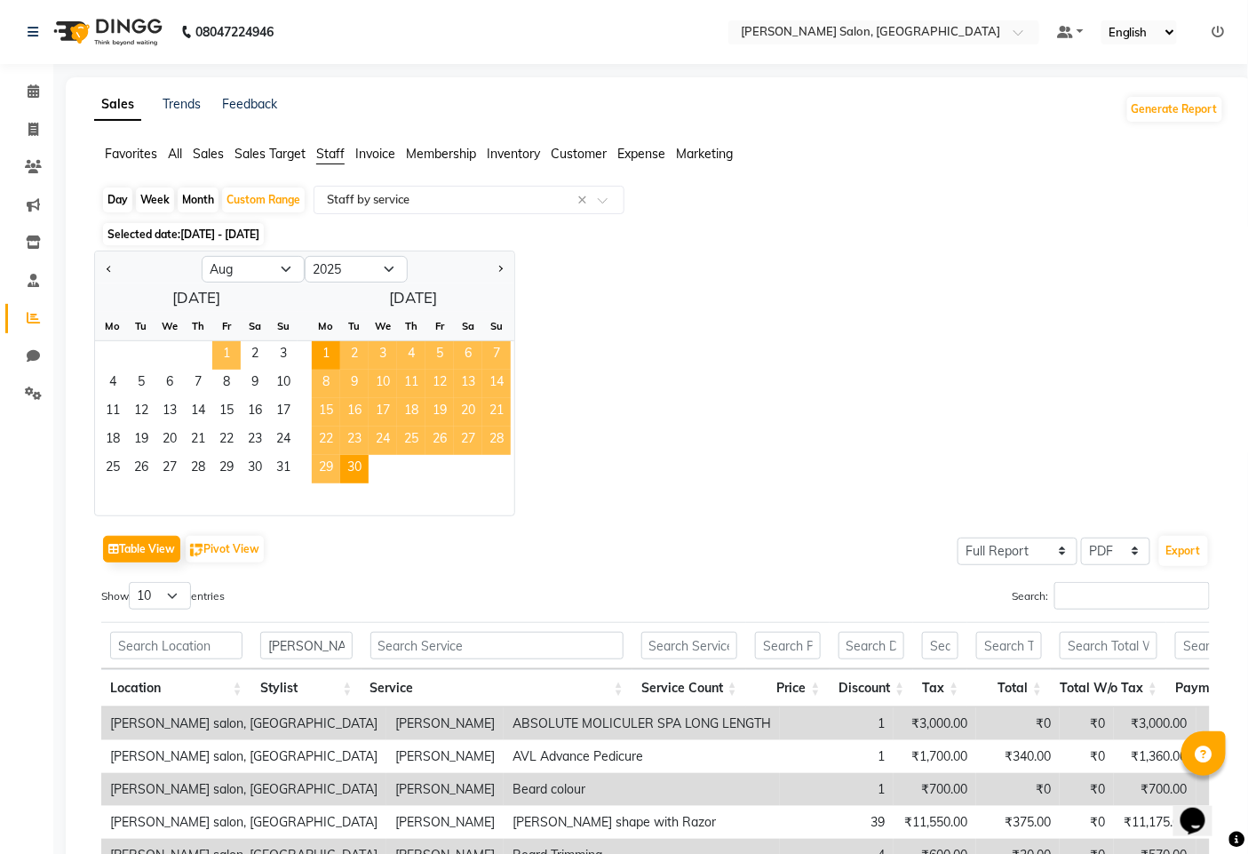
click at [237, 352] on span "1" at bounding box center [226, 355] width 28 height 28
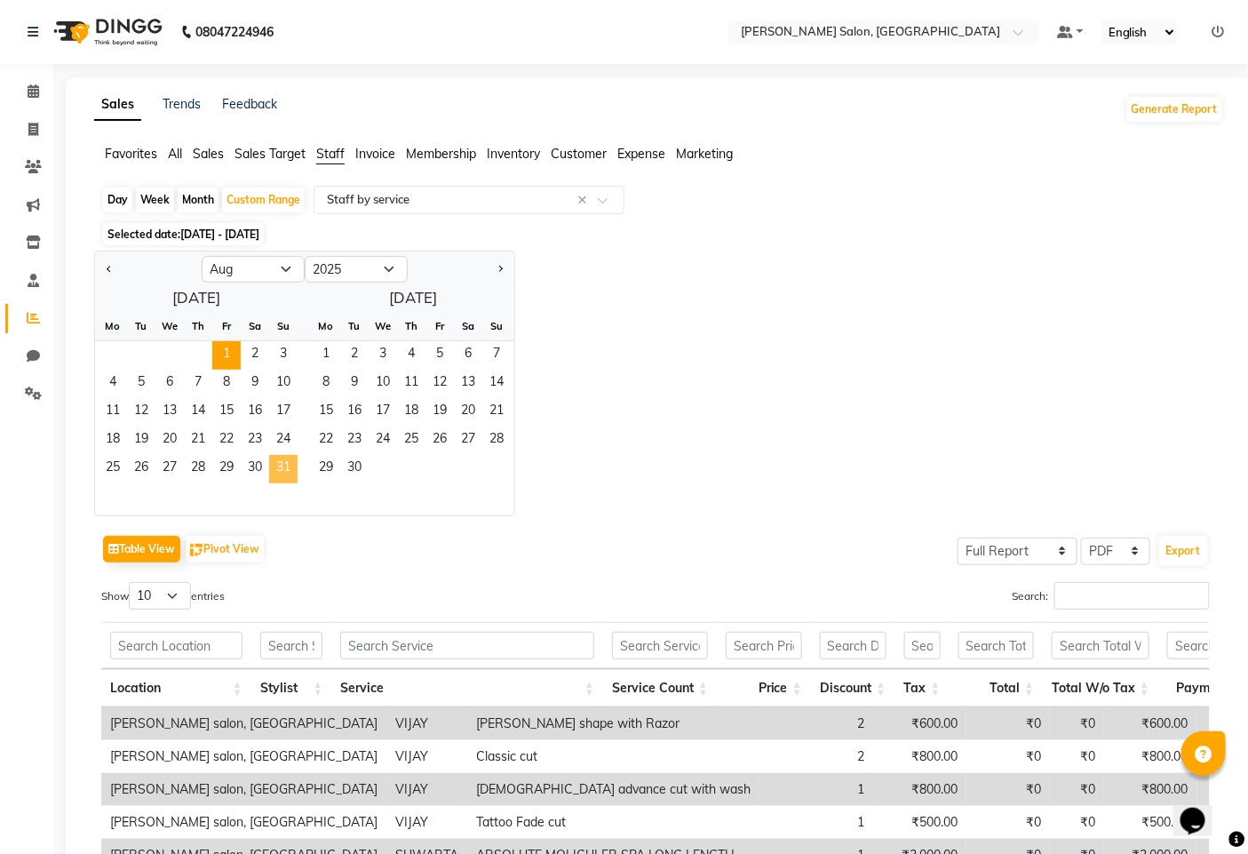
click at [282, 467] on span "31" at bounding box center [283, 469] width 28 height 28
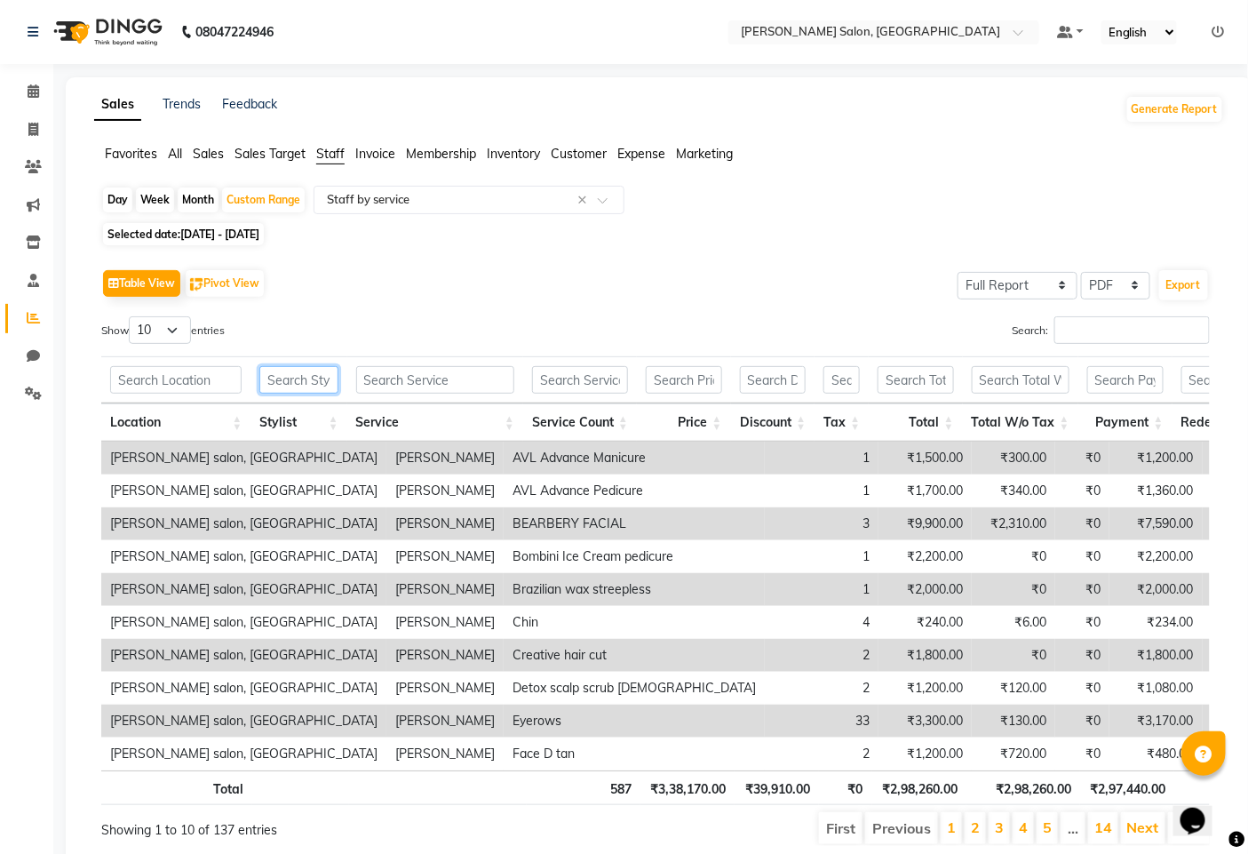
click at [320, 380] on input "text" at bounding box center [298, 380] width 78 height 28
click at [175, 235] on span "Selected date: [DATE] - [DATE]" at bounding box center [183, 234] width 161 height 22
select select "8"
select select "2025"
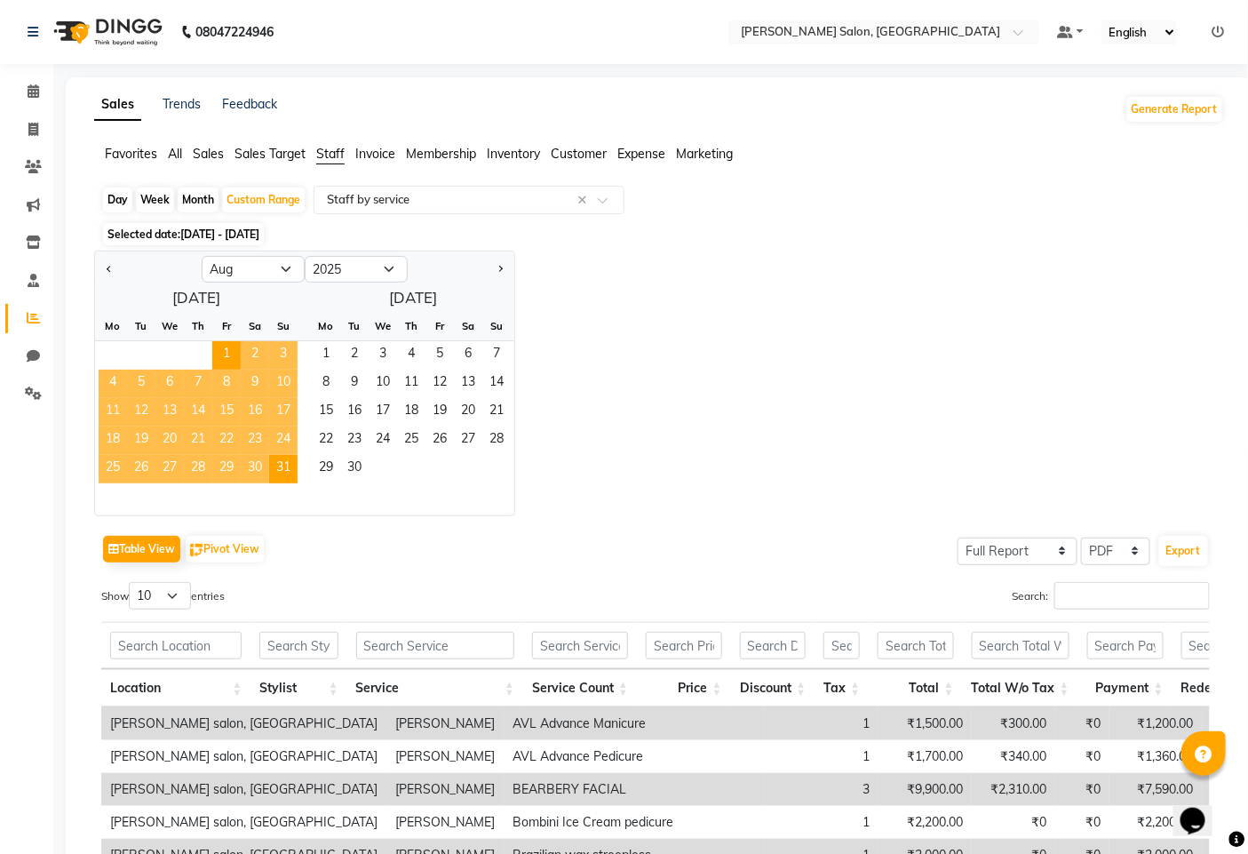
click at [623, 270] on div "Jan Feb Mar Apr May Jun [DATE] Aug Sep Oct Nov [DATE] 2016 2017 2018 2019 2020 …" at bounding box center [659, 384] width 1130 height 266
click at [227, 350] on span "1" at bounding box center [226, 355] width 28 height 28
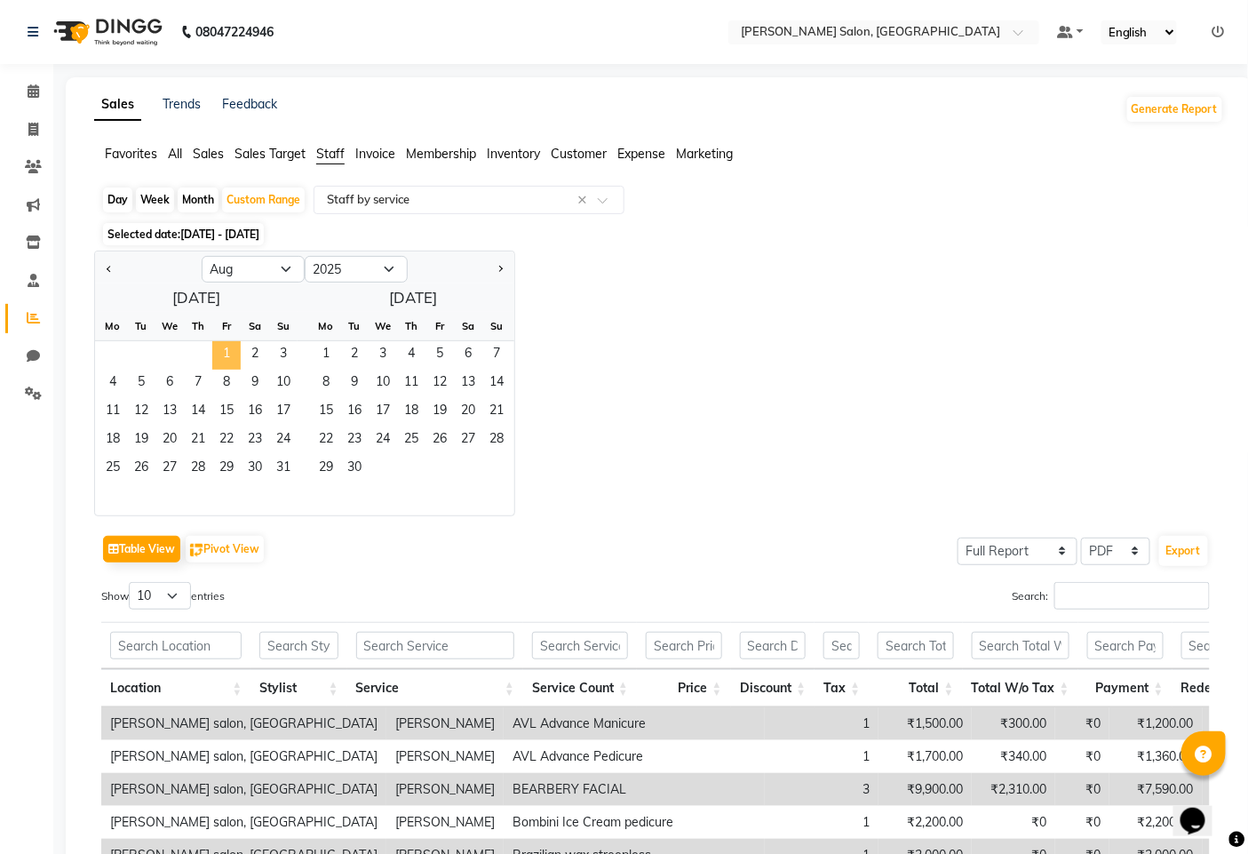
click at [227, 350] on span "1" at bounding box center [226, 355] width 28 height 28
click at [283, 457] on span "31" at bounding box center [283, 469] width 28 height 28
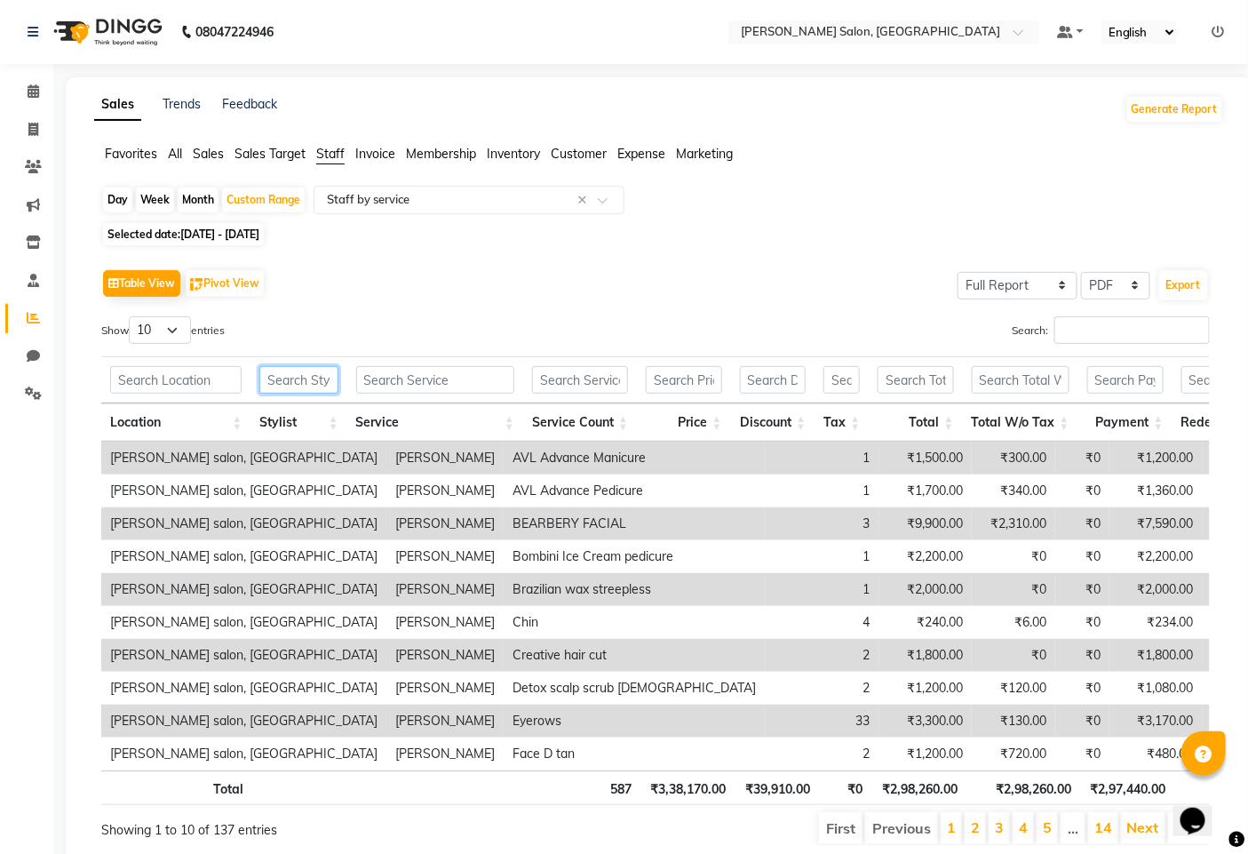
click at [315, 382] on input "text" at bounding box center [298, 380] width 78 height 28
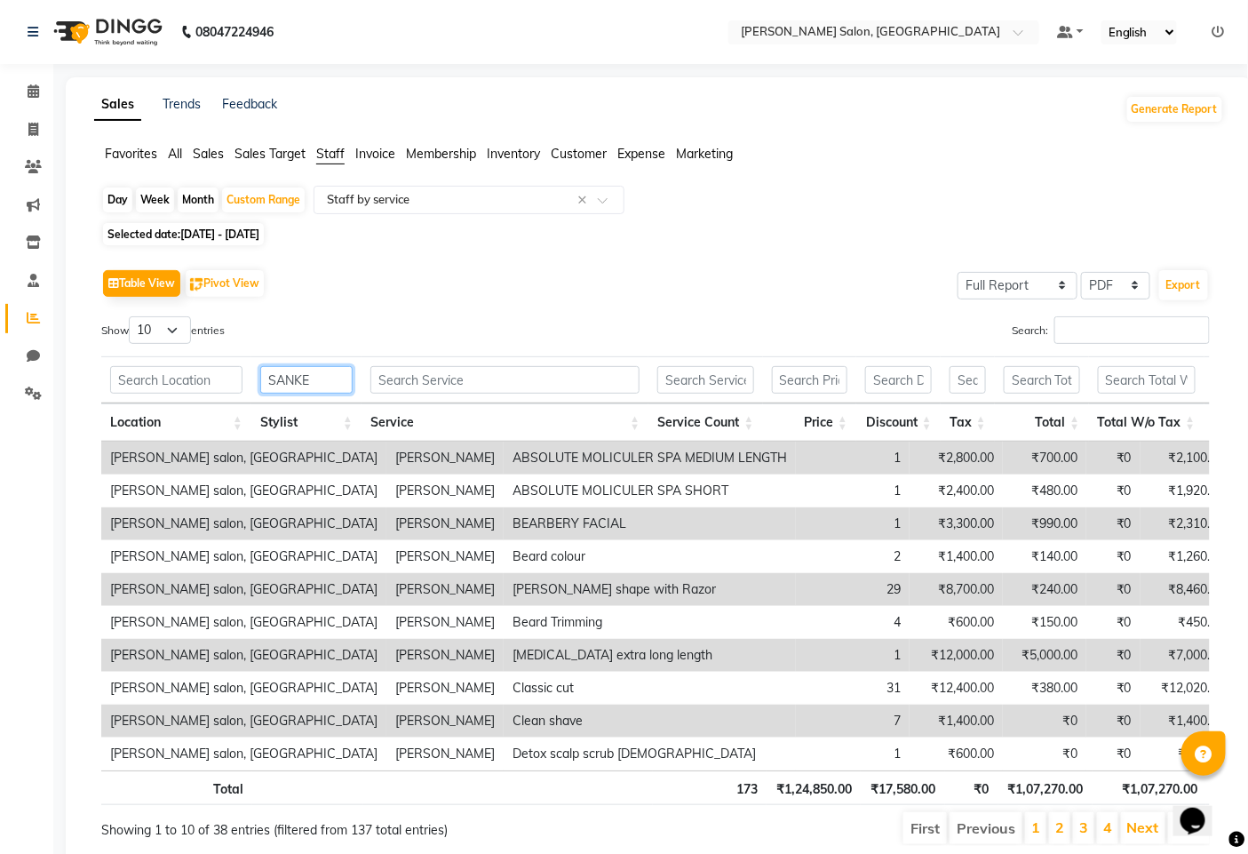
type input "SANKE"
click at [474, 369] on input "text" at bounding box center [505, 380] width 269 height 28
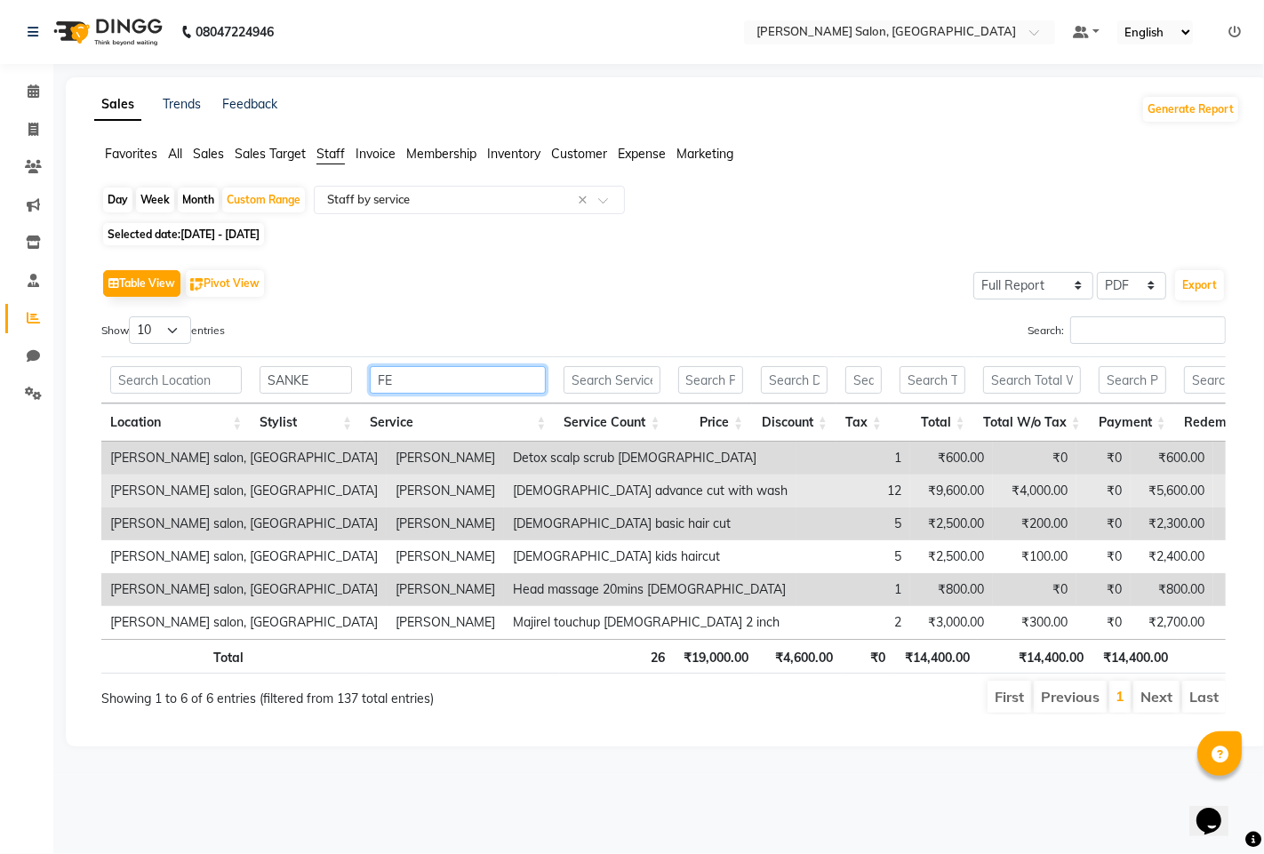
type input "F"
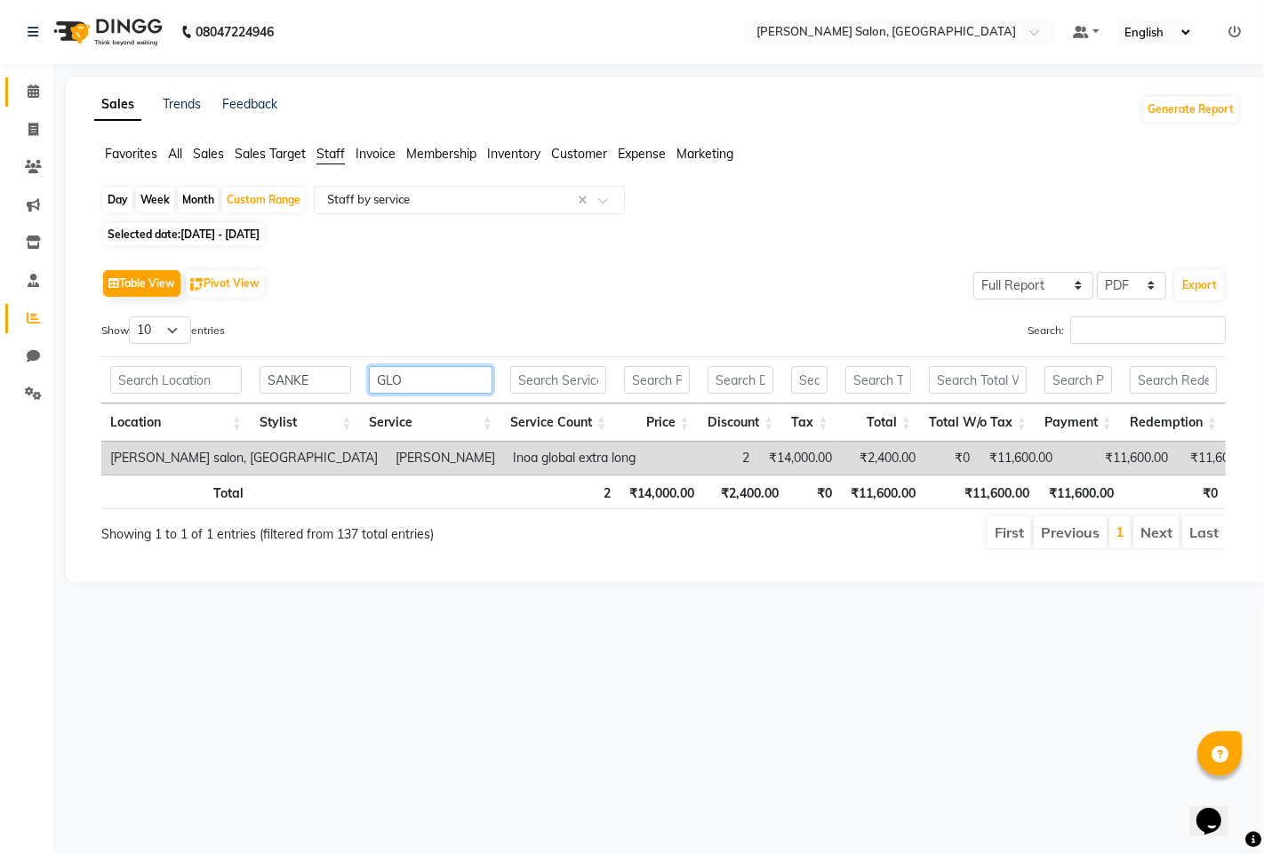
type input "GLO"
click at [13, 90] on link "Calendar" at bounding box center [26, 91] width 43 height 29
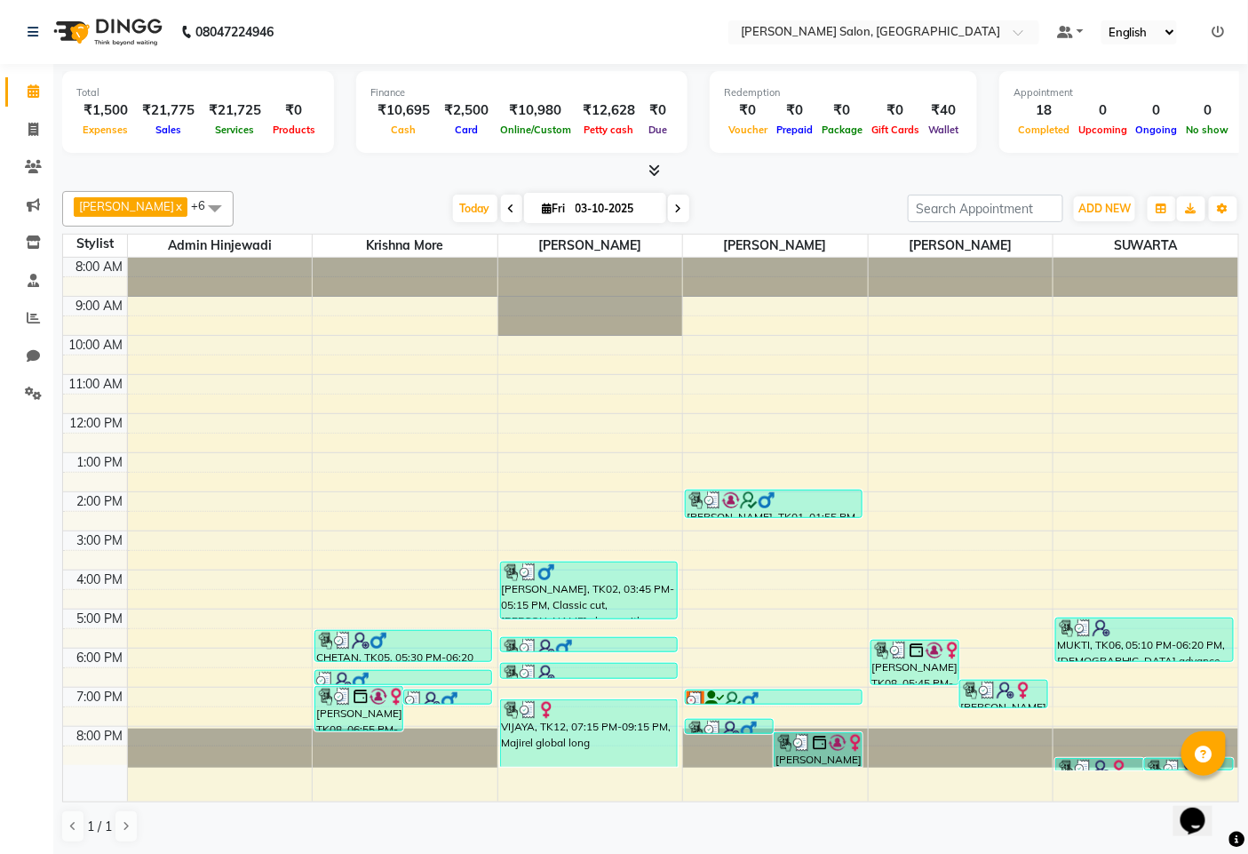
scroll to position [1, 0]
click at [651, 209] on div "[DATE] [DATE]" at bounding box center [571, 208] width 240 height 27
click at [675, 206] on icon at bounding box center [678, 208] width 7 height 11
type input "04-10-2025"
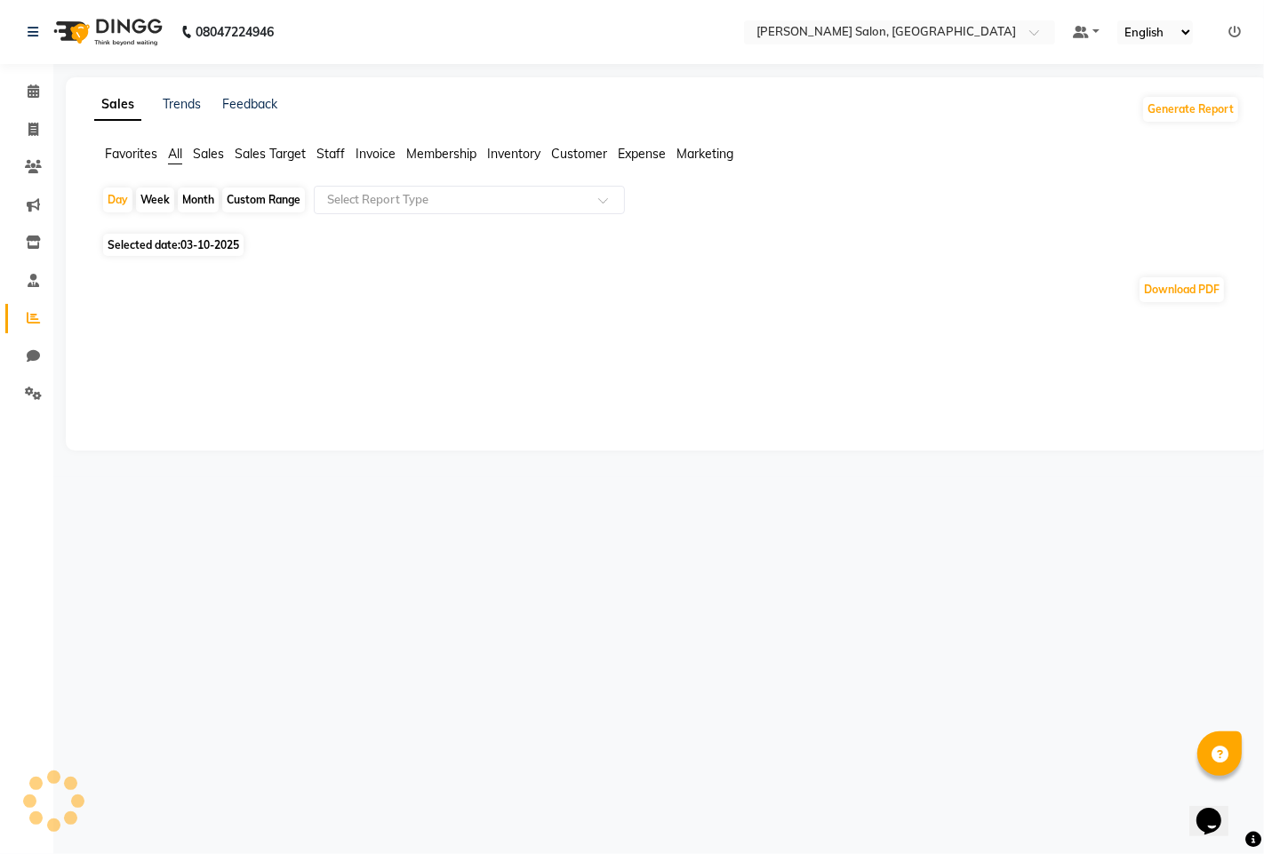
select select "service"
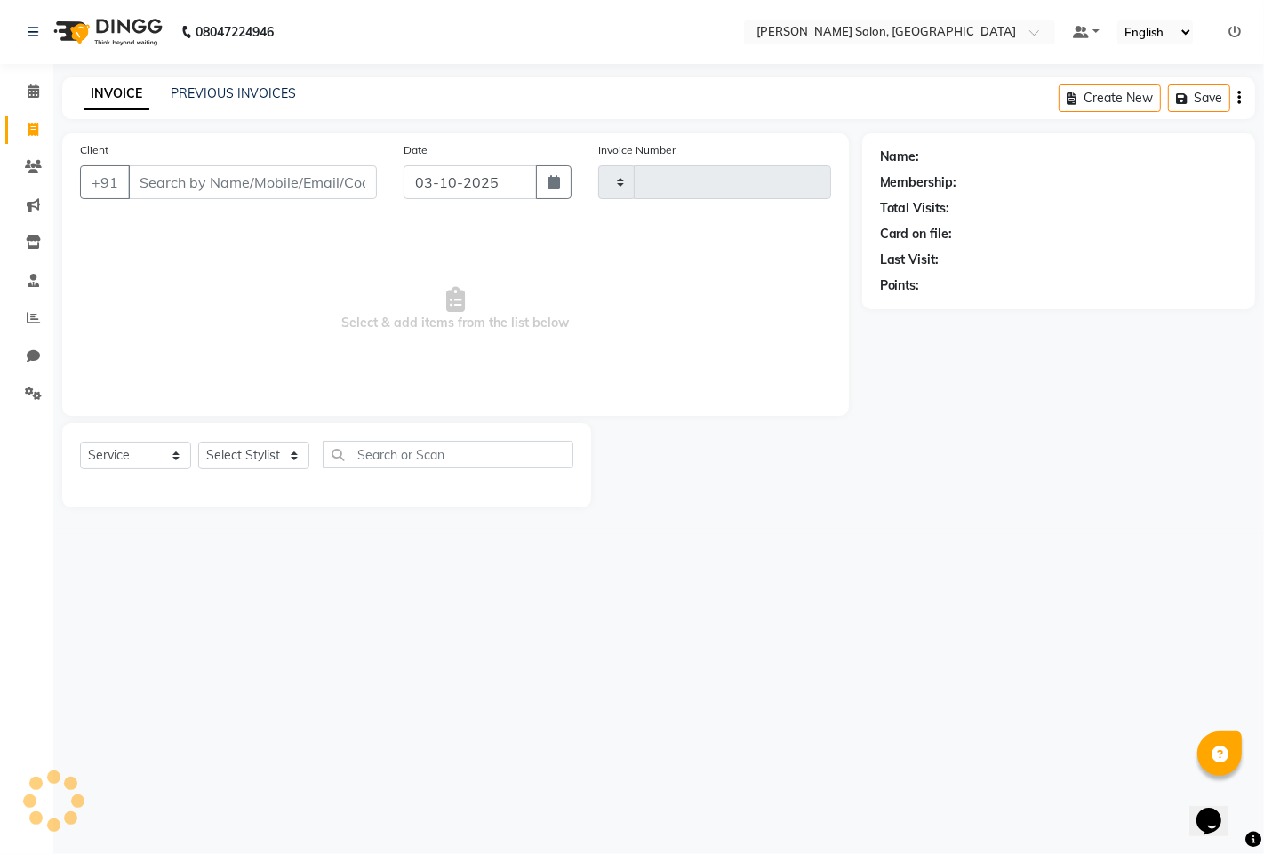
type input "1610"
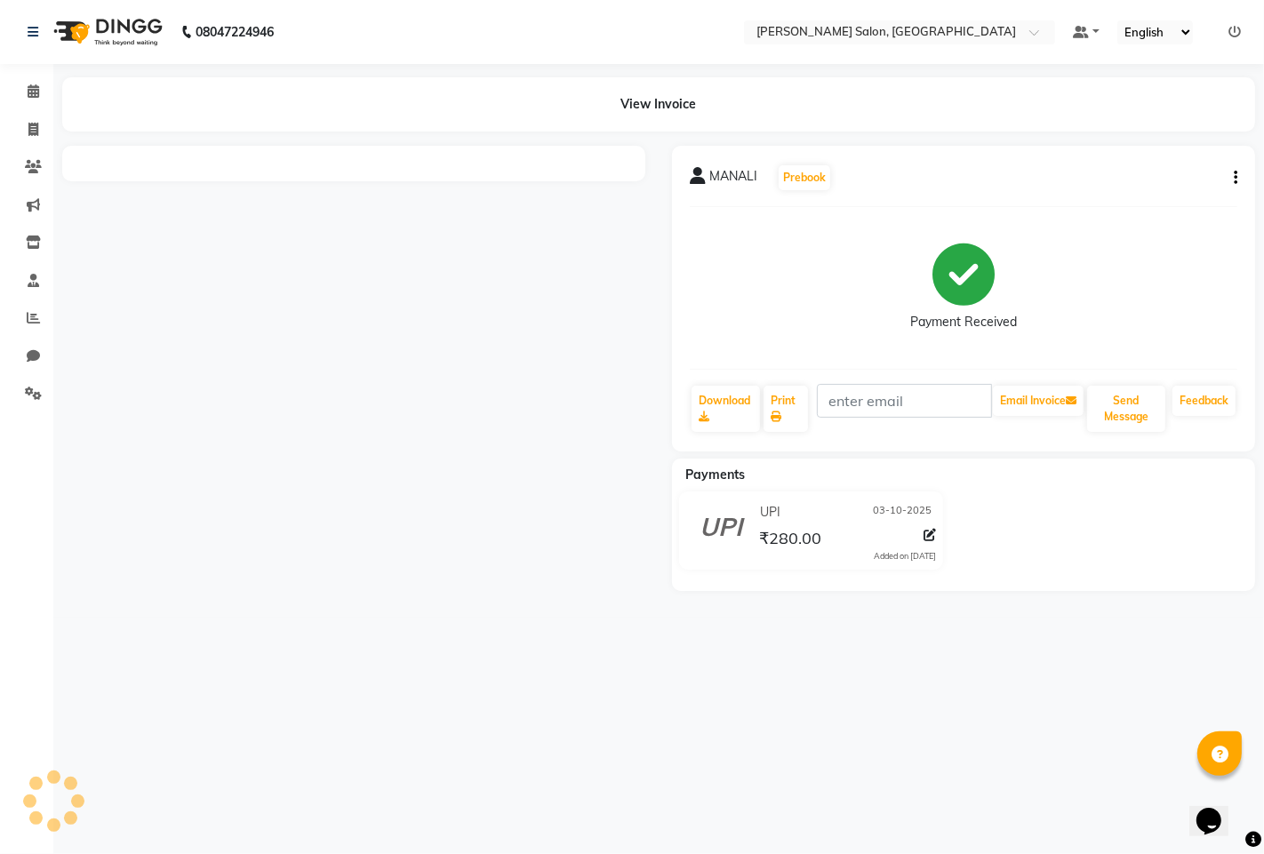
select select "7331"
select select "service"
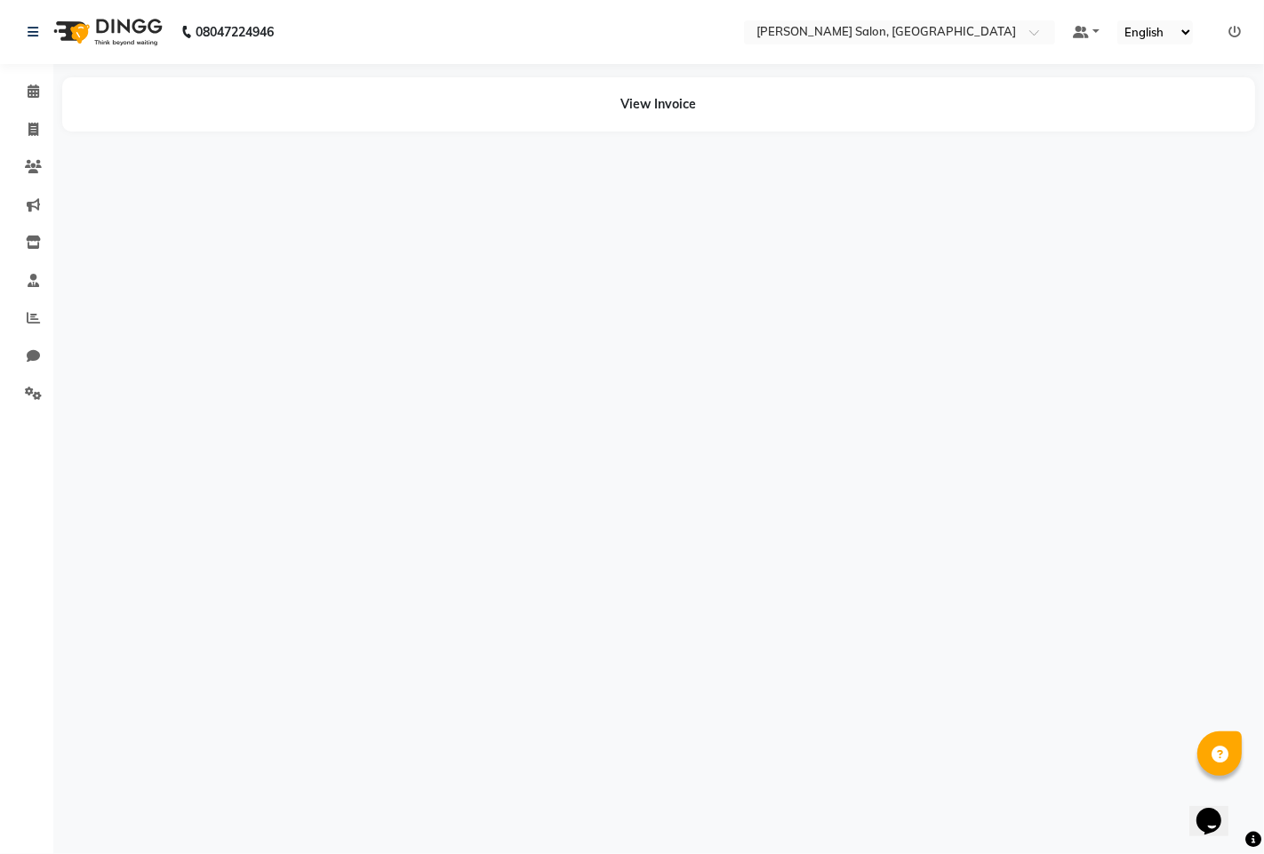
select select "63569"
select select "90443"
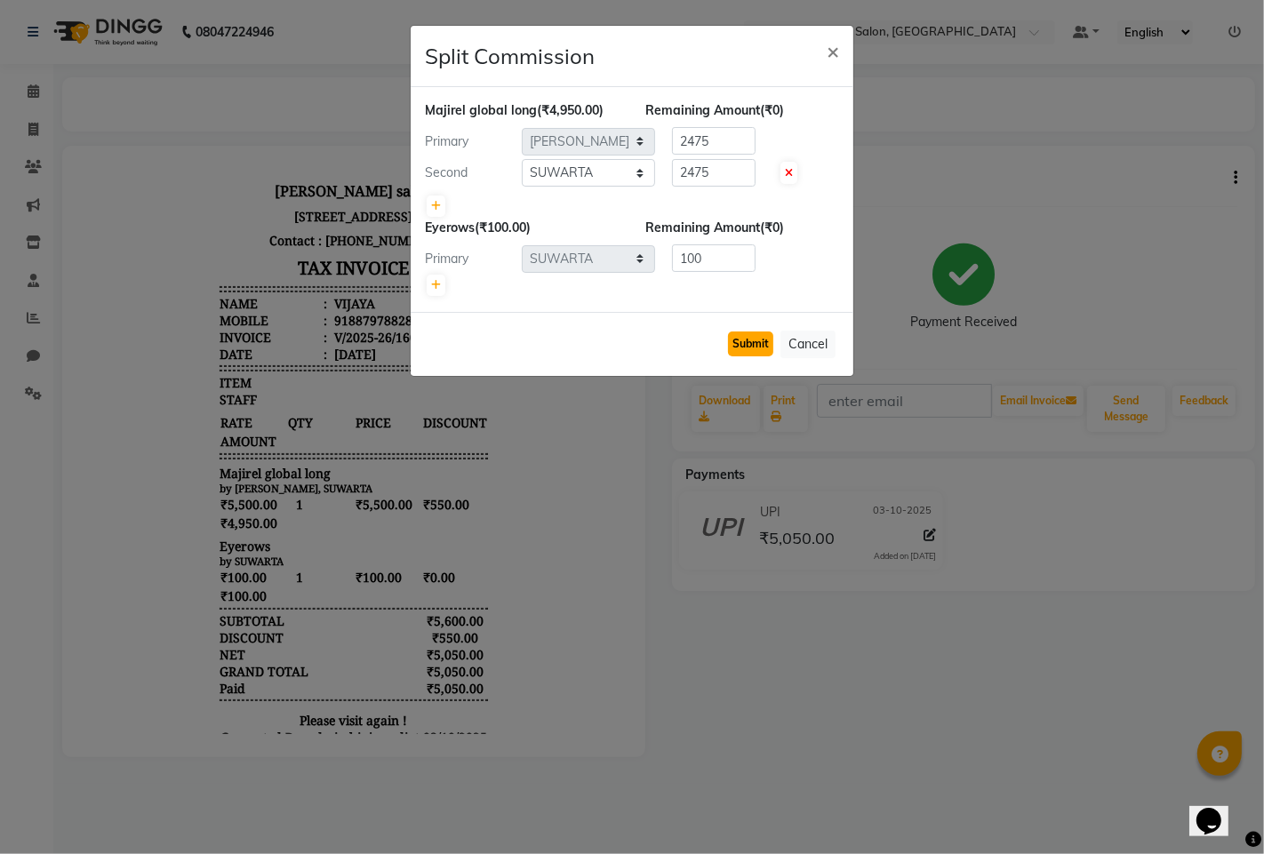
click at [740, 355] on button "Submit" at bounding box center [750, 343] width 45 height 25
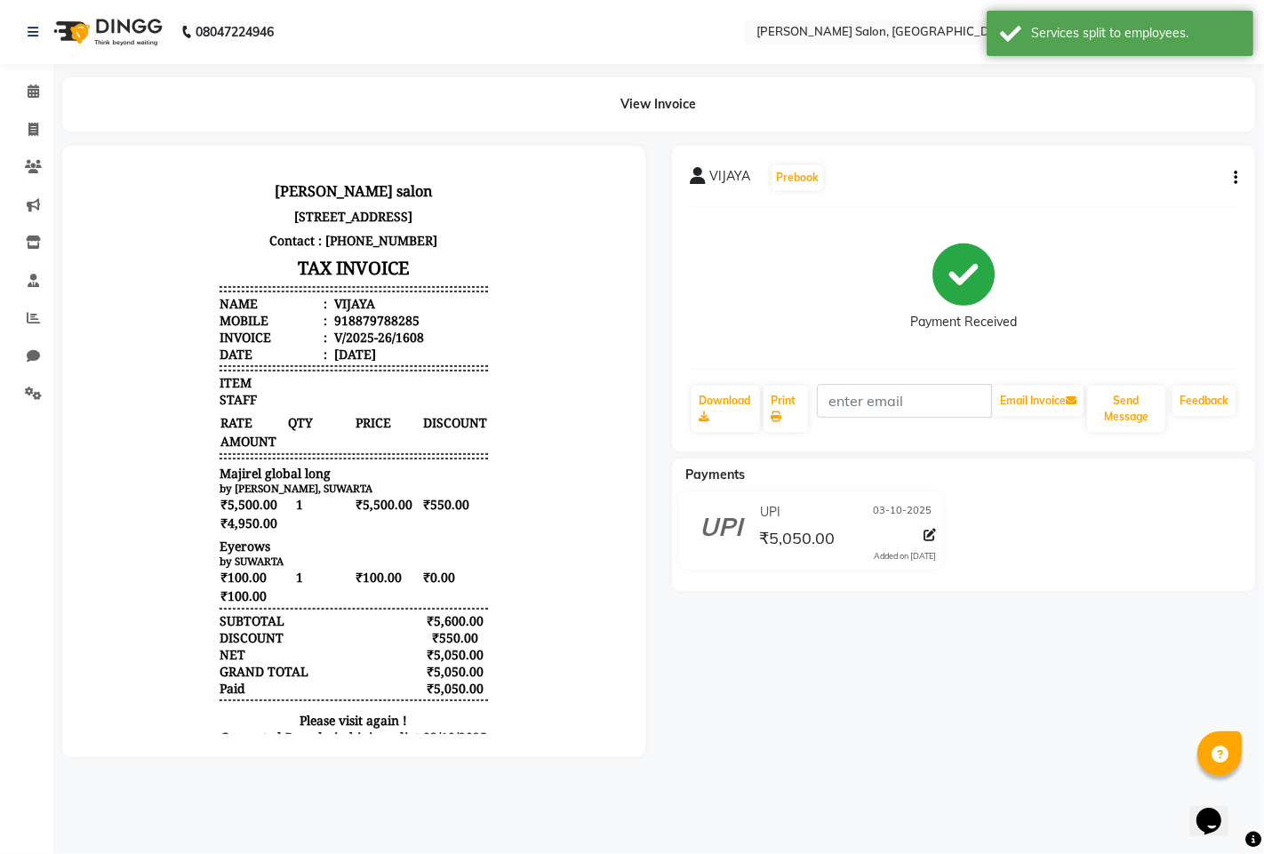
select select "7331"
select select "service"
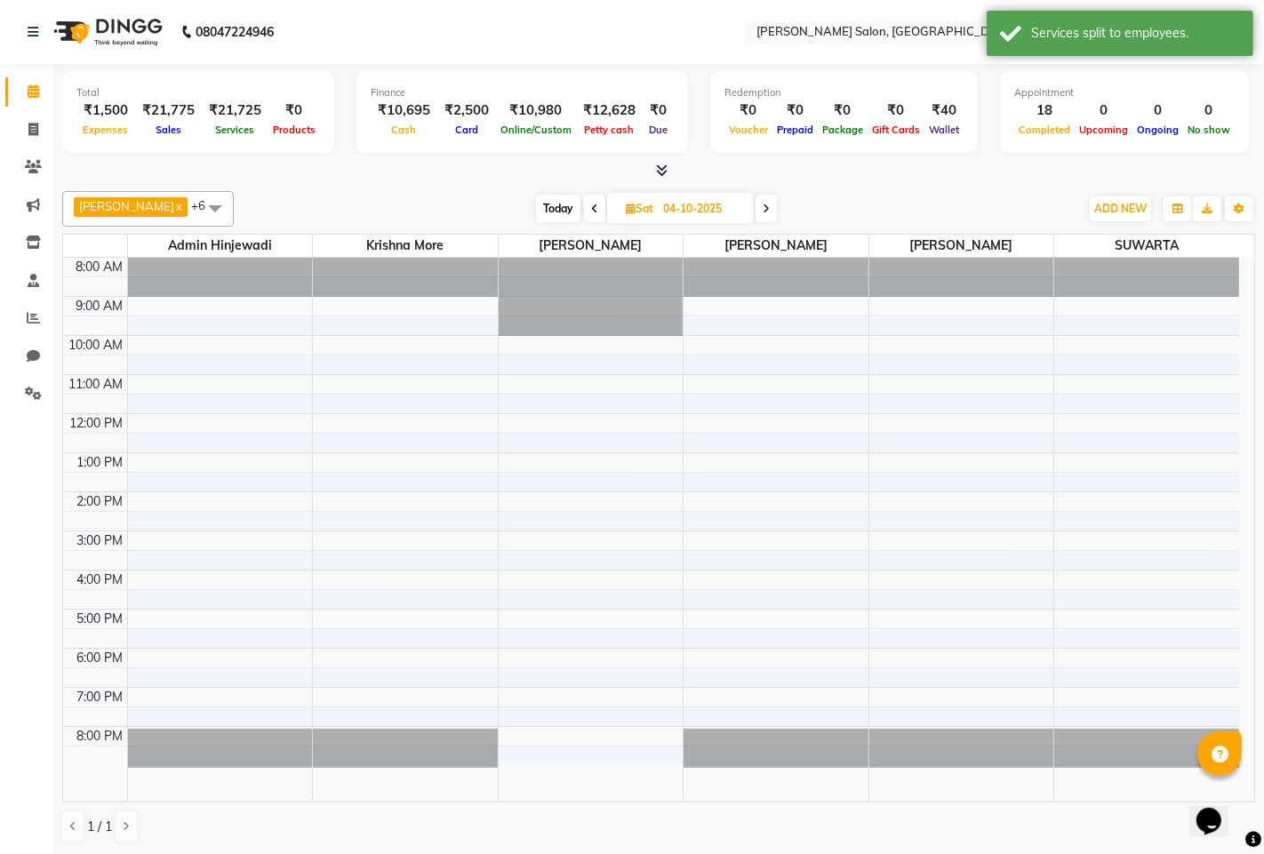
select select "service"
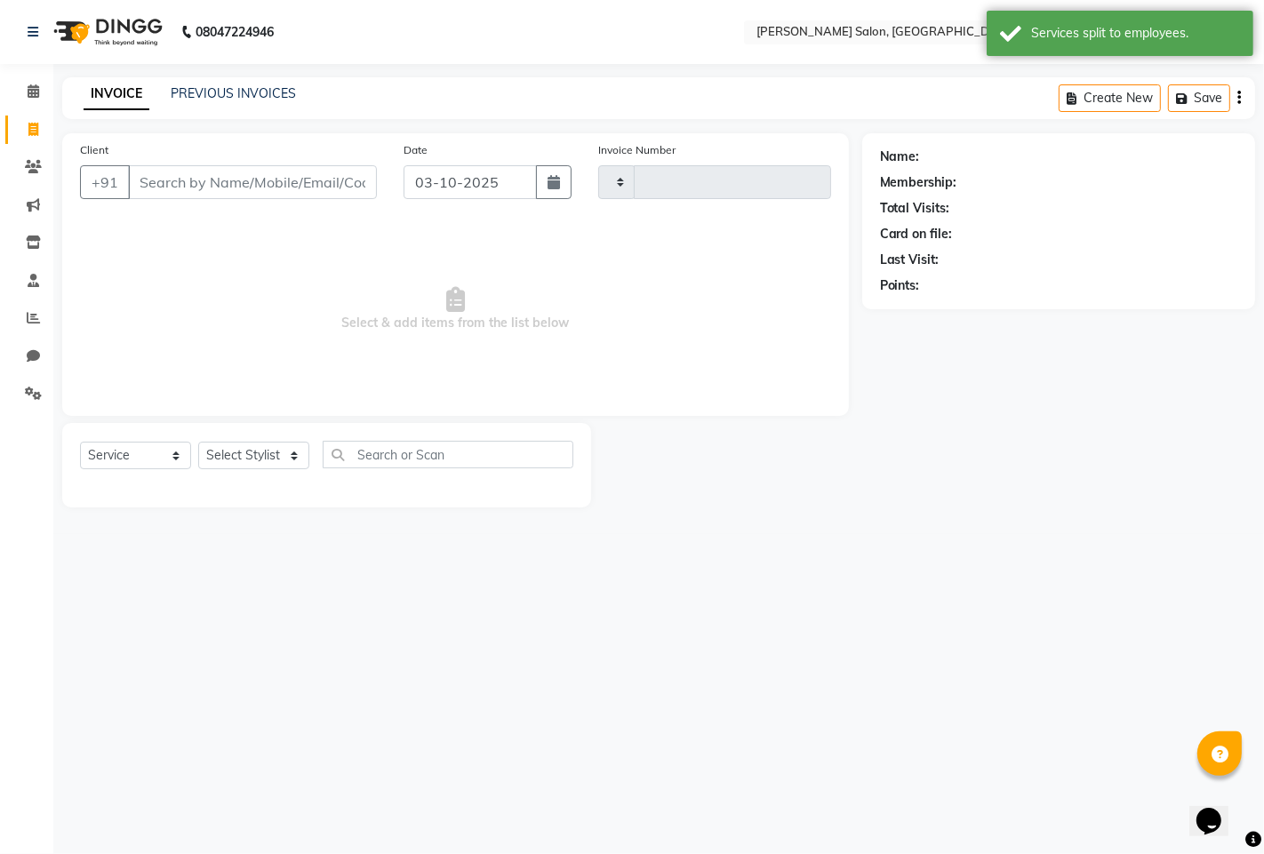
type input "1610"
select select "7331"
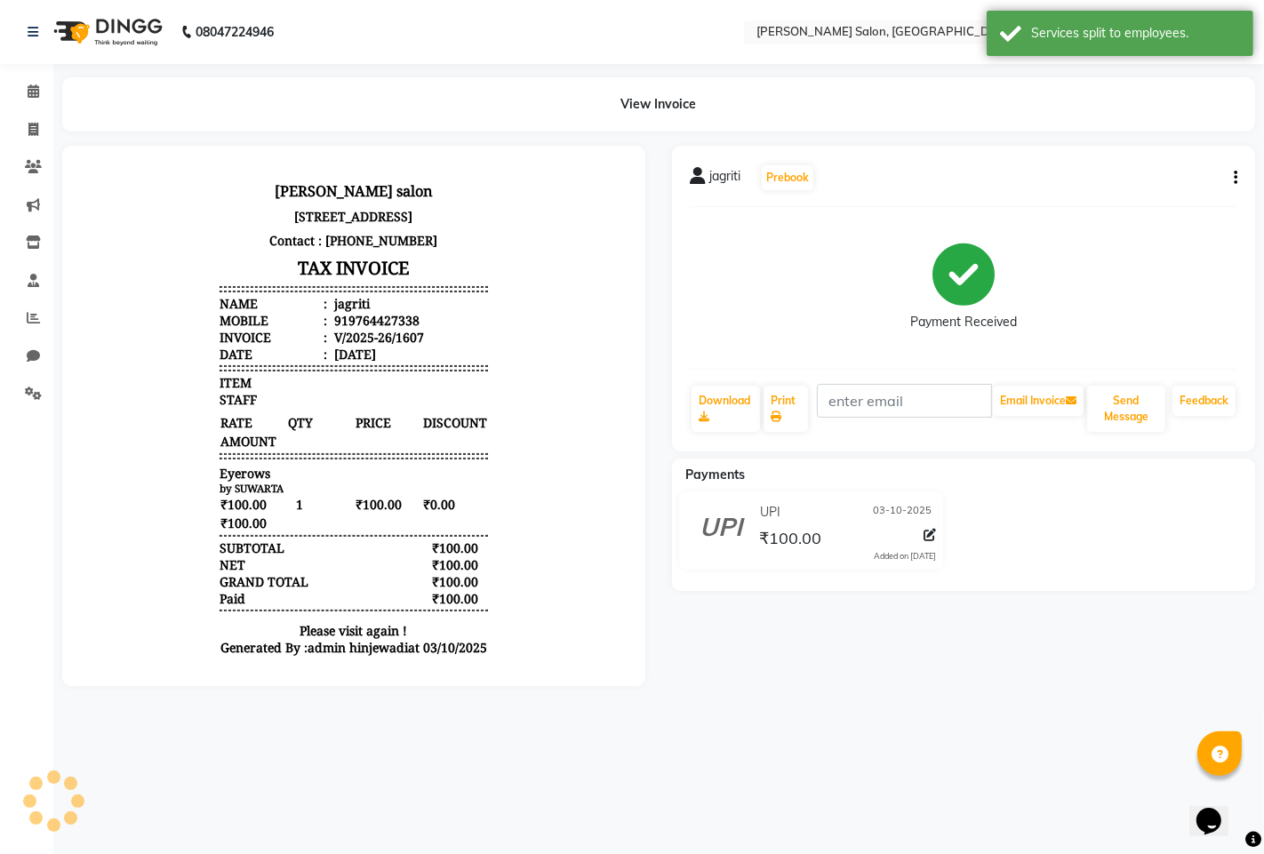
select select "7331"
select select "service"
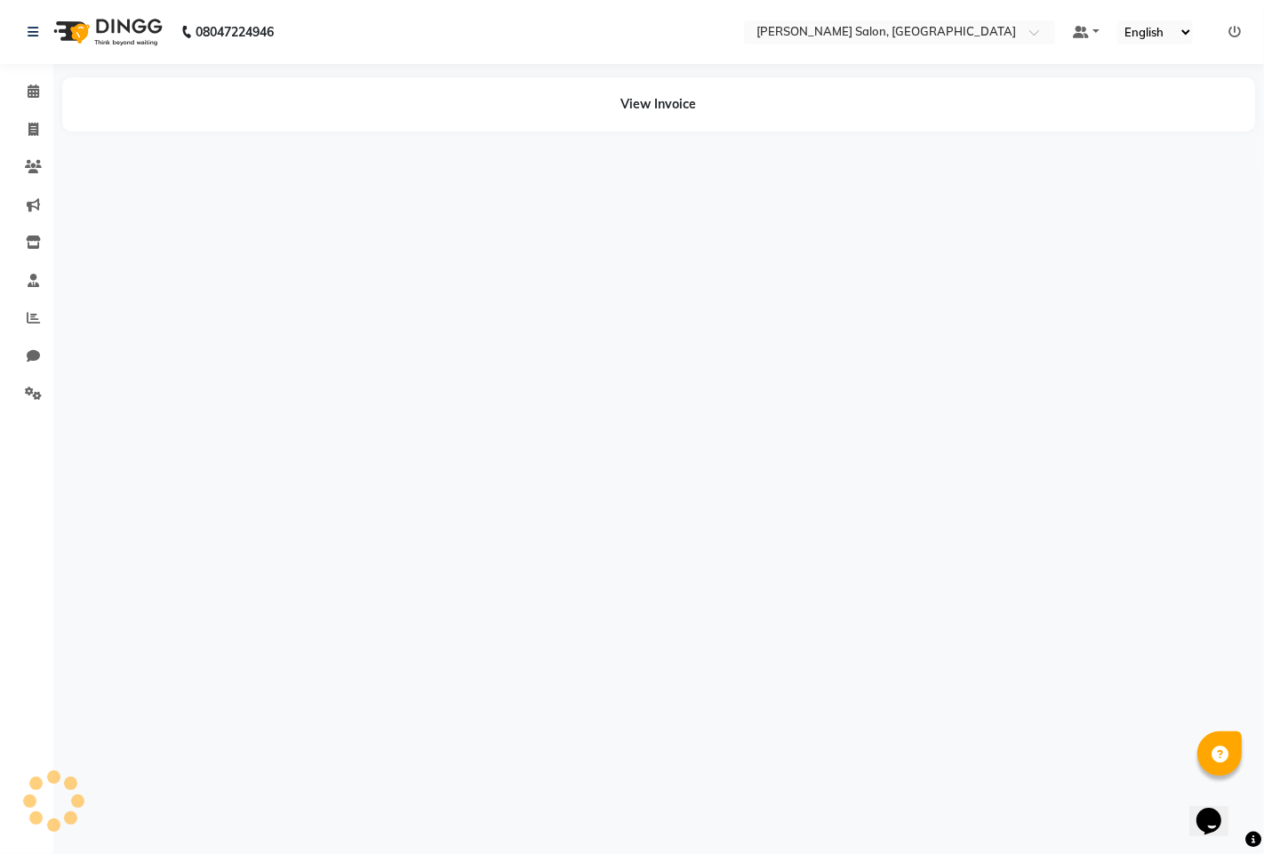
select select "service"
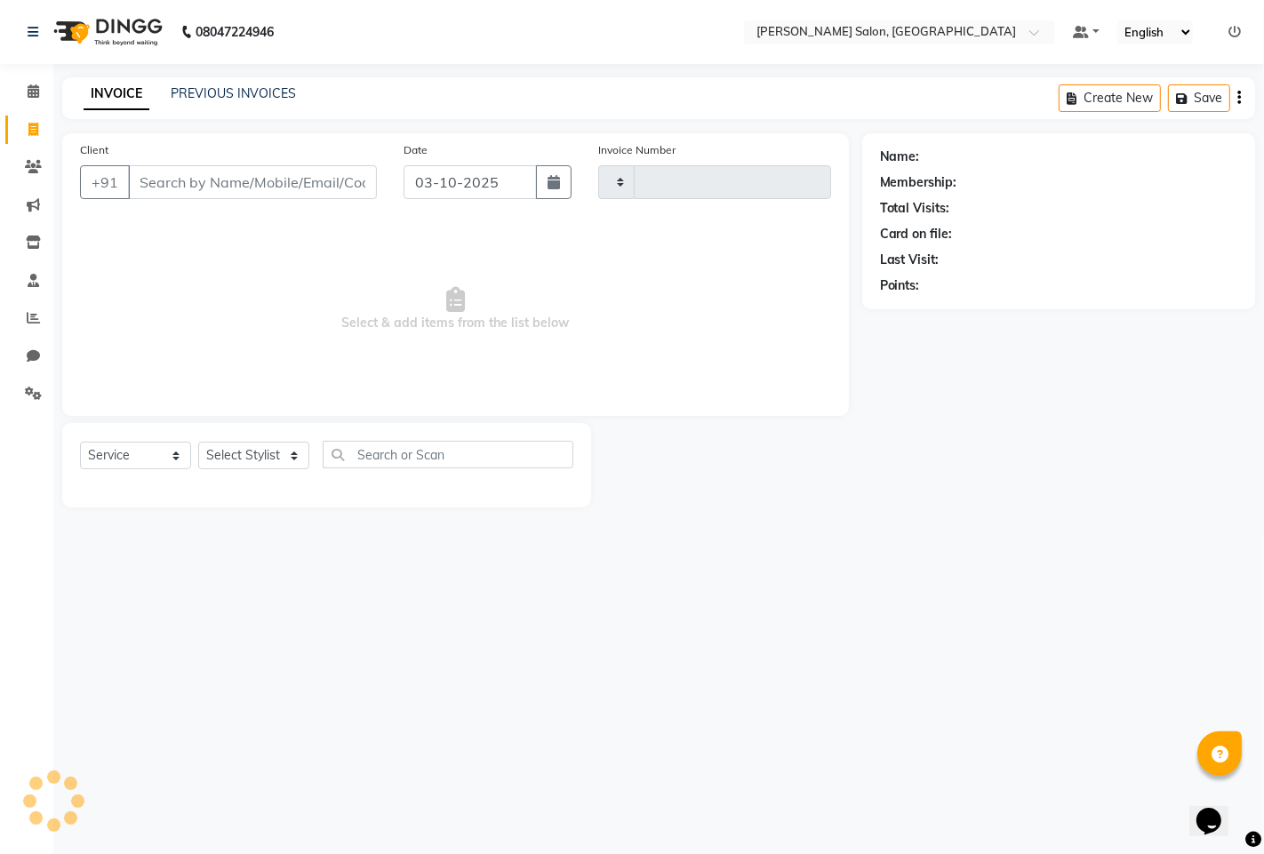
type input "1610"
select select "7331"
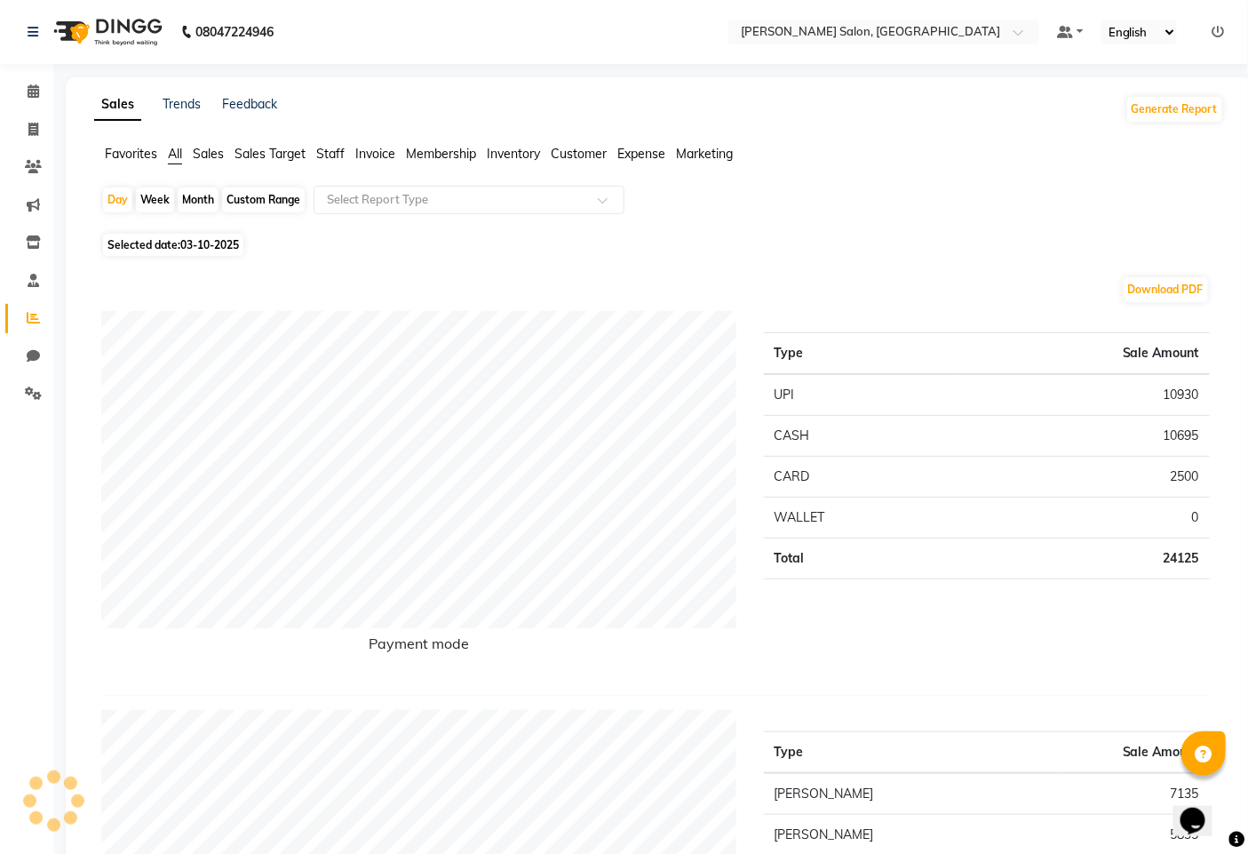
select select "7331"
select select "service"
